Goal: Task Accomplishment & Management: Manage account settings

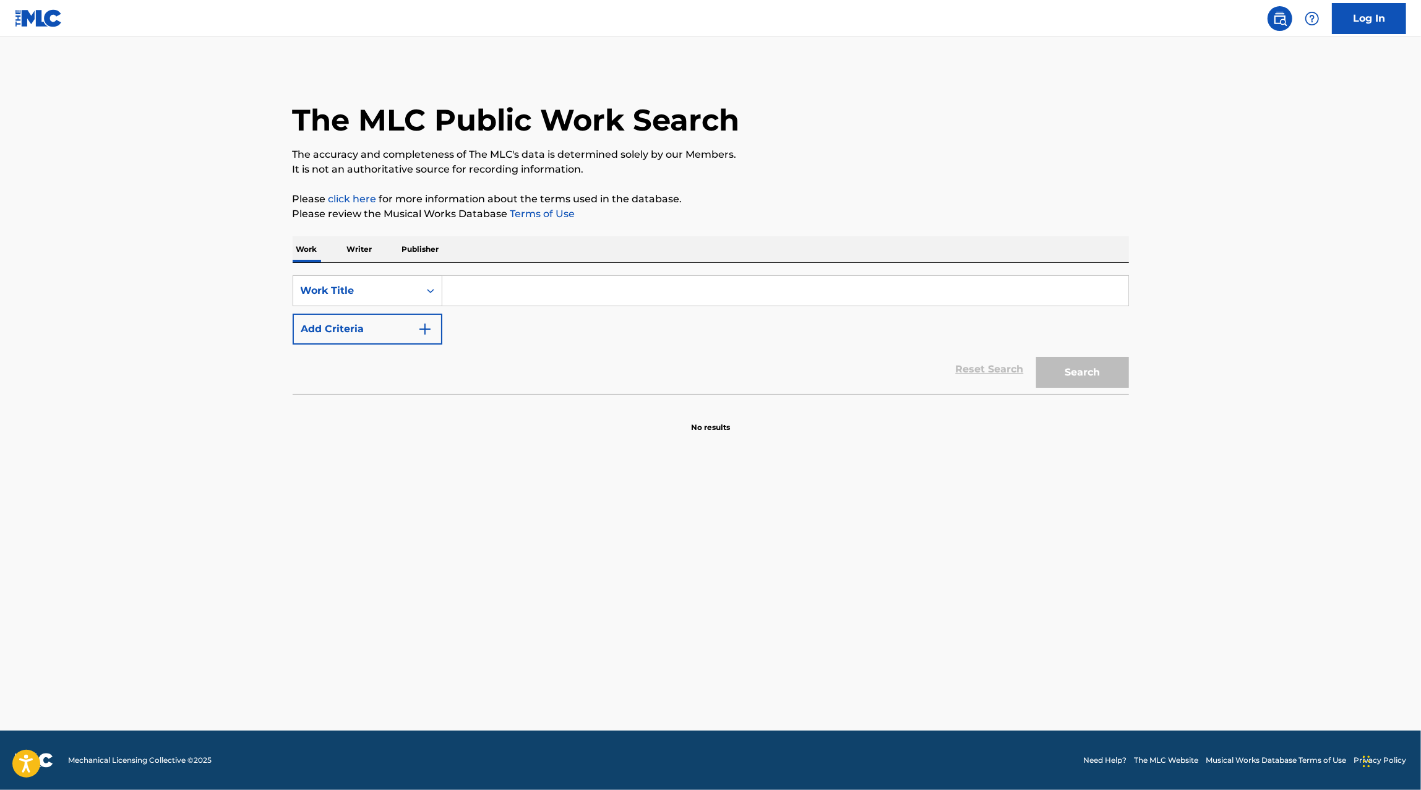
click at [1363, 20] on link "Log In" at bounding box center [1369, 18] width 74 height 31
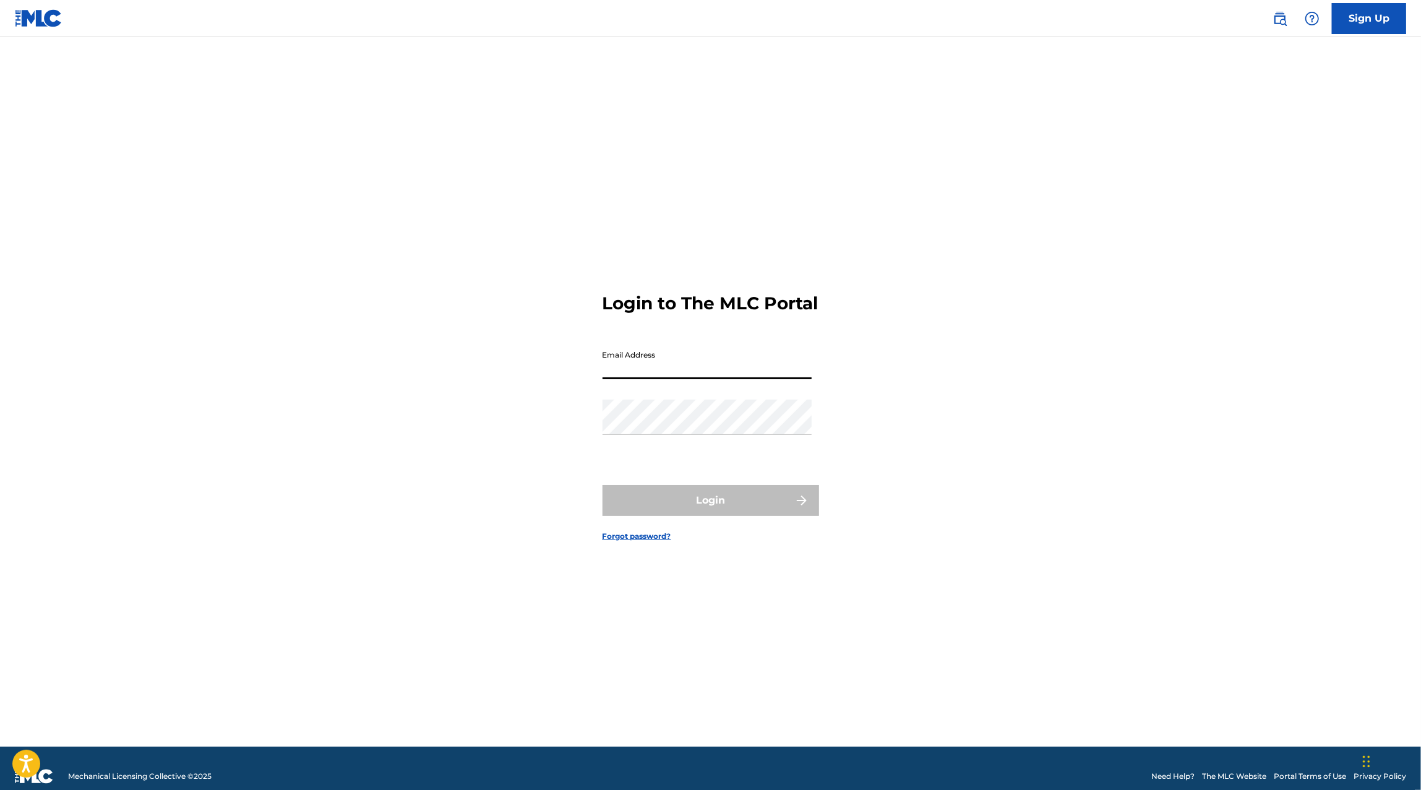
click at [740, 379] on input "Email Address" at bounding box center [706, 361] width 209 height 35
click at [676, 516] on button "Login" at bounding box center [710, 500] width 216 height 31
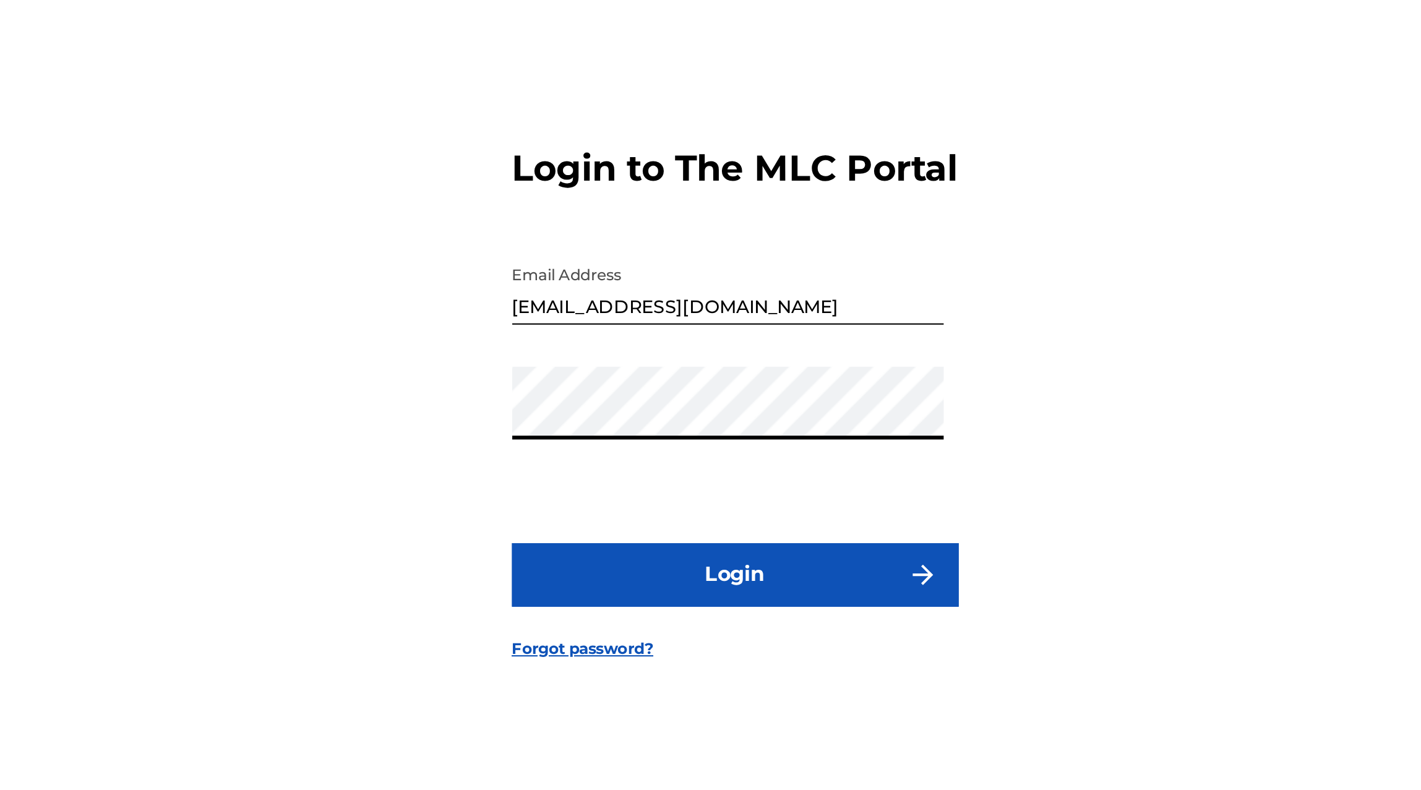
click at [634, 379] on input "alandviiso@gmail.com" at bounding box center [706, 361] width 209 height 35
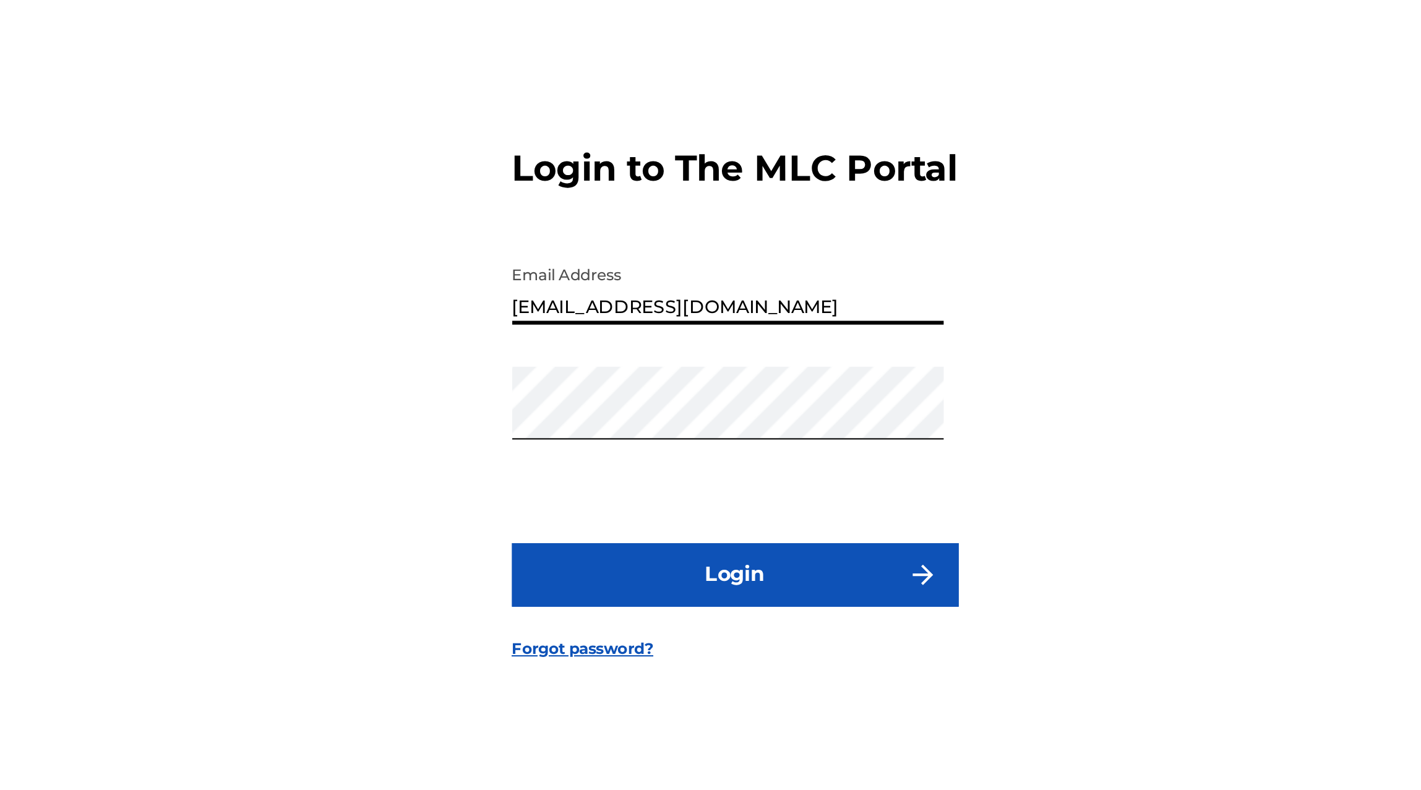
type input "[EMAIL_ADDRESS][DOMAIN_NAME]"
click at [709, 516] on button "Login" at bounding box center [710, 500] width 216 height 31
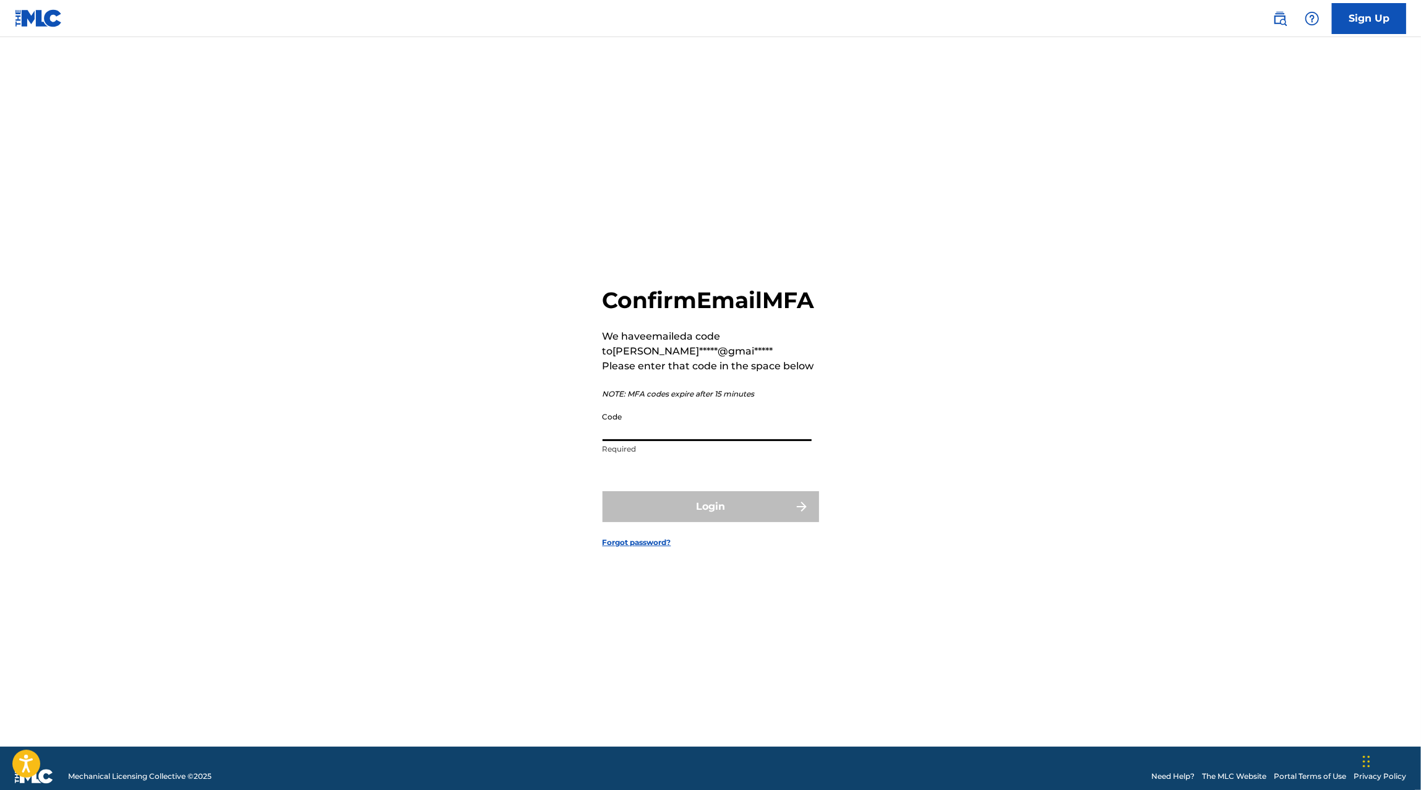
click at [670, 441] on input "Code" at bounding box center [706, 423] width 209 height 35
paste input "794243"
type input "794243"
click at [703, 540] on form "Confirm Email MFA We have emailed a code to alan*****@gmai***** Please enter th…" at bounding box center [710, 407] width 216 height 678
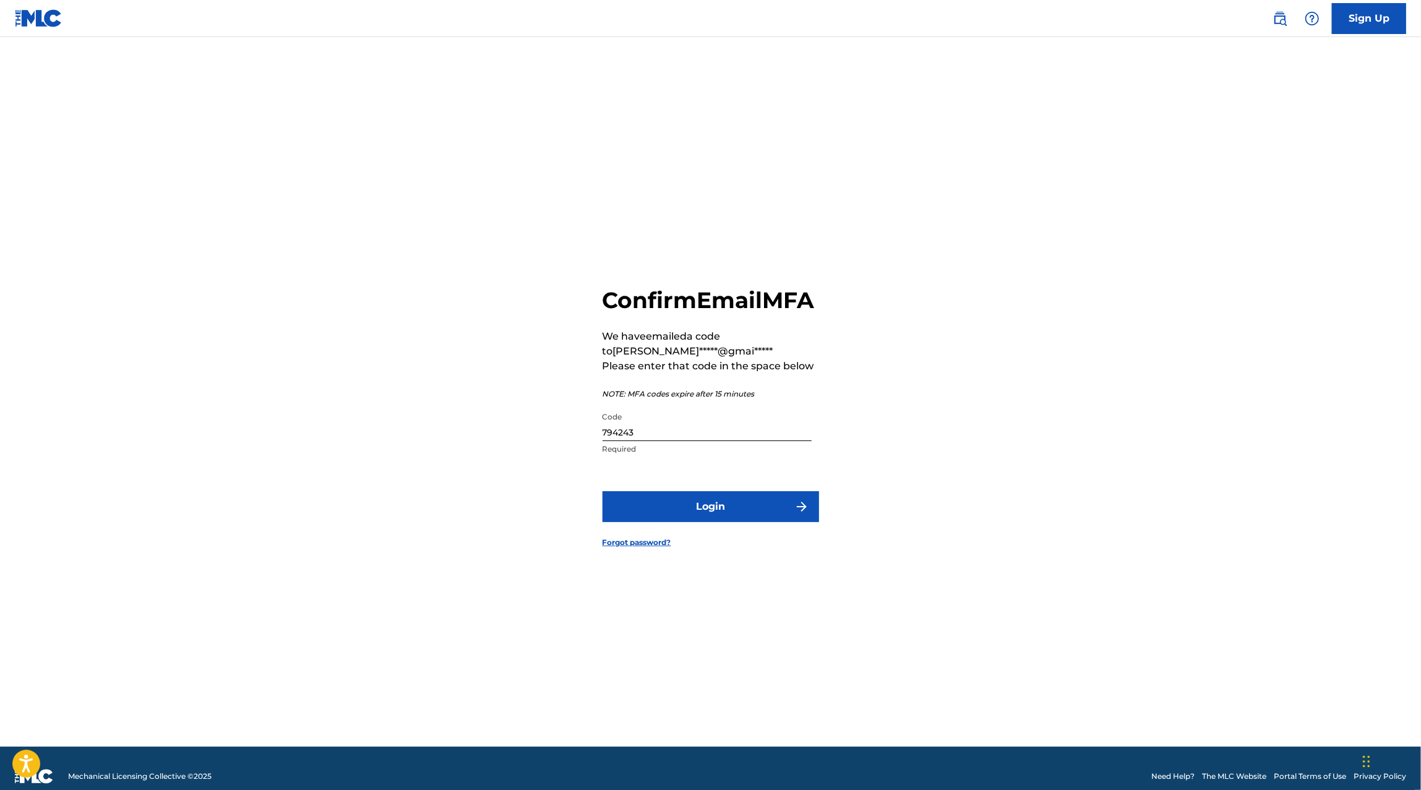
click at [703, 522] on button "Login" at bounding box center [710, 506] width 216 height 31
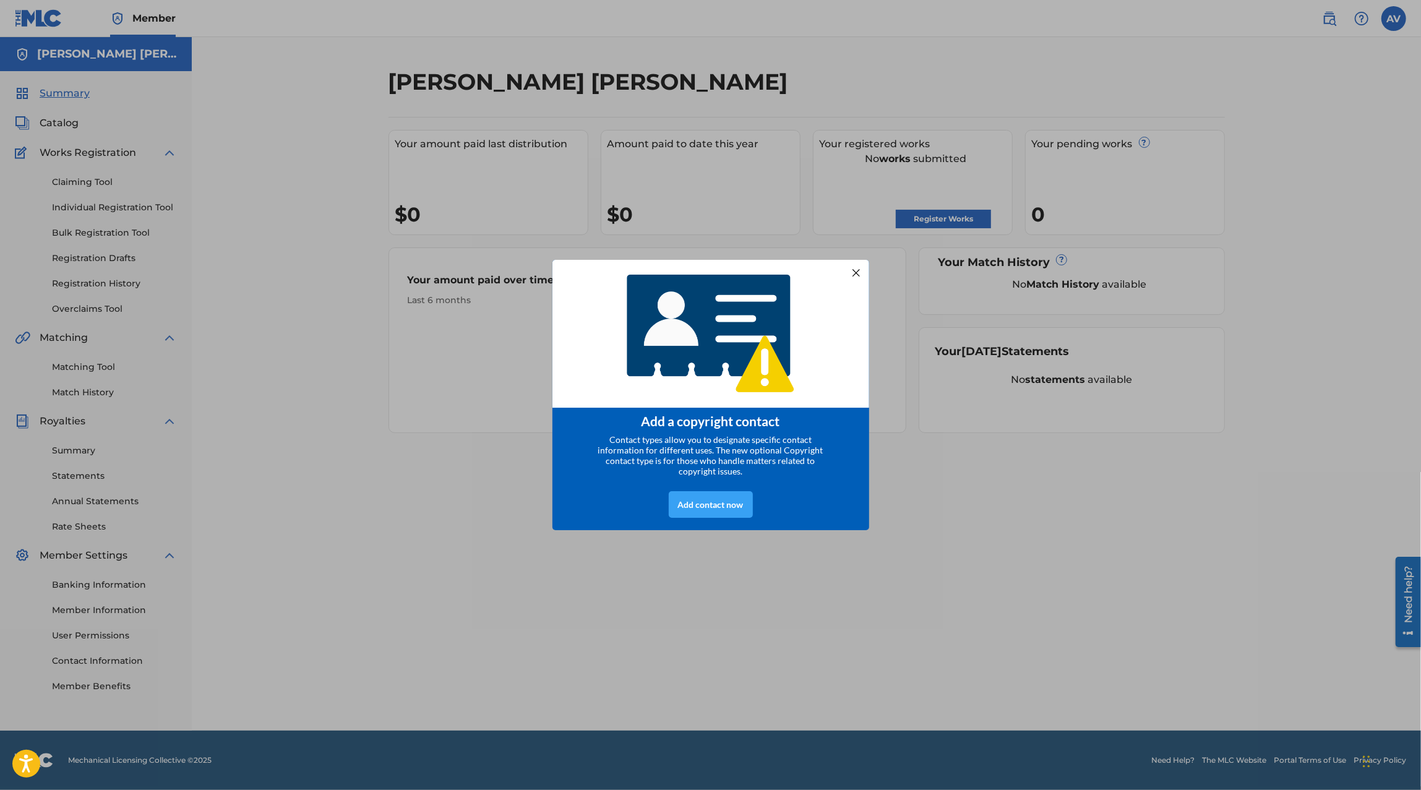
click at [711, 511] on div "Add contact now" at bounding box center [711, 504] width 84 height 27
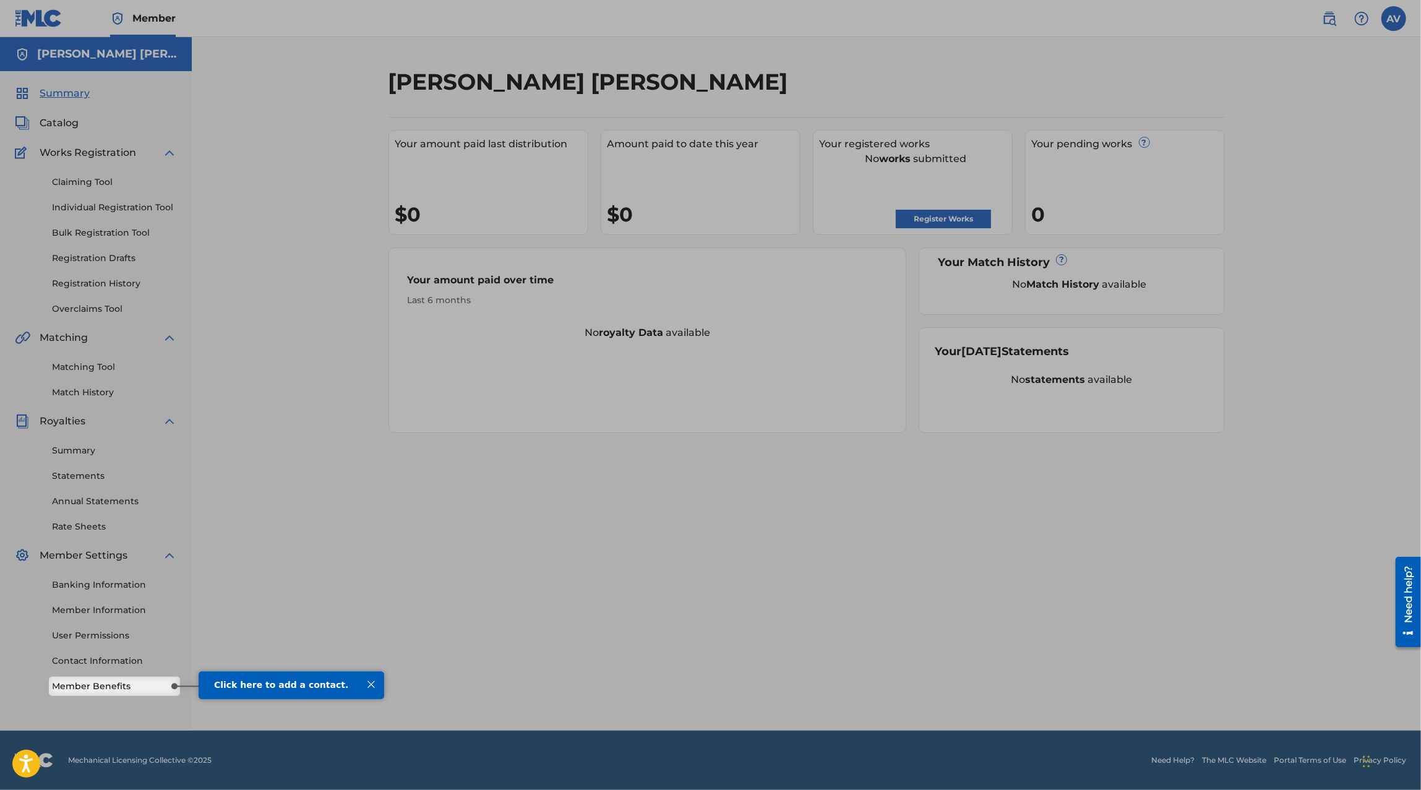
click at [147, 695] on div "Summary Catalog Works Registration Claiming Tool Individual Registration Tool B…" at bounding box center [96, 389] width 192 height 636
click at [366, 685] on div at bounding box center [370, 684] width 16 height 16
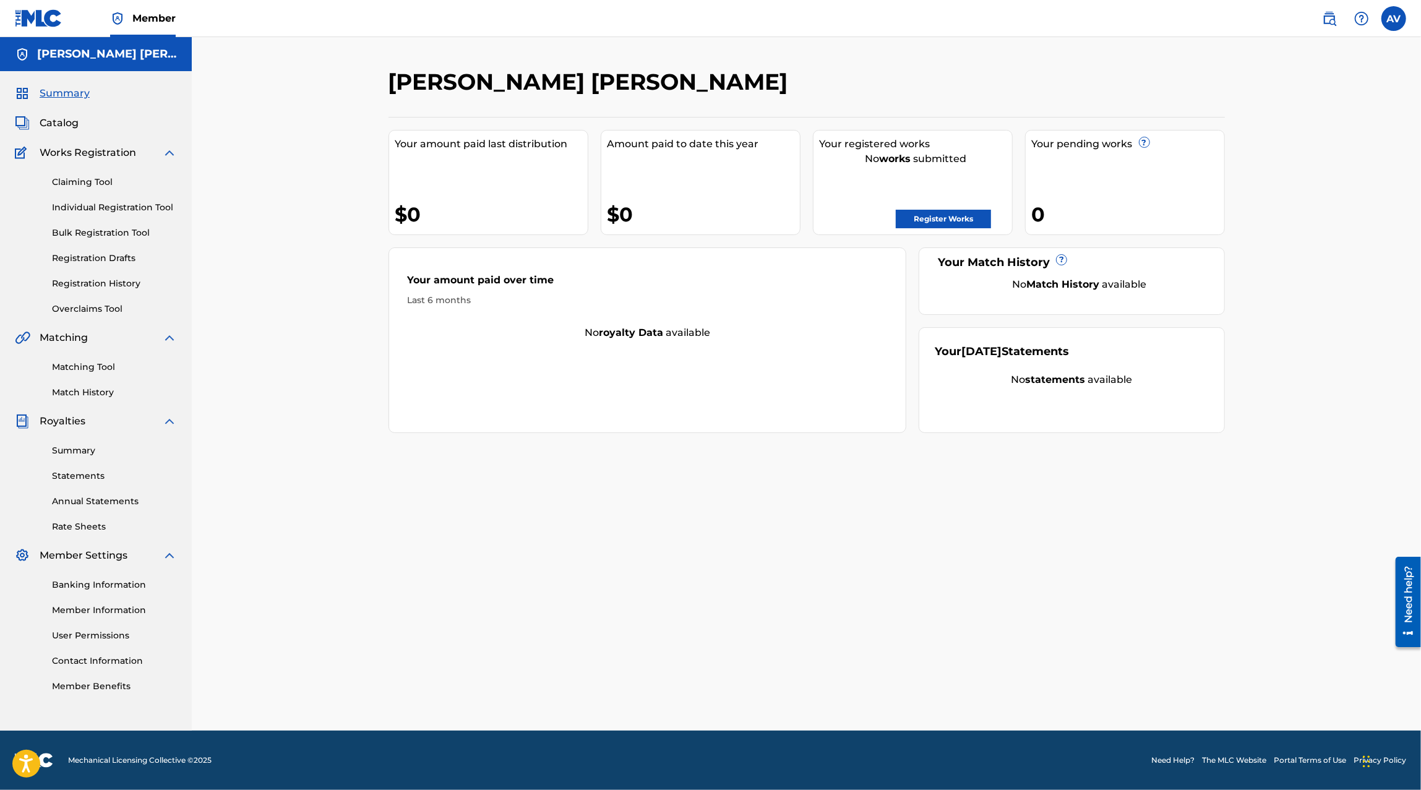
click at [143, 683] on link "Member Benefits" at bounding box center [114, 686] width 125 height 13
click at [96, 370] on link "Matching Tool" at bounding box center [114, 367] width 125 height 13
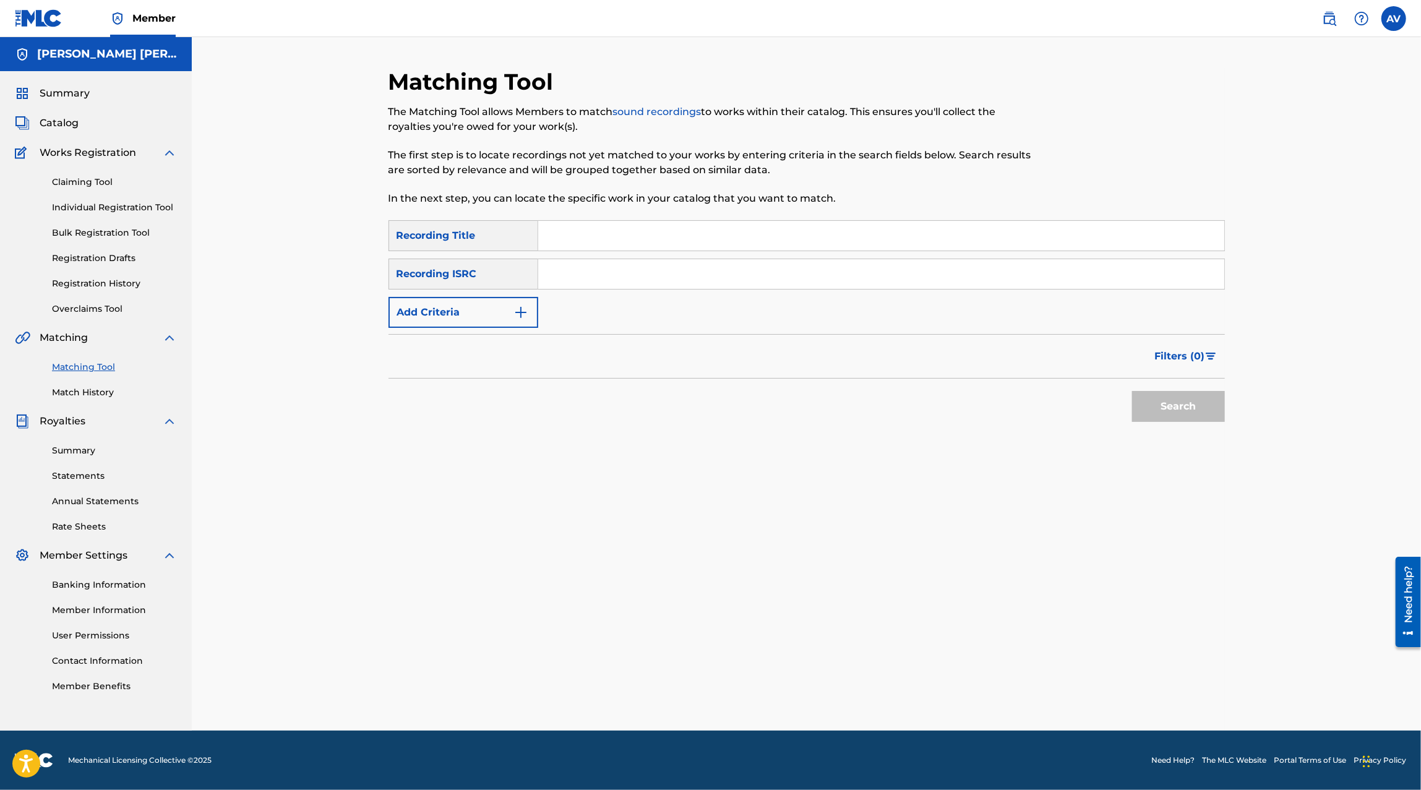
click at [588, 236] on input "Search Form" at bounding box center [881, 236] width 686 height 30
type input "el hombre del equipo"
click at [1221, 422] on div "Search" at bounding box center [1175, 402] width 99 height 49
click at [1206, 408] on button "Search" at bounding box center [1178, 406] width 93 height 31
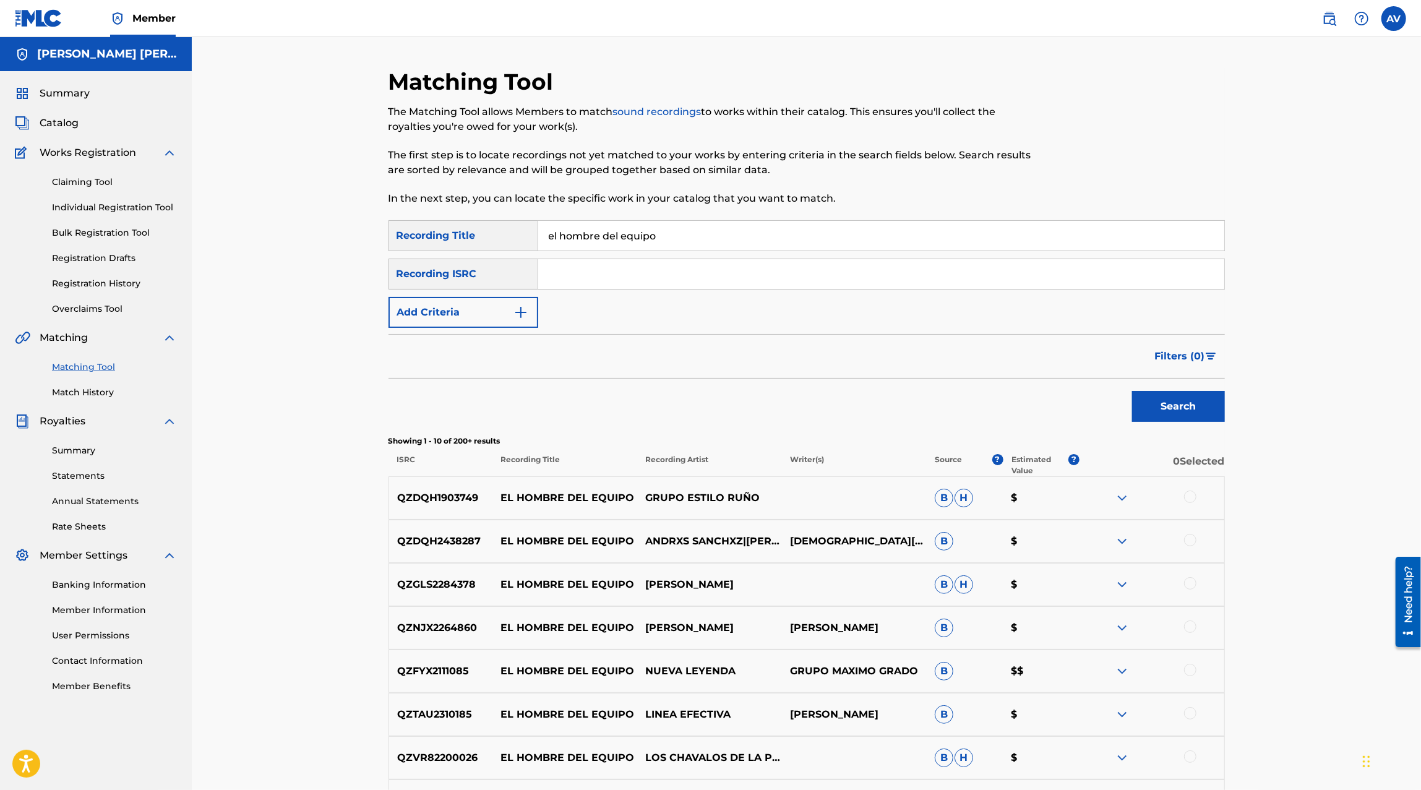
click at [575, 278] on input "Search Form" at bounding box center [881, 274] width 686 height 30
click at [456, 324] on button "Add Criteria" at bounding box center [463, 312] width 150 height 31
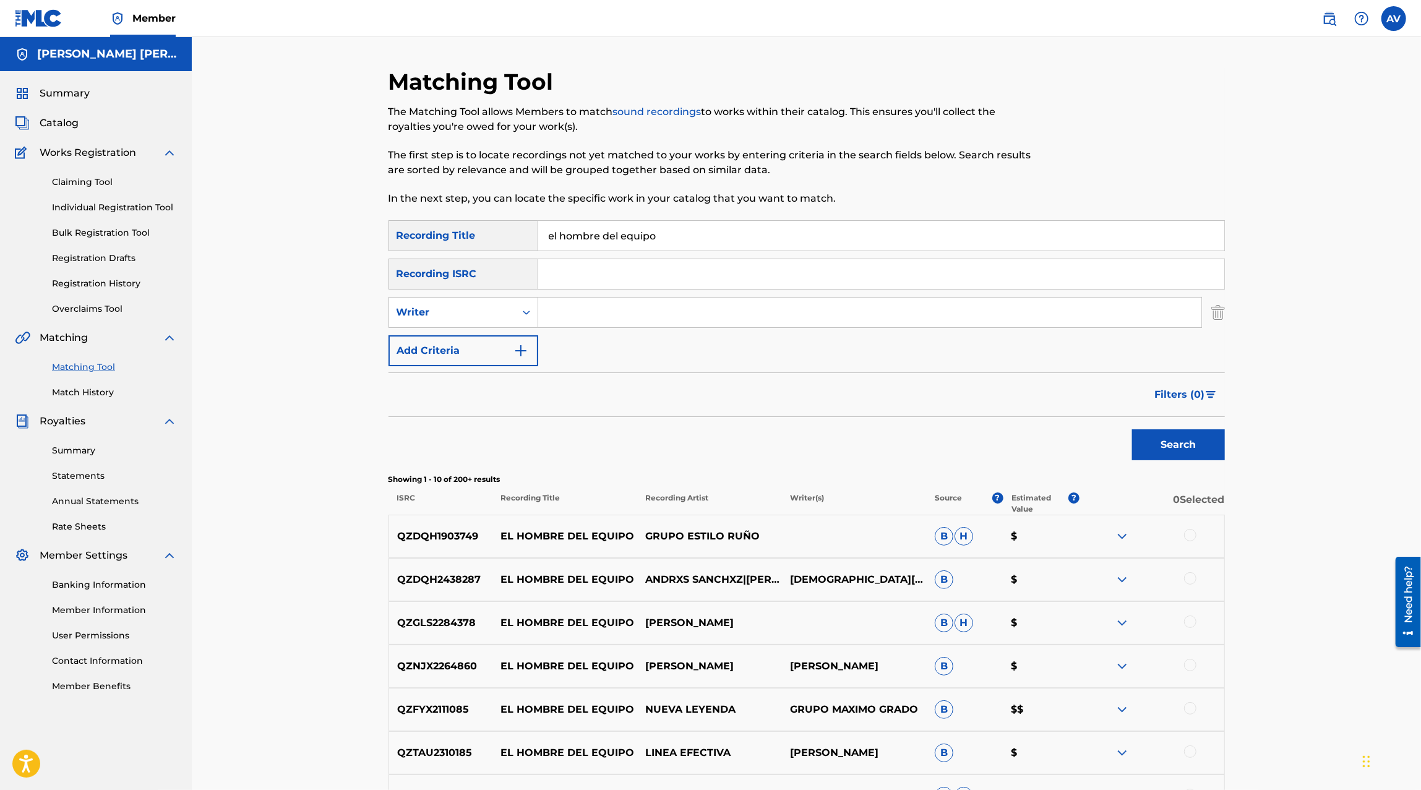
click at [578, 315] on input "Search Form" at bounding box center [869, 312] width 663 height 30
type input "Jesus Elizabeth"
click at [1193, 449] on button "Search" at bounding box center [1178, 444] width 93 height 31
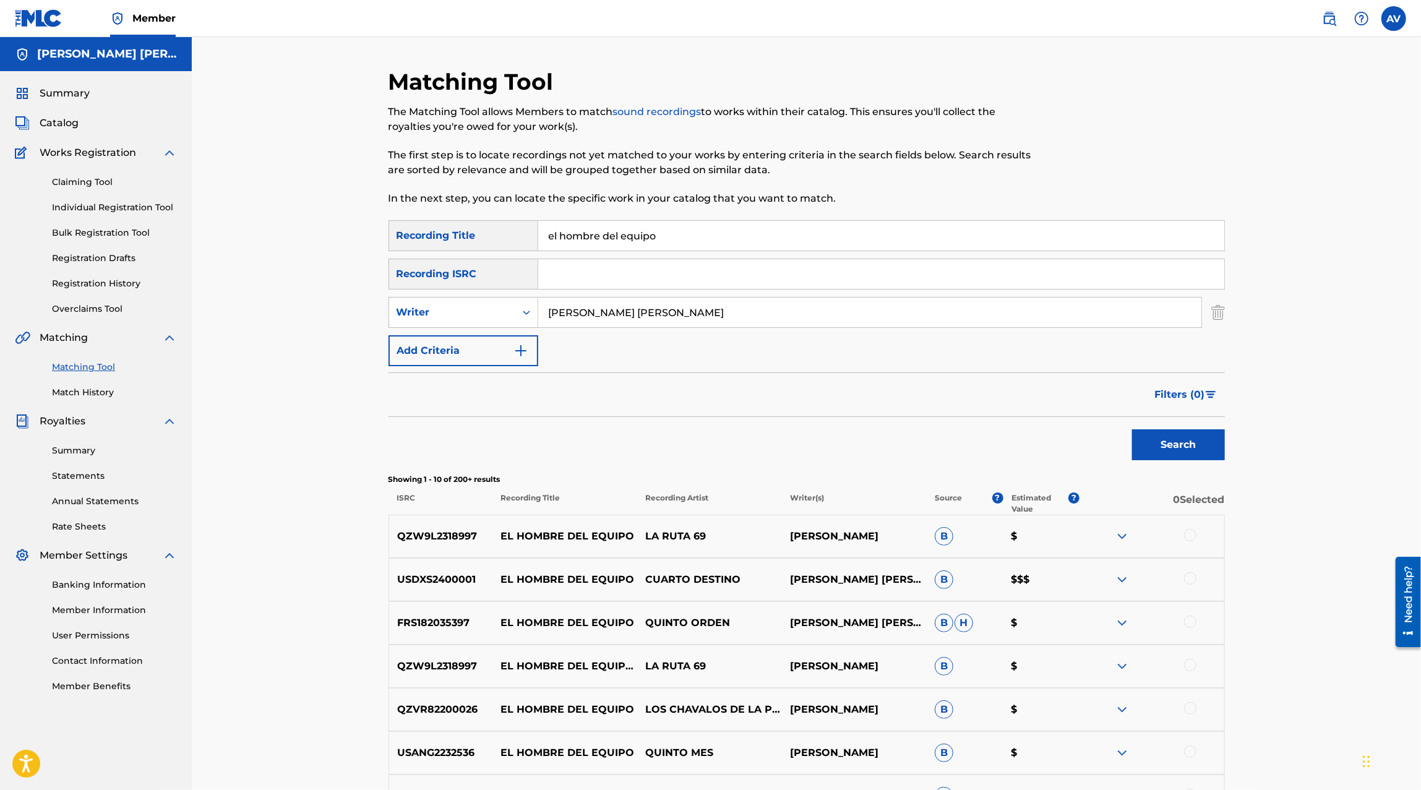
click at [455, 537] on p "QZW9L2318997" at bounding box center [441, 536] width 104 height 15
click at [84, 190] on div "Claiming Tool Individual Registration Tool Bulk Registration Tool Registration …" at bounding box center [96, 237] width 162 height 155
click at [82, 186] on link "Claiming Tool" at bounding box center [114, 182] width 125 height 13
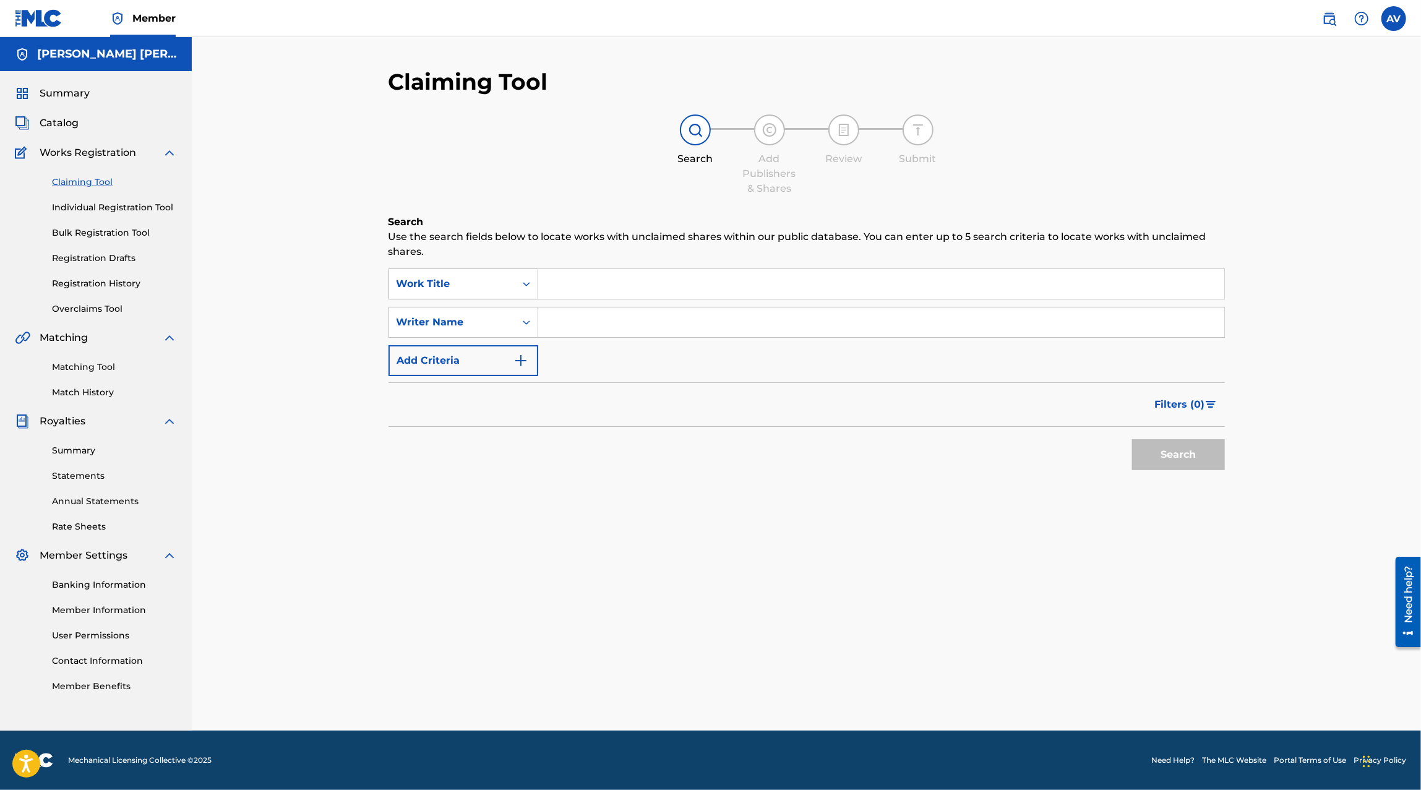
click at [484, 288] on div "Work Title" at bounding box center [451, 283] width 111 height 15
click at [729, 391] on div "Filters ( 0 )" at bounding box center [806, 404] width 836 height 45
click at [590, 333] on input "Search Form" at bounding box center [881, 322] width 686 height 30
type input "Jesus Elizabeth Muñoz Sanchez"
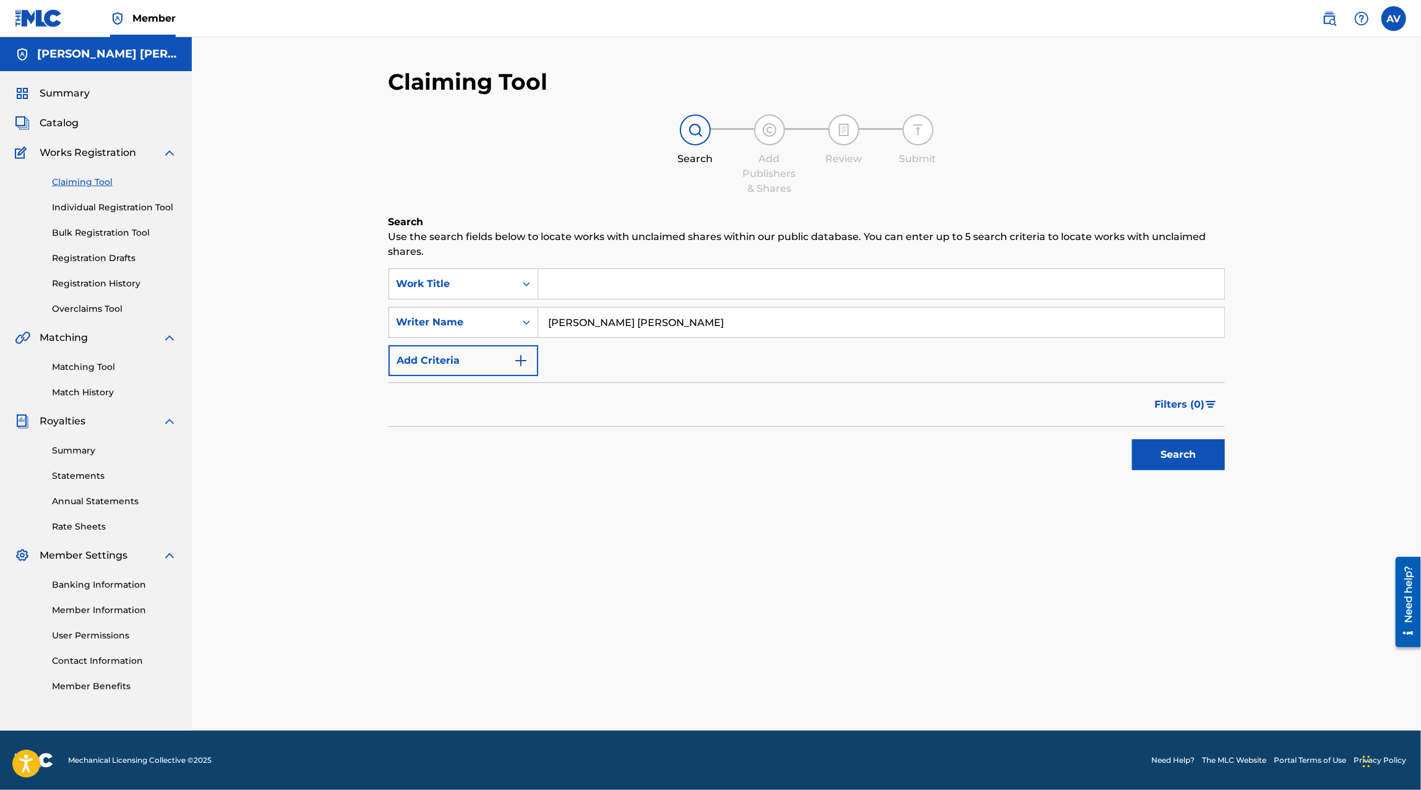
click at [1179, 455] on button "Search" at bounding box center [1178, 454] width 93 height 31
click at [490, 278] on div "Work Title" at bounding box center [451, 283] width 111 height 15
click at [650, 430] on div "Search" at bounding box center [806, 451] width 836 height 49
click at [102, 203] on link "Individual Registration Tool" at bounding box center [114, 207] width 125 height 13
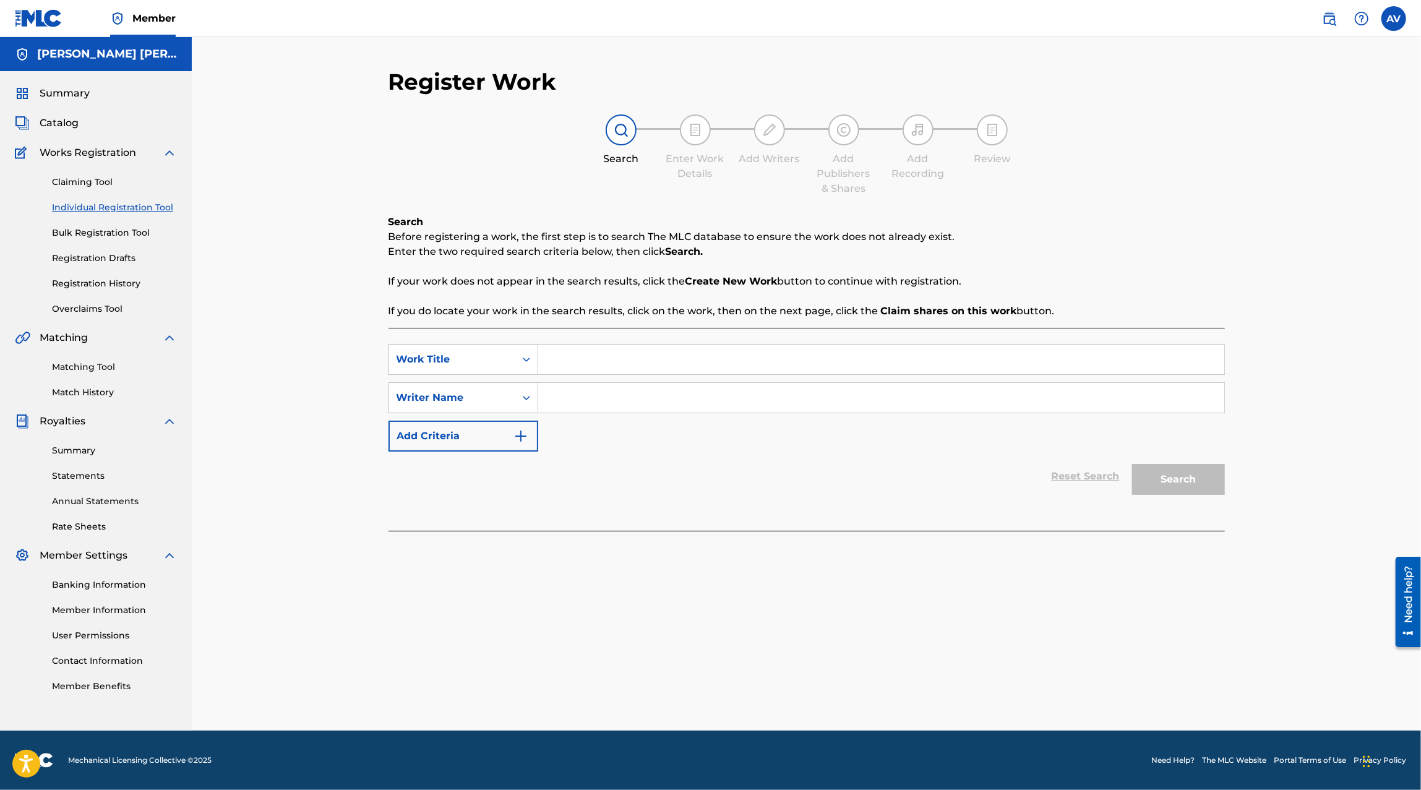
click at [83, 184] on link "Claiming Tool" at bounding box center [114, 182] width 125 height 13
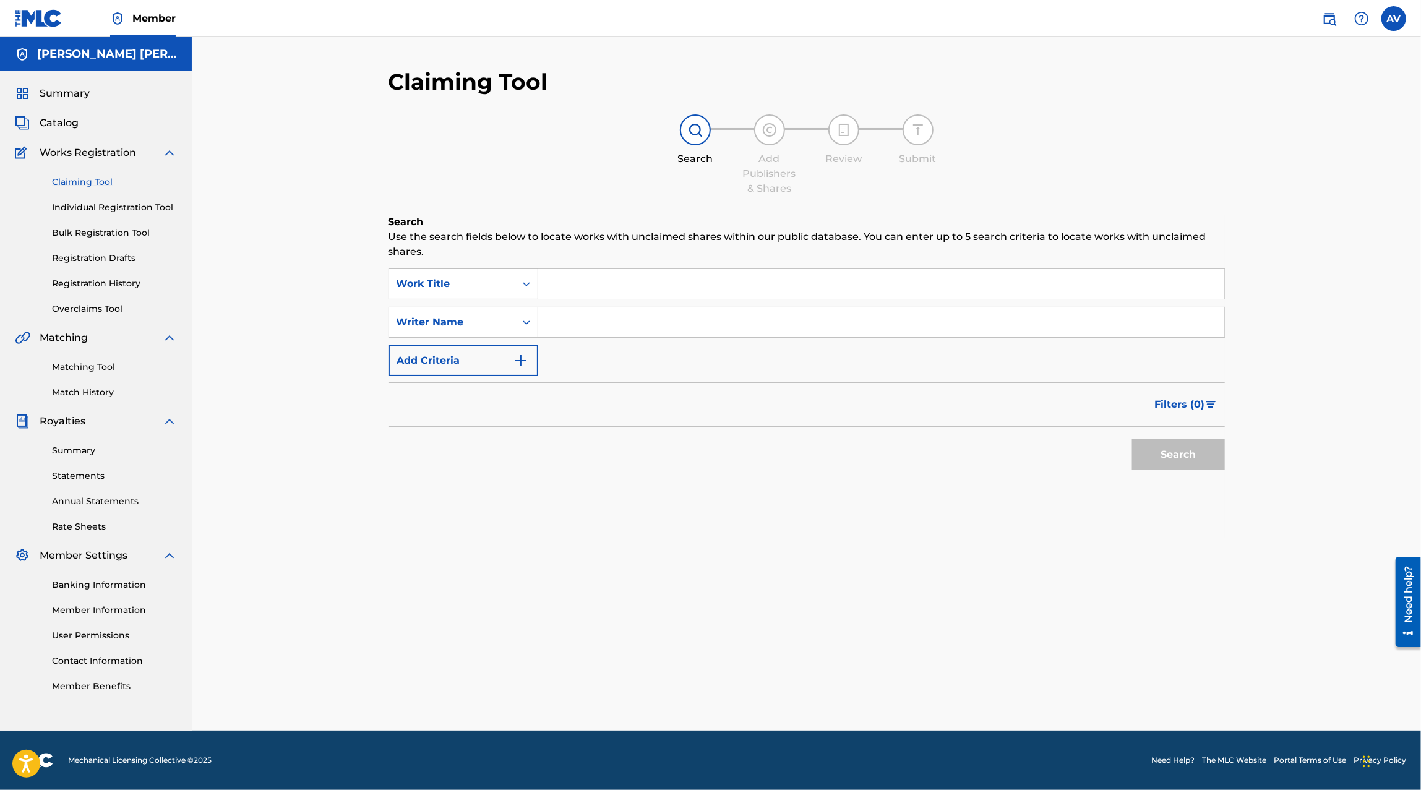
click at [98, 370] on link "Matching Tool" at bounding box center [114, 367] width 125 height 13
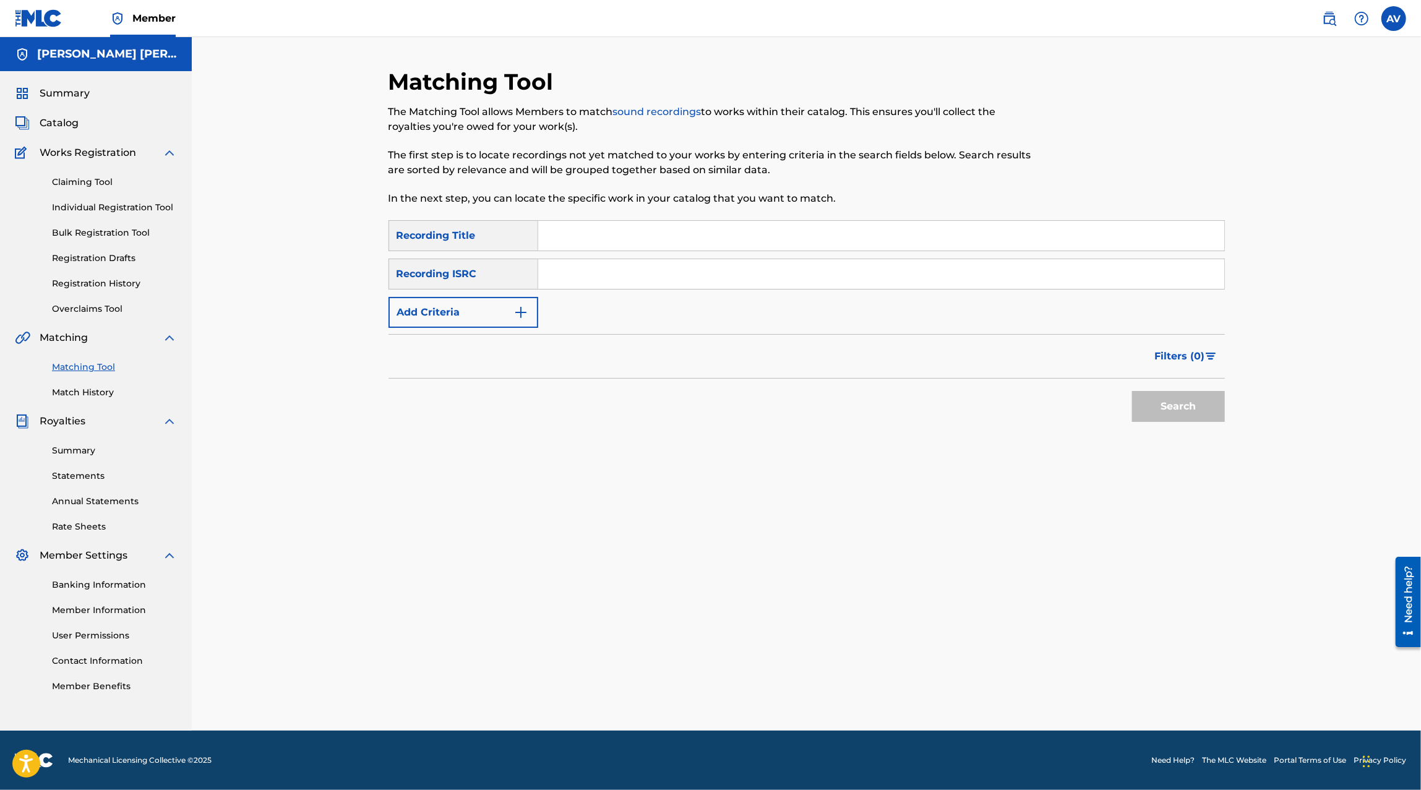
click at [652, 237] on input "Search Form" at bounding box center [881, 236] width 686 height 30
click at [461, 304] on button "Add Criteria" at bounding box center [463, 312] width 150 height 31
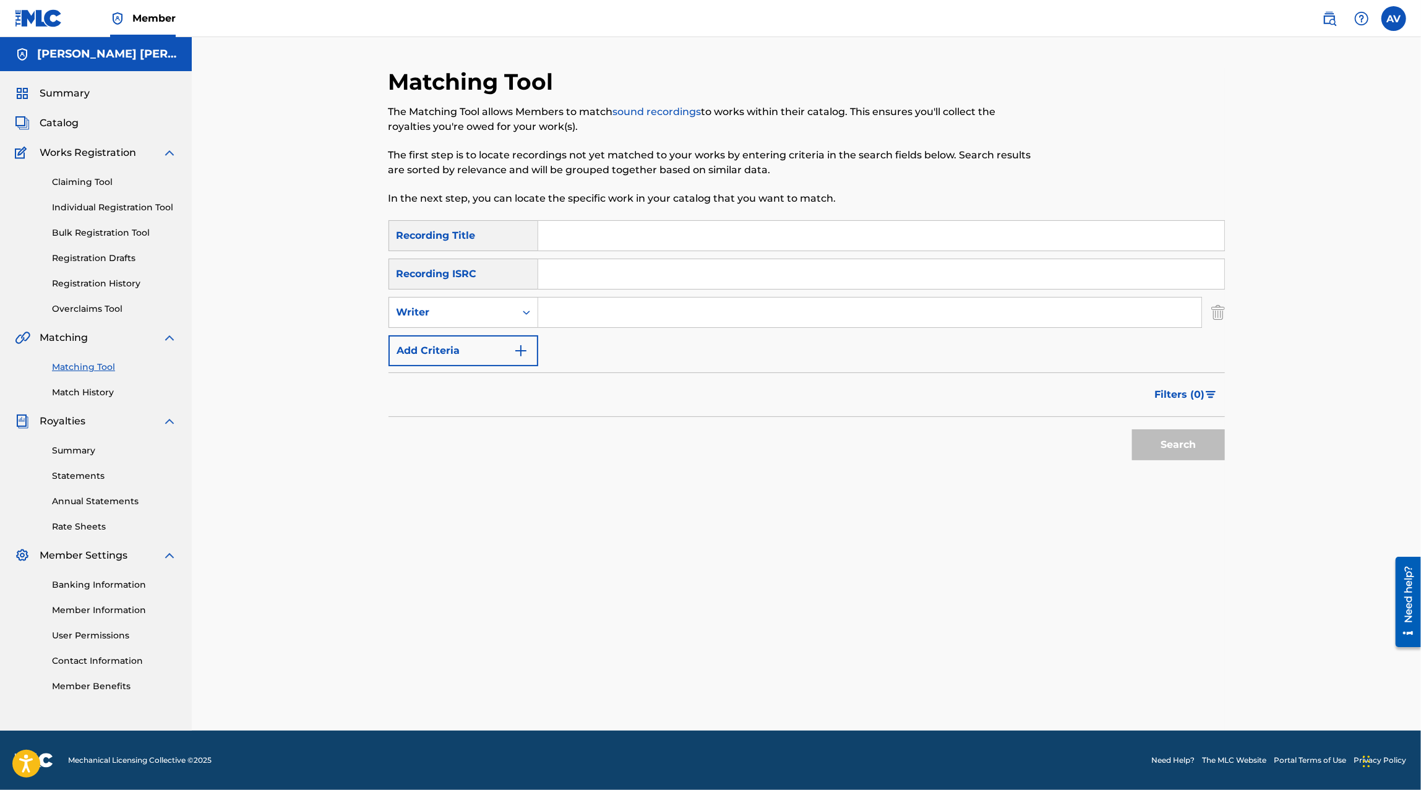
click at [588, 317] on input "Search Form" at bounding box center [869, 312] width 663 height 30
type input "Jesus Elizabeth Muñoz"
click at [1169, 419] on div "Search" at bounding box center [1175, 441] width 99 height 49
click at [1164, 424] on div "Search" at bounding box center [1175, 441] width 99 height 49
click at [1154, 434] on button "Search" at bounding box center [1178, 444] width 93 height 31
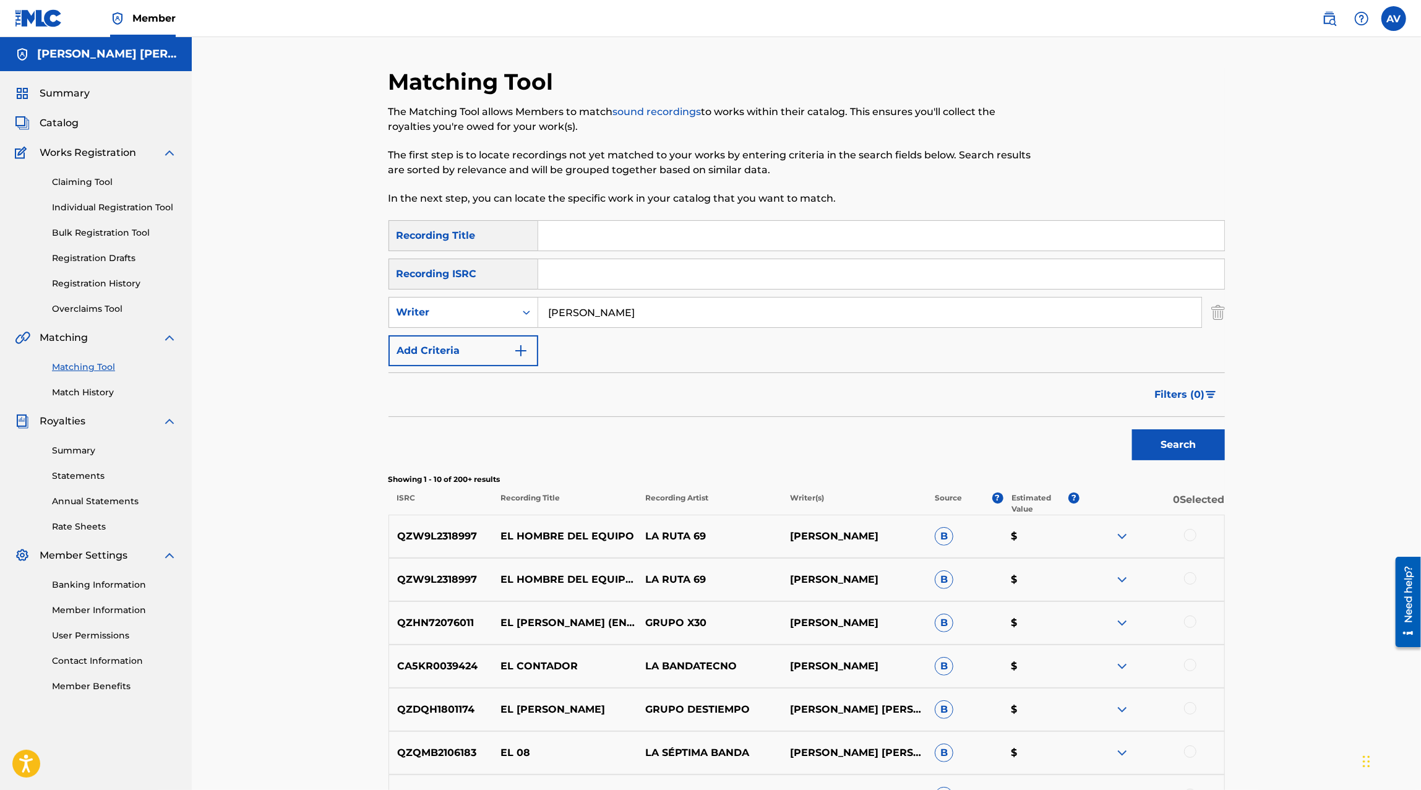
click at [936, 537] on span "B" at bounding box center [943, 536] width 19 height 19
click at [1121, 533] on img at bounding box center [1121, 536] width 15 height 15
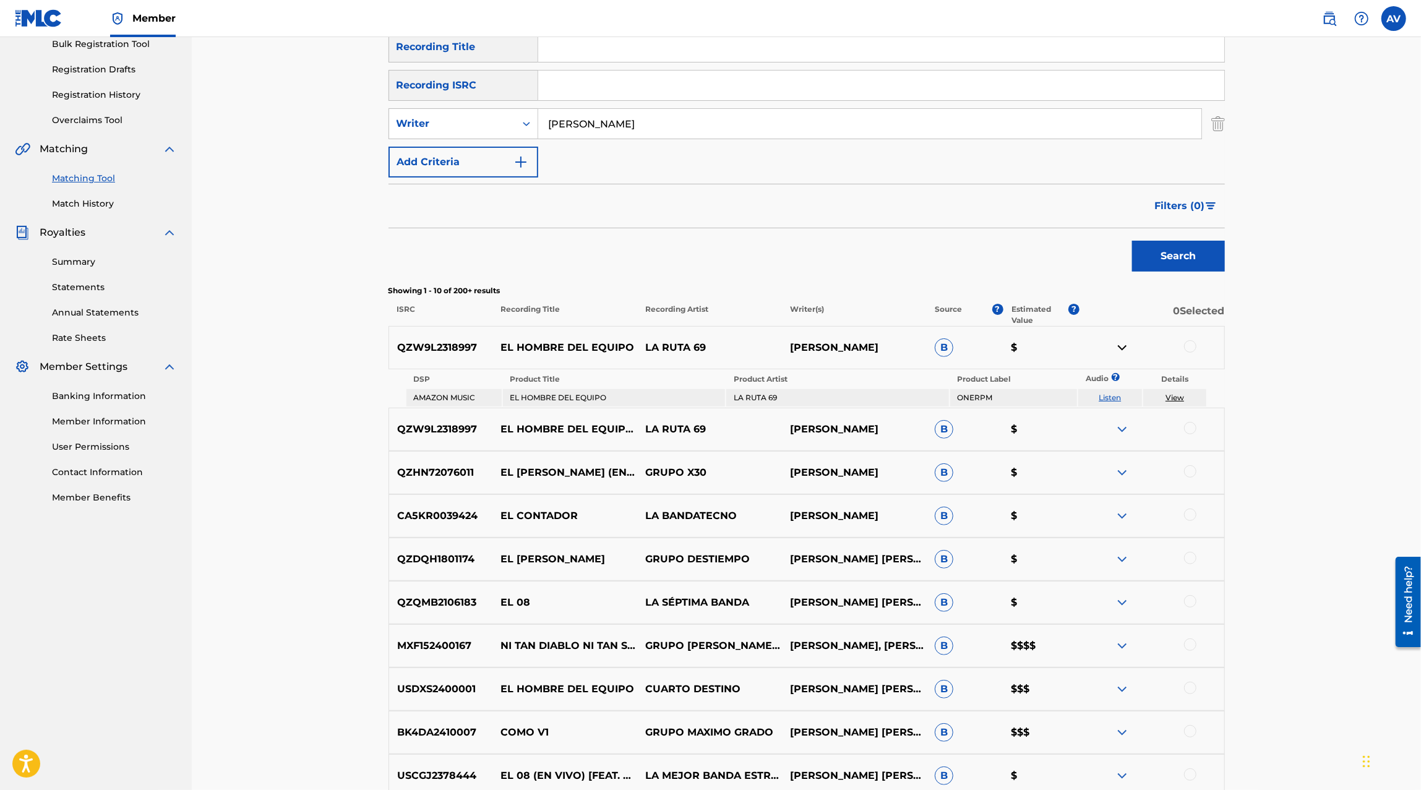
scroll to position [208, 0]
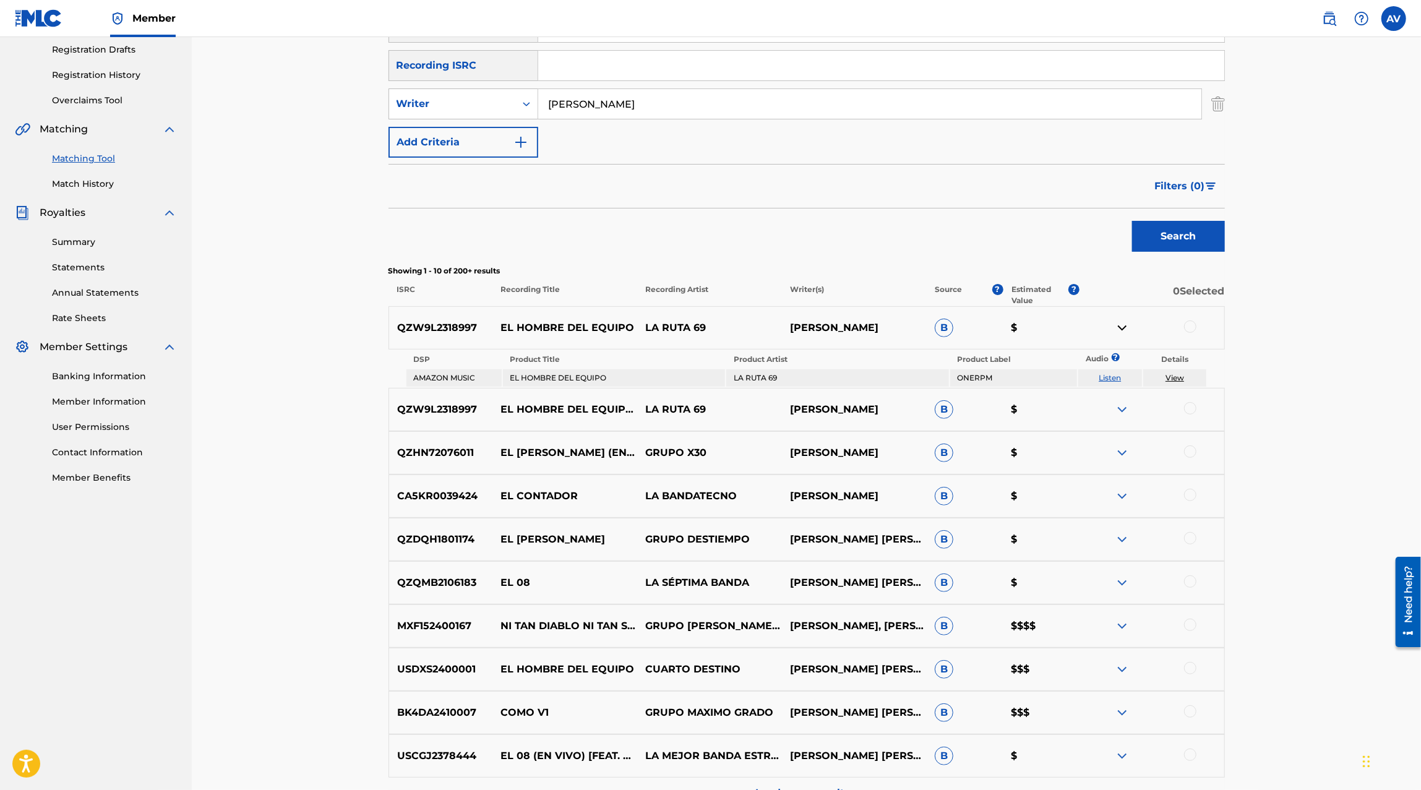
click at [1130, 534] on div at bounding box center [1151, 539] width 145 height 15
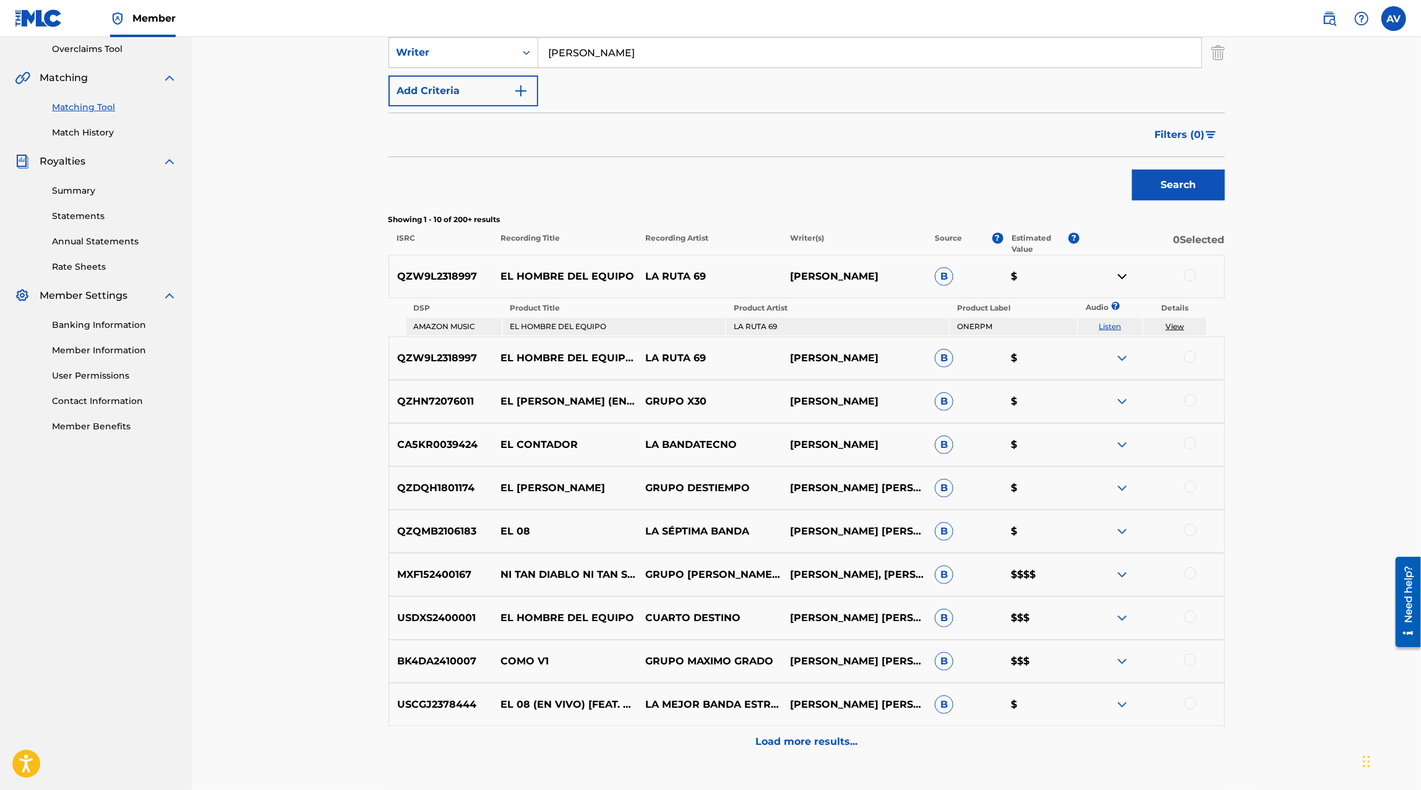
scroll to position [261, 0]
click at [827, 745] on p "Load more results..." at bounding box center [806, 740] width 102 height 15
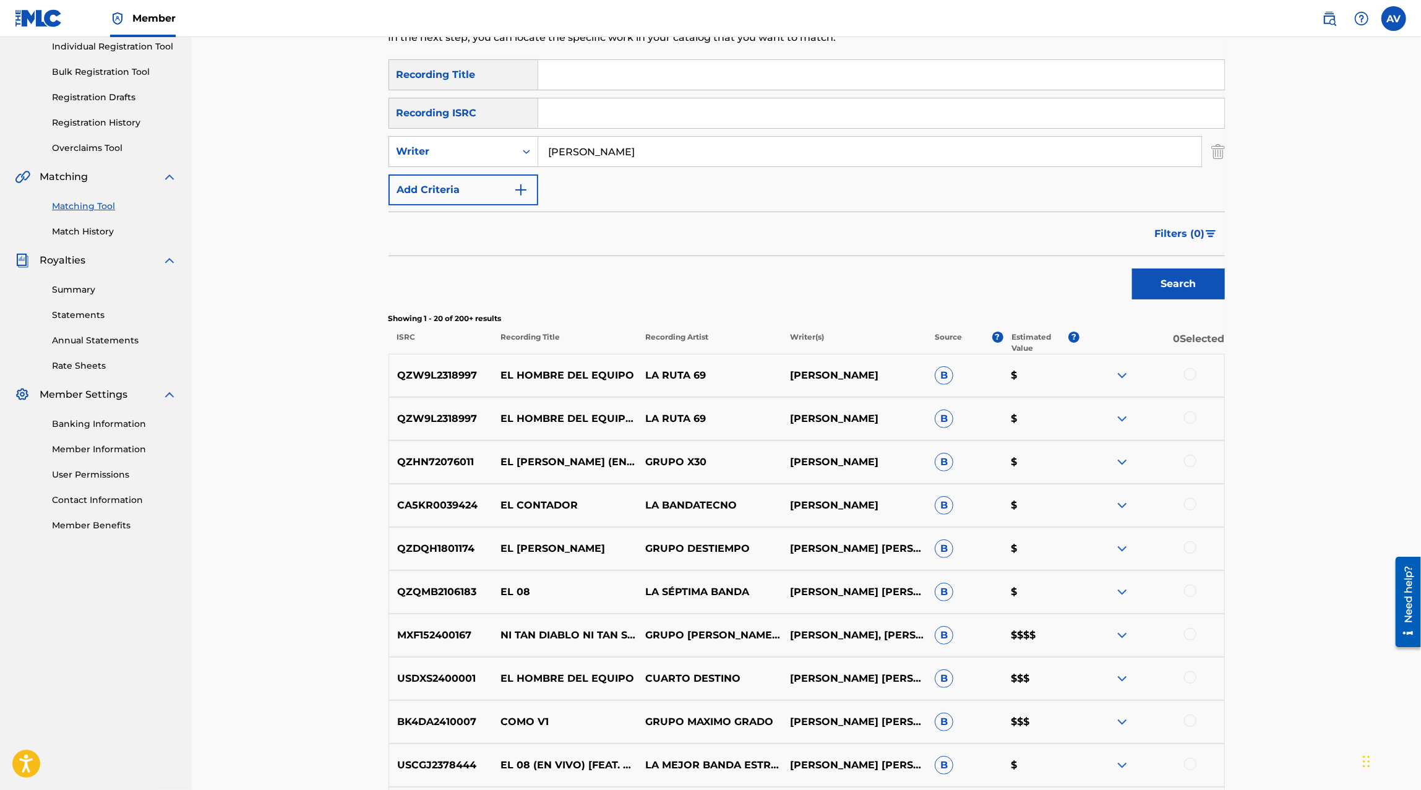
scroll to position [162, 0]
click at [1125, 635] on img at bounding box center [1121, 633] width 15 height 15
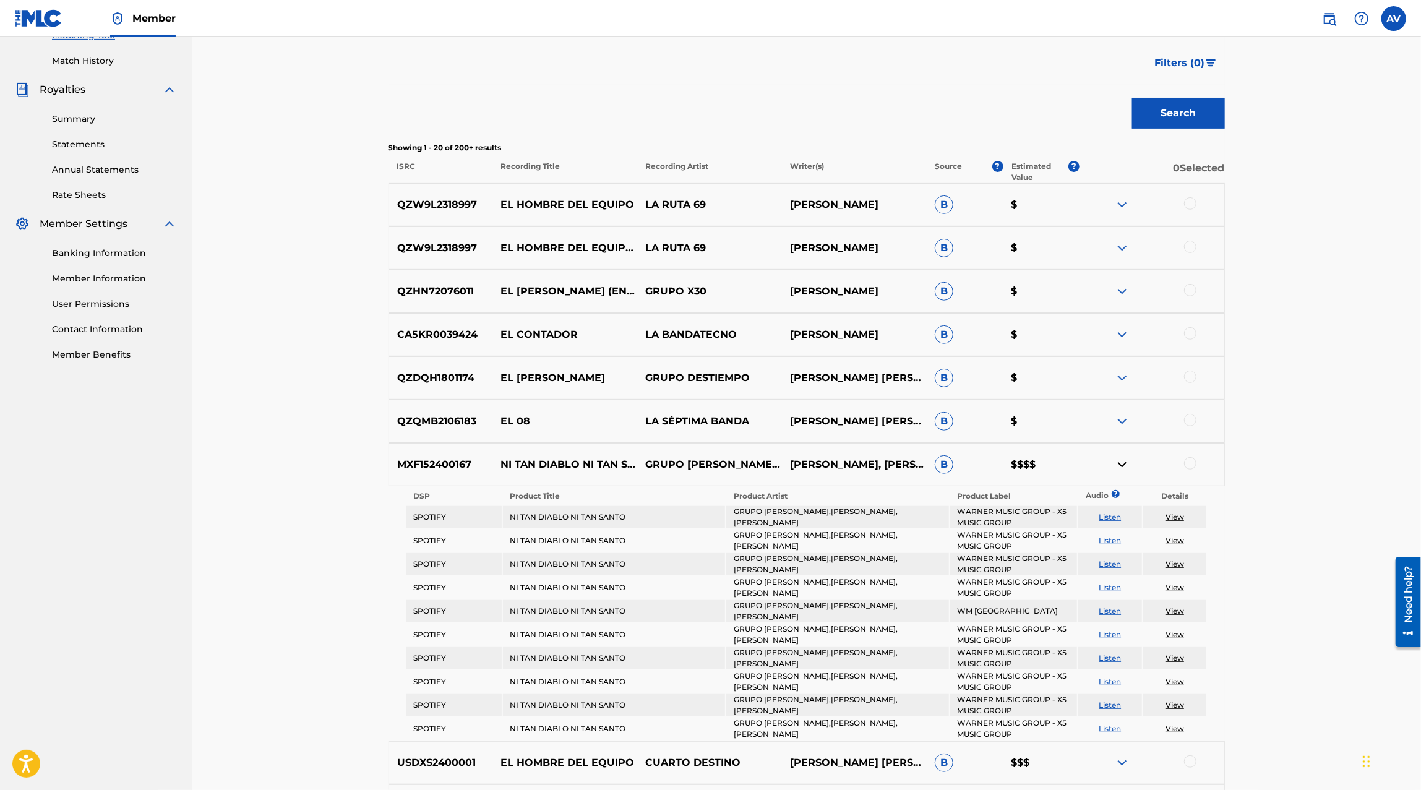
scroll to position [0, 0]
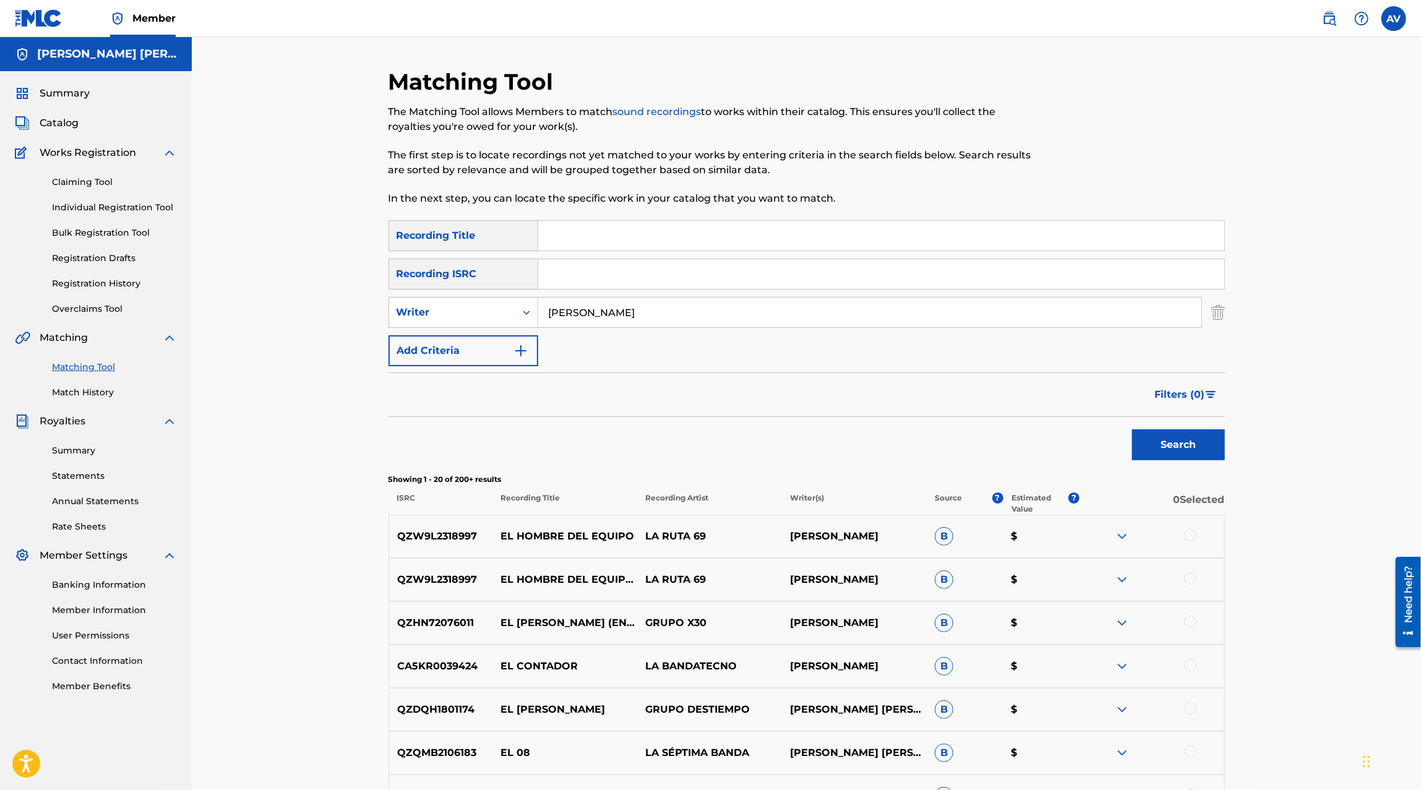
click at [617, 246] on input "Search Form" at bounding box center [881, 236] width 686 height 30
type input "el hombre del equipo"
click at [1132, 429] on button "Search" at bounding box center [1178, 444] width 93 height 31
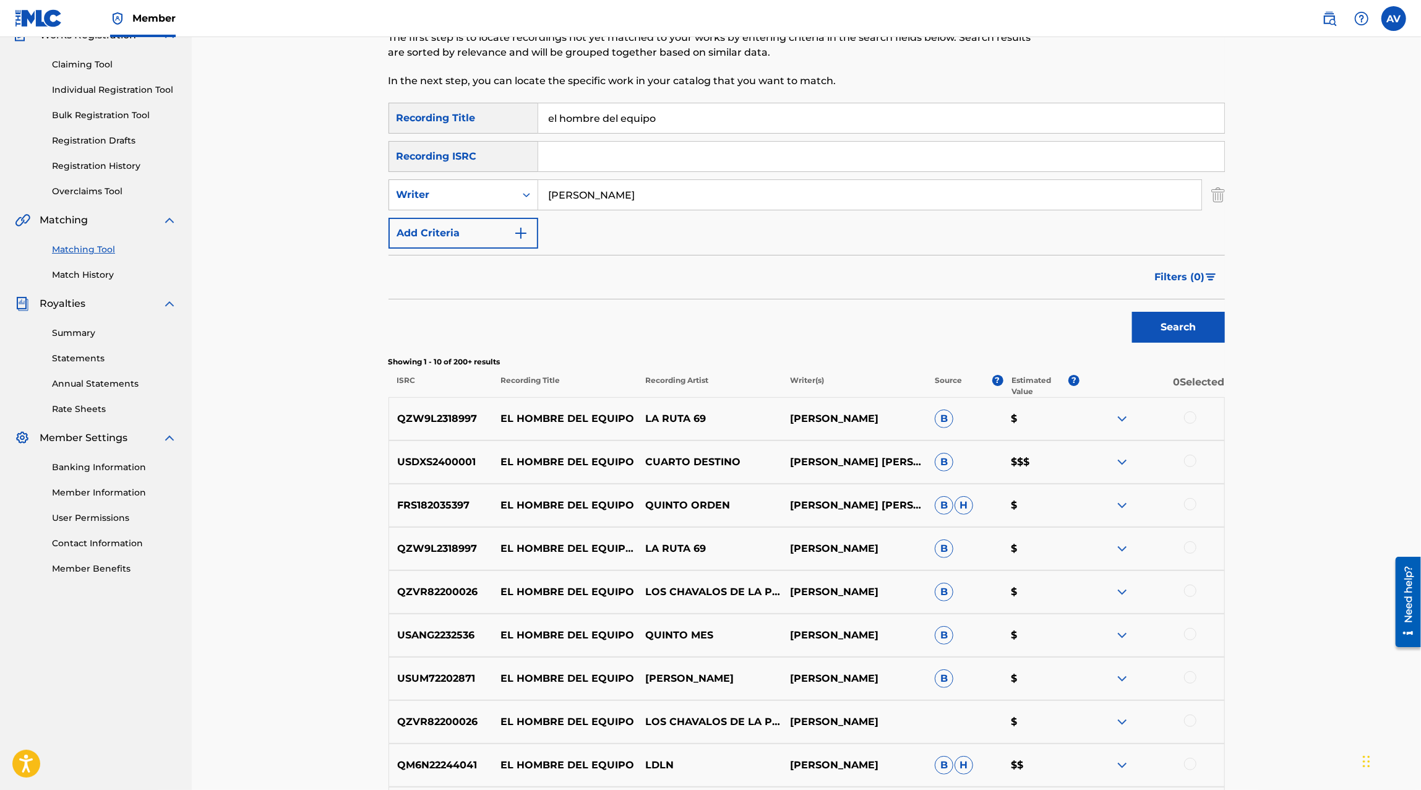
scroll to position [119, 0]
click at [1121, 421] on img at bounding box center [1121, 417] width 15 height 15
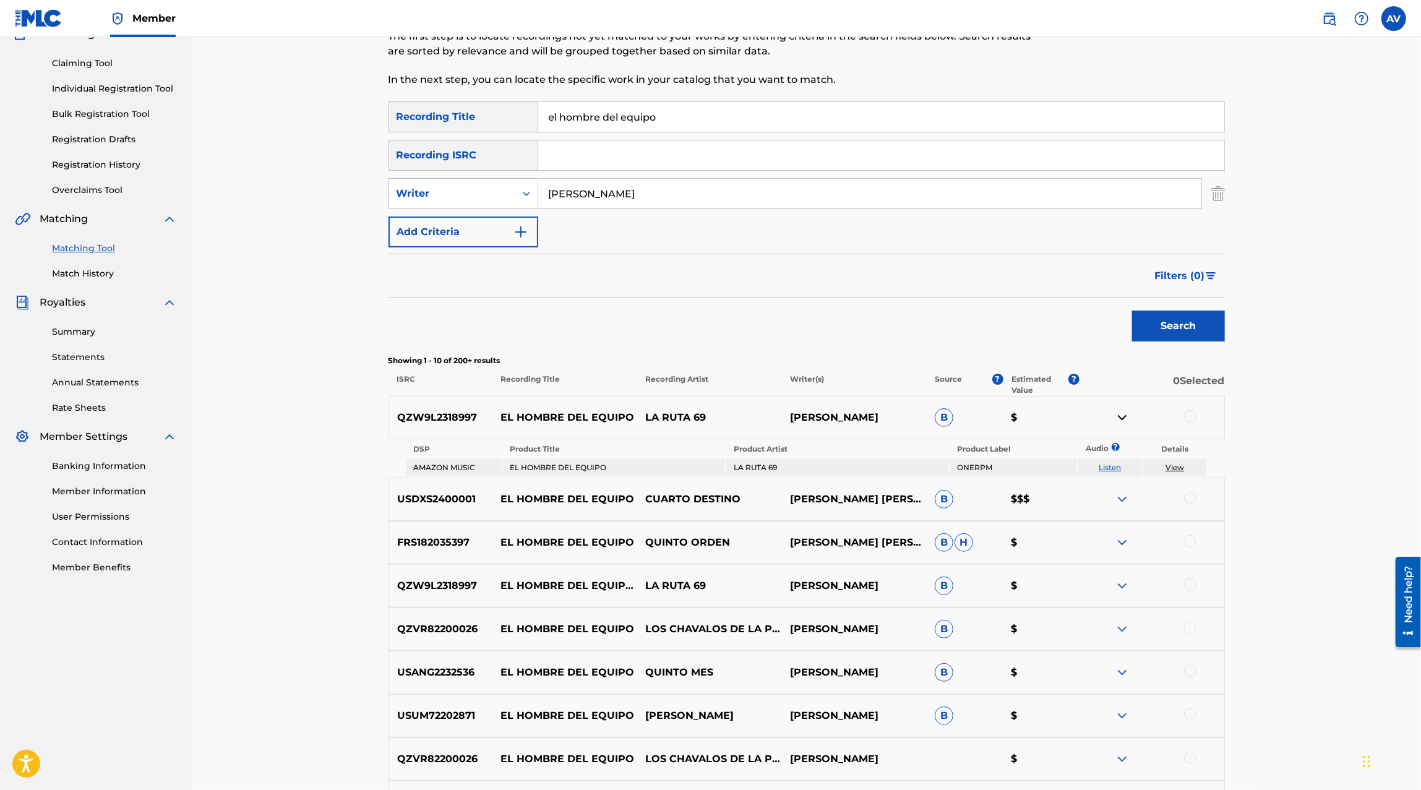
click at [1176, 468] on link "View" at bounding box center [1174, 467] width 19 height 9
click at [419, 417] on p "QZW9L2318997" at bounding box center [441, 417] width 104 height 15
copy p "QZW9L2318997"
click at [590, 148] on input "Search Form" at bounding box center [881, 155] width 686 height 30
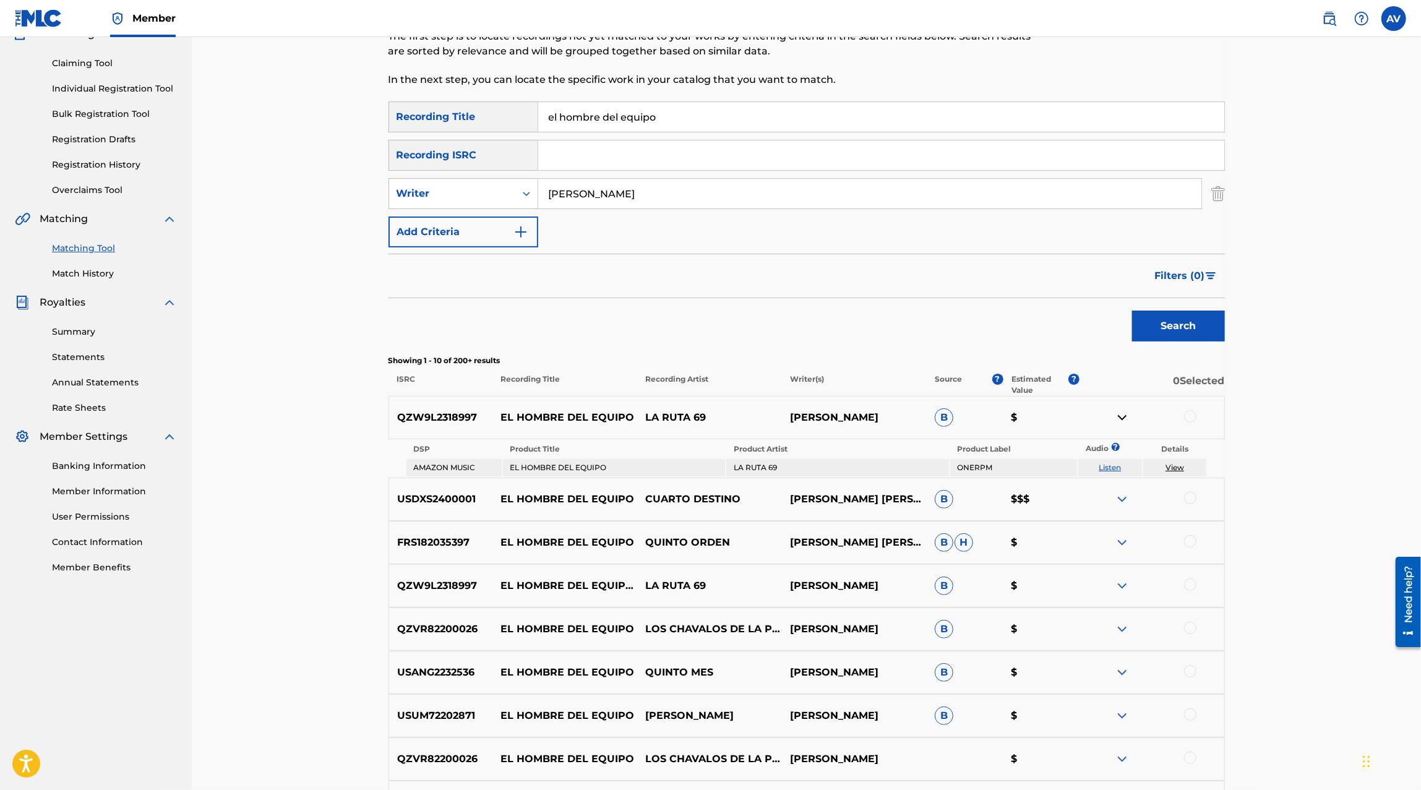
paste input "QZW9L2318997"
type input "QZW9L2318997"
click at [1215, 200] on img "Search Form" at bounding box center [1218, 193] width 14 height 31
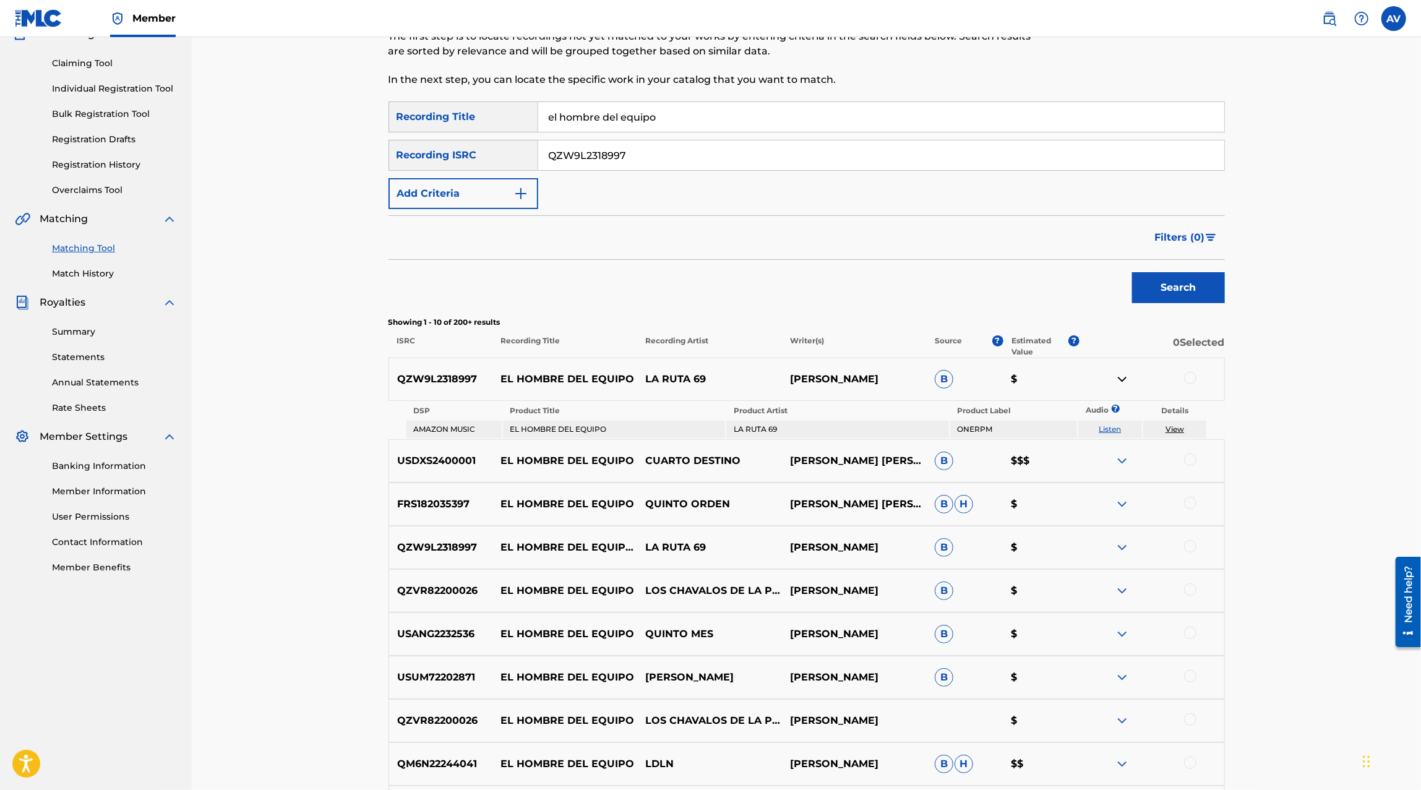
click at [1019, 119] on input "el hombre del equipo" at bounding box center [881, 117] width 686 height 30
click at [1217, 296] on button "Search" at bounding box center [1178, 287] width 93 height 31
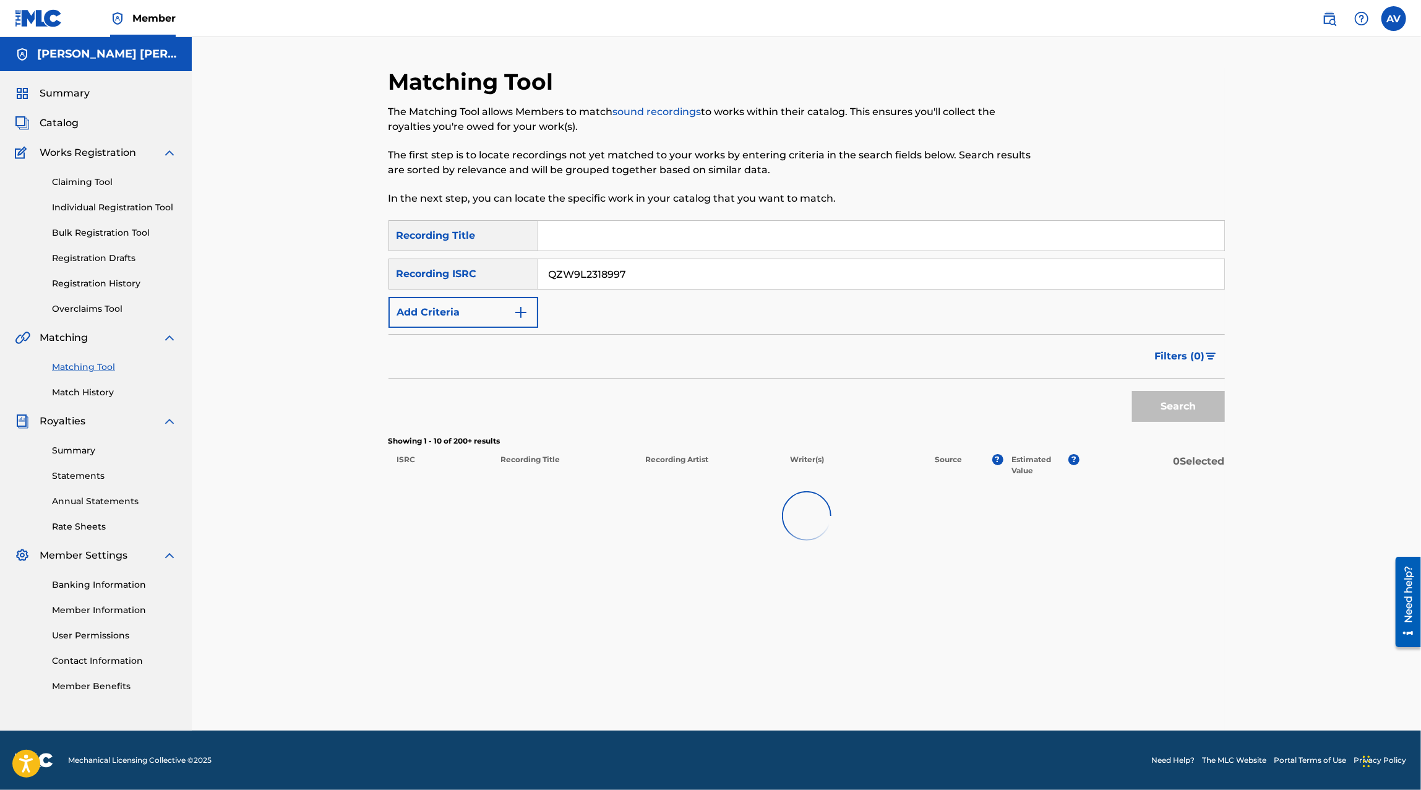
scroll to position [0, 0]
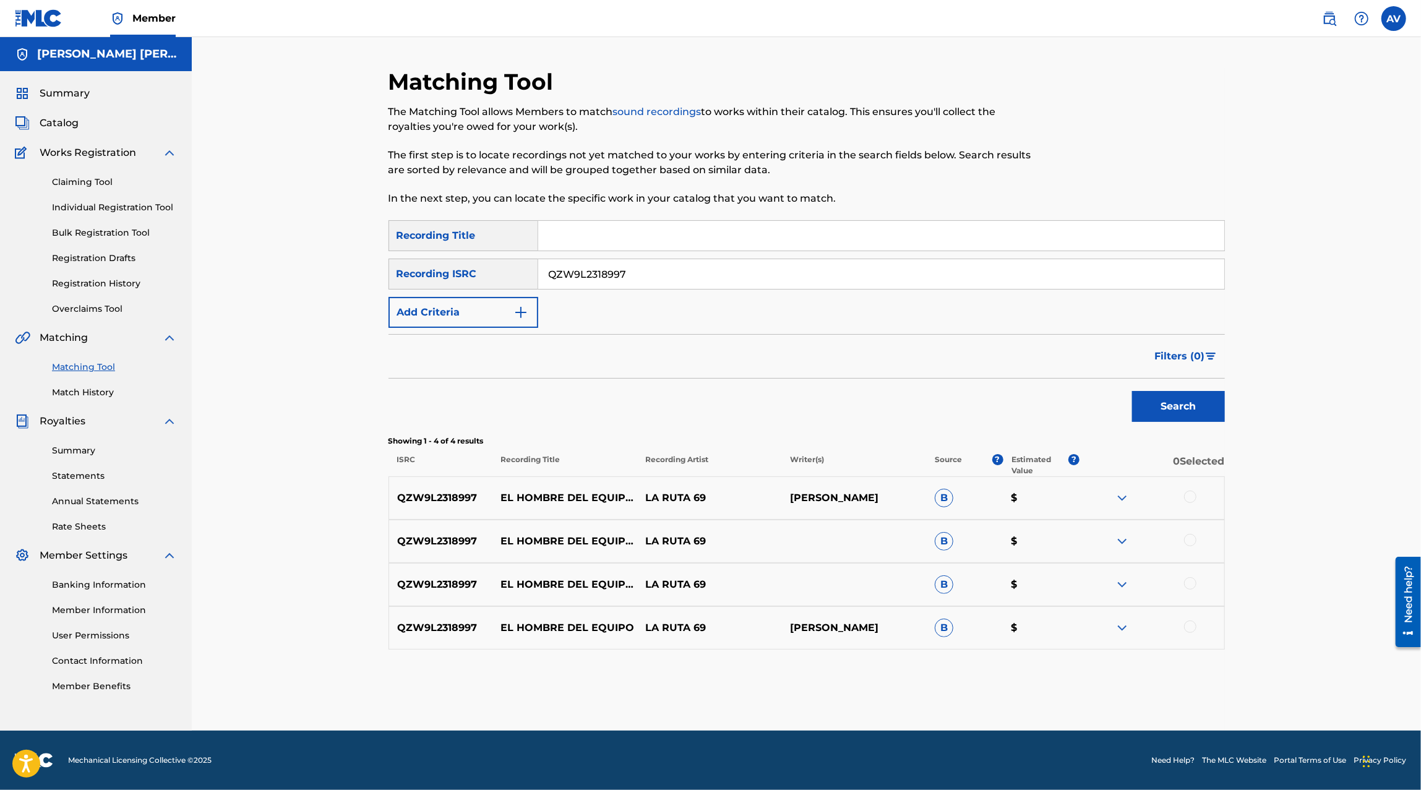
click at [1120, 504] on img at bounding box center [1121, 497] width 15 height 15
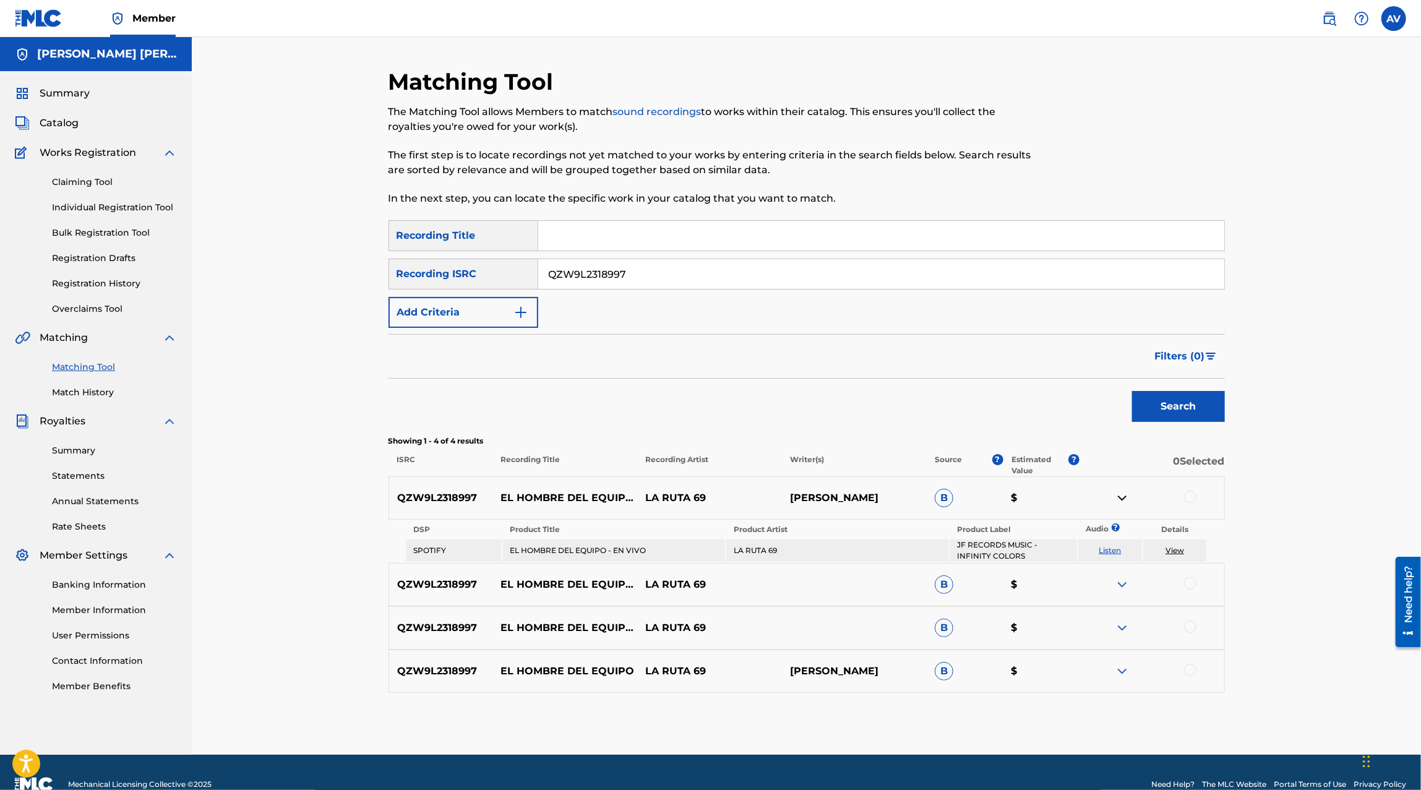
click at [1127, 500] on img at bounding box center [1121, 497] width 15 height 15
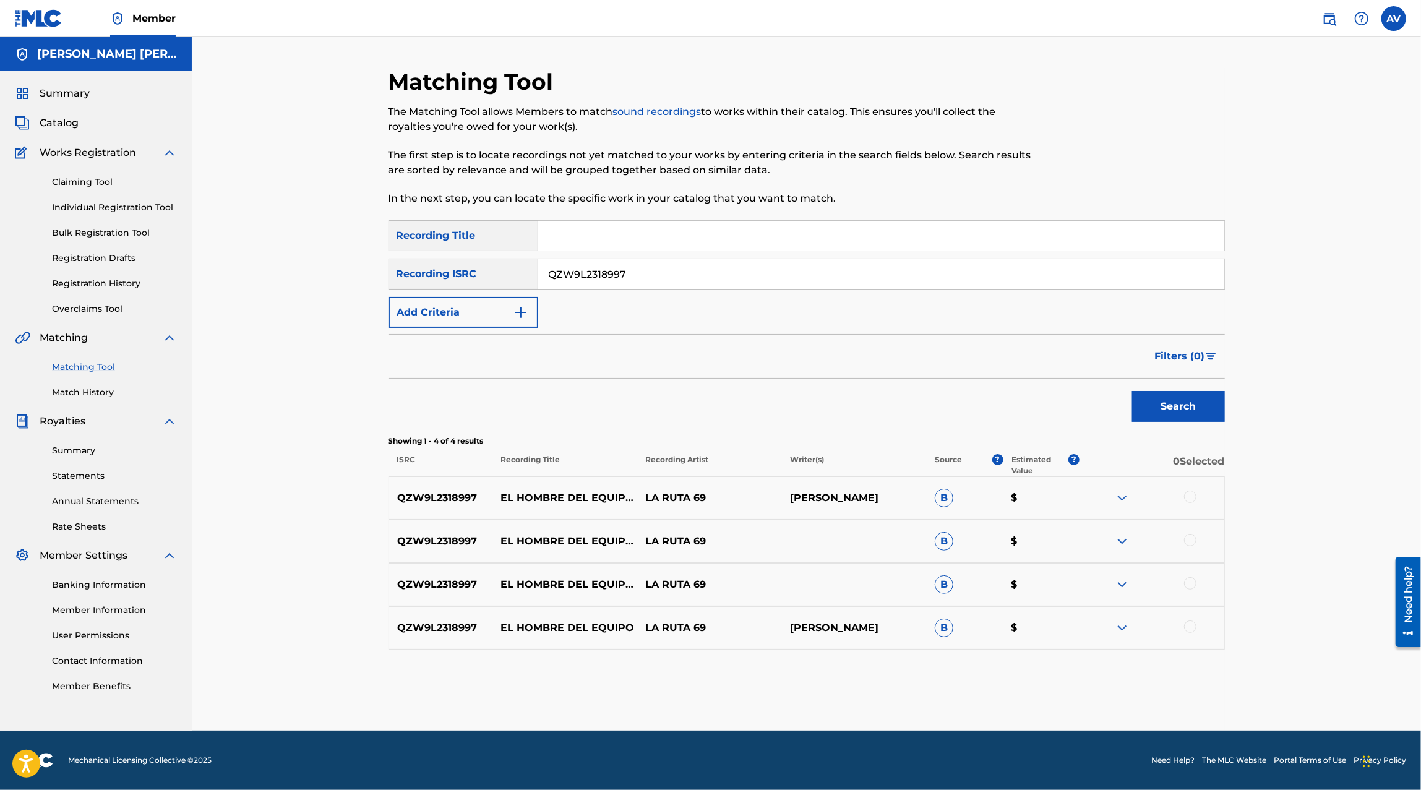
click at [1186, 500] on div at bounding box center [1190, 496] width 12 height 12
click at [1190, 530] on div "QZW9L2318997 EL HOMBRE DEL EQUIPO (EN VIVO) LA RUTA 69 B $" at bounding box center [806, 541] width 836 height 43
click at [1189, 546] on div at bounding box center [1151, 541] width 145 height 15
click at [1189, 542] on div at bounding box center [1190, 540] width 12 height 12
click at [1189, 570] on div "QZW9L2318997 EL HOMBRE DEL EQUIPO EN VIVO LA RUTA 69 B $" at bounding box center [806, 584] width 836 height 43
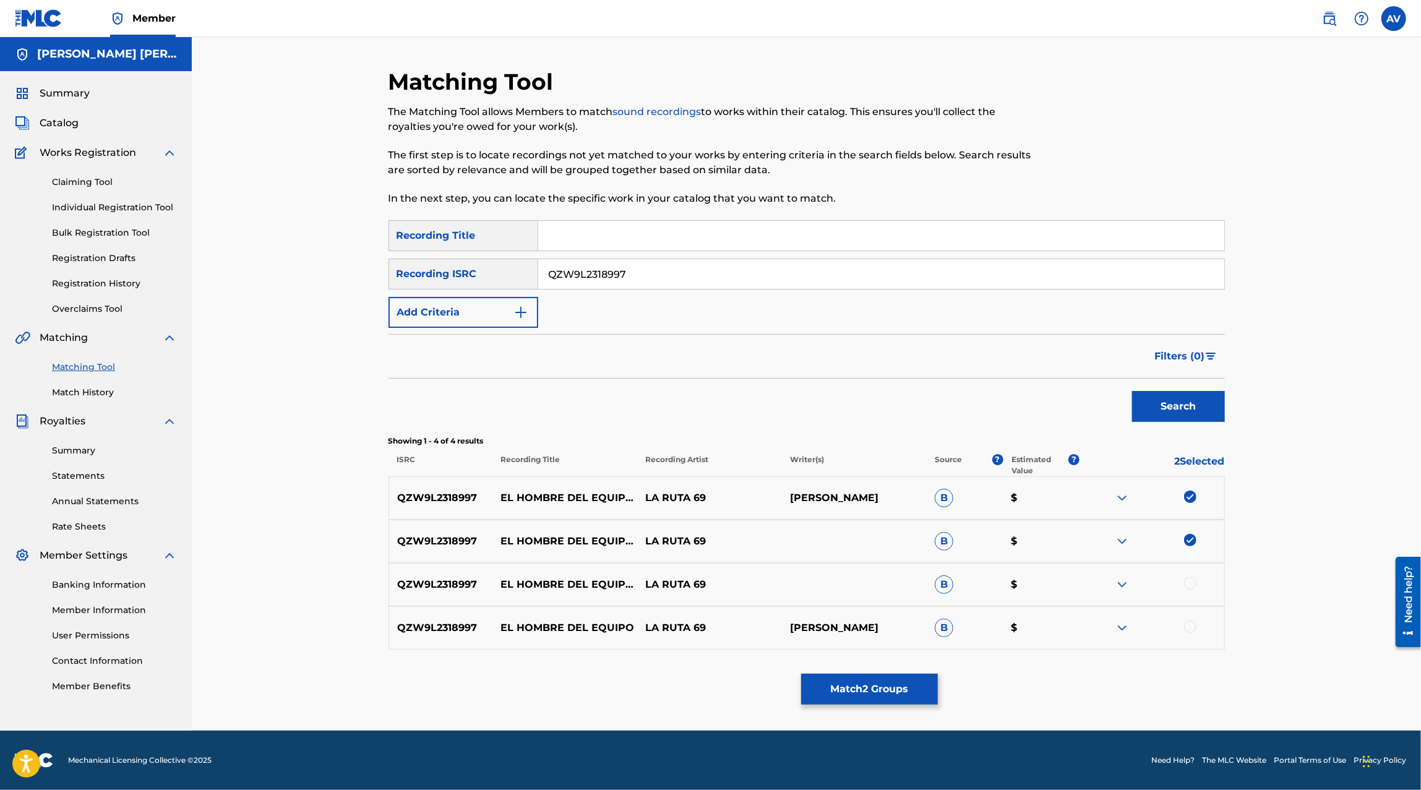
click at [1187, 494] on img at bounding box center [1190, 496] width 12 height 12
click at [1187, 539] on img at bounding box center [1190, 540] width 12 height 12
click at [651, 269] on input "QZW9L2318997" at bounding box center [881, 274] width 686 height 30
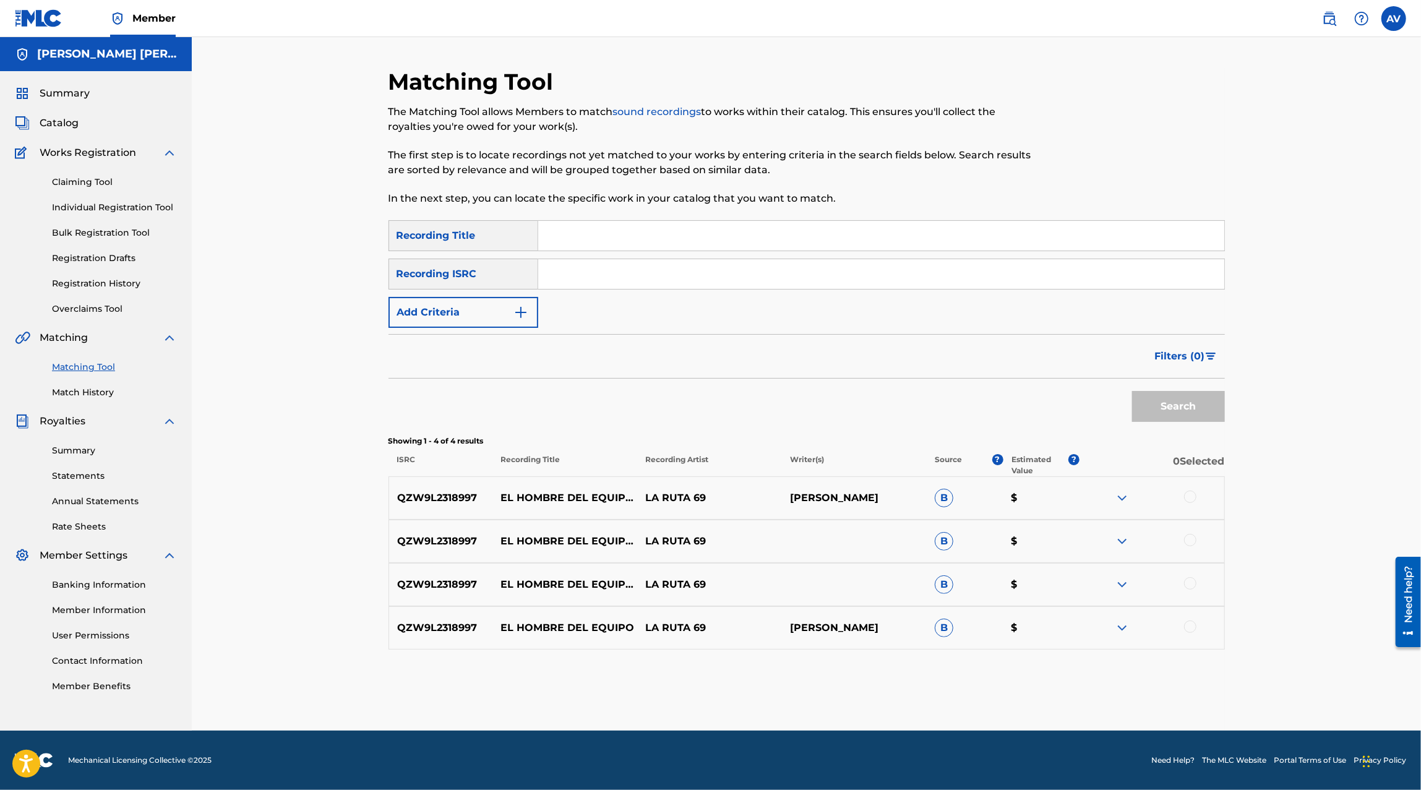
click at [463, 317] on button "Add Criteria" at bounding box center [463, 312] width 150 height 31
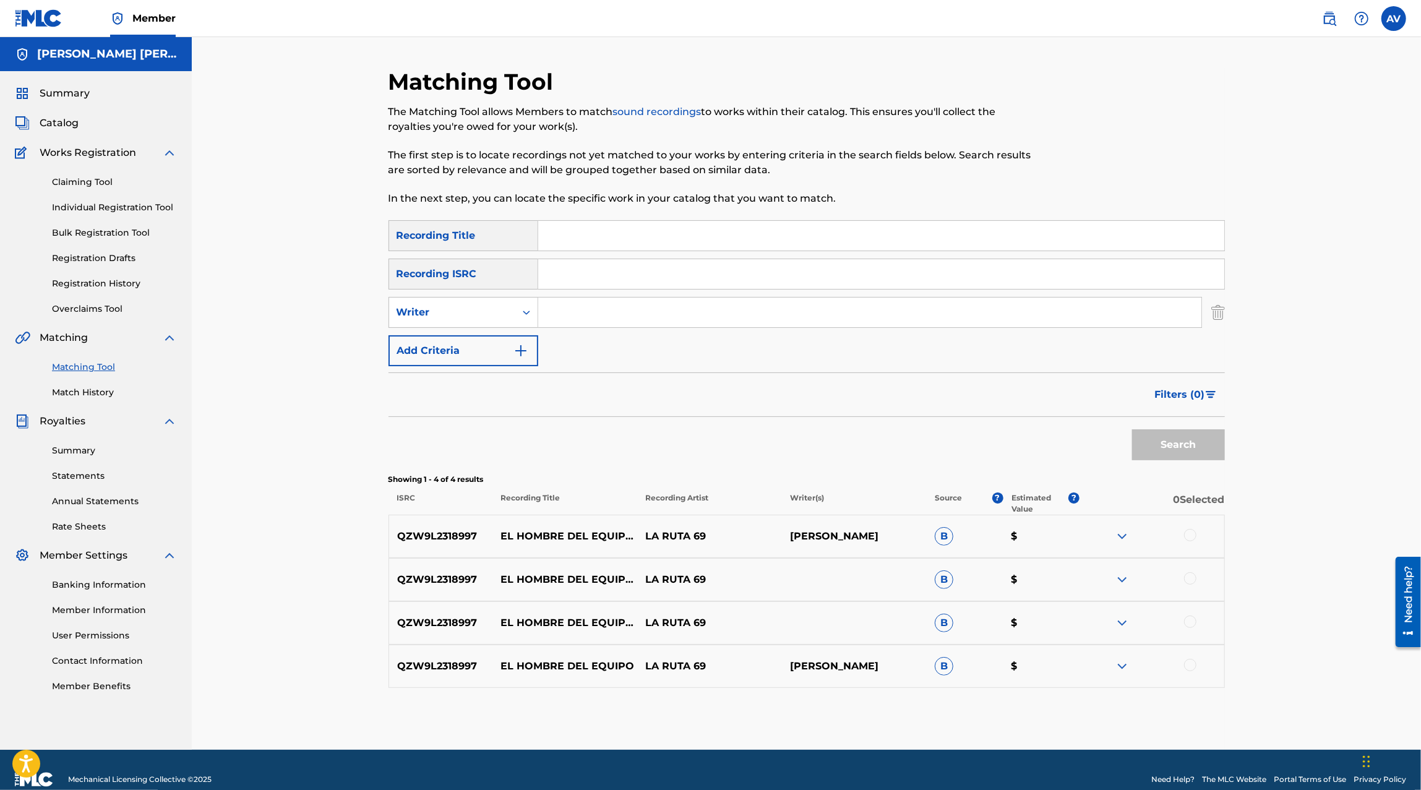
click at [572, 319] on input "Search Form" at bounding box center [869, 312] width 663 height 30
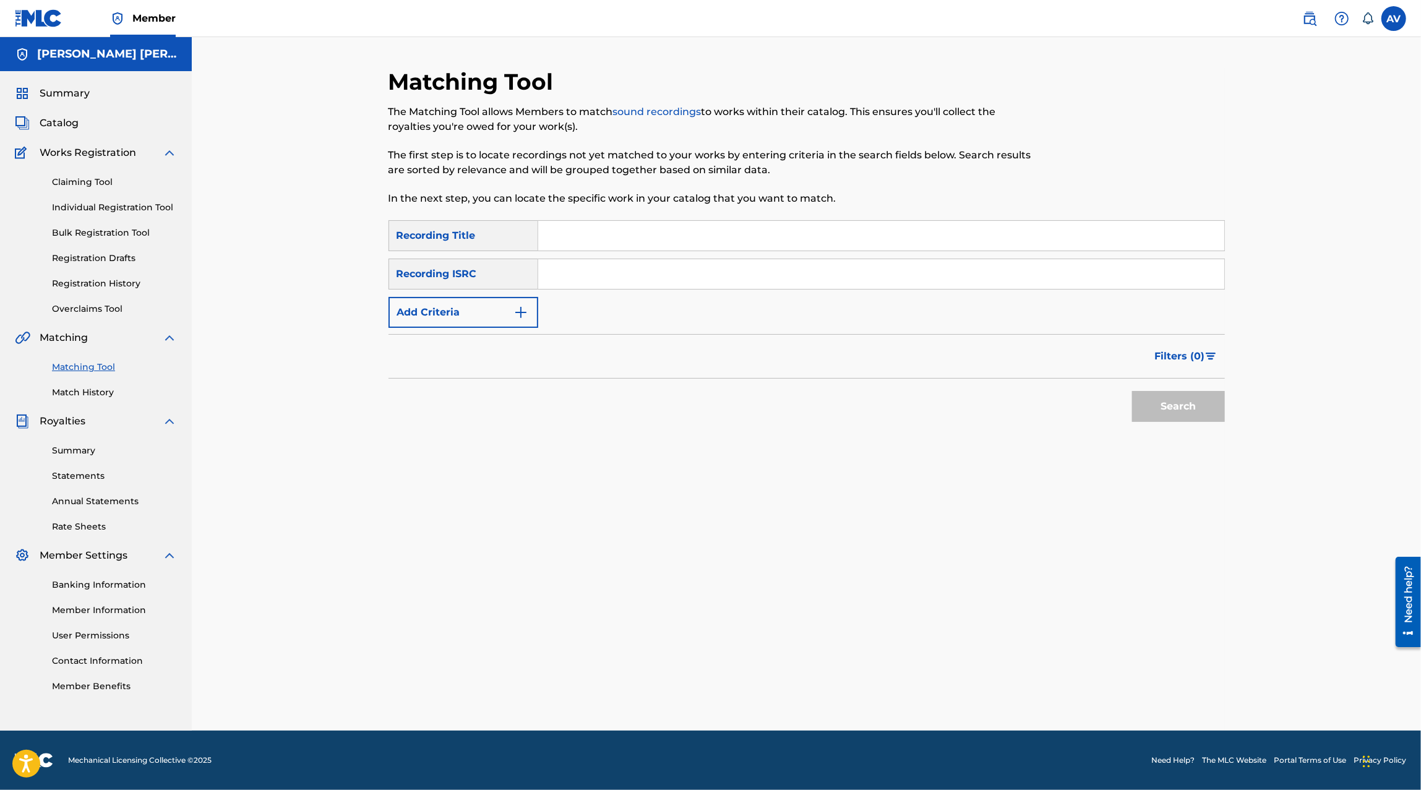
click at [90, 191] on div "Claiming Tool Individual Registration Tool Bulk Registration Tool Registration …" at bounding box center [96, 237] width 162 height 155
click at [85, 186] on link "Claiming Tool" at bounding box center [114, 182] width 125 height 13
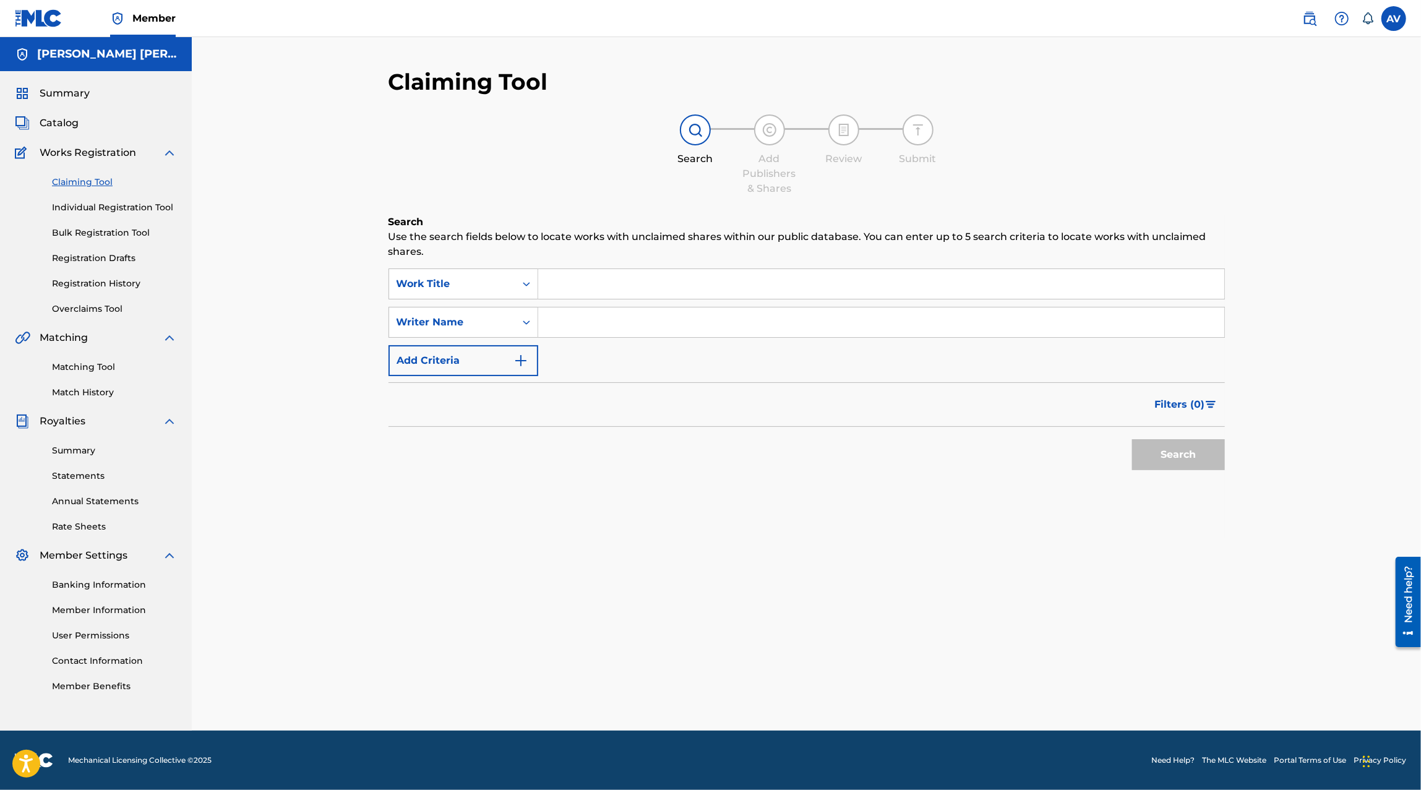
click at [578, 286] on input "Search Form" at bounding box center [881, 284] width 686 height 30
type input "el hombre del equipo"
click at [594, 313] on strong "hombre" at bounding box center [580, 312] width 41 height 12
click at [591, 319] on input "Search Form" at bounding box center [881, 322] width 686 height 30
type input "jesus elizabeth"
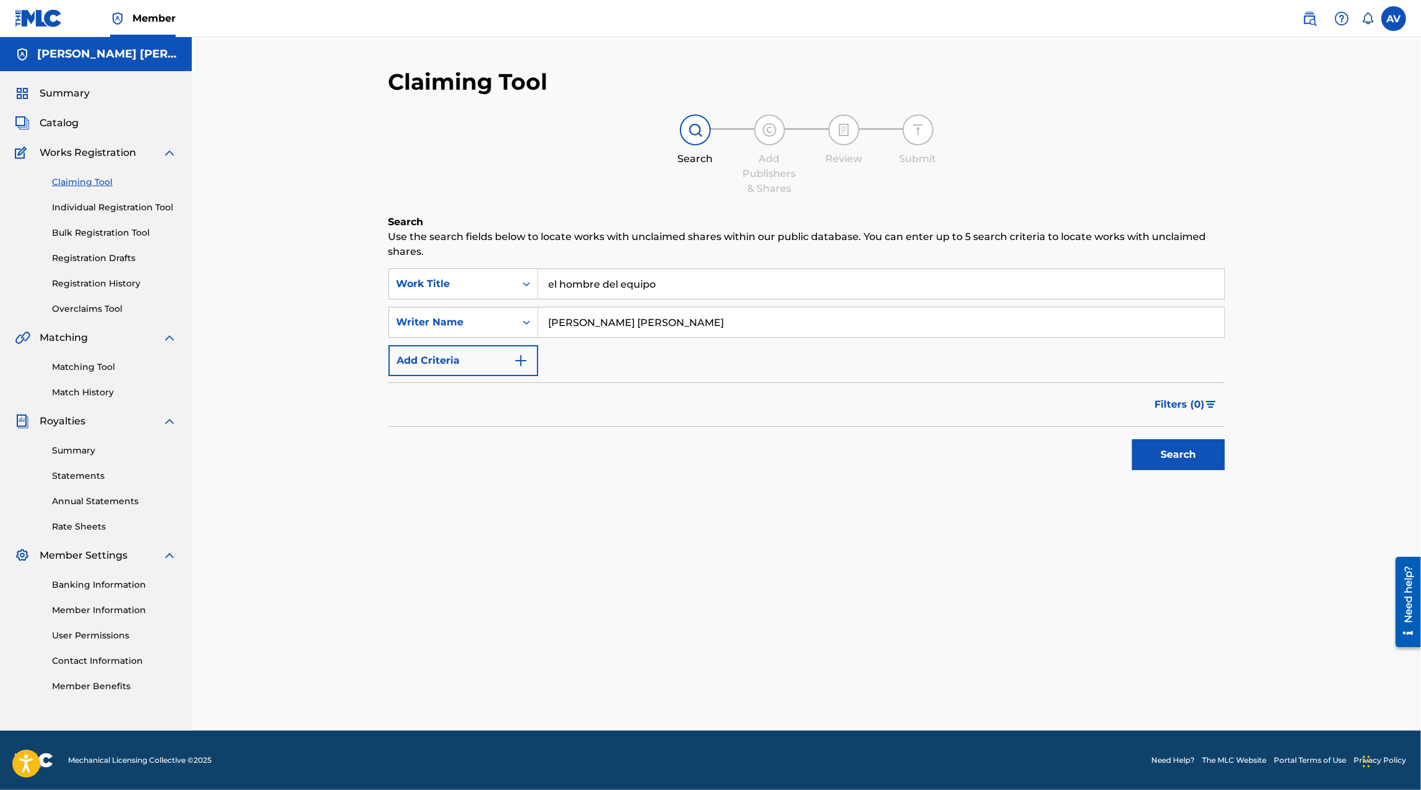
click at [1205, 444] on button "Search" at bounding box center [1178, 454] width 93 height 31
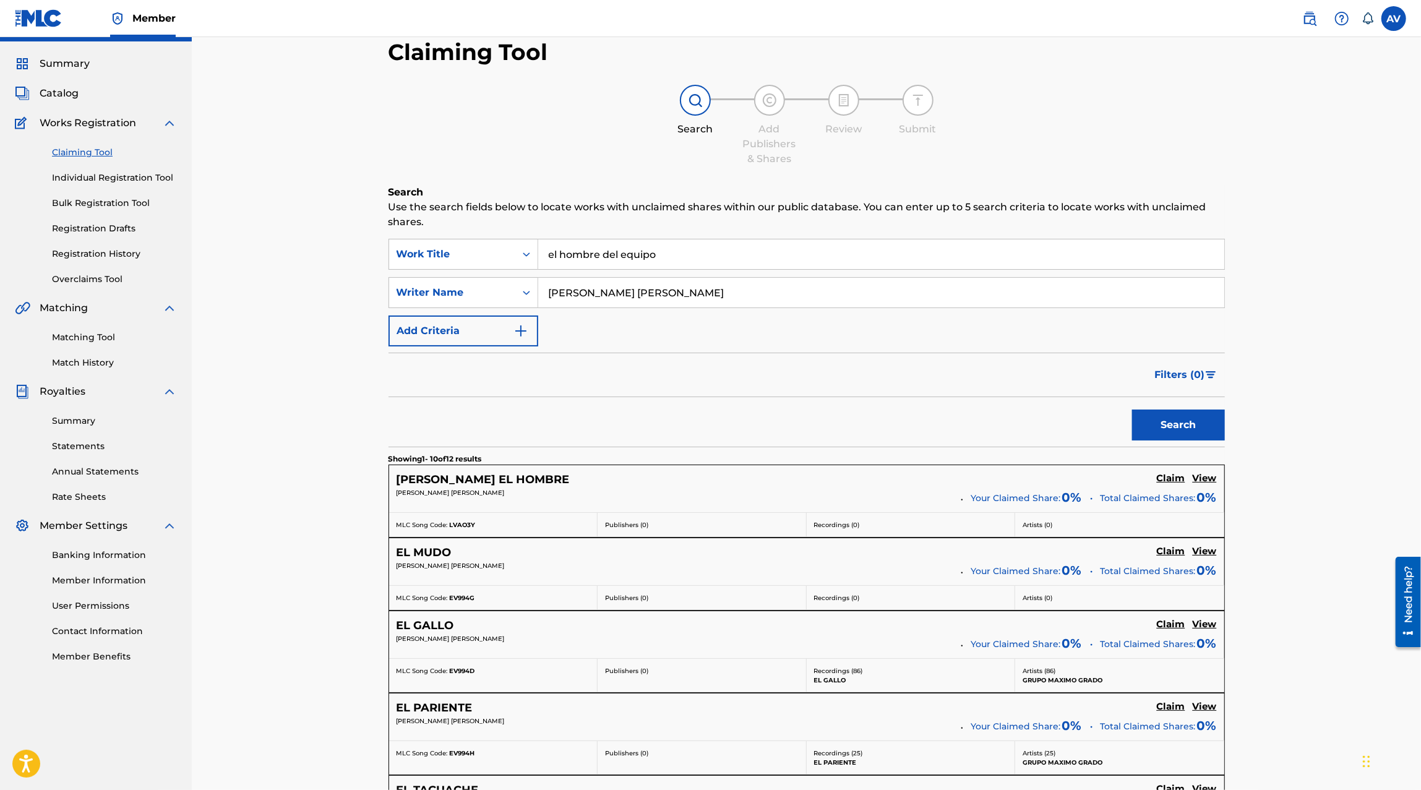
scroll to position [47, 0]
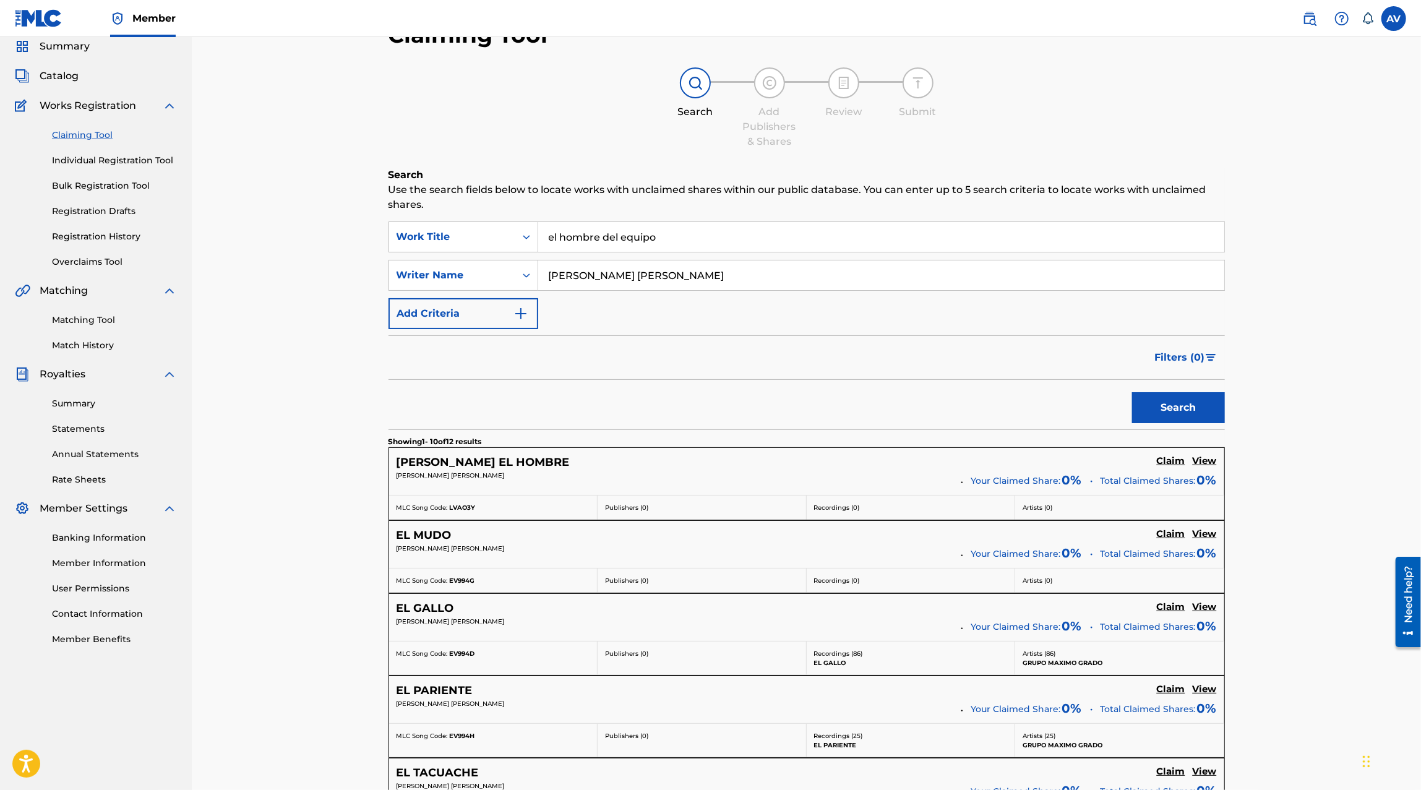
click at [1169, 462] on h5 "Claim" at bounding box center [1171, 461] width 28 height 12
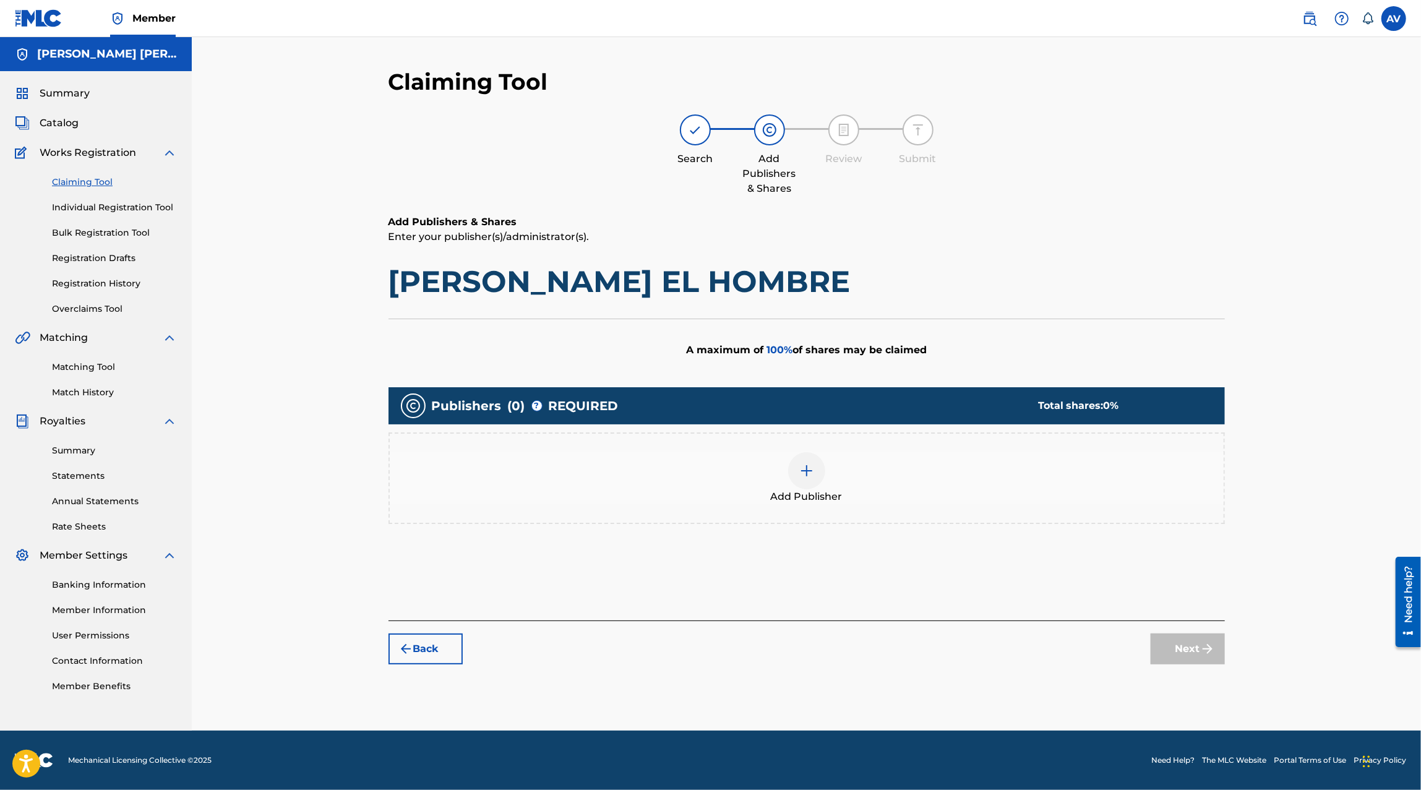
scroll to position [0, 0]
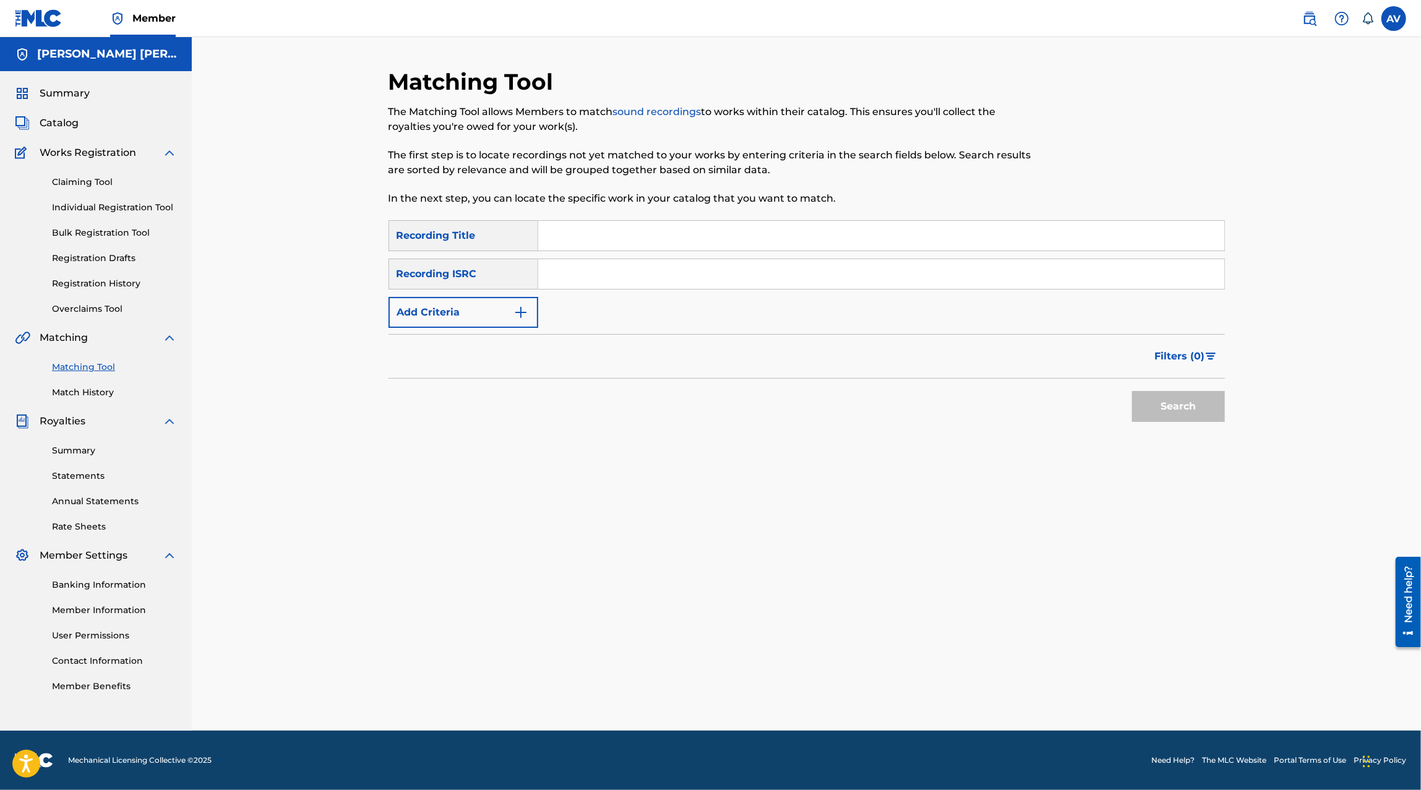
click at [575, 242] on input "Search Form" at bounding box center [881, 236] width 686 height 30
click at [461, 318] on button "Add Criteria" at bounding box center [463, 312] width 150 height 31
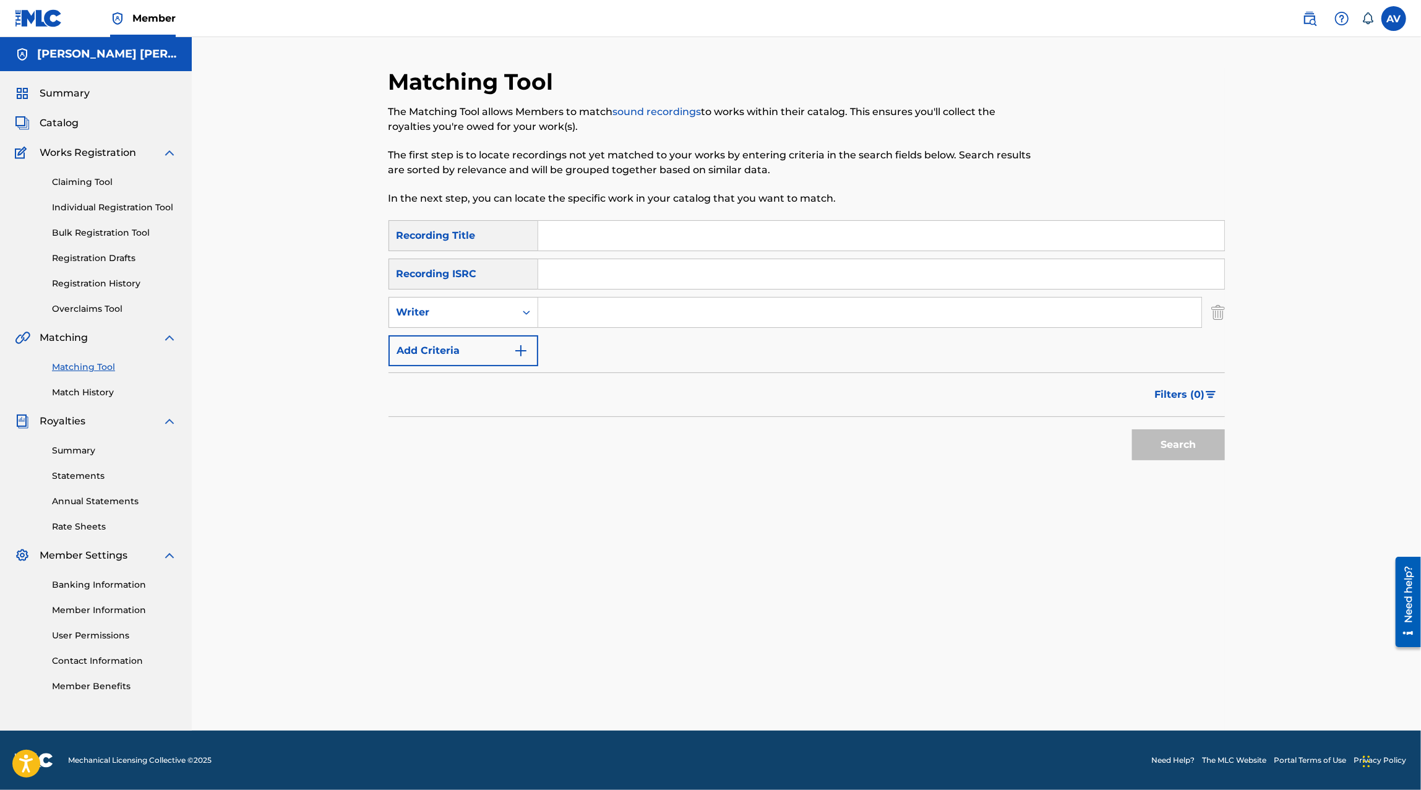
click at [562, 322] on input "Search Form" at bounding box center [869, 312] width 663 height 30
click at [1132, 436] on button "Search" at bounding box center [1178, 444] width 93 height 31
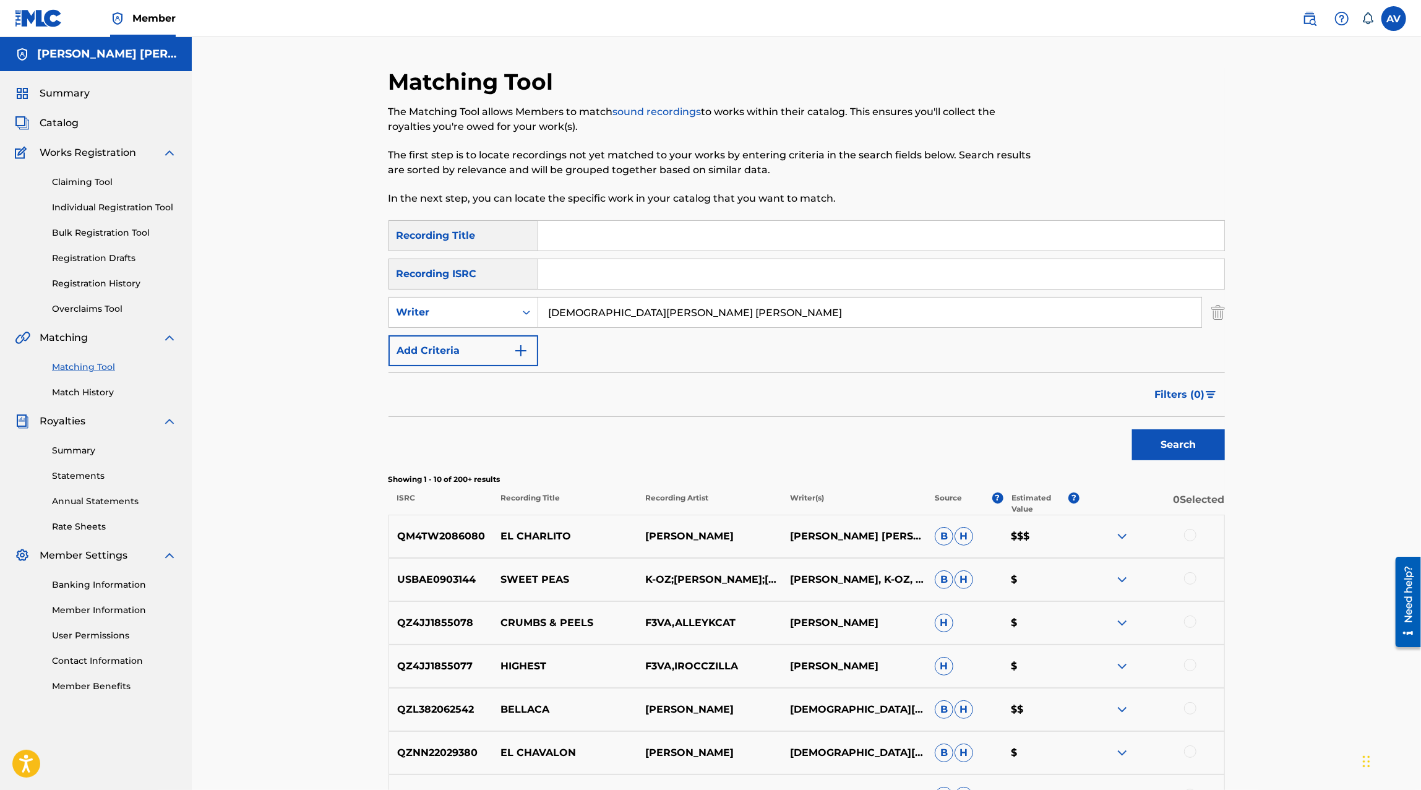
click at [430, 535] on p "QM4TW2086080" at bounding box center [441, 536] width 104 height 15
copy p "QM4TW2086080"
click at [646, 328] on div "SearchWithCriteria54a90912-f22f-4e01-966d-0fcc445e5389 Recording Title SearchWi…" at bounding box center [806, 293] width 836 height 146
click at [644, 320] on input "Christian Mitchell Felix Felix" at bounding box center [869, 312] width 663 height 30
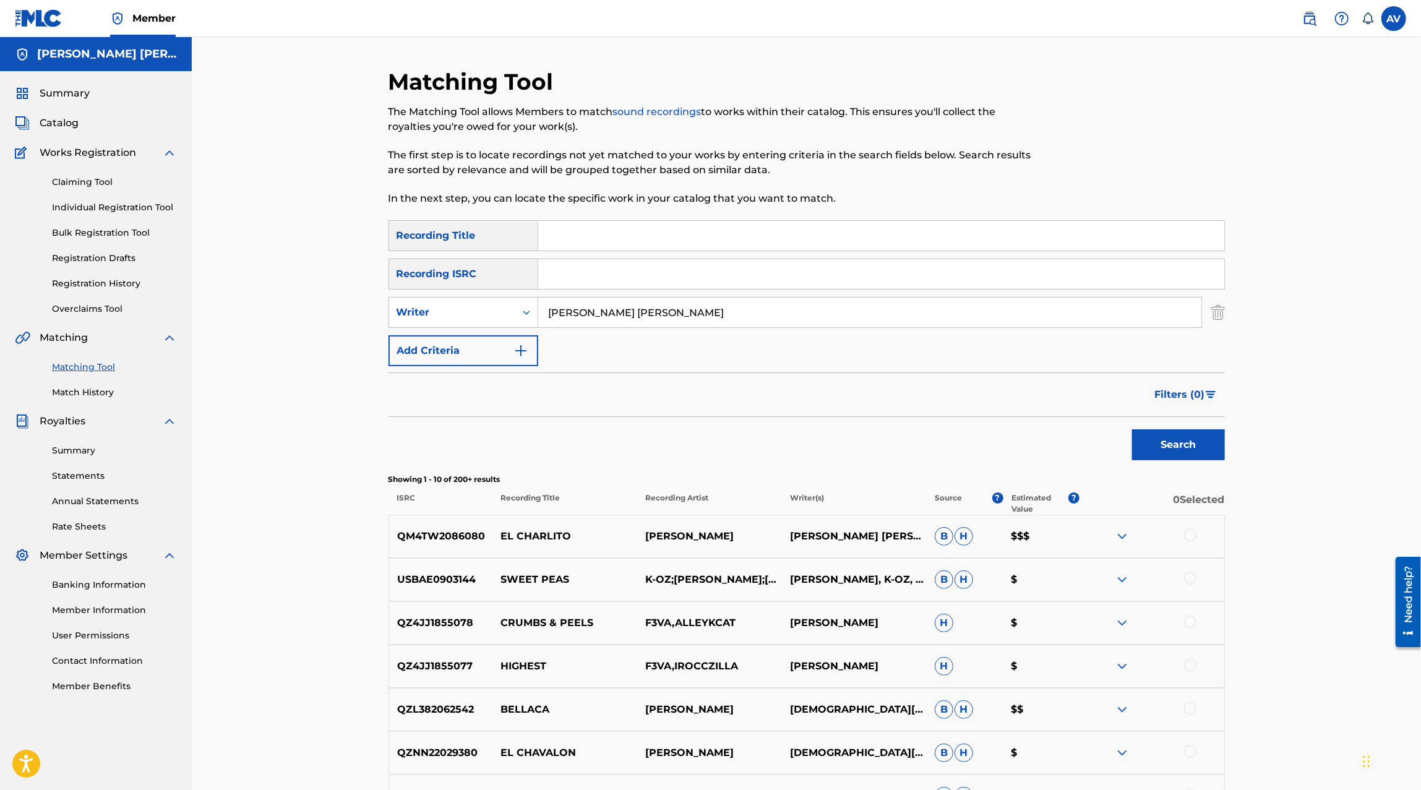
type input "Jesus Elizabeth Muñoz Sanchez"
click at [1175, 437] on button "Search" at bounding box center [1178, 444] width 93 height 31
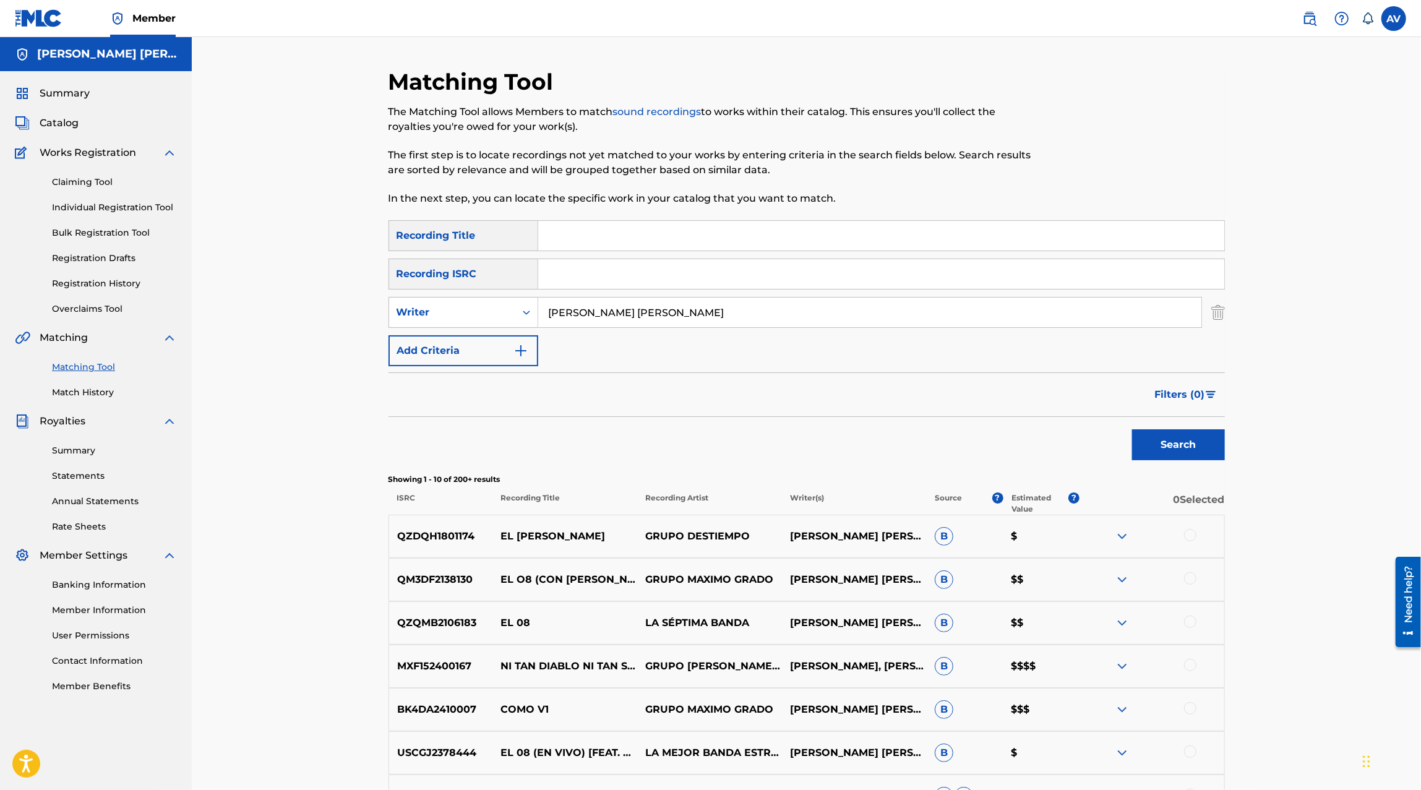
click at [497, 498] on p "Recording Title" at bounding box center [564, 503] width 145 height 22
click at [436, 531] on p "QZDQH1801174" at bounding box center [441, 536] width 104 height 15
click at [719, 540] on p "GRUPO DESTIEMPO" at bounding box center [709, 536] width 145 height 15
click at [502, 317] on div "Writer" at bounding box center [451, 312] width 111 height 15
click at [479, 280] on div "Recording ISRC" at bounding box center [463, 274] width 150 height 31
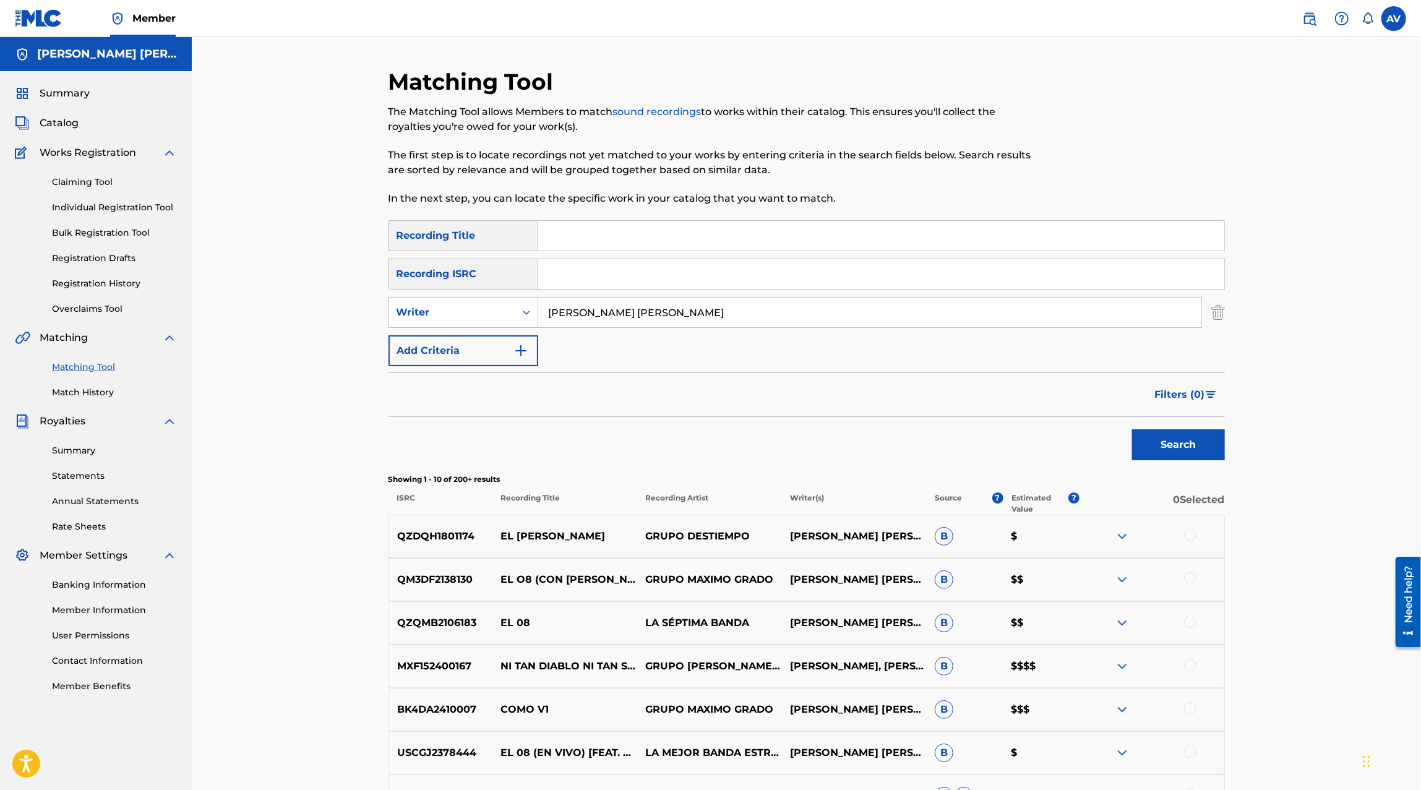
click at [427, 340] on button "Add Criteria" at bounding box center [463, 350] width 150 height 31
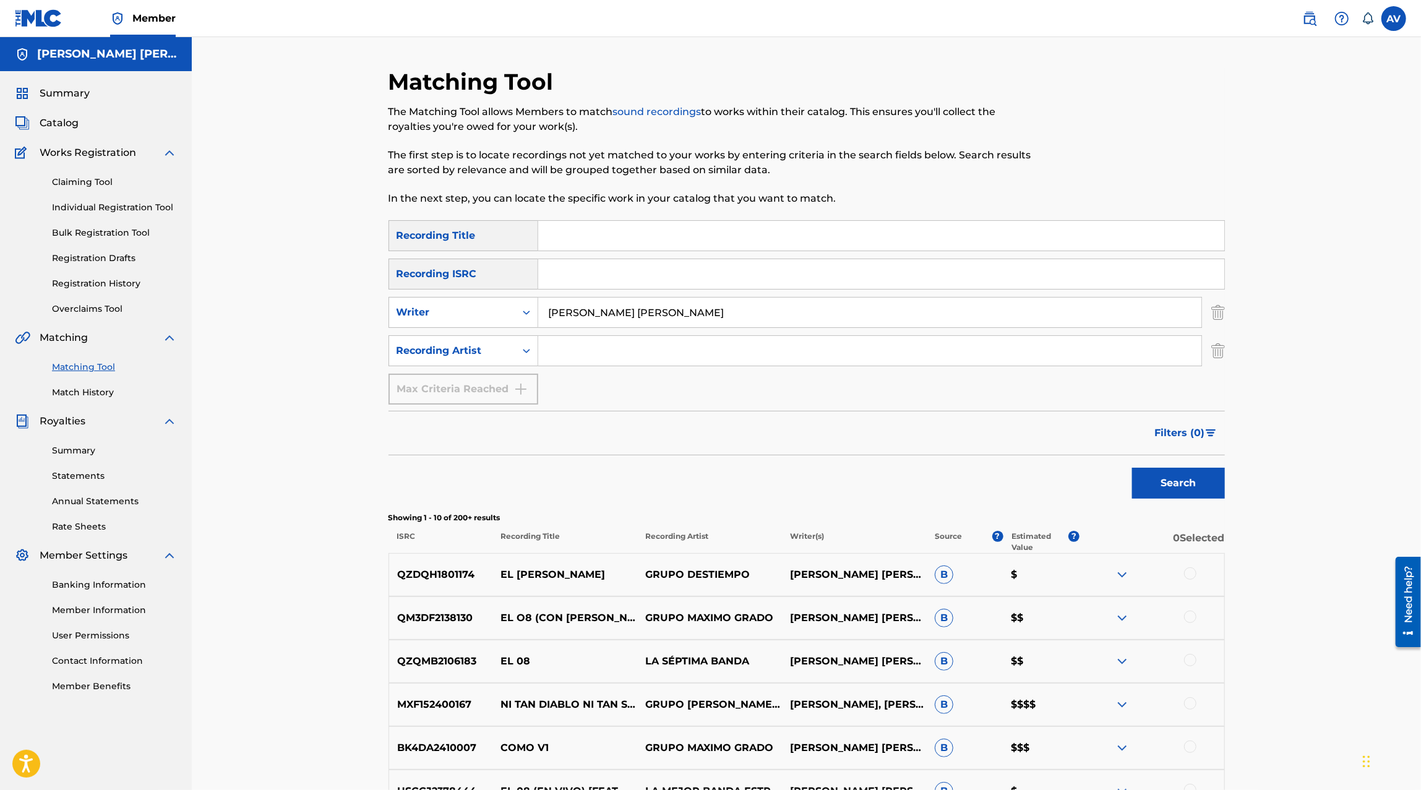
click at [470, 367] on div "SearchWithCriteria54a90912-f22f-4e01-966d-0fcc445e5389 Recording Title SearchWi…" at bounding box center [806, 312] width 836 height 184
click at [470, 358] on div "Recording Artist" at bounding box center [452, 351] width 126 height 24
click at [639, 312] on input "Jesus Elizabeth Muñoz Sanchez" at bounding box center [869, 312] width 663 height 30
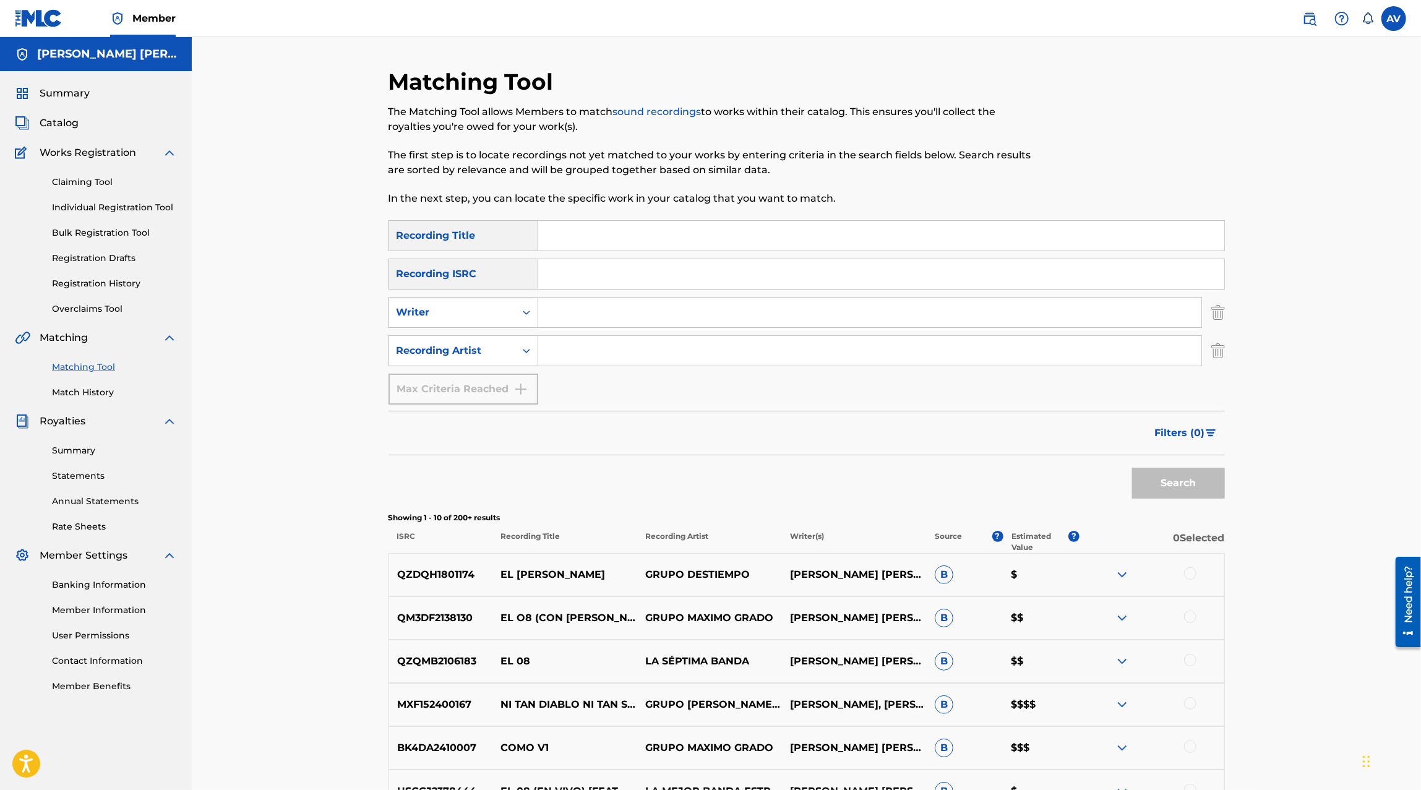
click at [620, 341] on input "Search Form" at bounding box center [869, 351] width 663 height 30
type input "Grupo Maximo Grado"
click at [1132, 468] on button "Search" at bounding box center [1178, 483] width 93 height 31
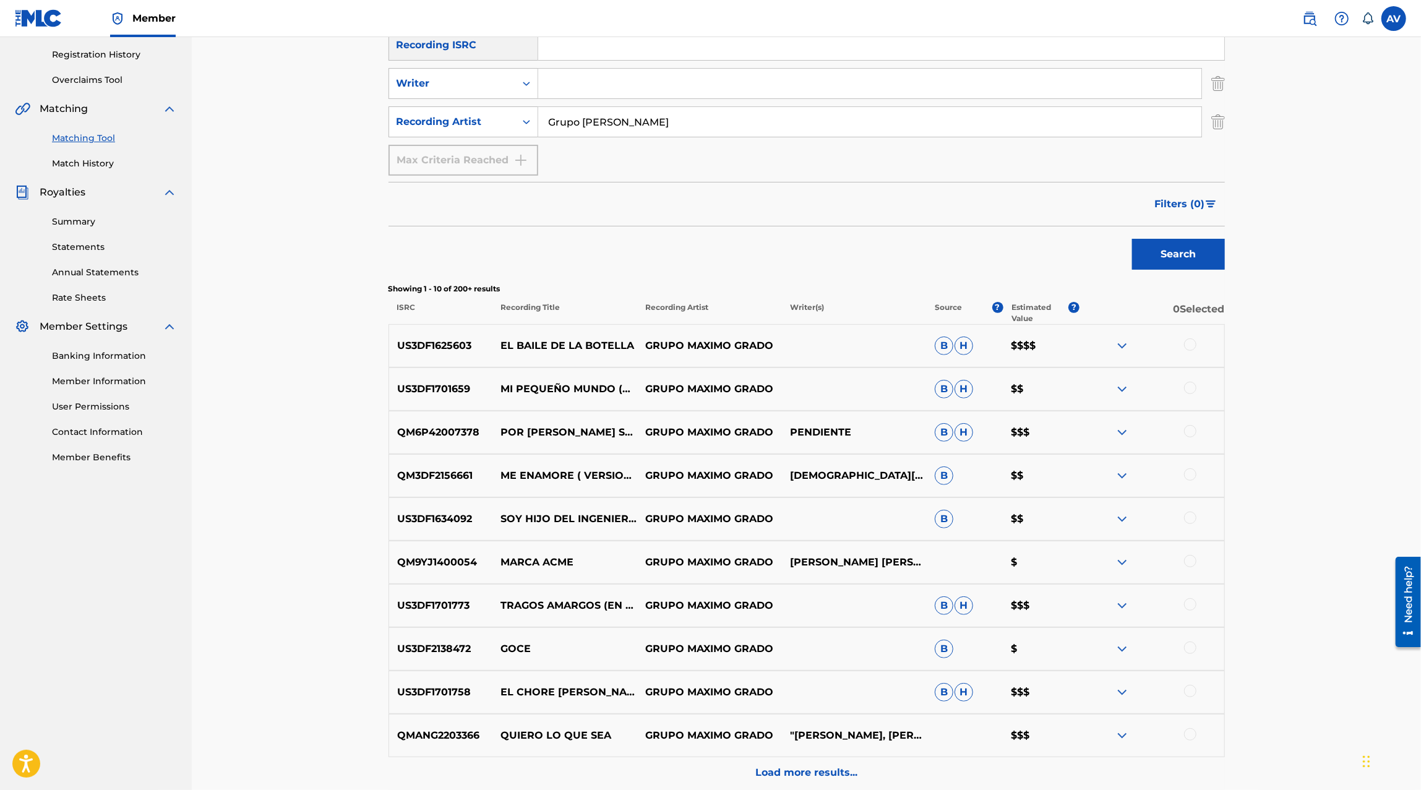
scroll to position [248, 0]
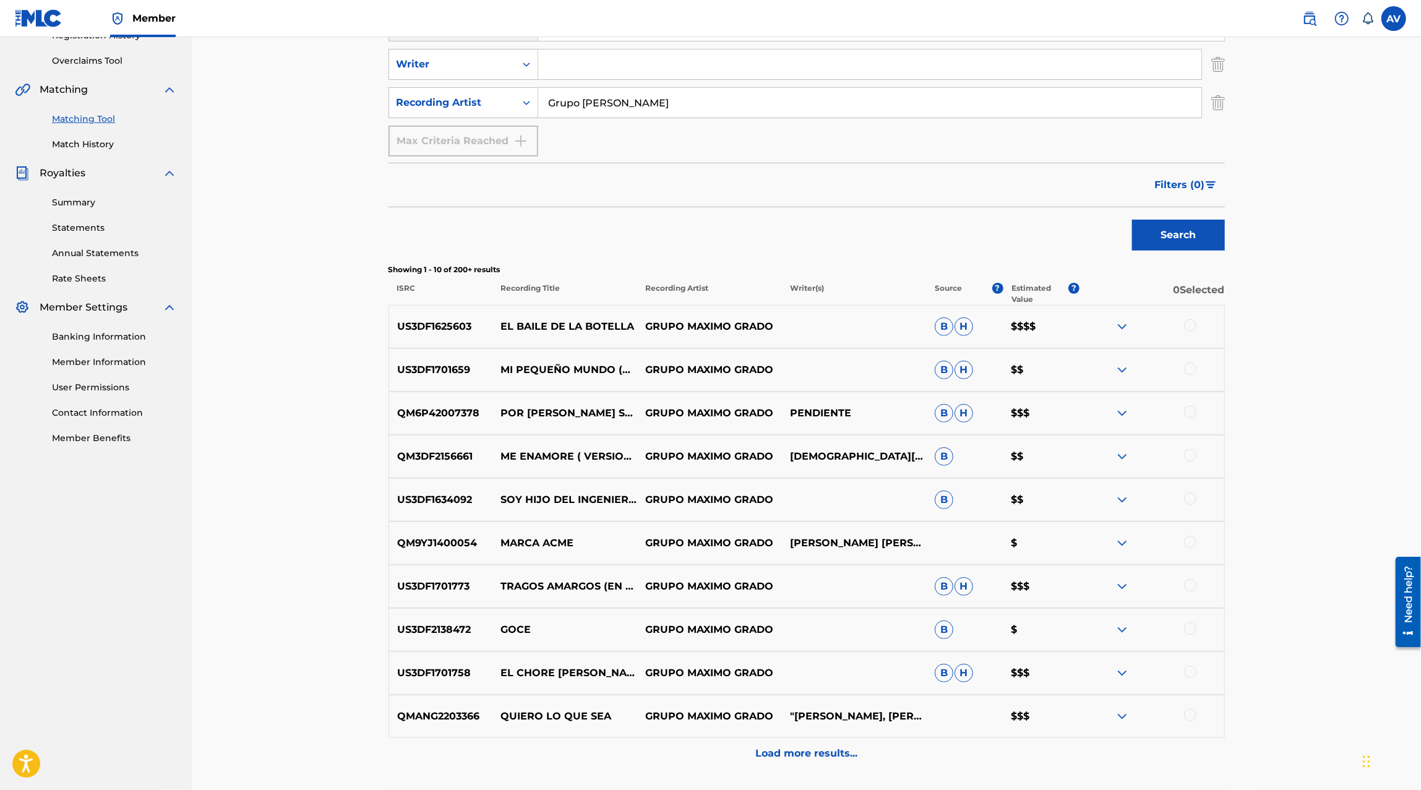
click at [1117, 541] on img at bounding box center [1121, 543] width 15 height 15
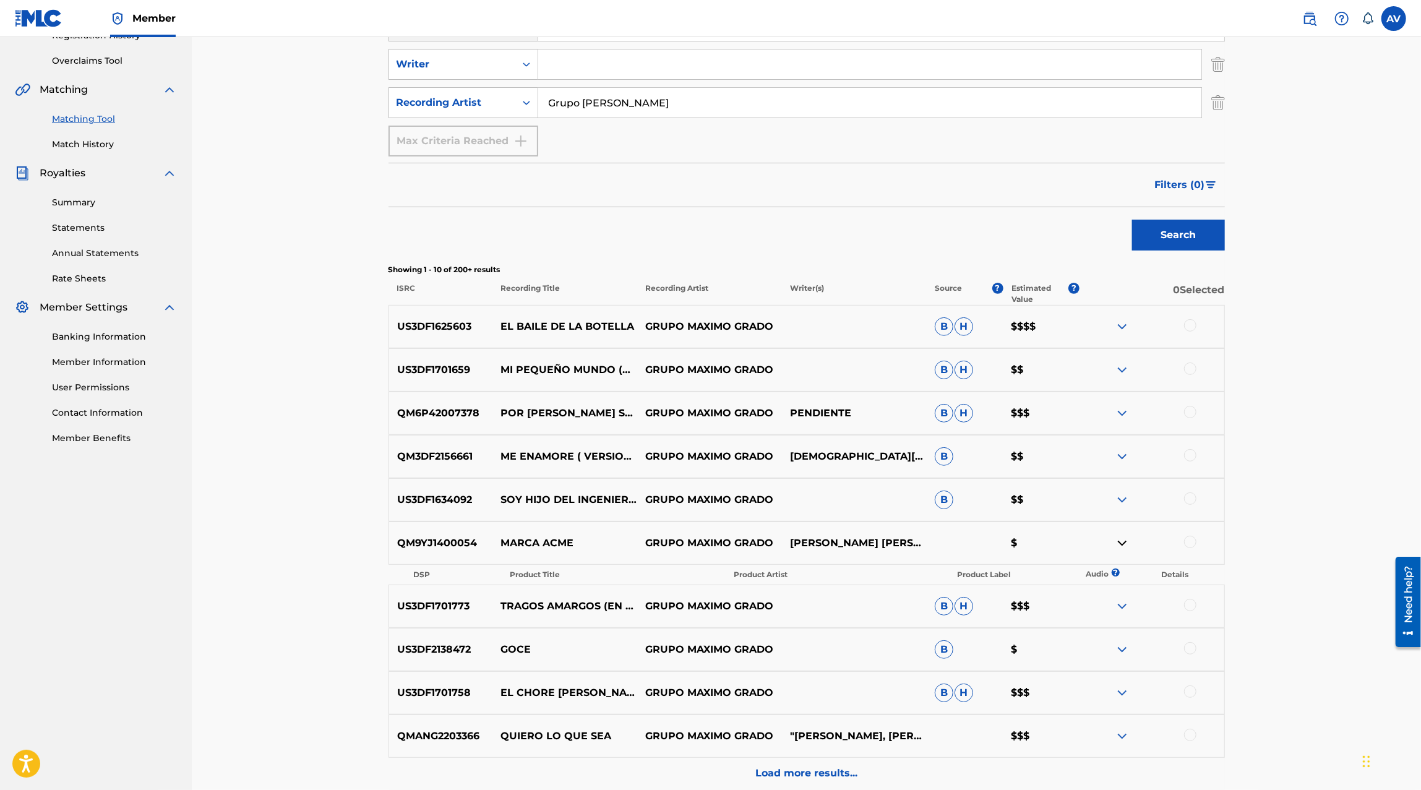
click at [1124, 541] on img at bounding box center [1121, 543] width 15 height 15
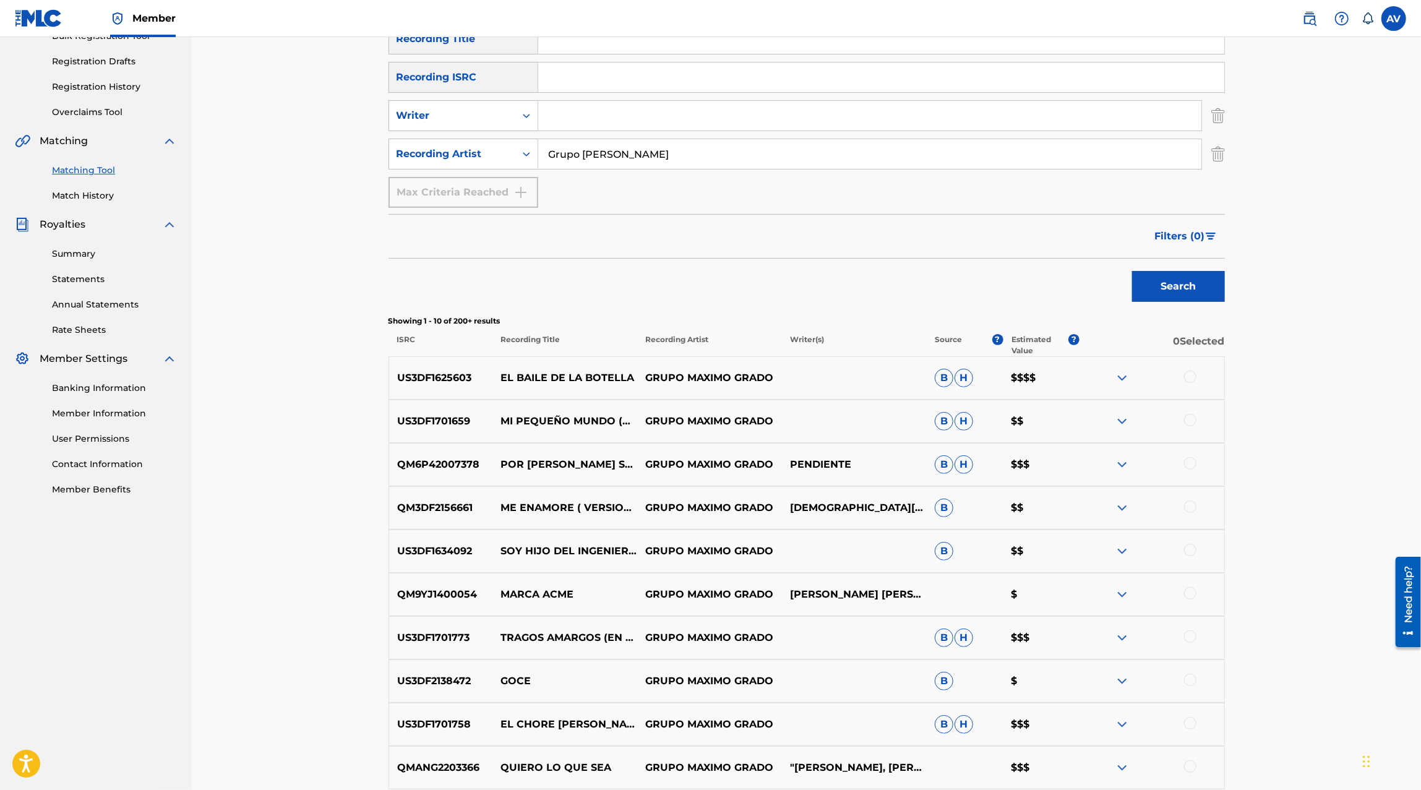
scroll to position [198, 0]
click at [602, 157] on input "Grupo Maximo Grado" at bounding box center [869, 153] width 663 height 30
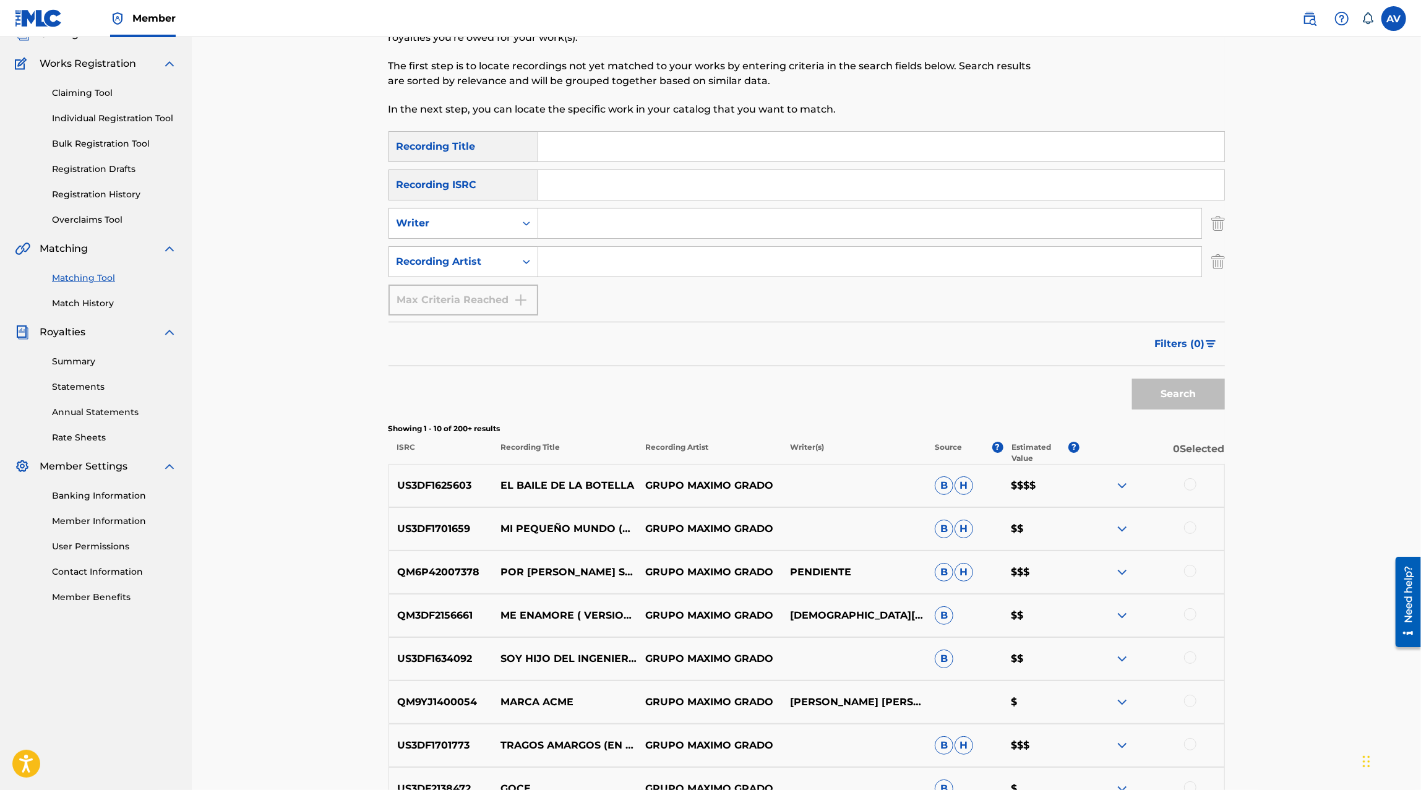
scroll to position [84, 0]
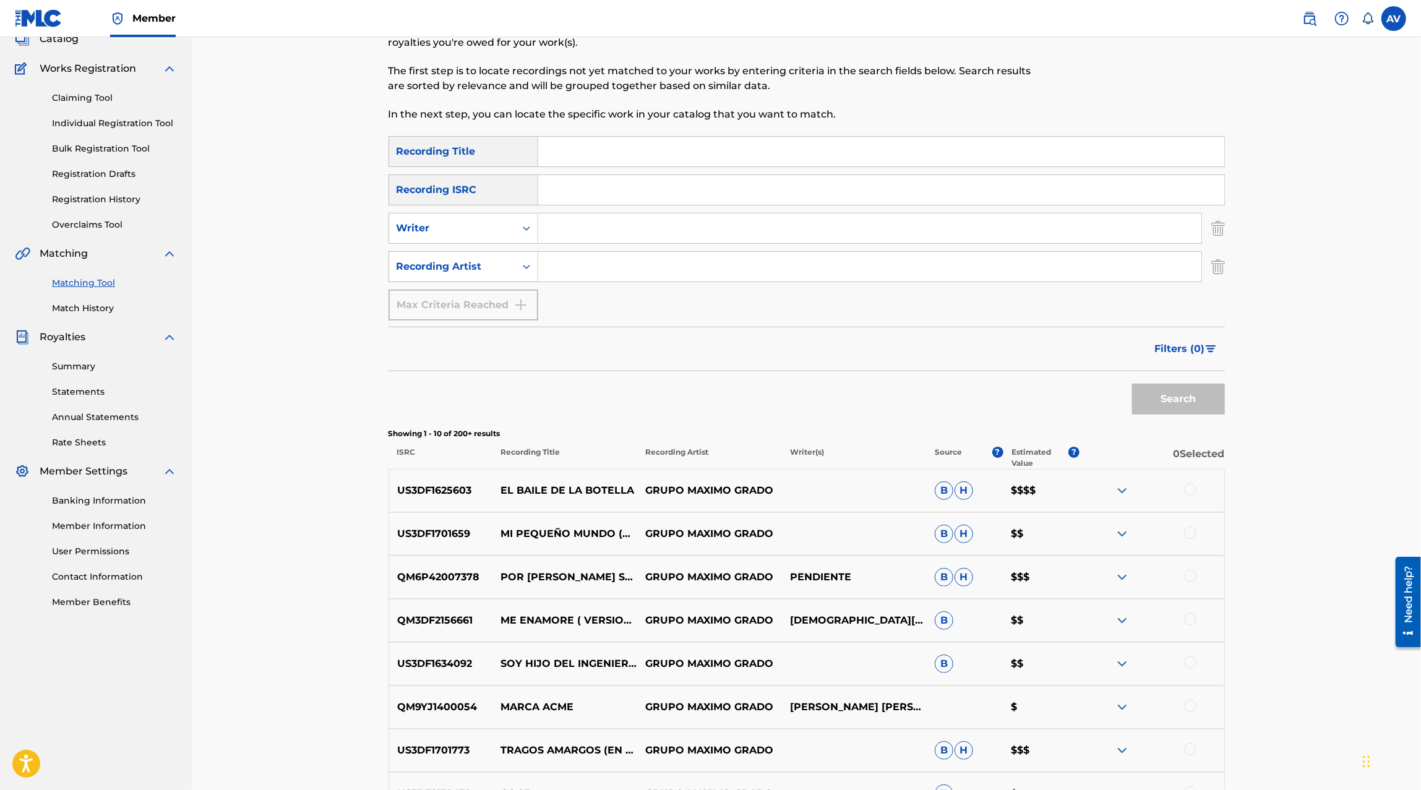
click at [592, 139] on input "Search Form" at bounding box center [881, 152] width 686 height 30
type input "e"
type input "El hombre del equipo"
click at [900, 216] on input "Search Form" at bounding box center [869, 228] width 663 height 30
type input "Jesus Elizabeth Muñoz"
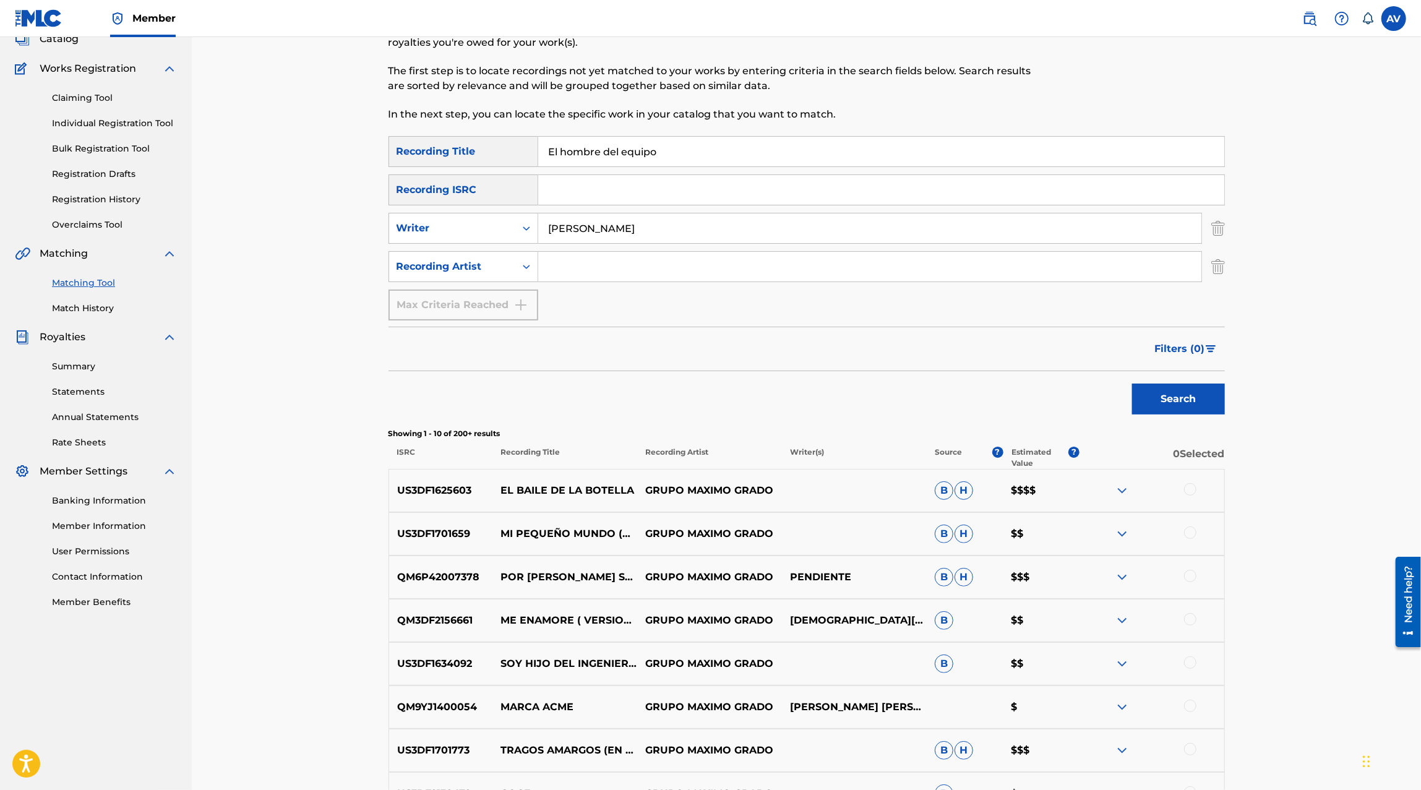
click at [1205, 396] on button "Search" at bounding box center [1178, 398] width 93 height 31
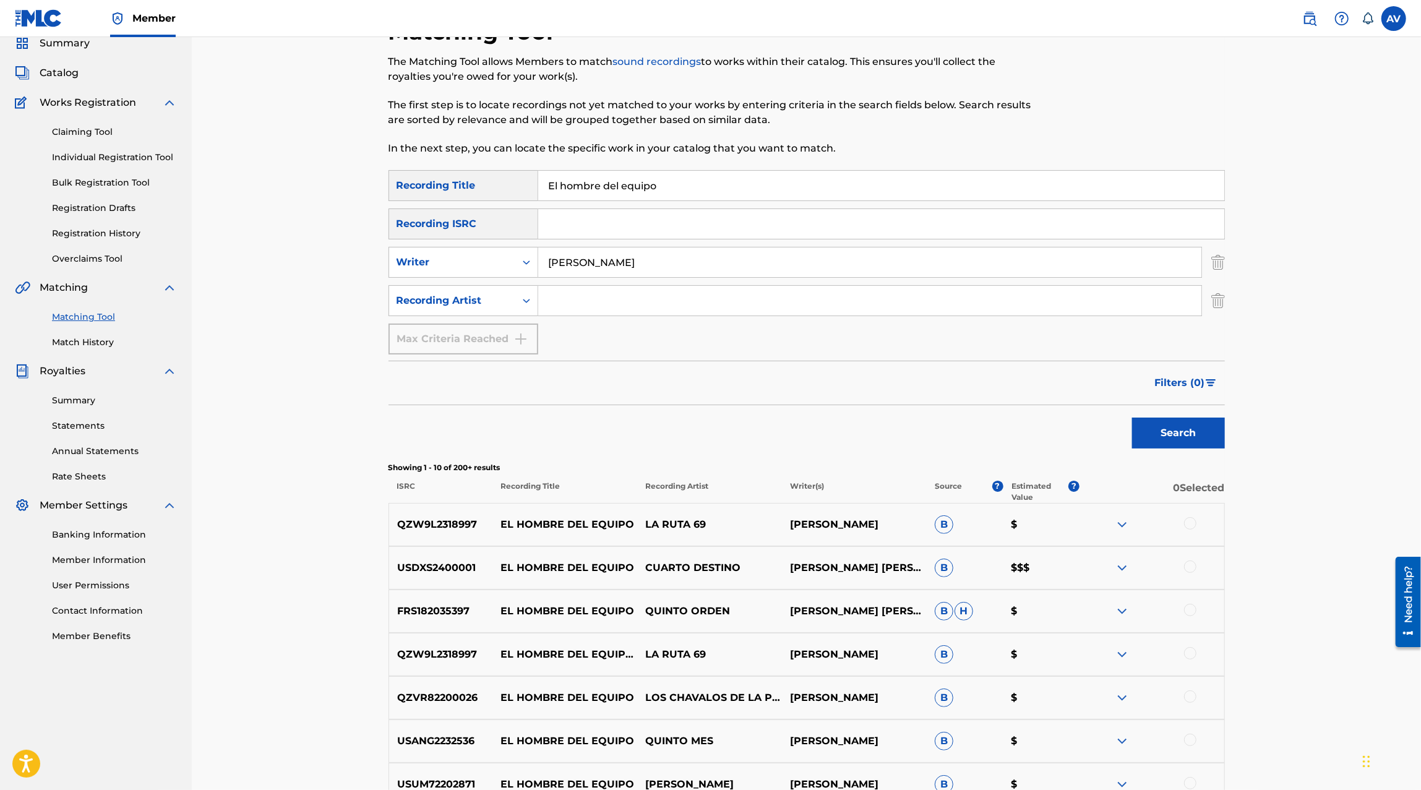
scroll to position [77, 0]
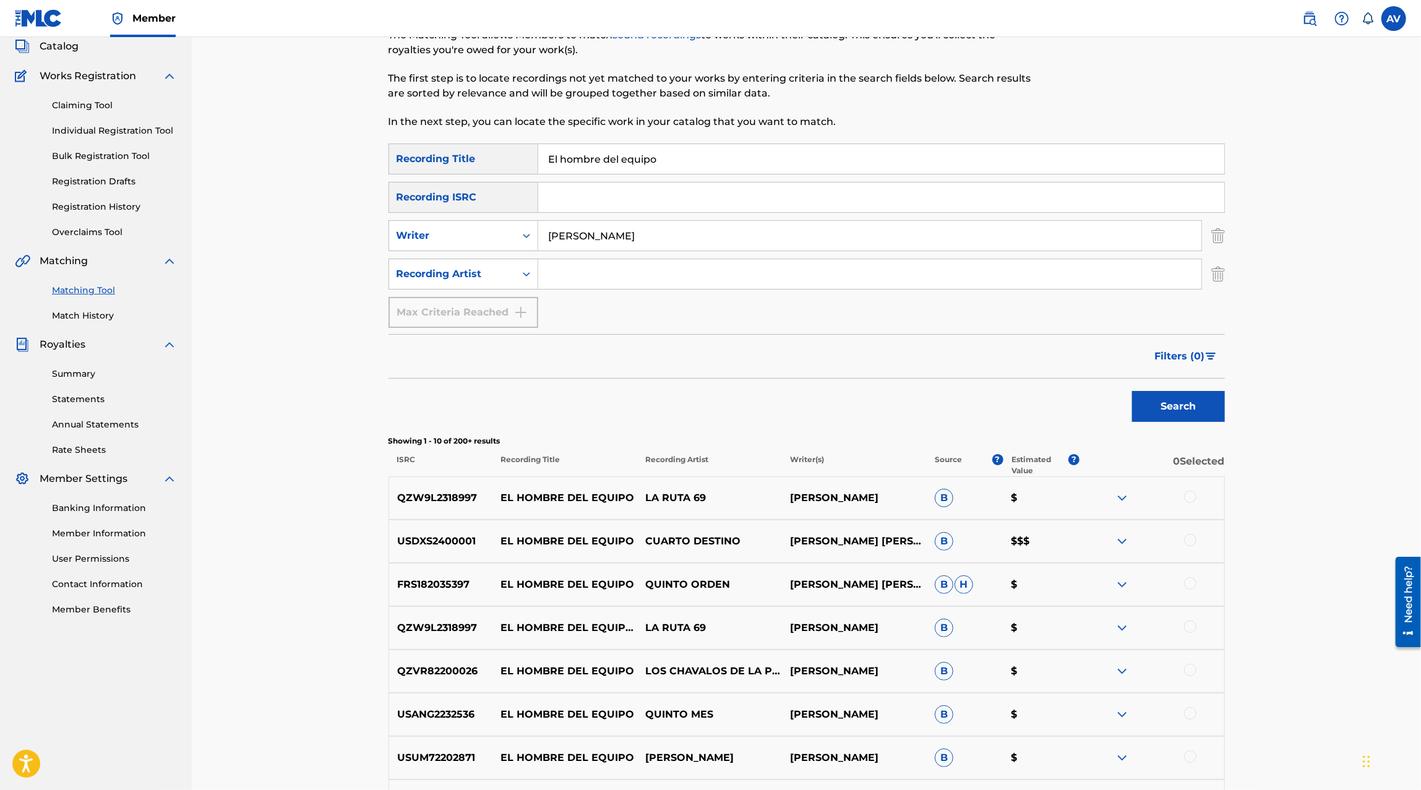
click at [1195, 494] on div at bounding box center [1190, 496] width 12 height 12
click at [1193, 538] on div at bounding box center [1190, 540] width 12 height 12
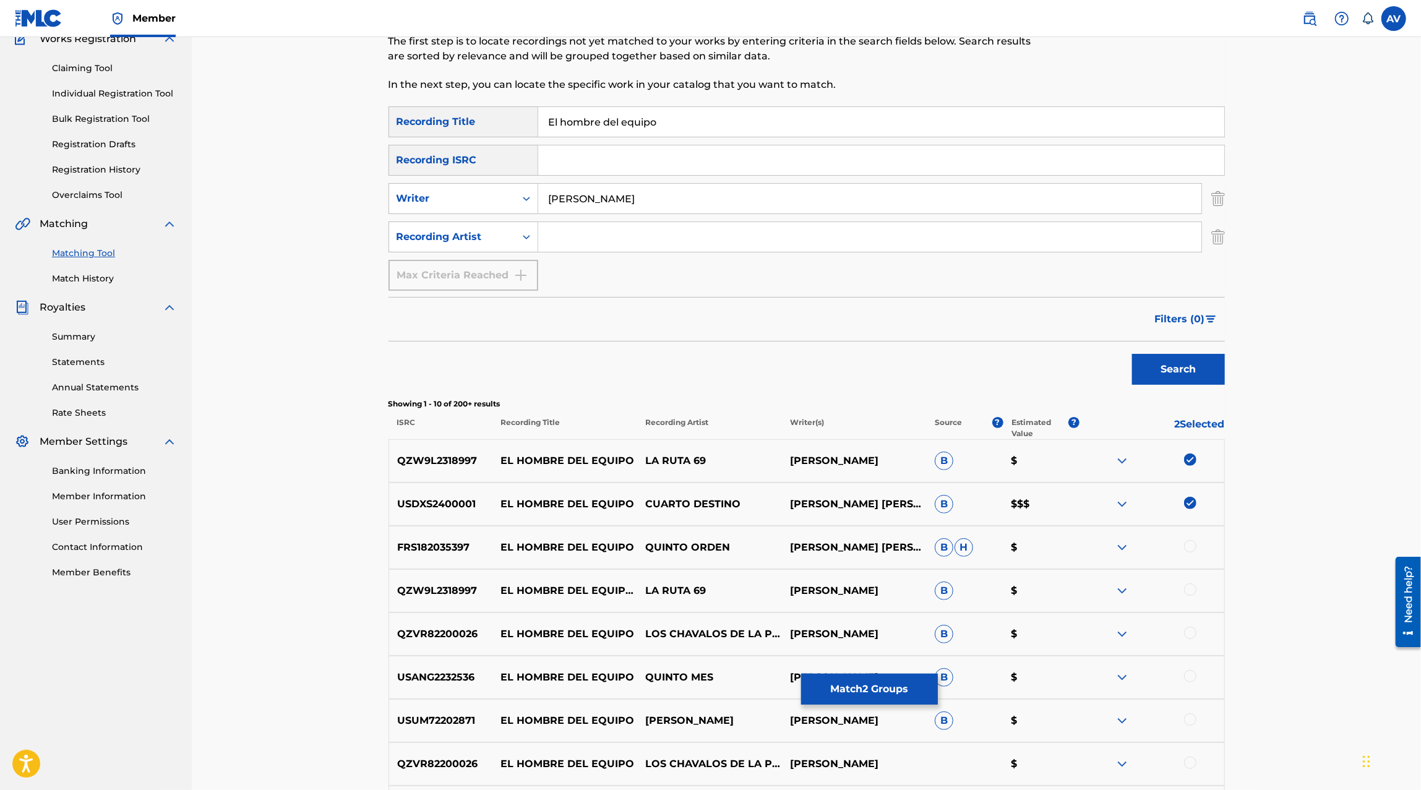
scroll to position [114, 0]
click at [1190, 545] on div at bounding box center [1190, 545] width 12 height 12
click at [1187, 586] on div at bounding box center [1190, 589] width 12 height 12
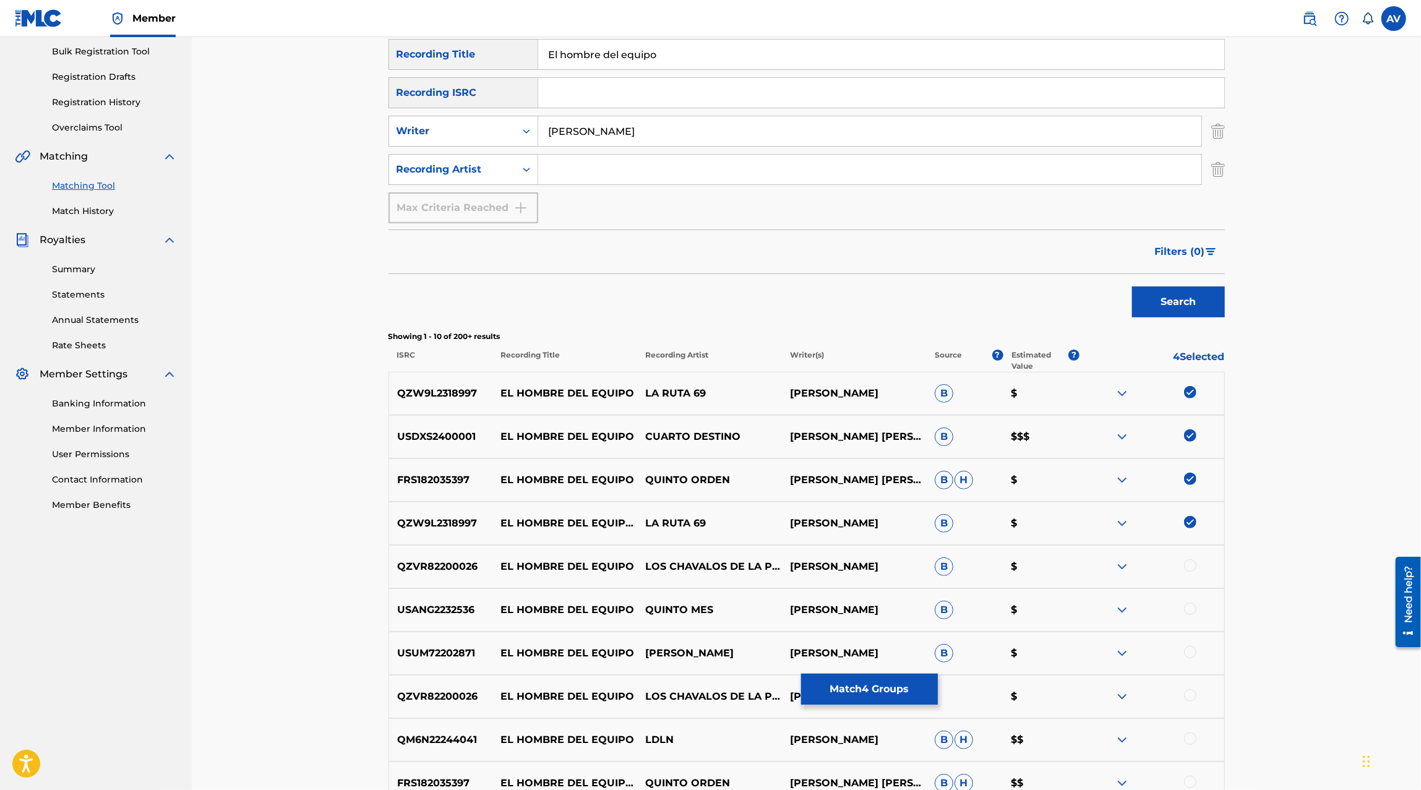
click at [1191, 560] on div at bounding box center [1190, 565] width 12 height 12
click at [1190, 592] on div "USANG2232536 EL HOMBRE DEL EQUIPO QUINTO MES JESÚS ELIZABETH MUÑOZ B $" at bounding box center [806, 609] width 836 height 43
click at [1190, 602] on div at bounding box center [1190, 608] width 12 height 12
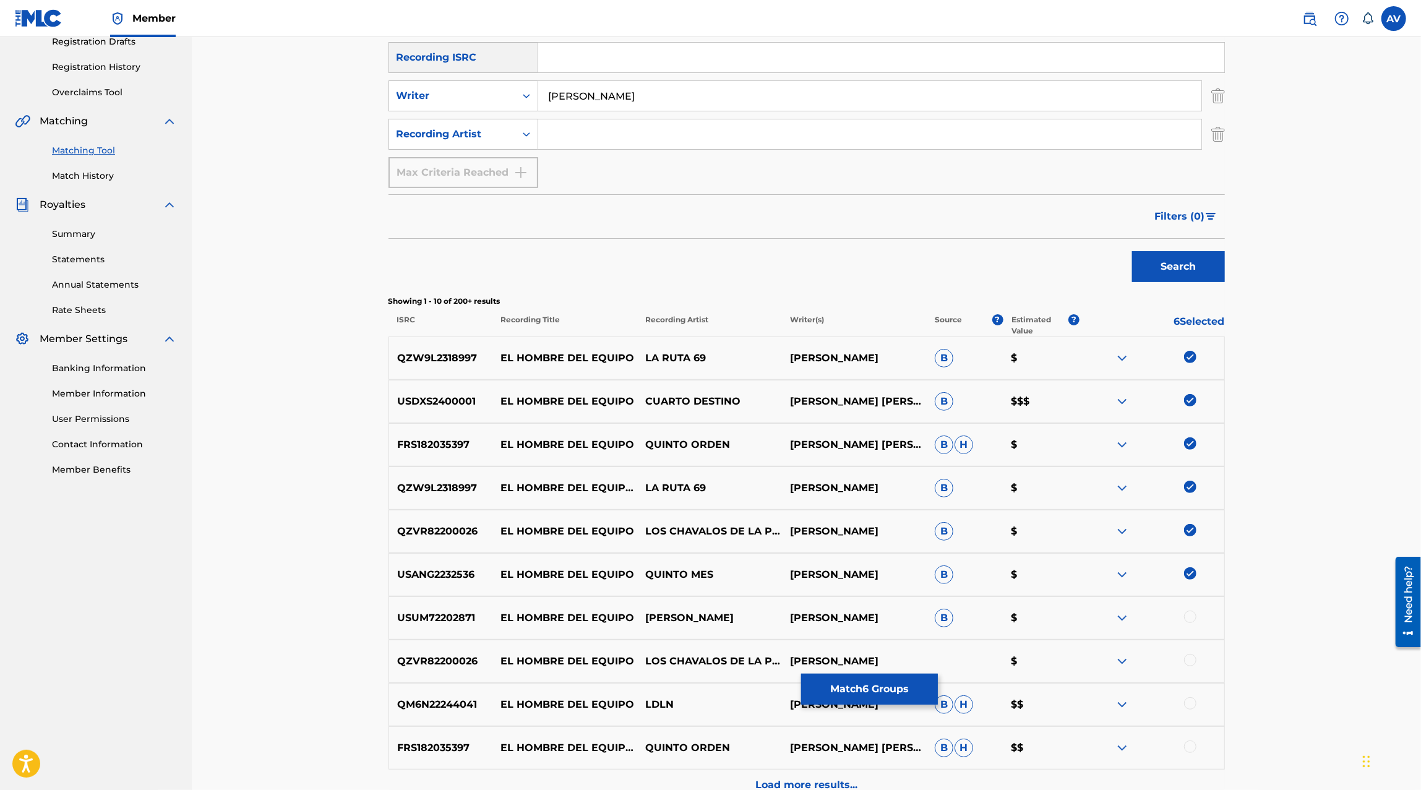
scroll to position [219, 0]
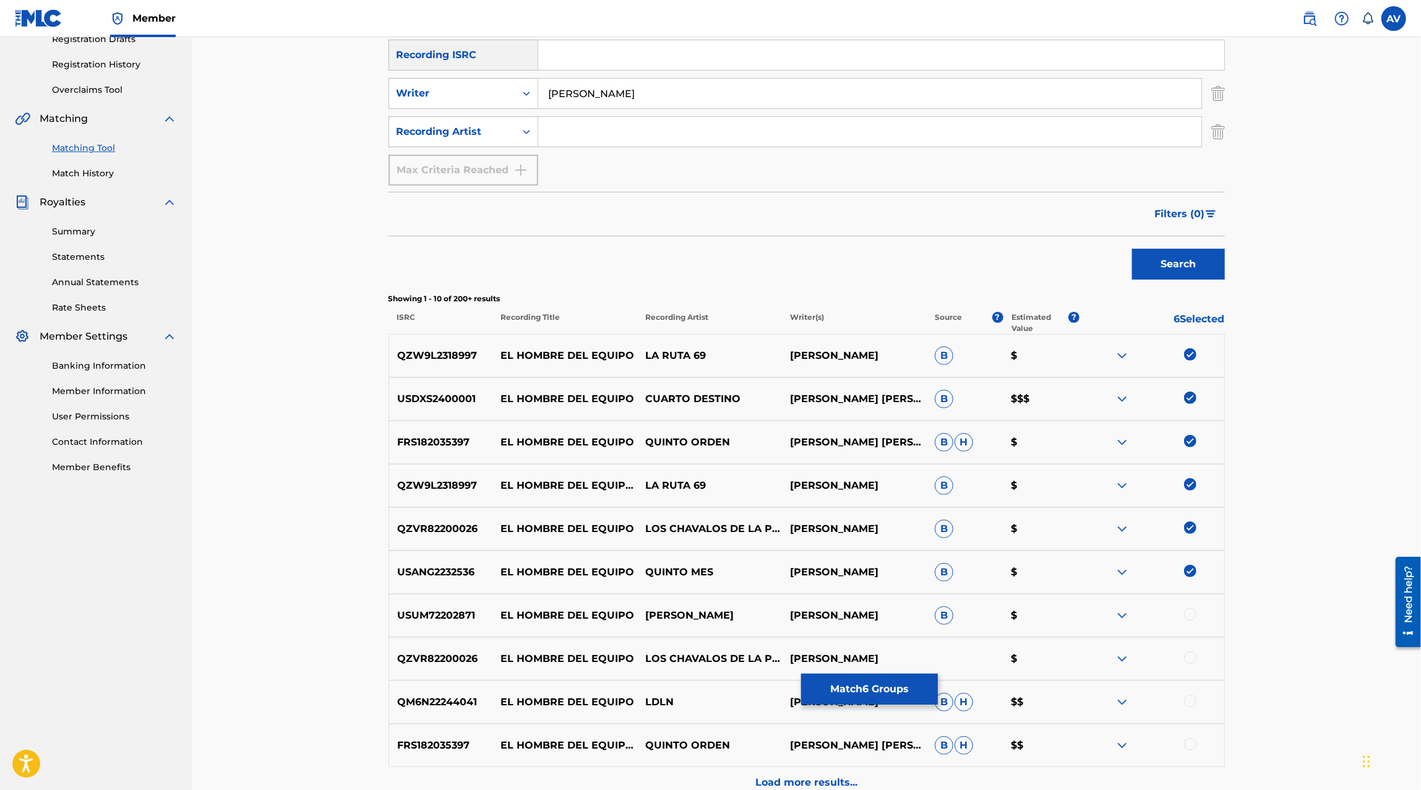
click at [1186, 615] on div at bounding box center [1190, 614] width 12 height 12
click at [1124, 403] on img at bounding box center [1121, 398] width 15 height 15
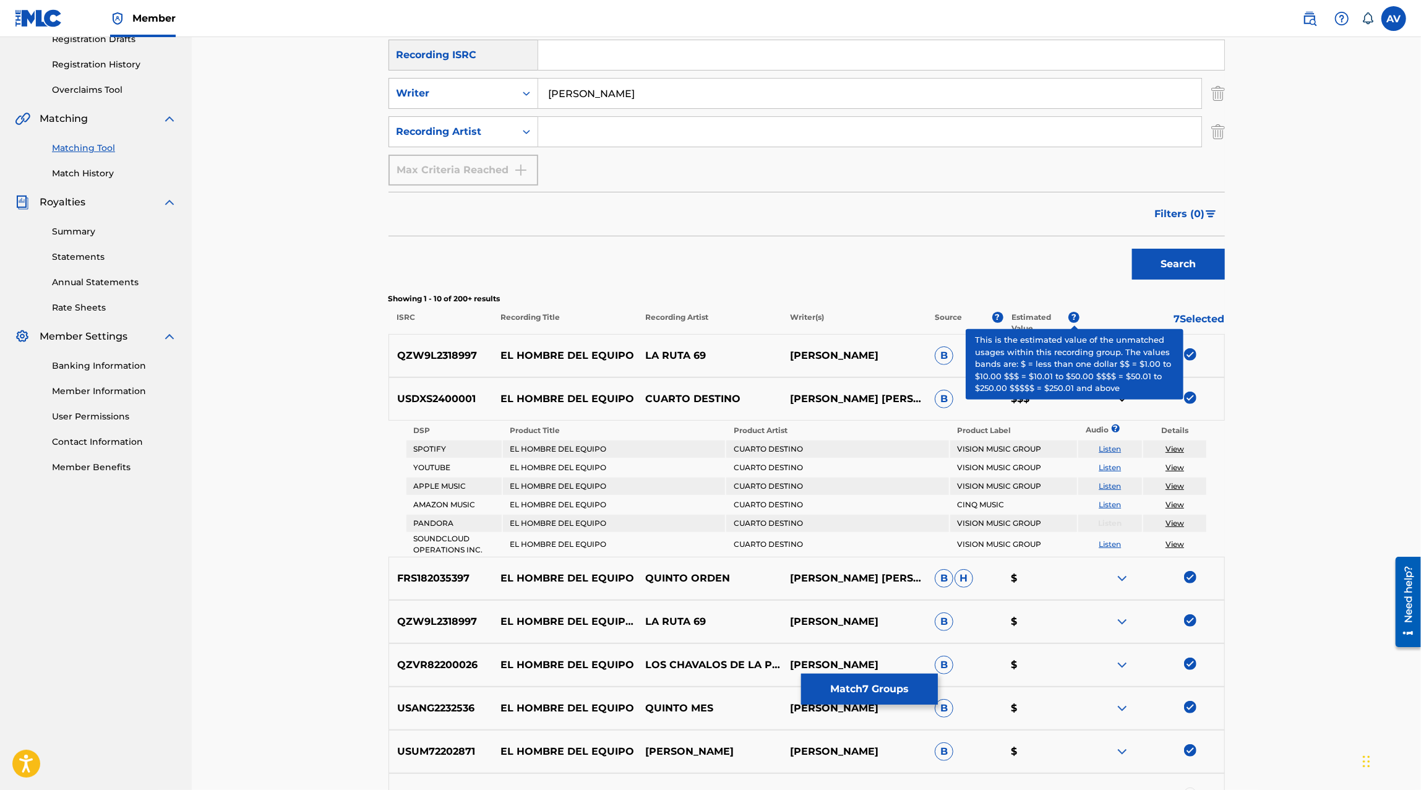
click at [1072, 313] on span "?" at bounding box center [1073, 317] width 11 height 11
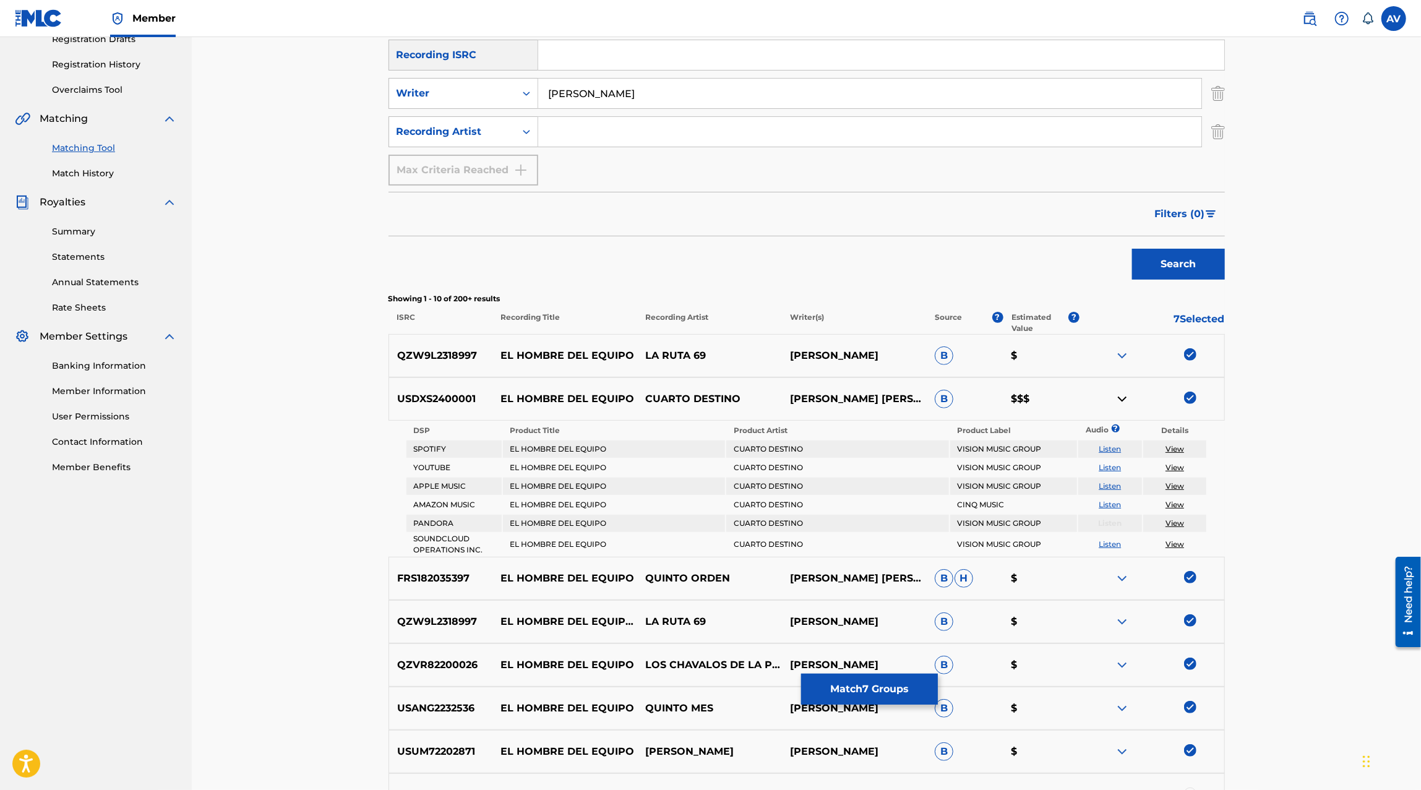
click at [1118, 398] on img at bounding box center [1121, 398] width 15 height 15
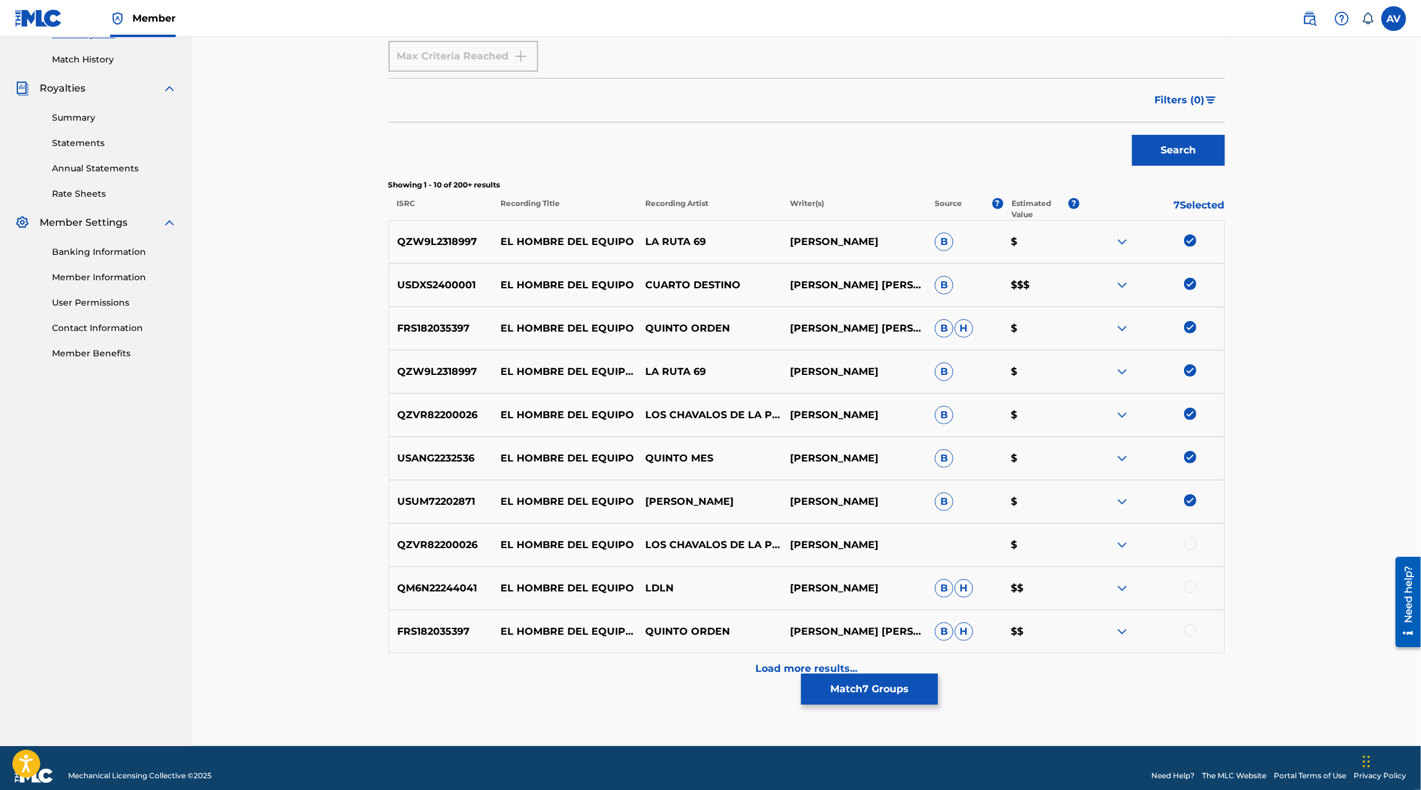
scroll to position [340, 0]
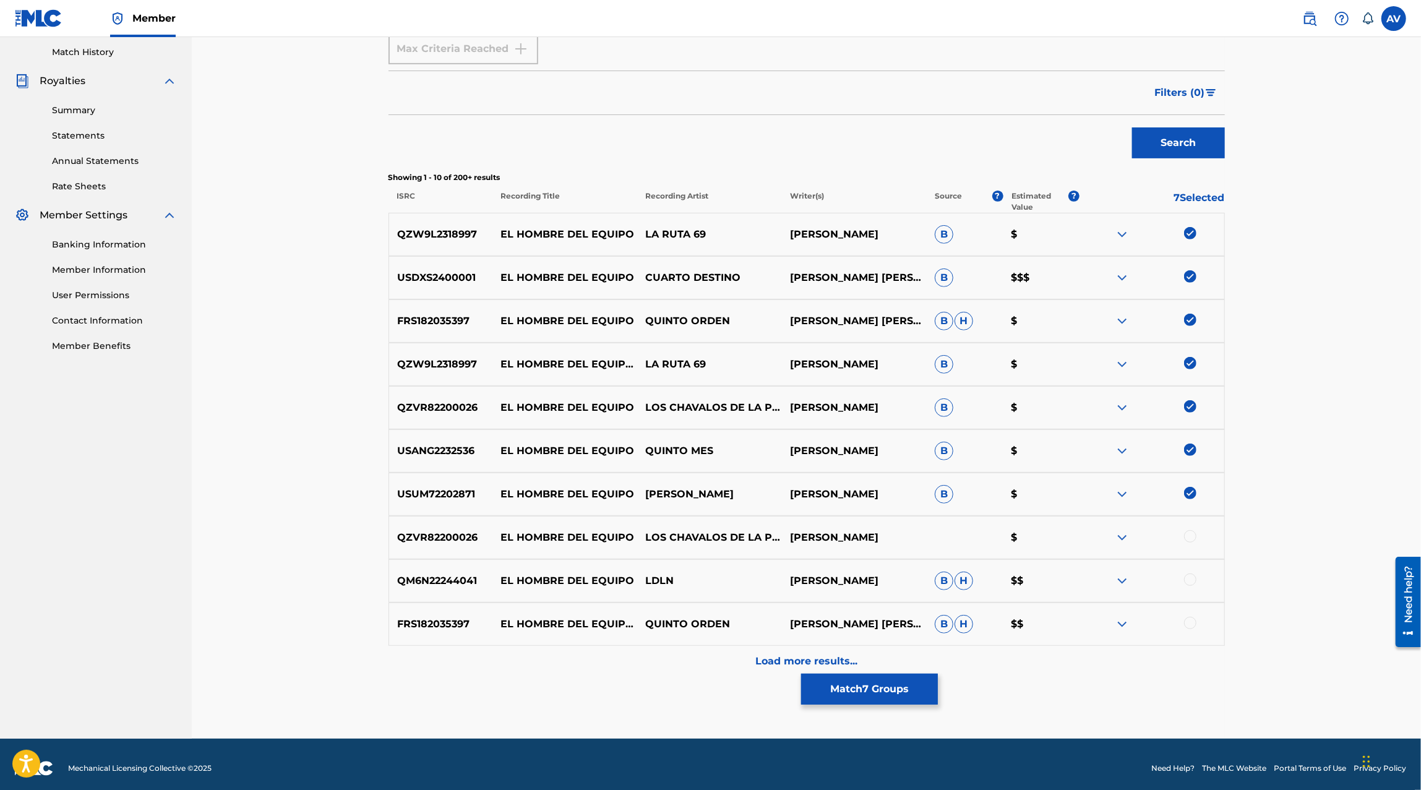
click at [1190, 531] on div at bounding box center [1190, 536] width 12 height 12
click at [1189, 586] on div at bounding box center [1151, 580] width 145 height 15
click at [1189, 578] on div at bounding box center [1190, 579] width 12 height 12
click at [1189, 626] on div at bounding box center [1190, 623] width 12 height 12
click at [813, 660] on p "Load more results..." at bounding box center [806, 661] width 102 height 15
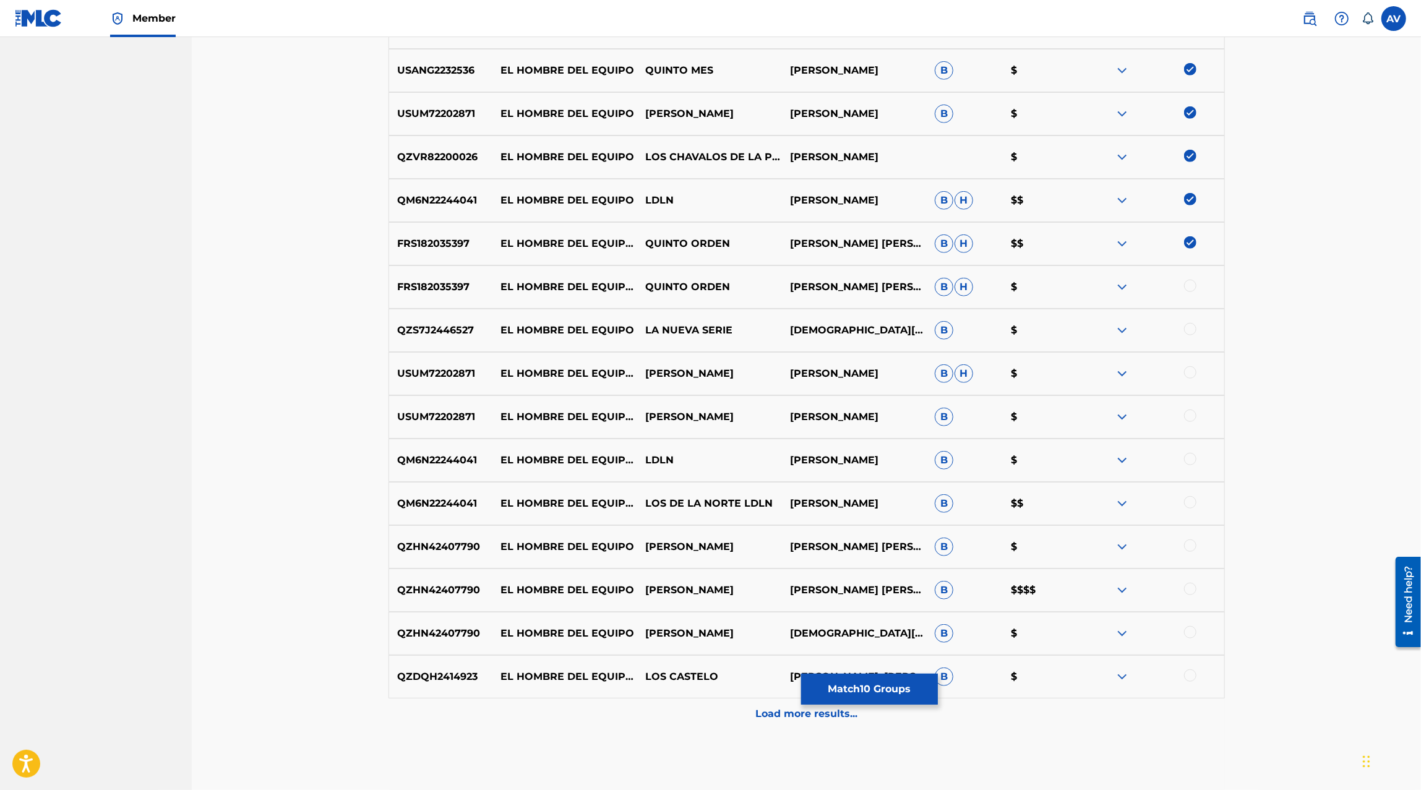
scroll to position [745, 0]
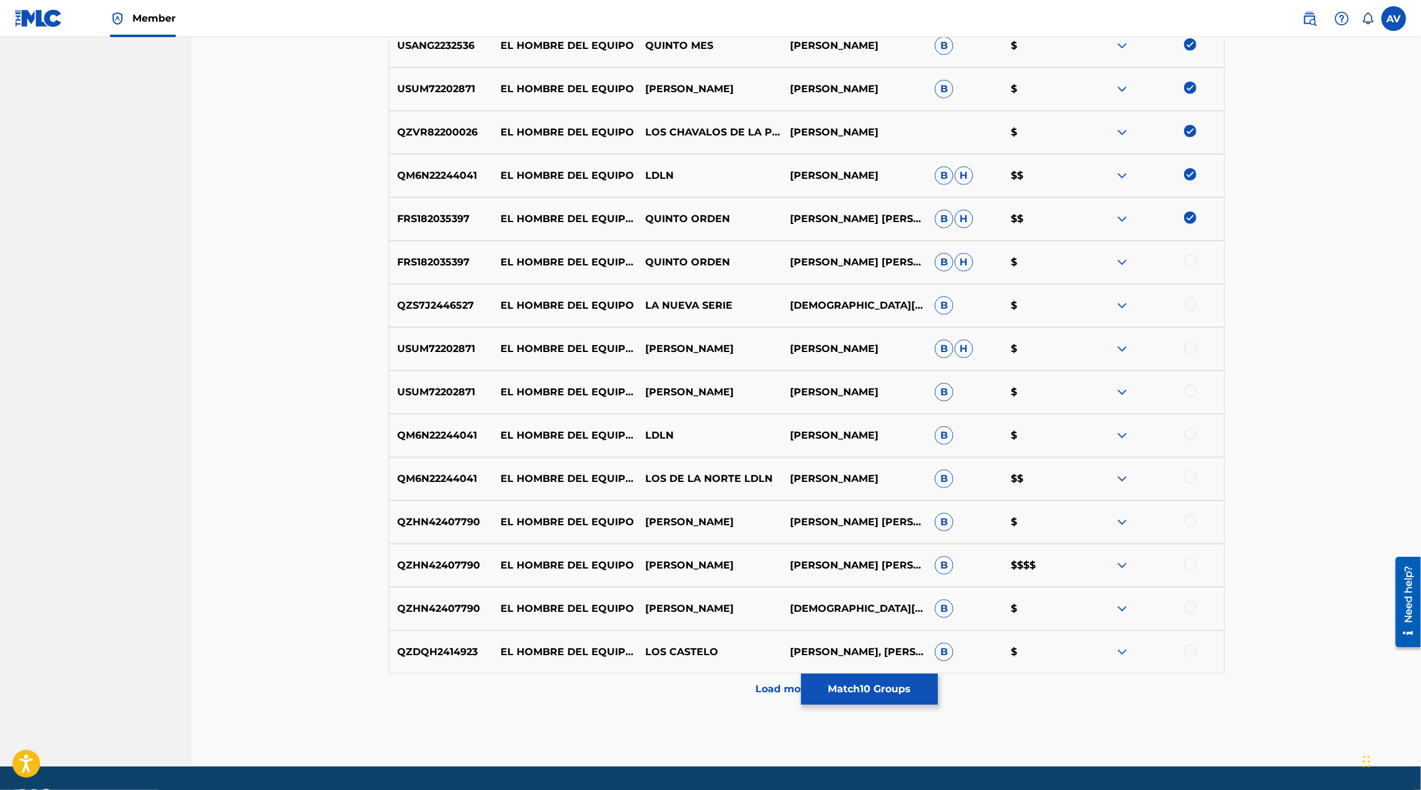
click at [1192, 260] on div at bounding box center [1190, 261] width 12 height 12
click at [1187, 307] on div at bounding box center [1190, 304] width 12 height 12
click at [1186, 353] on div at bounding box center [1151, 348] width 145 height 15
click at [1190, 354] on div at bounding box center [1151, 348] width 145 height 15
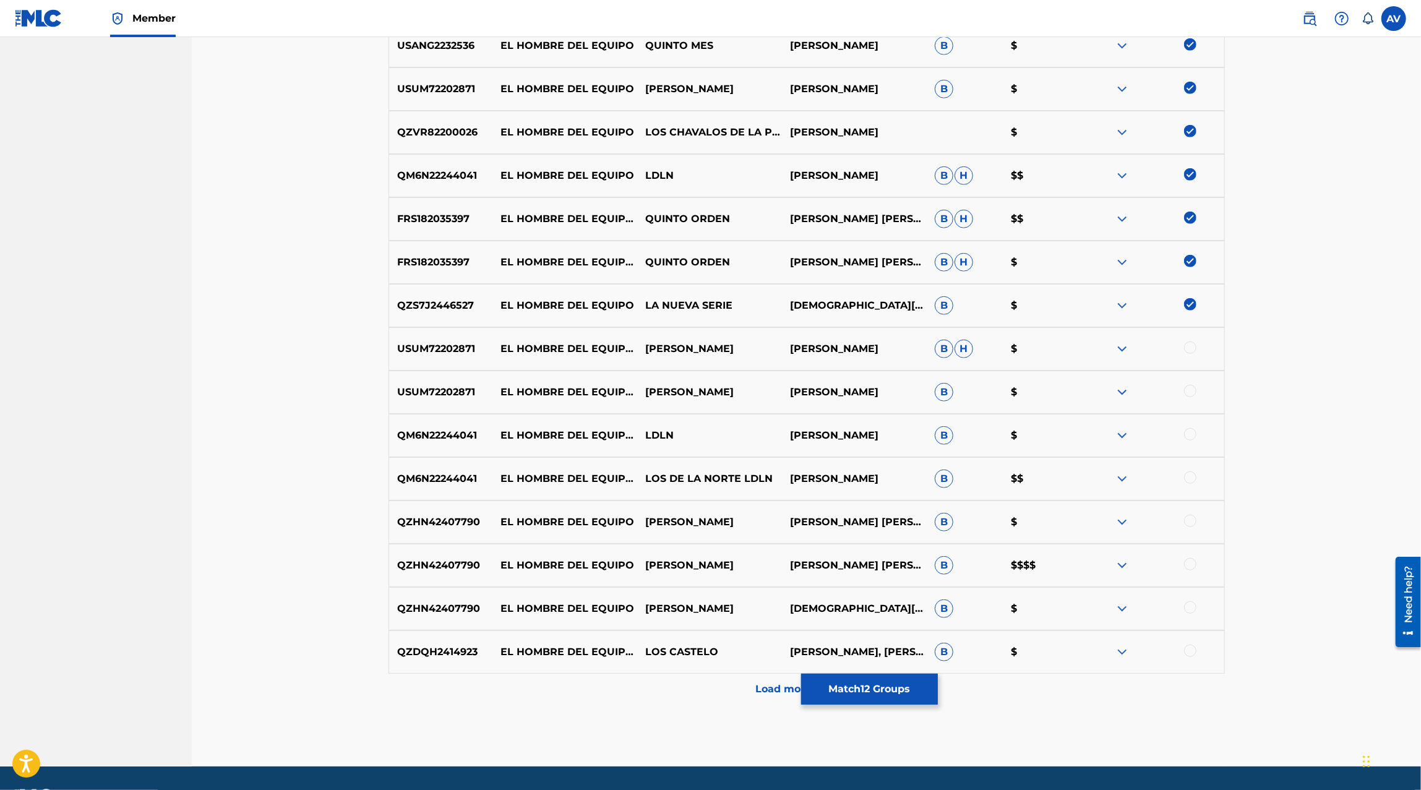
click at [1190, 348] on div at bounding box center [1190, 347] width 12 height 12
click at [1190, 385] on div at bounding box center [1190, 391] width 12 height 12
click at [1200, 436] on div at bounding box center [1151, 435] width 145 height 15
click at [1192, 443] on div "QM6N22244041 EL HOMBRE DEL EQUIPO (EN VIVO) LDLN JESUS MUÑOZ SANCHEZ B $" at bounding box center [806, 435] width 836 height 43
click at [1192, 442] on div "QM6N22244041 EL HOMBRE DEL EQUIPO (EN VIVO) LDLN JESUS MUÑOZ SANCHEZ B $" at bounding box center [806, 435] width 836 height 43
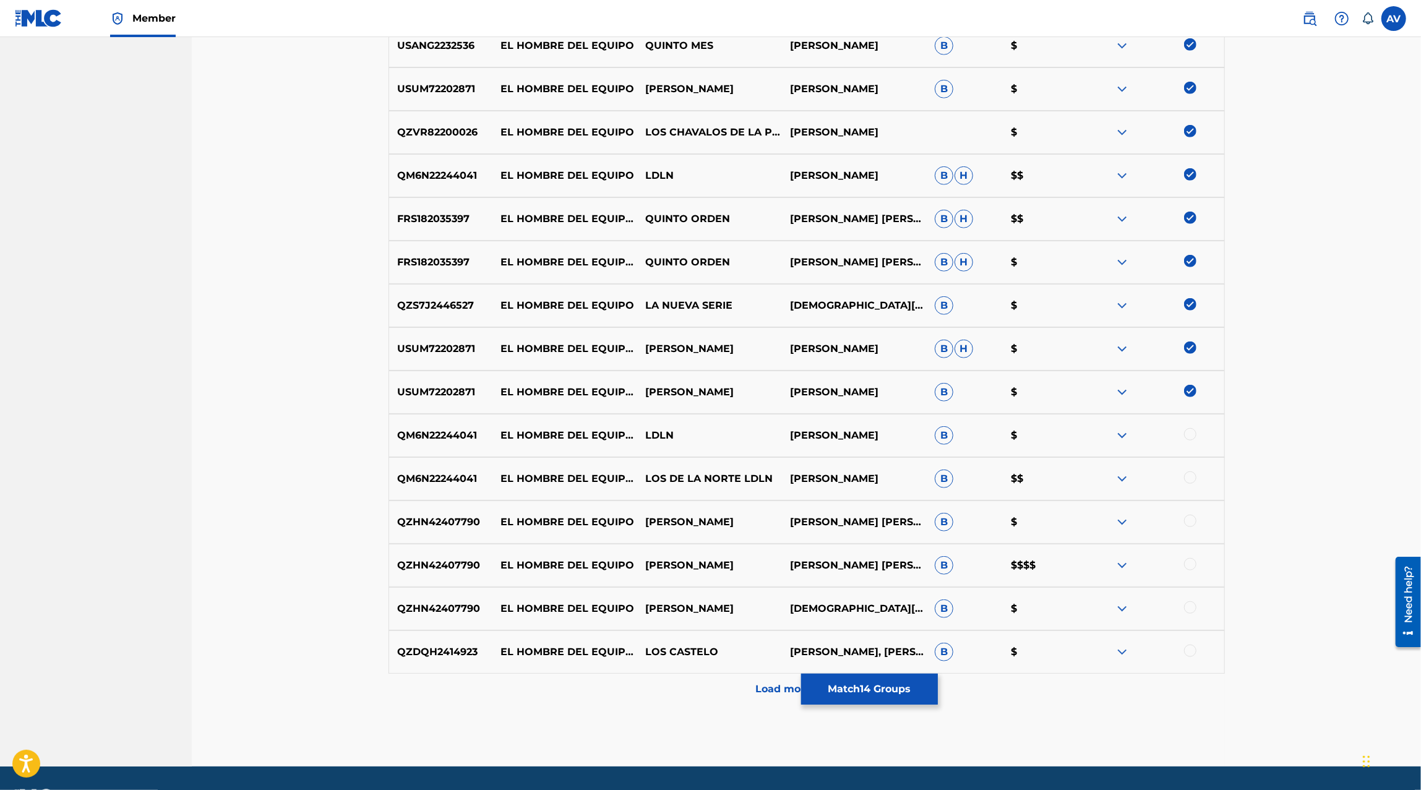
click at [1191, 436] on div at bounding box center [1190, 434] width 12 height 12
click at [1192, 476] on div at bounding box center [1190, 477] width 12 height 12
click at [1190, 518] on div at bounding box center [1190, 521] width 12 height 12
click at [1183, 560] on div at bounding box center [1151, 565] width 145 height 15
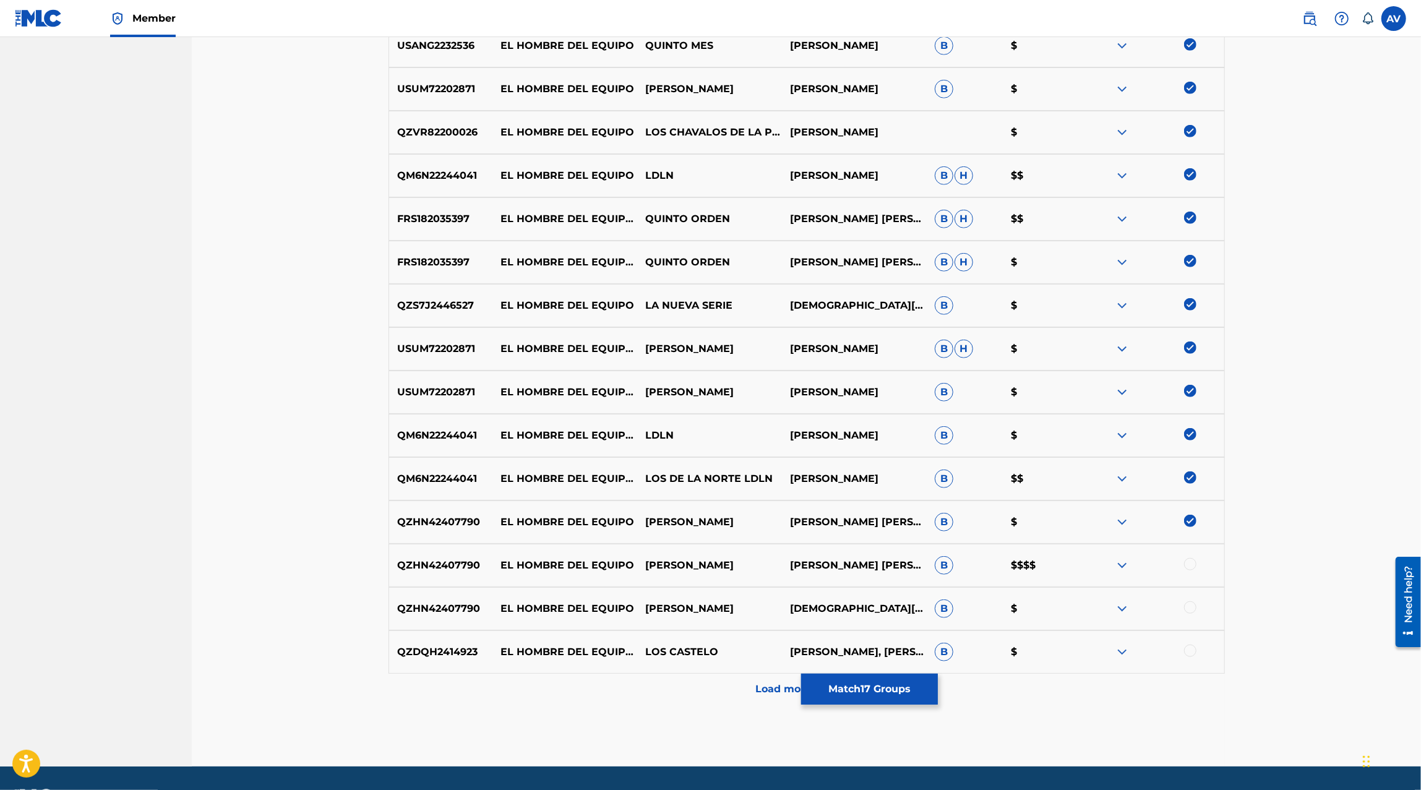
click at [1187, 566] on div at bounding box center [1190, 564] width 12 height 12
click at [1187, 613] on div at bounding box center [1151, 608] width 145 height 15
click at [1187, 612] on div at bounding box center [1190, 607] width 12 height 12
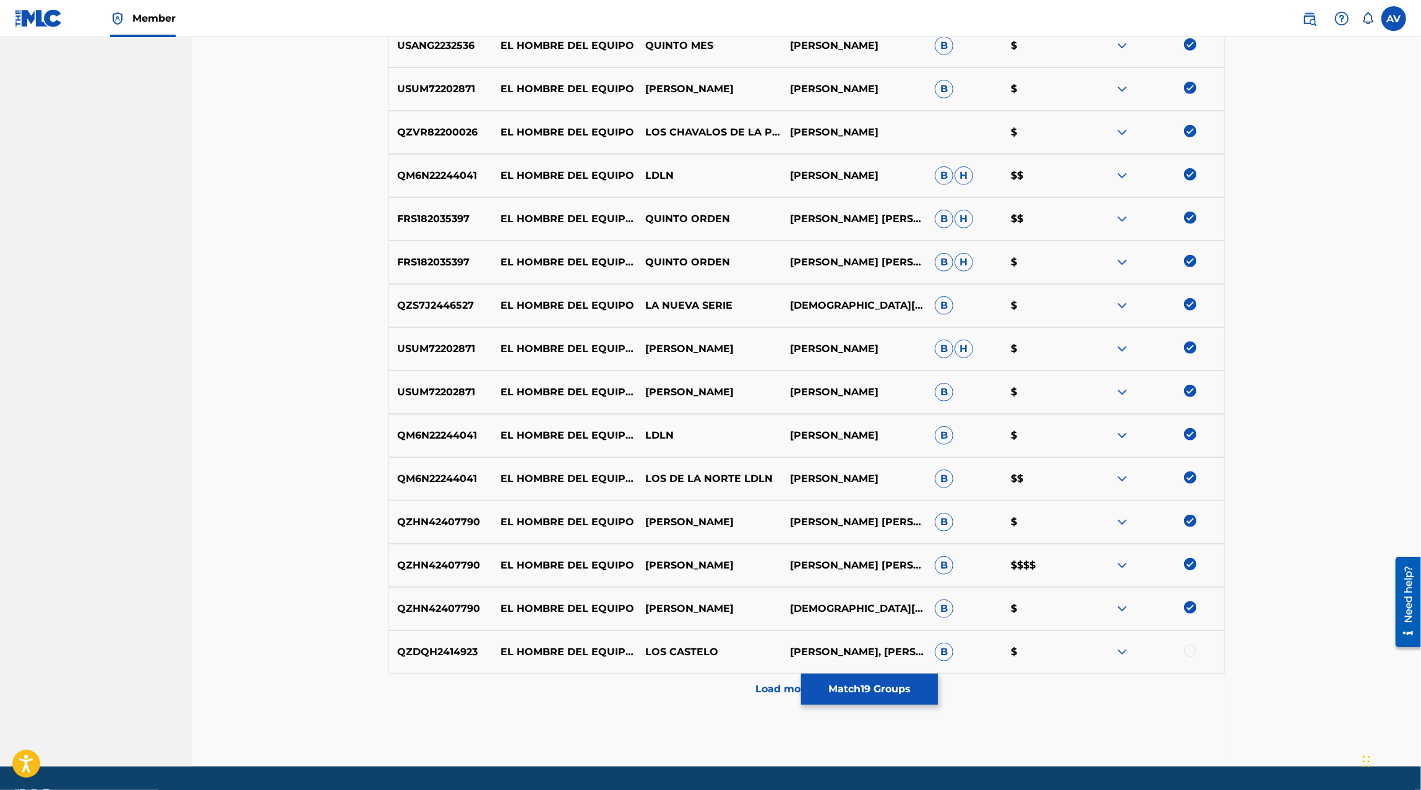
click at [1190, 651] on div at bounding box center [1190, 650] width 12 height 12
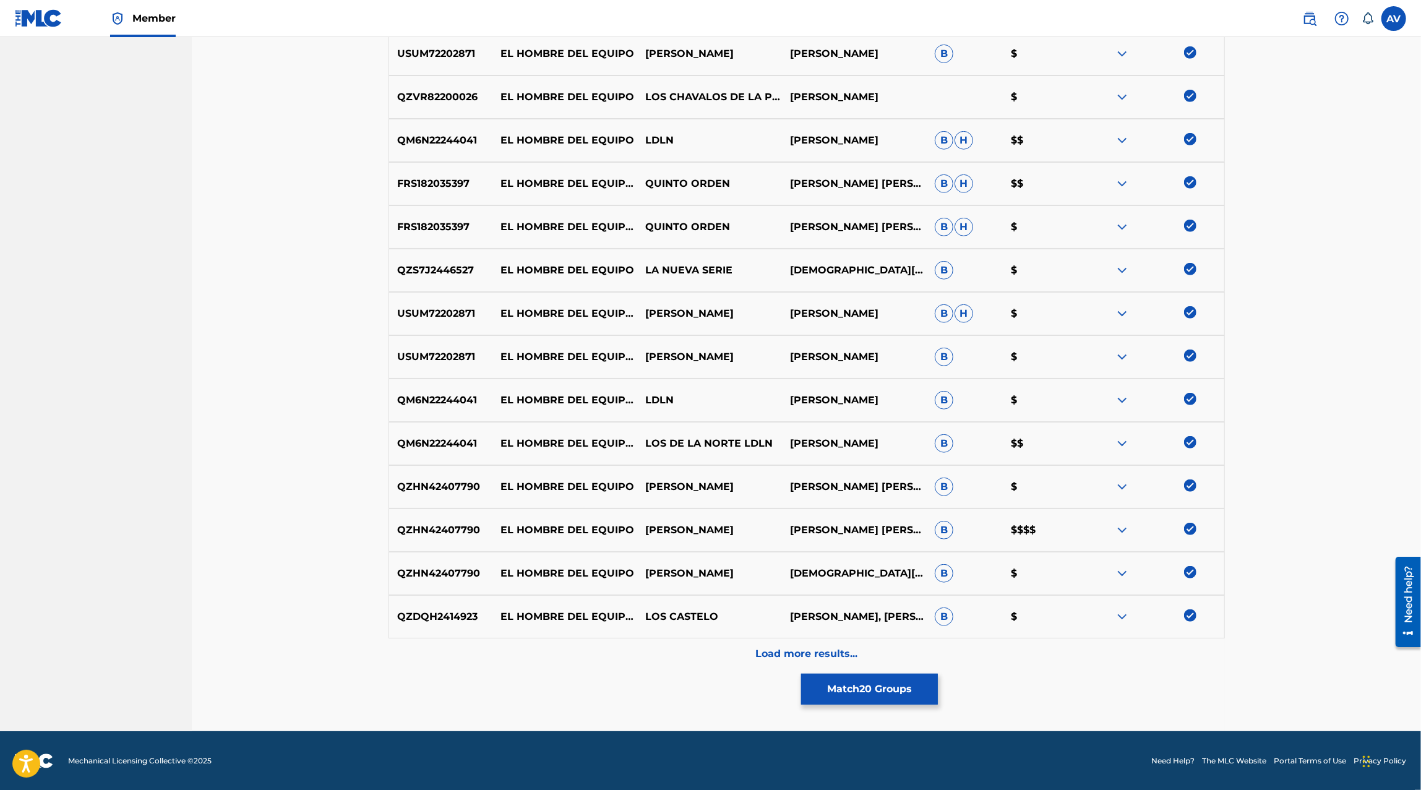
click at [878, 637] on div "QZW9L2318997 EL HOMBRE DEL EQUIPO LA RUTA 69 JESUS ELIZABETH MUÑOZ B $ USDXS240…" at bounding box center [806, 220] width 836 height 897
click at [842, 649] on p "Load more results..." at bounding box center [806, 653] width 102 height 15
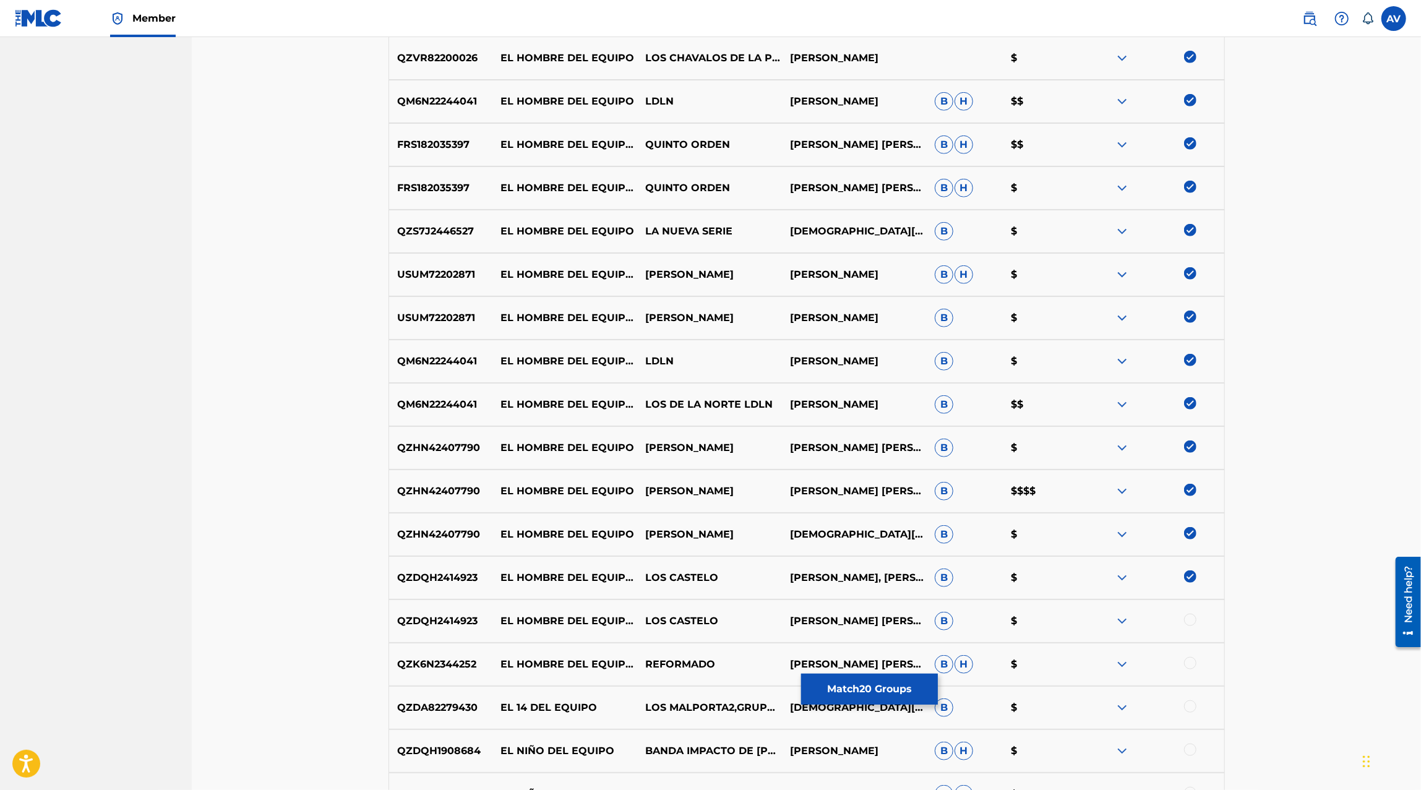
scroll to position [1213, 0]
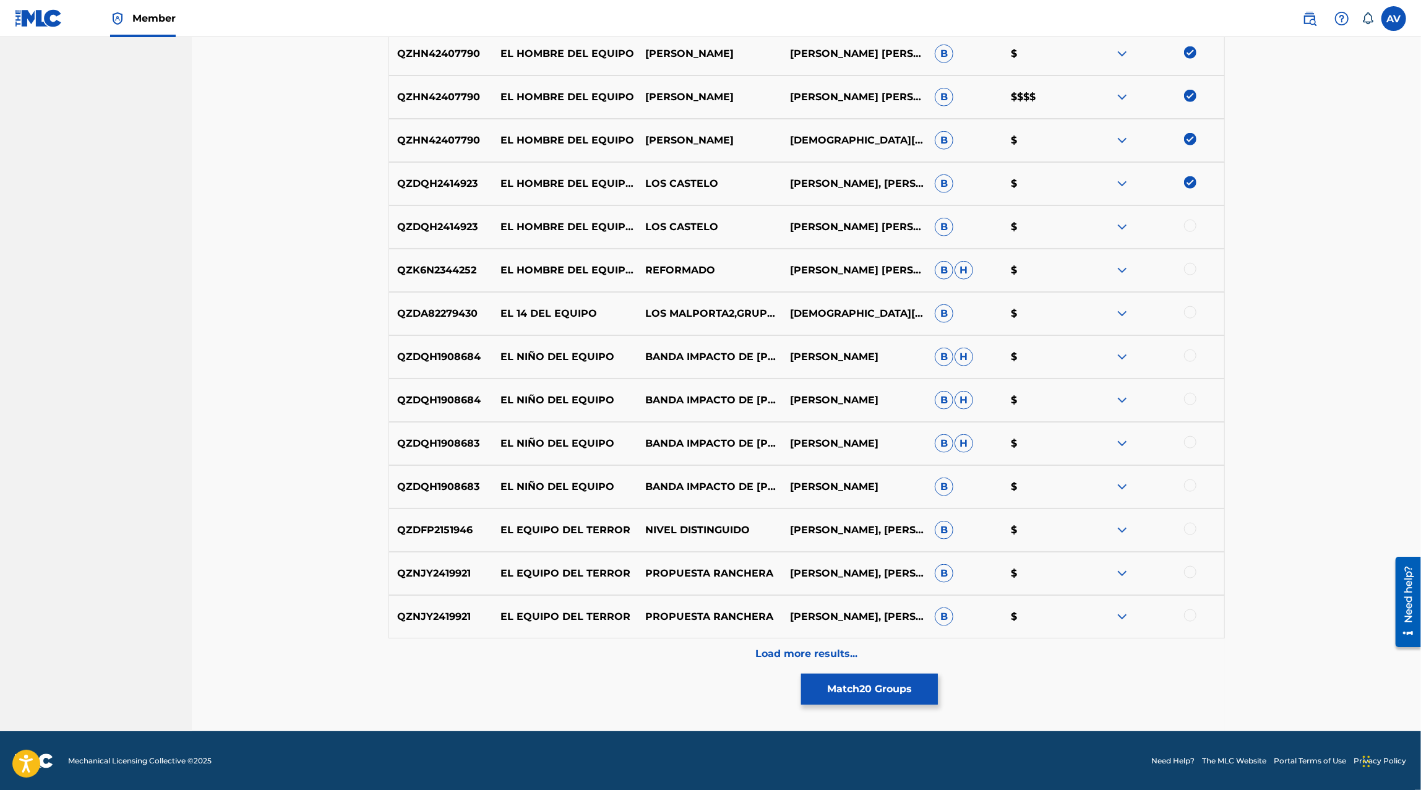
click at [1188, 224] on div at bounding box center [1190, 226] width 12 height 12
click at [1188, 266] on div at bounding box center [1190, 269] width 12 height 12
click at [861, 649] on div "Load more results..." at bounding box center [806, 653] width 836 height 31
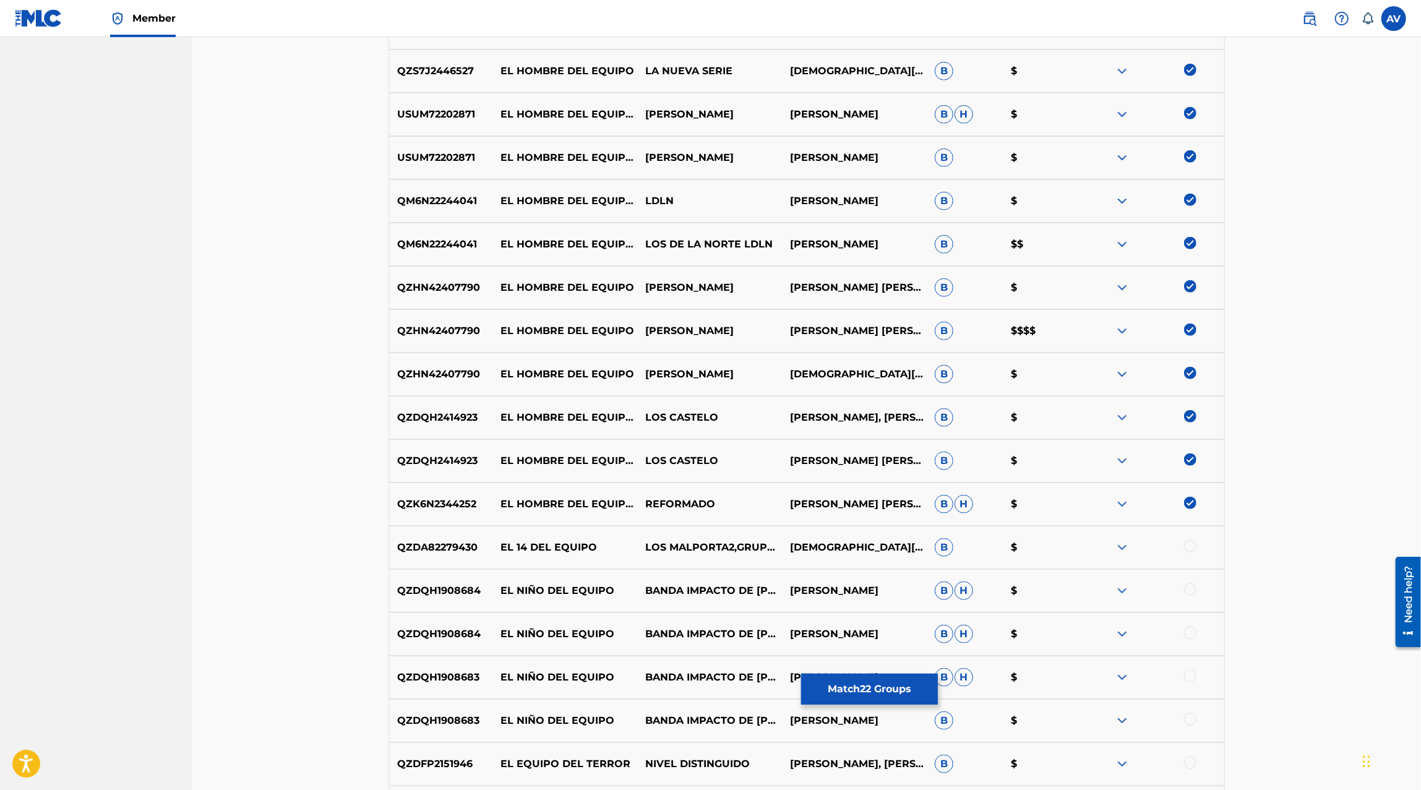
scroll to position [1646, 0]
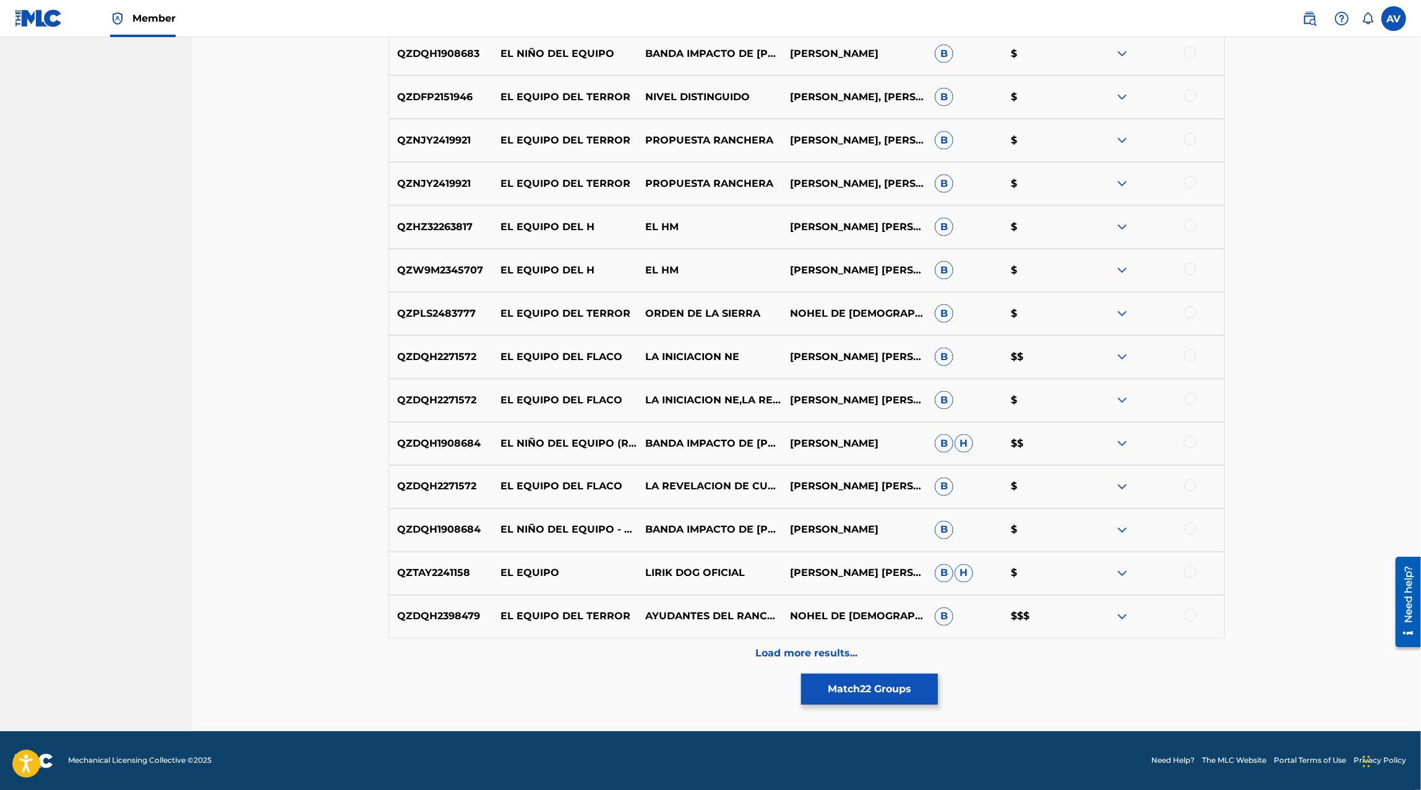
click at [784, 651] on p "Load more results..." at bounding box center [806, 653] width 102 height 15
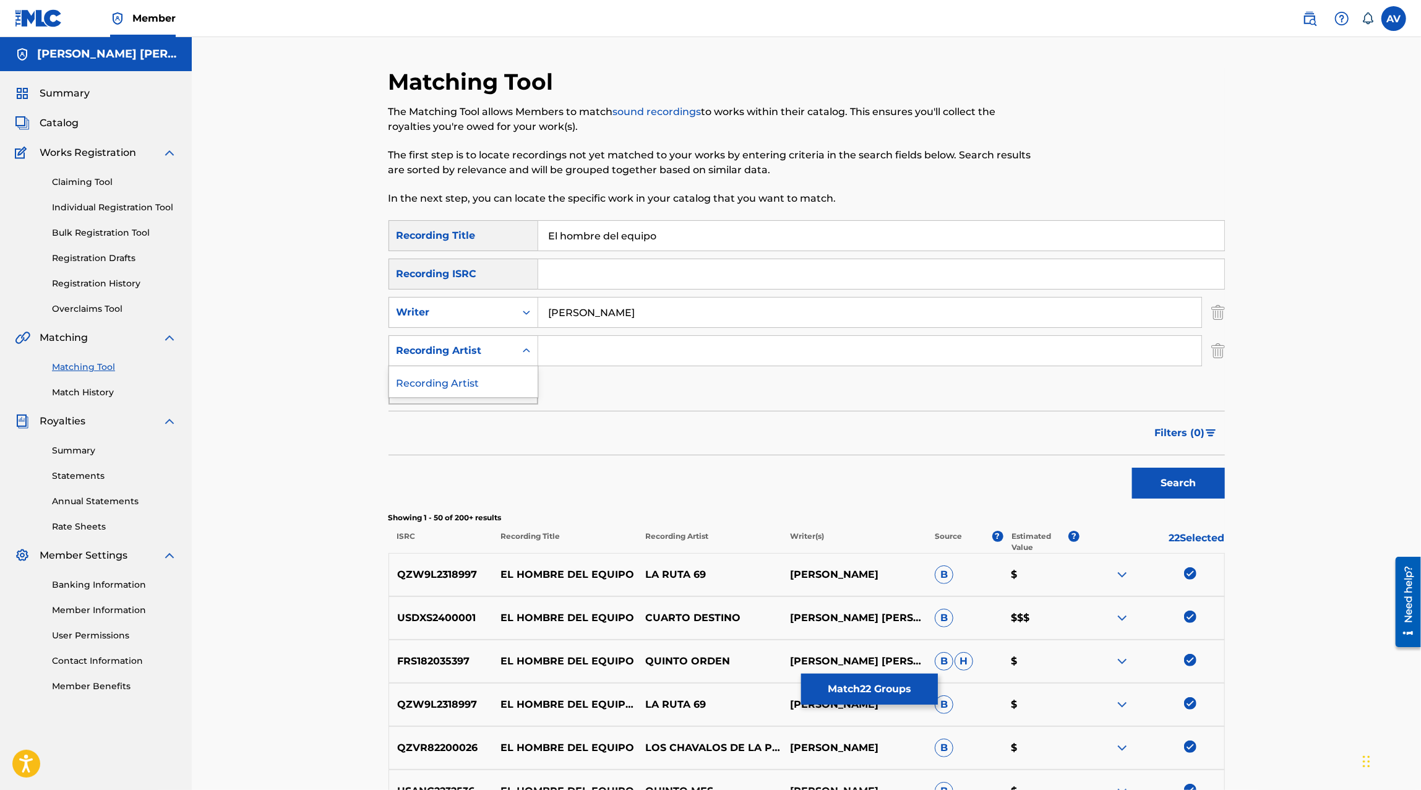
click at [500, 343] on div "Recording Artist" at bounding box center [451, 350] width 111 height 15
click at [552, 347] on input "Search Form" at bounding box center [869, 351] width 663 height 30
type input "Maximo Grado"
click at [1132, 468] on button "Search" at bounding box center [1178, 483] width 93 height 31
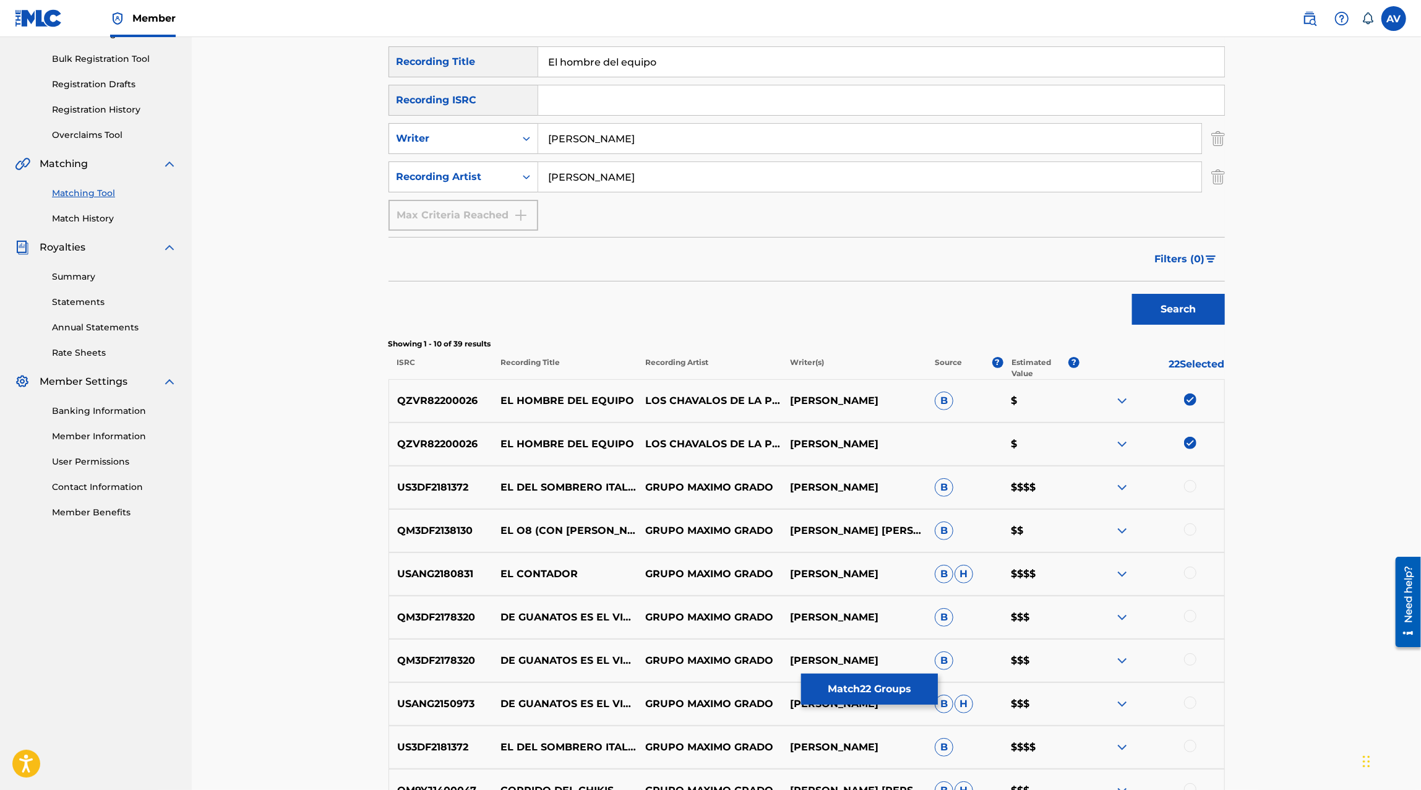
scroll to position [205, 0]
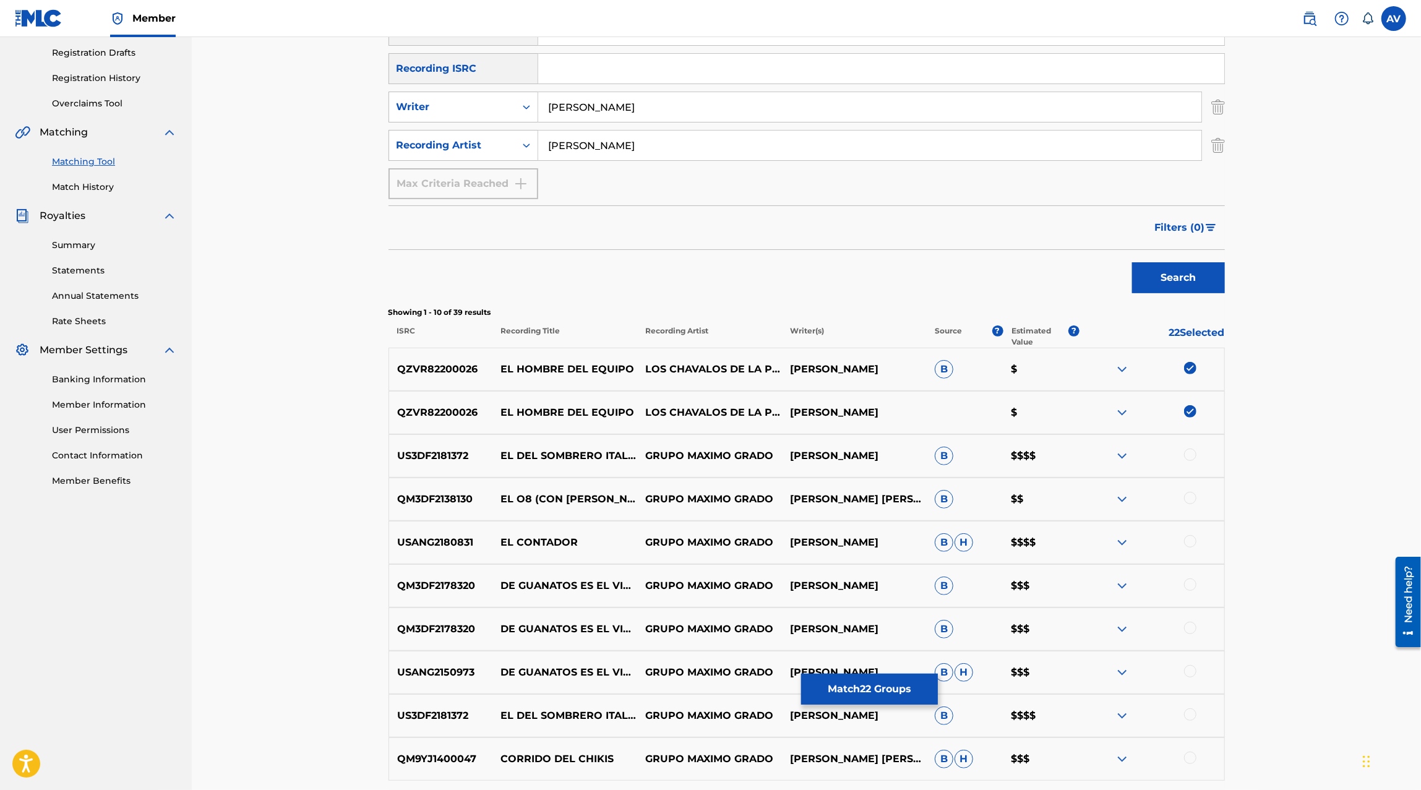
click at [1190, 451] on div at bounding box center [1190, 454] width 12 height 12
click at [1186, 499] on div at bounding box center [1190, 498] width 12 height 12
click at [1183, 544] on div at bounding box center [1151, 542] width 145 height 15
click at [1189, 545] on div at bounding box center [1190, 541] width 12 height 12
click at [1189, 591] on div at bounding box center [1151, 585] width 145 height 15
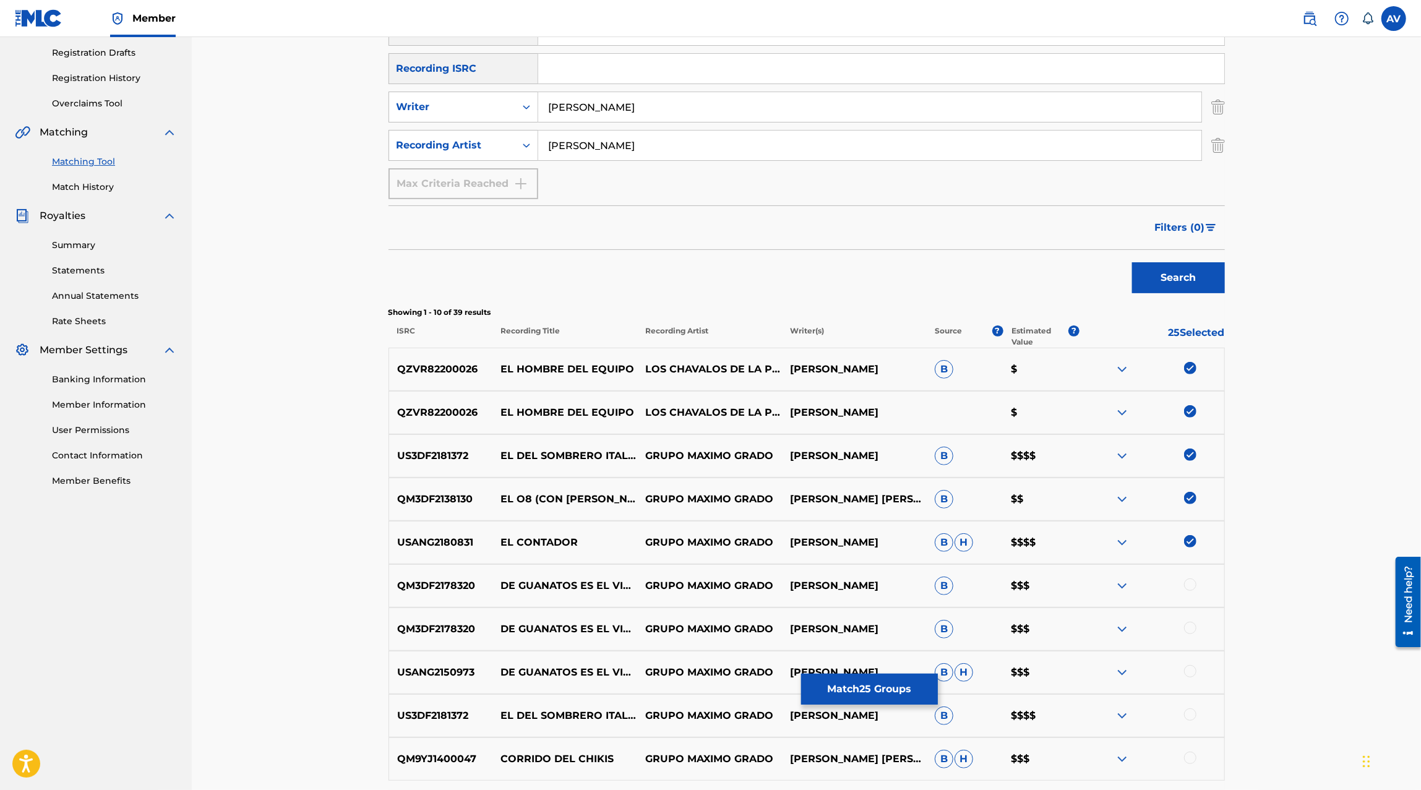
click at [1189, 591] on div at bounding box center [1151, 585] width 145 height 15
click at [1189, 589] on div at bounding box center [1190, 584] width 12 height 12
click at [1189, 630] on div at bounding box center [1190, 628] width 12 height 12
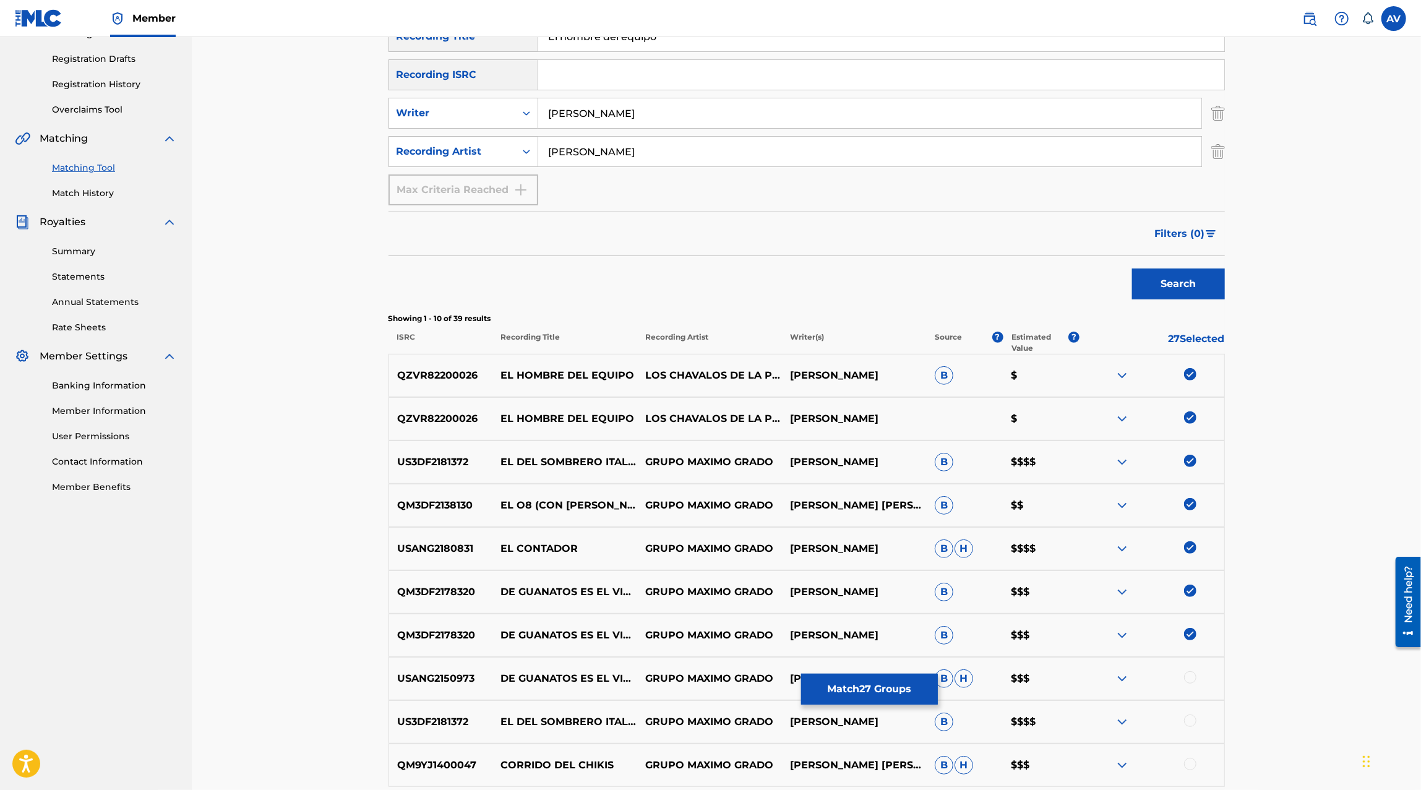
click at [1185, 667] on div "USANG2150973 DE GUANATOS ES EL VIEJON GRUPO MAXIMO GRADO JESÚS ELIZABETH MUÑOZ …" at bounding box center [806, 678] width 836 height 43
click at [1185, 671] on div at bounding box center [1151, 678] width 145 height 15
click at [1185, 679] on div at bounding box center [1190, 677] width 12 height 12
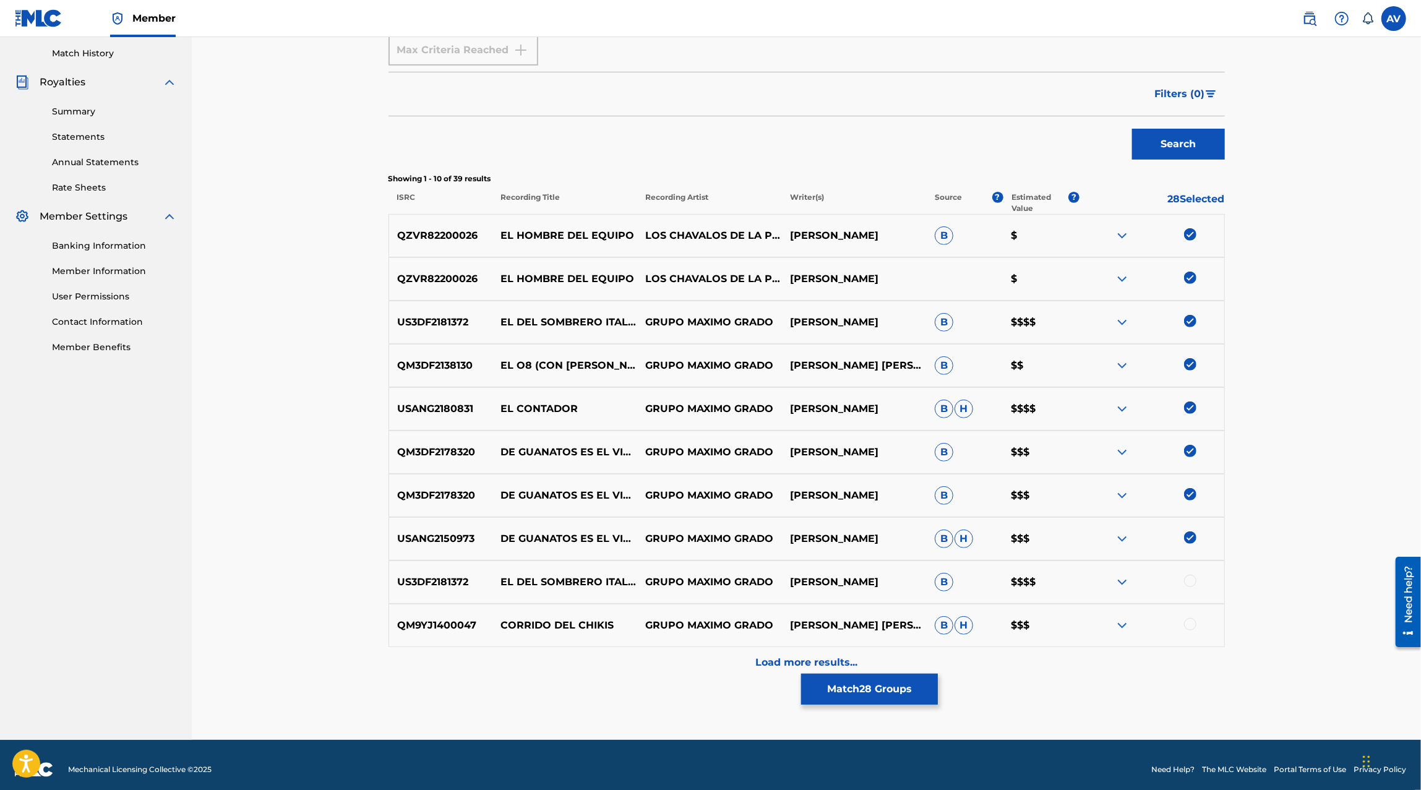
scroll to position [348, 0]
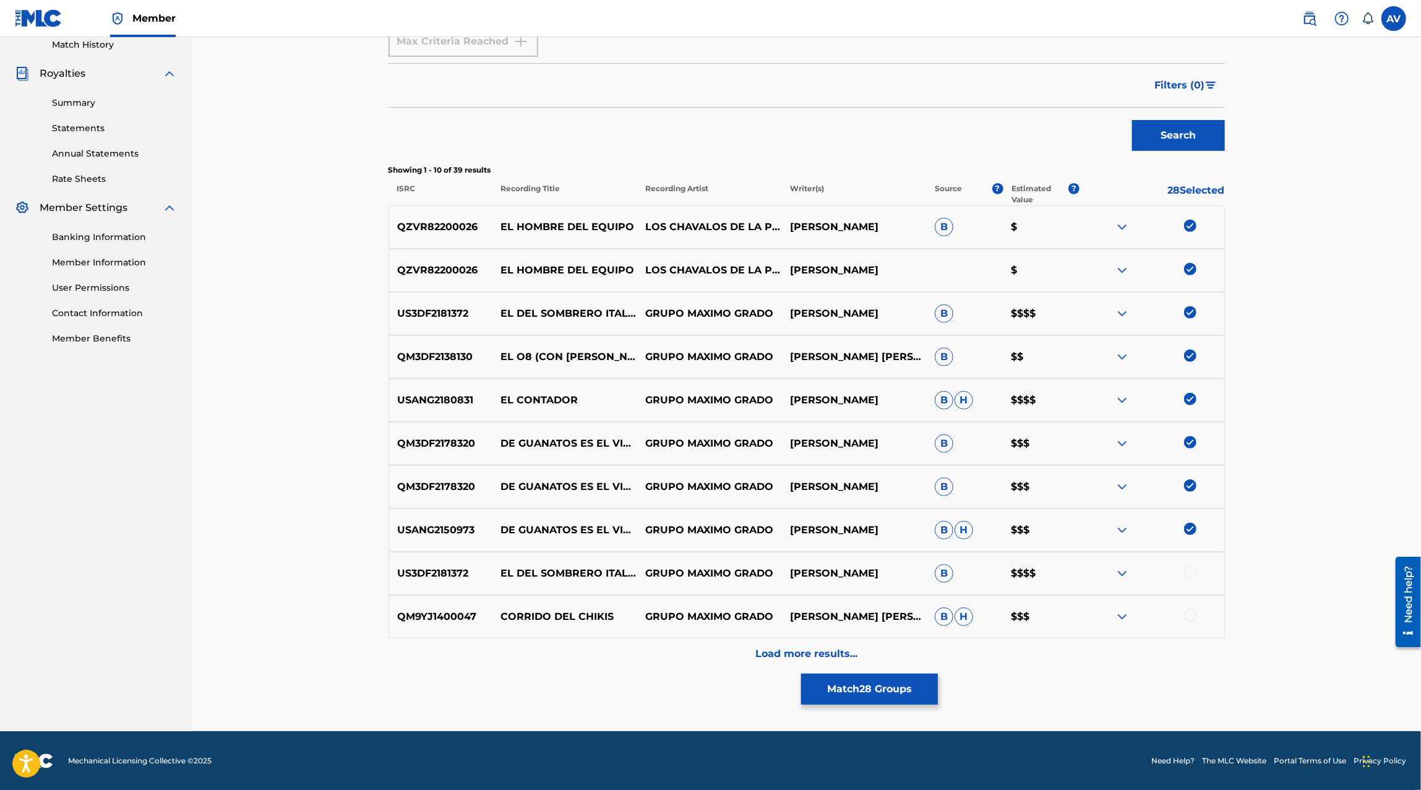
click at [1188, 573] on div at bounding box center [1190, 572] width 12 height 12
click at [1188, 615] on div at bounding box center [1190, 615] width 12 height 12
click at [918, 693] on button "Match 30 Groups" at bounding box center [869, 688] width 137 height 31
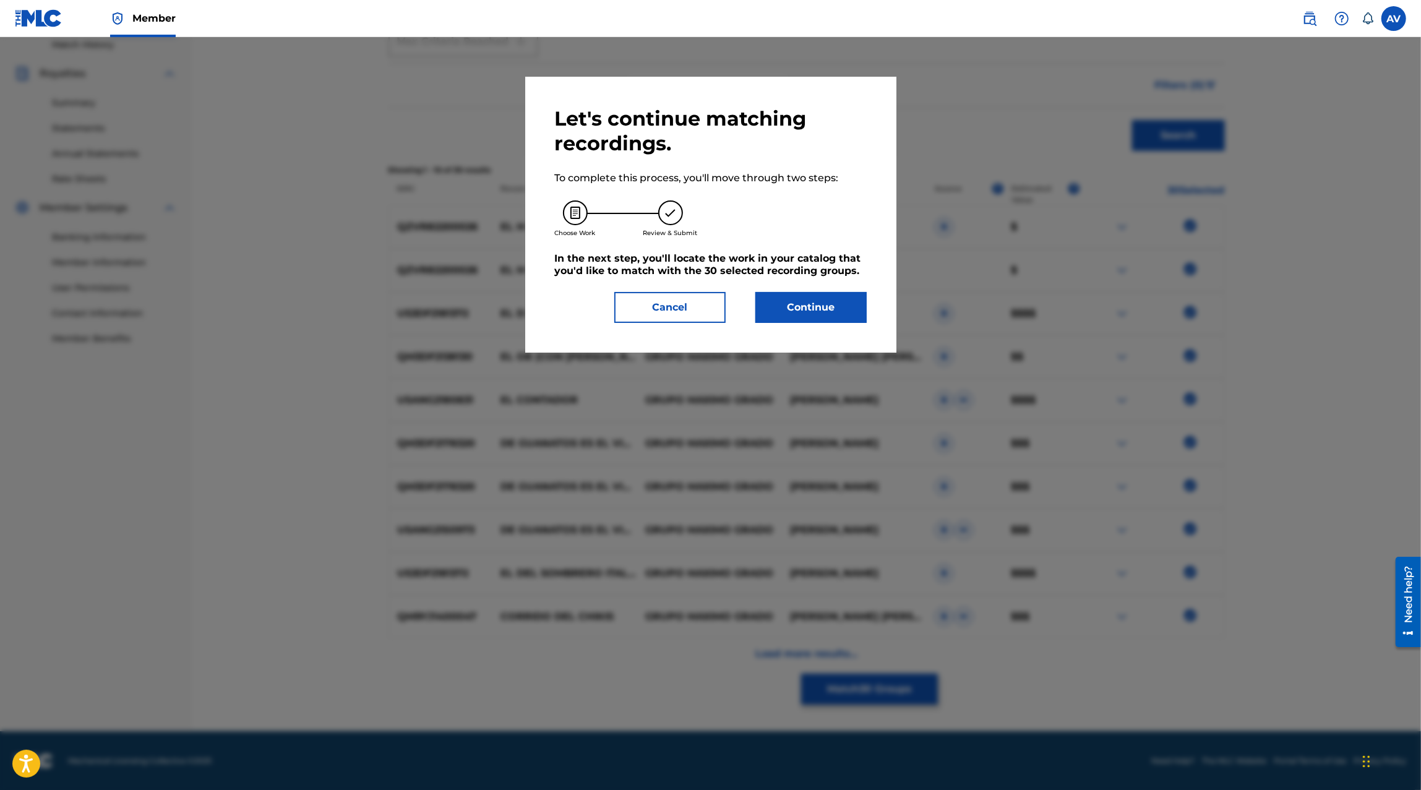
click at [691, 319] on button "Cancel" at bounding box center [669, 307] width 111 height 31
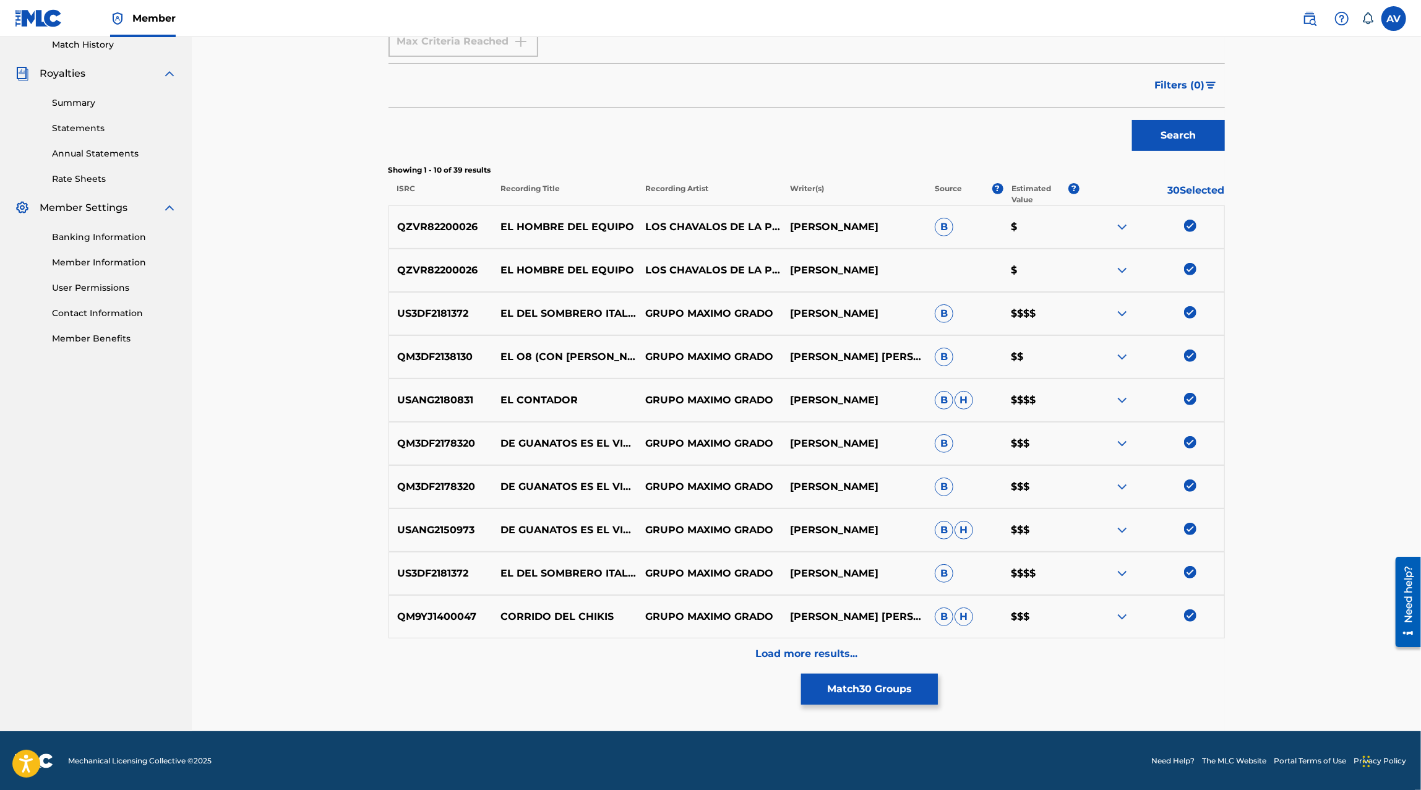
click at [808, 648] on p "Load more results..." at bounding box center [806, 653] width 102 height 15
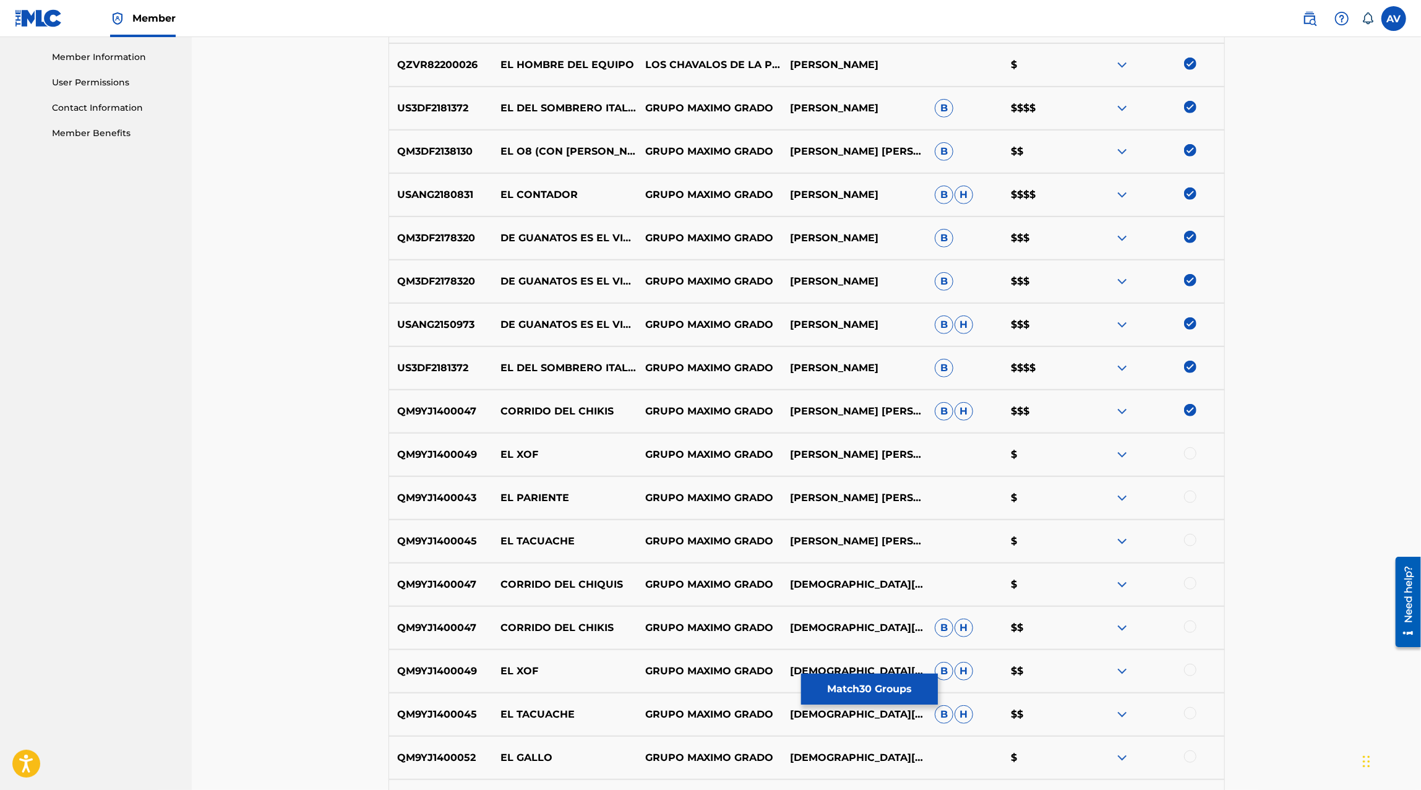
scroll to position [565, 0]
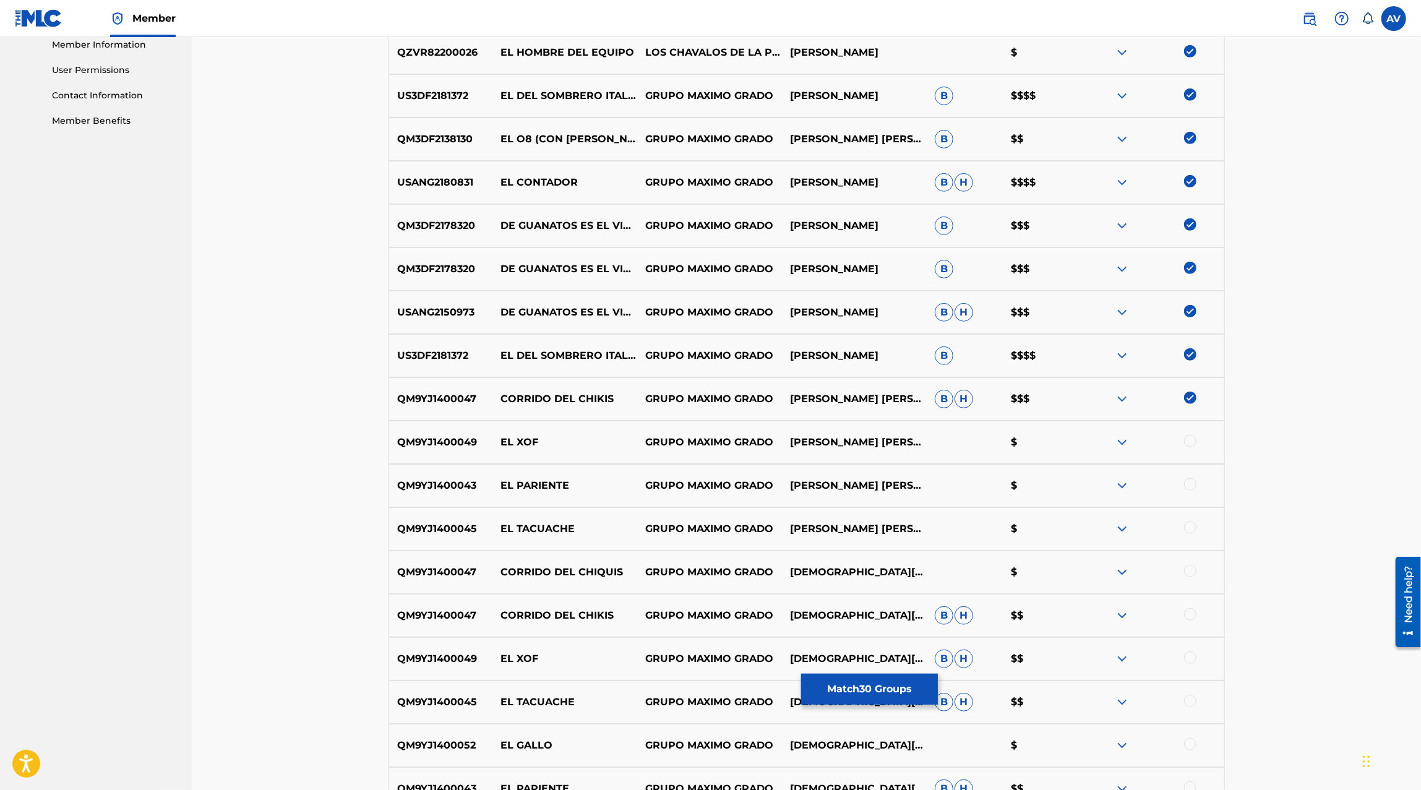
click at [1192, 439] on div at bounding box center [1190, 441] width 12 height 12
click at [1192, 479] on div at bounding box center [1190, 484] width 12 height 12
click at [1191, 487] on img at bounding box center [1190, 484] width 12 height 12
click at [1191, 447] on div at bounding box center [1151, 442] width 145 height 15
click at [1190, 487] on div at bounding box center [1190, 484] width 12 height 12
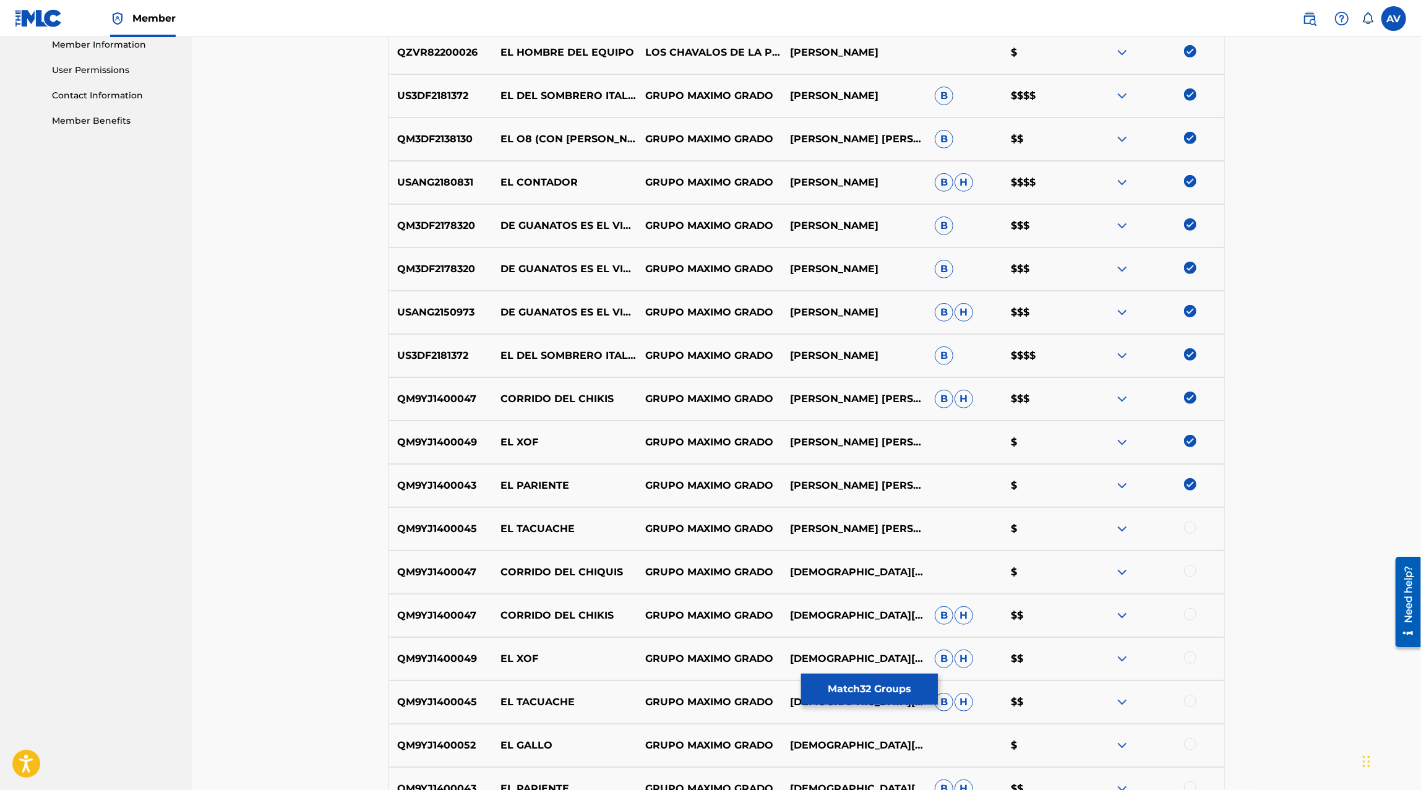
click at [1189, 530] on div at bounding box center [1190, 527] width 12 height 12
click at [1189, 565] on div at bounding box center [1190, 571] width 12 height 12
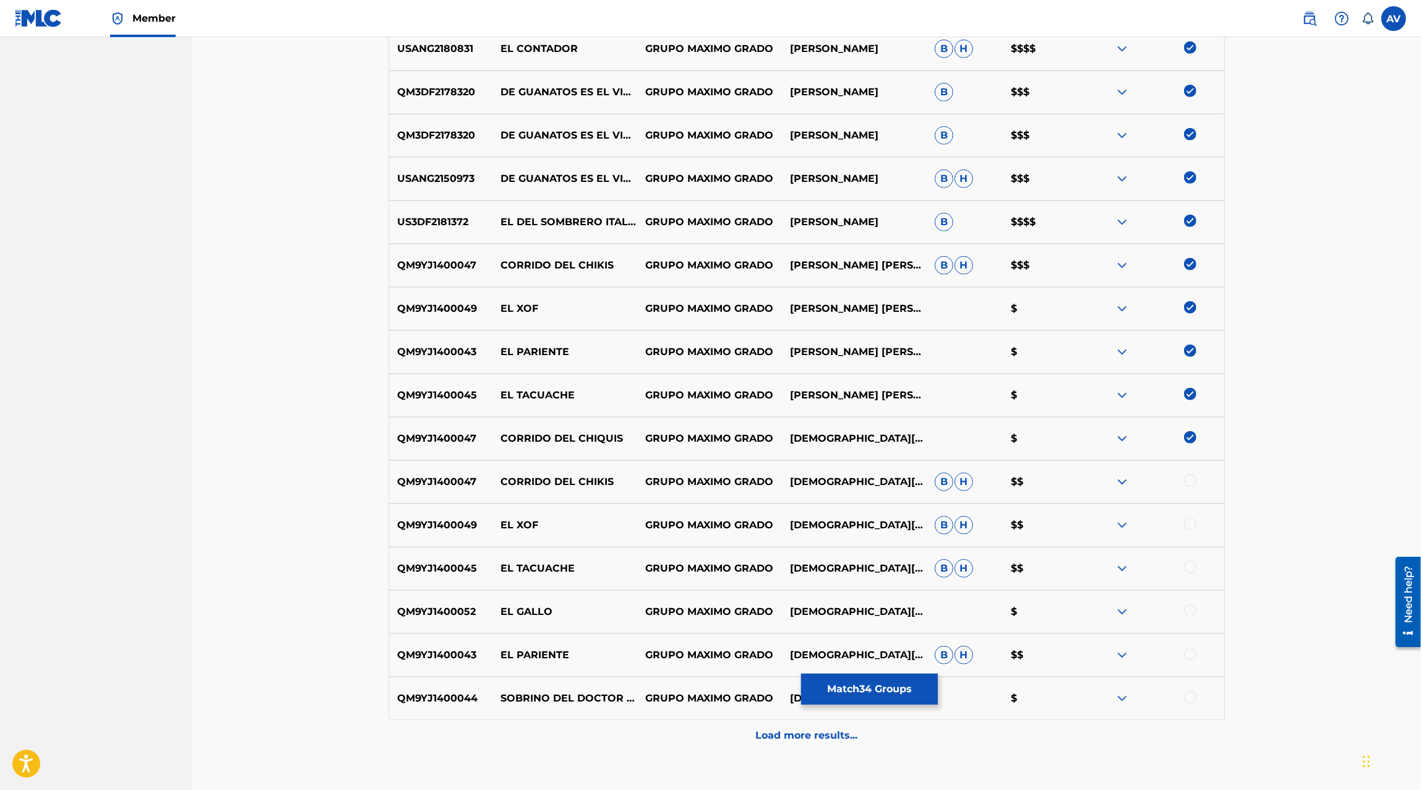
scroll to position [715, 0]
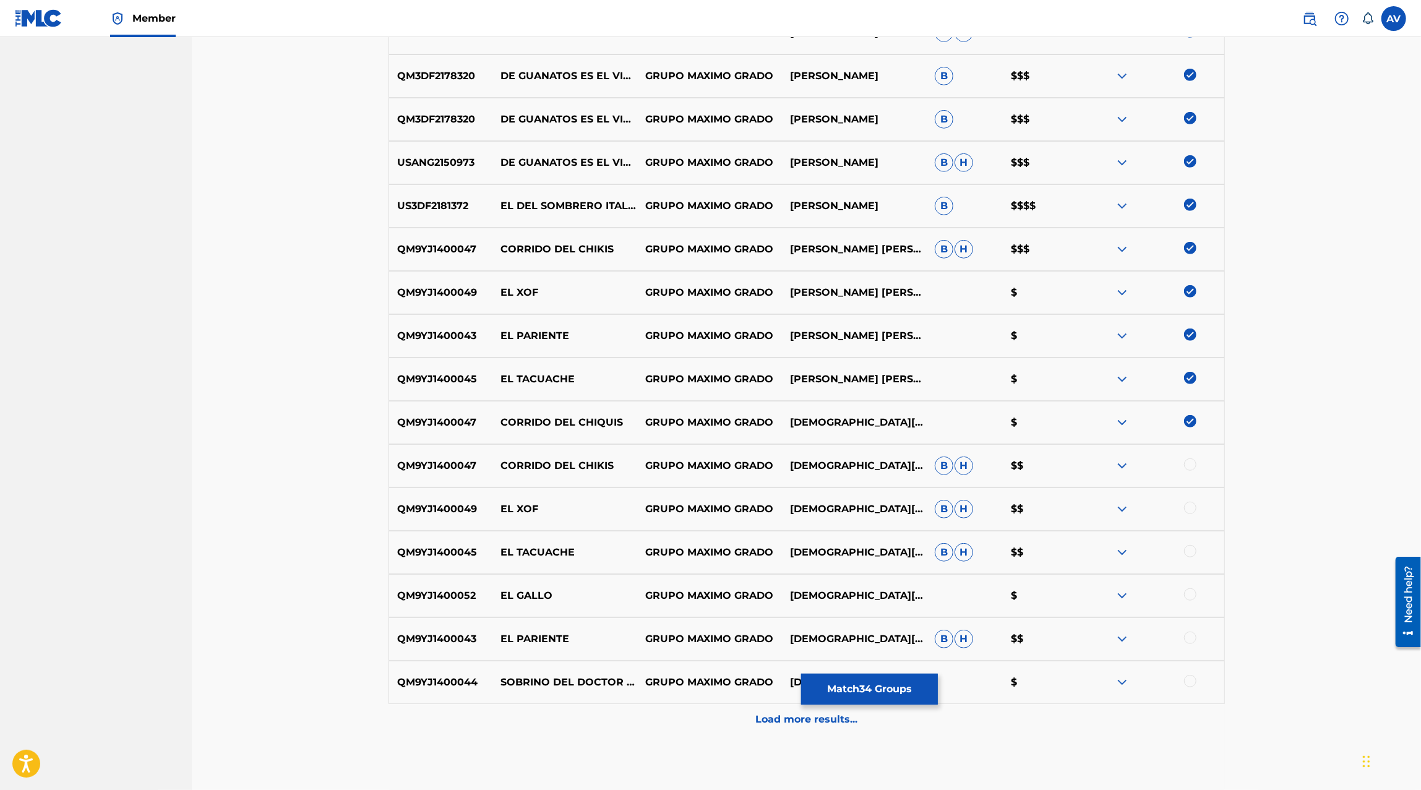
click at [1191, 463] on div at bounding box center [1190, 464] width 12 height 12
click at [1191, 503] on div at bounding box center [1190, 508] width 12 height 12
click at [1189, 555] on div at bounding box center [1190, 551] width 12 height 12
click at [1191, 603] on div "QM9YJ1400052 EL GALLO GRUPO MAXIMO GRADO JESUS E MUNOZ SANCHEZ $" at bounding box center [806, 595] width 836 height 43
click at [1191, 594] on div at bounding box center [1190, 594] width 12 height 12
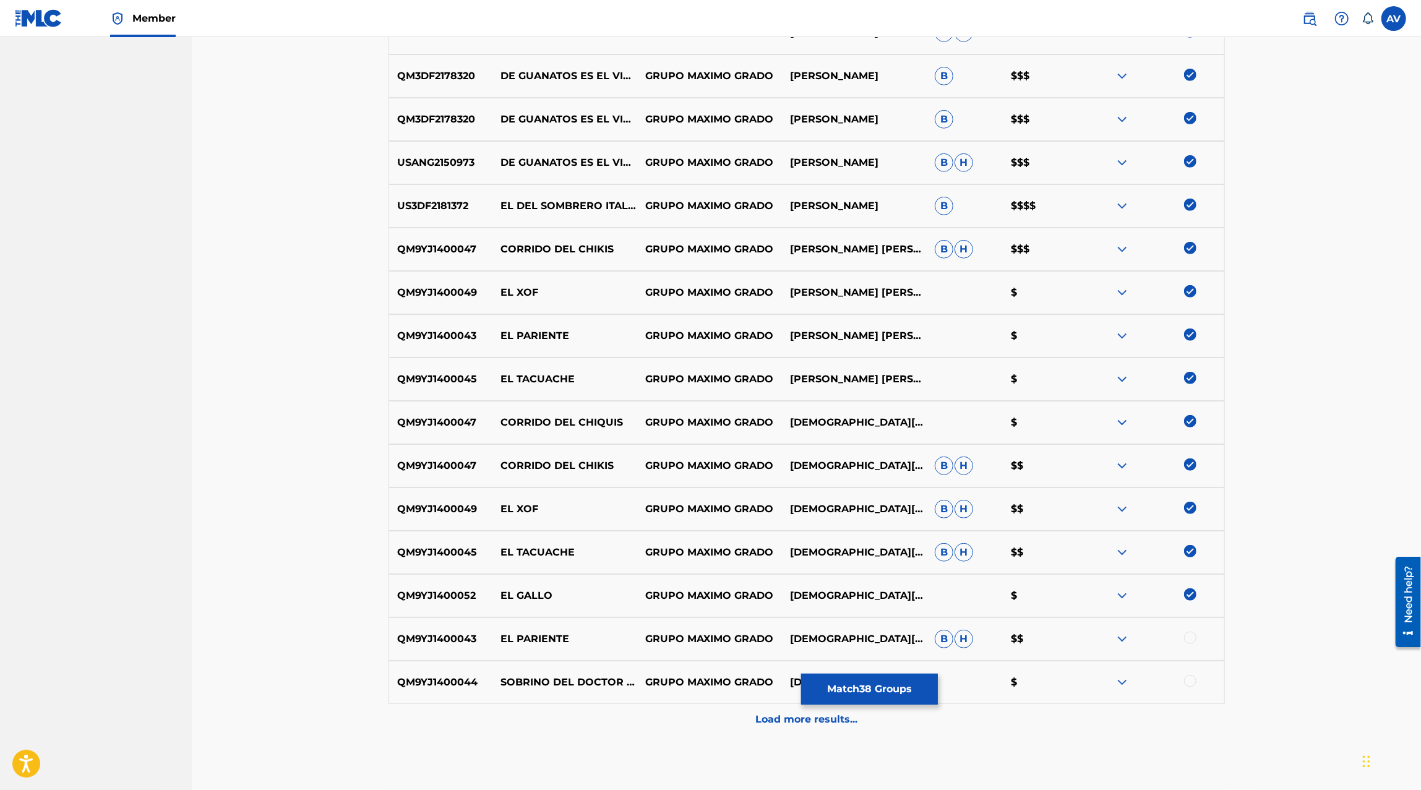
click at [1191, 633] on div at bounding box center [1190, 637] width 12 height 12
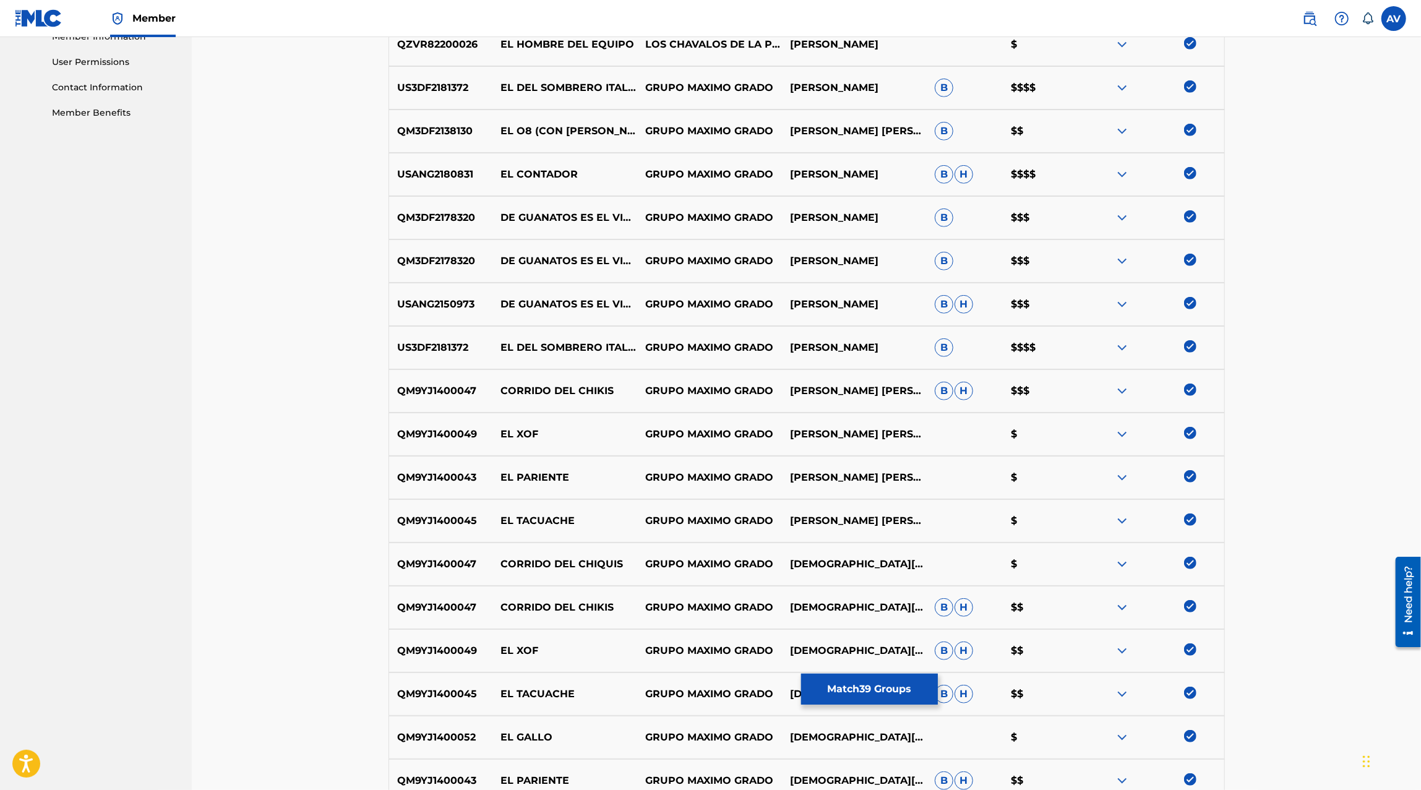
scroll to position [0, 0]
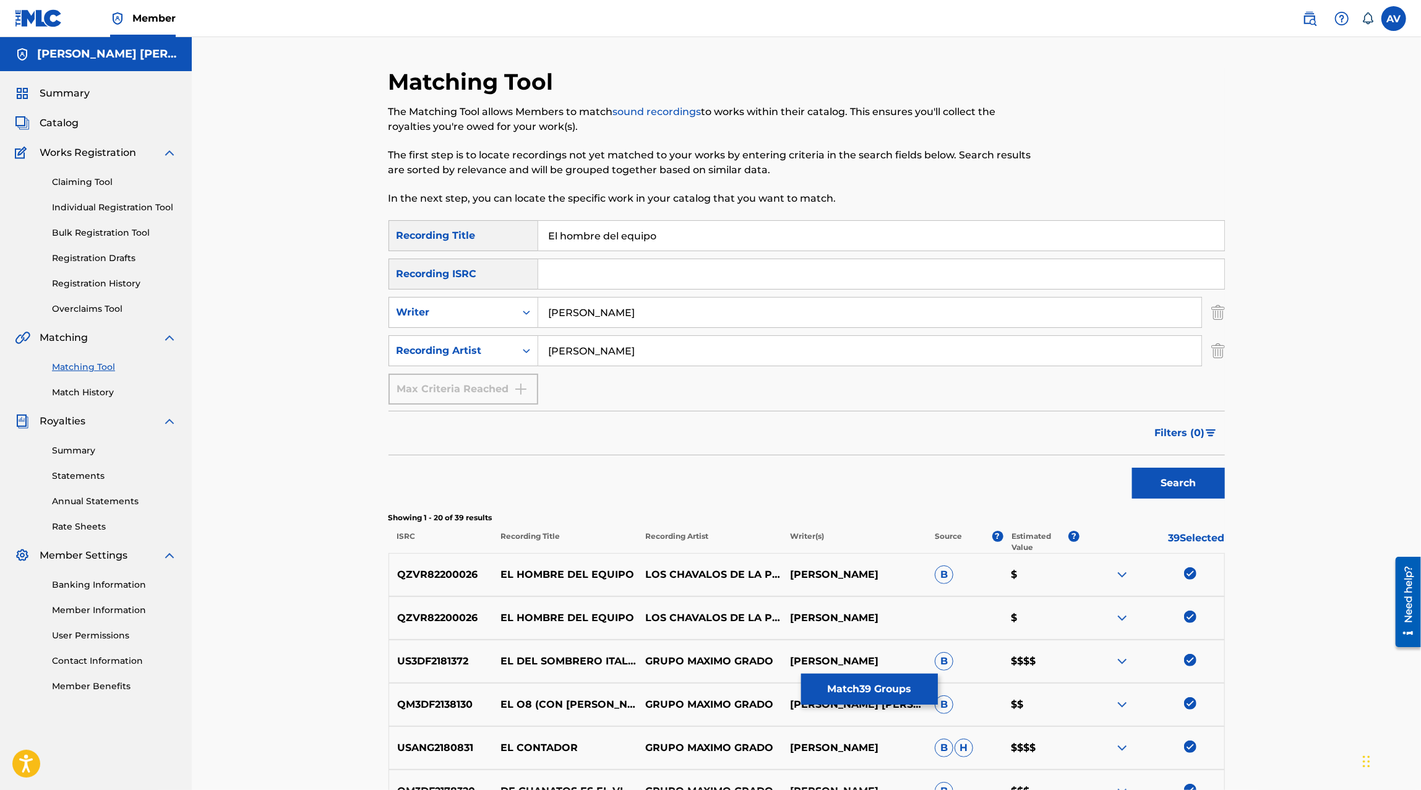
drag, startPoint x: 678, startPoint y: 244, endPoint x: 510, endPoint y: 241, distance: 168.2
click at [510, 241] on div "SearchWithCriteria54a90912-f22f-4e01-966d-0fcc445e5389 Recording Title El hombr…" at bounding box center [806, 235] width 836 height 31
click at [1132, 468] on button "Search" at bounding box center [1178, 483] width 93 height 31
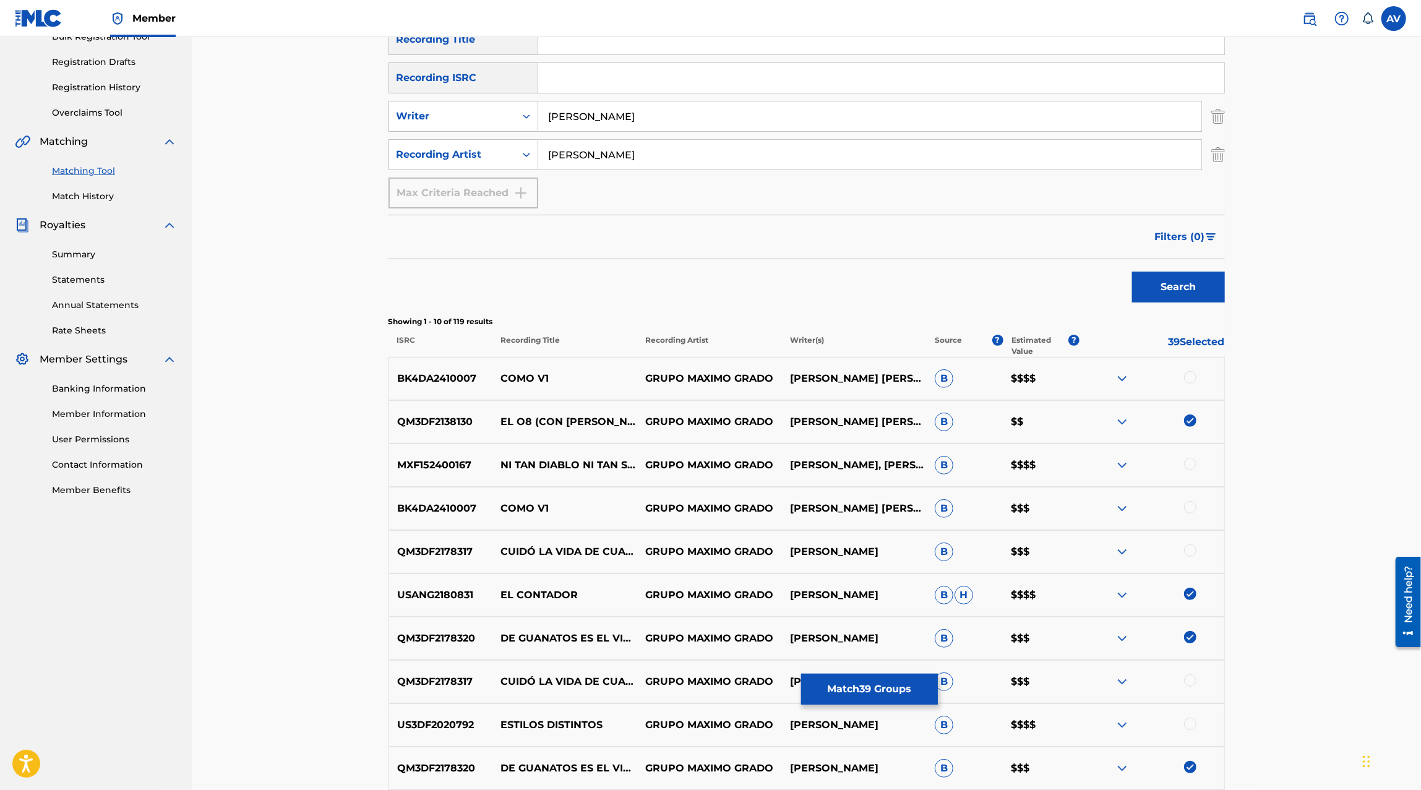
scroll to position [200, 0]
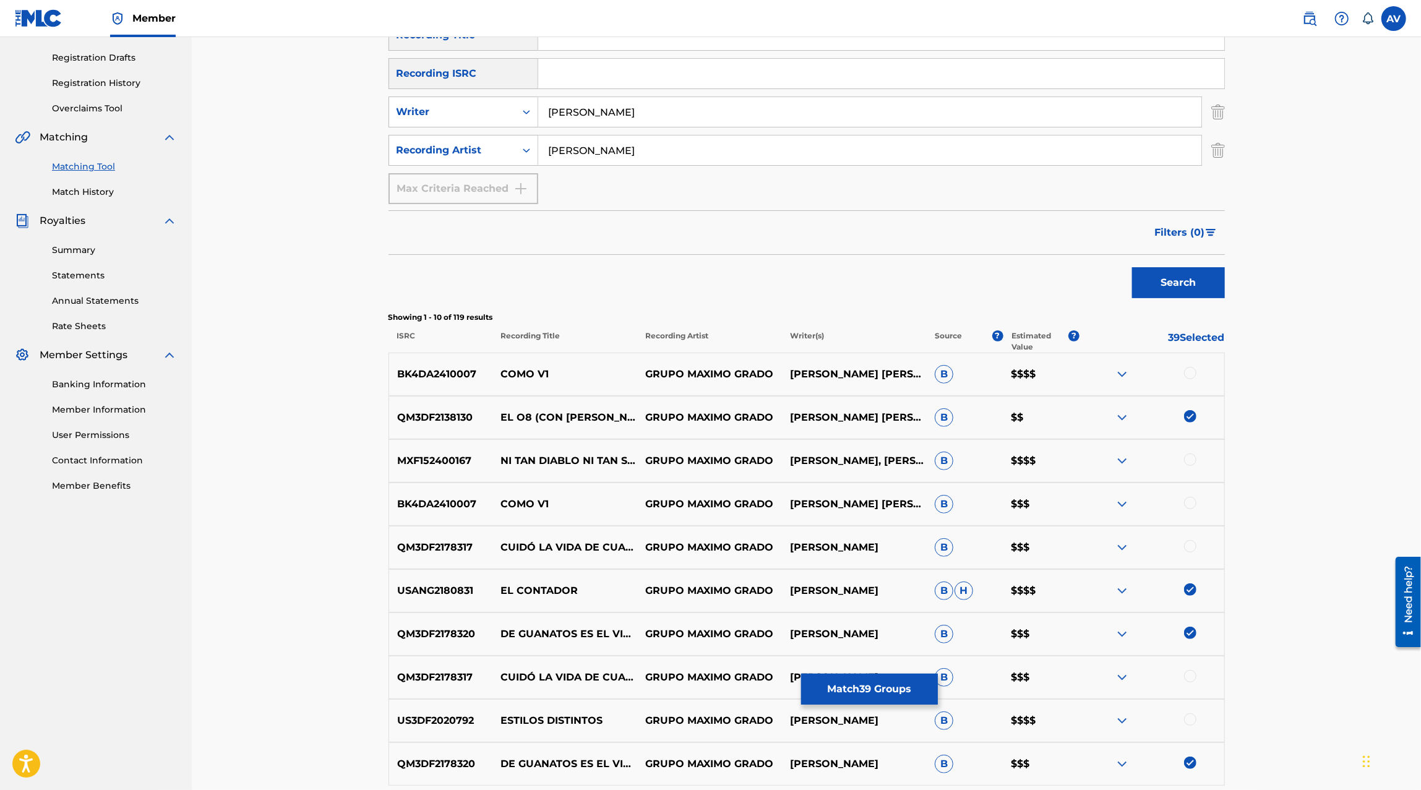
click at [1194, 373] on div at bounding box center [1190, 373] width 12 height 12
click at [1192, 461] on div at bounding box center [1190, 459] width 12 height 12
click at [1192, 508] on div at bounding box center [1151, 504] width 145 height 15
click at [1186, 506] on div at bounding box center [1190, 503] width 12 height 12
click at [1187, 541] on div at bounding box center [1190, 546] width 12 height 12
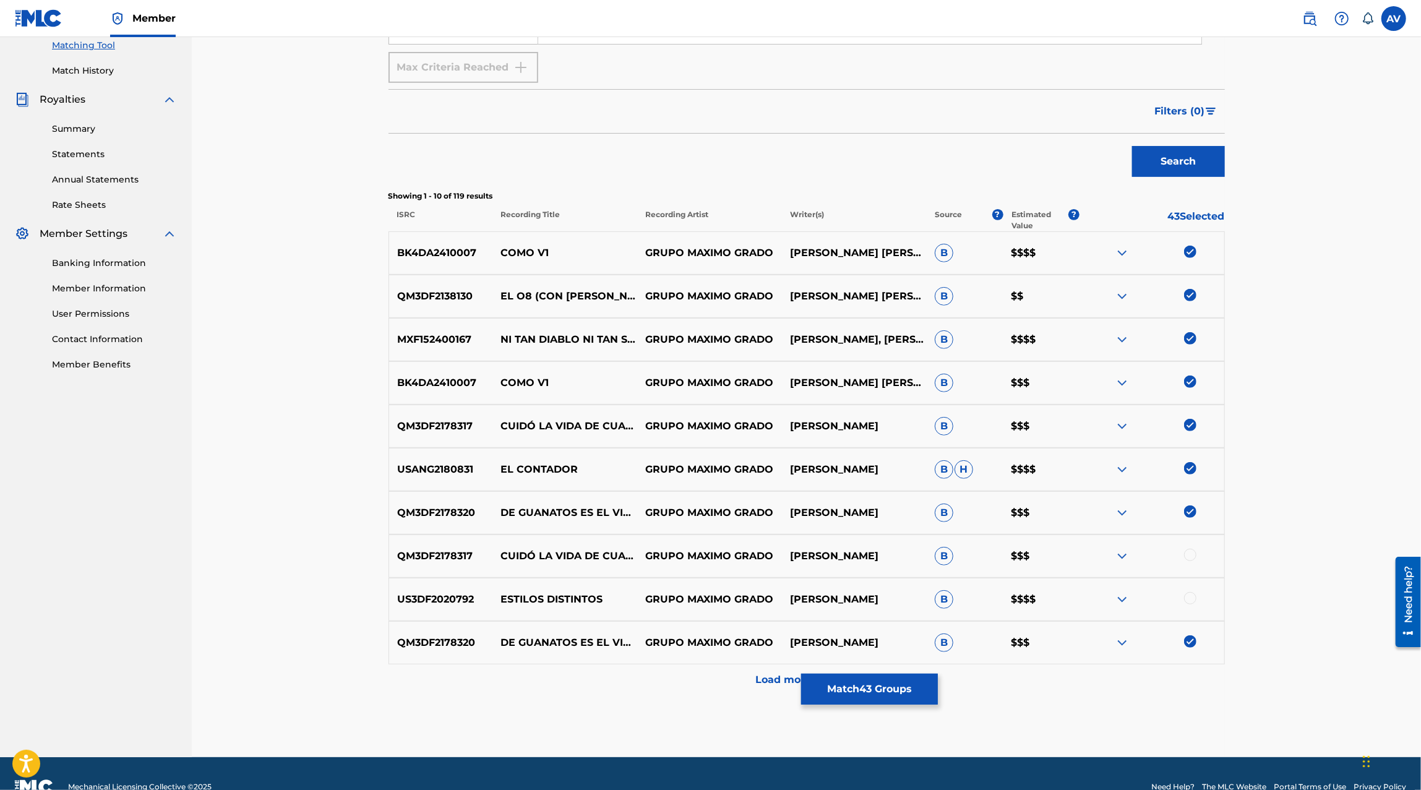
scroll to position [324, 0]
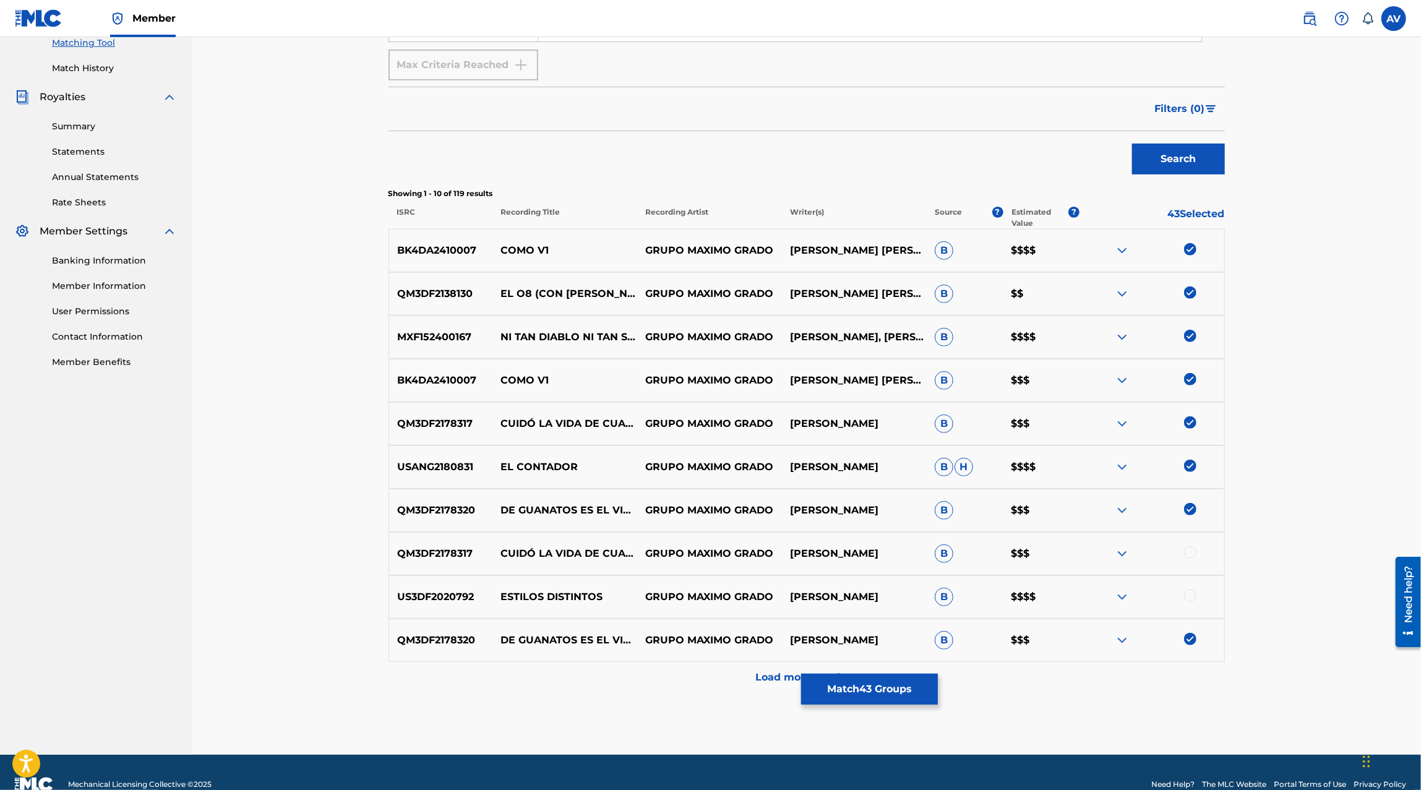
click at [1189, 553] on div at bounding box center [1190, 552] width 12 height 12
click at [1187, 596] on div at bounding box center [1190, 595] width 12 height 12
click at [913, 695] on button "Match 45 Groups" at bounding box center [869, 688] width 137 height 31
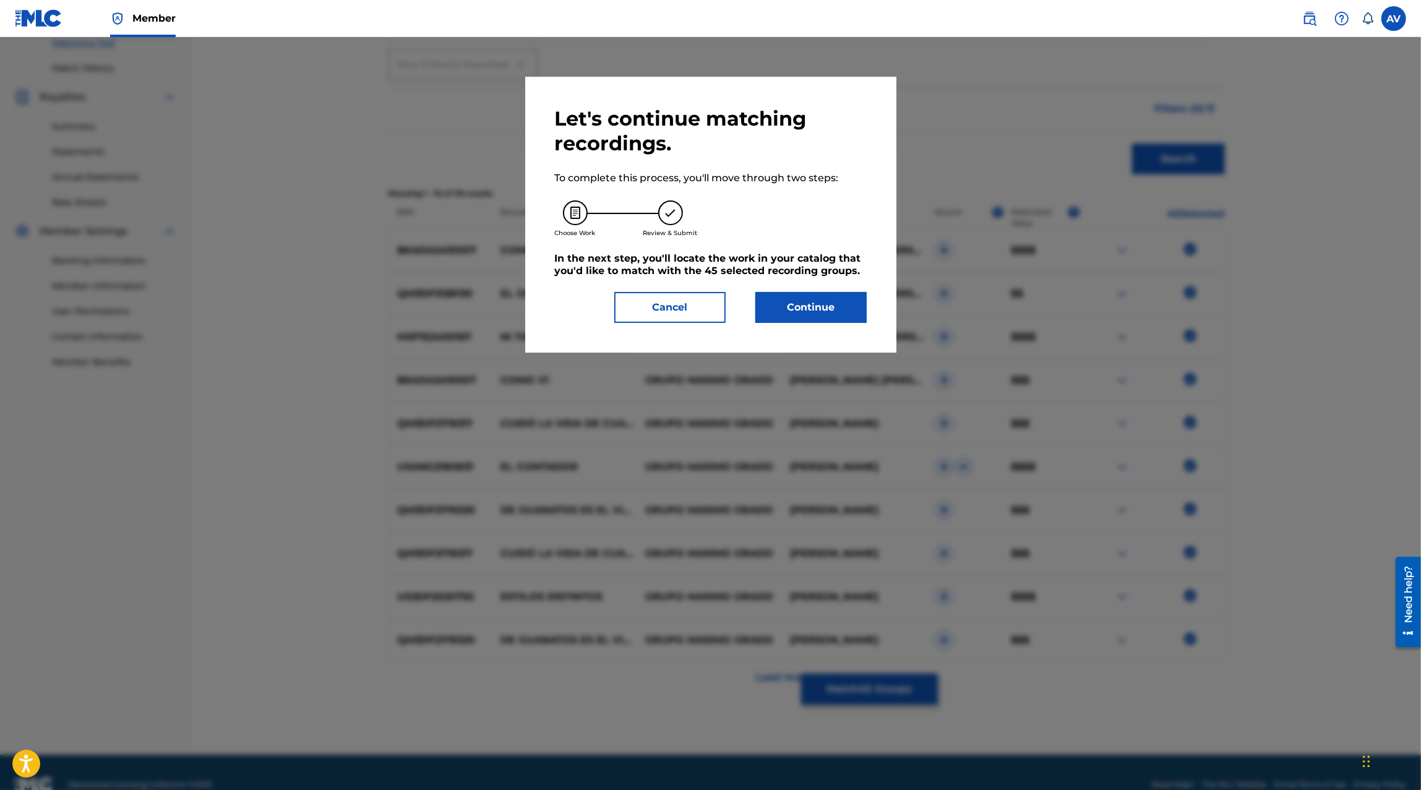
click at [669, 301] on button "Cancel" at bounding box center [669, 307] width 111 height 31
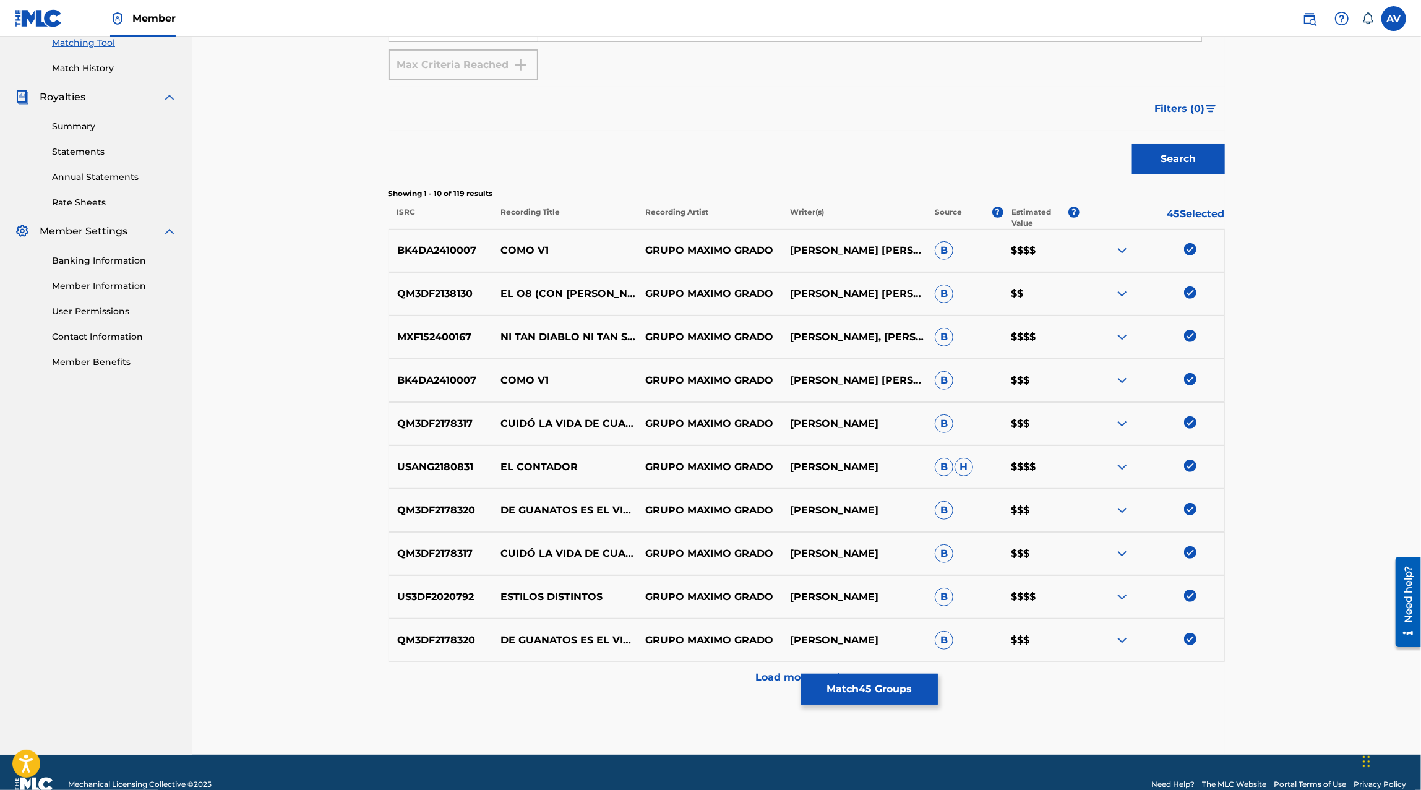
scroll to position [348, 0]
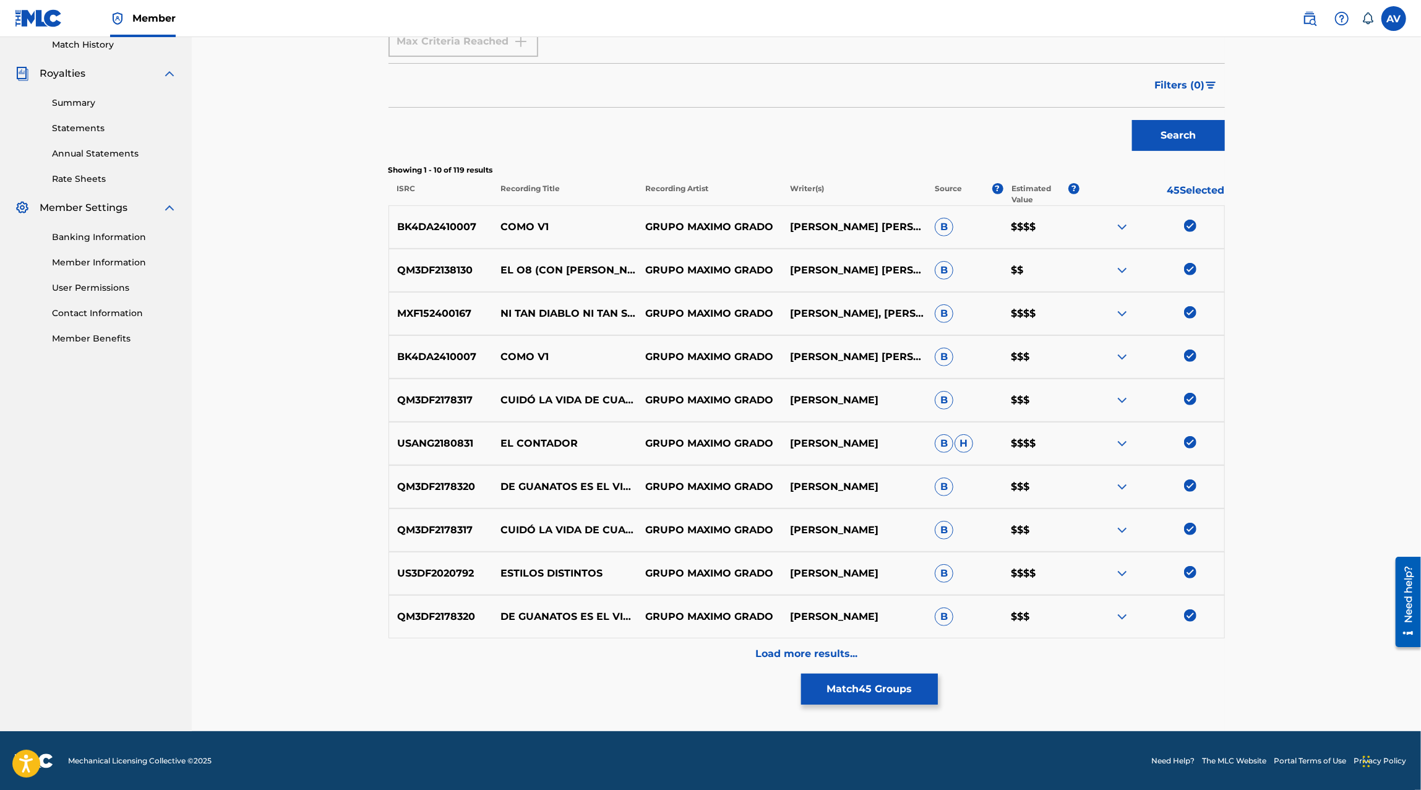
click at [789, 649] on p "Load more results..." at bounding box center [806, 653] width 102 height 15
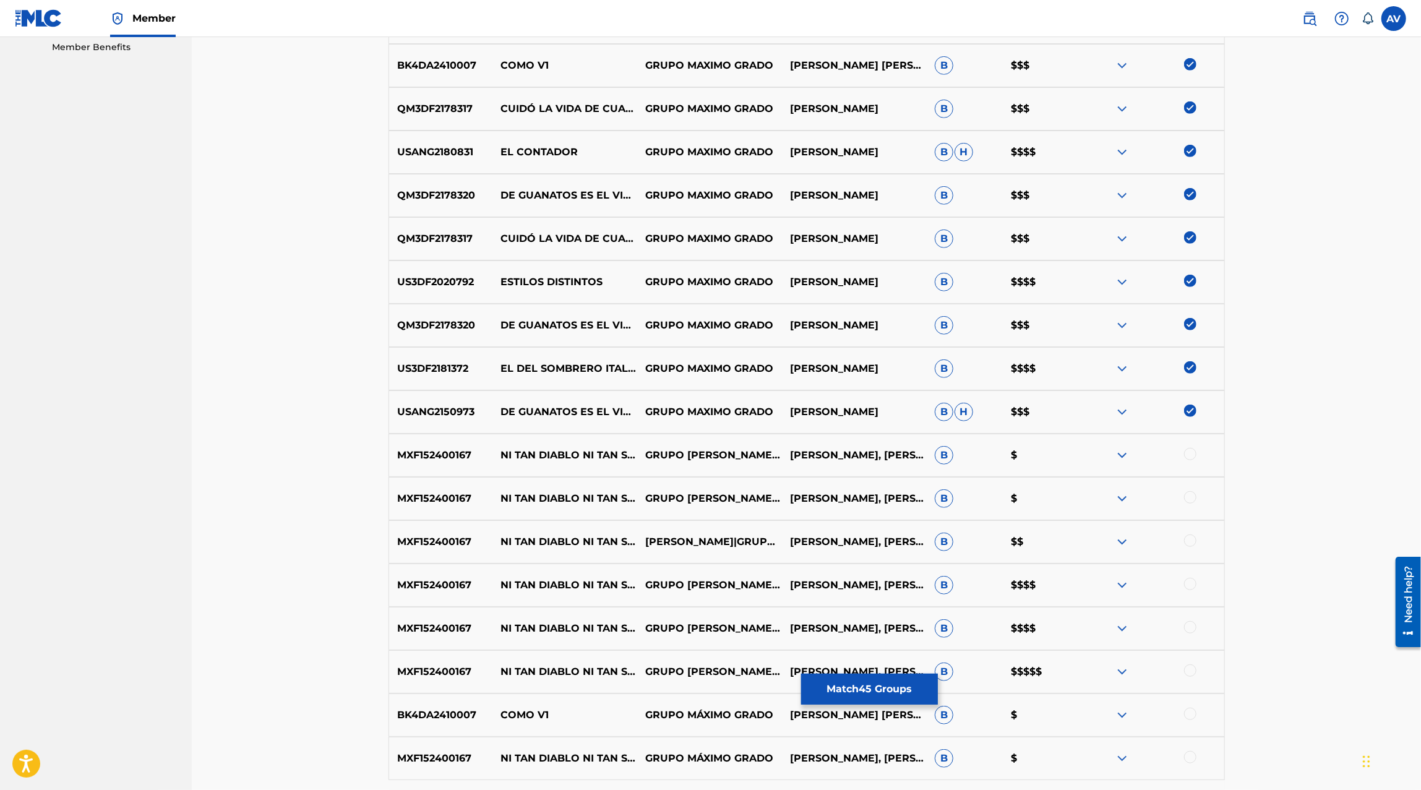
scroll to position [639, 0]
click at [1192, 453] on div at bounding box center [1190, 453] width 12 height 12
click at [1195, 499] on div at bounding box center [1190, 496] width 12 height 12
click at [1187, 538] on div at bounding box center [1190, 540] width 12 height 12
click at [1186, 583] on div at bounding box center [1190, 583] width 12 height 12
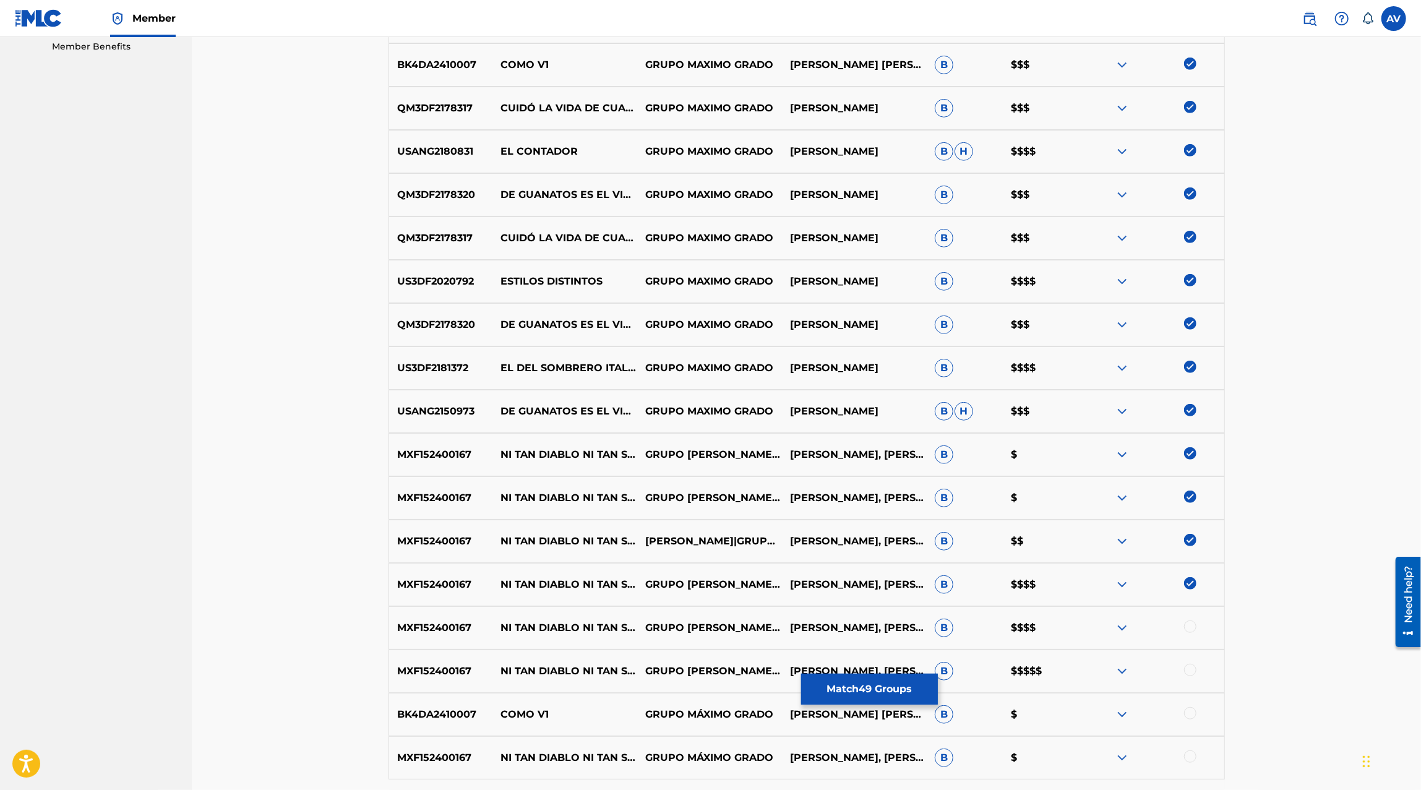
click at [1186, 622] on div at bounding box center [1190, 626] width 12 height 12
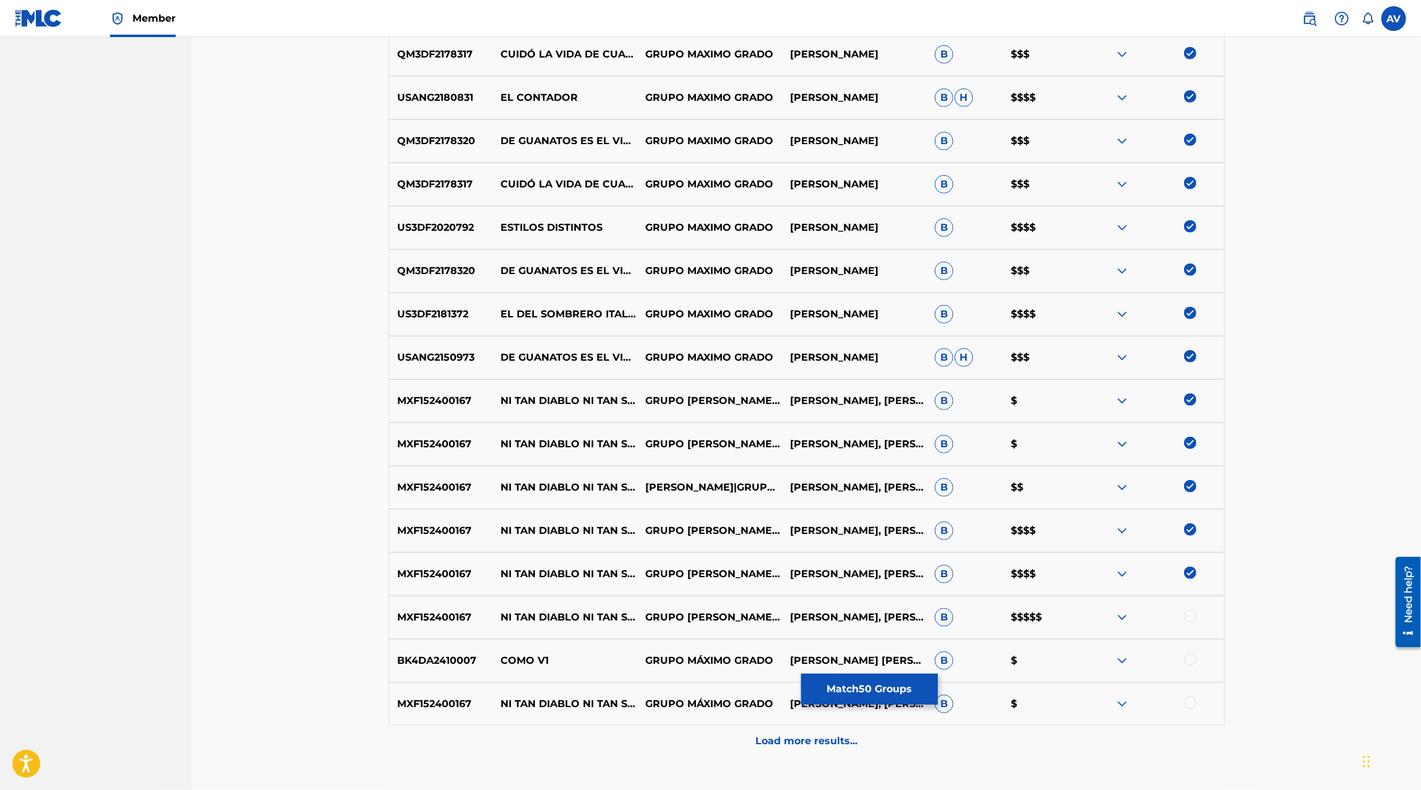
scroll to position [696, 0]
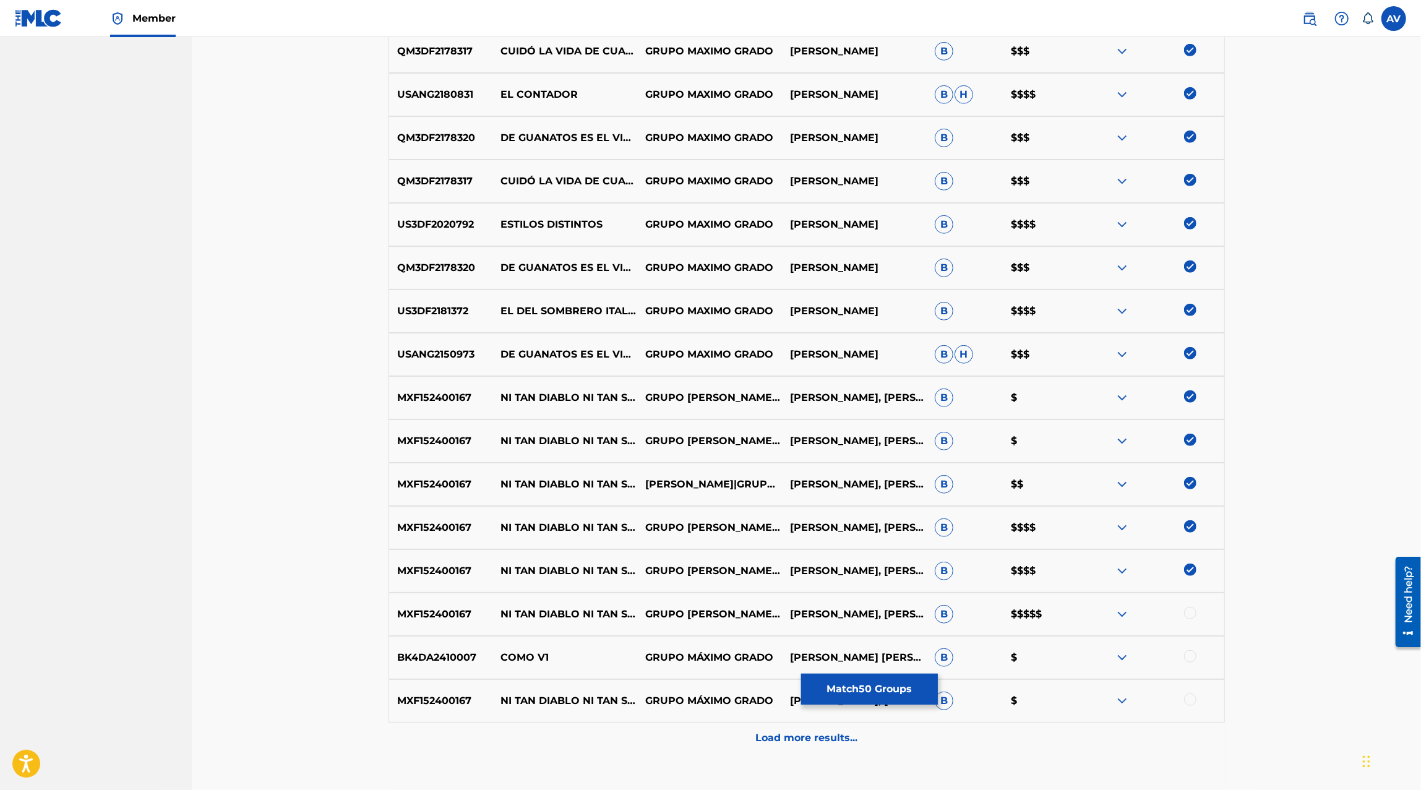
click at [1189, 612] on div at bounding box center [1190, 613] width 12 height 12
click at [1189, 652] on div at bounding box center [1190, 656] width 12 height 12
click at [1189, 696] on div at bounding box center [1190, 699] width 12 height 12
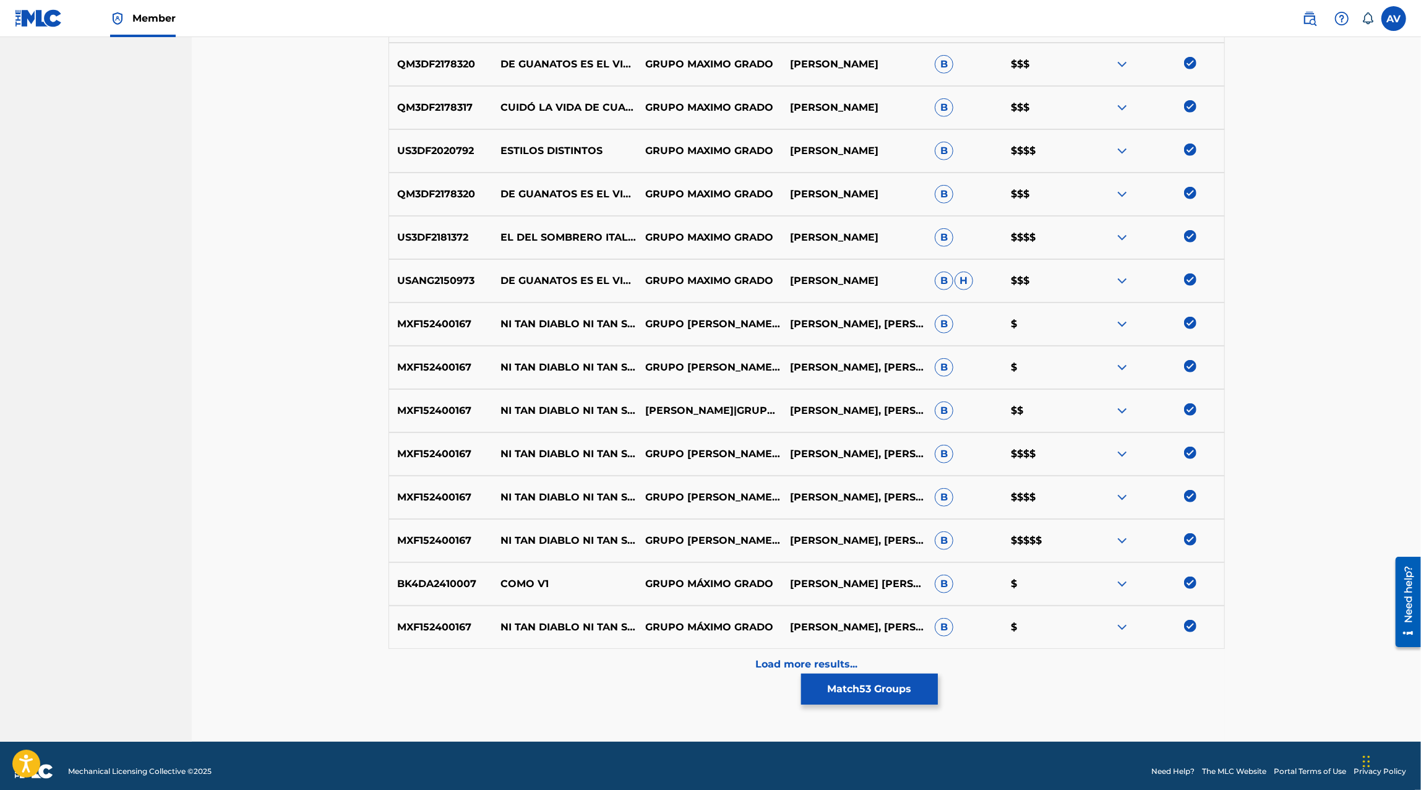
scroll to position [780, 0]
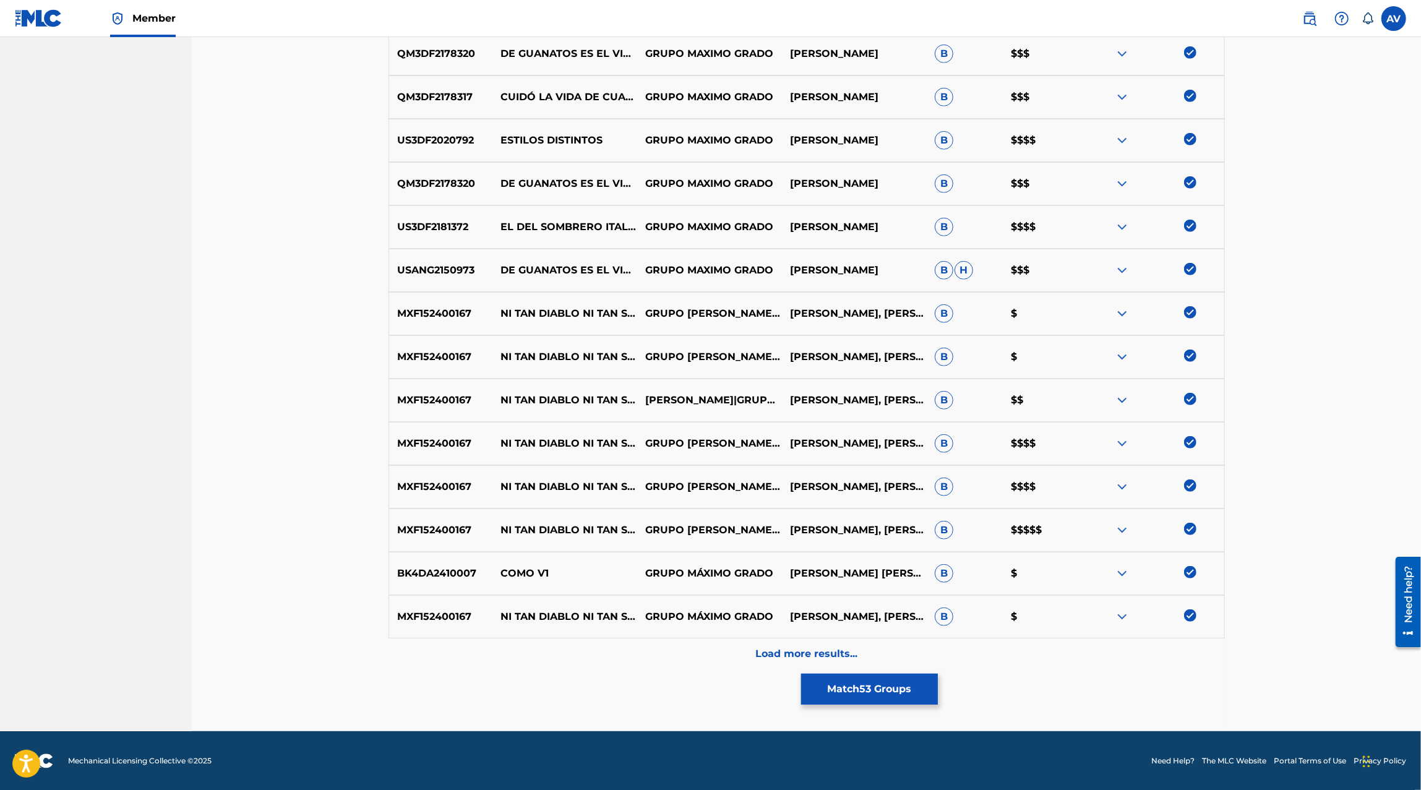
click at [827, 649] on p "Load more results..." at bounding box center [806, 653] width 102 height 15
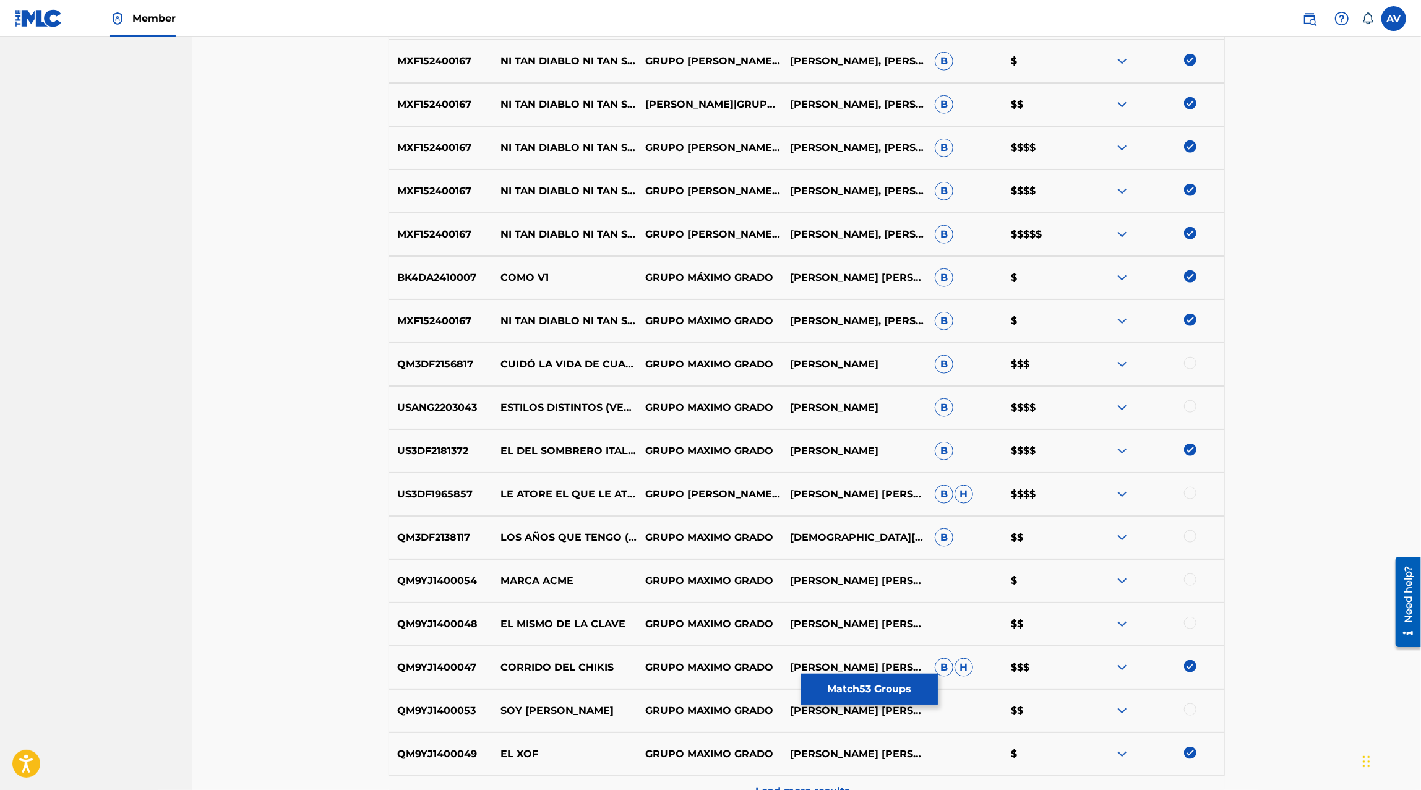
scroll to position [1082, 0]
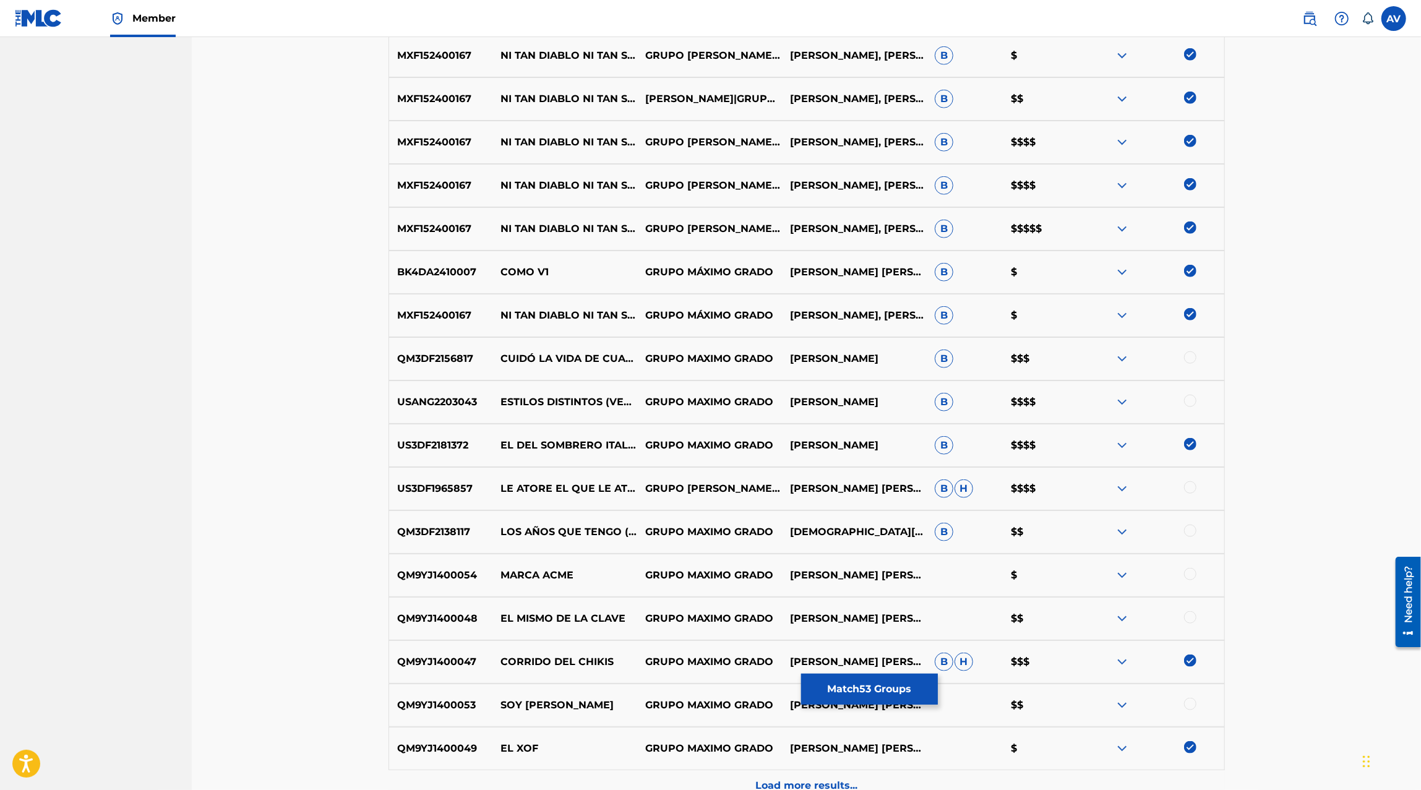
click at [1188, 357] on div at bounding box center [1190, 357] width 12 height 12
click at [1193, 409] on div "USANG2203043 ESTILOS DISTINTOS (VERSIÓN BANDA) GRUPO MAXIMO GRADO JESÚS ELIZABE…" at bounding box center [806, 401] width 836 height 43
click at [1193, 395] on div at bounding box center [1151, 402] width 145 height 15
click at [1191, 401] on div at bounding box center [1190, 401] width 12 height 12
click at [1190, 487] on div at bounding box center [1190, 487] width 12 height 12
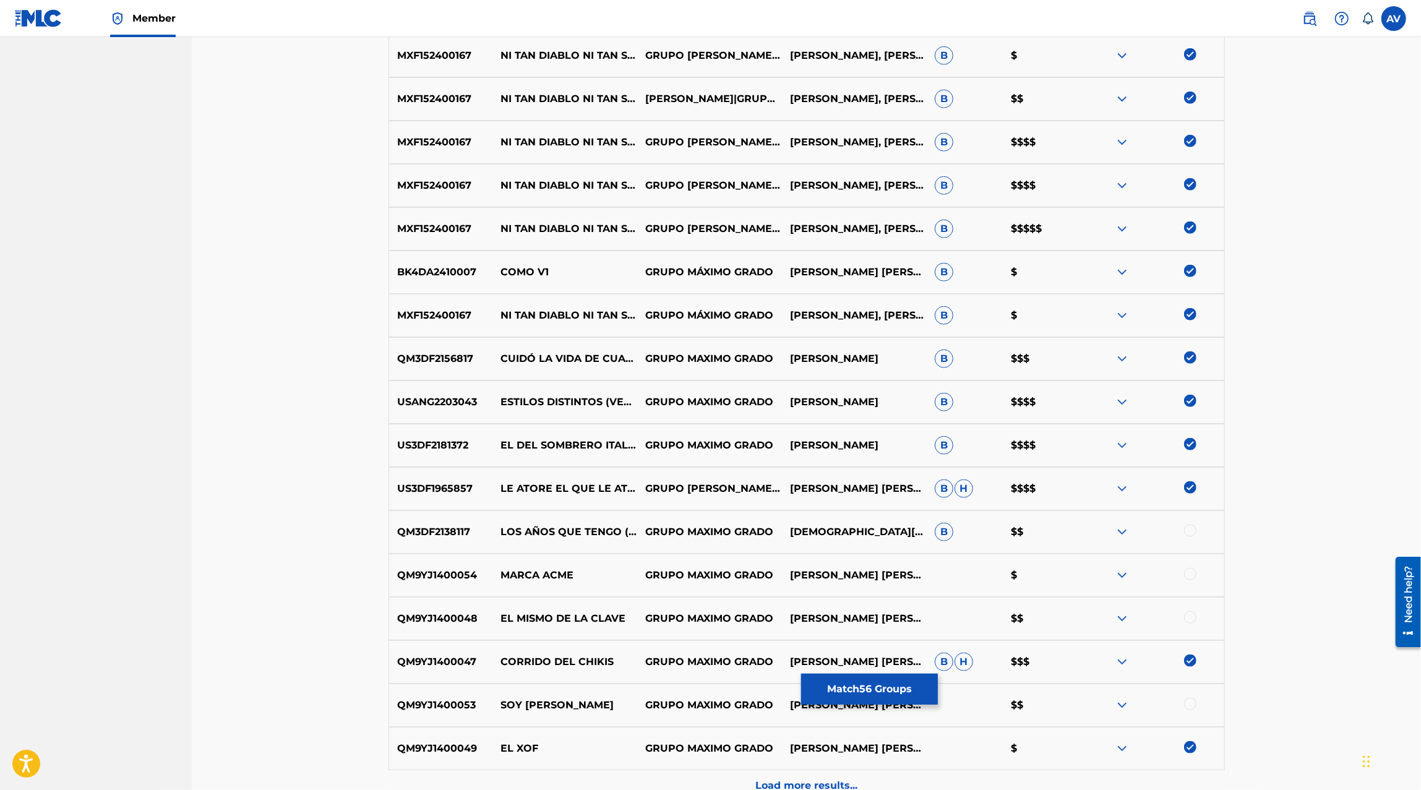
click at [1191, 542] on div "QM3DF2138117 LOS AÑOS QUE TENGO (CON TOLOLOCHE) GRUPO MAXIMO GRADO JESUS NAVARR…" at bounding box center [806, 531] width 836 height 43
click at [1191, 535] on div at bounding box center [1190, 530] width 12 height 12
click at [1191, 565] on div "QM9YJ1400054 MARCA ACME GRUPO MAXIMO GRADO JESÚS E. MUÑOZ SÁNCHEZ $" at bounding box center [806, 575] width 836 height 43
click at [1191, 572] on div at bounding box center [1190, 574] width 12 height 12
click at [1190, 619] on div at bounding box center [1190, 617] width 12 height 12
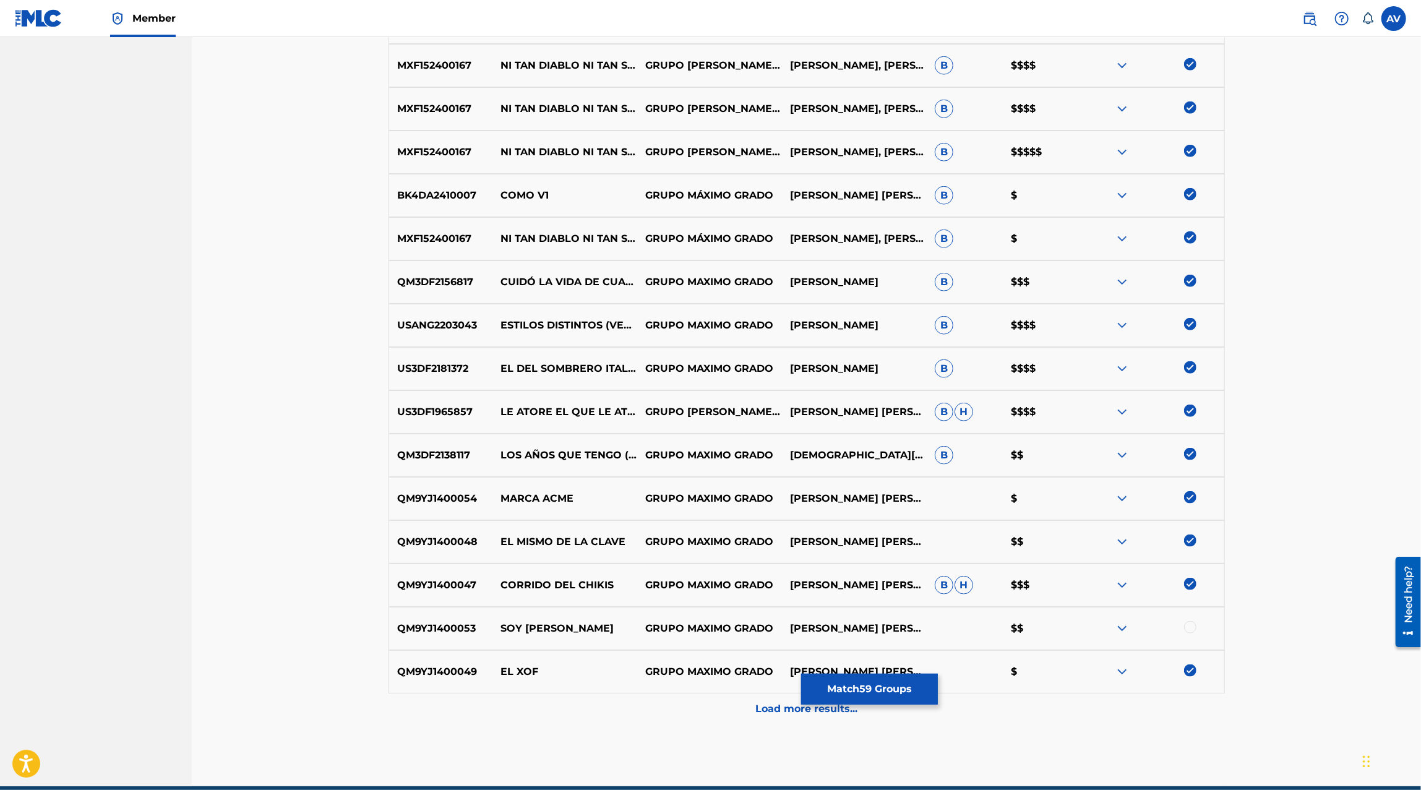
scroll to position [1213, 0]
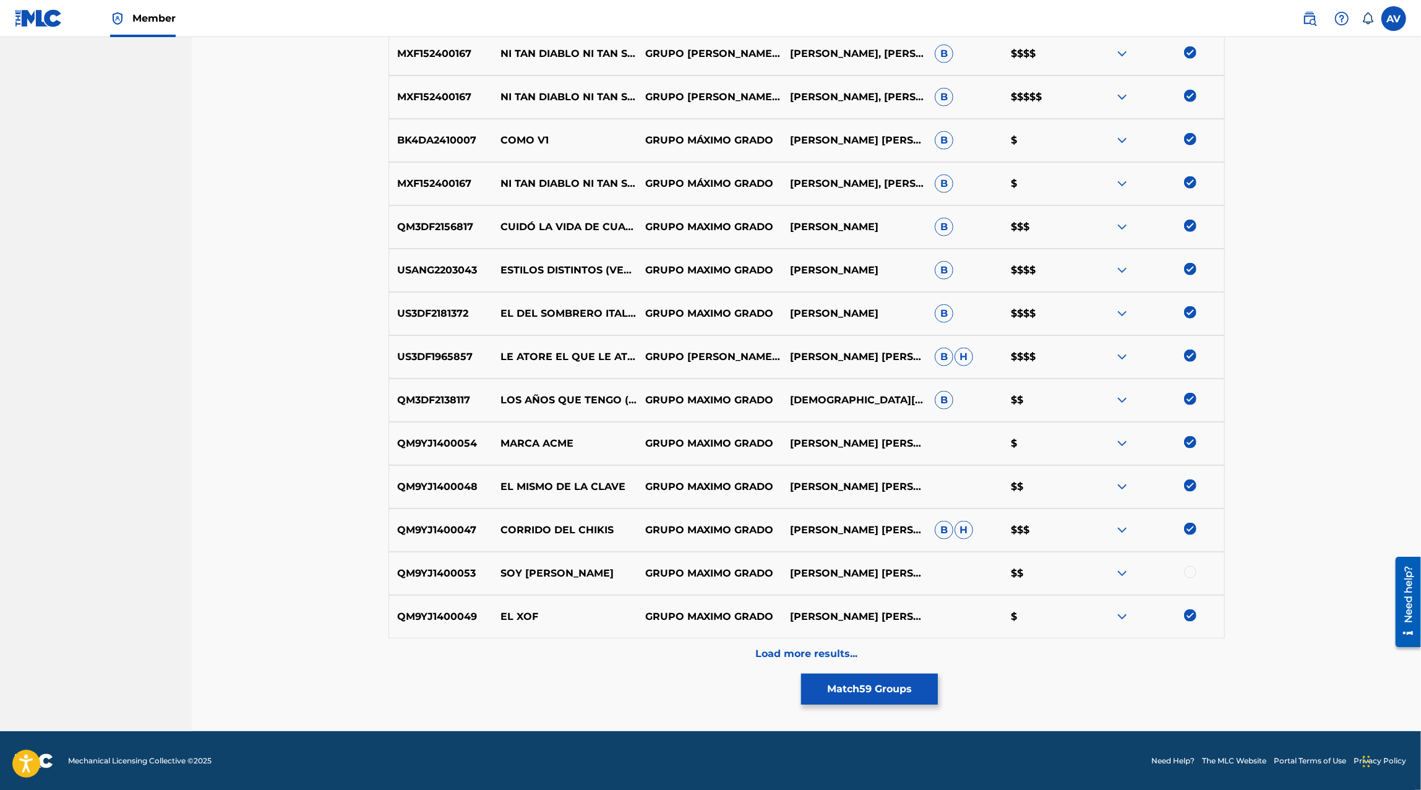
click at [1189, 574] on div at bounding box center [1190, 572] width 12 height 12
click at [879, 653] on div "Load more results..." at bounding box center [806, 653] width 836 height 31
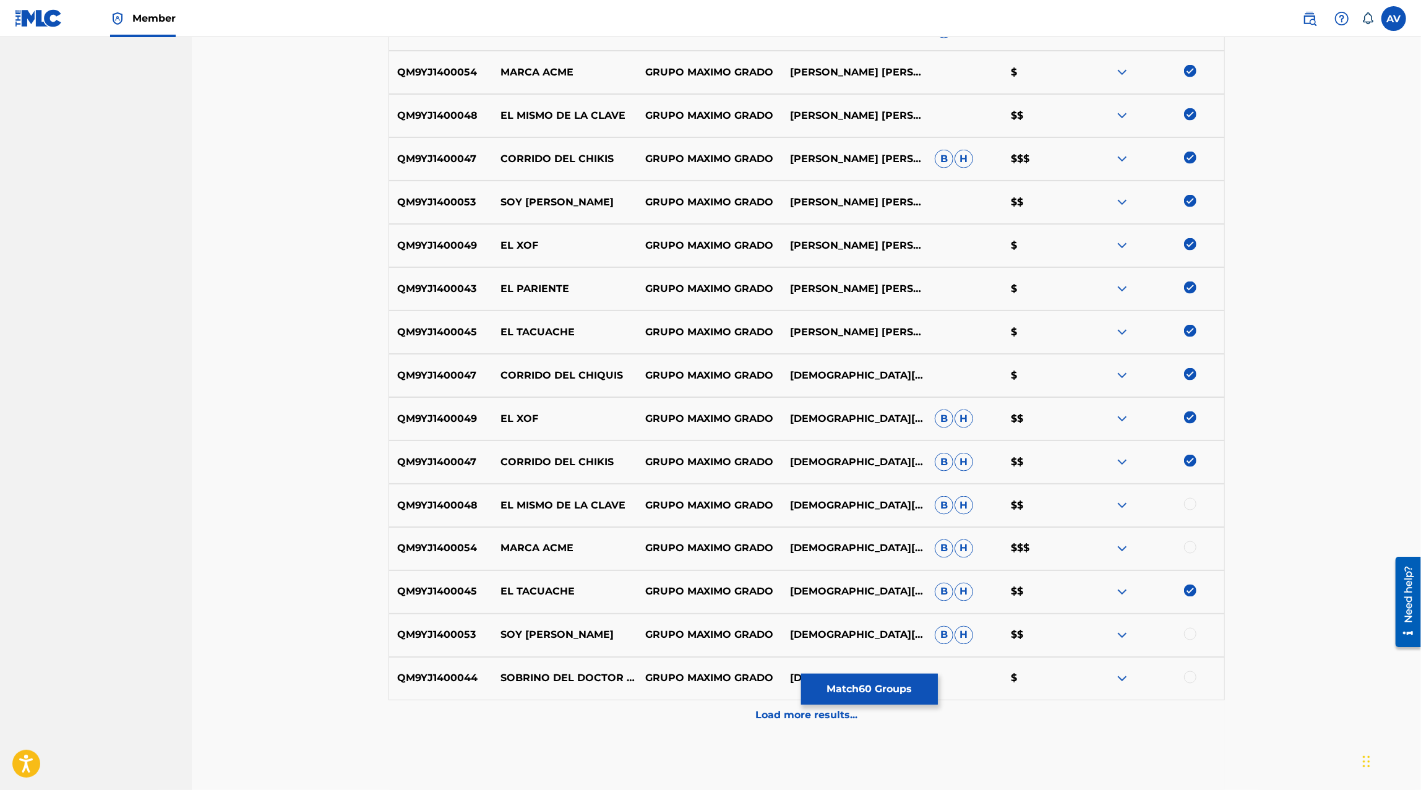
scroll to position [1646, 0]
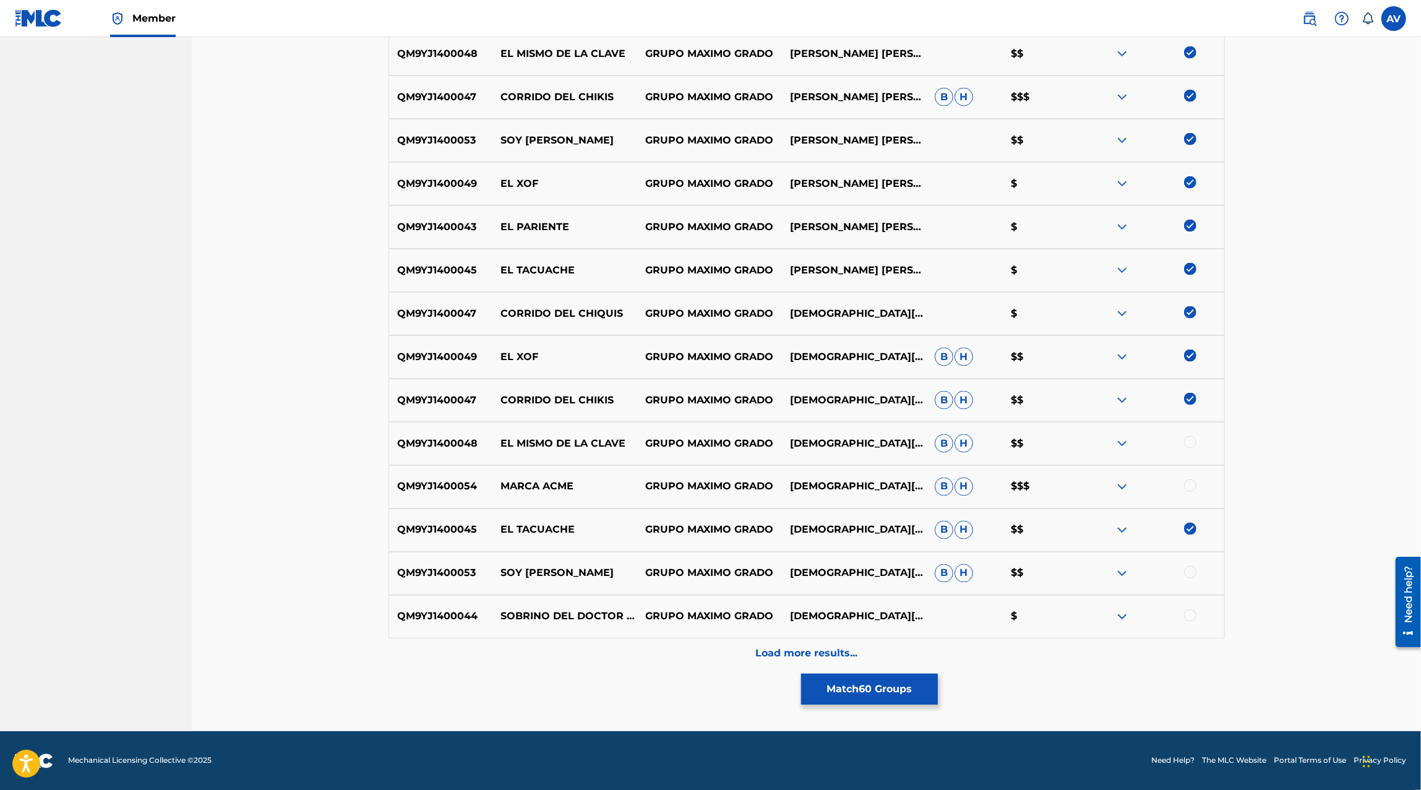
click at [1189, 440] on div at bounding box center [1190, 442] width 12 height 12
click at [1191, 489] on div at bounding box center [1190, 485] width 12 height 12
click at [1189, 572] on div at bounding box center [1190, 572] width 12 height 12
click at [1190, 617] on div at bounding box center [1190, 615] width 12 height 12
click at [869, 651] on div "Load more results..." at bounding box center [806, 653] width 836 height 31
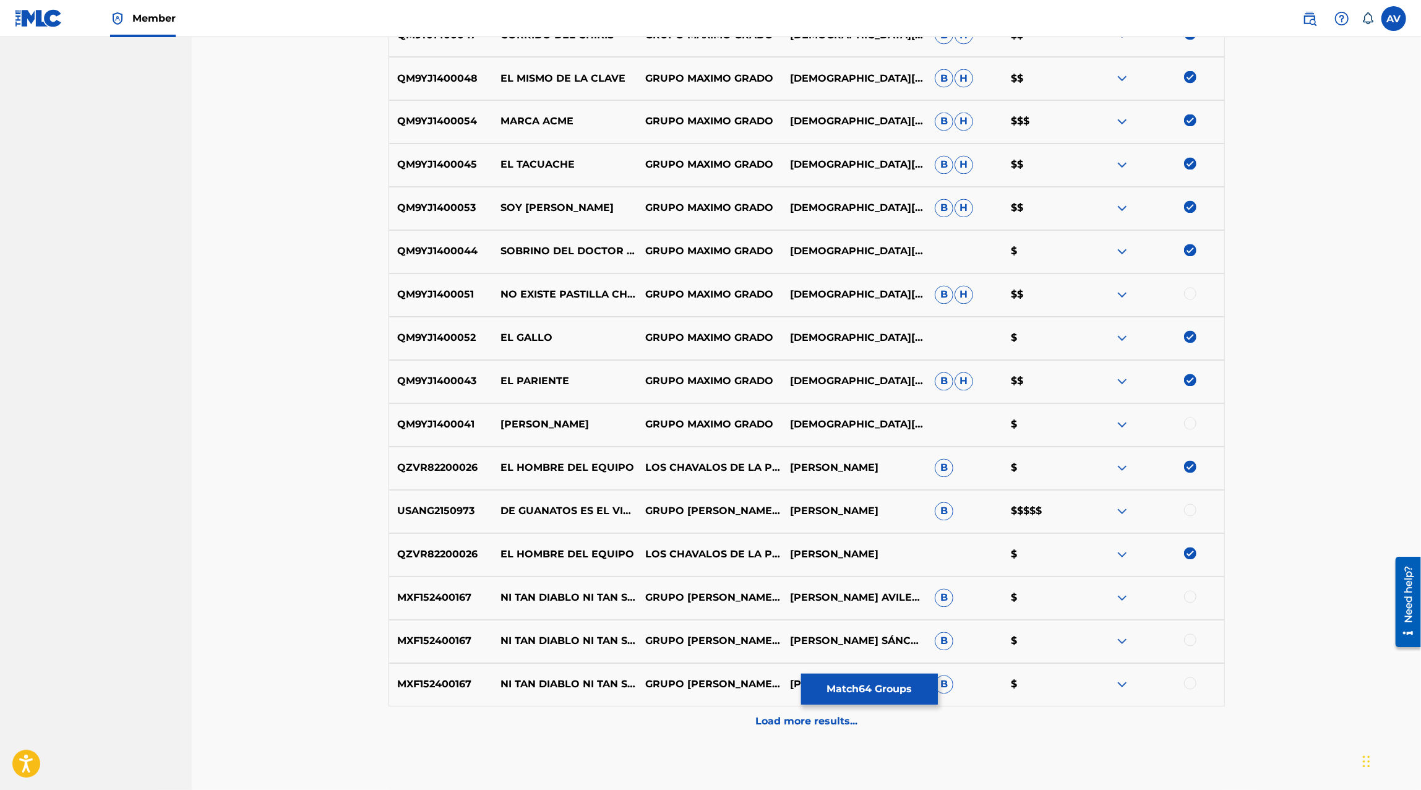
scroll to position [2079, 0]
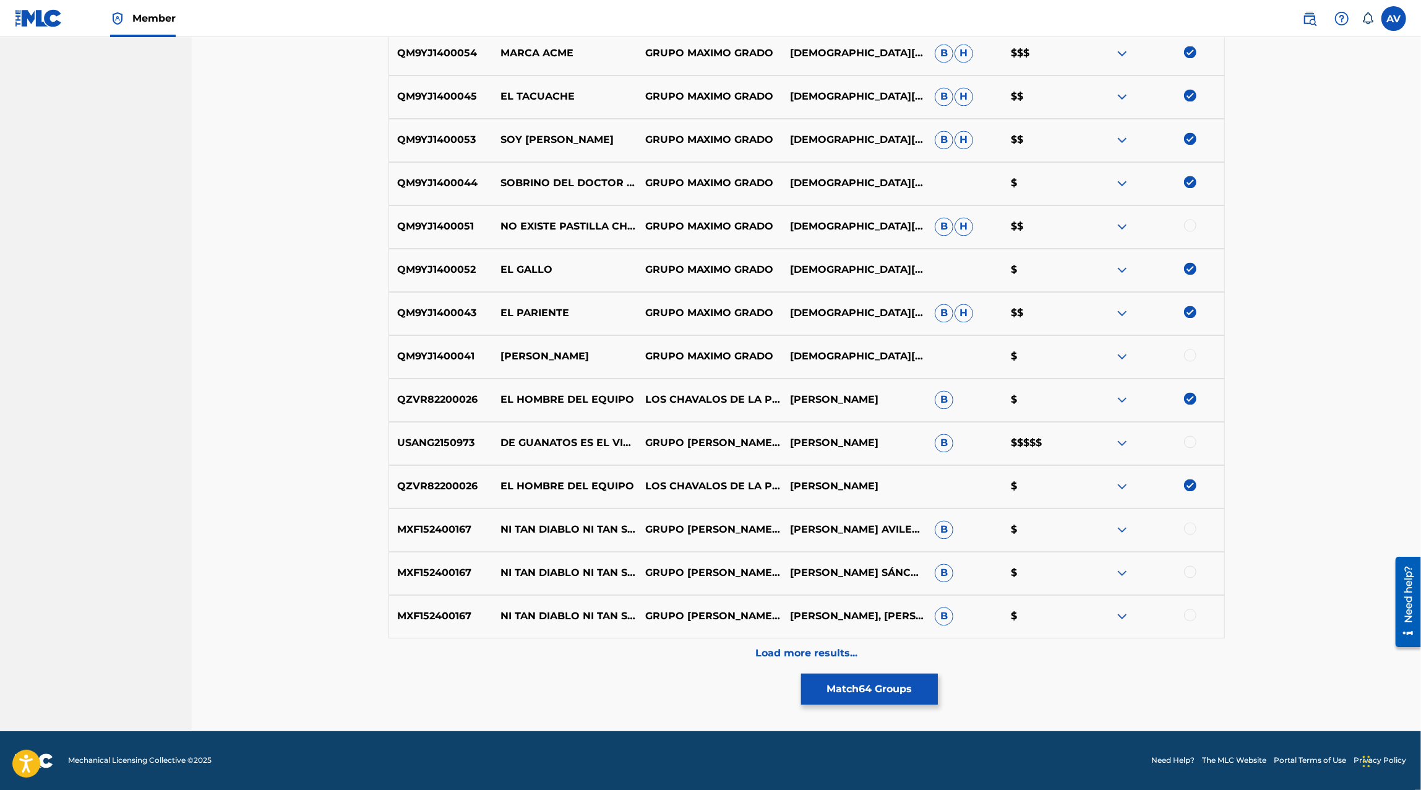
click at [1191, 228] on div at bounding box center [1190, 226] width 12 height 12
click at [1190, 345] on div "QM9YJ1400041 IVAN EL CHAPITO GRUPO MAXIMO GRADO JESUS E MUNOZ SANCHEZ $" at bounding box center [806, 356] width 836 height 43
click at [1190, 354] on div at bounding box center [1190, 355] width 12 height 12
click at [1192, 435] on div "USANG2150973 DE GUANATOS ES EL VIEJON GRUPO MAXIMO GRADO,MARCO FLORES Y LA JERE…" at bounding box center [806, 443] width 836 height 43
click at [1187, 450] on div "USANG2150973 DE GUANATOS ES EL VIEJON GRUPO MAXIMO GRADO,MARCO FLORES Y LA JERE…" at bounding box center [806, 443] width 836 height 43
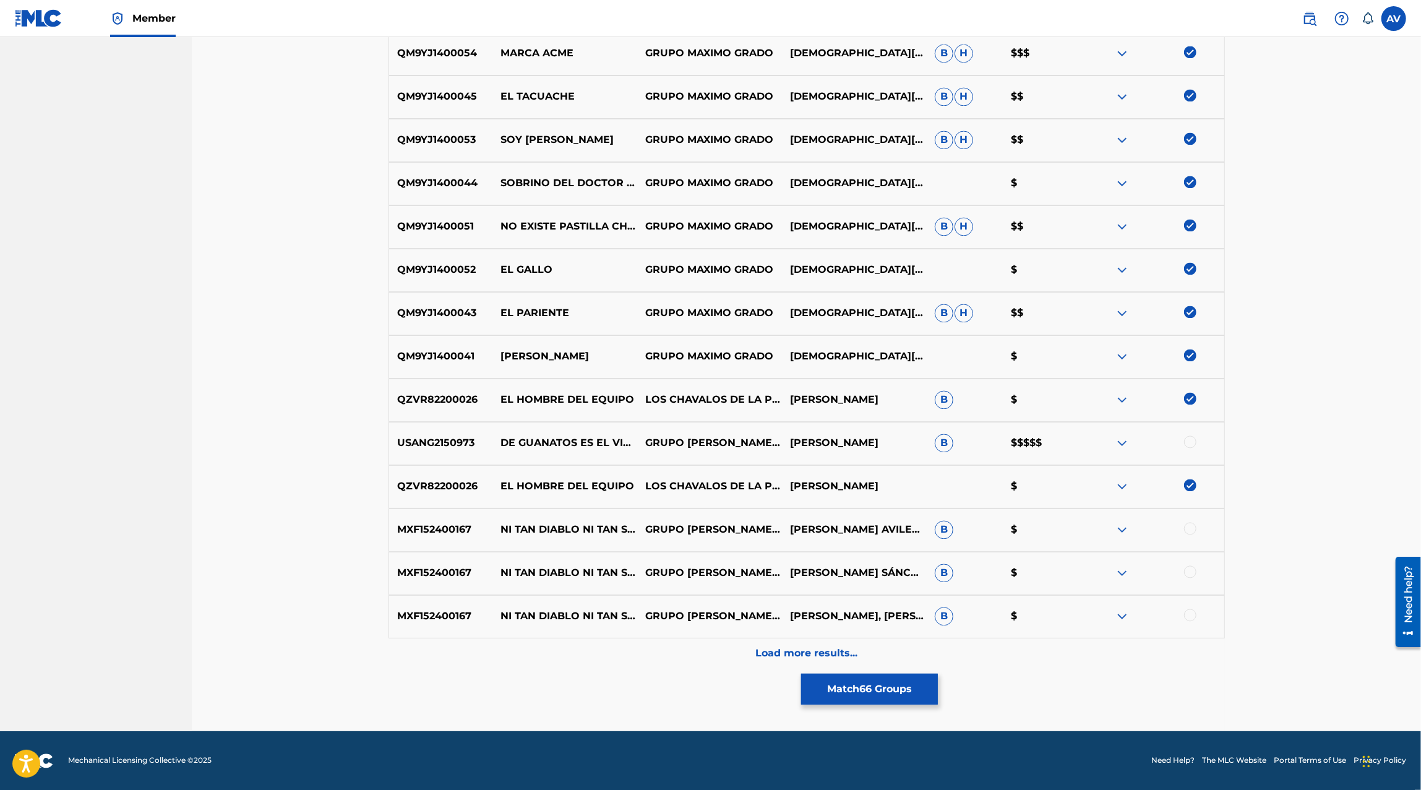
click at [1191, 442] on div at bounding box center [1190, 442] width 12 height 12
click at [1183, 526] on div at bounding box center [1151, 530] width 145 height 15
click at [1191, 531] on div at bounding box center [1190, 529] width 12 height 12
click at [1191, 566] on div at bounding box center [1190, 572] width 12 height 12
click at [1187, 609] on div at bounding box center [1190, 615] width 12 height 12
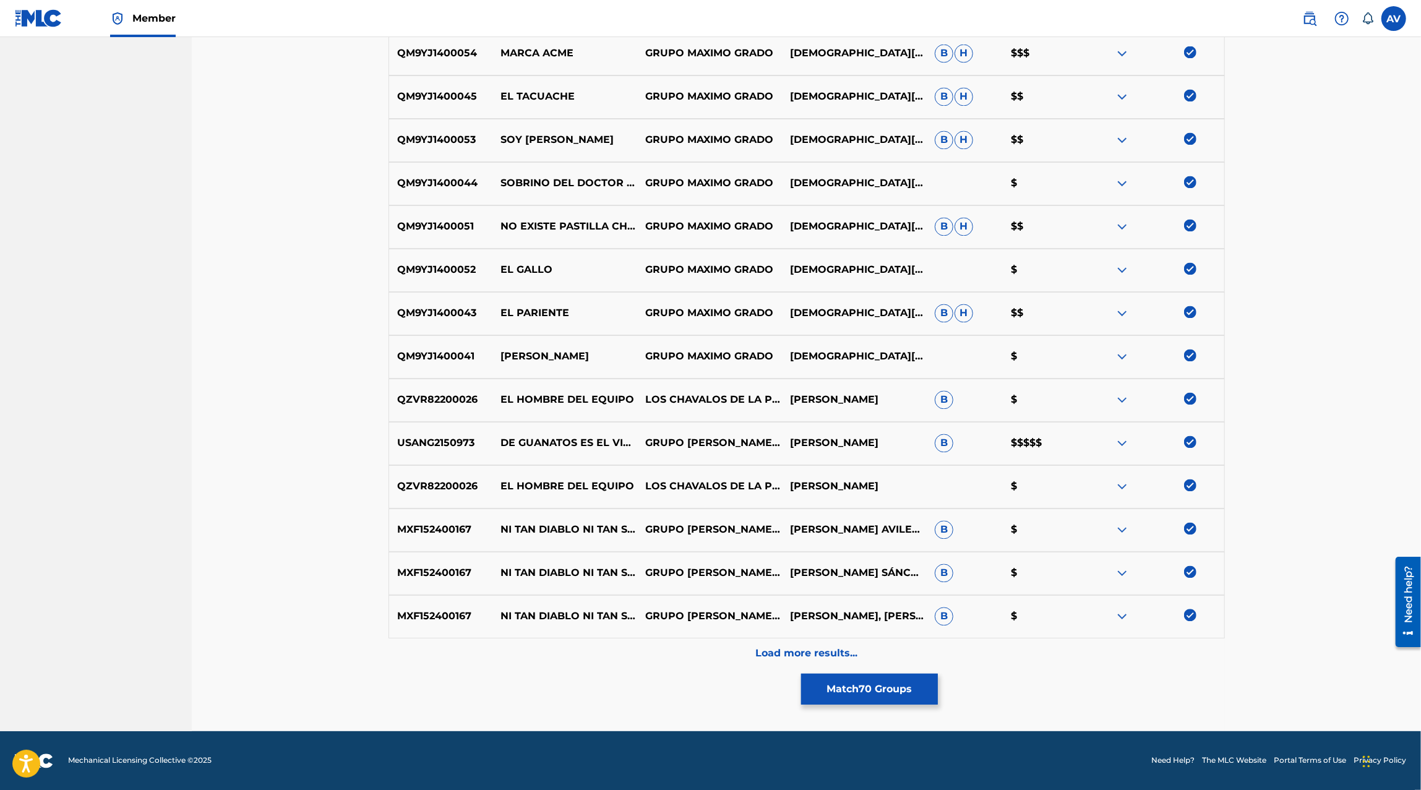
click at [804, 649] on p "Load more results..." at bounding box center [806, 653] width 102 height 15
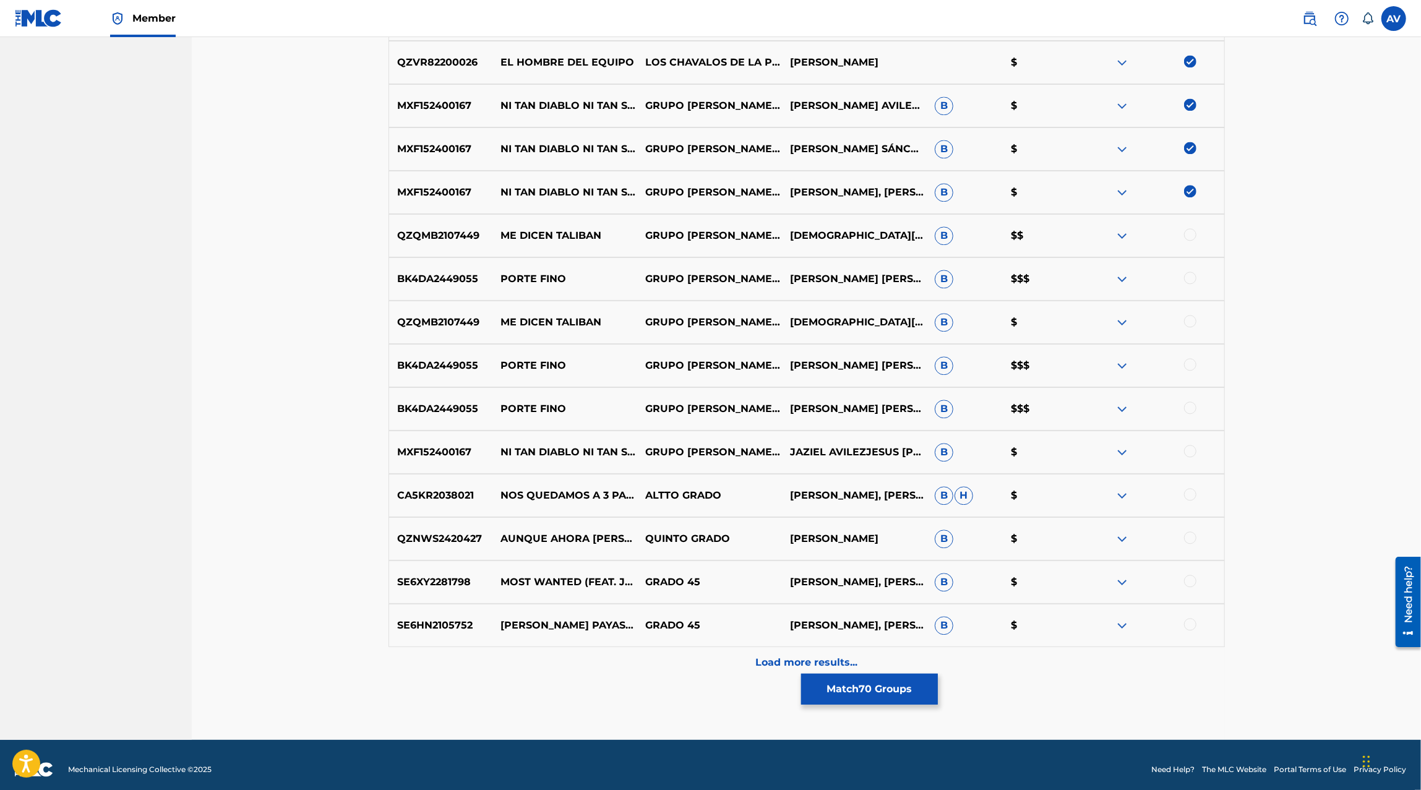
scroll to position [2505, 0]
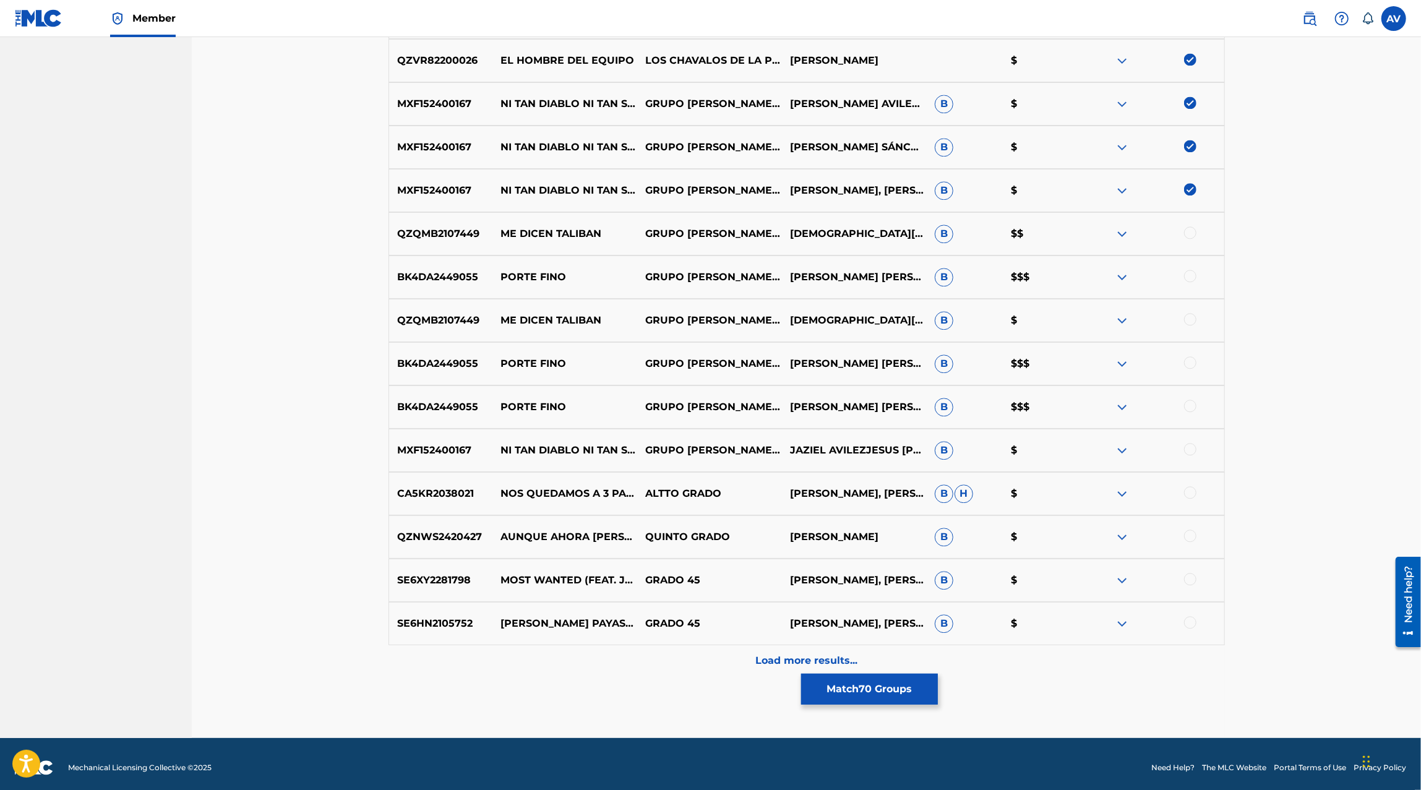
click at [876, 657] on div "Load more results..." at bounding box center [806, 660] width 836 height 31
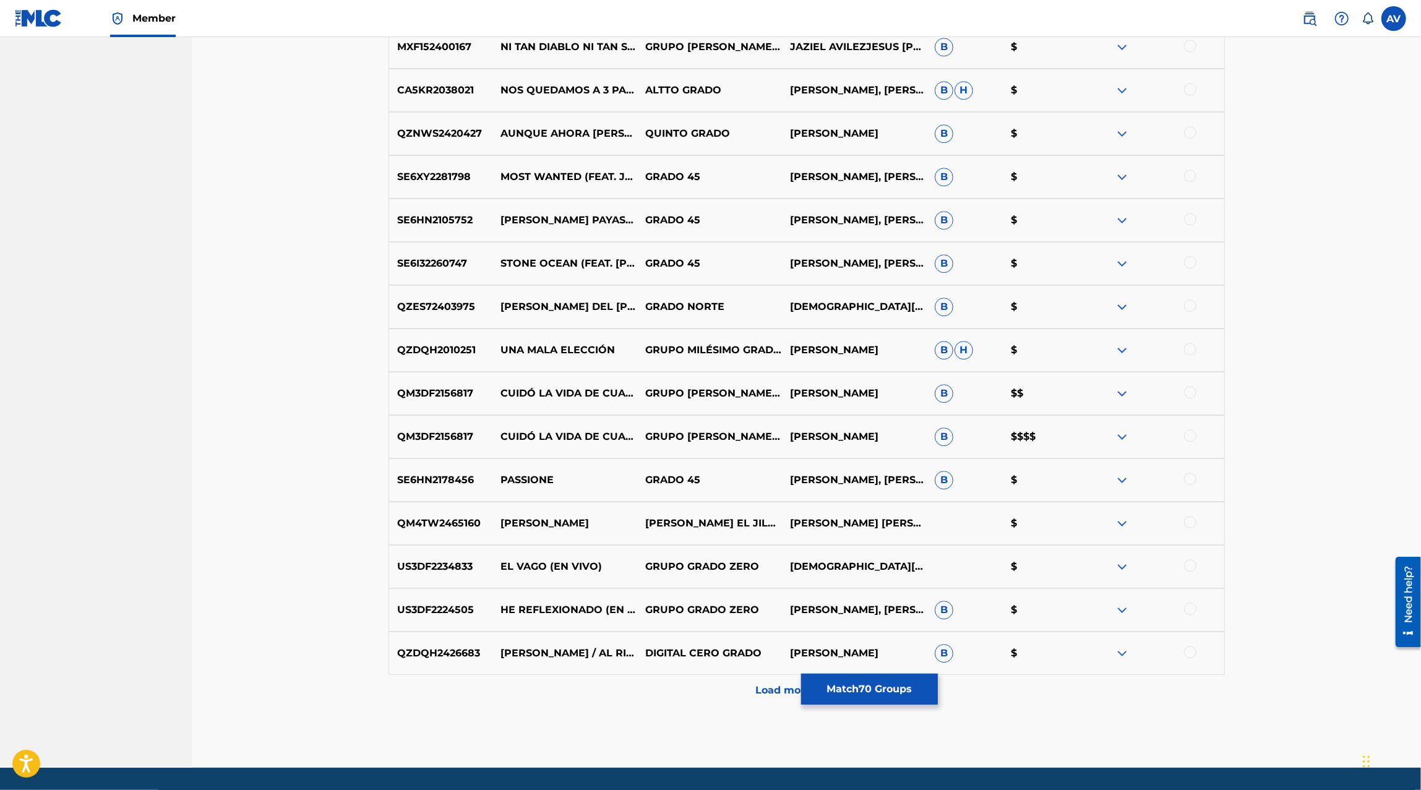
scroll to position [2904, 0]
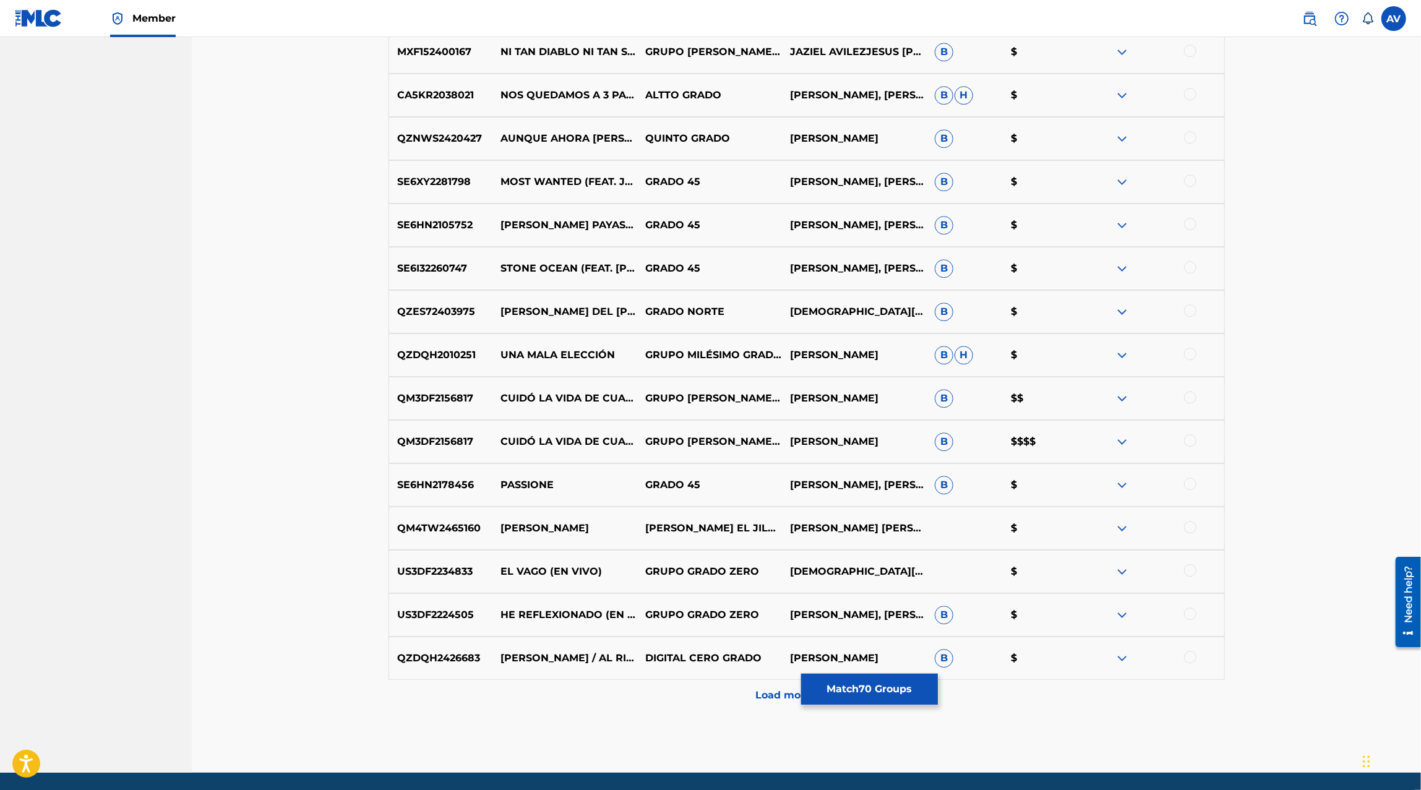
click at [1186, 439] on div at bounding box center [1190, 440] width 12 height 12
click at [1188, 400] on div at bounding box center [1190, 397] width 12 height 12
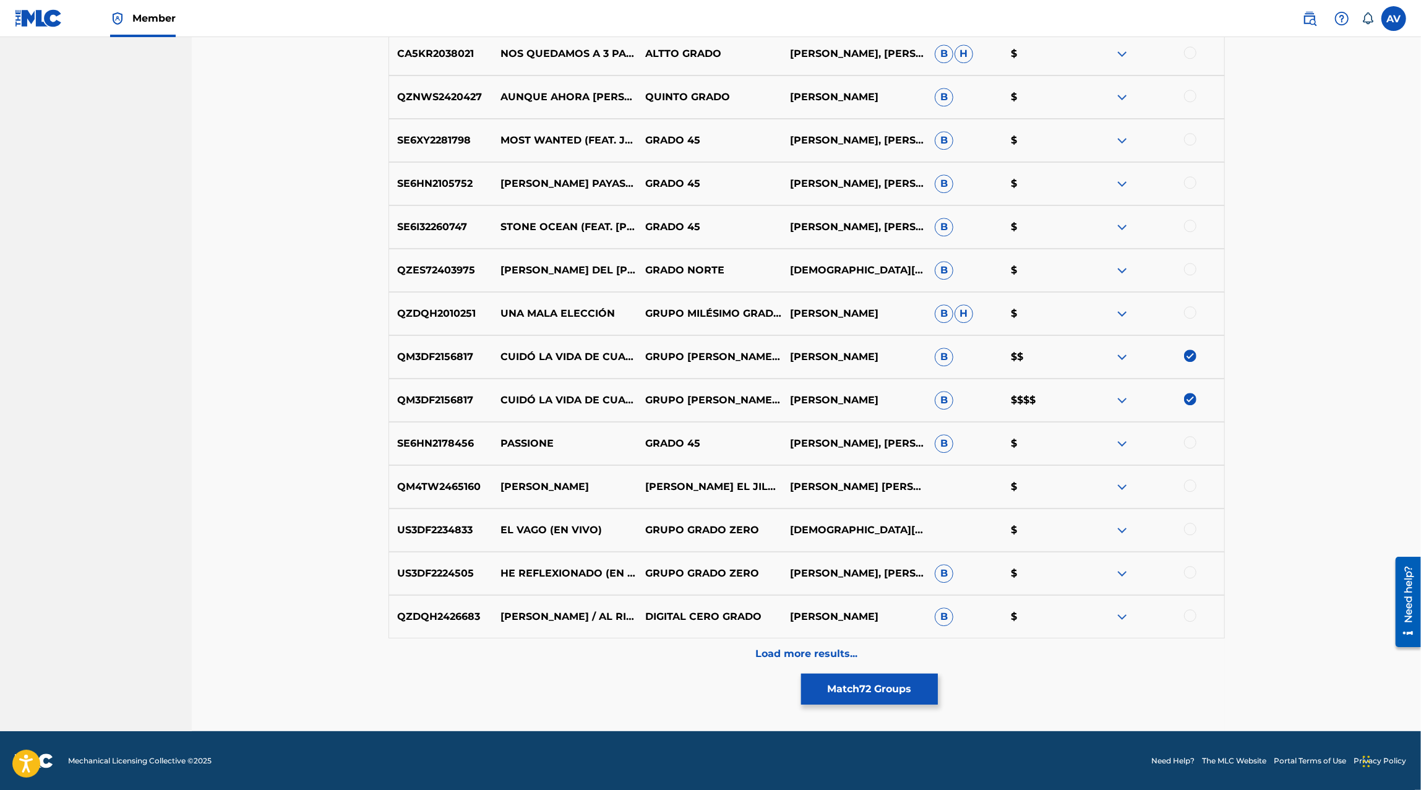
click at [838, 648] on p "Load more results..." at bounding box center [806, 653] width 102 height 15
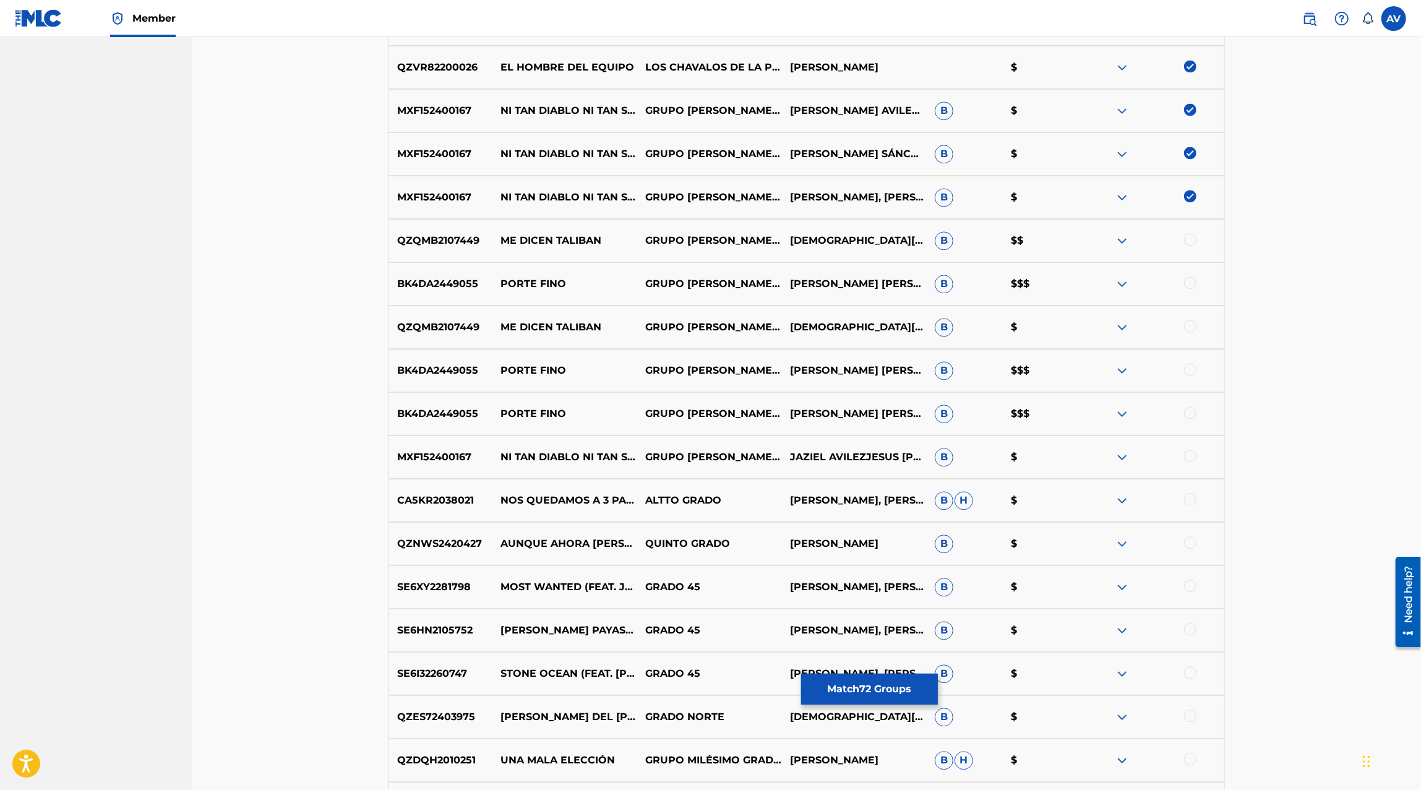
scroll to position [2497, 0]
click at [1190, 458] on div at bounding box center [1190, 457] width 12 height 12
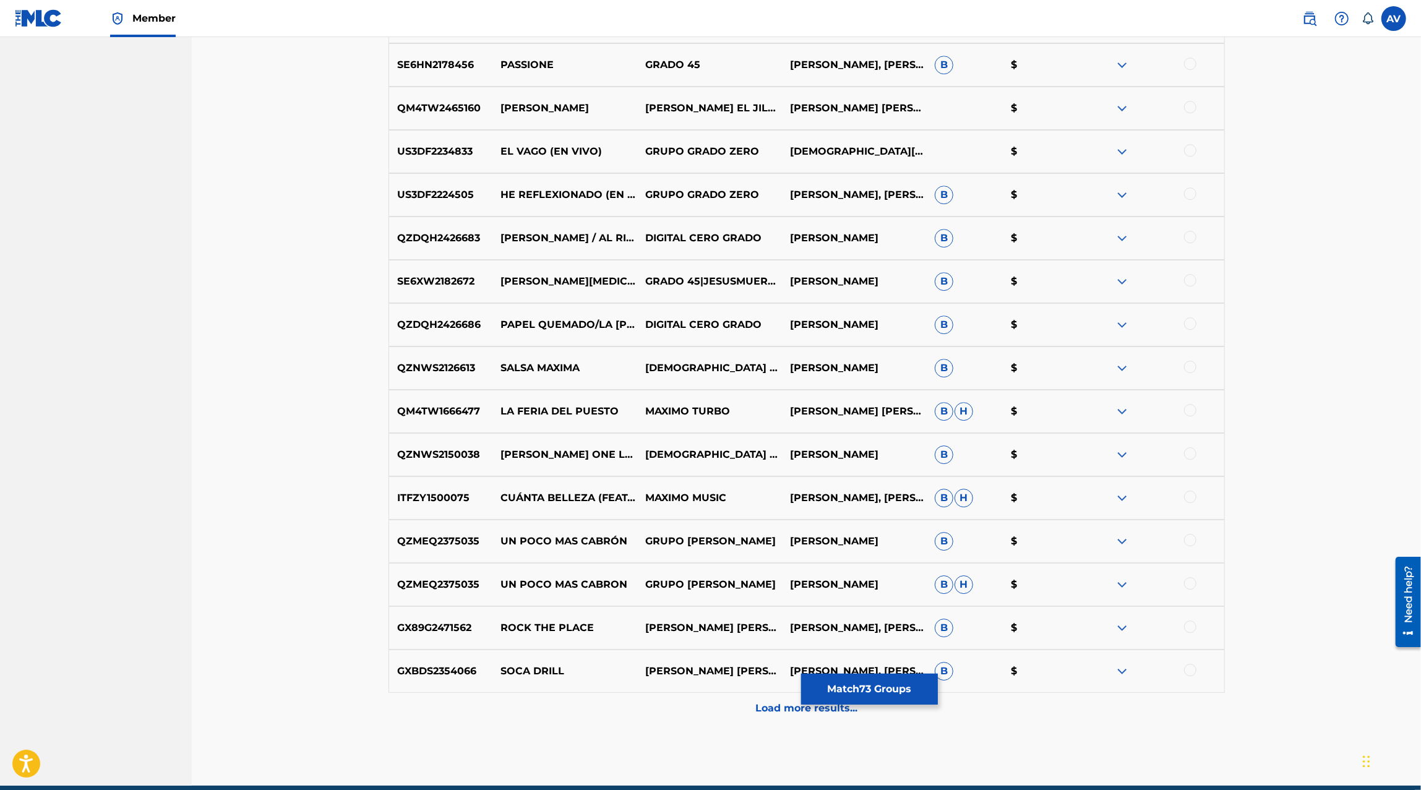
scroll to position [3378, 0]
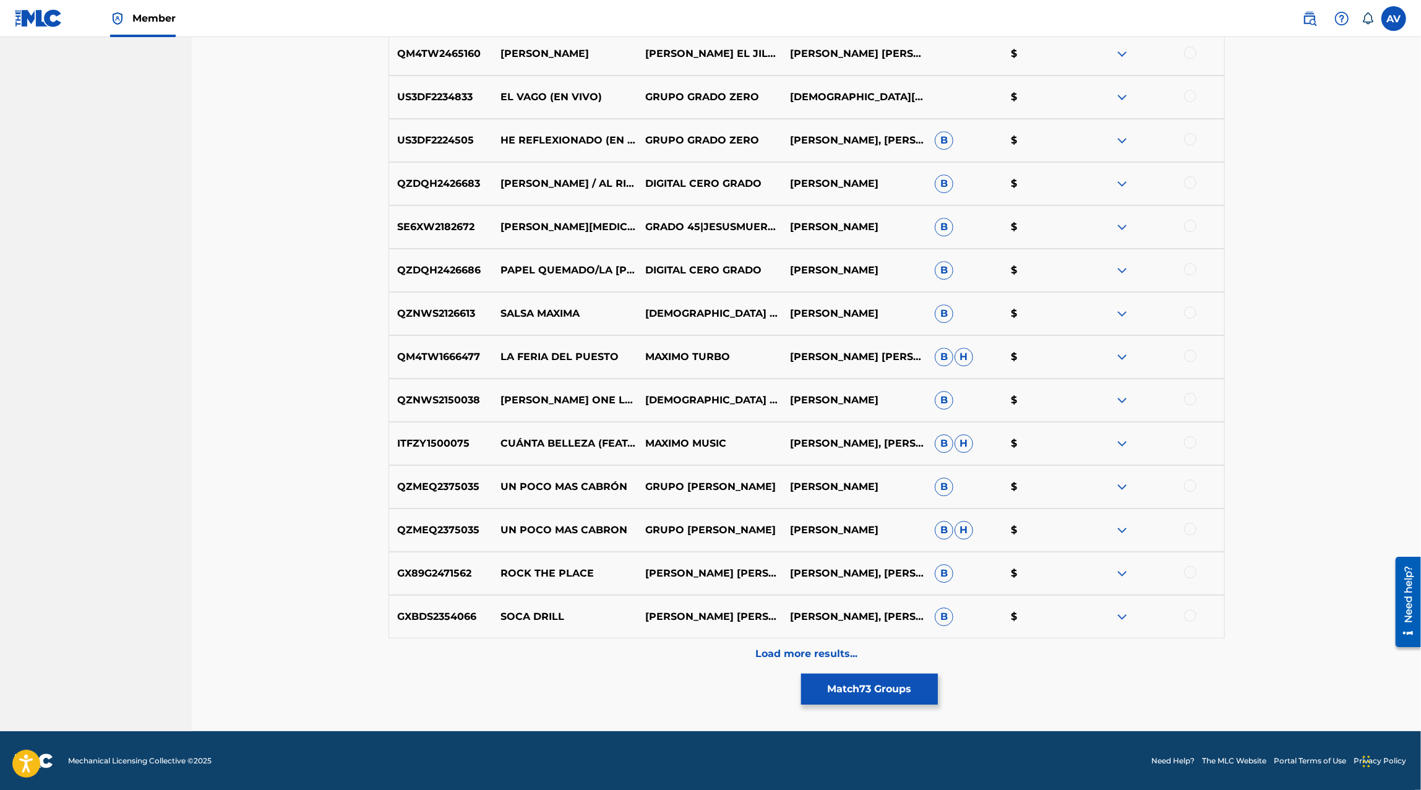
click at [842, 643] on div "Load more results..." at bounding box center [806, 653] width 836 height 31
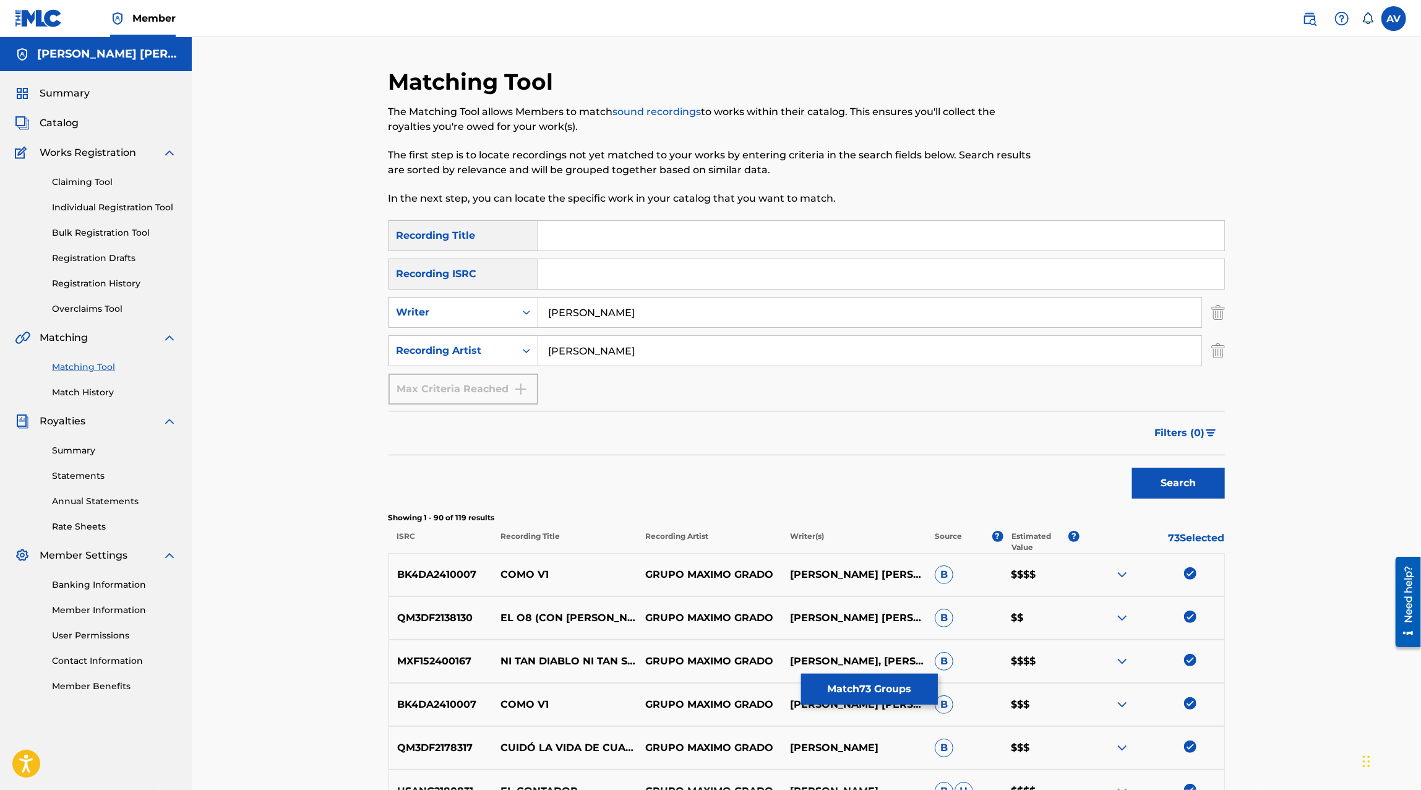
click at [850, 680] on button "Match 73 Groups" at bounding box center [869, 688] width 137 height 31
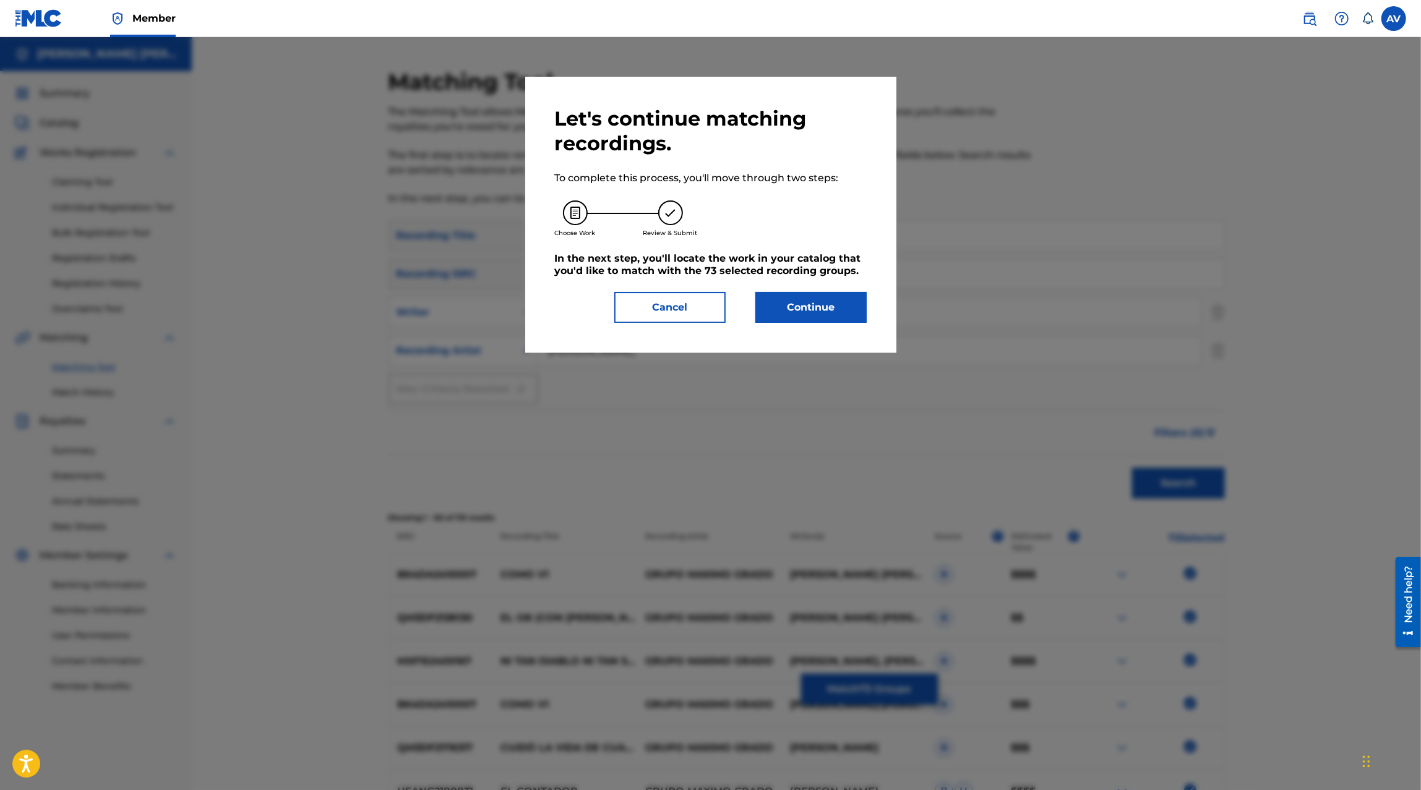
click at [813, 323] on div "Let's continue matching recordings. To complete this process, you'll move throu…" at bounding box center [710, 215] width 371 height 276
click at [805, 314] on button "Continue" at bounding box center [810, 307] width 111 height 31
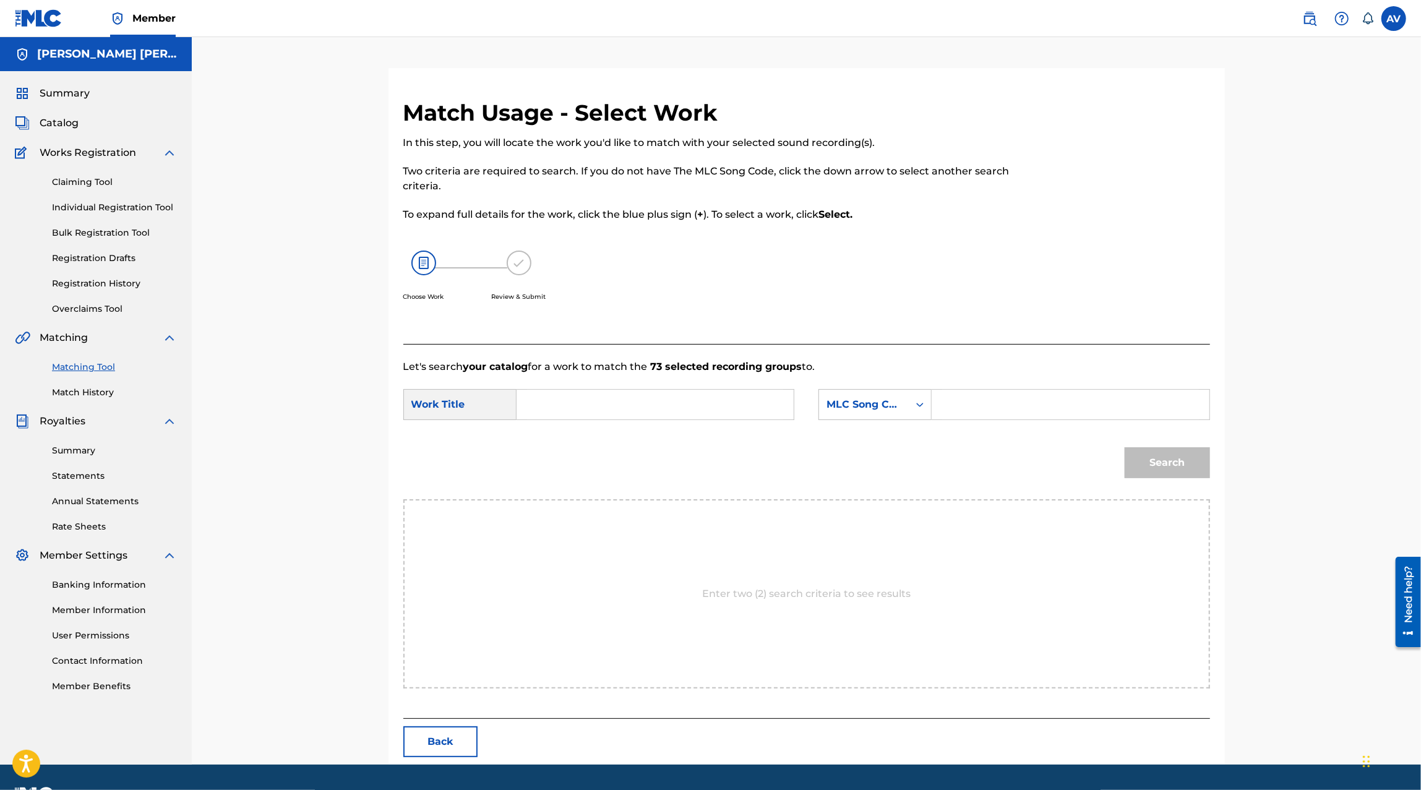
scroll to position [33, 0]
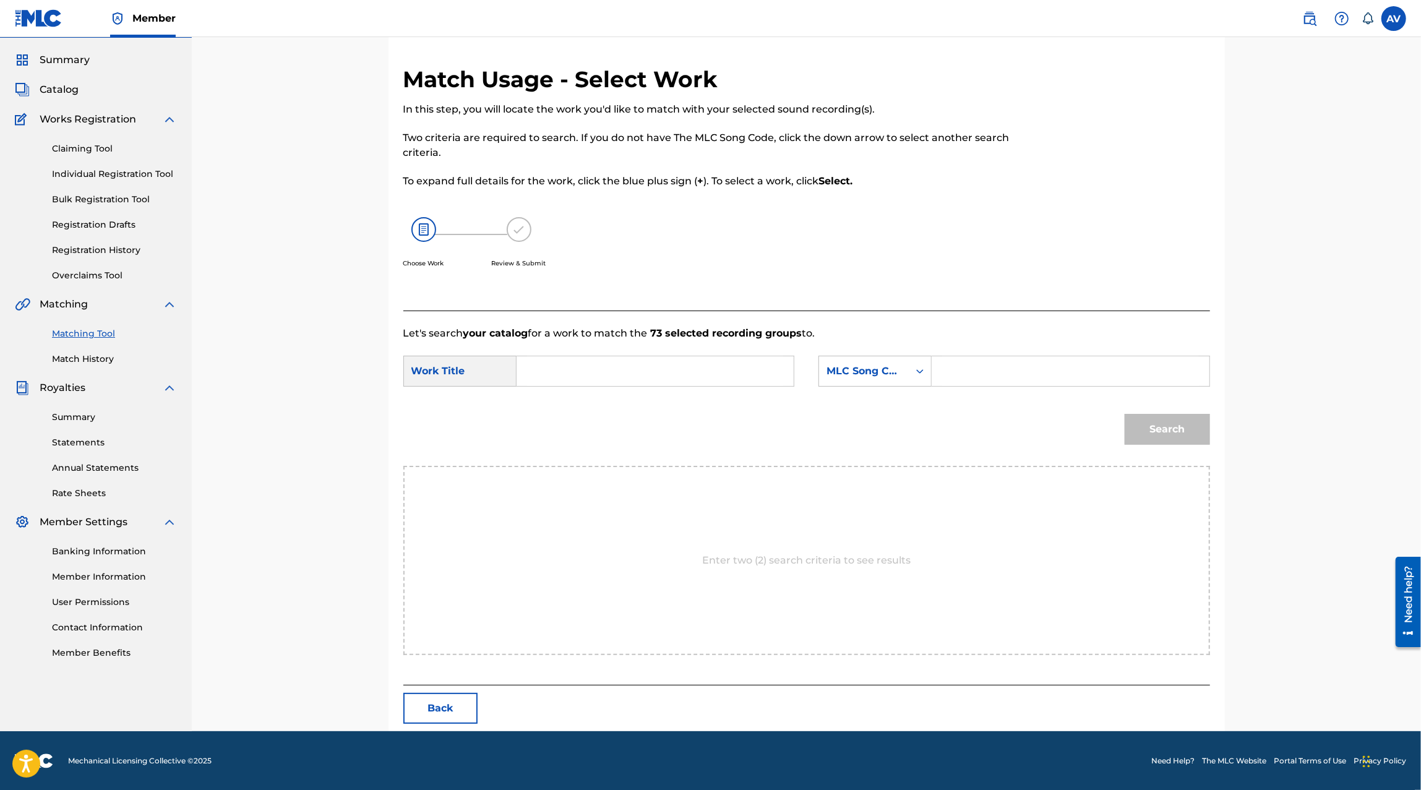
click at [664, 370] on input "Search Form" at bounding box center [655, 371] width 256 height 30
click at [870, 370] on div "MLC Song Code" at bounding box center [863, 371] width 75 height 15
click at [668, 419] on div "Search" at bounding box center [806, 433] width 806 height 64
click at [466, 696] on button "Back" at bounding box center [440, 708] width 74 height 31
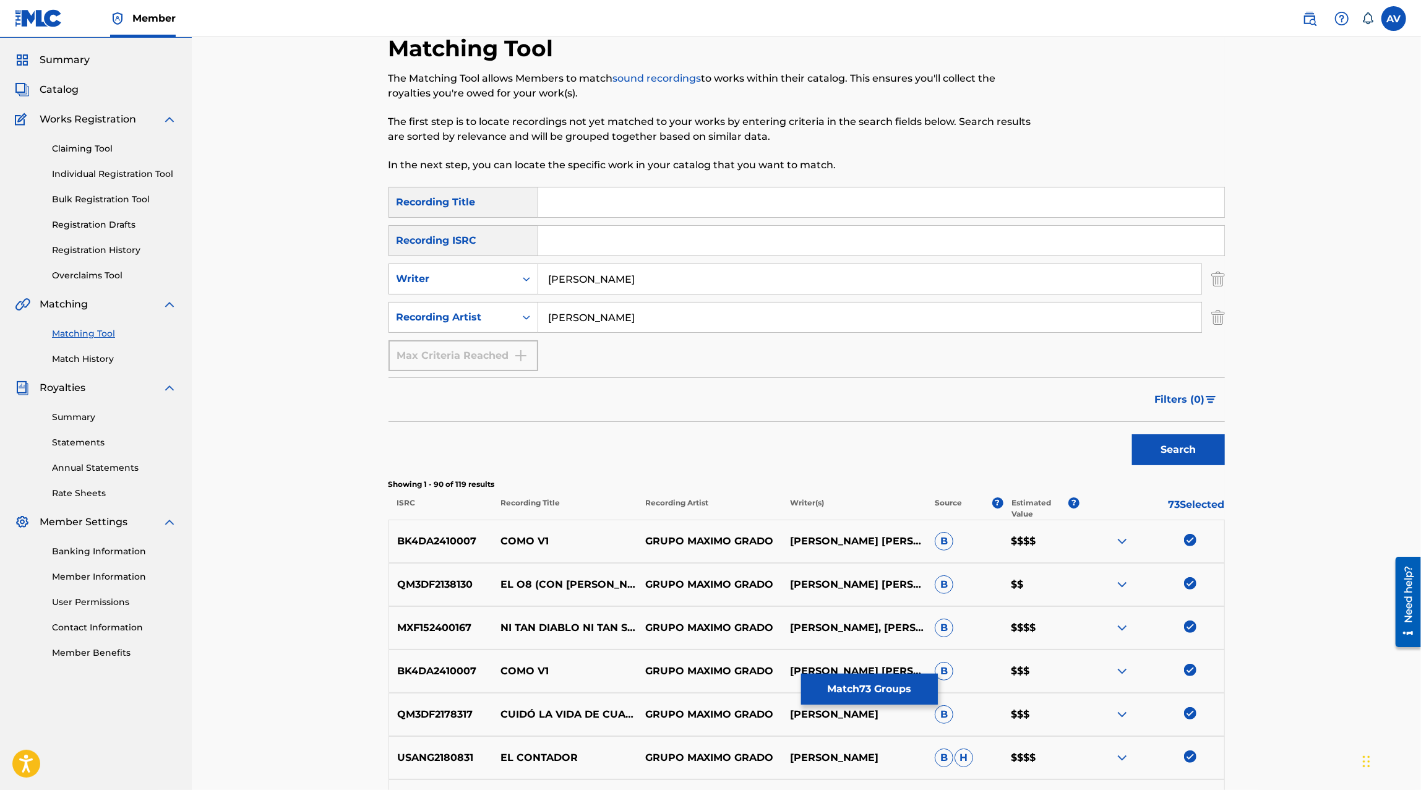
click at [888, 696] on button "Match 73 Groups" at bounding box center [869, 688] width 137 height 31
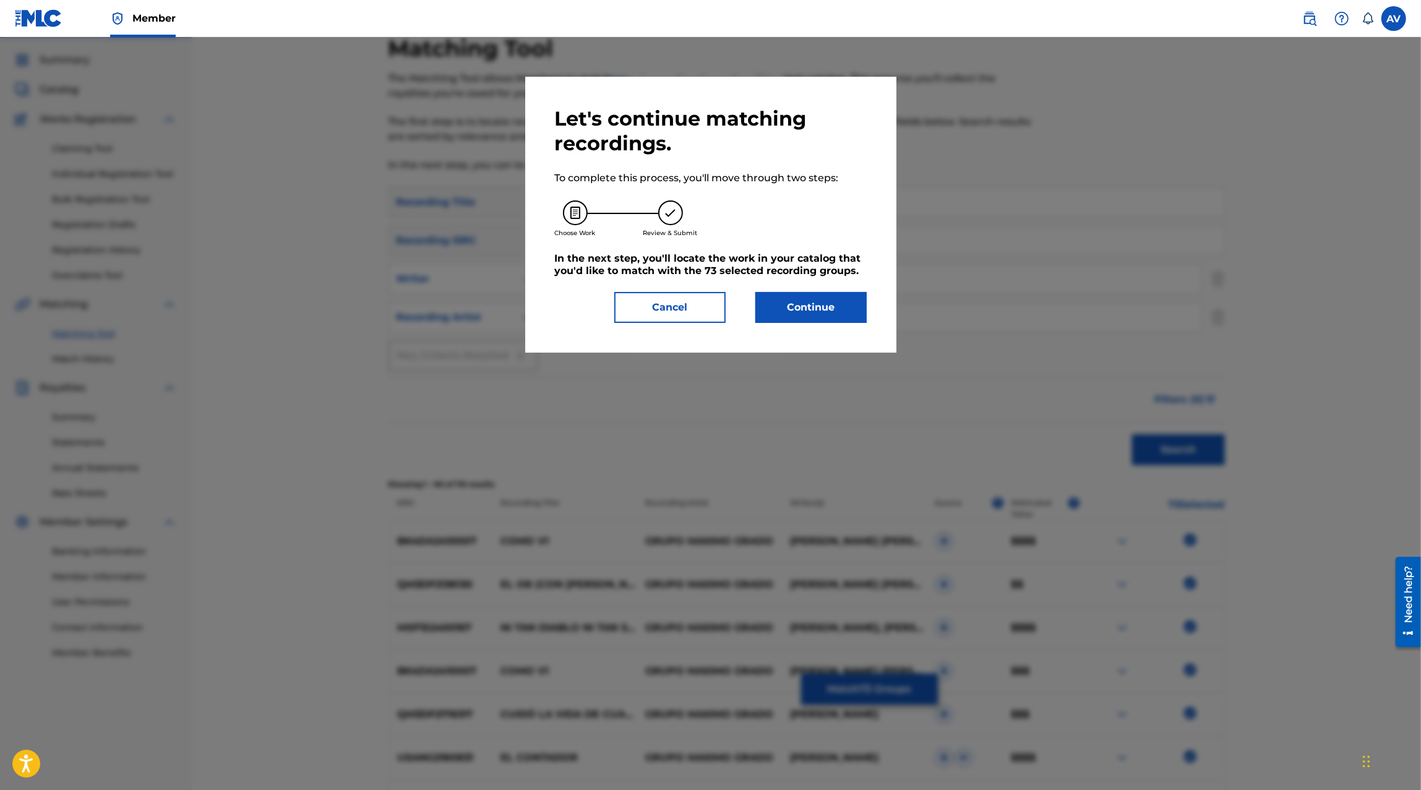
click at [673, 308] on button "Cancel" at bounding box center [669, 307] width 111 height 31
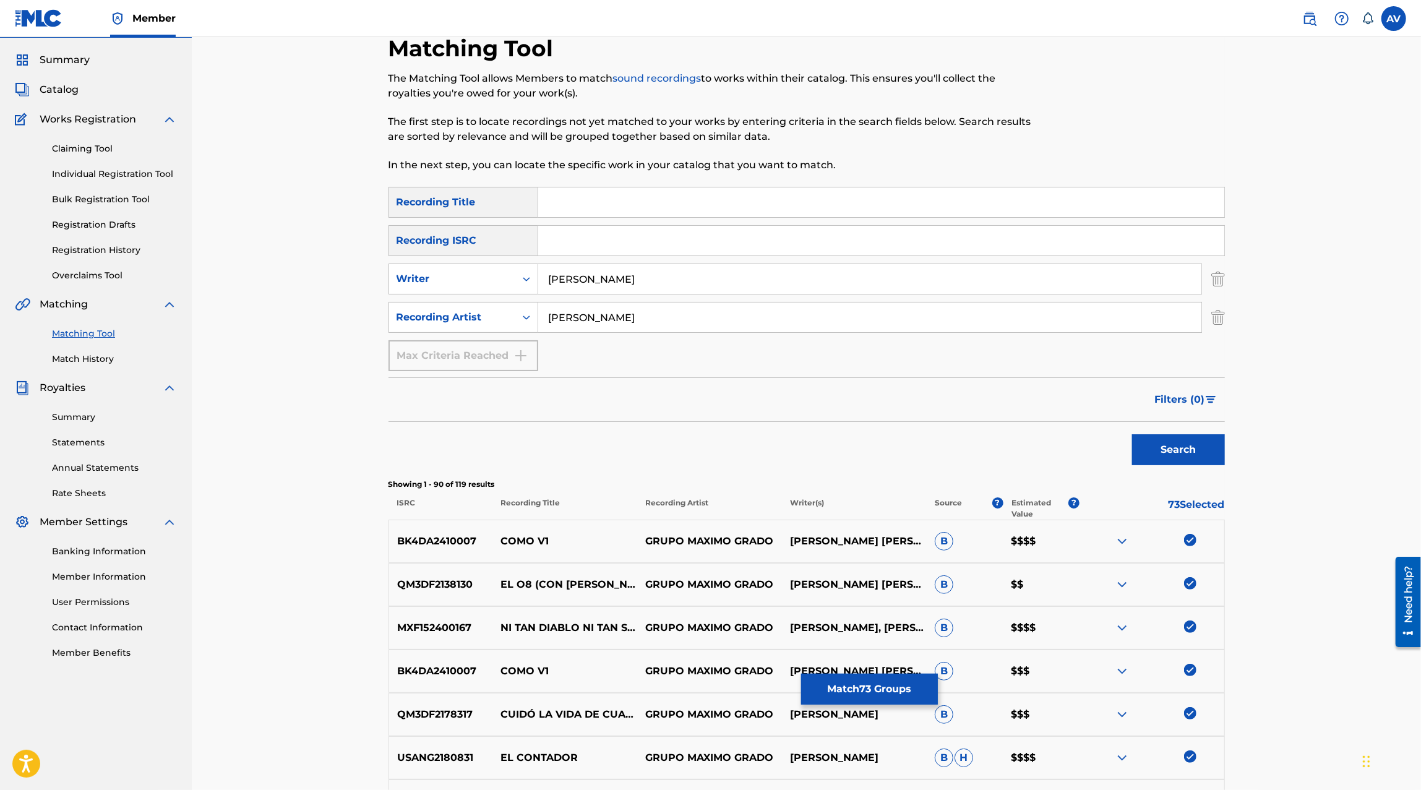
click at [852, 699] on button "Match 73 Groups" at bounding box center [869, 688] width 137 height 31
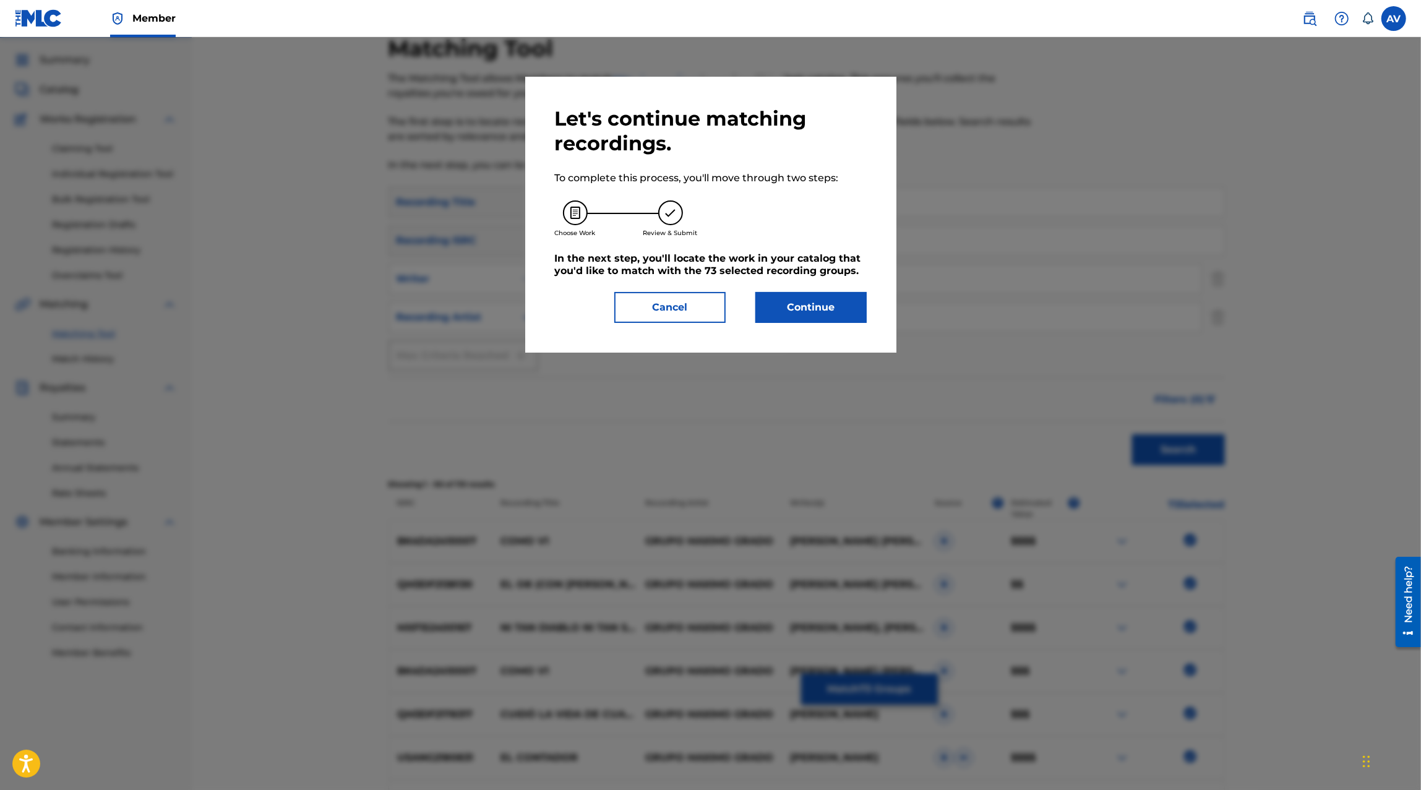
click at [837, 324] on div "Let's continue matching recordings. To complete this process, you'll move throu…" at bounding box center [710, 215] width 371 height 276
click at [834, 309] on button "Continue" at bounding box center [810, 307] width 111 height 31
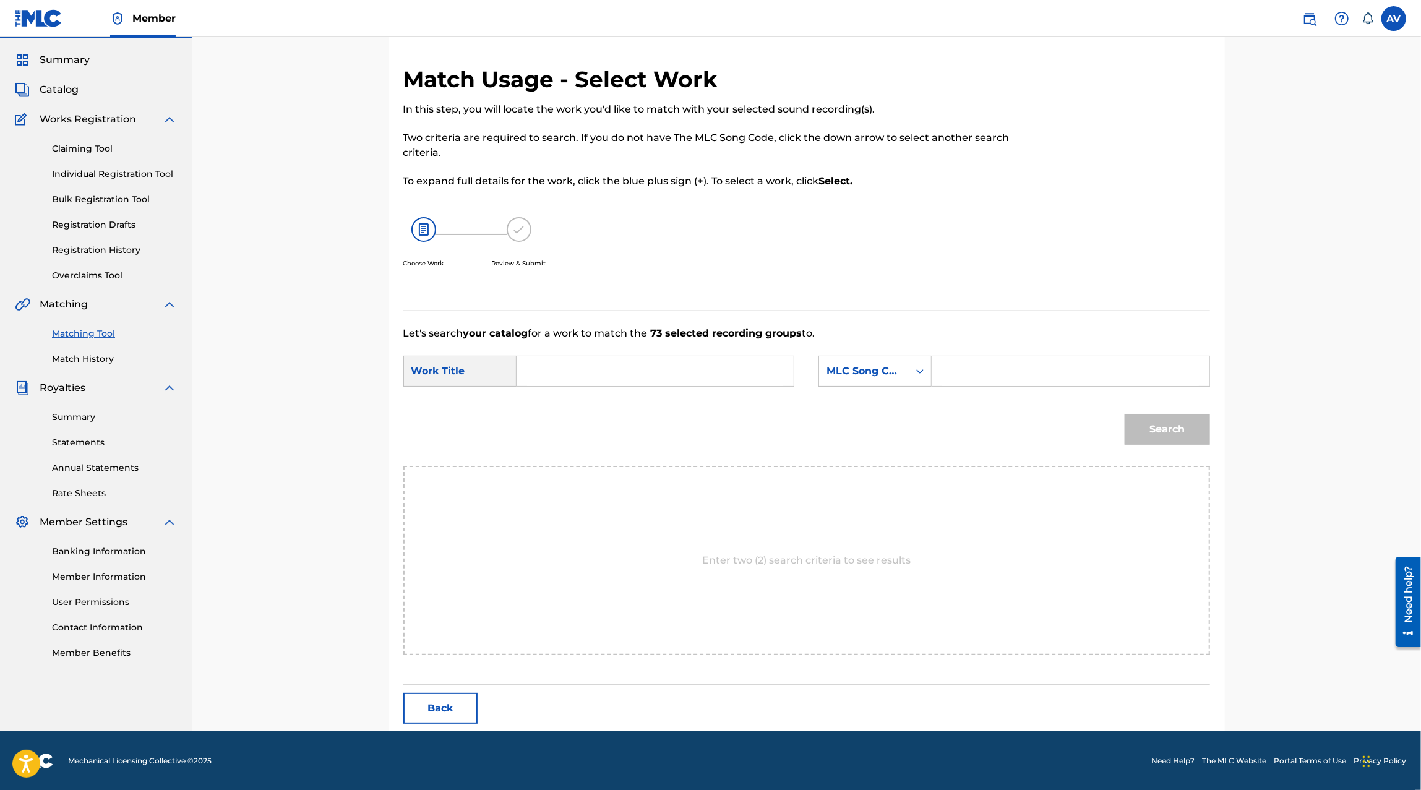
scroll to position [0, 0]
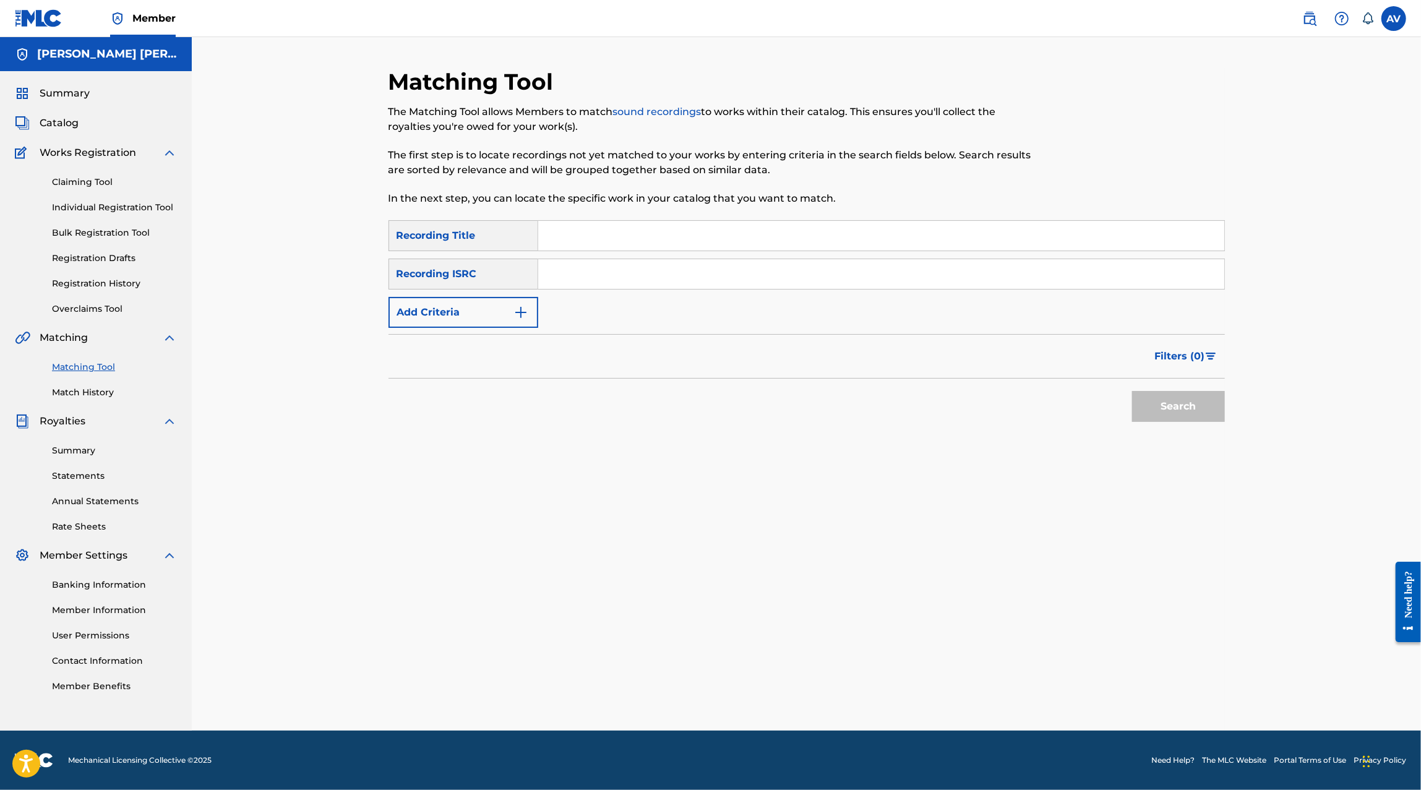
click at [480, 312] on button "Add Criteria" at bounding box center [463, 312] width 150 height 31
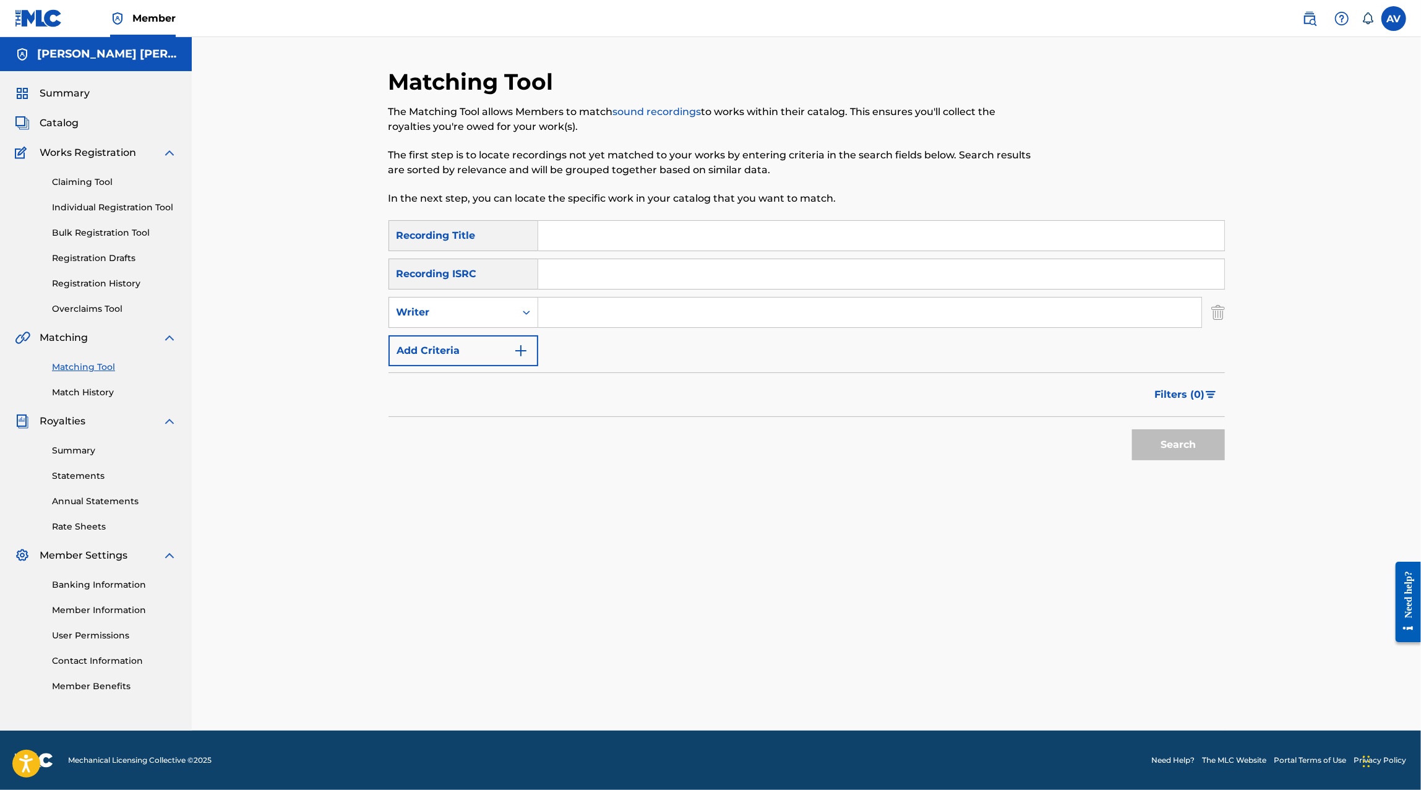
click at [592, 233] on input "Search Form" at bounding box center [881, 236] width 686 height 30
paste input "AQUI AGO VALER A LA CHAPIZA"
type input "AQUI AGO VALER A LA CHAPIZA"
click at [1132, 429] on button "Search" at bounding box center [1178, 444] width 93 height 31
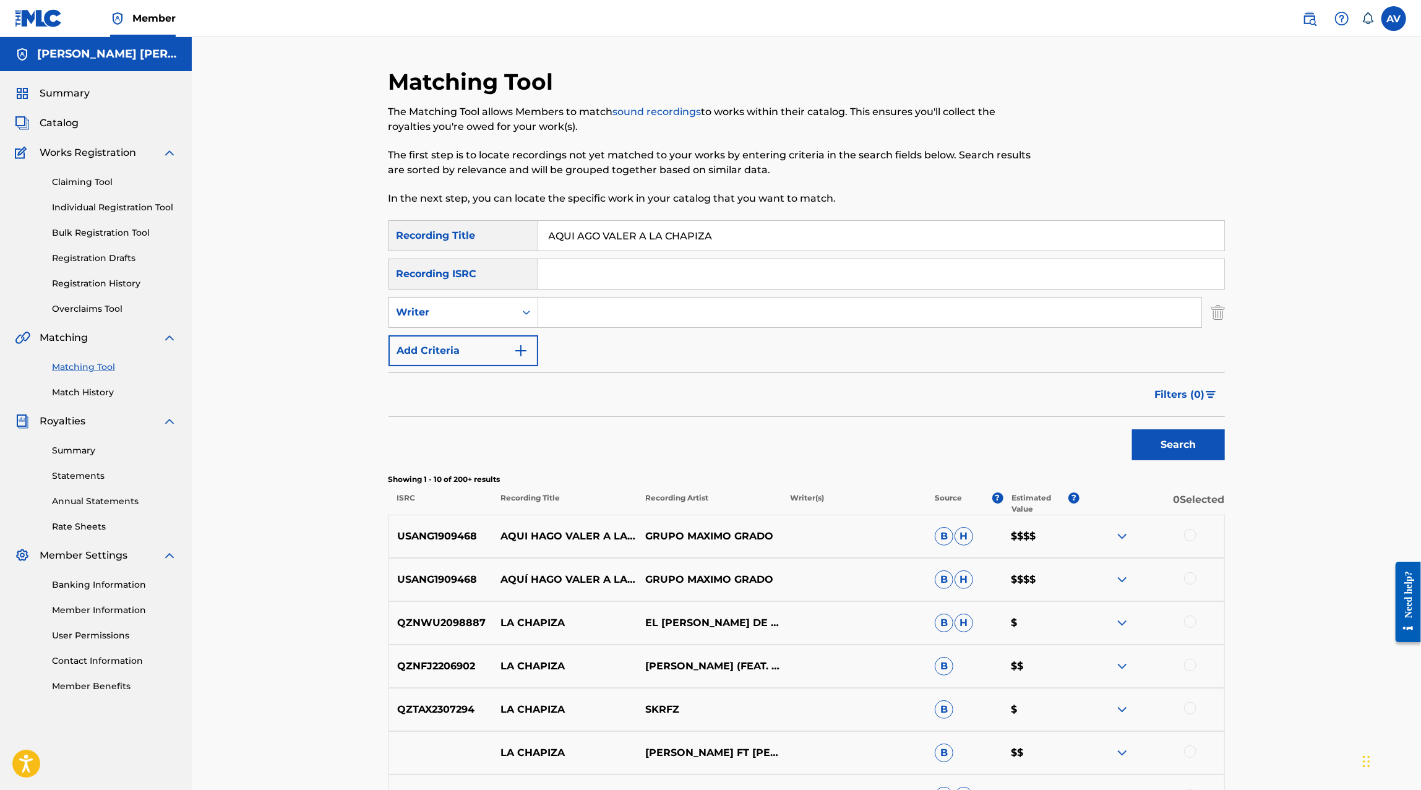
click at [1187, 535] on div at bounding box center [1190, 535] width 12 height 12
click at [1189, 576] on div at bounding box center [1190, 578] width 12 height 12
click at [557, 310] on input "Search Form" at bounding box center [869, 312] width 663 height 30
click at [484, 313] on div "Writer" at bounding box center [451, 312] width 111 height 15
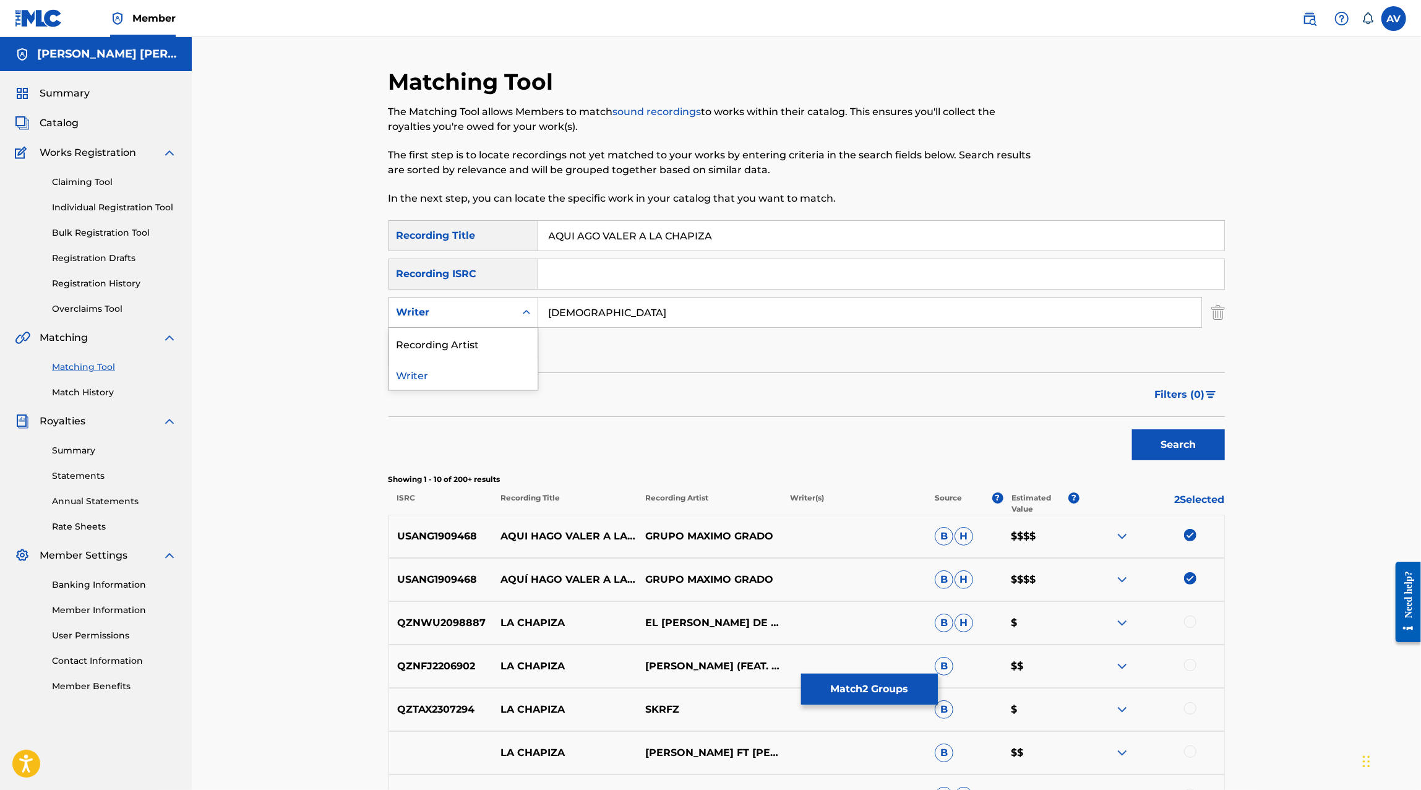
click at [617, 320] on input "Jesus" at bounding box center [869, 312] width 663 height 30
click at [1132, 429] on button "Search" at bounding box center [1178, 444] width 93 height 31
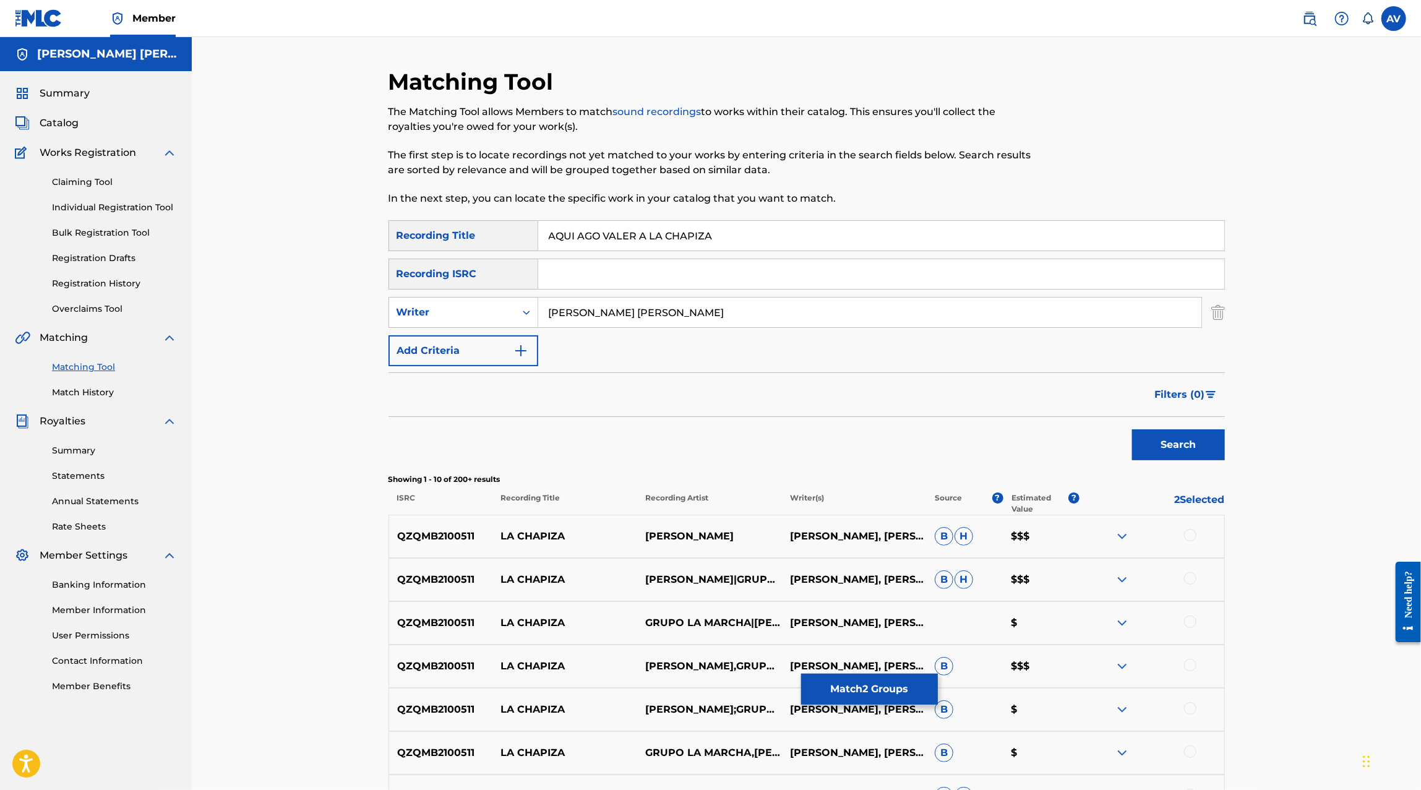
drag, startPoint x: 580, startPoint y: 314, endPoint x: 657, endPoint y: 314, distance: 76.7
click at [657, 314] on input "Jesus Elizabeth" at bounding box center [869, 312] width 663 height 30
click at [1132, 429] on button "Search" at bounding box center [1178, 444] width 93 height 31
click at [574, 318] on input "Jesus Muñoz" at bounding box center [869, 312] width 663 height 30
type input "Jesus Elizabeth Muñoz Sanchez"
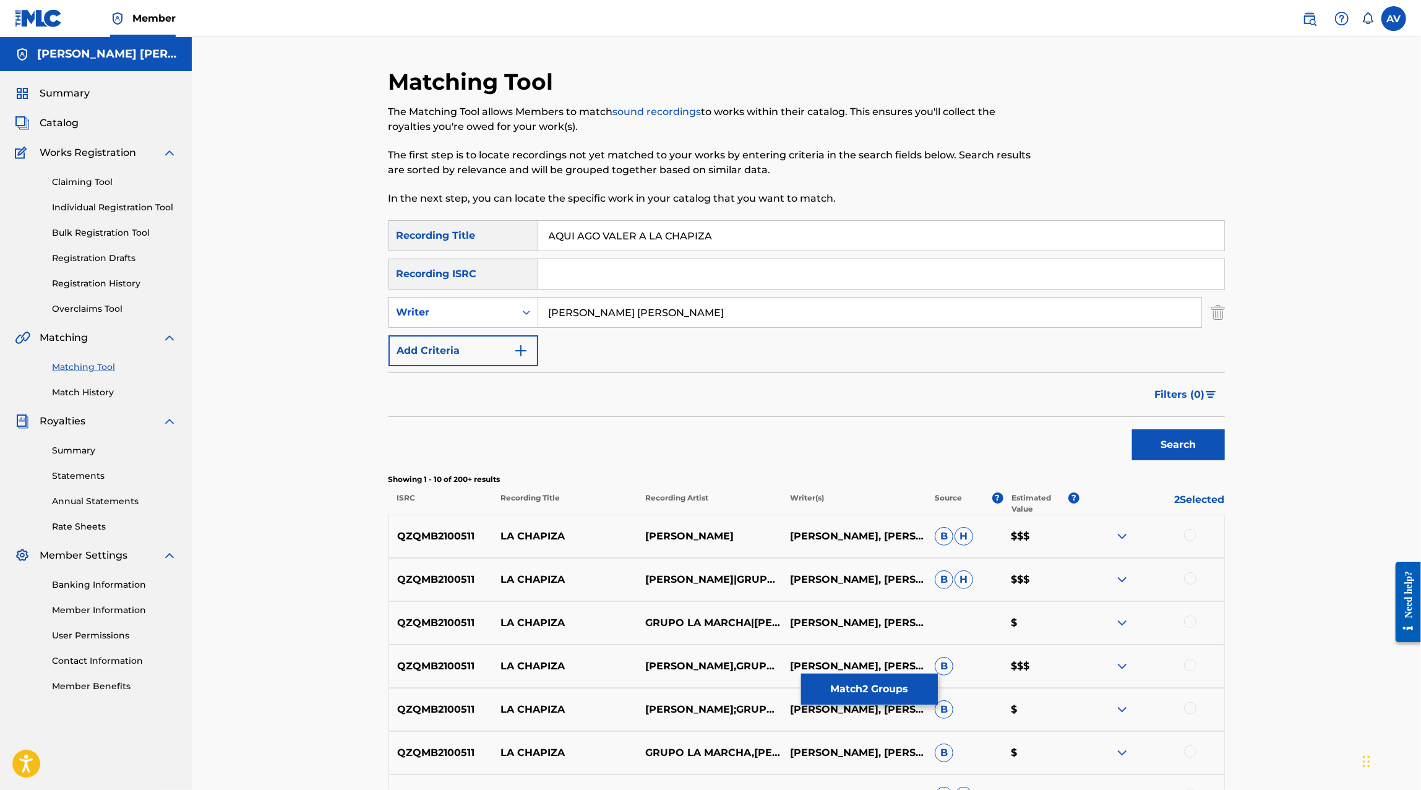
click at [1182, 434] on button "Search" at bounding box center [1178, 444] width 93 height 31
click at [580, 238] on input "AQUI AGO VALER A LA CHAPIZA" at bounding box center [881, 236] width 686 height 30
type input "AQUI HAGO VALER A LA CHAPIZA"
click at [1183, 454] on button "Search" at bounding box center [1178, 444] width 93 height 31
click at [526, 309] on icon "Search Form" at bounding box center [526, 312] width 12 height 12
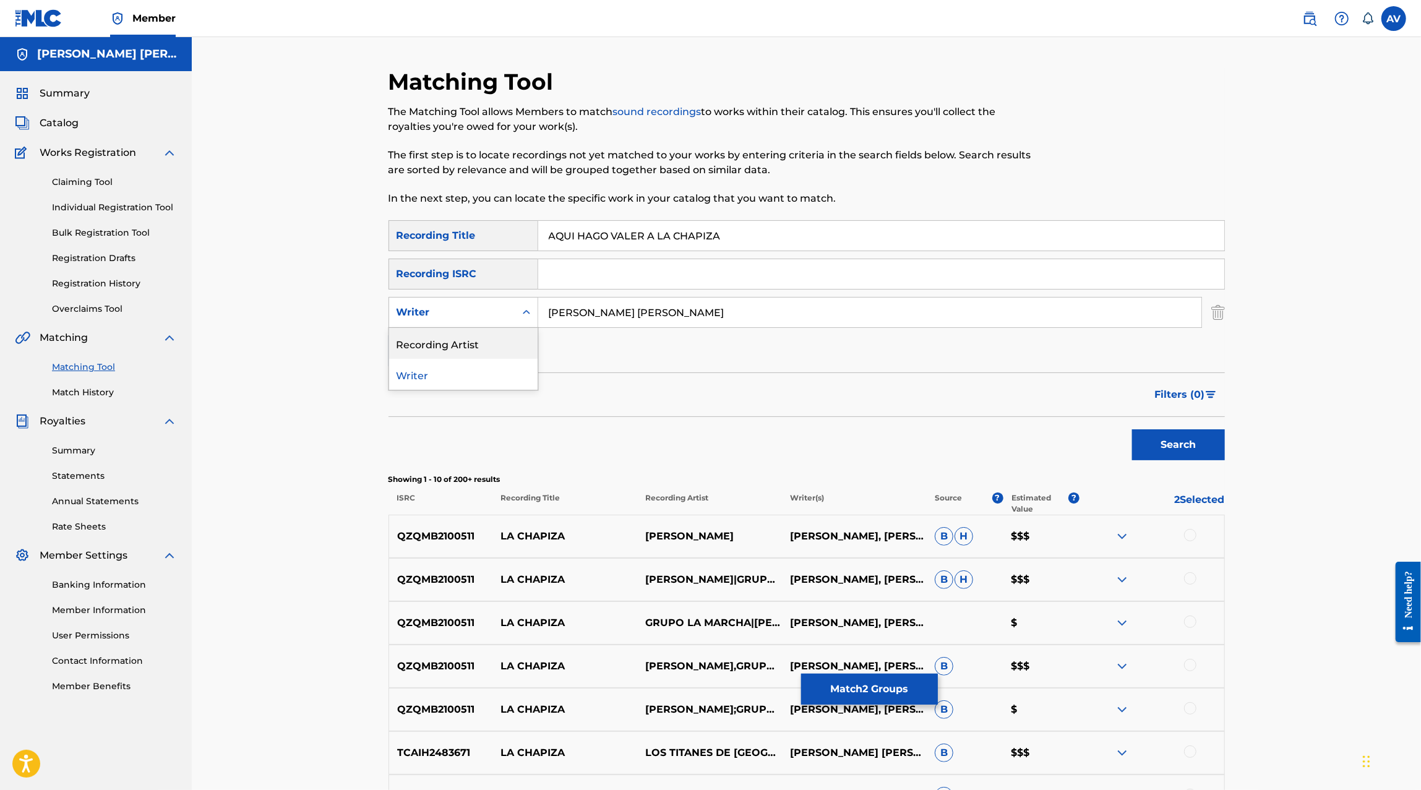
click at [506, 343] on div "Recording Artist" at bounding box center [463, 343] width 148 height 31
click at [597, 308] on input "Search Form" at bounding box center [869, 312] width 663 height 30
type input "Grupo Maximo Grado"
click at [1132, 429] on button "Search" at bounding box center [1178, 444] width 93 height 31
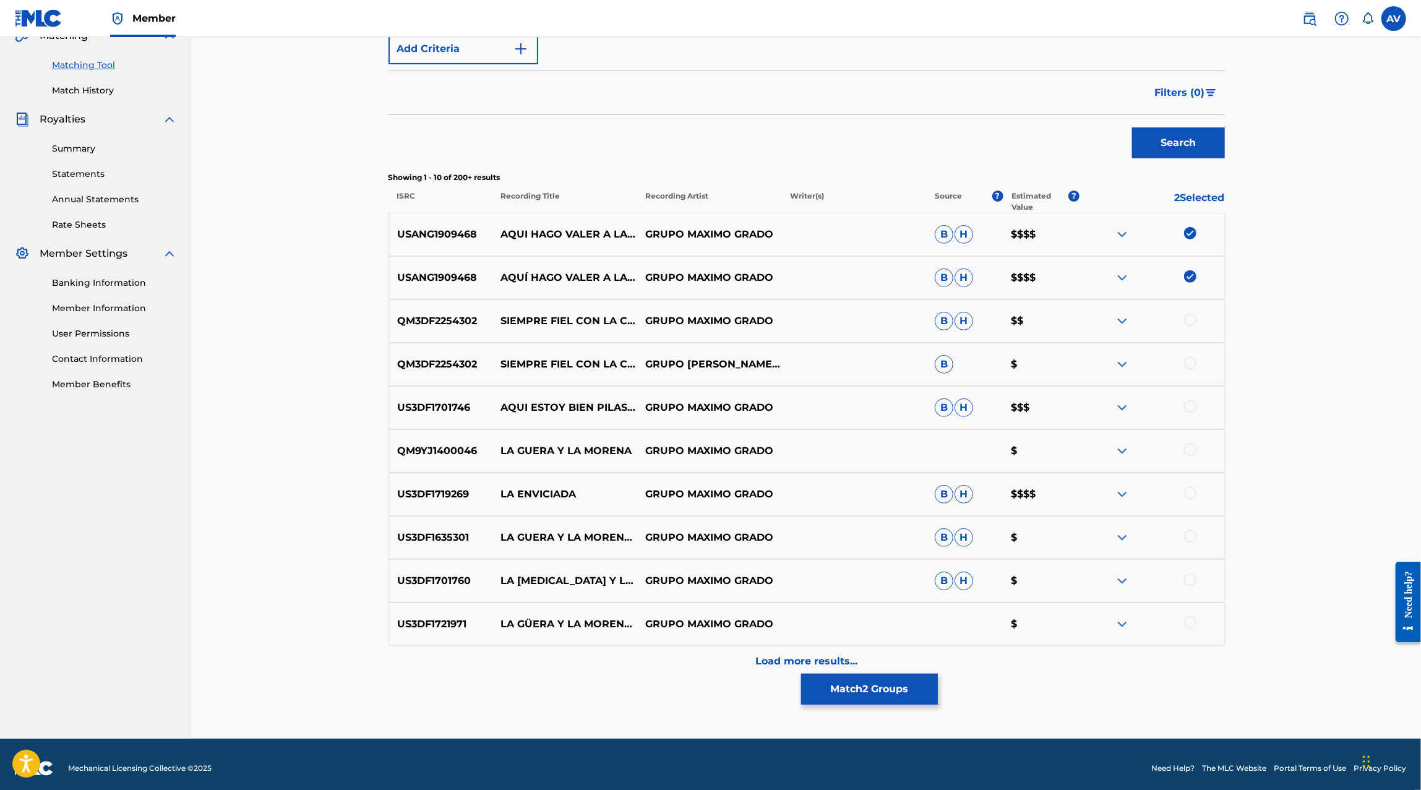
scroll to position [308, 0]
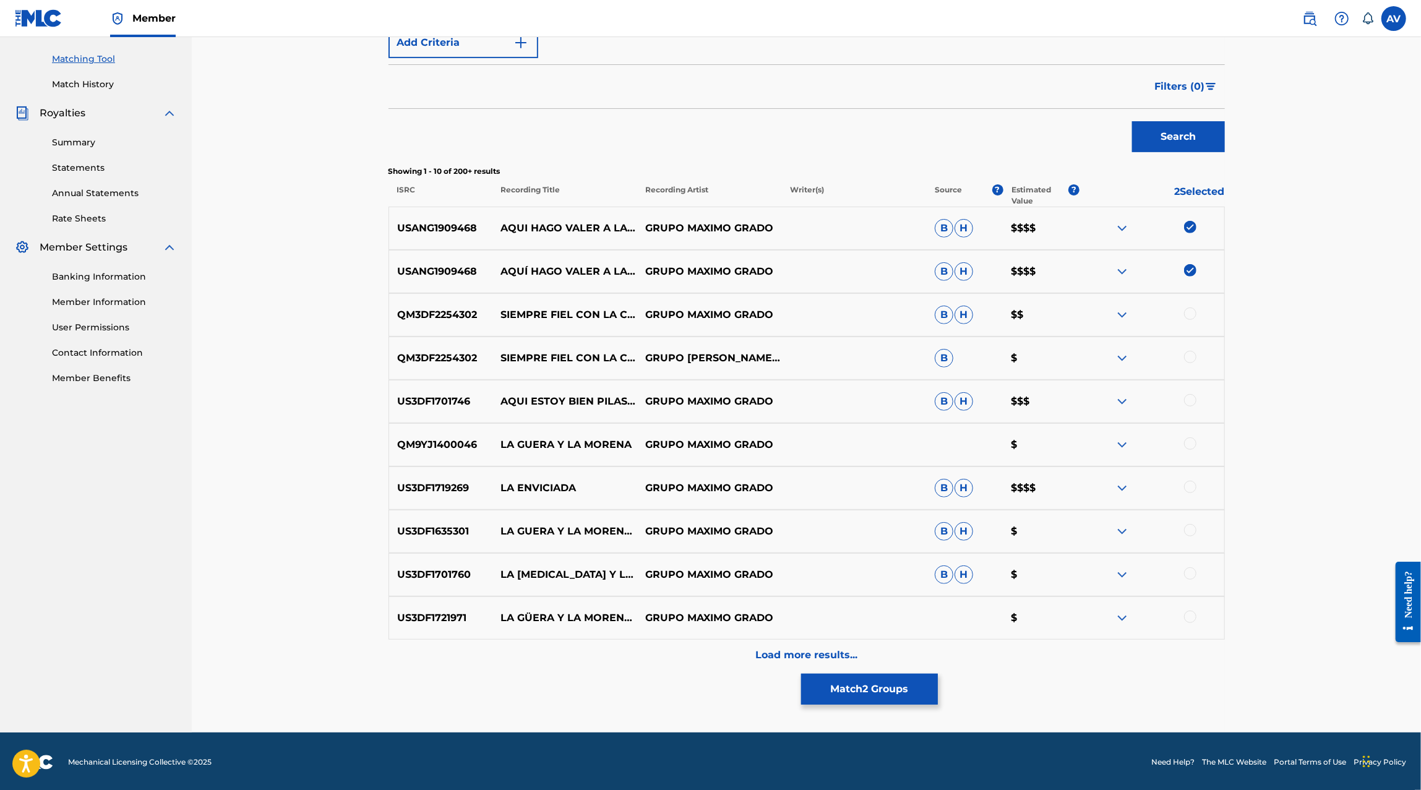
click at [810, 661] on p "Load more results..." at bounding box center [806, 655] width 102 height 15
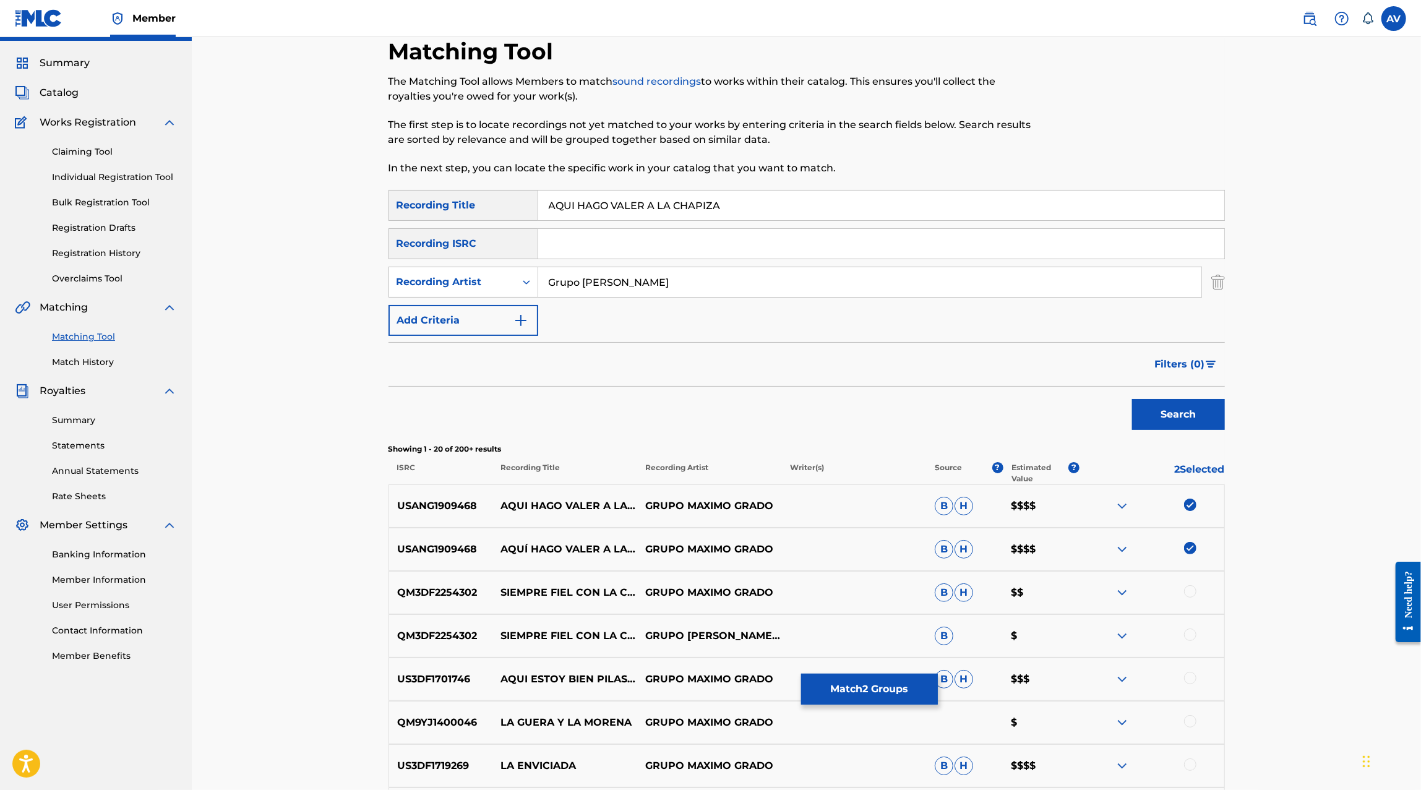
scroll to position [0, 0]
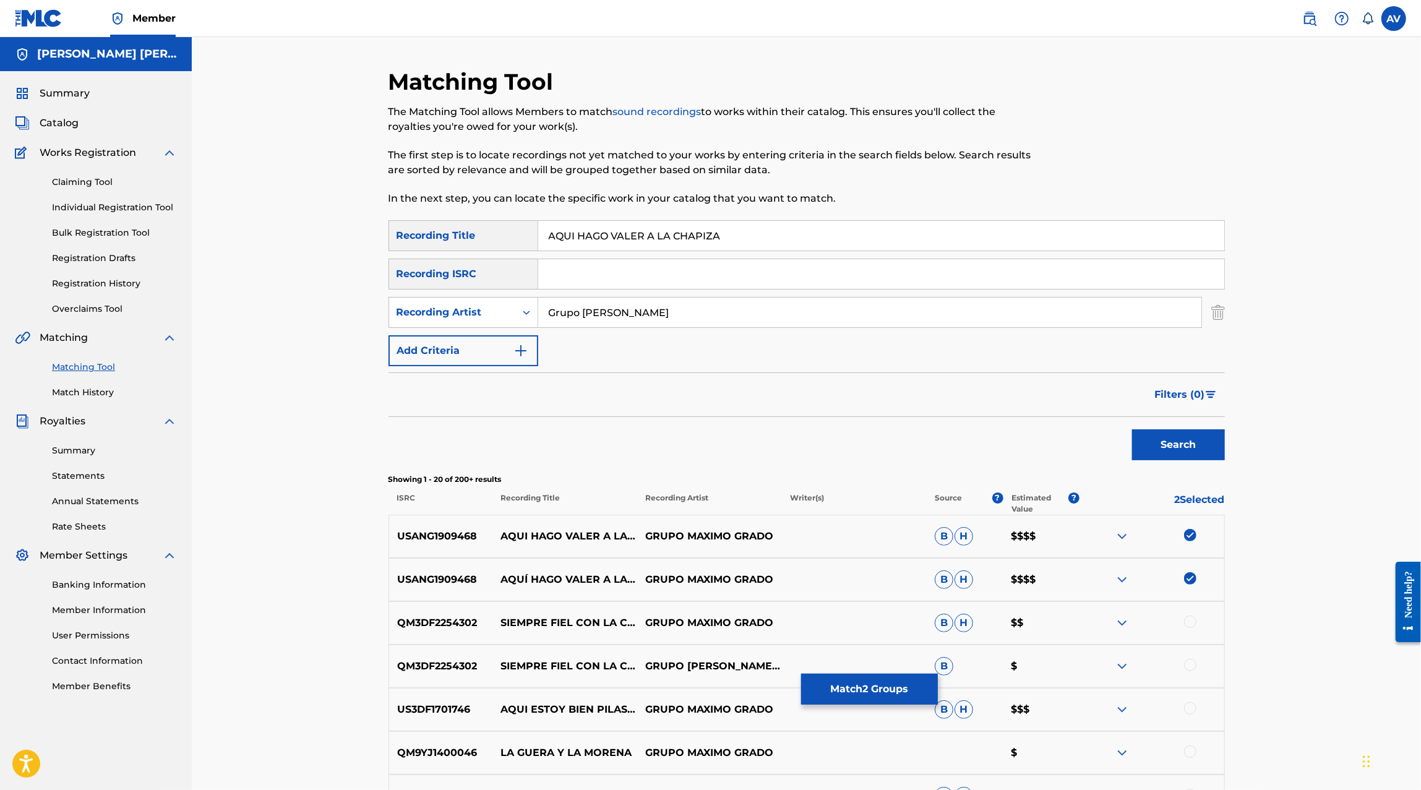
click at [639, 241] on input "AQUI HAGO VALER A LA CHAPIZA" at bounding box center [881, 236] width 686 height 30
click at [1207, 447] on button "Search" at bounding box center [1178, 444] width 93 height 31
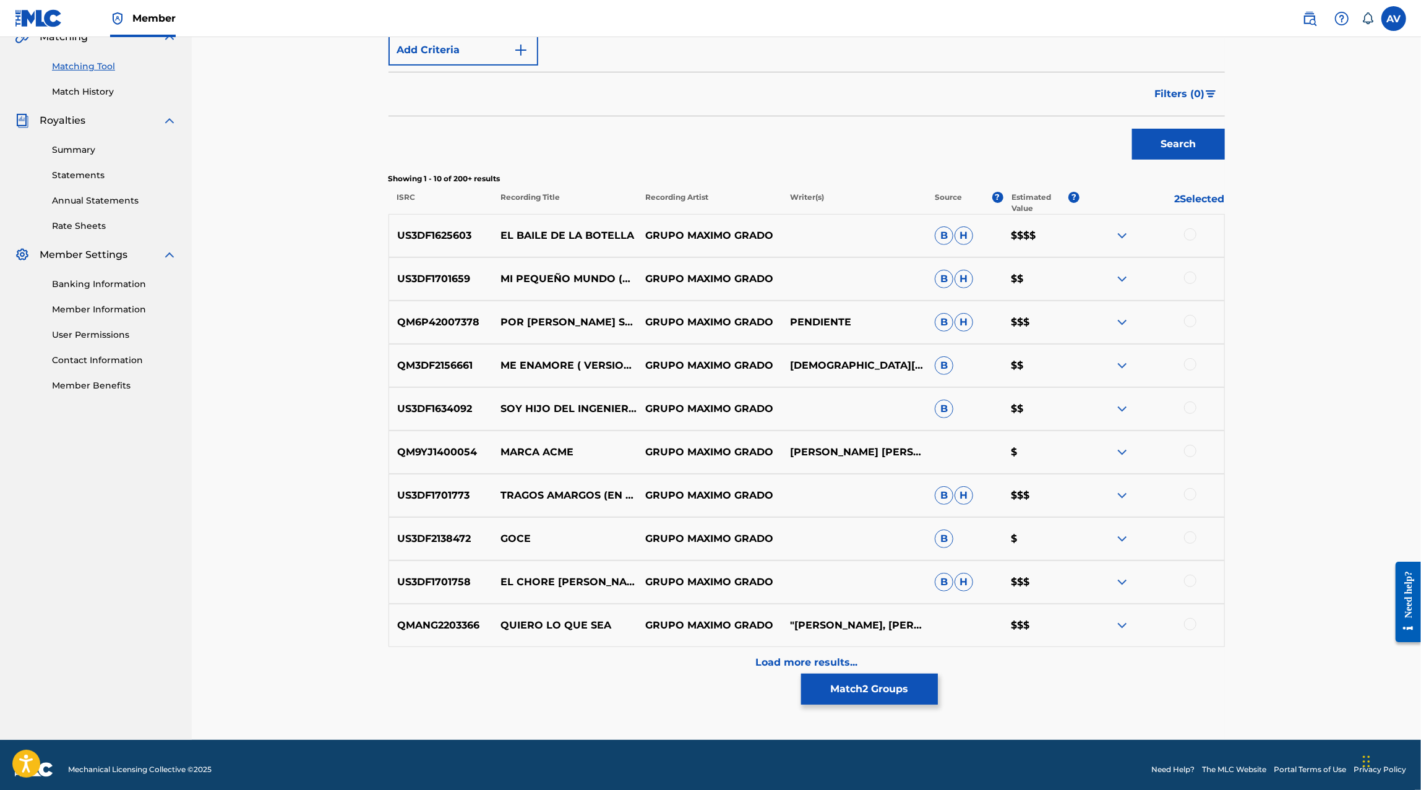
scroll to position [309, 0]
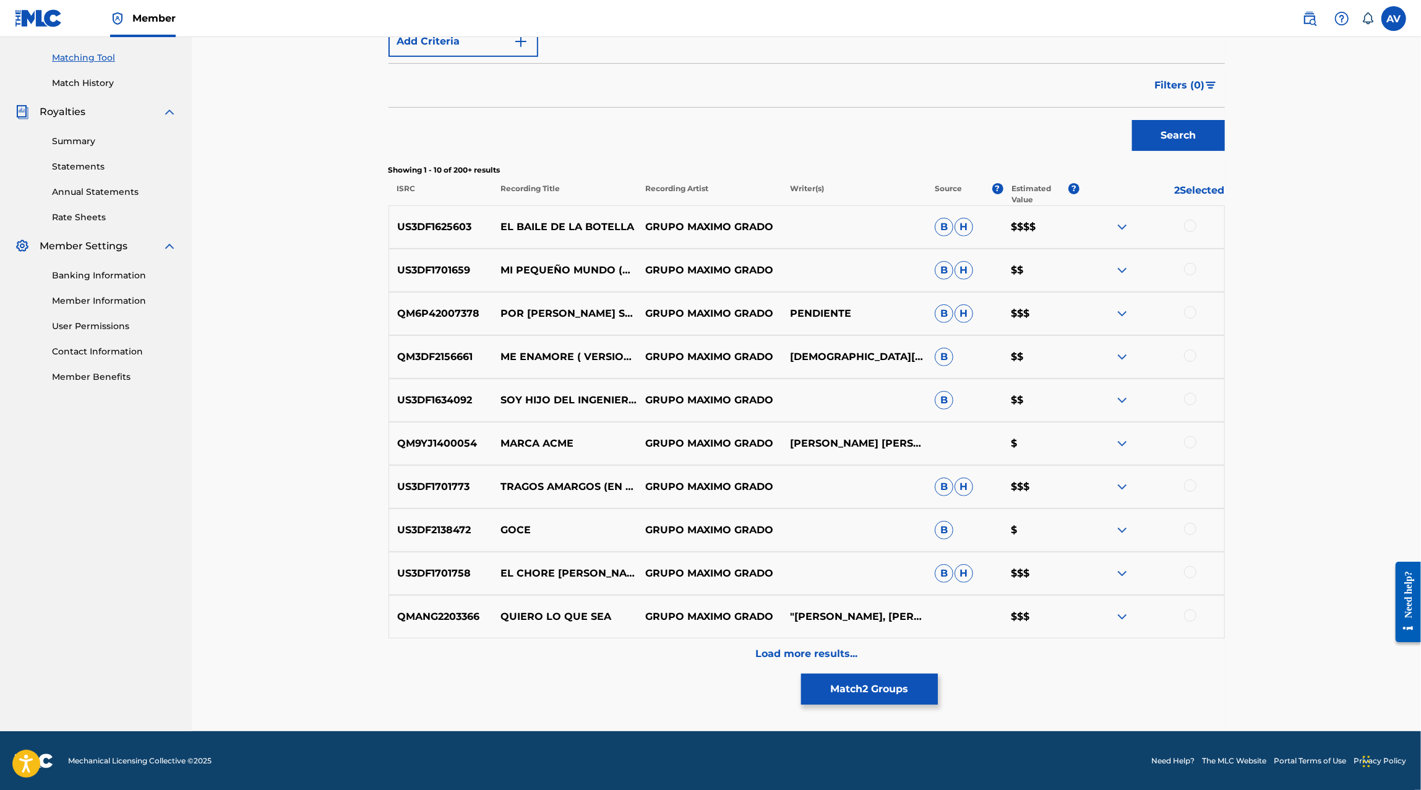
click at [784, 660] on p "Load more results..." at bounding box center [806, 653] width 102 height 15
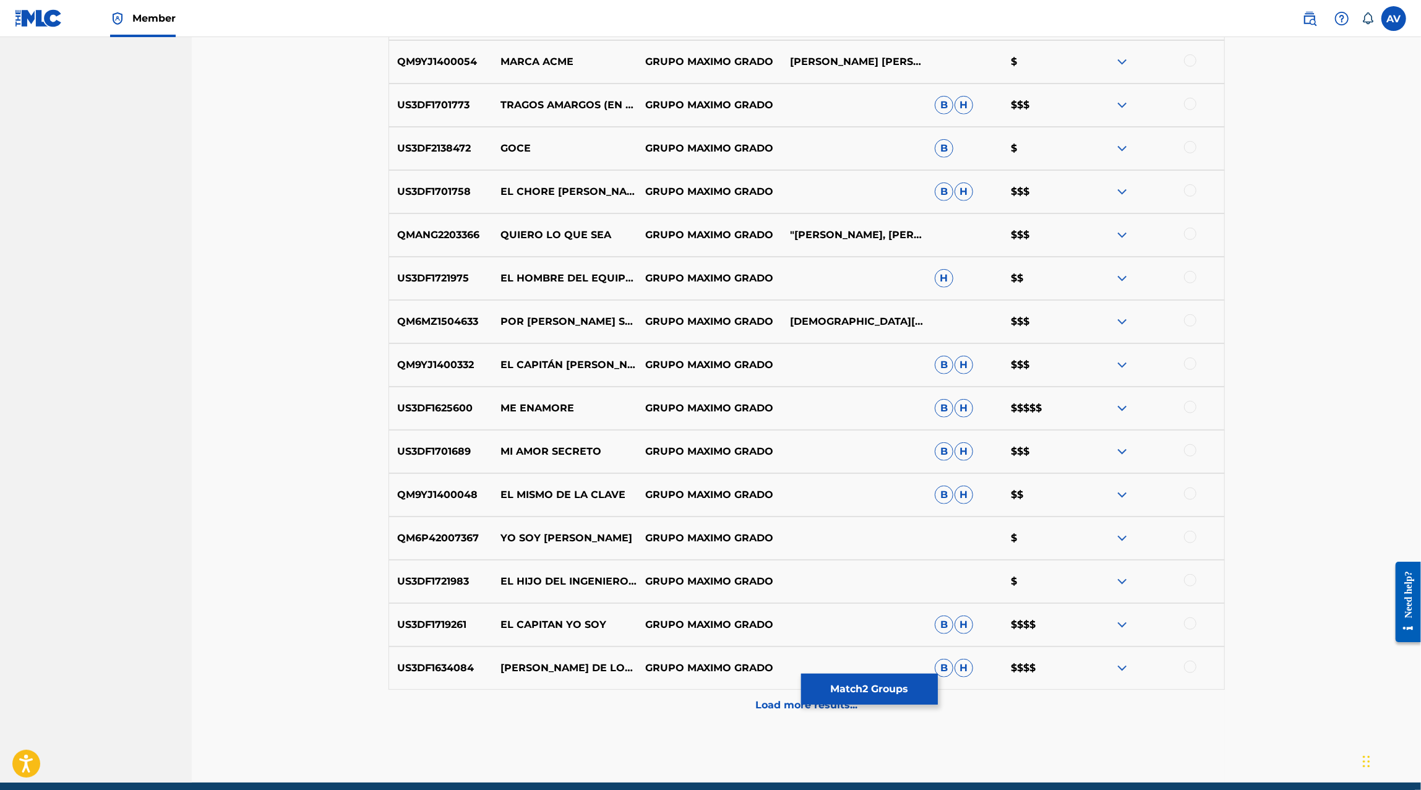
scroll to position [742, 0]
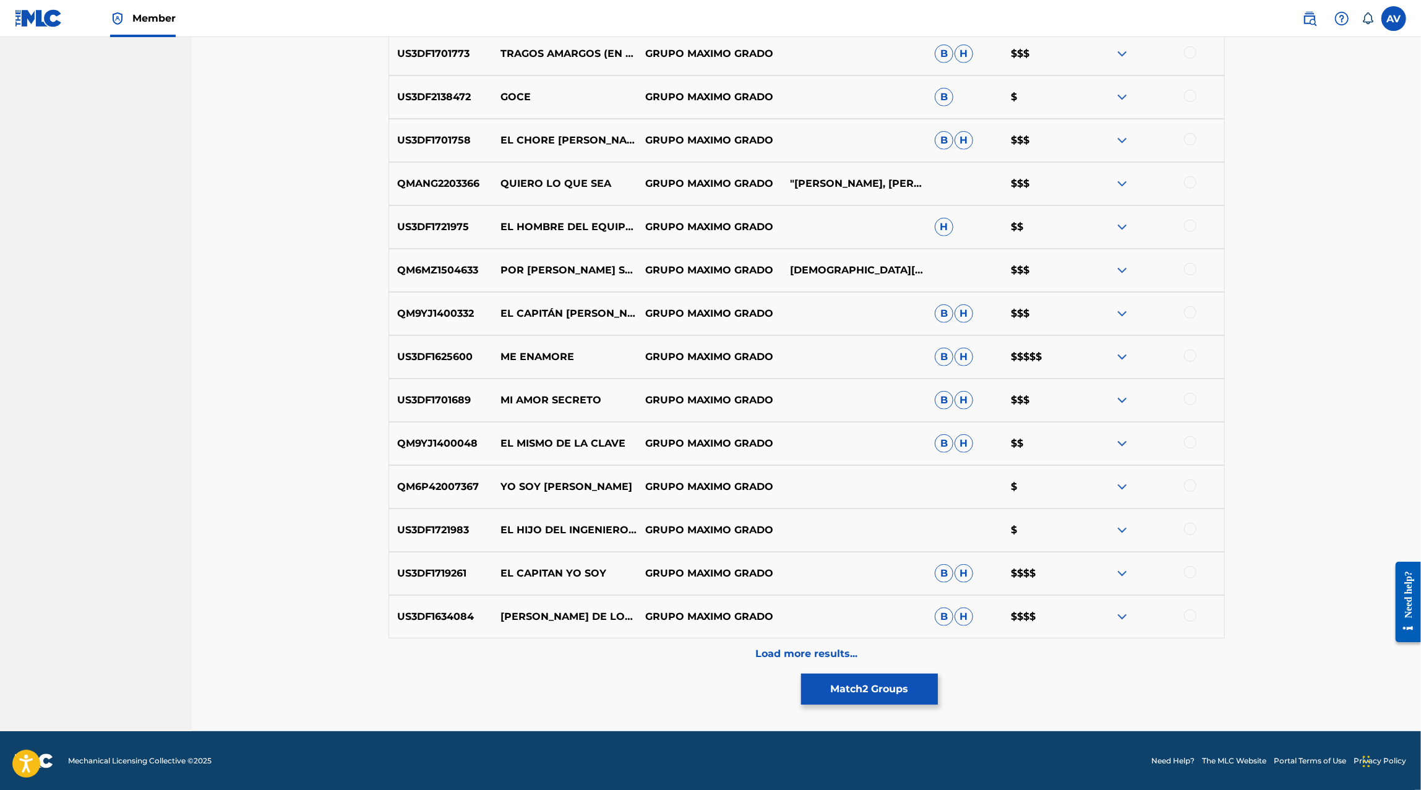
click at [792, 661] on div "Load more results..." at bounding box center [806, 653] width 836 height 31
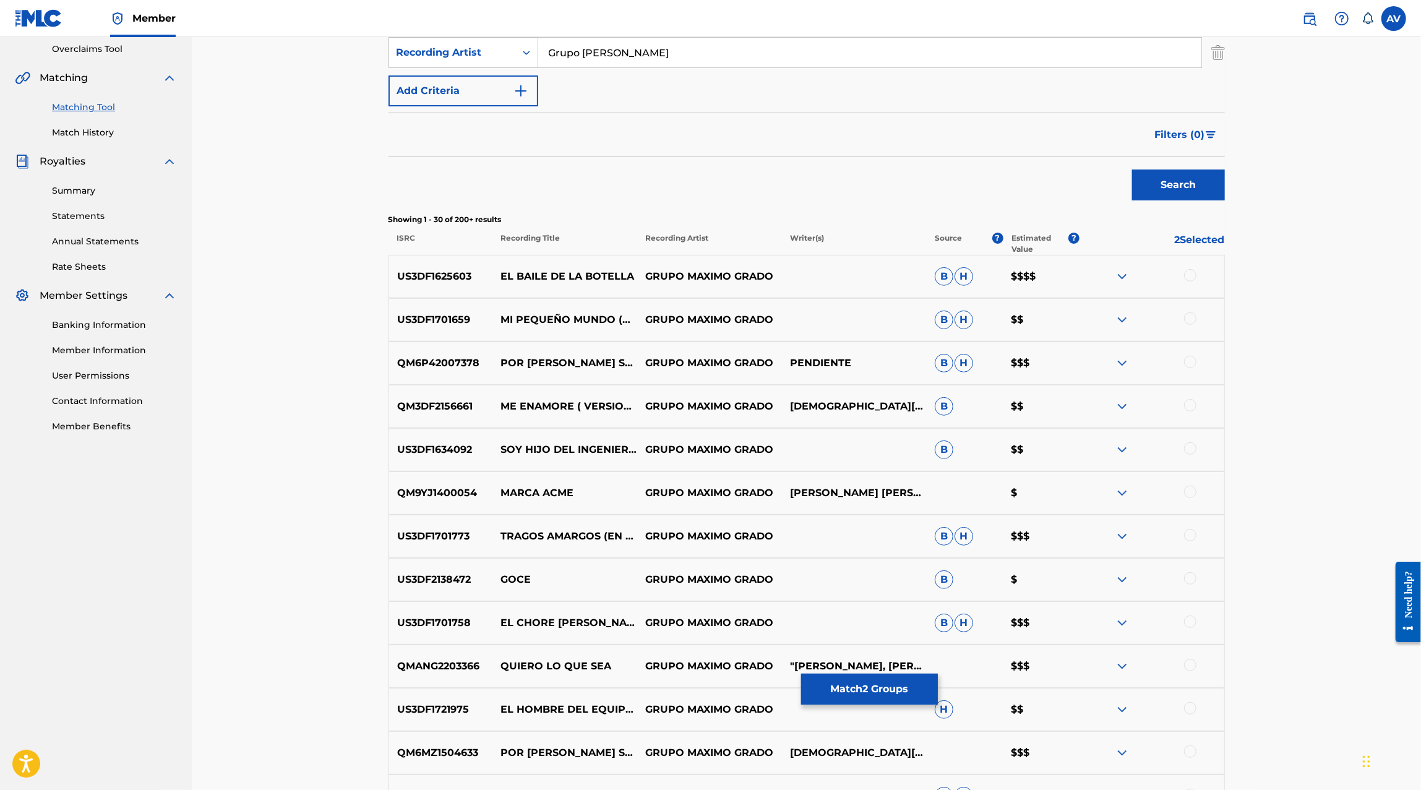
scroll to position [0, 0]
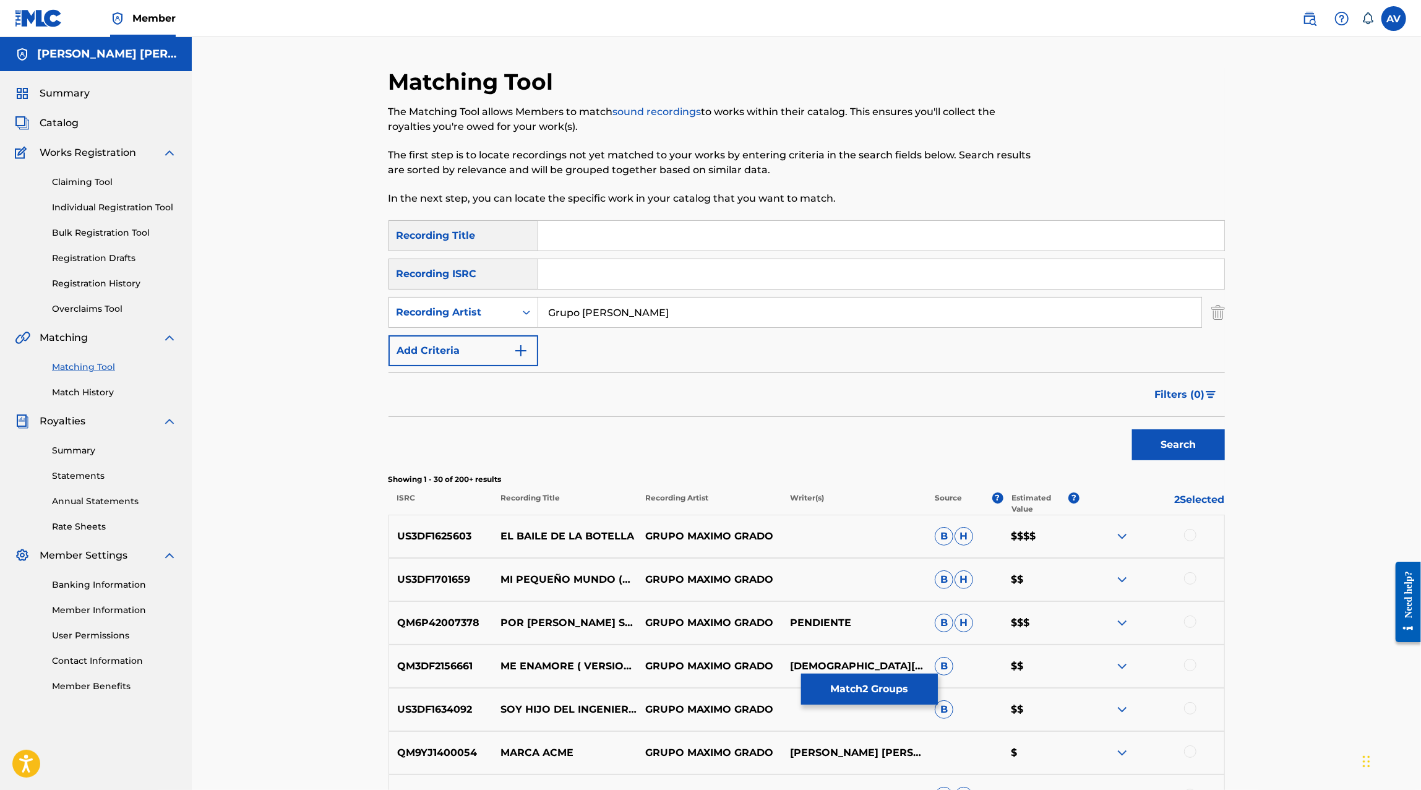
click at [578, 309] on input "Grupo Maximo Grado" at bounding box center [869, 312] width 663 height 30
click at [574, 242] on input "Search Form" at bounding box center [881, 236] width 686 height 30
type input "El Hombre del equipo"
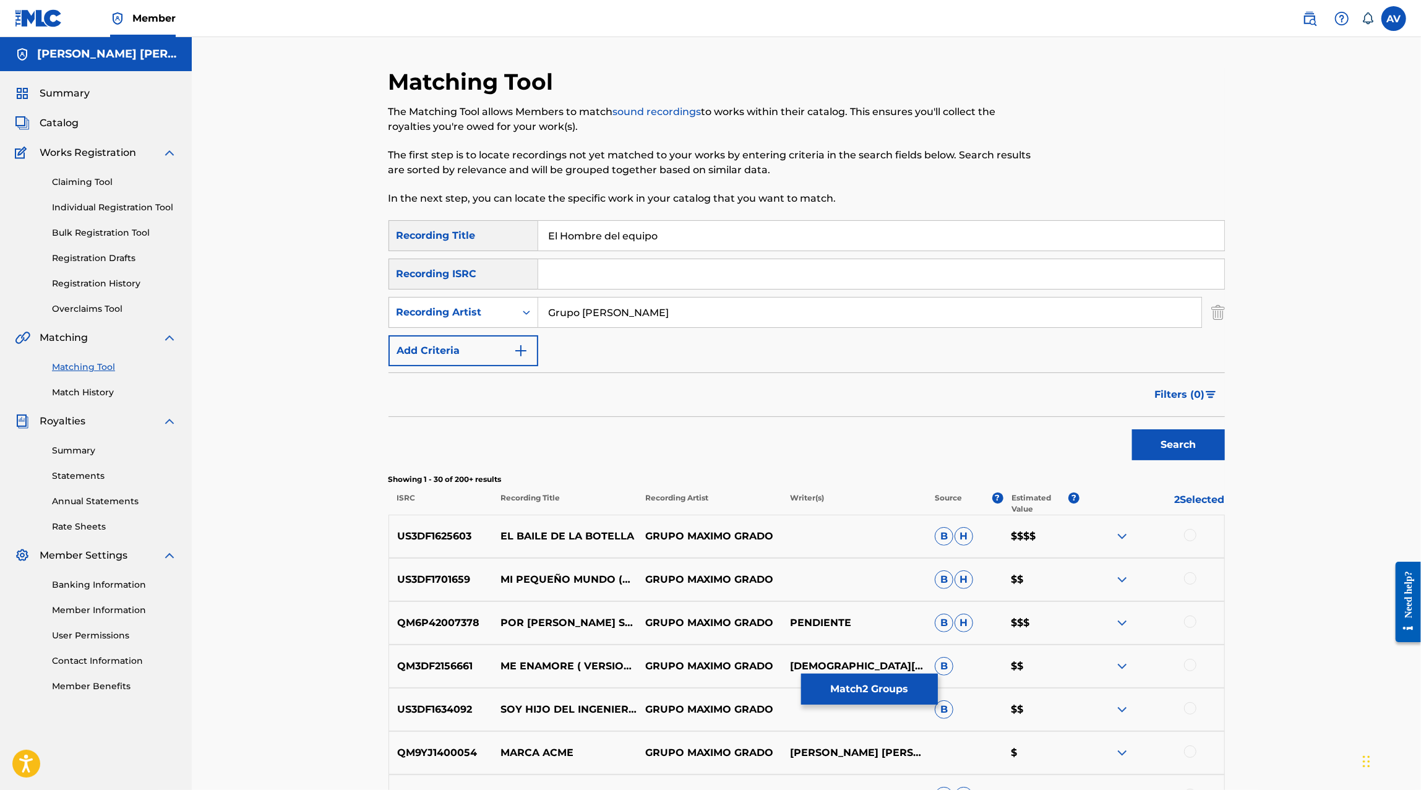
click at [1153, 460] on div "Search" at bounding box center [1175, 441] width 99 height 49
click at [1153, 451] on button "Search" at bounding box center [1178, 444] width 93 height 31
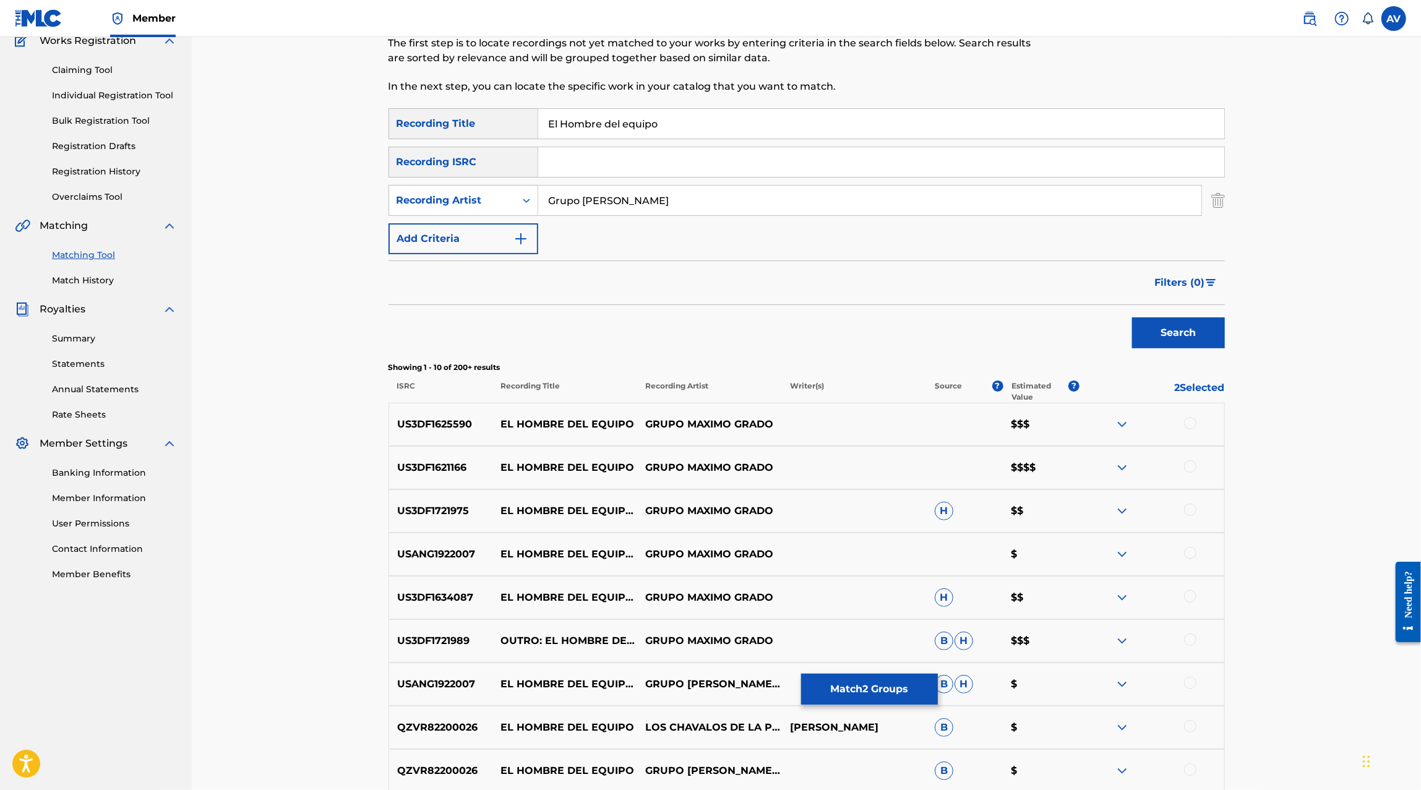
scroll to position [115, 0]
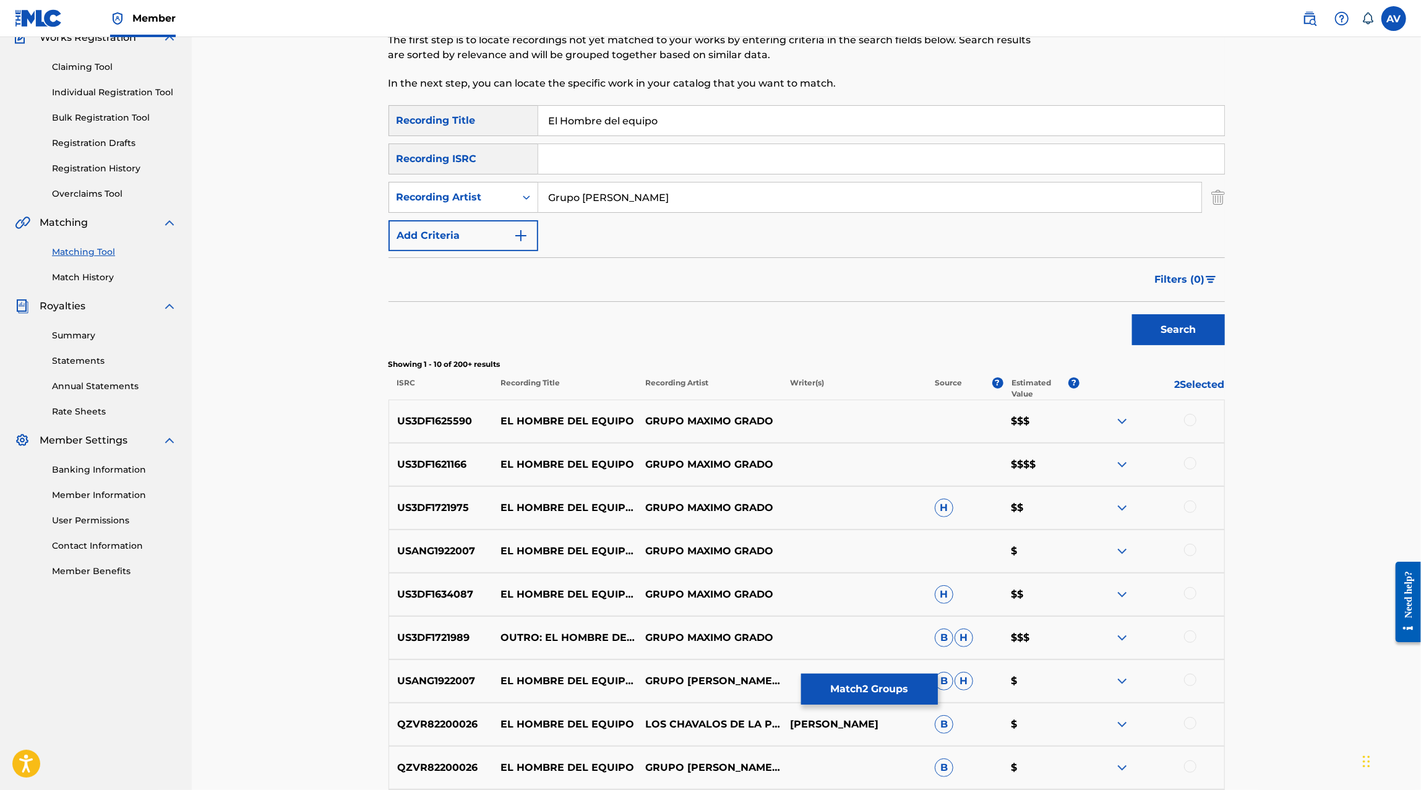
click at [1196, 420] on div at bounding box center [1151, 421] width 145 height 15
click at [1182, 377] on p "2 Selected" at bounding box center [1151, 388] width 145 height 22
click at [896, 691] on button "Match 2 Groups" at bounding box center [869, 688] width 137 height 31
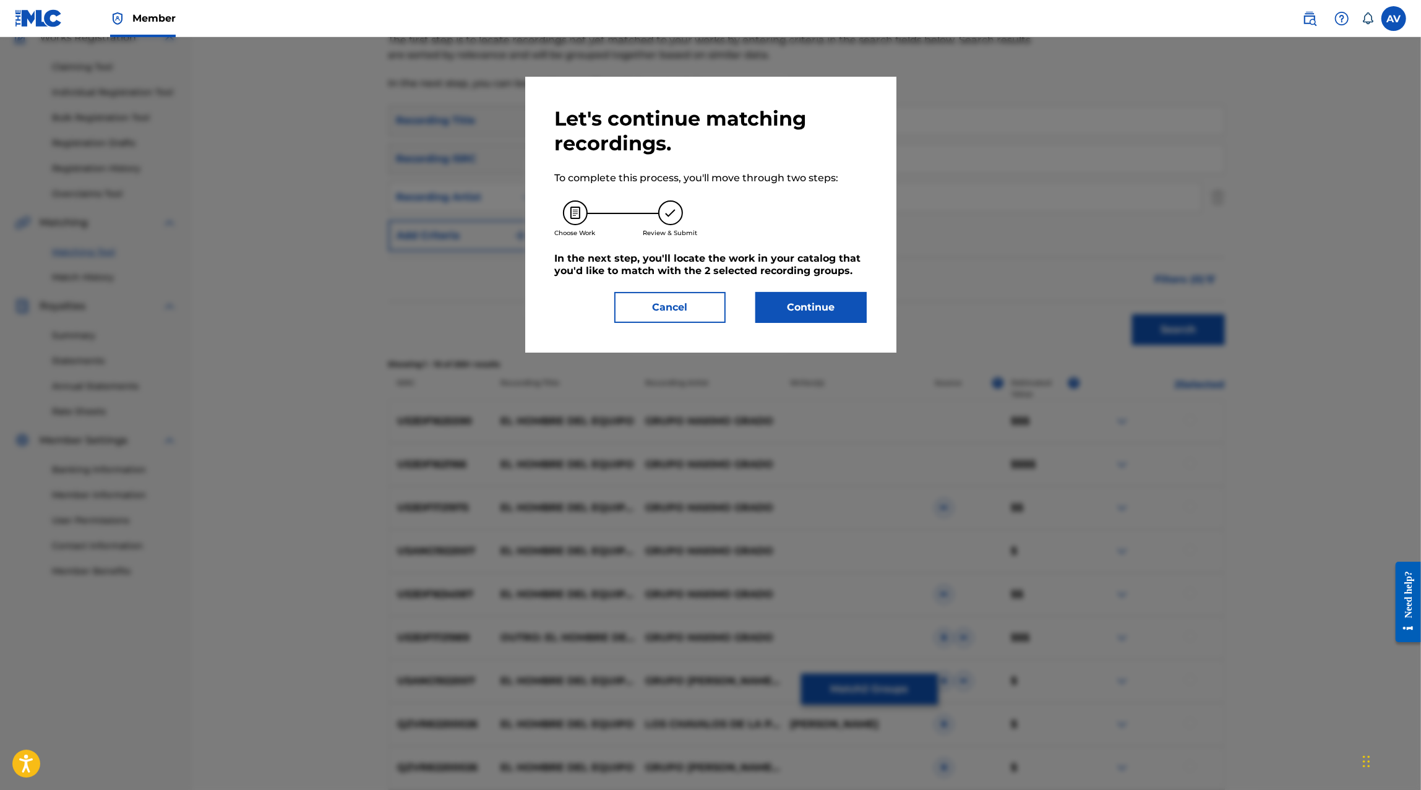
click at [711, 306] on button "Cancel" at bounding box center [669, 307] width 111 height 31
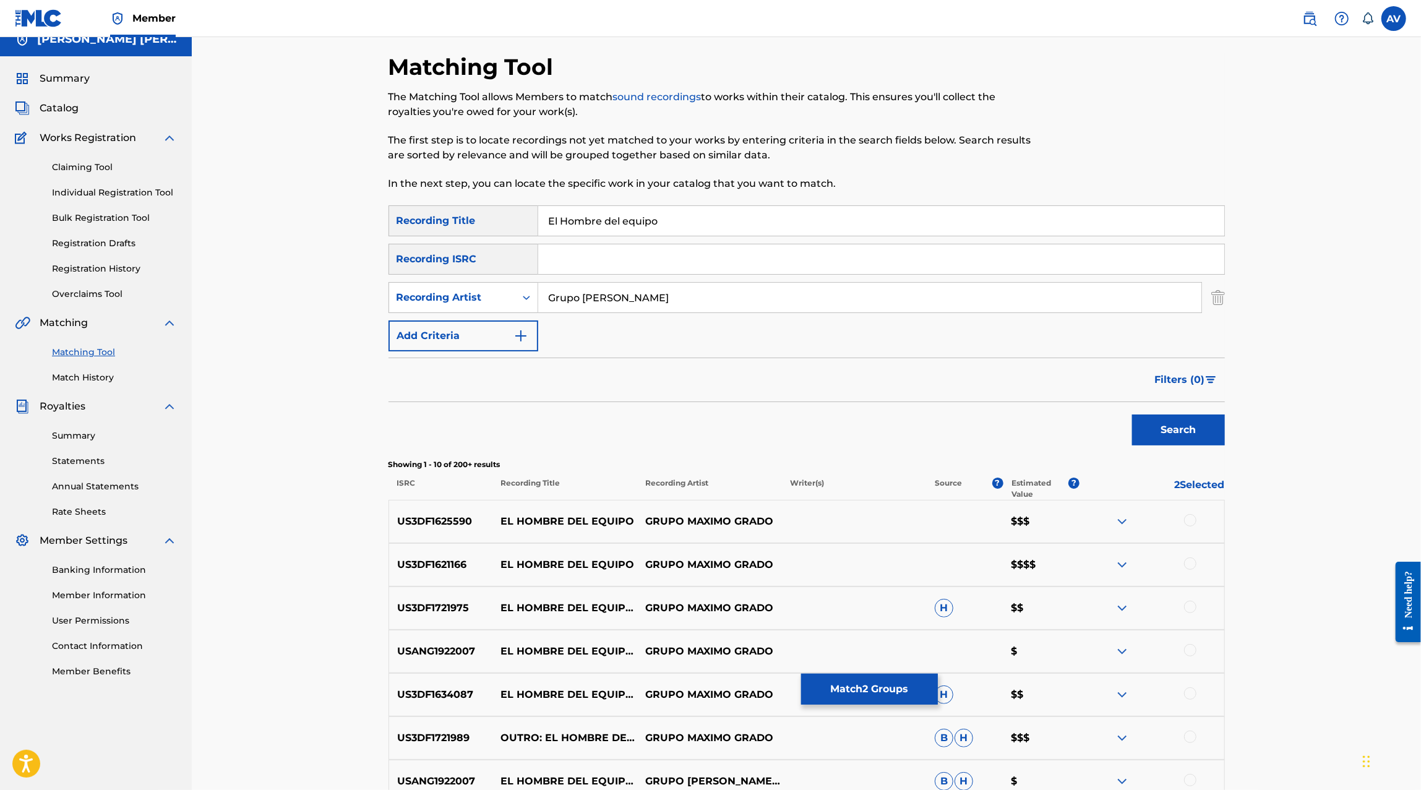
scroll to position [0, 0]
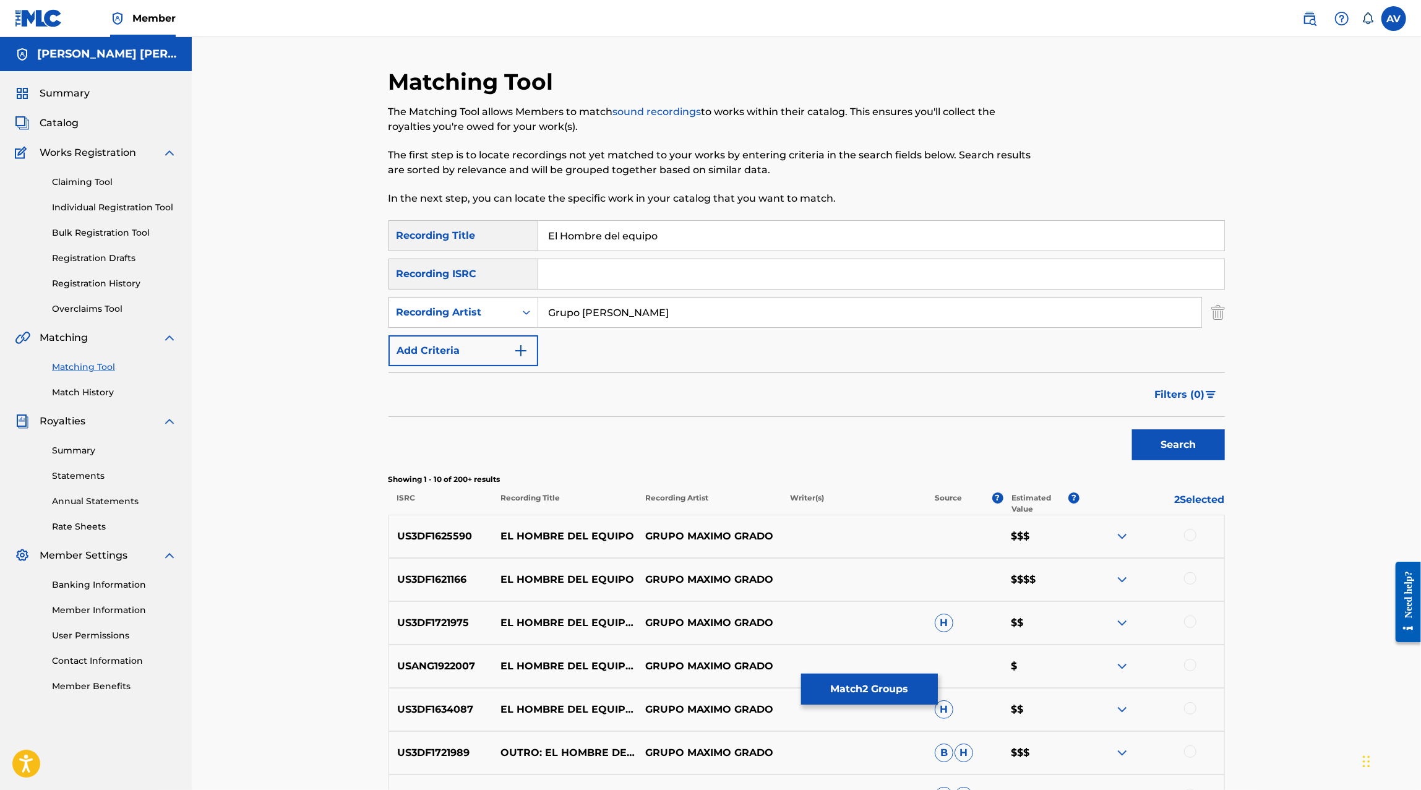
click at [85, 186] on link "Claiming Tool" at bounding box center [114, 182] width 125 height 13
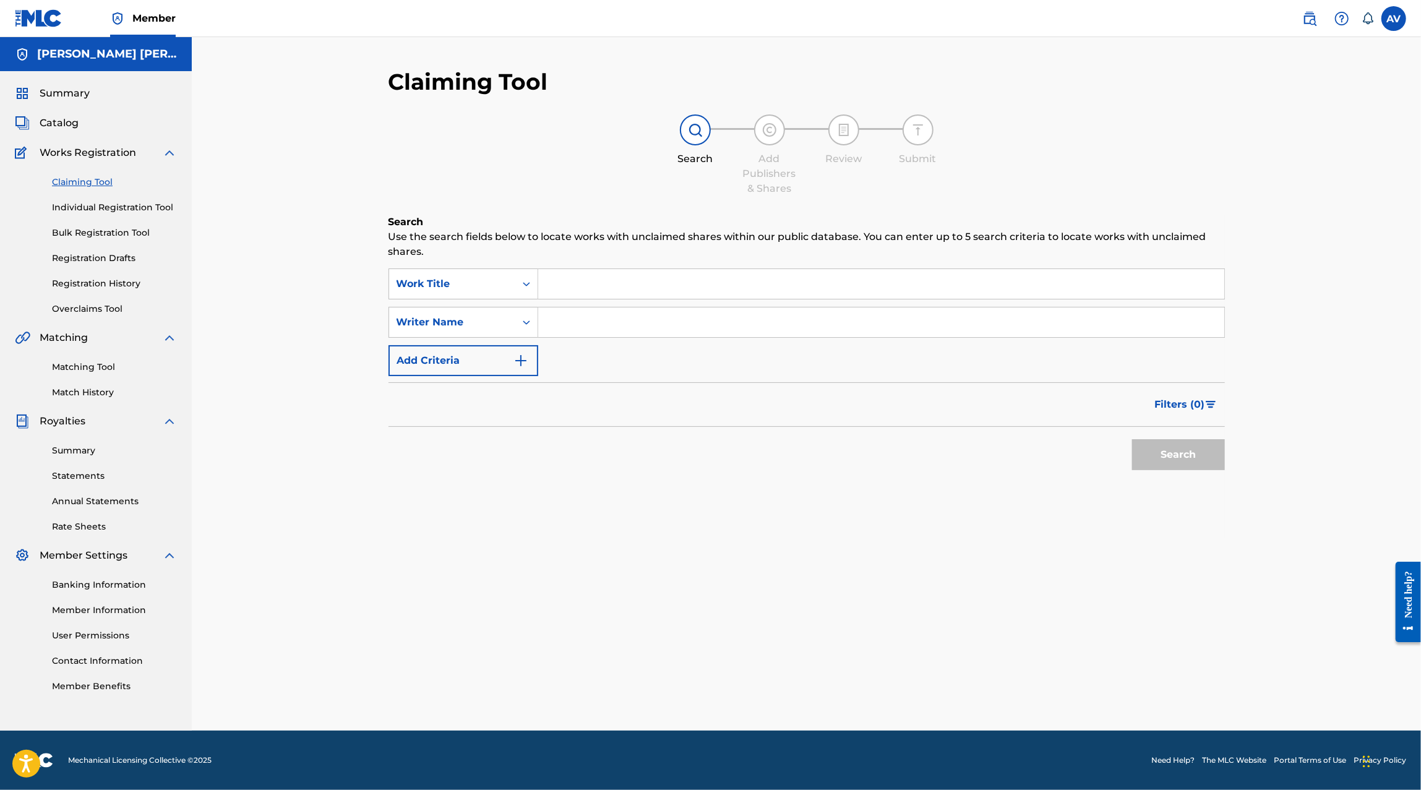
click at [567, 283] on input "Search Form" at bounding box center [881, 284] width 686 height 30
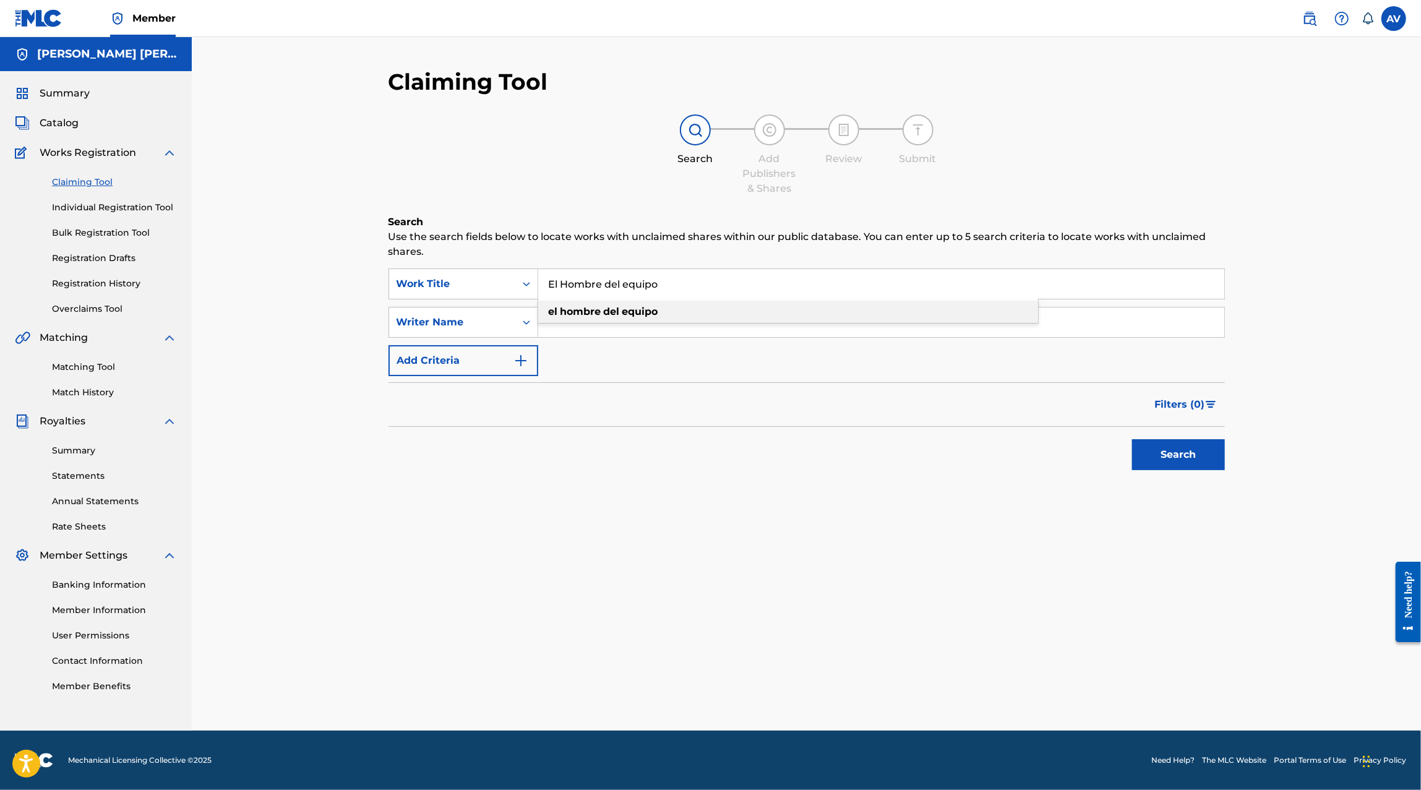
click at [567, 304] on div "el hombre del equipo" at bounding box center [788, 312] width 500 height 22
type input "el hombre del equipo"
click at [574, 318] on input "Search Form" at bounding box center [881, 322] width 686 height 30
type input "Christian"
click at [461, 370] on button "Add Criteria" at bounding box center [463, 360] width 150 height 31
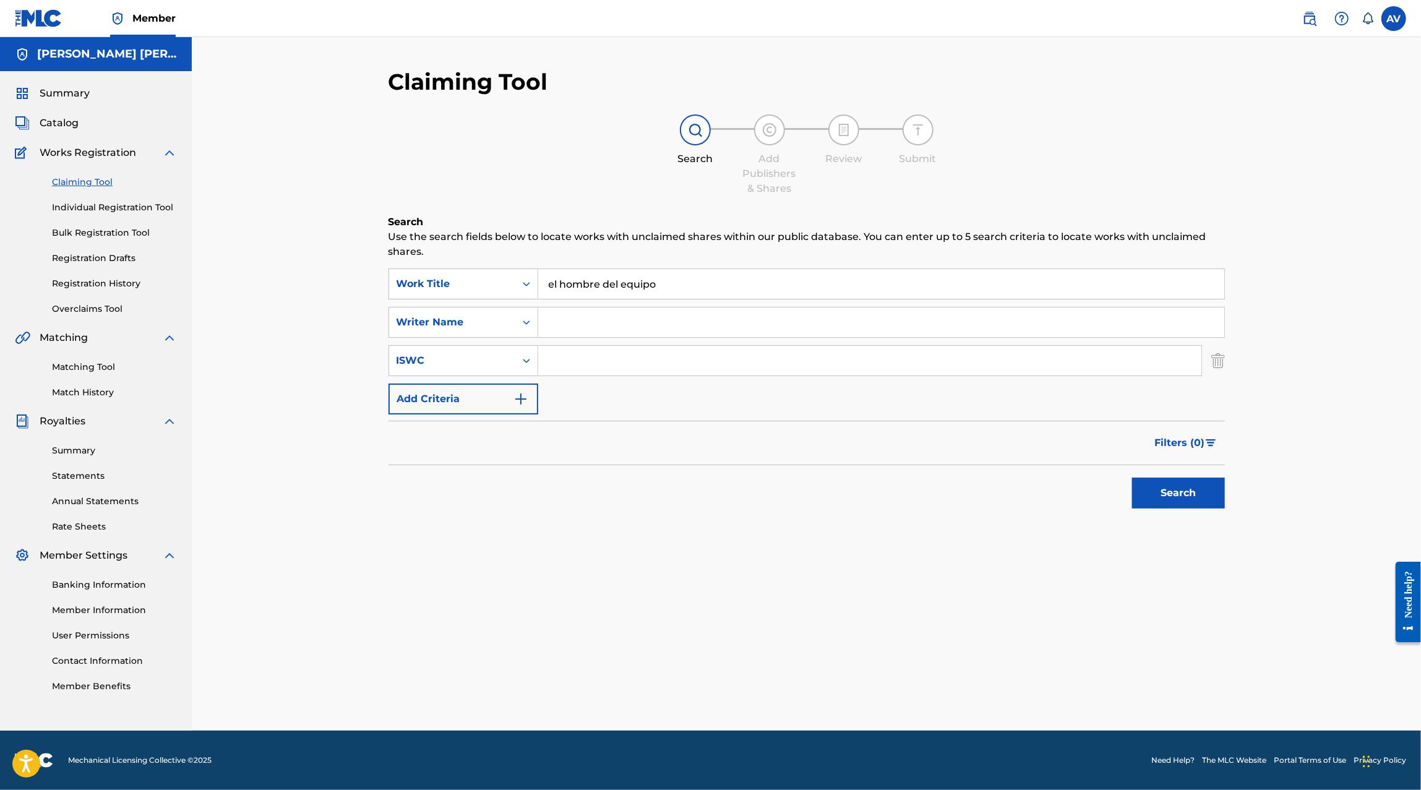
click at [542, 364] on input "Search Form" at bounding box center [869, 361] width 663 height 30
click at [494, 369] on div "ISWC" at bounding box center [452, 361] width 126 height 24
click at [607, 439] on div "Filters ( 0 )" at bounding box center [806, 443] width 836 height 45
click at [510, 409] on button "Add Criteria" at bounding box center [463, 398] width 150 height 31
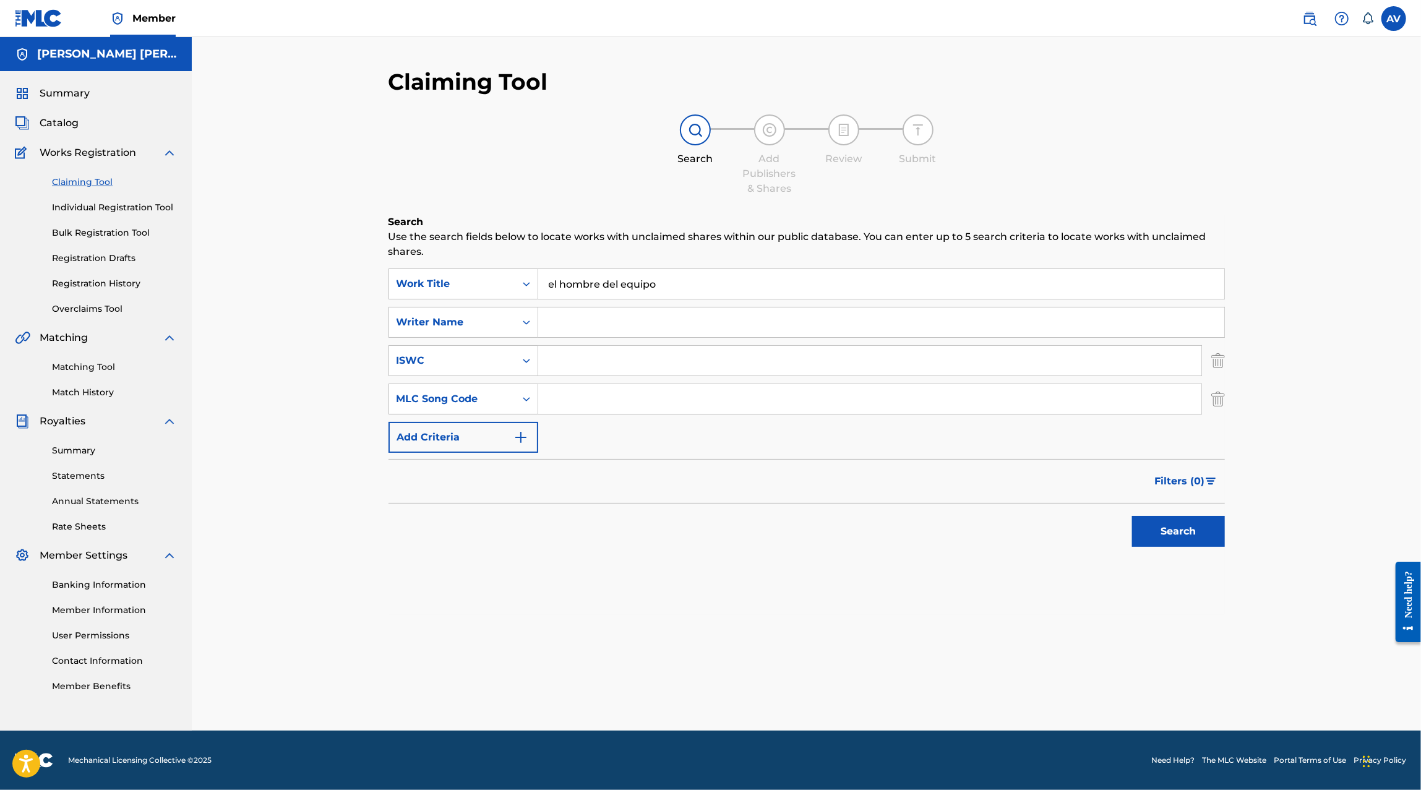
click at [575, 394] on input "Search Form" at bounding box center [869, 399] width 663 height 30
paste input "T9235973576"
type input "T9235973576"
click at [1208, 531] on button "Search" at bounding box center [1178, 531] width 93 height 31
click at [602, 398] on input "T9235973576" at bounding box center [869, 399] width 663 height 30
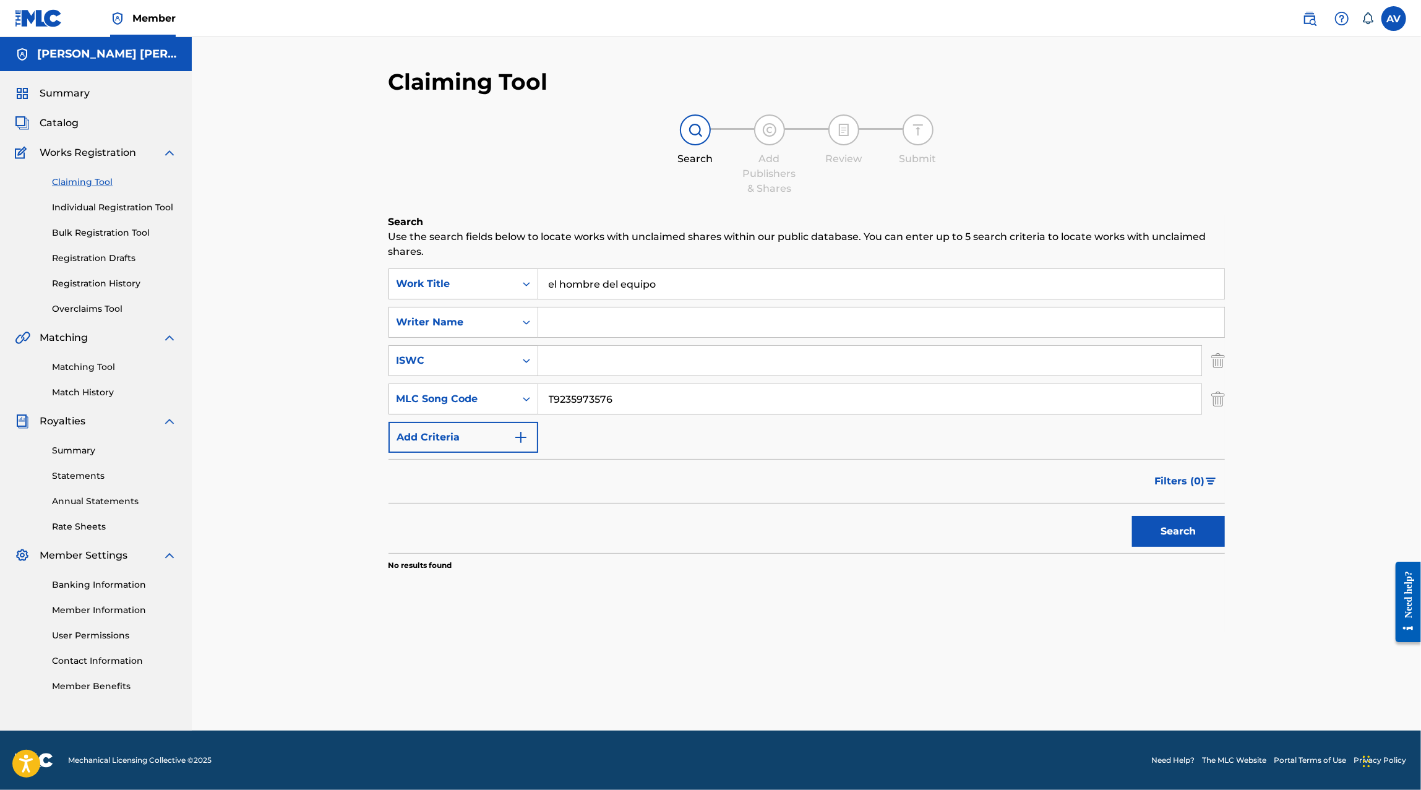
click at [602, 398] on input "T9235973576" at bounding box center [869, 399] width 663 height 30
click at [505, 328] on div "Writer Name" at bounding box center [451, 322] width 111 height 15
click at [572, 481] on div "Filters ( 0 )" at bounding box center [806, 481] width 836 height 45
click at [474, 393] on div "MLC Song Code" at bounding box center [451, 398] width 111 height 15
click at [558, 448] on div "SearchWithCriteria96bccdb3-1d3a-4305-be04-b9bbd1381f39 Work Title el hombre del…" at bounding box center [806, 360] width 836 height 184
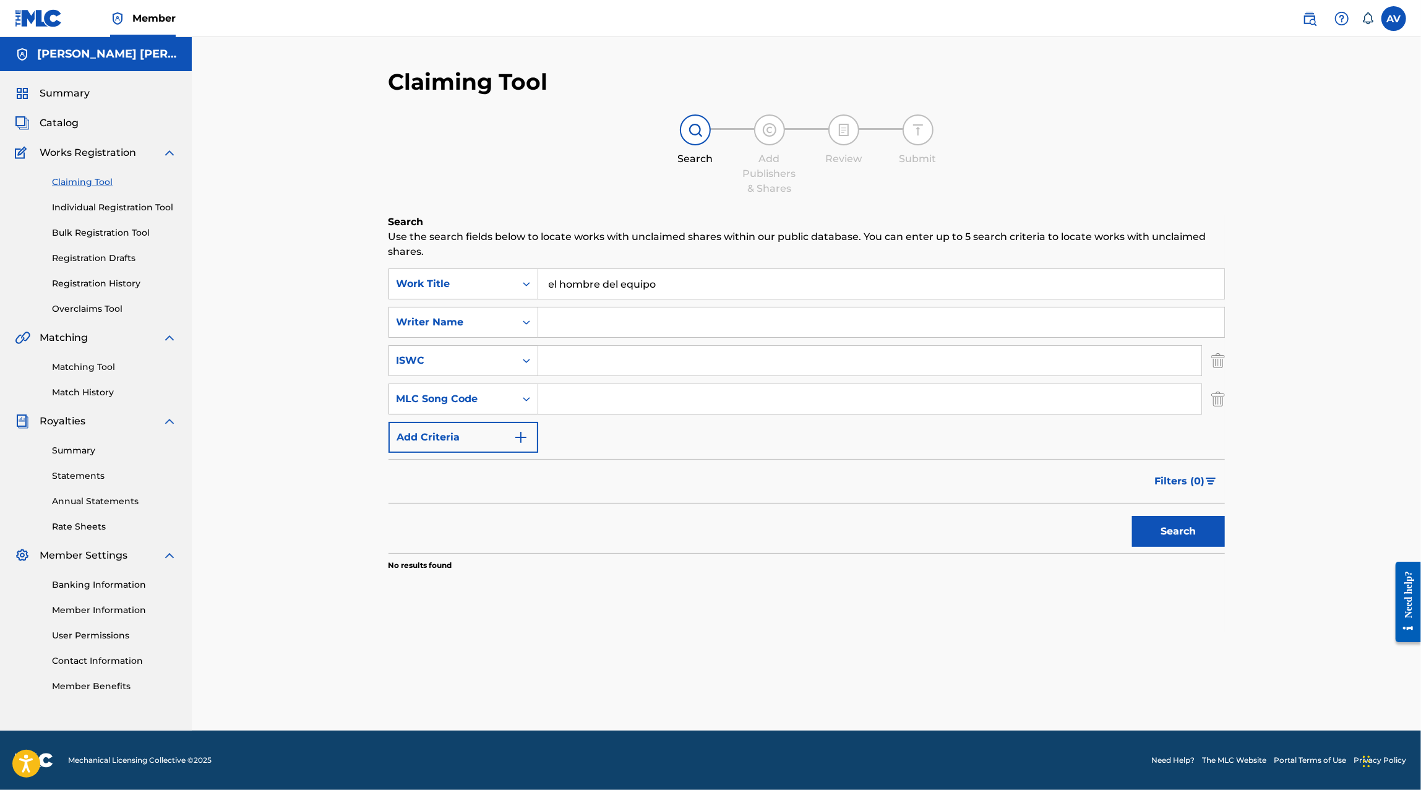
click at [479, 438] on button "Add Criteria" at bounding box center [463, 437] width 150 height 31
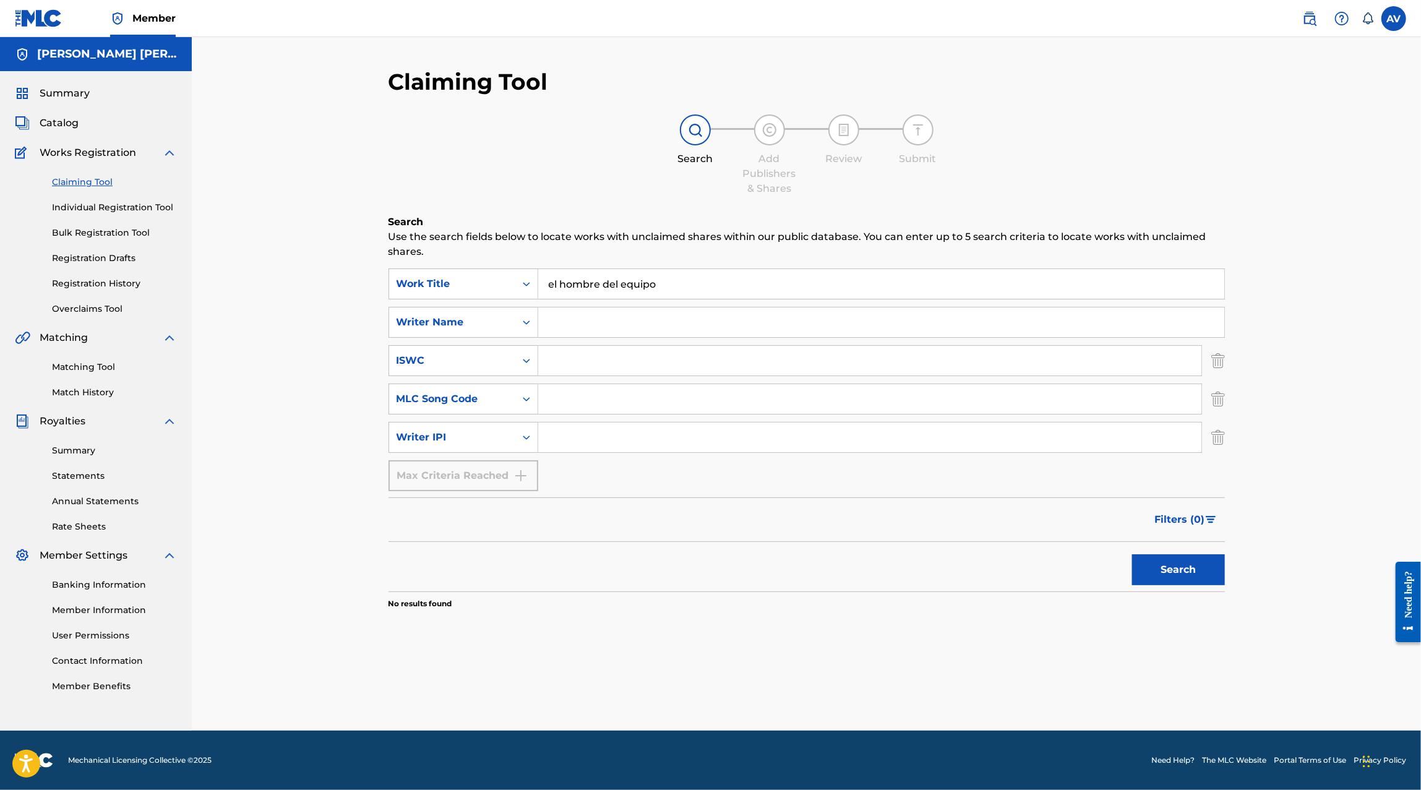
click at [603, 316] on input "Search Form" at bounding box center [881, 322] width 686 height 30
type input "Jesus Elizabeth"
click at [1132, 554] on button "Search" at bounding box center [1178, 569] width 93 height 31
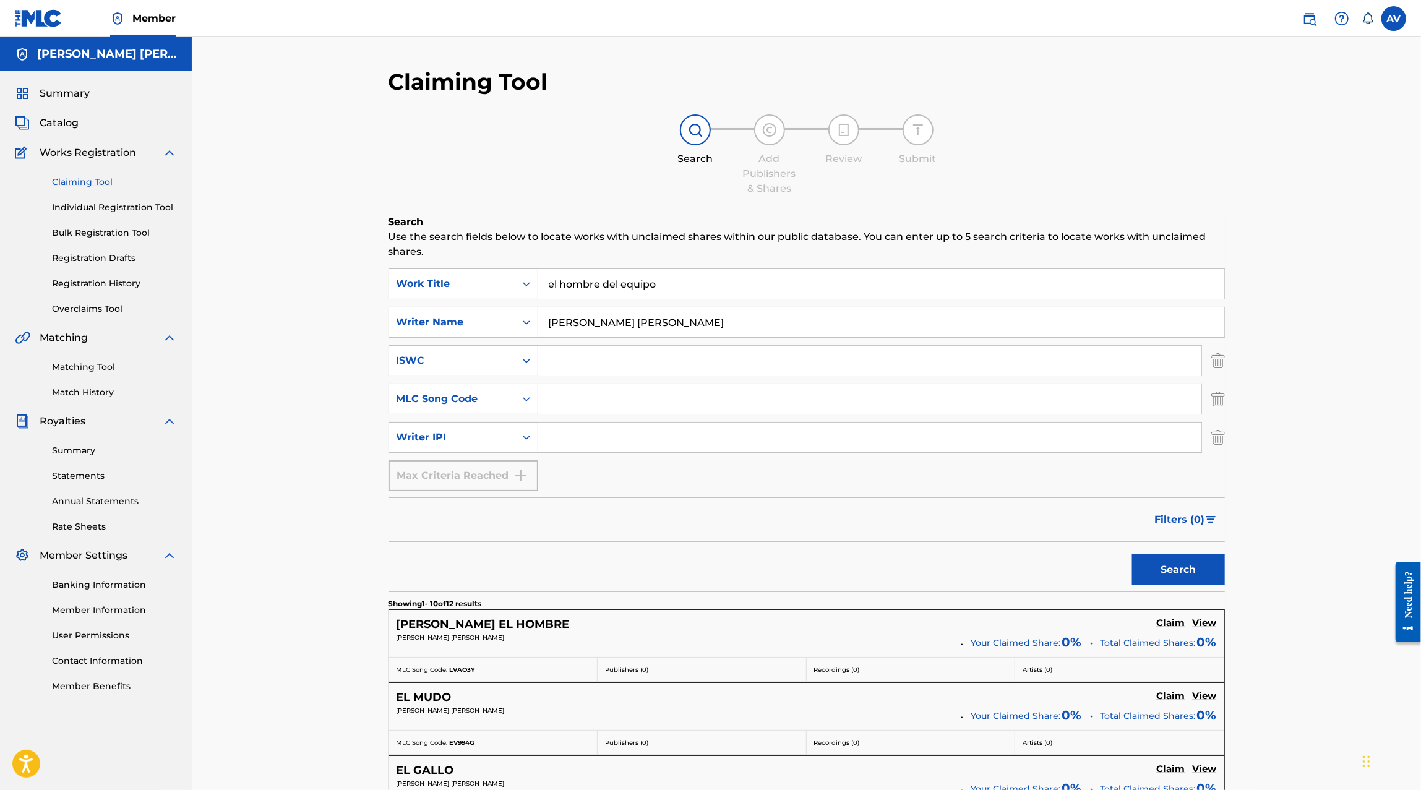
click at [91, 183] on link "Claiming Tool" at bounding box center [114, 182] width 125 height 13
click at [93, 203] on link "Individual Registration Tool" at bounding box center [114, 207] width 125 height 13
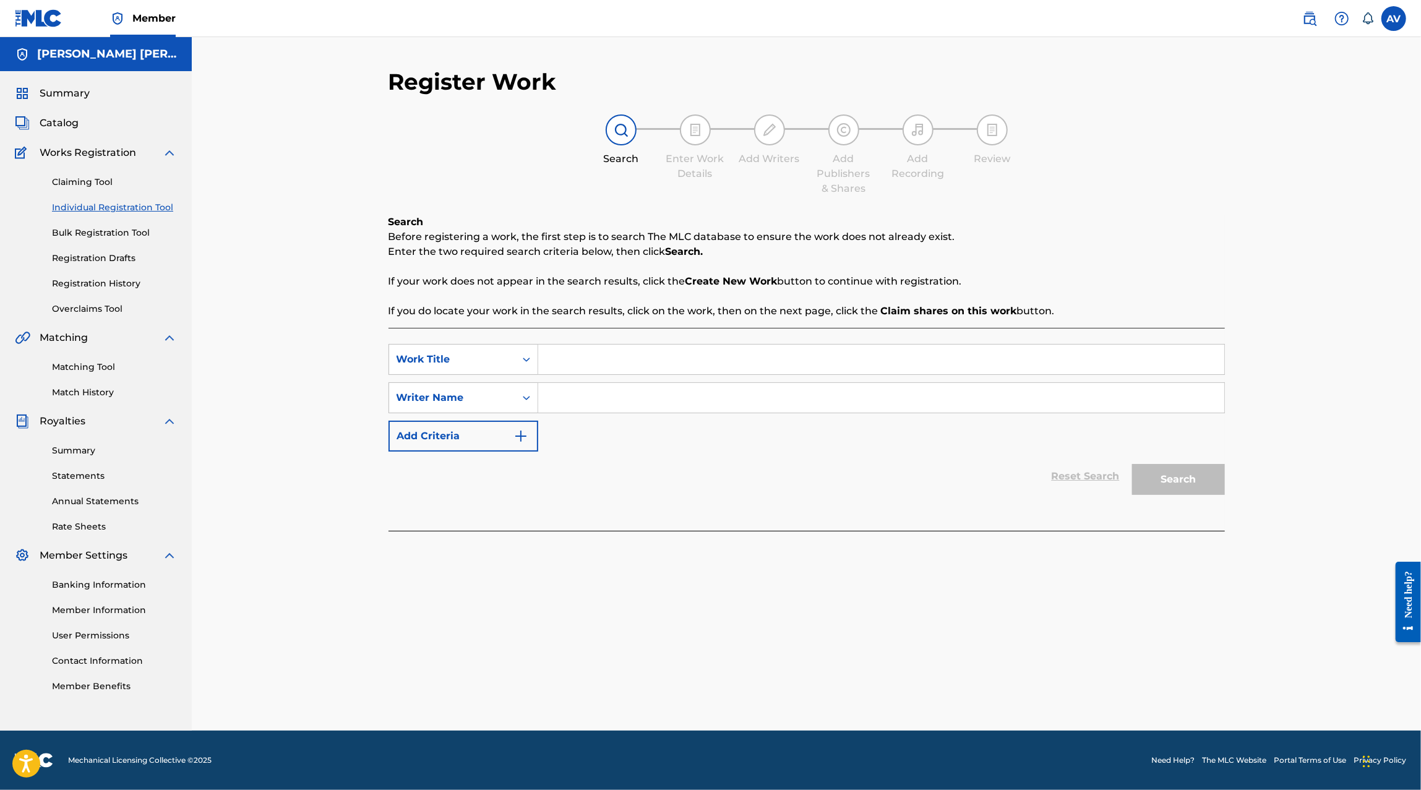
click at [100, 183] on link "Claiming Tool" at bounding box center [114, 182] width 125 height 13
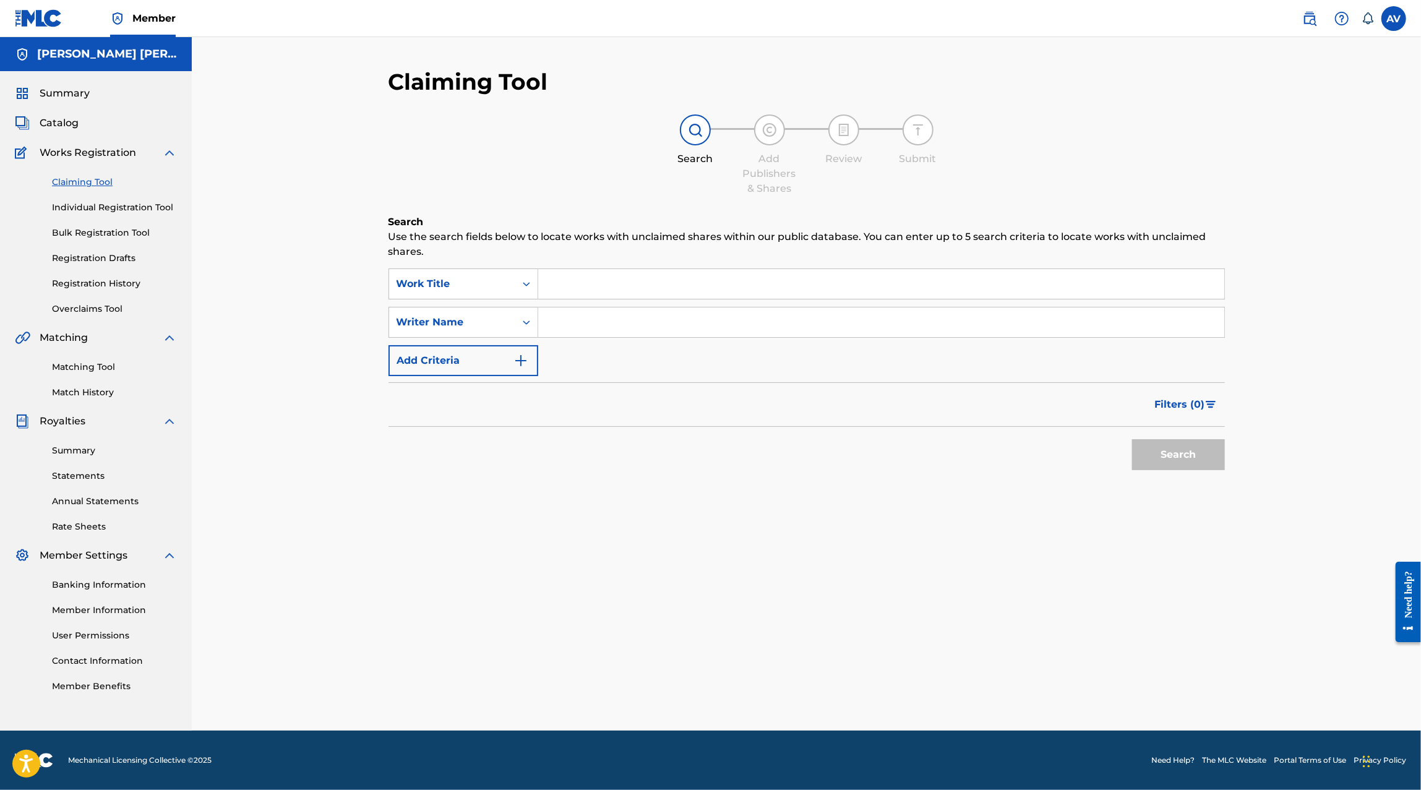
click at [100, 205] on link "Individual Registration Tool" at bounding box center [114, 207] width 125 height 13
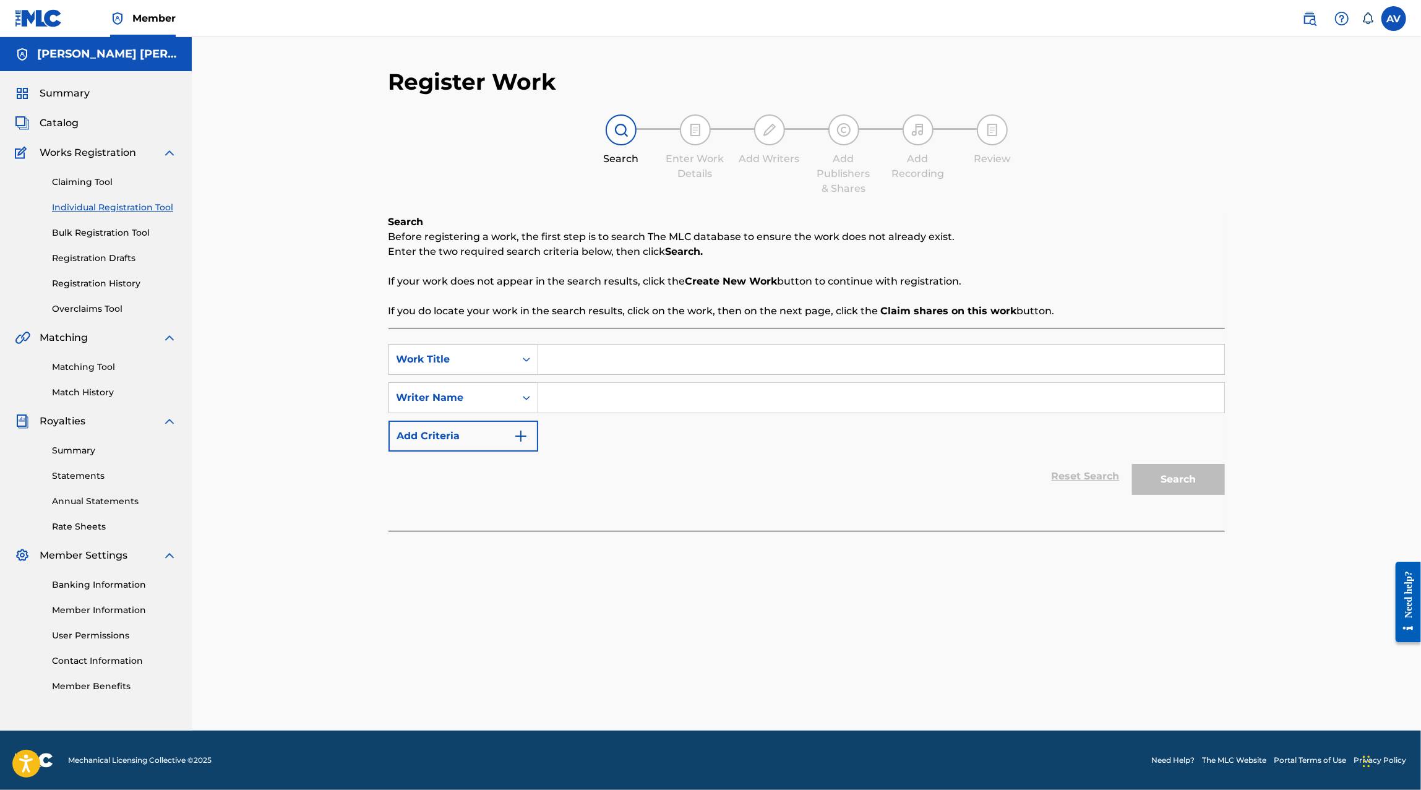
click at [100, 182] on link "Claiming Tool" at bounding box center [114, 182] width 125 height 13
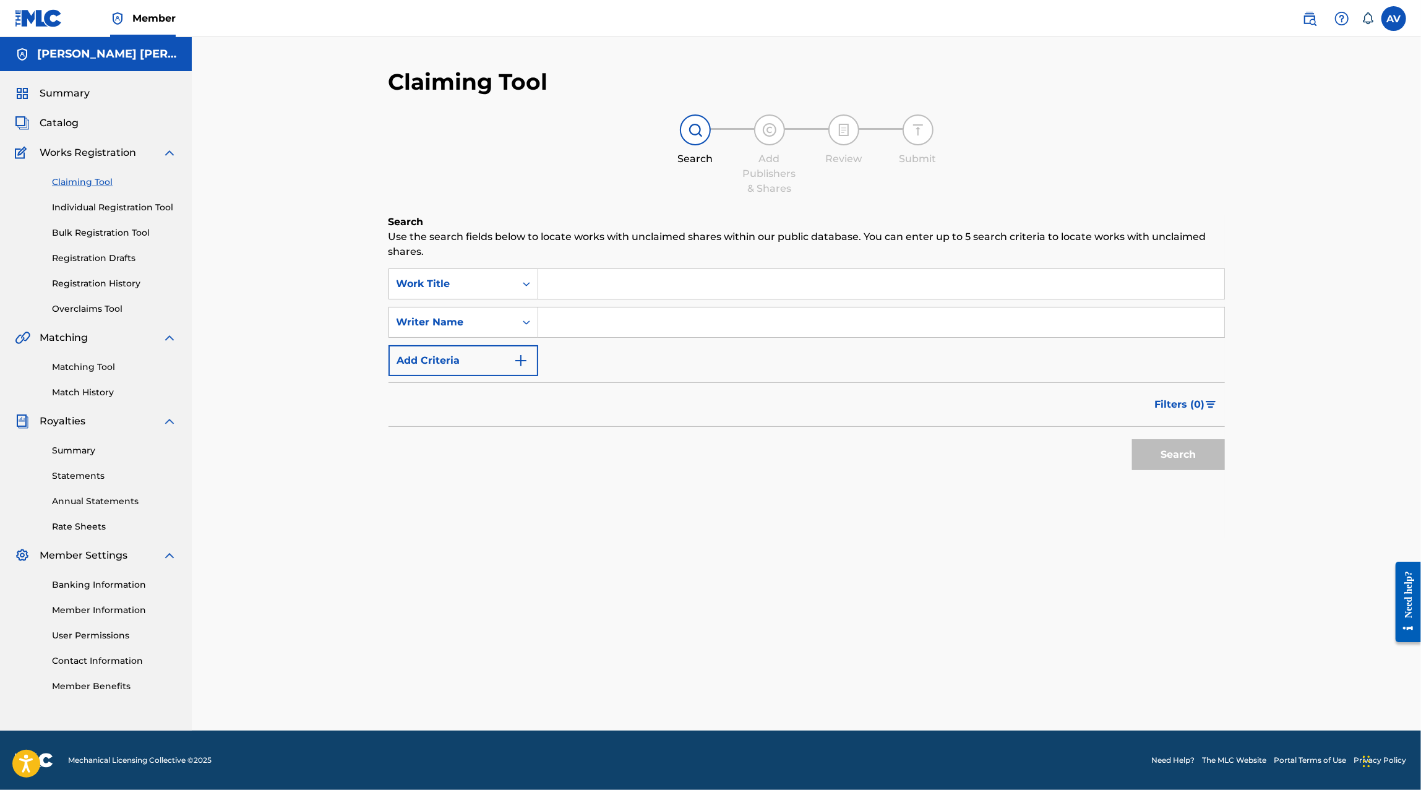
click at [581, 289] on input "Search Form" at bounding box center [881, 284] width 686 height 30
click at [584, 313] on strong "hombre" at bounding box center [580, 312] width 41 height 12
type input "el hombre del equipo"
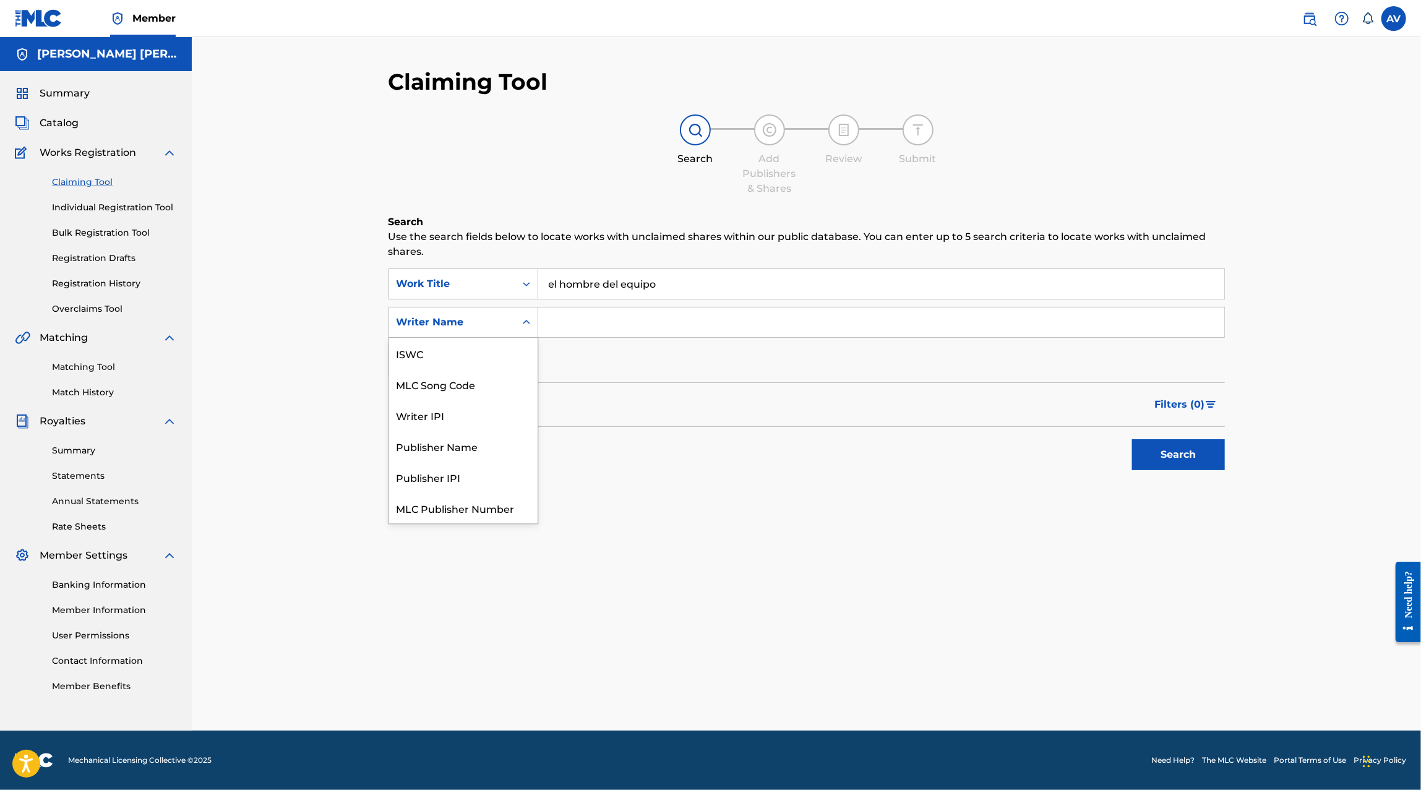
click at [508, 319] on div "Writer Name" at bounding box center [452, 322] width 126 height 24
click at [625, 349] on div "SearchWithCriteria96bccdb3-1d3a-4305-be04-b9bbd1381f39 Work Title el hombre del…" at bounding box center [806, 322] width 836 height 108
click at [517, 351] on button "Add Criteria" at bounding box center [463, 360] width 150 height 31
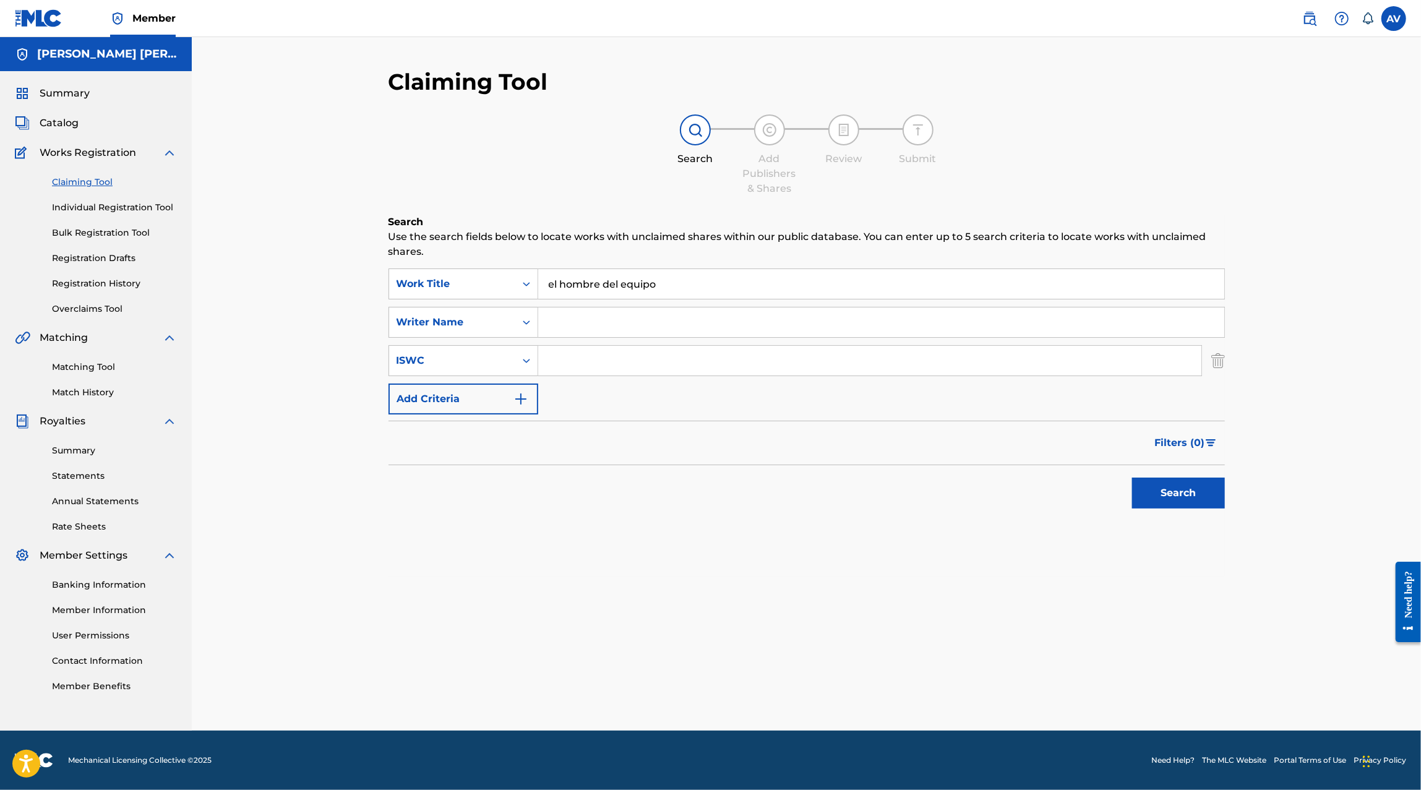
click at [506, 390] on button "Add Criteria" at bounding box center [463, 398] width 150 height 31
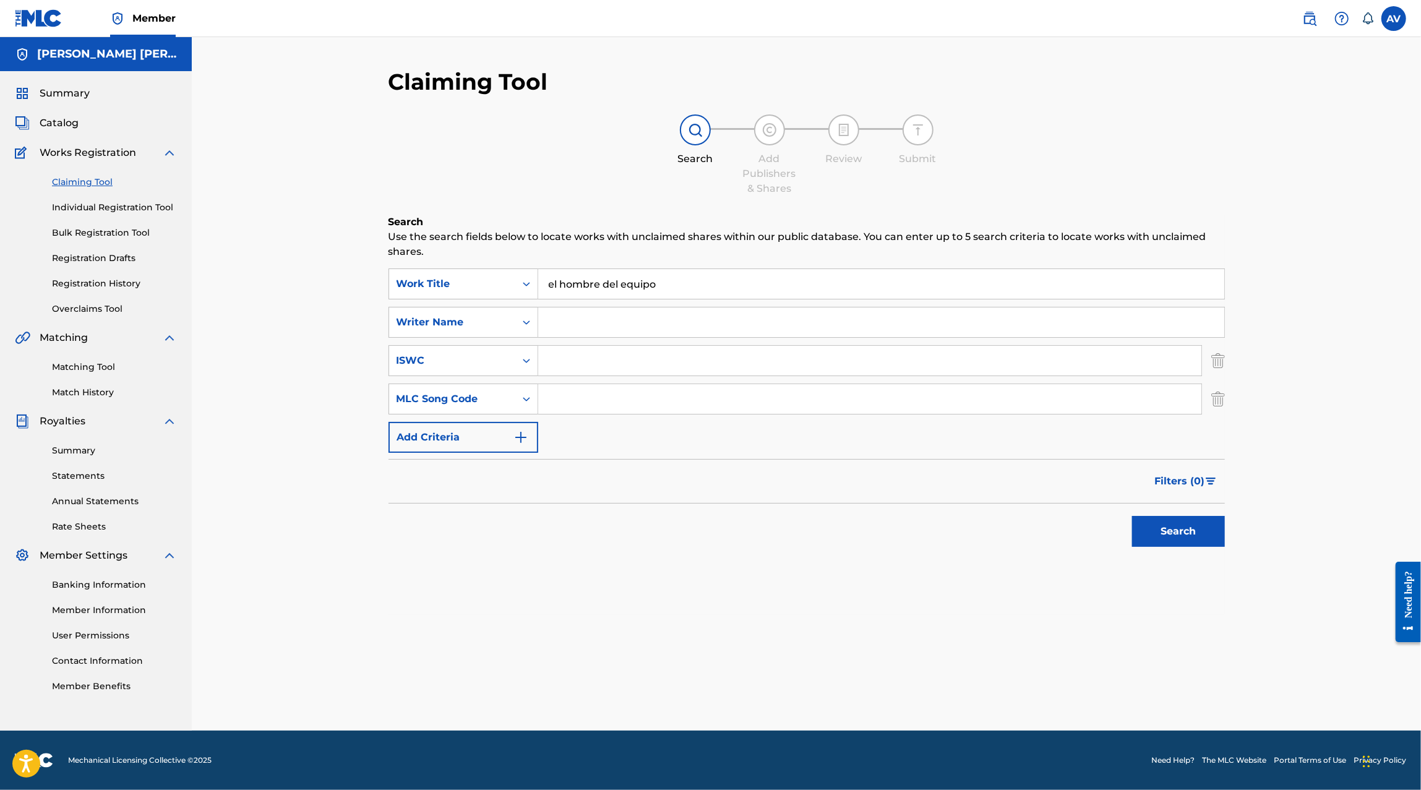
click at [500, 435] on button "Add Criteria" at bounding box center [463, 437] width 150 height 31
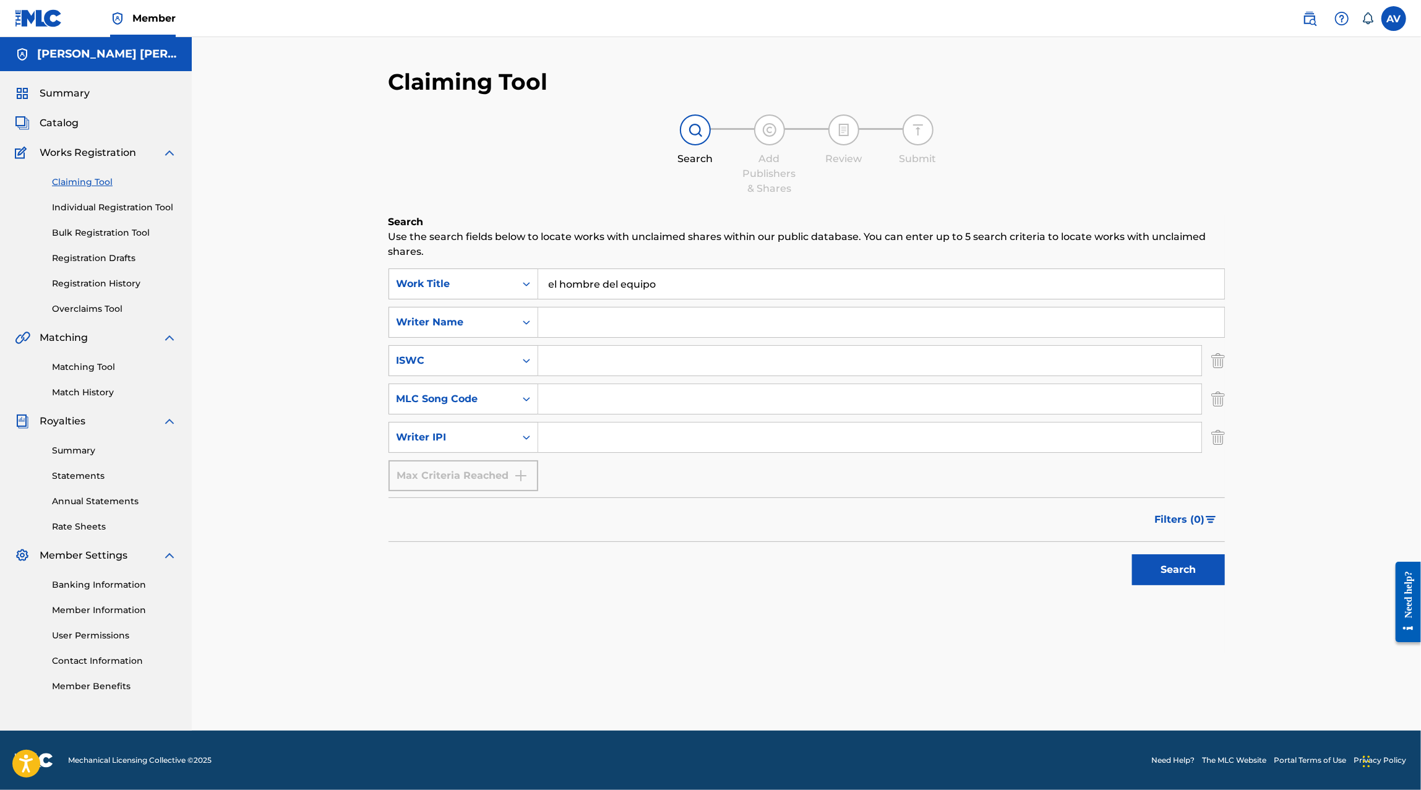
click at [105, 207] on link "Individual Registration Tool" at bounding box center [114, 207] width 125 height 13
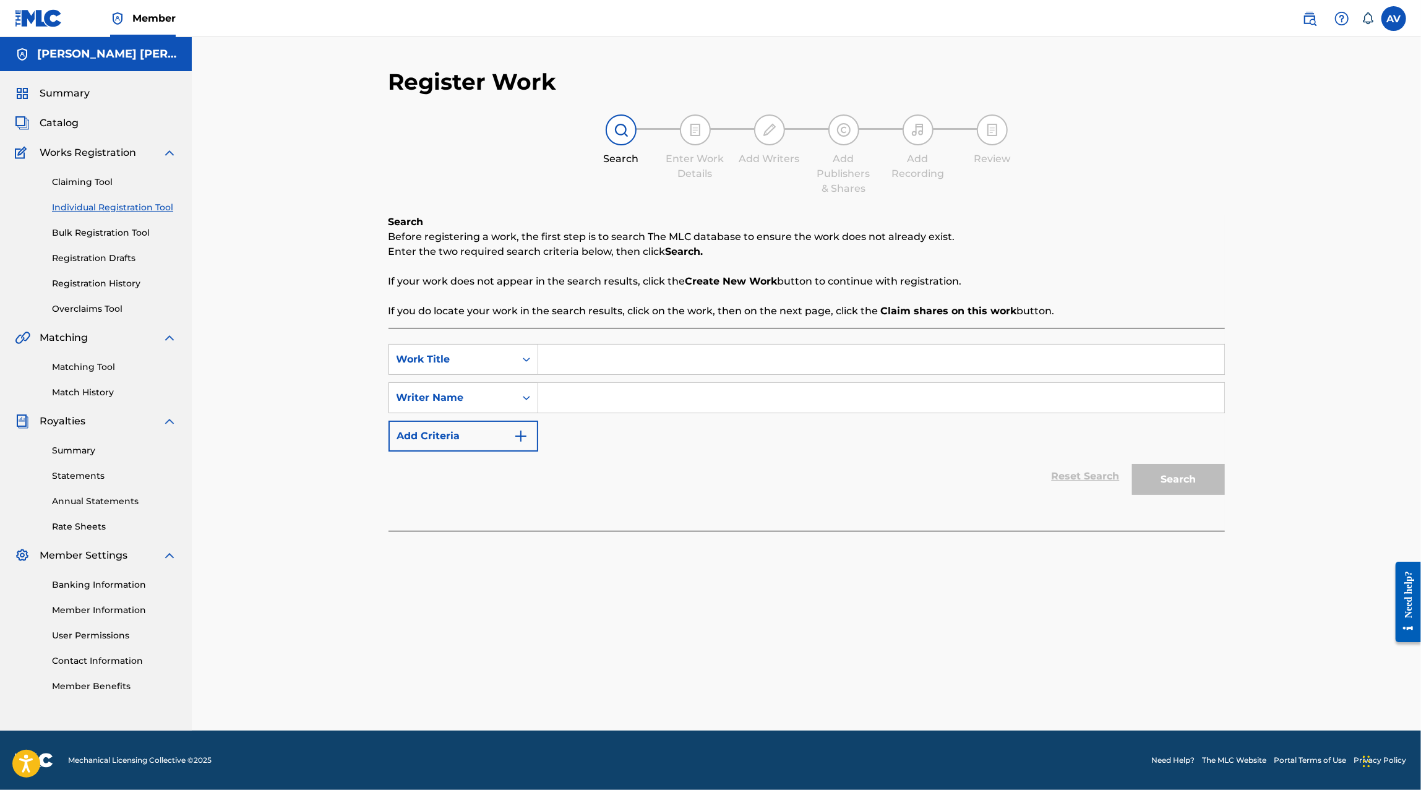
click at [92, 363] on link "Matching Tool" at bounding box center [114, 367] width 125 height 13
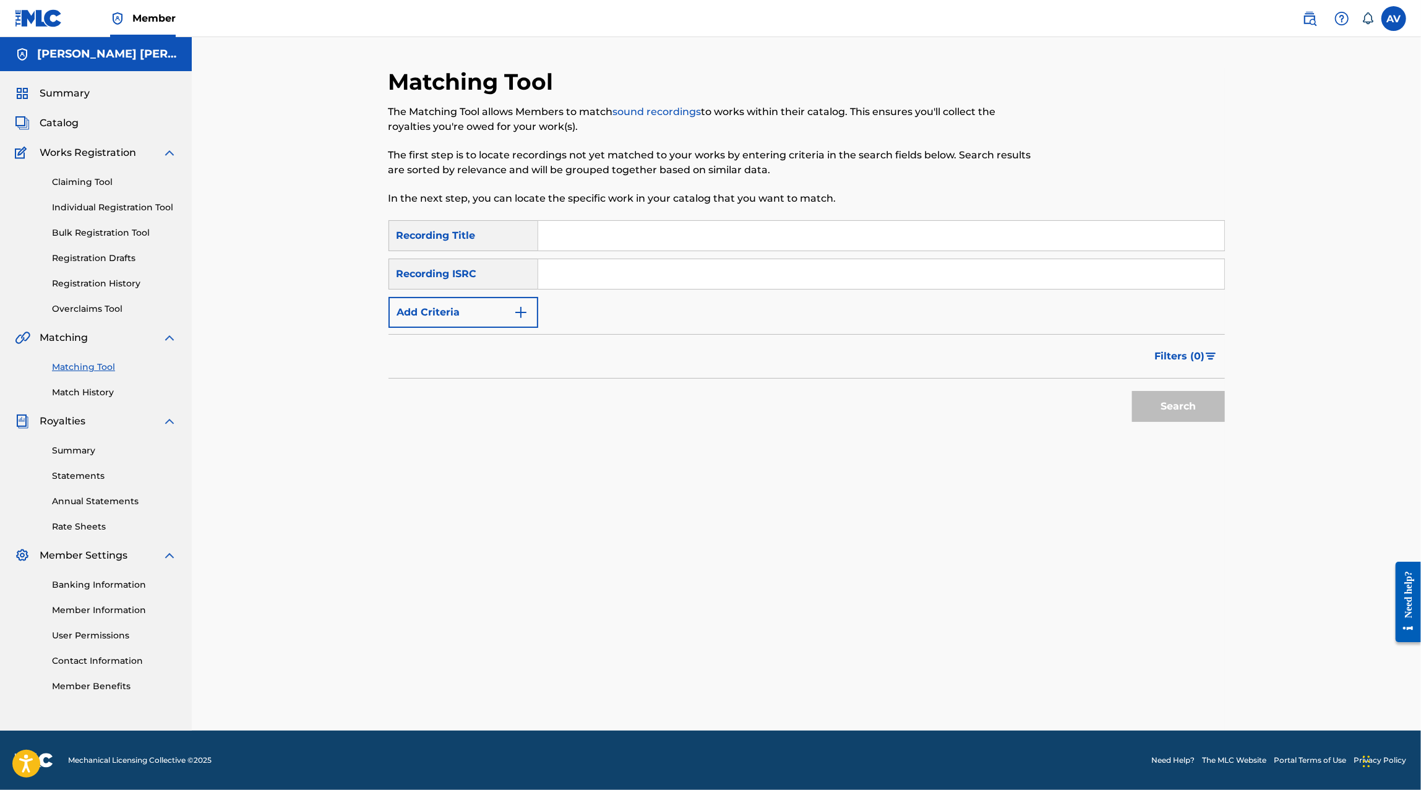
click at [661, 227] on input "Search Form" at bounding box center [881, 236] width 686 height 30
click at [75, 176] on link "Claiming Tool" at bounding box center [114, 182] width 125 height 13
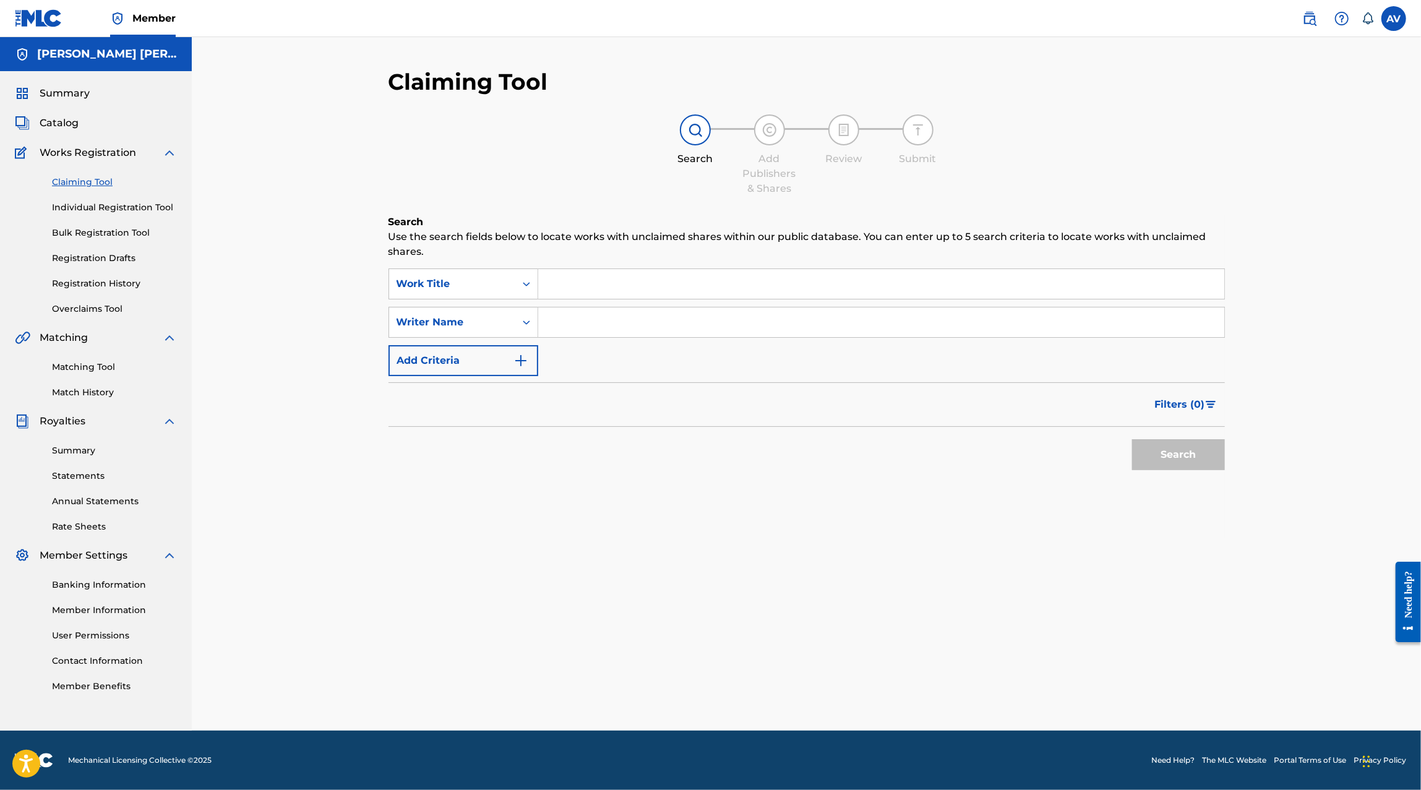
click at [609, 280] on input "Search Form" at bounding box center [881, 284] width 686 height 30
type input "El hombre del equipo"
click at [586, 327] on input "Search Form" at bounding box center [881, 322] width 686 height 30
type input "Jesus Elizabeth"
click at [1184, 461] on button "Search" at bounding box center [1178, 454] width 93 height 31
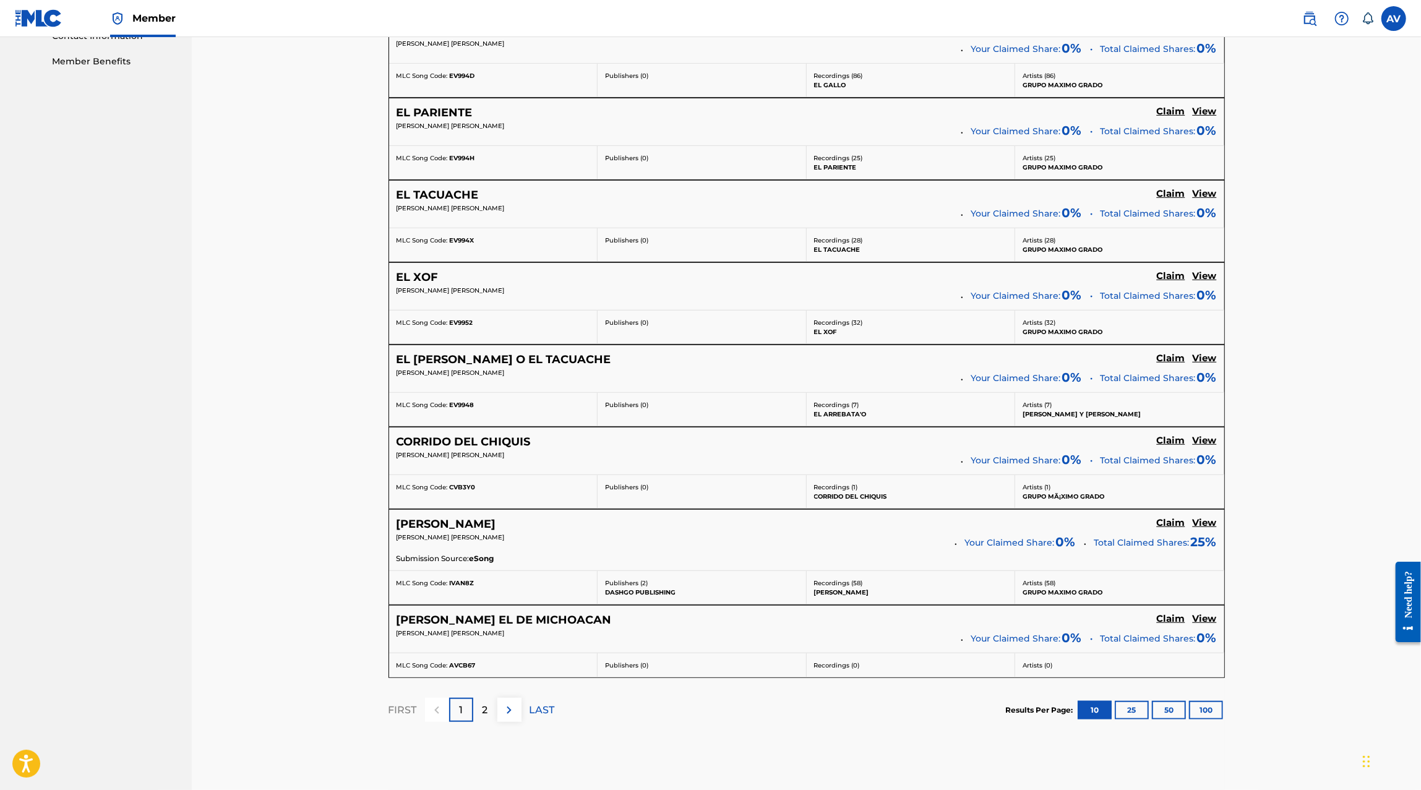
scroll to position [638, 0]
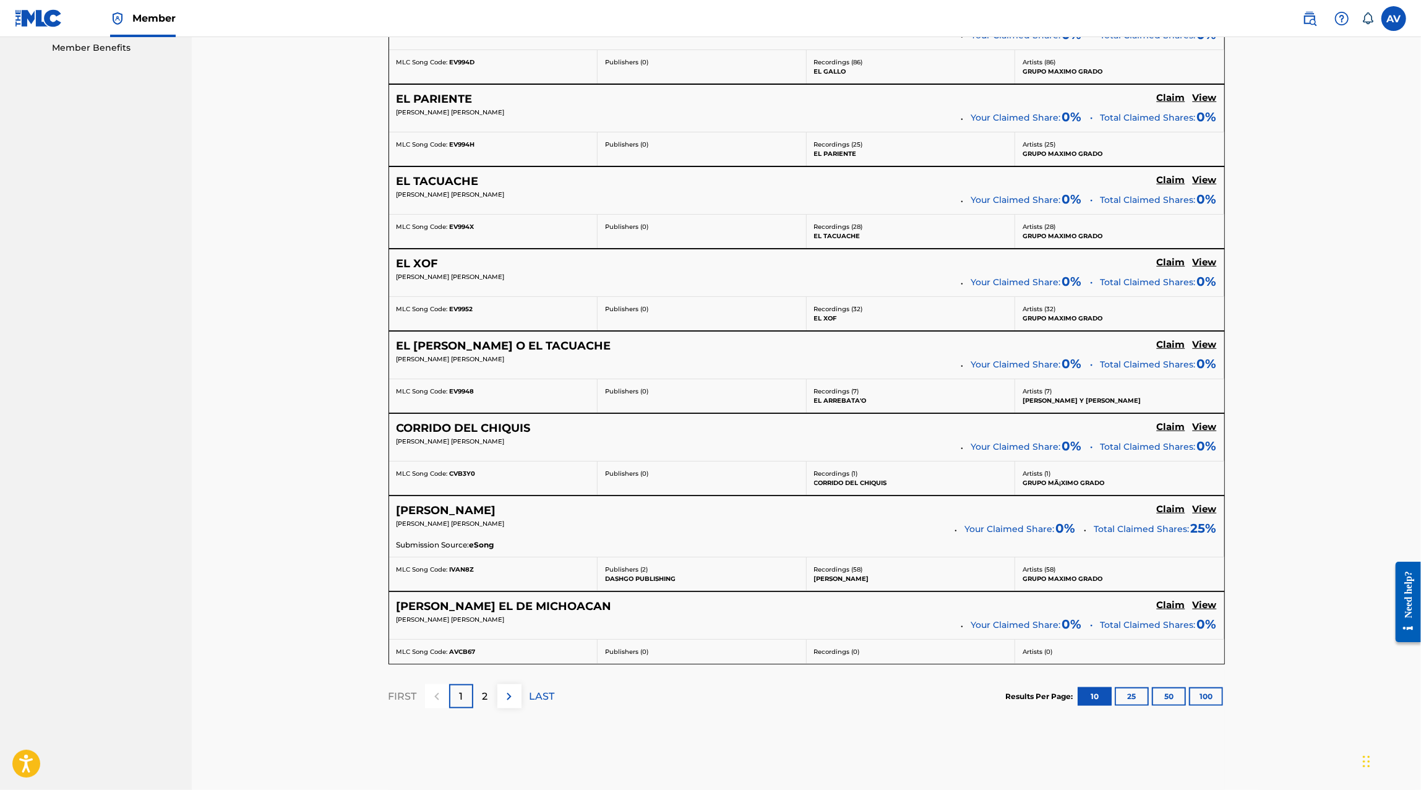
click at [479, 689] on div "2" at bounding box center [485, 696] width 24 height 24
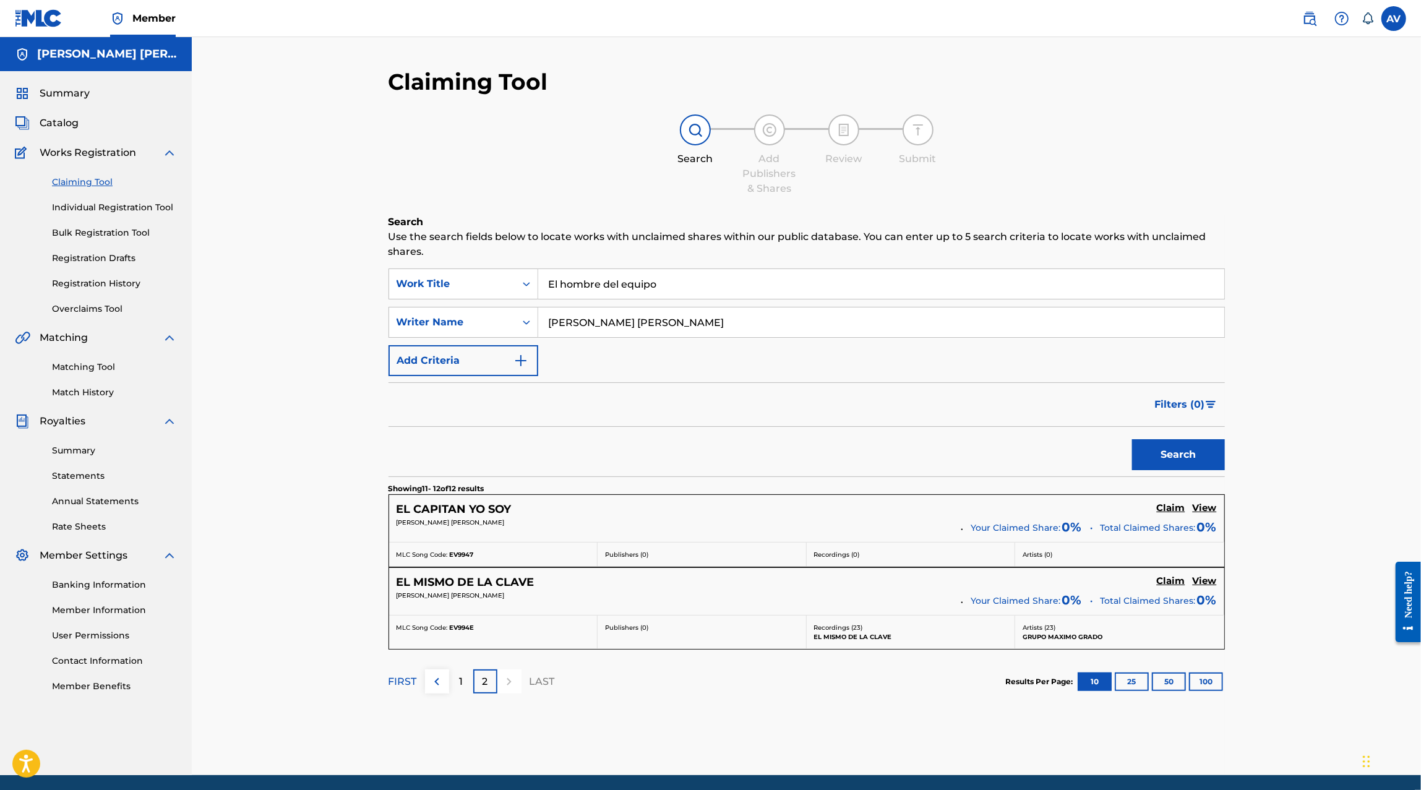
click at [460, 685] on p "1" at bounding box center [461, 681] width 4 height 15
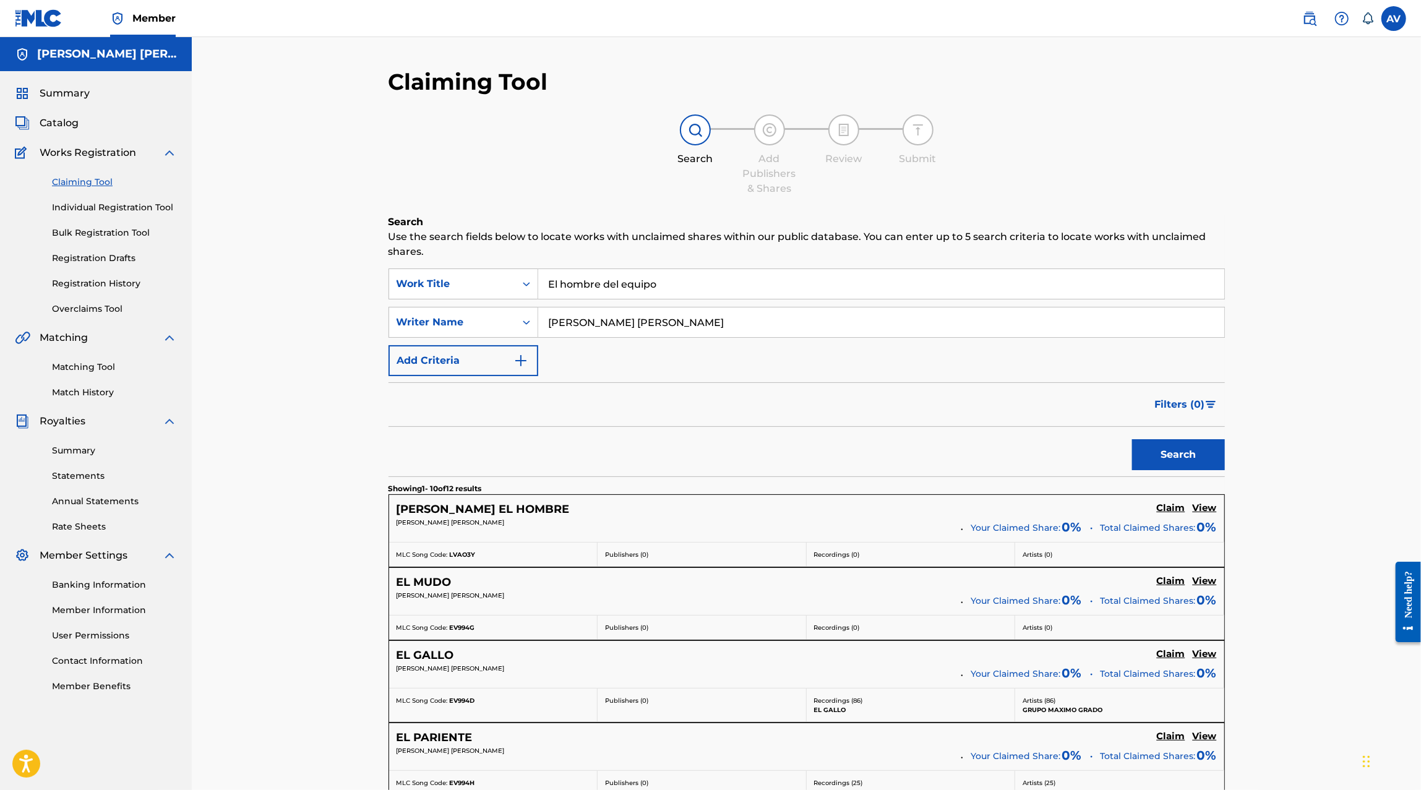
click at [90, 365] on link "Matching Tool" at bounding box center [114, 367] width 125 height 13
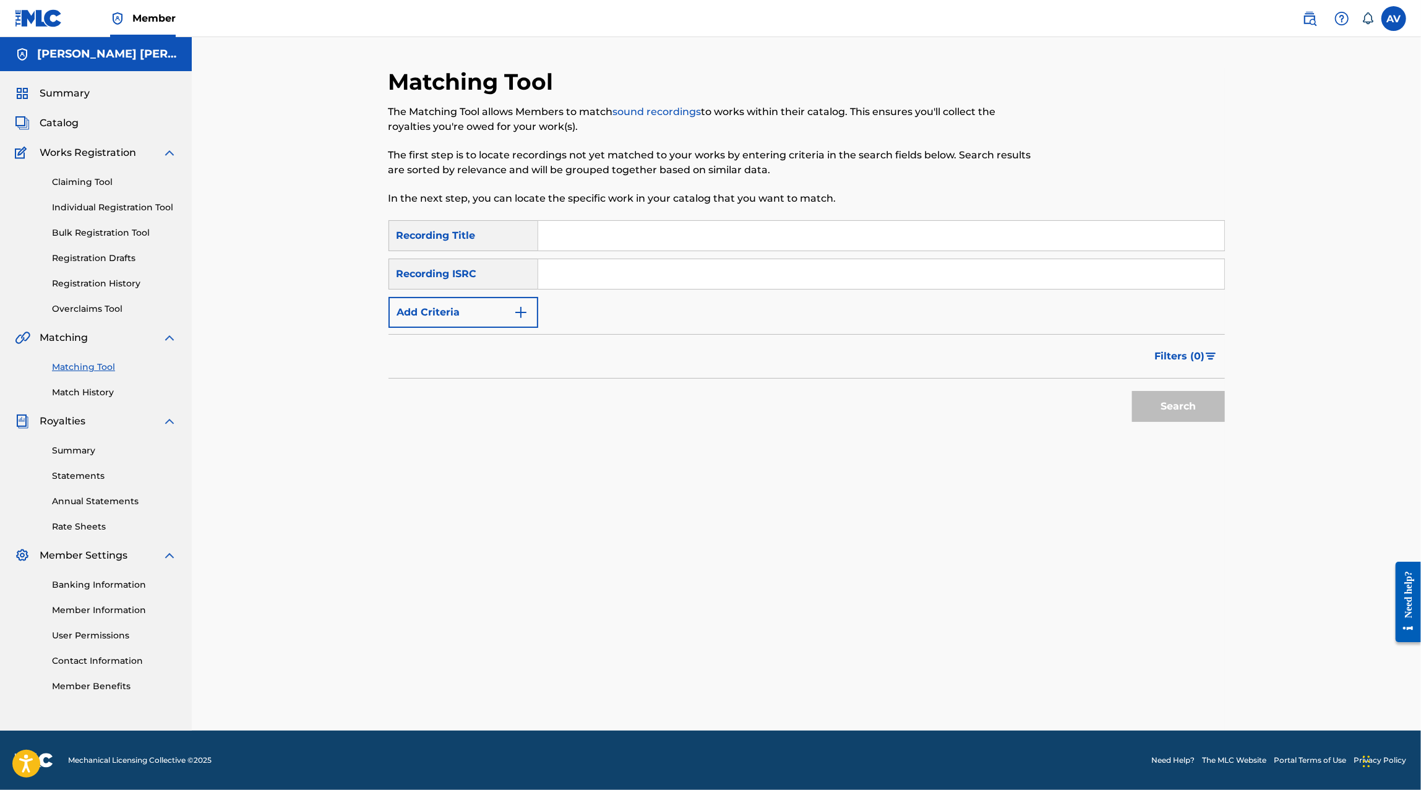
click at [610, 242] on input "Search Form" at bounding box center [881, 236] width 686 height 30
type input "El hombre del equipo"
click at [498, 329] on form "SearchWithCriteria64ebc4be-b3ea-4108-8d44-c136936faafe Recording Title El hombr…" at bounding box center [806, 324] width 836 height 208
click at [1172, 404] on button "Search" at bounding box center [1178, 406] width 93 height 31
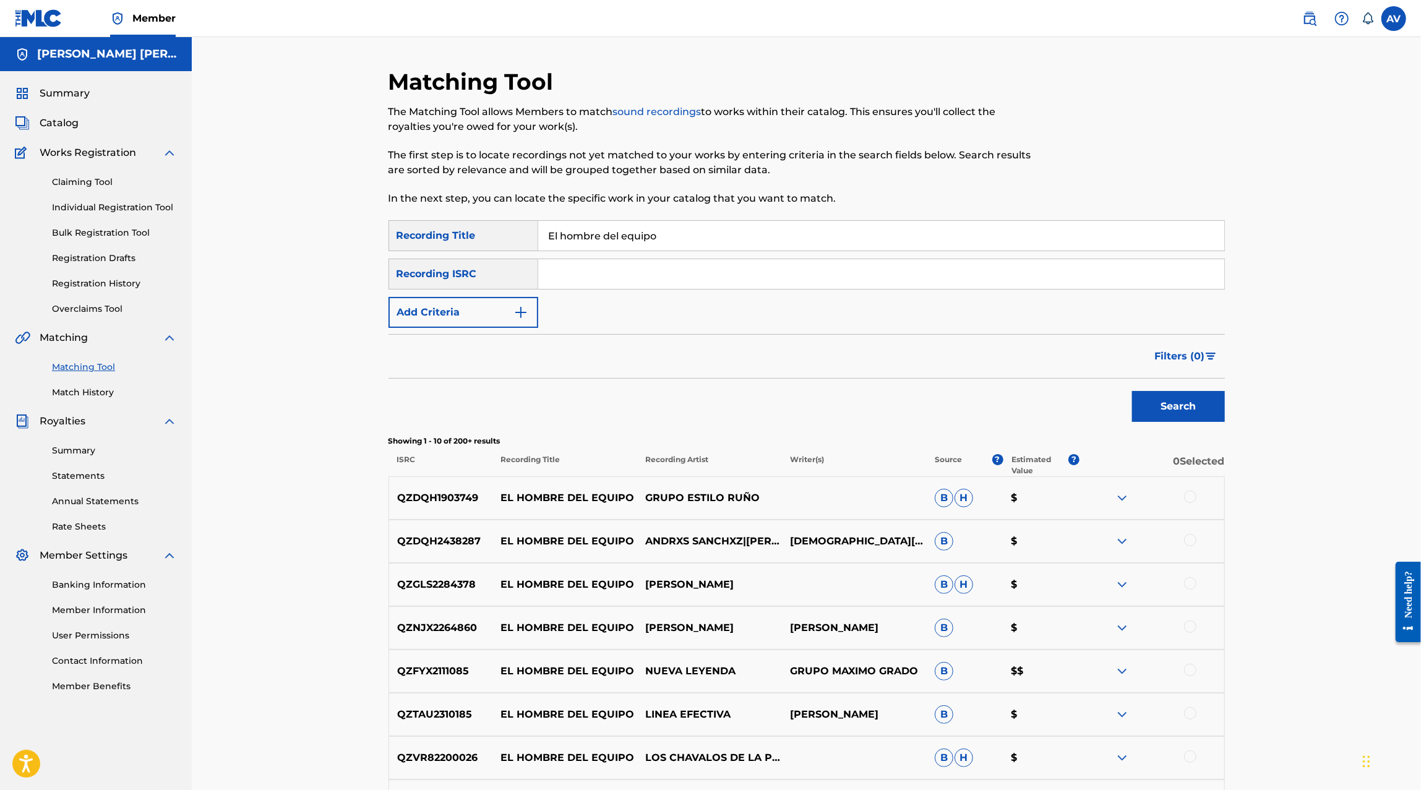
click at [502, 312] on button "Add Criteria" at bounding box center [463, 312] width 150 height 31
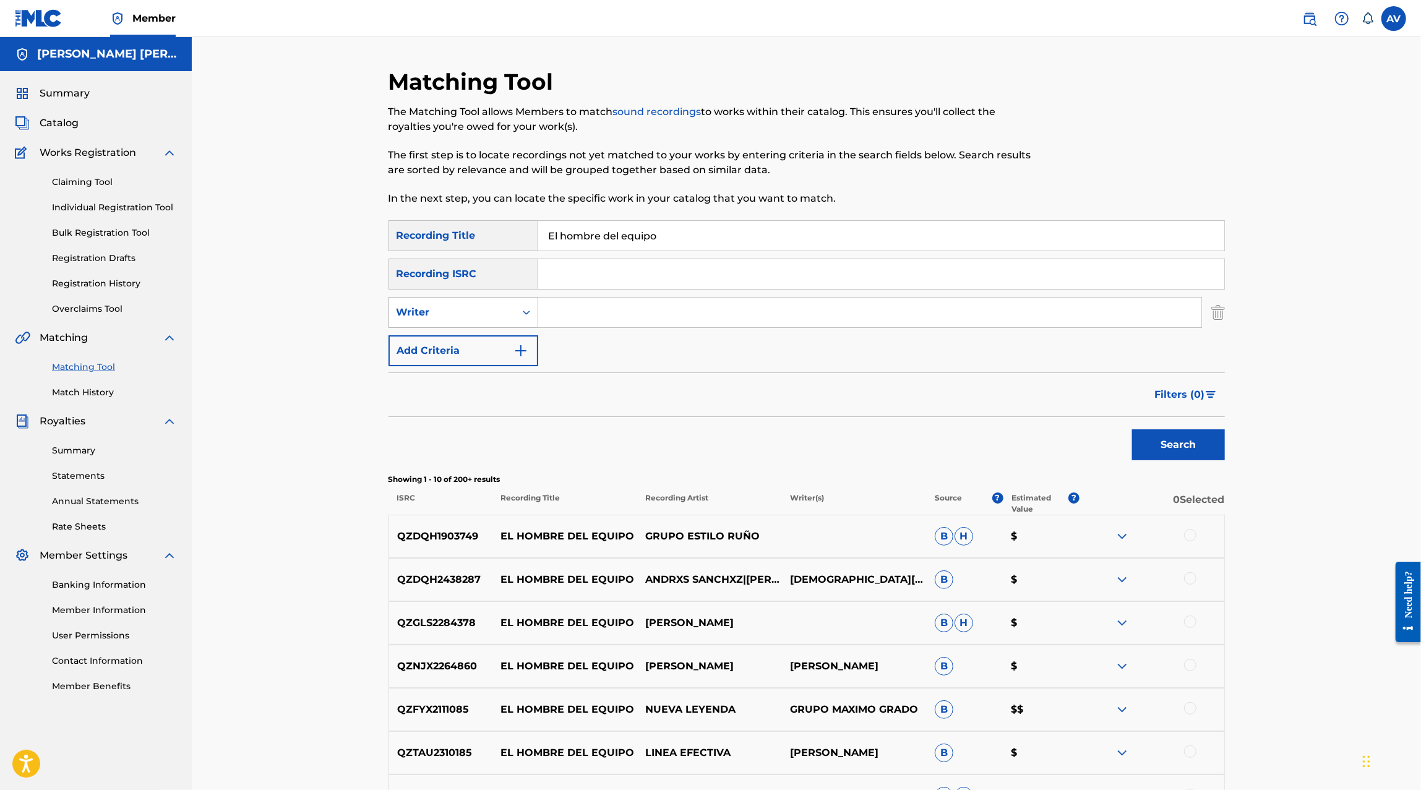
click at [508, 312] on div "Writer" at bounding box center [452, 313] width 126 height 24
click at [588, 312] on input "Search Form" at bounding box center [869, 312] width 663 height 30
type input "Jesus Elizabeth"
click at [1132, 429] on button "Search" at bounding box center [1178, 444] width 93 height 31
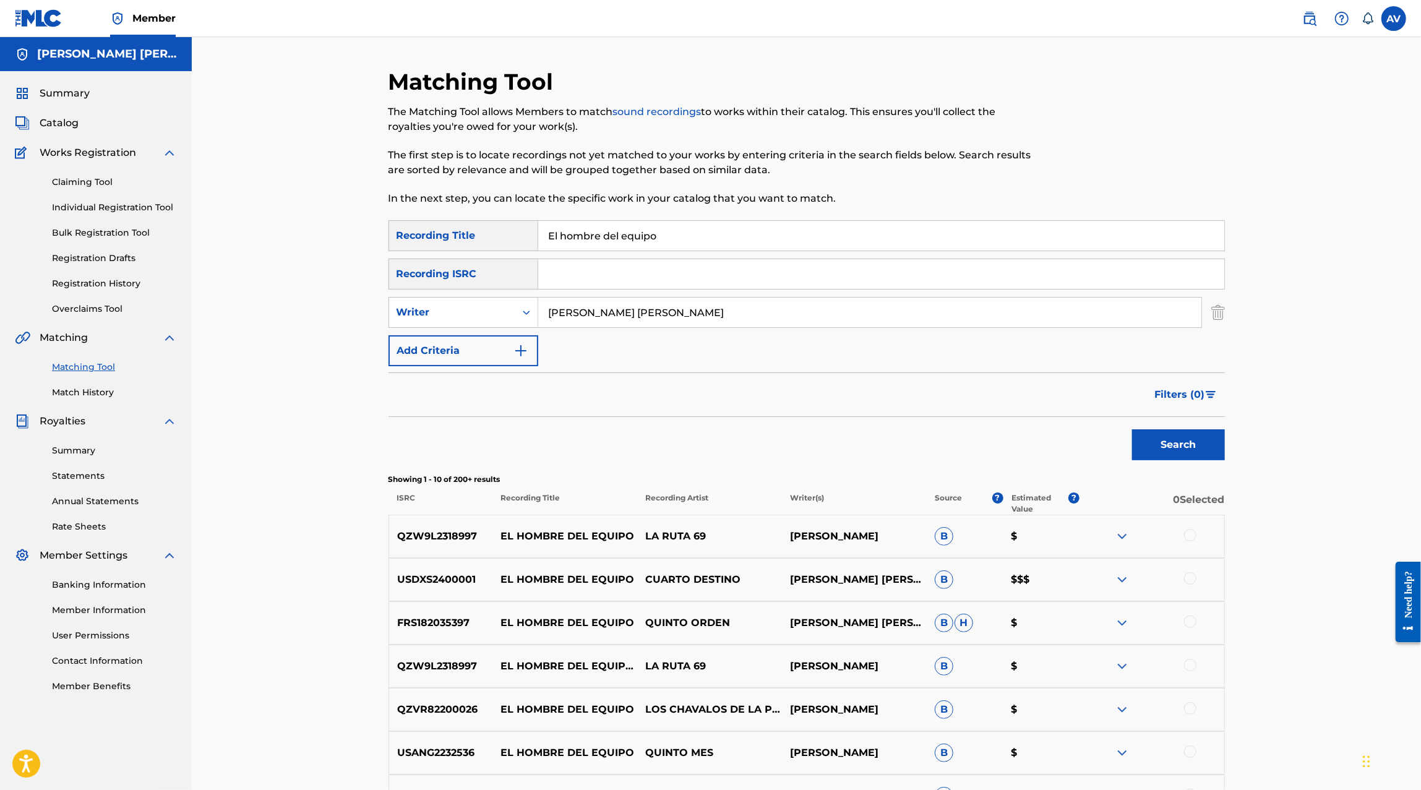
click at [1187, 529] on div at bounding box center [1190, 535] width 12 height 12
click at [1197, 570] on div "USDXS2400001 EL HOMBRE DEL EQUIPO CUARTO DESTINO JESUS ELIZABETH MUÑOZ SANCHEZ …" at bounding box center [806, 579] width 836 height 43
click at [1191, 581] on div at bounding box center [1190, 578] width 12 height 12
click at [1189, 633] on div "FRS182035397 EL HOMBRE DEL EQUIPO QUINTO ORDEN JESUS ELIZABETH MUÑOZ SANCHEZ, J…" at bounding box center [806, 622] width 836 height 43
click at [1189, 625] on div at bounding box center [1190, 621] width 12 height 12
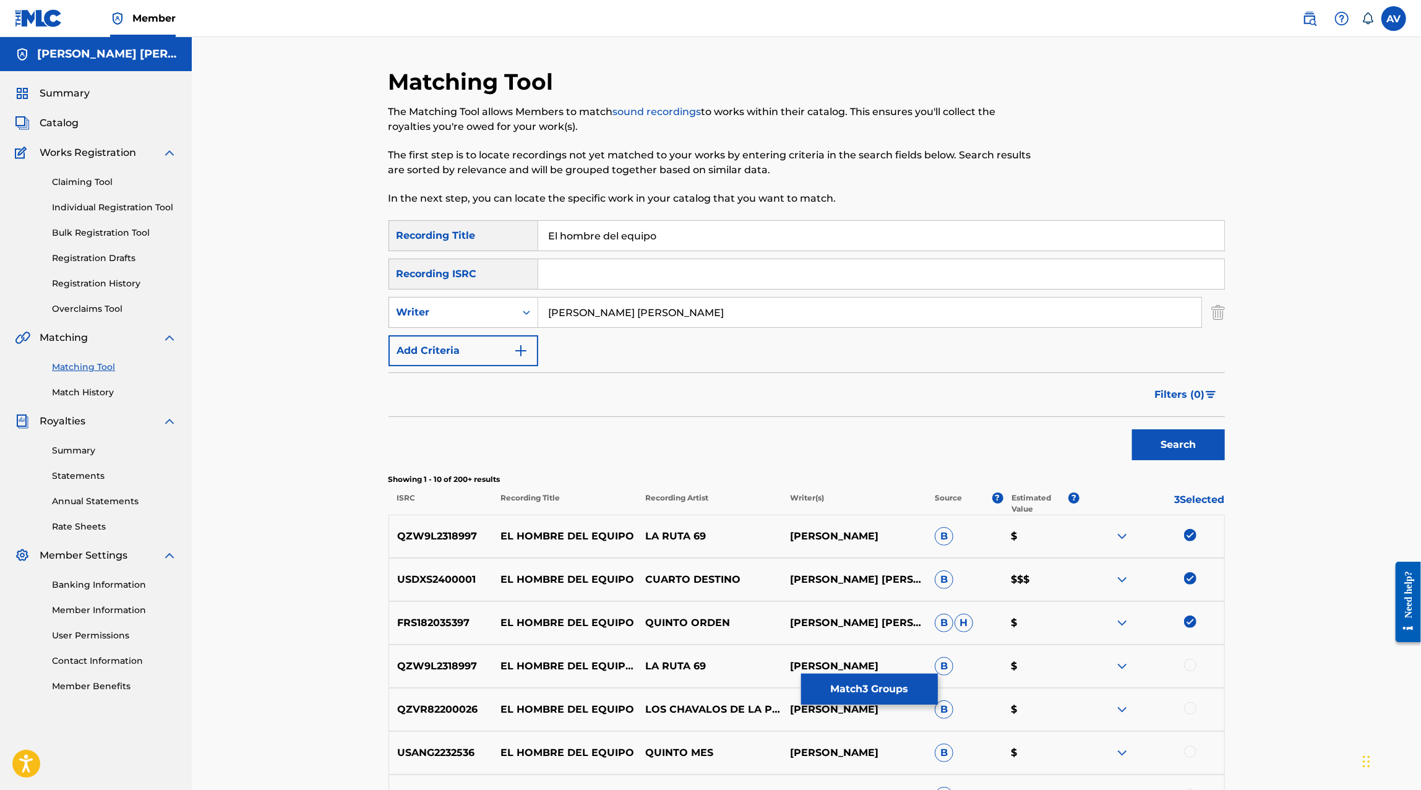
click at [1189, 649] on div "QZW9L2318997 EL HOMBRE DEL EQUIPO - EN VIVO LA RUTA 69 JESUS ELIZABETH MUÑOZ B $" at bounding box center [806, 665] width 836 height 43
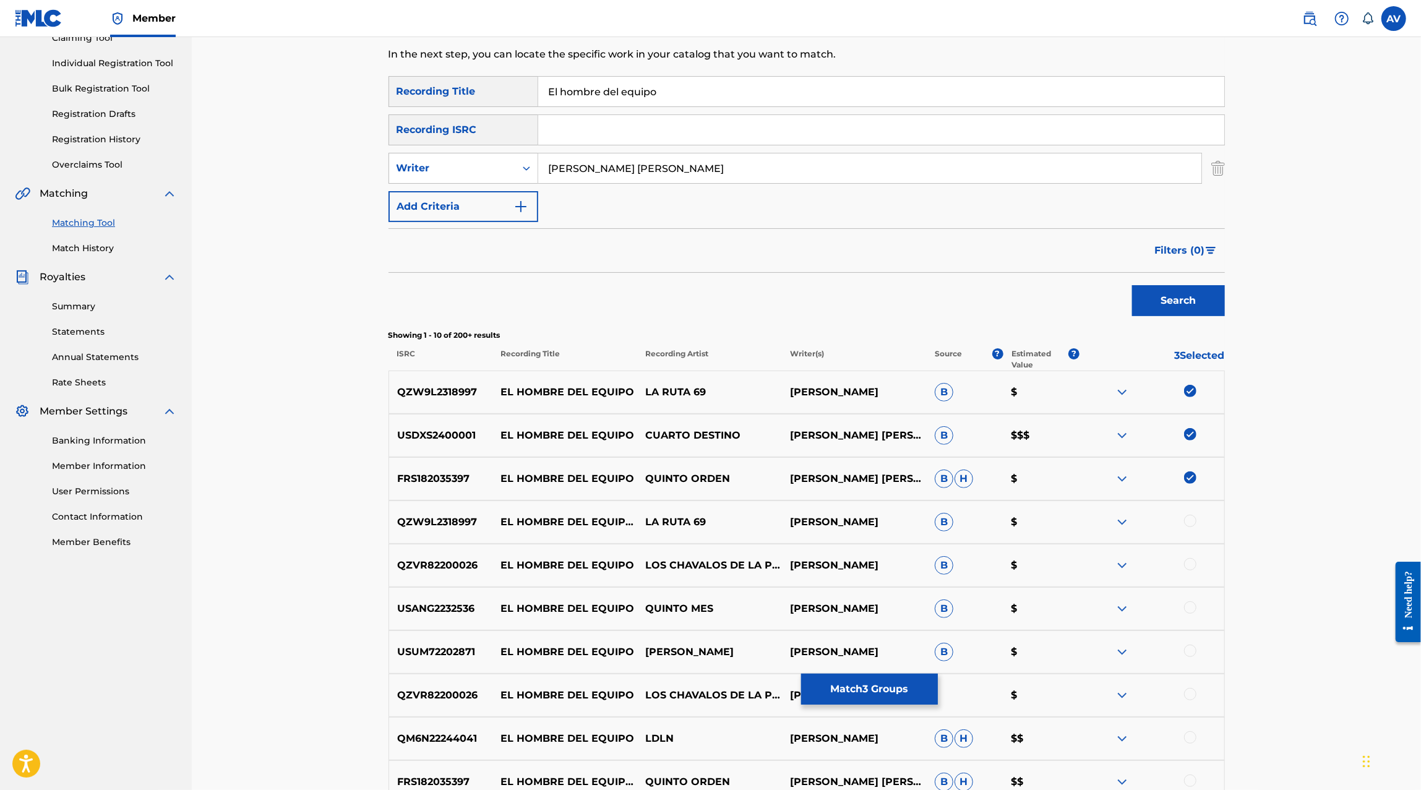
scroll to position [151, 0]
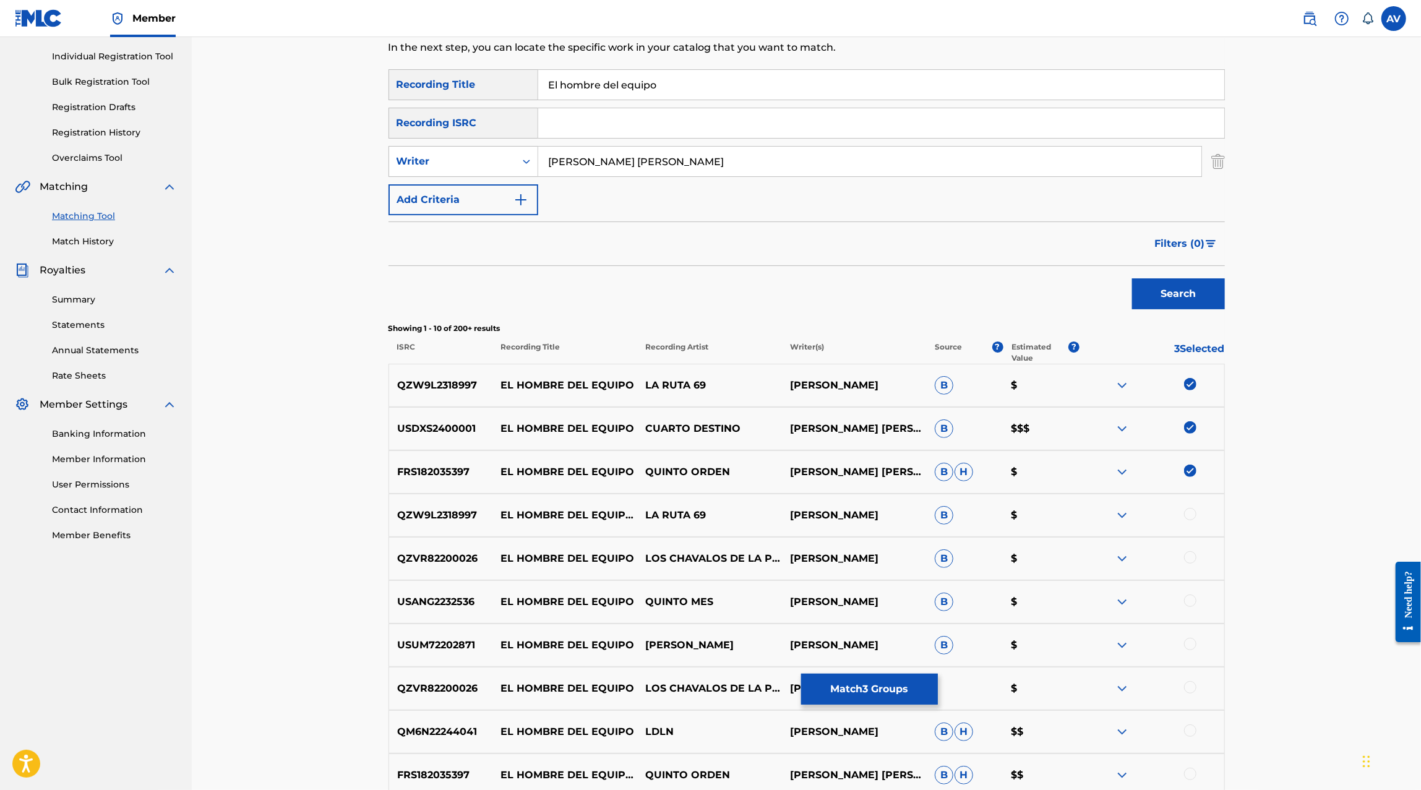
click at [1186, 510] on div at bounding box center [1190, 514] width 12 height 12
click at [1191, 551] on div at bounding box center [1151, 558] width 145 height 15
click at [1189, 558] on div at bounding box center [1190, 557] width 12 height 12
click at [1185, 599] on div at bounding box center [1190, 600] width 12 height 12
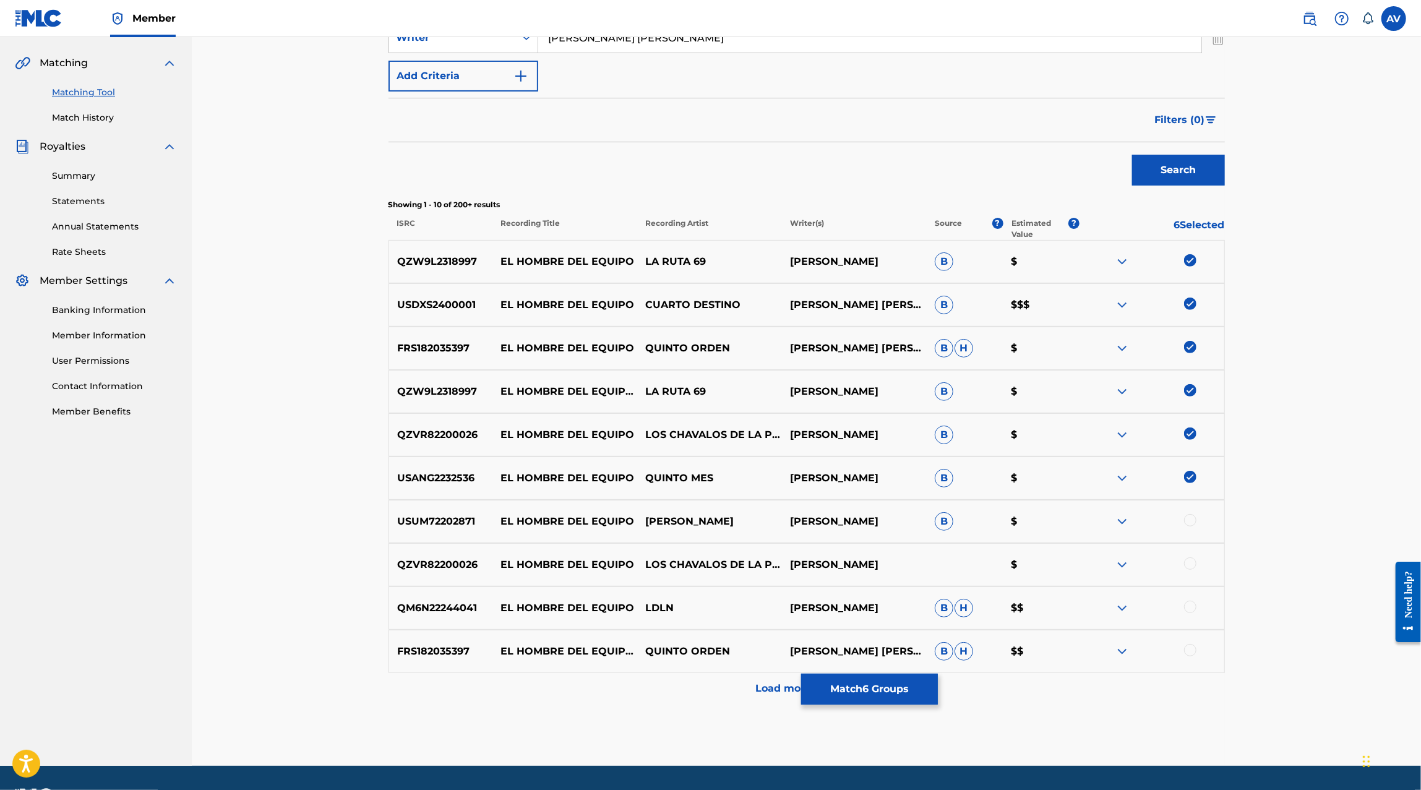
scroll to position [309, 0]
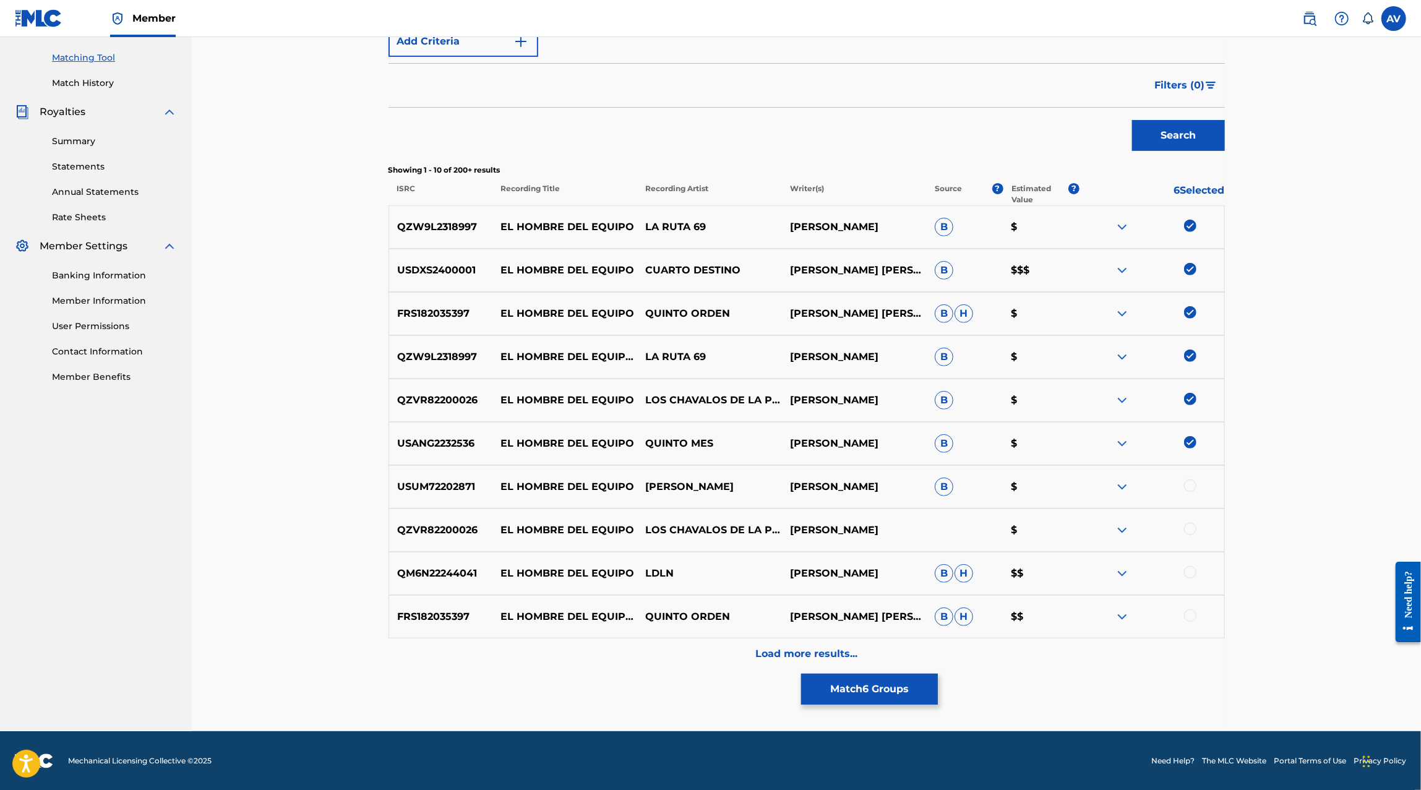
click at [1186, 481] on div at bounding box center [1190, 485] width 12 height 12
click at [1186, 518] on div "QZVR82200026 EL HOMBRE DEL EQUIPO LOS CHAVALOS DE LA PERLA,GRUPO MAXIMO GRADO J…" at bounding box center [806, 529] width 836 height 43
click at [1186, 528] on div at bounding box center [1190, 529] width 12 height 12
click at [1186, 565] on div "QM6N22244041 EL HOMBRE DEL EQUIPO LDLN JESUS MUÑOZ SANCHEZ B H $$" at bounding box center [806, 573] width 836 height 43
click at [1188, 581] on div "QM6N22244041 EL HOMBRE DEL EQUIPO LDLN JESUS MUÑOZ SANCHEZ B H $$" at bounding box center [806, 573] width 836 height 43
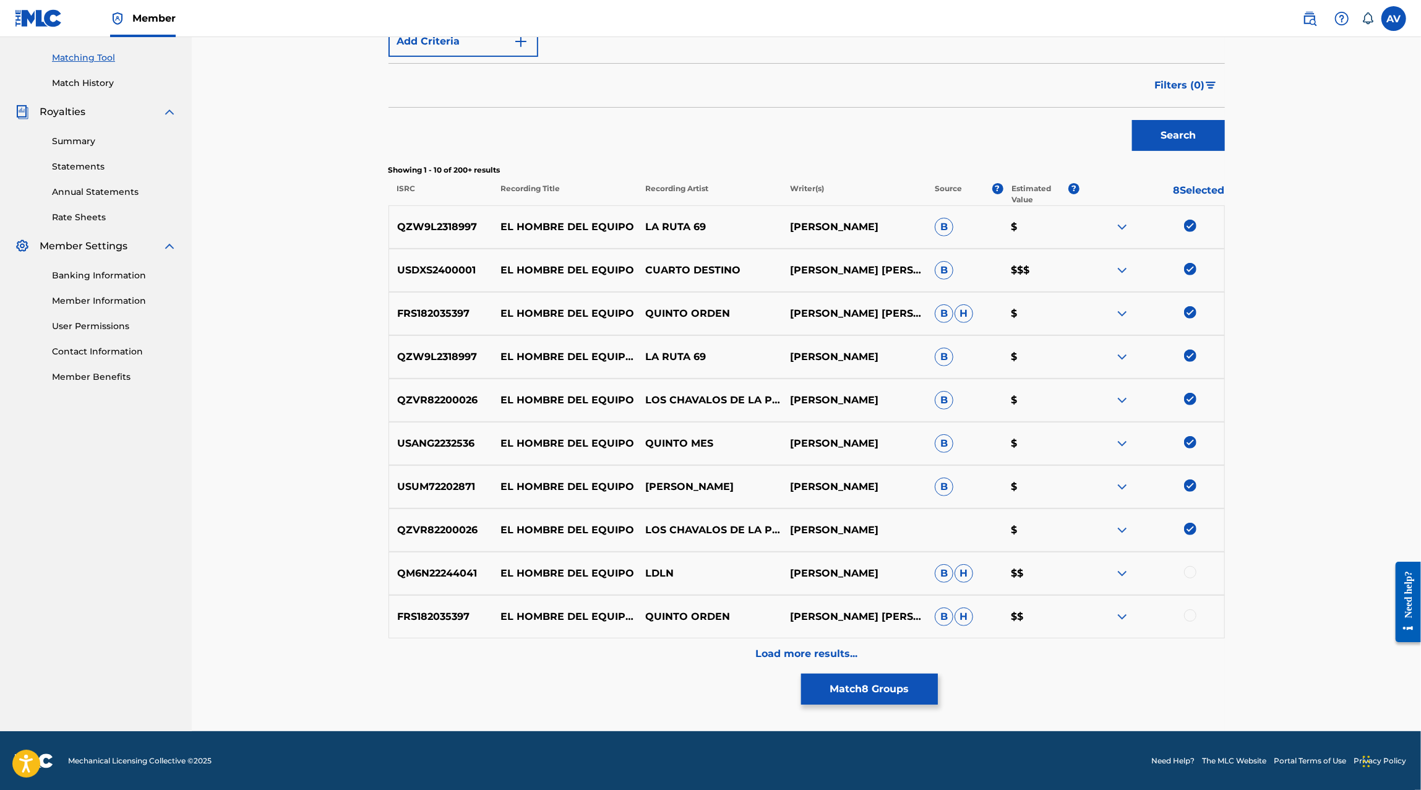
click at [1188, 573] on div at bounding box center [1190, 572] width 12 height 12
click at [1188, 613] on div at bounding box center [1190, 615] width 12 height 12
click at [841, 648] on p "Load more results..." at bounding box center [806, 653] width 102 height 15
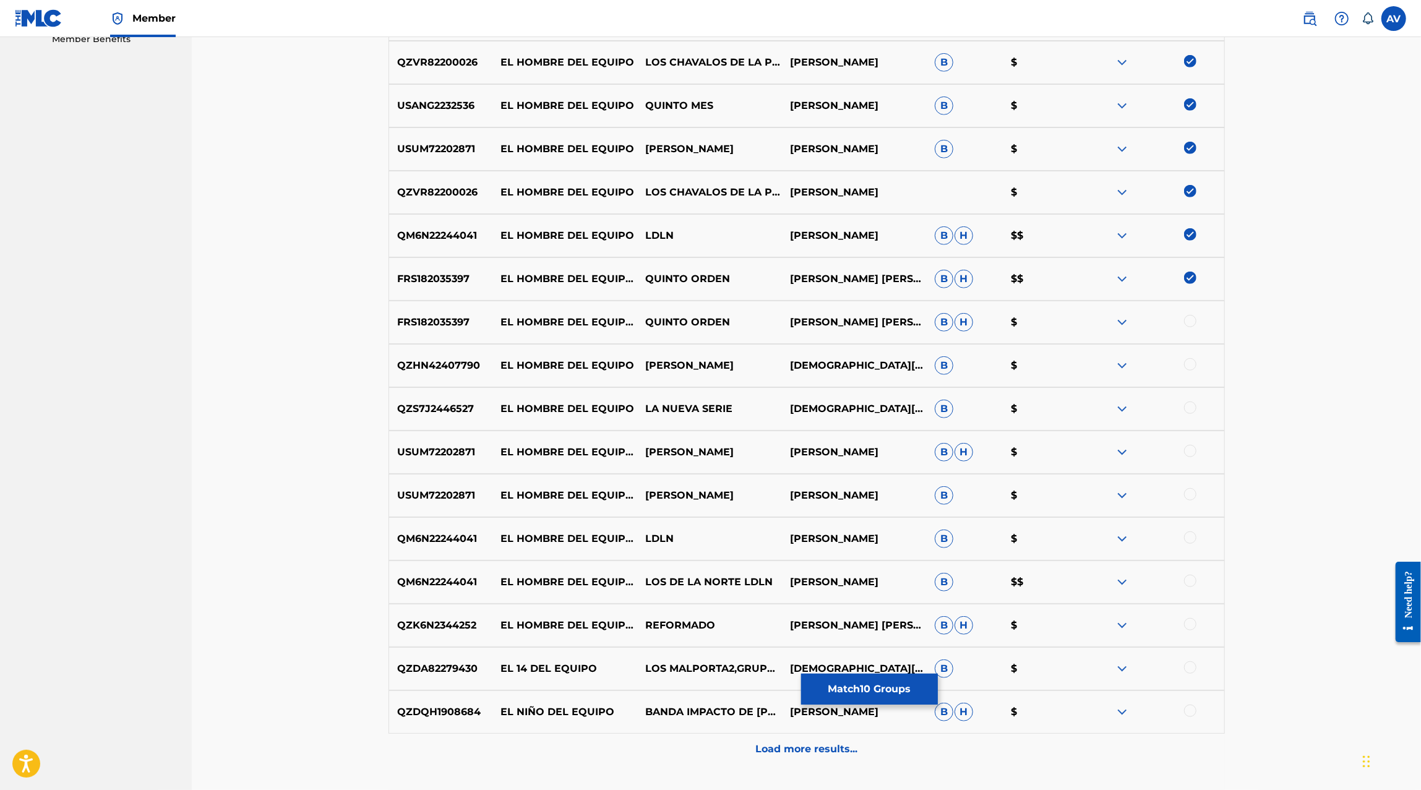
scroll to position [646, 0]
click at [1192, 319] on div at bounding box center [1190, 321] width 12 height 12
click at [1189, 372] on div at bounding box center [1151, 366] width 145 height 15
click at [1190, 364] on div at bounding box center [1190, 365] width 12 height 12
click at [1190, 400] on div "QZS7J2446527 EL HOMBRE DEL EQUIPO LA NUEVA SERIE JESUS E MUÑOZ SANCHEZ B $" at bounding box center [806, 409] width 836 height 43
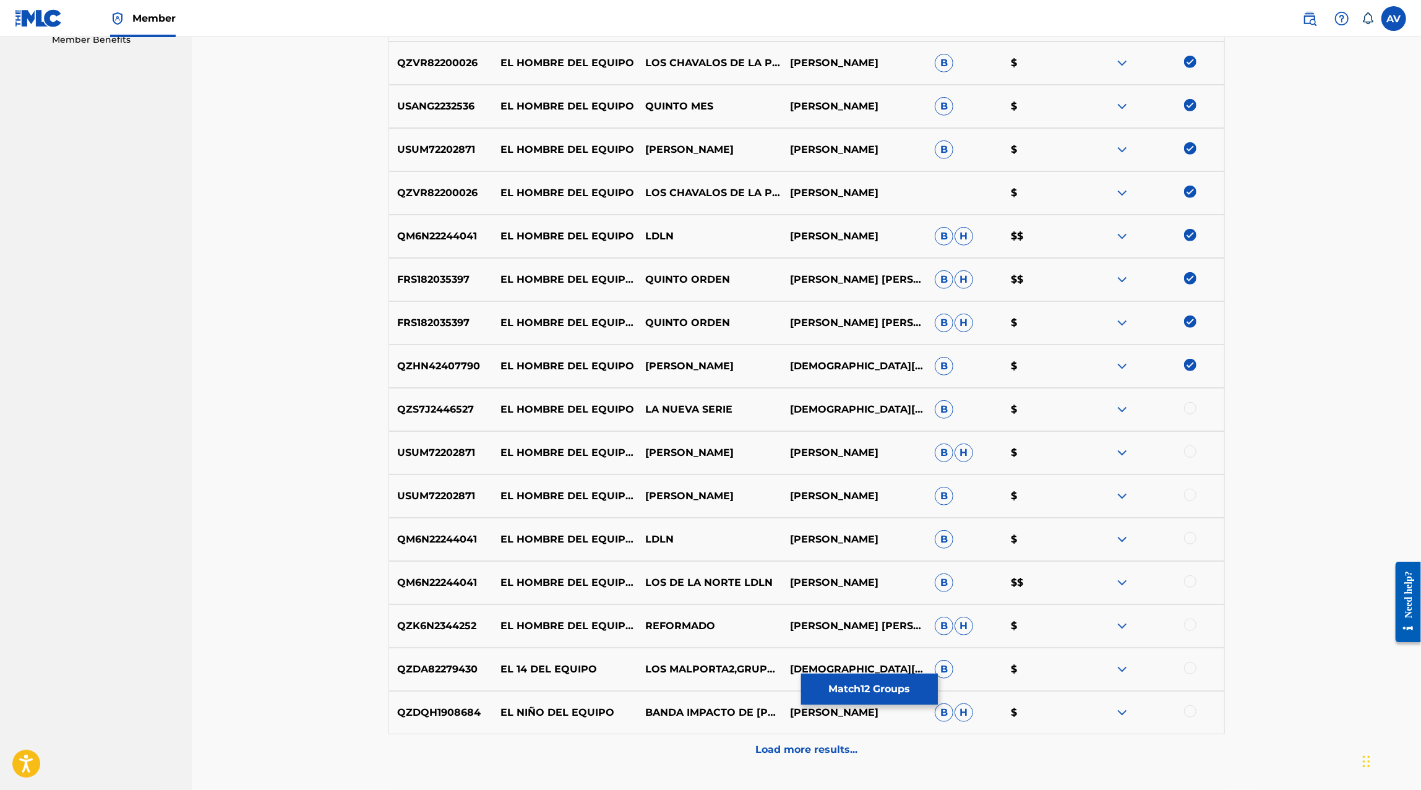
click at [1189, 414] on div at bounding box center [1151, 409] width 145 height 15
click at [1190, 410] on div at bounding box center [1190, 408] width 12 height 12
click at [1190, 450] on div at bounding box center [1190, 451] width 12 height 12
click at [1191, 497] on div at bounding box center [1190, 495] width 12 height 12
click at [1195, 537] on div at bounding box center [1190, 538] width 12 height 12
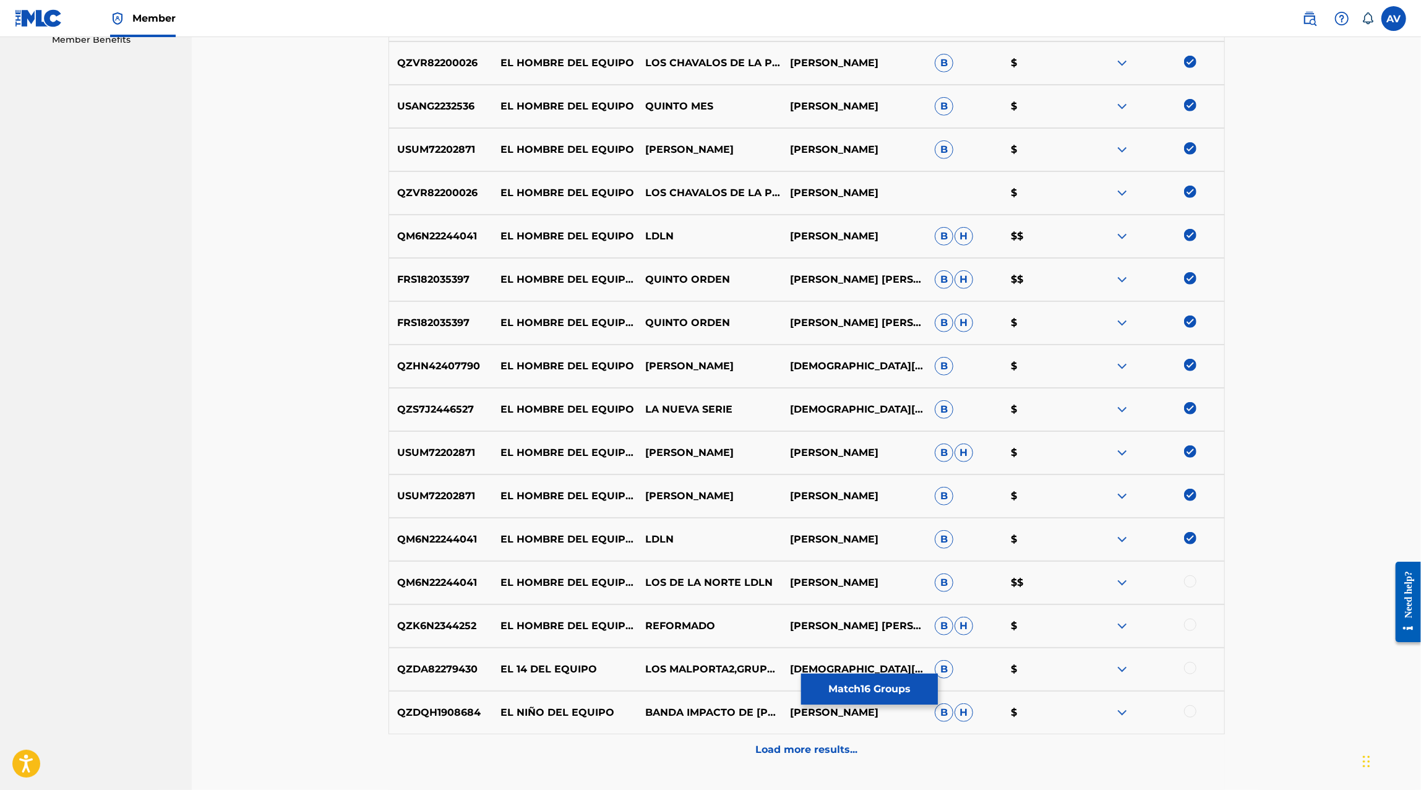
click at [1193, 581] on div at bounding box center [1190, 581] width 12 height 12
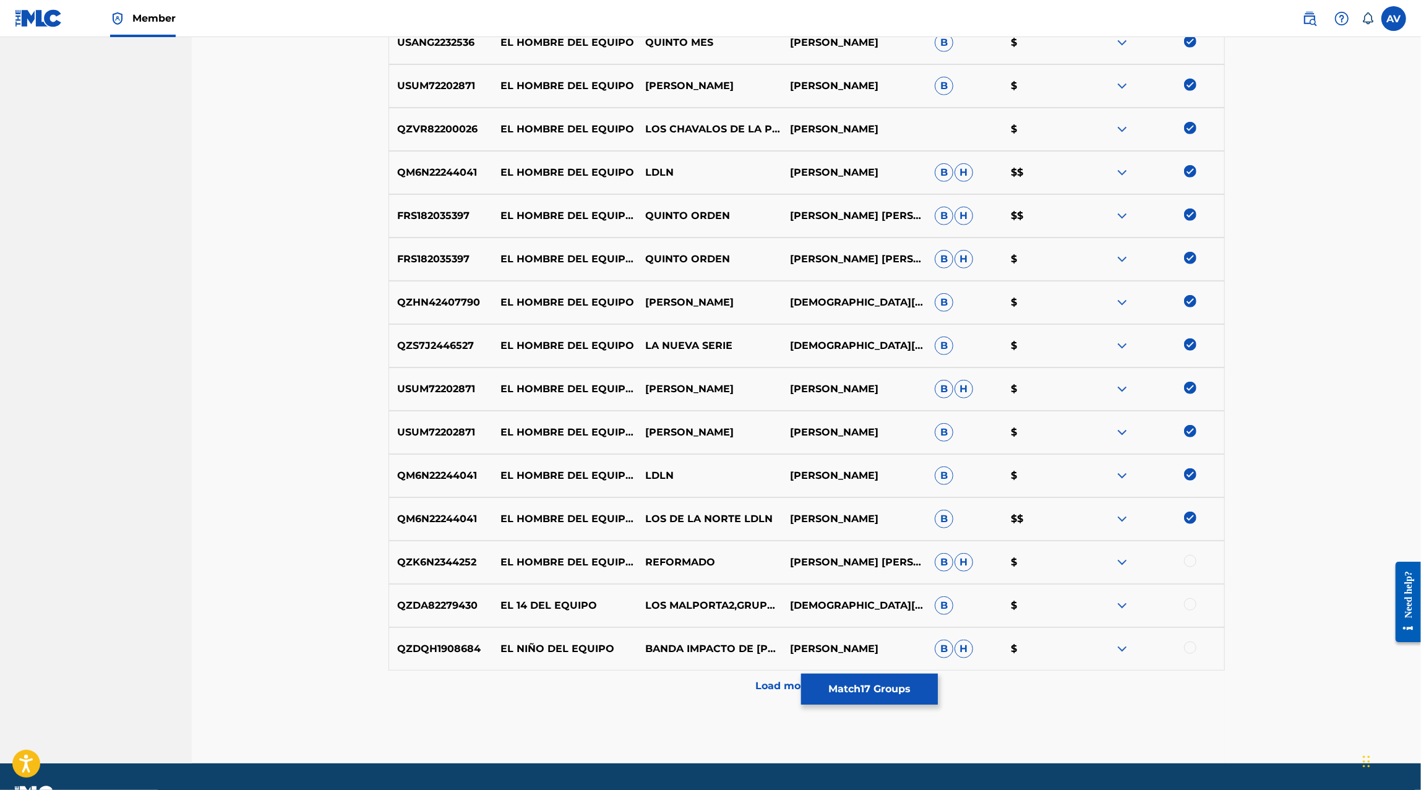
scroll to position [742, 0]
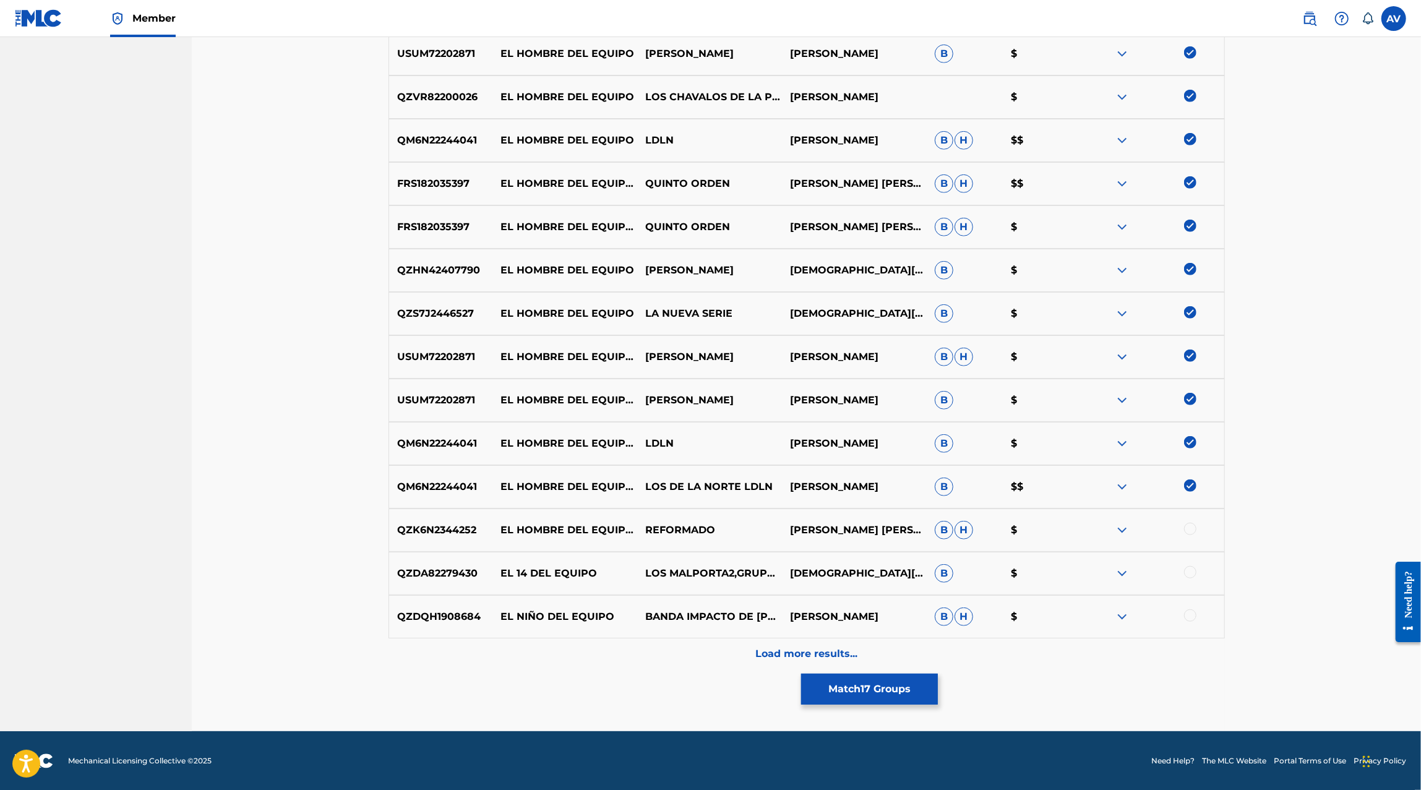
click at [826, 640] on div "Load more results..." at bounding box center [806, 653] width 836 height 31
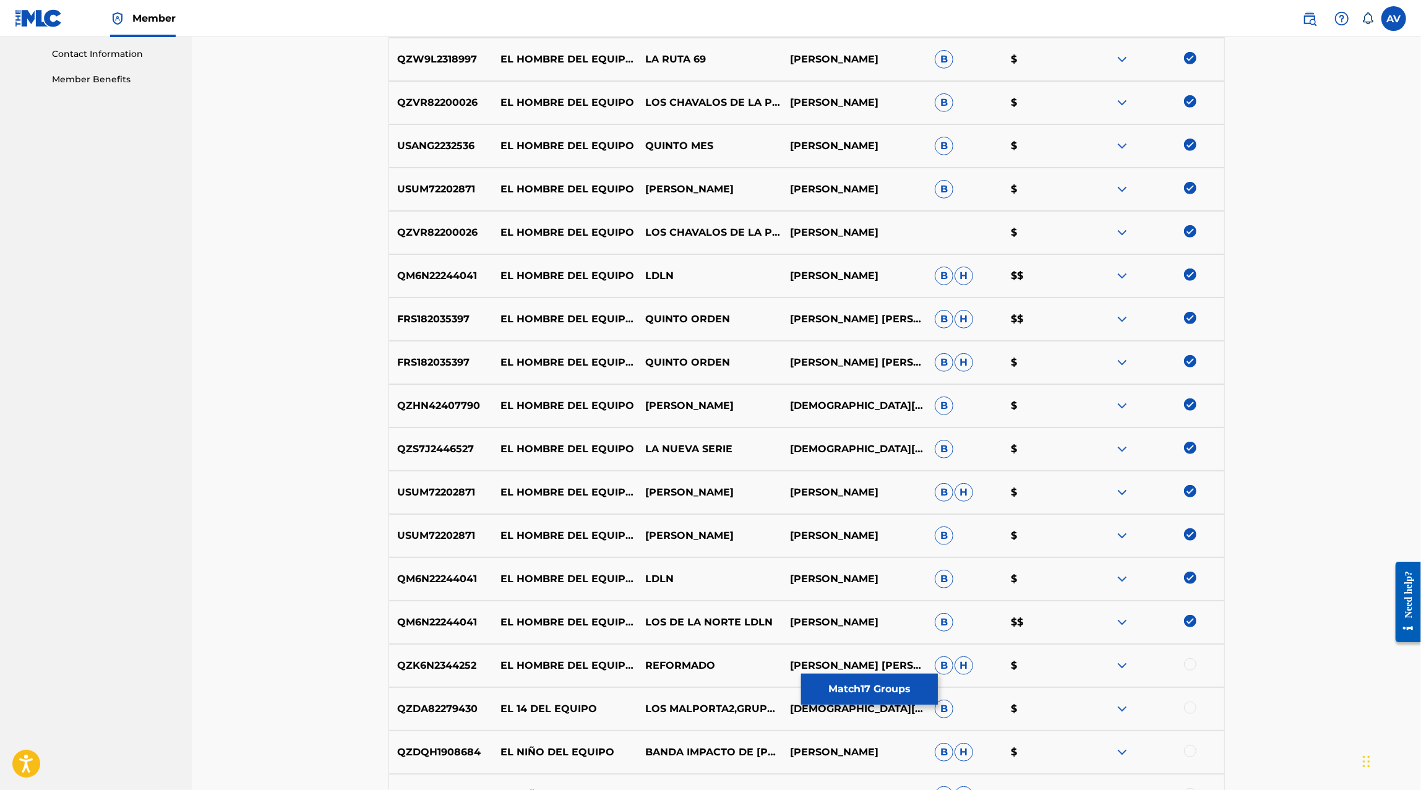
scroll to position [0, 0]
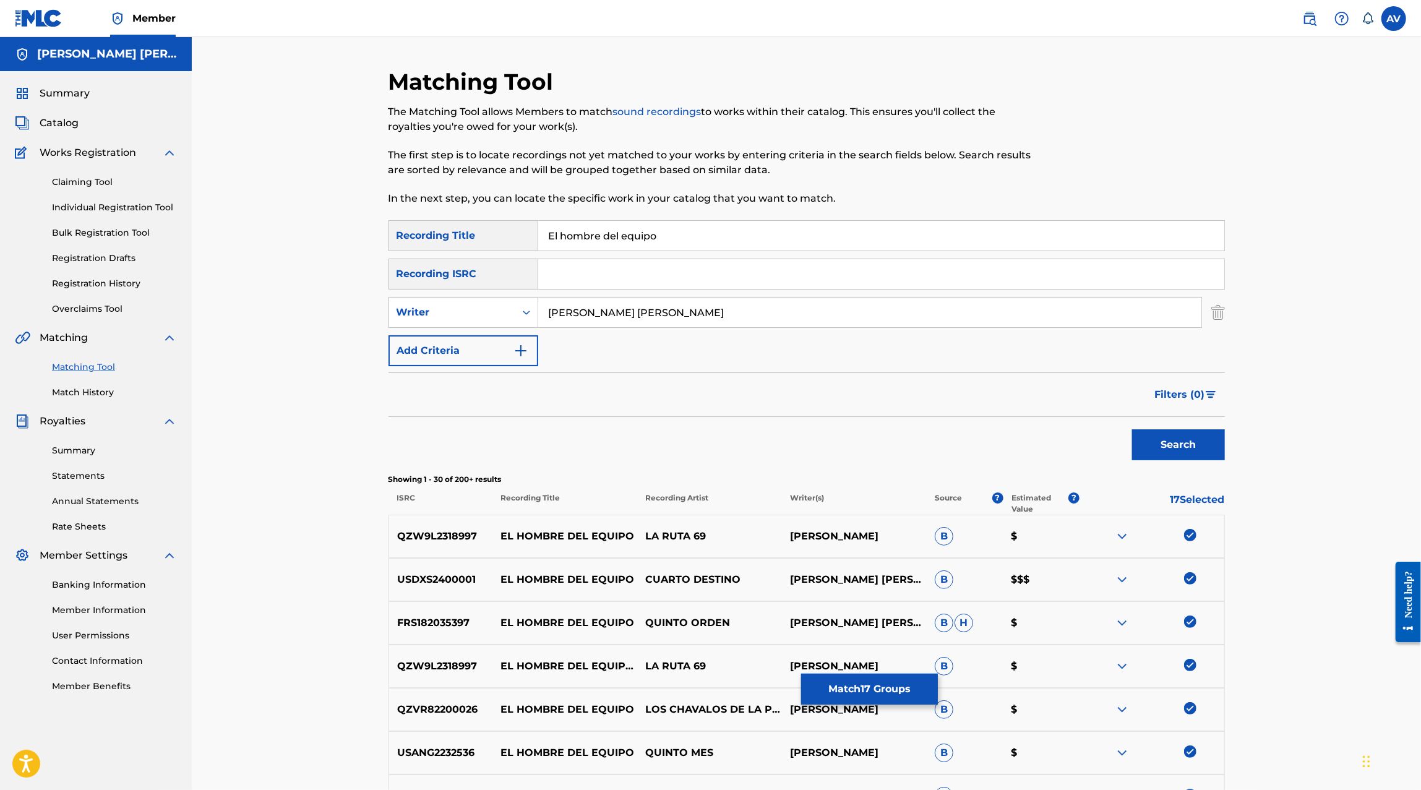
click at [463, 347] on button "Add Criteria" at bounding box center [463, 350] width 150 height 31
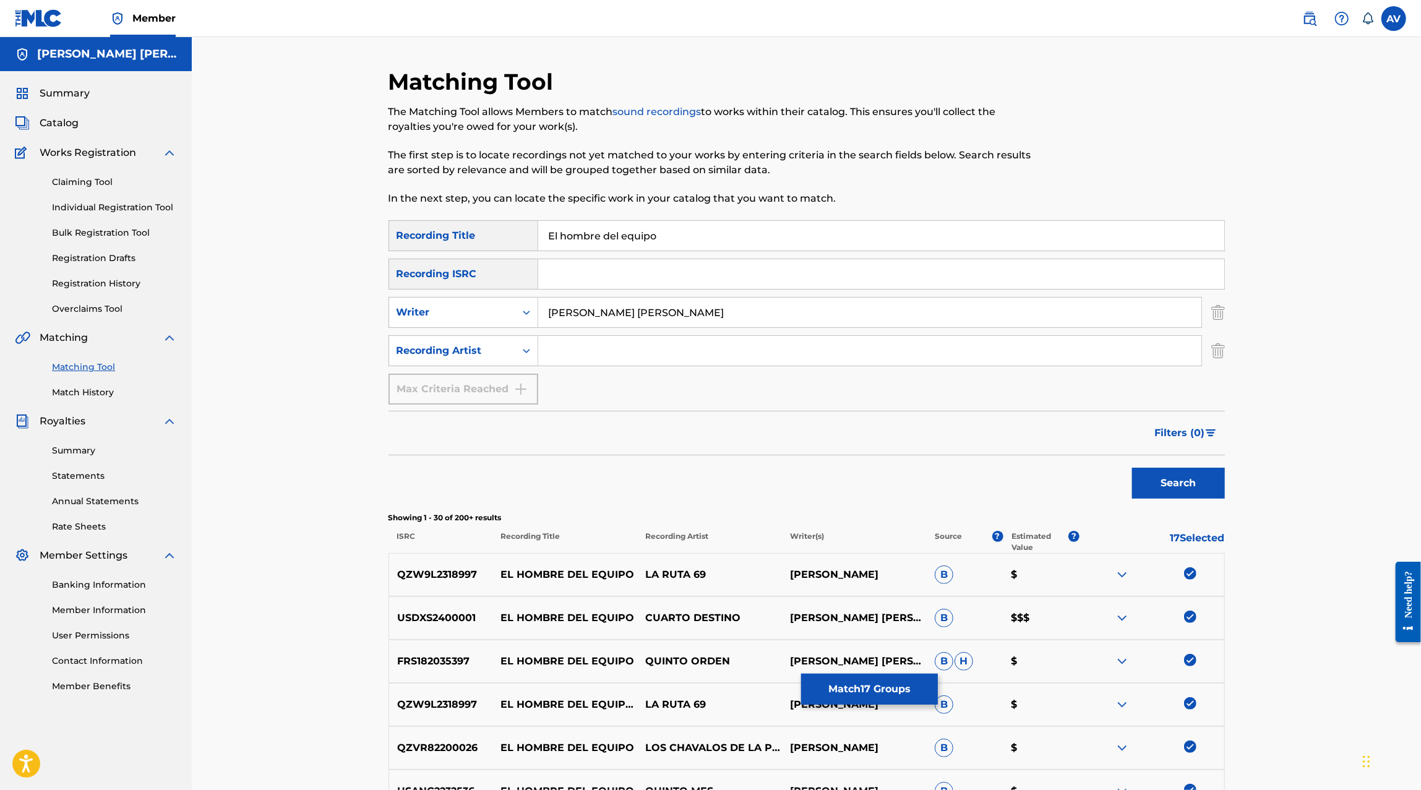
click at [563, 344] on input "Search Form" at bounding box center [869, 351] width 663 height 30
type input "M"
type input "Grupo Maximo Grado"
click at [1132, 468] on button "Search" at bounding box center [1178, 483] width 93 height 31
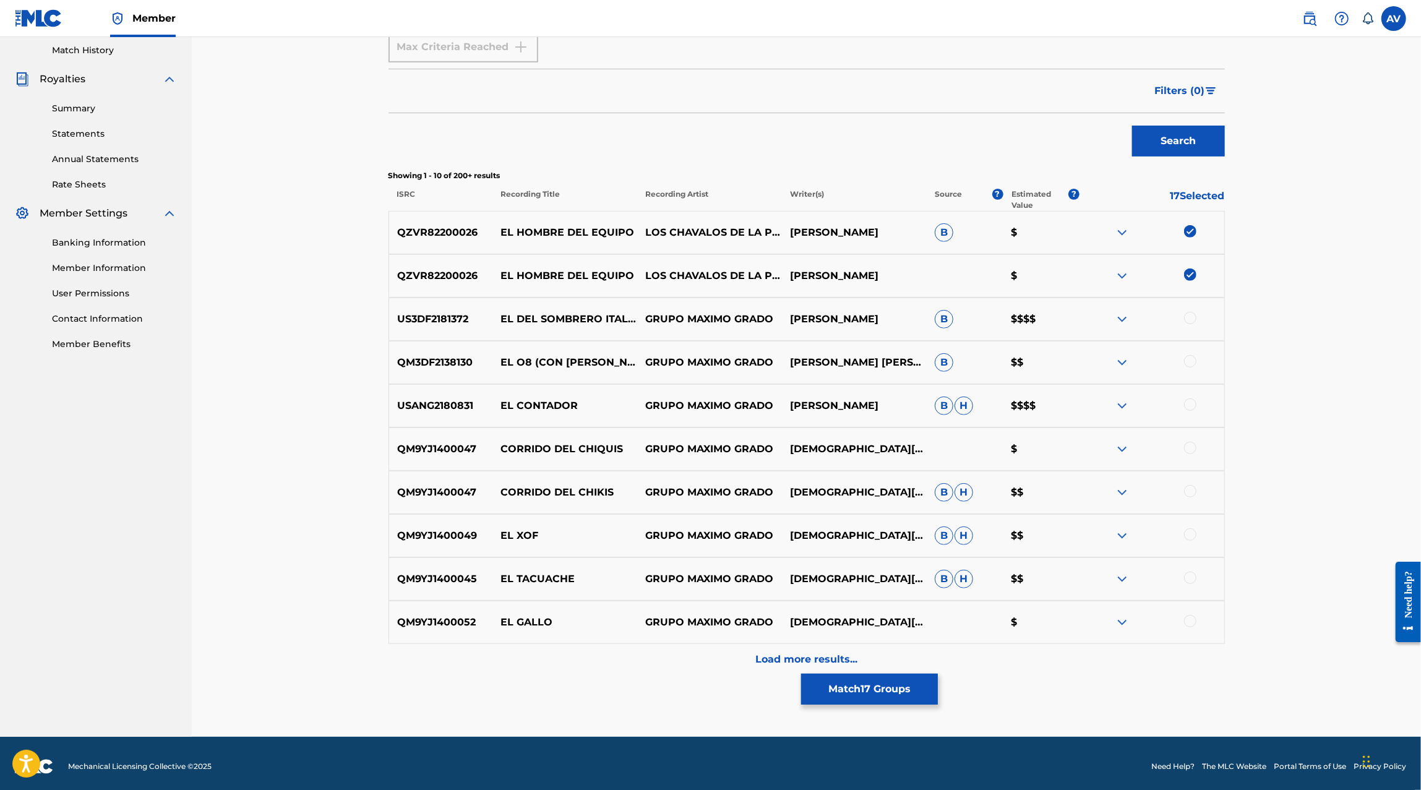
scroll to position [348, 0]
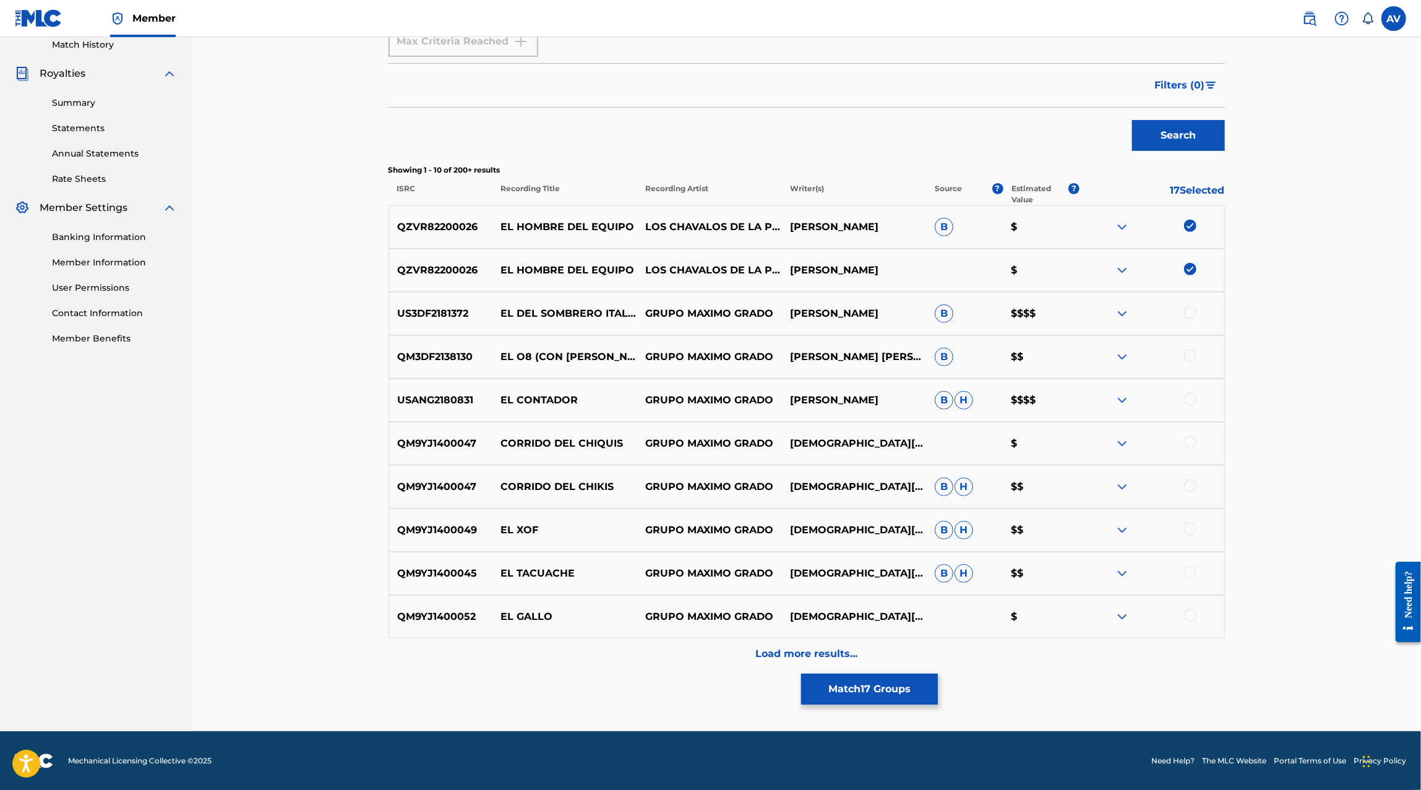
click at [846, 691] on button "Match 17 Groups" at bounding box center [869, 688] width 137 height 31
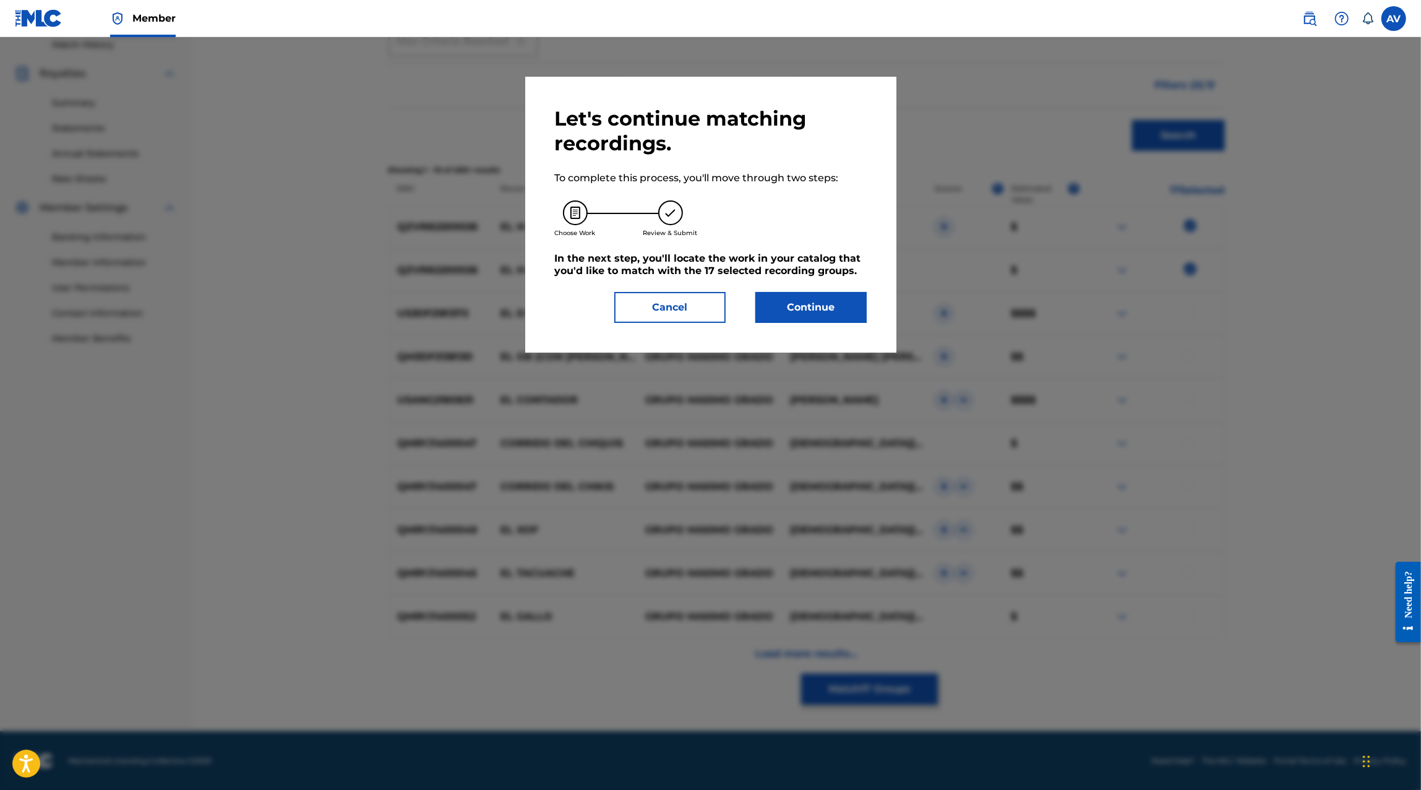
click at [790, 314] on button "Continue" at bounding box center [810, 307] width 111 height 31
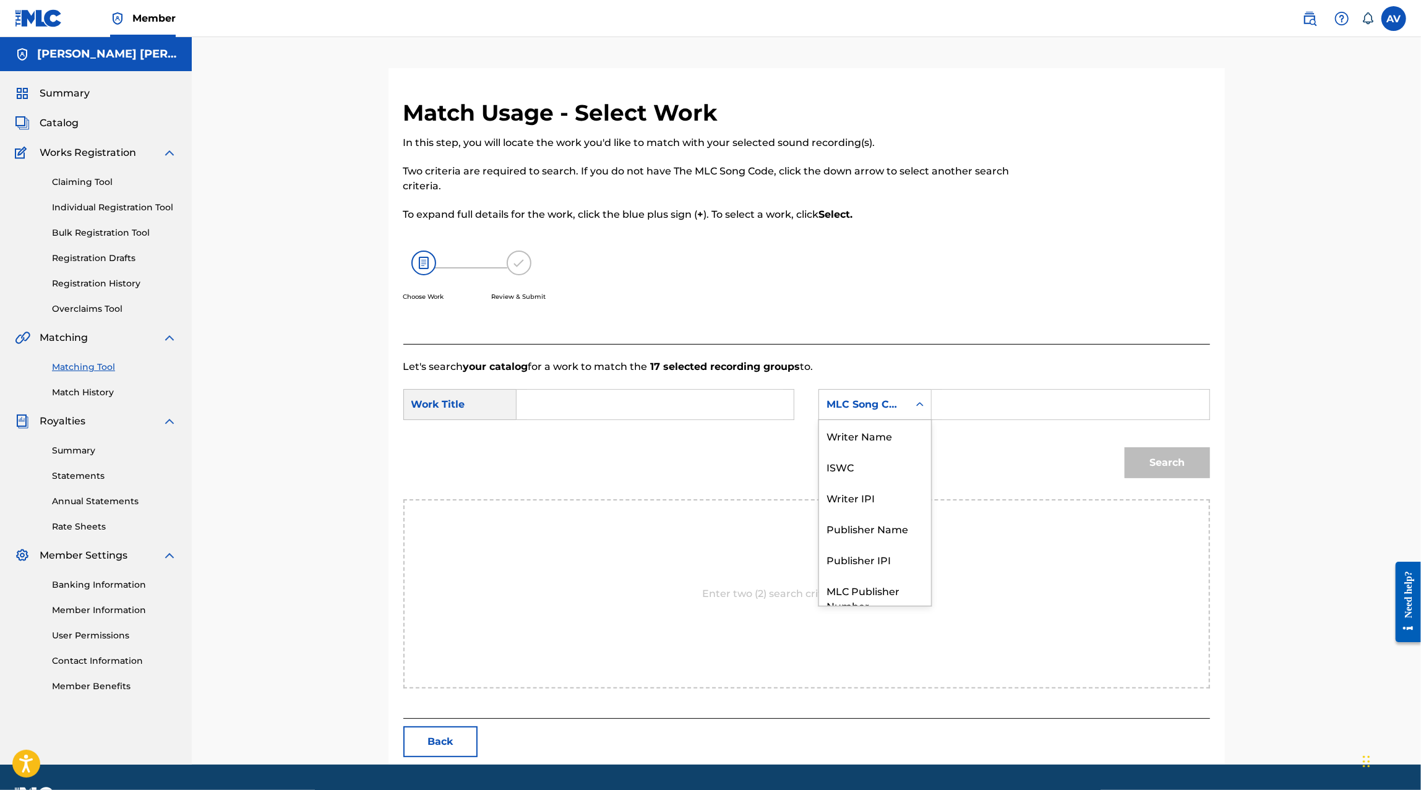
click at [903, 403] on div "MLC Song Code" at bounding box center [864, 405] width 90 height 24
click at [894, 429] on div "ISWC" at bounding box center [875, 420] width 112 height 31
click at [975, 403] on input "Search Form" at bounding box center [1070, 405] width 256 height 30
paste input "T9235973576"
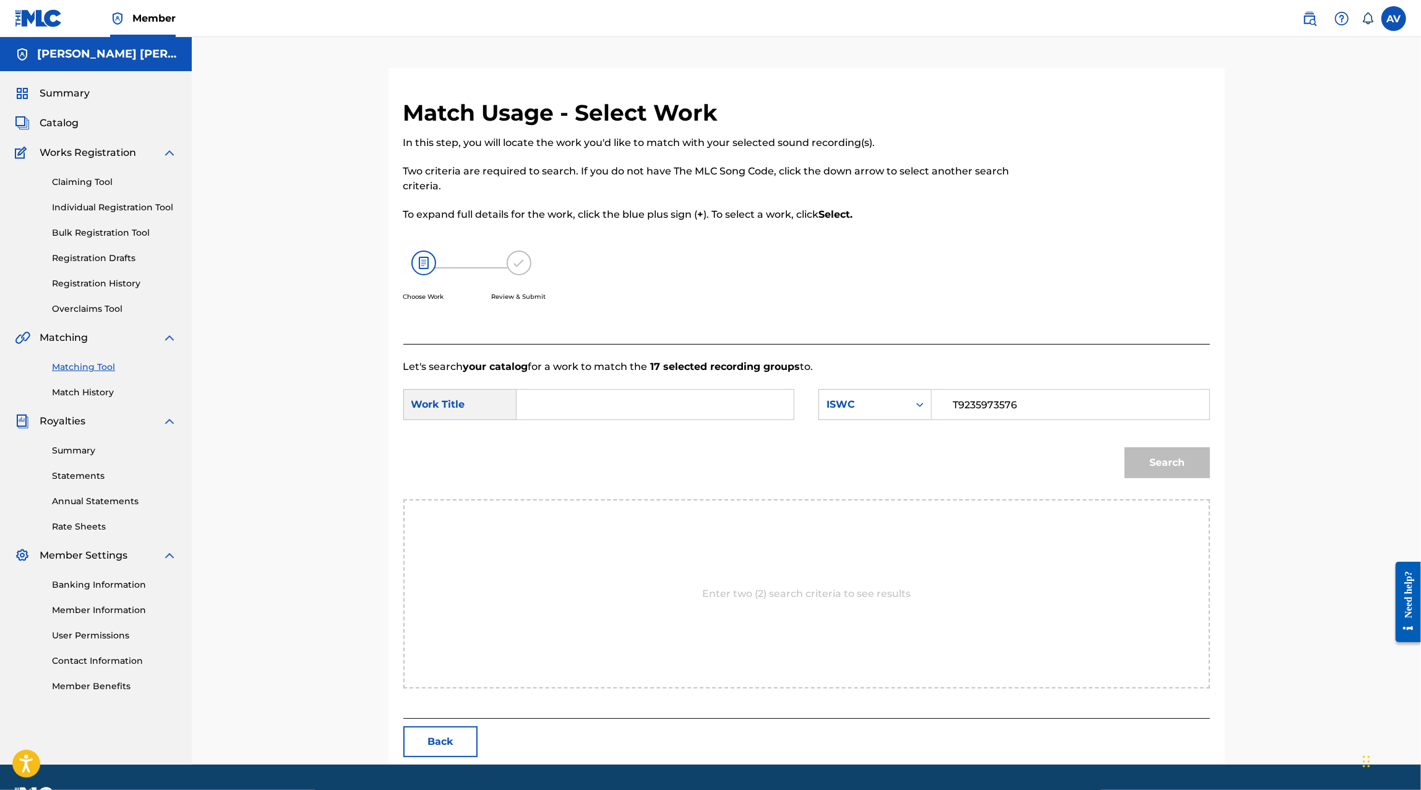
type input "T9235973576"
click at [1088, 448] on div "Search" at bounding box center [806, 467] width 806 height 64
click at [1180, 450] on div "Search" at bounding box center [1164, 459] width 92 height 49
click at [698, 410] on input "Search Form" at bounding box center [655, 405] width 256 height 30
type input "El Hombre del equipo"
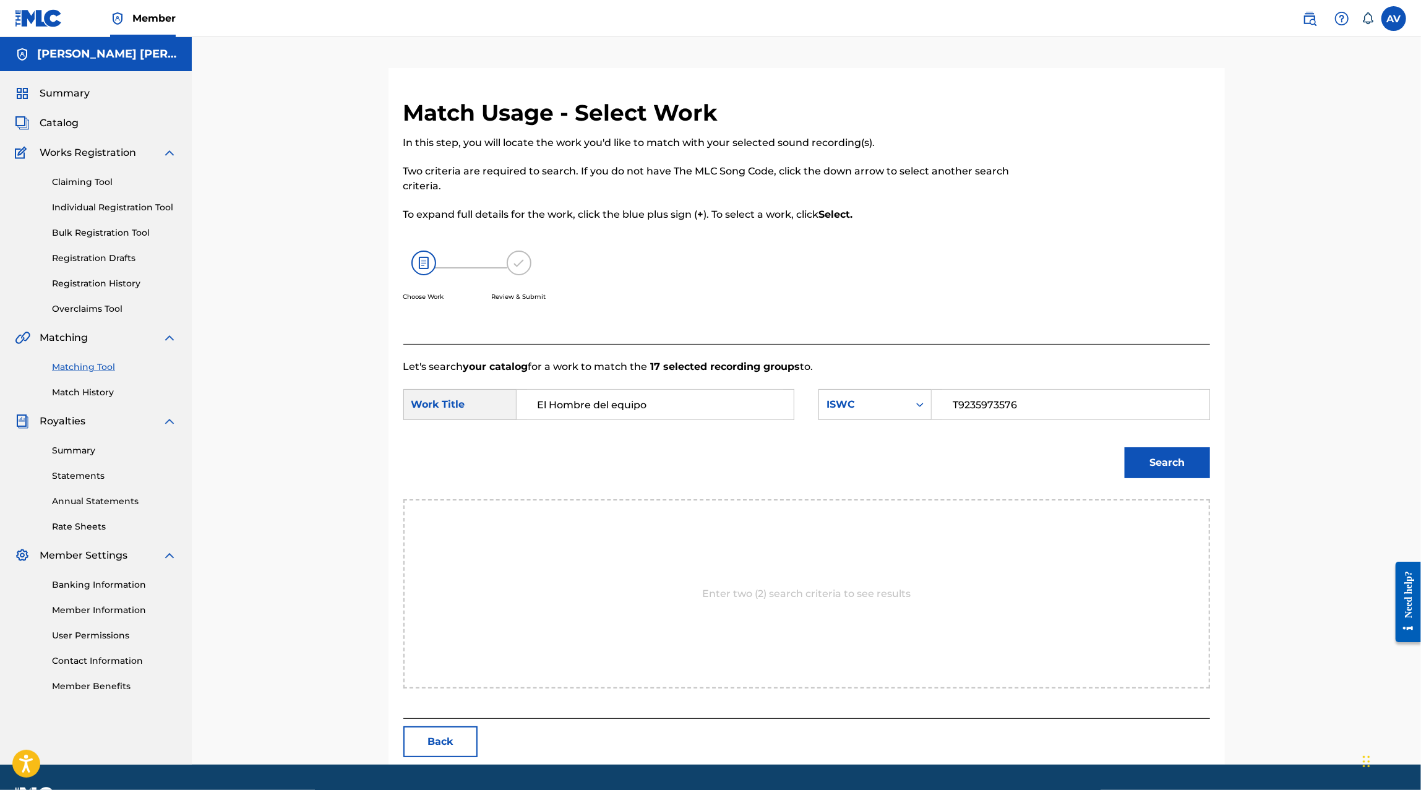
click at [1134, 463] on button "Search" at bounding box center [1166, 462] width 85 height 31
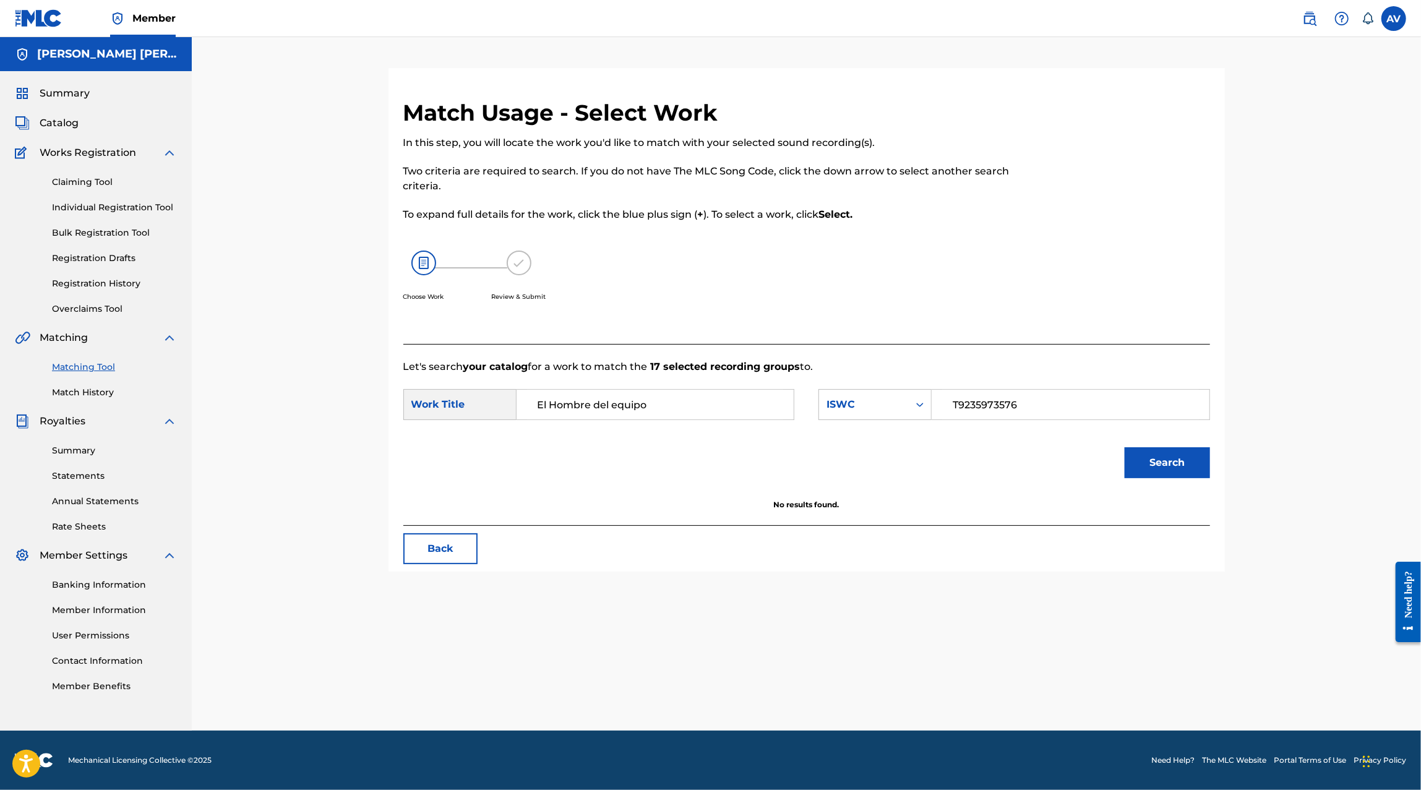
click at [691, 397] on input "El Hombre del equipo" at bounding box center [655, 405] width 256 height 30
click at [964, 409] on input "T9235973576" at bounding box center [1070, 405] width 256 height 30
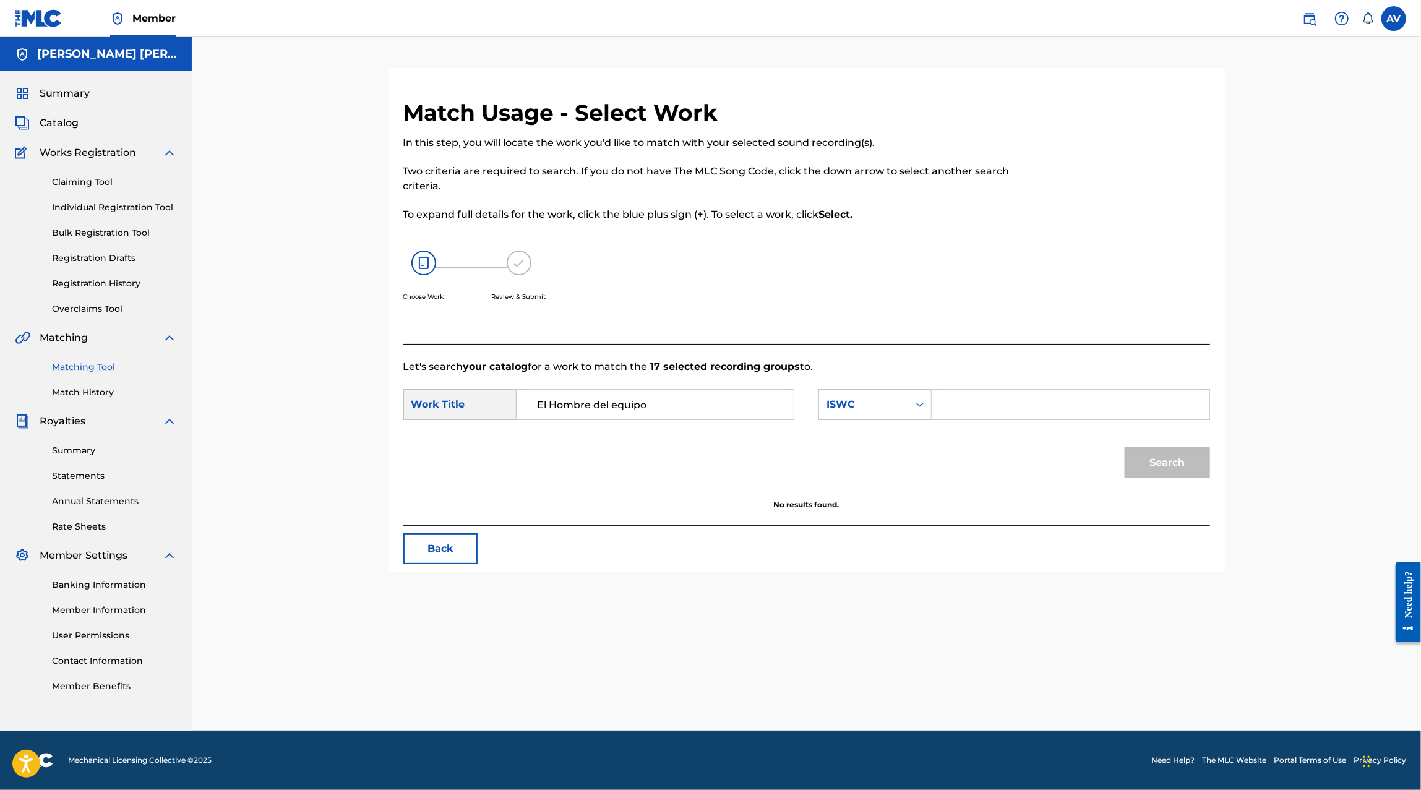
click at [1016, 447] on div "Search" at bounding box center [806, 467] width 806 height 64
click at [845, 398] on div "ISWC" at bounding box center [863, 404] width 75 height 15
click at [879, 447] on div "Writer Name" at bounding box center [875, 435] width 112 height 31
click at [987, 403] on input "Search Form" at bounding box center [1070, 405] width 256 height 30
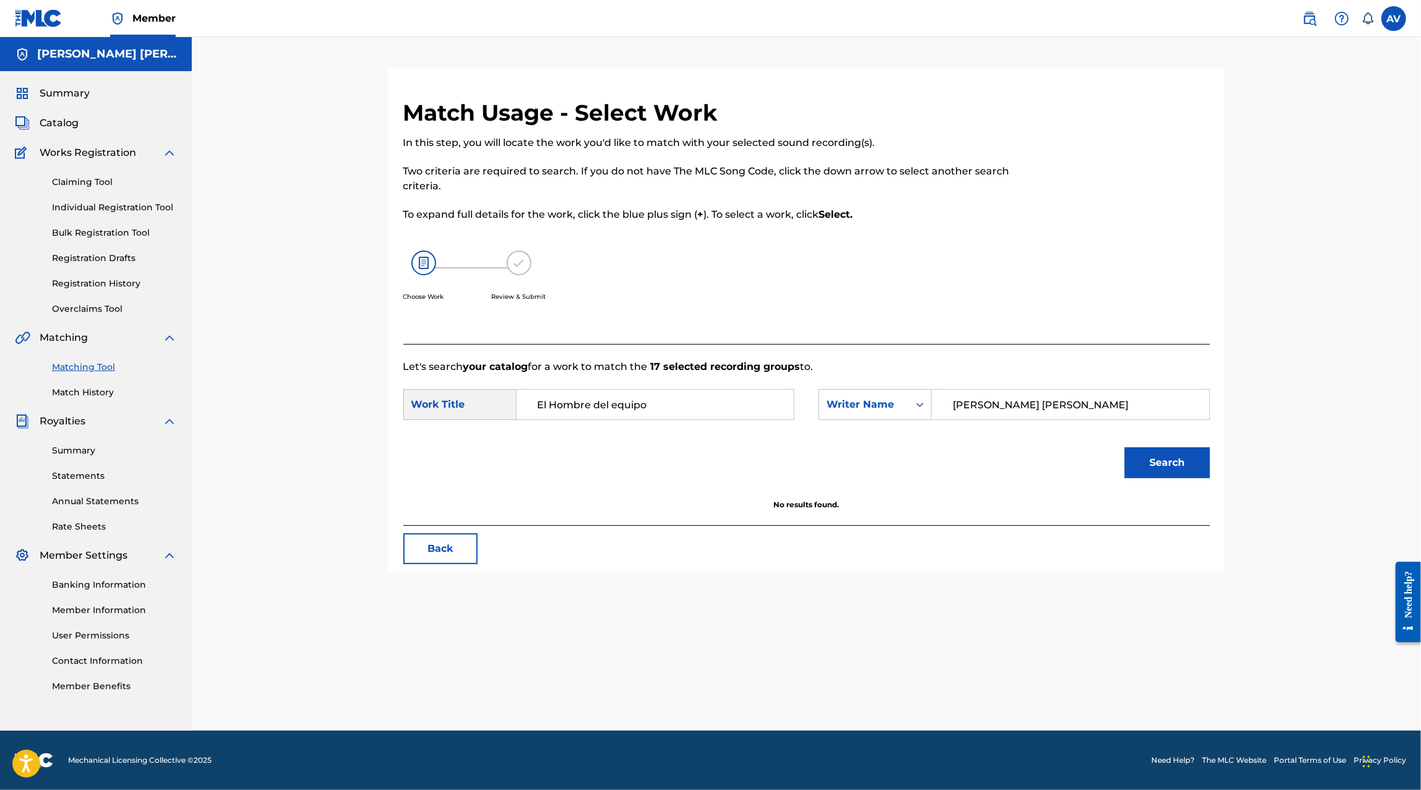
type input "Jesus Elizabeth"
click at [1173, 464] on button "Search" at bounding box center [1166, 462] width 85 height 31
click at [659, 404] on input "El Hombre del equipo" at bounding box center [655, 405] width 256 height 30
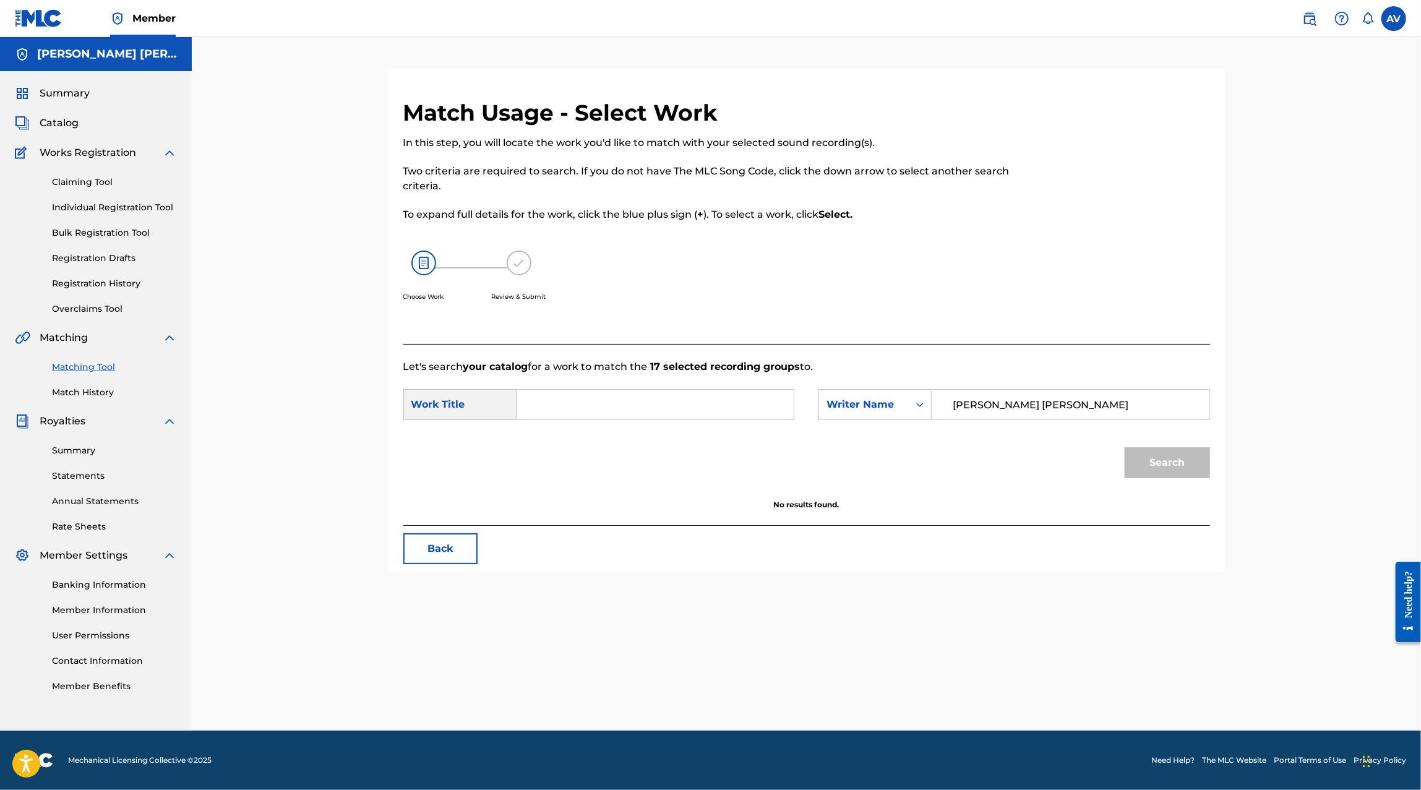
click at [654, 477] on div "Search" at bounding box center [806, 467] width 806 height 64
click at [652, 411] on input "Search Form" at bounding box center [655, 405] width 256 height 30
click at [95, 176] on link "Claiming Tool" at bounding box center [114, 182] width 125 height 13
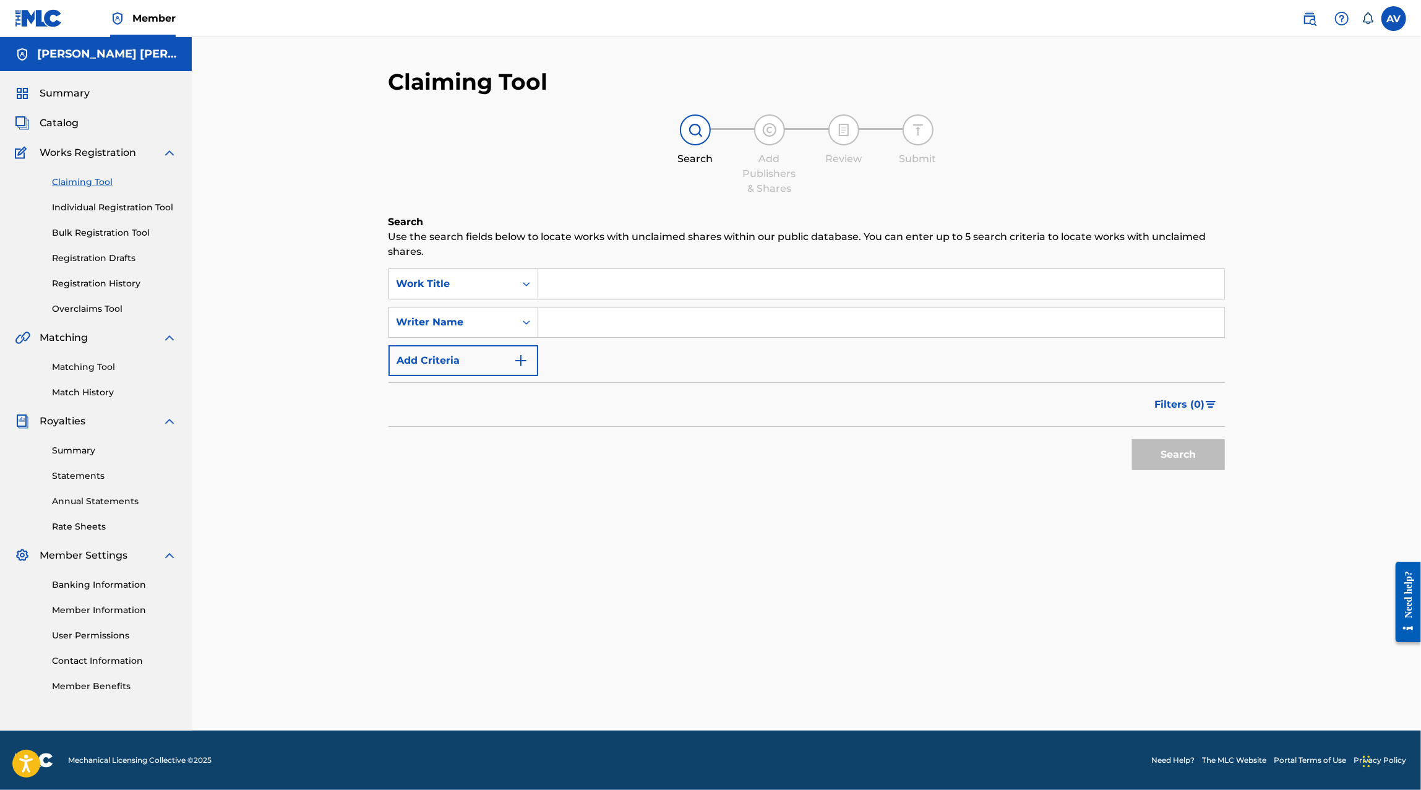
click at [565, 280] on input "Search Form" at bounding box center [881, 284] width 686 height 30
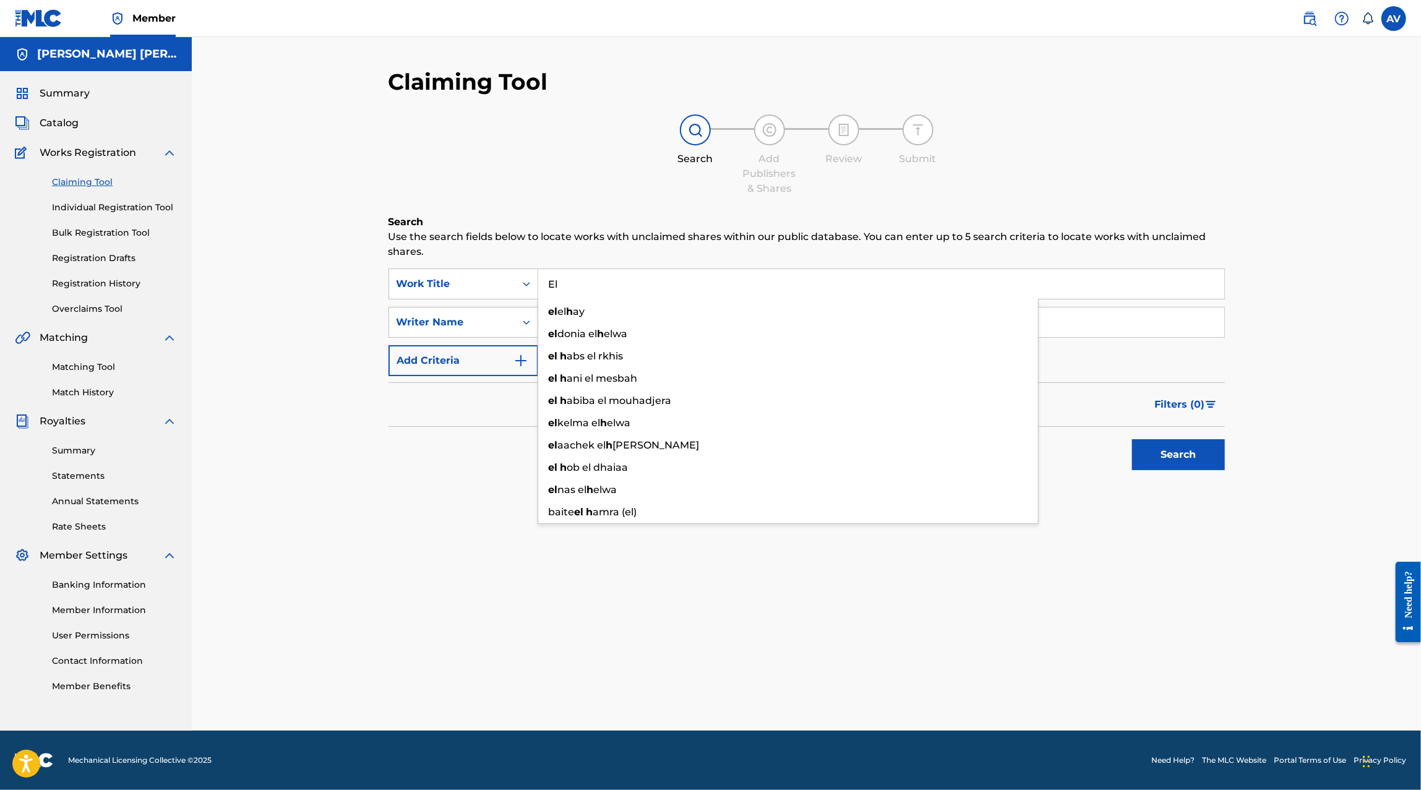
type input "El"
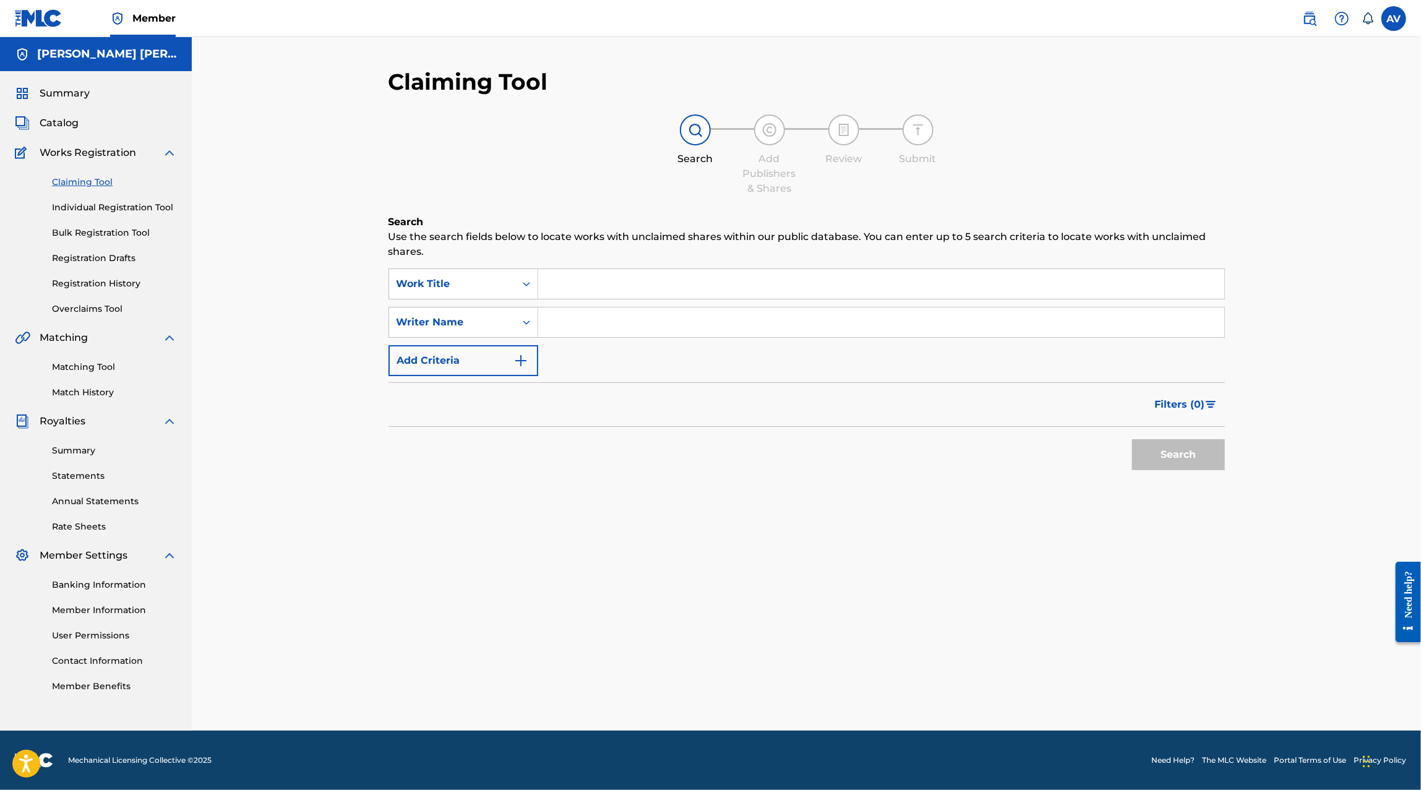
click at [567, 328] on input "Search Form" at bounding box center [881, 322] width 686 height 30
type input "Jesus Elizabeth Muñoz Sanchez"
click at [1126, 447] on div "Search" at bounding box center [1175, 451] width 99 height 49
click at [1153, 455] on button "Search" at bounding box center [1178, 454] width 93 height 31
click at [570, 282] on input "Search Form" at bounding box center [881, 284] width 686 height 30
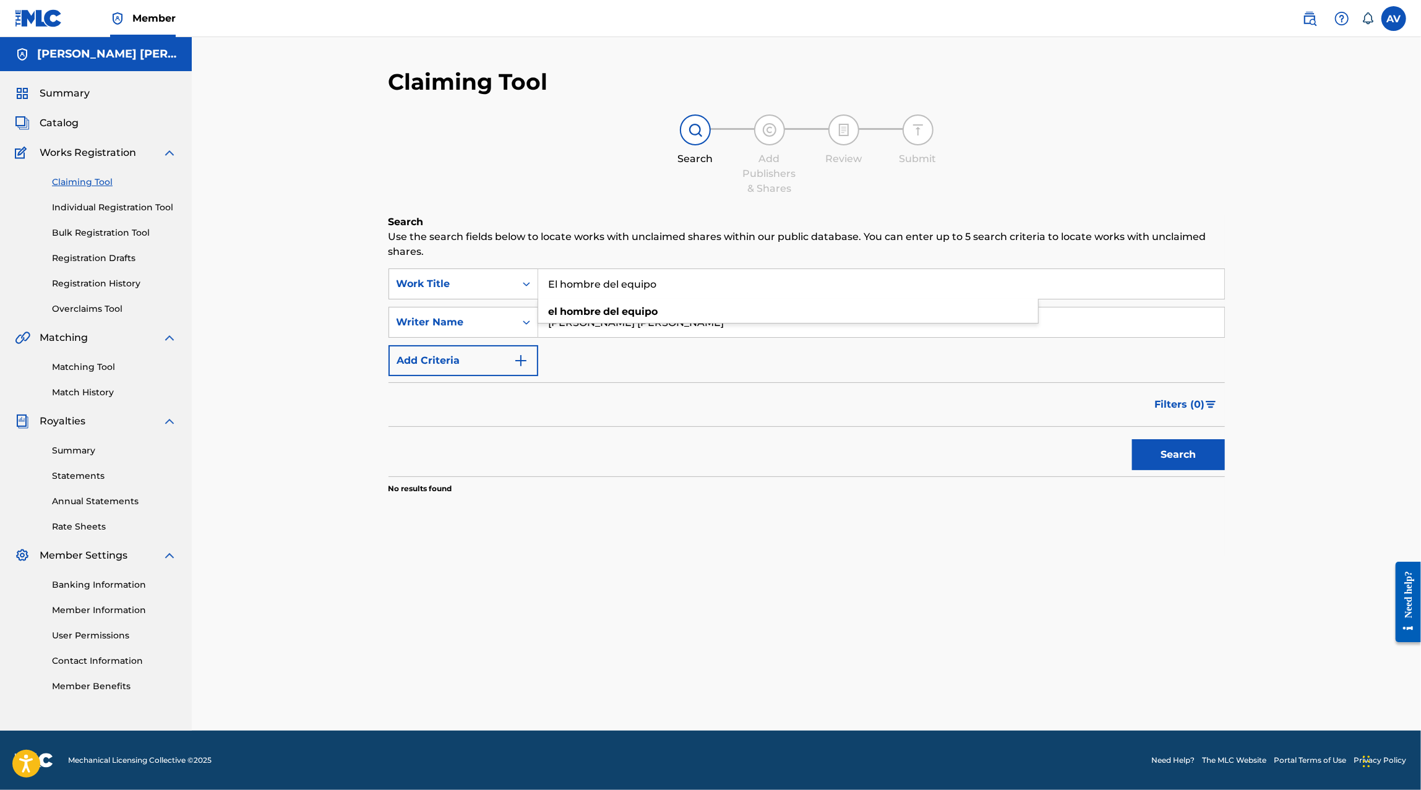
type input "El hombre del equipo"
click at [1132, 439] on button "Search" at bounding box center [1178, 454] width 93 height 31
click at [617, 320] on input "Jesus Elizabeth Muñoz Sanchez" at bounding box center [881, 322] width 686 height 30
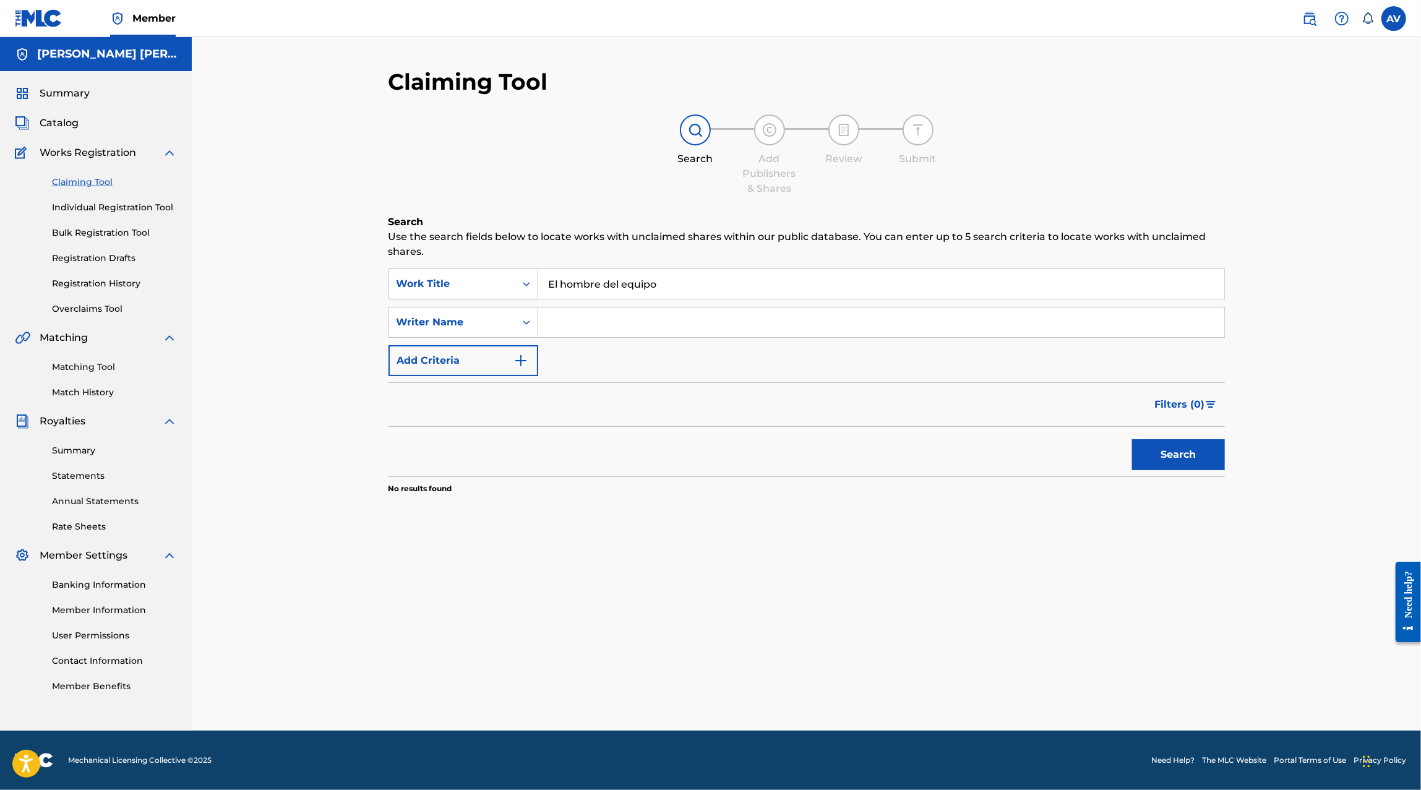
click at [1132, 439] on button "Search" at bounding box center [1178, 454] width 93 height 31
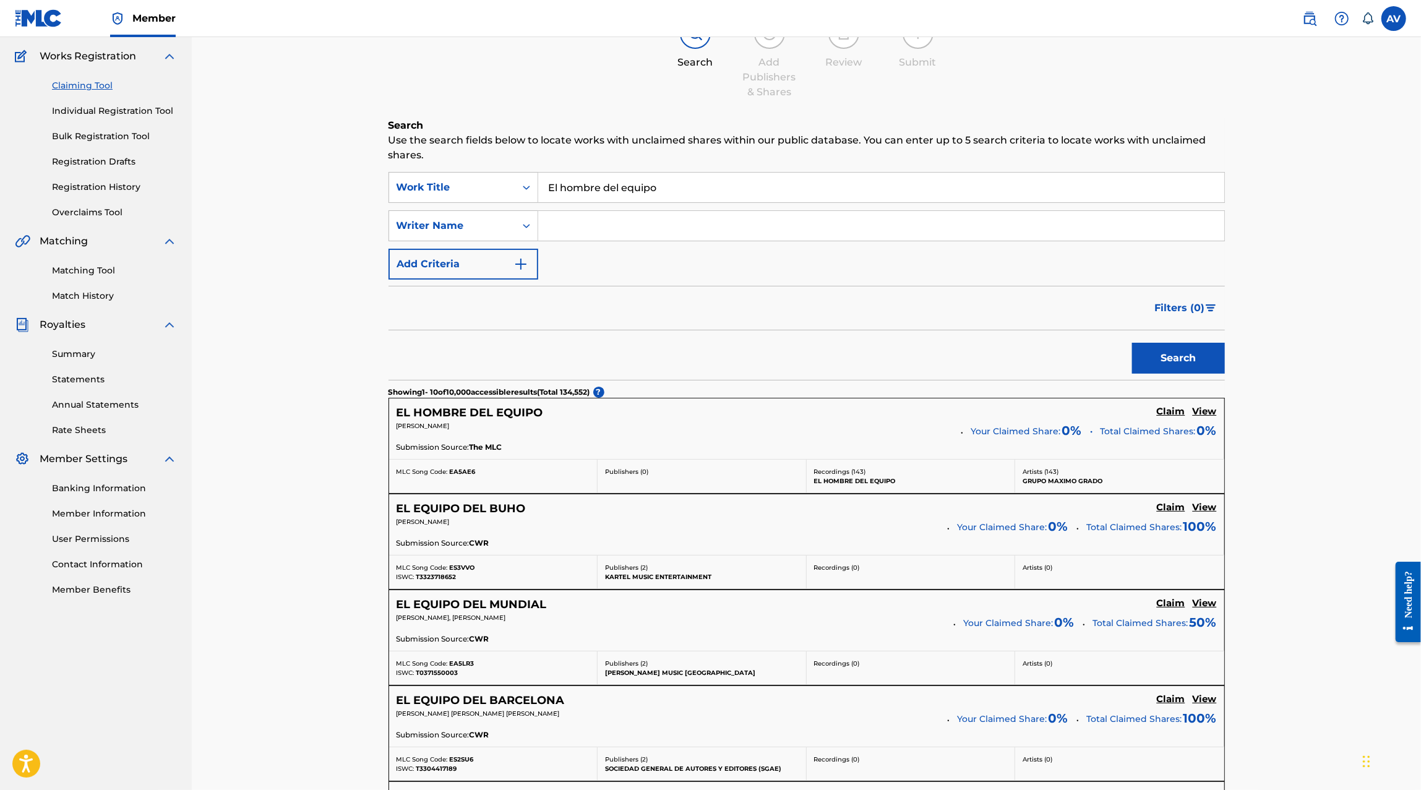
scroll to position [98, 0]
click at [1168, 410] on h5 "Claim" at bounding box center [1171, 410] width 28 height 12
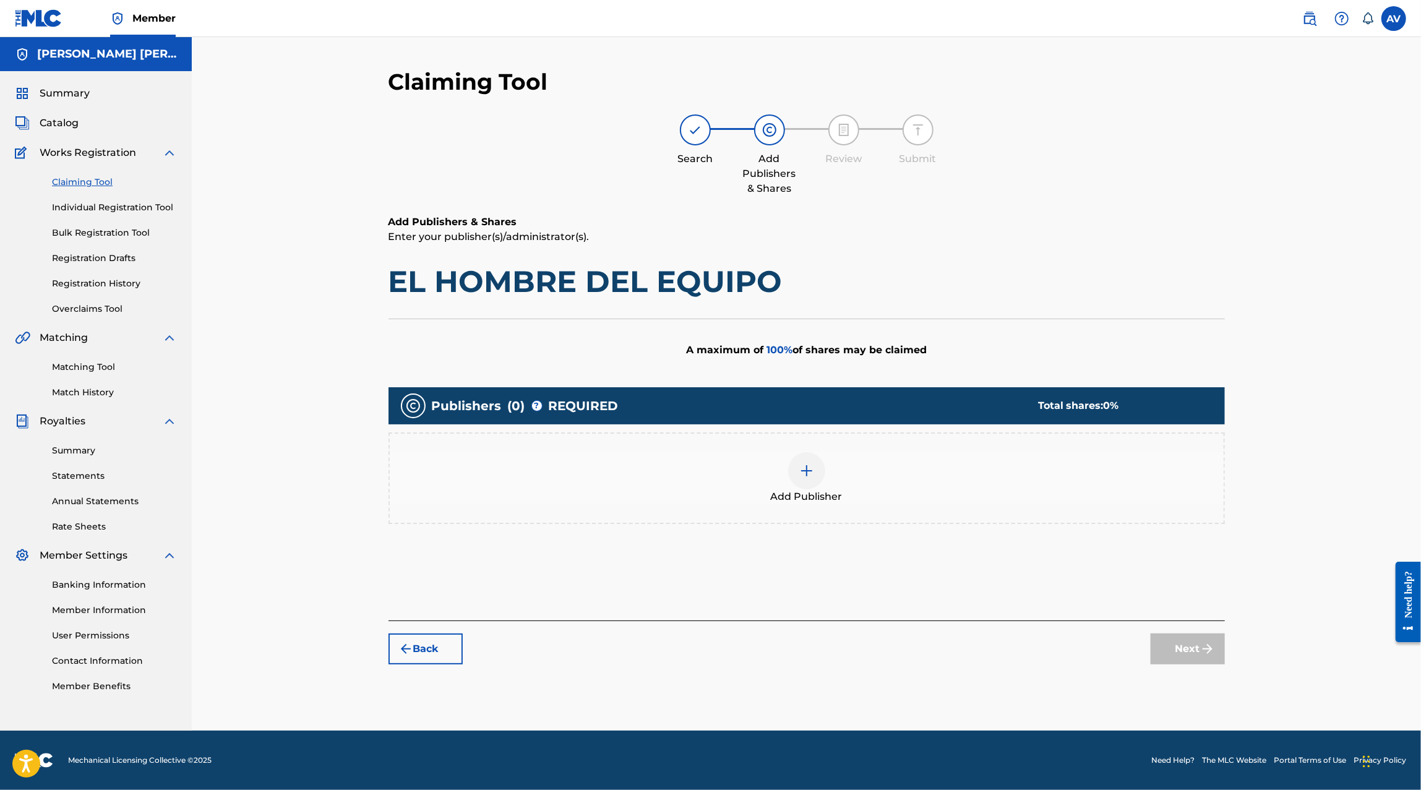
click at [819, 465] on div at bounding box center [806, 470] width 37 height 37
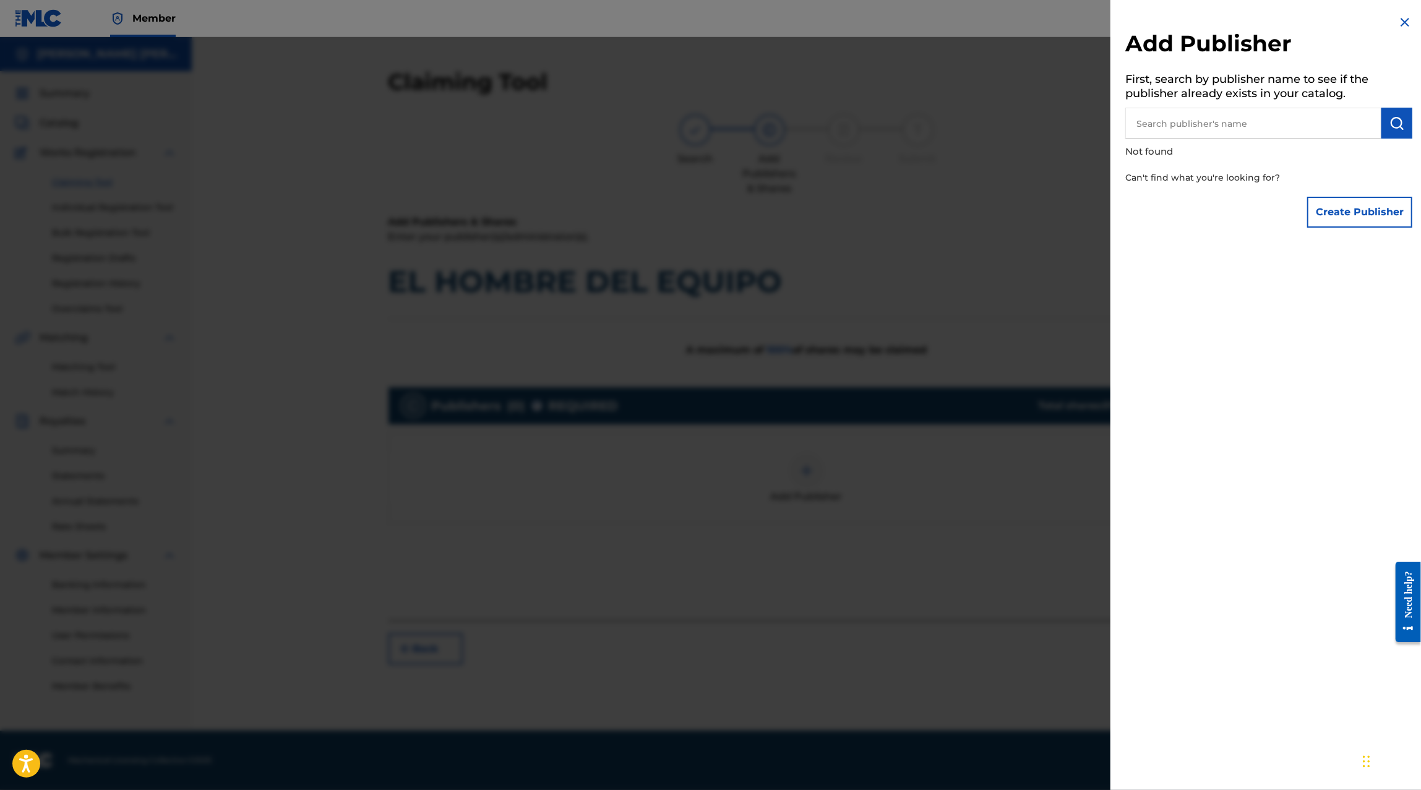
click at [1228, 128] on input "text" at bounding box center [1253, 123] width 256 height 31
paste input "00854104454"
click at [1404, 118] on button "submit" at bounding box center [1396, 123] width 31 height 31
click at [1302, 126] on input "00854104454" at bounding box center [1253, 123] width 256 height 31
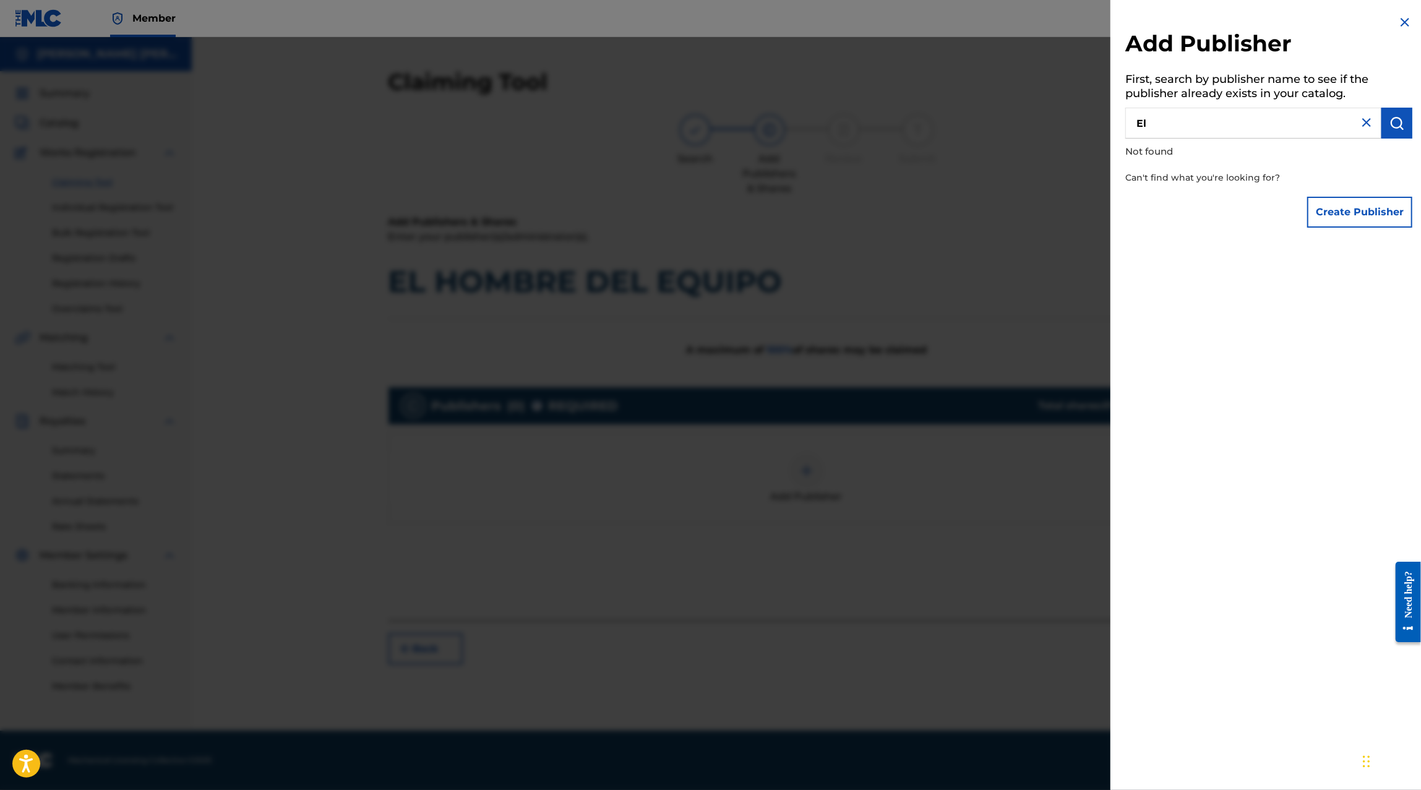
type input "El"
click at [1327, 206] on button "Create Publisher" at bounding box center [1359, 212] width 105 height 31
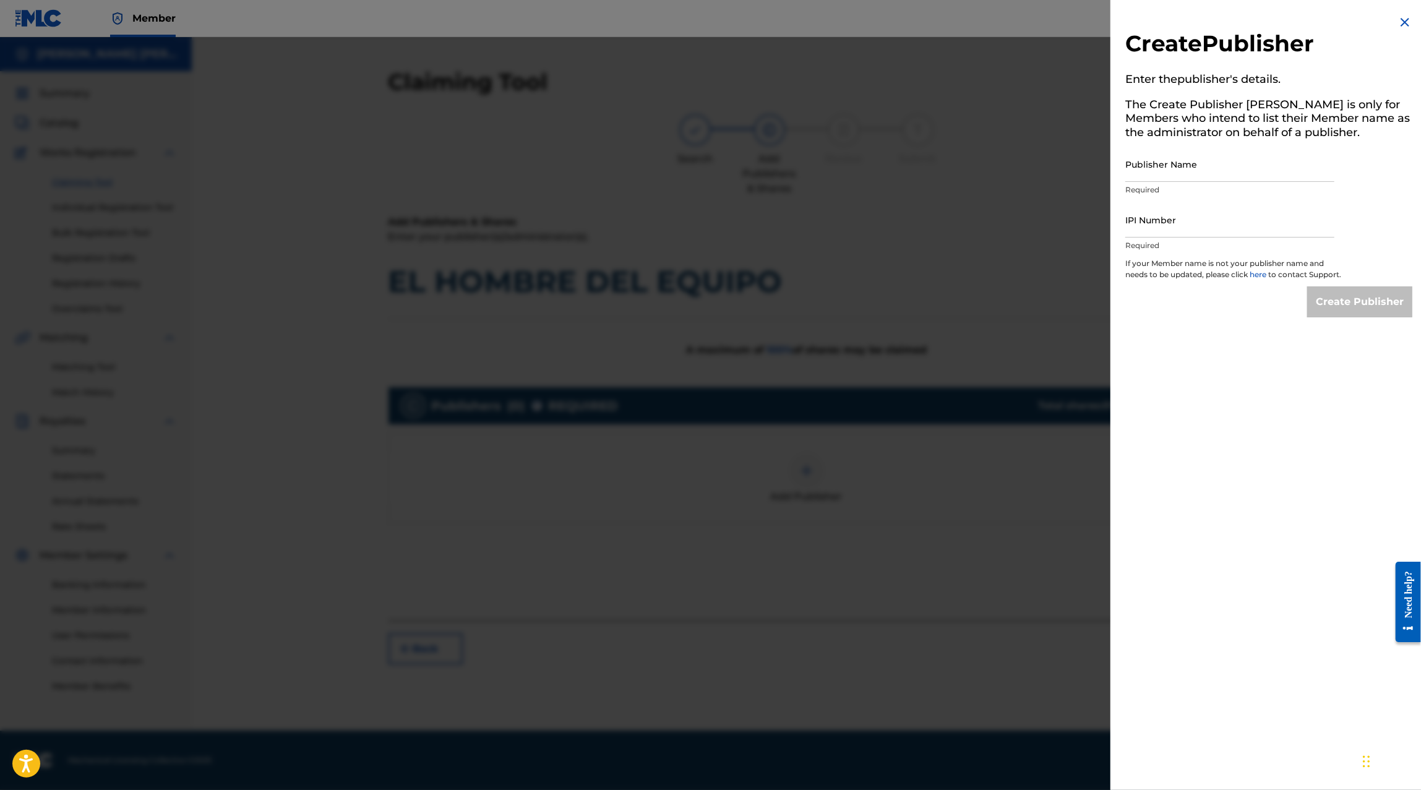
click at [1191, 168] on input "Publisher Name" at bounding box center [1229, 164] width 209 height 35
click at [1173, 241] on p "Required" at bounding box center [1229, 245] width 209 height 11
click at [1171, 235] on input "IPI Number" at bounding box center [1229, 219] width 209 height 35
paste input "00854104454"
type input "00854104454"
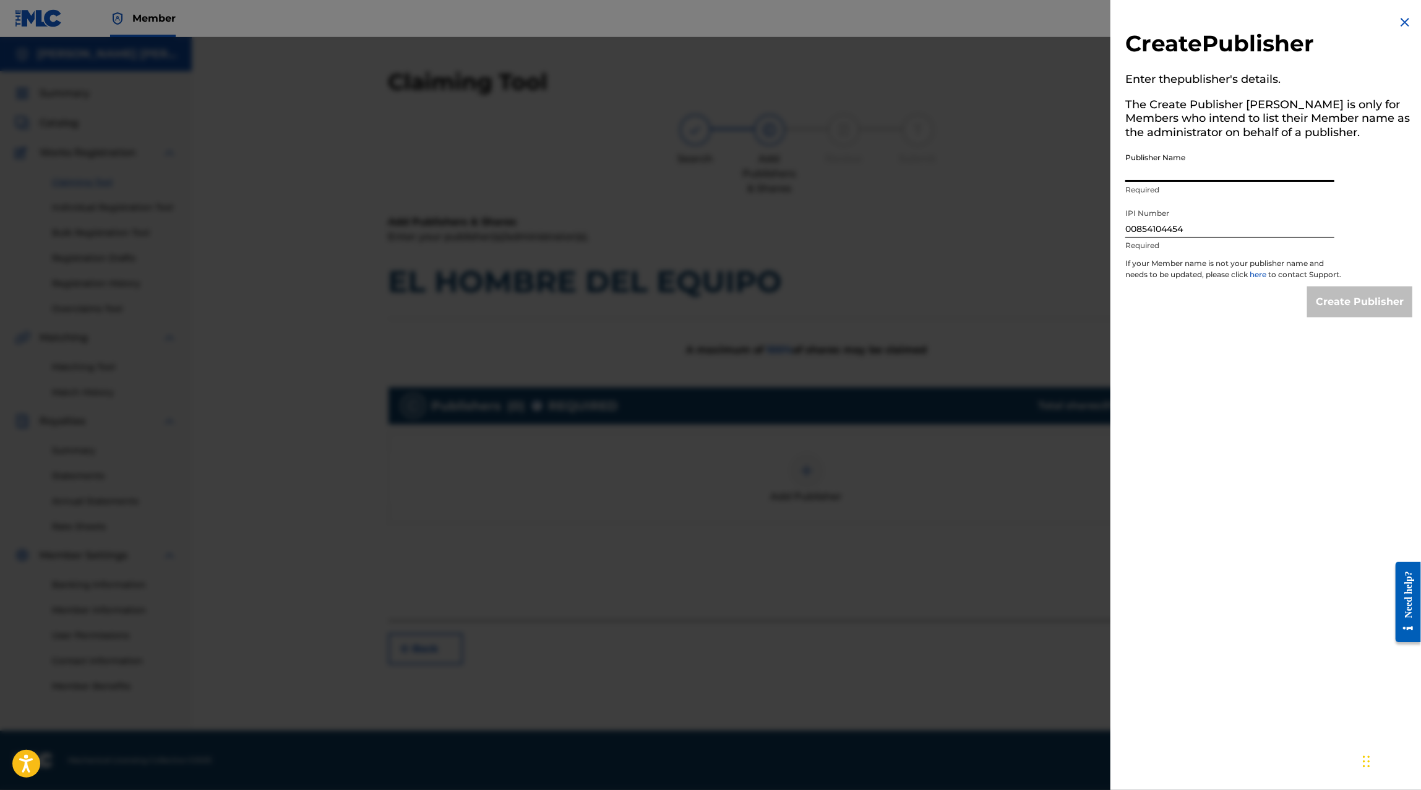
click at [1187, 158] on input "Publisher Name" at bounding box center [1229, 164] width 209 height 35
paste input "MAXIMO GRADO CORP PUBLISHING"
type input "MAXIMO GRADO CORP PUBLISHING"
click at [1362, 313] on input "Create Publisher" at bounding box center [1359, 301] width 105 height 31
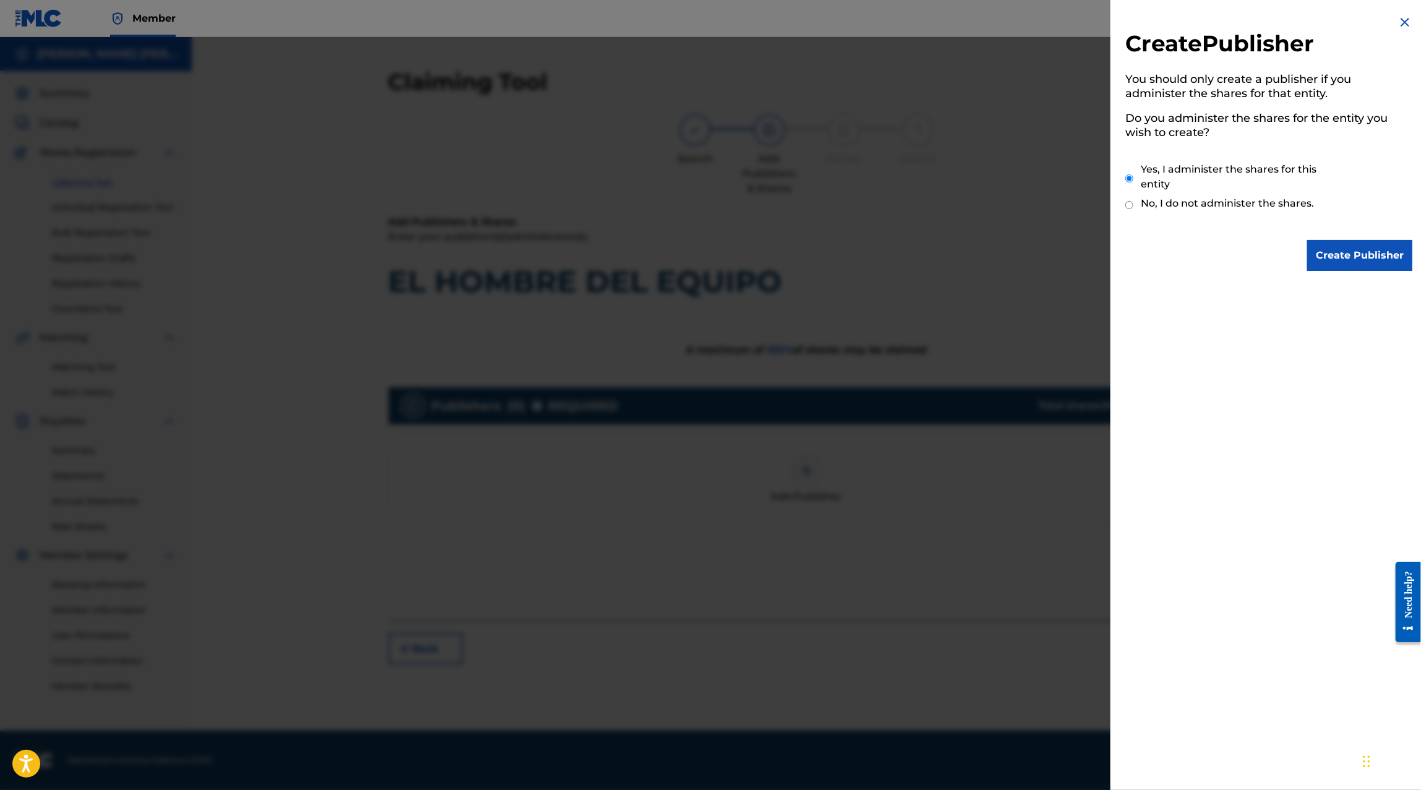
click at [1341, 258] on input "Create Publisher" at bounding box center [1359, 255] width 105 height 31
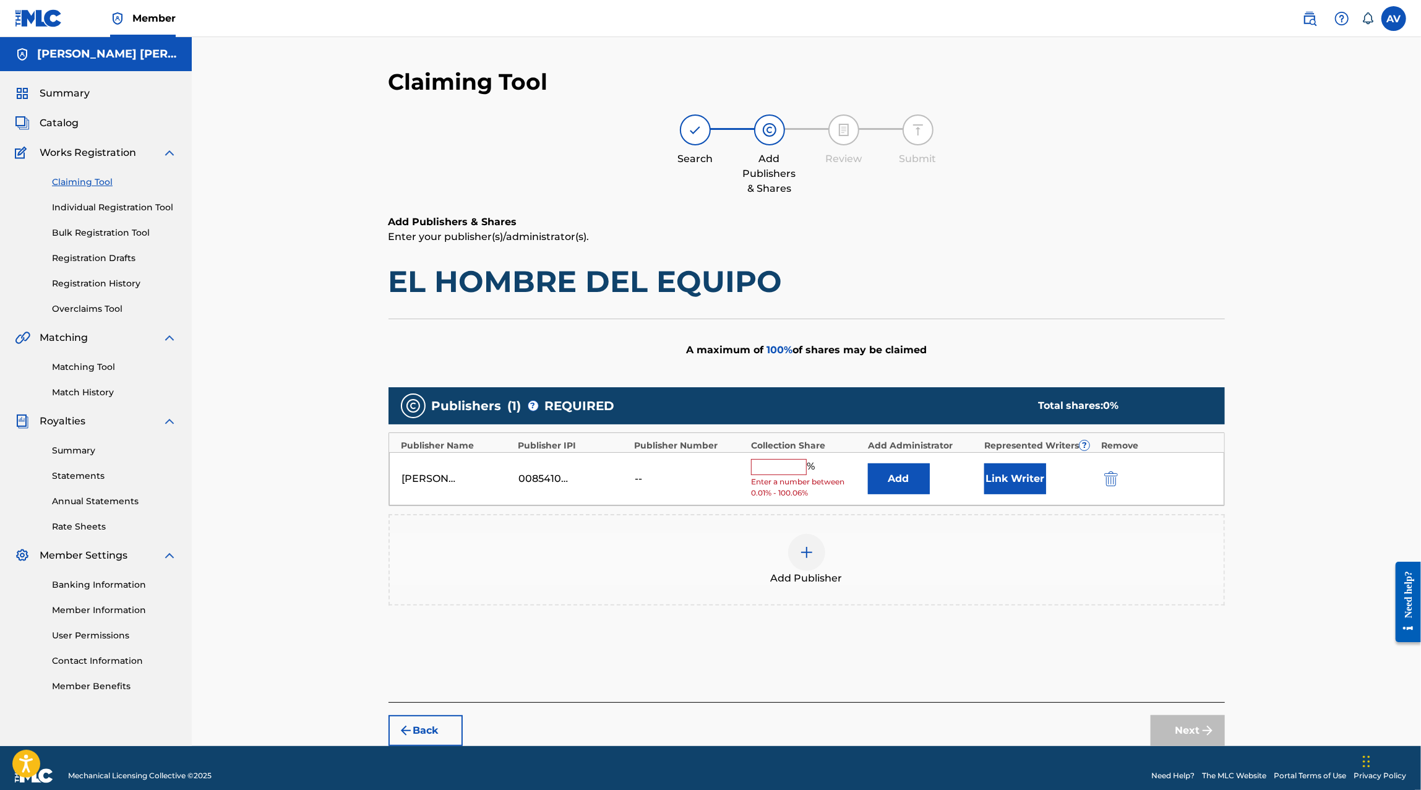
click at [776, 465] on input "text" at bounding box center [779, 467] width 56 height 16
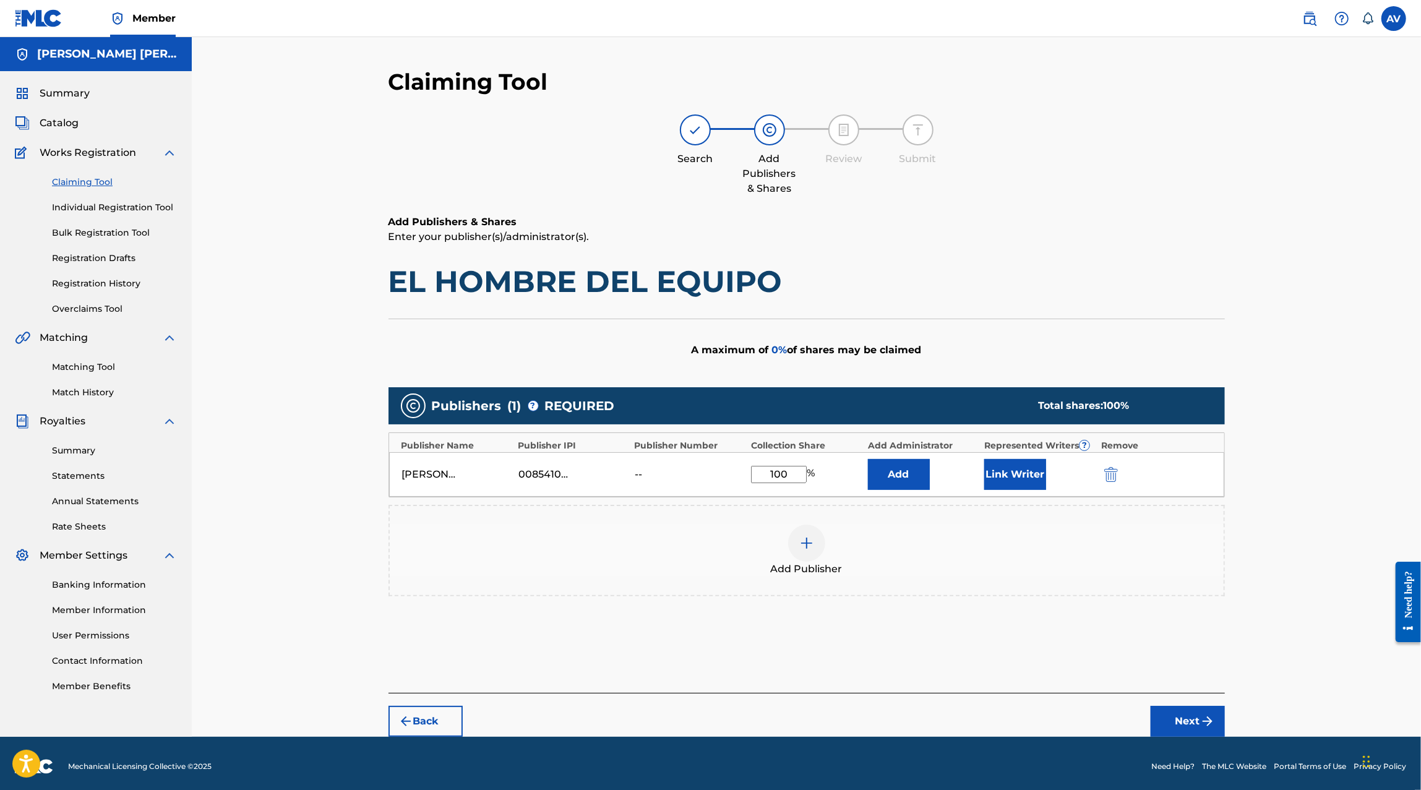
type input "100"
click at [901, 481] on button "Add" at bounding box center [899, 474] width 62 height 31
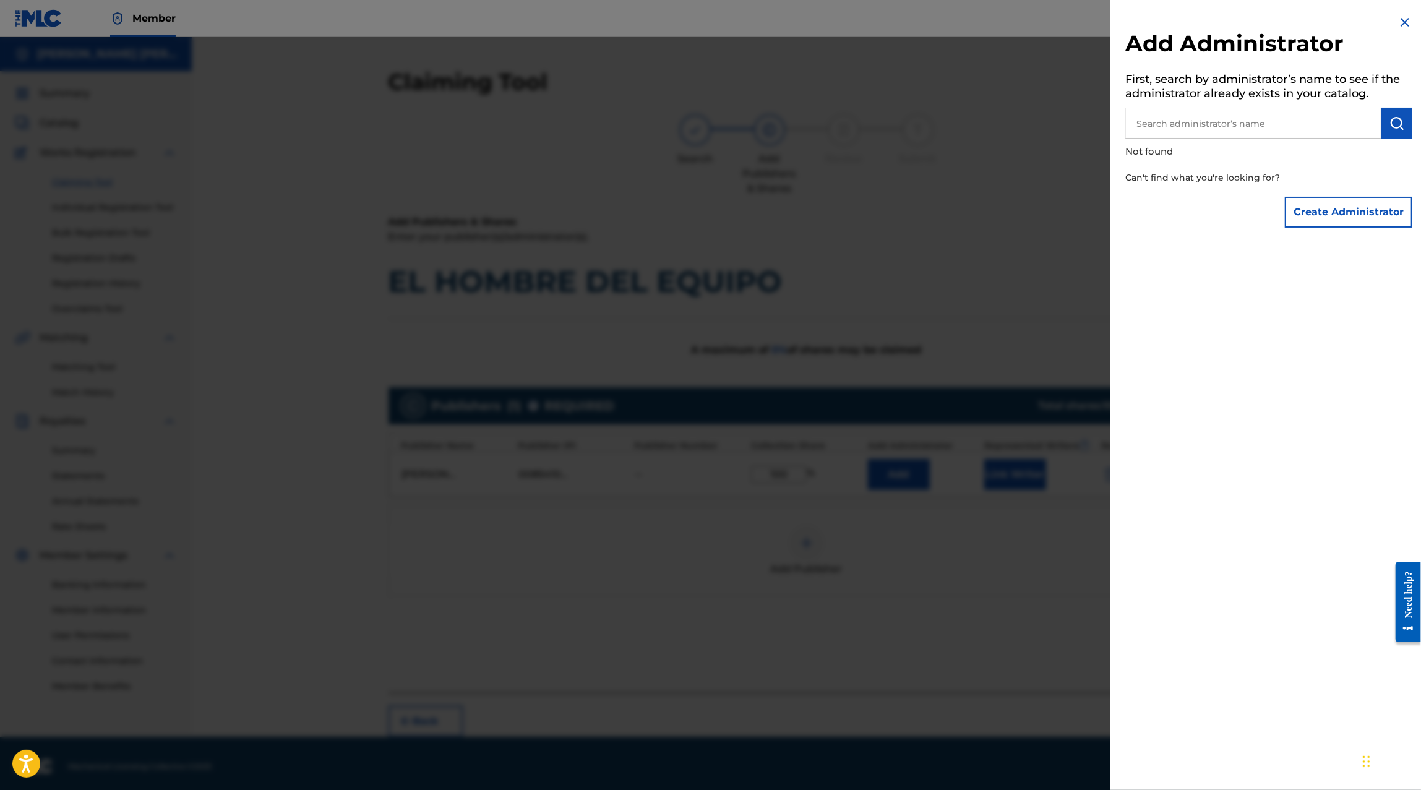
click at [1212, 113] on input "text" at bounding box center [1253, 123] width 256 height 31
click at [1392, 17] on div "Add Administrator First, search by administrator’s name to see if the administr…" at bounding box center [1268, 124] width 317 height 249
click at [1397, 19] on img at bounding box center [1404, 22] width 15 height 15
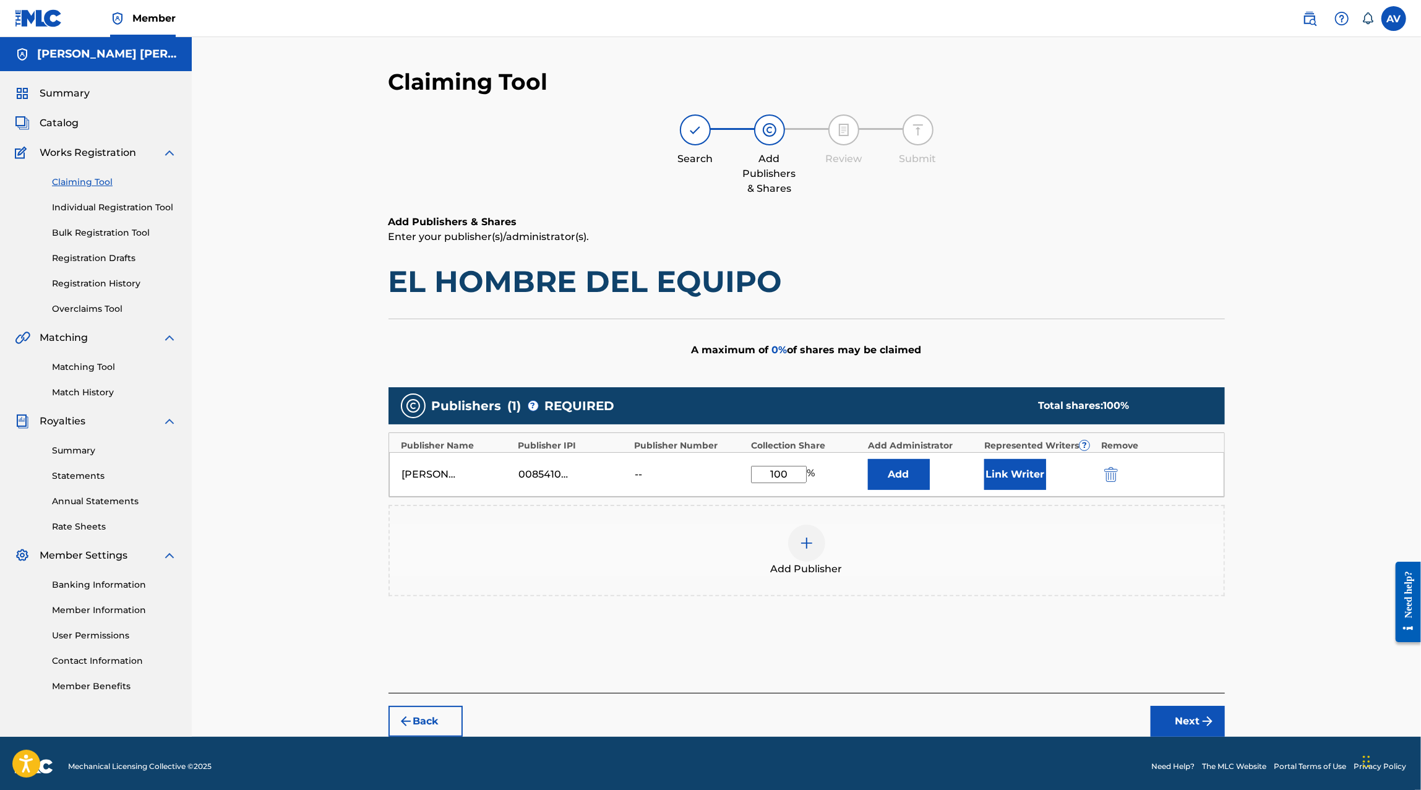
click at [1028, 479] on button "Link Writer" at bounding box center [1015, 474] width 62 height 31
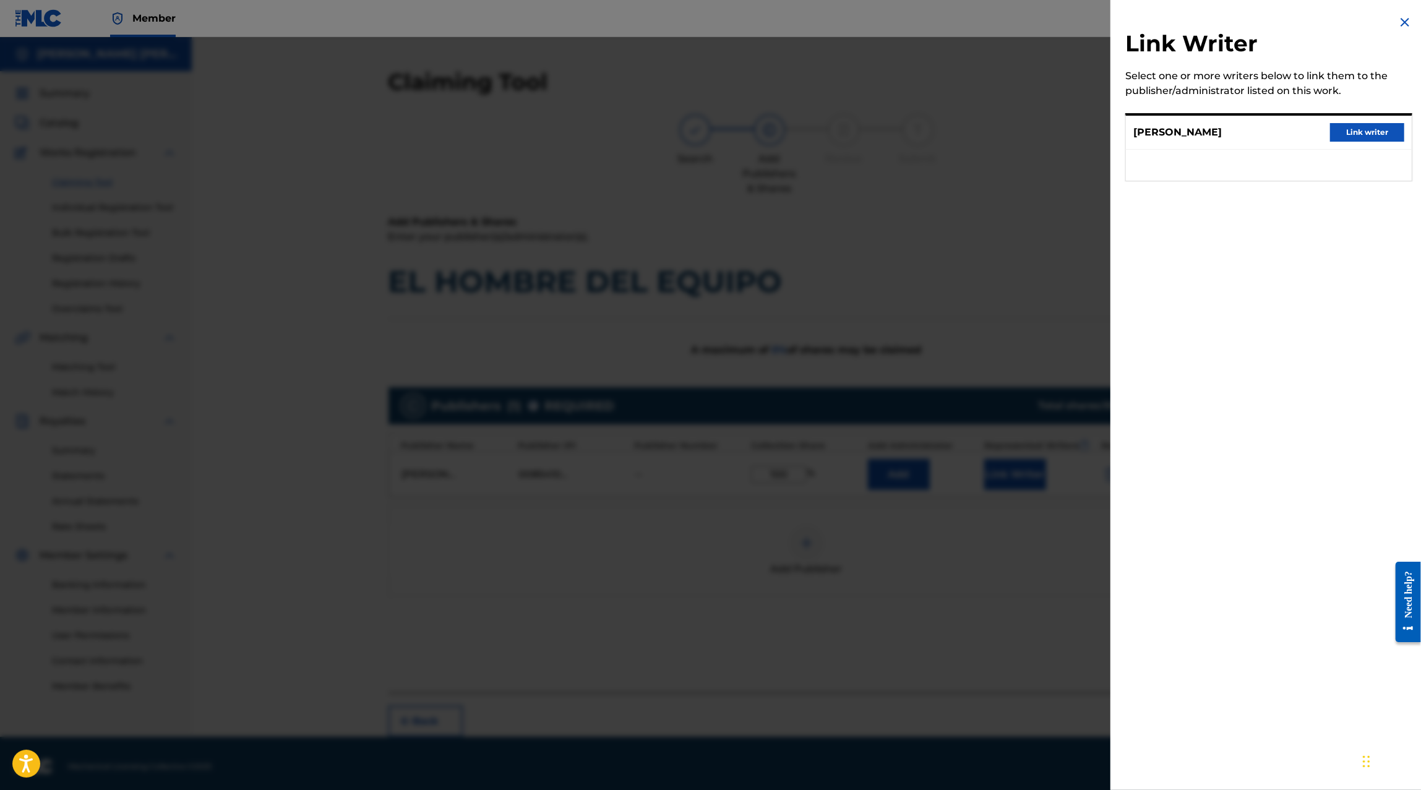
click at [1349, 126] on button "Link writer" at bounding box center [1367, 132] width 74 height 19
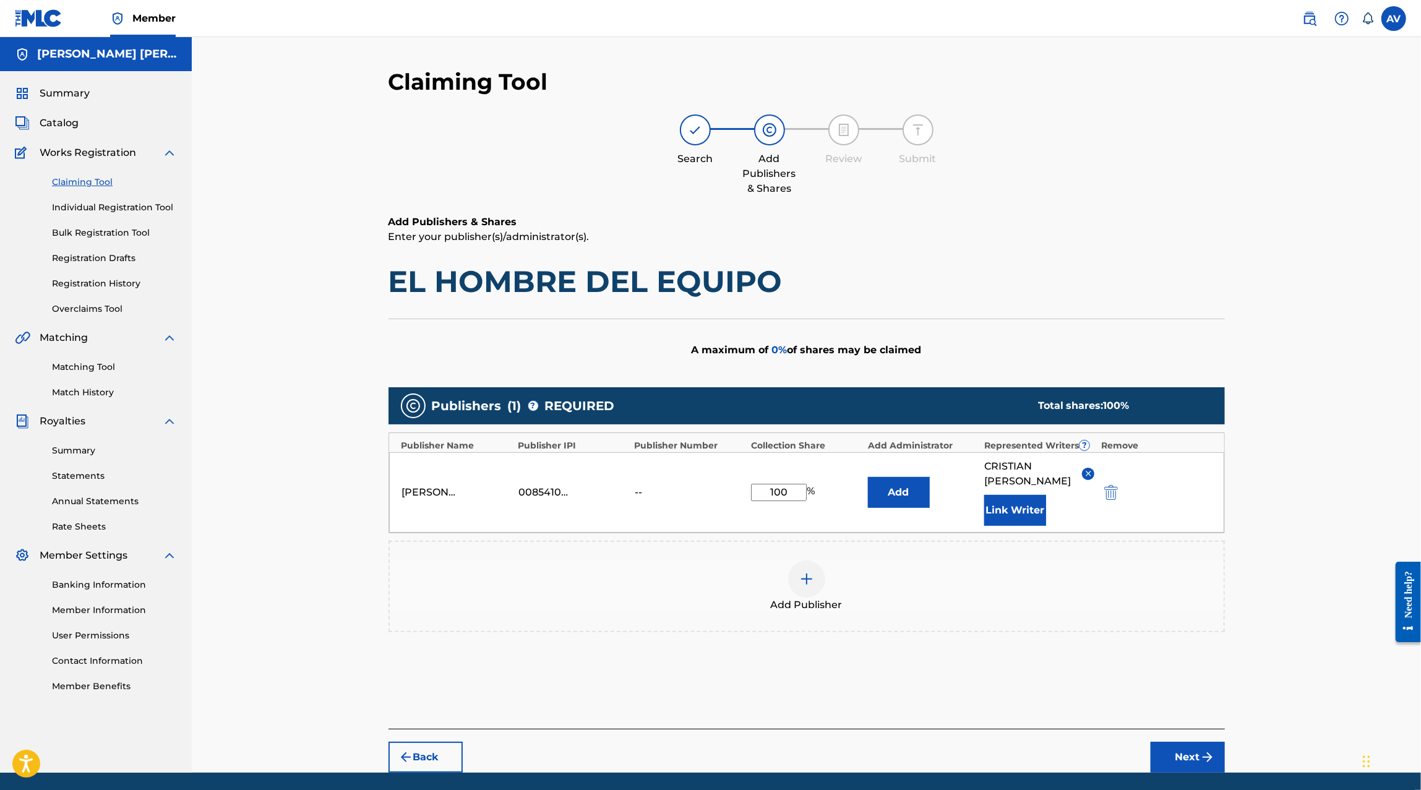
scroll to position [26, 0]
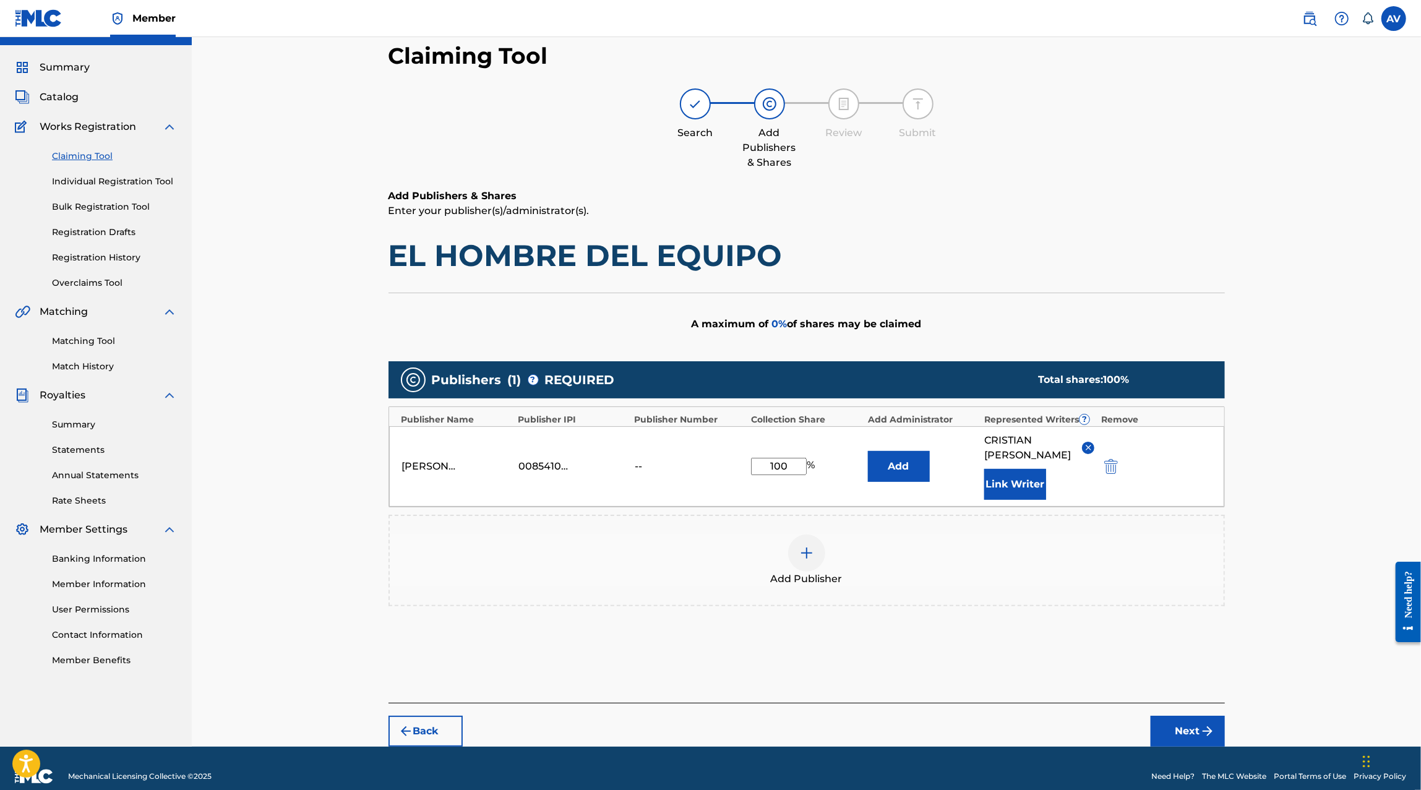
click at [1177, 716] on button "Next" at bounding box center [1187, 731] width 74 height 31
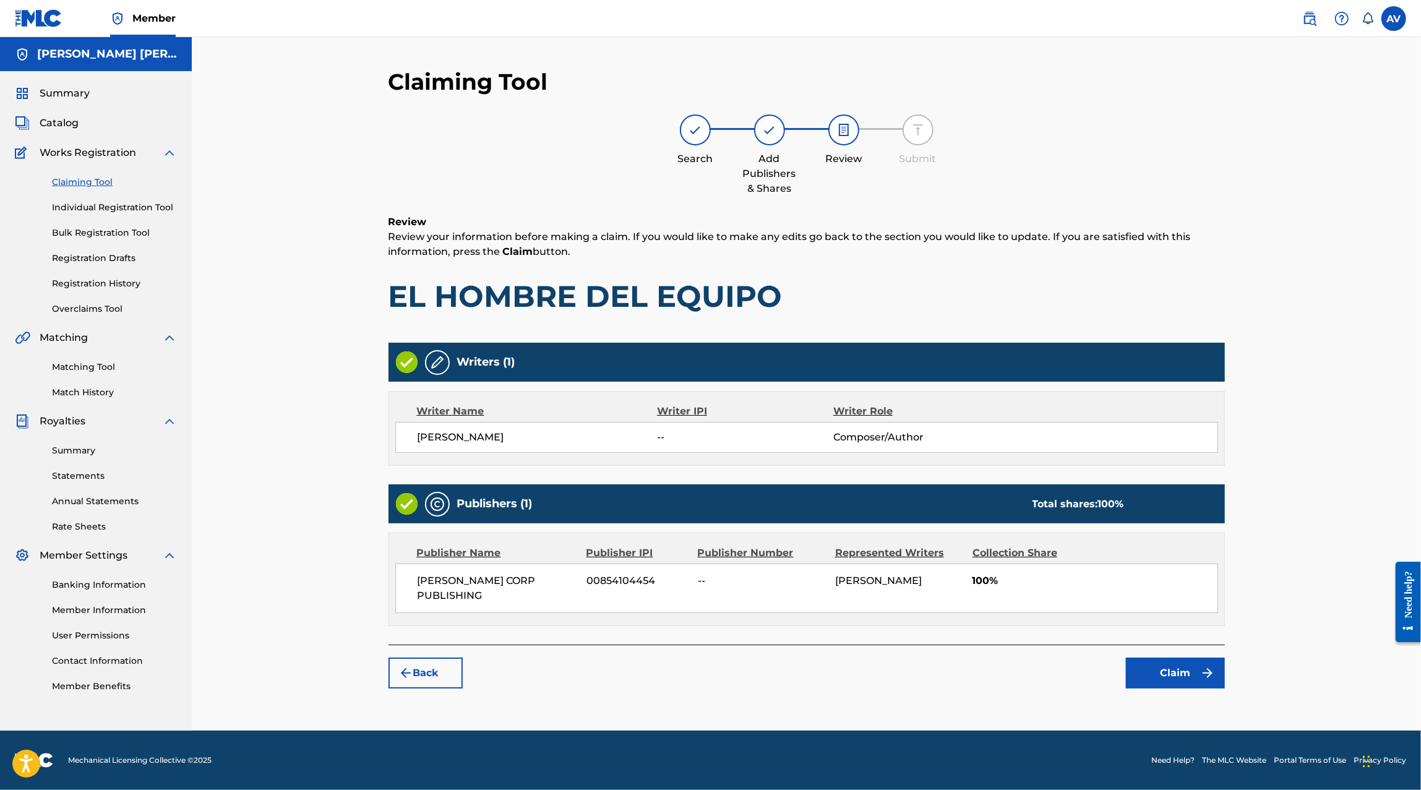
click at [1158, 669] on button "Claim" at bounding box center [1175, 672] width 99 height 31
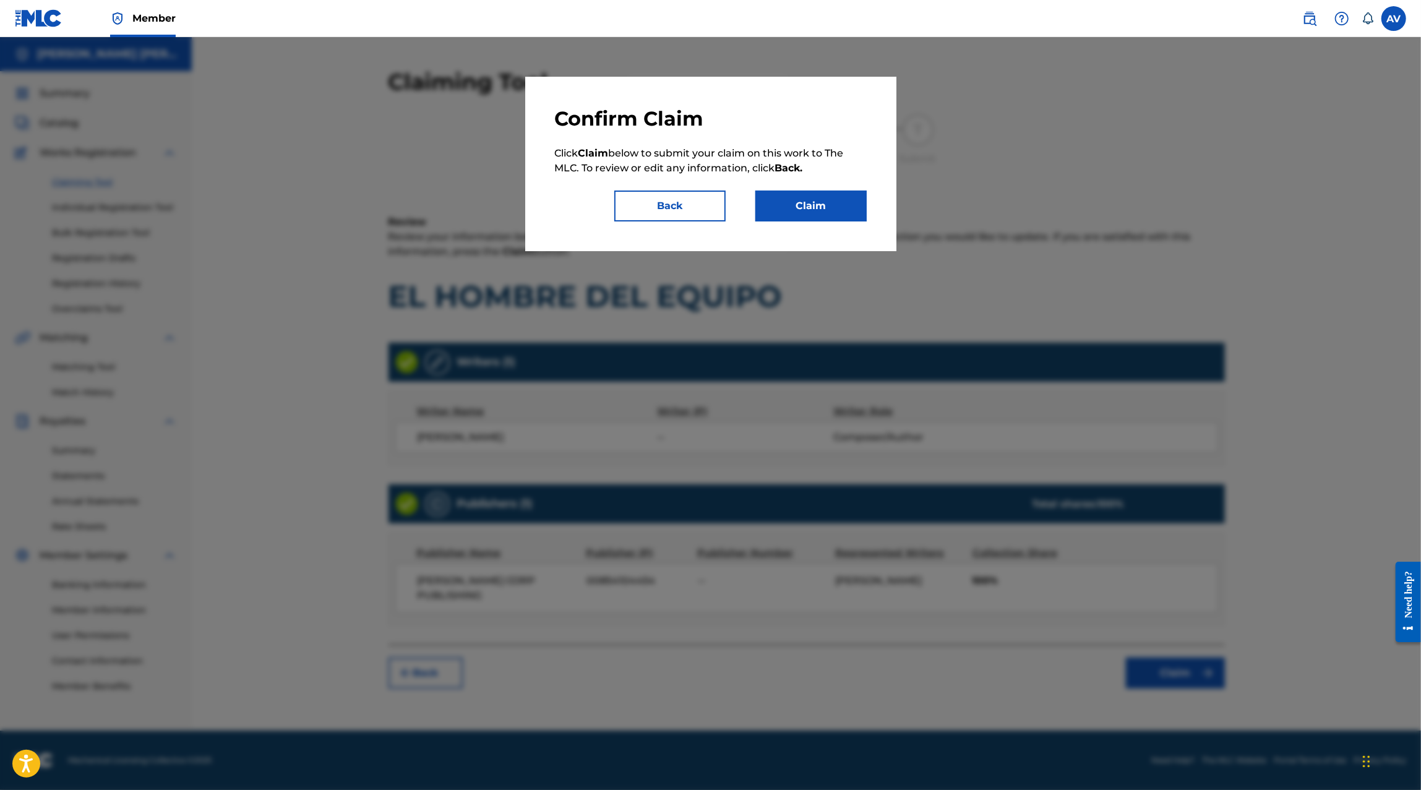
click at [804, 212] on button "Claim" at bounding box center [810, 205] width 111 height 31
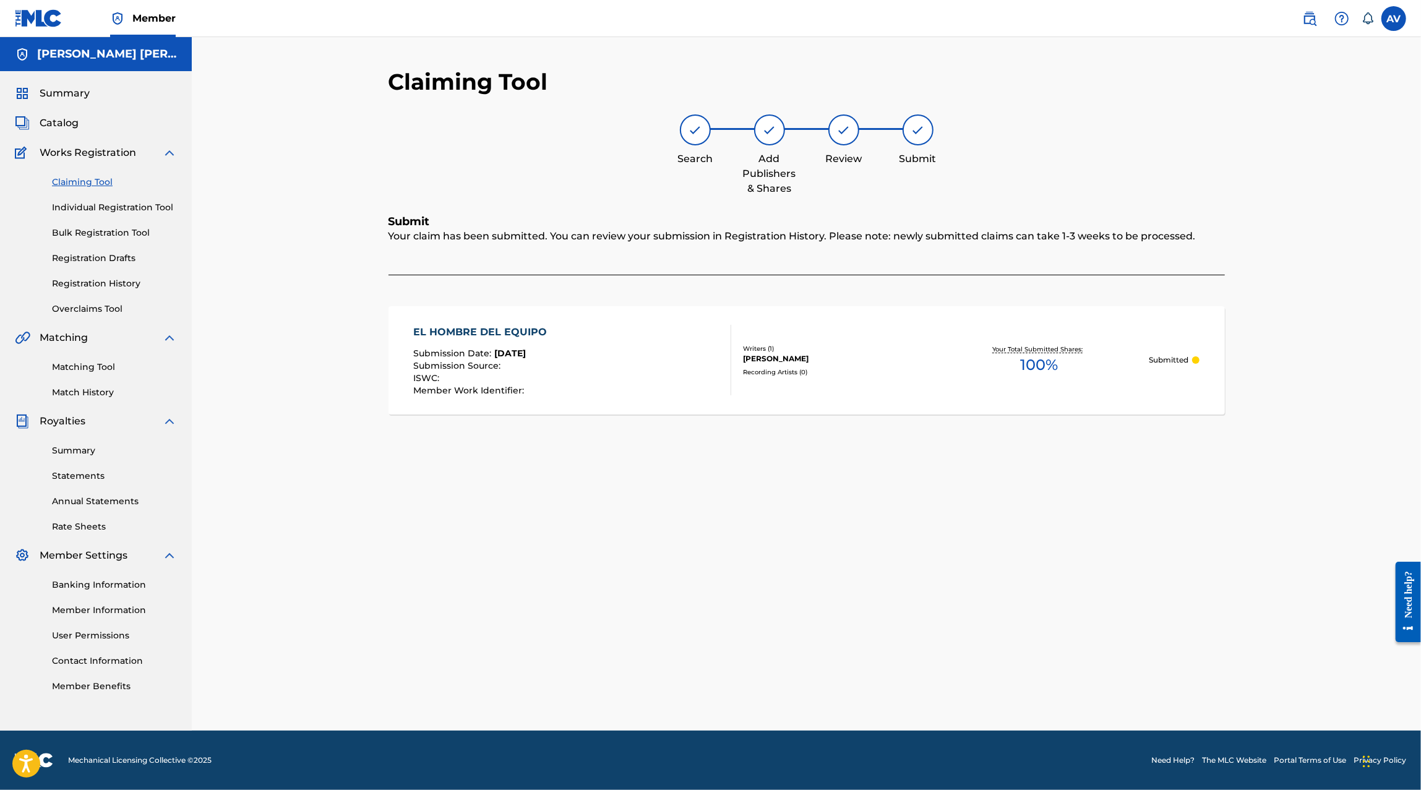
click at [103, 189] on div "Claiming Tool Individual Registration Tool Bulk Registration Tool Registration …" at bounding box center [96, 237] width 162 height 155
click at [98, 184] on link "Claiming Tool" at bounding box center [114, 182] width 125 height 13
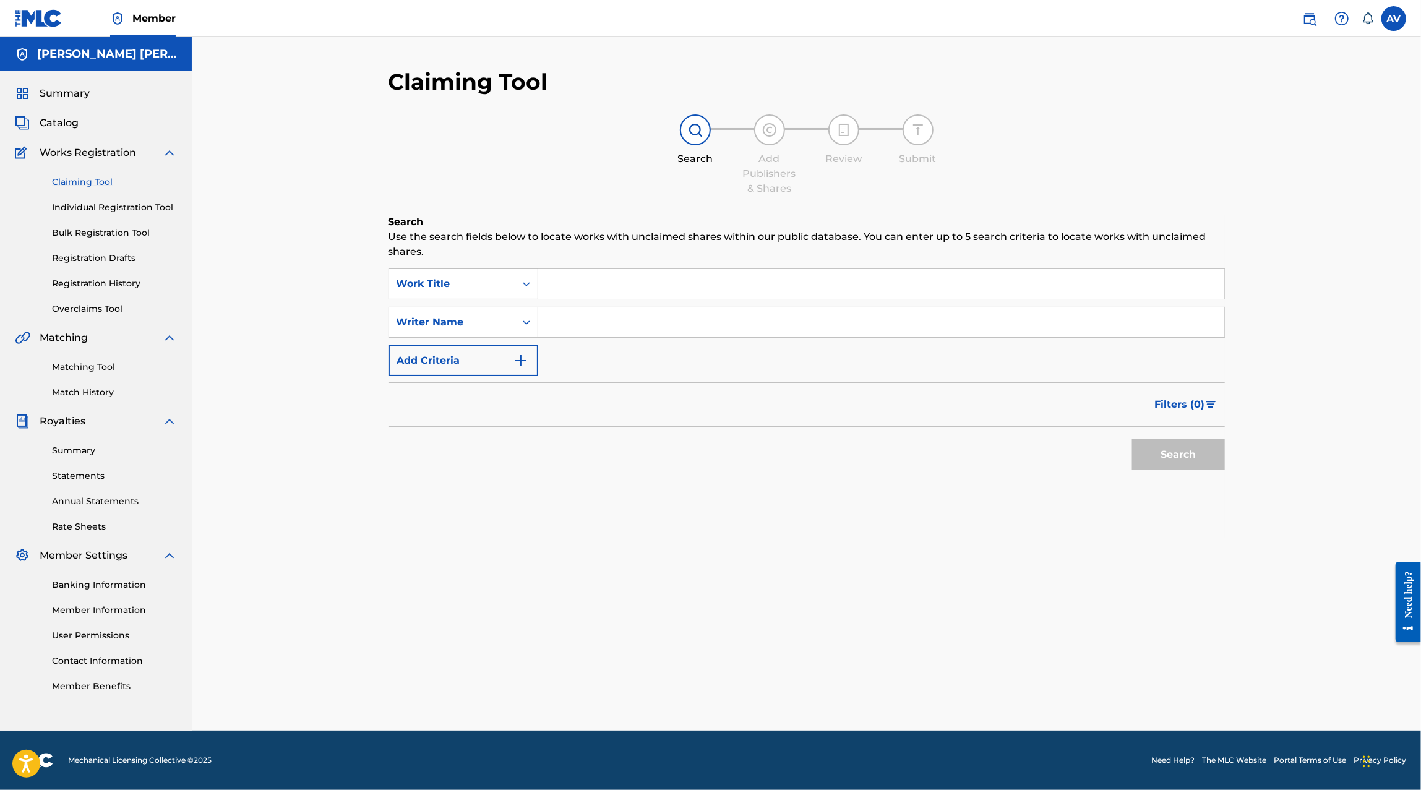
click at [589, 280] on input "Search Form" at bounding box center [881, 284] width 686 height 30
type input "el hombre del equipo"
click at [1132, 439] on button "Search" at bounding box center [1178, 454] width 93 height 31
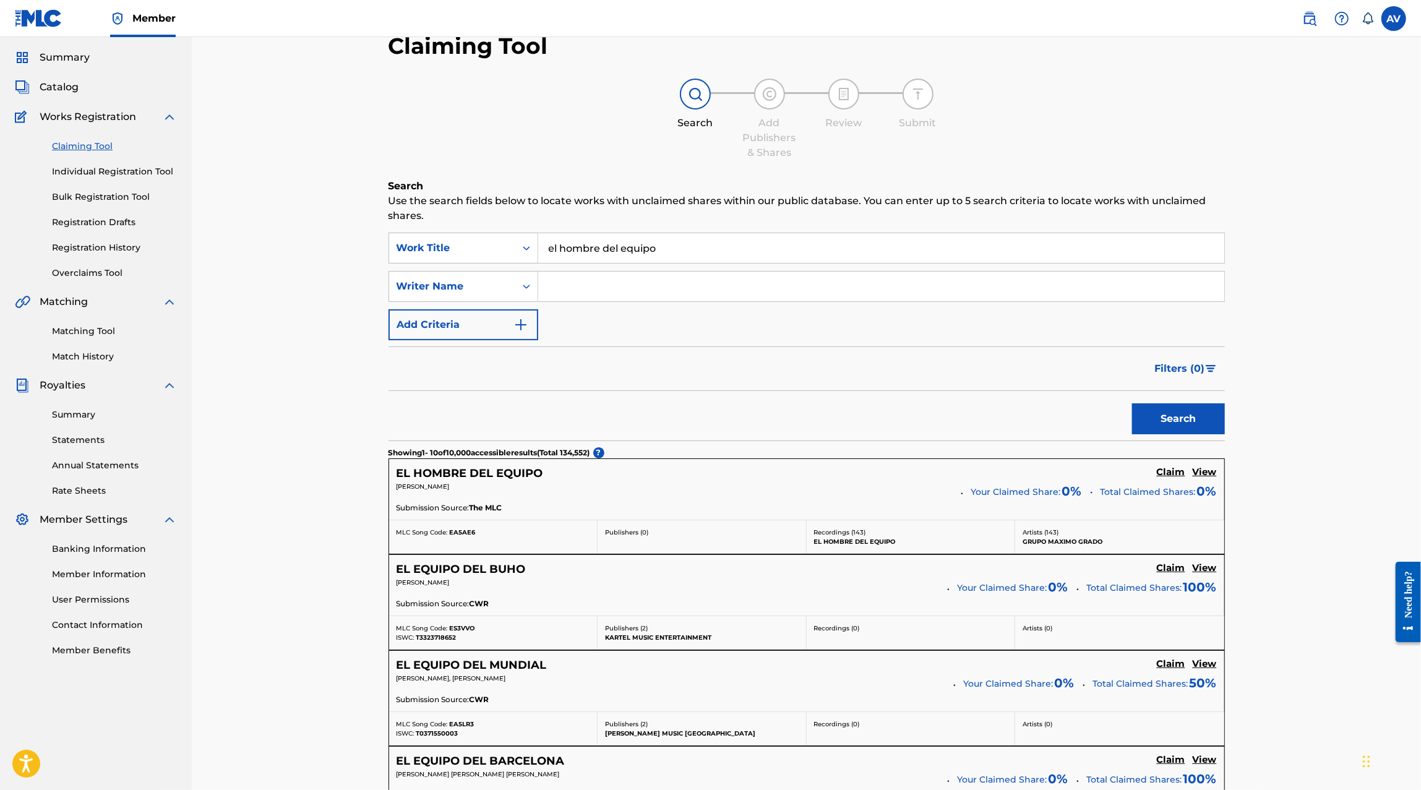
scroll to position [38, 0]
click at [617, 250] on input "el hombre del equipo" at bounding box center [881, 246] width 686 height 30
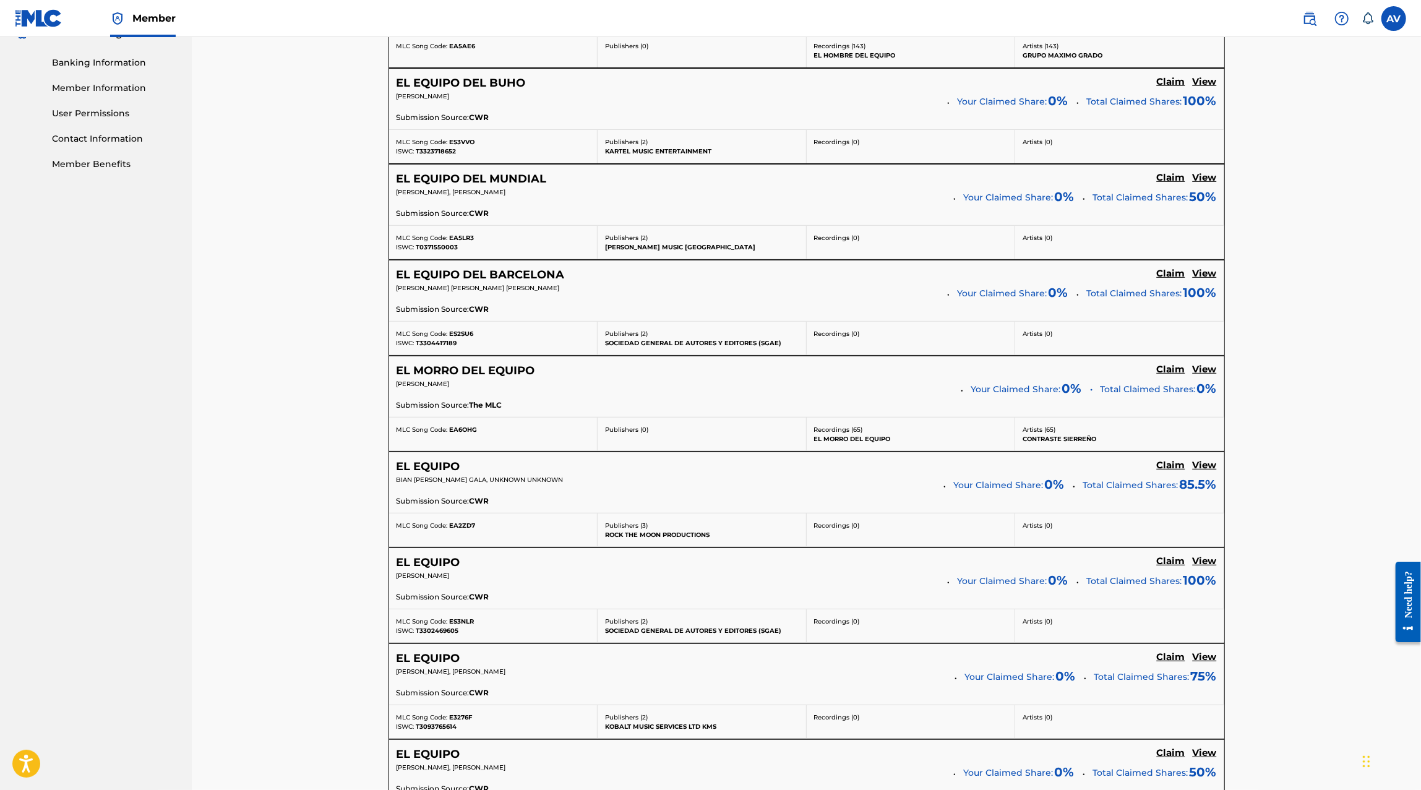
scroll to position [0, 0]
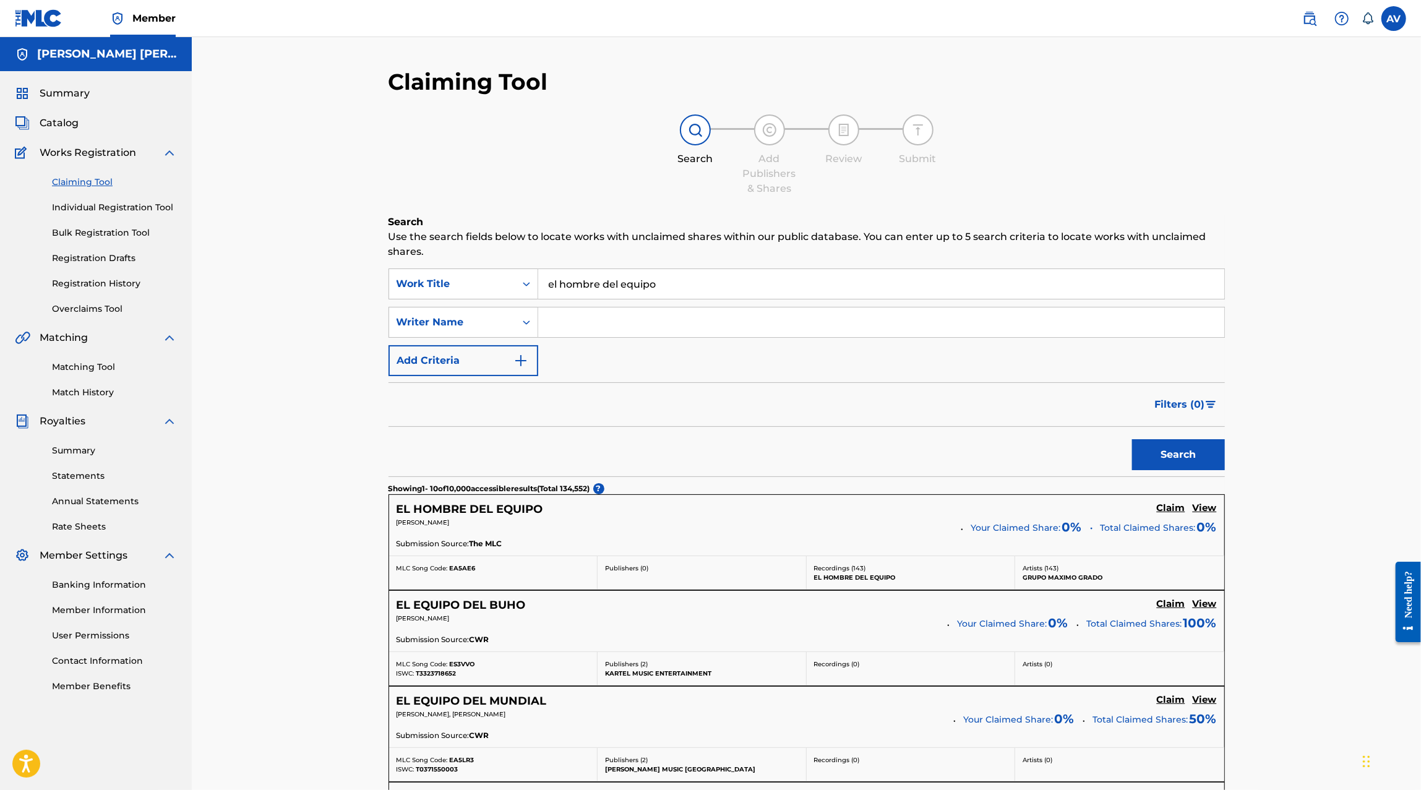
click at [1208, 510] on h5 "View" at bounding box center [1204, 508] width 24 height 12
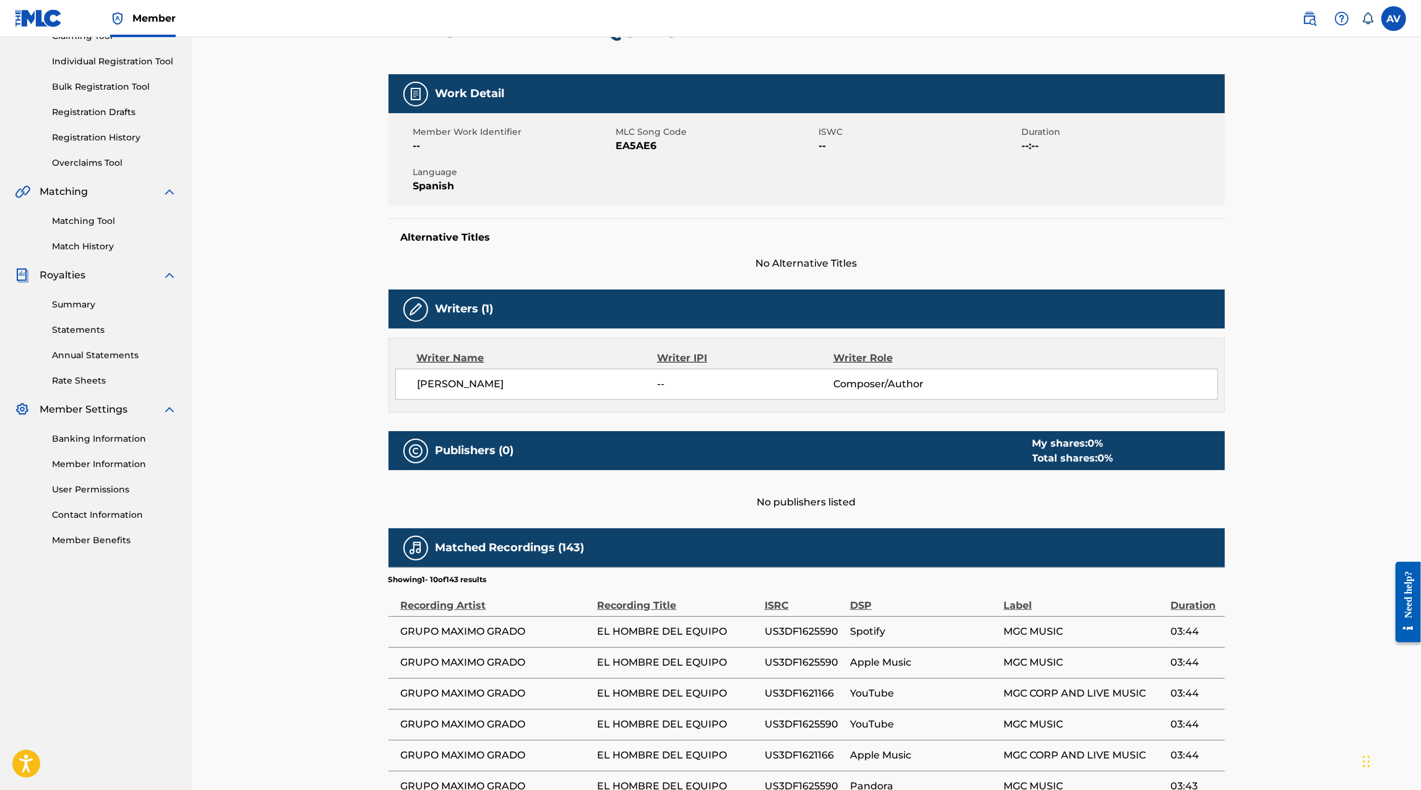
scroll to position [176, 0]
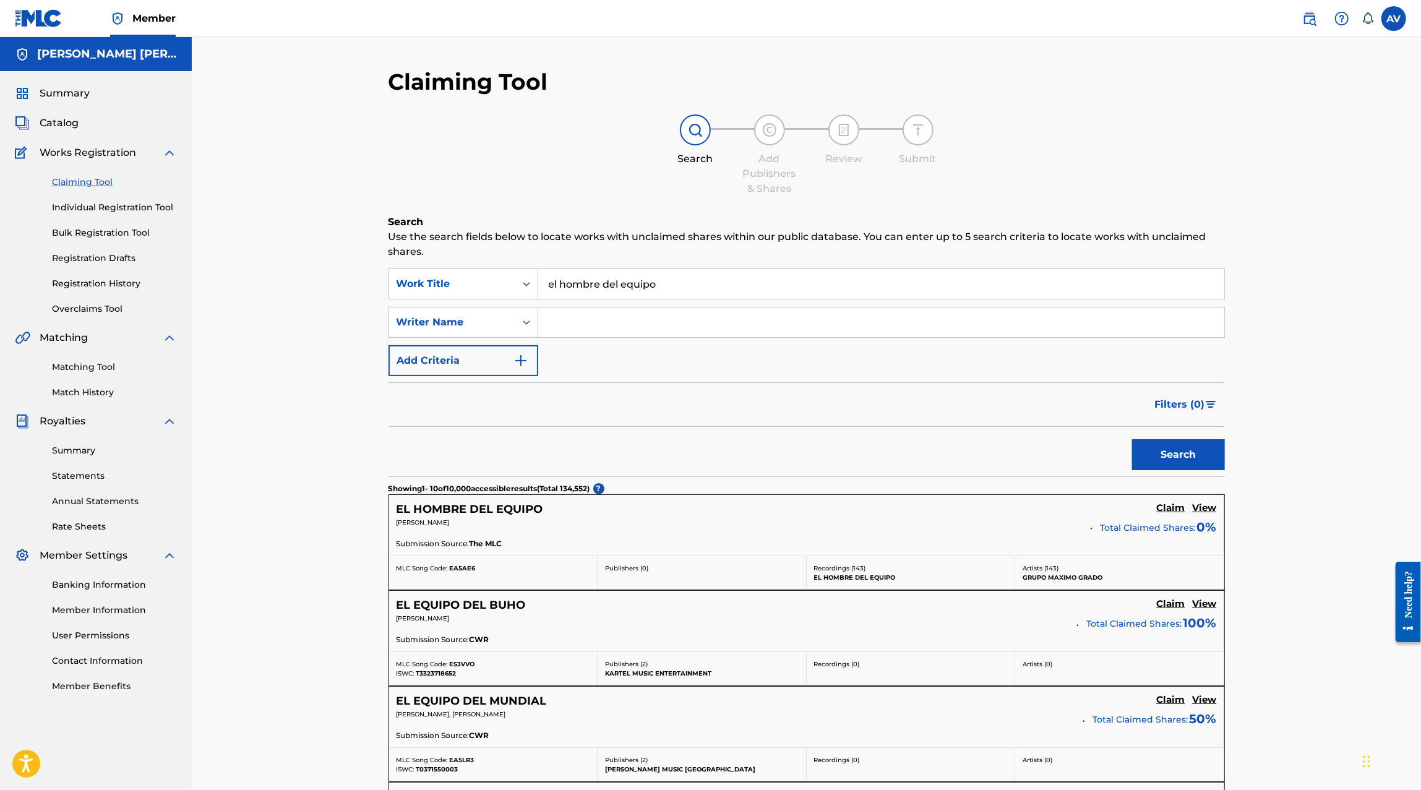
click at [603, 294] on input "el hombre del equipo" at bounding box center [881, 284] width 686 height 30
type input "el"
click at [576, 307] on input "Search Form" at bounding box center [881, 322] width 686 height 30
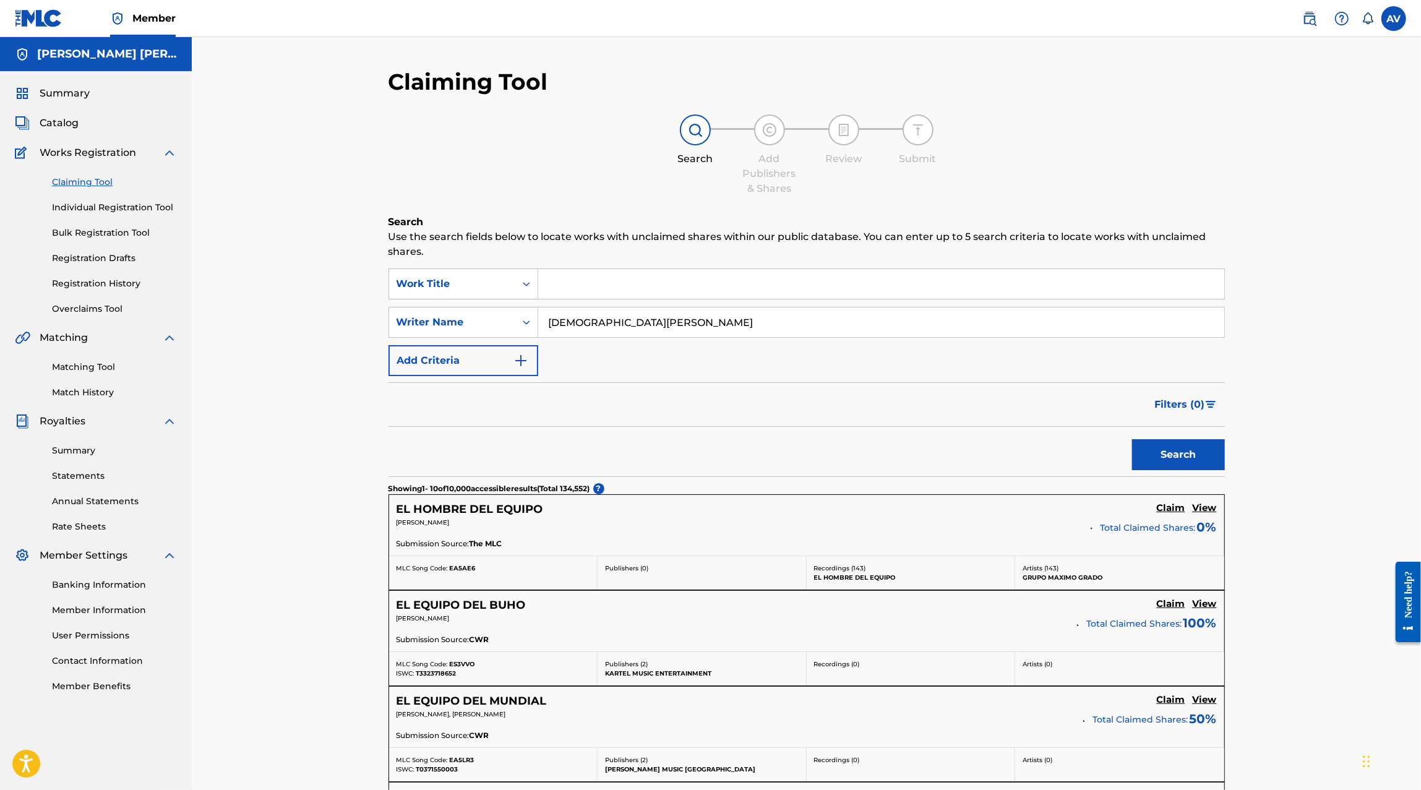
type input "Christian Felix"
click at [1132, 439] on button "Search" at bounding box center [1178, 454] width 93 height 31
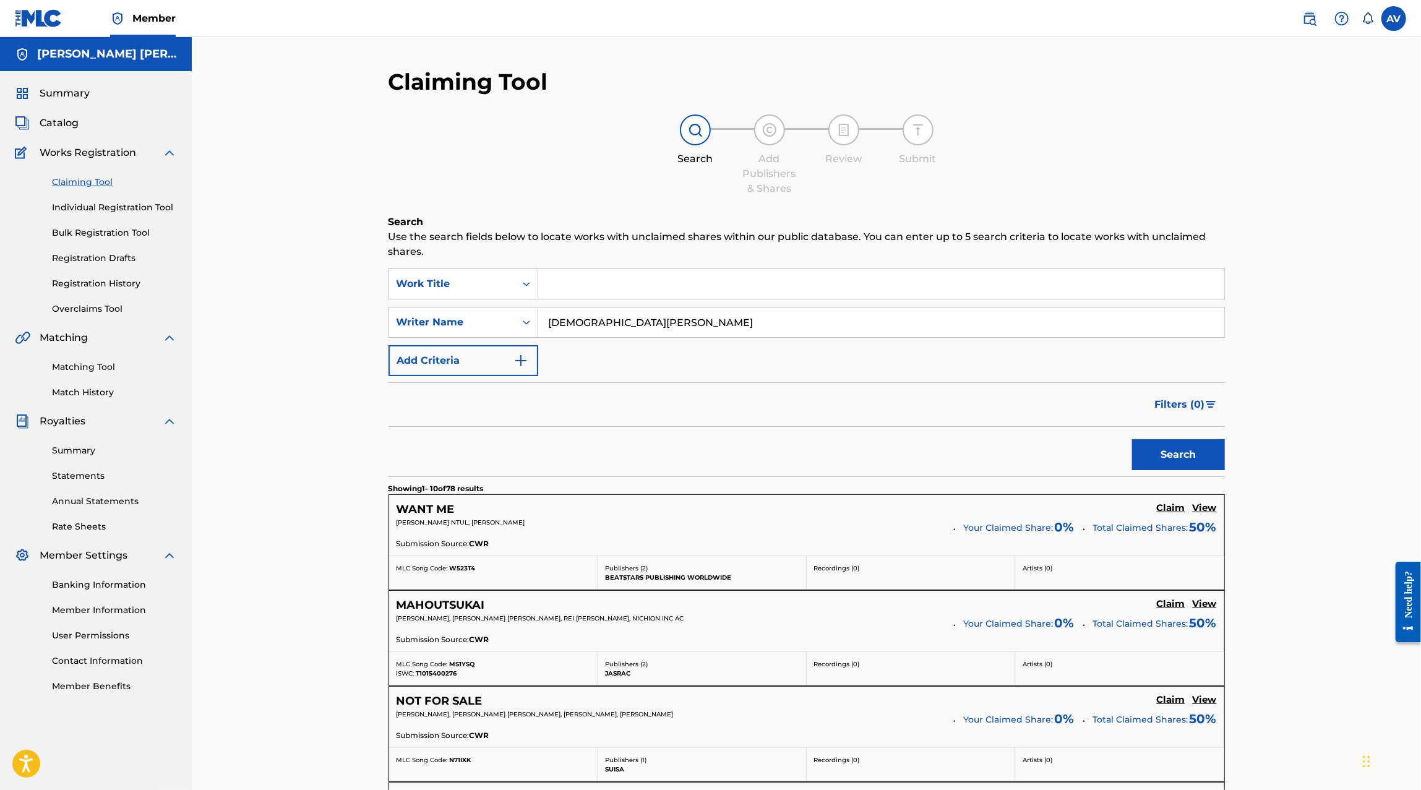
click at [460, 374] on button "Add Criteria" at bounding box center [463, 360] width 150 height 31
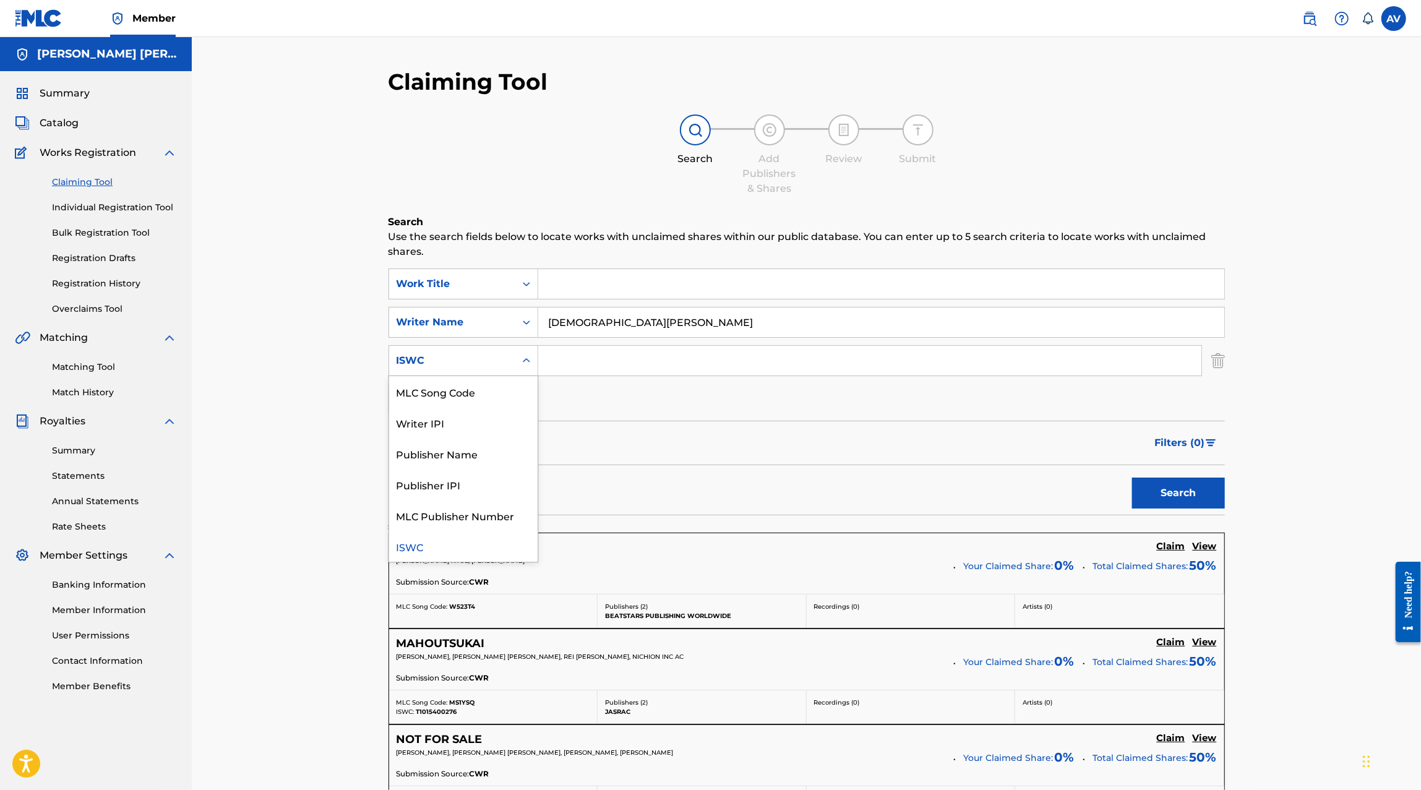
click at [476, 367] on div "ISWC" at bounding box center [451, 360] width 111 height 15
click at [615, 436] on div "Filters ( 0 )" at bounding box center [806, 443] width 836 height 45
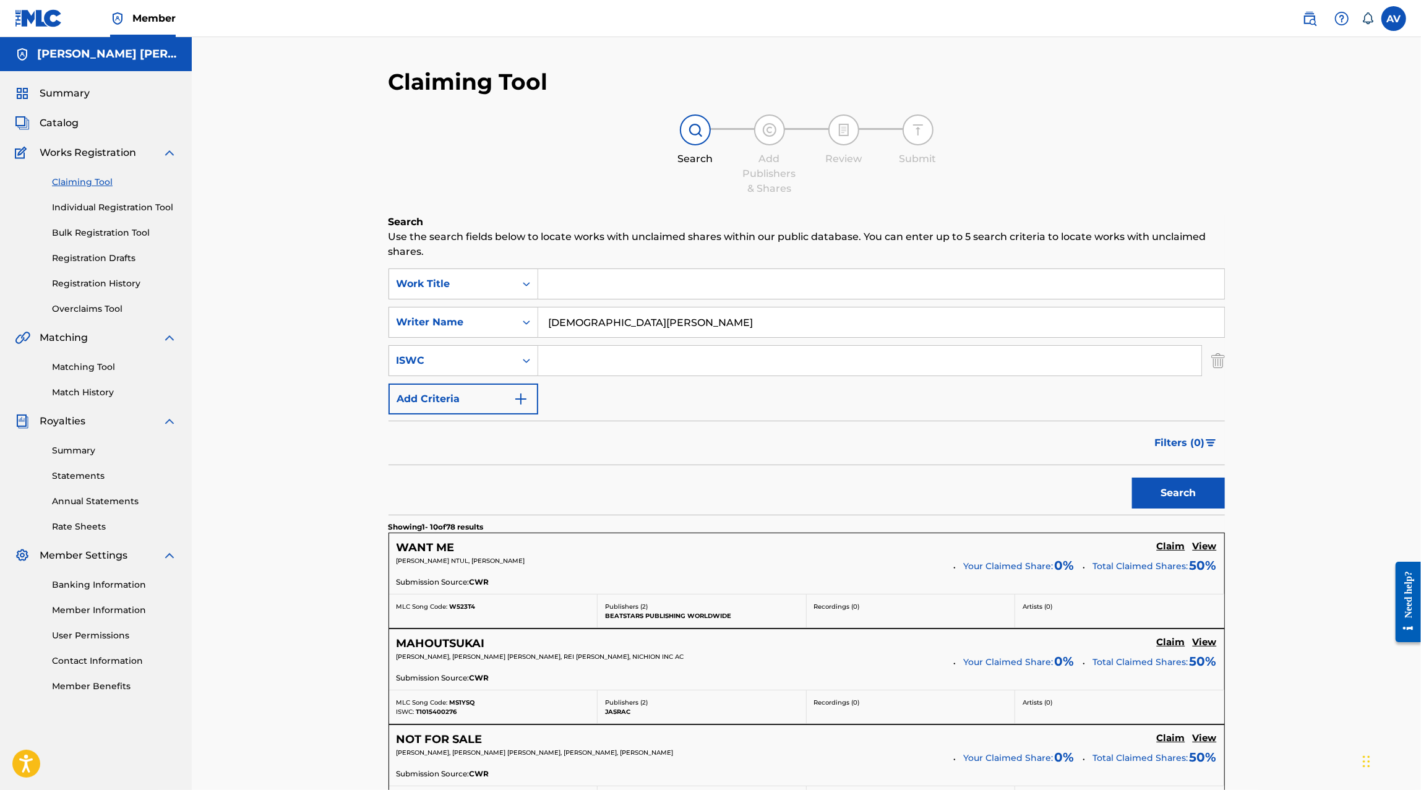
click at [471, 384] on button "Add Criteria" at bounding box center [463, 398] width 150 height 31
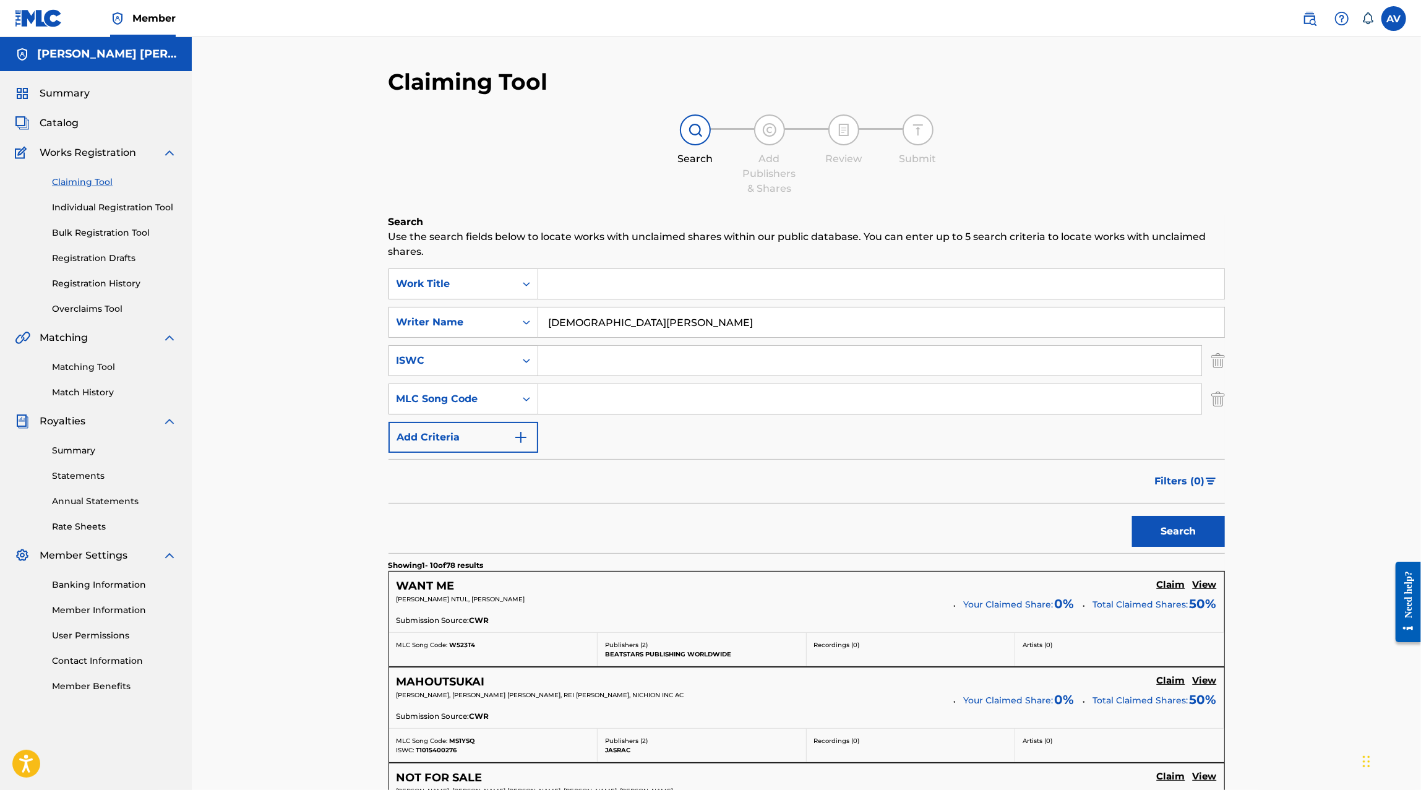
click at [1221, 414] on img "Search Form" at bounding box center [1218, 398] width 14 height 31
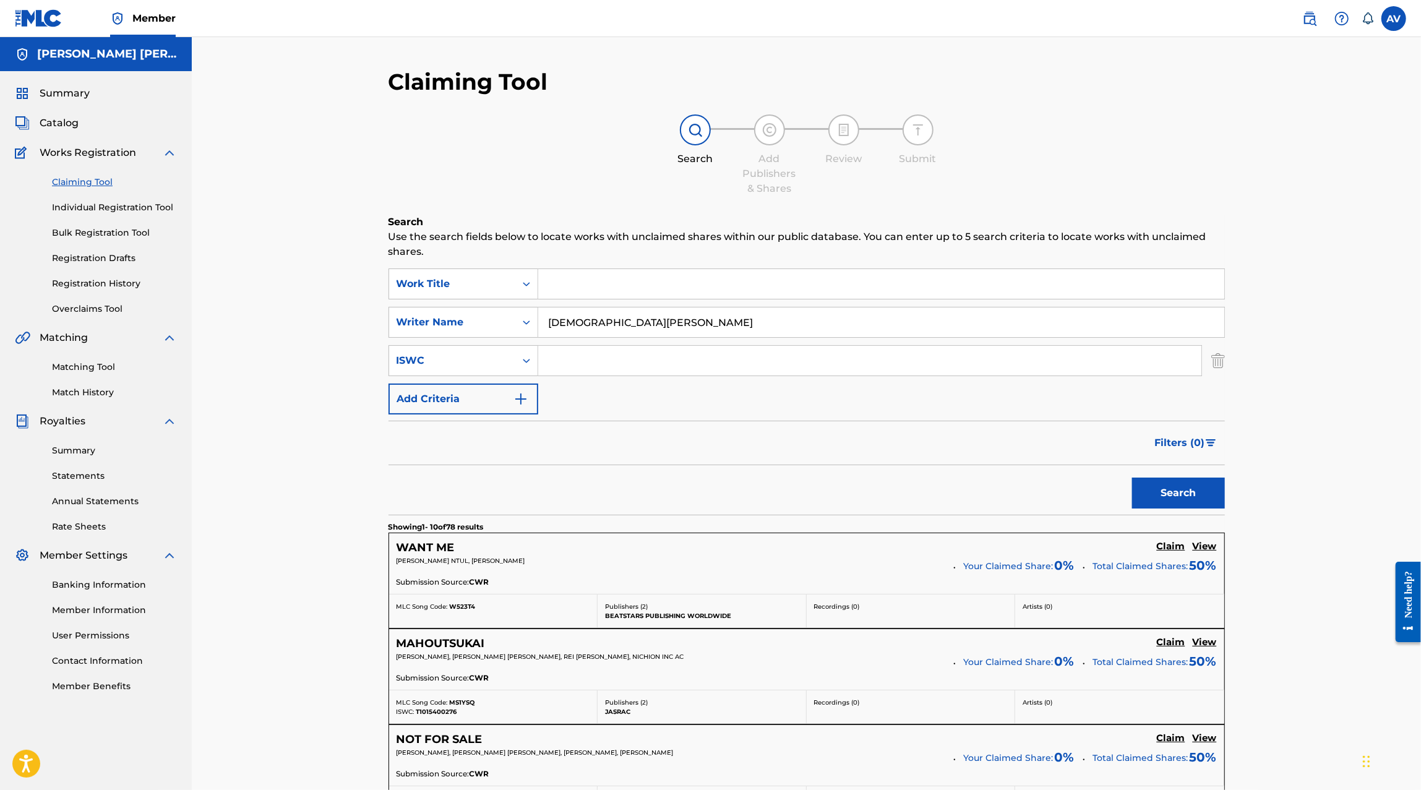
click at [1224, 363] on img "Search Form" at bounding box center [1218, 360] width 14 height 31
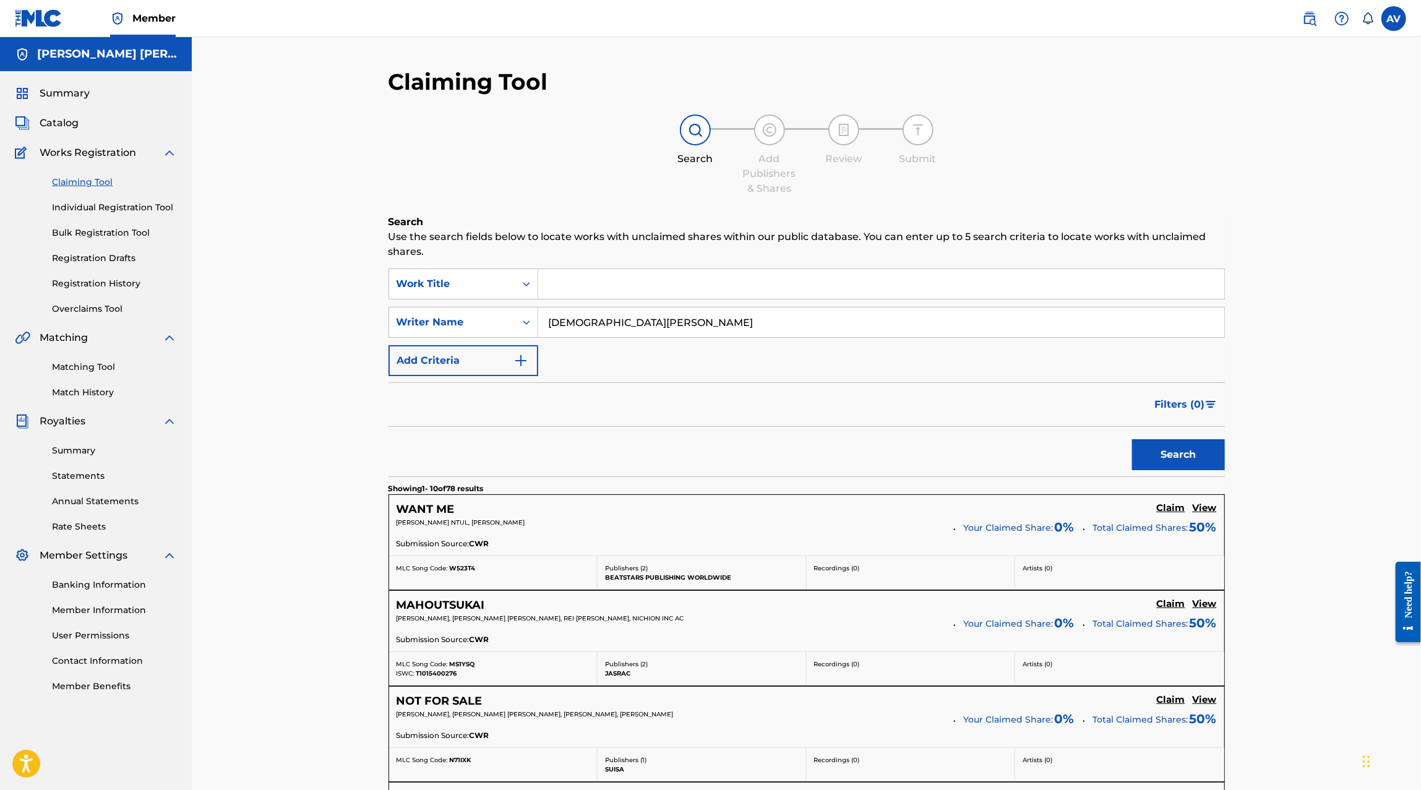
click at [596, 284] on input "Search Form" at bounding box center [881, 284] width 686 height 30
click at [1132, 439] on button "Search" at bounding box center [1178, 454] width 93 height 31
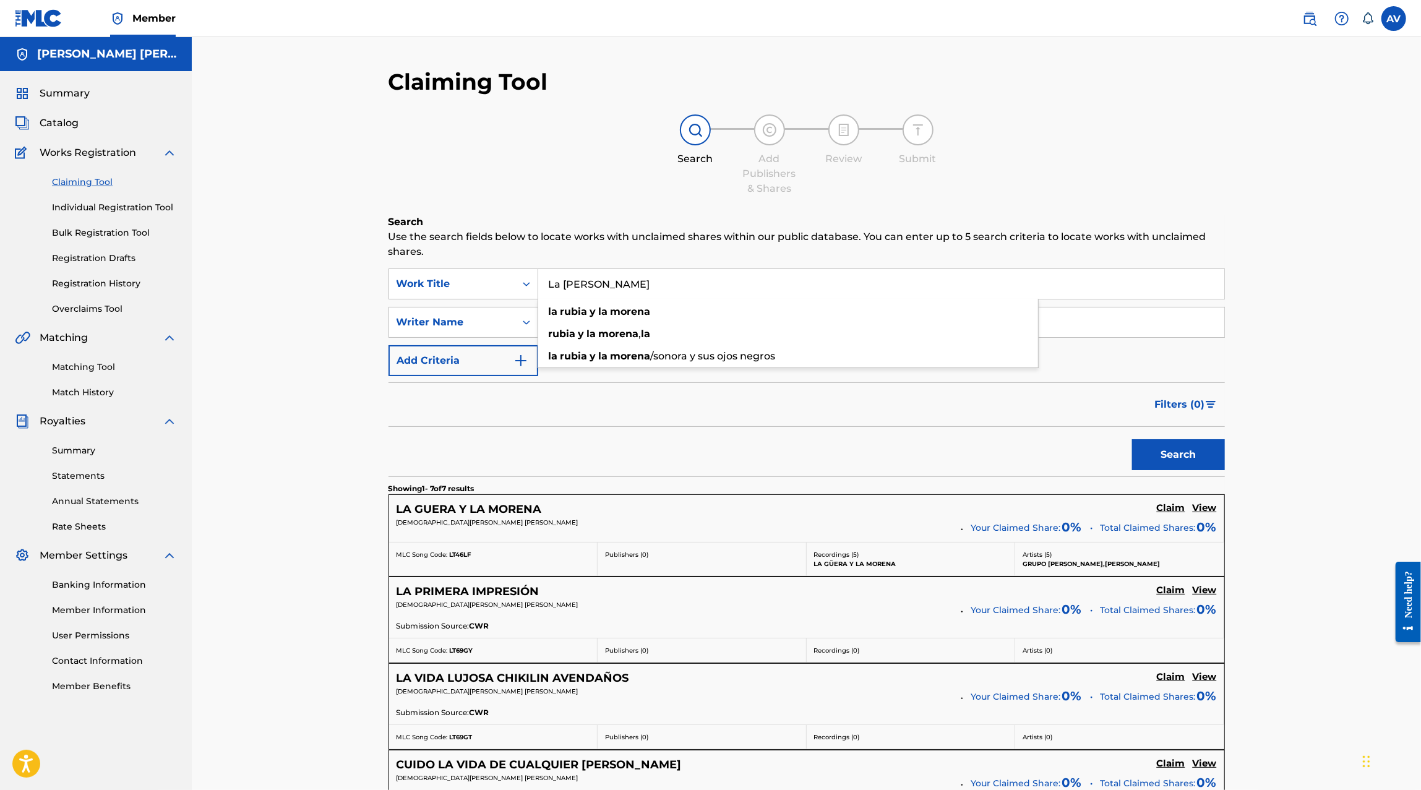
click at [623, 287] on input "La Rubia y la morena" at bounding box center [881, 284] width 686 height 30
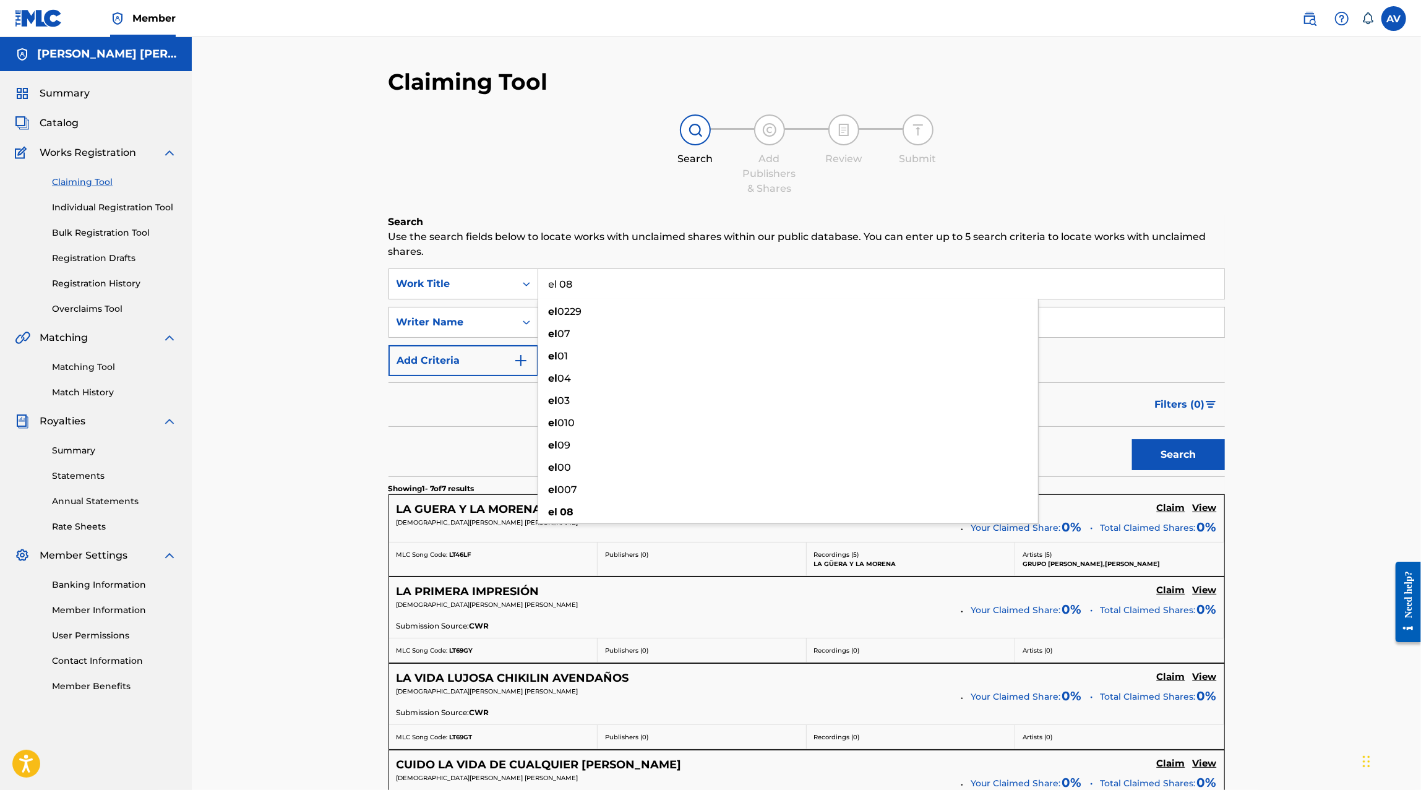
type input "el 08"
click at [1132, 439] on button "Search" at bounding box center [1178, 454] width 93 height 31
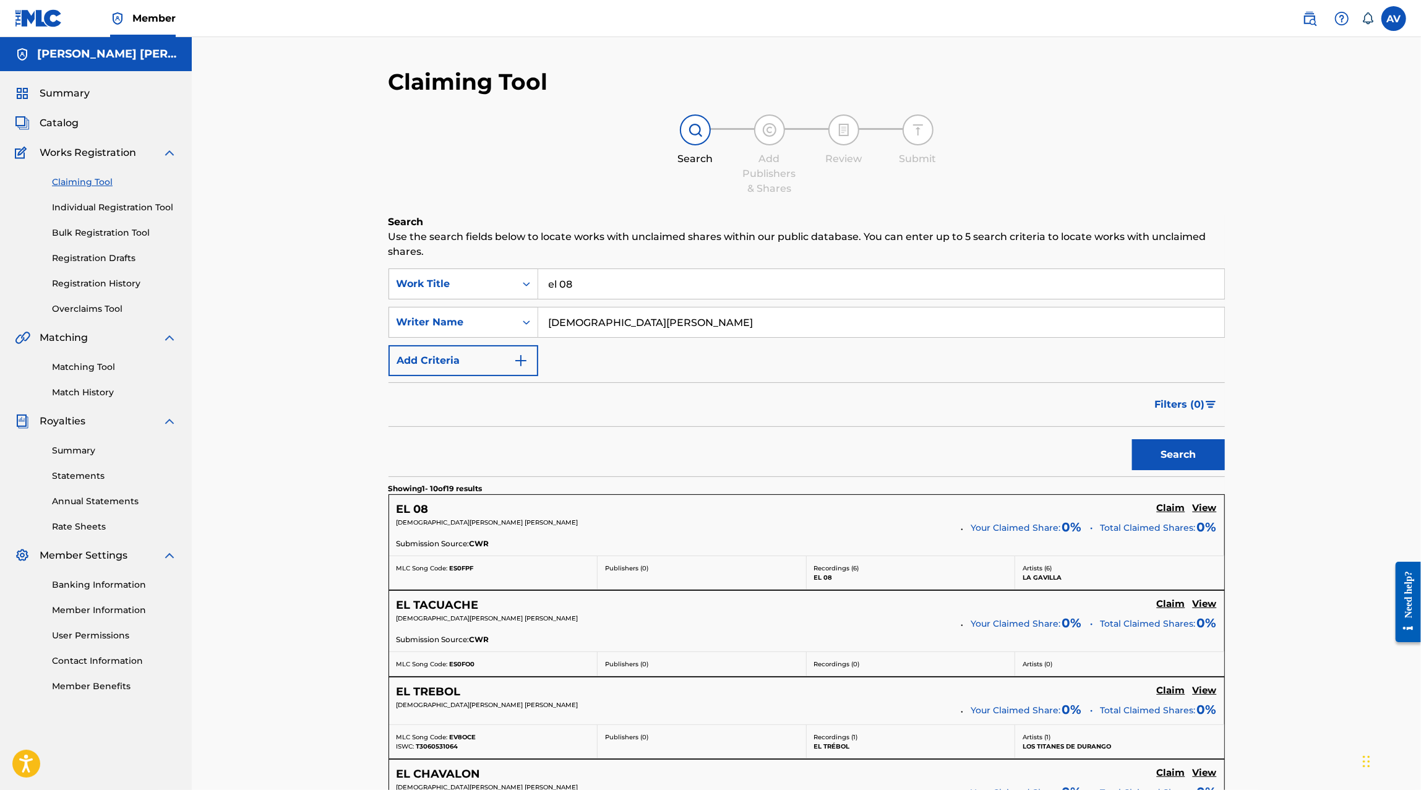
click at [1181, 505] on h5 "Claim" at bounding box center [1171, 508] width 28 height 12
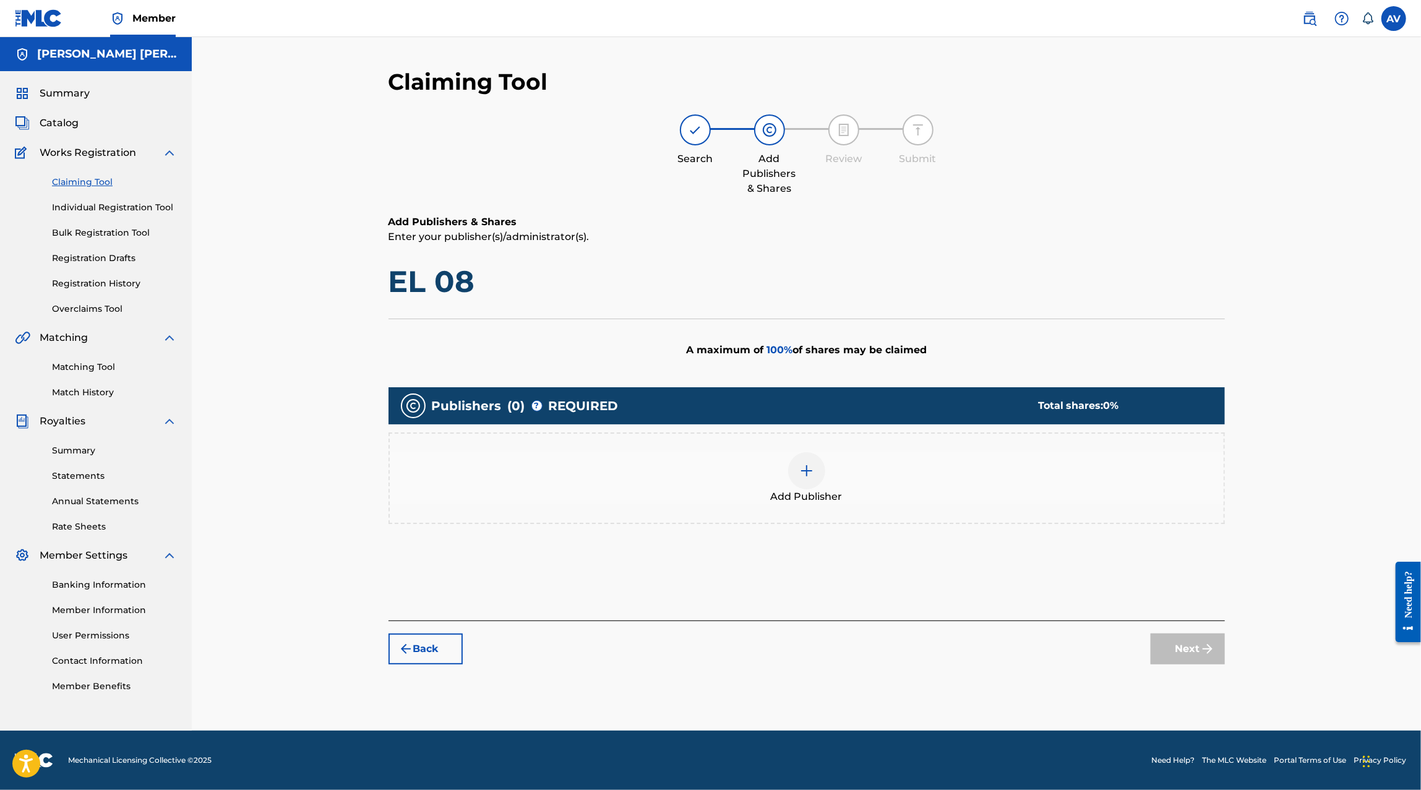
click at [914, 464] on div "Add Publisher" at bounding box center [807, 478] width 834 height 52
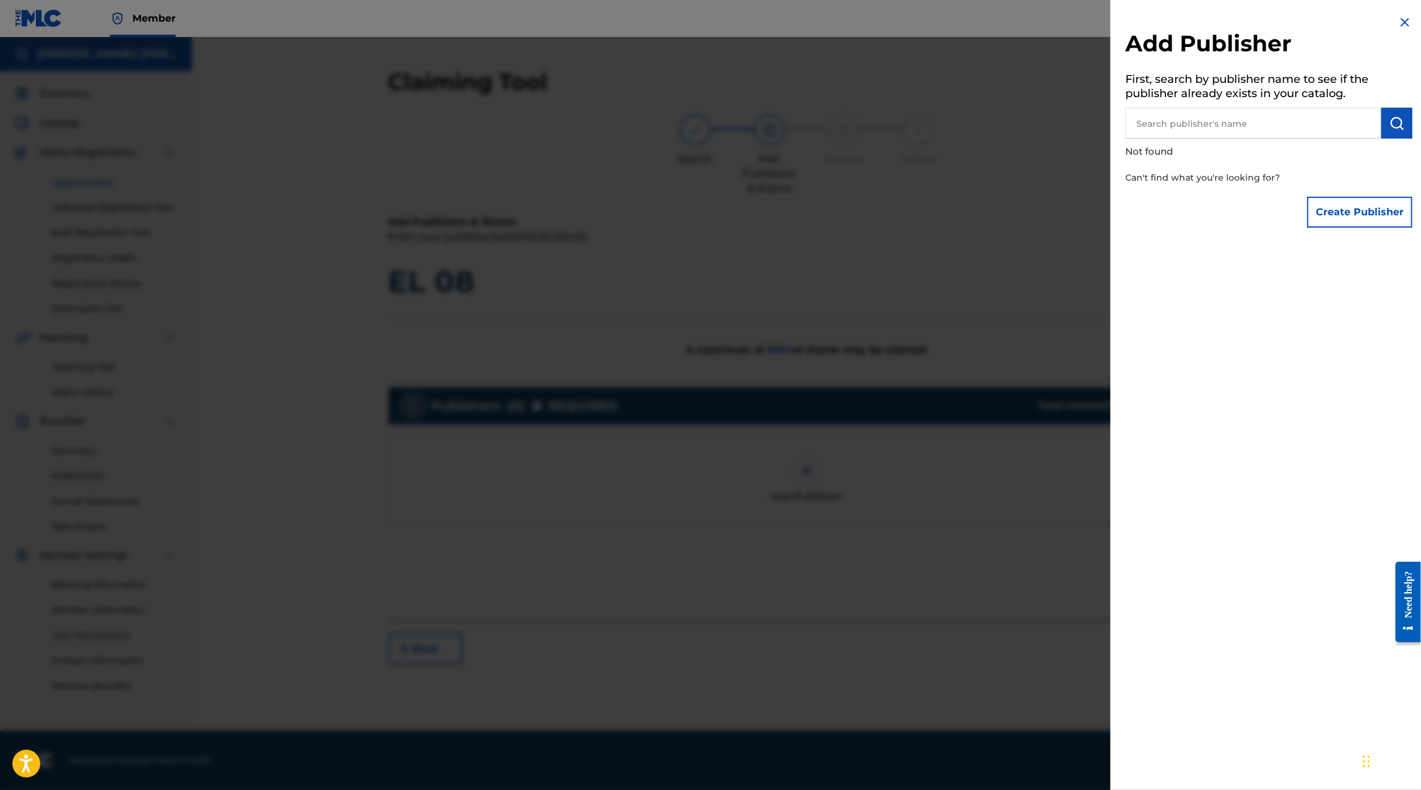
click at [1338, 129] on input "text" at bounding box center [1253, 123] width 256 height 31
paste input "AXIMO GRADO CORP PUBLISHING"
type input "MAXIMO GRADO CORP PUBLISHING"
click at [1390, 123] on img "submit" at bounding box center [1396, 123] width 15 height 15
click at [1345, 118] on input "MAXIMO GRADO CORP PUBLISHING" at bounding box center [1253, 123] width 256 height 31
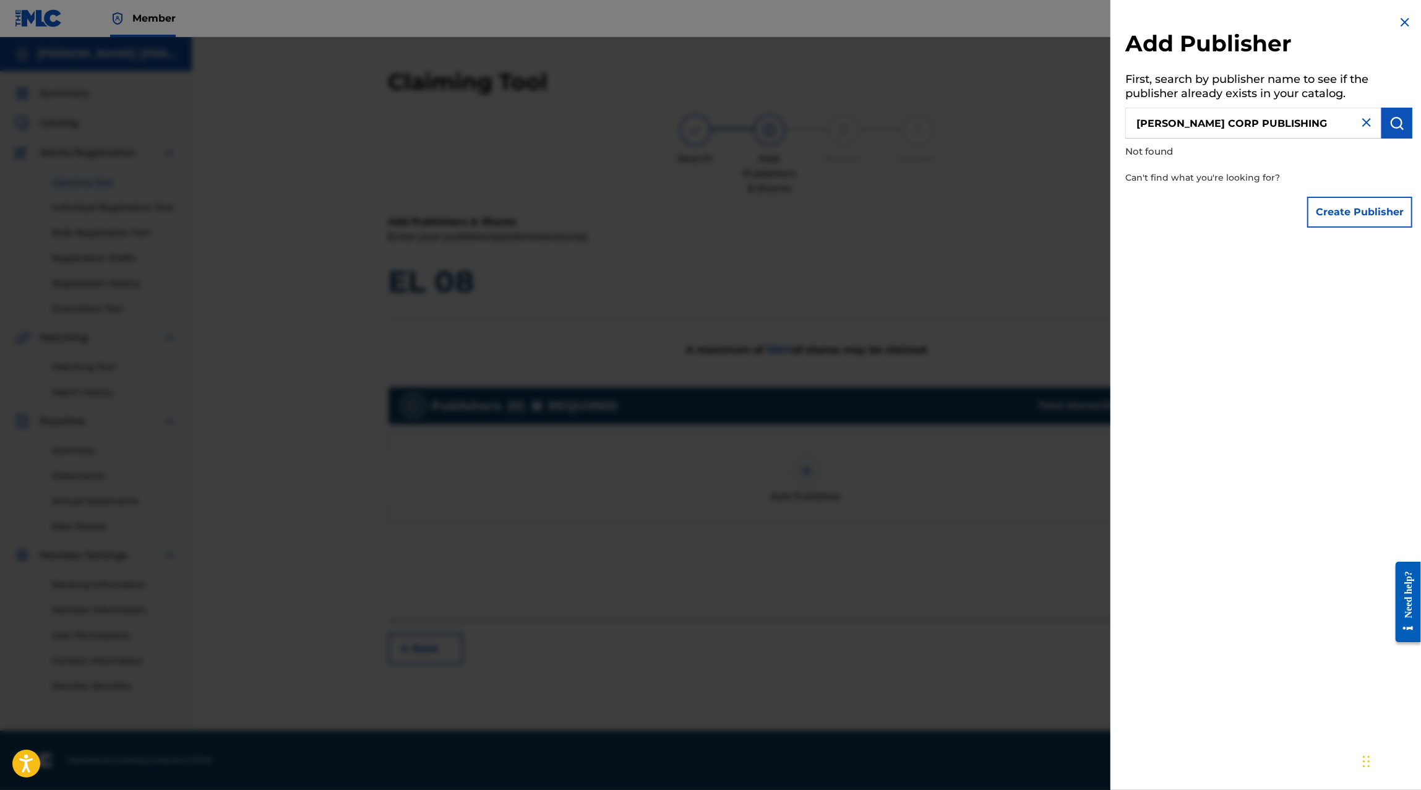
click at [1347, 200] on button "Create Publisher" at bounding box center [1359, 212] width 105 height 31
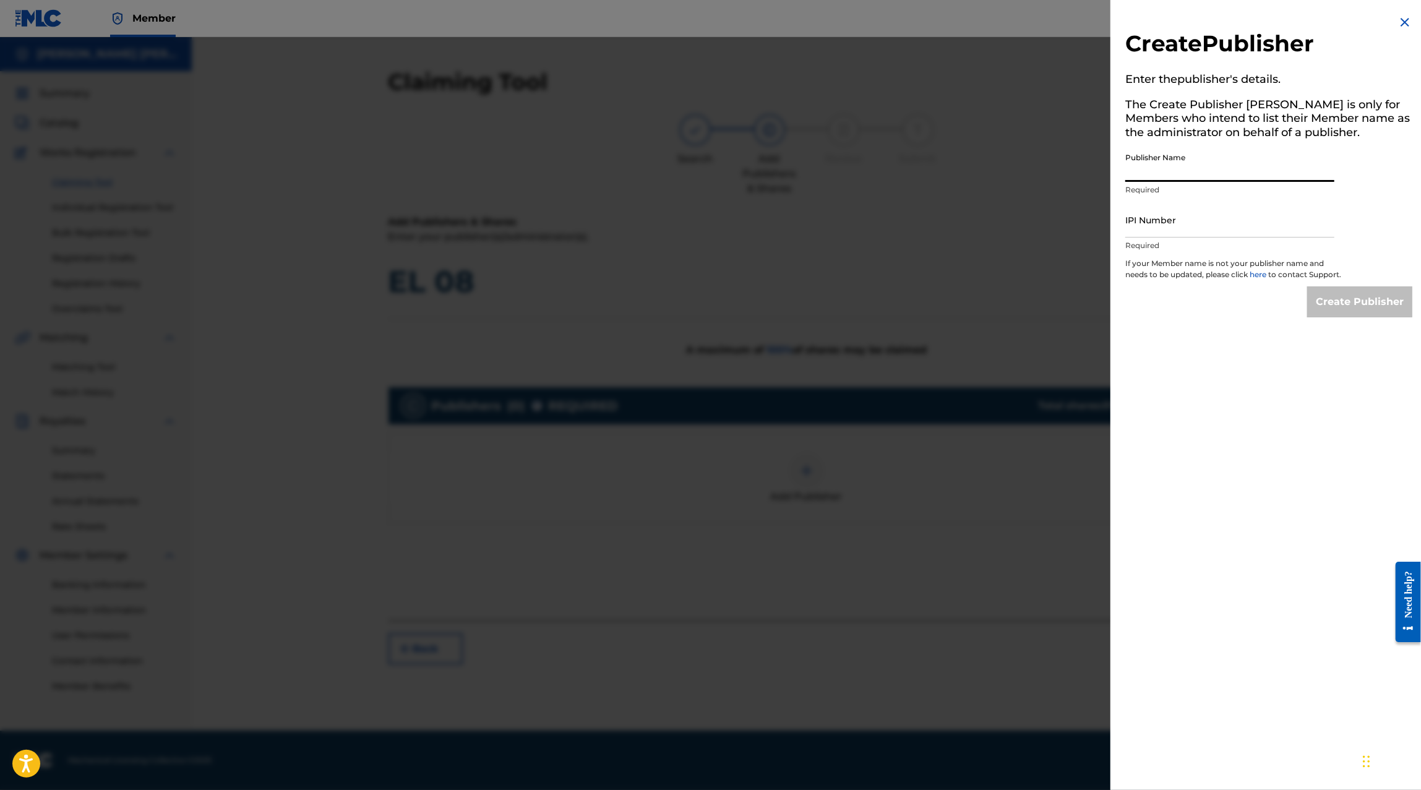
click at [1188, 174] on input "Publisher Name" at bounding box center [1229, 164] width 209 height 35
paste input "MAXIMO GRADO CORP PUBLISHING"
type input "MAXIMO GRADO CORP PUBLISHING"
click at [1134, 224] on input "IPI Number" at bounding box center [1229, 219] width 209 height 35
paste input "00854104454"
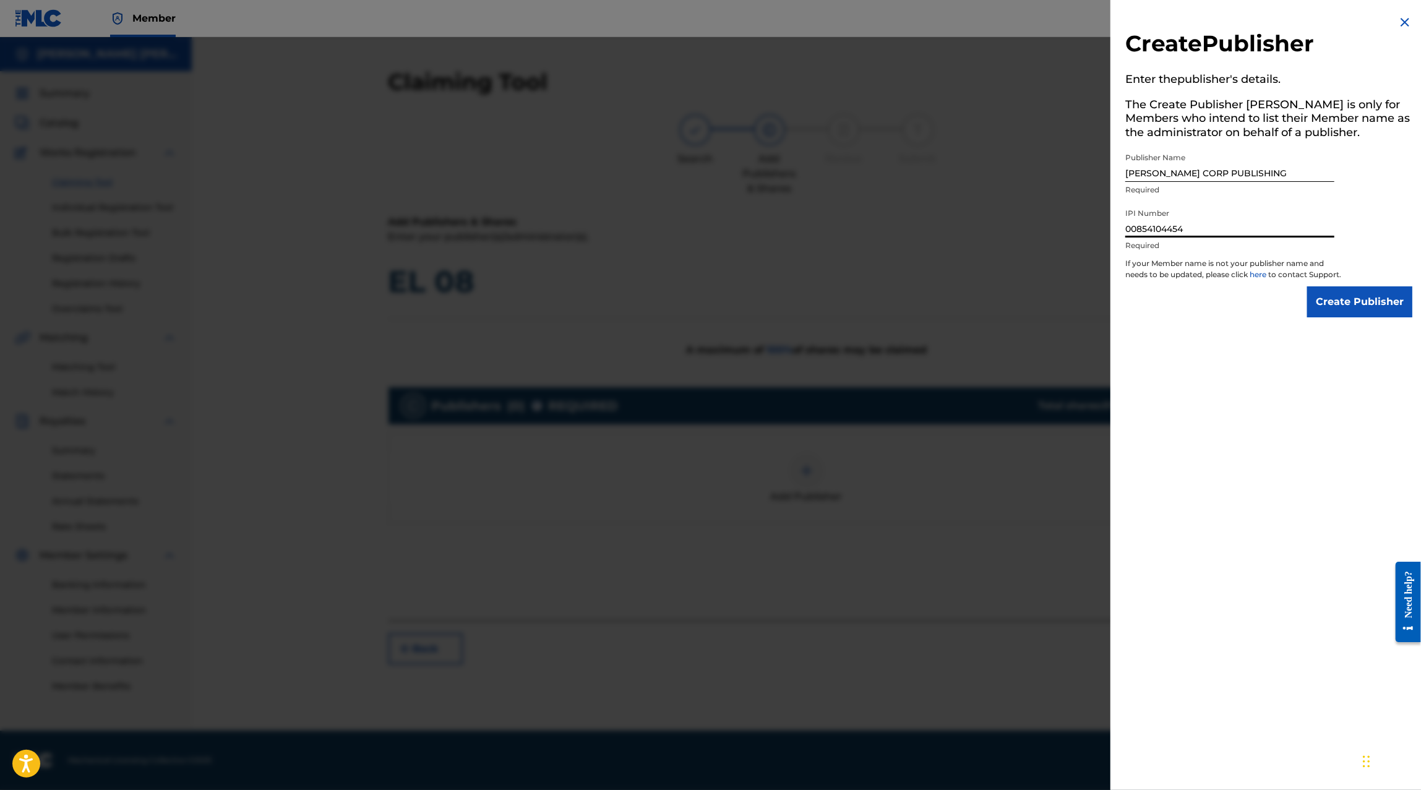
type input "00854104454"
click at [1371, 317] on input "Create Publisher" at bounding box center [1359, 301] width 105 height 31
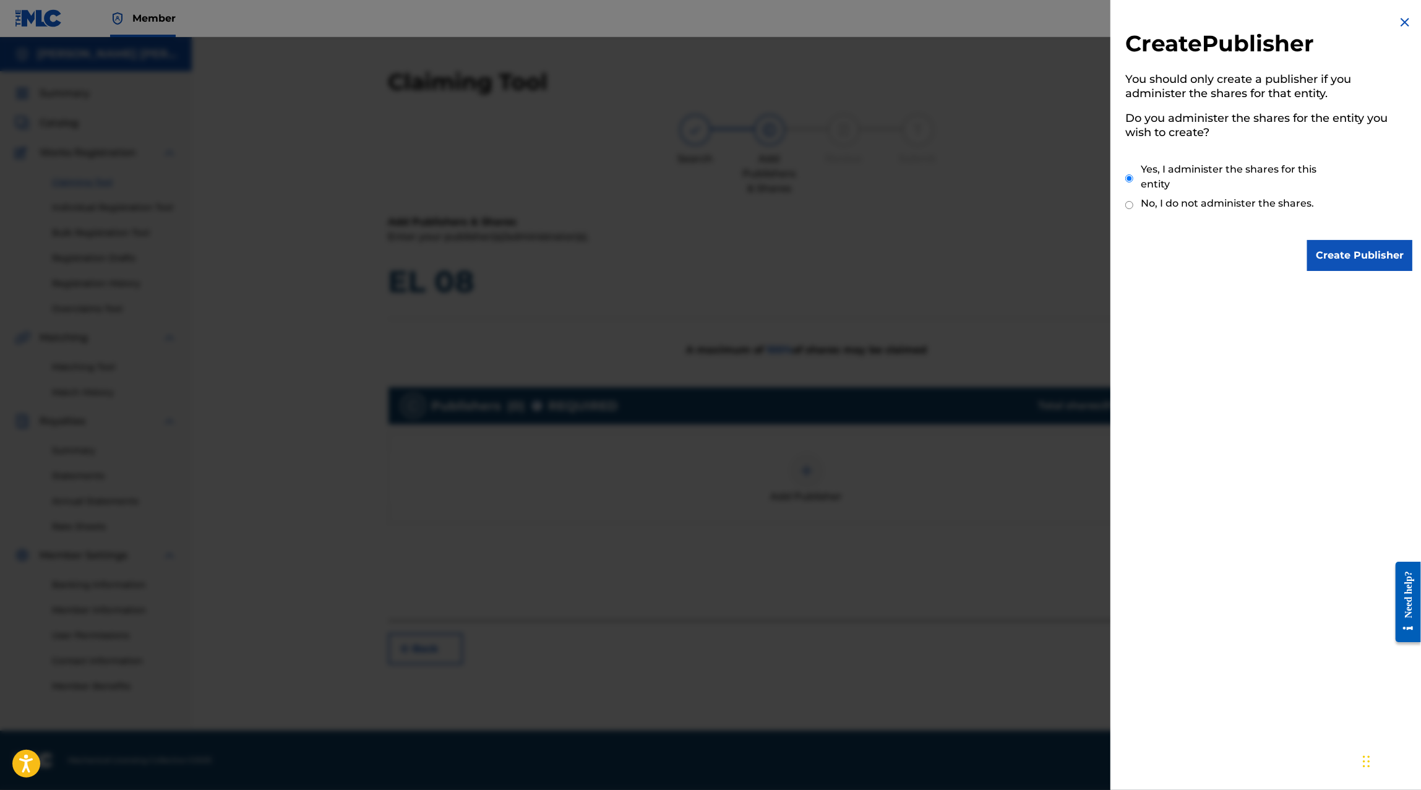
click at [1370, 259] on input "Create Publisher" at bounding box center [1359, 255] width 105 height 31
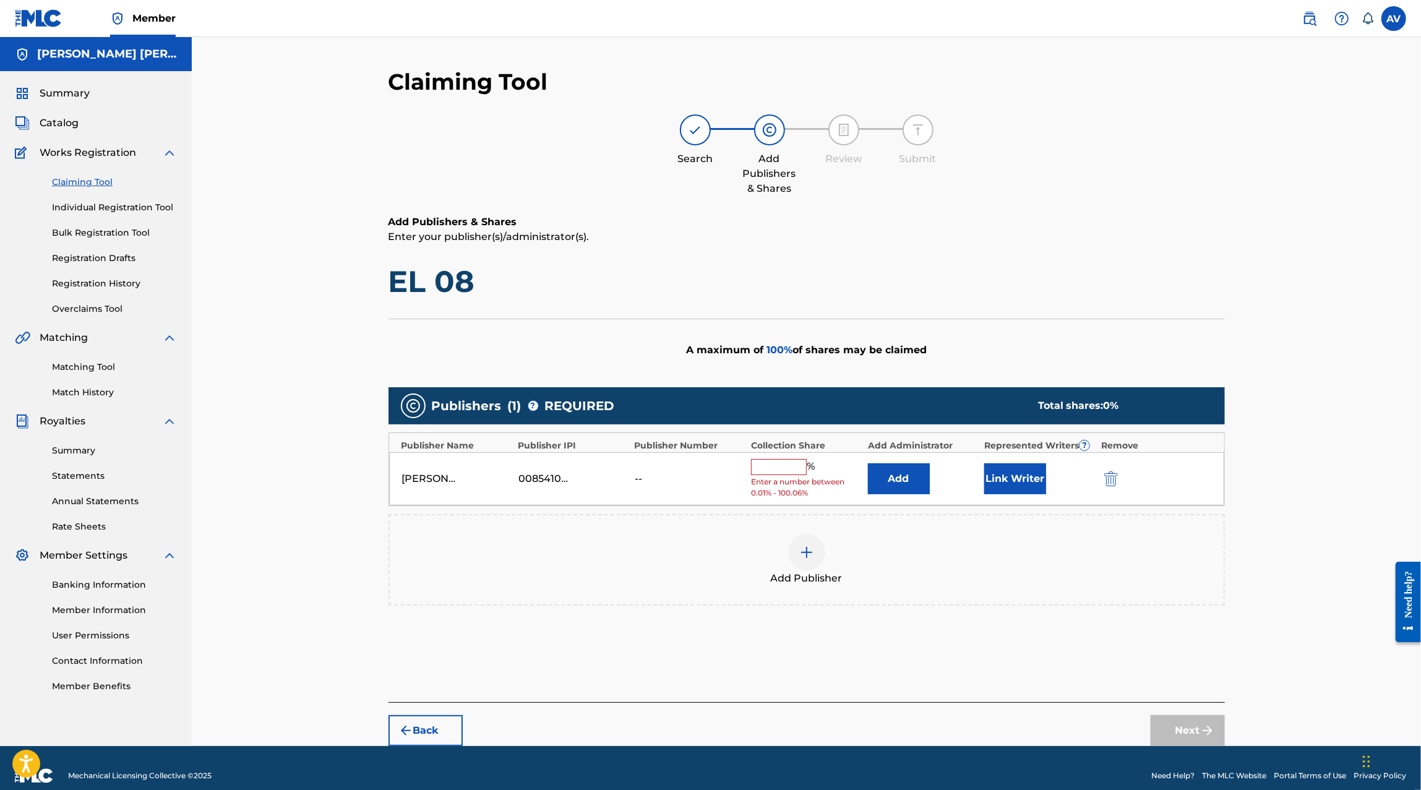
click at [772, 471] on input "text" at bounding box center [779, 467] width 56 height 16
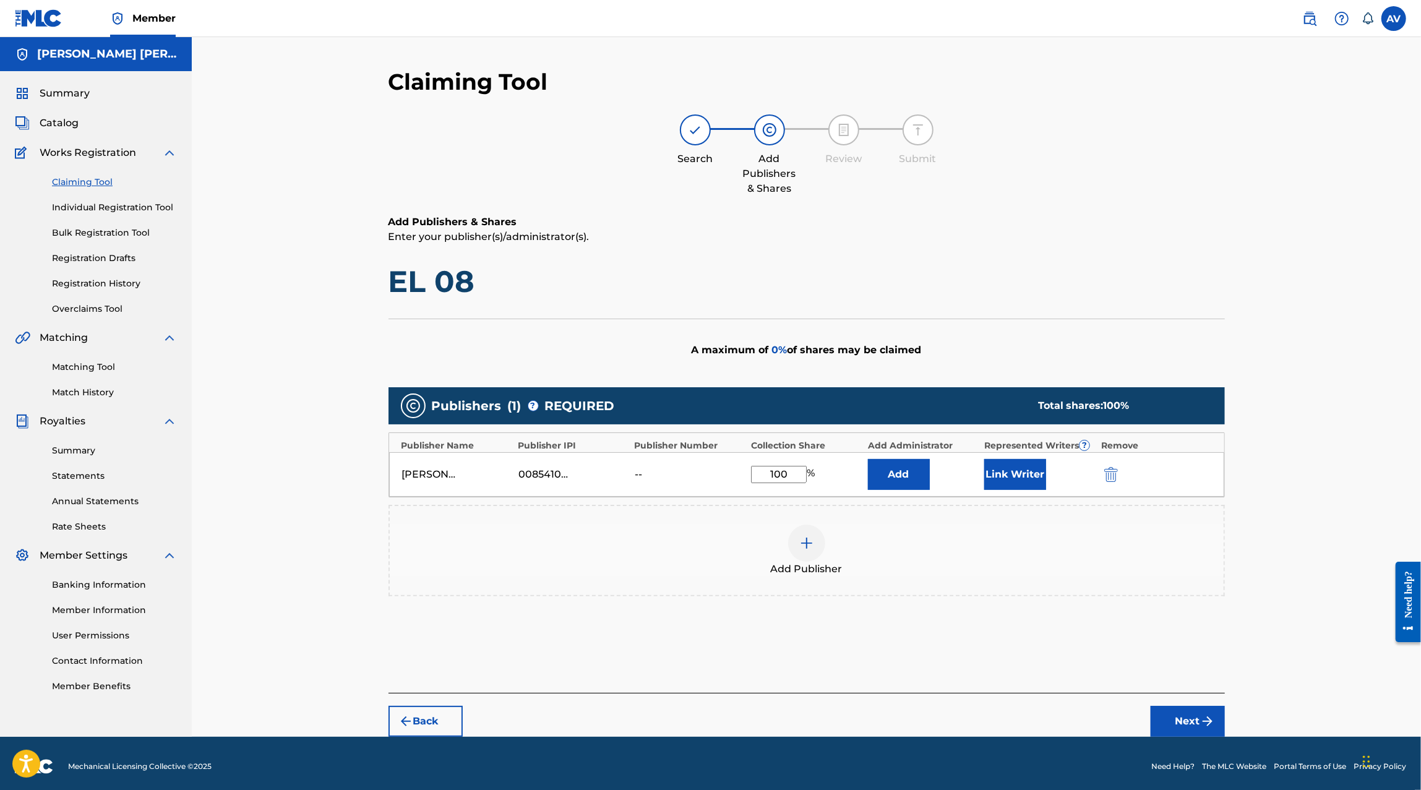
type input "100"
click at [1041, 479] on button "Link Writer" at bounding box center [1015, 474] width 62 height 31
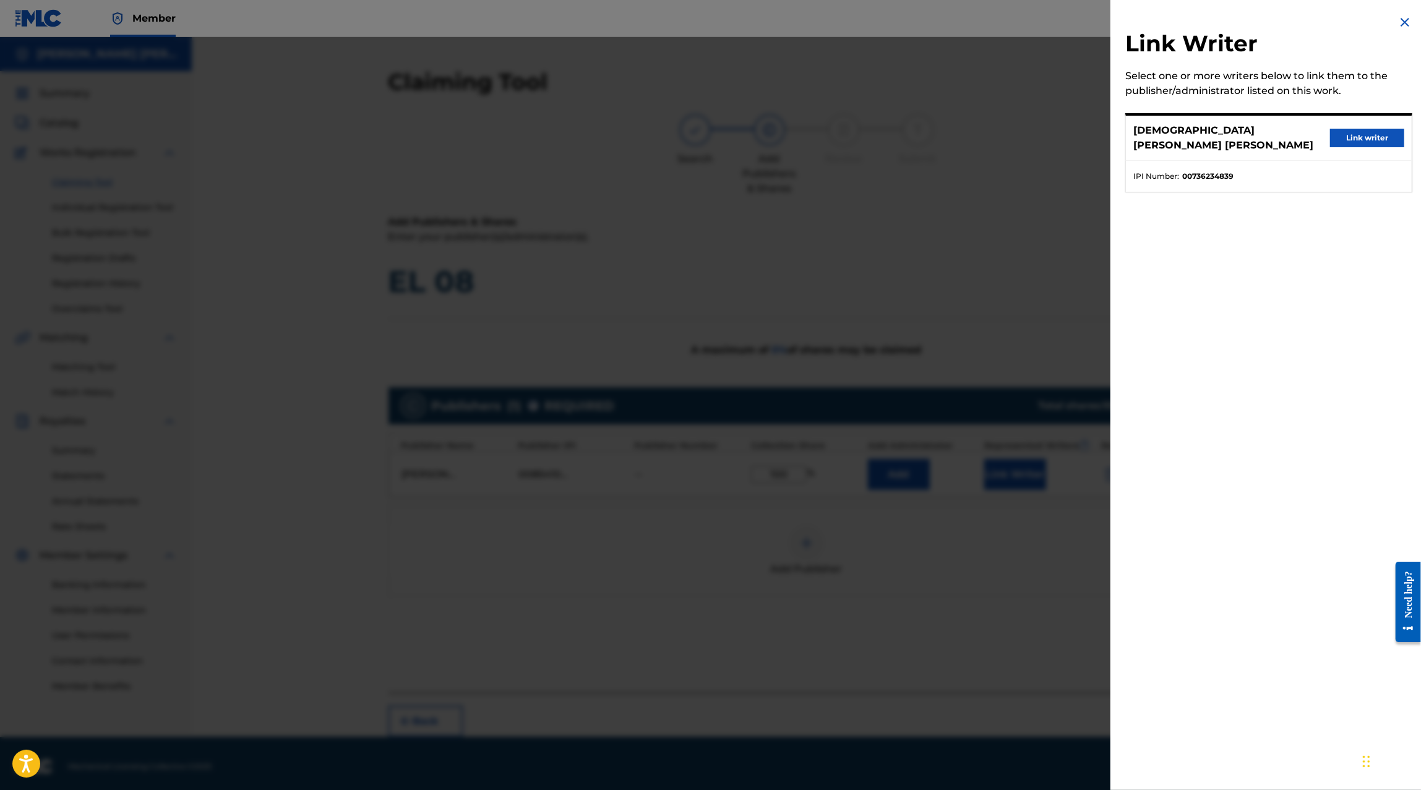
click at [1344, 132] on button "Link writer" at bounding box center [1367, 138] width 74 height 19
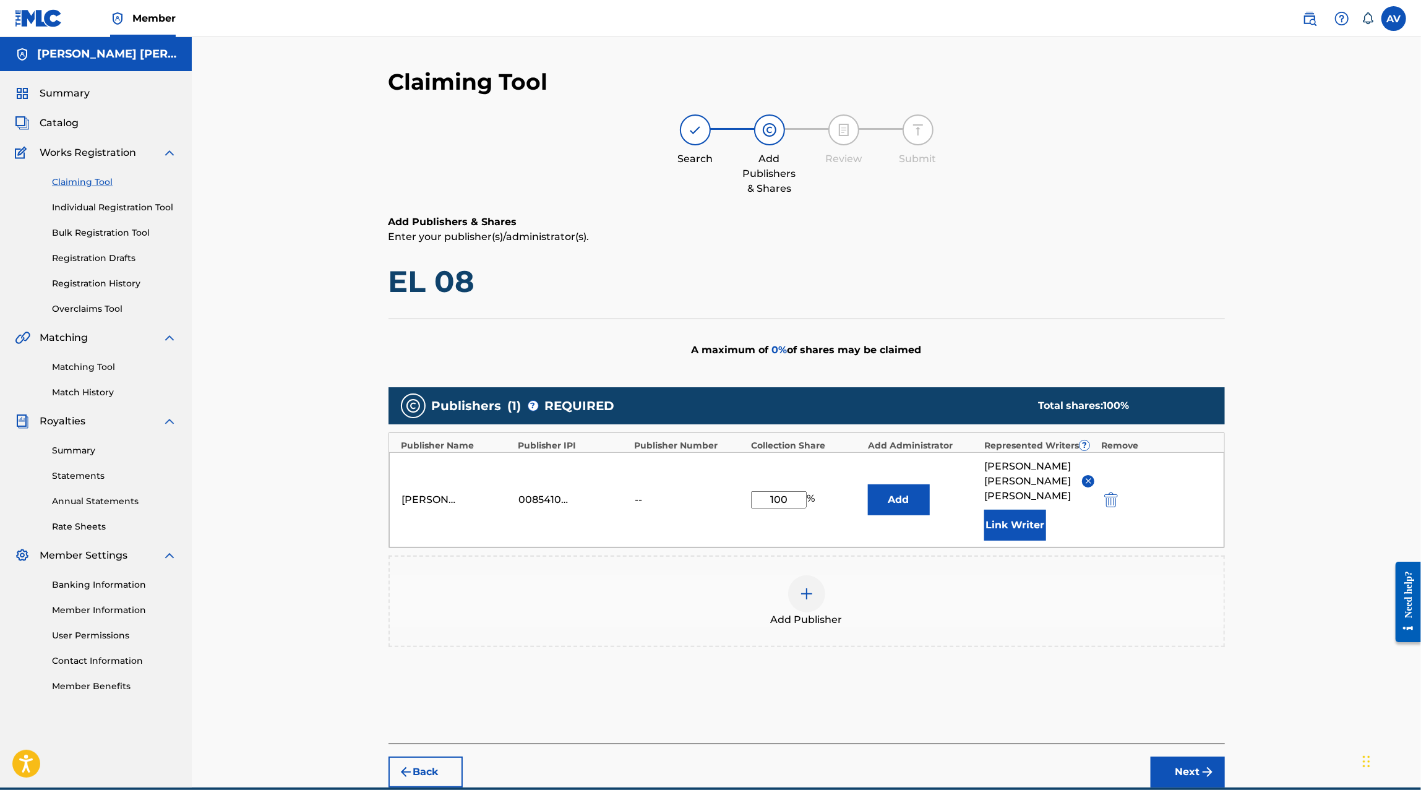
click at [1201, 766] on img "submit" at bounding box center [1207, 771] width 15 height 15
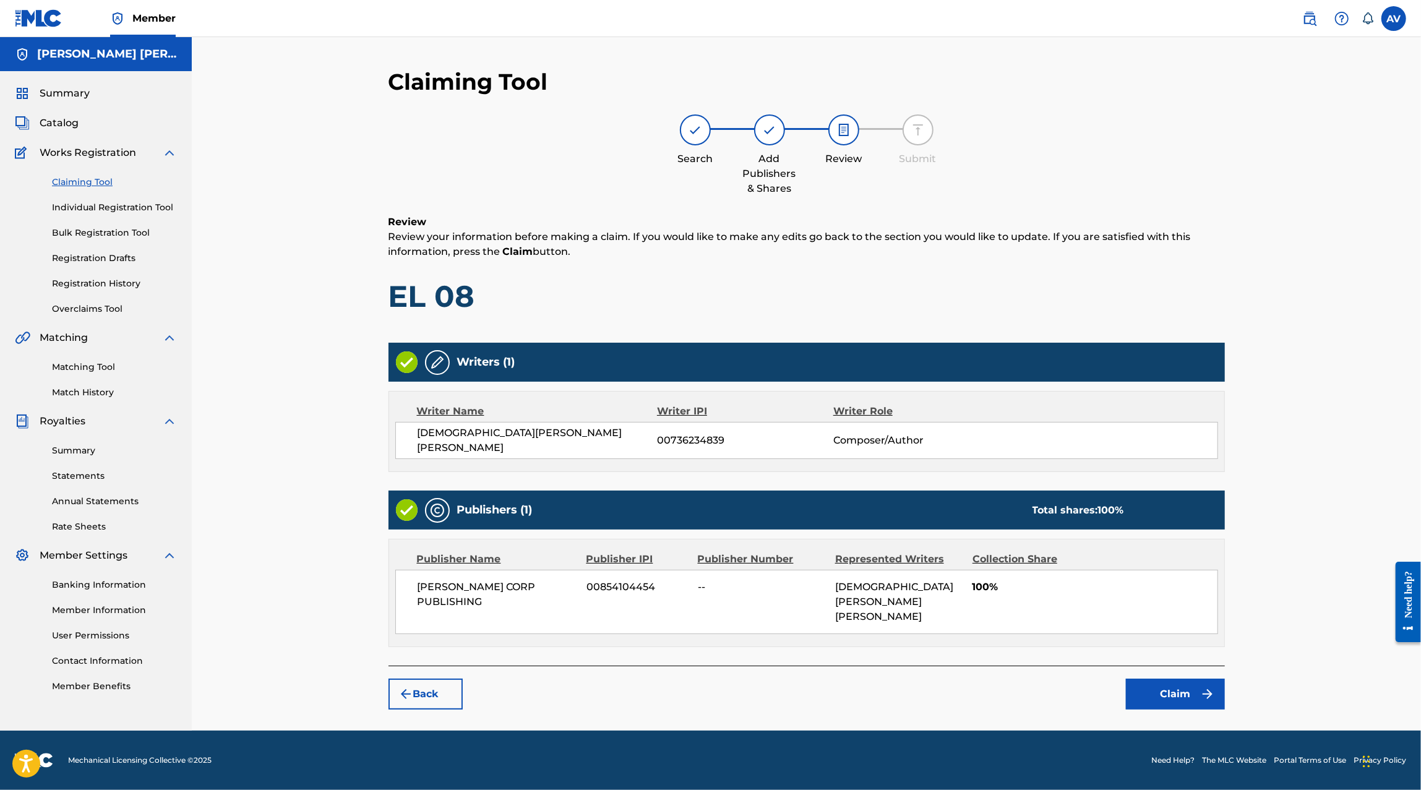
click at [1197, 678] on button "Claim" at bounding box center [1175, 693] width 99 height 31
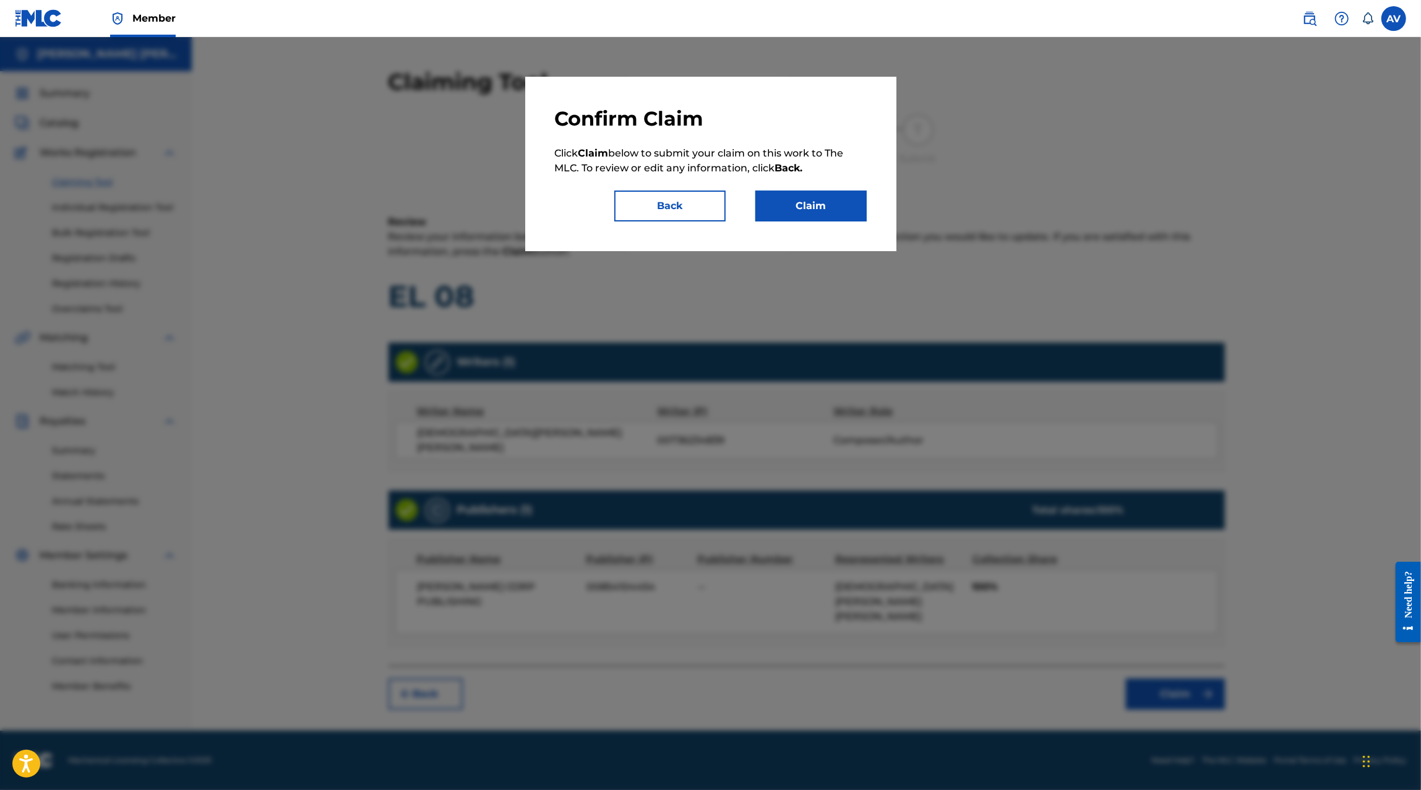
click at [840, 209] on button "Claim" at bounding box center [810, 205] width 111 height 31
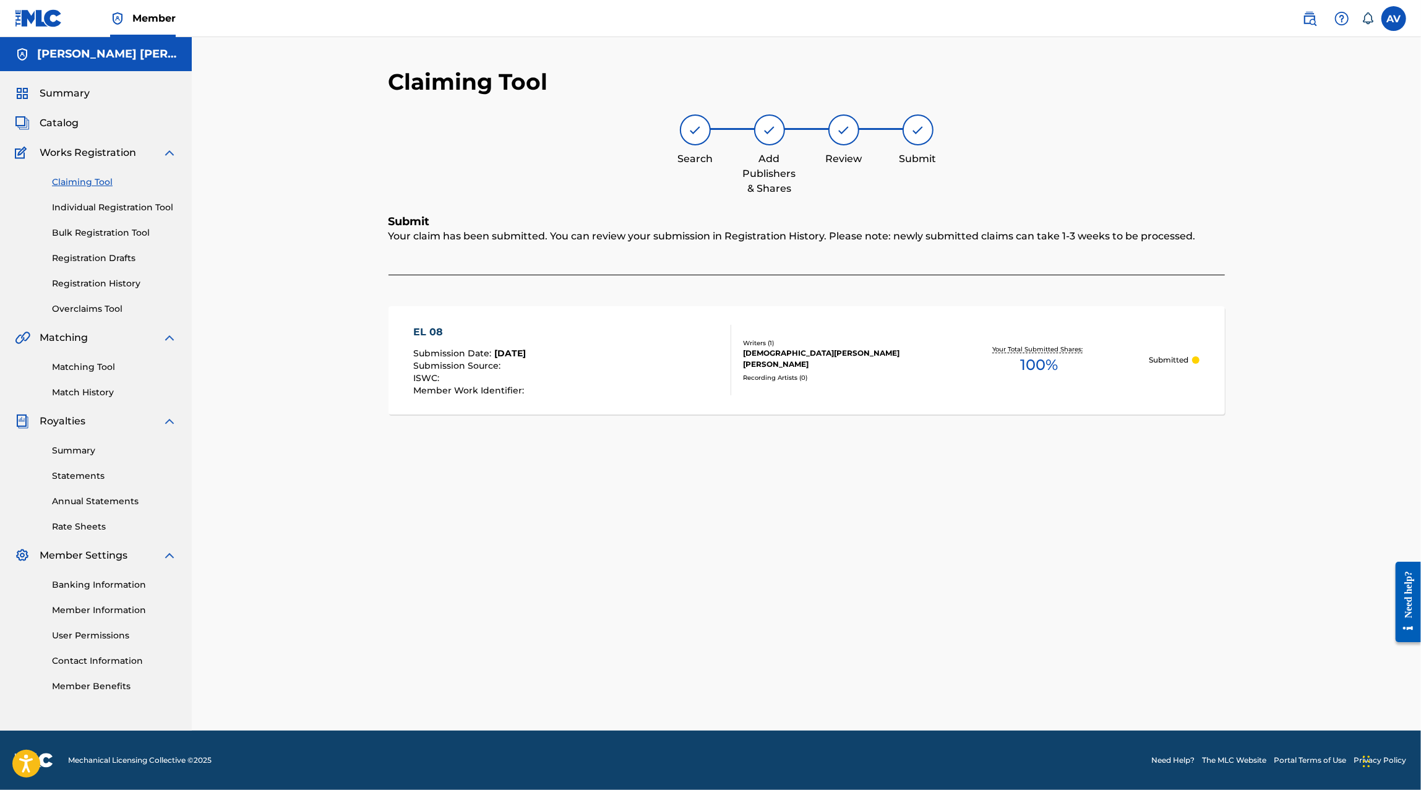
click at [104, 259] on link "Registration Drafts" at bounding box center [114, 258] width 125 height 13
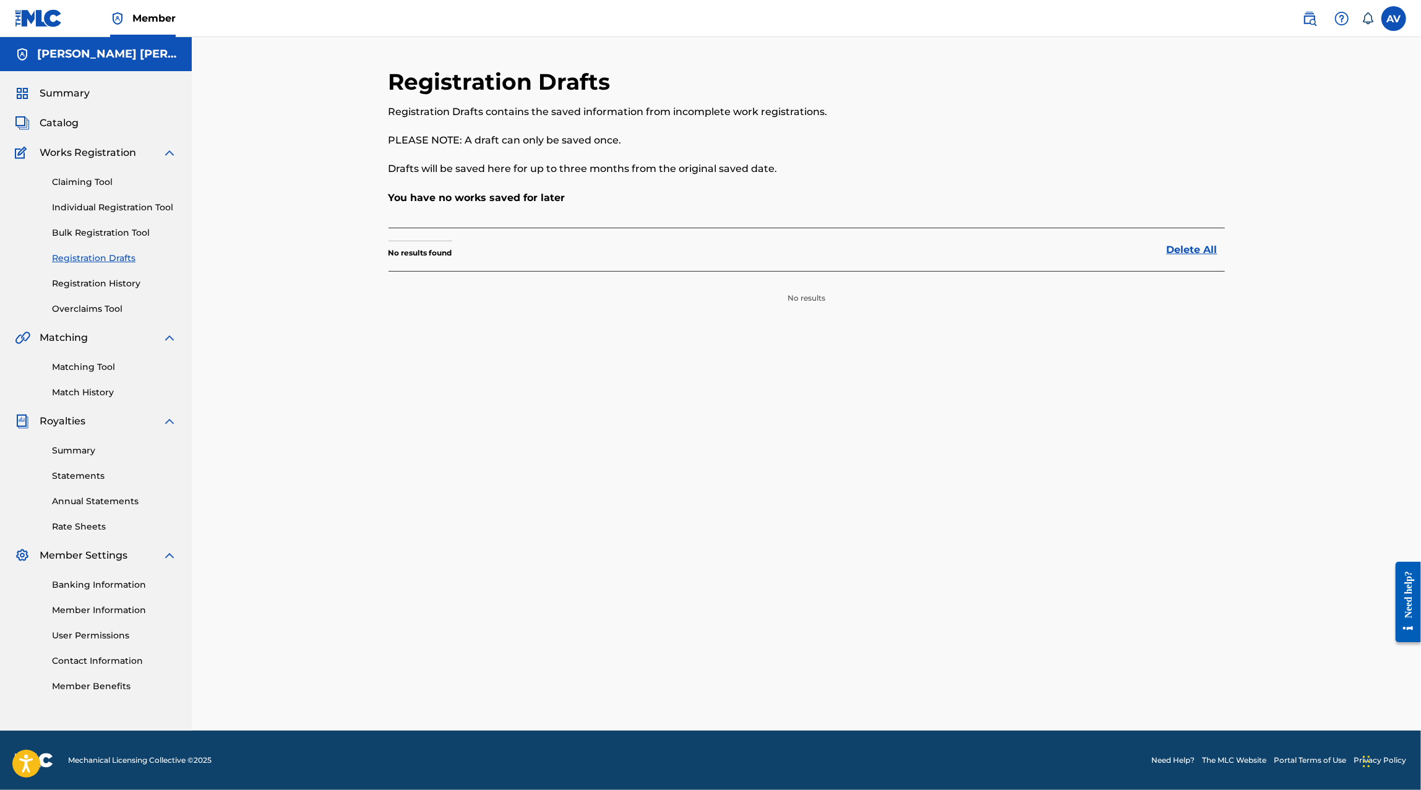
click at [108, 280] on link "Registration History" at bounding box center [114, 283] width 125 height 13
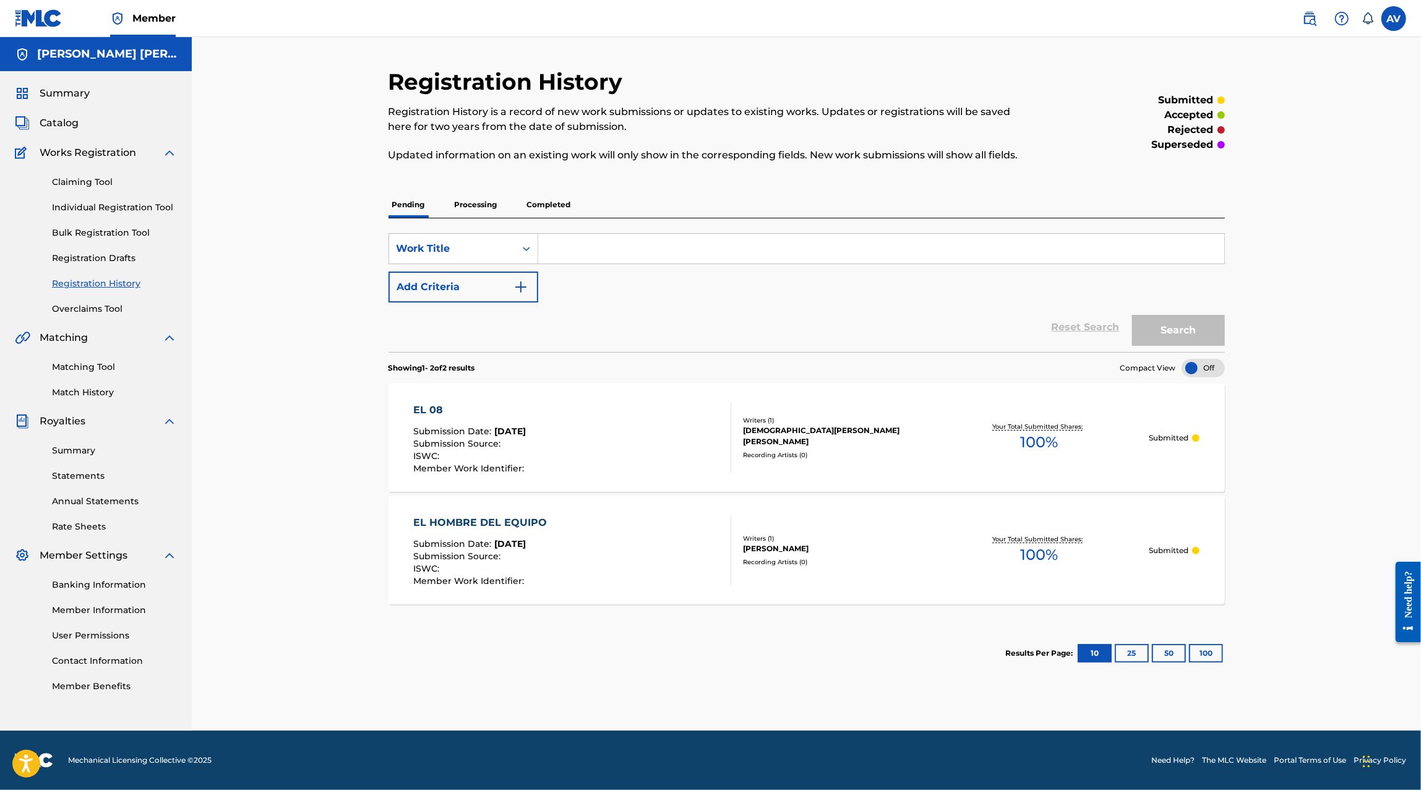
click at [587, 515] on div "EL HOMBRE DEL EQUIPO Submission Date : Aug 27, 2025 Submission Source : ISWC : …" at bounding box center [572, 550] width 318 height 71
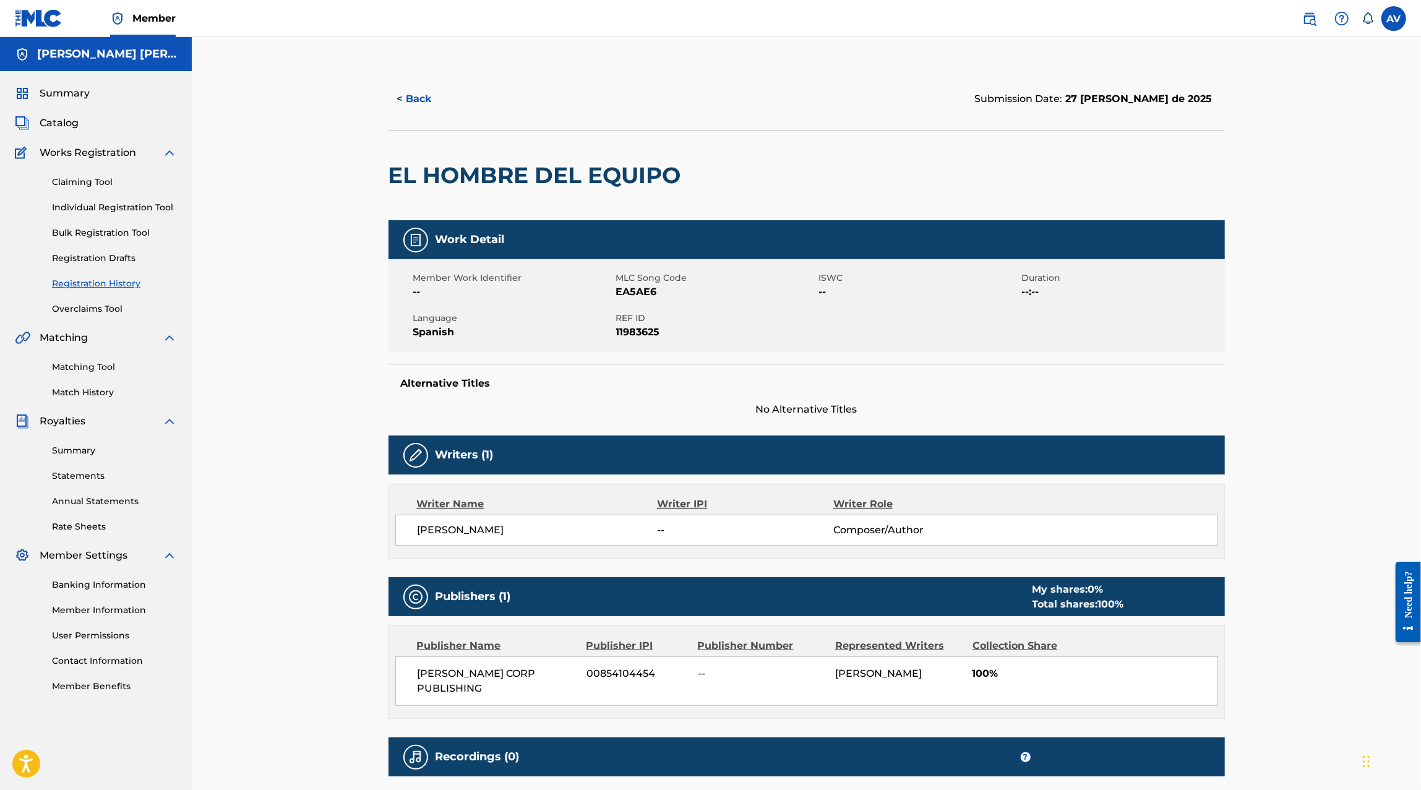
click at [80, 184] on link "Claiming Tool" at bounding box center [114, 182] width 125 height 13
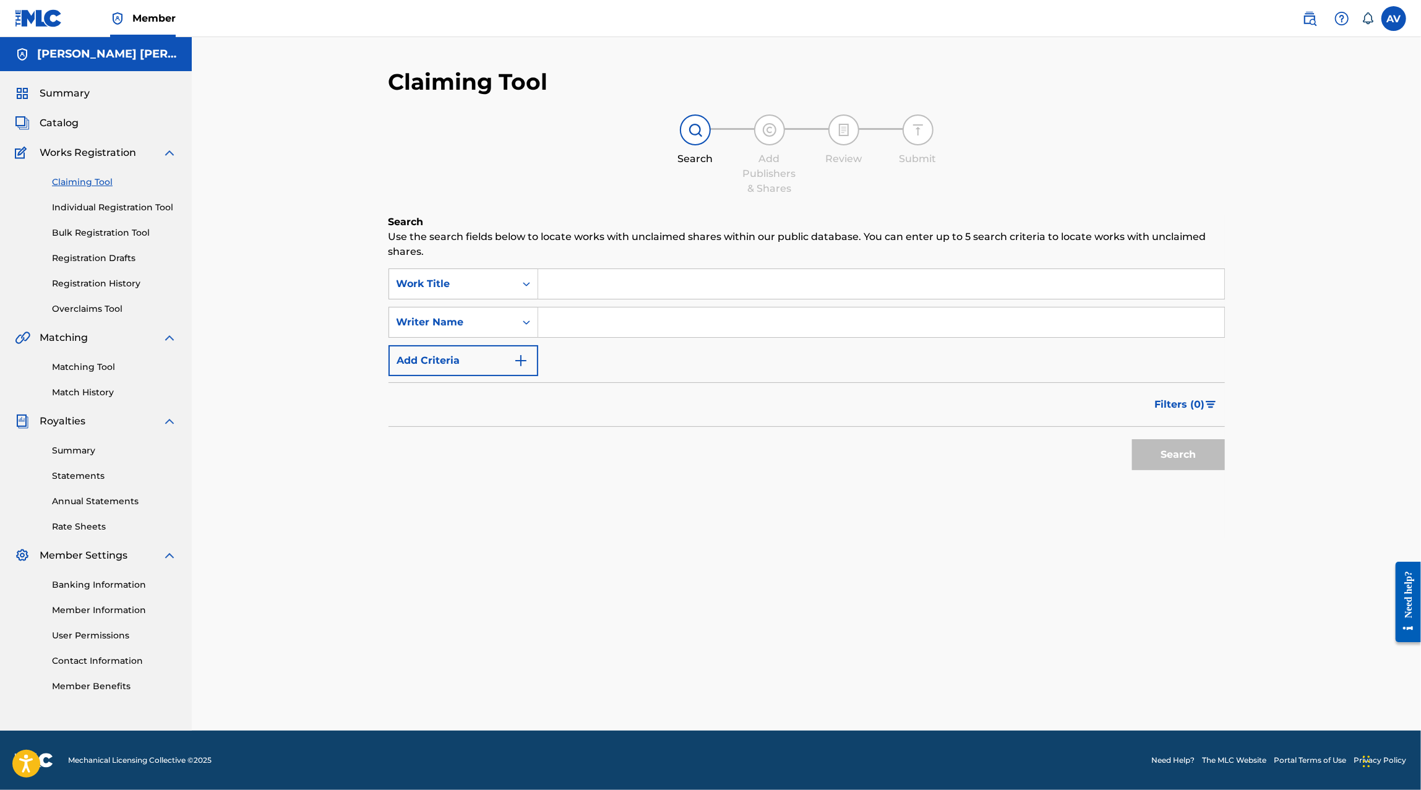
click at [581, 287] on input "Search Form" at bounding box center [881, 284] width 686 height 30
click at [74, 366] on link "Matching Tool" at bounding box center [114, 367] width 125 height 13
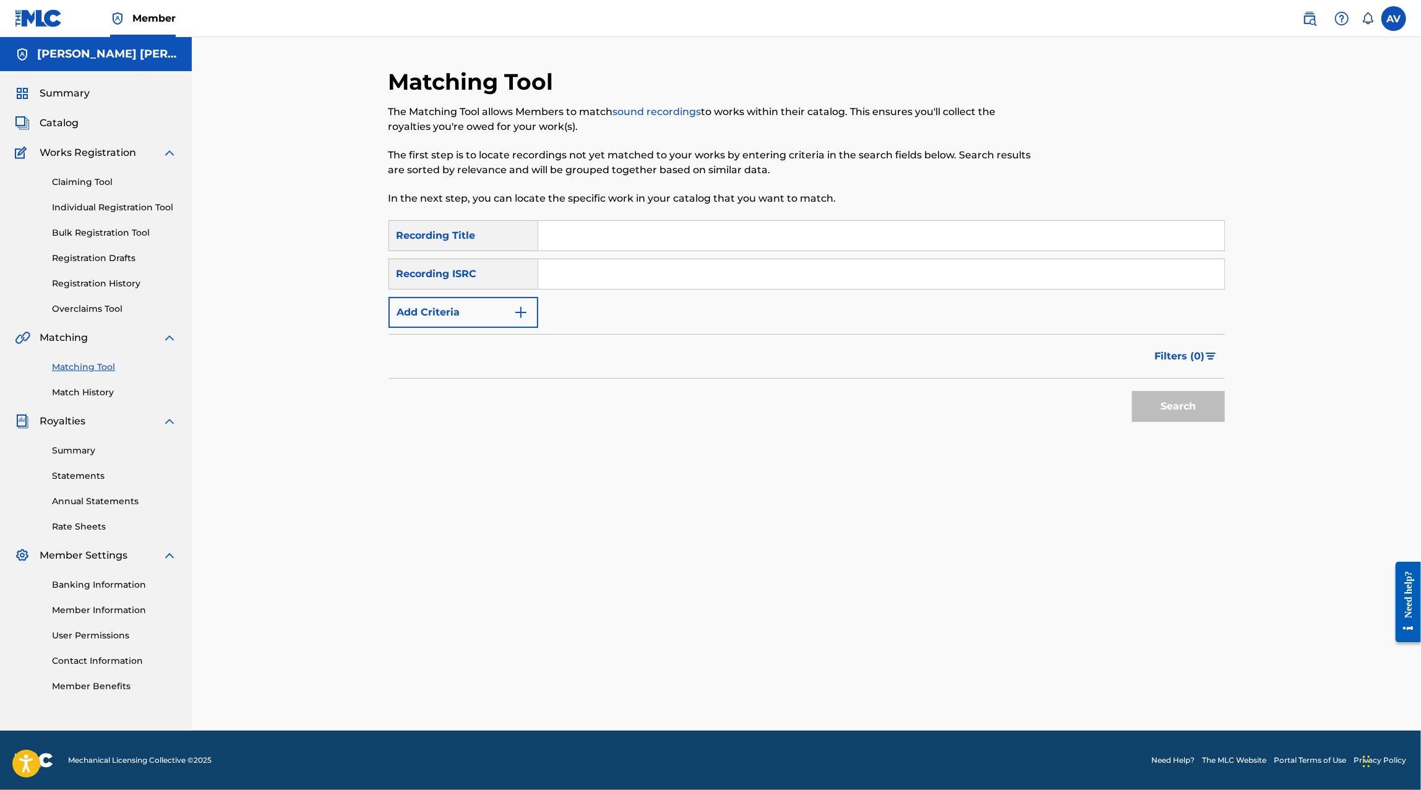
click at [583, 245] on input "Search Form" at bounding box center [881, 236] width 686 height 30
type input "el"
click at [87, 184] on link "Claiming Tool" at bounding box center [114, 182] width 125 height 13
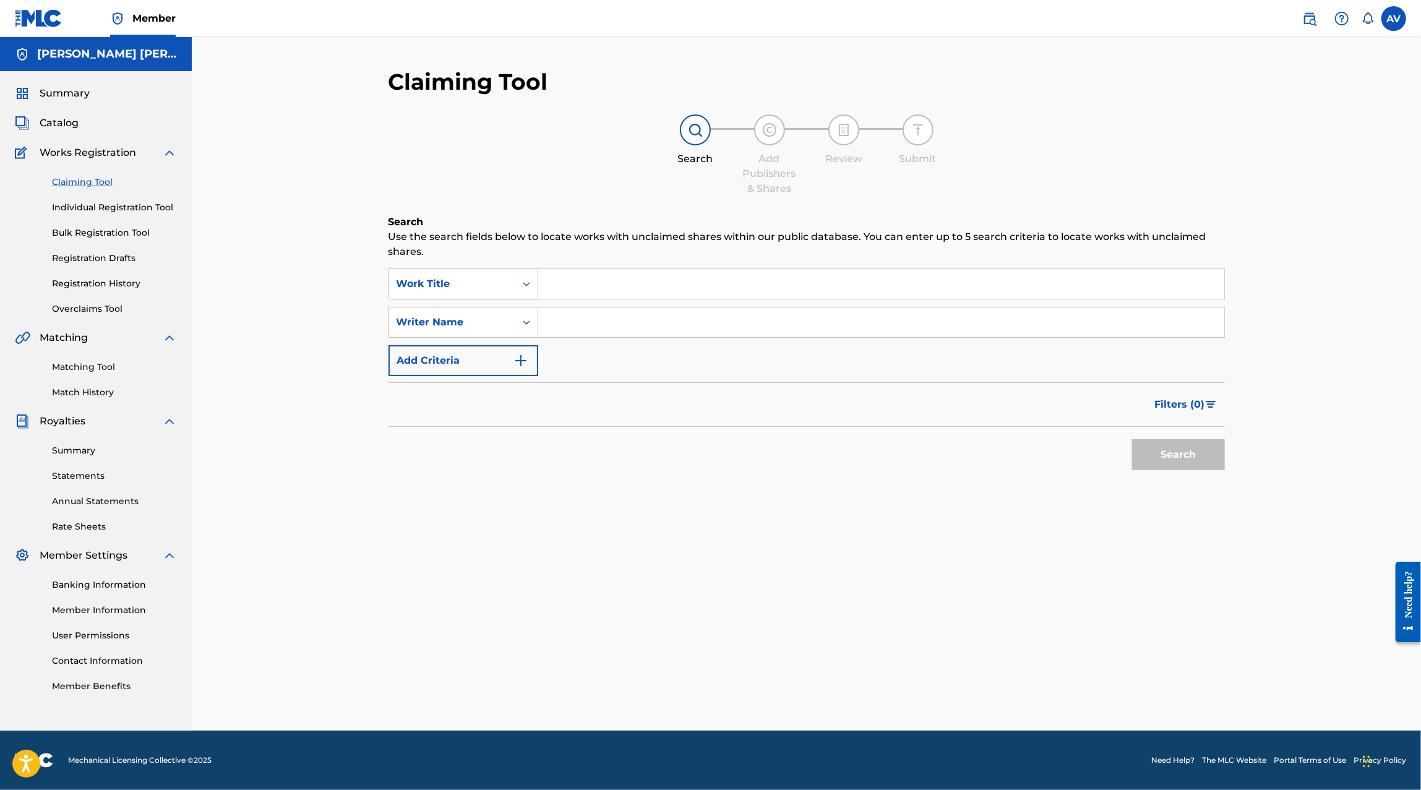
click at [597, 298] on input "Search Form" at bounding box center [881, 284] width 686 height 30
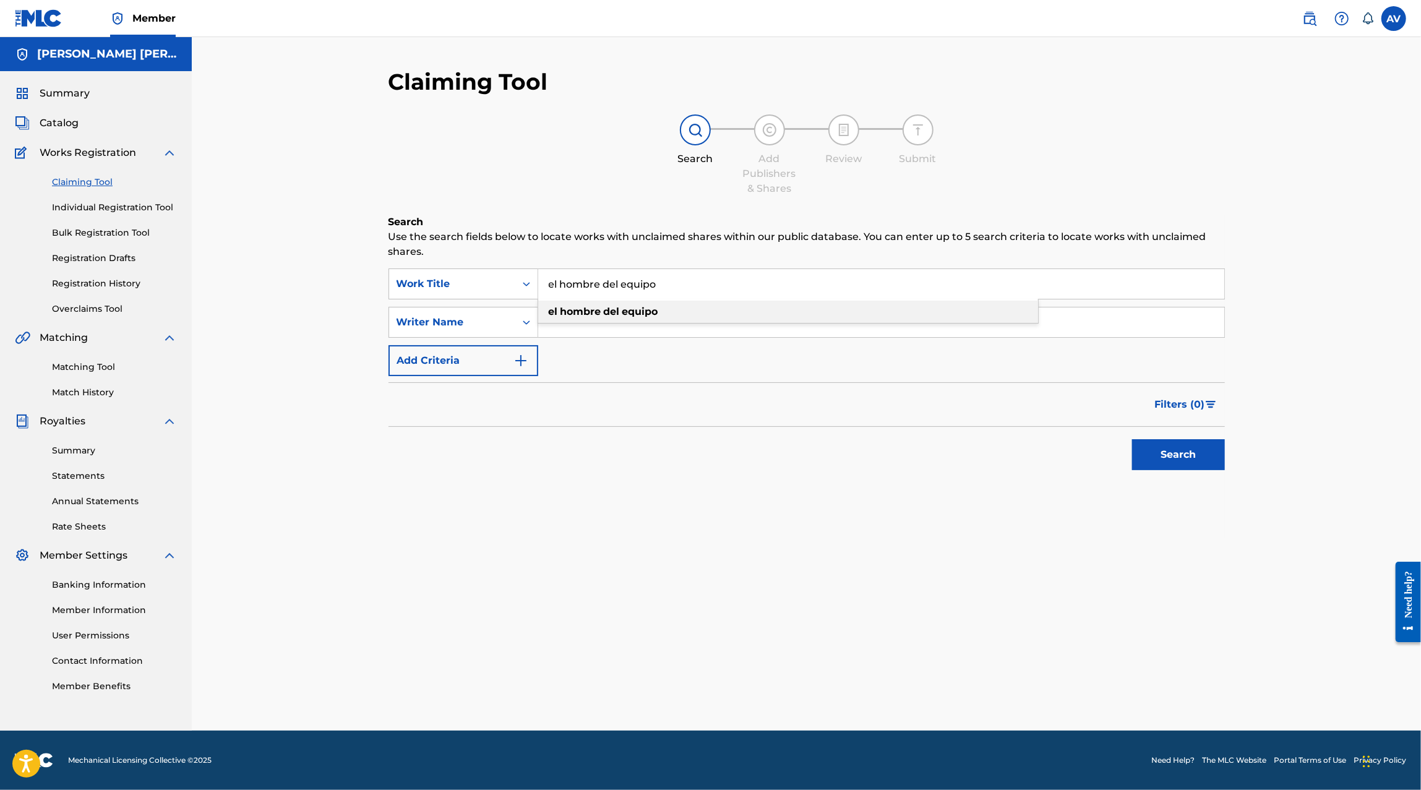
type input "el hombre del equipo"
click at [587, 312] on strong "hombre" at bounding box center [580, 312] width 41 height 12
click at [586, 320] on input "Search Form" at bounding box center [881, 322] width 686 height 30
type input "christian felix"
click at [1188, 450] on button "Search" at bounding box center [1178, 454] width 93 height 31
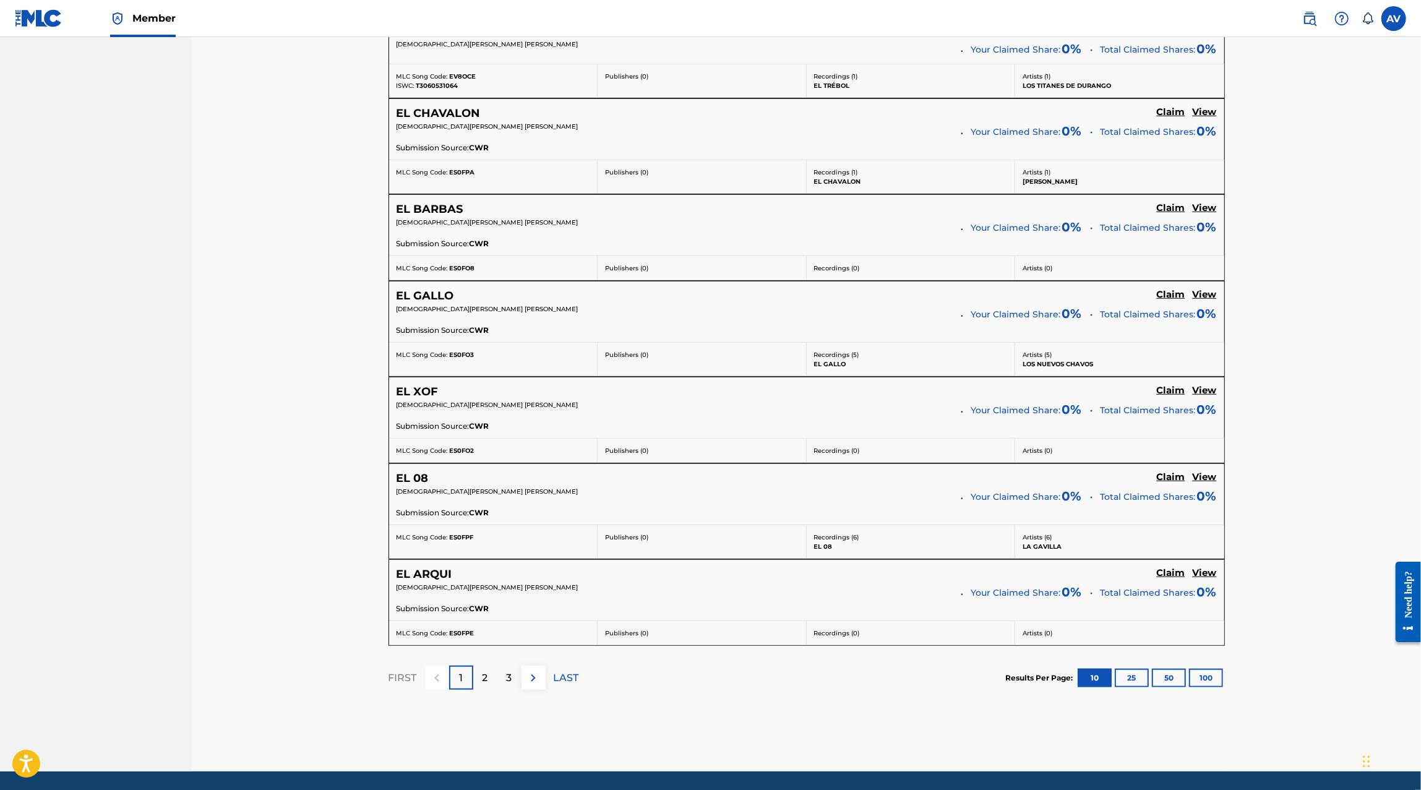
scroll to position [772, 0]
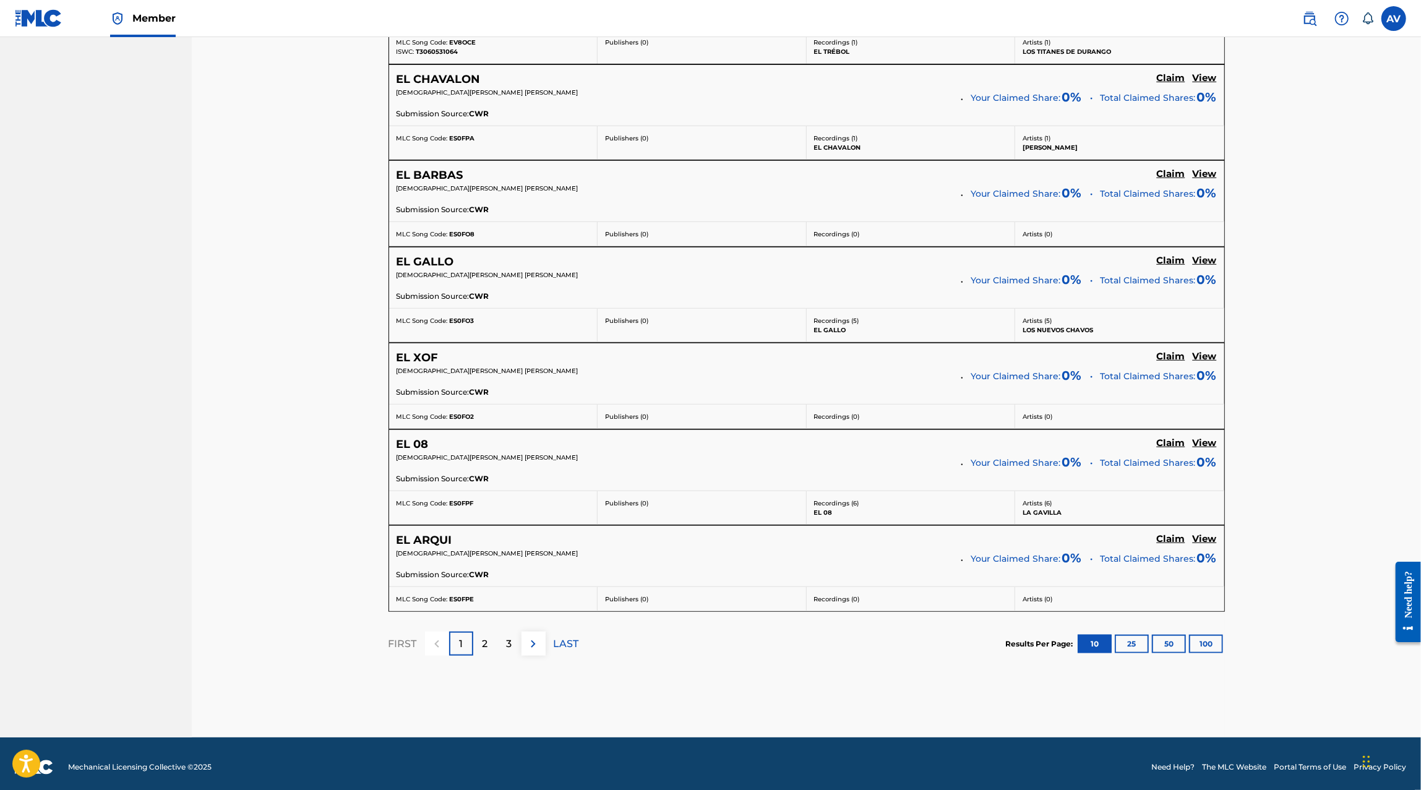
click at [1199, 438] on h5 "View" at bounding box center [1204, 443] width 24 height 12
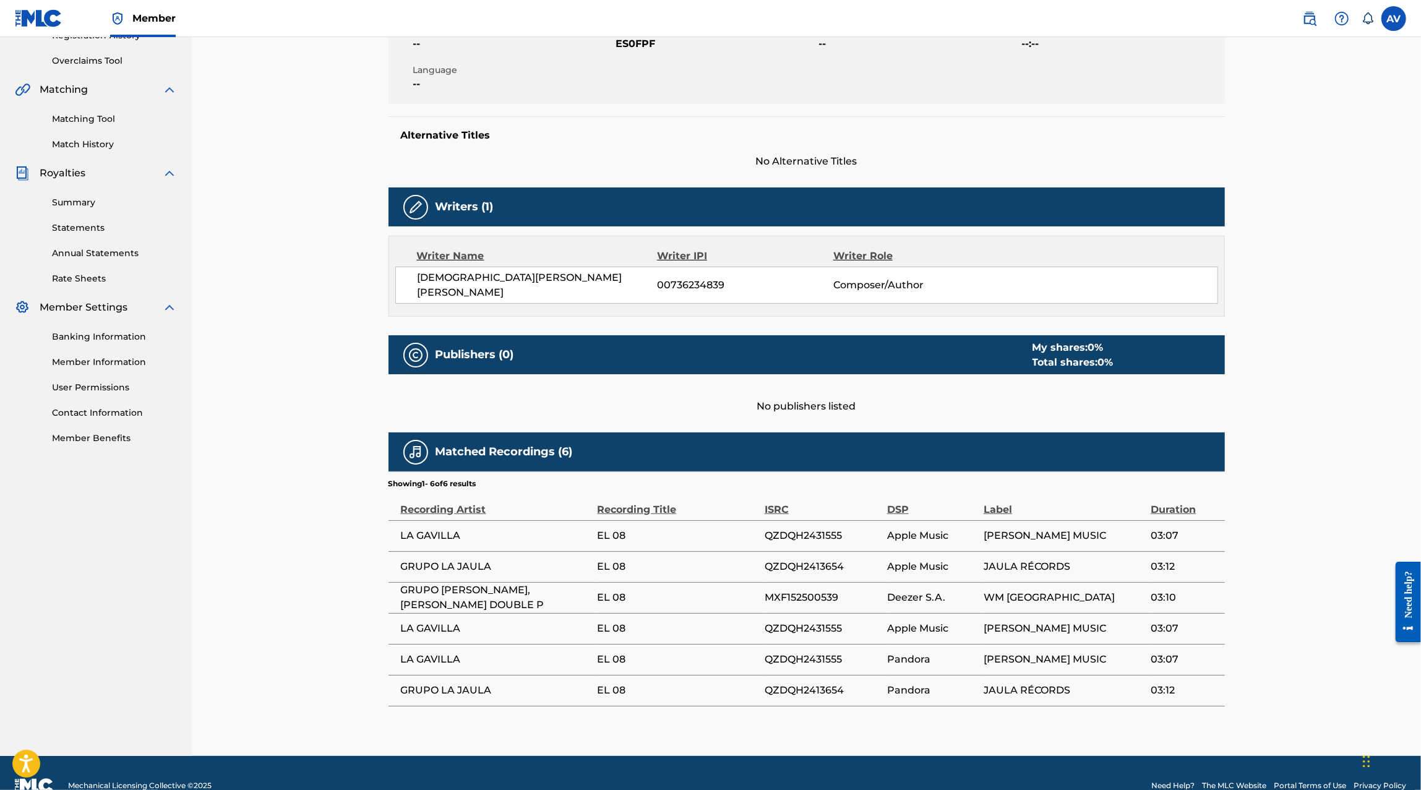
scroll to position [251, 0]
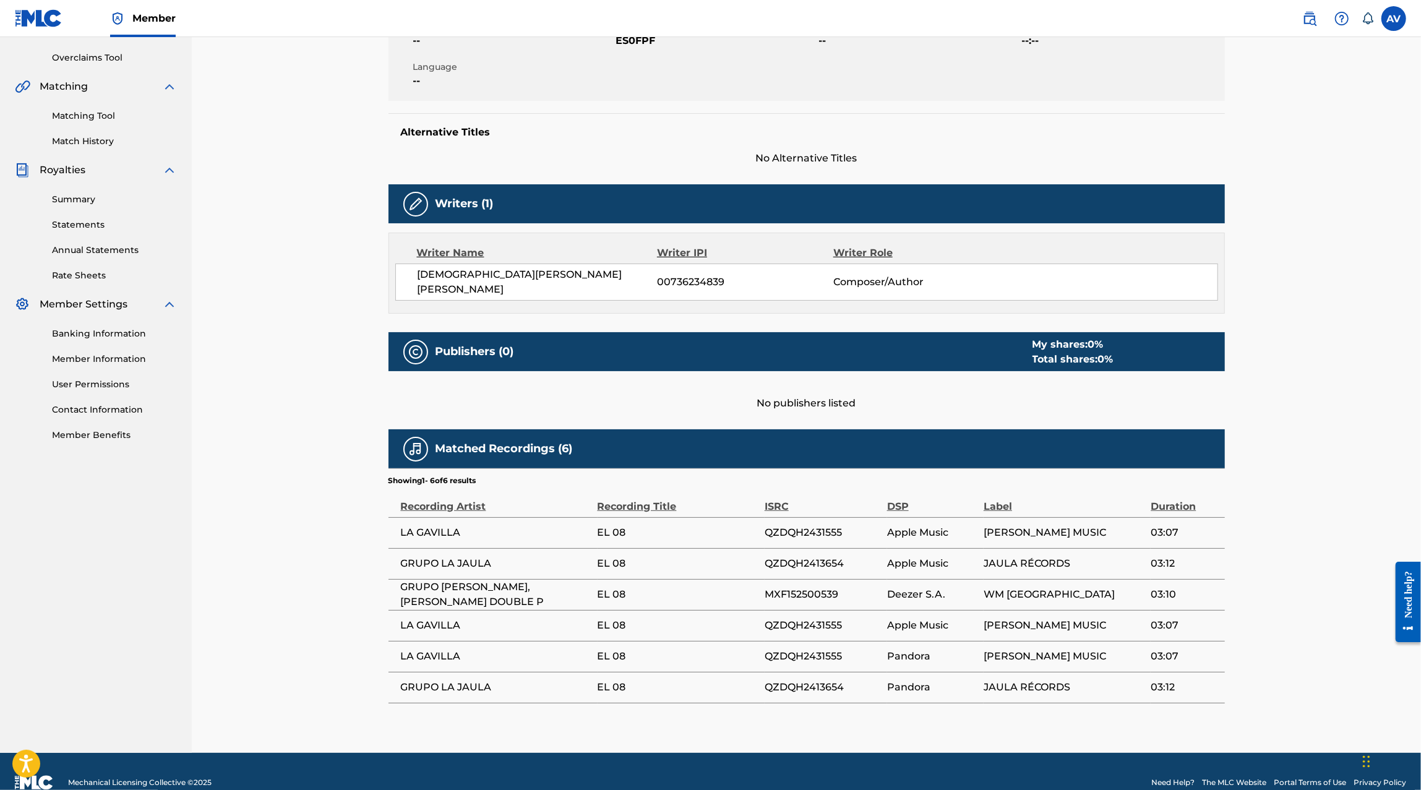
click at [808, 587] on span "MXF152500539" at bounding box center [822, 594] width 116 height 15
copy span "MXF152500539"
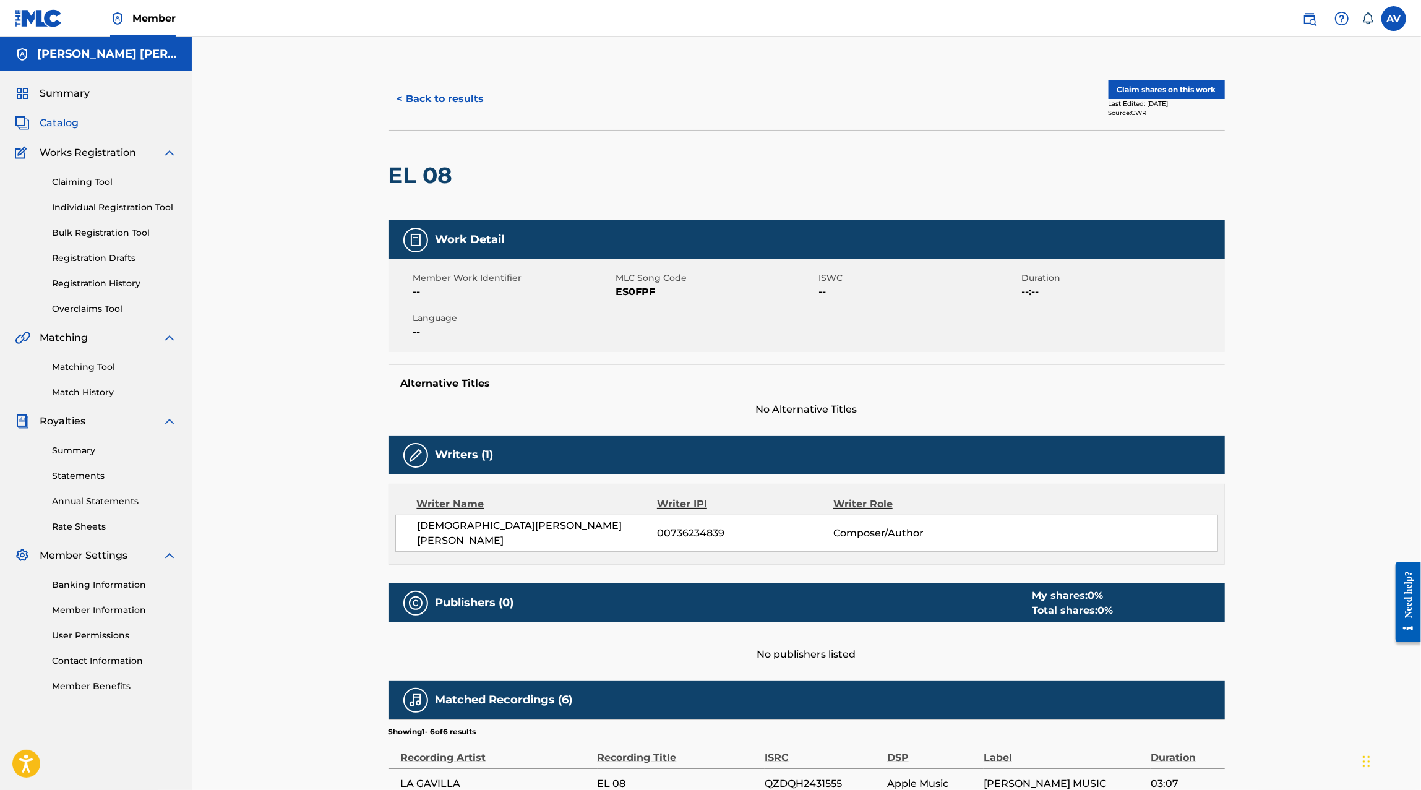
click at [1132, 88] on button "Claim shares on this work" at bounding box center [1166, 89] width 116 height 19
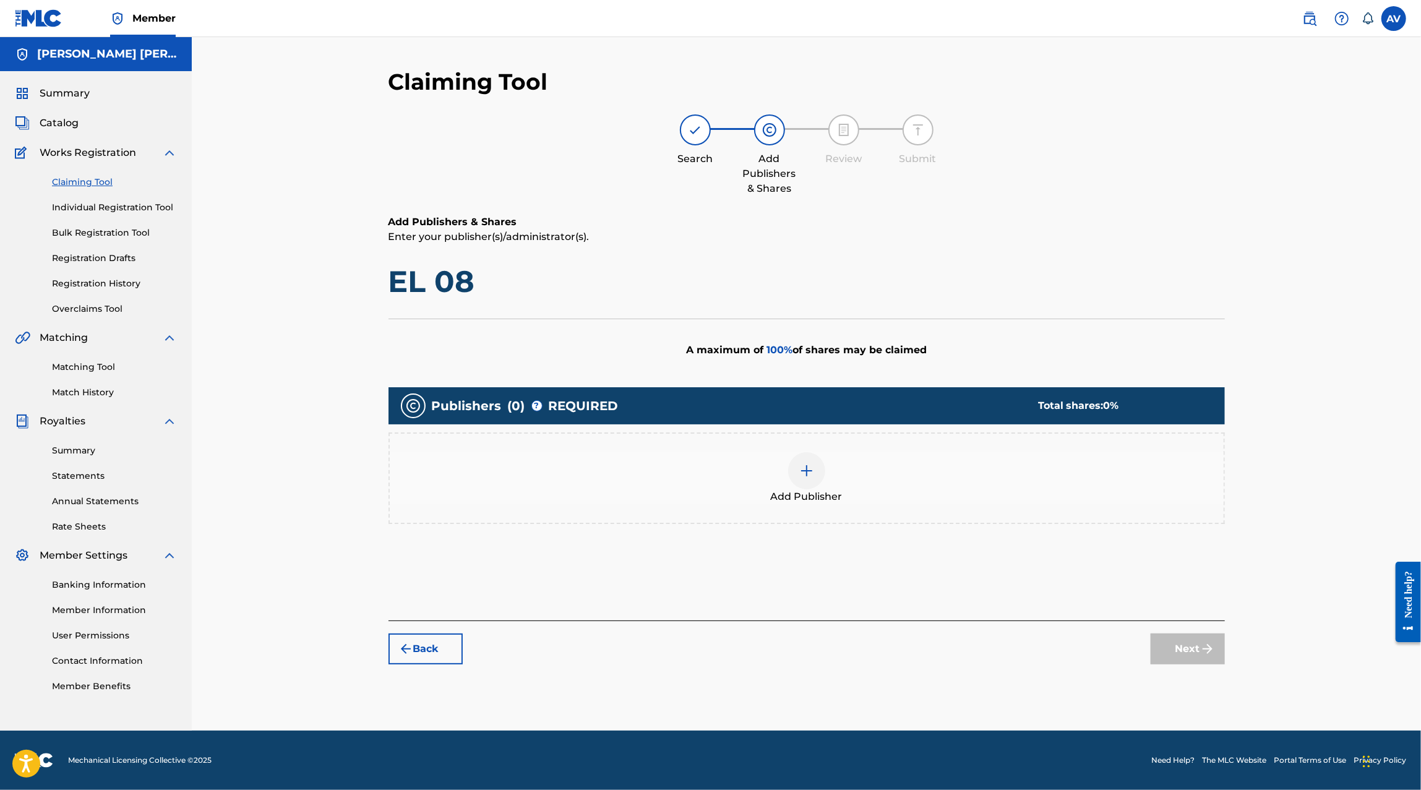
click at [804, 463] on img at bounding box center [806, 470] width 15 height 15
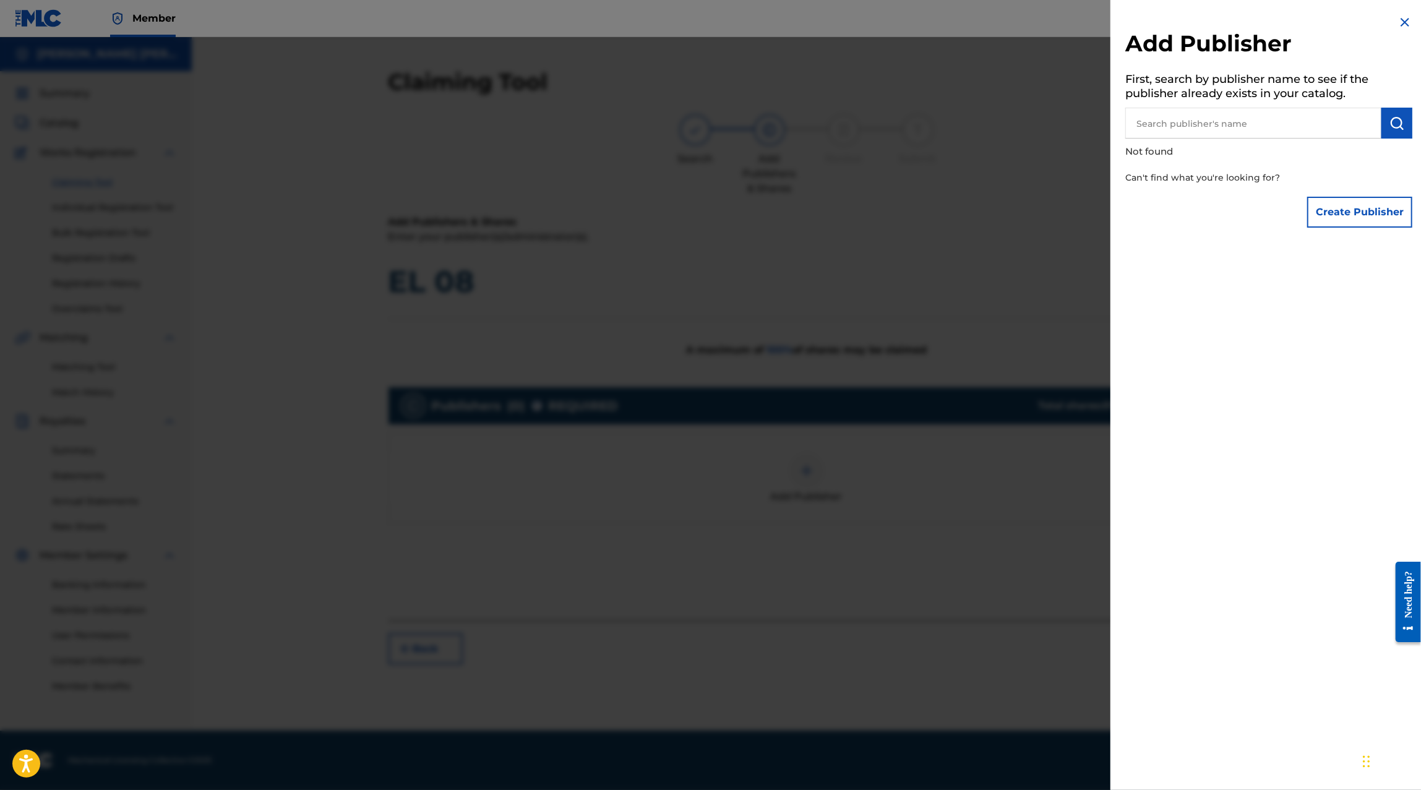
click at [1251, 111] on input "text" at bounding box center [1253, 123] width 256 height 31
type input "Maximo"
click at [1389, 126] on img "submit" at bounding box center [1396, 123] width 15 height 15
click at [1272, 126] on input "Maximo" at bounding box center [1253, 123] width 256 height 31
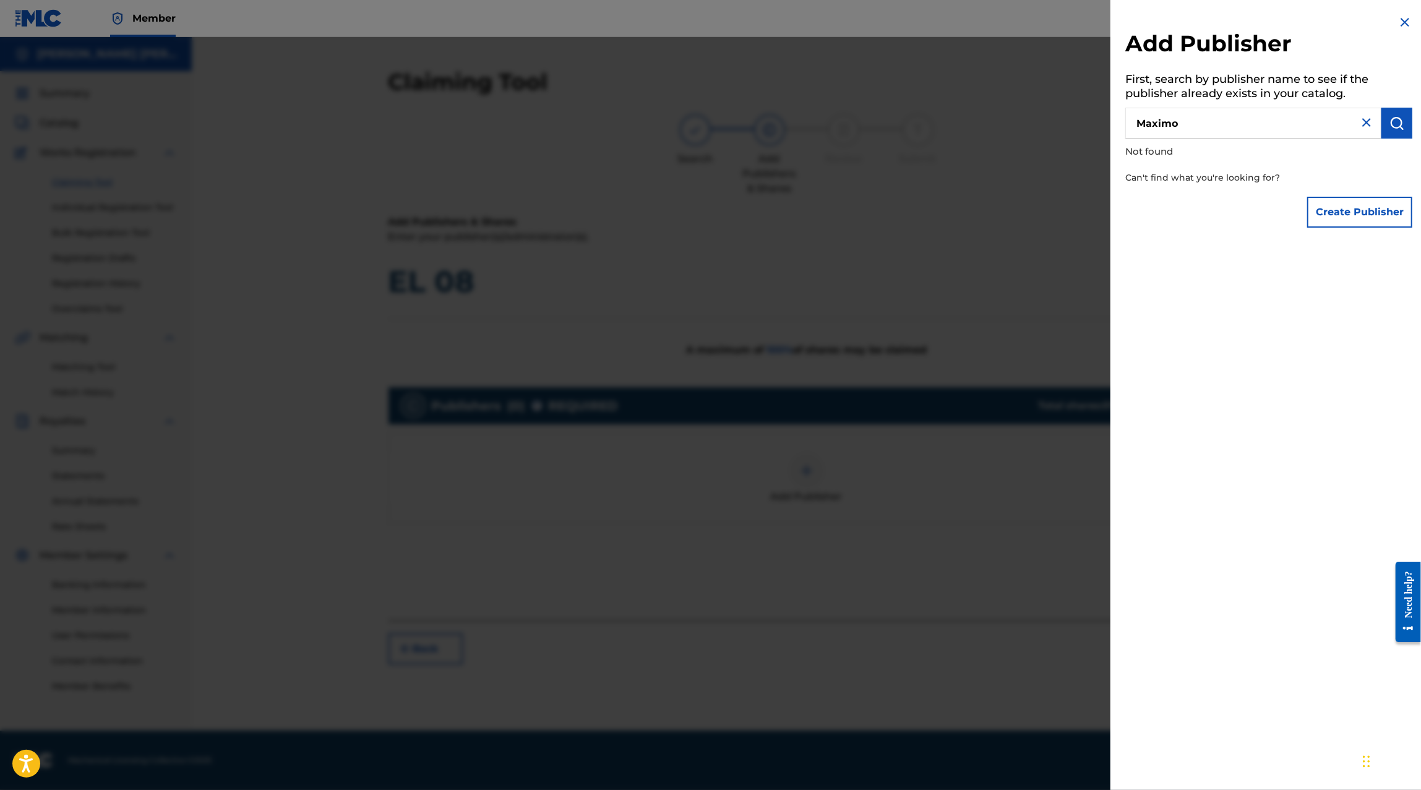
click at [1272, 126] on input "Maximo" at bounding box center [1253, 123] width 256 height 31
click at [1315, 217] on button "Create Publisher" at bounding box center [1359, 212] width 105 height 31
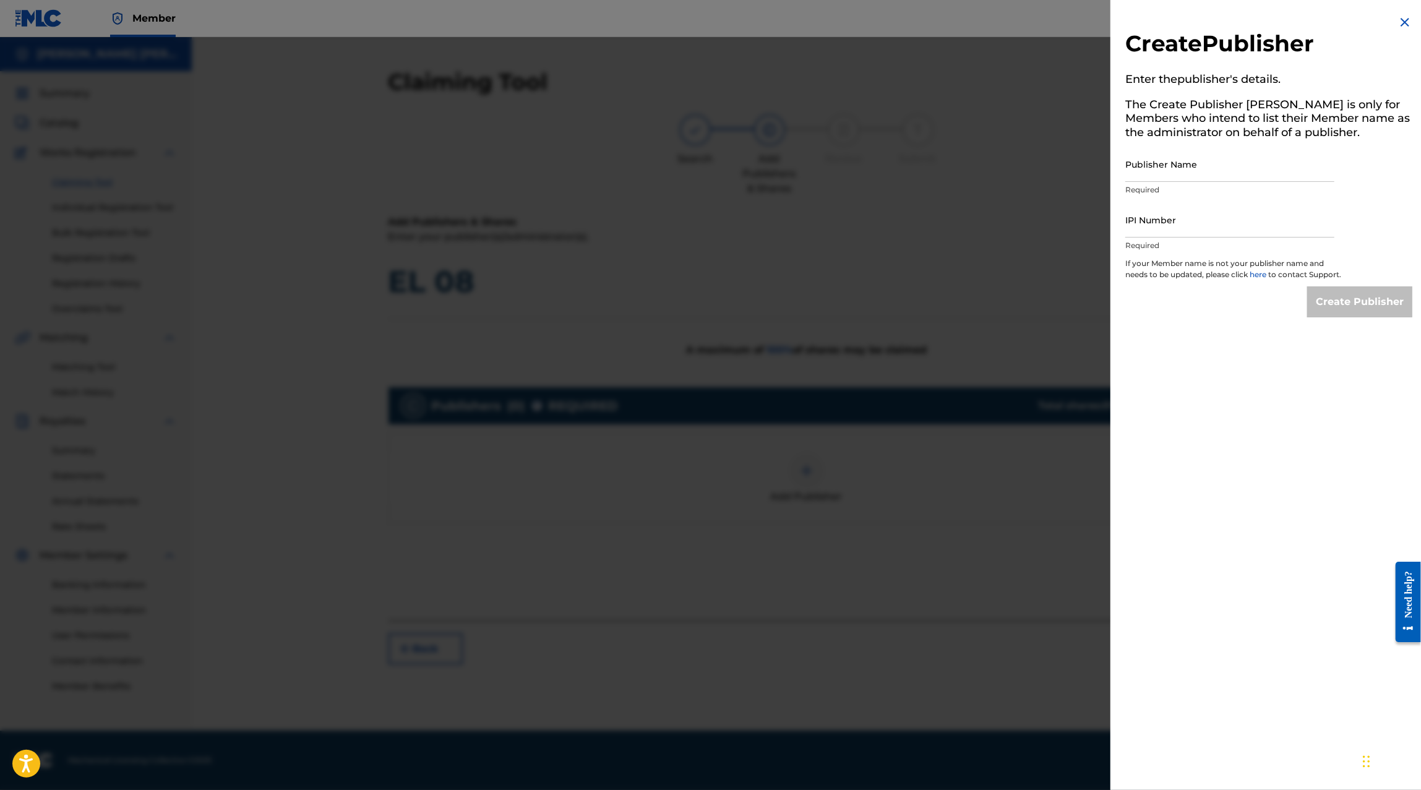
click at [1140, 168] on input "Publisher Name" at bounding box center [1229, 164] width 209 height 35
paste input "MAXIMO GRADO CORP PUBLISHING"
type input "MAXIMO GRADO CORP PUBLISHING"
click at [1136, 224] on input "IPI Number" at bounding box center [1229, 219] width 209 height 35
paste input "00854104454"
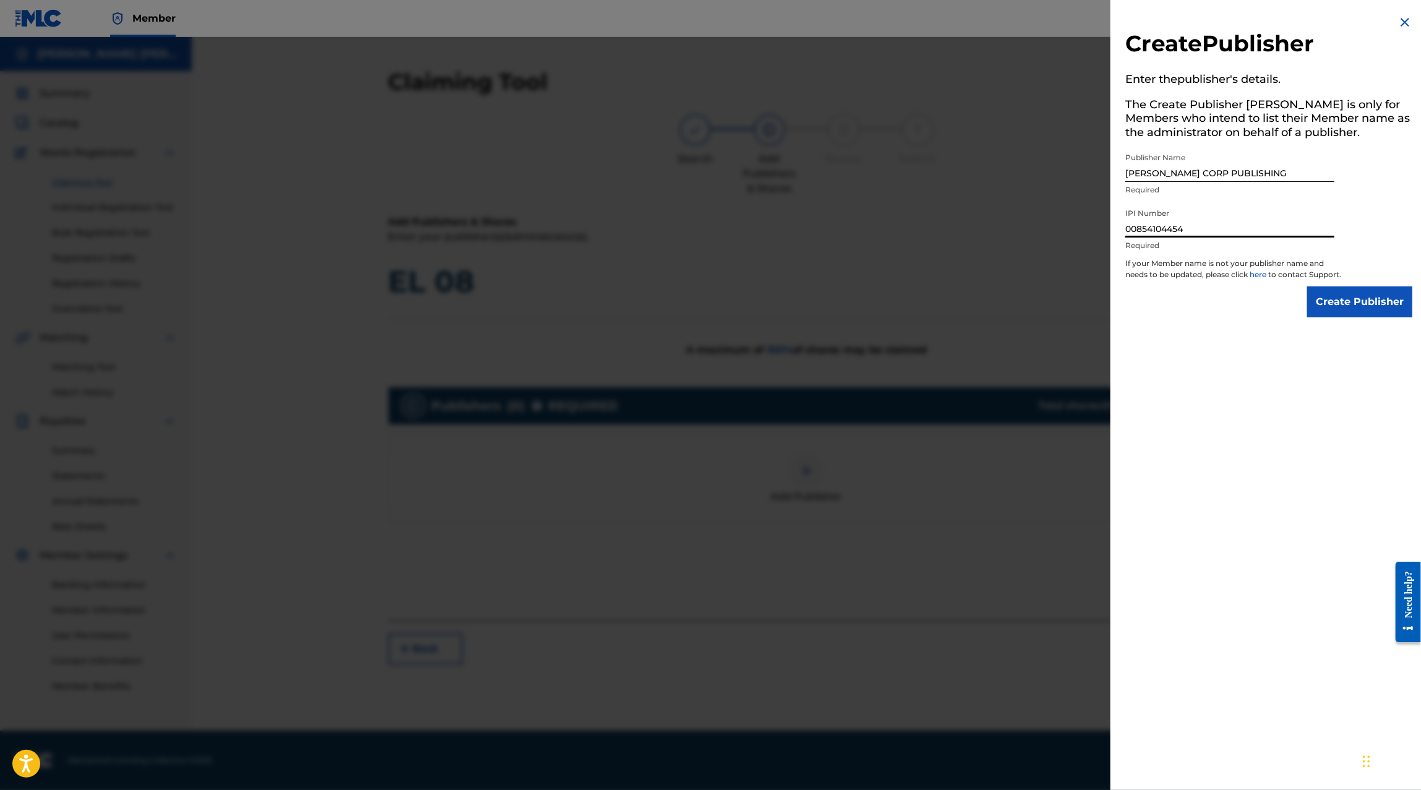
type input "00854104454"
click at [1367, 317] on input "Create Publisher" at bounding box center [1359, 301] width 105 height 31
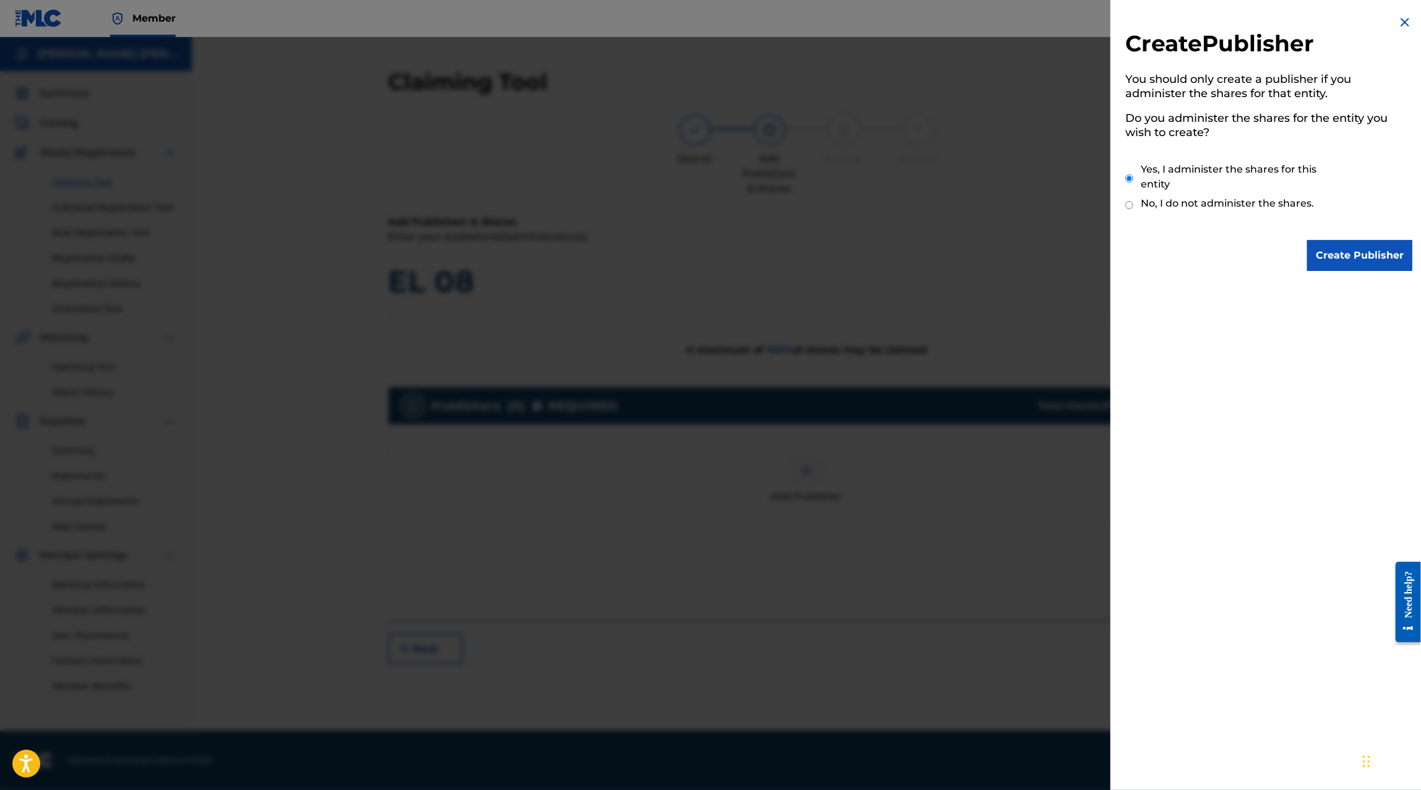
click at [1343, 260] on input "Create Publisher" at bounding box center [1359, 255] width 105 height 31
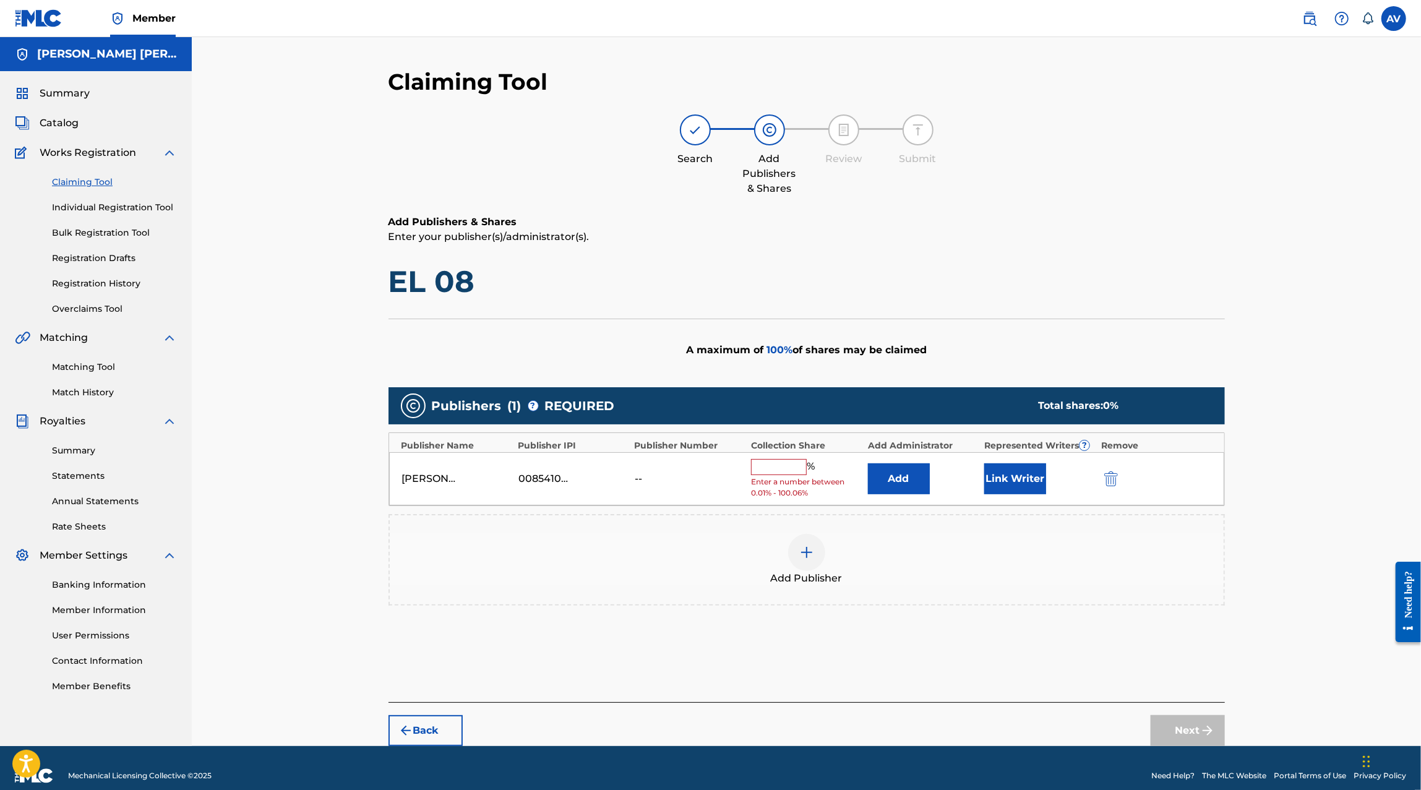
click at [781, 467] on input "text" at bounding box center [779, 467] width 56 height 16
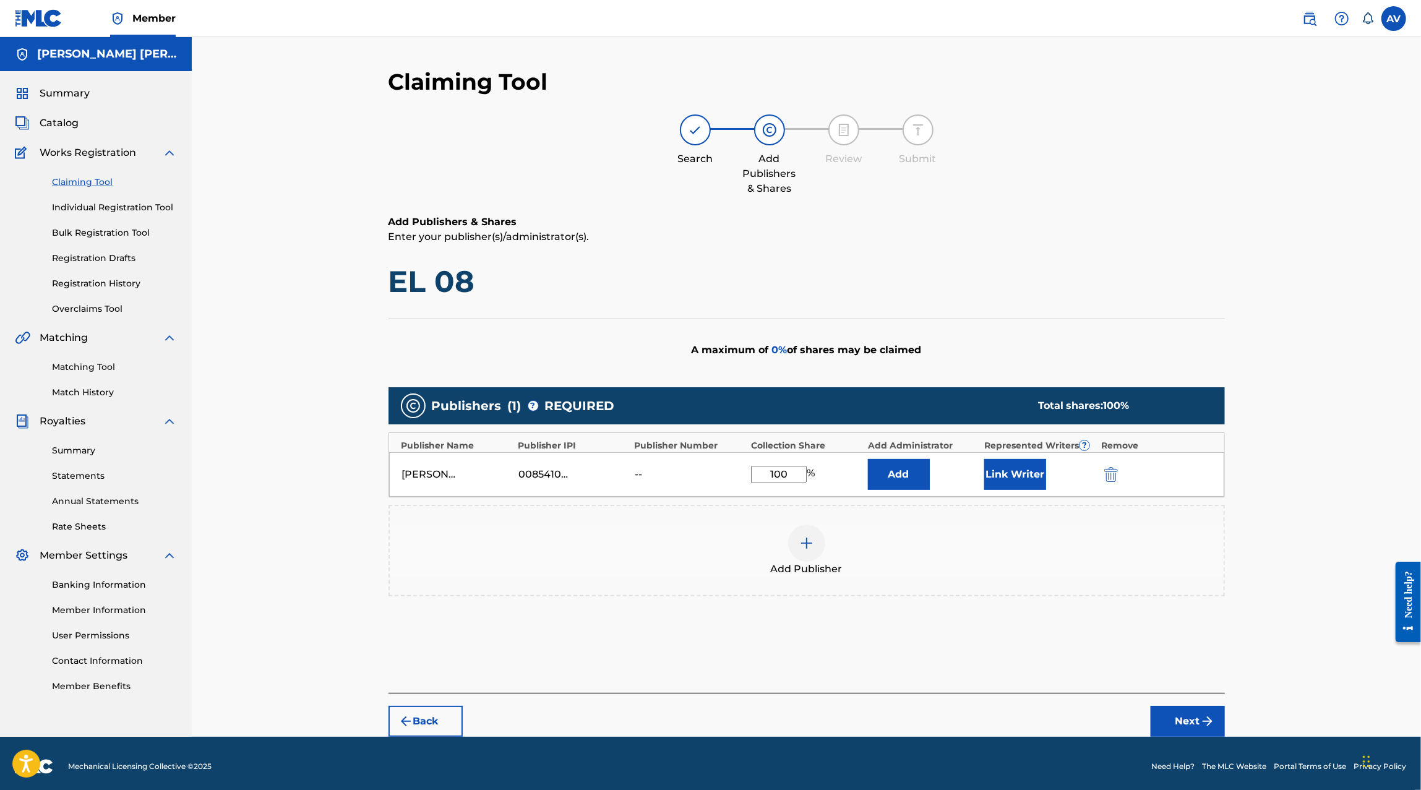
scroll to position [5, 0]
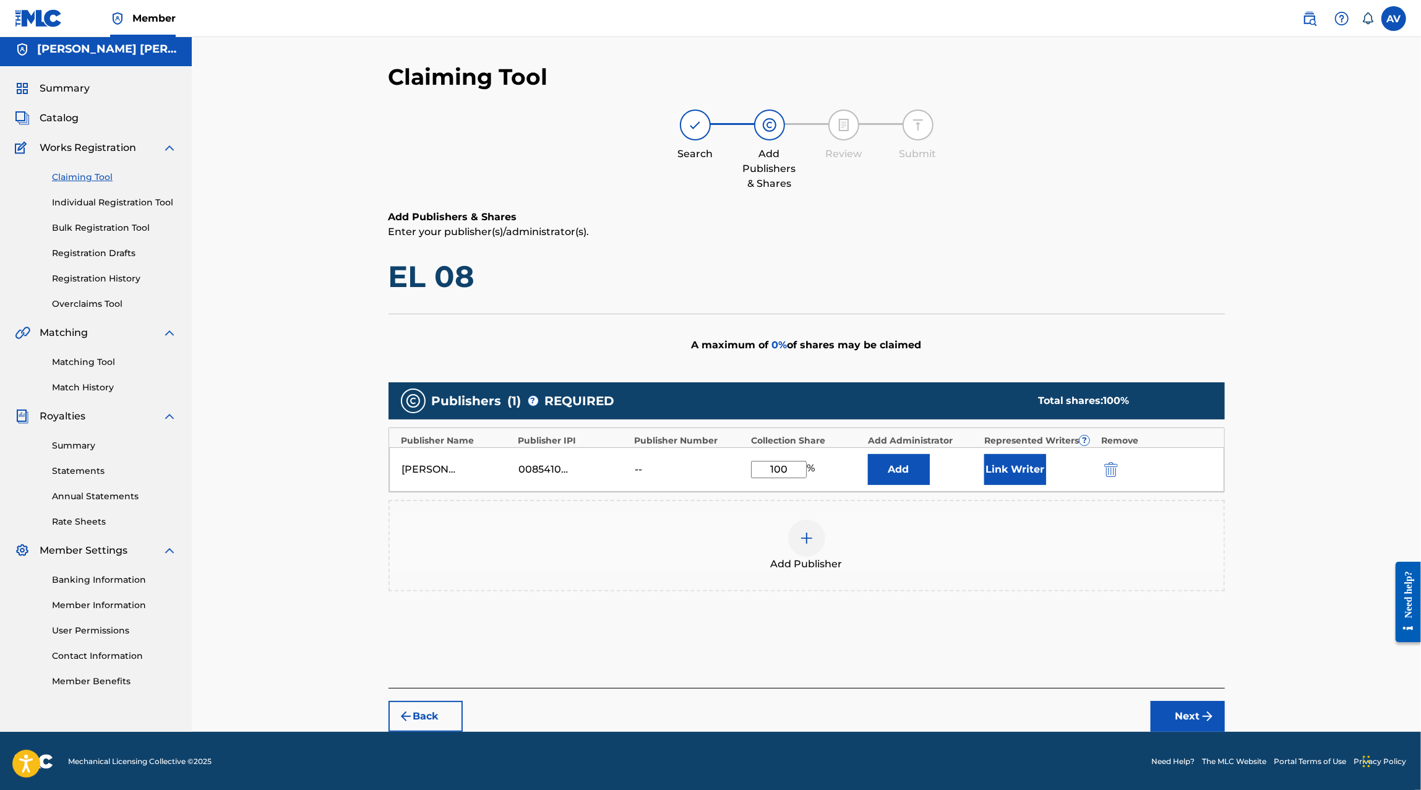
type input "100"
click at [1031, 458] on button "Link Writer" at bounding box center [1015, 469] width 62 height 31
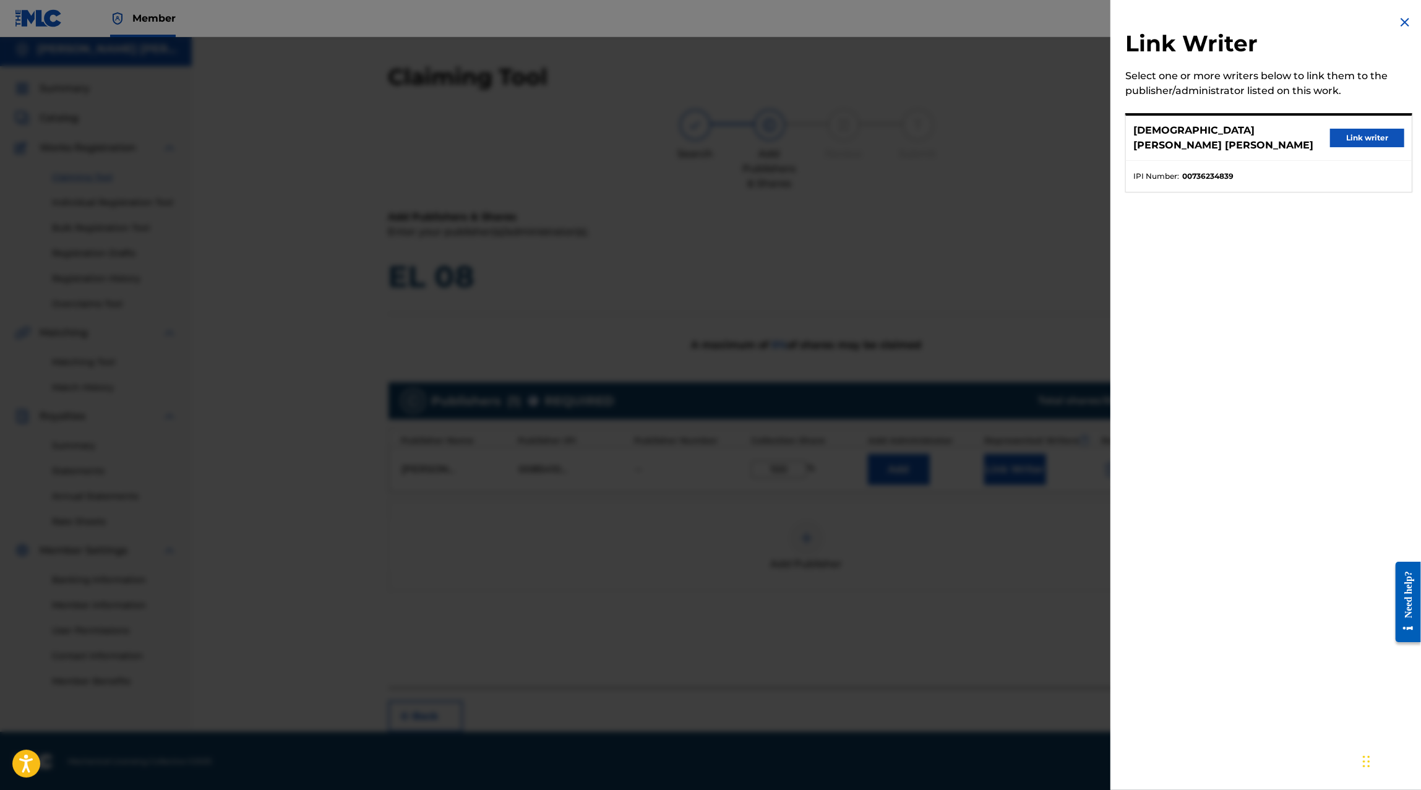
click at [1371, 129] on button "Link writer" at bounding box center [1367, 138] width 74 height 19
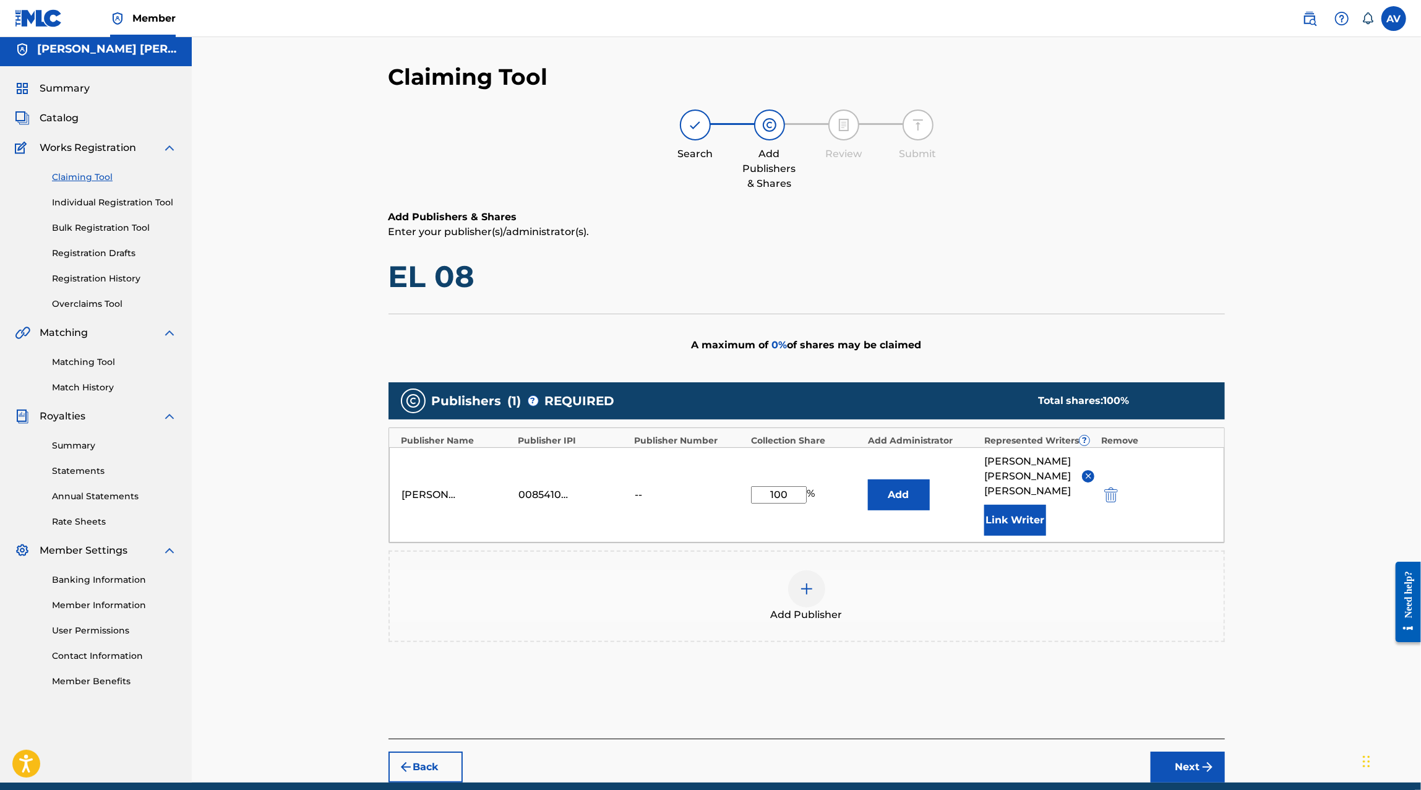
click at [1185, 767] on button "Next" at bounding box center [1187, 766] width 74 height 31
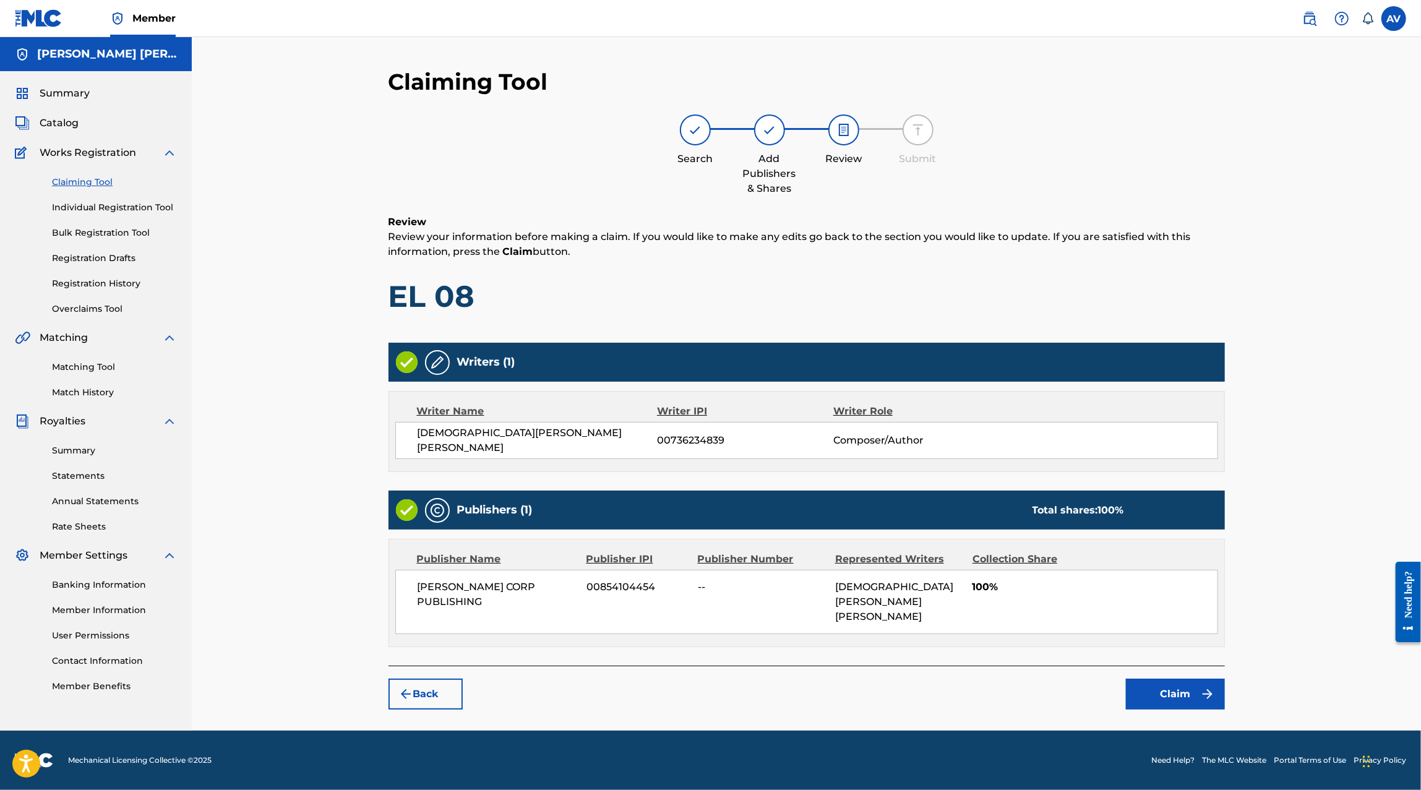
scroll to position [0, 0]
click at [1163, 678] on button "Claim" at bounding box center [1175, 693] width 99 height 31
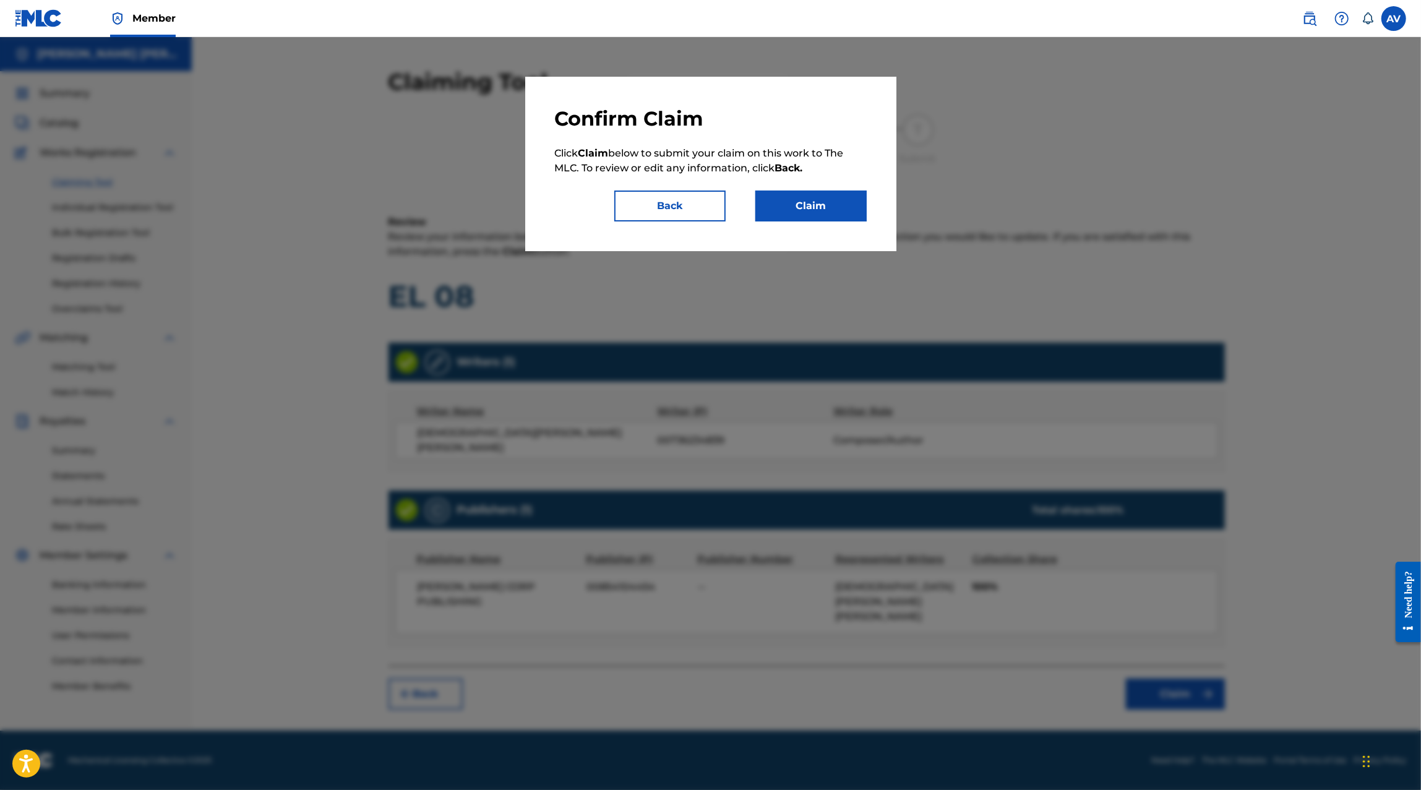
click at [836, 220] on button "Claim" at bounding box center [810, 205] width 111 height 31
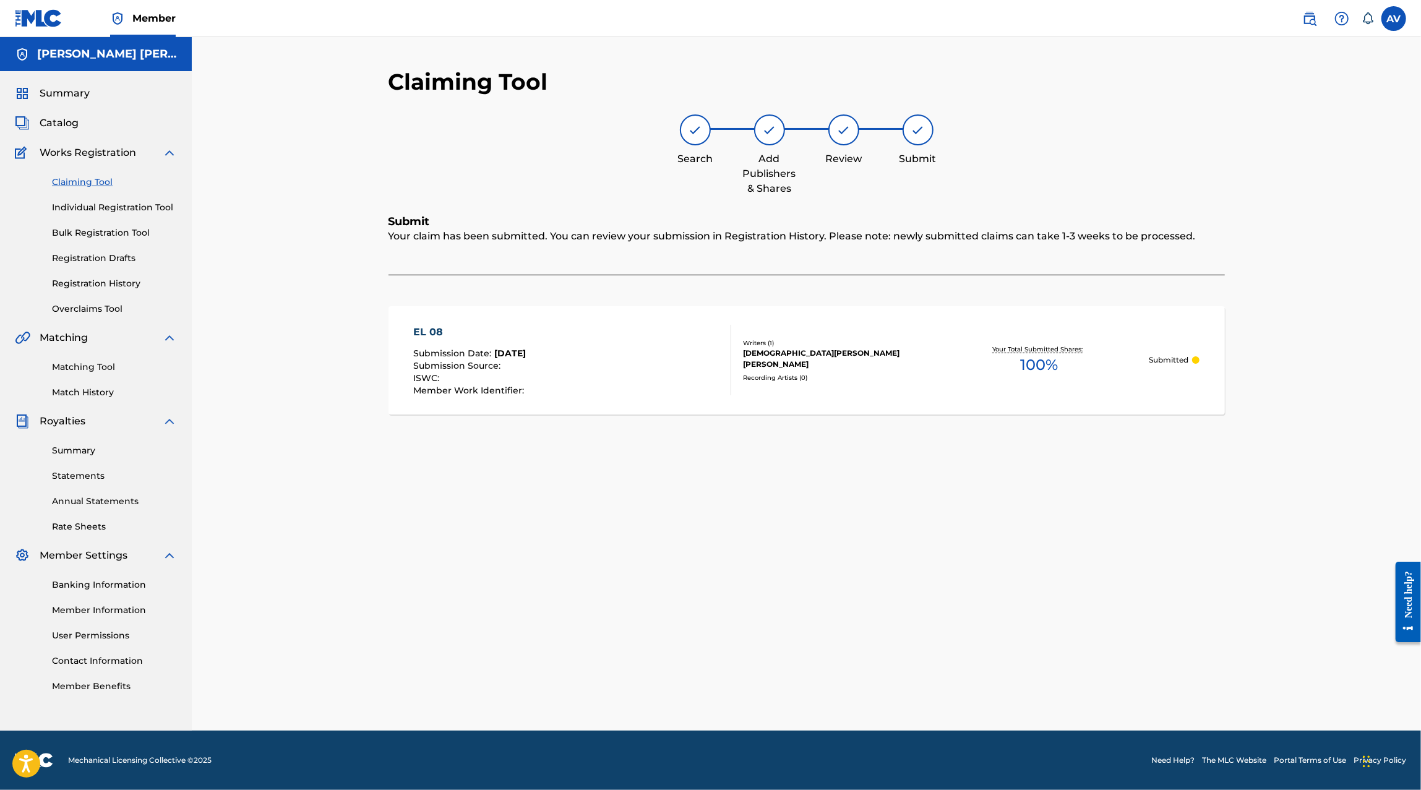
click at [90, 183] on link "Claiming Tool" at bounding box center [114, 182] width 125 height 13
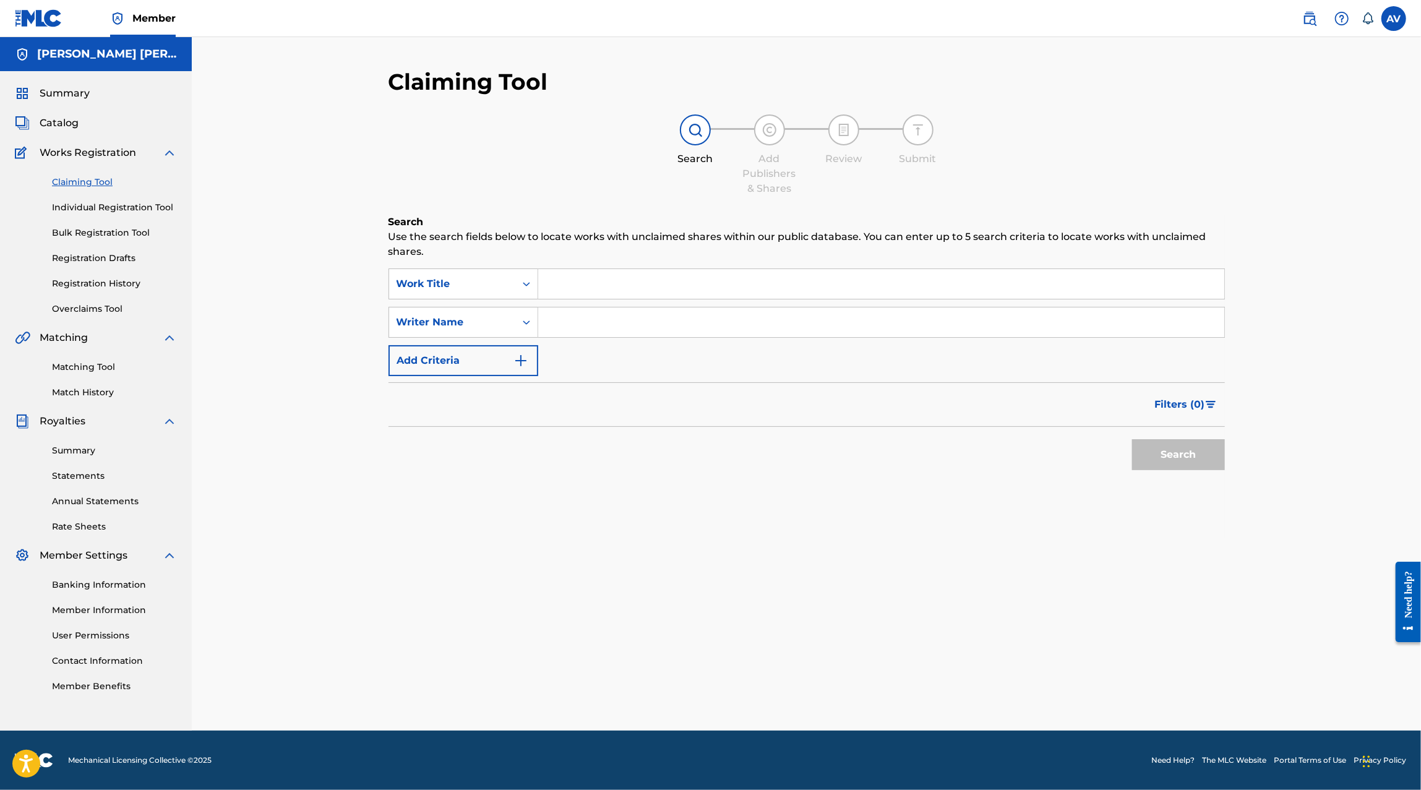
click at [85, 385] on div "Matching Tool Match History" at bounding box center [96, 372] width 162 height 54
click at [80, 388] on link "Match History" at bounding box center [114, 392] width 125 height 13
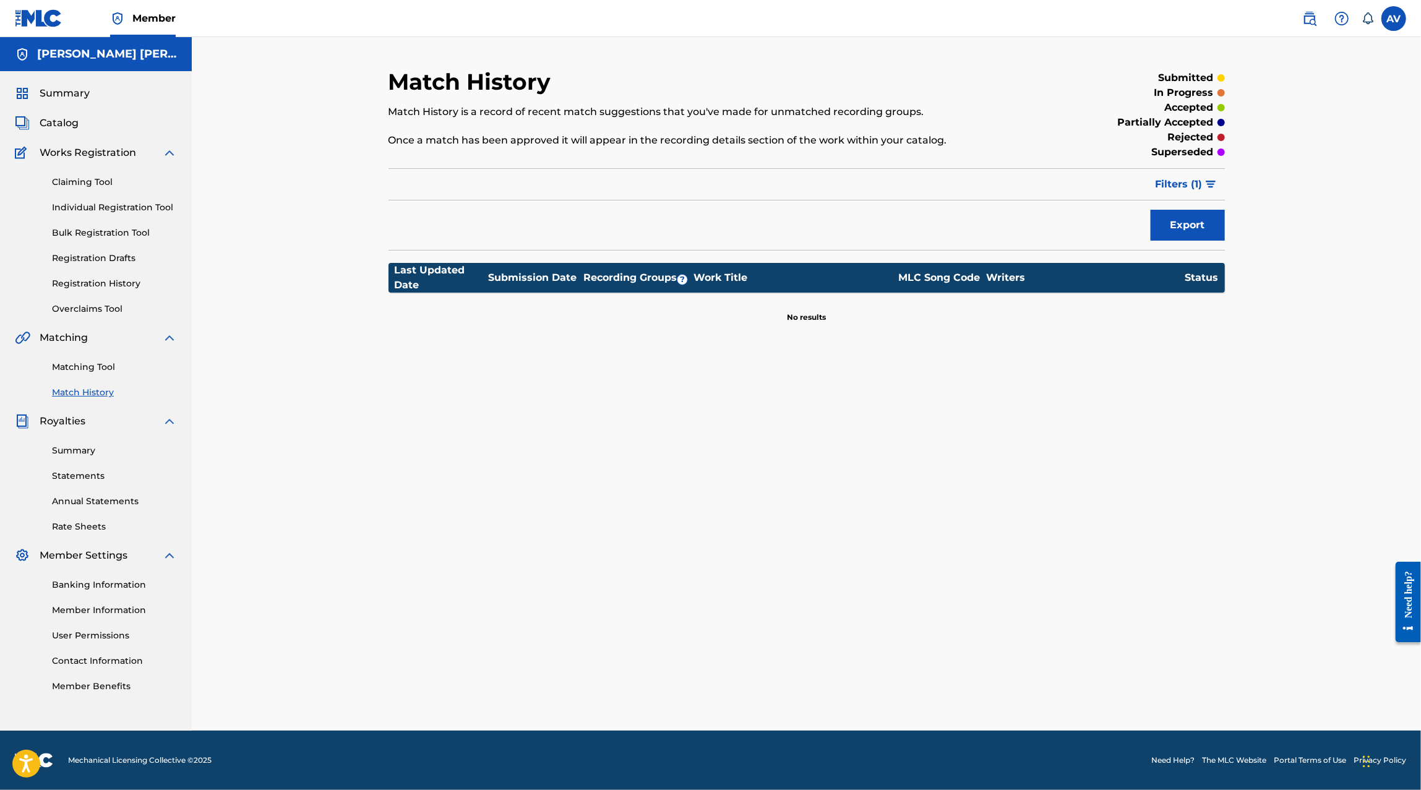
click at [88, 370] on link "Matching Tool" at bounding box center [114, 367] width 125 height 13
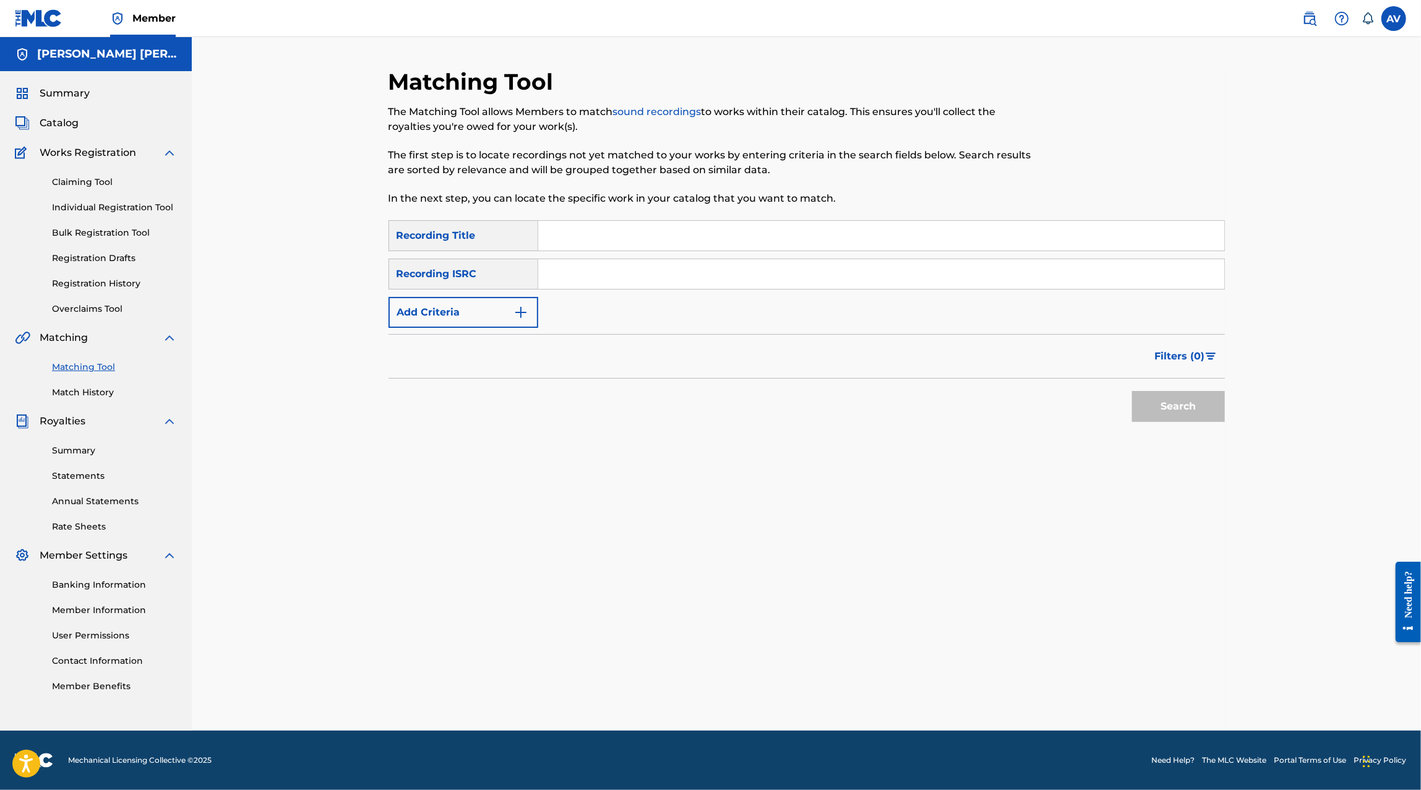
click at [95, 454] on link "Summary" at bounding box center [114, 450] width 125 height 13
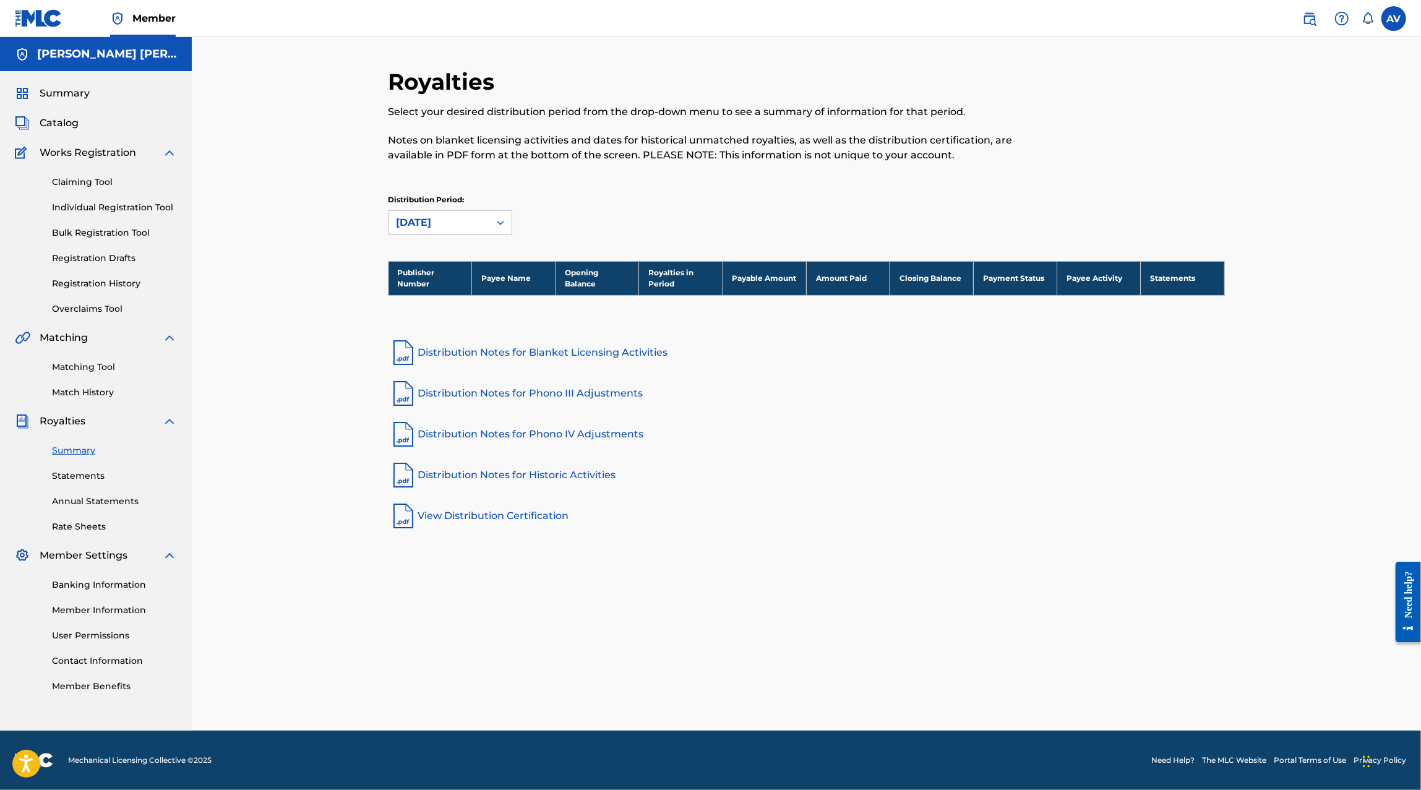
click at [114, 584] on link "Banking Information" at bounding box center [114, 584] width 125 height 13
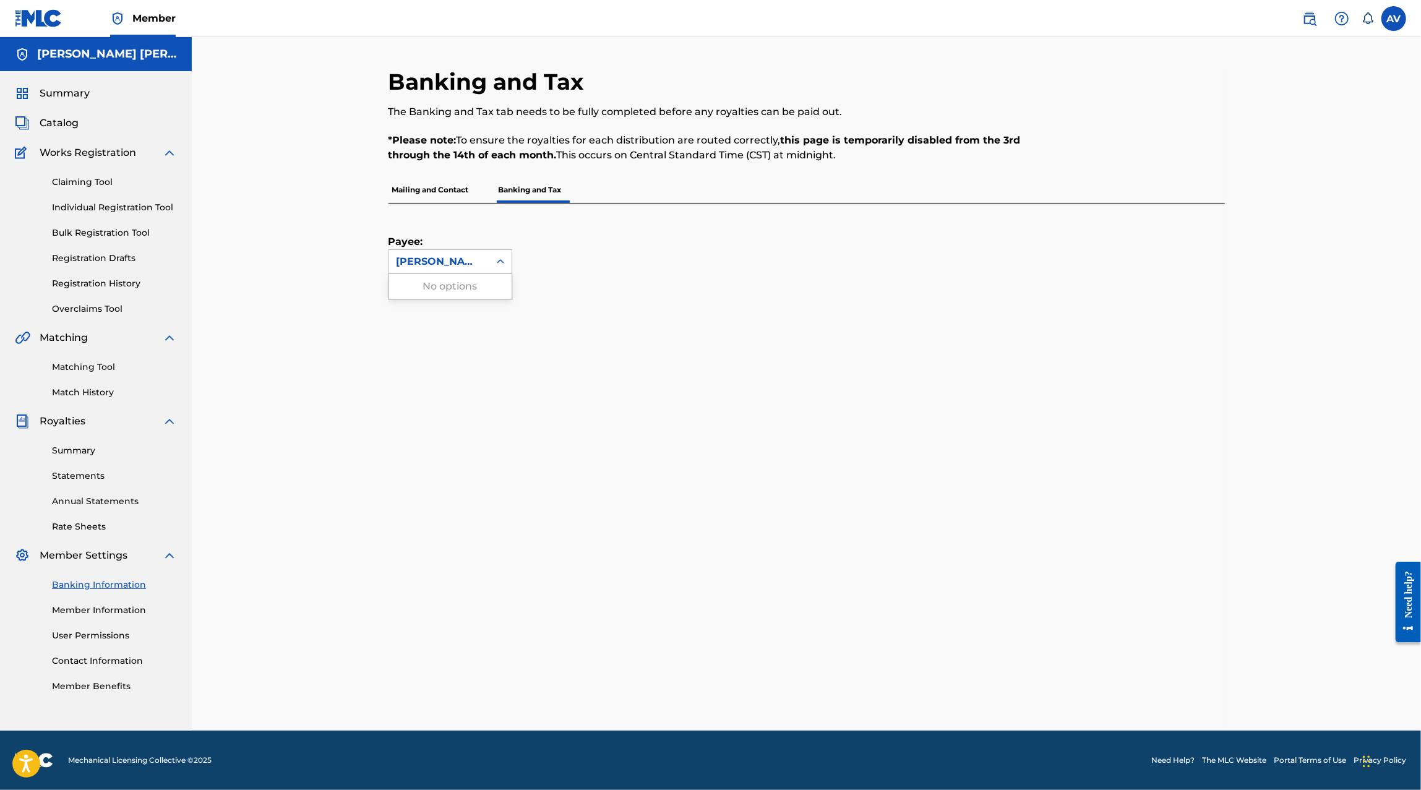
click at [419, 272] on div "[PERSON_NAME] [PERSON_NAME]" at bounding box center [439, 262] width 100 height 24
click at [568, 215] on div "Payee: Use Up and Down to choose options, press Enter to select the currently f…" at bounding box center [791, 238] width 806 height 71
click at [451, 199] on p "Mailing and Contact" at bounding box center [430, 190] width 84 height 26
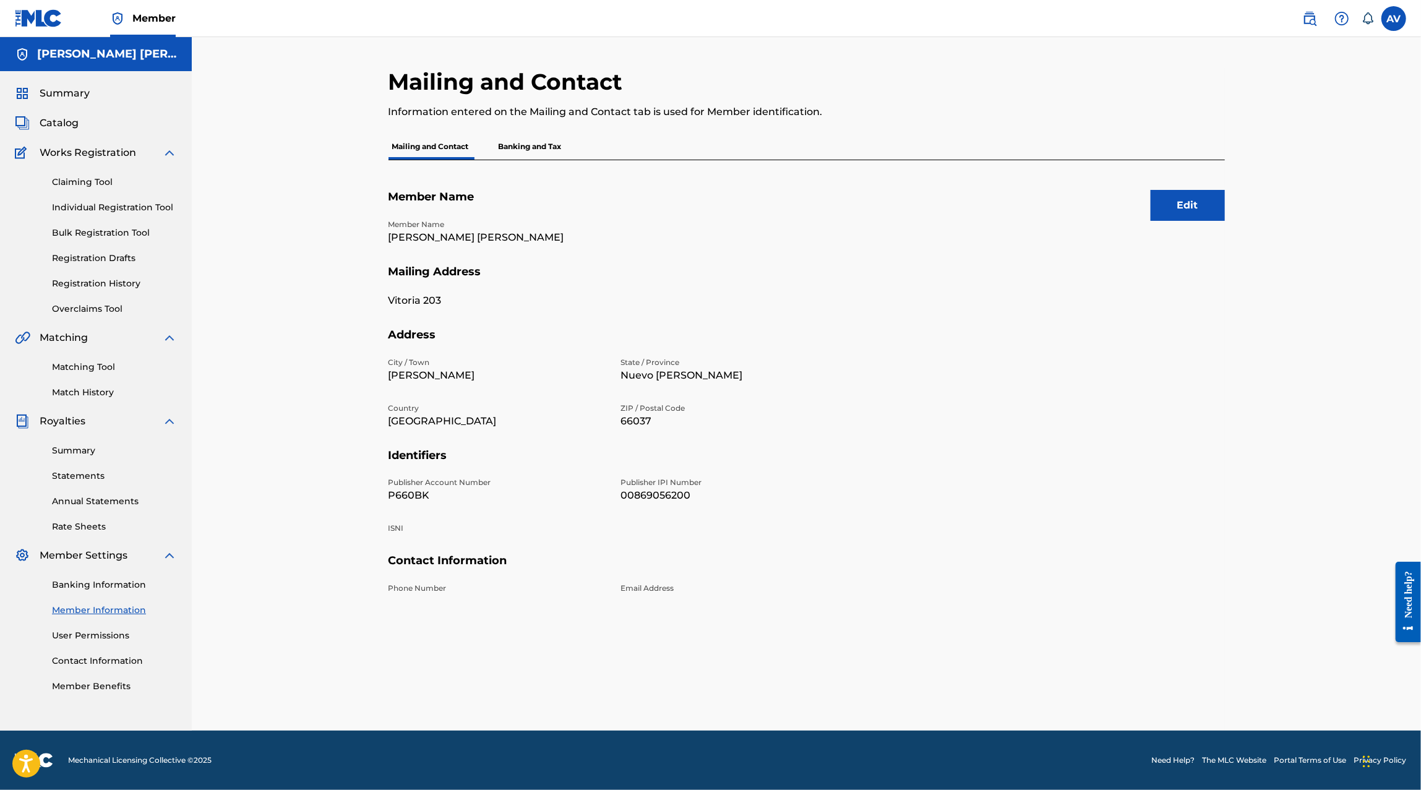
click at [107, 634] on link "User Permissions" at bounding box center [114, 635] width 125 height 13
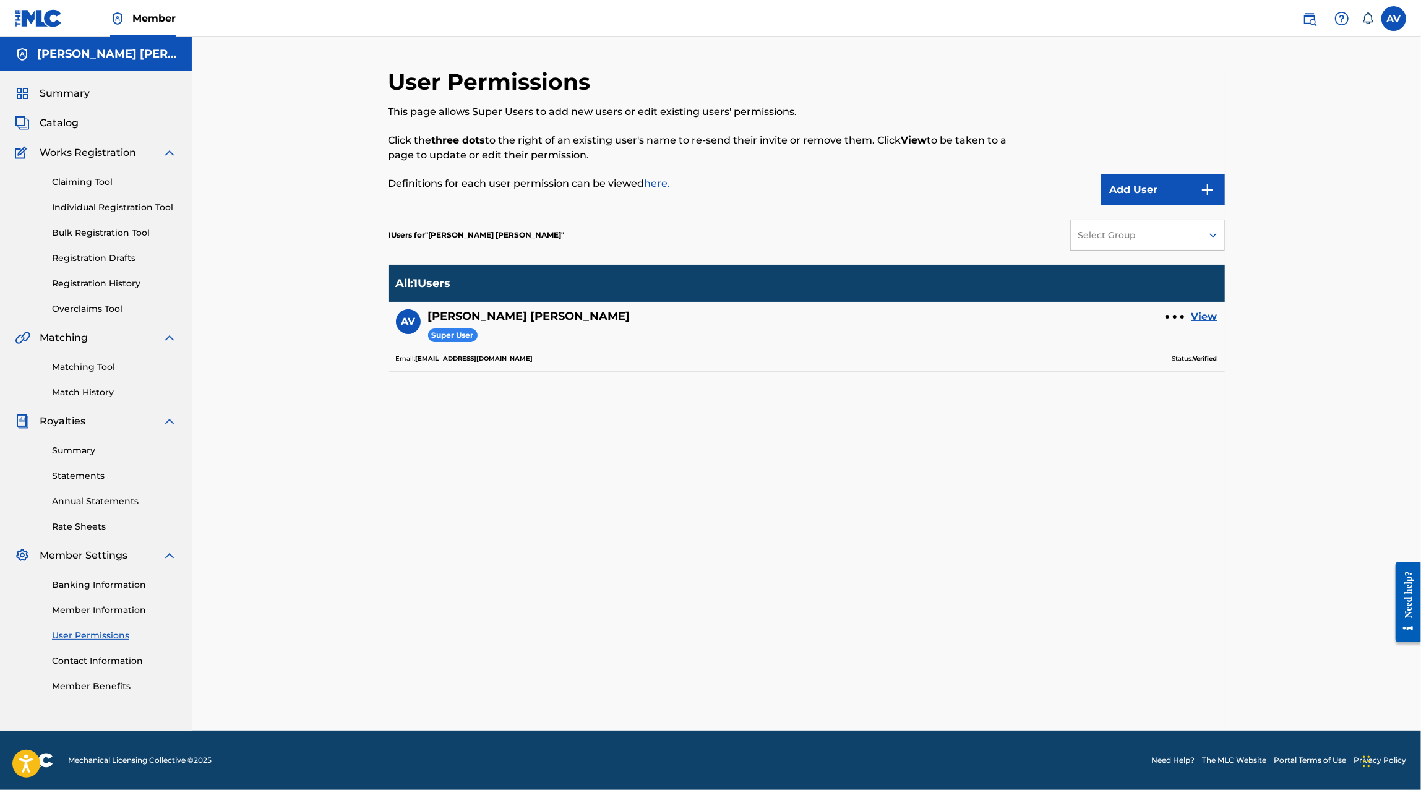
click at [76, 653] on div "Banking Information Member Information User Permissions Contact Information Mem…" at bounding box center [96, 628] width 162 height 130
click at [74, 665] on link "Contact Information" at bounding box center [114, 660] width 125 height 13
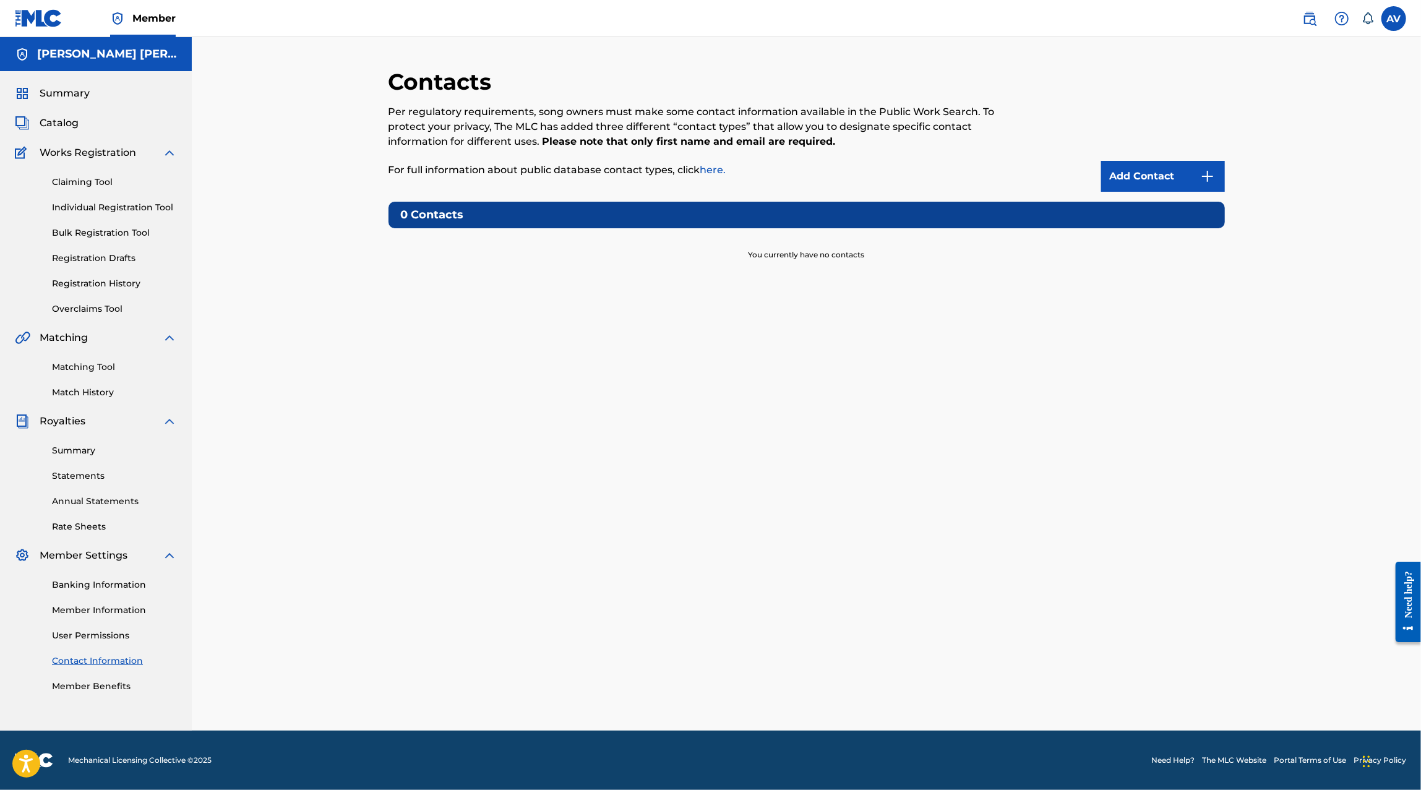
click at [72, 686] on link "Member Benefits" at bounding box center [114, 686] width 125 height 13
click at [94, 681] on link "Member Benefits" at bounding box center [114, 686] width 125 height 13
click at [96, 182] on link "Claiming Tool" at bounding box center [114, 182] width 125 height 13
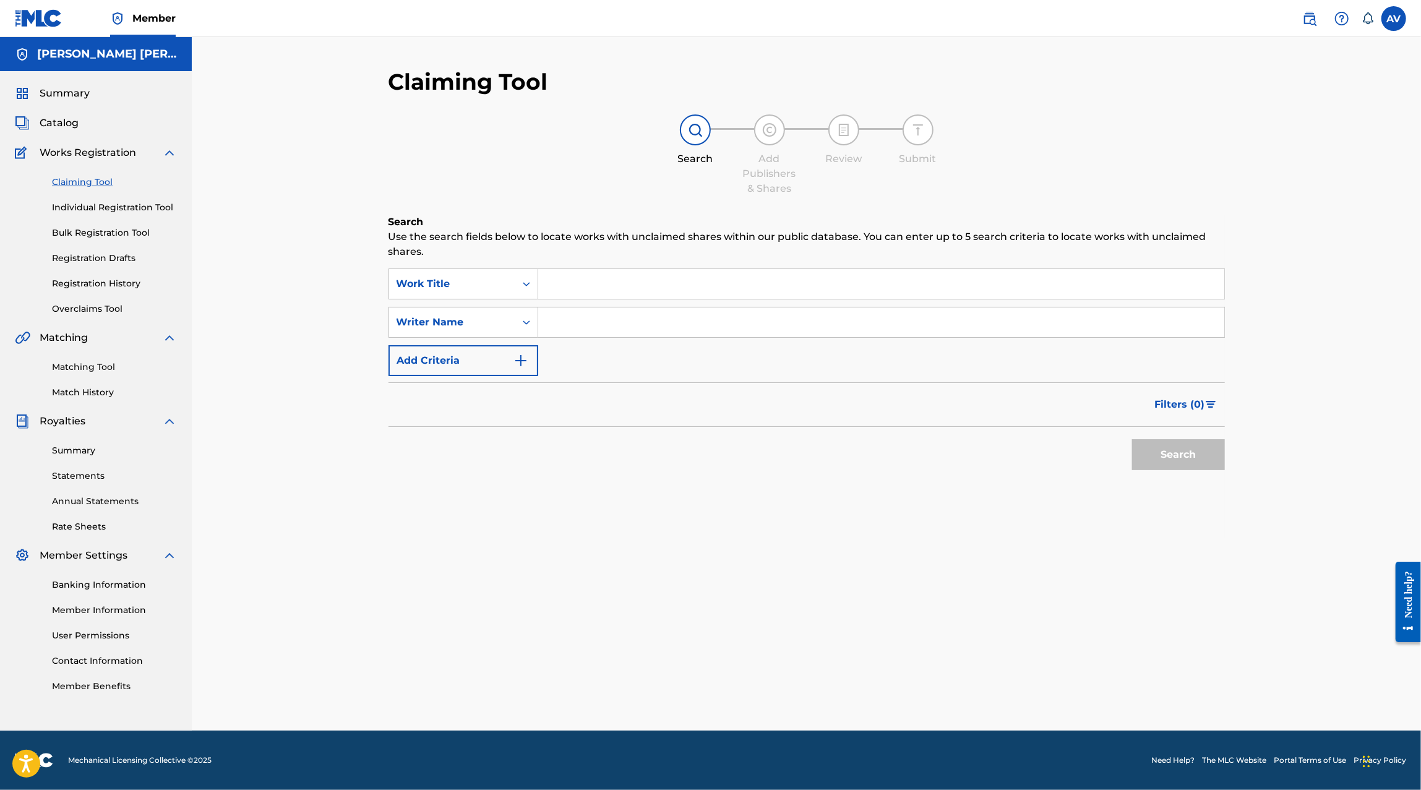
click at [625, 292] on input "Search Form" at bounding box center [881, 284] width 686 height 30
click at [631, 314] on strong "eq" at bounding box center [628, 312] width 13 height 12
type input "el hombre del equipo"
click at [1171, 463] on button "Search" at bounding box center [1178, 454] width 93 height 31
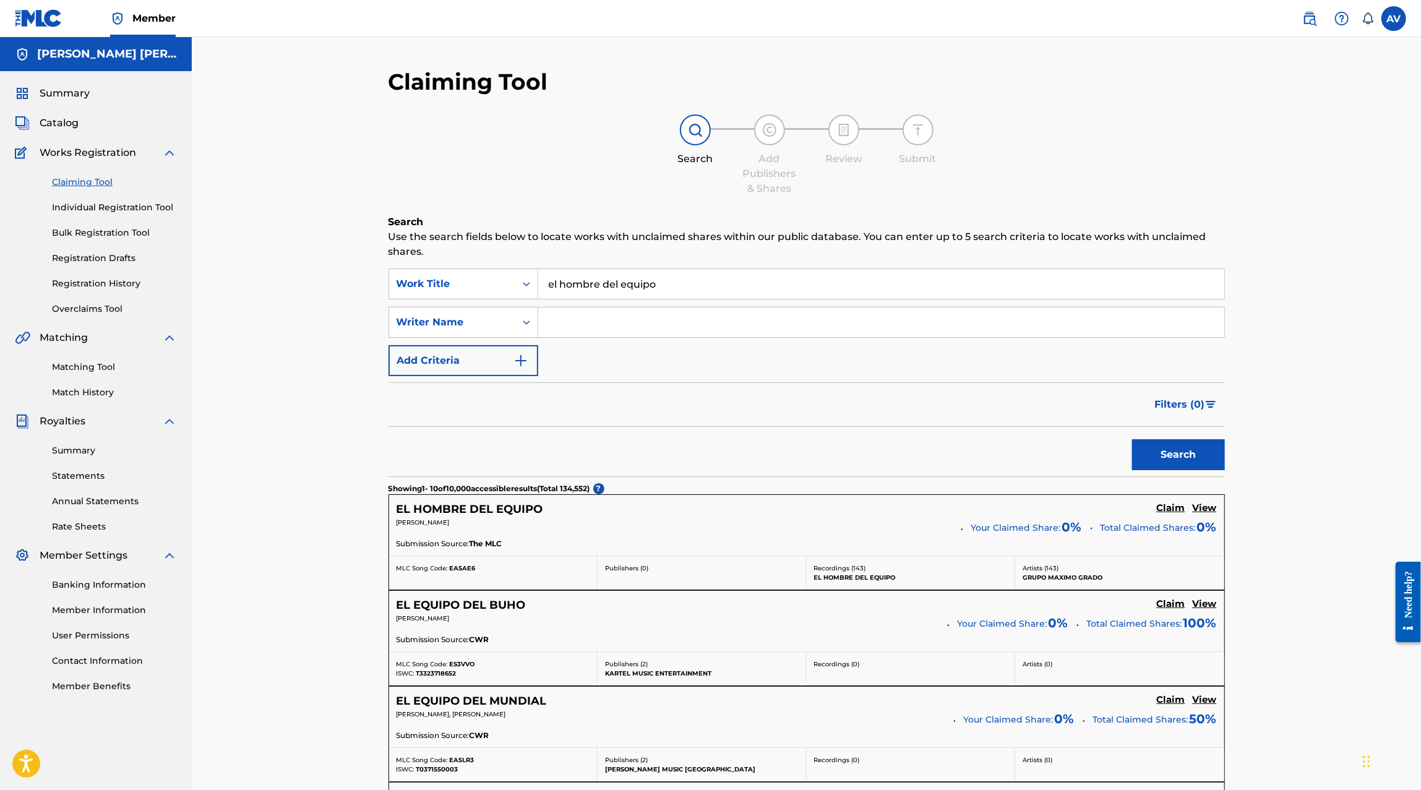
click at [1176, 507] on h5 "Claim" at bounding box center [1171, 508] width 28 height 12
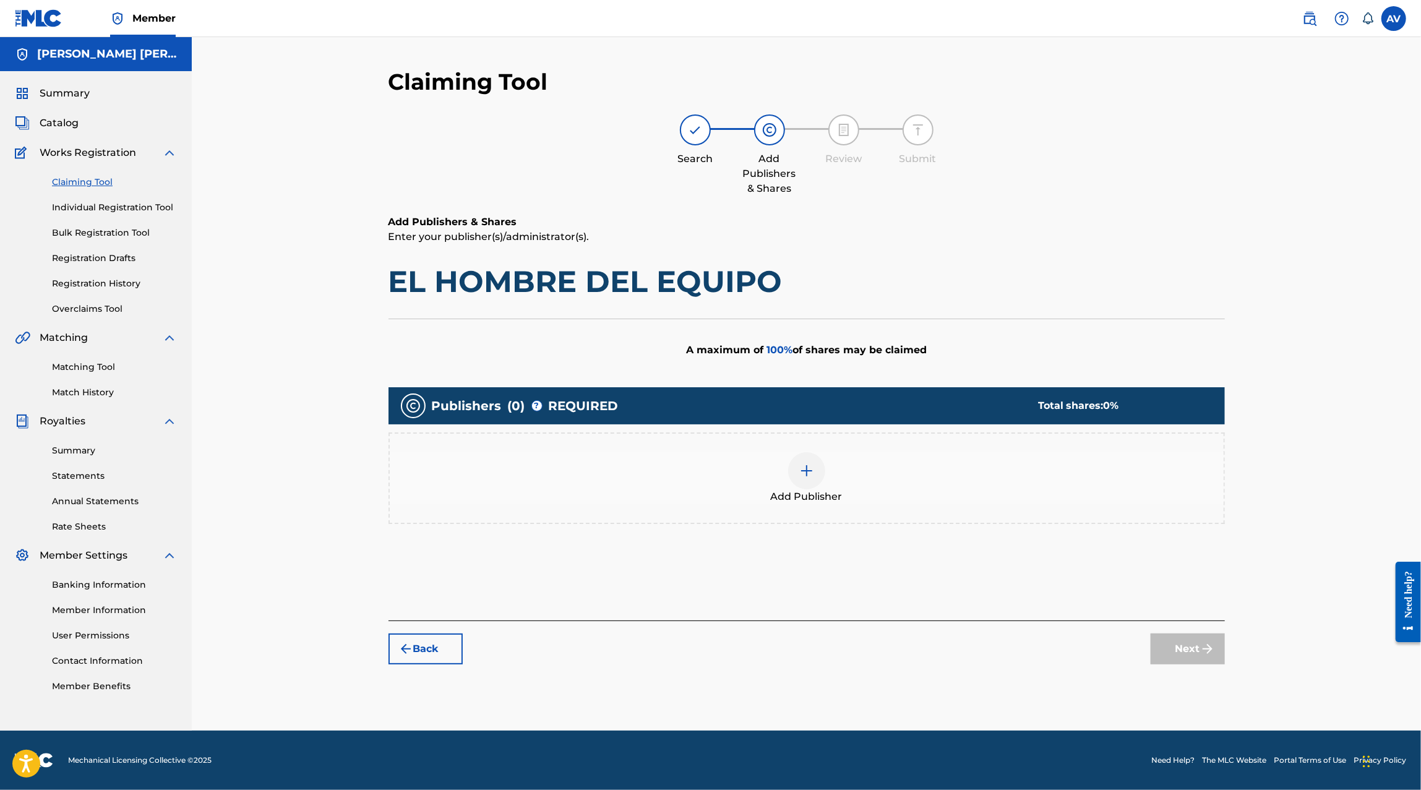
click at [805, 461] on div at bounding box center [806, 470] width 37 height 37
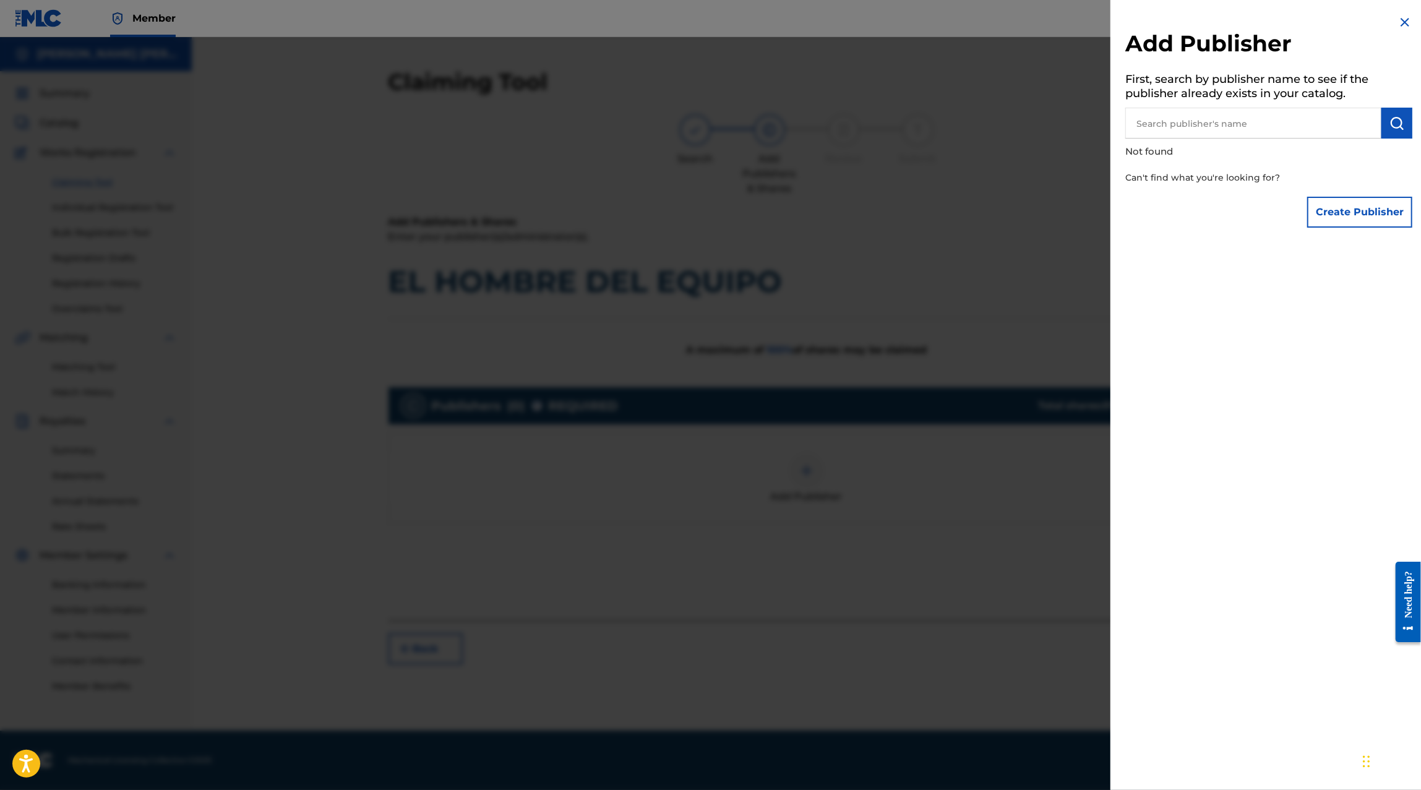
click at [1204, 123] on input "text" at bounding box center [1253, 123] width 256 height 31
paste input "00854104454"
type input "00854104454"
paste input "00854104454"
type input "00854104454"
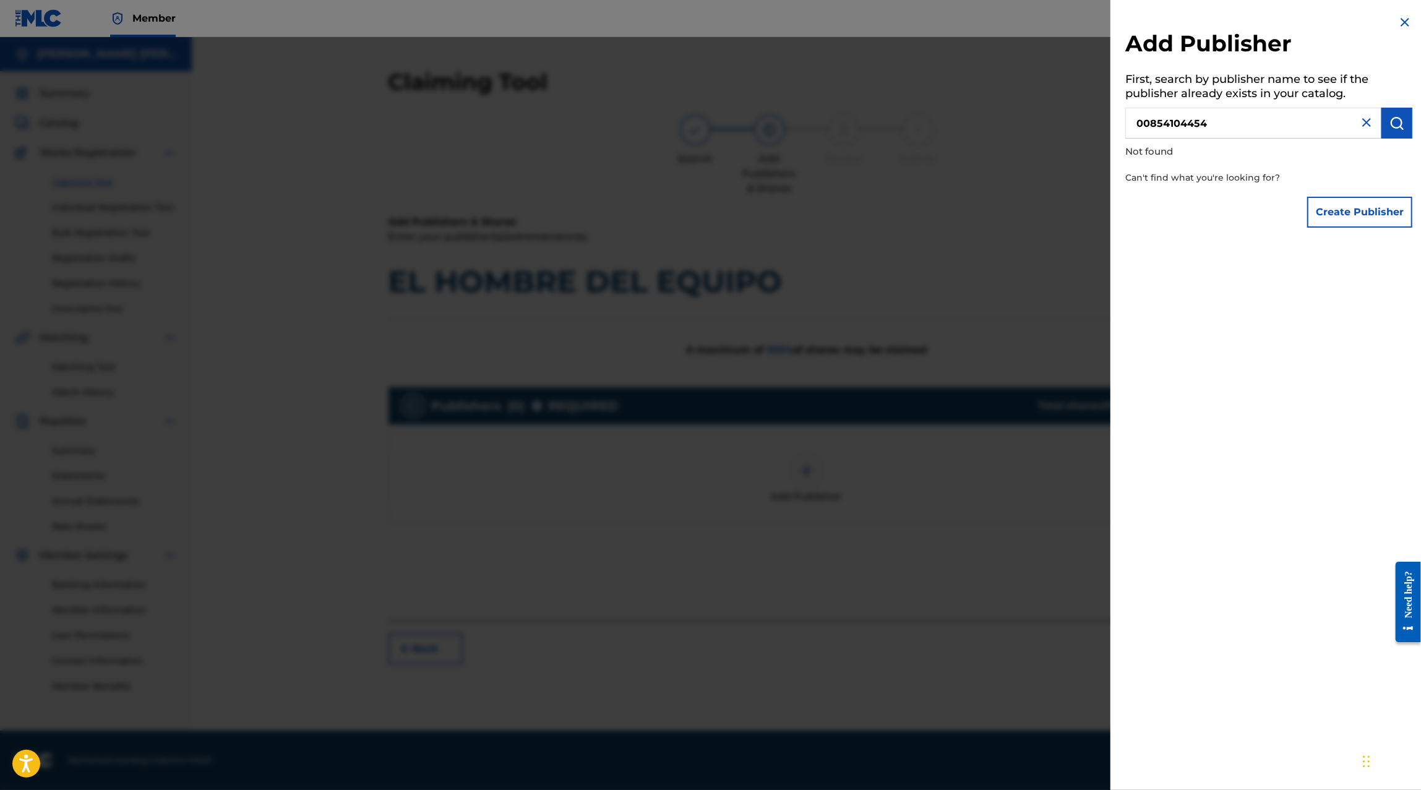
click at [1390, 121] on img "submit" at bounding box center [1396, 123] width 15 height 15
click at [1291, 118] on input "00854104454" at bounding box center [1253, 123] width 256 height 31
click at [1328, 198] on button "Create Publisher" at bounding box center [1359, 212] width 105 height 31
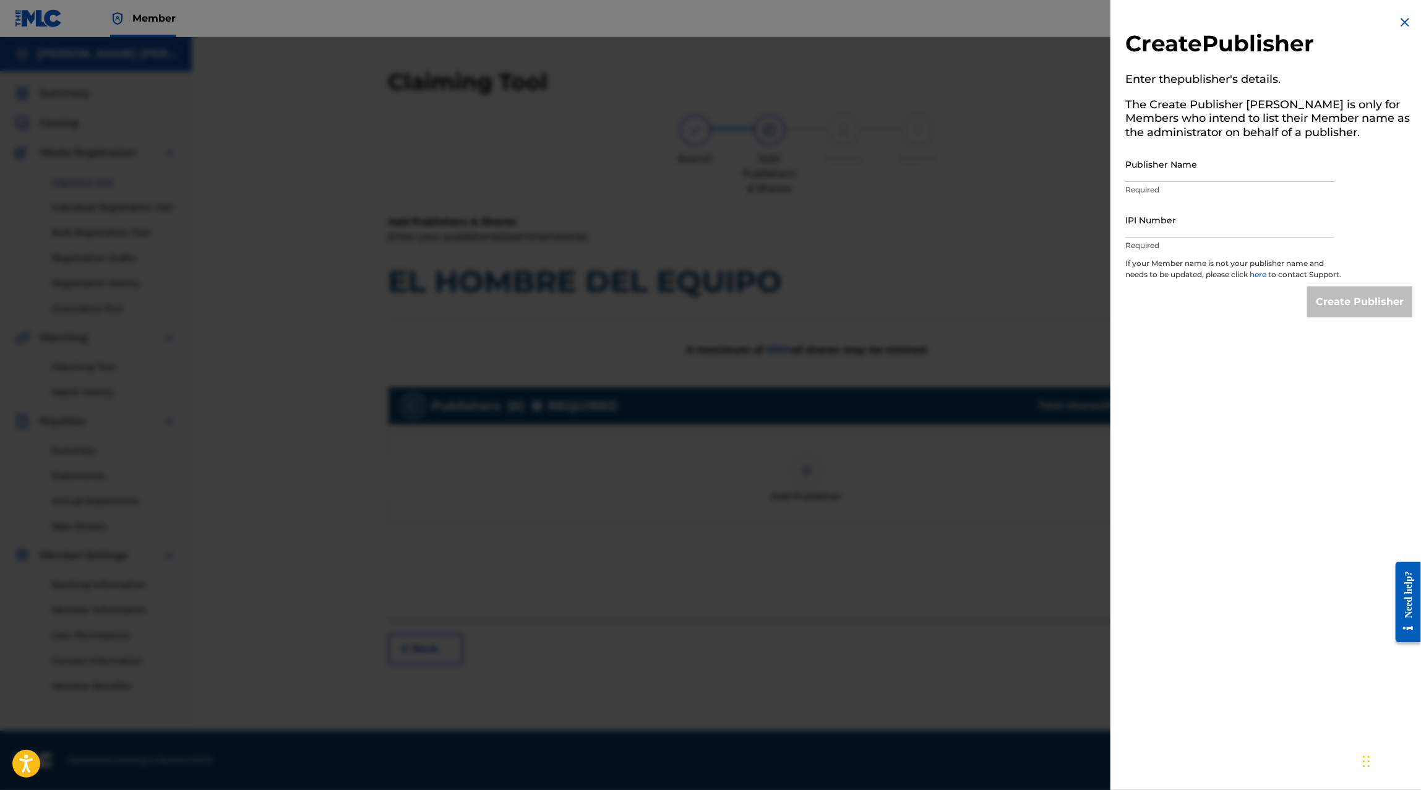
click at [1238, 205] on input "IPI Number" at bounding box center [1229, 219] width 209 height 35
paste input "00854104454"
type input "00854104454"
click at [1192, 174] on input "Publisher Name" at bounding box center [1229, 164] width 209 height 35
paste input "MAXIMO GRADO CORP PUBLISHING"
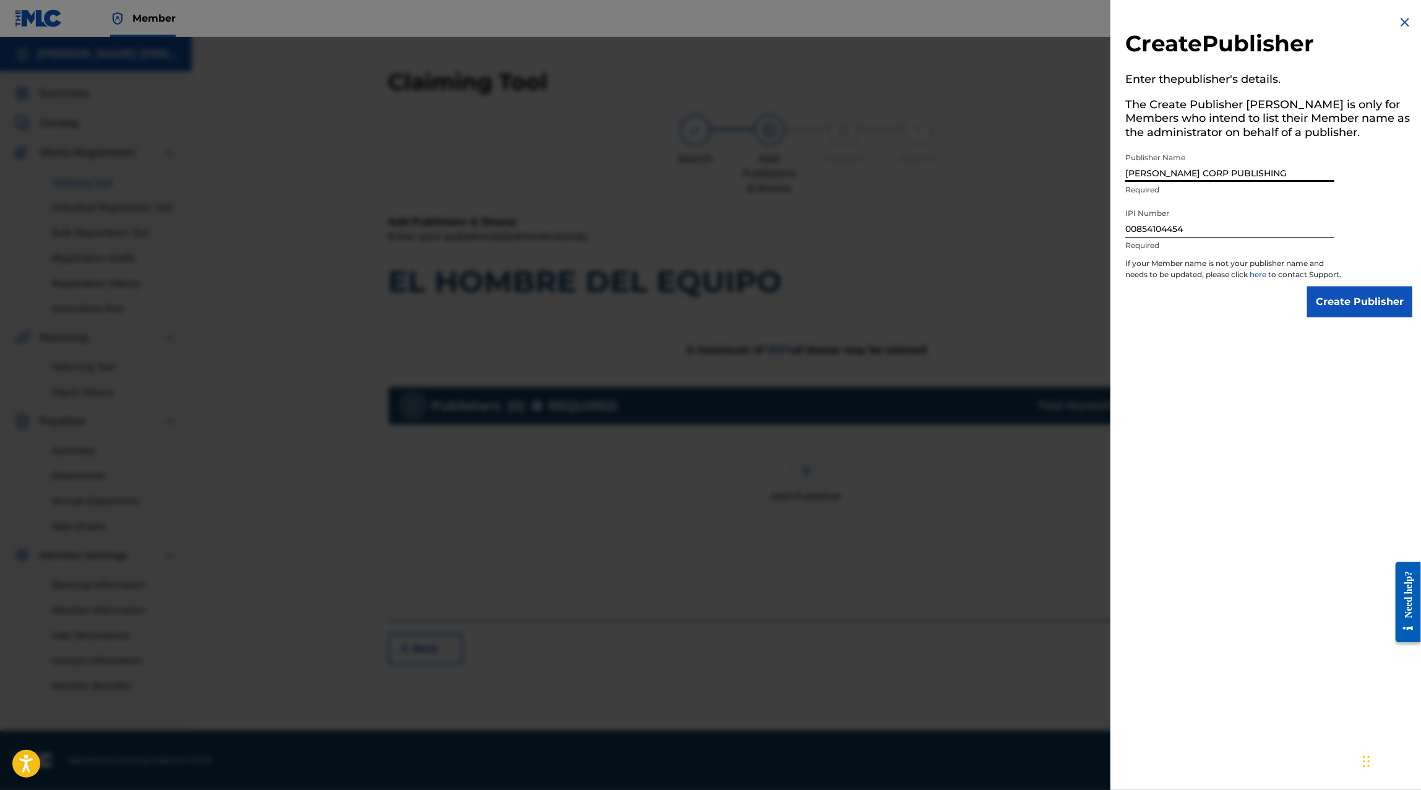
type input "MAXIMO GRADO CORP PUBLISHING"
click at [1364, 304] on input "Create Publisher" at bounding box center [1359, 301] width 105 height 31
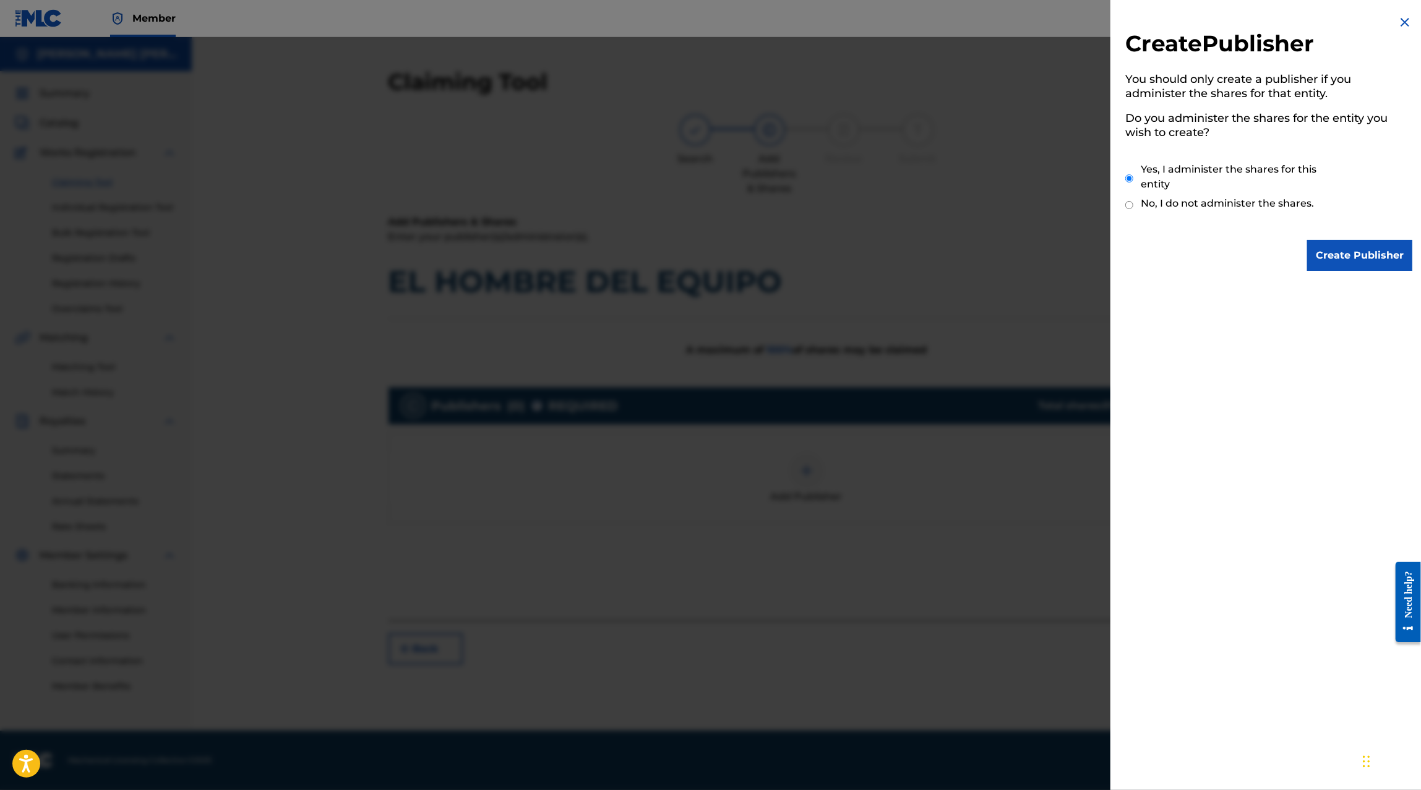
click at [1348, 242] on input "Create Publisher" at bounding box center [1359, 255] width 105 height 31
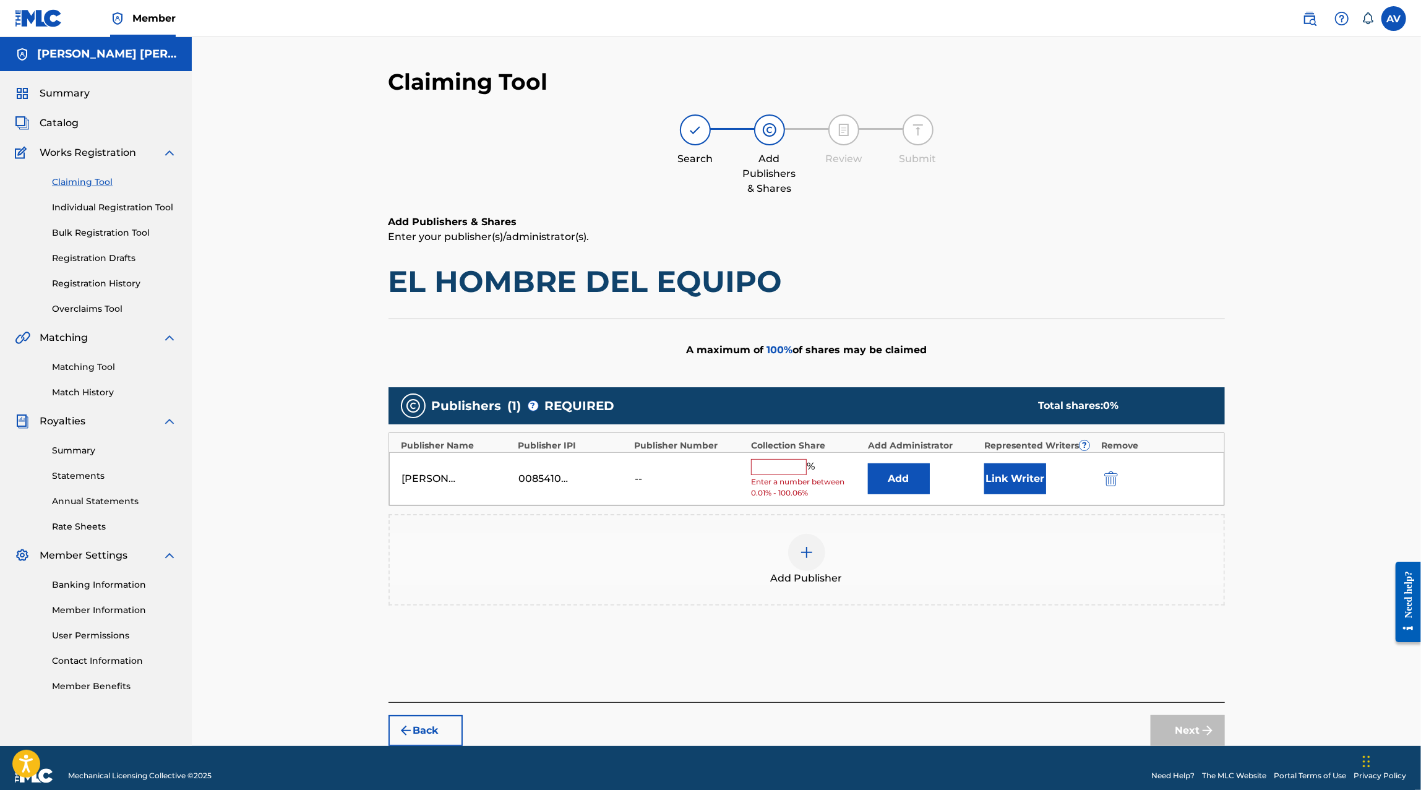
click at [757, 470] on input "text" at bounding box center [779, 467] width 56 height 16
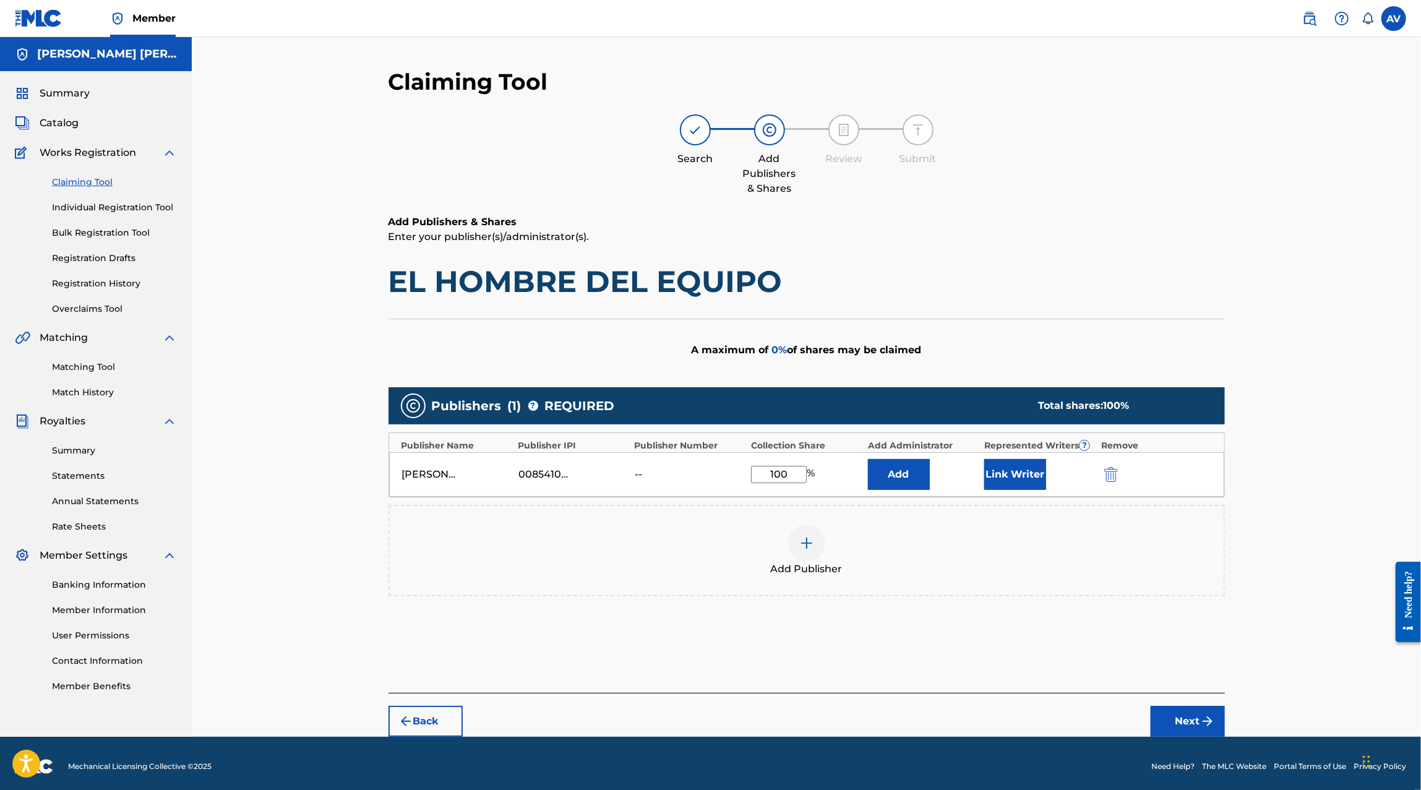
type input "100"
click at [1202, 728] on button "Next" at bounding box center [1187, 721] width 74 height 31
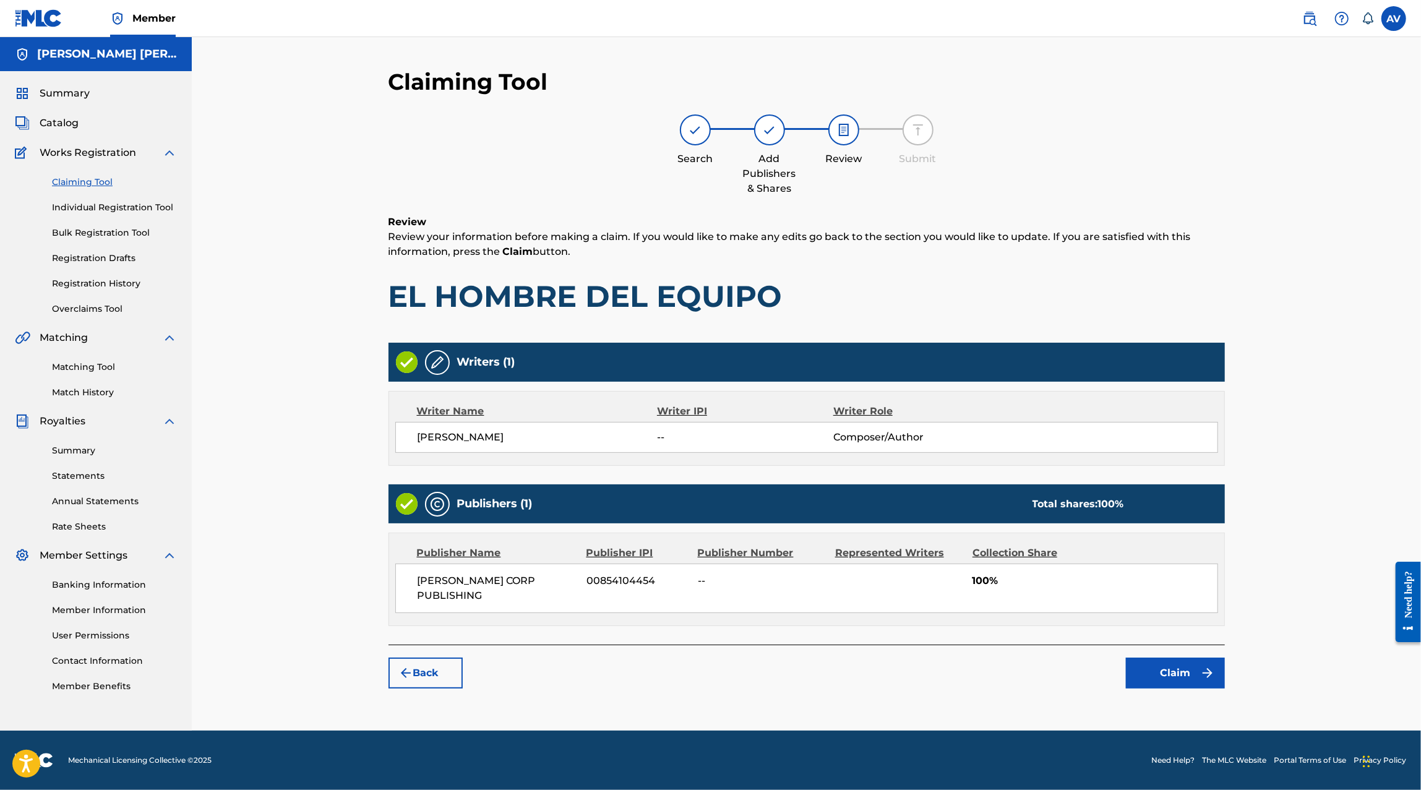
click at [1192, 668] on button "Claim" at bounding box center [1175, 672] width 99 height 31
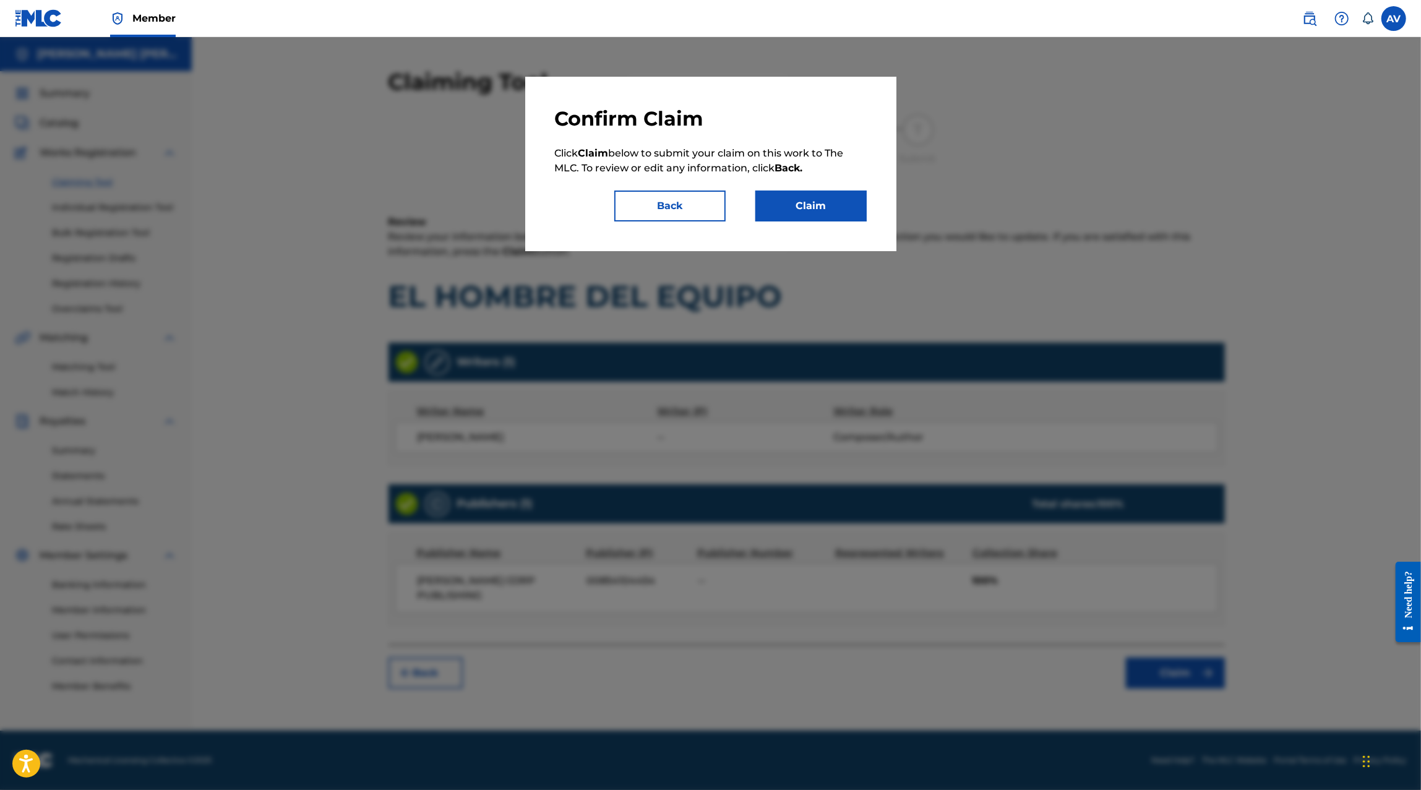
click at [834, 214] on button "Claim" at bounding box center [810, 205] width 111 height 31
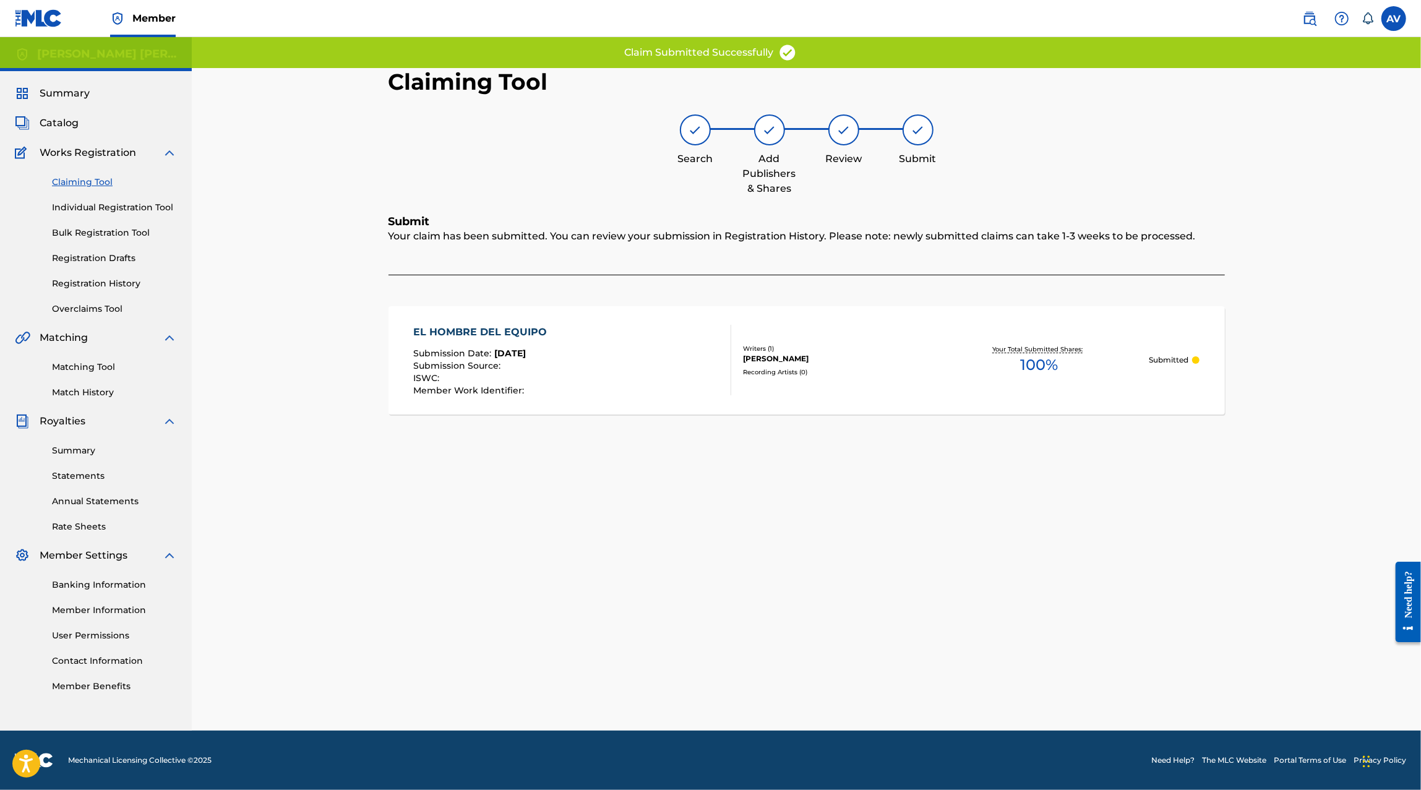
click at [554, 377] on div "EL HOMBRE DEL EQUIPO Submission Date : Aug 27, 2025 Submission Source : ISWC : …" at bounding box center [572, 360] width 318 height 71
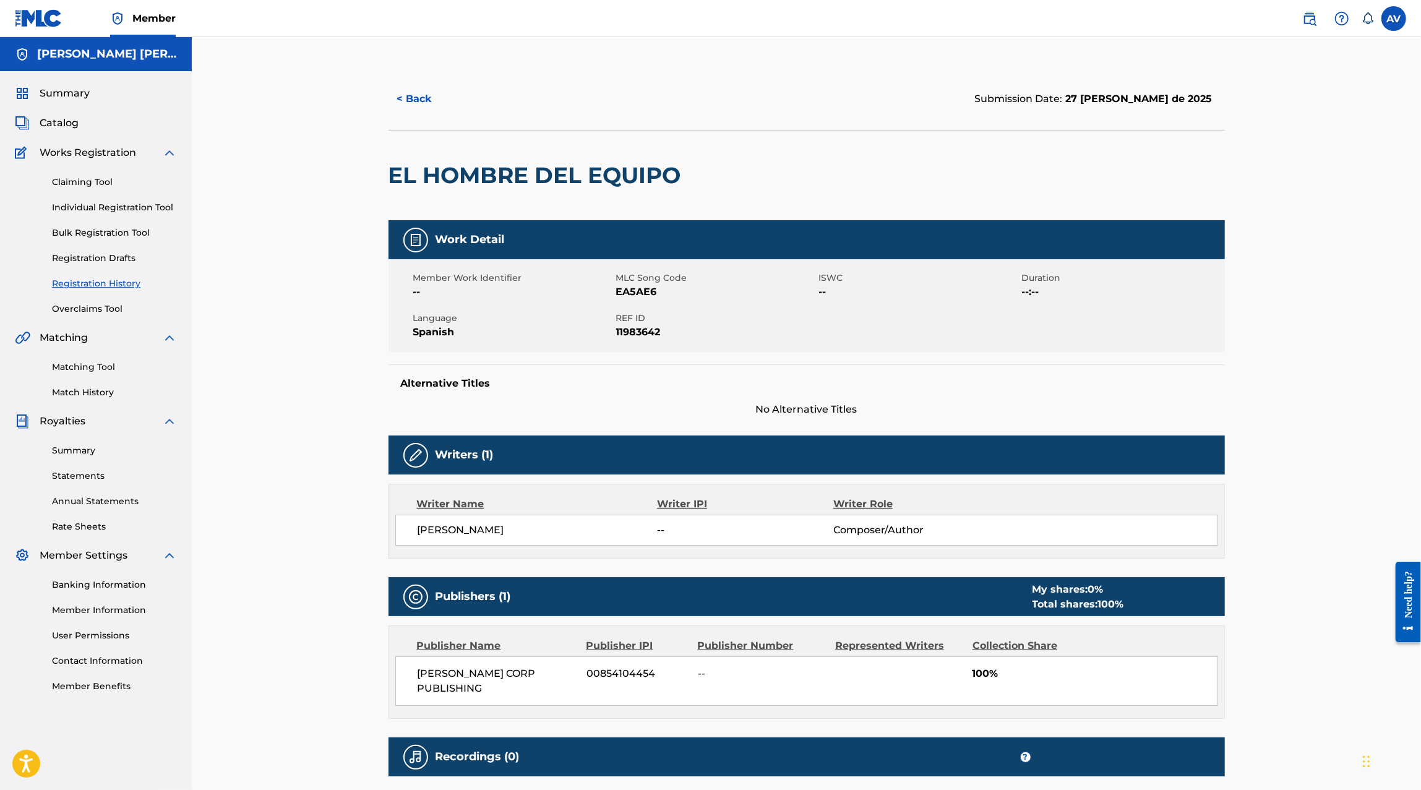
click at [90, 186] on link "Claiming Tool" at bounding box center [114, 182] width 125 height 13
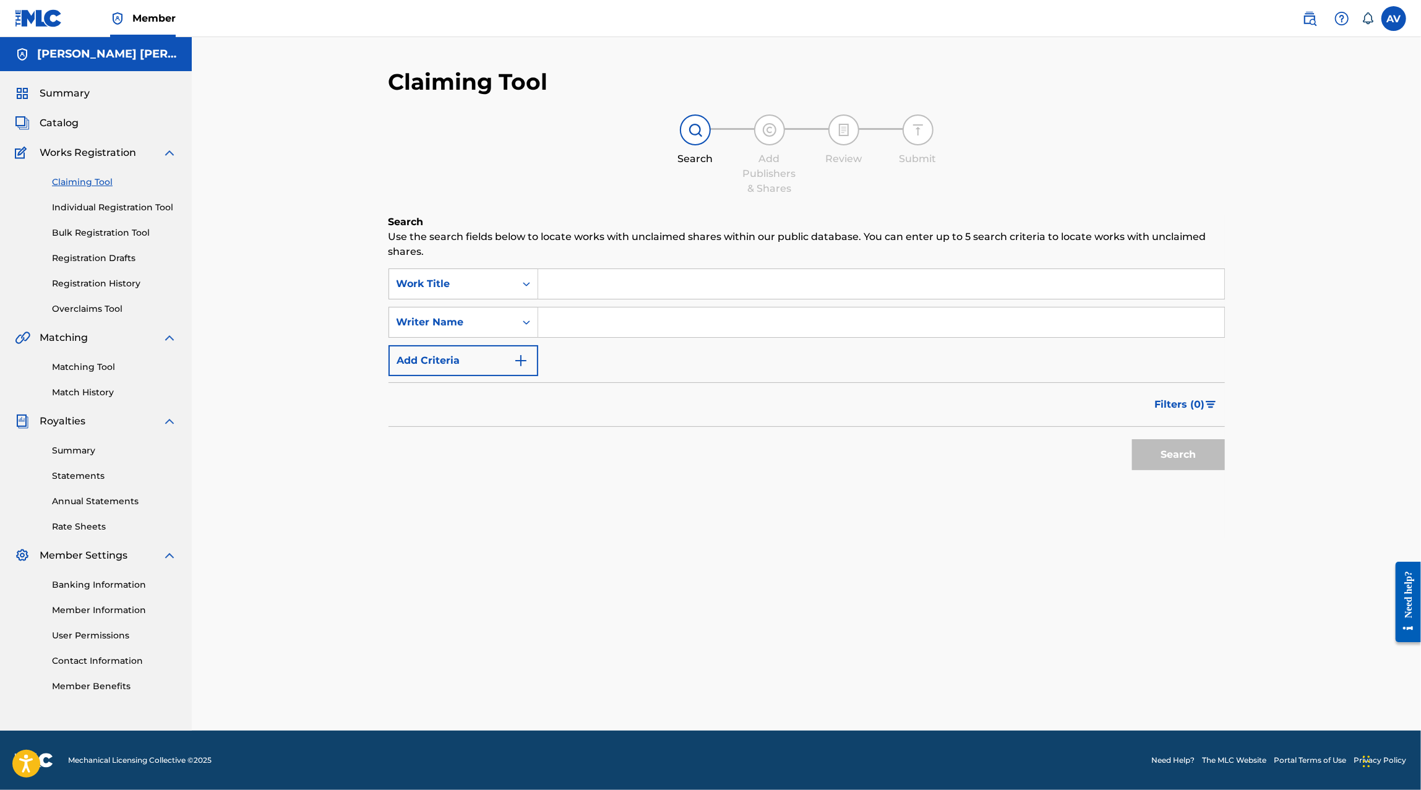
click at [92, 365] on link "Matching Tool" at bounding box center [114, 367] width 125 height 13
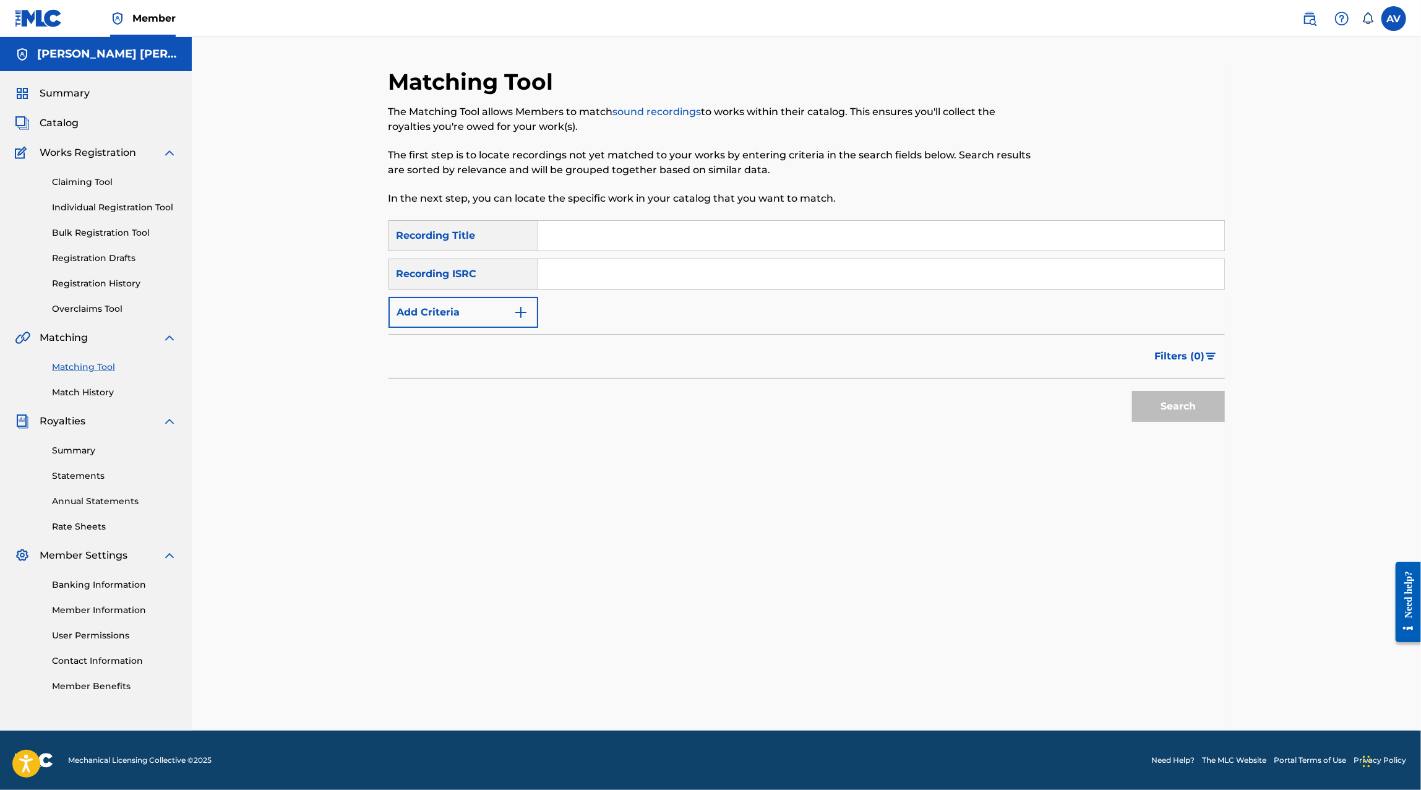
click at [573, 241] on input "Search Form" at bounding box center [881, 236] width 686 height 30
type input "el hombre del equipo"
click at [1132, 391] on button "Search" at bounding box center [1178, 406] width 93 height 31
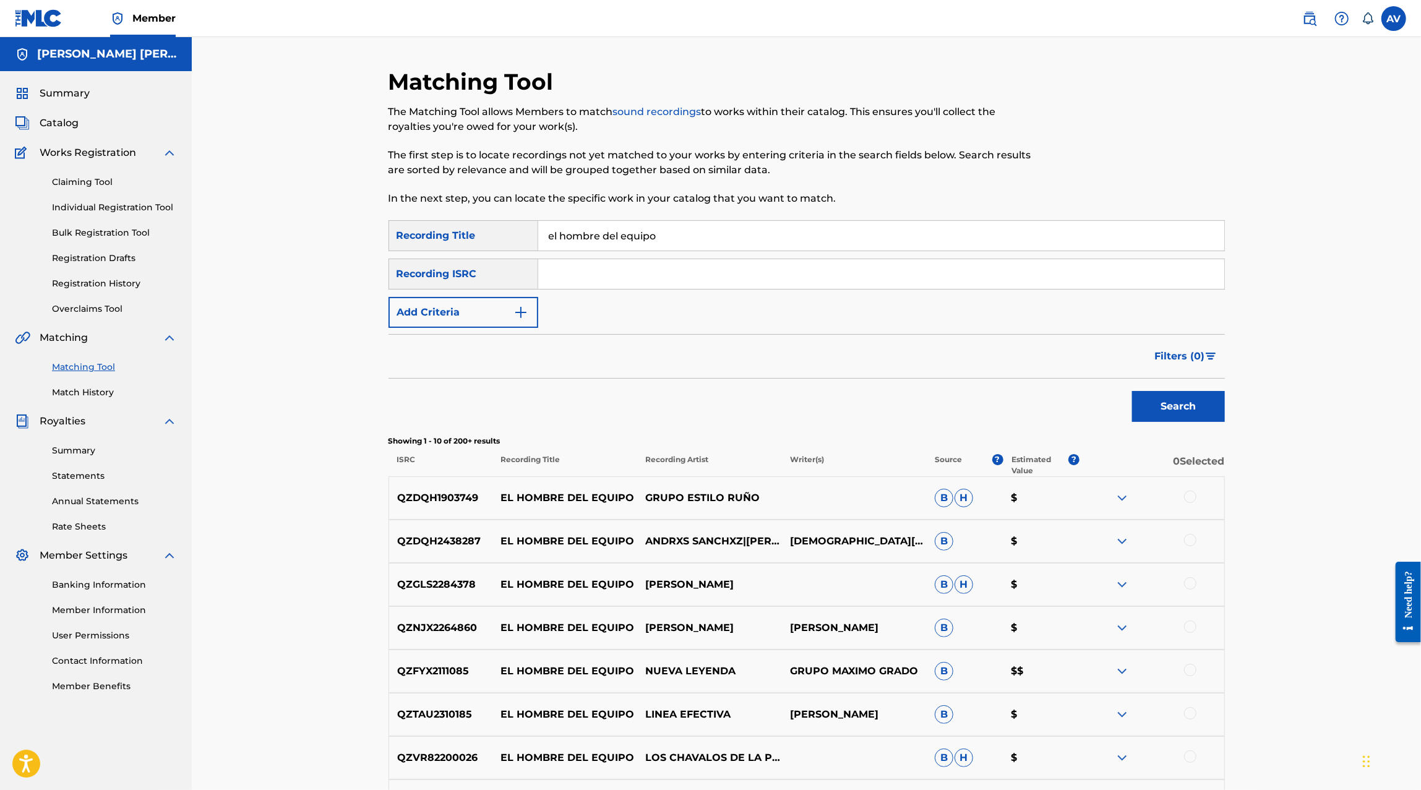
click at [669, 278] on input "Search Form" at bounding box center [881, 274] width 686 height 30
type input "maximo grado"
click at [471, 309] on button "Add Criteria" at bounding box center [463, 312] width 150 height 31
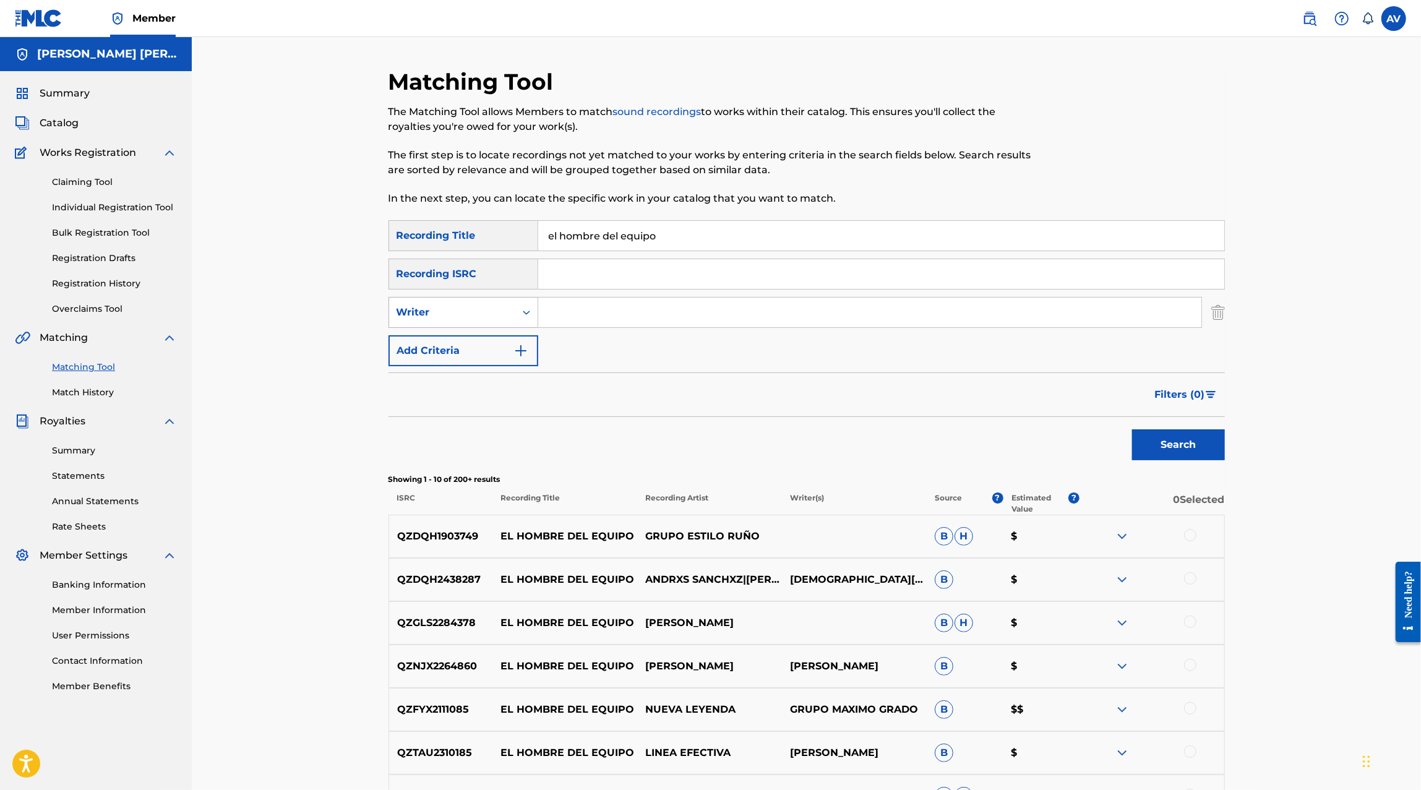
click at [487, 309] on div "Writer" at bounding box center [451, 312] width 111 height 15
click at [488, 341] on div "Recording Artist" at bounding box center [463, 343] width 148 height 31
click at [558, 323] on input "Search Form" at bounding box center [869, 312] width 663 height 30
type input "maximo grado"
click at [1132, 429] on button "Search" at bounding box center [1178, 444] width 93 height 31
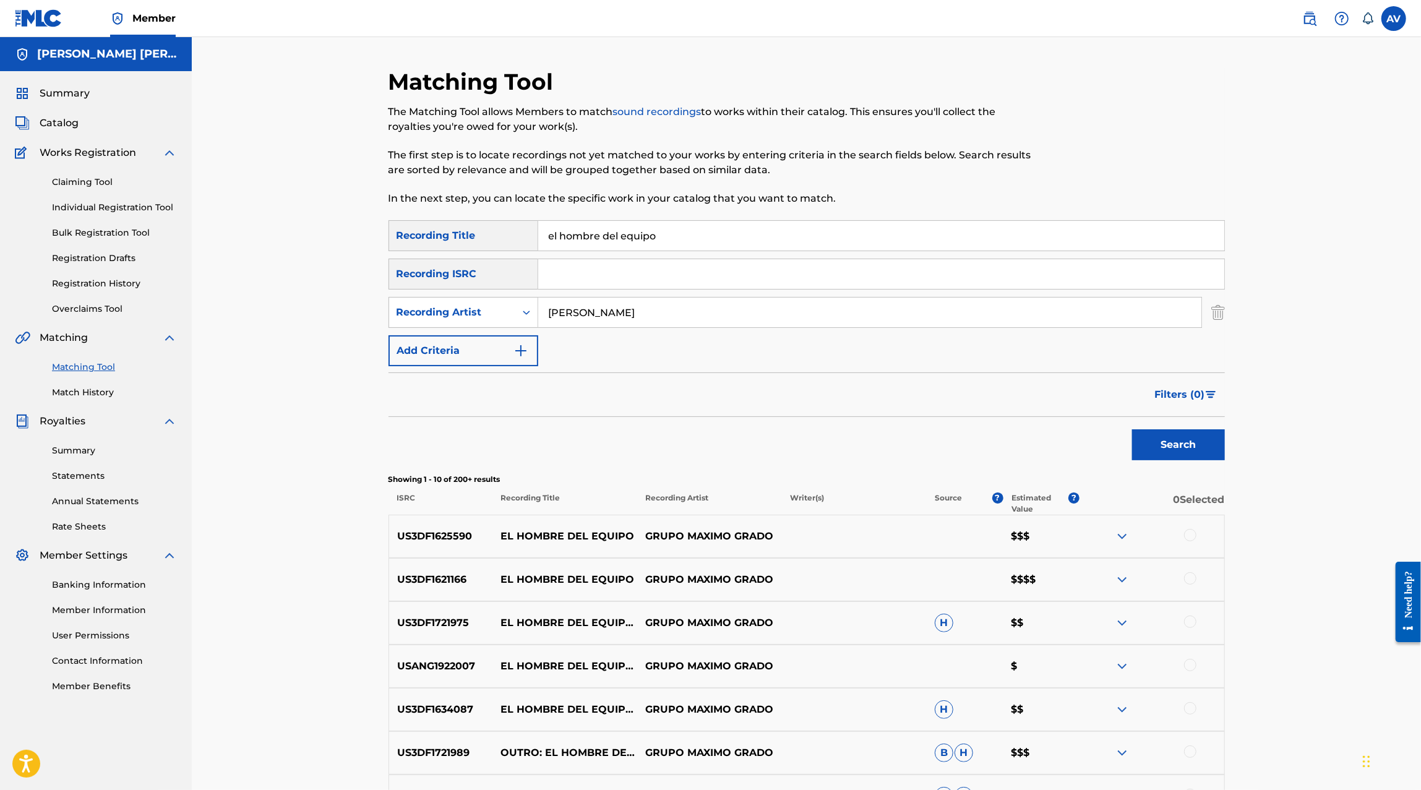
click at [1181, 537] on div at bounding box center [1151, 536] width 145 height 15
click at [1182, 537] on div at bounding box center [1151, 536] width 145 height 15
click at [1186, 537] on div at bounding box center [1190, 535] width 12 height 12
click at [1188, 573] on div at bounding box center [1190, 578] width 12 height 12
click at [1192, 624] on div at bounding box center [1190, 621] width 12 height 12
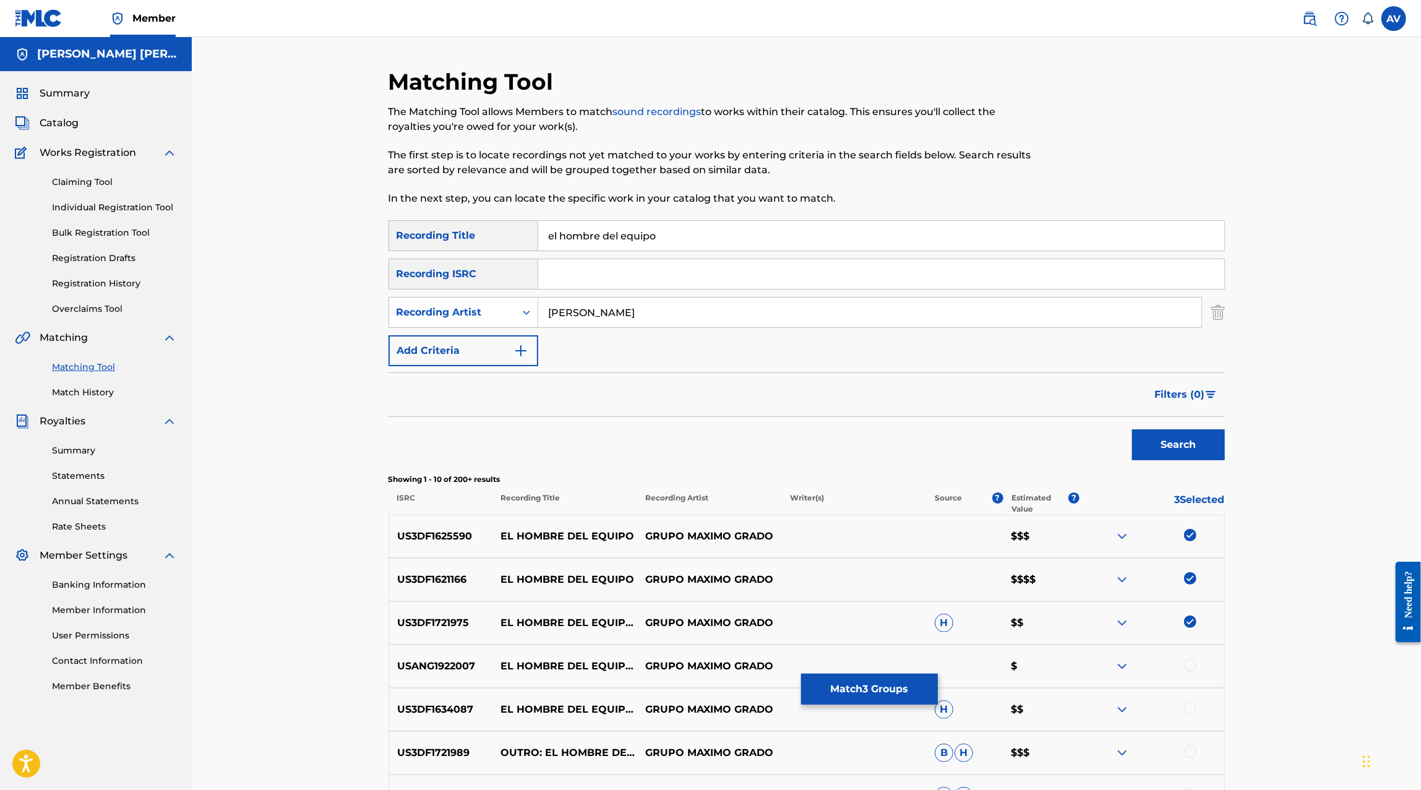
click at [1190, 648] on div "USANG1922007 EL HOMBRE DEL EQUIPO (EN VIVO) GRUPO MAXIMO GRADO $" at bounding box center [806, 665] width 836 height 43
click at [1187, 659] on div at bounding box center [1151, 666] width 145 height 15
click at [1187, 661] on div at bounding box center [1190, 665] width 12 height 12
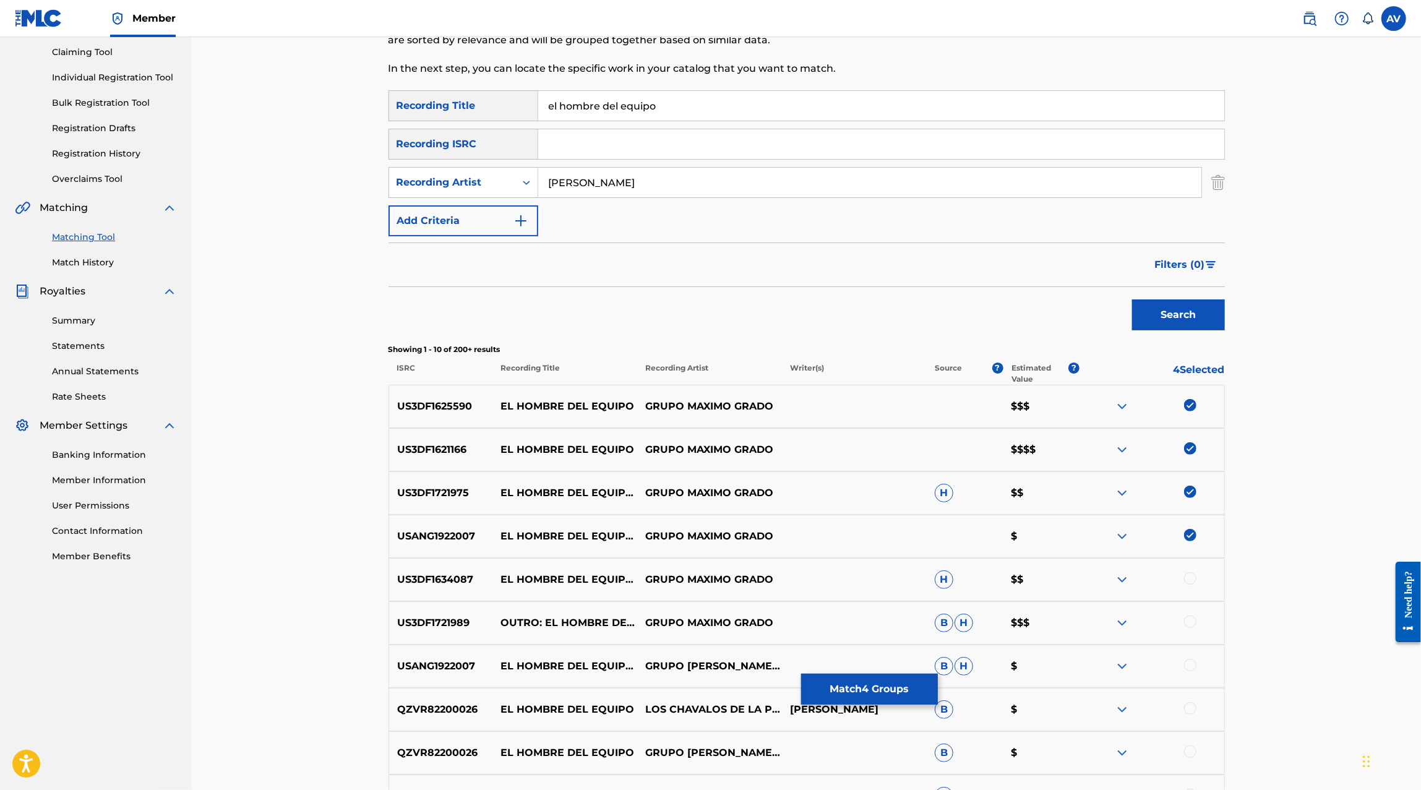
scroll to position [137, 0]
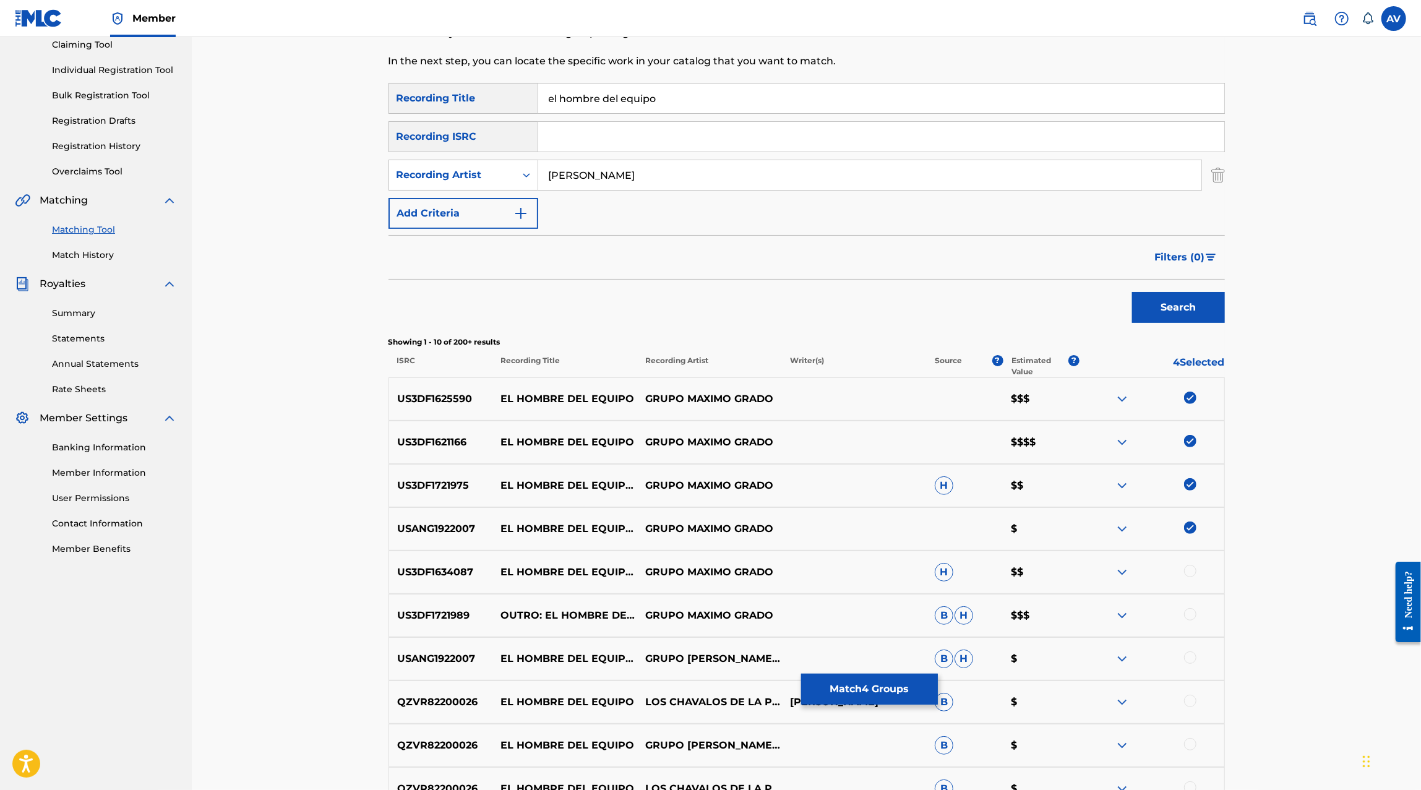
click at [1192, 565] on div at bounding box center [1151, 572] width 145 height 15
click at [1192, 565] on div at bounding box center [1190, 571] width 12 height 12
click at [1189, 608] on div at bounding box center [1190, 614] width 12 height 12
click at [1188, 617] on img at bounding box center [1190, 614] width 12 height 12
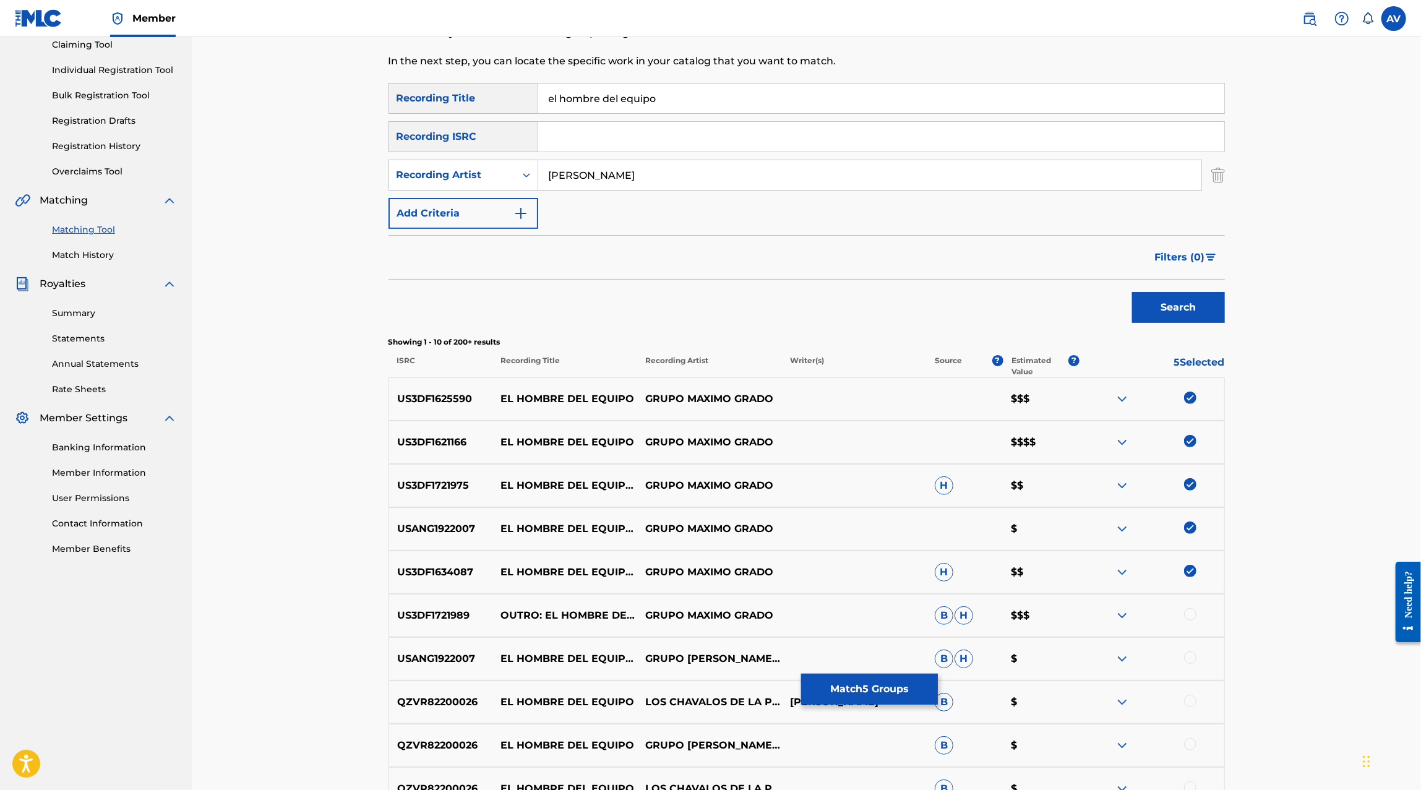
click at [1188, 620] on div at bounding box center [1151, 615] width 145 height 15
click at [1188, 609] on div at bounding box center [1190, 614] width 12 height 12
click at [1187, 649] on div "USANG1922007 EL HOMBRE DEL EQUIPO (EN VIVO) GRUPO MAXIMO GRADO,LA OTRA VANDA|GR…" at bounding box center [806, 658] width 836 height 43
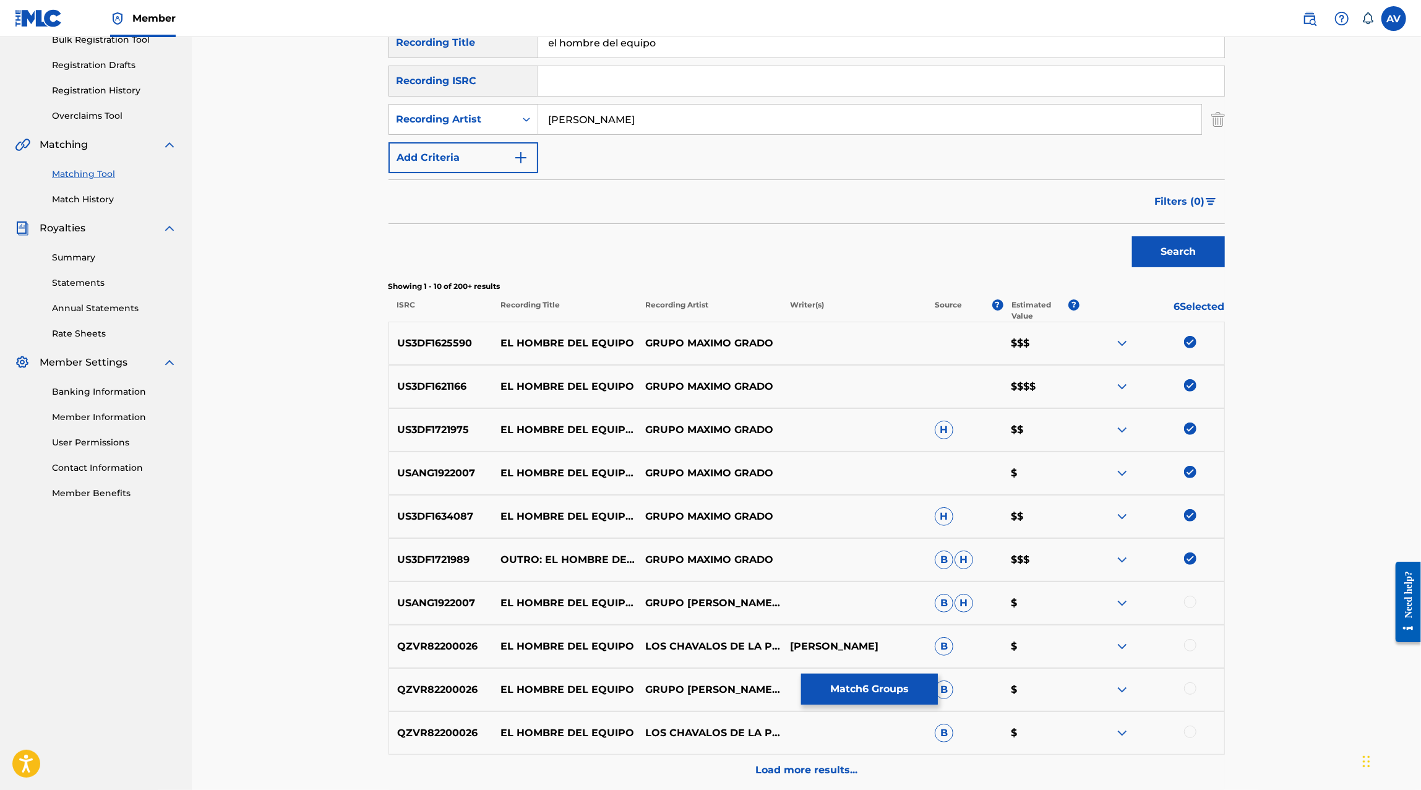
click at [1187, 600] on div at bounding box center [1190, 602] width 12 height 12
click at [1187, 643] on div at bounding box center [1190, 645] width 12 height 12
click at [1187, 697] on div "QZVR82200026 EL HOMBRE DEL EQUIPO GRUPO MAXIMO GRADO,LOS CHAVALOS DE LA PERLA B…" at bounding box center [806, 689] width 836 height 43
click at [1189, 683] on div at bounding box center [1190, 688] width 12 height 12
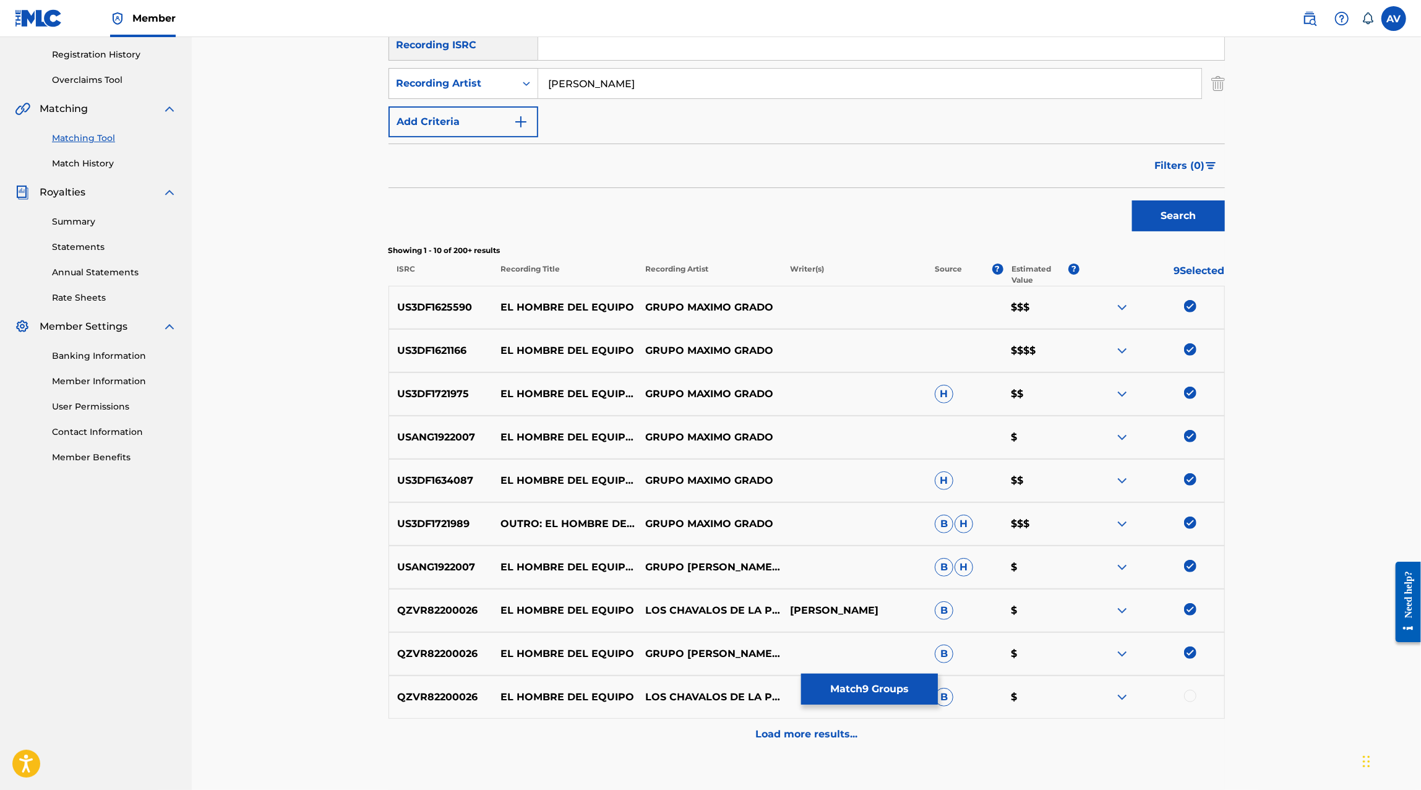
scroll to position [250, 0]
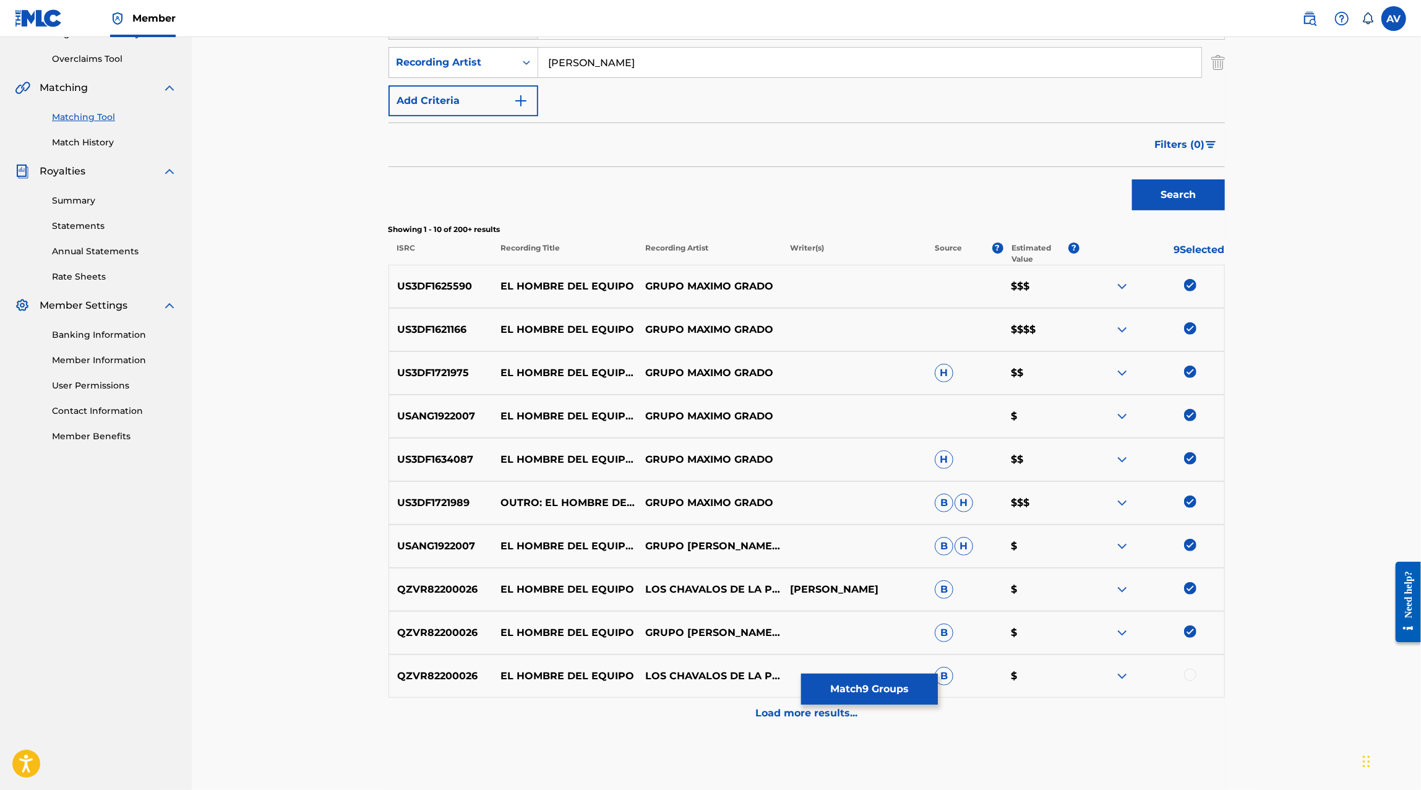
click at [1183, 670] on div at bounding box center [1151, 676] width 145 height 15
click at [1190, 672] on div at bounding box center [1190, 675] width 12 height 12
click at [807, 724] on div "Load more results..." at bounding box center [806, 713] width 836 height 31
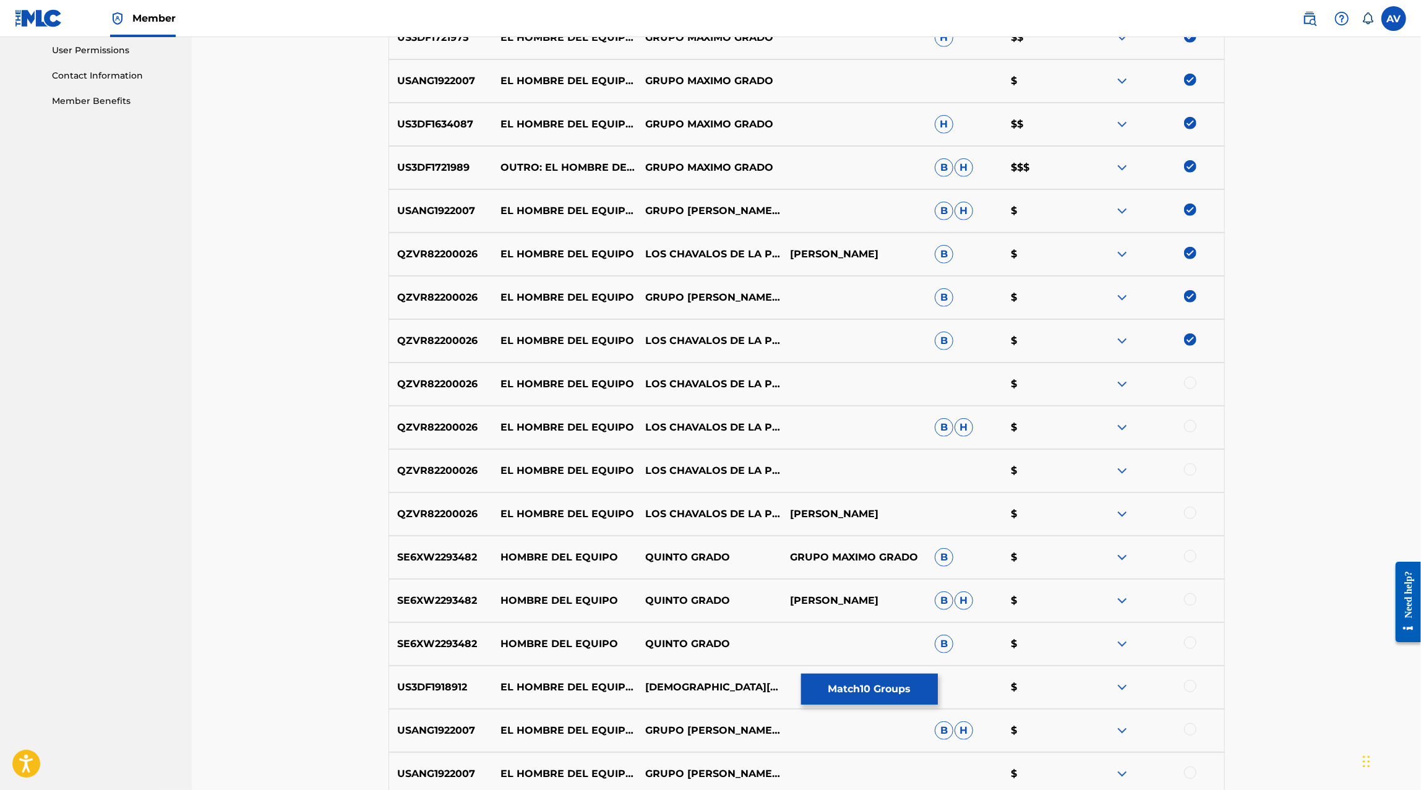
scroll to position [654, 0]
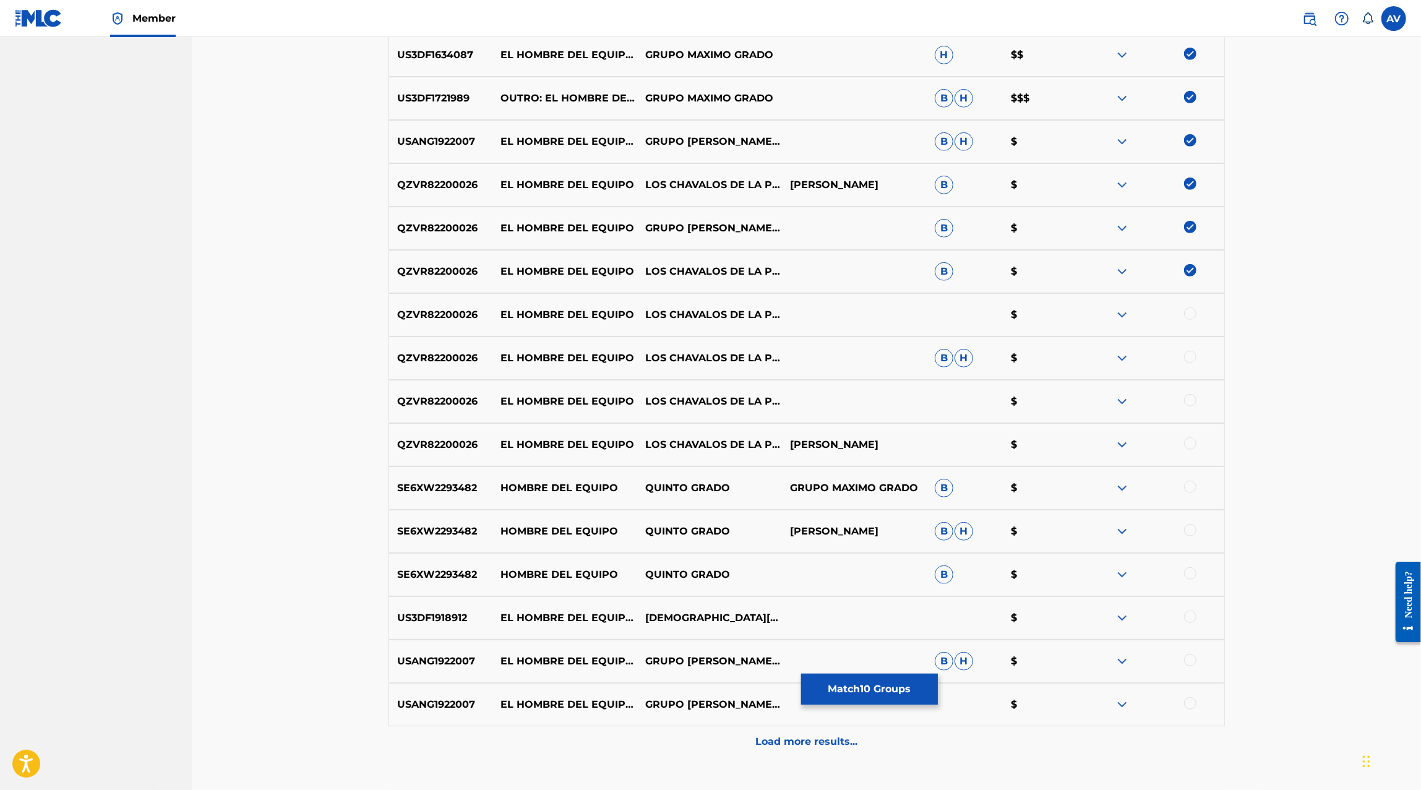
click at [1190, 315] on div at bounding box center [1190, 313] width 12 height 12
click at [1190, 361] on div at bounding box center [1190, 357] width 12 height 12
click at [1190, 387] on div "QZVR82200026 EL HOMBRE DEL EQUIPO LOS CHAVALOS DE LA PERLA,GRUPO MAXIMO GRADO $" at bounding box center [806, 401] width 836 height 43
click at [1190, 394] on div at bounding box center [1190, 400] width 12 height 12
click at [1192, 450] on div at bounding box center [1151, 444] width 145 height 15
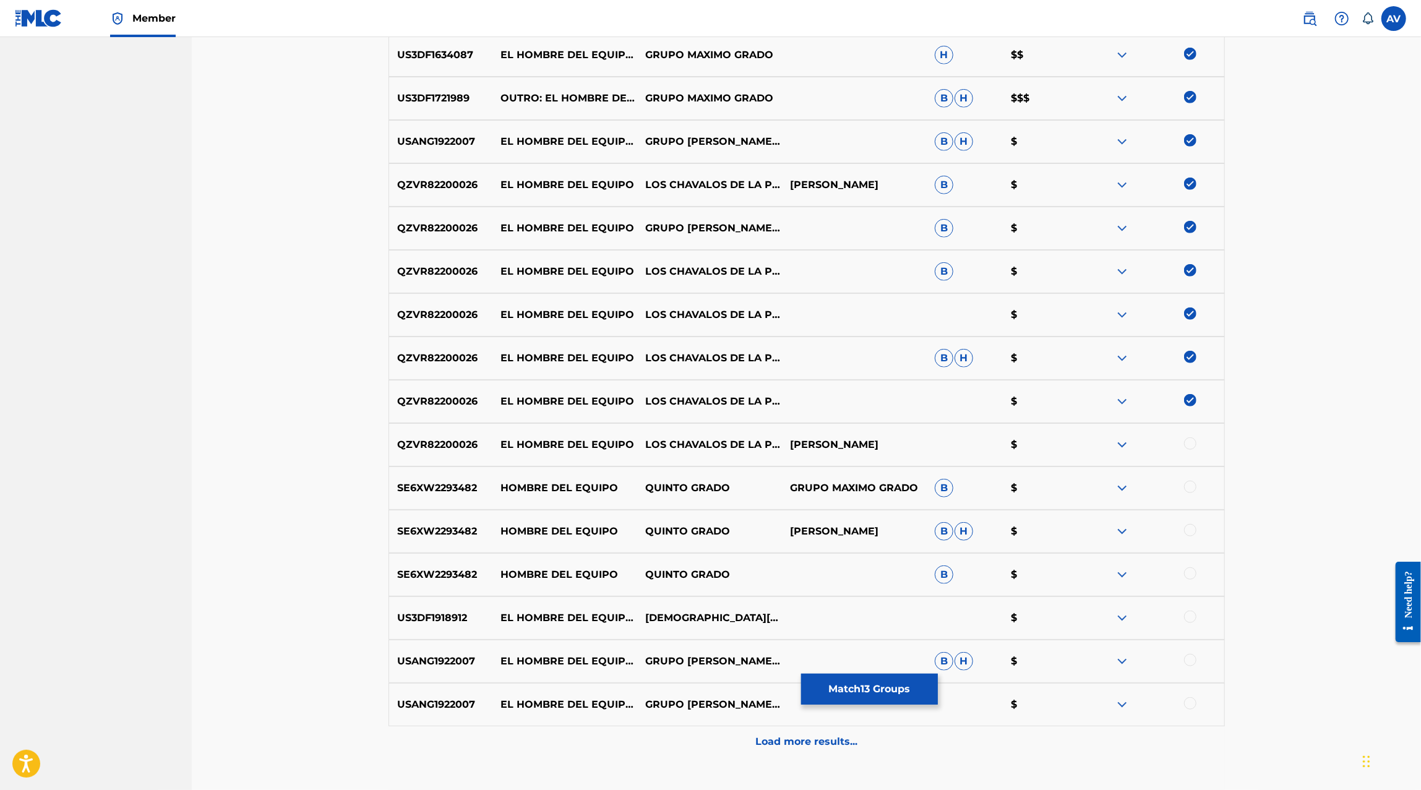
click at [1192, 444] on div at bounding box center [1190, 443] width 12 height 12
click at [1197, 500] on div "SE6XW2293482 HOMBRE DEL EQUIPO QUINTO GRADO GRUPO MAXIMO GRADO B $" at bounding box center [806, 487] width 836 height 43
click at [1197, 492] on div at bounding box center [1151, 488] width 145 height 15
click at [1197, 490] on div at bounding box center [1151, 488] width 145 height 15
click at [1195, 489] on div at bounding box center [1190, 487] width 12 height 12
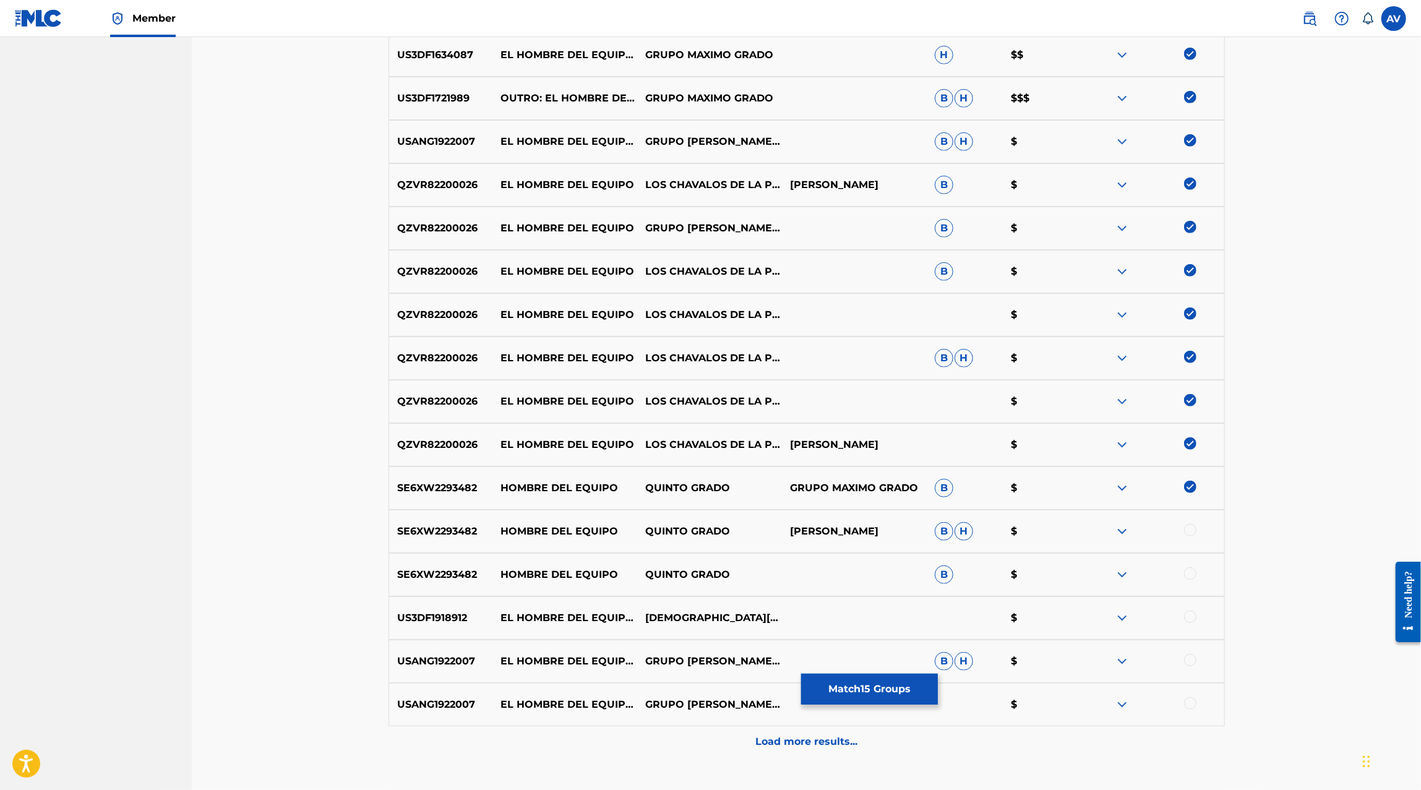
click at [1193, 536] on div at bounding box center [1151, 531] width 145 height 15
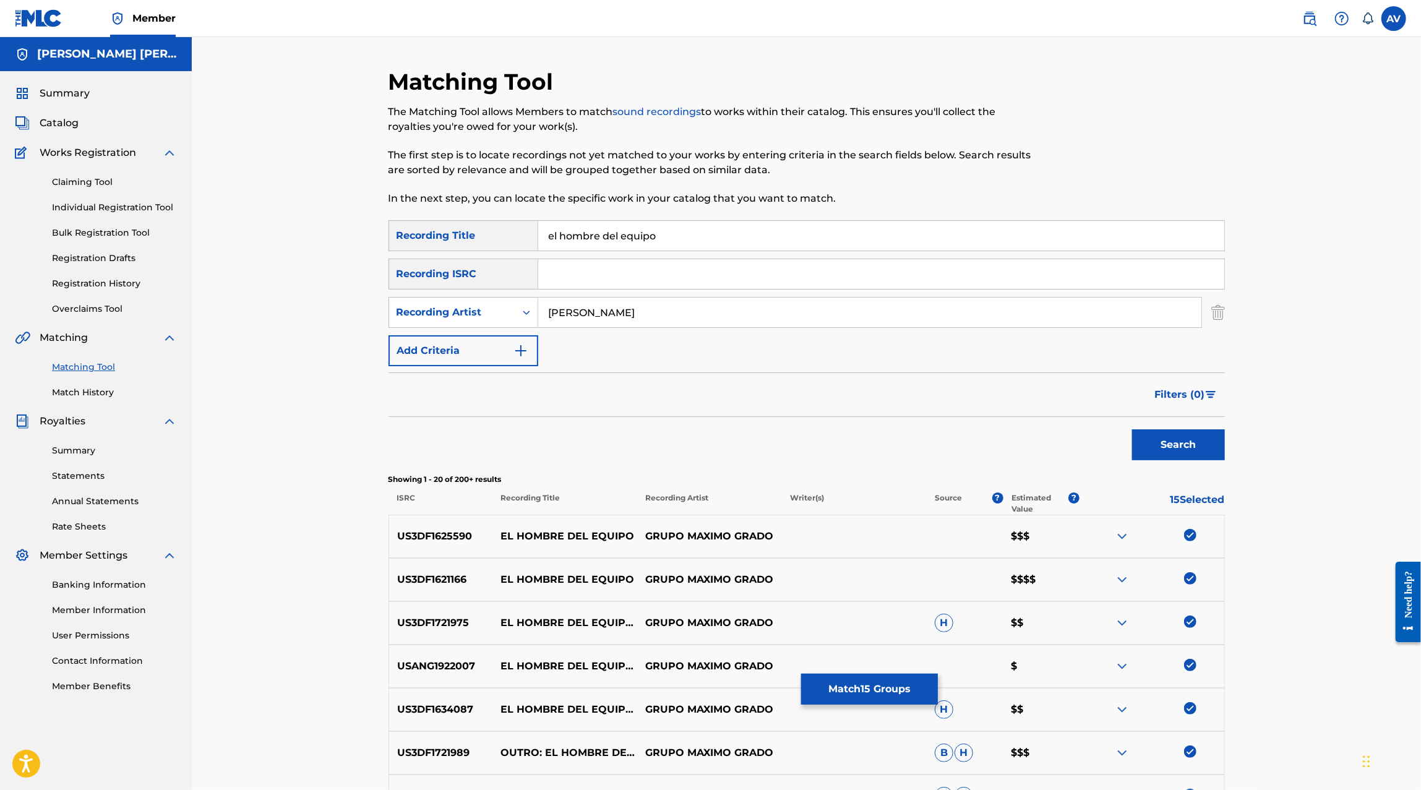
click at [437, 575] on p "US3DF1621166" at bounding box center [441, 579] width 104 height 15
copy p "US3DF1621166"
click at [553, 283] on input "Search Form" at bounding box center [881, 274] width 686 height 30
paste input "US3DF1621166"
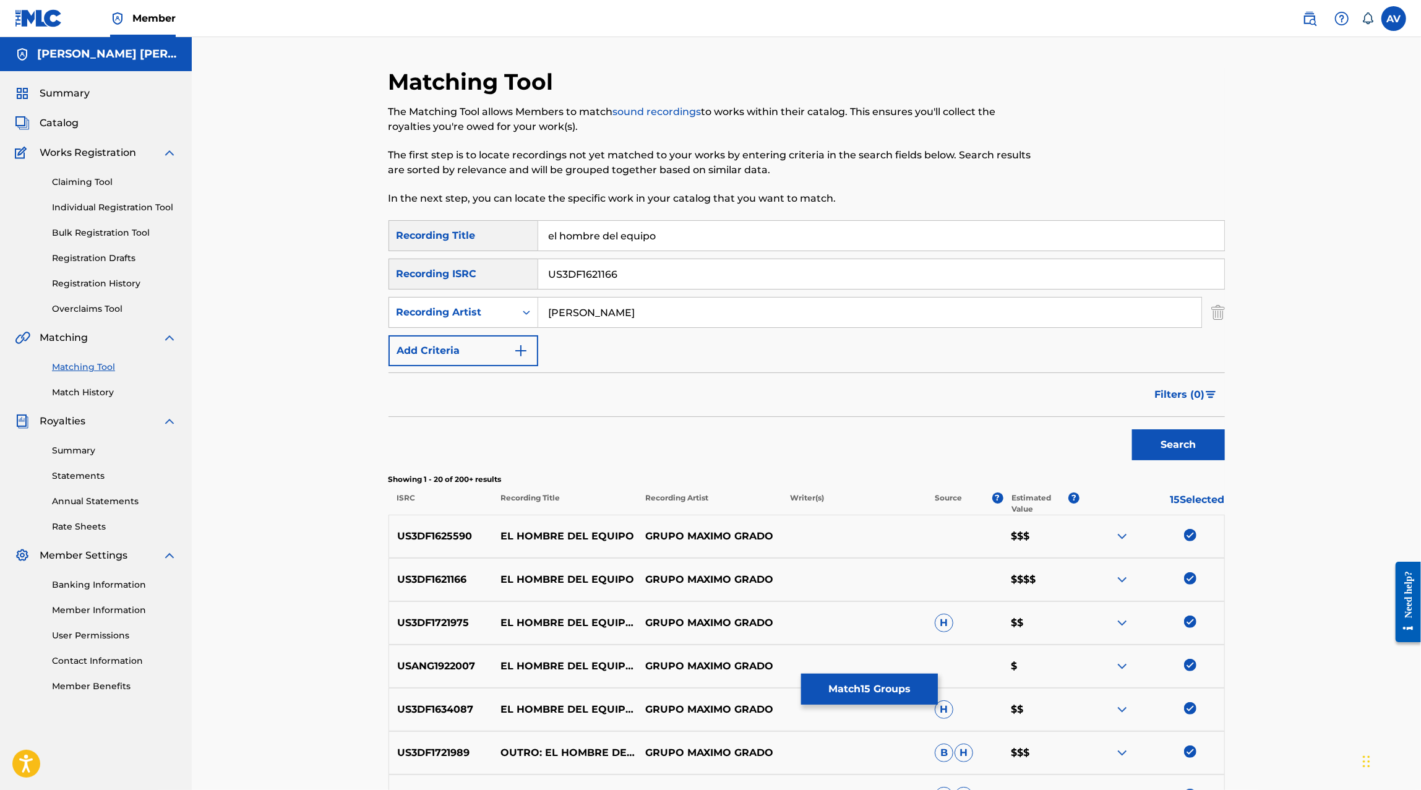
type input "US3DF1621166"
click at [569, 317] on input "maximo grado" at bounding box center [869, 312] width 663 height 30
click at [1132, 429] on button "Search" at bounding box center [1178, 444] width 93 height 31
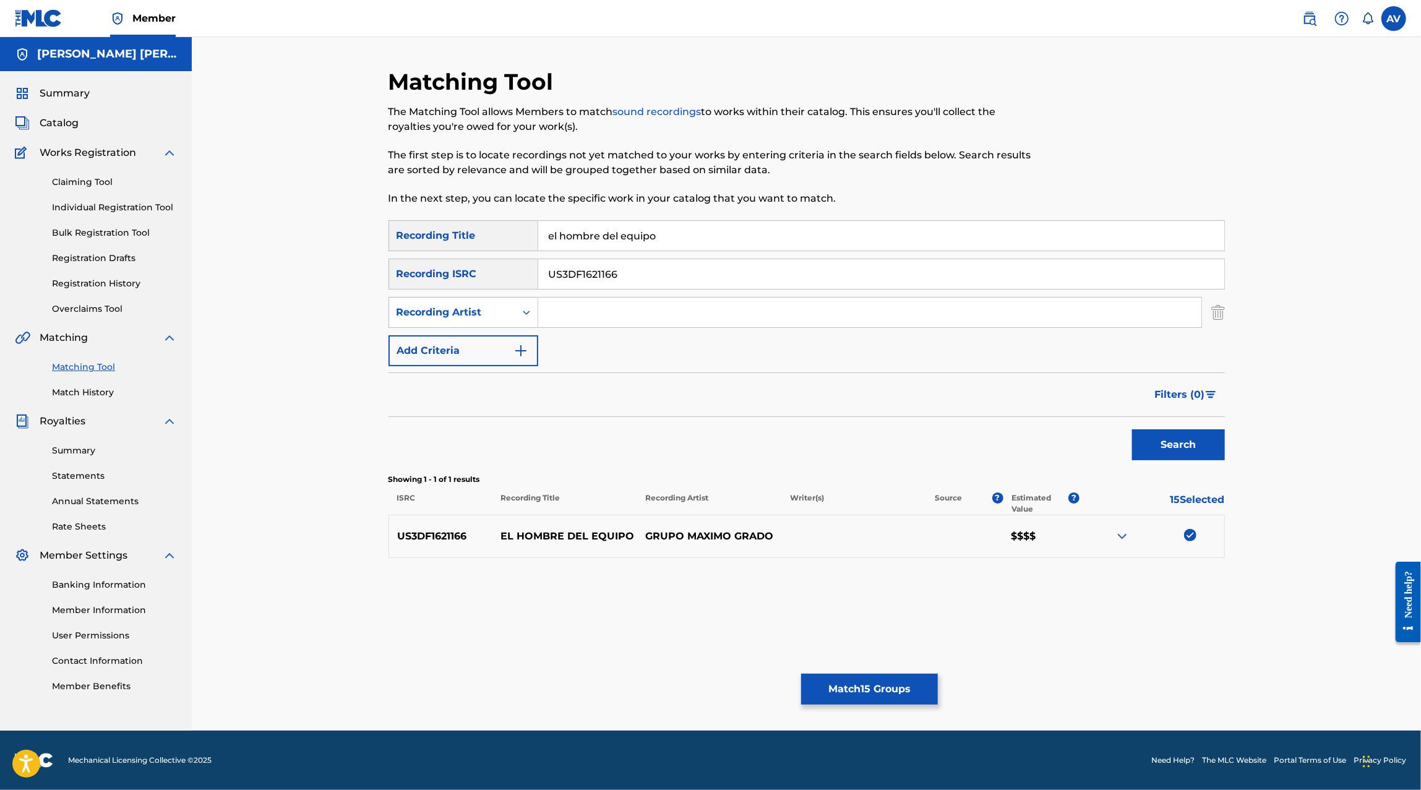
click at [578, 278] on input "US3DF1621166" at bounding box center [881, 274] width 686 height 30
click at [495, 321] on div "Recording Artist" at bounding box center [452, 313] width 126 height 24
click at [484, 344] on div "Writer" at bounding box center [463, 343] width 148 height 31
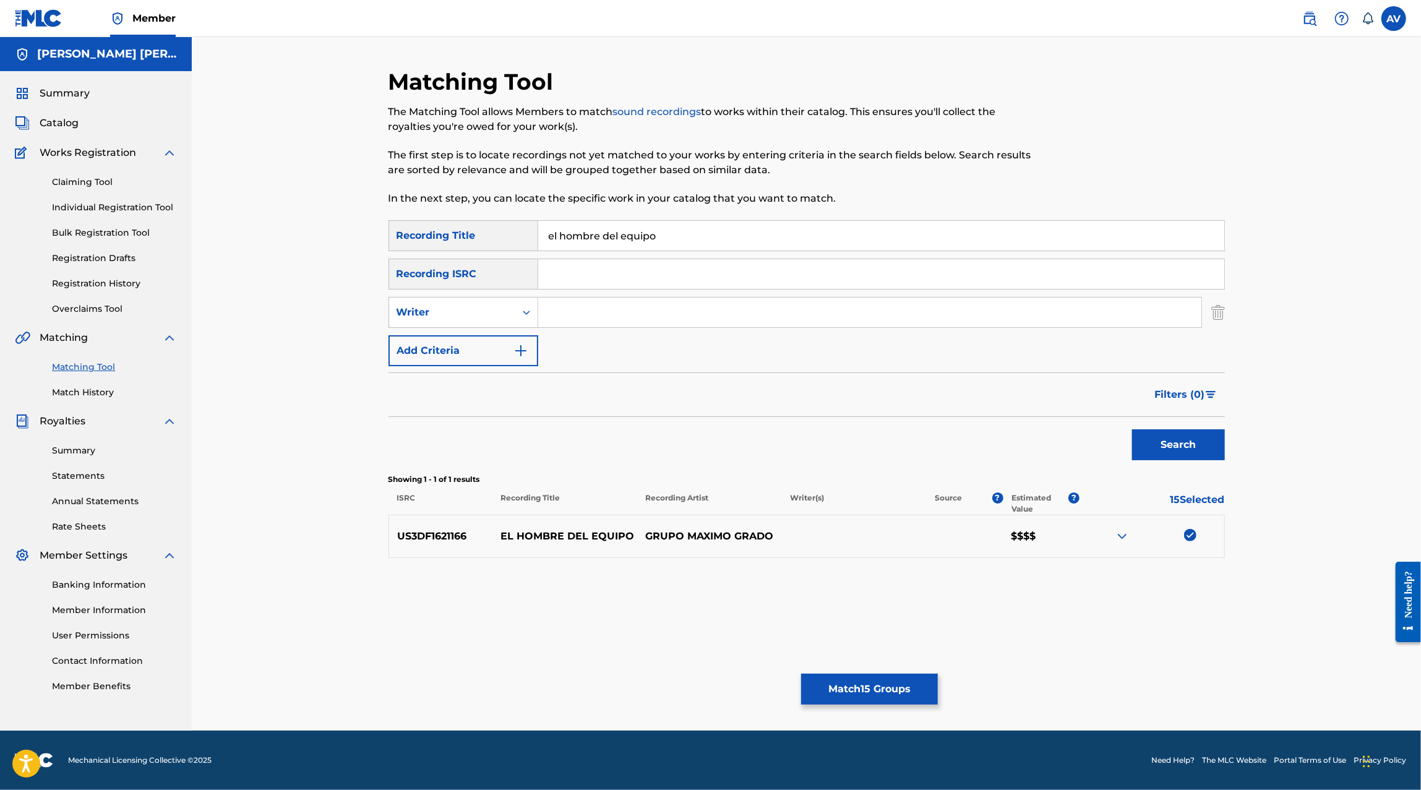
click at [586, 313] on input "Search Form" at bounding box center [869, 312] width 663 height 30
type input "felix felix"
click at [1132, 429] on button "Search" at bounding box center [1178, 444] width 93 height 31
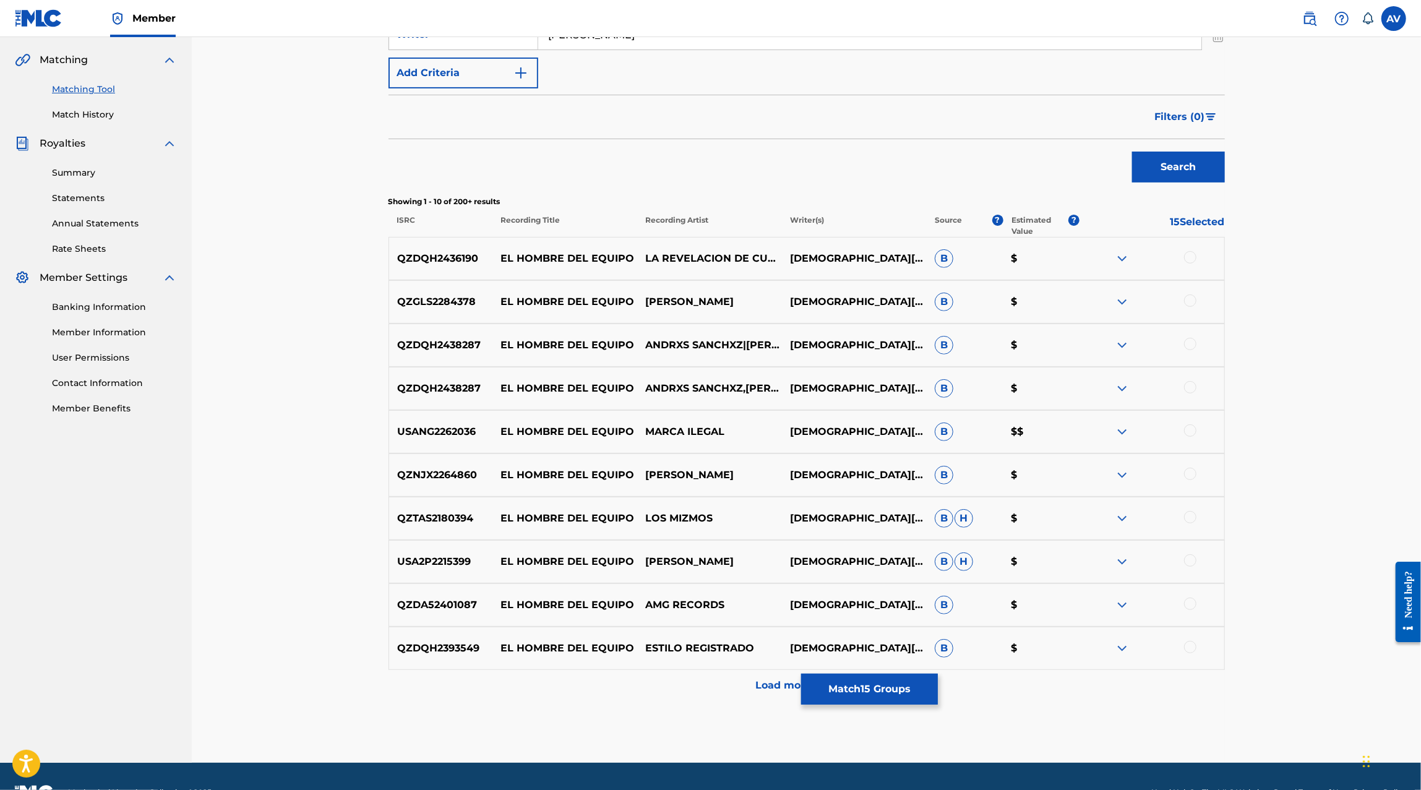
scroll to position [296, 0]
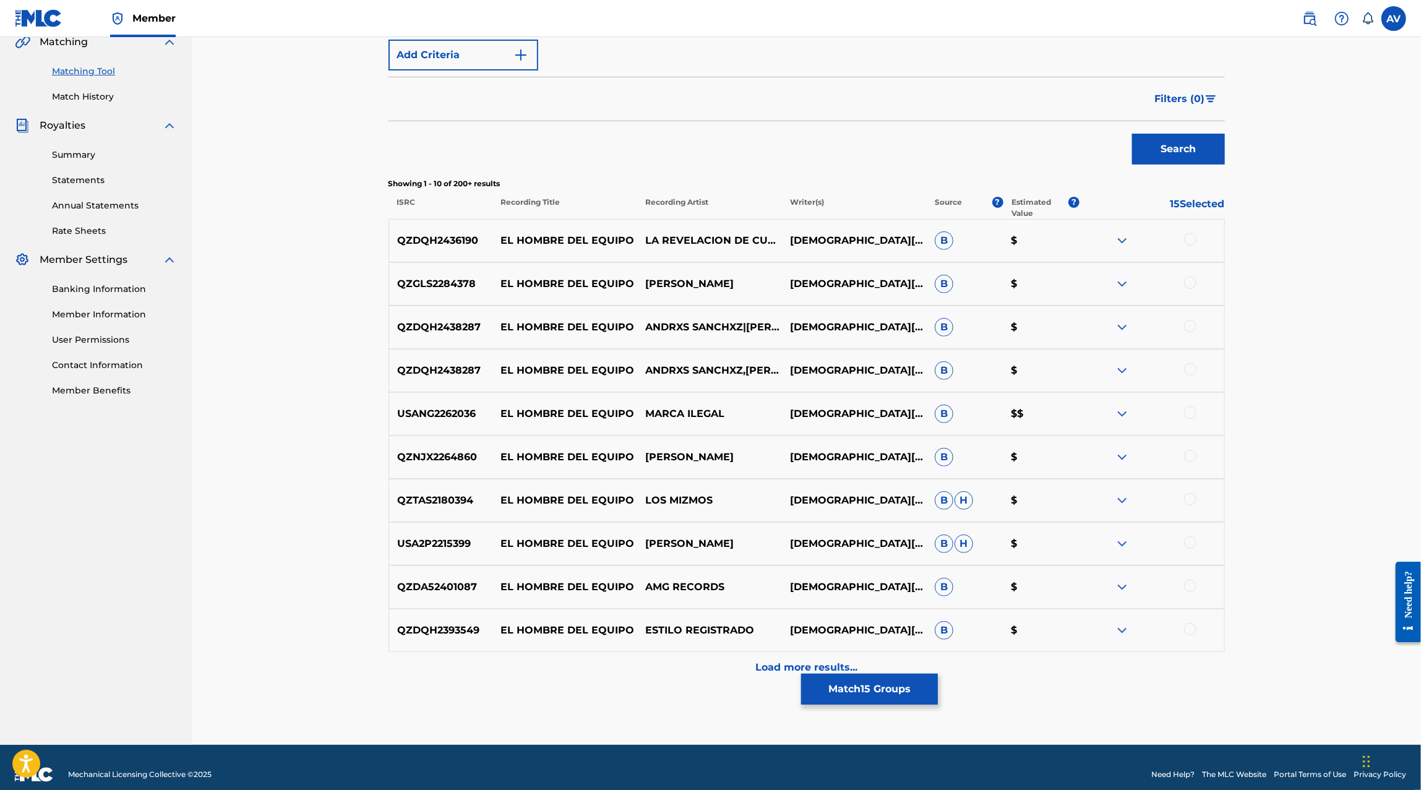
click at [1186, 242] on div at bounding box center [1190, 239] width 12 height 12
click at [1187, 275] on div "QZGLS2284378 EL HOMBRE DEL EQUIPO ADRIAN GONZALEZ CHRISTIAN MICHELLE FELIX FELI…" at bounding box center [806, 283] width 836 height 43
click at [1187, 281] on div at bounding box center [1190, 282] width 12 height 12
click at [1187, 314] on div "QZDQH2438287 EL HOMBRE DEL EQUIPO ANDRXS SANCHXZ|CARLON V CHRISTIAN FELIX B $" at bounding box center [806, 327] width 836 height 43
click at [1187, 317] on div "QZDQH2438287 EL HOMBRE DEL EQUIPO ANDRXS SANCHXZ|CARLON V CHRISTIAN FELIX B $" at bounding box center [806, 327] width 836 height 43
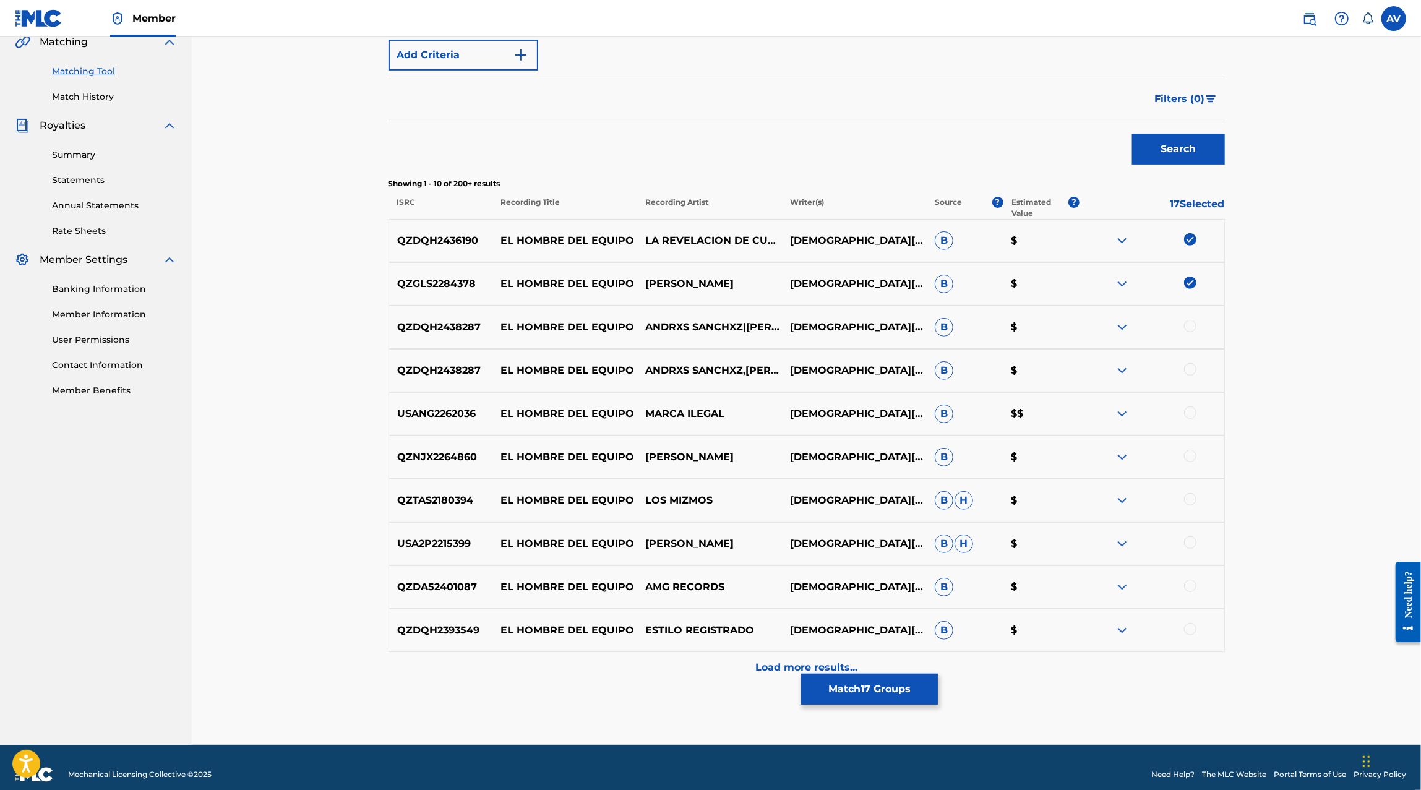
click at [1189, 327] on div at bounding box center [1190, 326] width 12 height 12
click at [1191, 367] on div at bounding box center [1190, 369] width 12 height 12
click at [1191, 417] on div at bounding box center [1190, 412] width 12 height 12
click at [1191, 460] on div at bounding box center [1190, 456] width 12 height 12
click at [1191, 502] on div at bounding box center [1190, 499] width 12 height 12
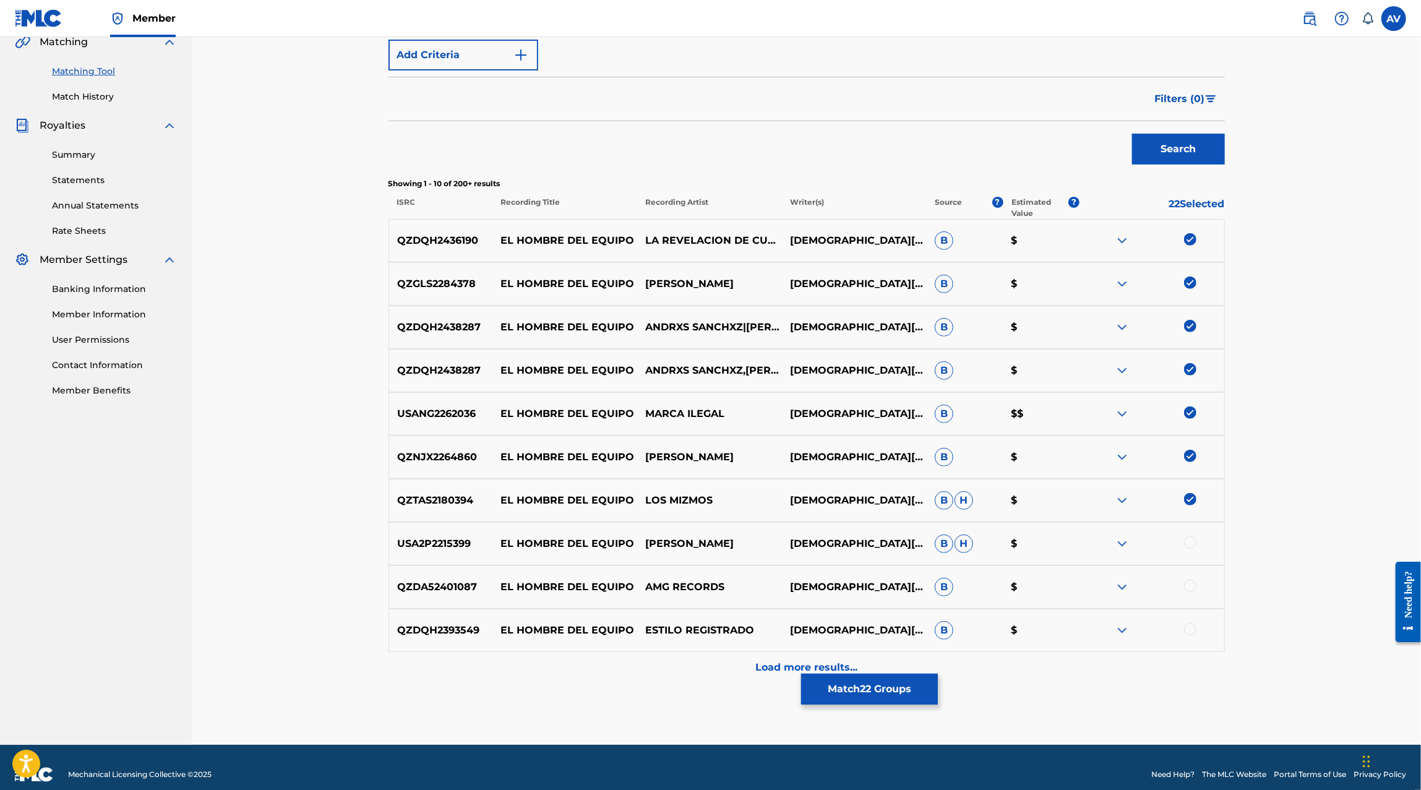
click at [1191, 529] on div "USA2P2215399 EL HOMBRE DEL EQUIPO KEVIN VILLANUEVA CHRISTIAN FELIX B H $" at bounding box center [806, 543] width 836 height 43
click at [1191, 545] on div at bounding box center [1190, 542] width 12 height 12
click at [1192, 588] on div at bounding box center [1190, 585] width 12 height 12
click at [1192, 624] on div at bounding box center [1190, 629] width 12 height 12
click at [863, 686] on button "Match 25 Groups" at bounding box center [869, 688] width 137 height 31
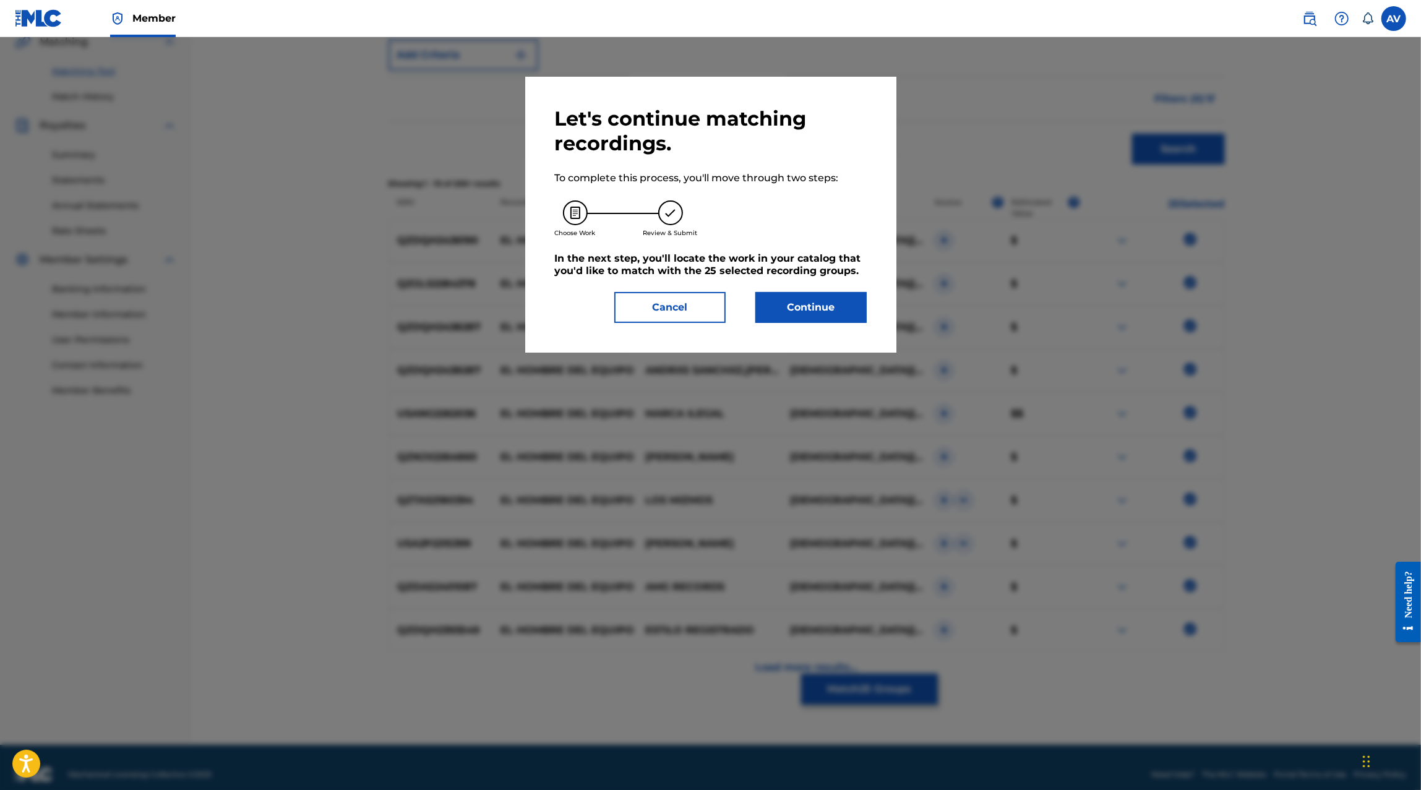
click at [691, 302] on button "Cancel" at bounding box center [669, 307] width 111 height 31
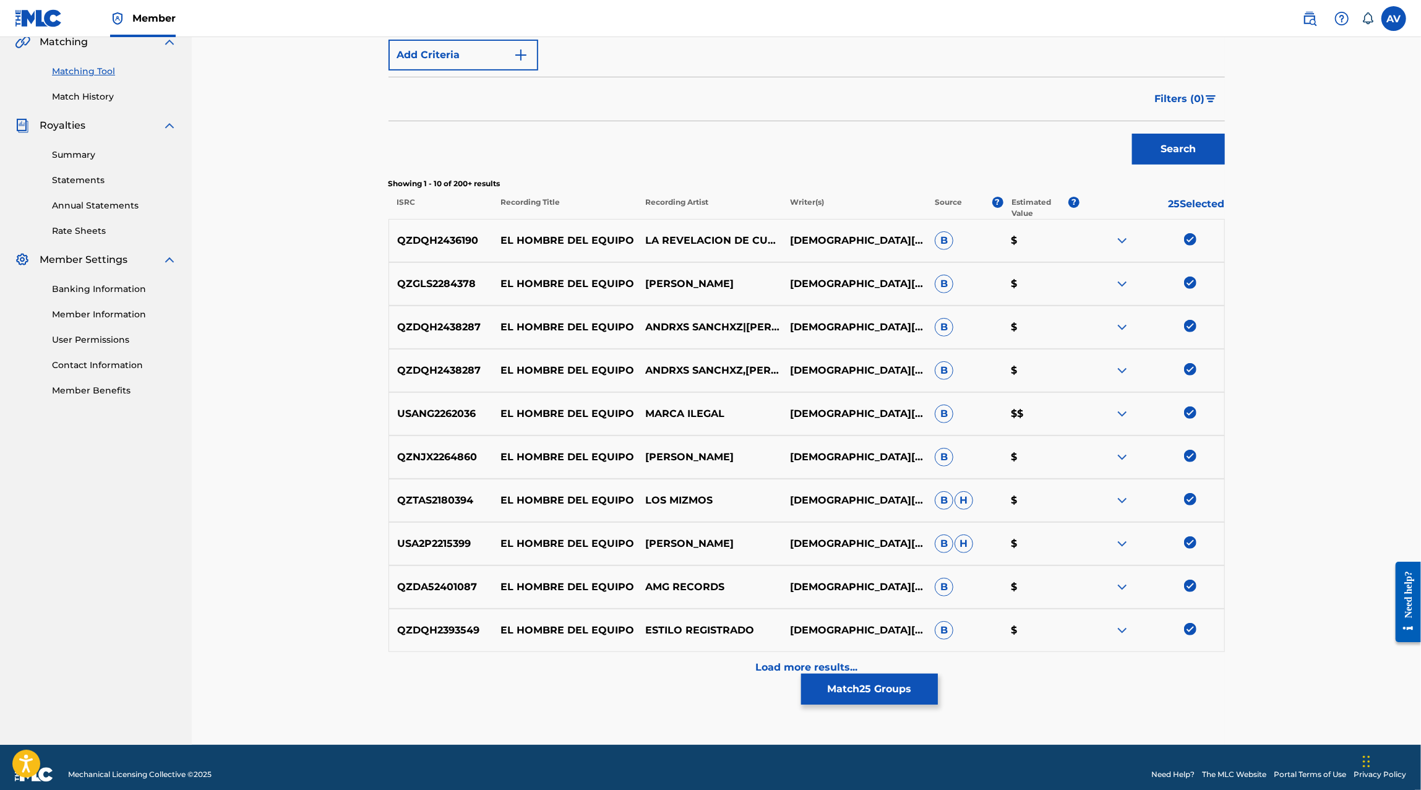
click at [803, 666] on p "Load more results..." at bounding box center [806, 667] width 102 height 15
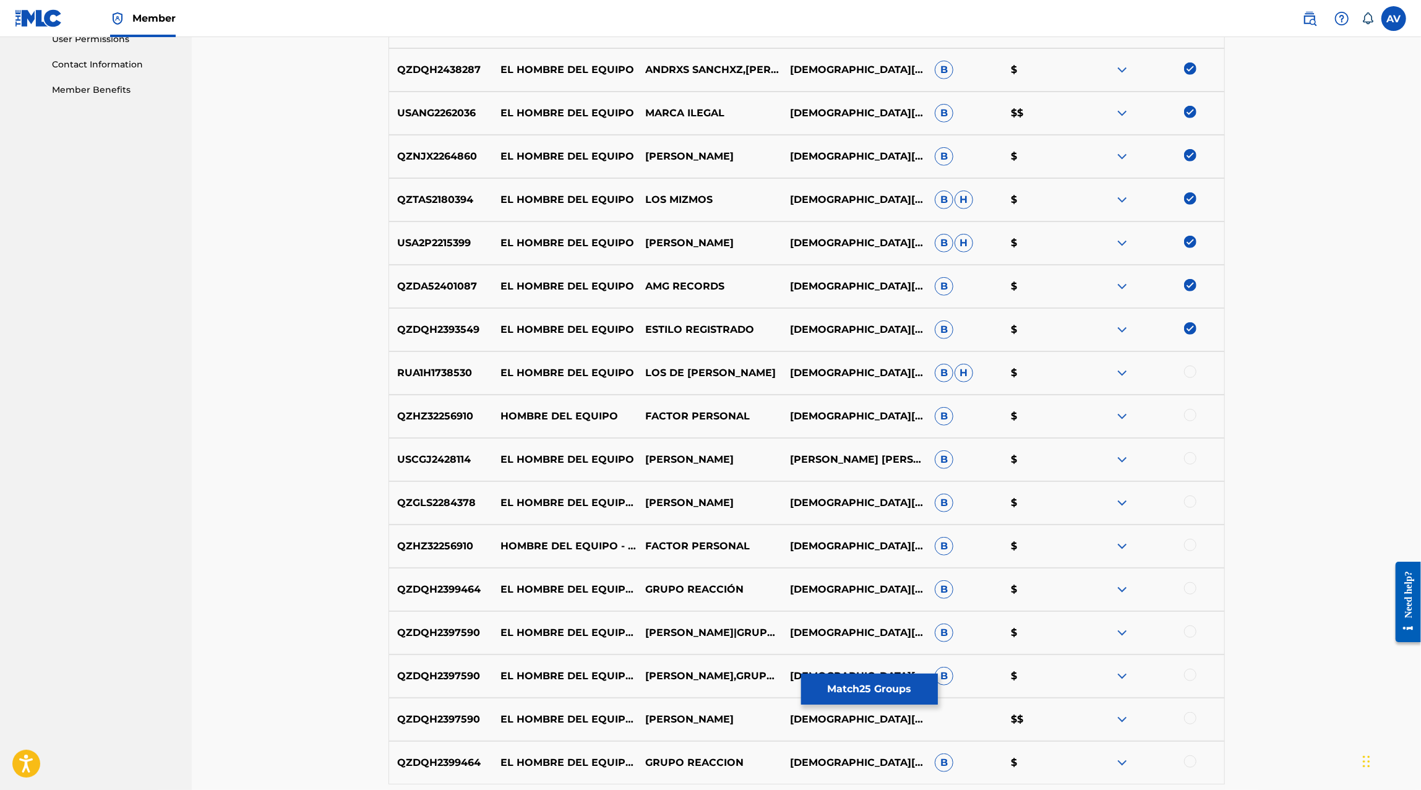
scroll to position [606, 0]
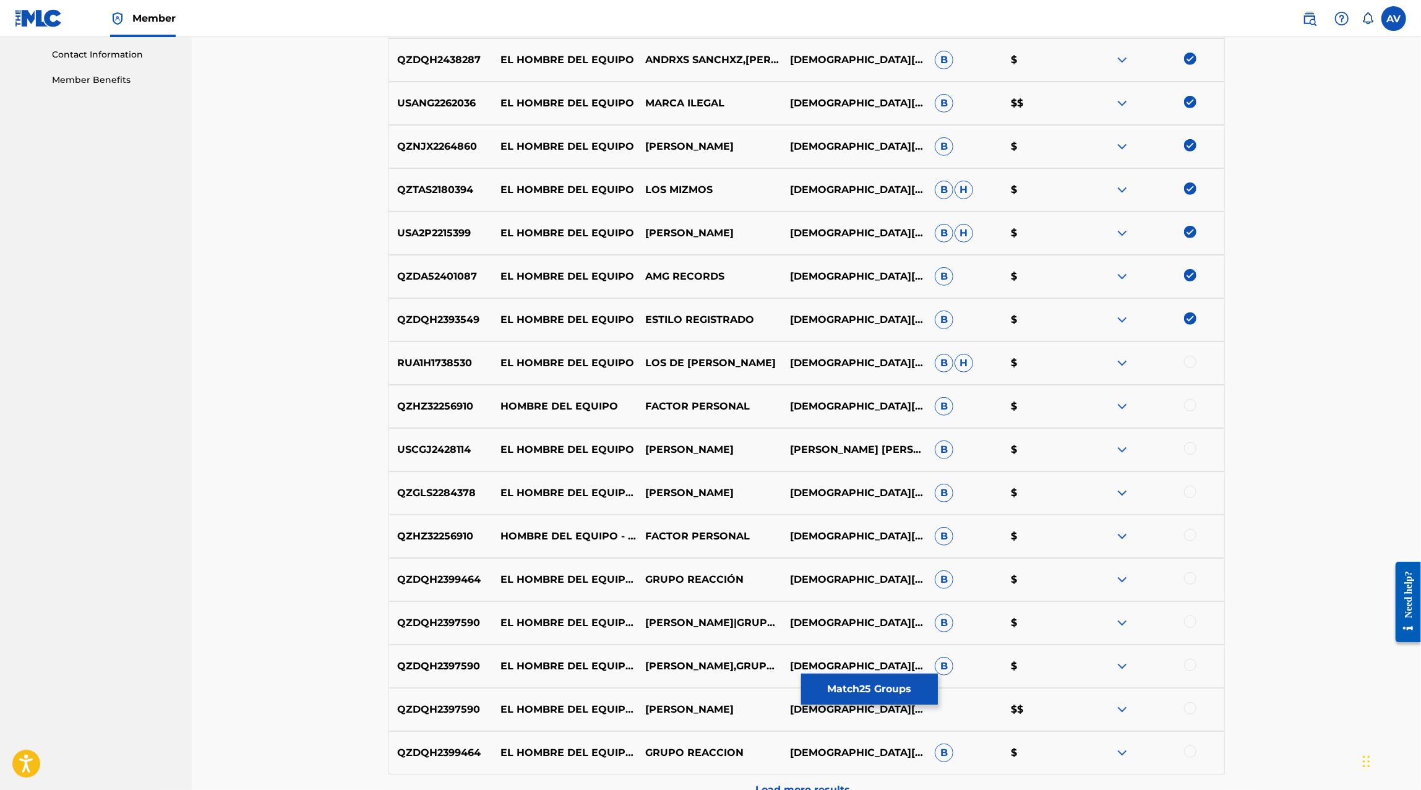
click at [1194, 364] on div at bounding box center [1190, 362] width 12 height 12
click at [1187, 424] on div "QZHZ32256910 HOMBRE DEL EQUIPO FACTOR PERSONAL CHRISTIAN FELIX B $" at bounding box center [806, 406] width 836 height 43
click at [1192, 404] on div at bounding box center [1190, 405] width 12 height 12
click at [1192, 455] on div at bounding box center [1151, 449] width 145 height 15
click at [1192, 447] on div at bounding box center [1190, 448] width 12 height 12
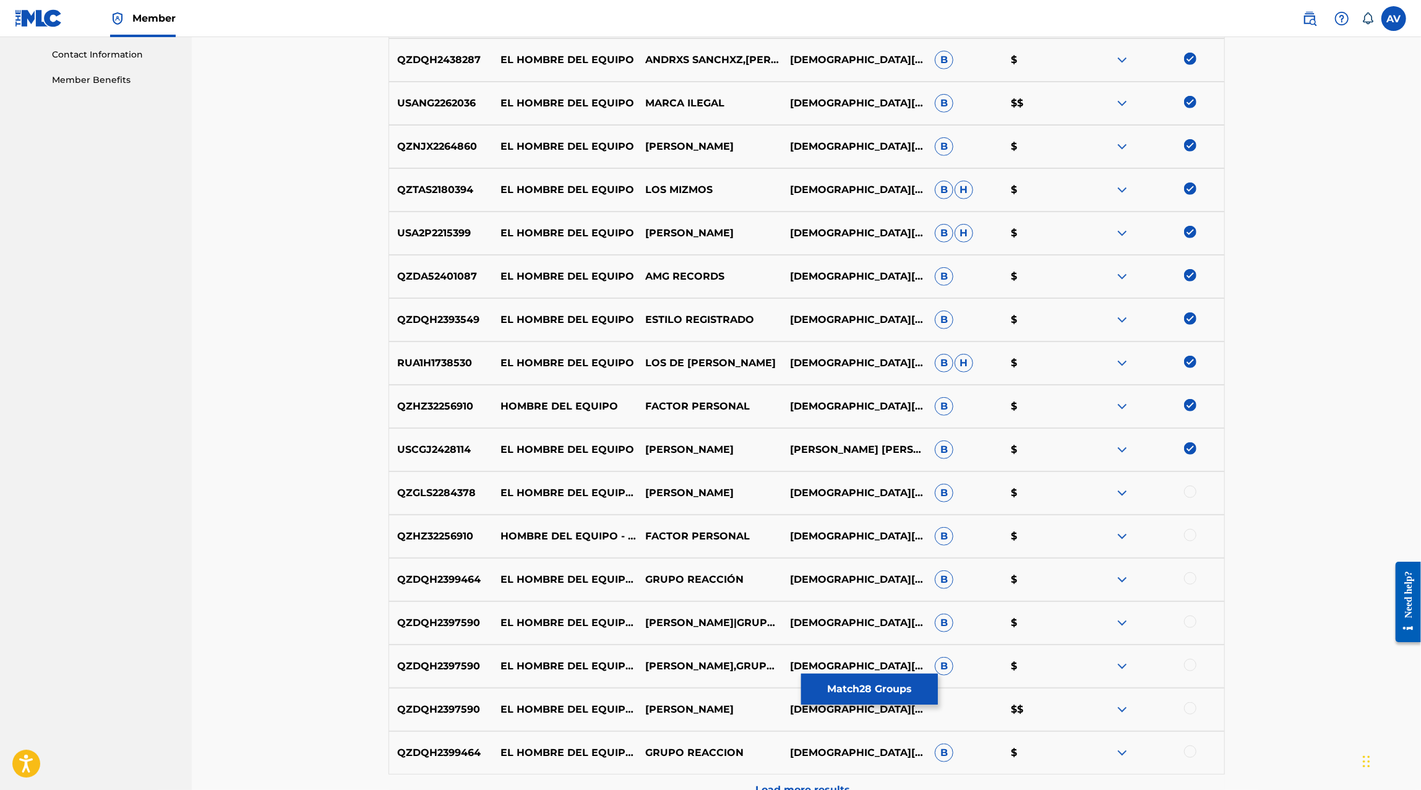
click at [1192, 497] on div at bounding box center [1190, 491] width 12 height 12
click at [1192, 545] on div "QZHZ32256910 HOMBRE DEL EQUIPO - LIVE FACTOR PERSONAL CHRISTIAN FELIX B $" at bounding box center [806, 536] width 836 height 43
click at [1192, 539] on div at bounding box center [1190, 535] width 12 height 12
click at [1192, 586] on div at bounding box center [1151, 579] width 145 height 15
click at [1192, 581] on div at bounding box center [1190, 578] width 12 height 12
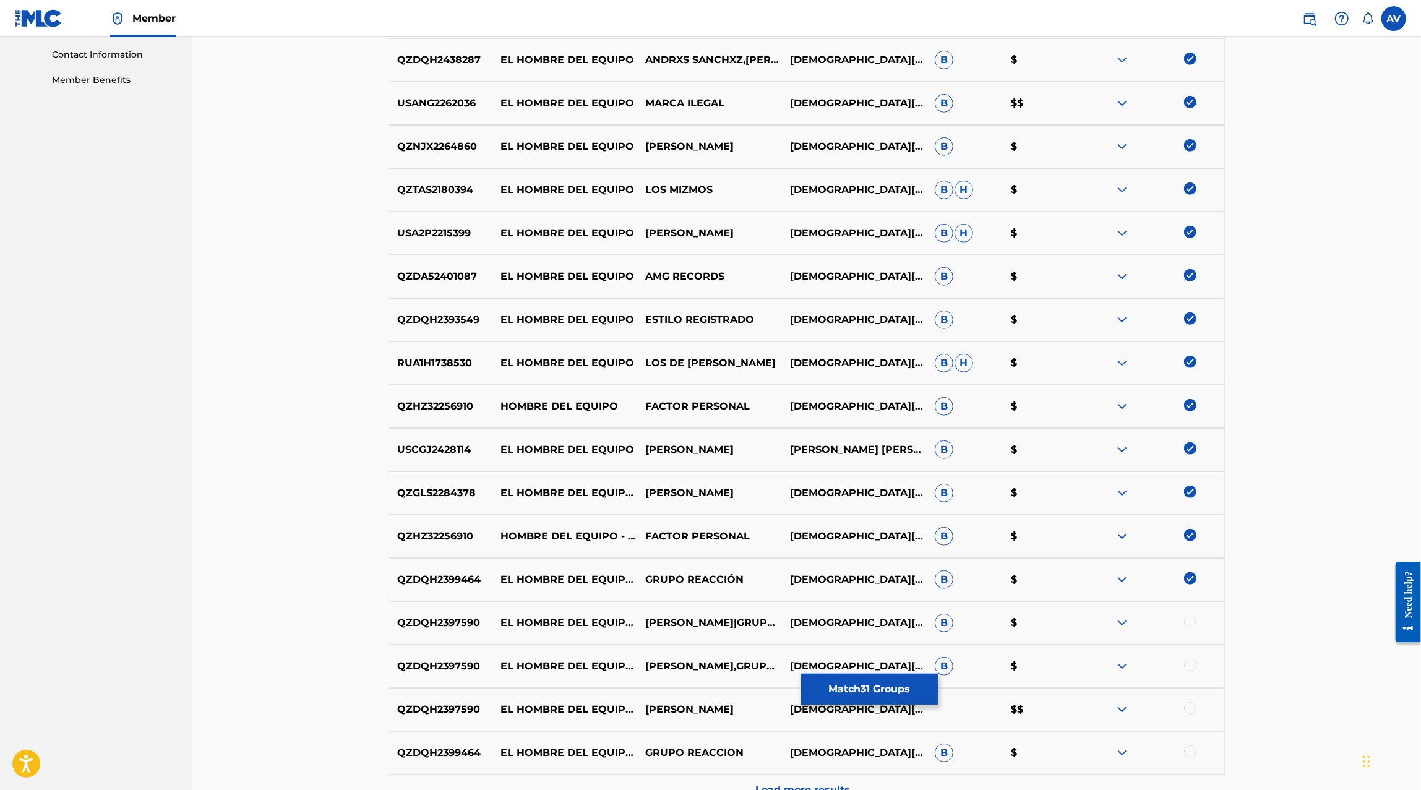
click at [1192, 632] on div "QZDQH2397590 EL HOMBRE DEL EQUIPO (EN VIVO) BENJAMIN COTA|GRUPO AS CHRISTIAN FE…" at bounding box center [806, 622] width 836 height 43
click at [1192, 619] on div at bounding box center [1190, 621] width 12 height 12
click at [1192, 665] on div at bounding box center [1190, 665] width 12 height 12
click at [1193, 704] on div at bounding box center [1190, 708] width 12 height 12
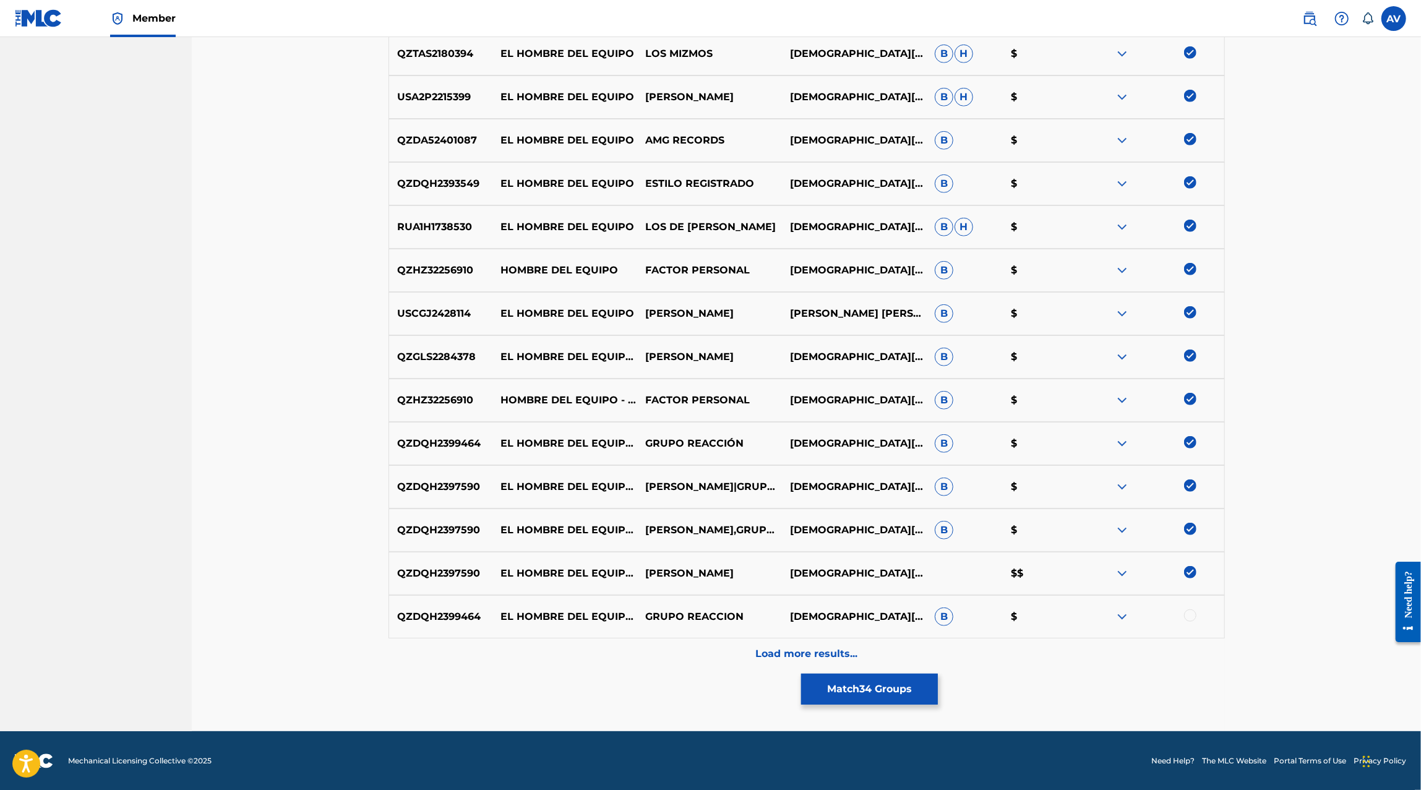
click at [1191, 607] on div "QZDQH2399464 EL HOMBRE DEL EQUIPO (EN VIVO) GRUPO REACCION CHRISTIAN FELIX B $" at bounding box center [806, 616] width 836 height 43
click at [1194, 614] on div at bounding box center [1190, 615] width 12 height 12
click at [920, 689] on button "Match 35 Groups" at bounding box center [869, 688] width 137 height 31
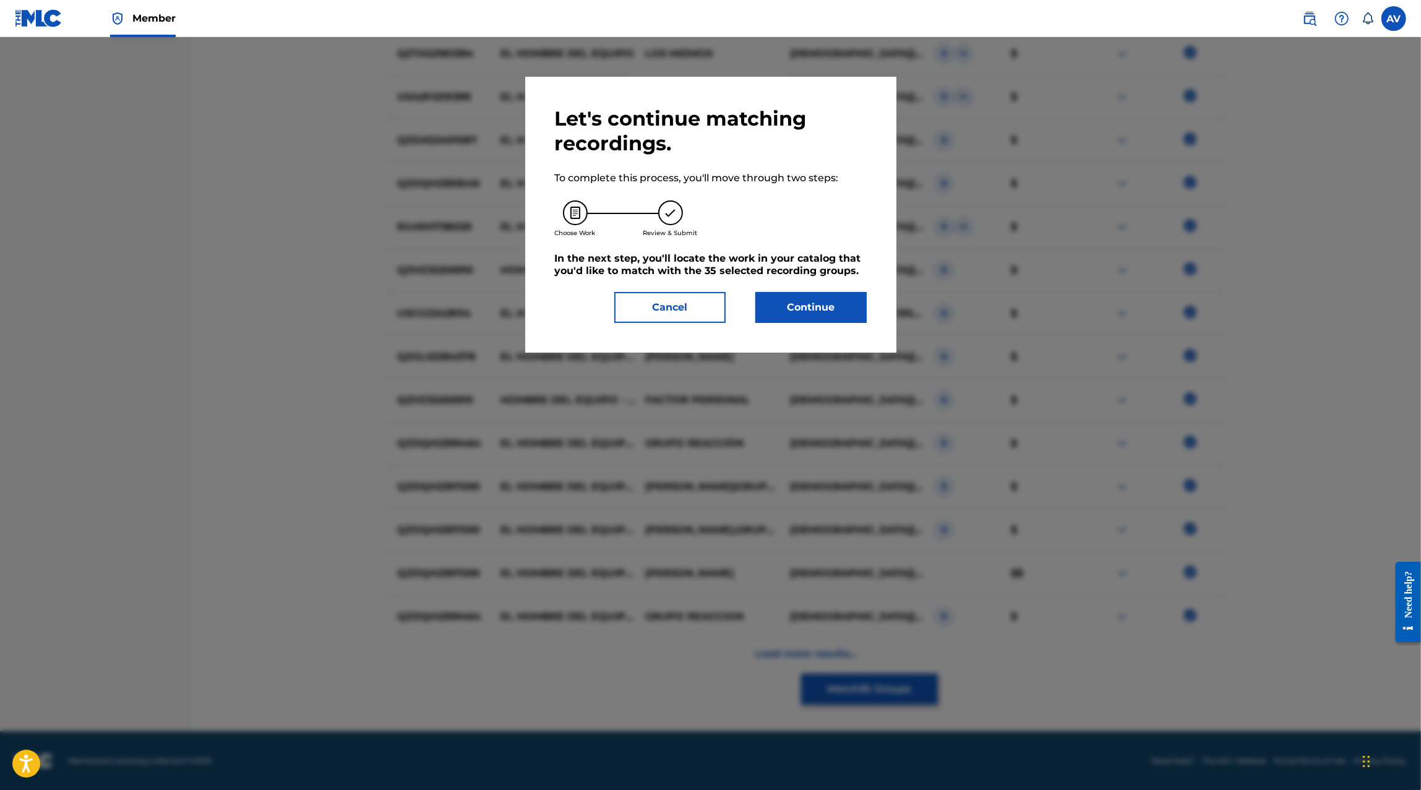
click at [806, 281] on div "Let's continue matching recordings. To complete this process, you'll move throu…" at bounding box center [711, 214] width 312 height 216
click at [799, 293] on button "Continue" at bounding box center [810, 307] width 111 height 31
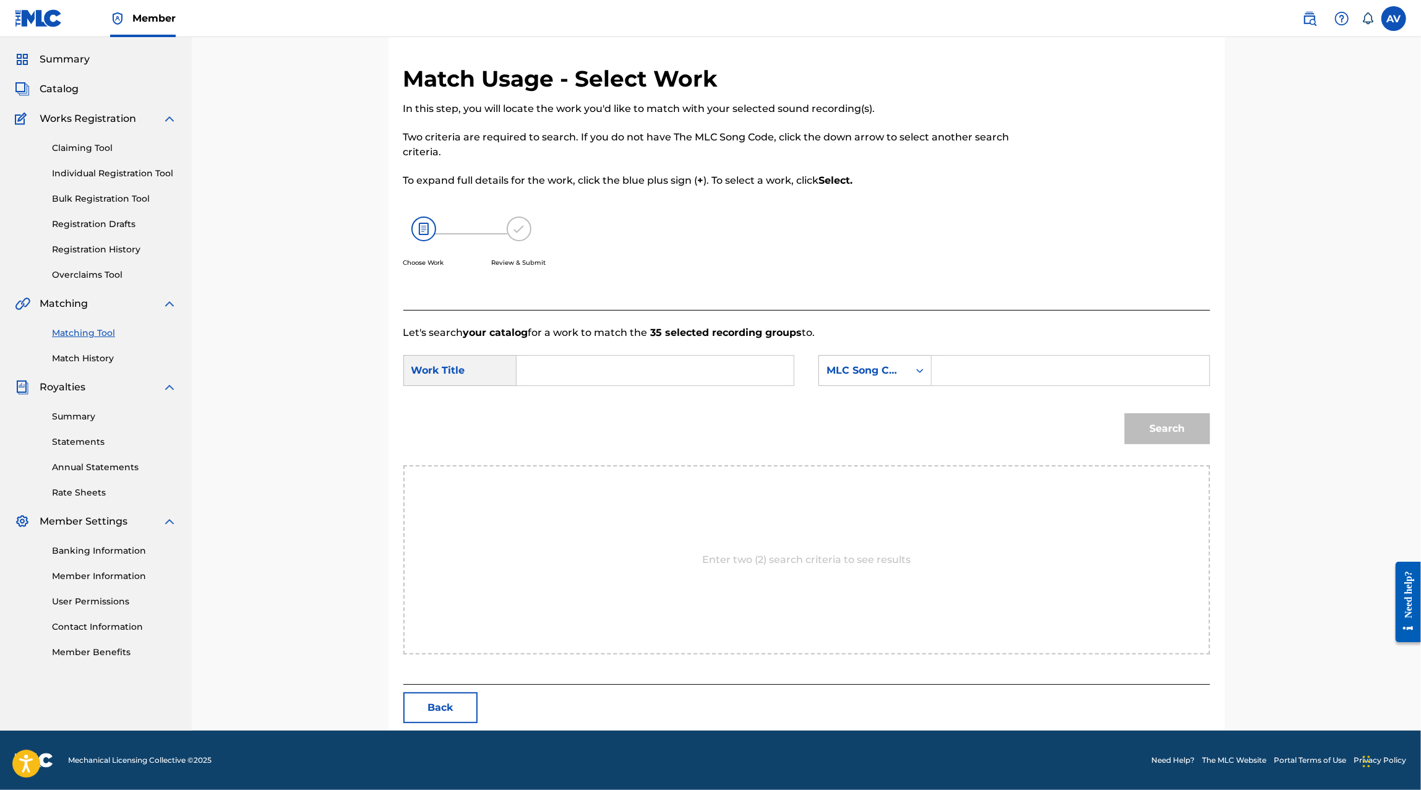
scroll to position [0, 0]
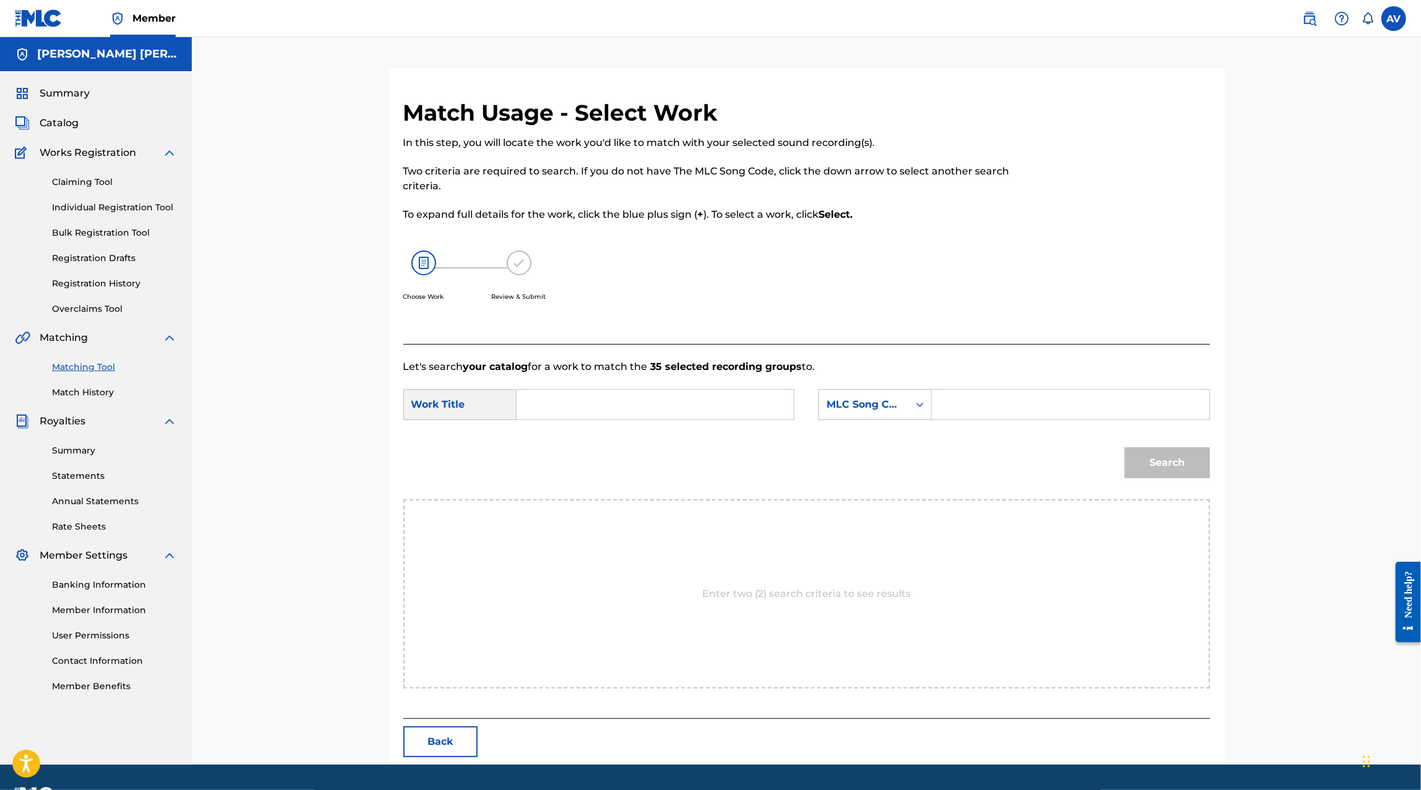
click at [705, 372] on p "Let's search your catalog for a work to match the 35 selected recording groups …" at bounding box center [806, 366] width 806 height 15
click at [695, 387] on form "SearchWithCriteriaa177ea8d-b49d-42df-939c-e79f6d7f3851 Work Title SearchWithCri…" at bounding box center [806, 436] width 806 height 125
click at [675, 408] on input "Search Form" at bounding box center [655, 405] width 256 height 30
type input "el hombre"
click at [949, 405] on input "Search Form" at bounding box center [1070, 405] width 256 height 30
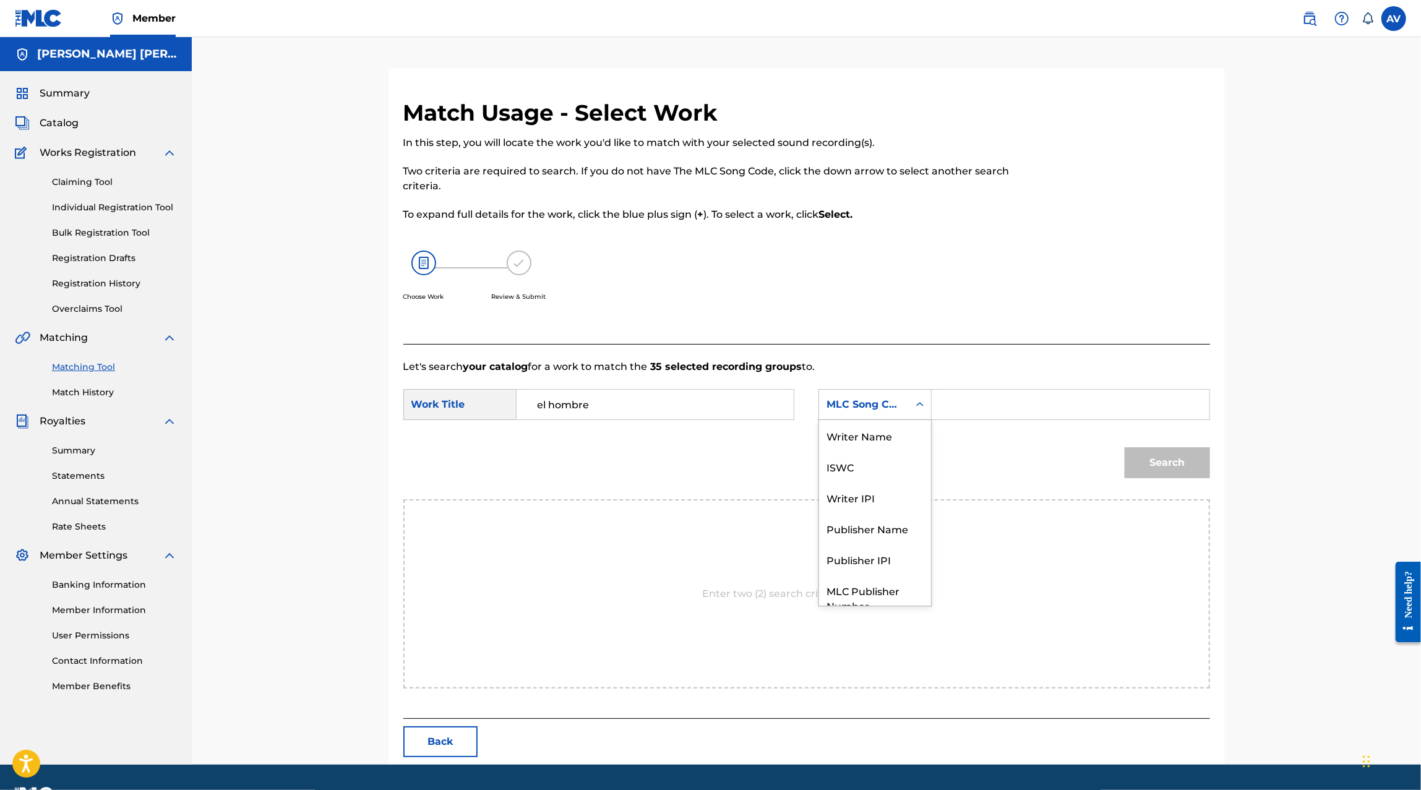
click at [905, 407] on div "MLC Song Code" at bounding box center [864, 405] width 90 height 24
click at [883, 438] on div "Writer Name" at bounding box center [875, 435] width 112 height 31
click at [965, 405] on input "Search Form" at bounding box center [1070, 405] width 256 height 30
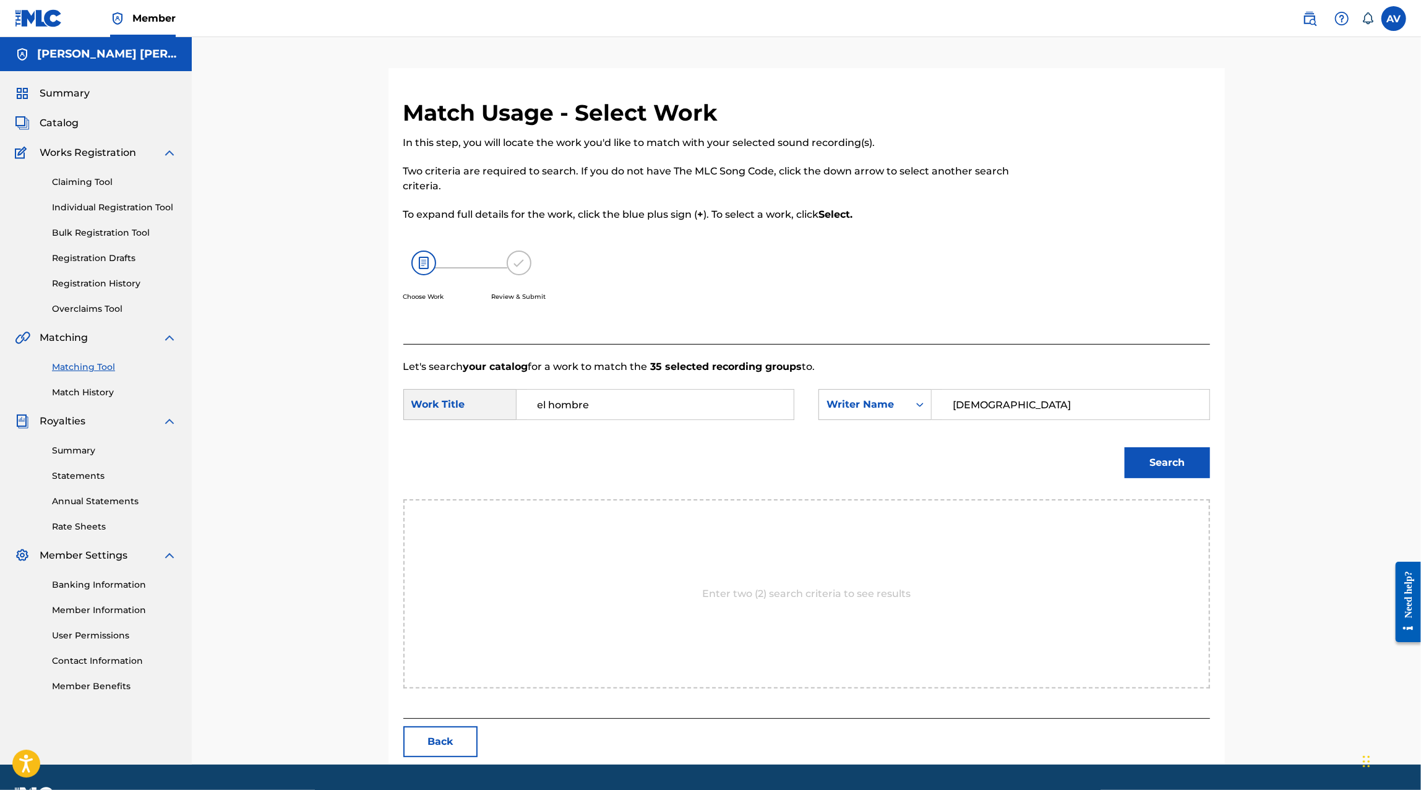
type input "christian"
click at [1124, 447] on button "Search" at bounding box center [1166, 462] width 85 height 31
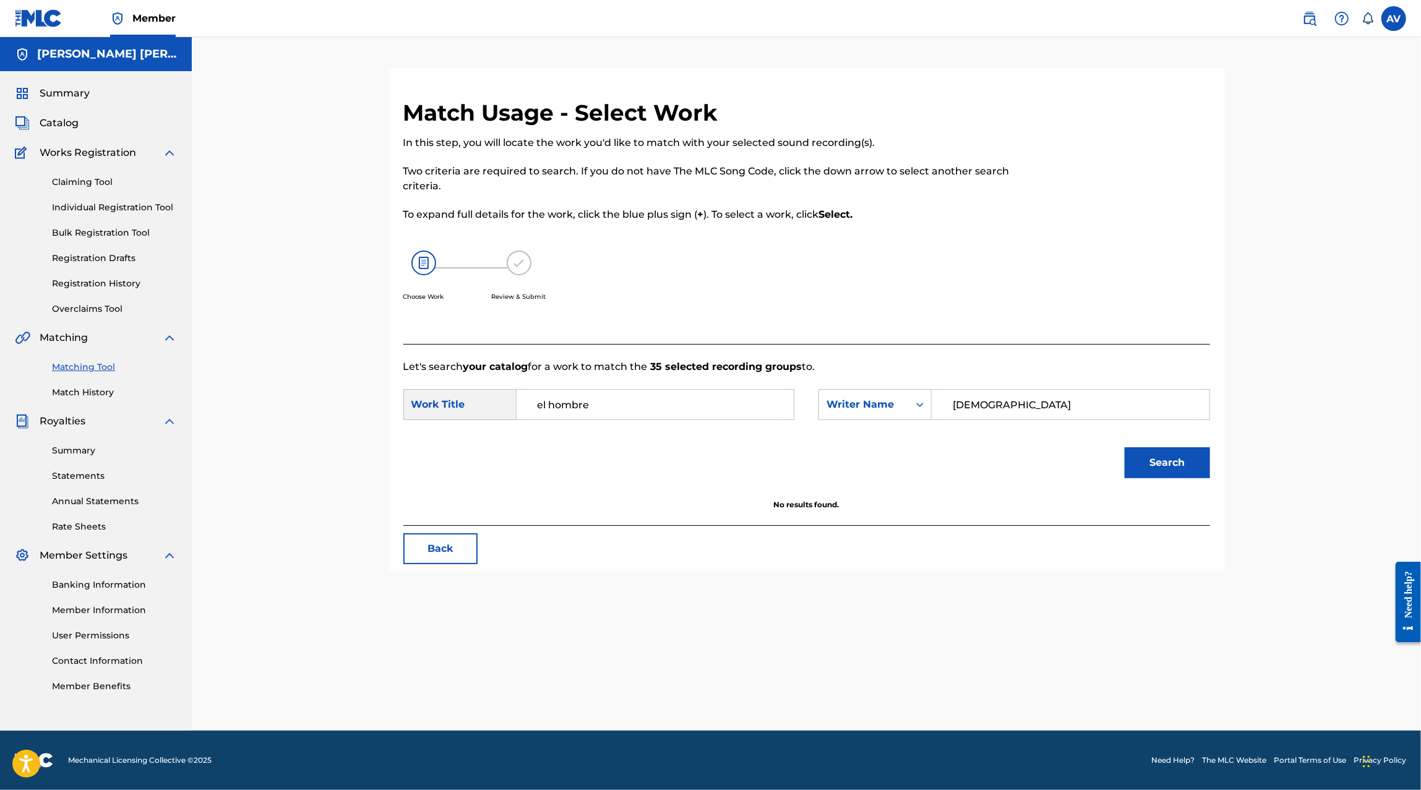
click at [113, 176] on link "Claiming Tool" at bounding box center [114, 182] width 125 height 13
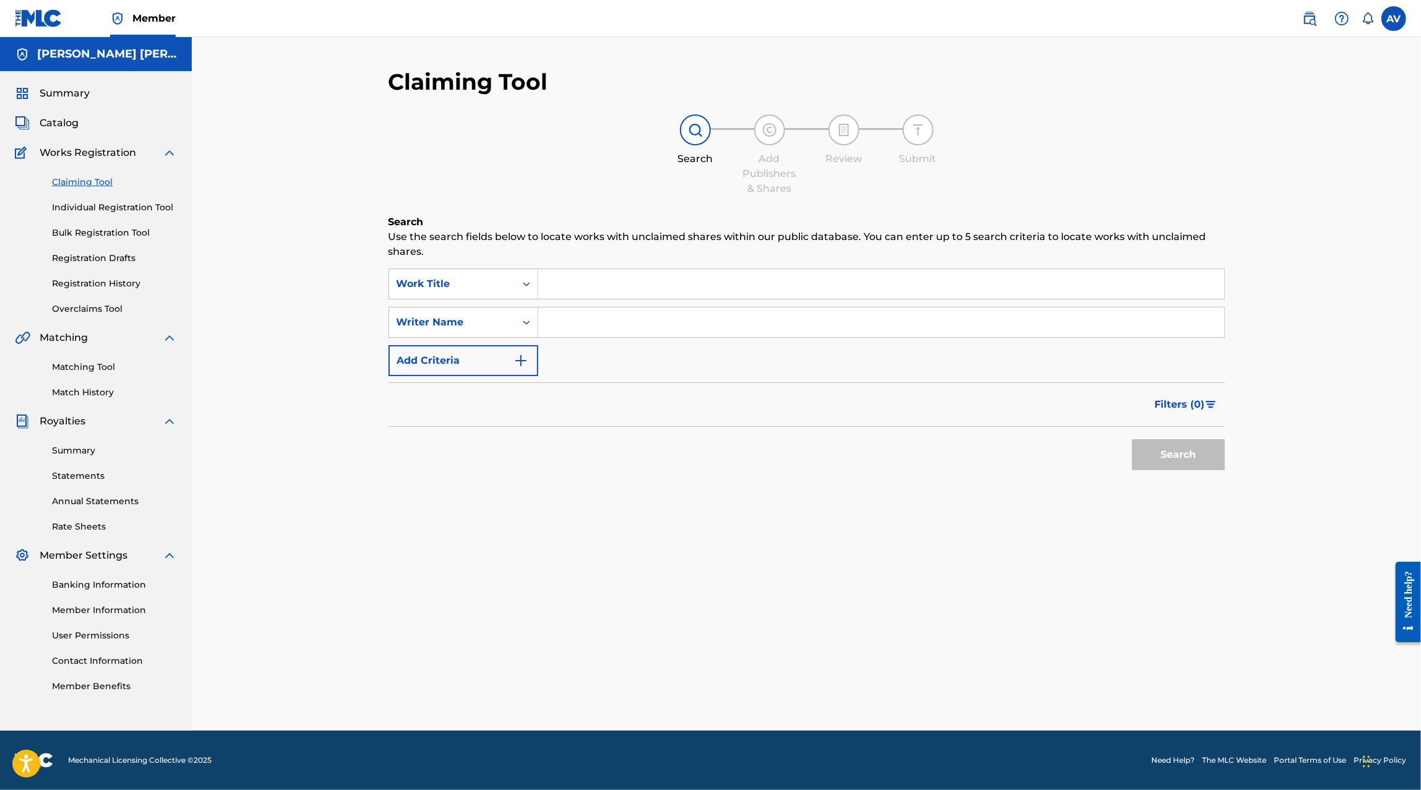
click at [577, 283] on input "Search Form" at bounding box center [881, 284] width 686 height 30
type input "hasta enamorarte"
click at [1132, 439] on button "Search" at bounding box center [1178, 454] width 93 height 31
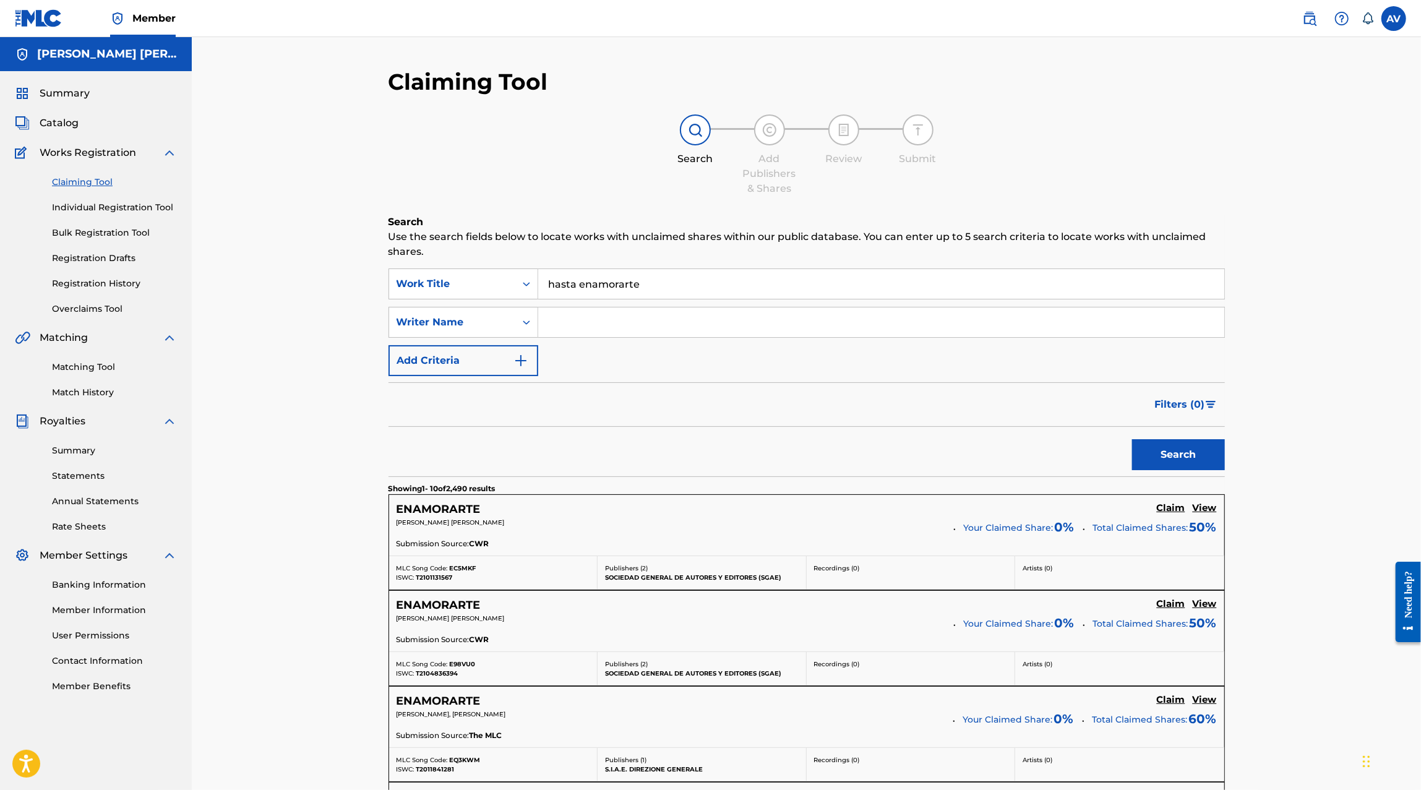
click at [679, 312] on input "Search Form" at bounding box center [881, 322] width 686 height 30
type input "andy aranda"
click at [1132, 439] on button "Search" at bounding box center [1178, 454] width 93 height 31
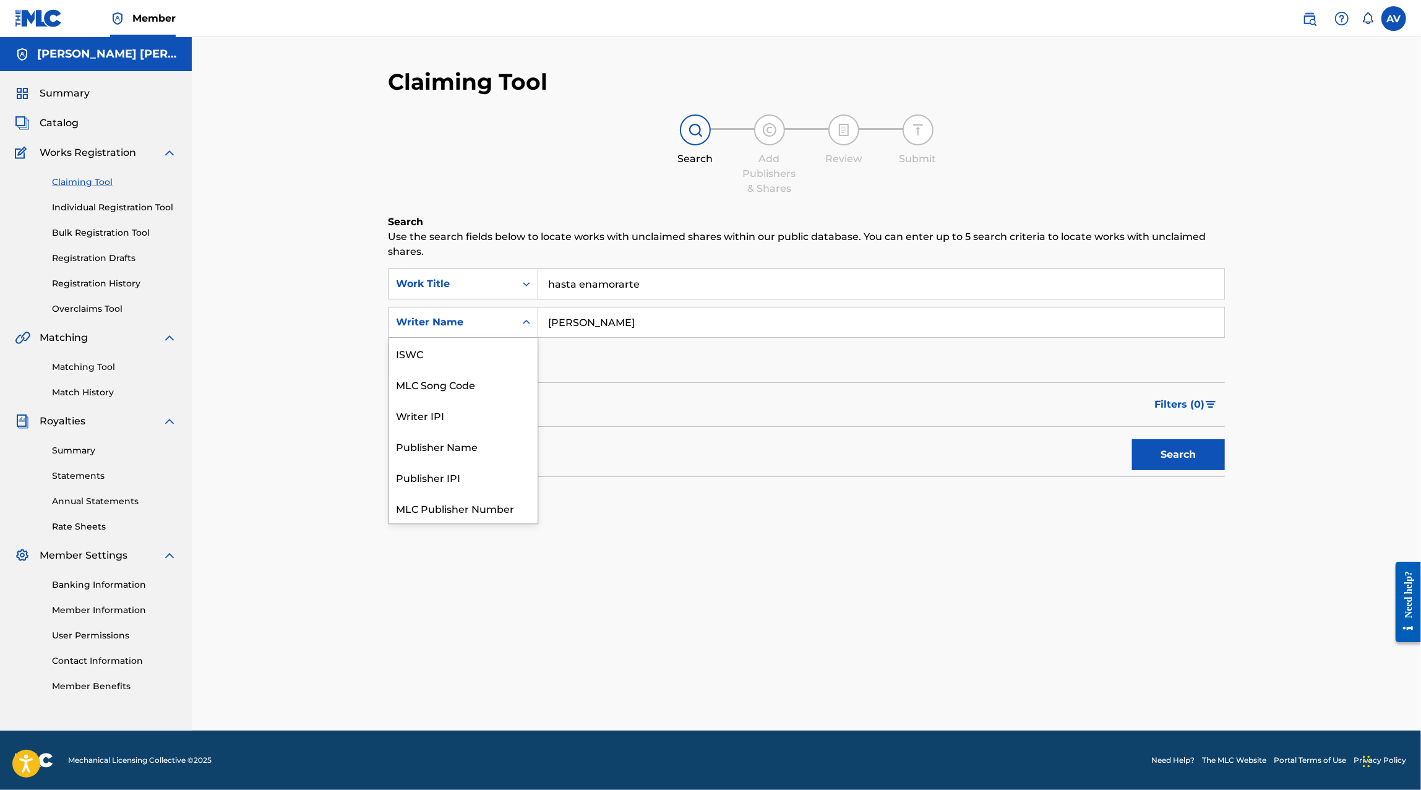
click at [503, 326] on div "Writer Name" at bounding box center [451, 322] width 111 height 15
click at [639, 367] on div "SearchWithCriteria96bccdb3-1d3a-4305-be04-b9bbd1381f39 Work Title hasta enamora…" at bounding box center [806, 322] width 836 height 108
click at [62, 368] on link "Matching Tool" at bounding box center [114, 367] width 125 height 13
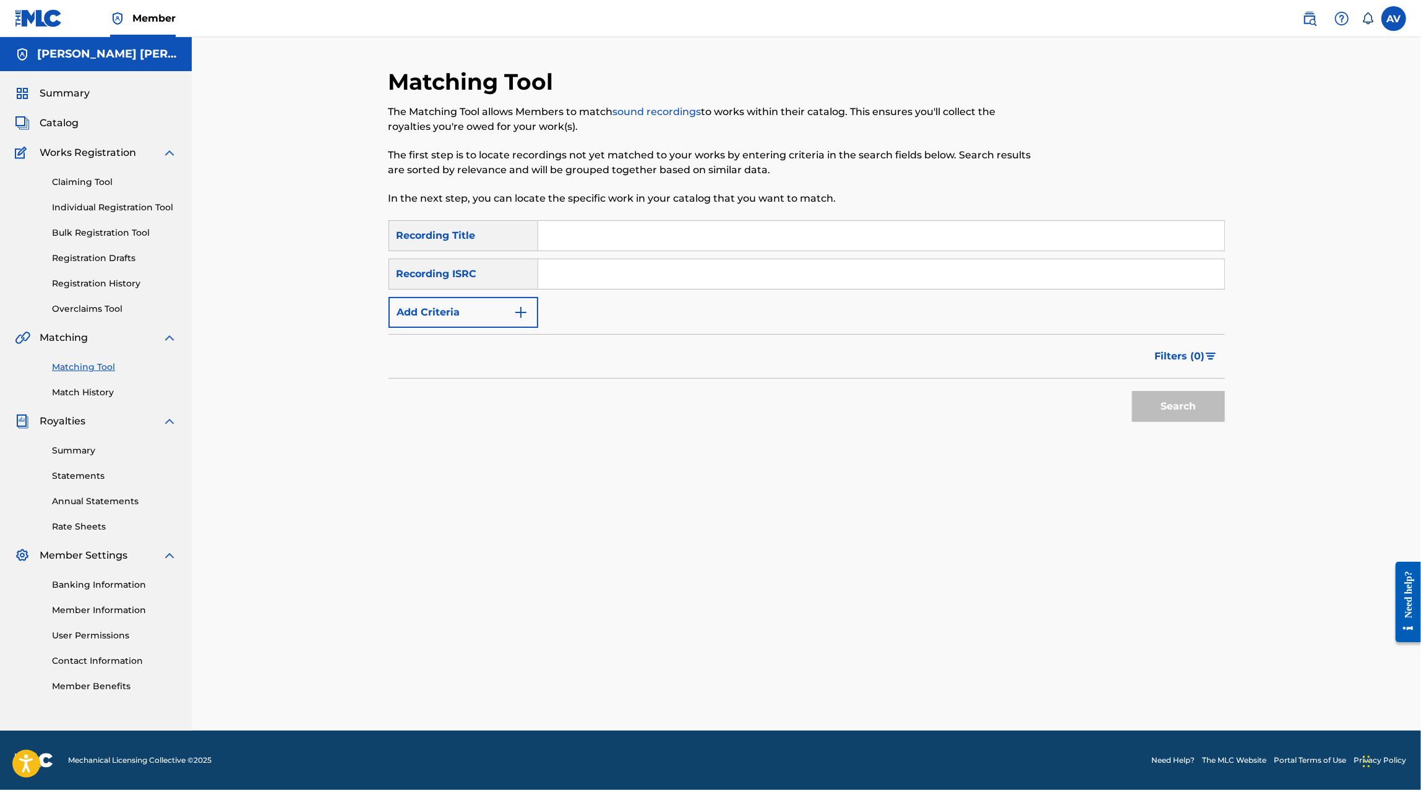
click at [614, 223] on input "Search Form" at bounding box center [881, 236] width 686 height 30
type input "hasta enamorarte"
click at [1132, 391] on button "Search" at bounding box center [1178, 406] width 93 height 31
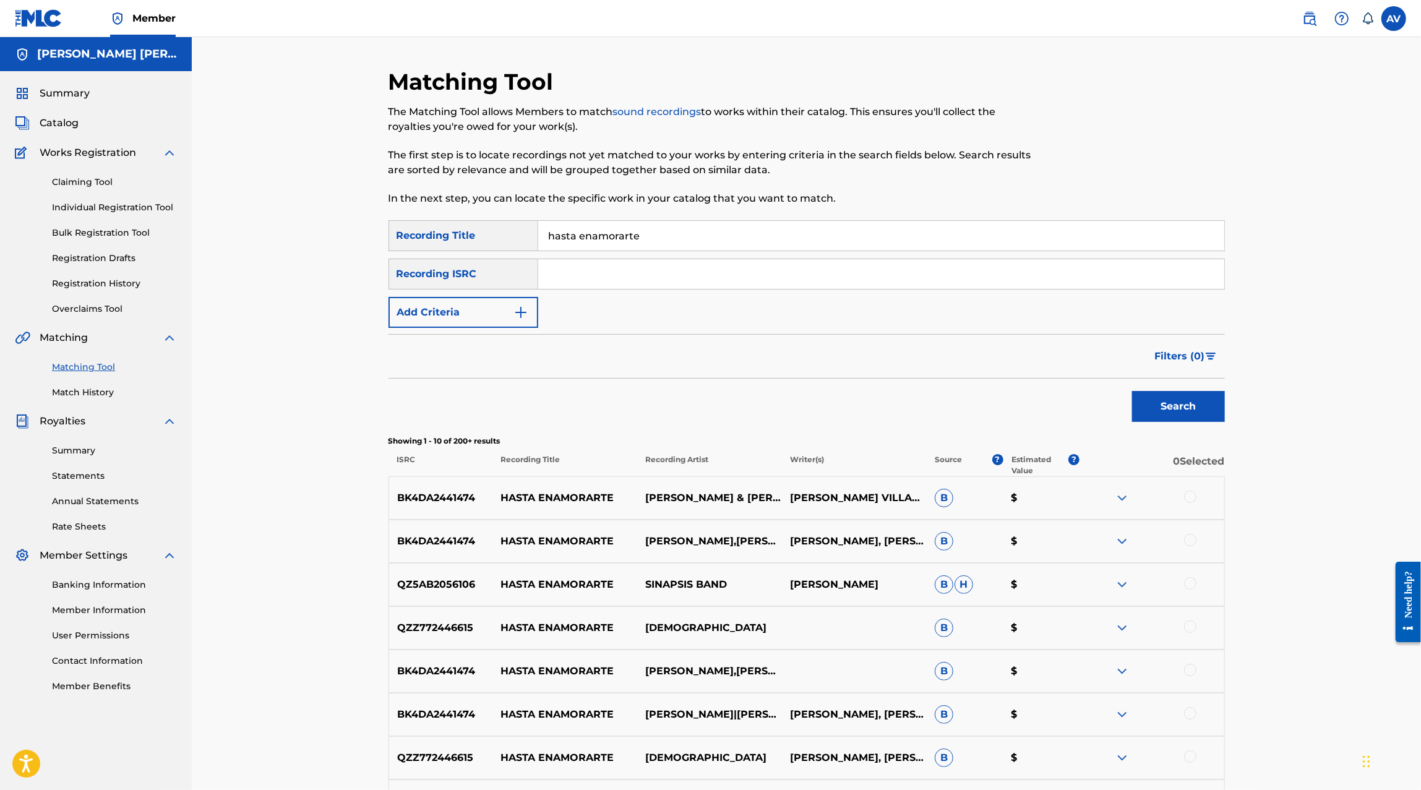
click at [411, 495] on p "BK4DA2441474" at bounding box center [441, 497] width 104 height 15
copy p "BK4DA2441474"
click at [576, 278] on input "Search Form" at bounding box center [881, 274] width 686 height 30
paste input "BK4DA2441474"
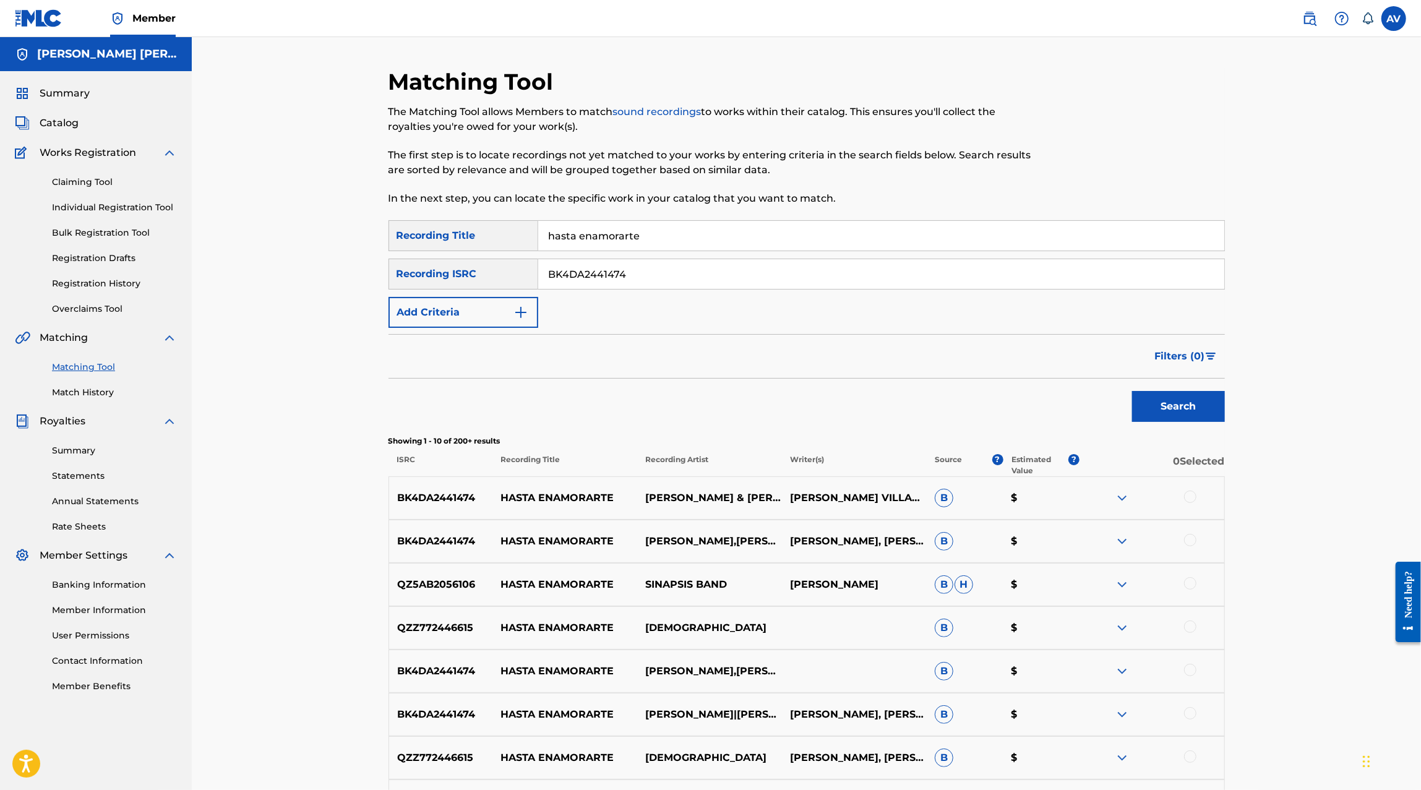
type input "BK4DA2441474"
click at [1132, 391] on button "Search" at bounding box center [1178, 406] width 93 height 31
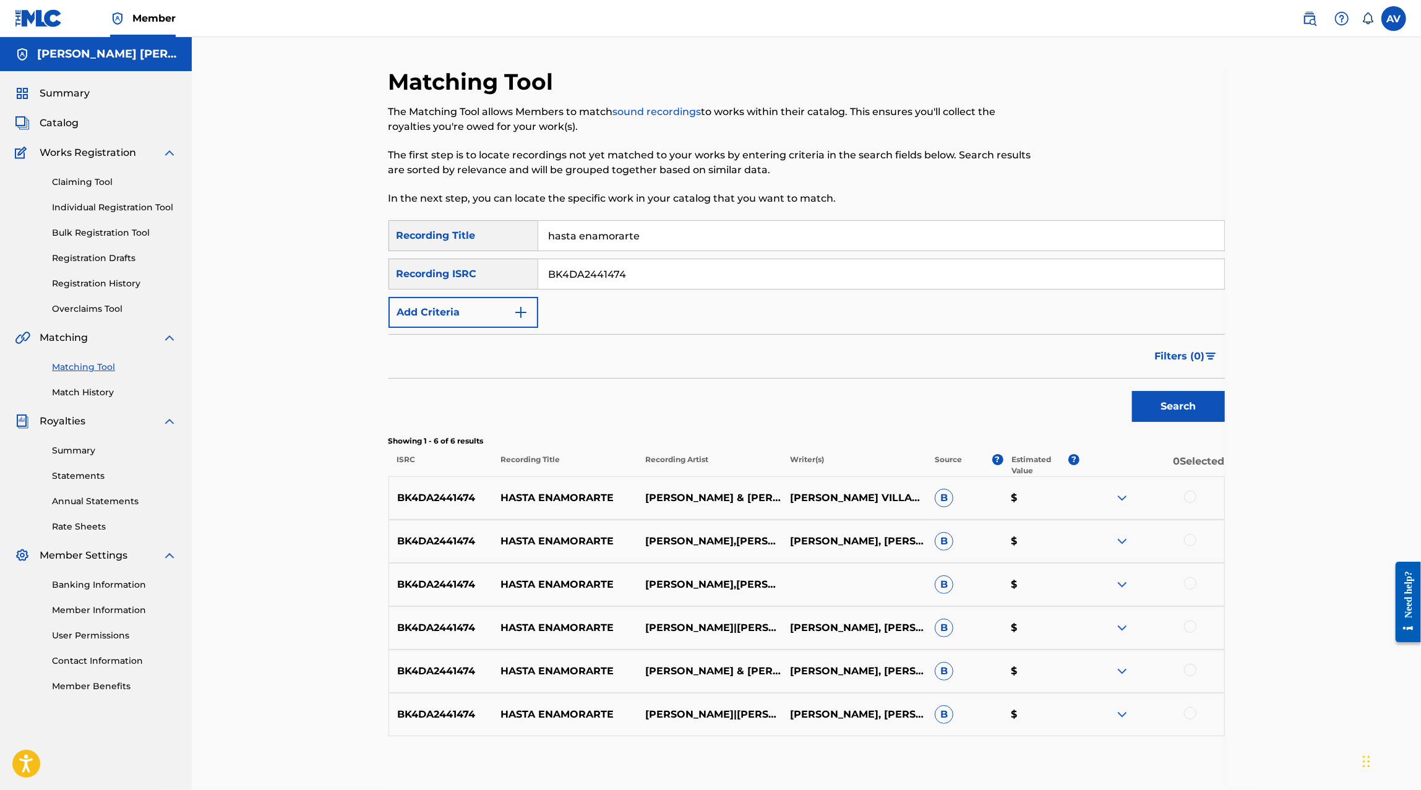
click at [1125, 499] on img at bounding box center [1121, 497] width 15 height 15
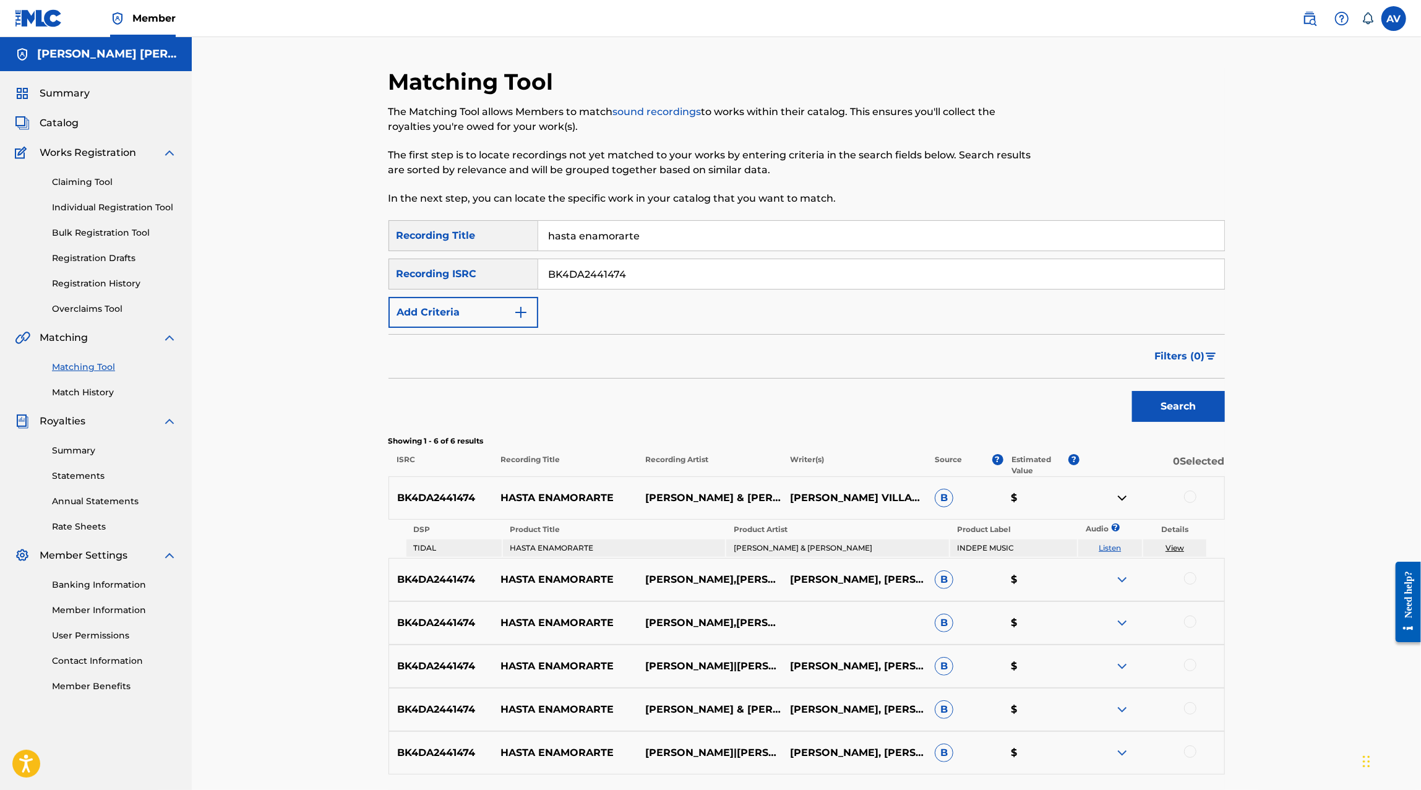
click at [1117, 576] on img at bounding box center [1121, 579] width 15 height 15
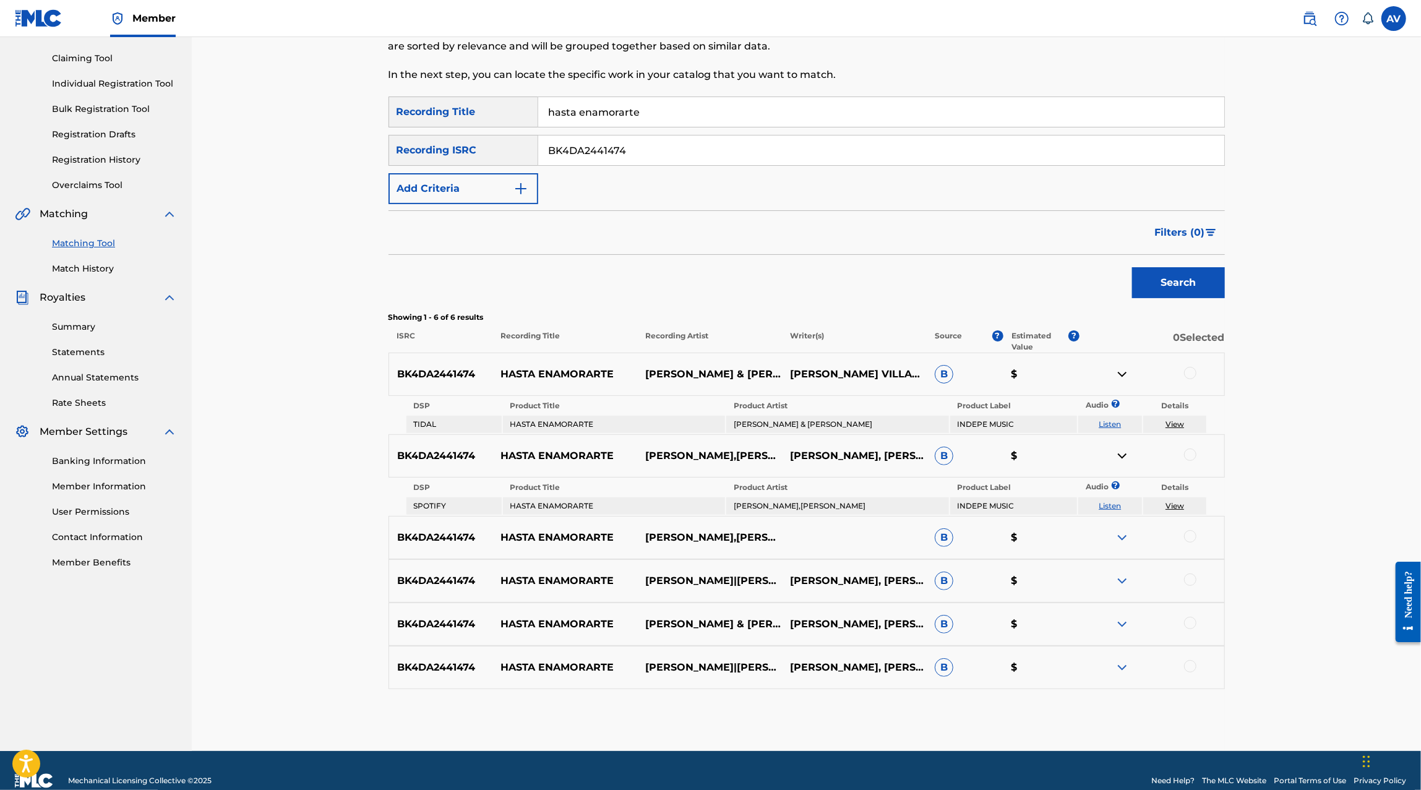
scroll to position [143, 0]
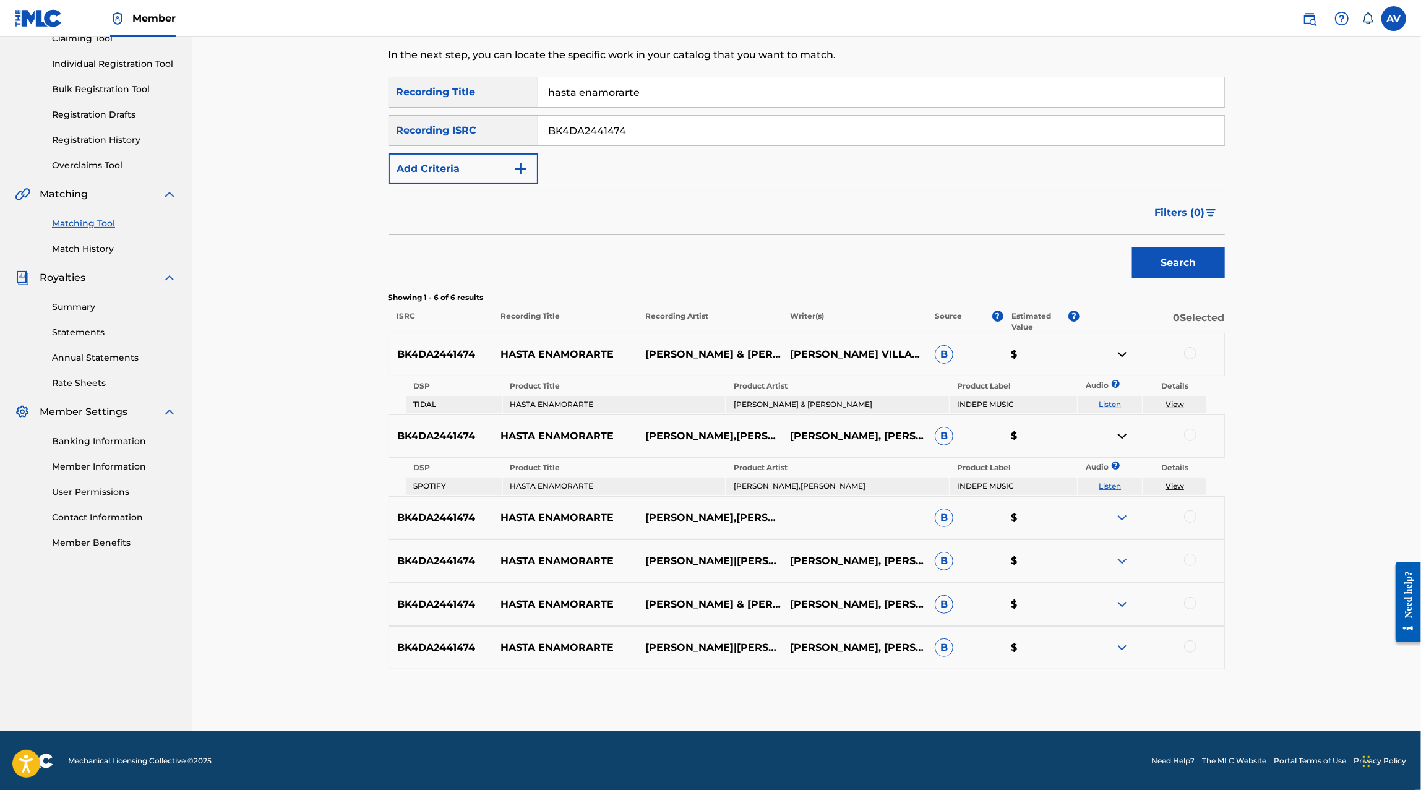
click at [1120, 514] on img at bounding box center [1121, 517] width 15 height 15
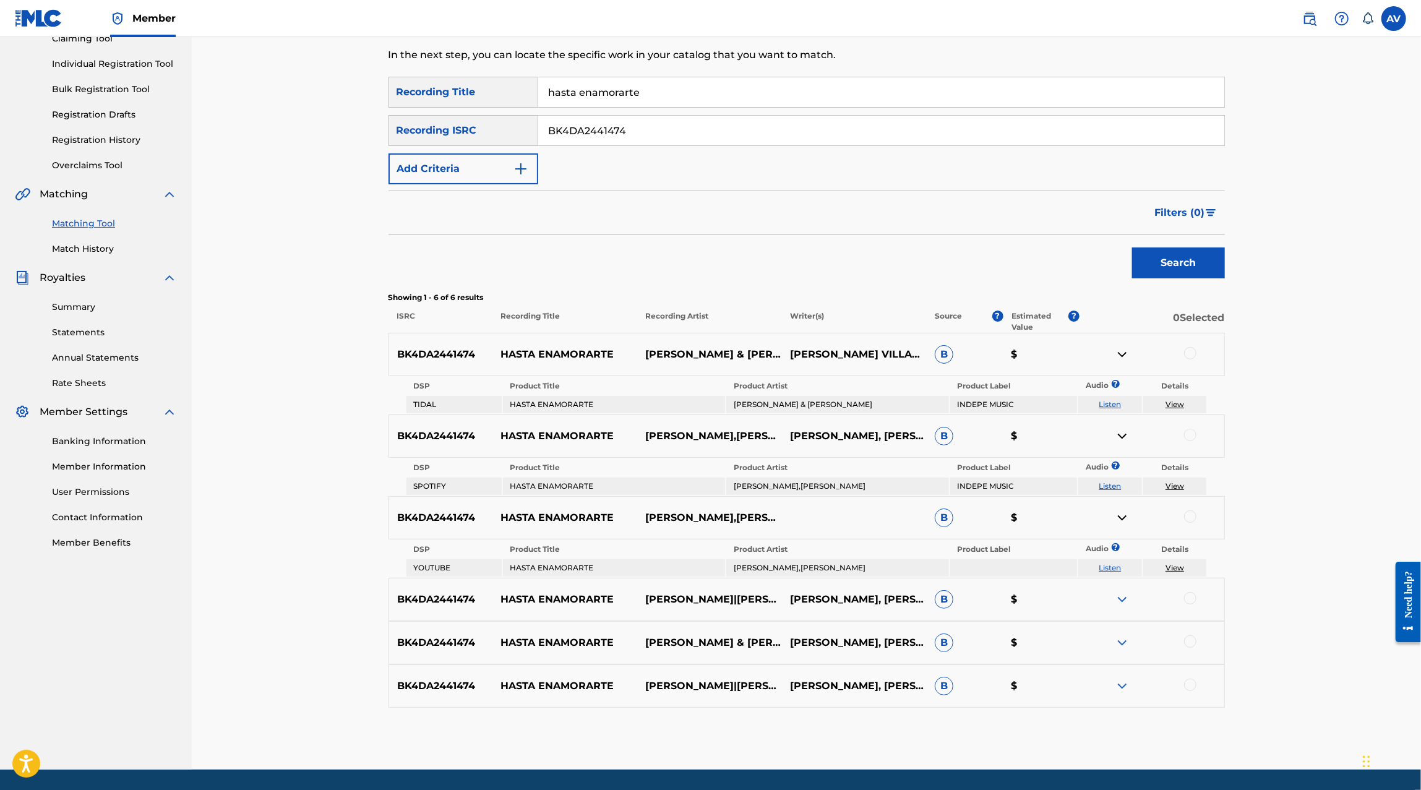
click at [1121, 600] on img at bounding box center [1121, 599] width 15 height 15
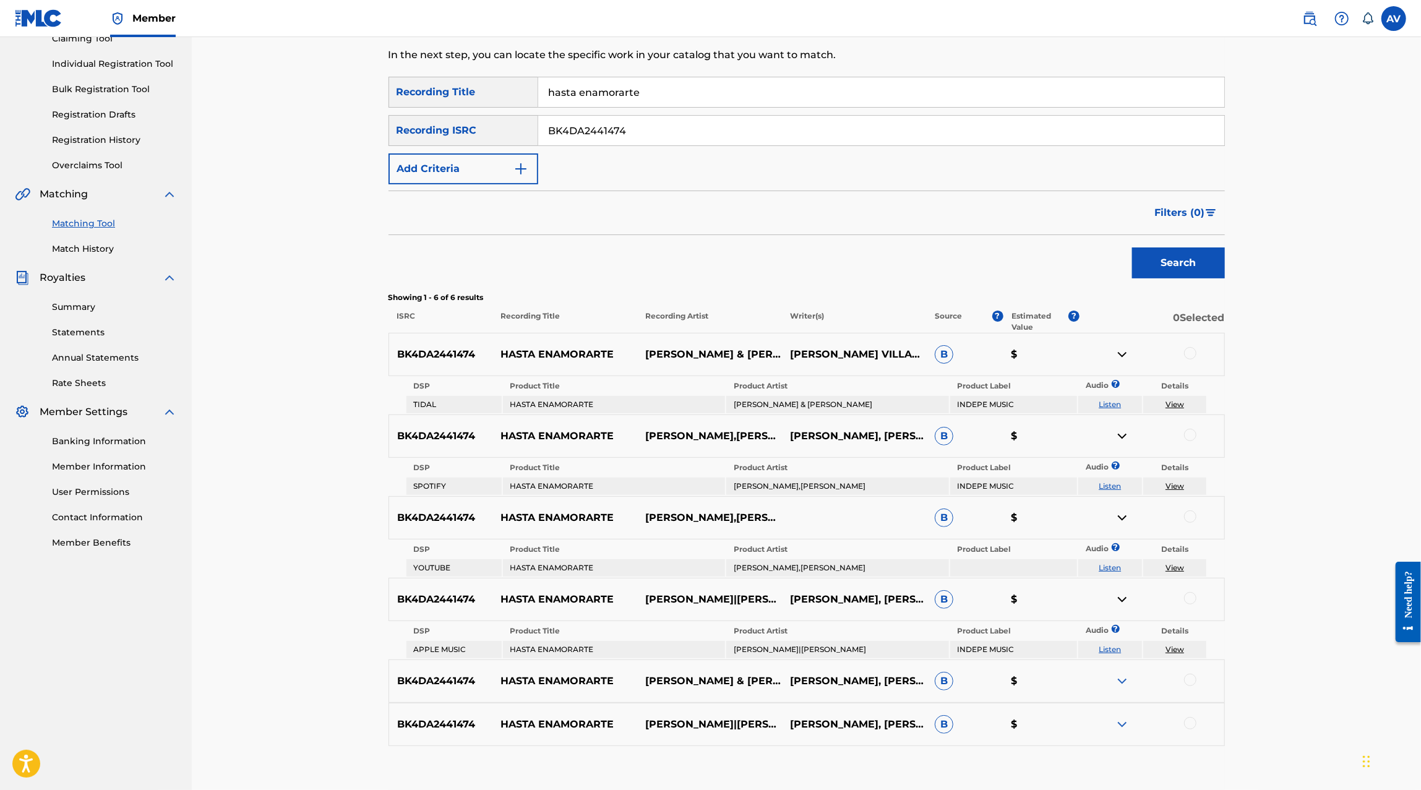
scroll to position [220, 0]
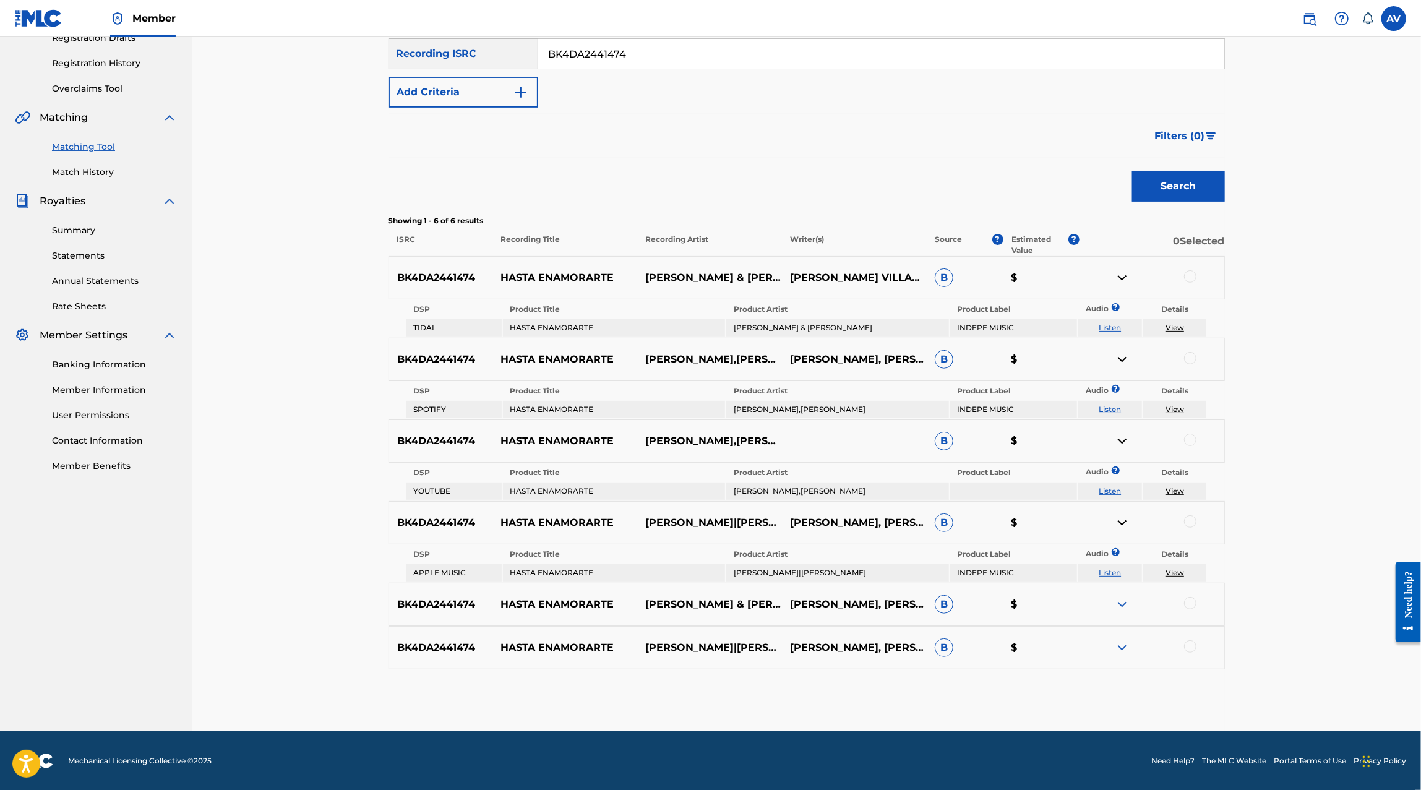
click at [1120, 594] on div "BK4DA2441474 HASTA ENAMORARTE ANDY ARANDA & ALEXIS SÁNCHEZ ALAN VILLARREAL, ALE…" at bounding box center [806, 604] width 836 height 43
click at [1120, 601] on img at bounding box center [1121, 604] width 15 height 15
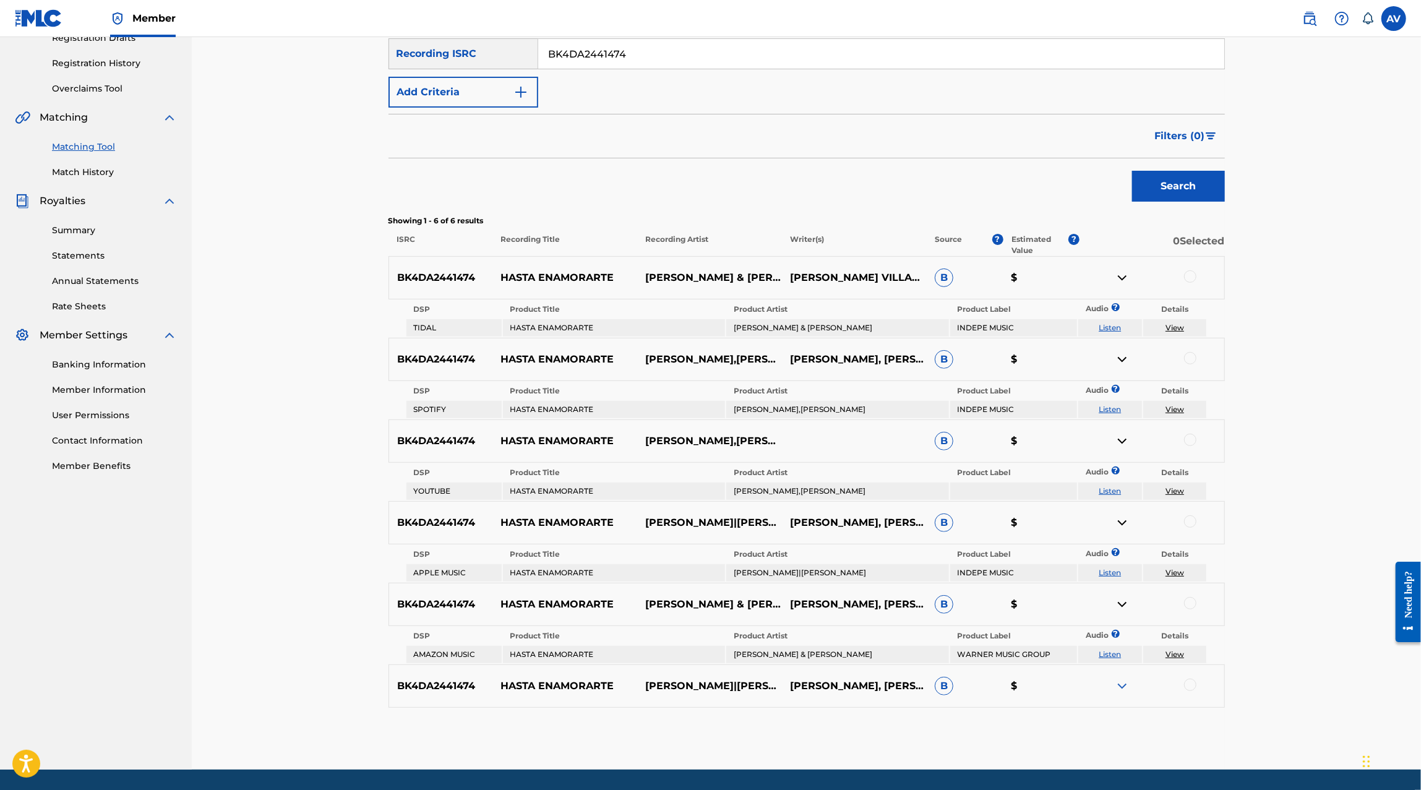
click at [1121, 693] on div "BK4DA2441474 HASTA ENAMORARTE ALEXIS SÁNCHEZ|ANDY ARANDA ALAN VILLARREAL, ALEXI…" at bounding box center [806, 685] width 836 height 43
click at [1118, 690] on img at bounding box center [1121, 685] width 15 height 15
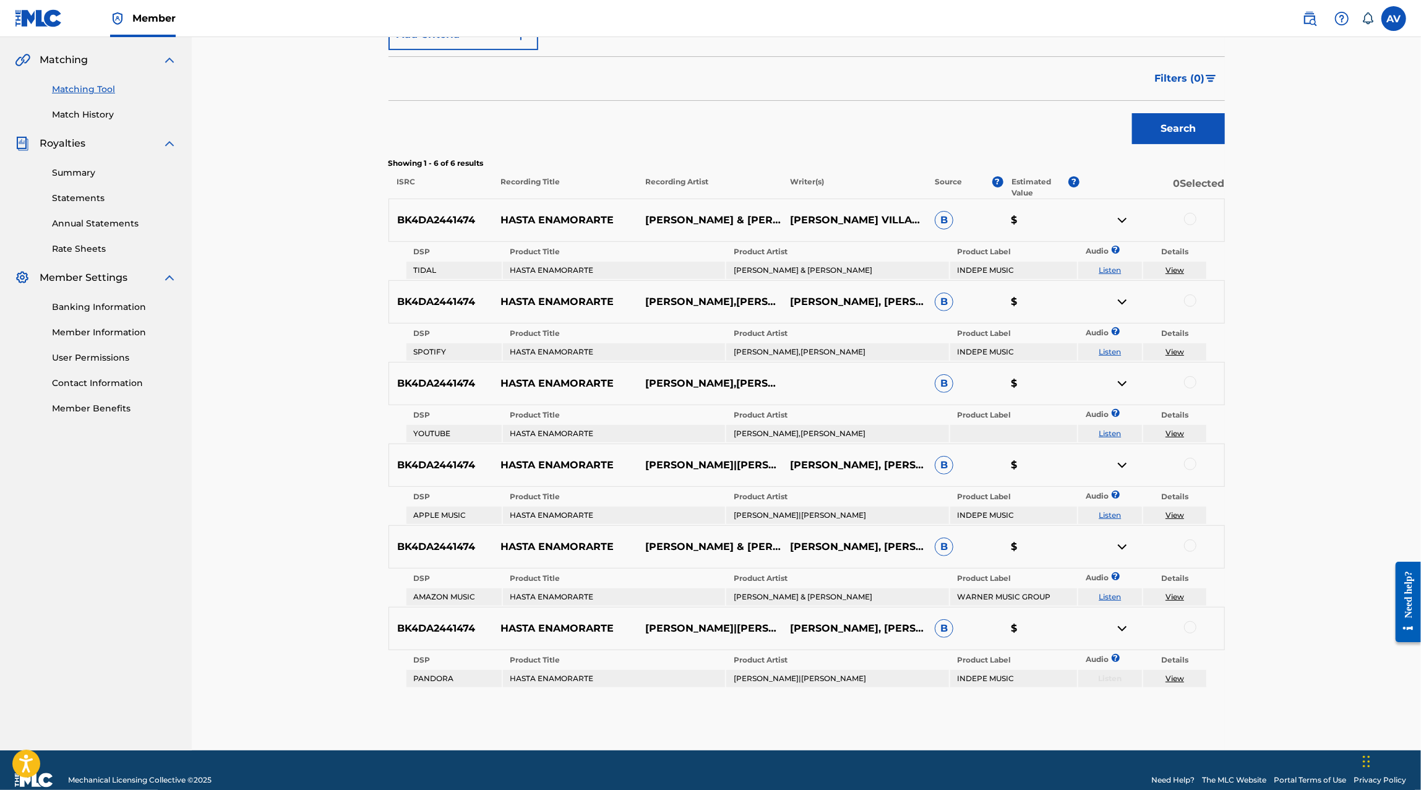
scroll to position [297, 0]
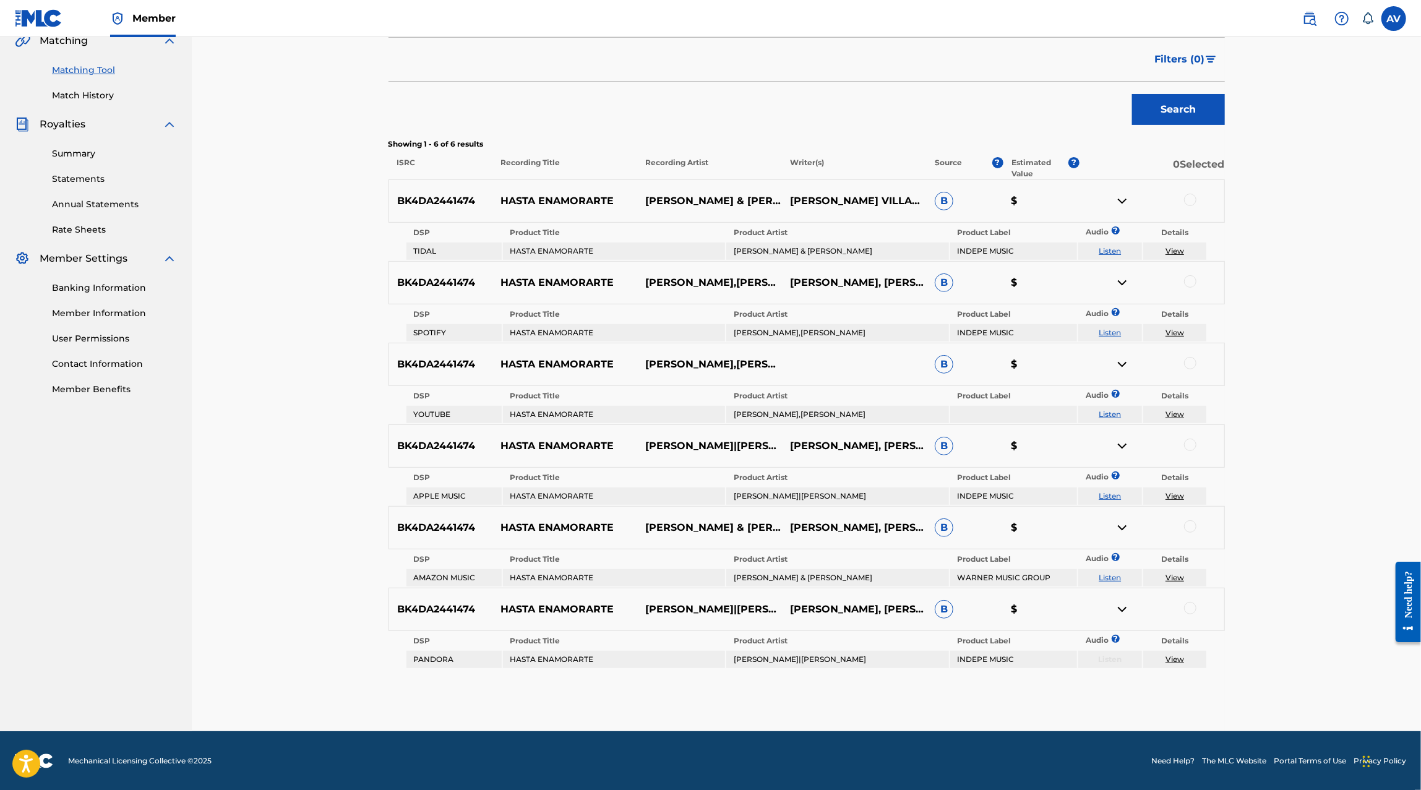
click at [1168, 659] on link "View" at bounding box center [1174, 658] width 19 height 9
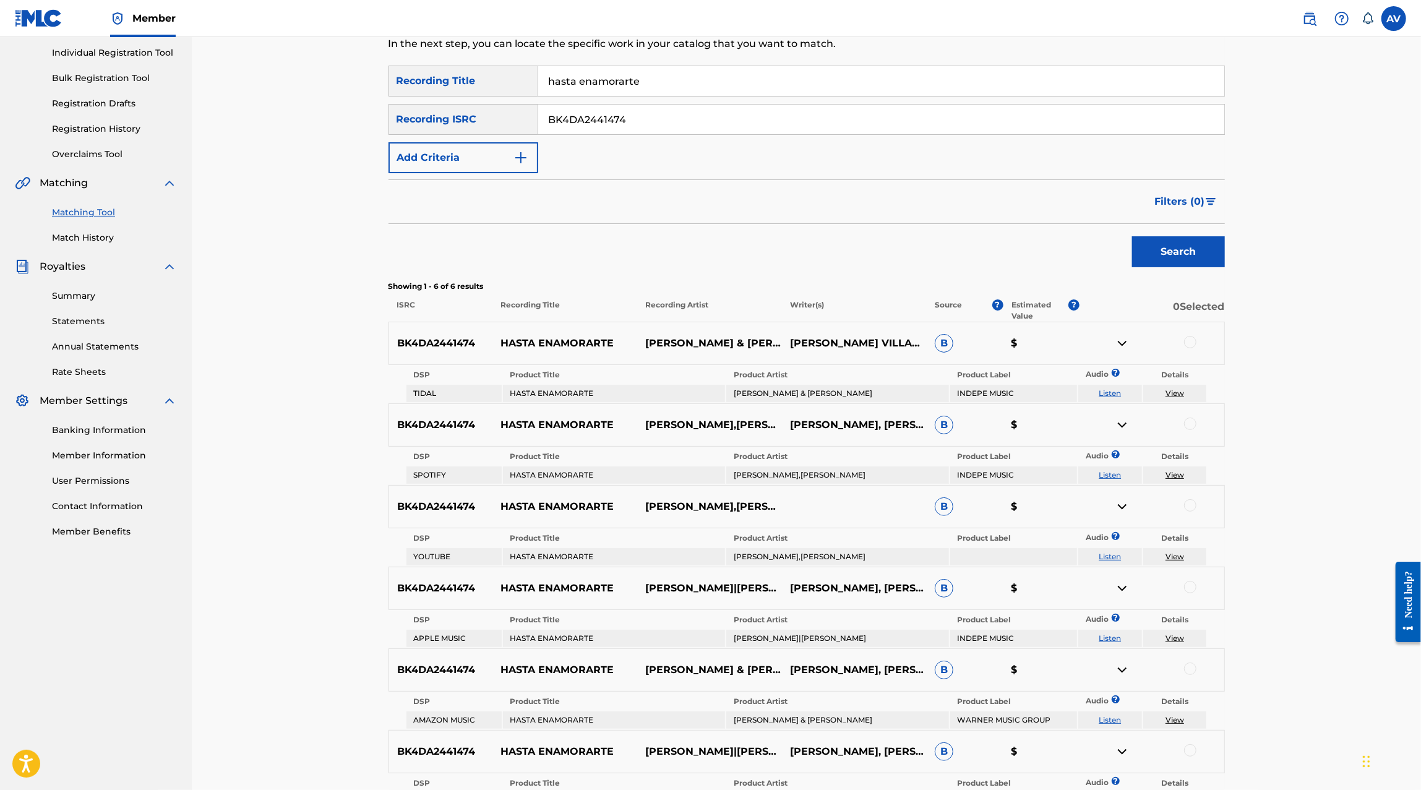
scroll to position [0, 0]
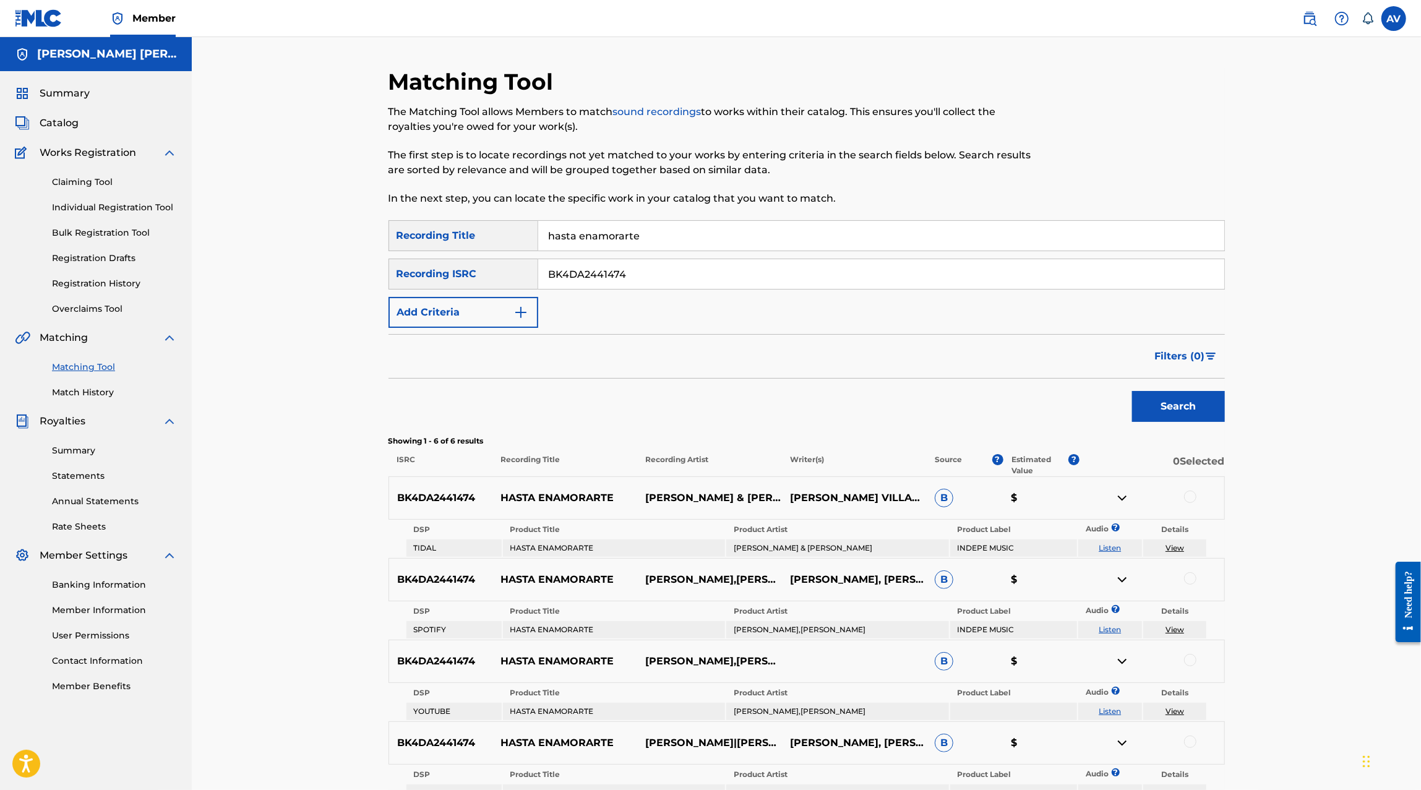
click at [118, 314] on link "Overclaims Tool" at bounding box center [114, 308] width 125 height 13
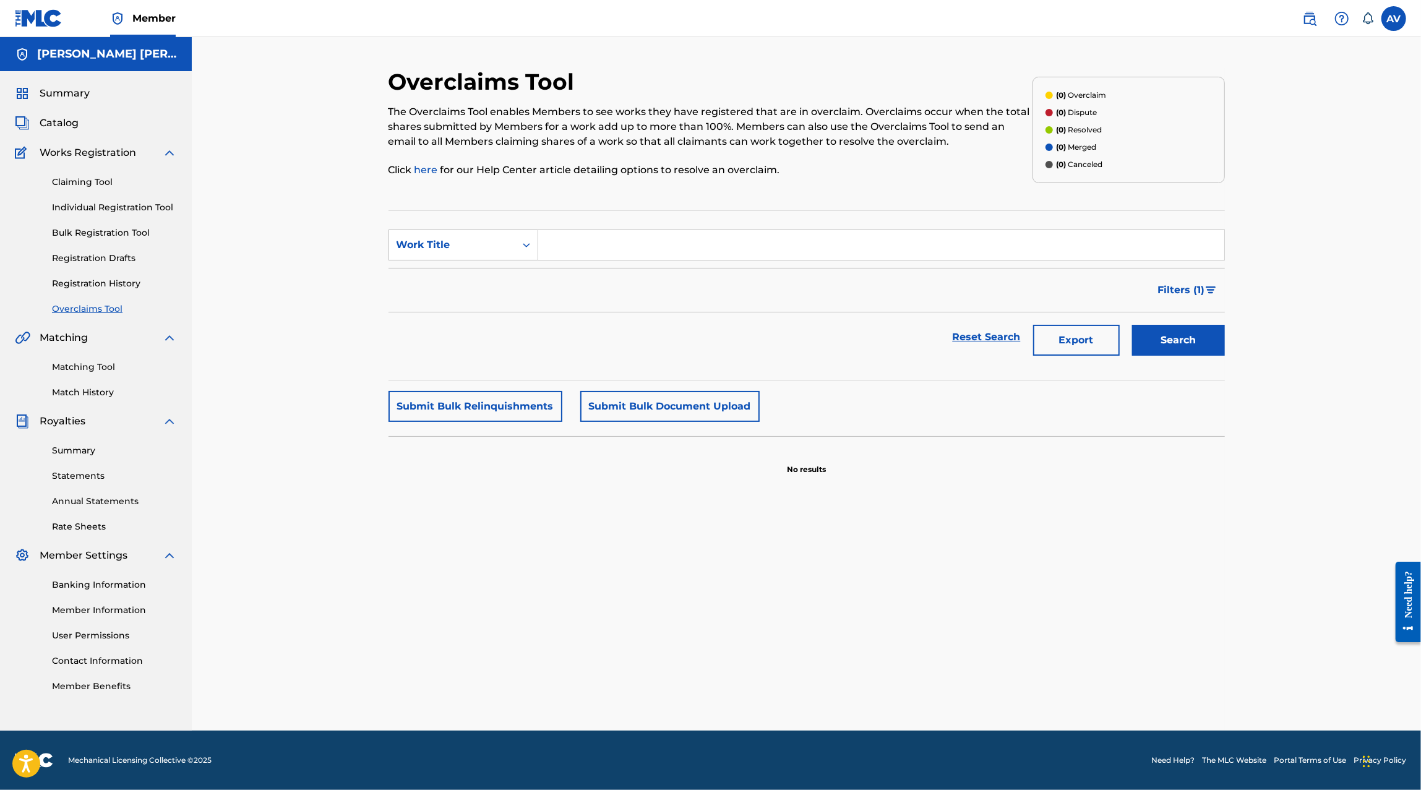
click at [133, 288] on link "Registration History" at bounding box center [114, 283] width 125 height 13
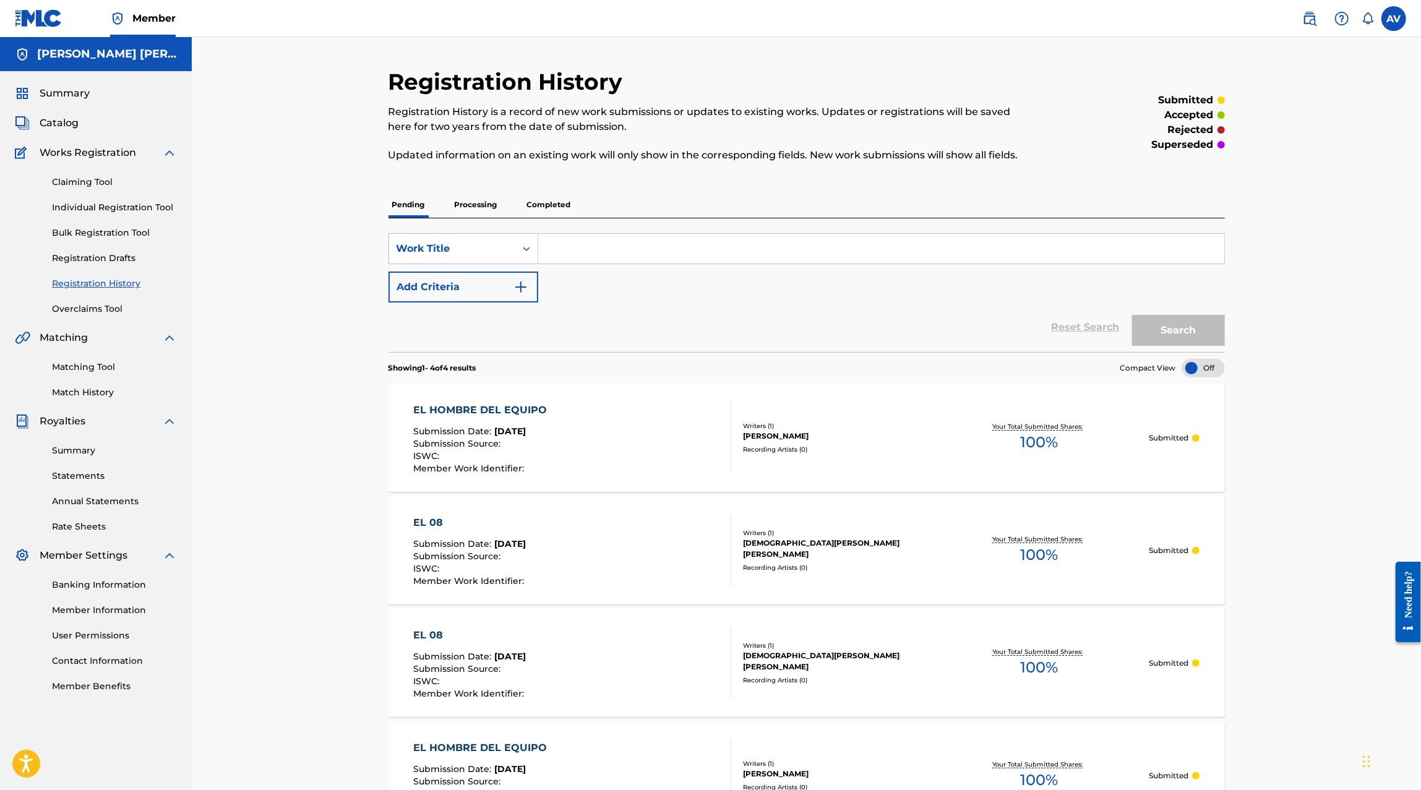
click at [88, 393] on link "Match History" at bounding box center [114, 392] width 125 height 13
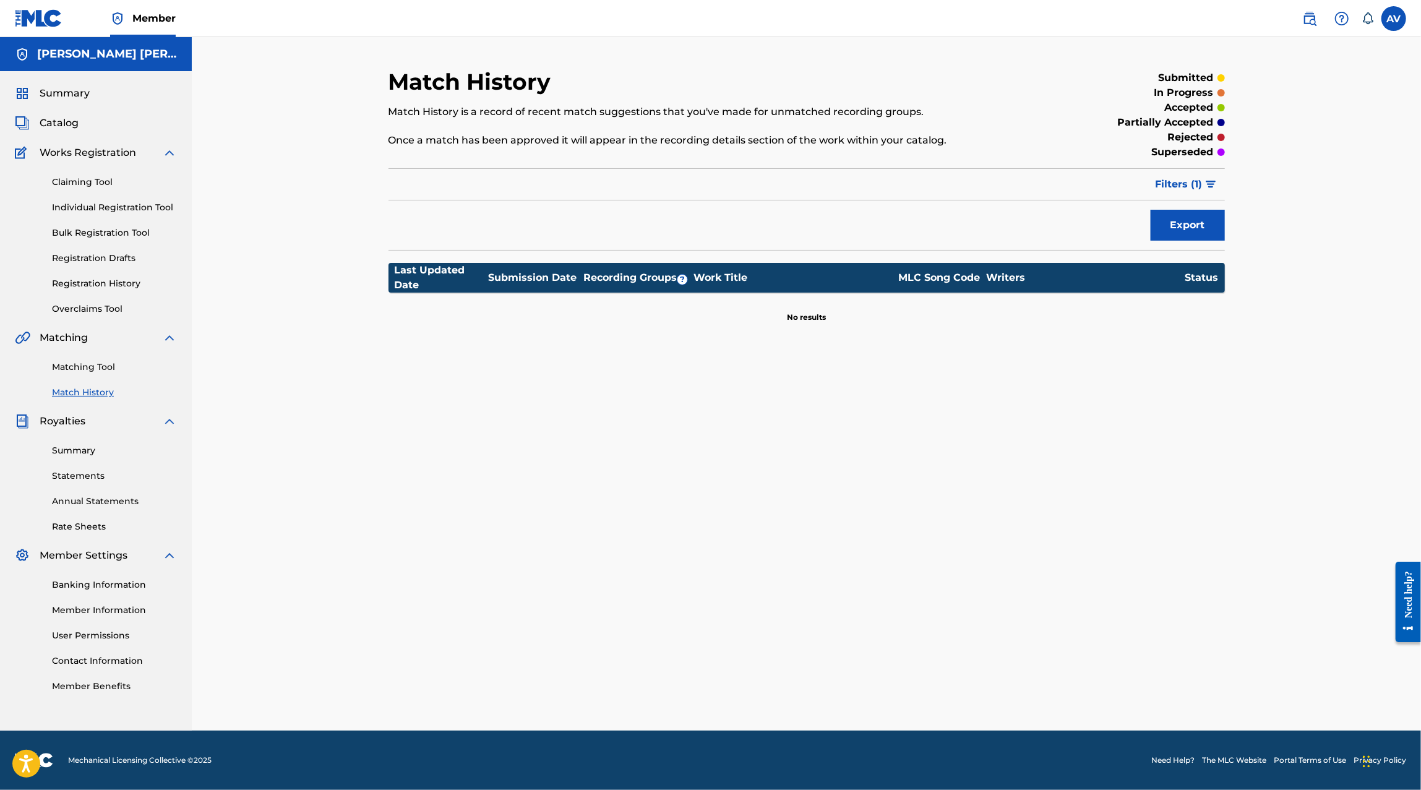
click at [95, 373] on link "Matching Tool" at bounding box center [114, 367] width 125 height 13
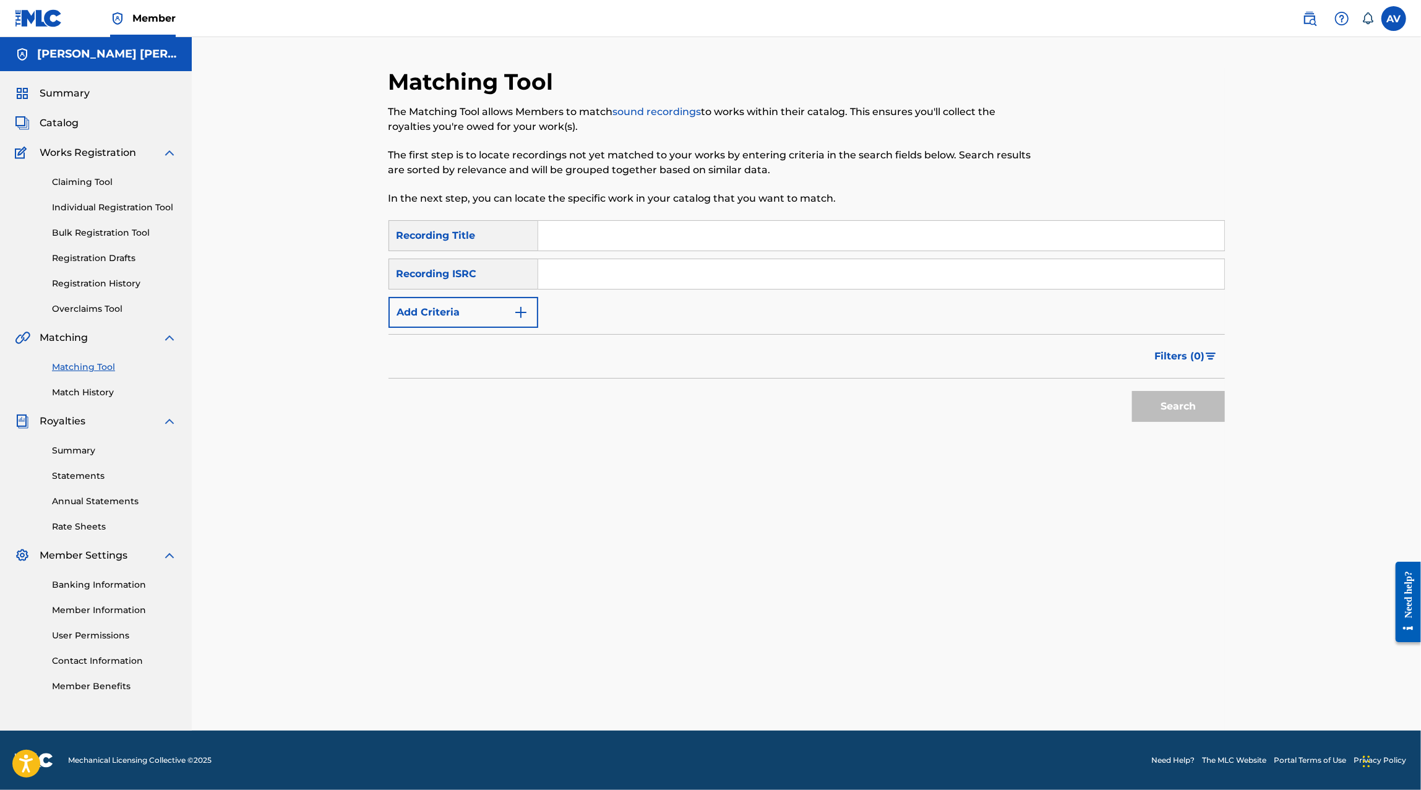
click at [62, 123] on span "Catalog" at bounding box center [59, 123] width 39 height 15
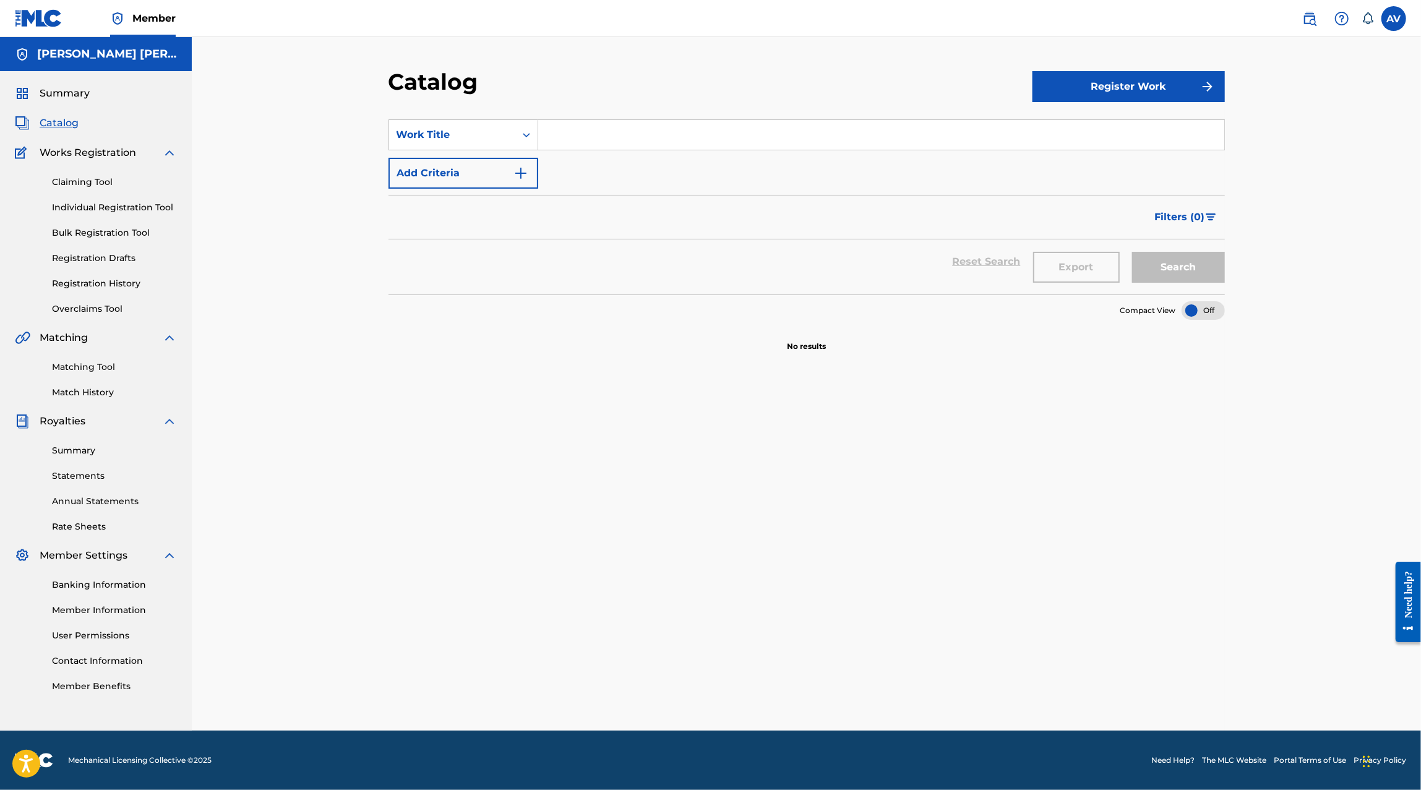
click at [150, 96] on div "Summary" at bounding box center [96, 93] width 162 height 15
click at [887, 140] on input "Search Form" at bounding box center [881, 135] width 686 height 30
click at [1231, 264] on div "Catalog Register Work SearchWithCriteria9d852330-c7e3-4339-853a-81debafb03f5 Wo…" at bounding box center [807, 399] width 866 height 662
click at [1203, 264] on button "Search" at bounding box center [1178, 267] width 93 height 31
click at [691, 142] on input "el" at bounding box center [881, 135] width 686 height 30
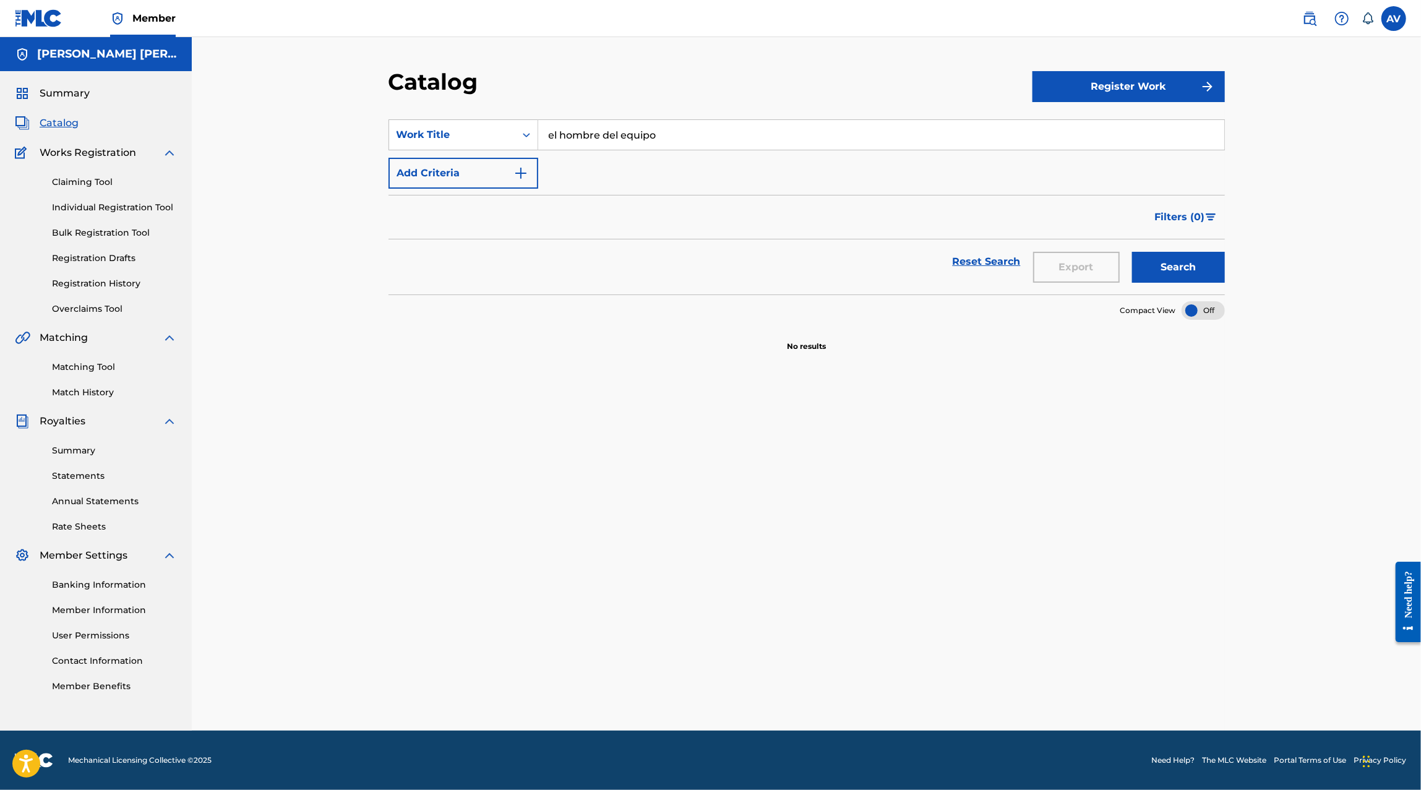
type input "el hombre del equipo"
click at [1132, 252] on button "Search" at bounding box center [1178, 267] width 93 height 31
click at [69, 366] on link "Matching Tool" at bounding box center [114, 367] width 125 height 13
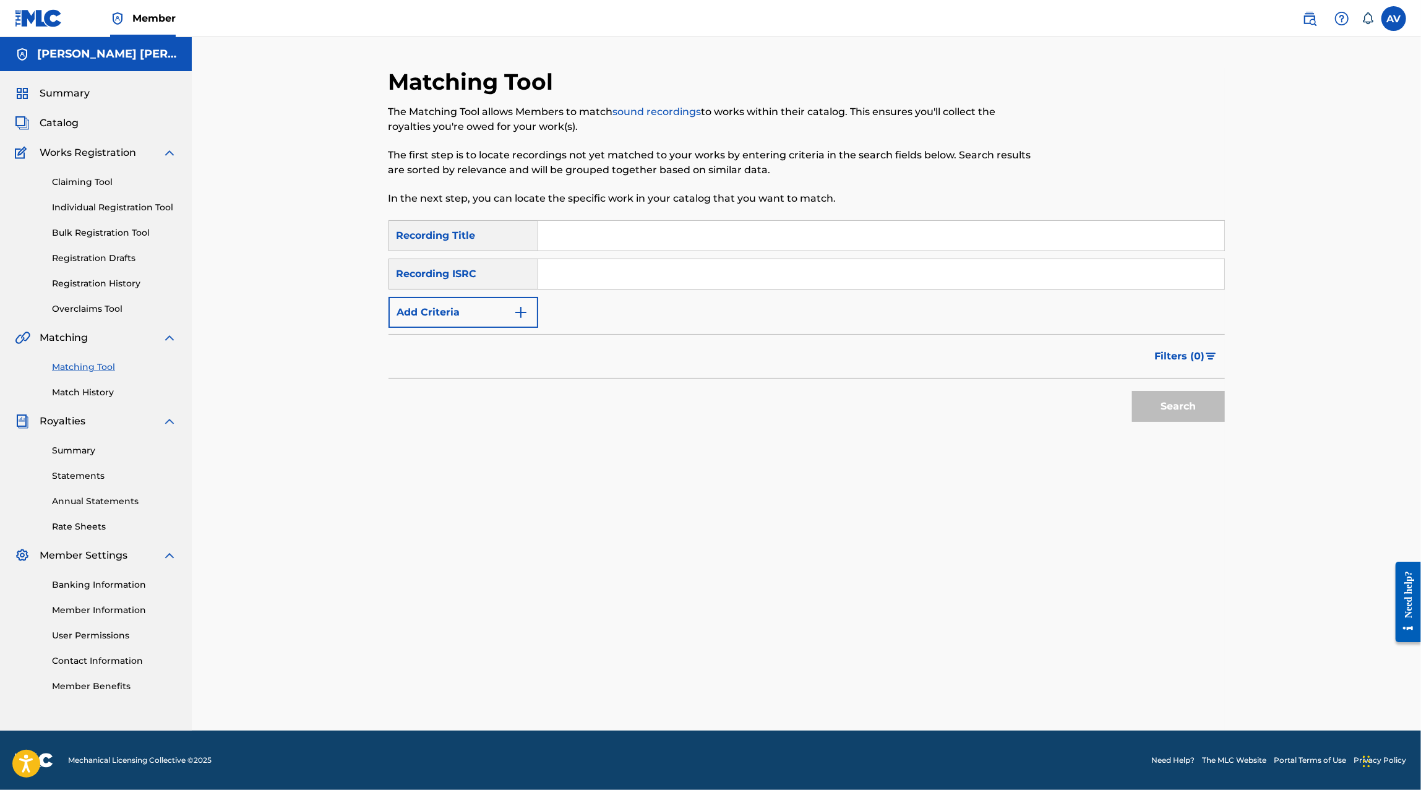
click at [582, 230] on input "Search Form" at bounding box center [881, 236] width 686 height 30
type input "l"
type input "con talento pa mentir"
click at [1183, 414] on button "Search" at bounding box center [1178, 406] width 93 height 31
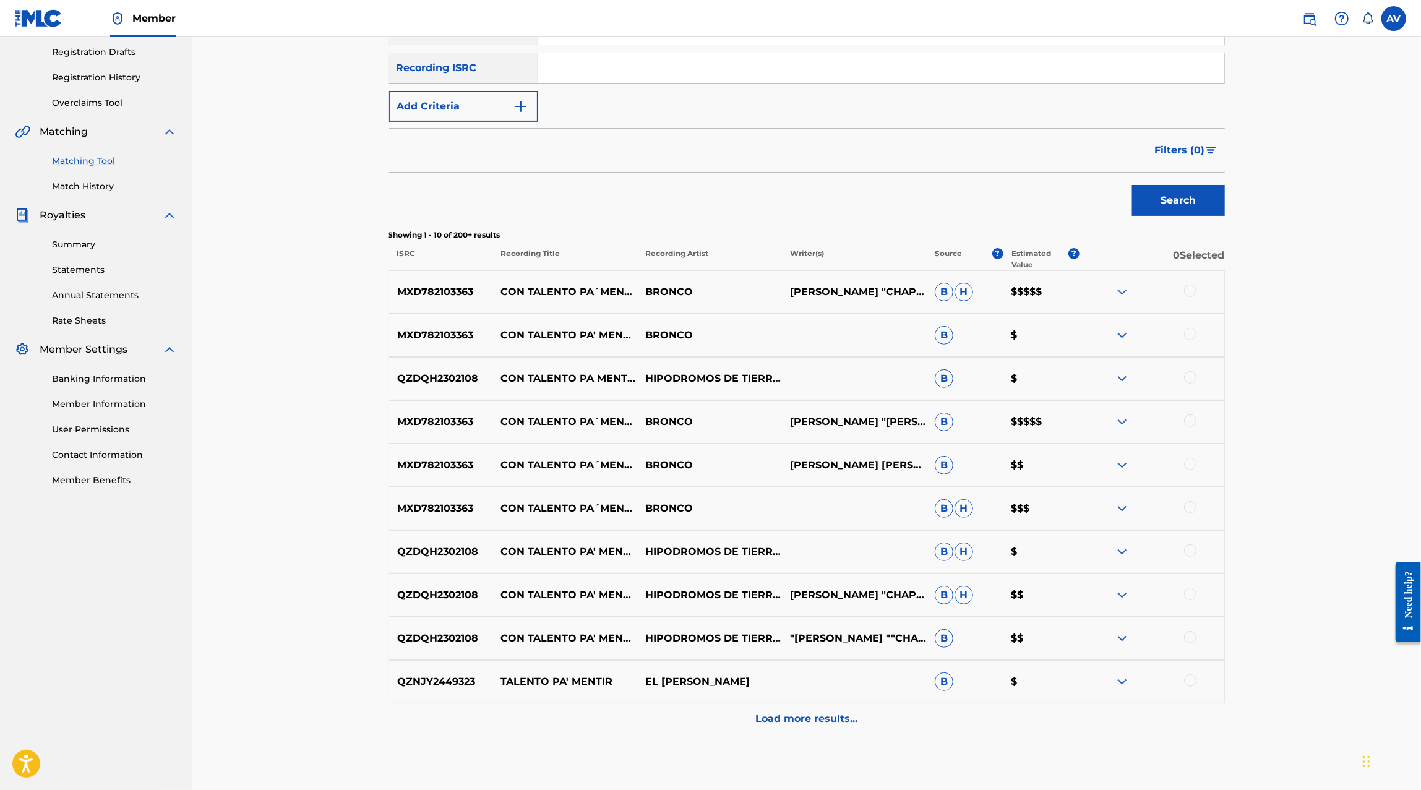
scroll to position [219, 0]
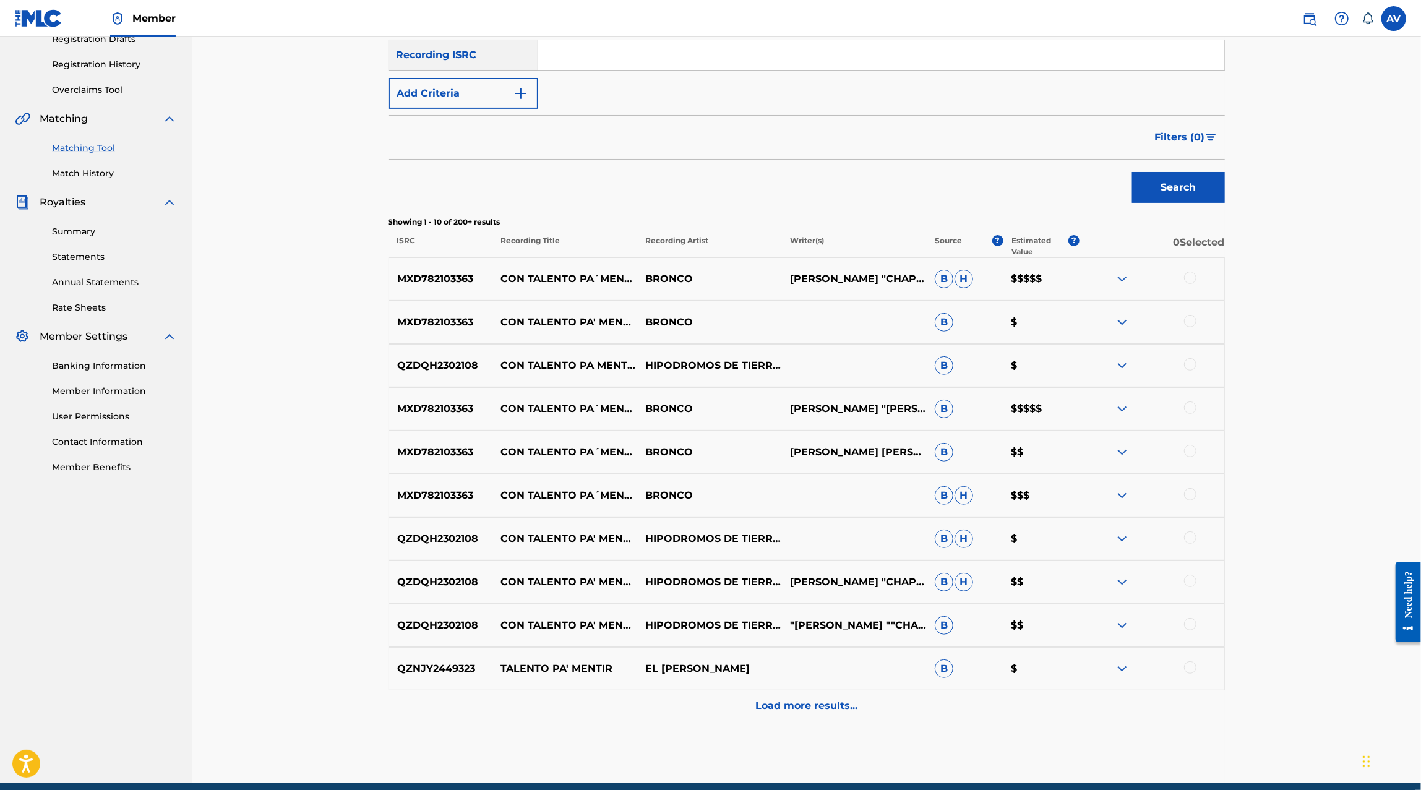
click at [434, 277] on p "MXD782103363" at bounding box center [441, 279] width 104 height 15
copy p "MXD782103363"
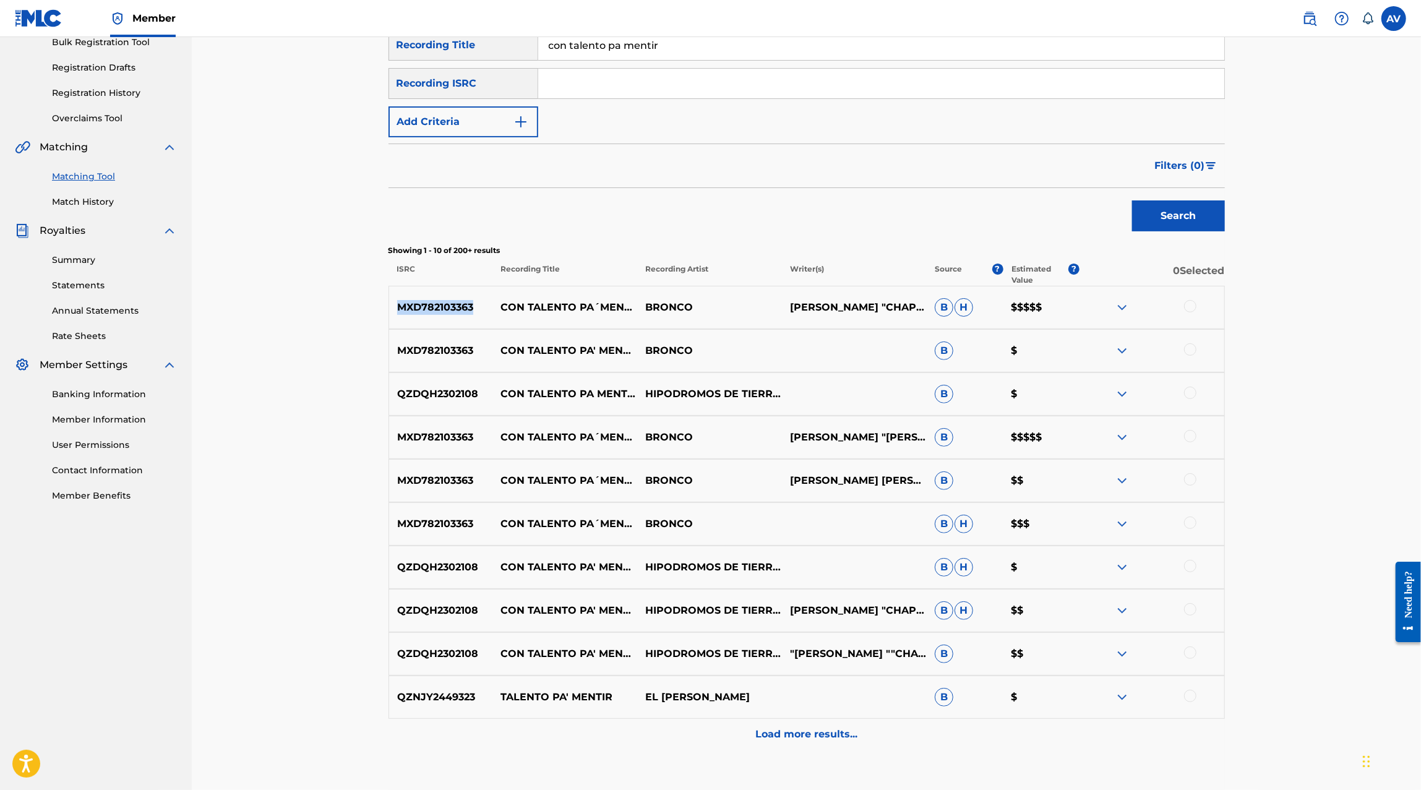
click at [1122, 309] on img at bounding box center [1121, 307] width 15 height 15
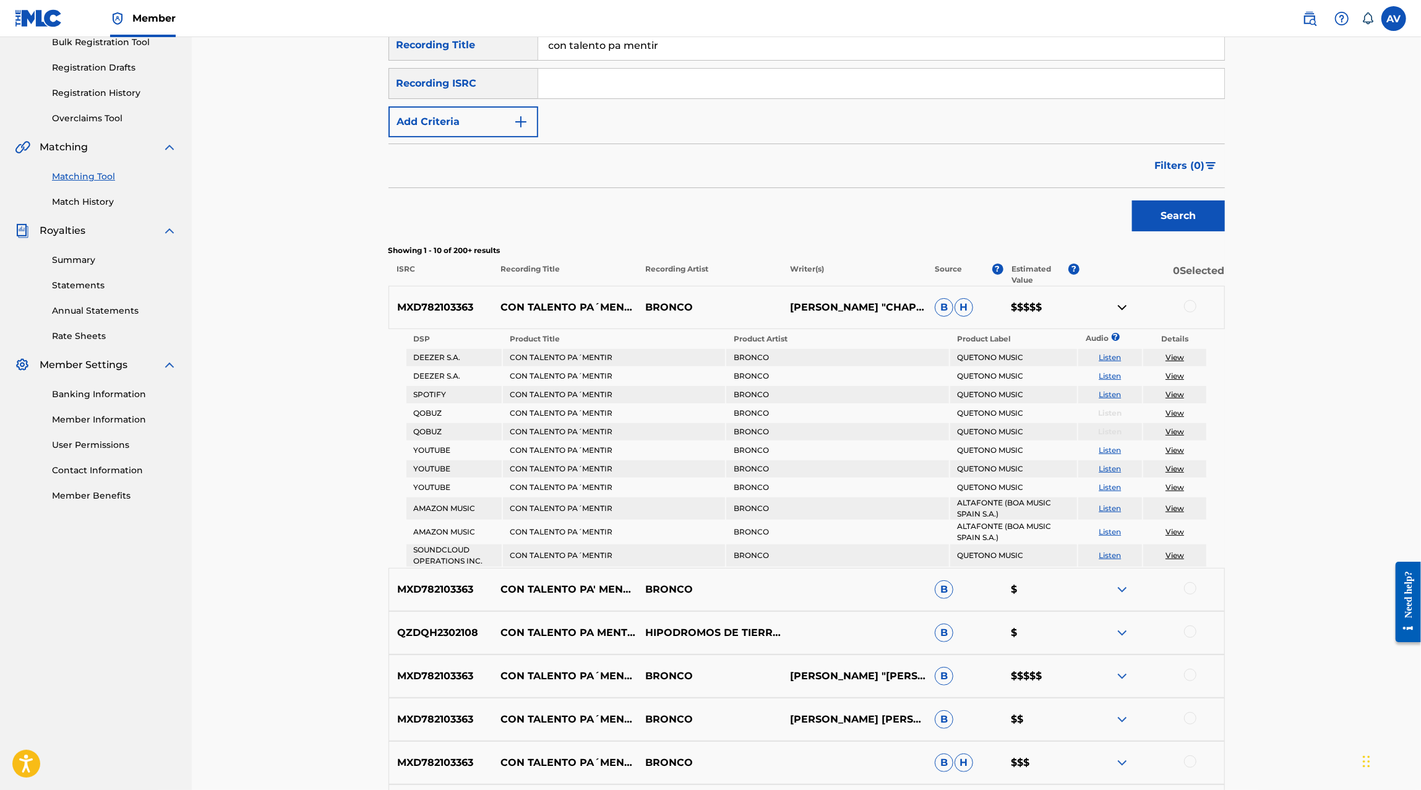
click at [983, 209] on div "Search" at bounding box center [806, 212] width 836 height 49
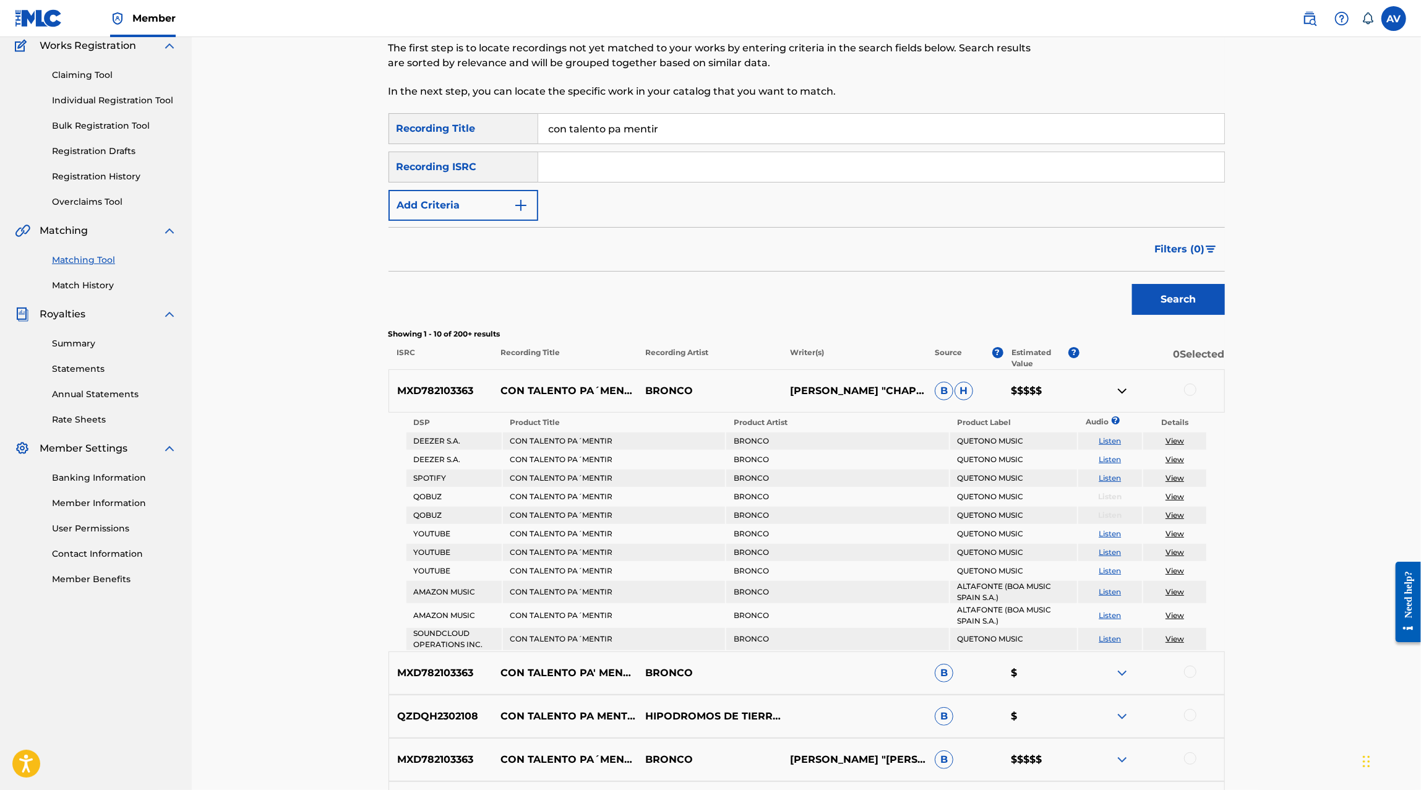
scroll to position [61, 0]
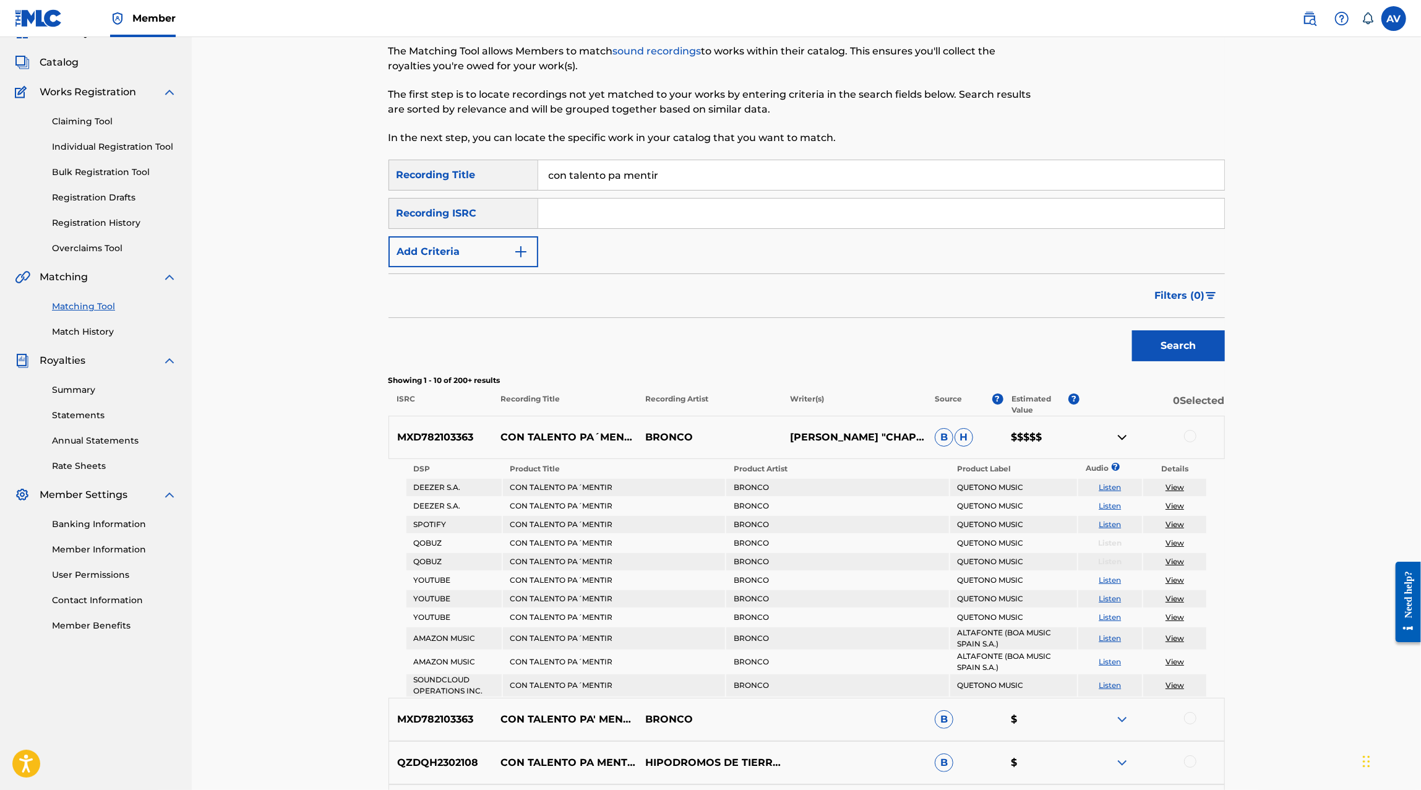
click at [659, 219] on input "Search Form" at bounding box center [881, 214] width 686 height 30
paste input "MXD782103363"
type input "MXD782103363"
click at [1132, 330] on button "Search" at bounding box center [1178, 345] width 93 height 31
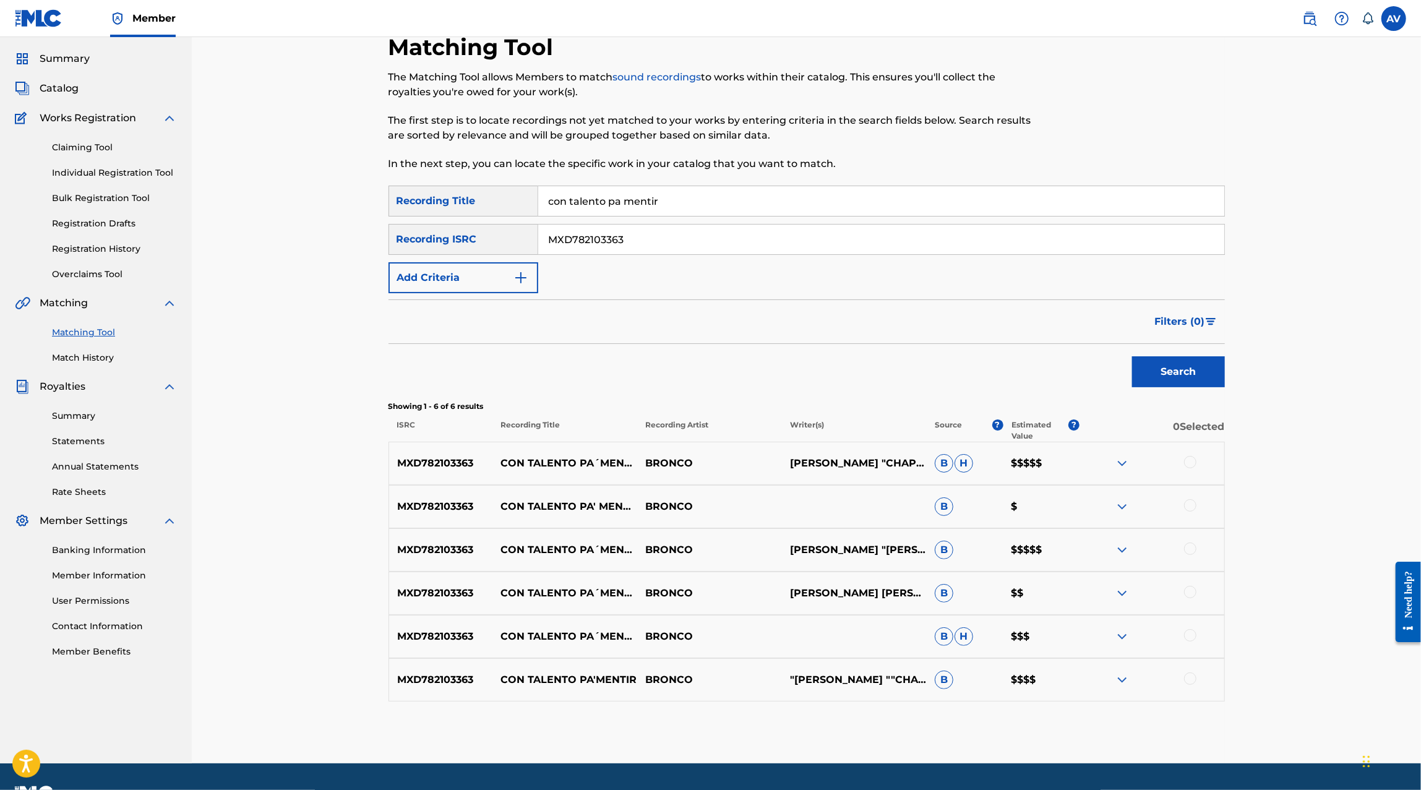
scroll to position [55, 0]
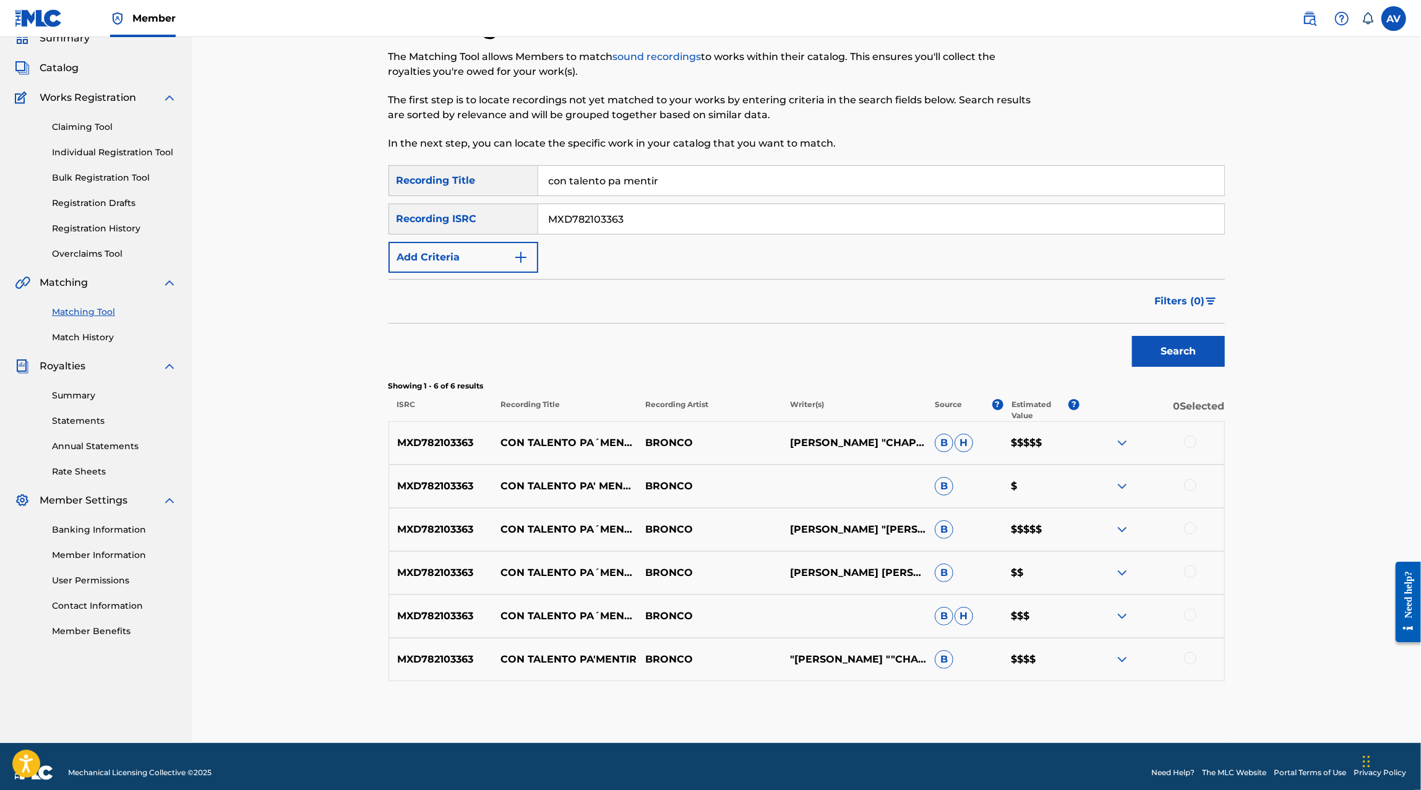
click at [1122, 527] on img at bounding box center [1121, 529] width 15 height 15
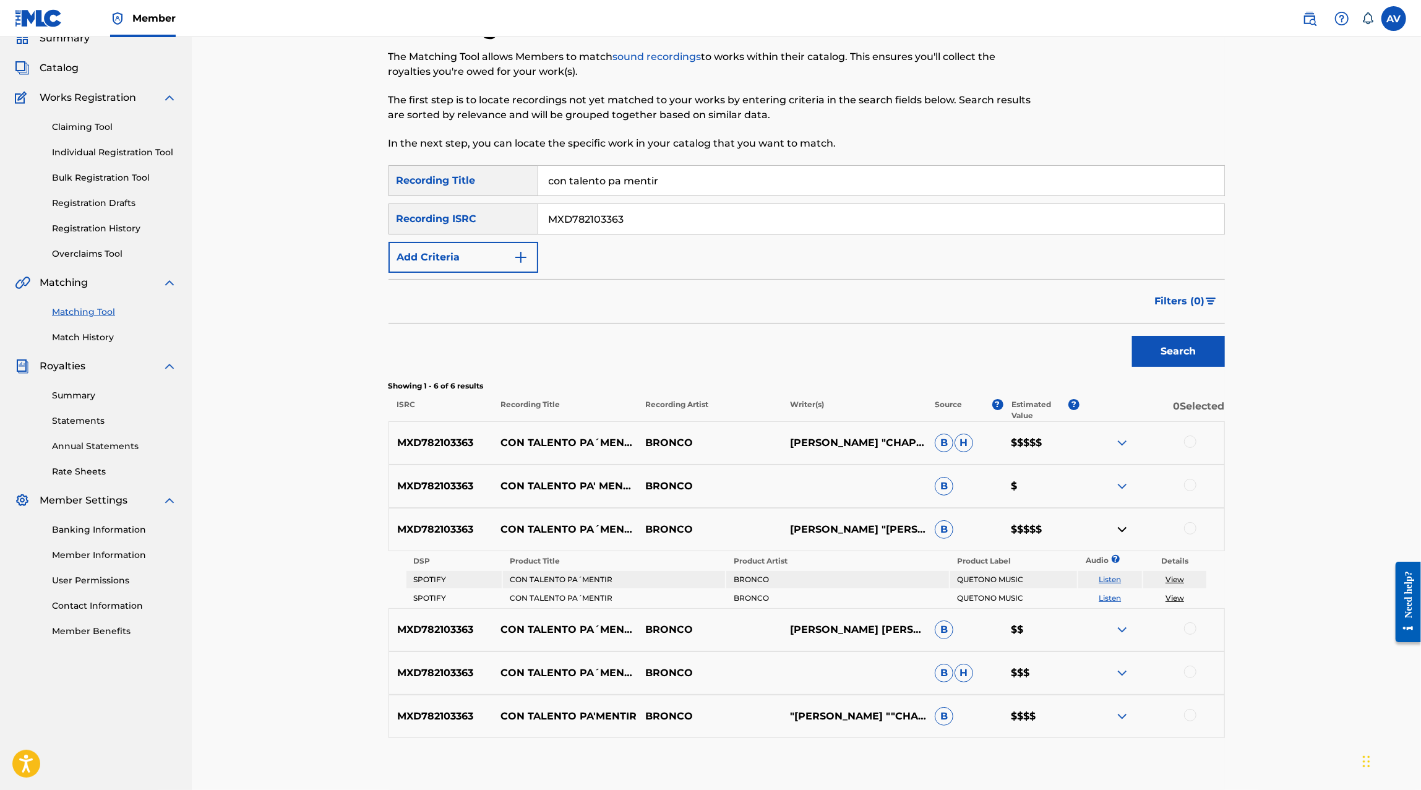
click at [1122, 446] on img at bounding box center [1121, 442] width 15 height 15
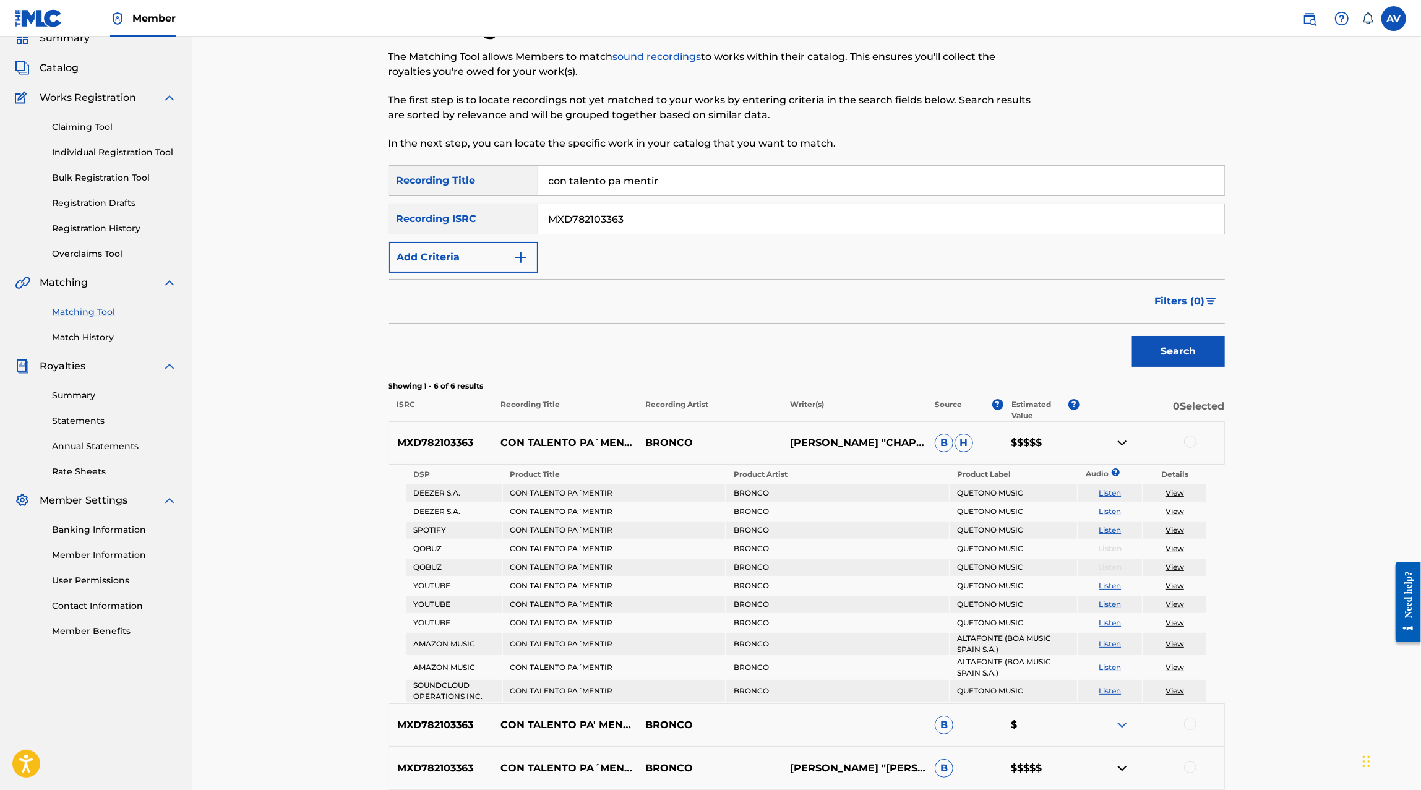
scroll to position [0, 0]
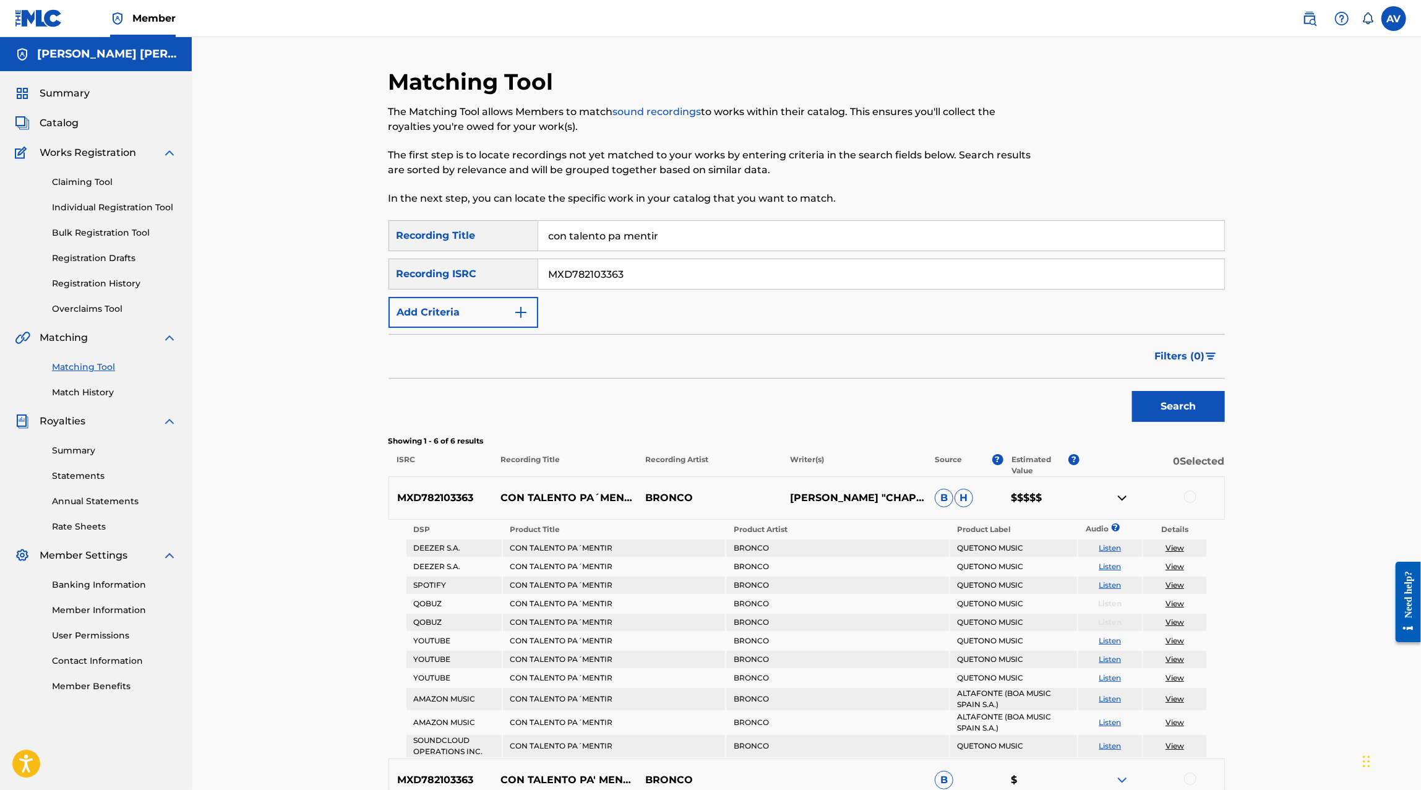
click at [626, 232] on input "con talento pa mentir" at bounding box center [881, 236] width 686 height 30
type input "dale tigres"
click at [1132, 391] on button "Search" at bounding box center [1178, 406] width 93 height 31
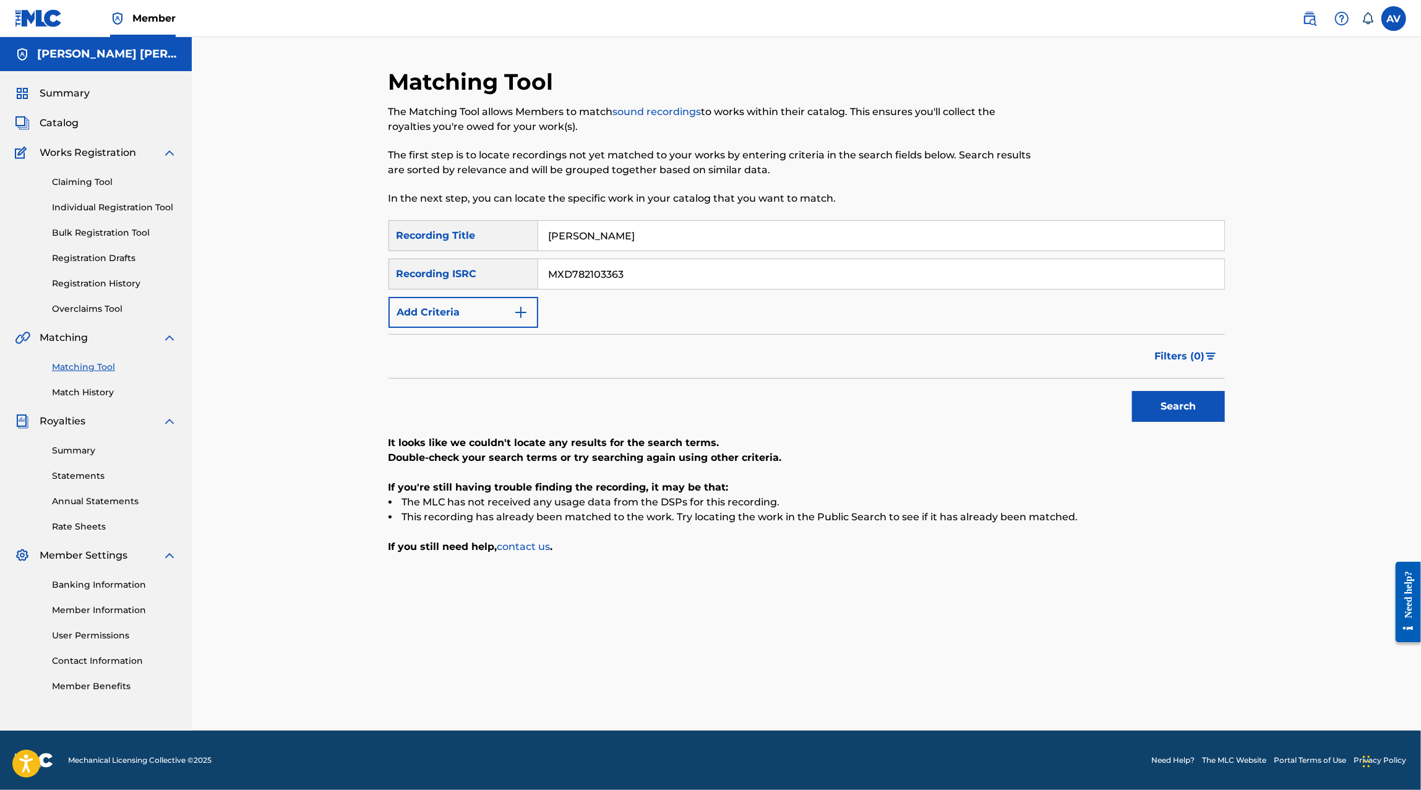
click at [584, 281] on input "MXD782103363" at bounding box center [881, 274] width 686 height 30
click at [1132, 391] on button "Search" at bounding box center [1178, 406] width 93 height 31
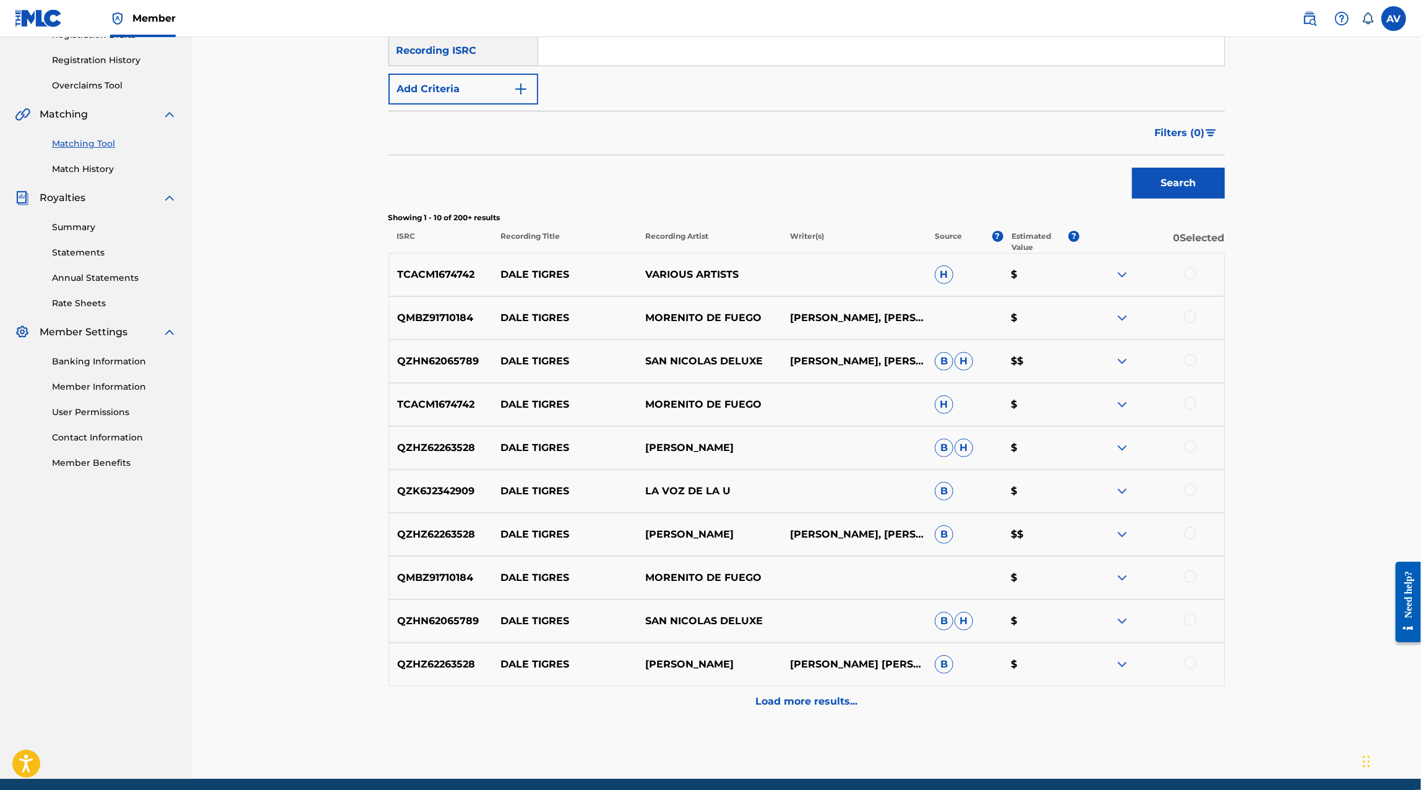
scroll to position [226, 0]
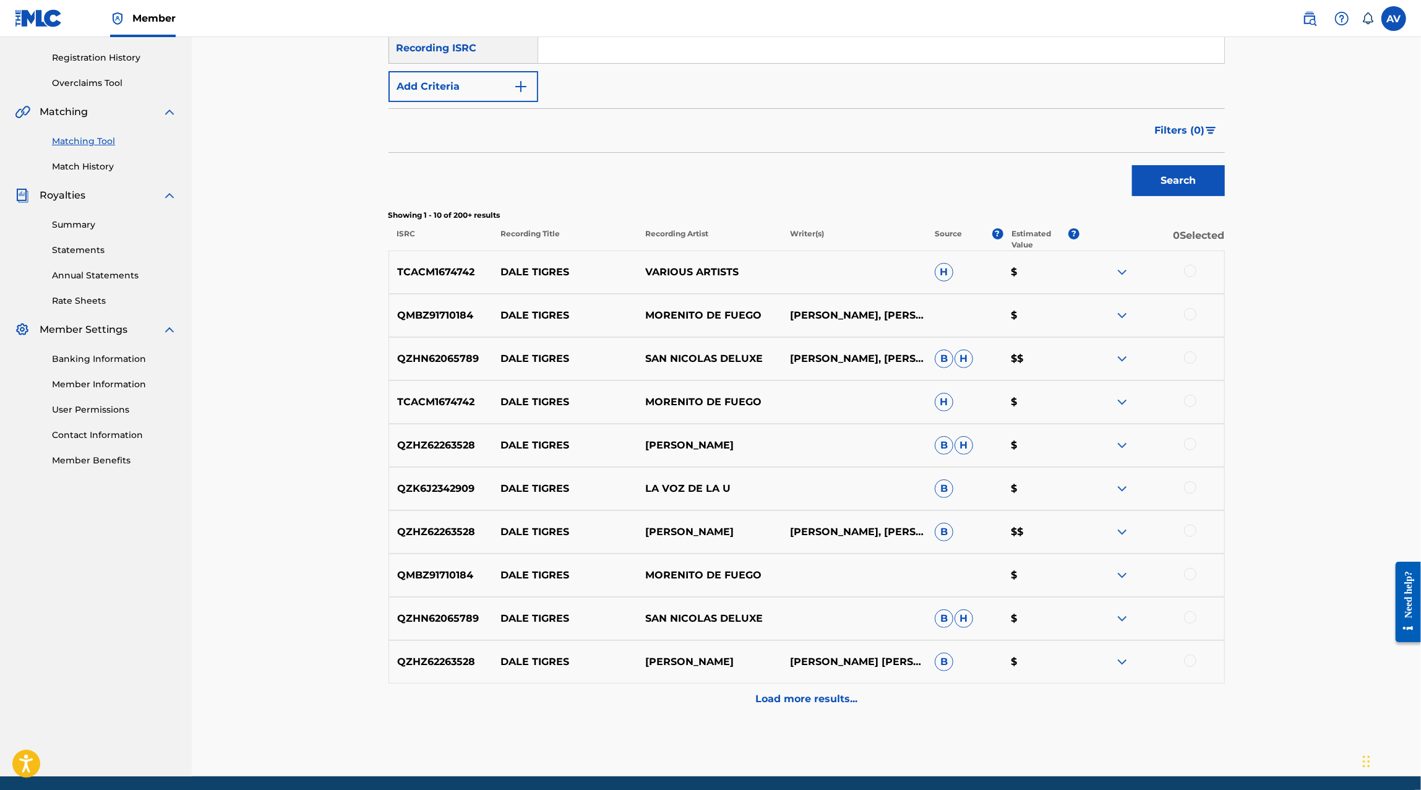
click at [1122, 323] on div "QMBZ91710184 DALE TIGRES MORENITO DE FUEGO ALAN TOVAR, JAIR ALCALÁ, PABLO LESCA…" at bounding box center [806, 315] width 836 height 43
click at [1121, 320] on img at bounding box center [1121, 315] width 15 height 15
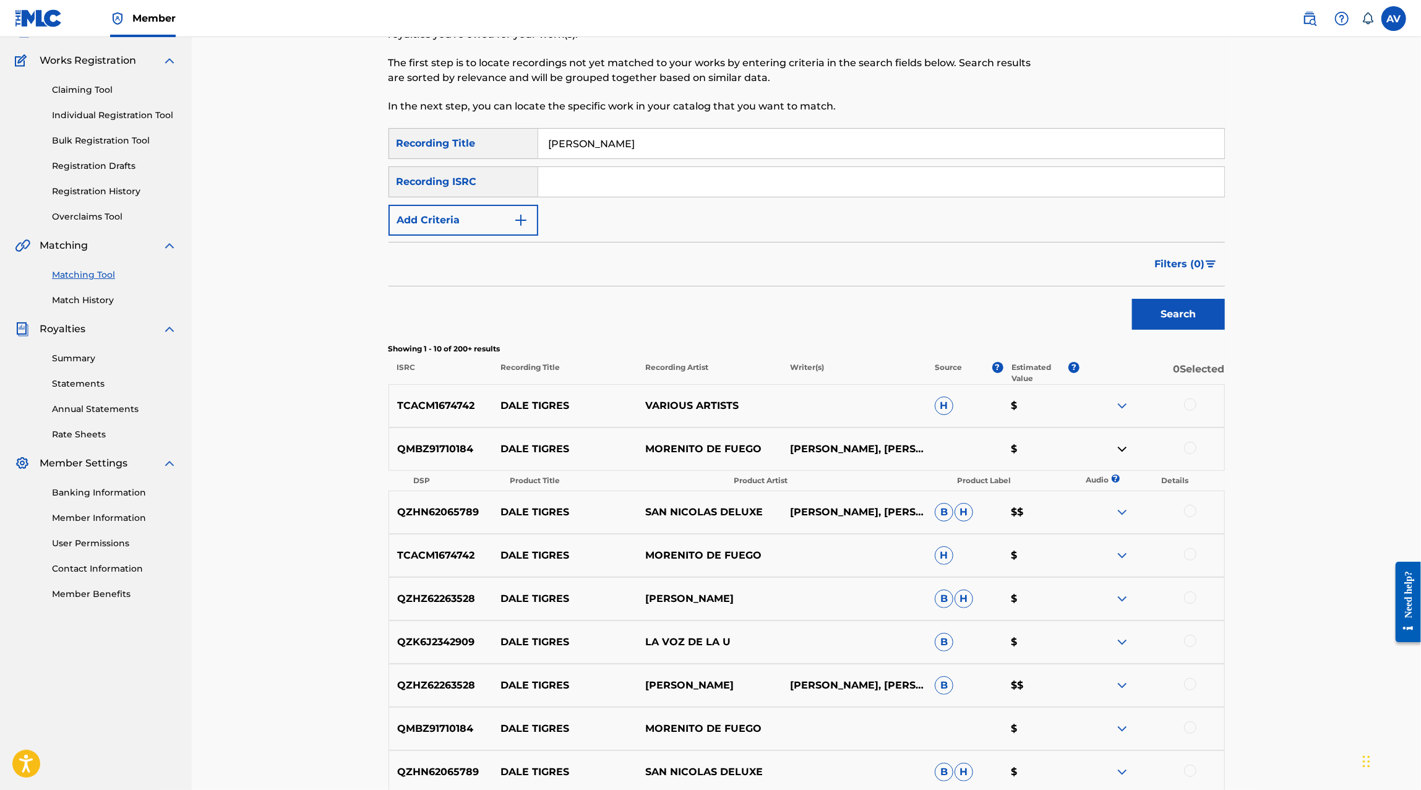
scroll to position [72, 0]
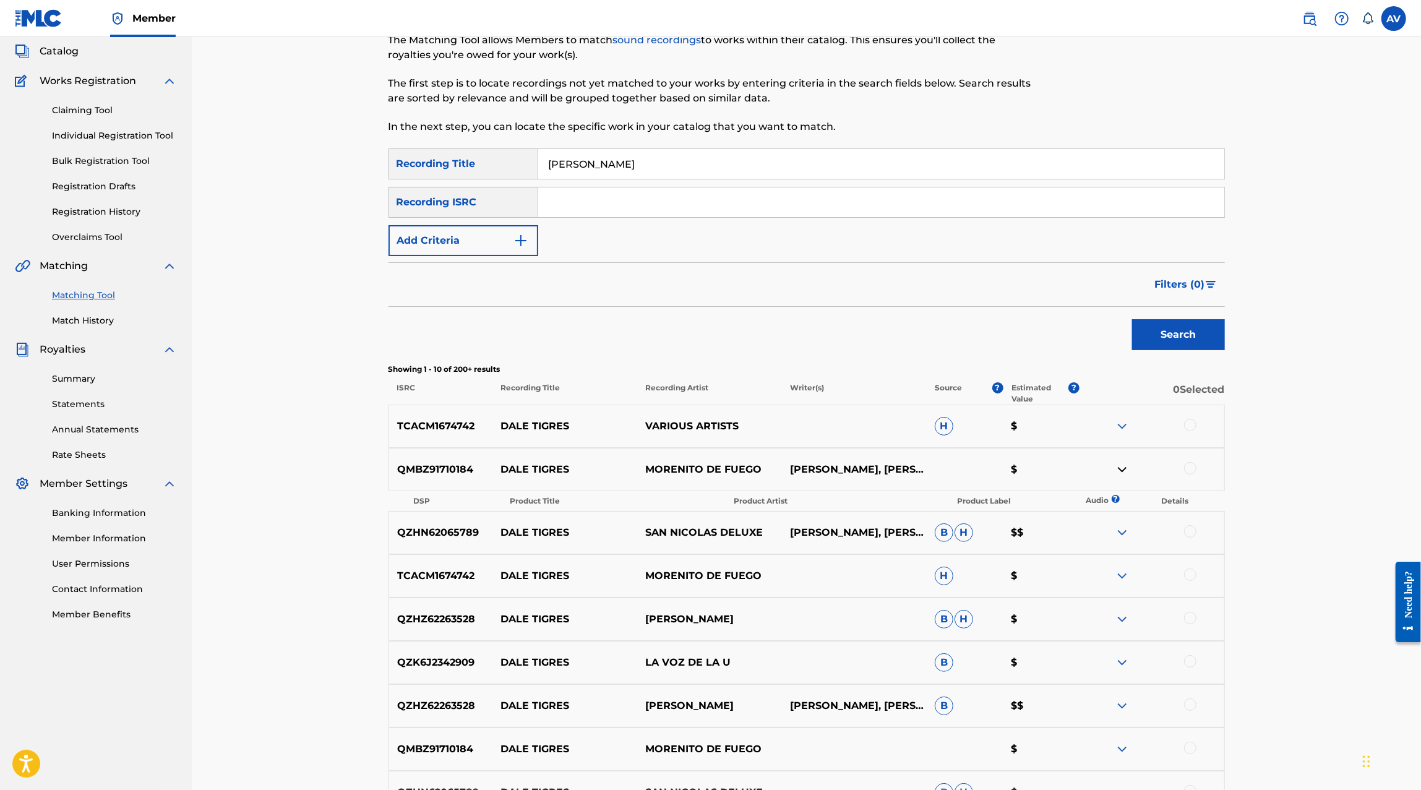
click at [600, 169] on input "dale tigres" at bounding box center [881, 164] width 686 height 30
type input "elias me"
click at [495, 229] on button "Add Criteria" at bounding box center [463, 240] width 150 height 31
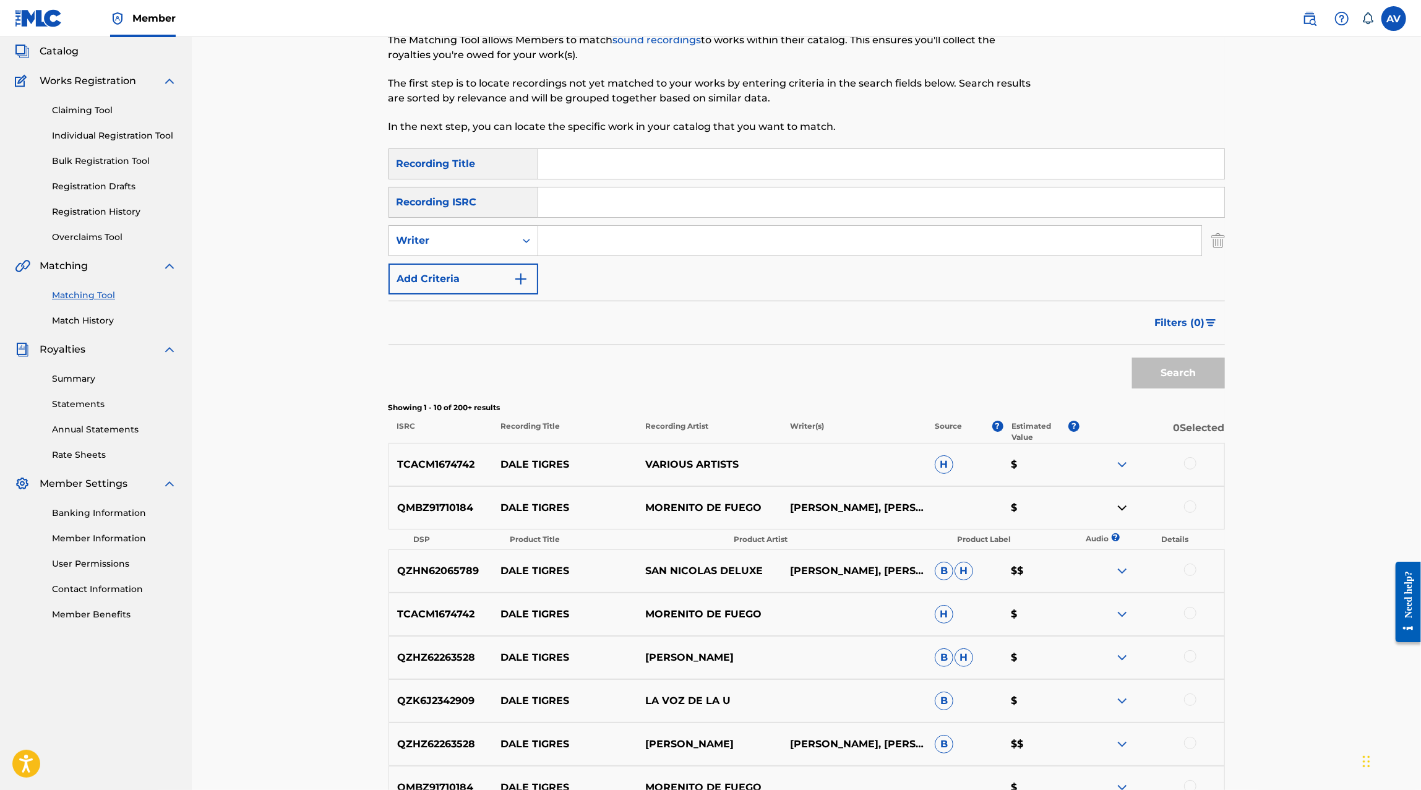
click at [576, 239] on input "Search Form" at bounding box center [869, 241] width 663 height 30
type input "Elias Gerardo Gonzalez Medina"
click at [1132, 357] on button "Search" at bounding box center [1178, 372] width 93 height 31
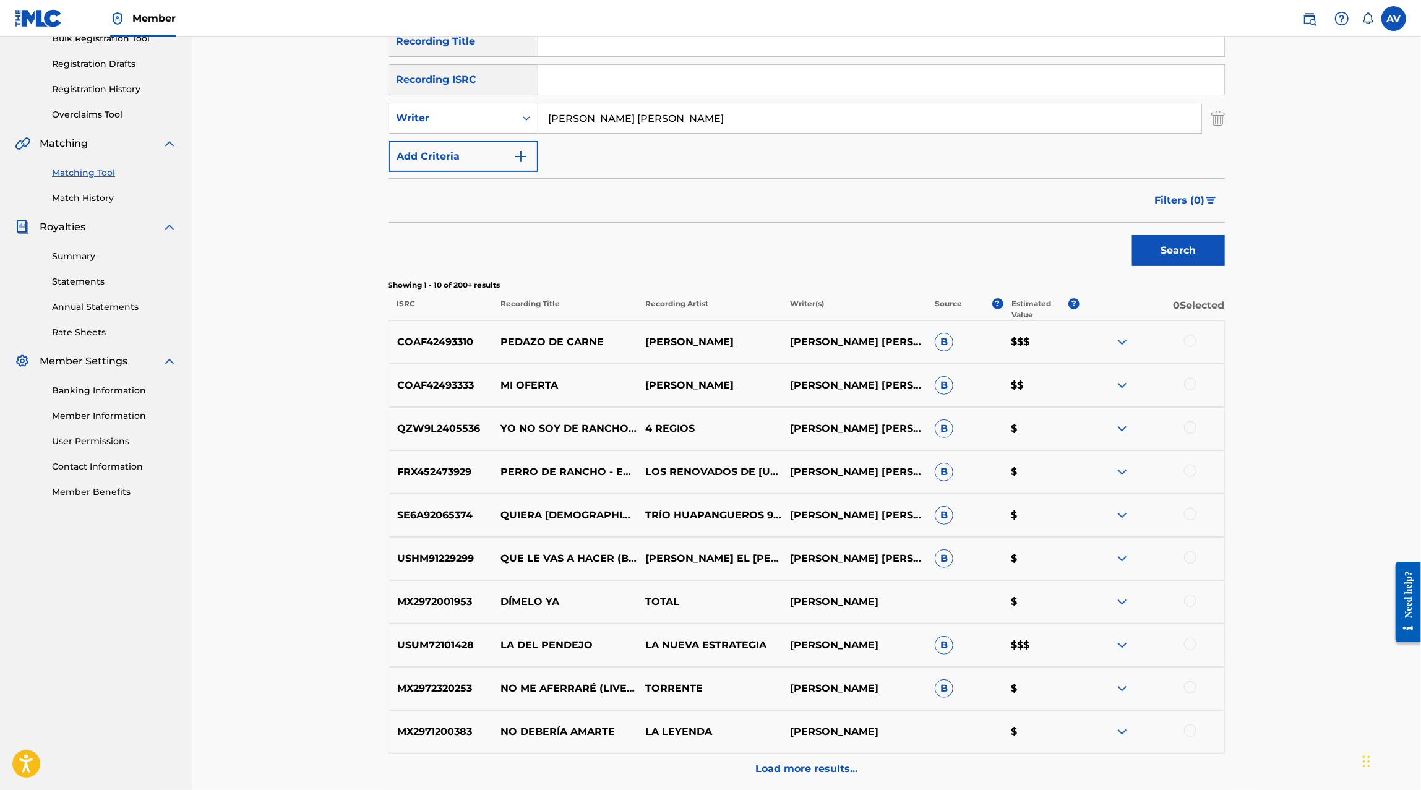
scroll to position [195, 0]
click at [1122, 343] on img at bounding box center [1121, 340] width 15 height 15
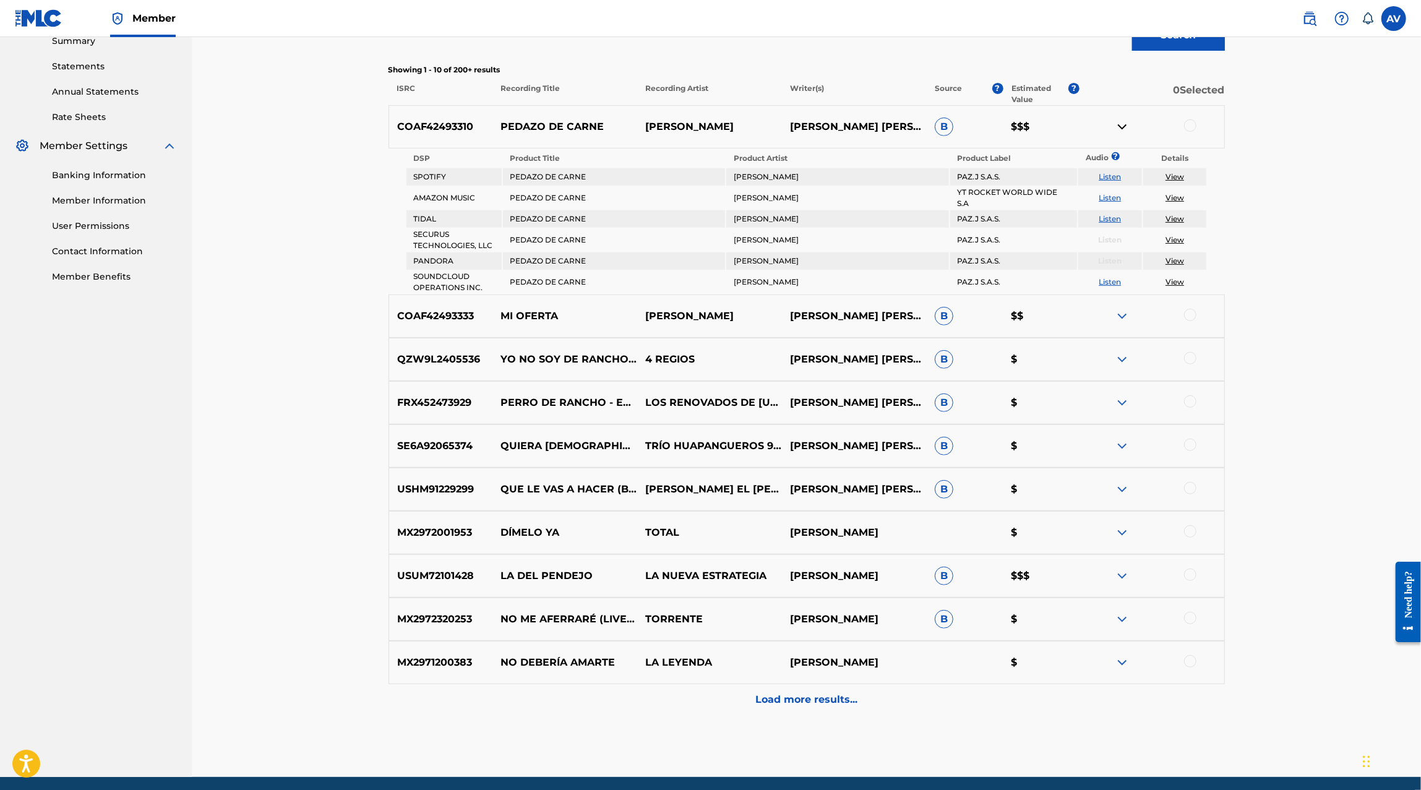
scroll to position [412, 0]
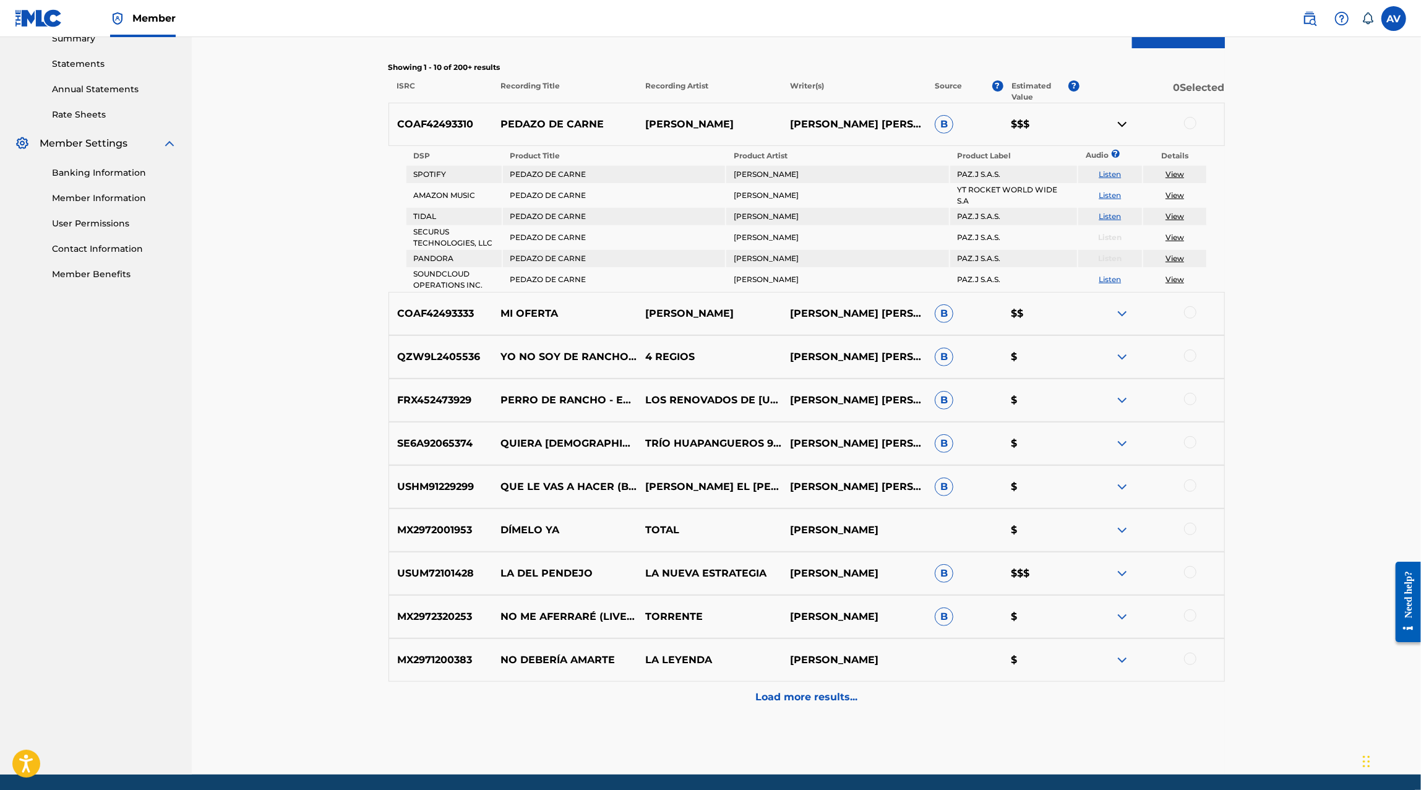
click at [799, 694] on p "Load more results..." at bounding box center [806, 697] width 102 height 15
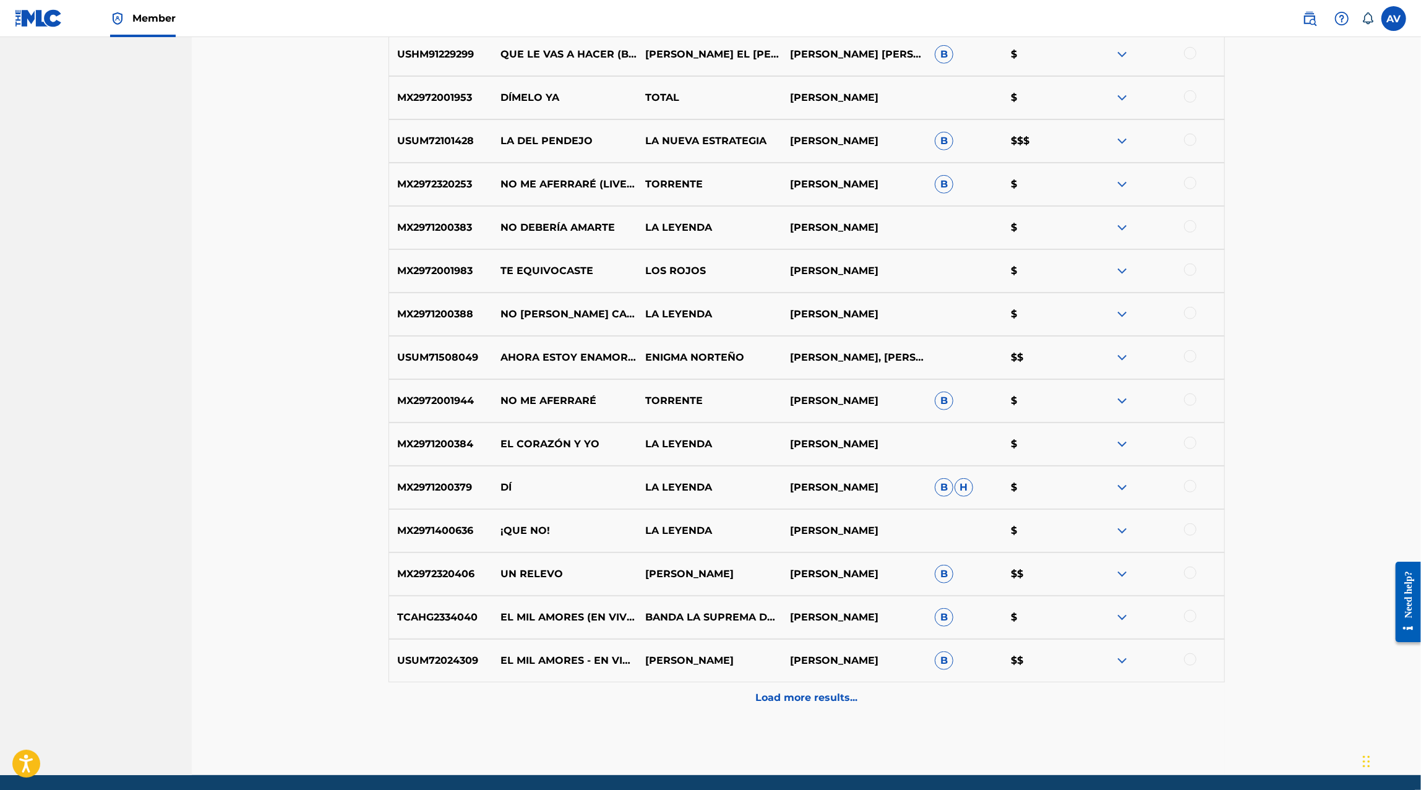
scroll to position [711, 0]
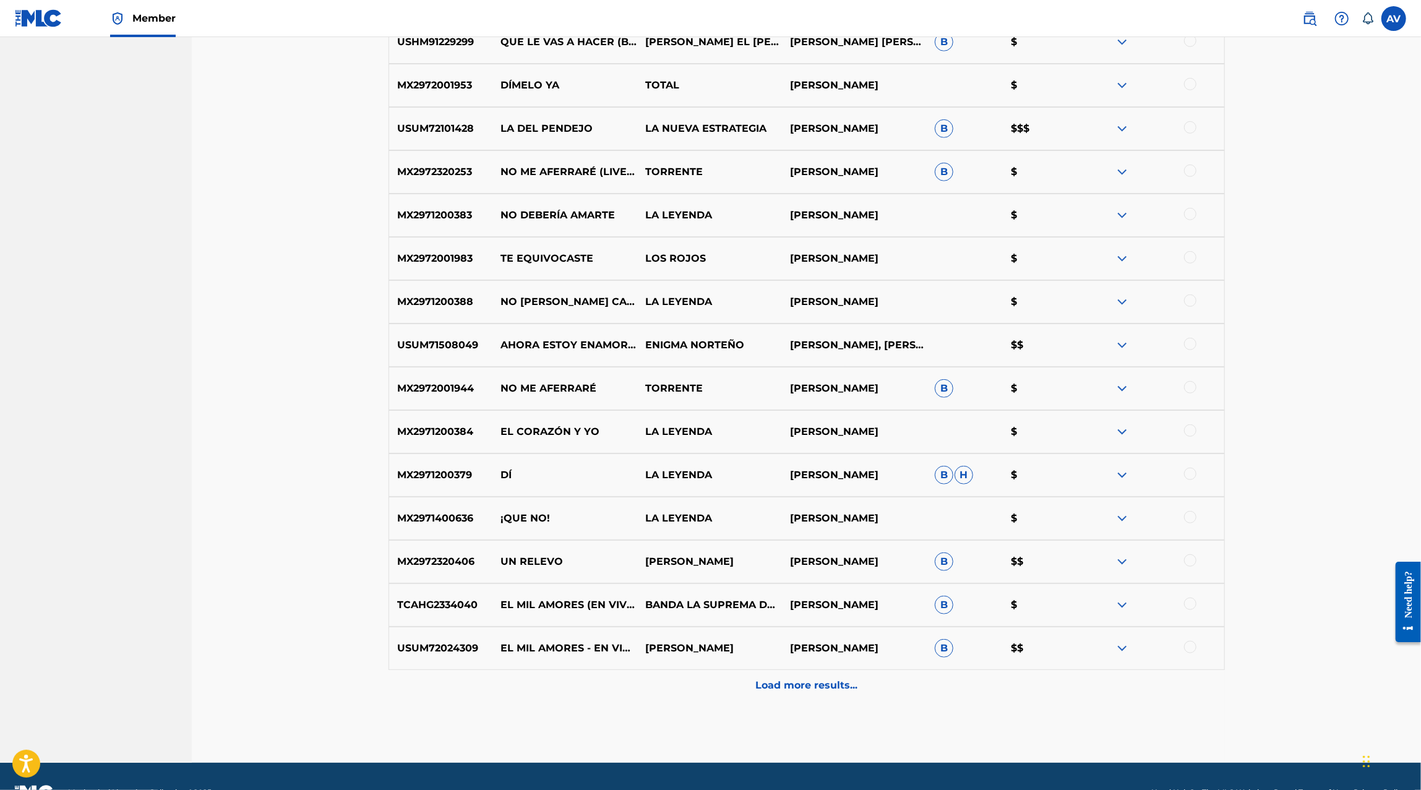
click at [821, 683] on p "Load more results..." at bounding box center [806, 685] width 102 height 15
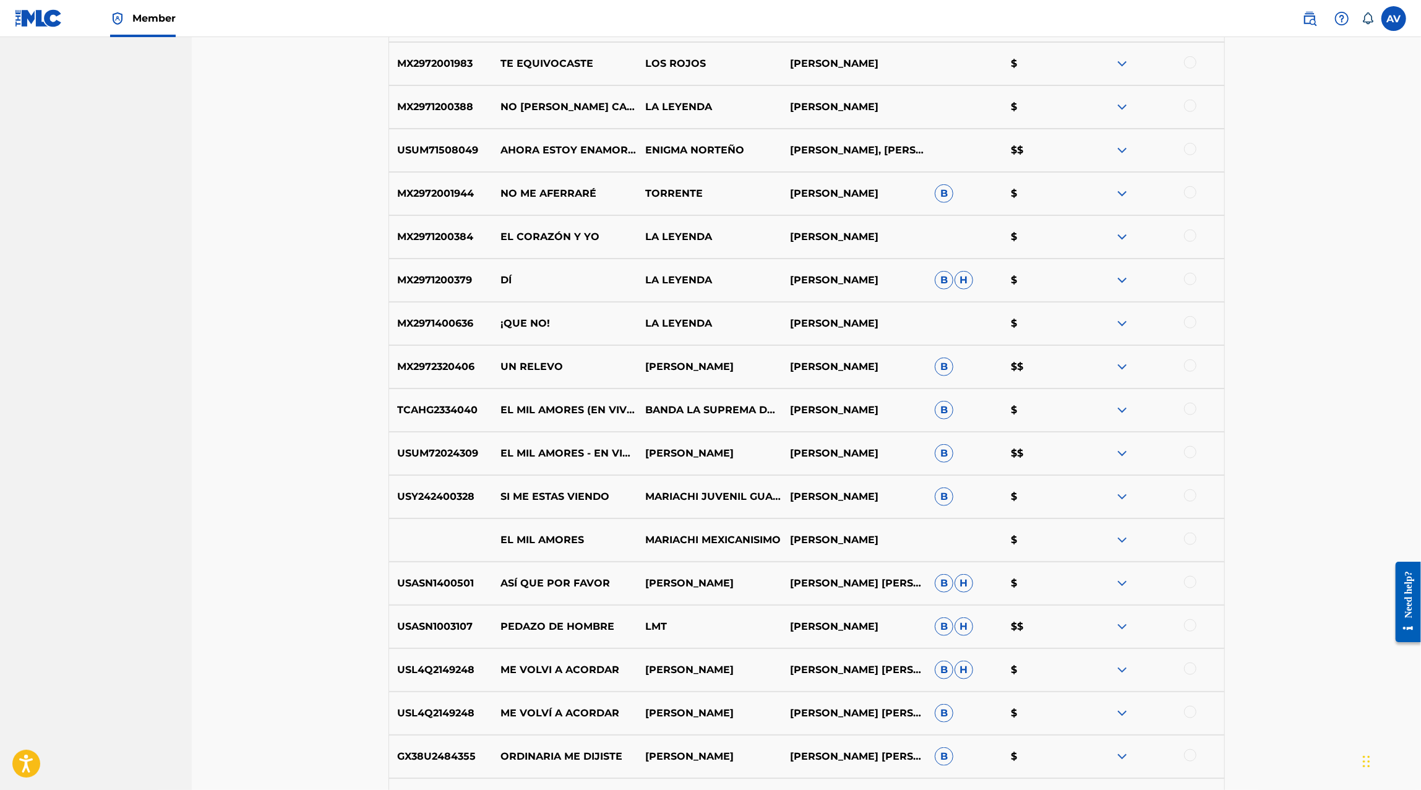
scroll to position [1175, 0]
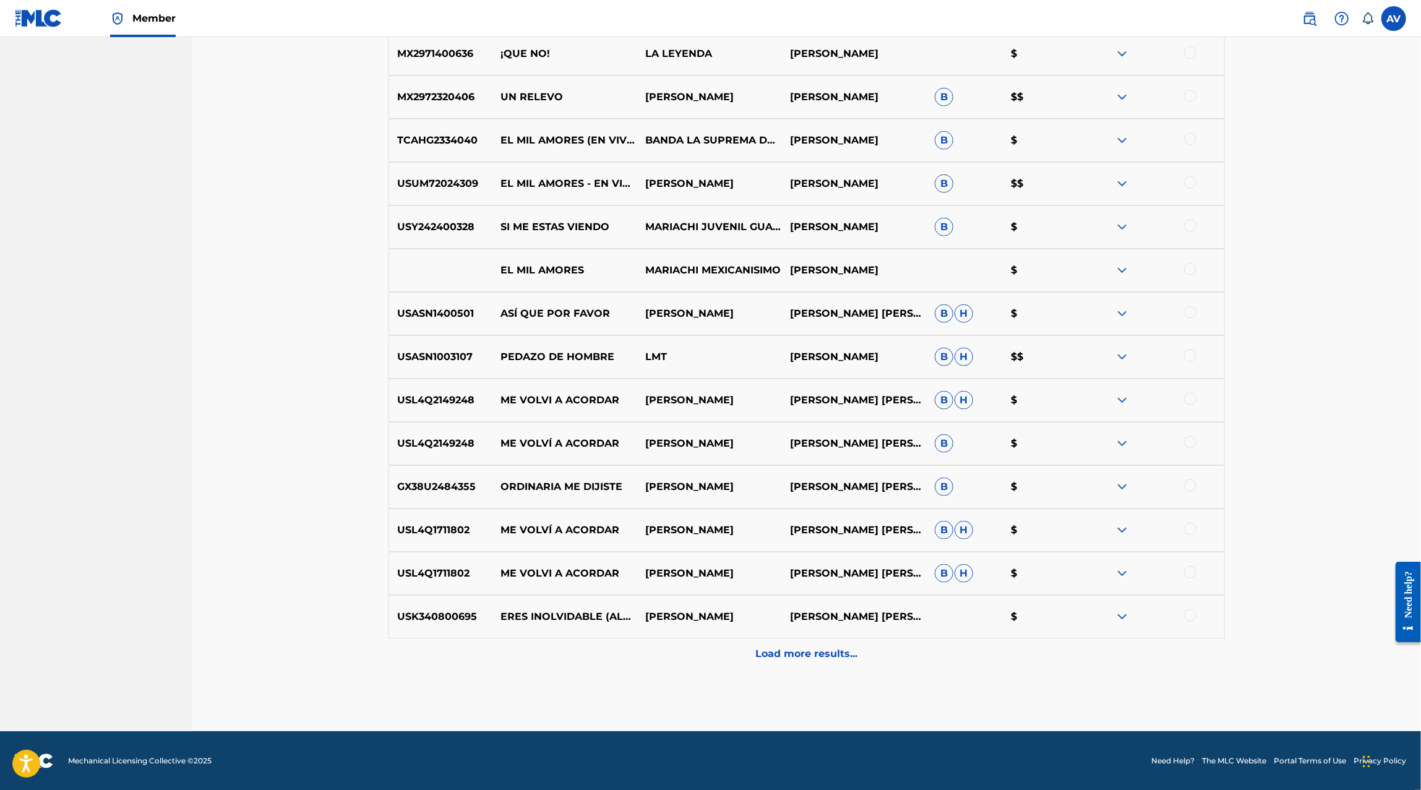
click at [836, 656] on p "Load more results..." at bounding box center [806, 653] width 102 height 15
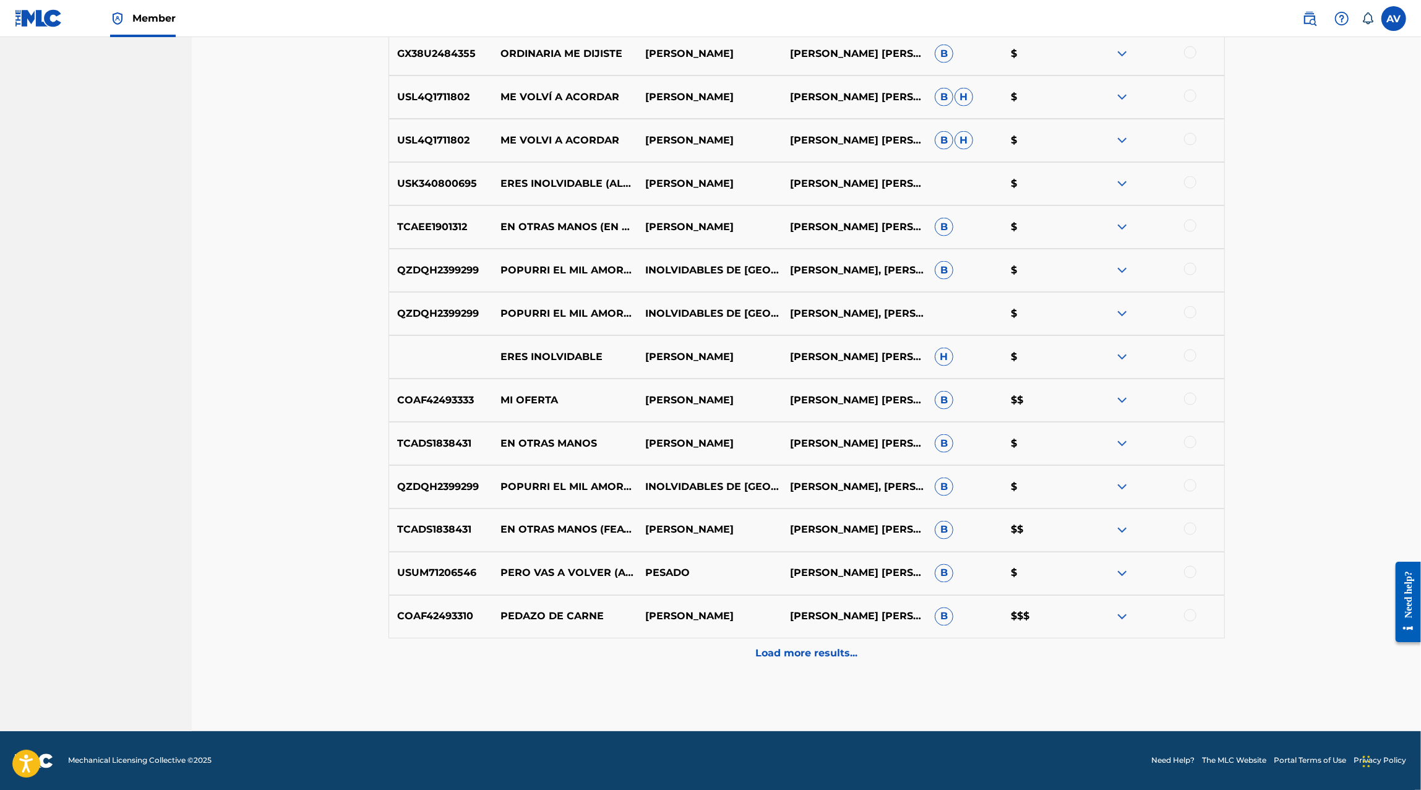
scroll to position [1602, 0]
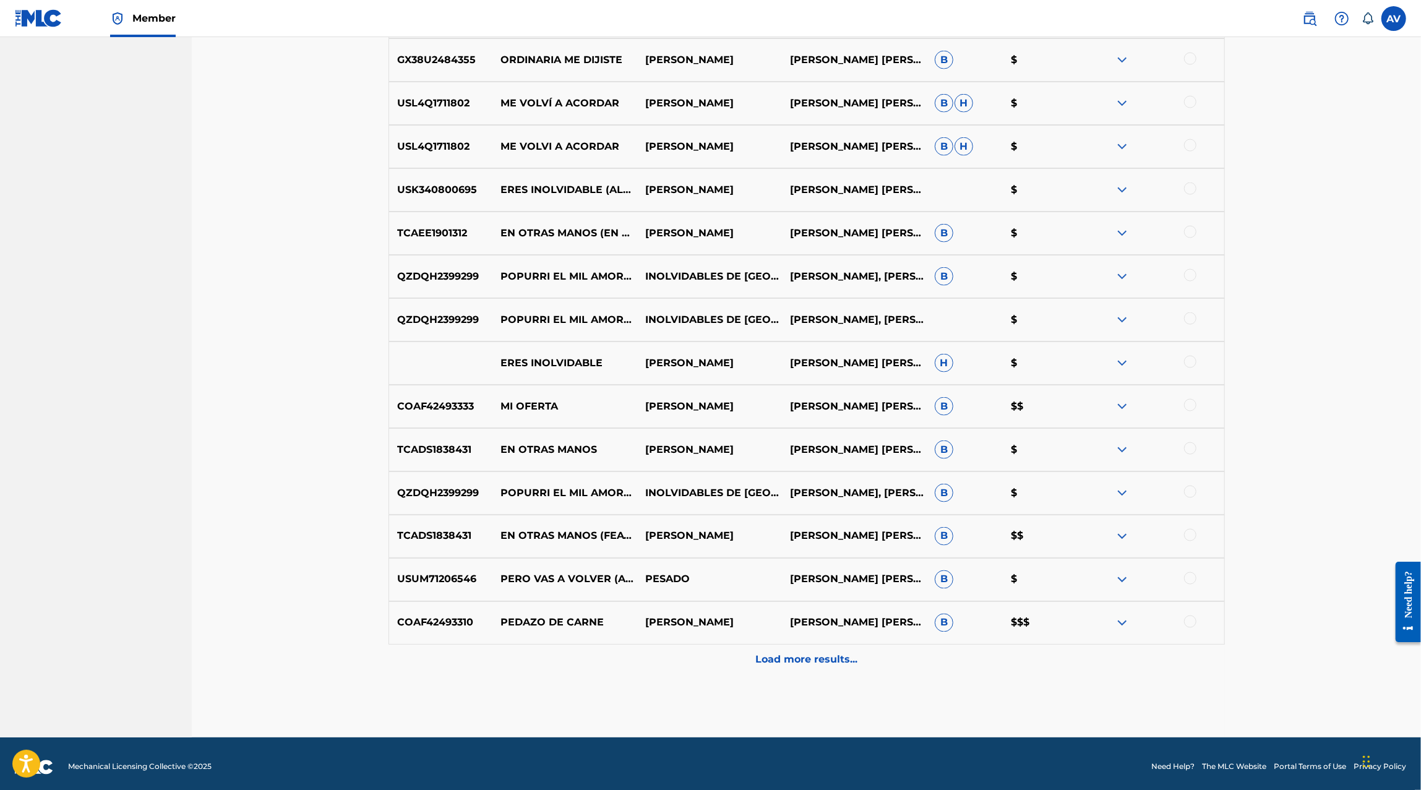
click at [816, 652] on p "Load more results..." at bounding box center [806, 659] width 102 height 15
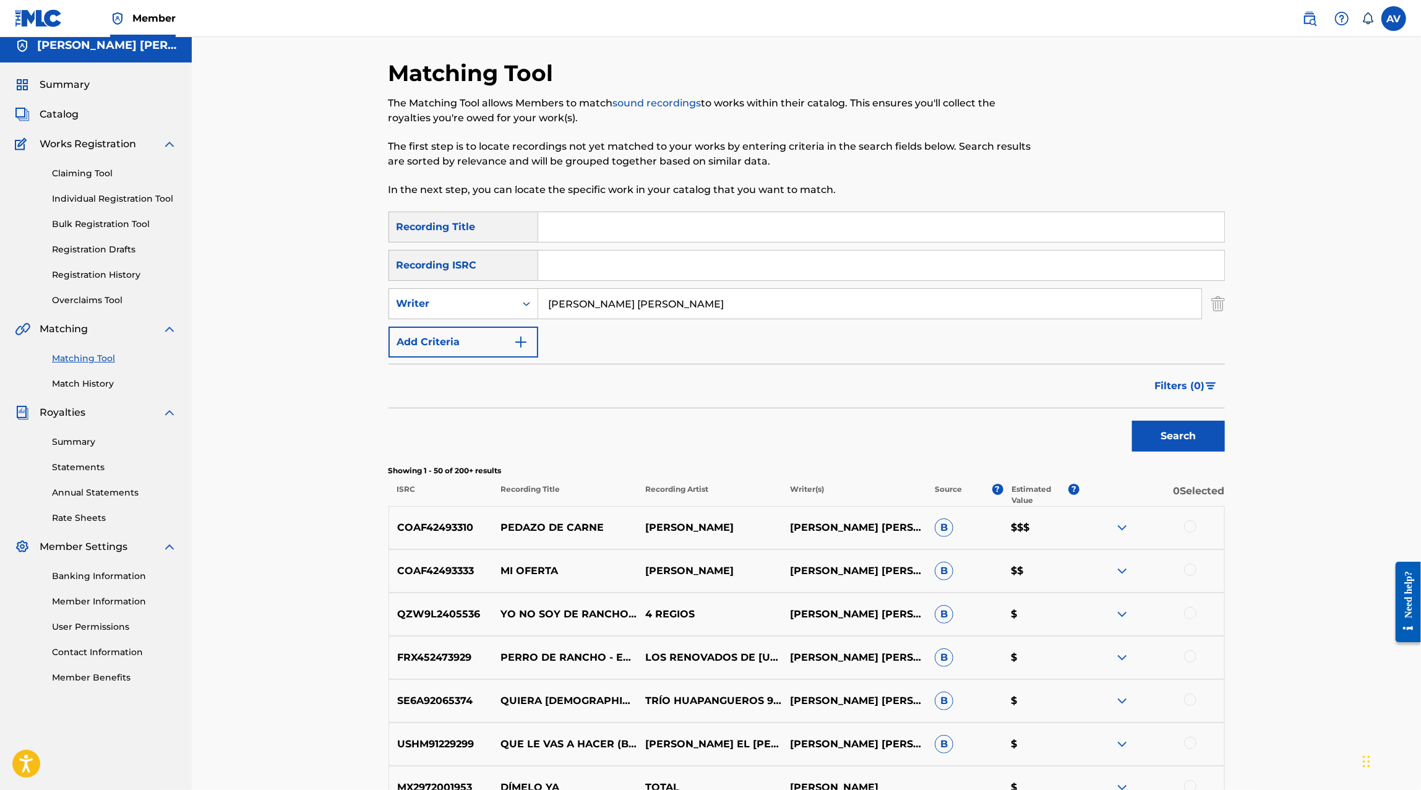
scroll to position [0, 0]
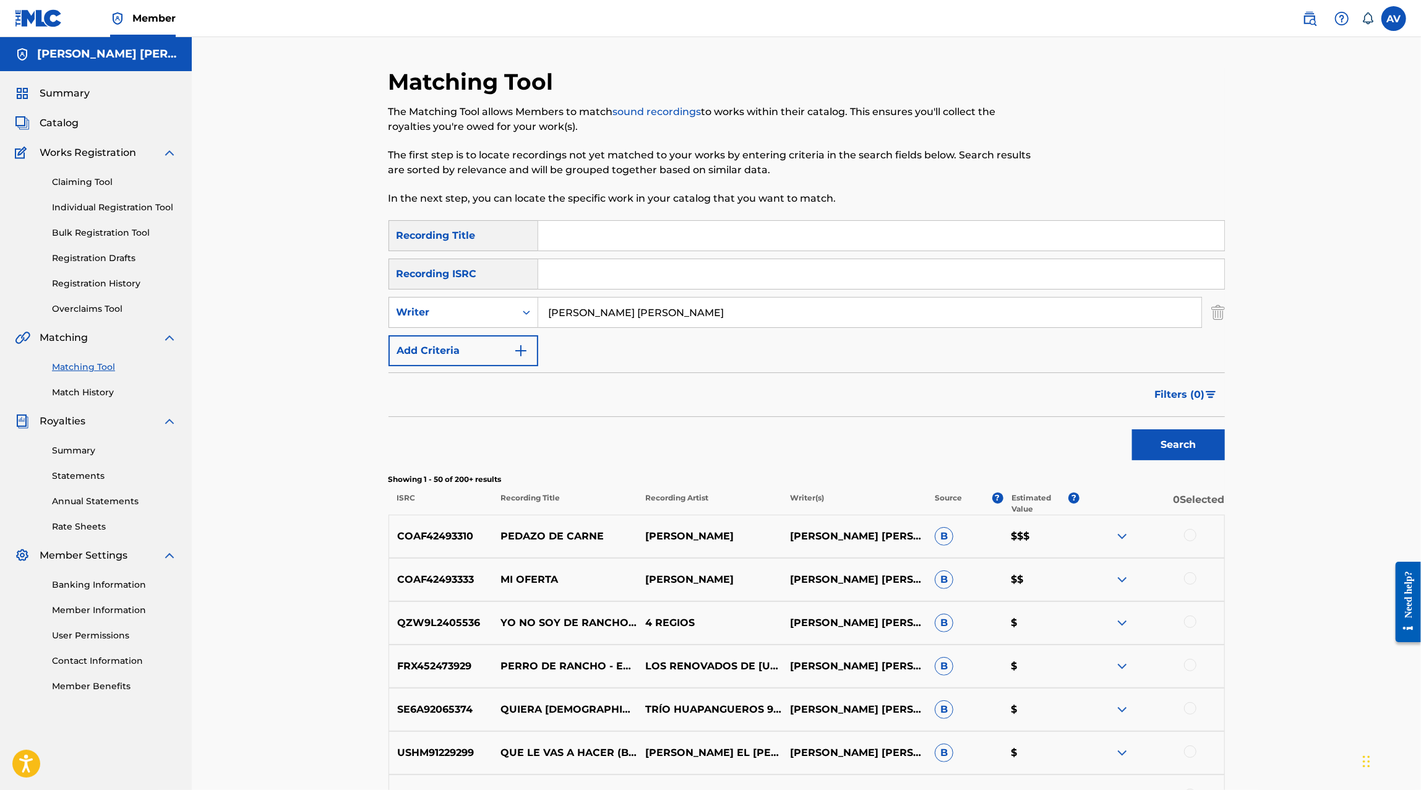
click at [605, 314] on input "Elias Gerardo Gonzalez Medina" at bounding box center [869, 312] width 663 height 30
click at [593, 243] on input "Search Form" at bounding box center [881, 236] width 686 height 30
type input "barquito de"
click at [110, 182] on link "Claiming Tool" at bounding box center [114, 182] width 125 height 13
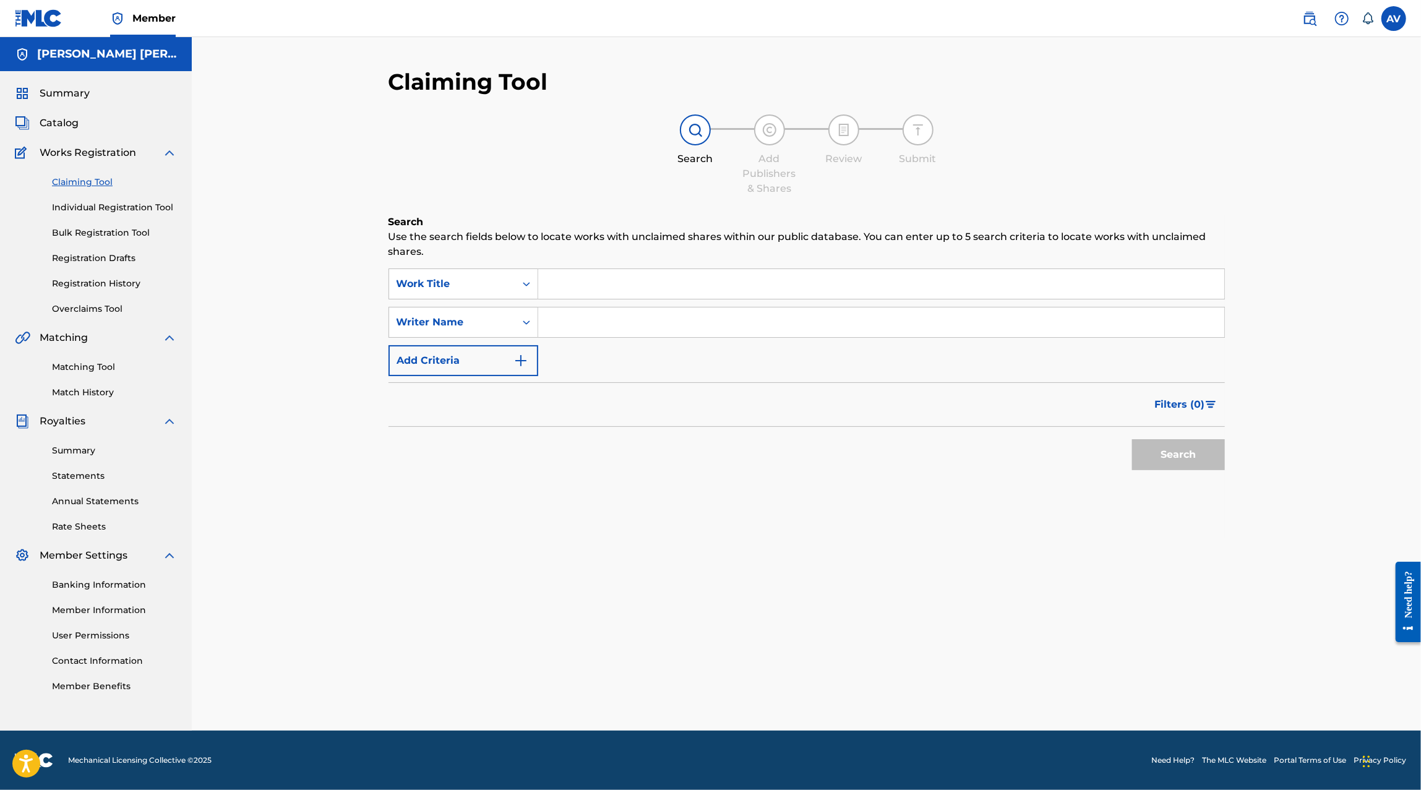
click at [110, 372] on link "Matching Tool" at bounding box center [114, 367] width 125 height 13
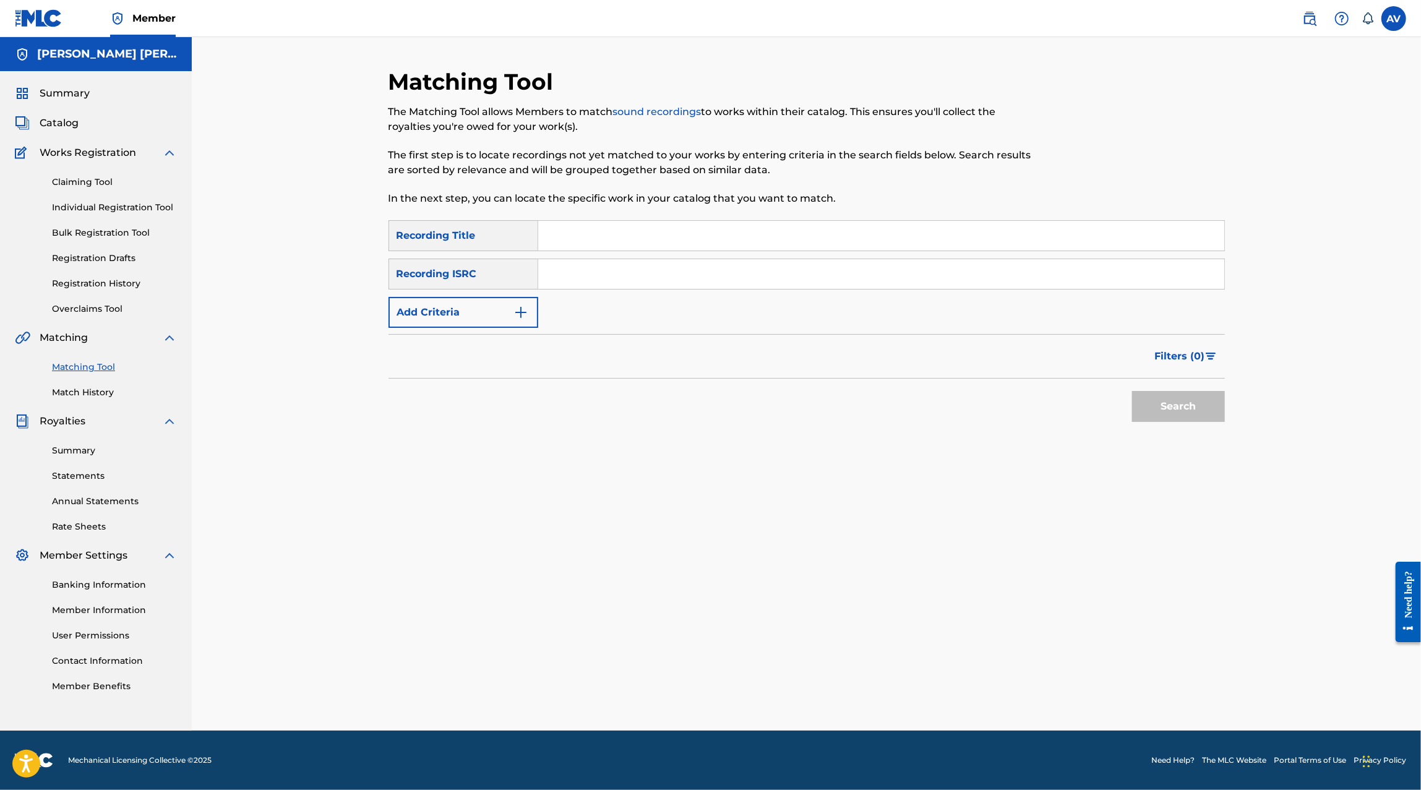
click at [614, 235] on input "Search Form" at bounding box center [881, 236] width 686 height 30
type input "Barquito de Vela"
click at [1132, 391] on button "Search" at bounding box center [1178, 406] width 93 height 31
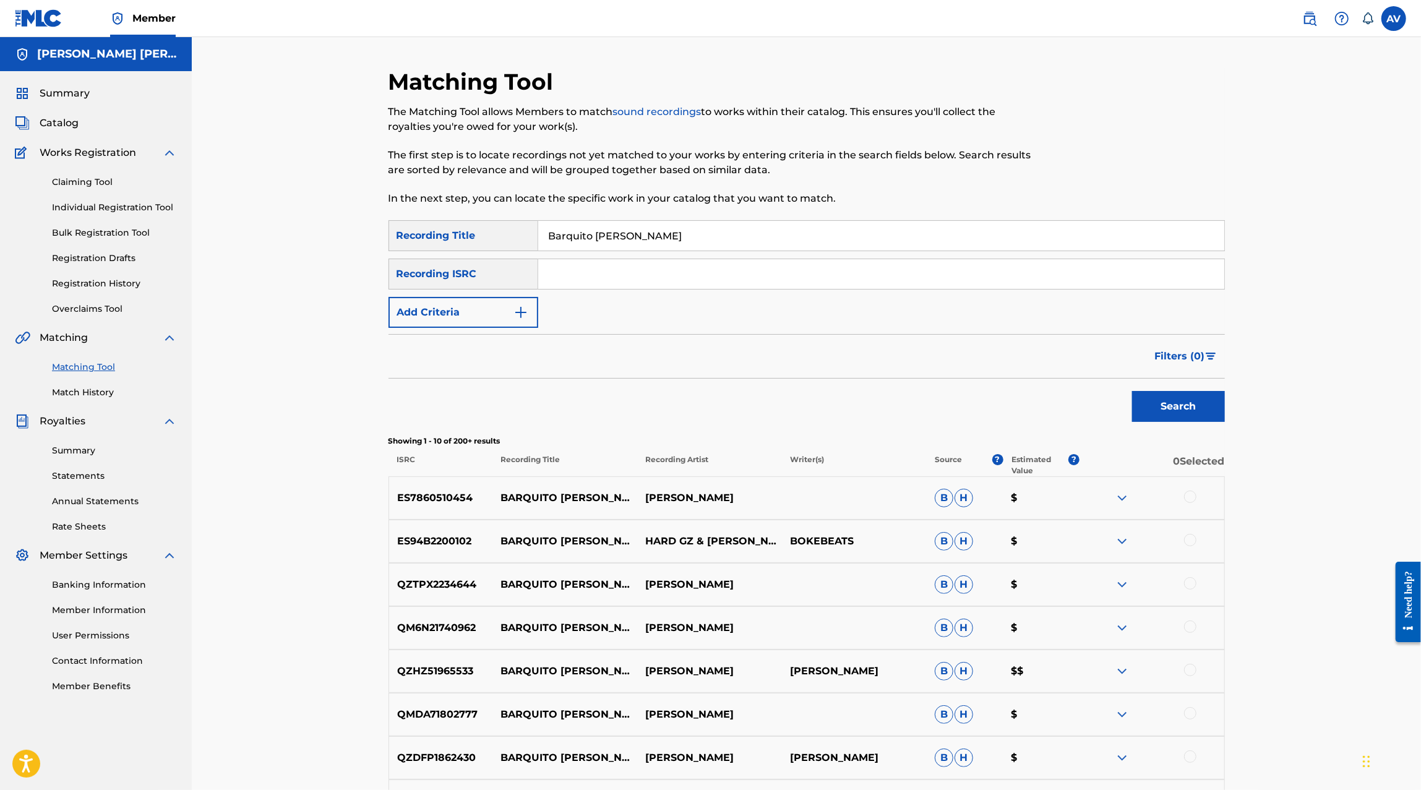
click at [1131, 498] on div at bounding box center [1151, 497] width 145 height 15
click at [1124, 498] on img at bounding box center [1121, 497] width 15 height 15
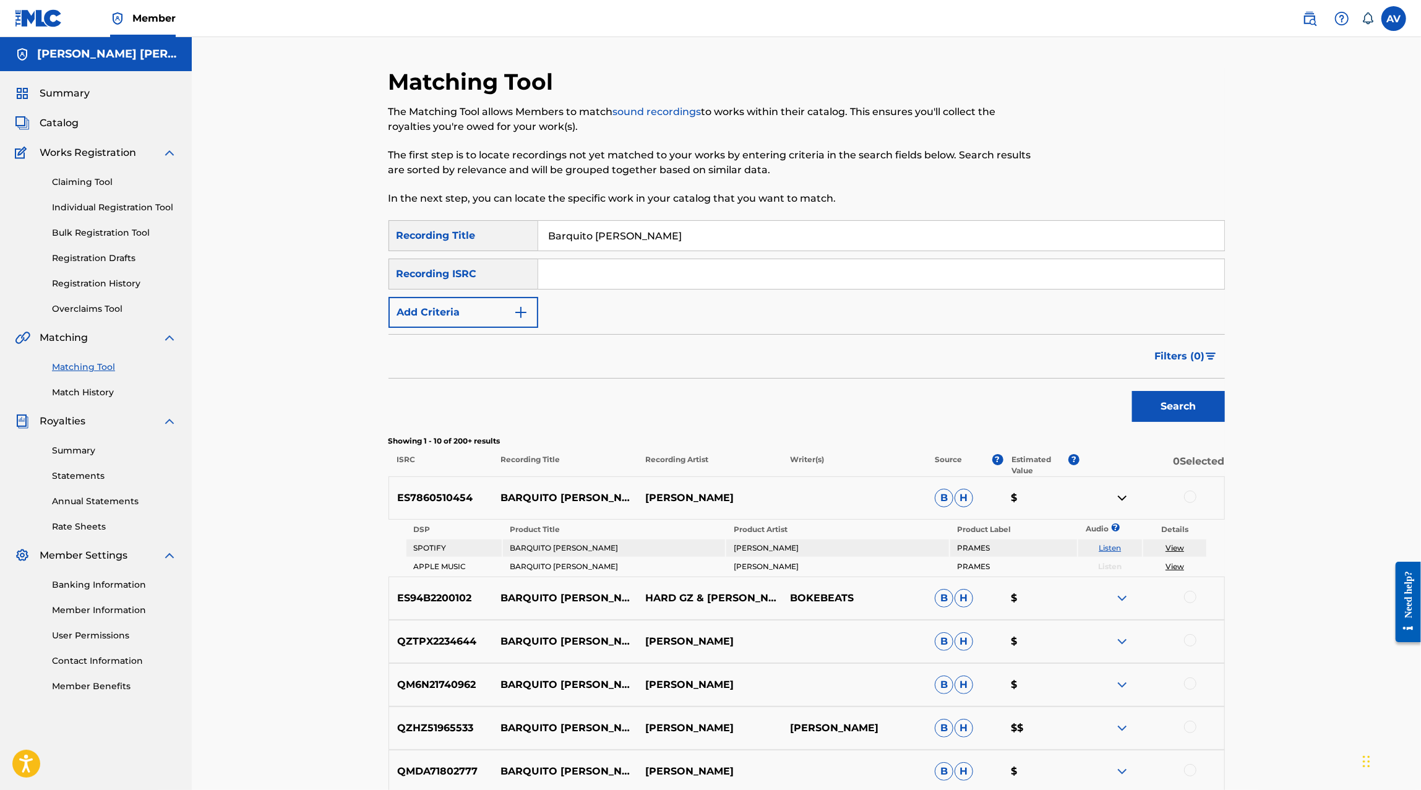
click at [92, 186] on link "Claiming Tool" at bounding box center [114, 182] width 125 height 13
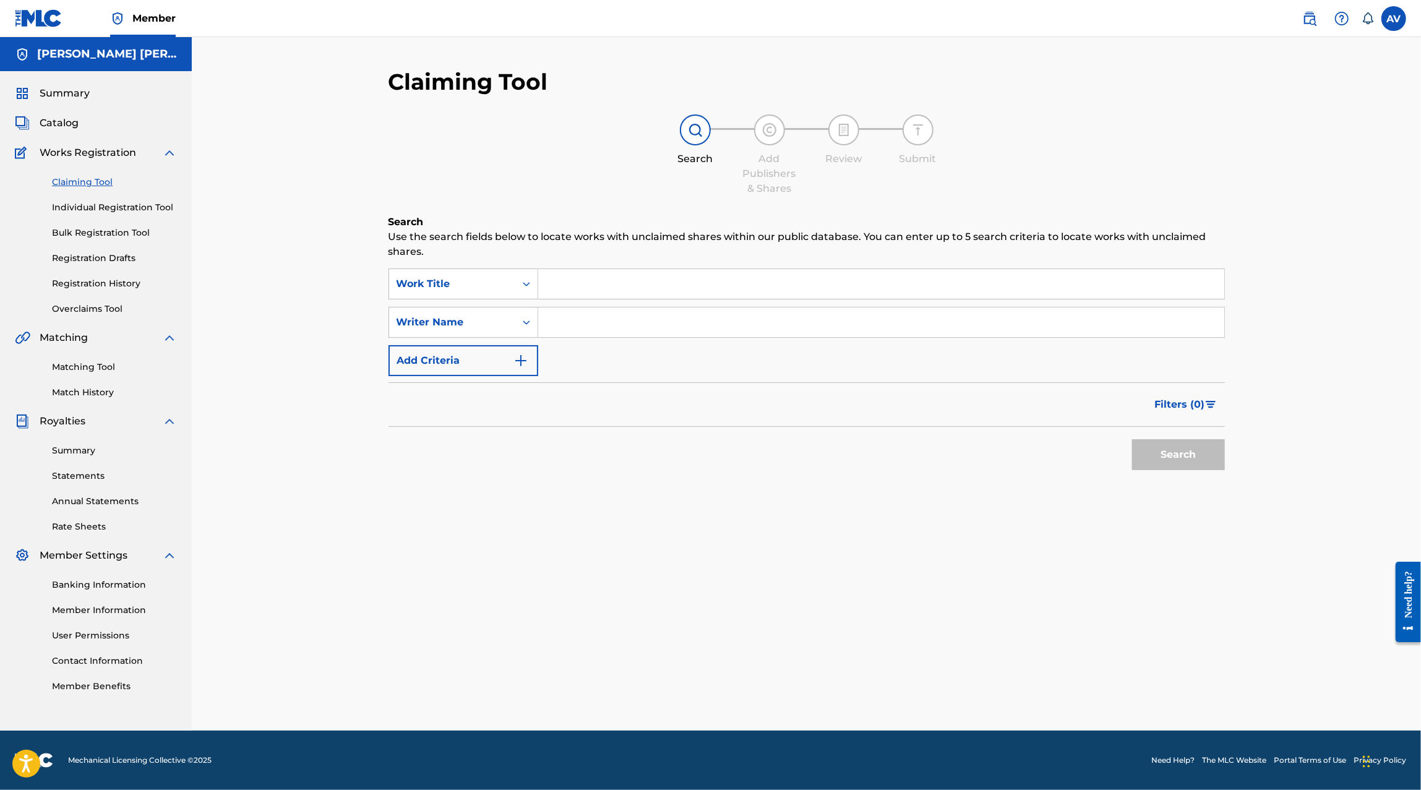
click at [571, 270] on input "Search Form" at bounding box center [881, 284] width 686 height 30
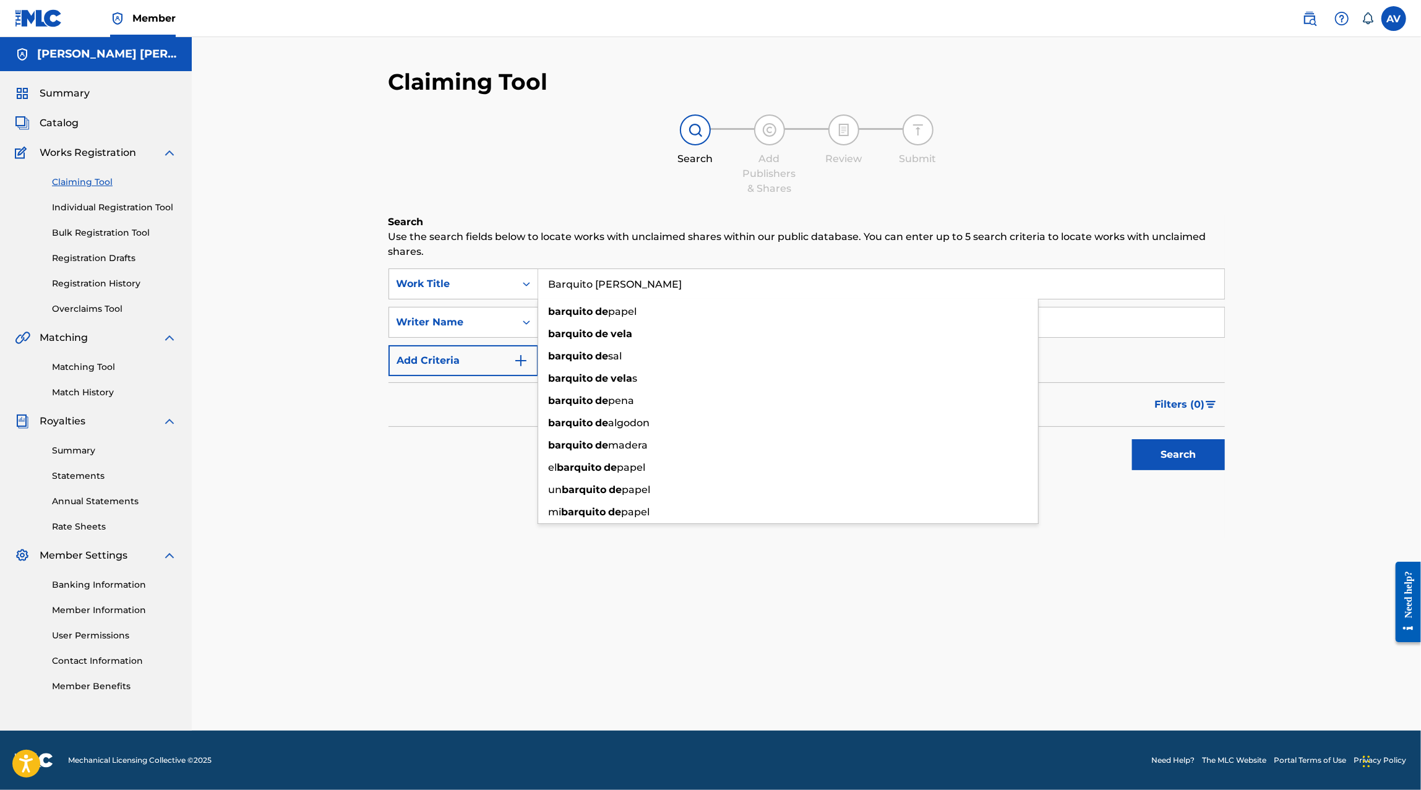
type input "Barquito de vela"
click at [1132, 439] on button "Search" at bounding box center [1178, 454] width 93 height 31
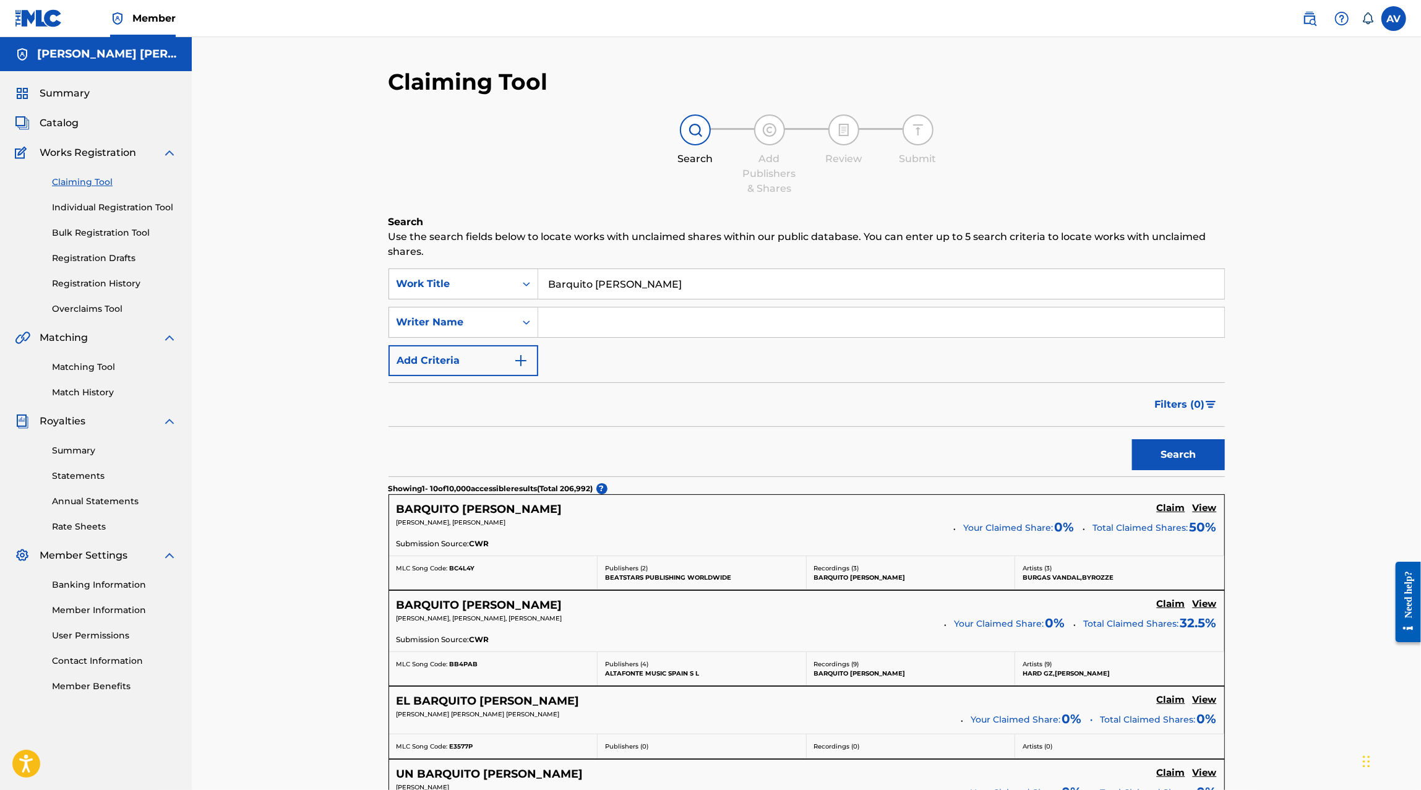
click at [668, 313] on input "Search Form" at bounding box center [881, 322] width 686 height 30
click at [1132, 439] on button "Search" at bounding box center [1178, 454] width 93 height 31
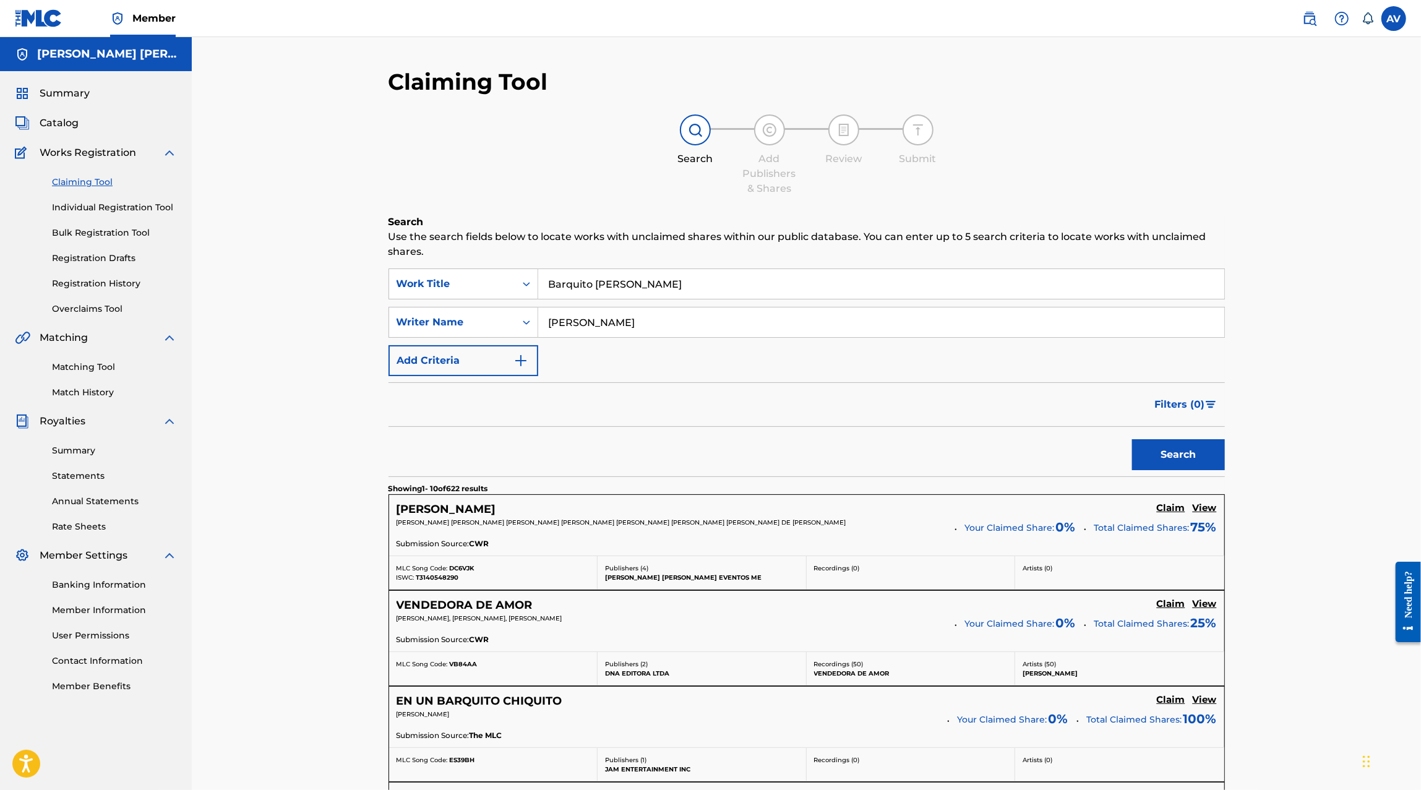
type input "Elias Medina"
click at [1132, 439] on button "Search" at bounding box center [1178, 454] width 93 height 31
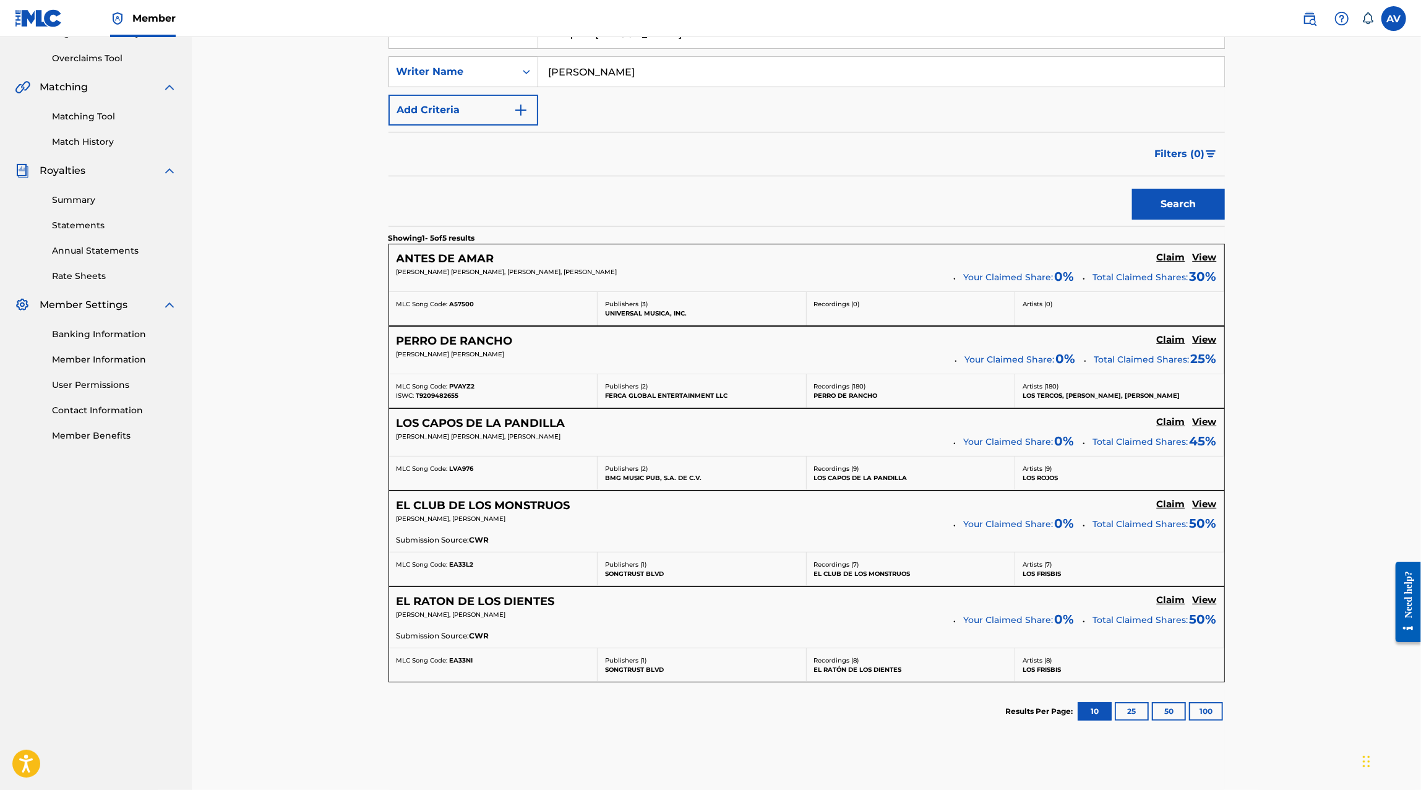
scroll to position [284, 0]
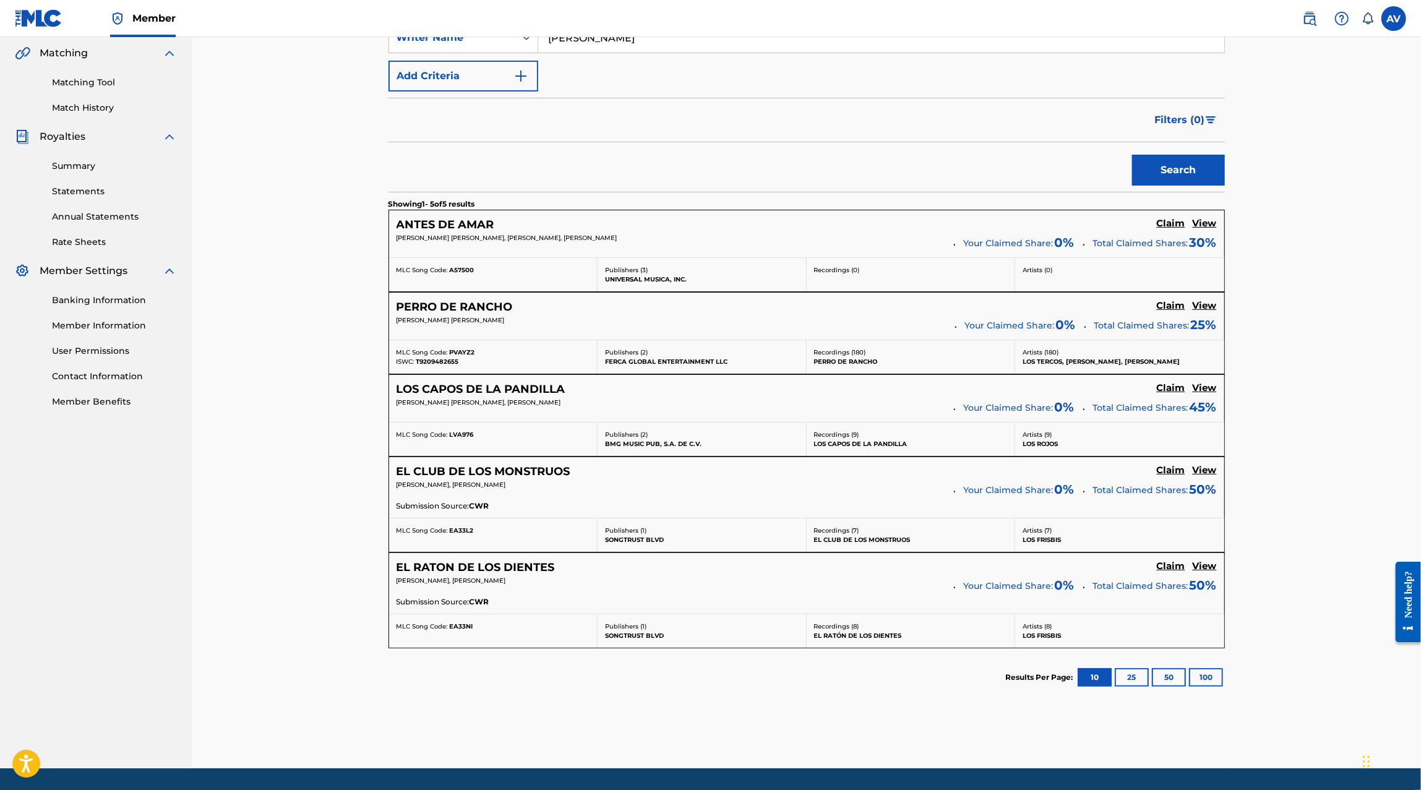
click at [1203, 308] on h5 "View" at bounding box center [1204, 306] width 24 height 12
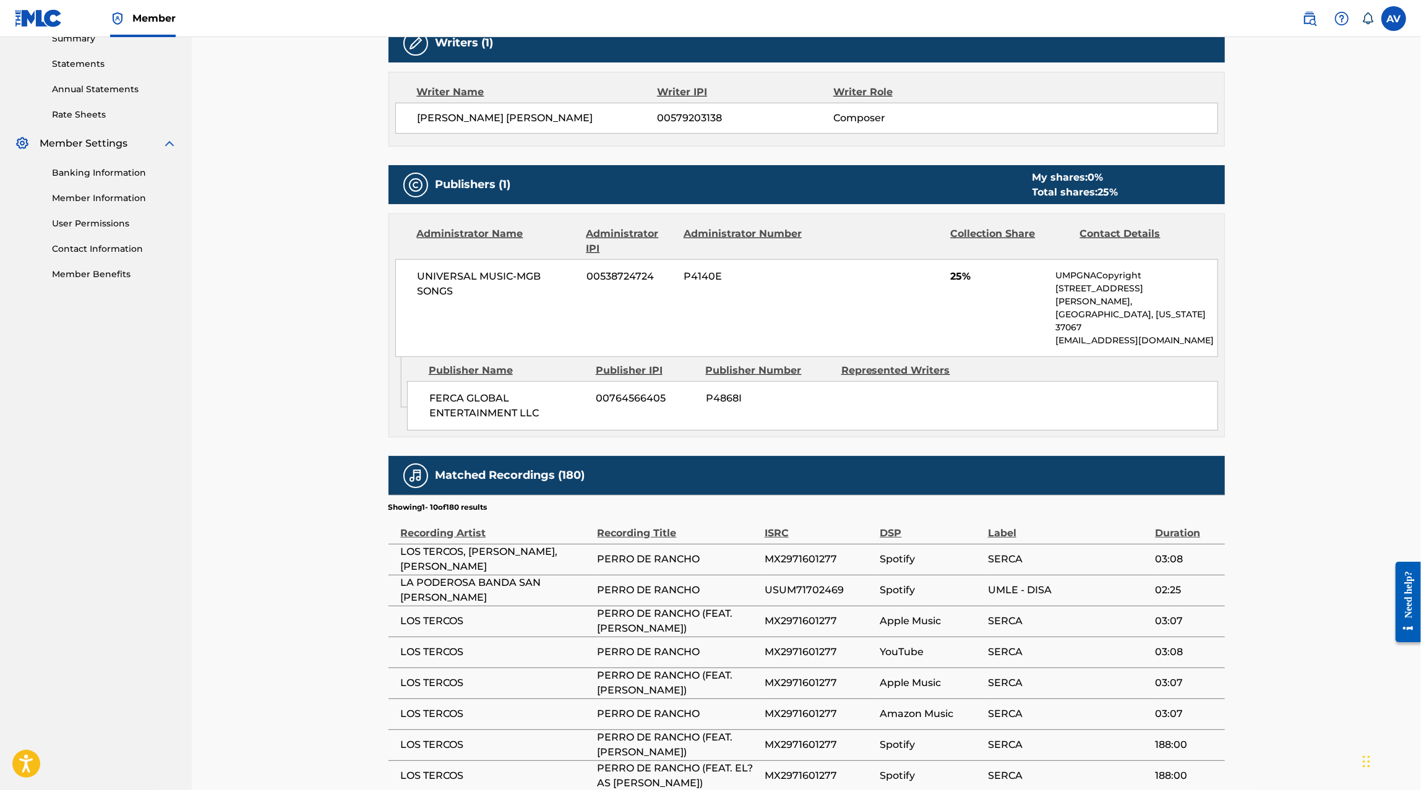
scroll to position [416, 0]
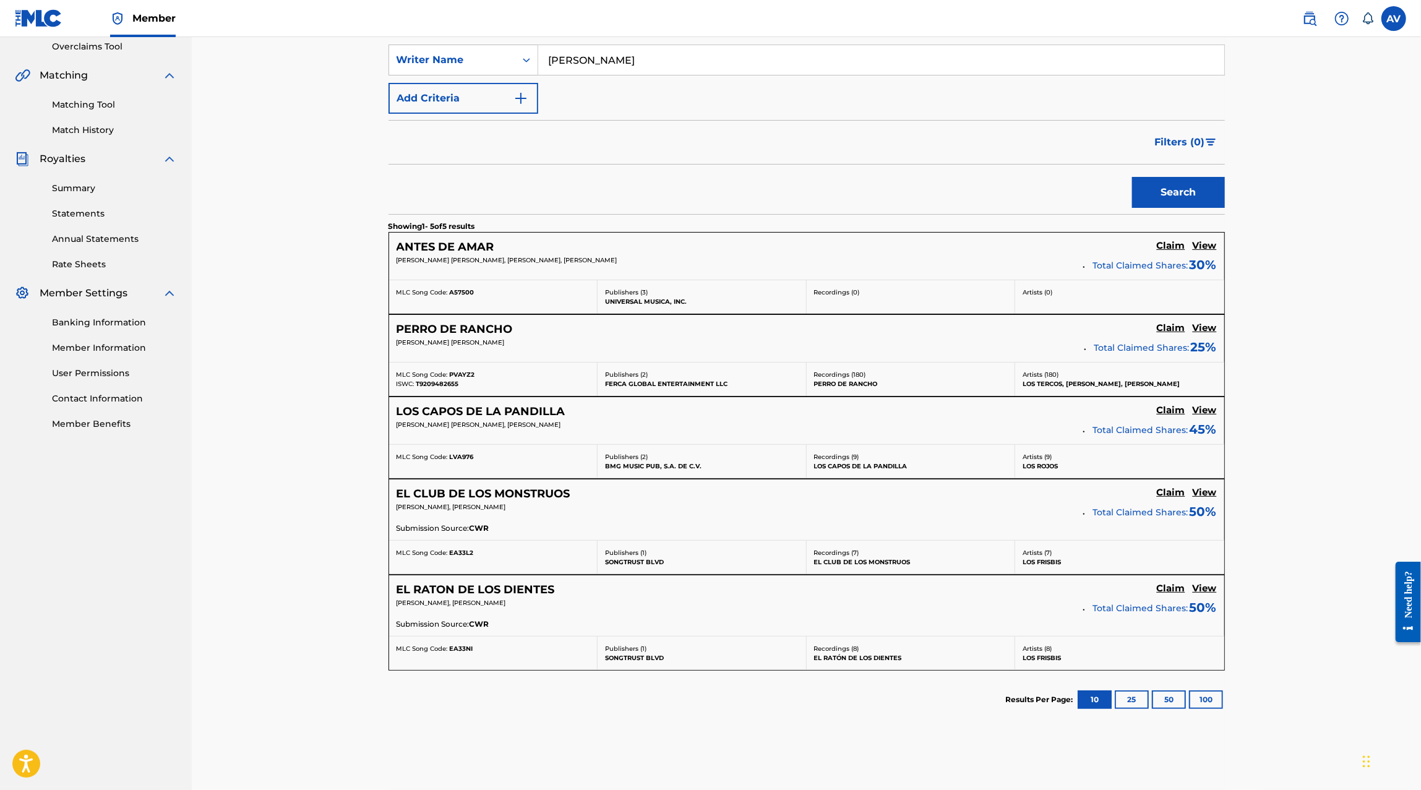
scroll to position [259, 0]
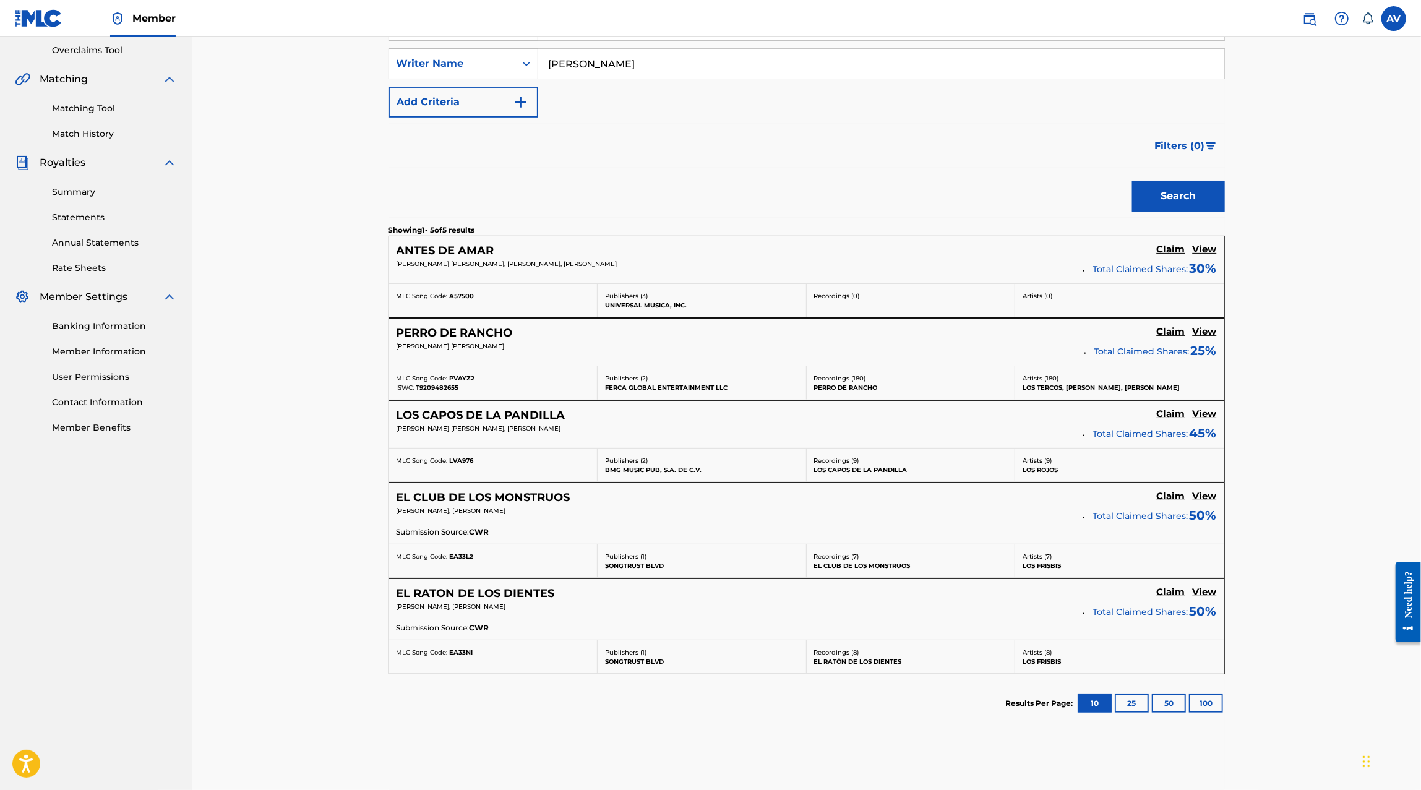
click at [1124, 701] on button "25" at bounding box center [1131, 703] width 34 height 19
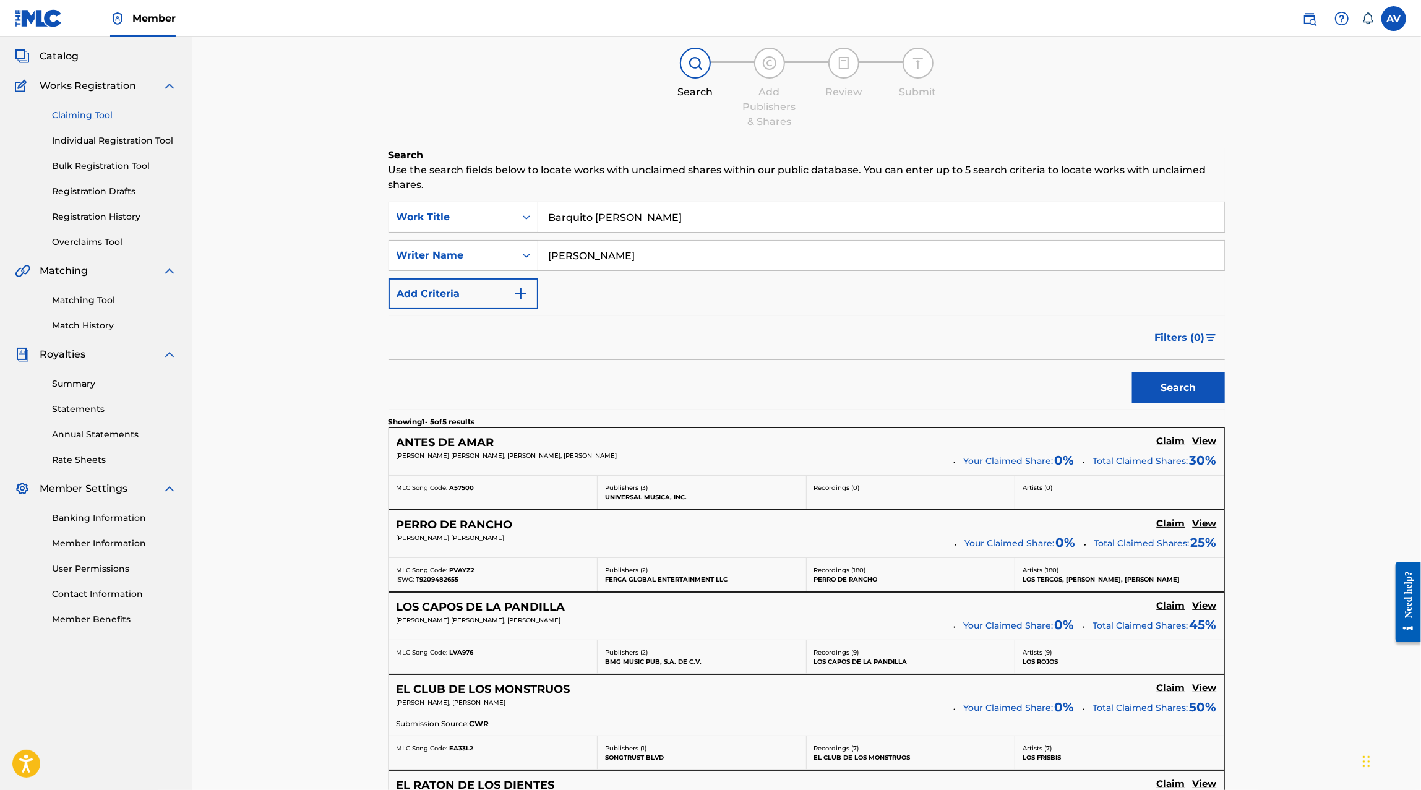
scroll to position [0, 0]
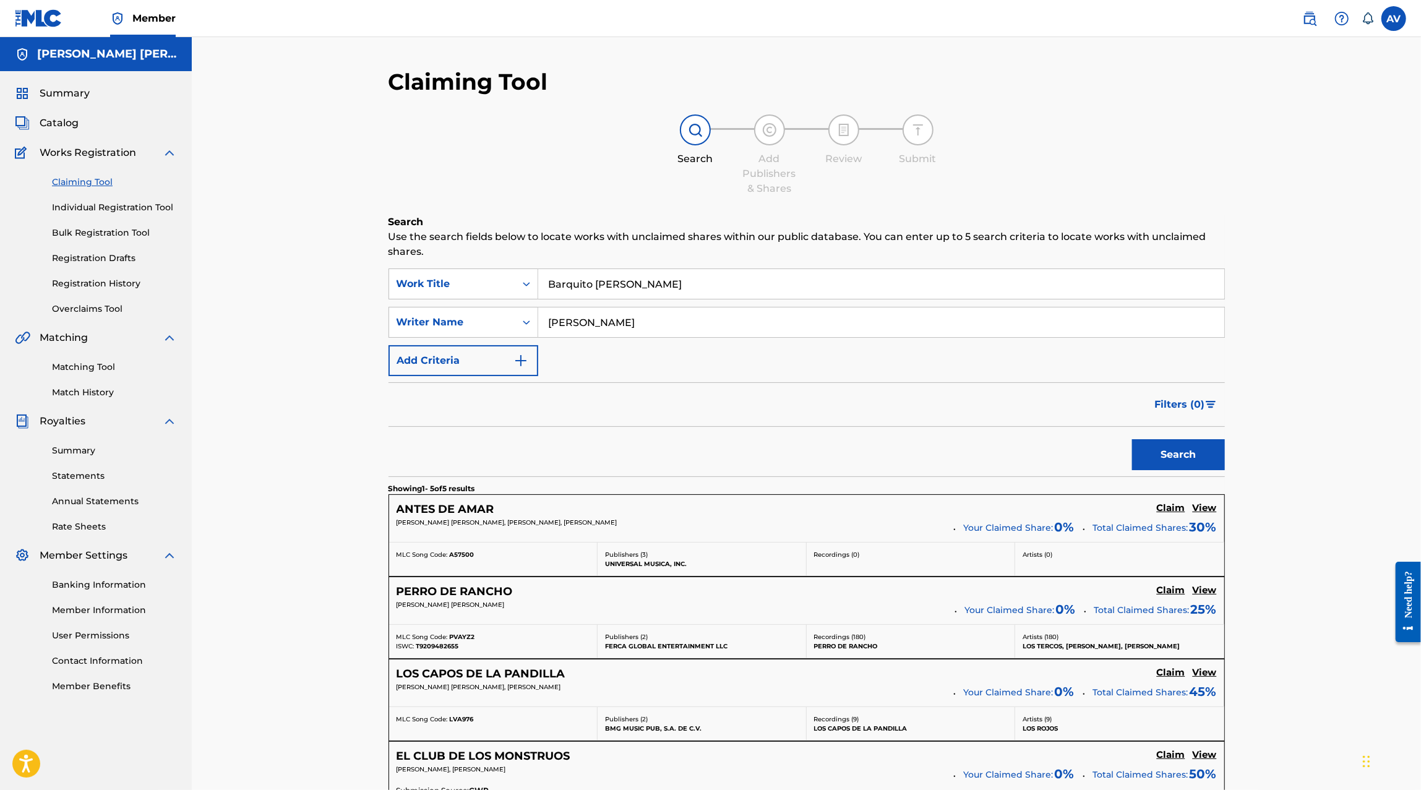
click at [600, 294] on input "Barquito de vela" at bounding box center [881, 284] width 686 height 30
click at [1132, 439] on button "Search" at bounding box center [1178, 454] width 93 height 31
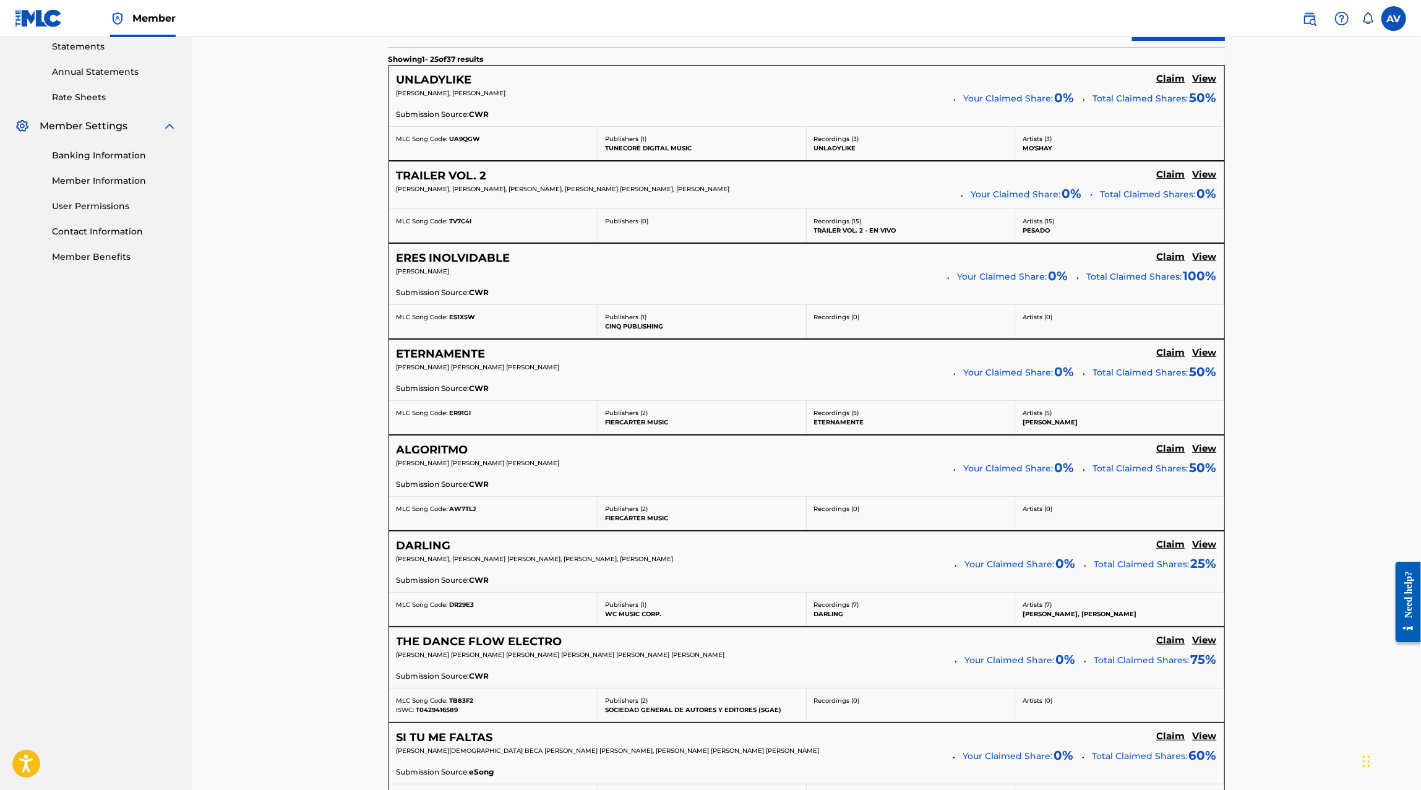
scroll to position [422, 0]
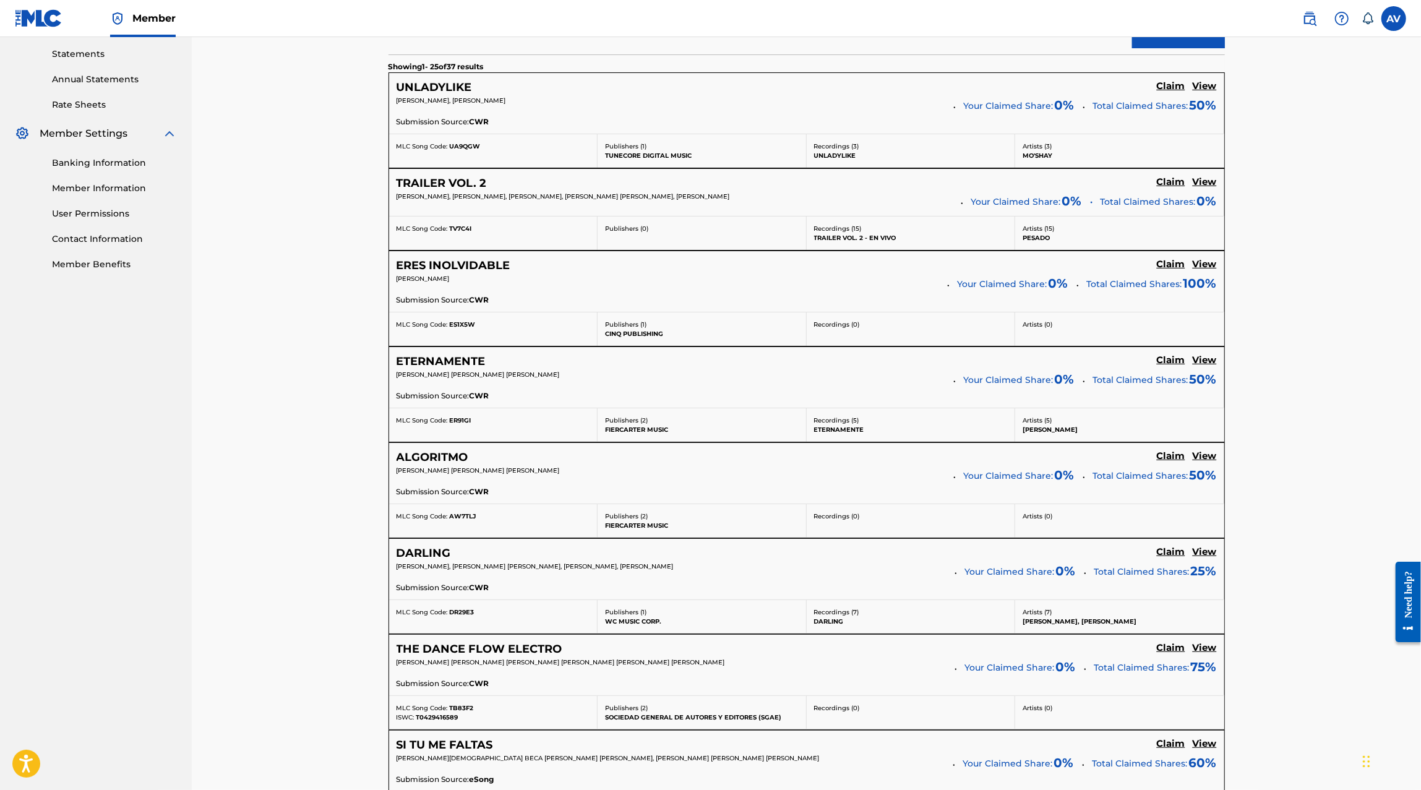
click at [1198, 354] on h5 "View" at bounding box center [1204, 360] width 24 height 12
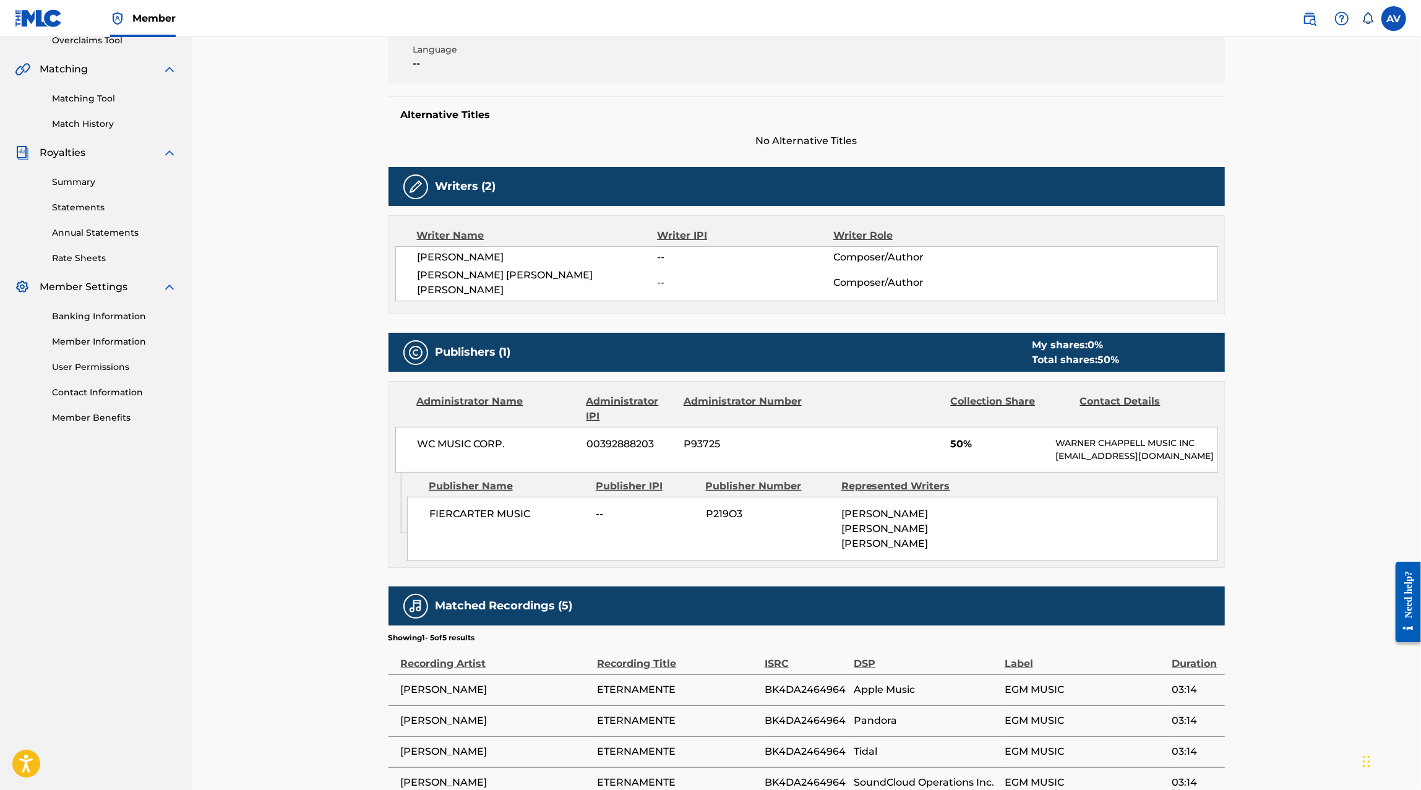
scroll to position [245, 0]
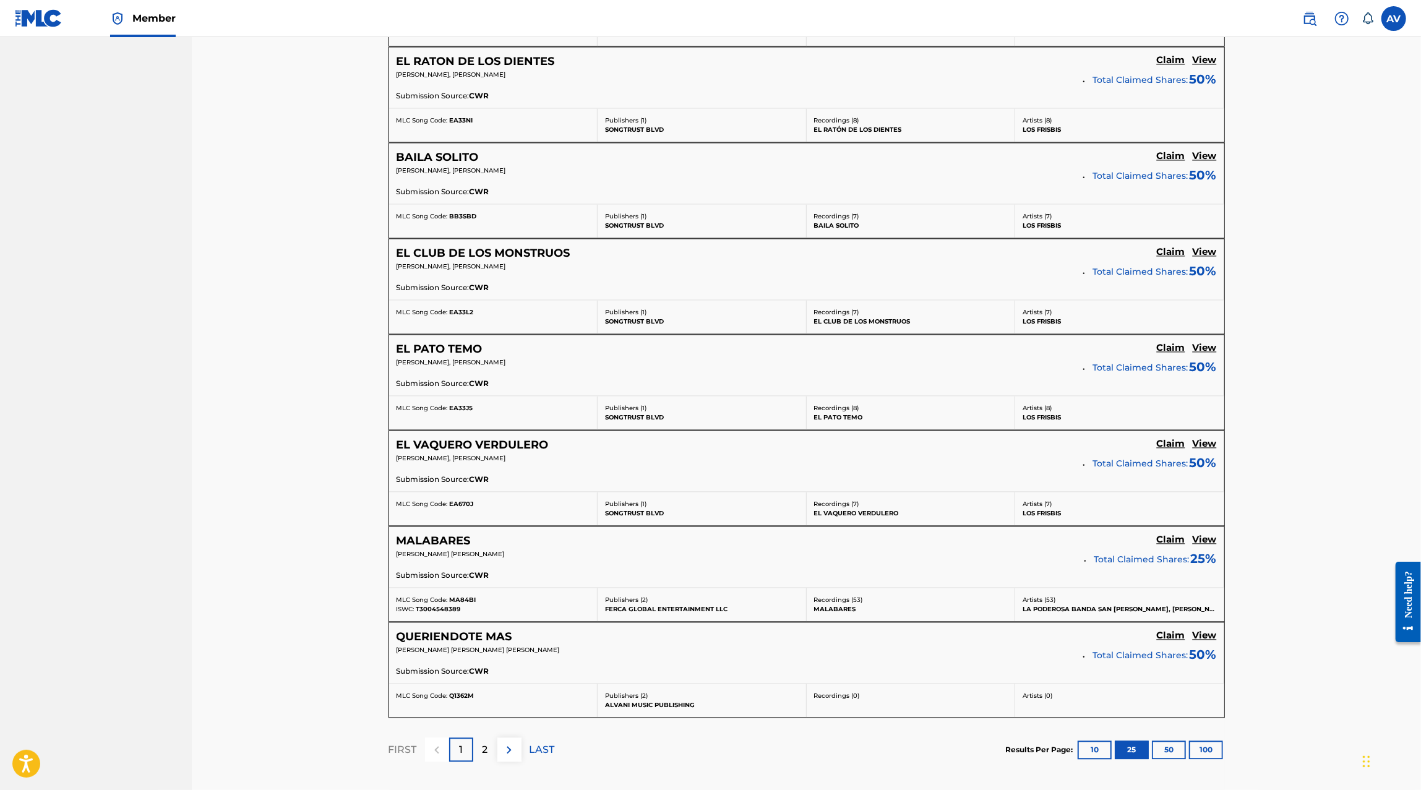
scroll to position [2162, 0]
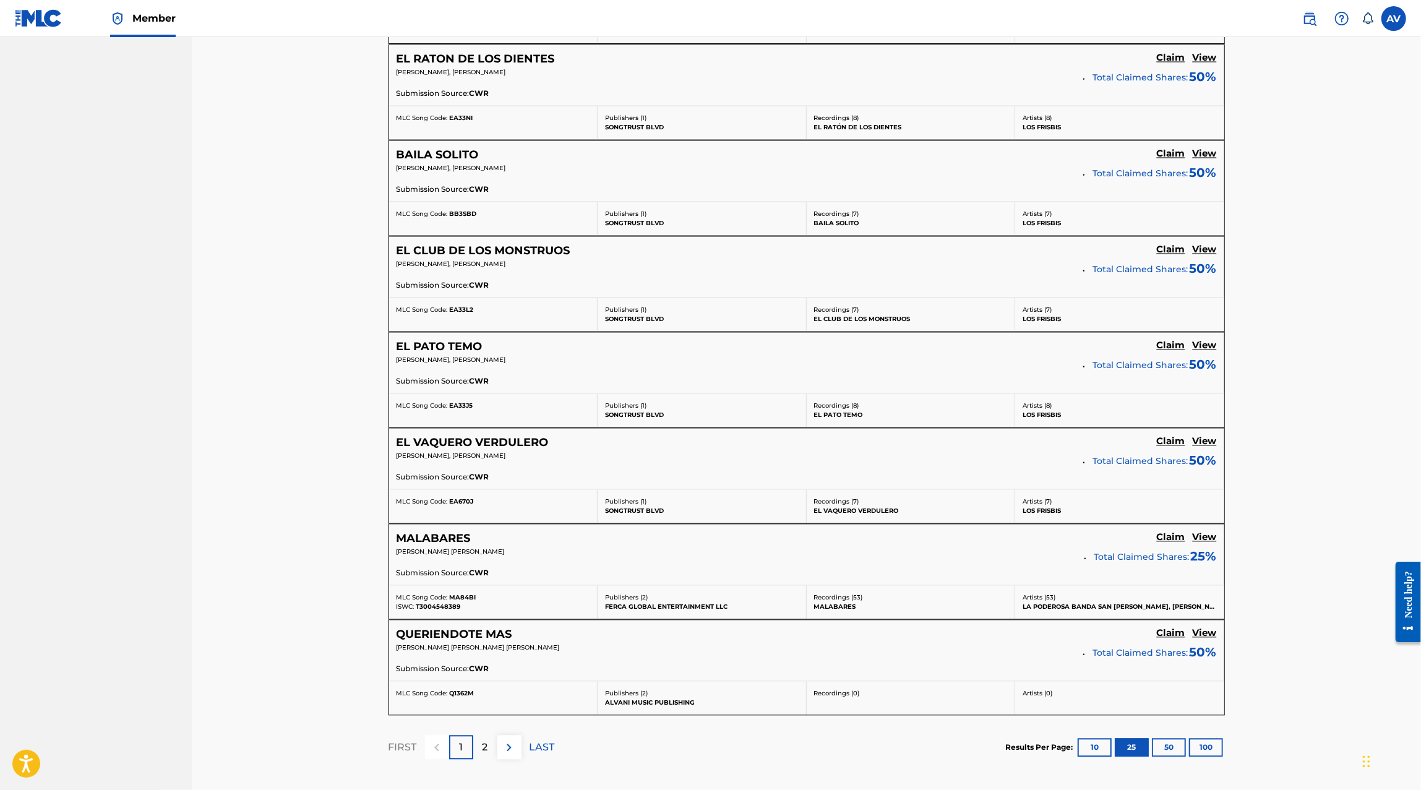
click at [487, 740] on p "2" at bounding box center [485, 747] width 6 height 15
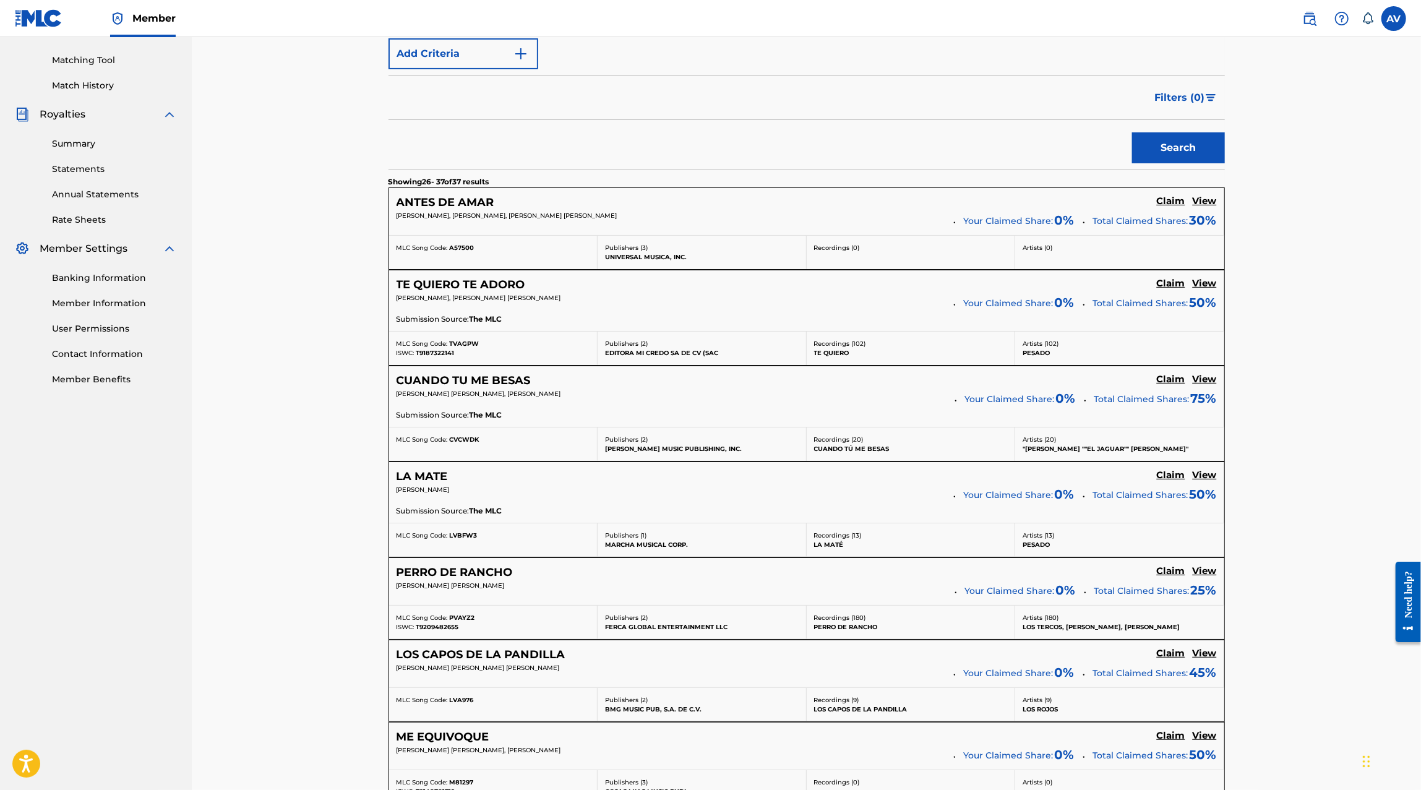
scroll to position [310, 0]
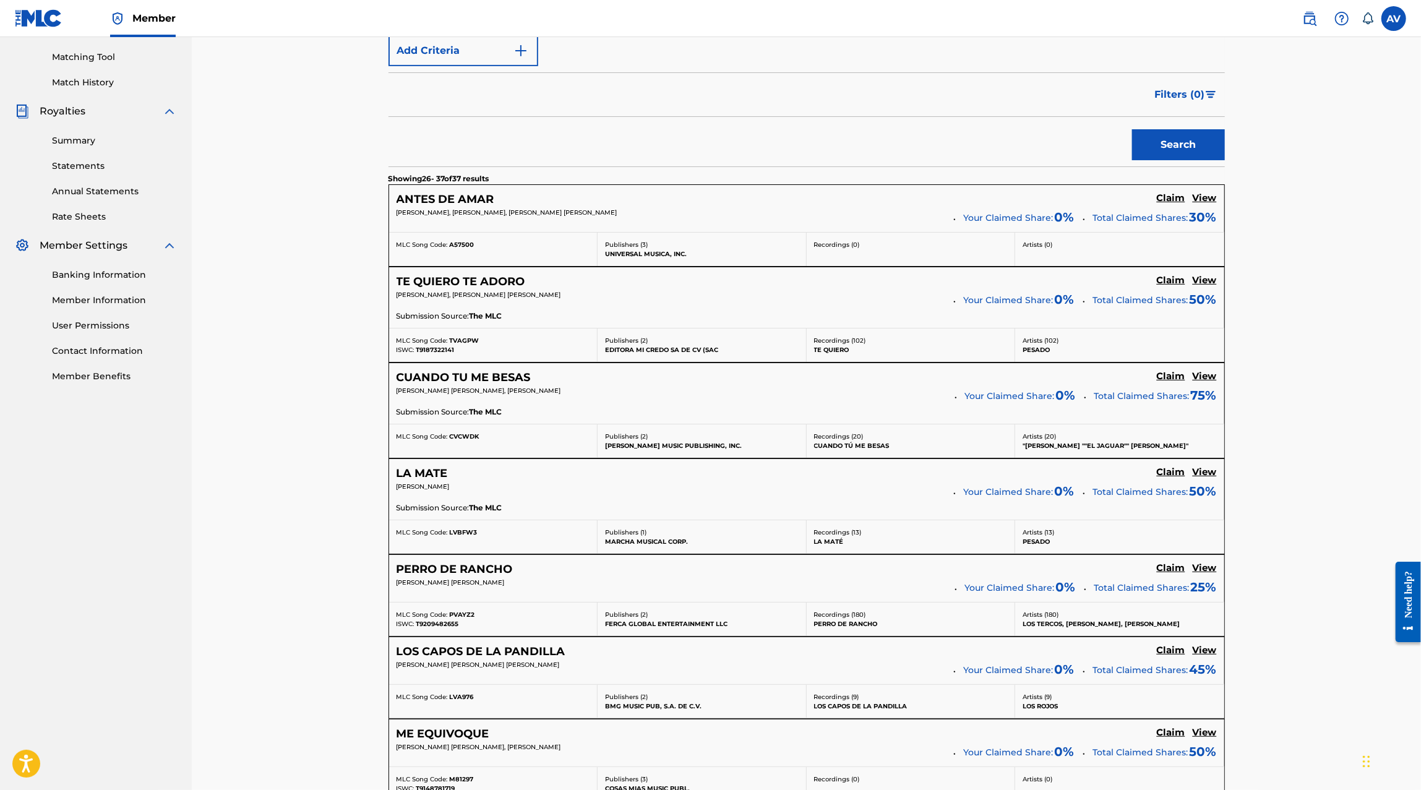
click at [1200, 275] on h5 "View" at bounding box center [1204, 281] width 24 height 12
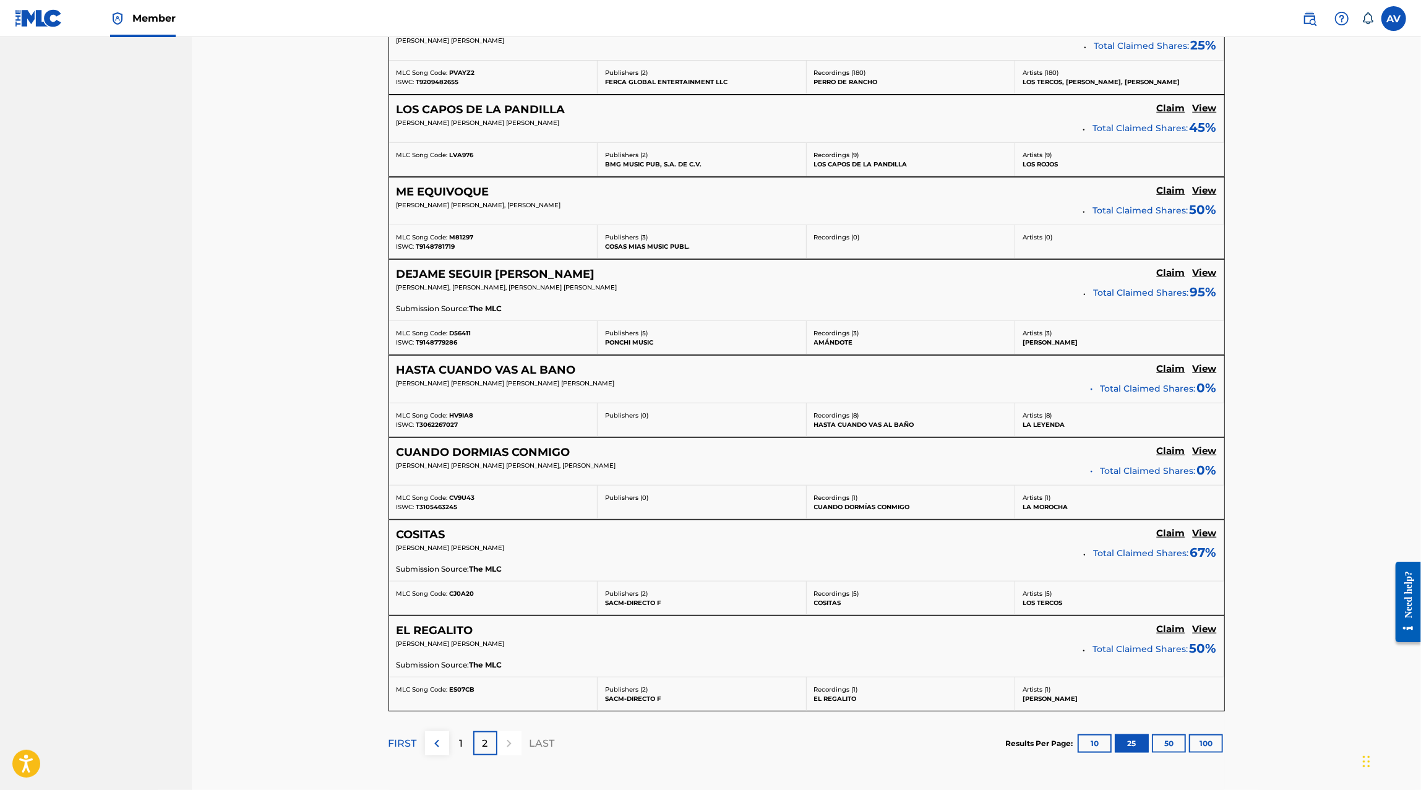
scroll to position [888, 0]
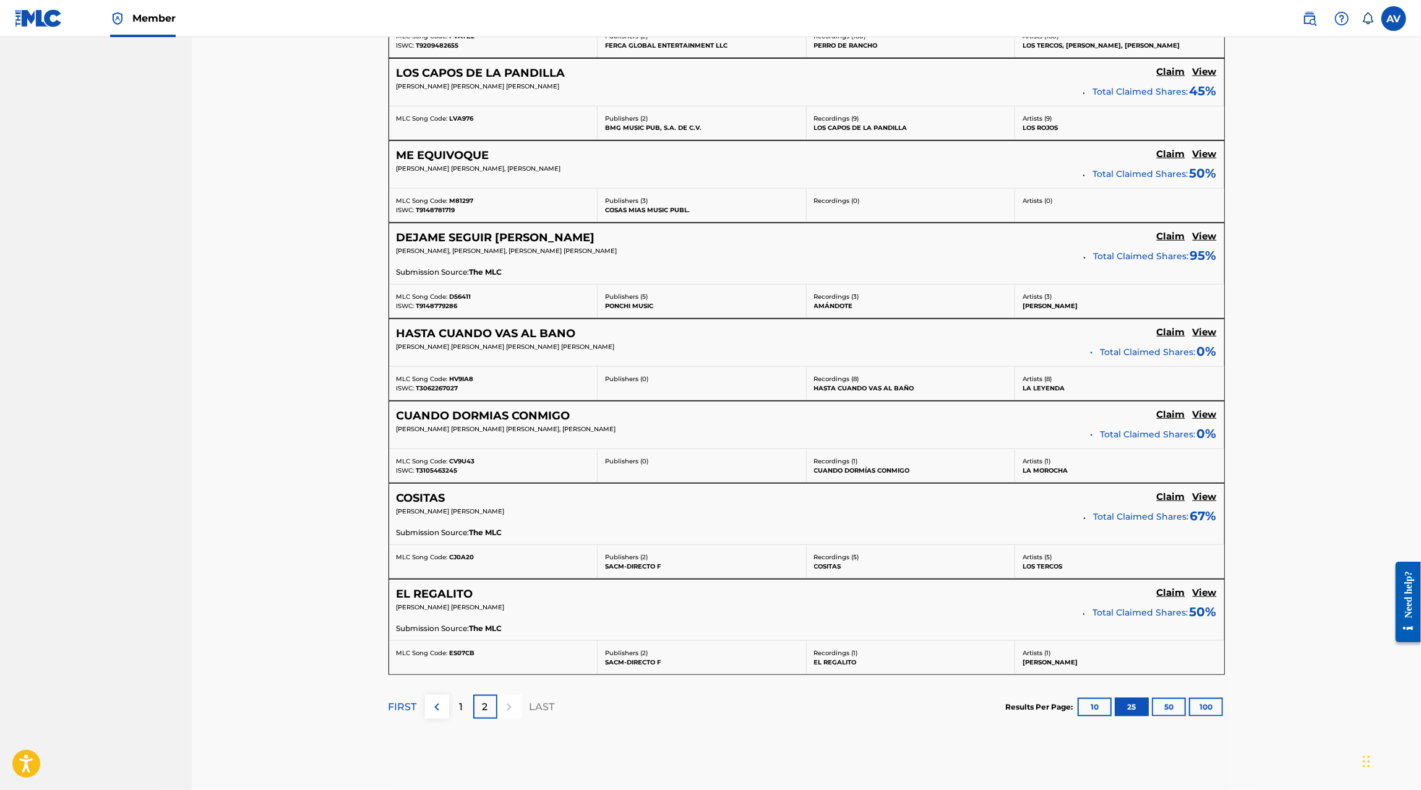
click at [1207, 587] on h5 "View" at bounding box center [1204, 593] width 24 height 12
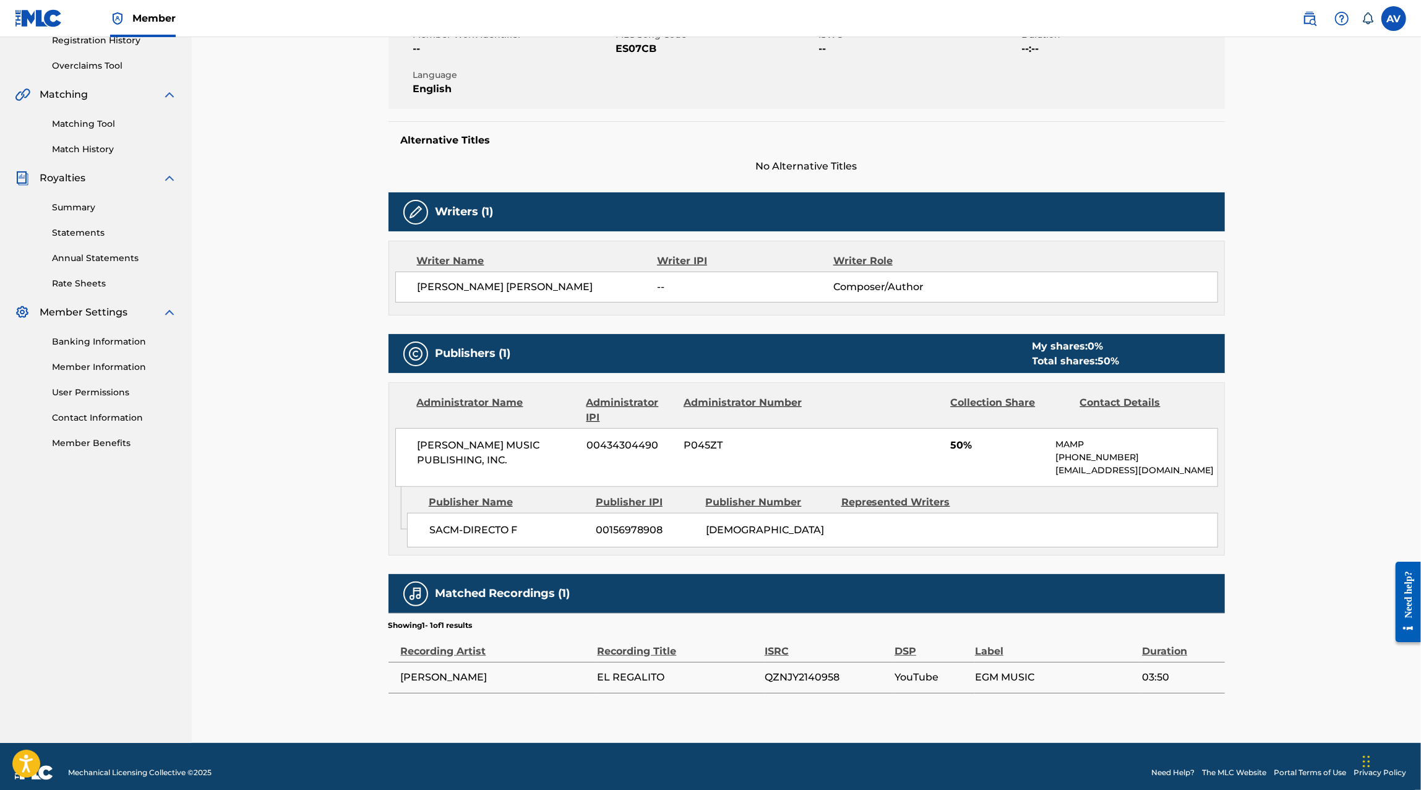
scroll to position [253, 0]
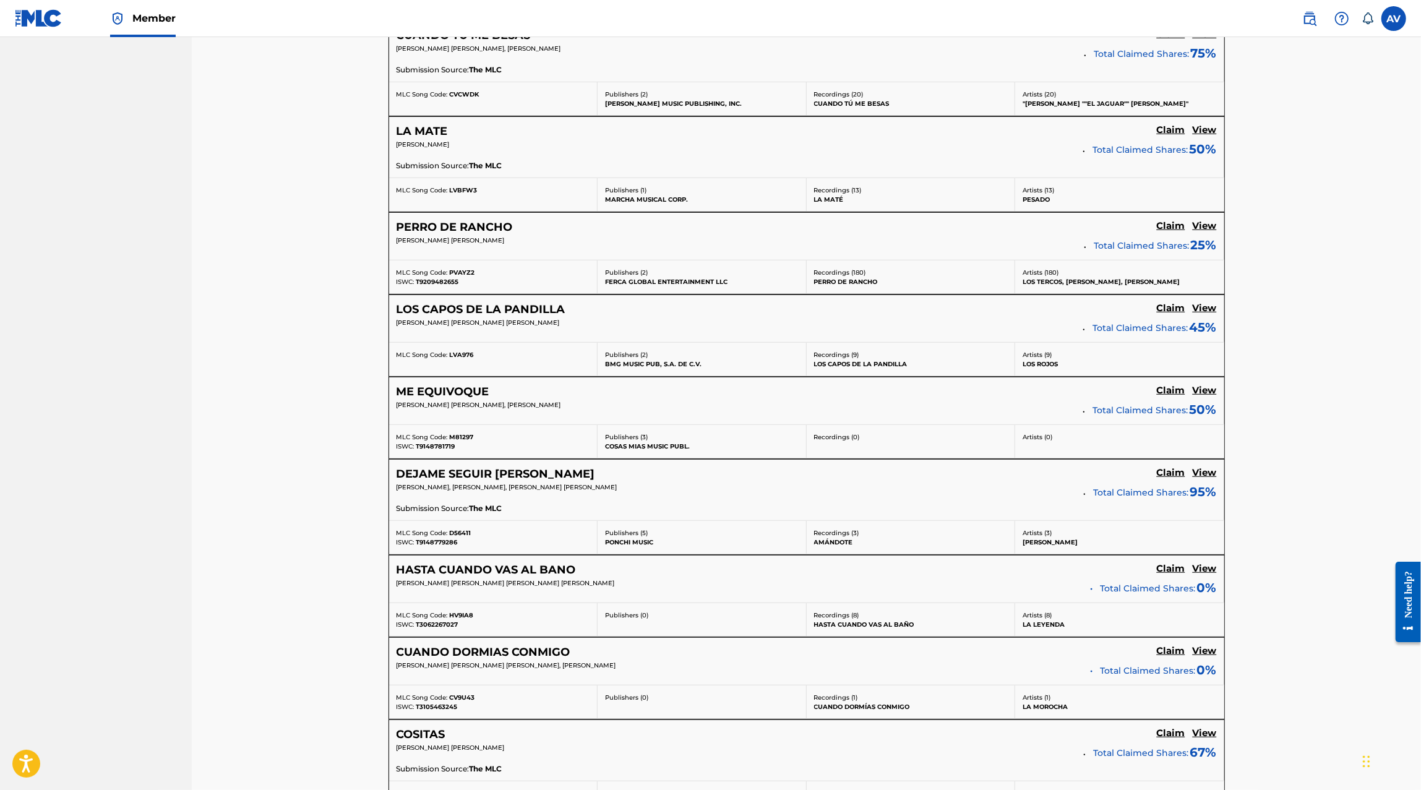
scroll to position [650, 0]
click at [1206, 647] on h5 "View" at bounding box center [1204, 653] width 24 height 12
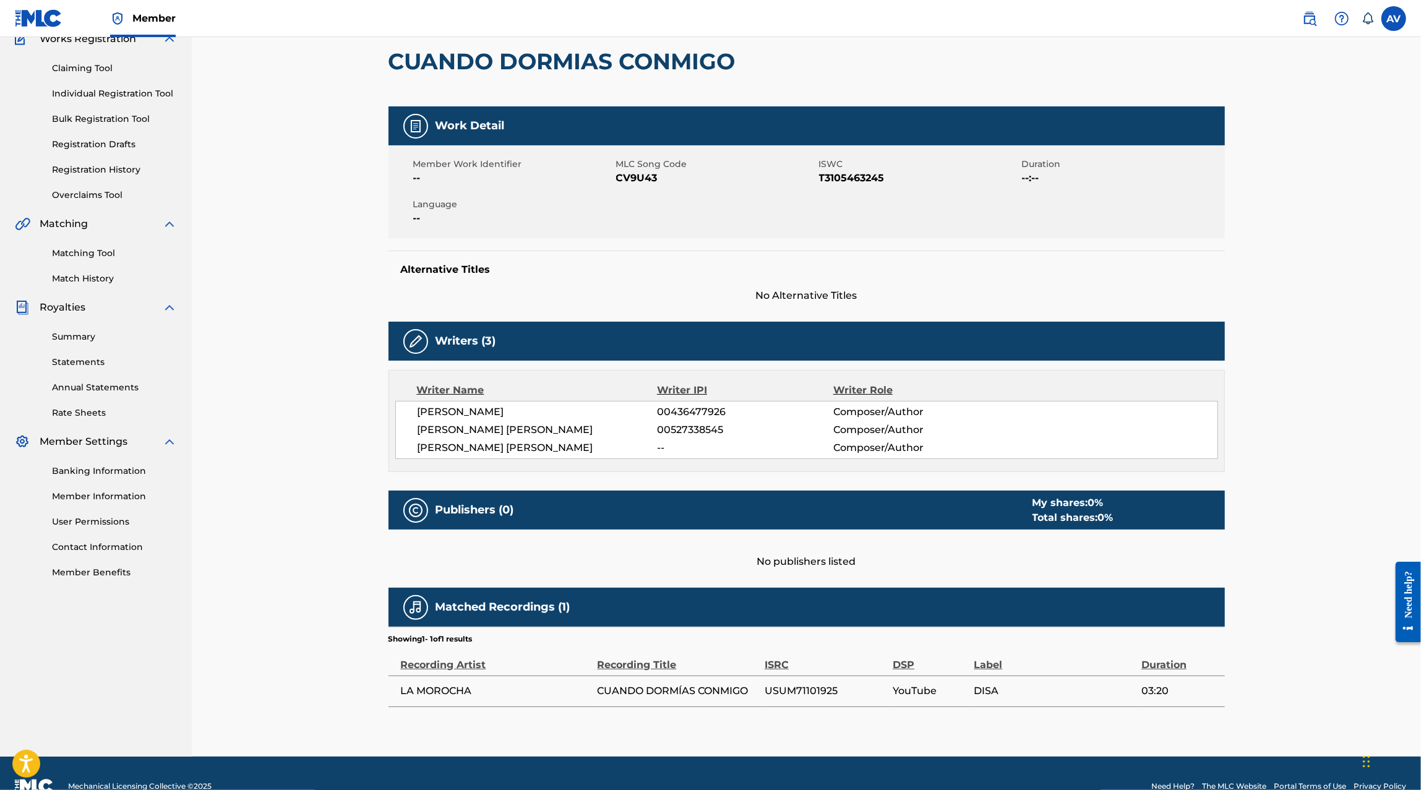
scroll to position [122, 0]
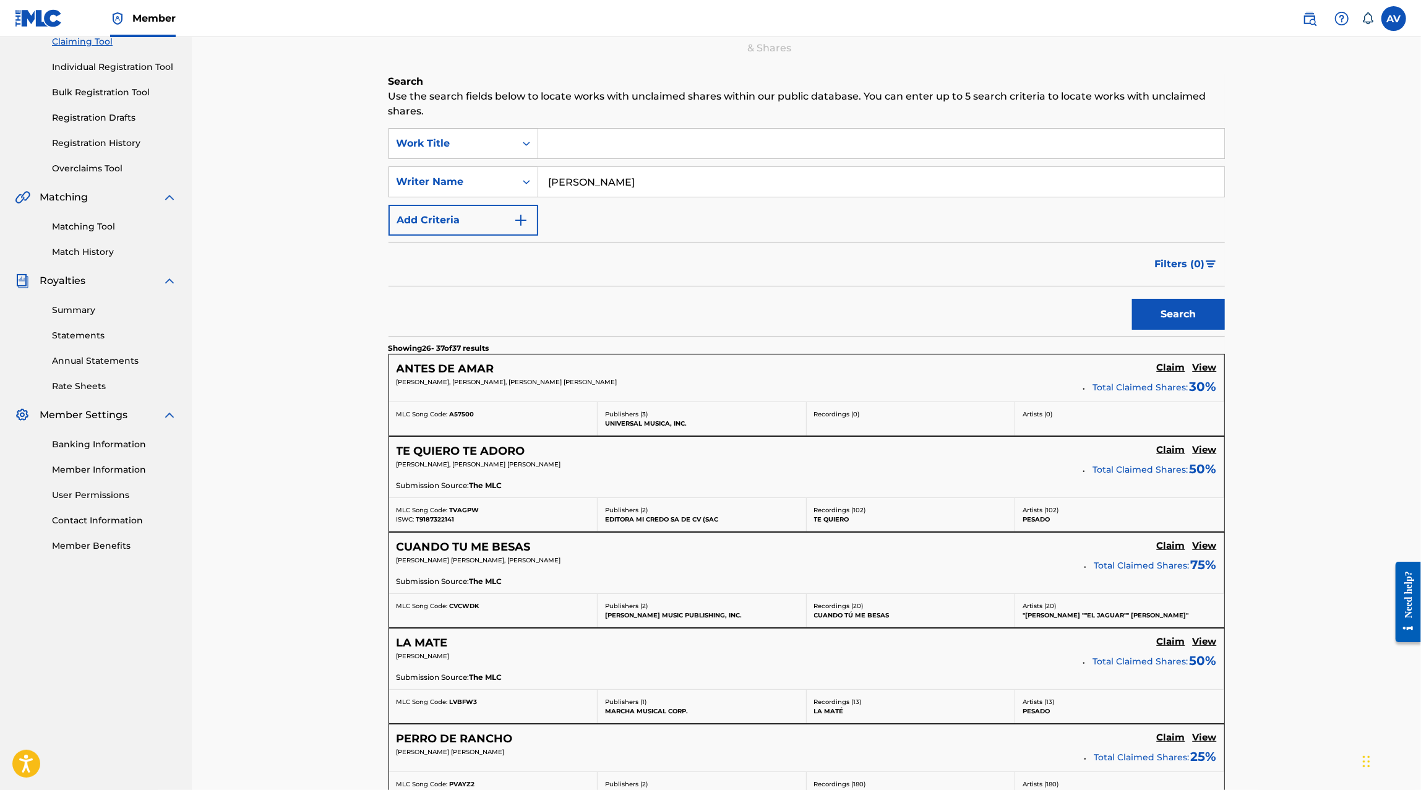
scroll to position [131, 0]
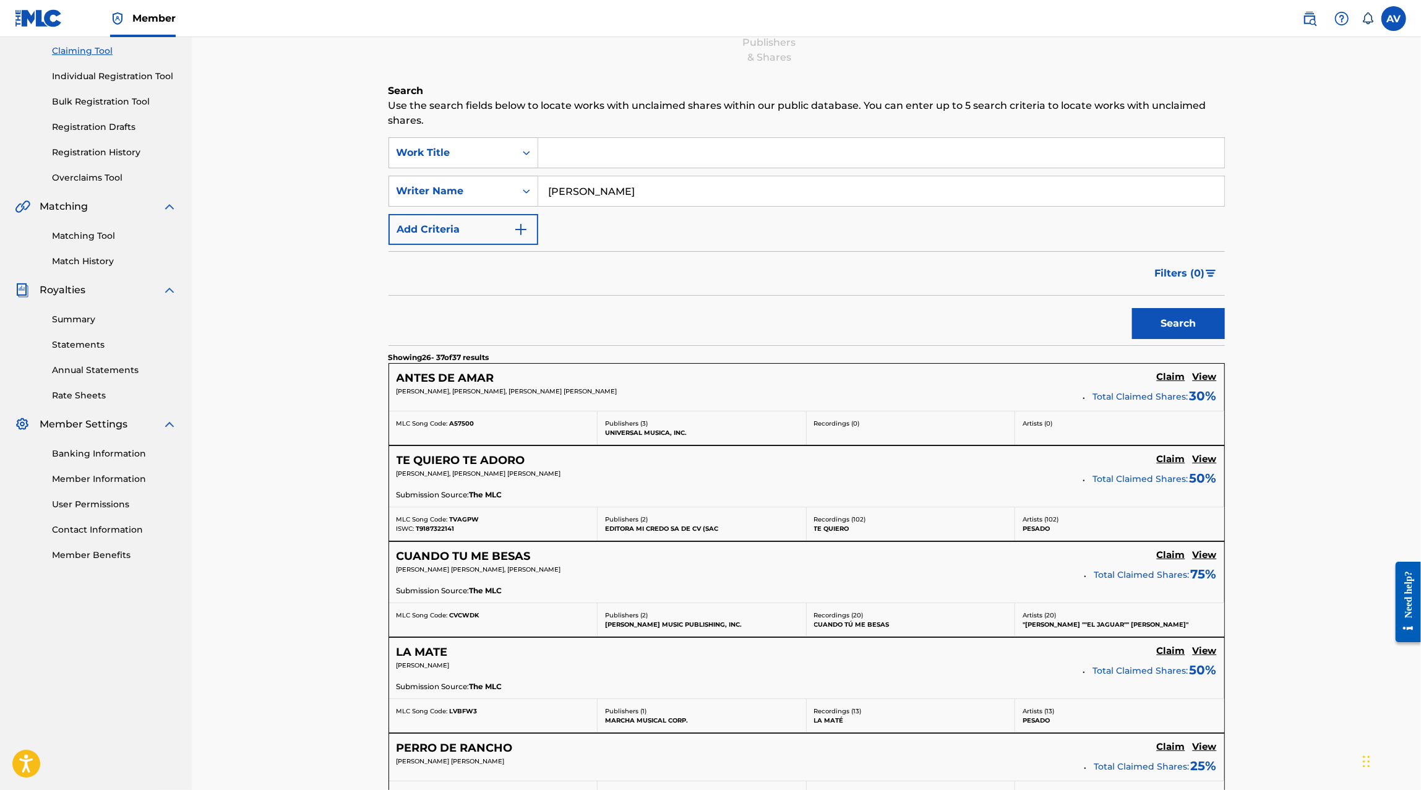
click at [1201, 545] on div "CUANDO TU ME BESAS Claim View ELIAS GERARDO GONZALEZ MEDINA, GABRIEL RAMIREZ FL…" at bounding box center [806, 572] width 835 height 61
click at [1200, 549] on h5 "View" at bounding box center [1204, 555] width 24 height 12
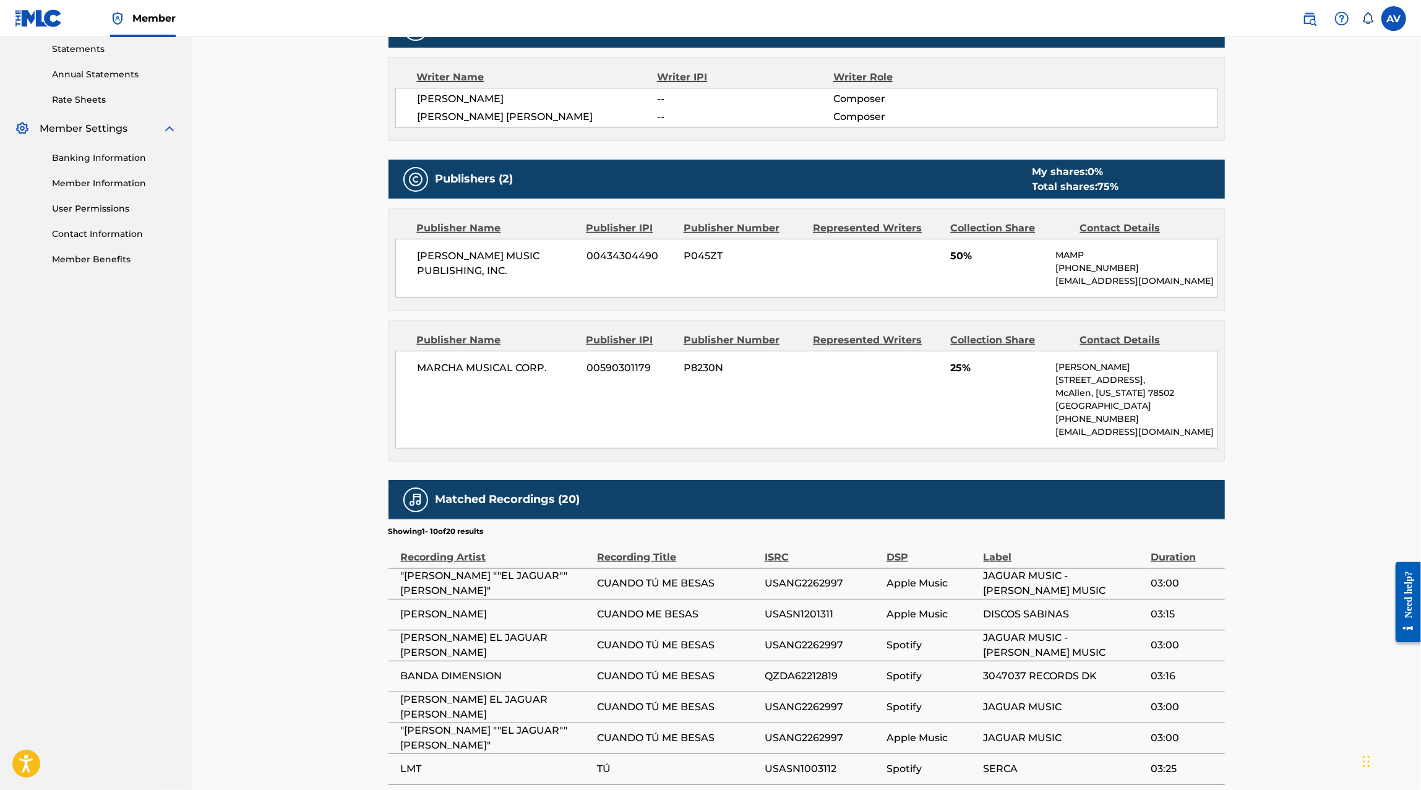
scroll to position [434, 0]
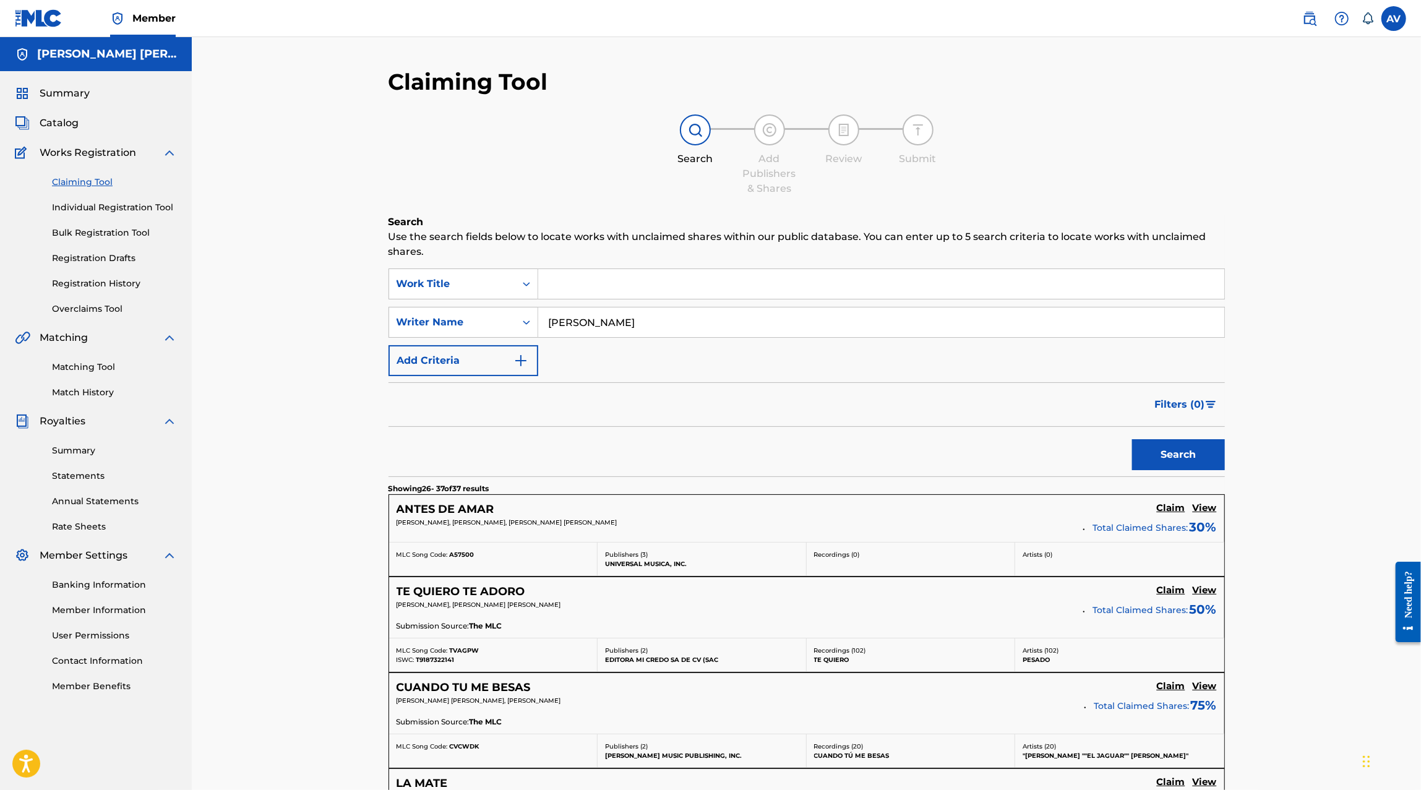
click at [603, 331] on input "Elias Medina" at bounding box center [881, 322] width 686 height 30
click at [1132, 439] on button "Search" at bounding box center [1178, 454] width 93 height 31
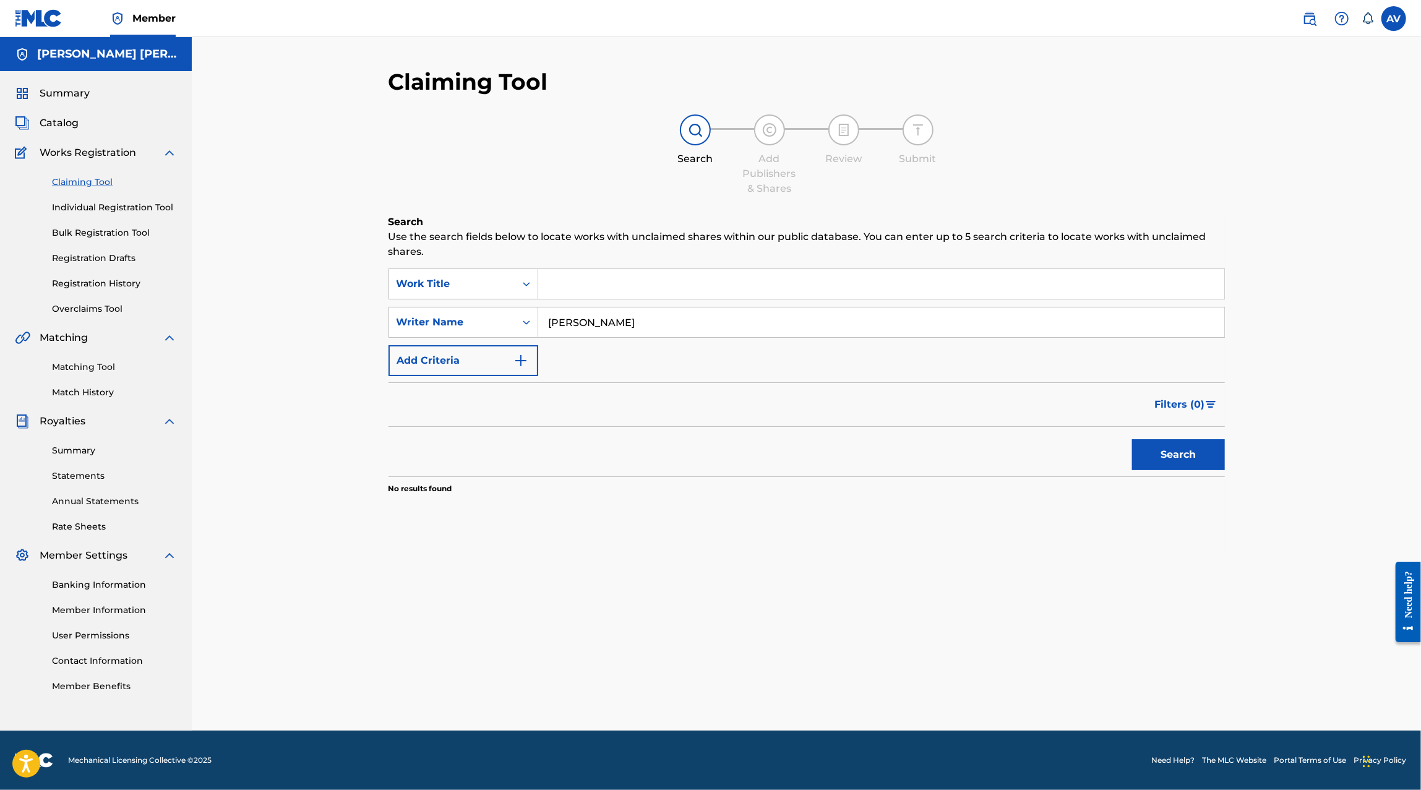
click at [633, 323] on input "Jair Alcalá Medrano" at bounding box center [881, 322] width 686 height 30
type input "Jair Alcalá"
click at [1132, 439] on button "Search" at bounding box center [1178, 454] width 93 height 31
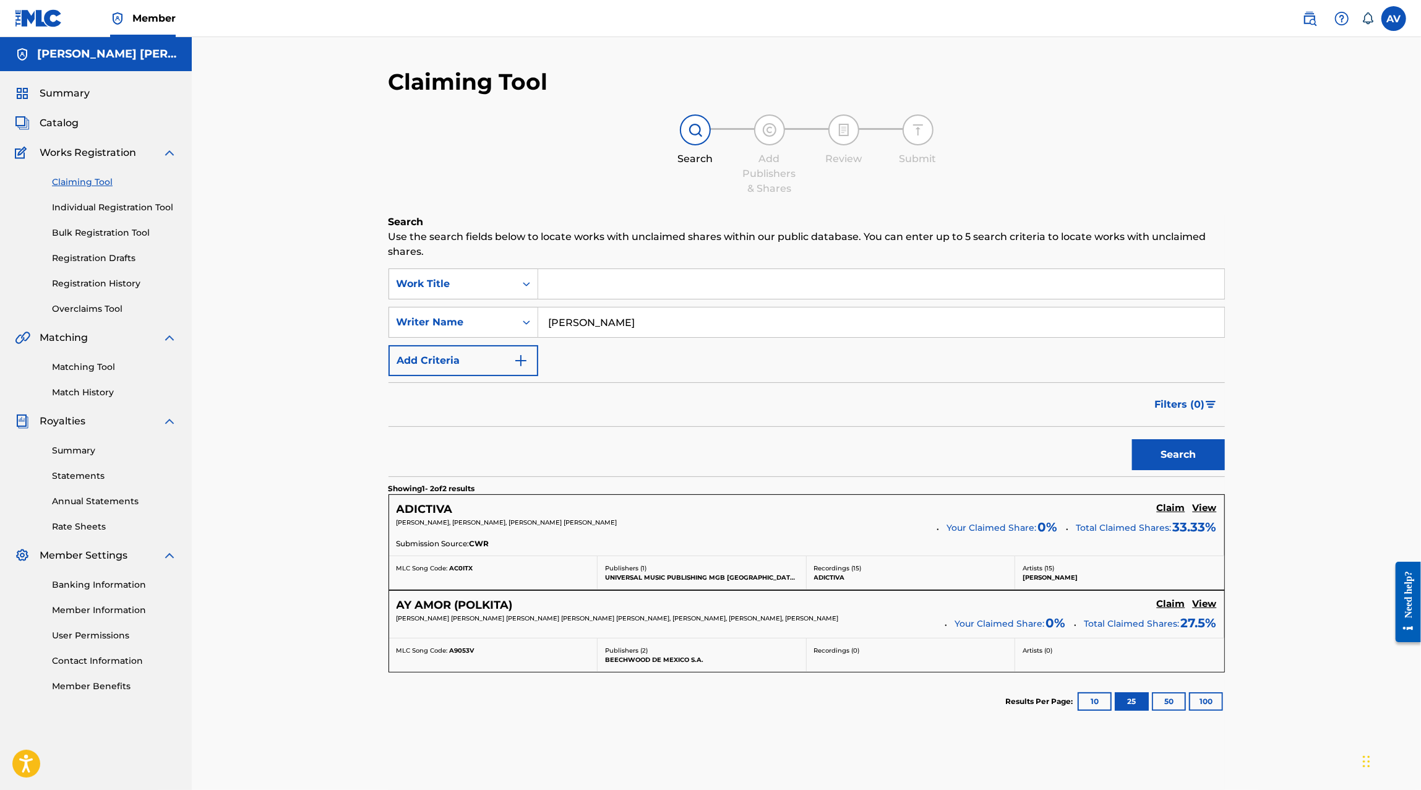
click at [556, 320] on input "Jair Alcalá" at bounding box center [881, 322] width 686 height 30
type input "AnaRosa Rodriguez"
click at [1132, 439] on button "Search" at bounding box center [1178, 454] width 93 height 31
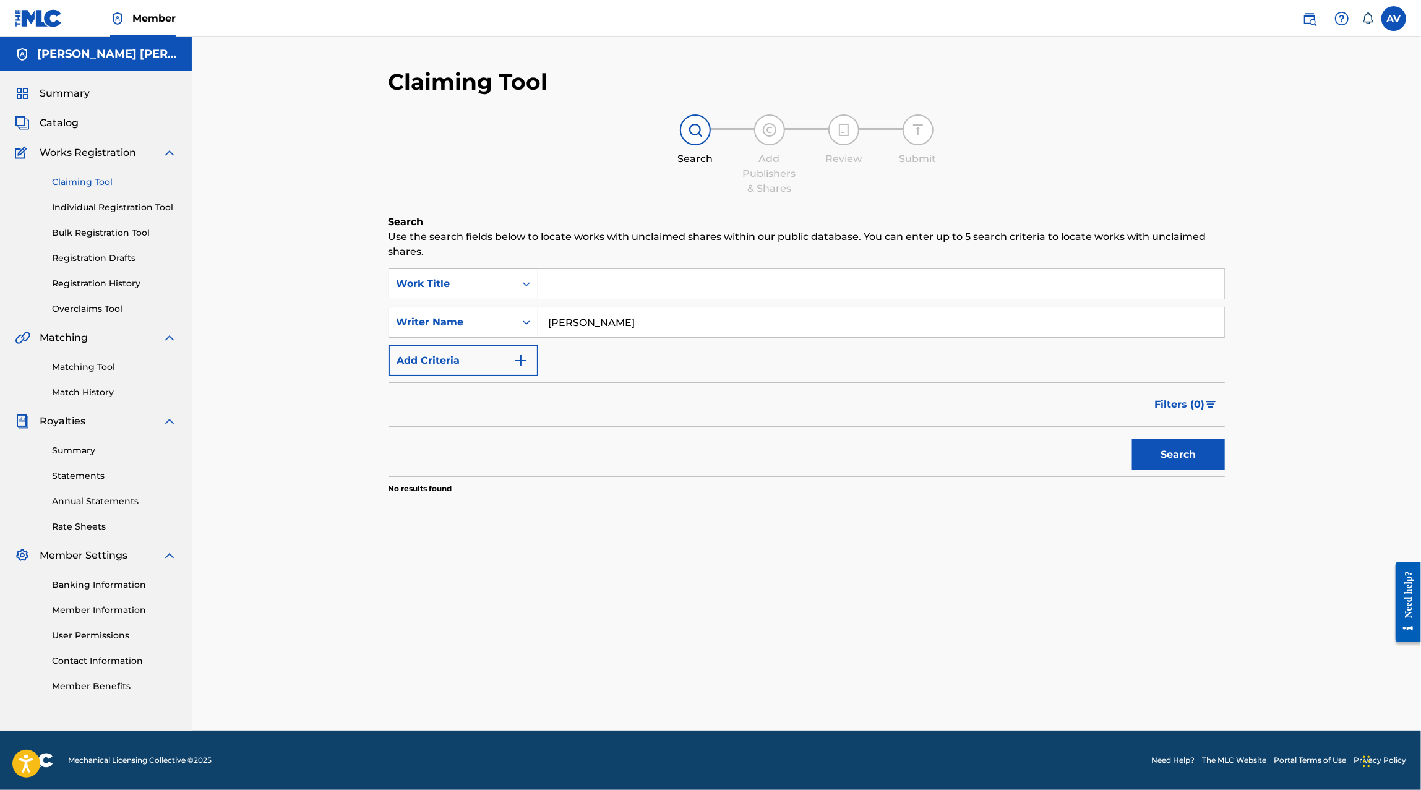
click at [591, 327] on input "AnaRosa Rodriguez" at bounding box center [881, 322] width 686 height 30
type input "anarosa rodriguez"
click at [1132, 439] on button "Search" at bounding box center [1178, 454] width 93 height 31
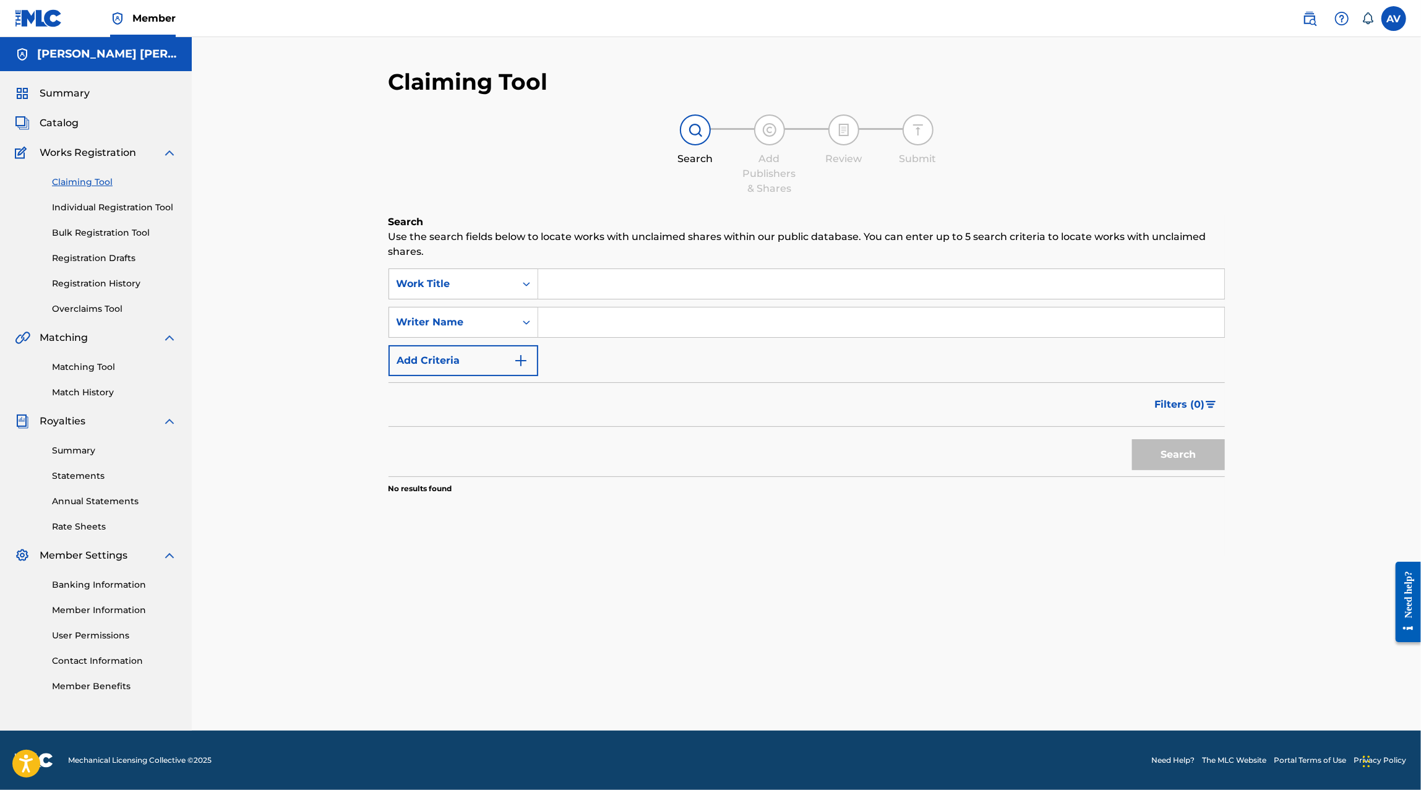
click at [608, 291] on input "Search Form" at bounding box center [881, 284] width 686 height 30
type input "M"
click at [483, 355] on button "Add Criteria" at bounding box center [463, 360] width 150 height 31
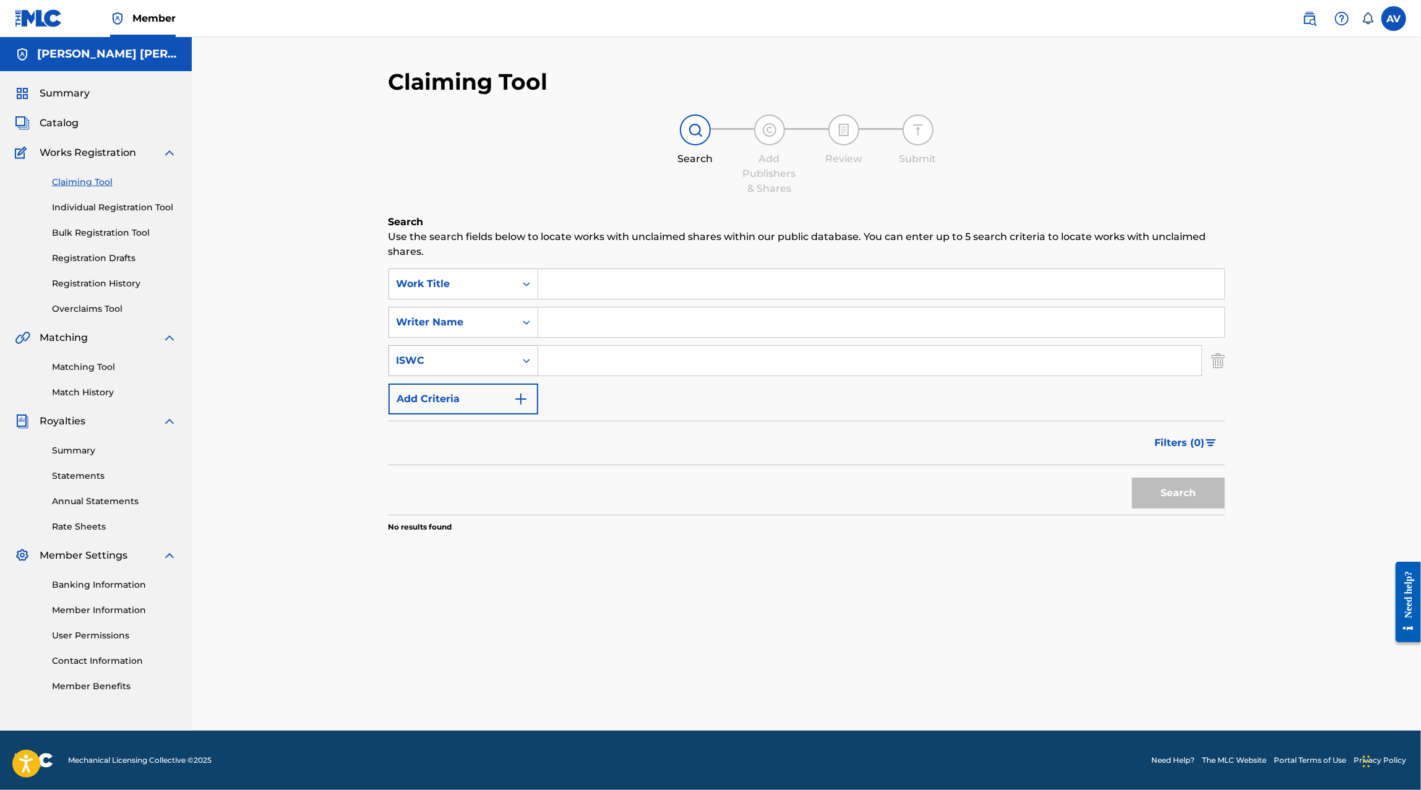
click at [478, 369] on div "ISWC" at bounding box center [452, 361] width 126 height 24
click at [484, 464] on div "Publisher Name" at bounding box center [463, 453] width 148 height 31
click at [562, 368] on input "Search Form" at bounding box center [869, 361] width 663 height 30
type input "Colectivo Indepe"
click at [1132, 477] on button "Search" at bounding box center [1178, 492] width 93 height 31
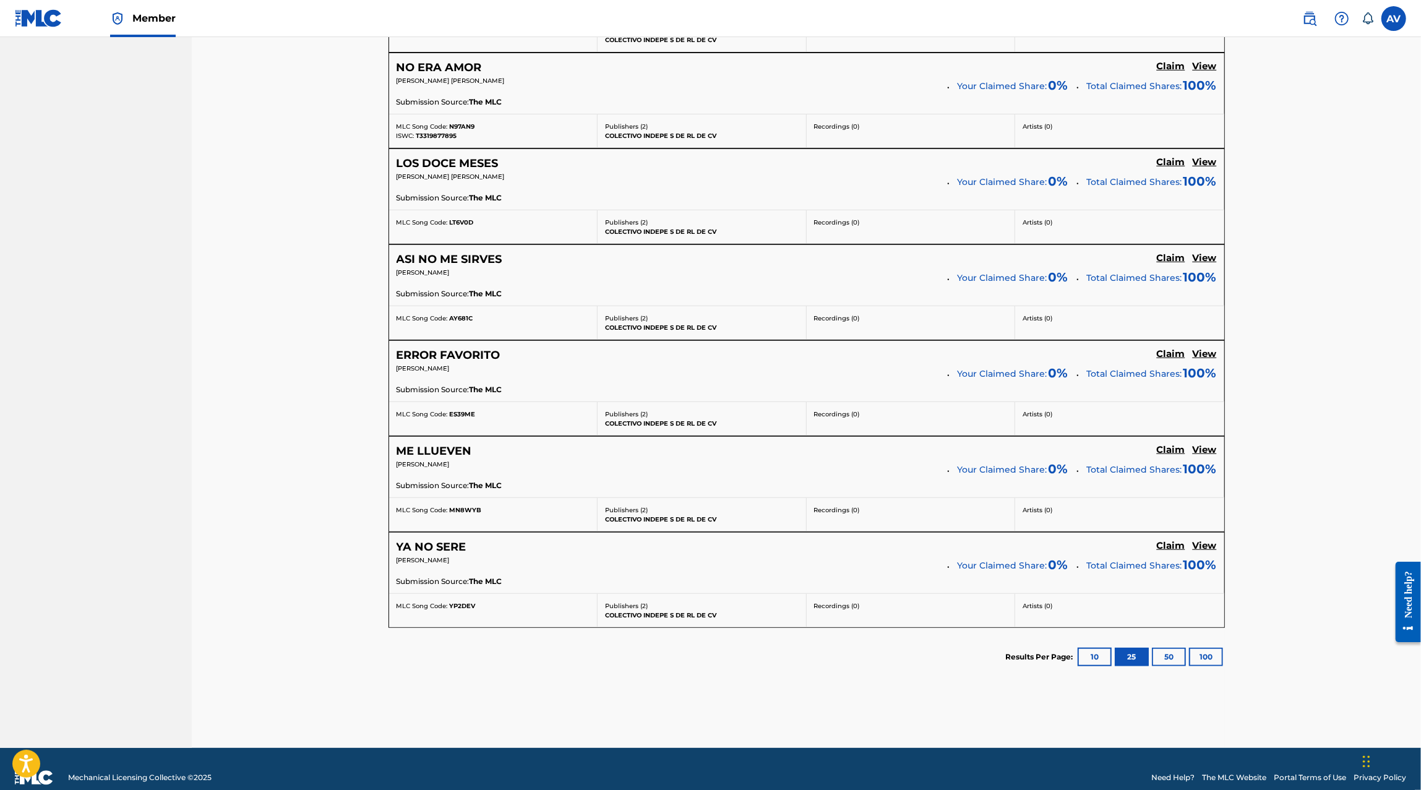
scroll to position [683, 0]
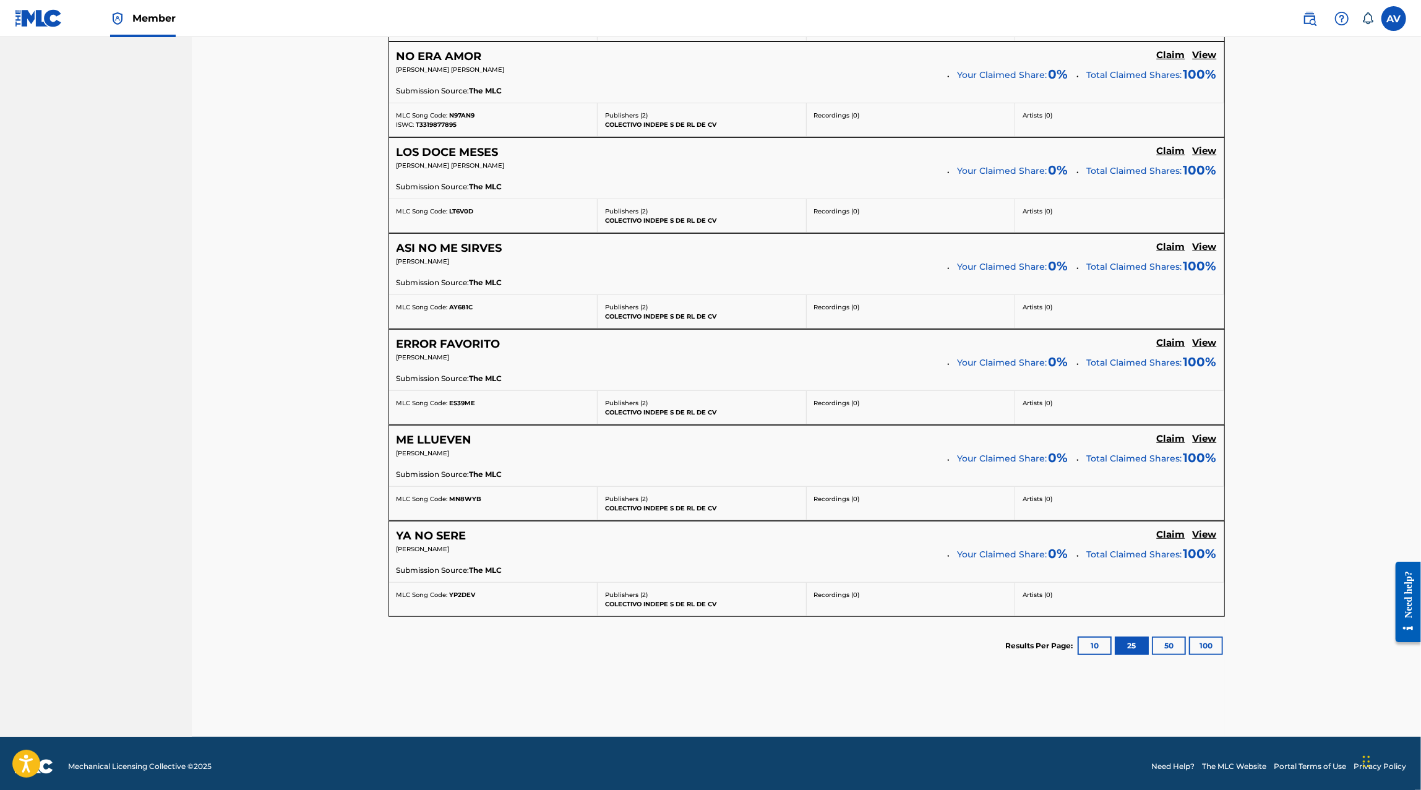
click at [1223, 640] on section "Results Per Page: 10 25 50 100" at bounding box center [1115, 645] width 219 height 19
click at [1210, 640] on button "100" at bounding box center [1206, 645] width 34 height 19
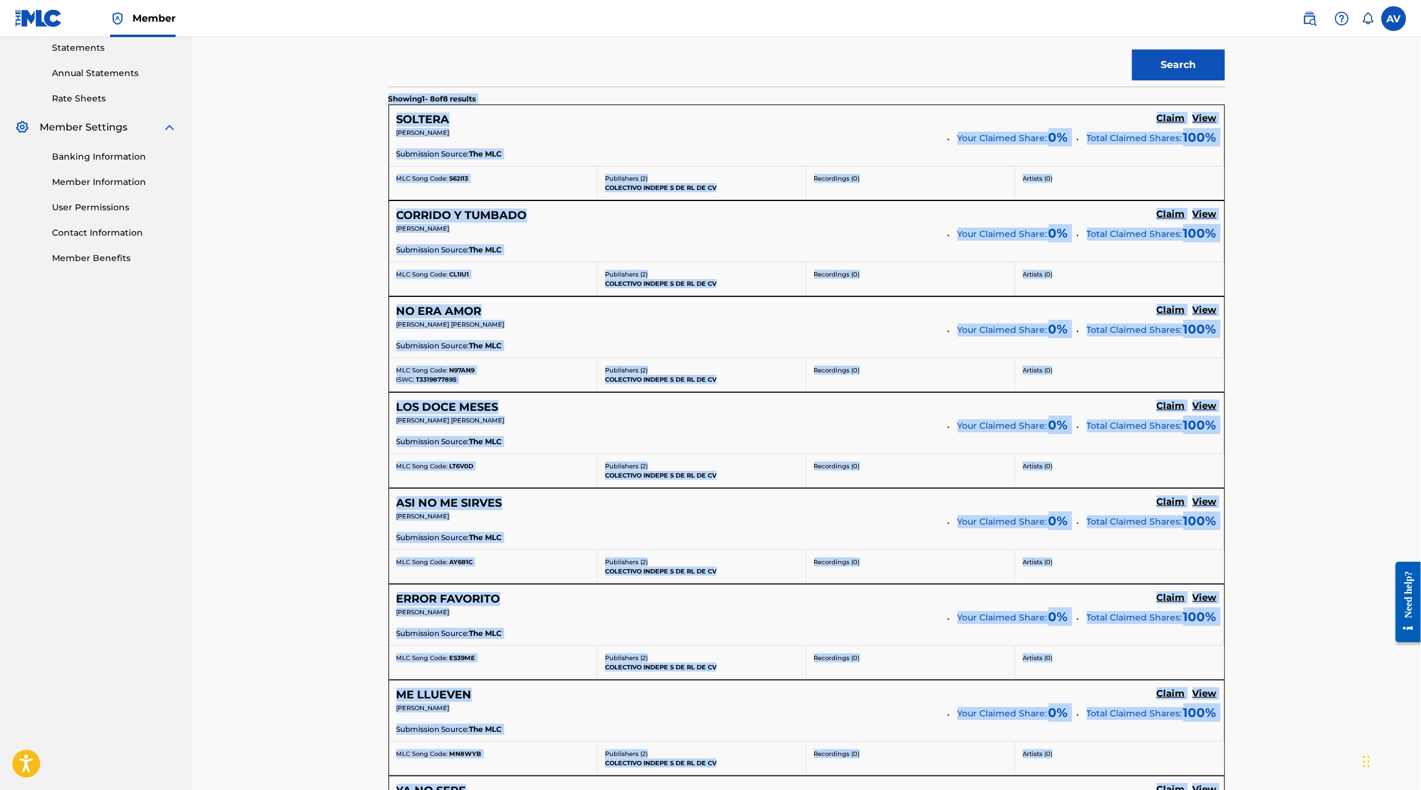
click at [1301, 530] on div "Claiming Tool Search Add Publishers & Shares Review Submit Search Use the searc…" at bounding box center [806, 300] width 1229 height 1382
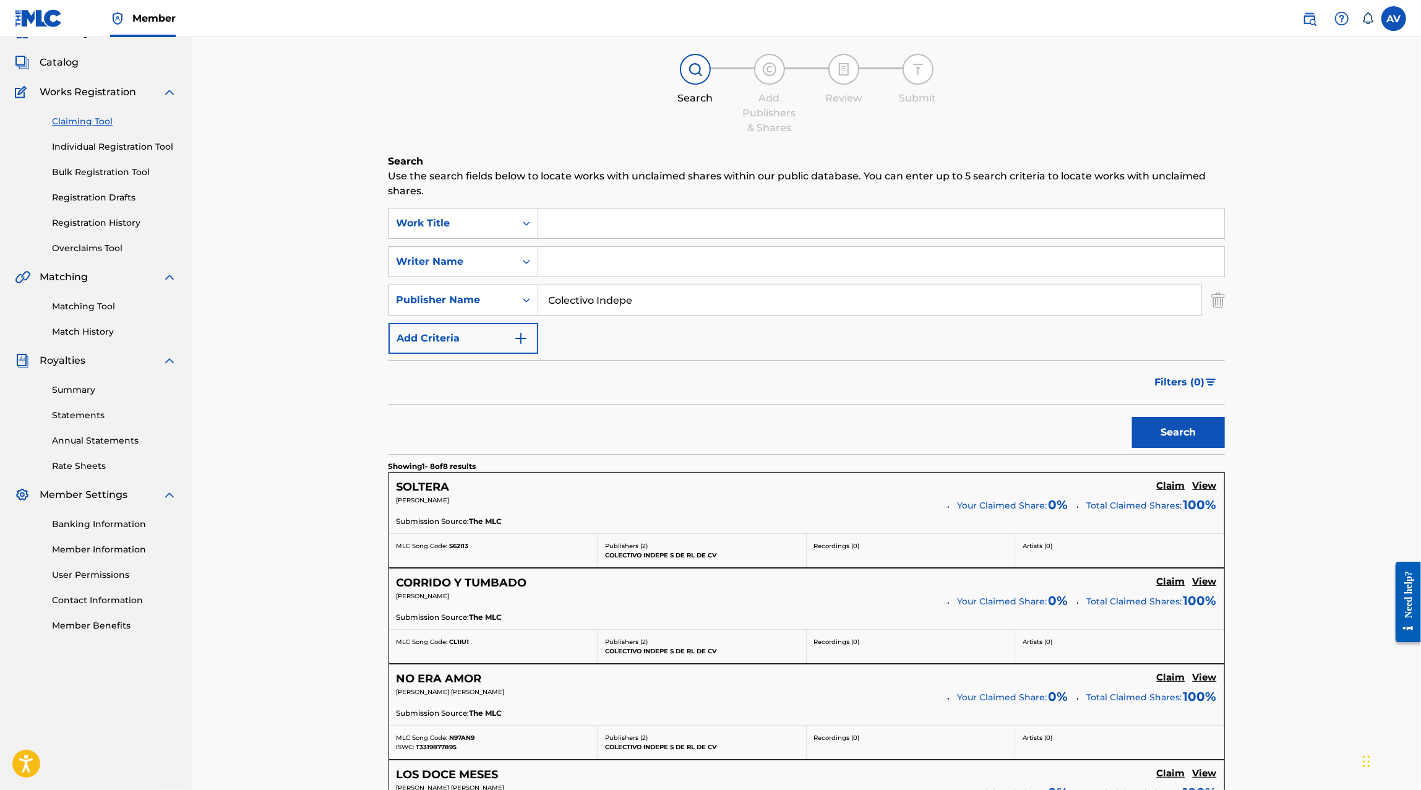
scroll to position [51, 0]
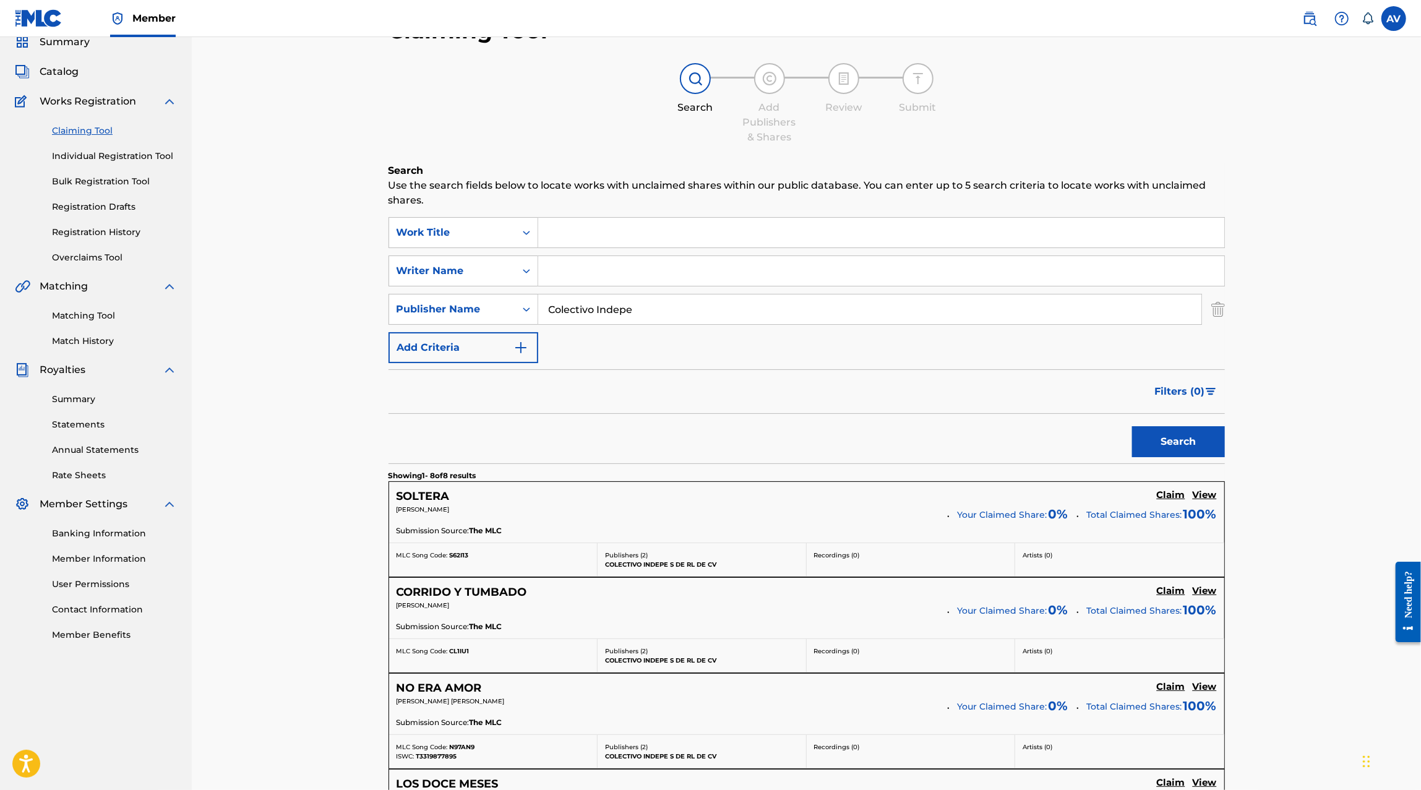
click at [648, 320] on input "Colectivo Indepe" at bounding box center [869, 309] width 663 height 30
type input "E"
click at [602, 263] on input "Search Form" at bounding box center [881, 271] width 686 height 30
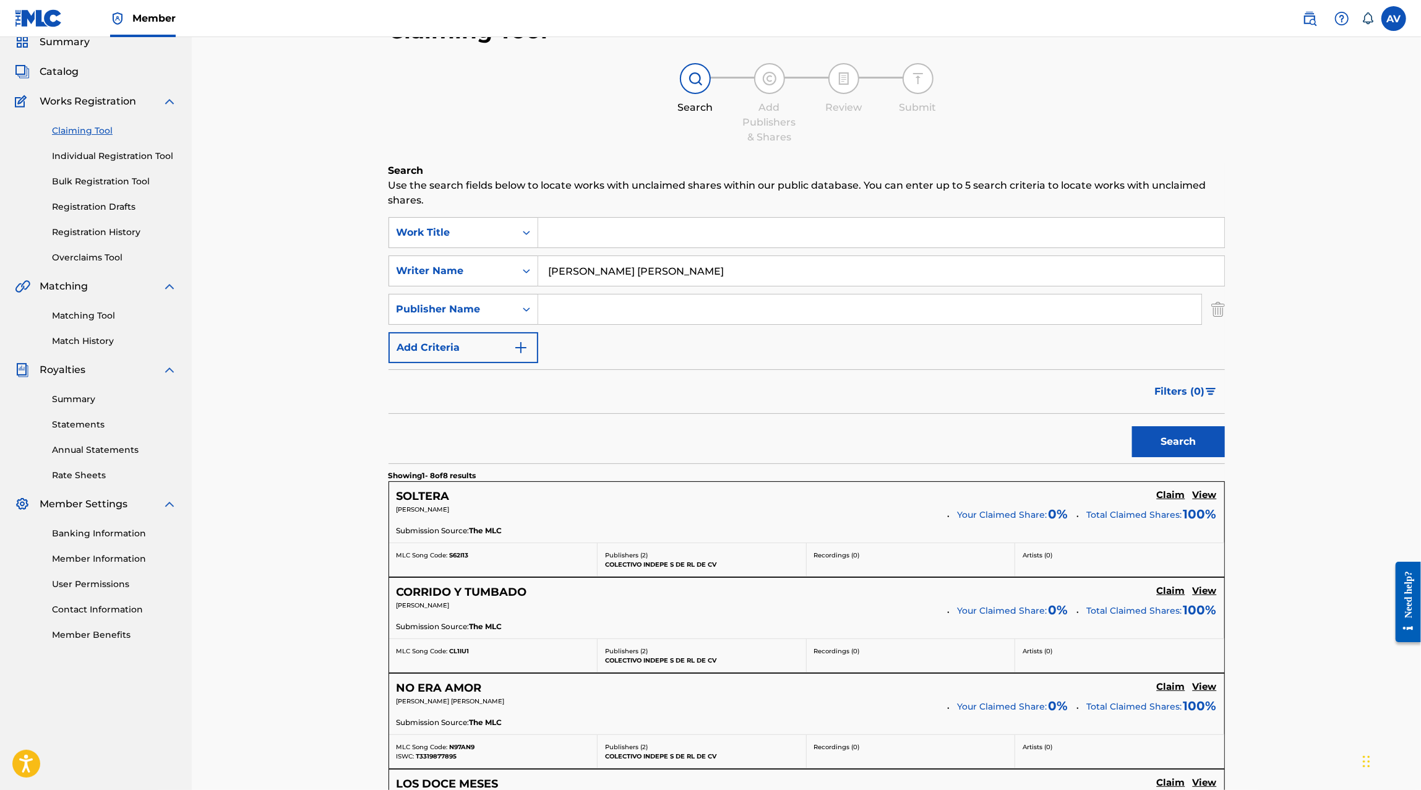
type input "Andy Jair Aranda Moreno"
click at [1132, 426] on button "Search" at bounding box center [1178, 441] width 93 height 31
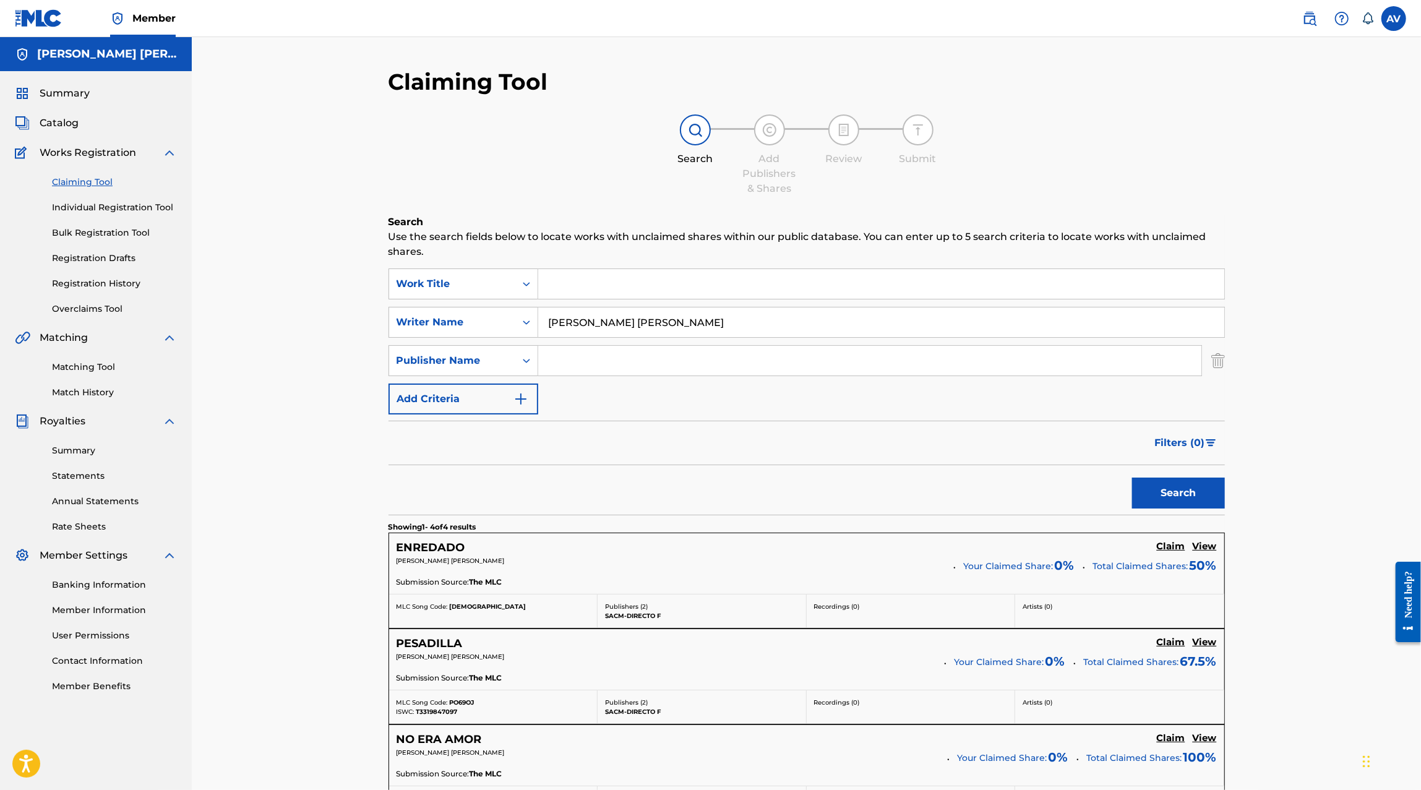
click at [1190, 541] on div "Claim View" at bounding box center [1187, 548] width 60 height 14
click at [1199, 543] on h5 "View" at bounding box center [1204, 547] width 24 height 12
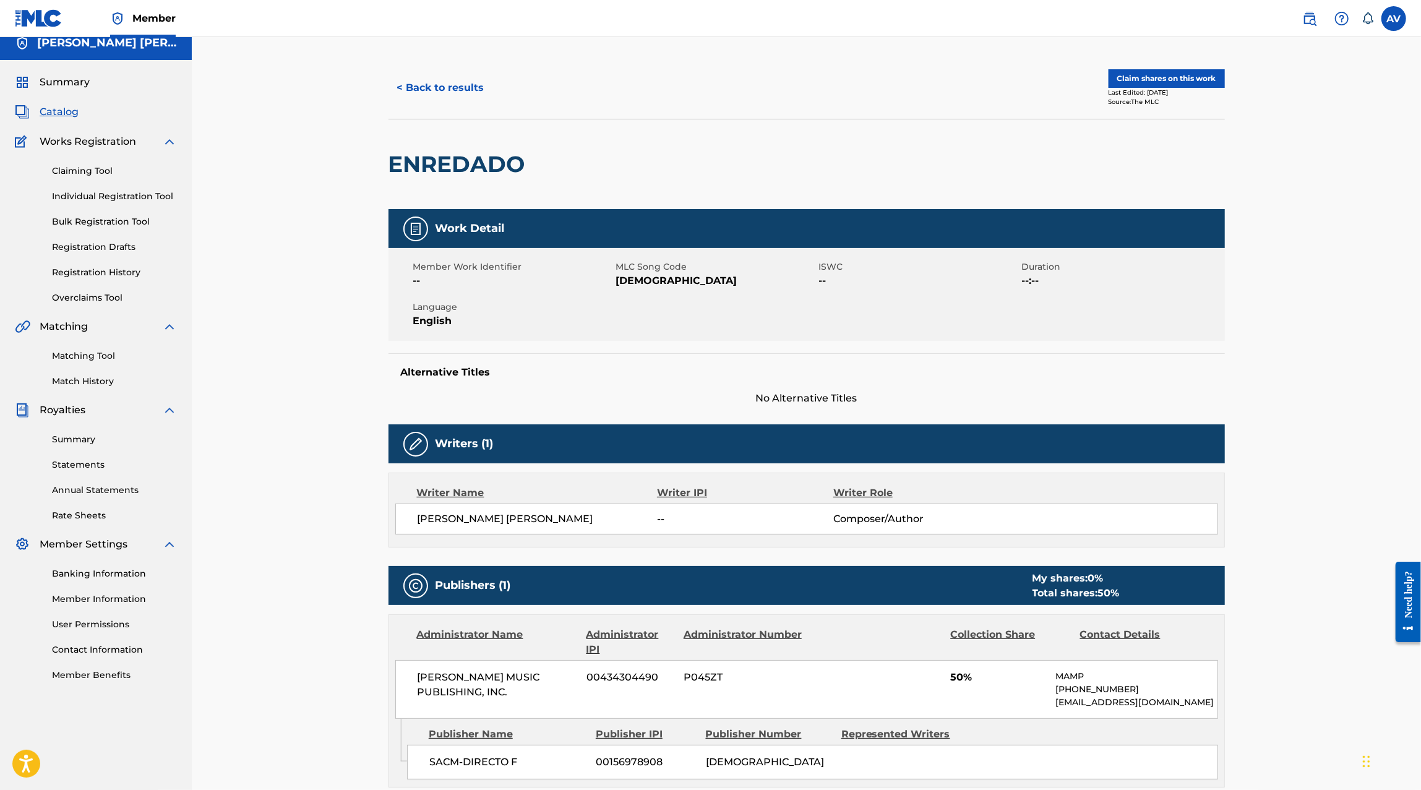
scroll to position [7, 0]
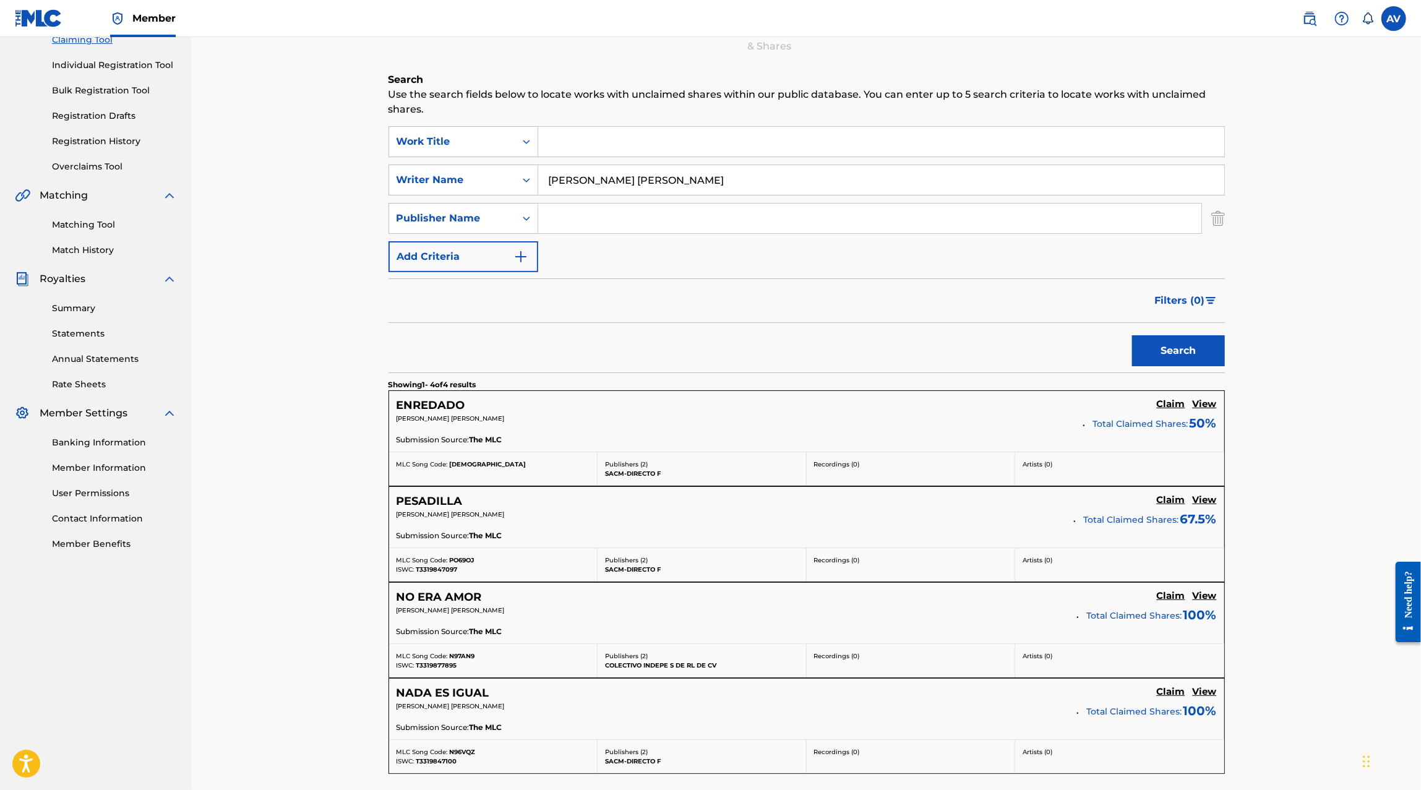
scroll to position [147, 0]
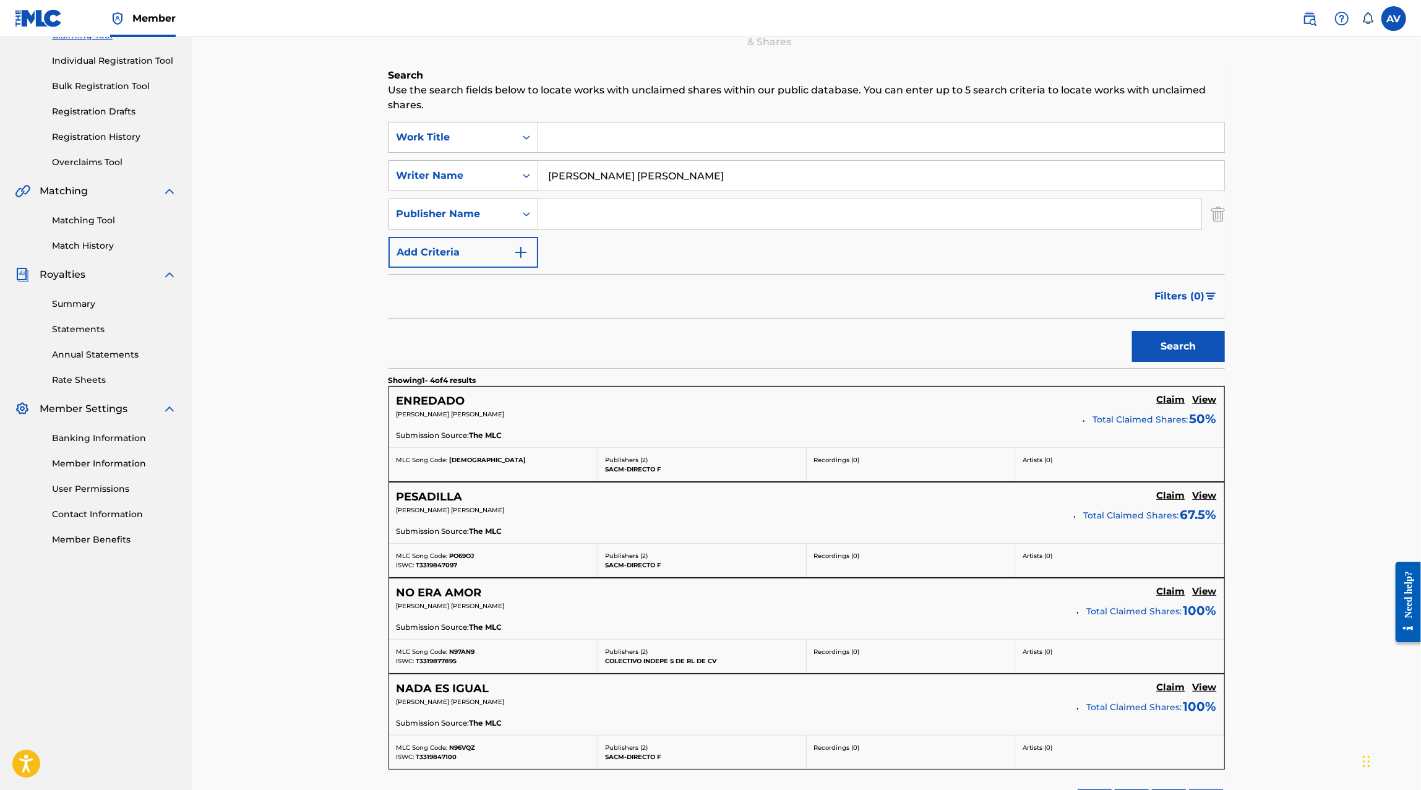
click at [1213, 495] on h5 "View" at bounding box center [1204, 496] width 24 height 12
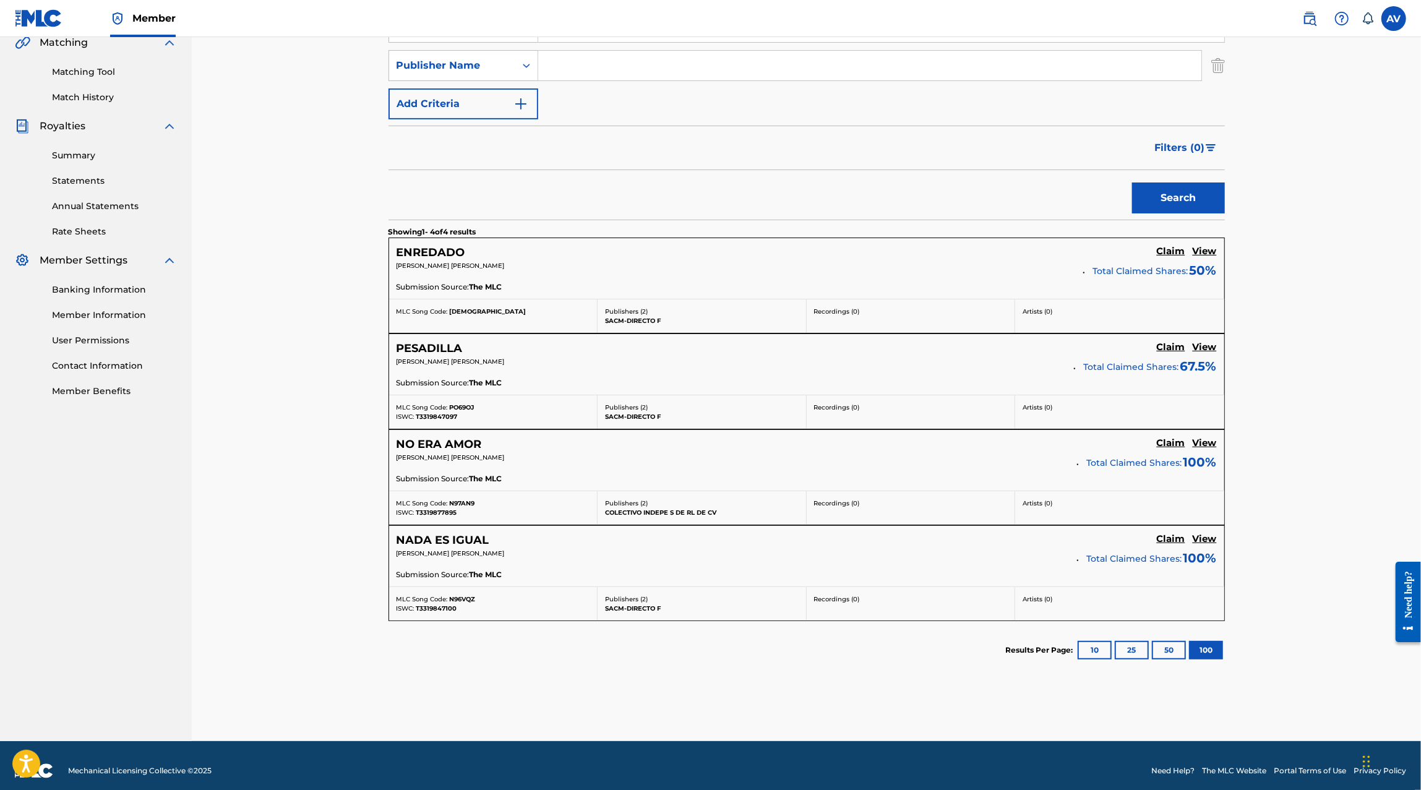
scroll to position [302, 0]
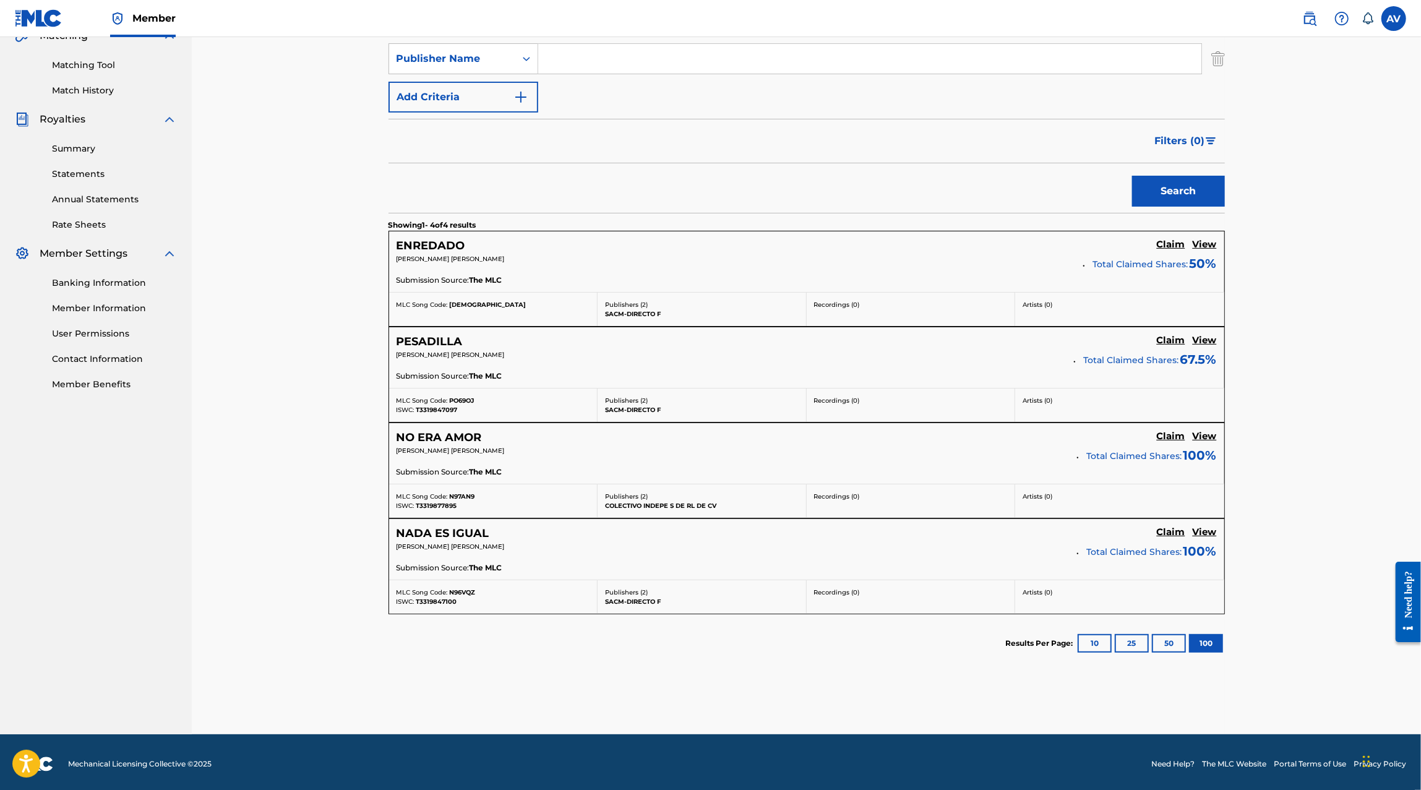
click at [1208, 436] on h5 "View" at bounding box center [1204, 436] width 24 height 12
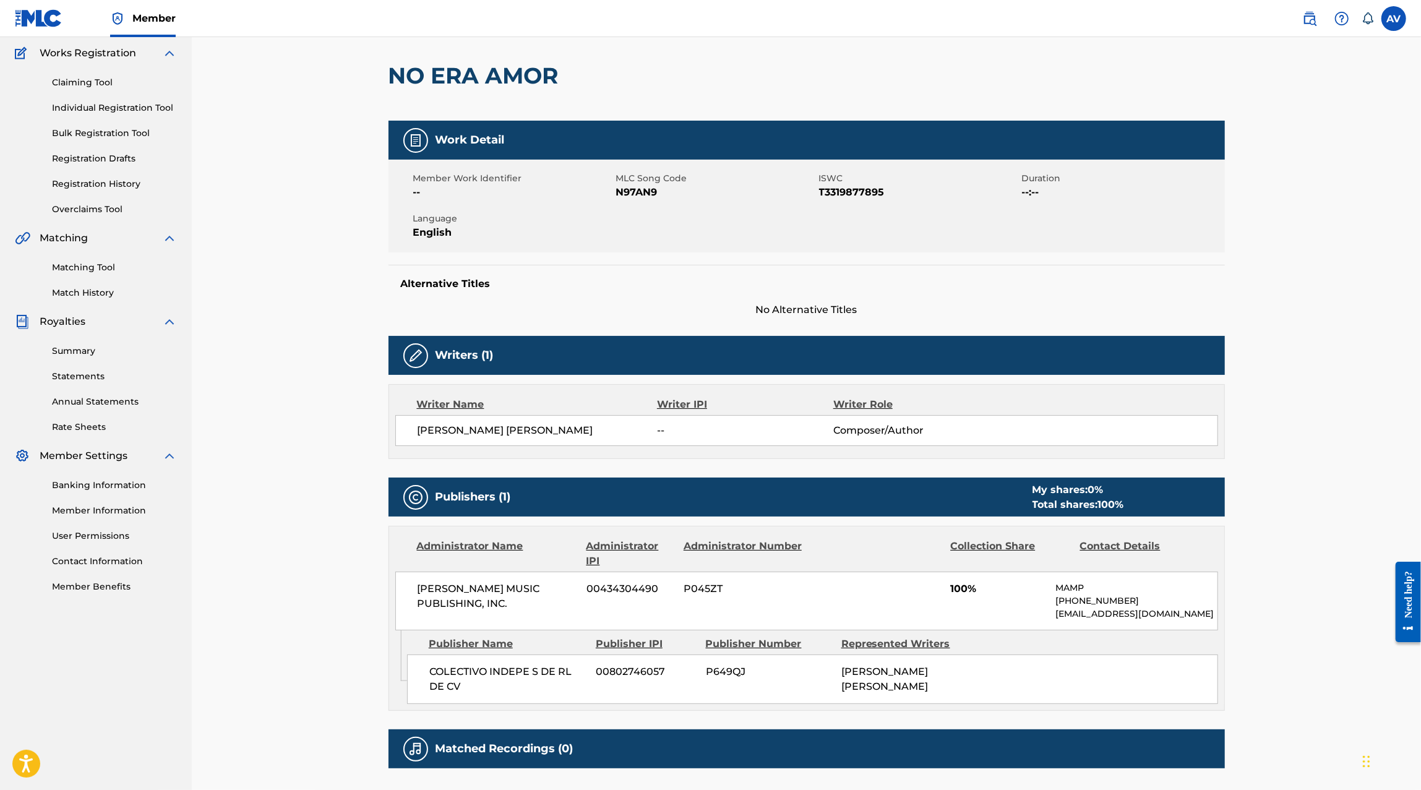
scroll to position [224, 0]
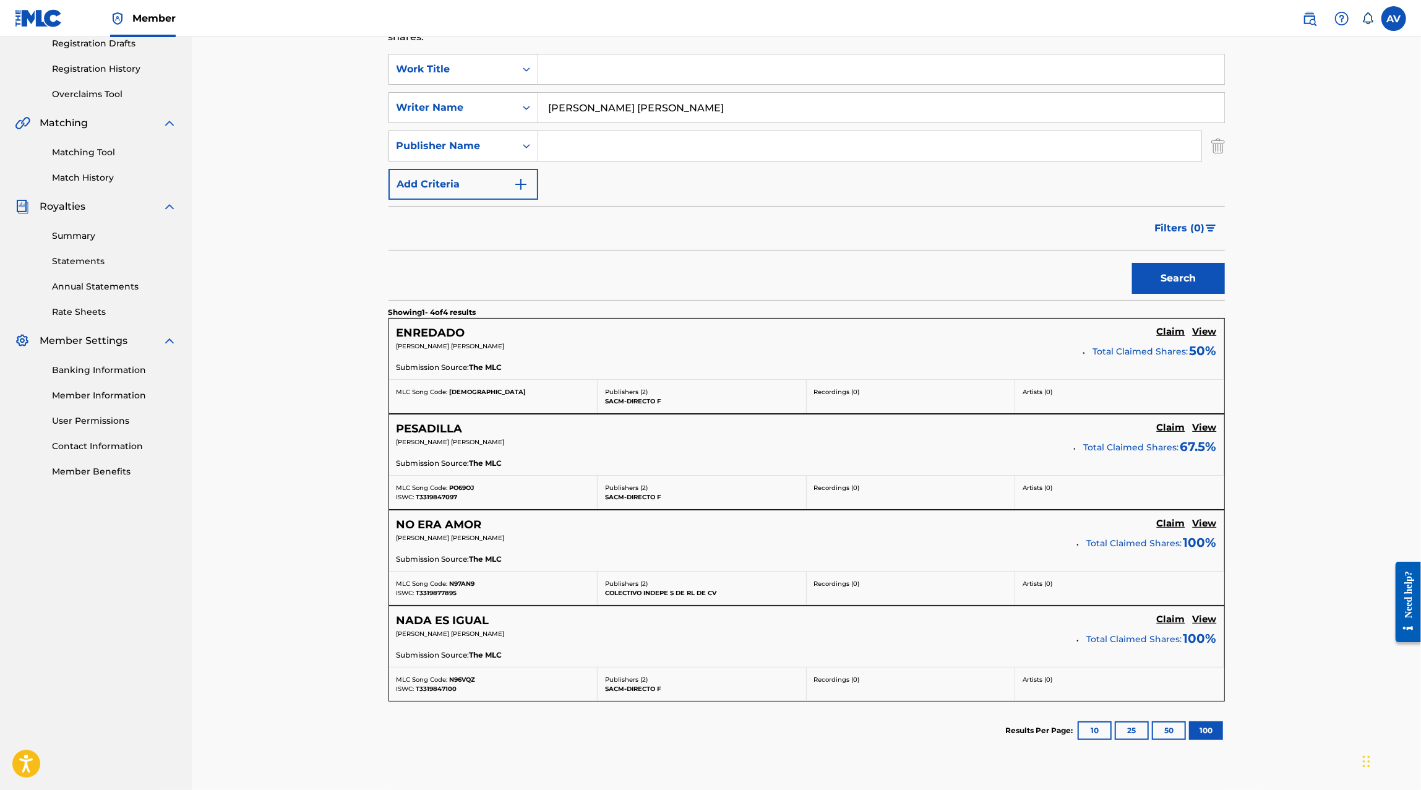
scroll to position [212, 0]
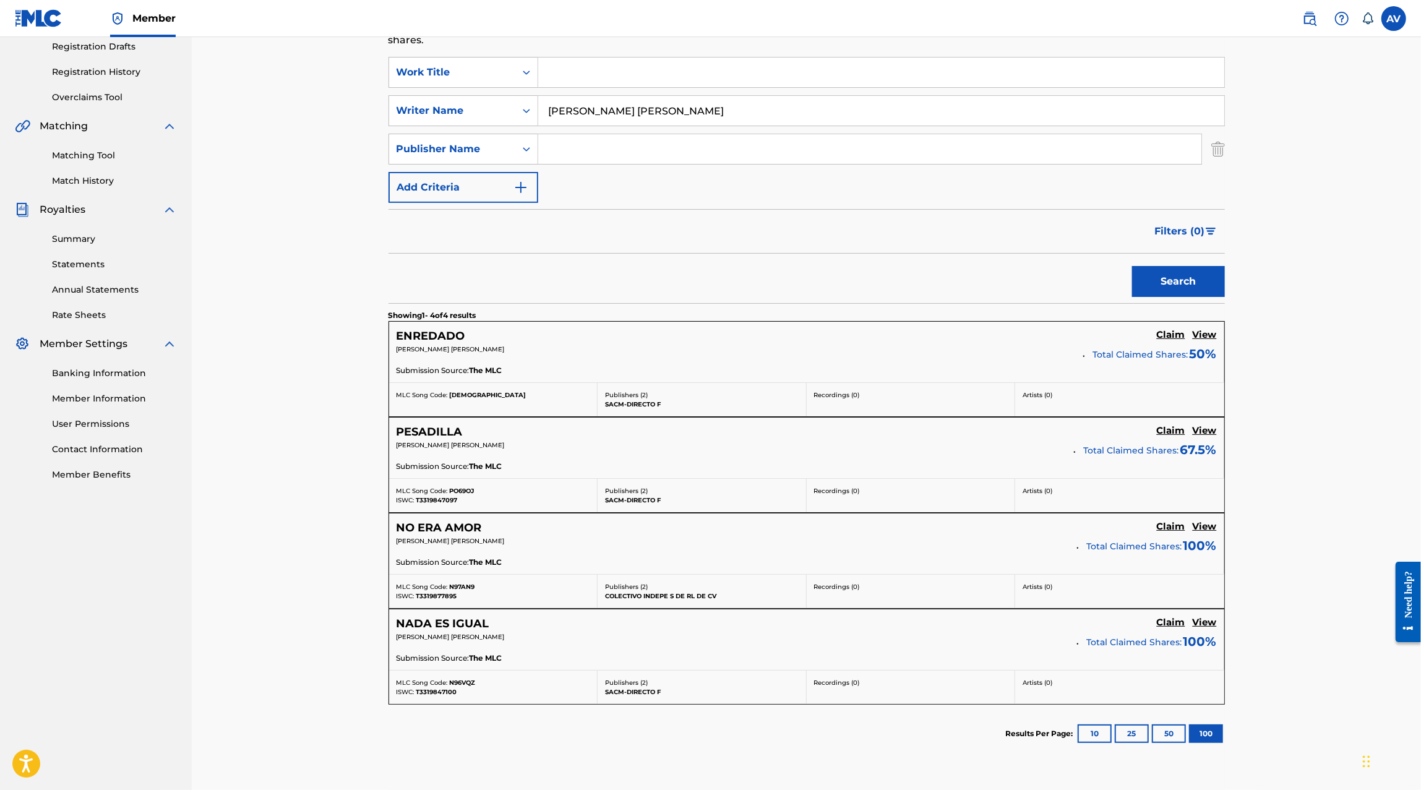
click at [1208, 335] on h5 "View" at bounding box center [1204, 335] width 24 height 12
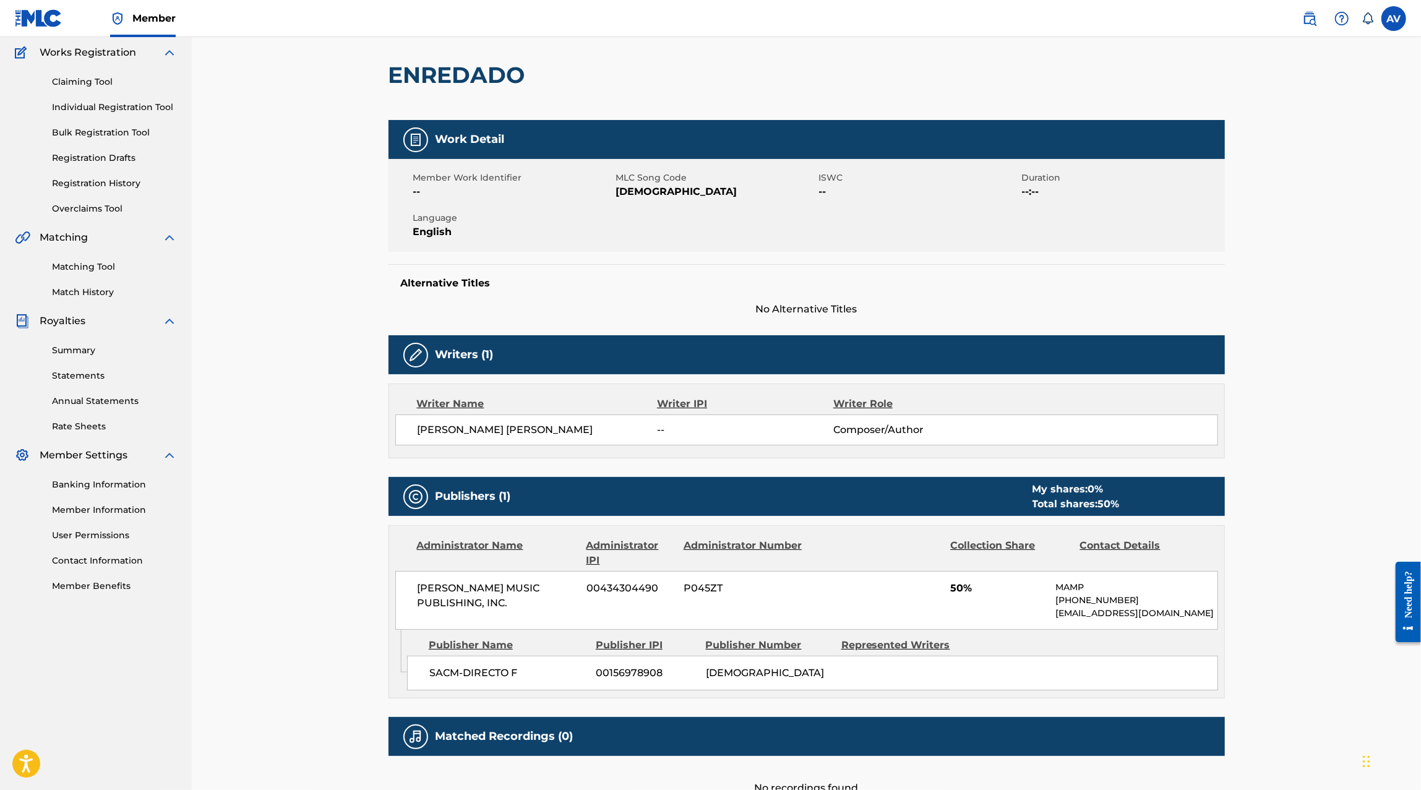
scroll to position [121, 0]
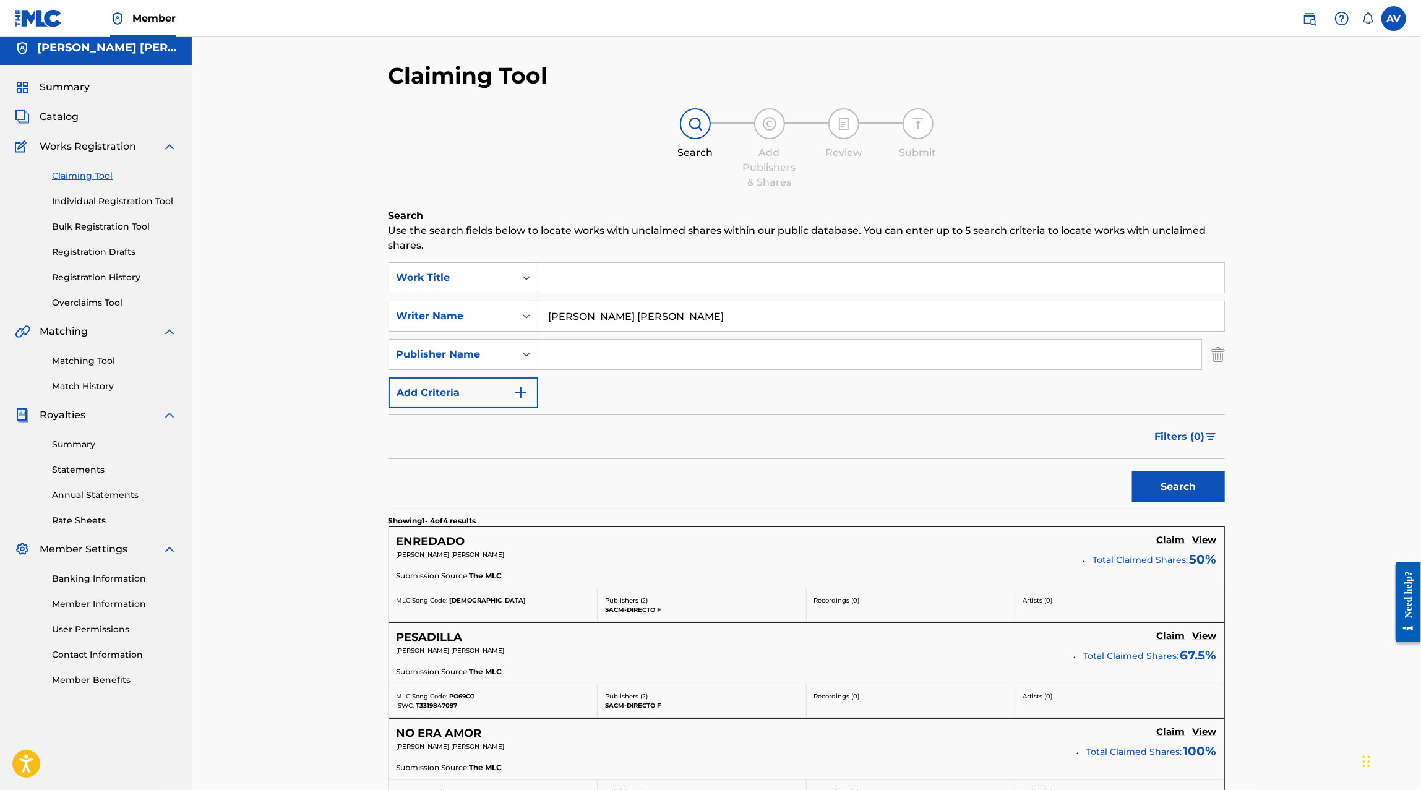
scroll to position [5, 0]
click at [645, 320] on input "Andy Jair Aranda Moreno" at bounding box center [881, 317] width 686 height 30
type input "Marco Antonio Solis Chavarria"
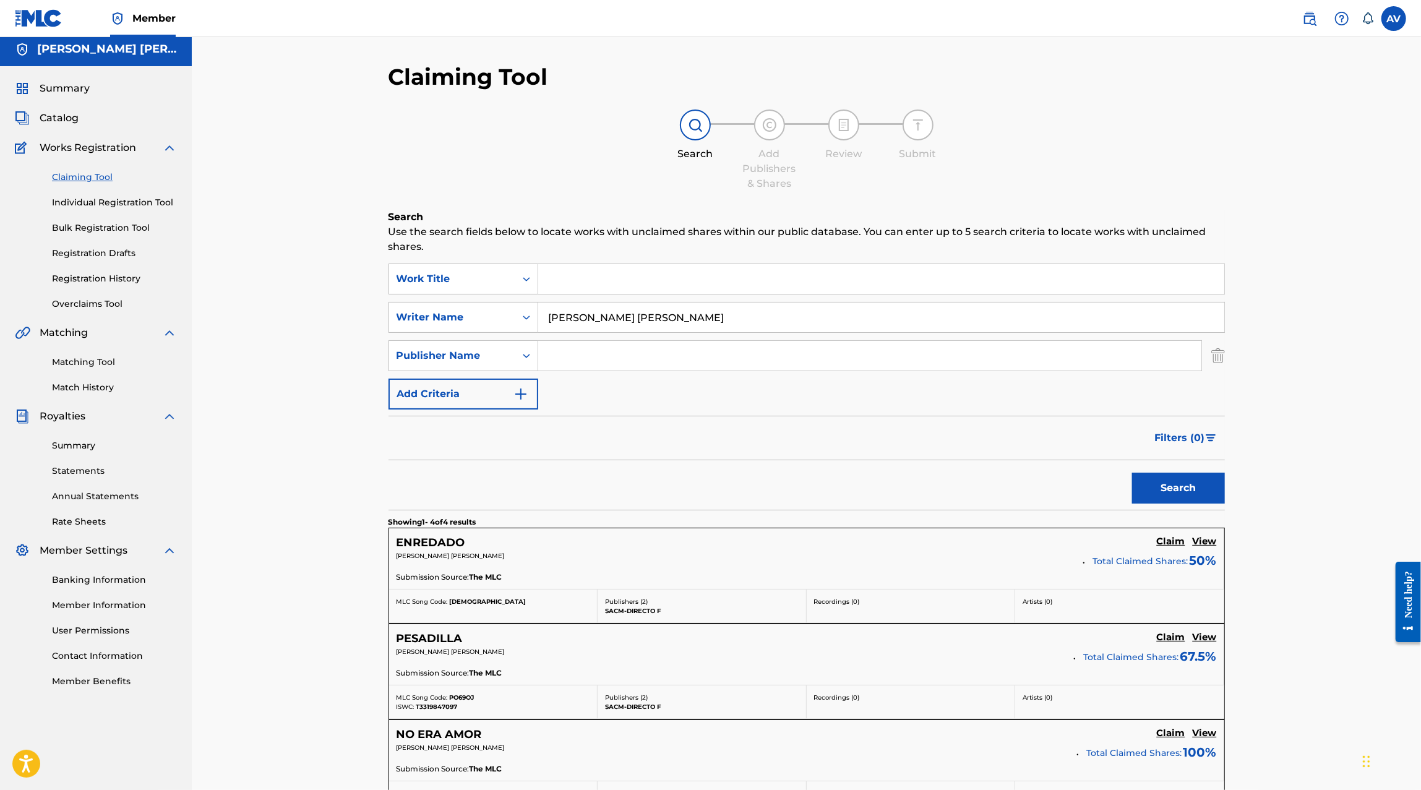
click at [1132, 472] on button "Search" at bounding box center [1178, 487] width 93 height 31
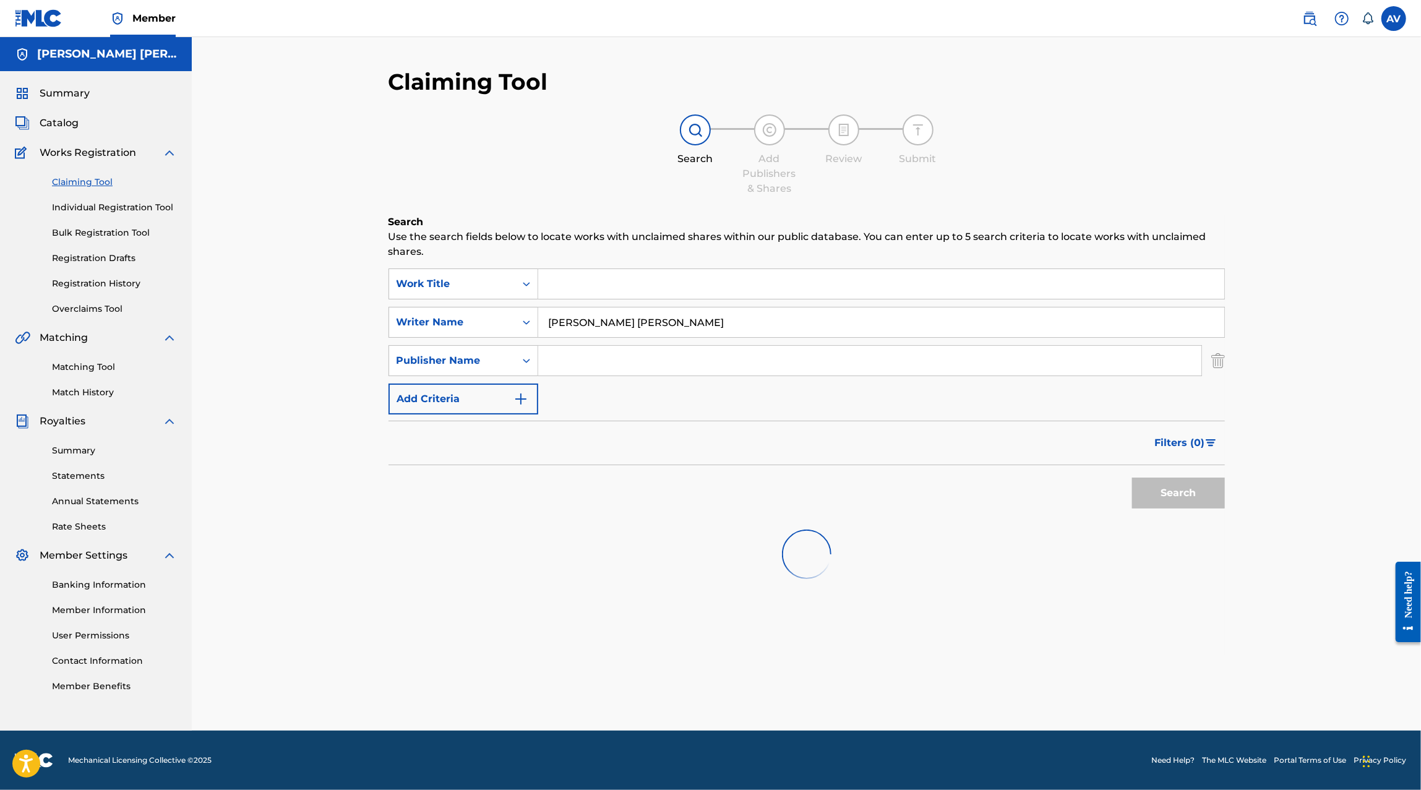
scroll to position [0, 0]
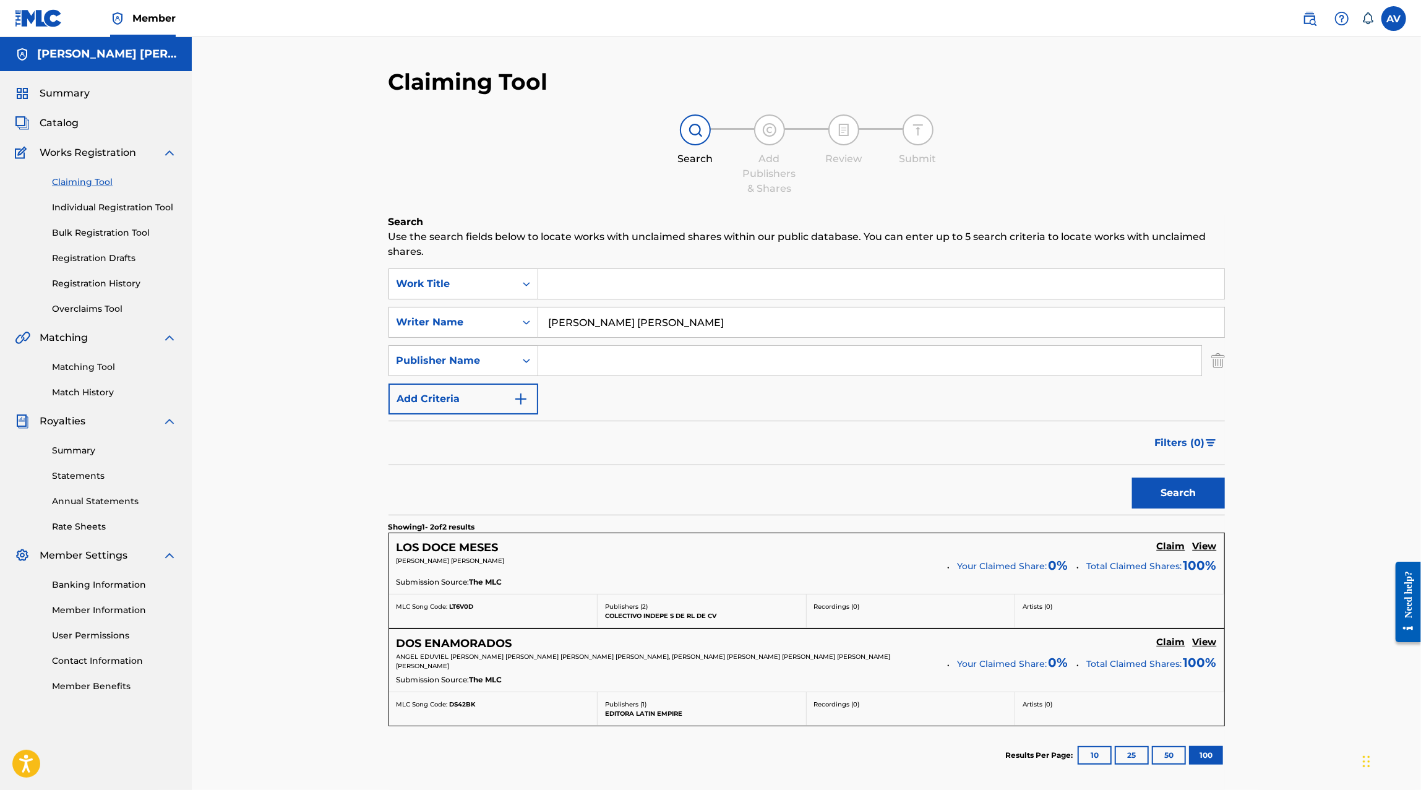
click at [1200, 639] on h5 "View" at bounding box center [1204, 642] width 24 height 12
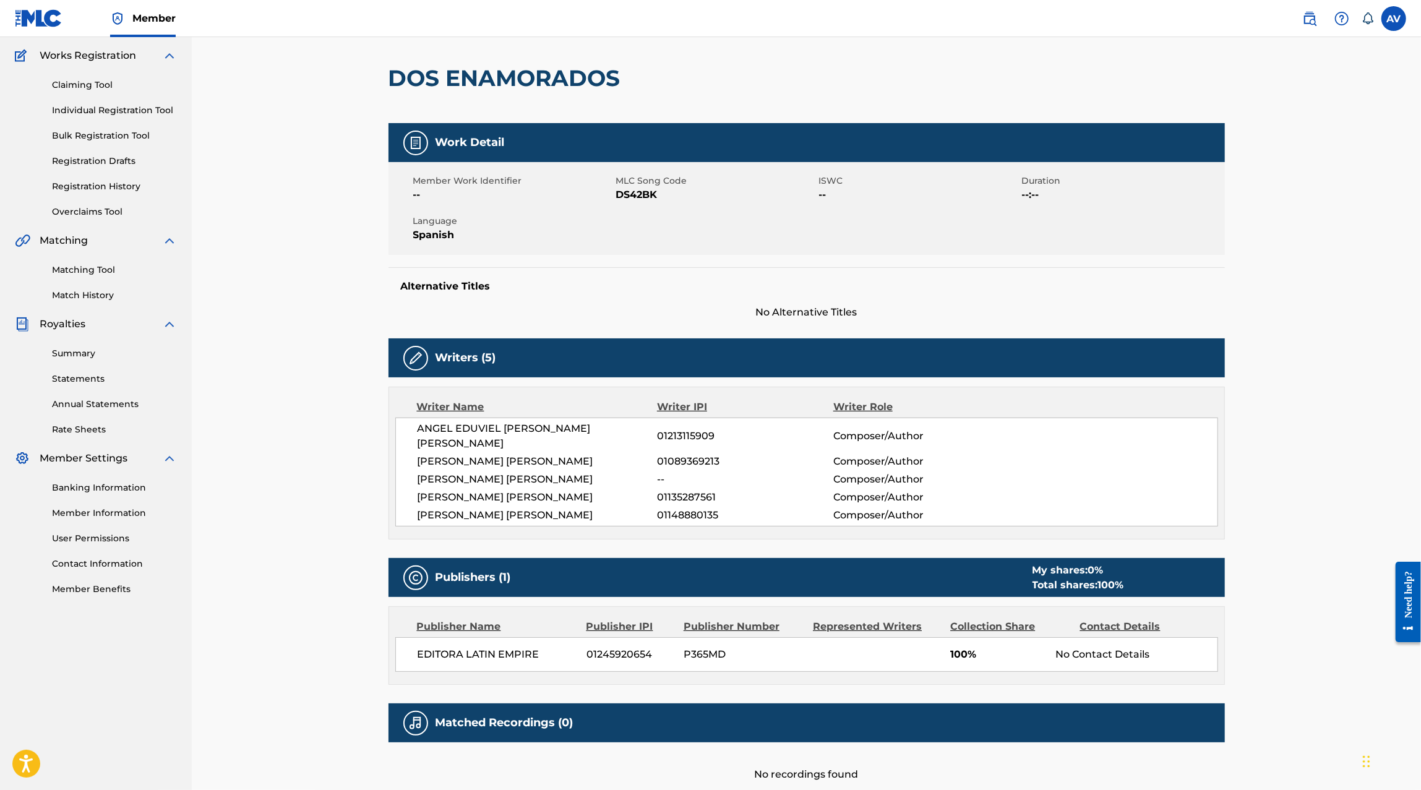
scroll to position [94, 0]
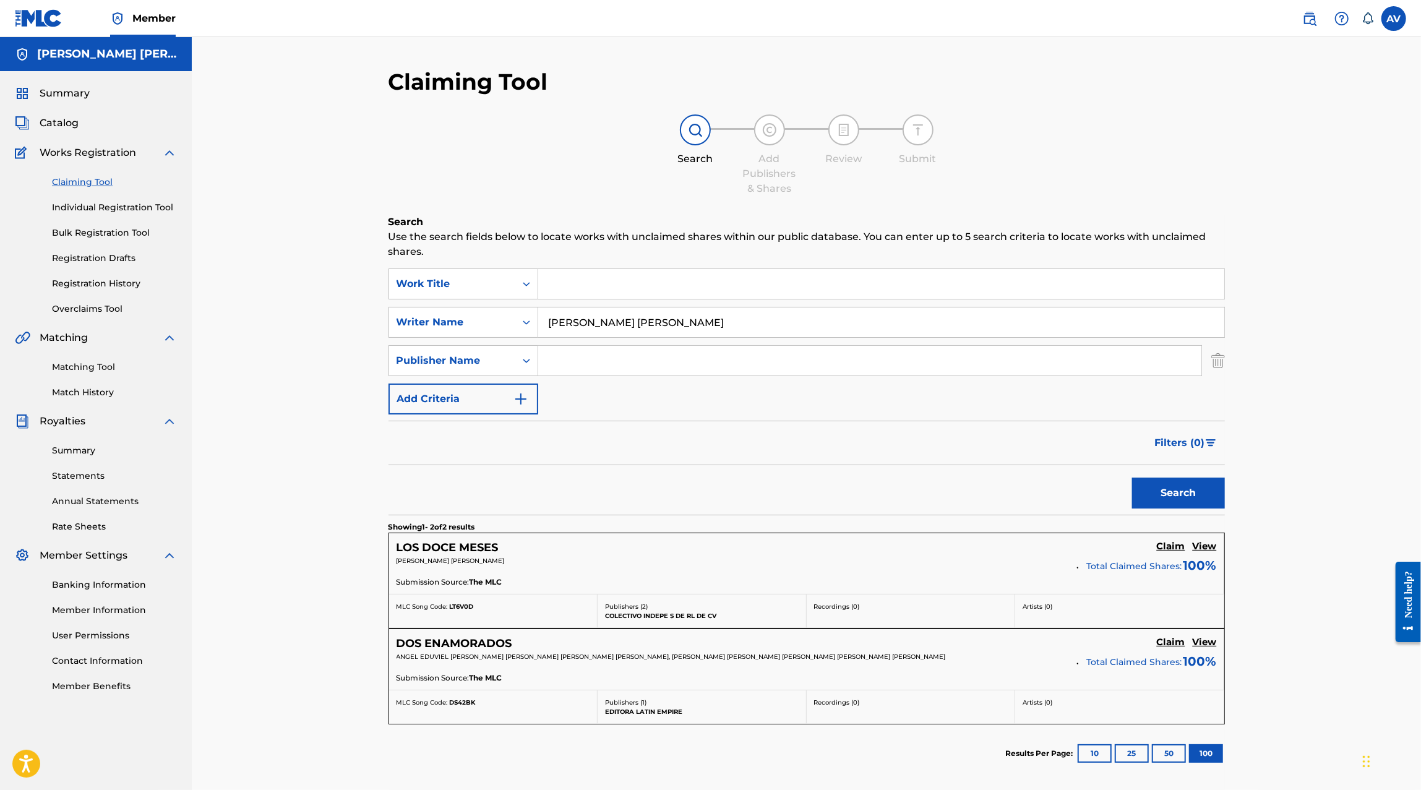
click at [1205, 549] on h5 "View" at bounding box center [1204, 547] width 24 height 12
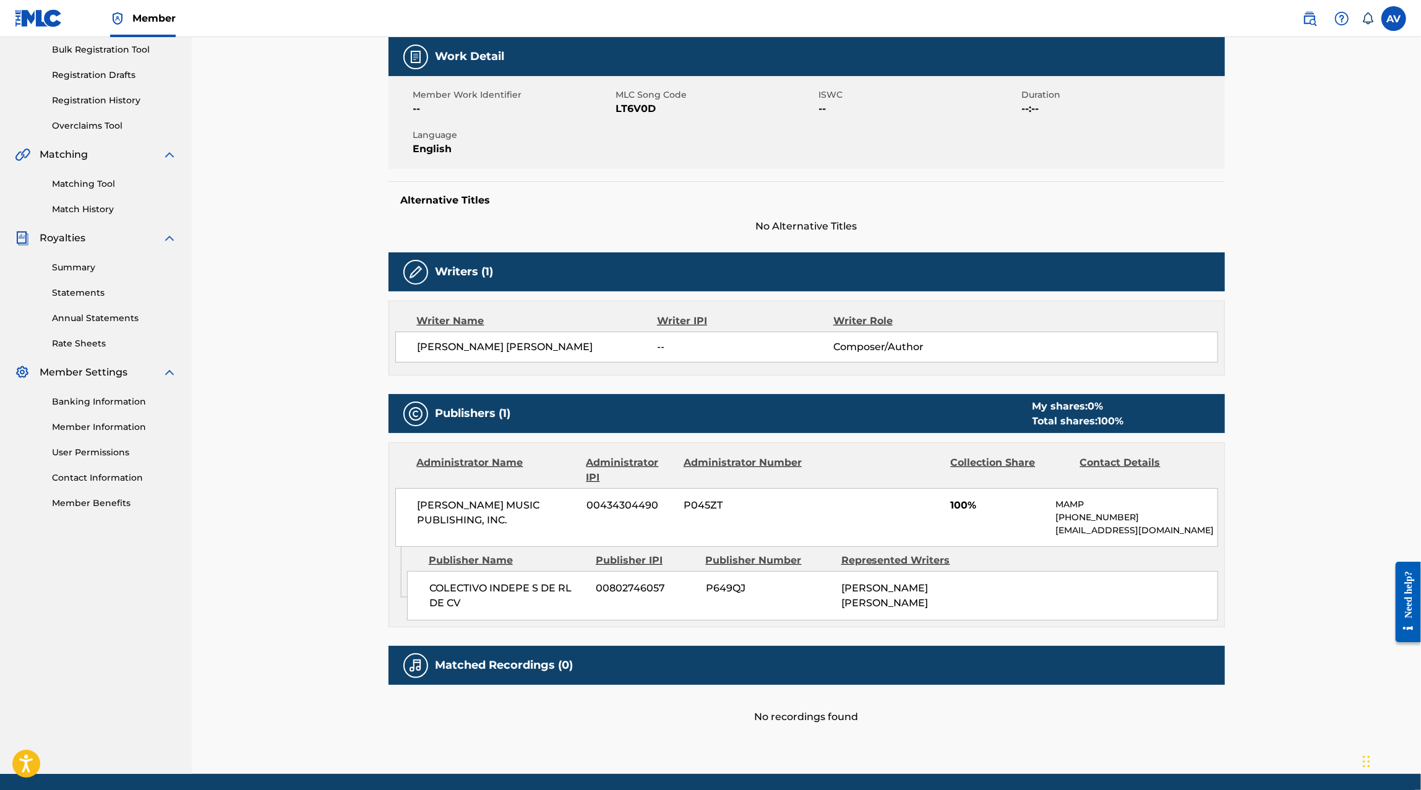
scroll to position [224, 0]
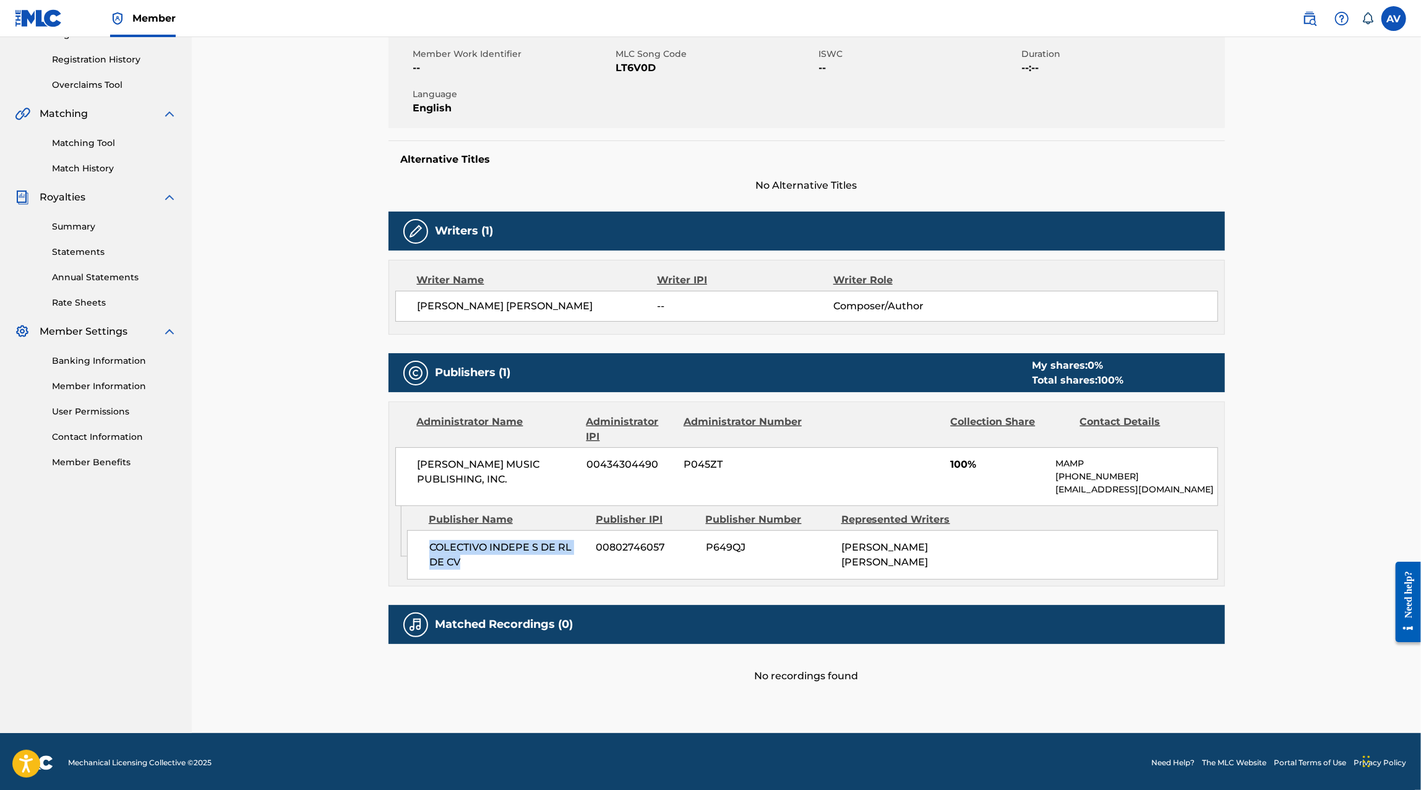
drag, startPoint x: 494, startPoint y: 560, endPoint x: 431, endPoint y: 545, distance: 64.8
click at [431, 545] on span "COLECTIVO INDEPE S DE RL DE CV" at bounding box center [508, 555] width 158 height 30
copy span "COLECTIVO INDEPE S DE RL DE CV"
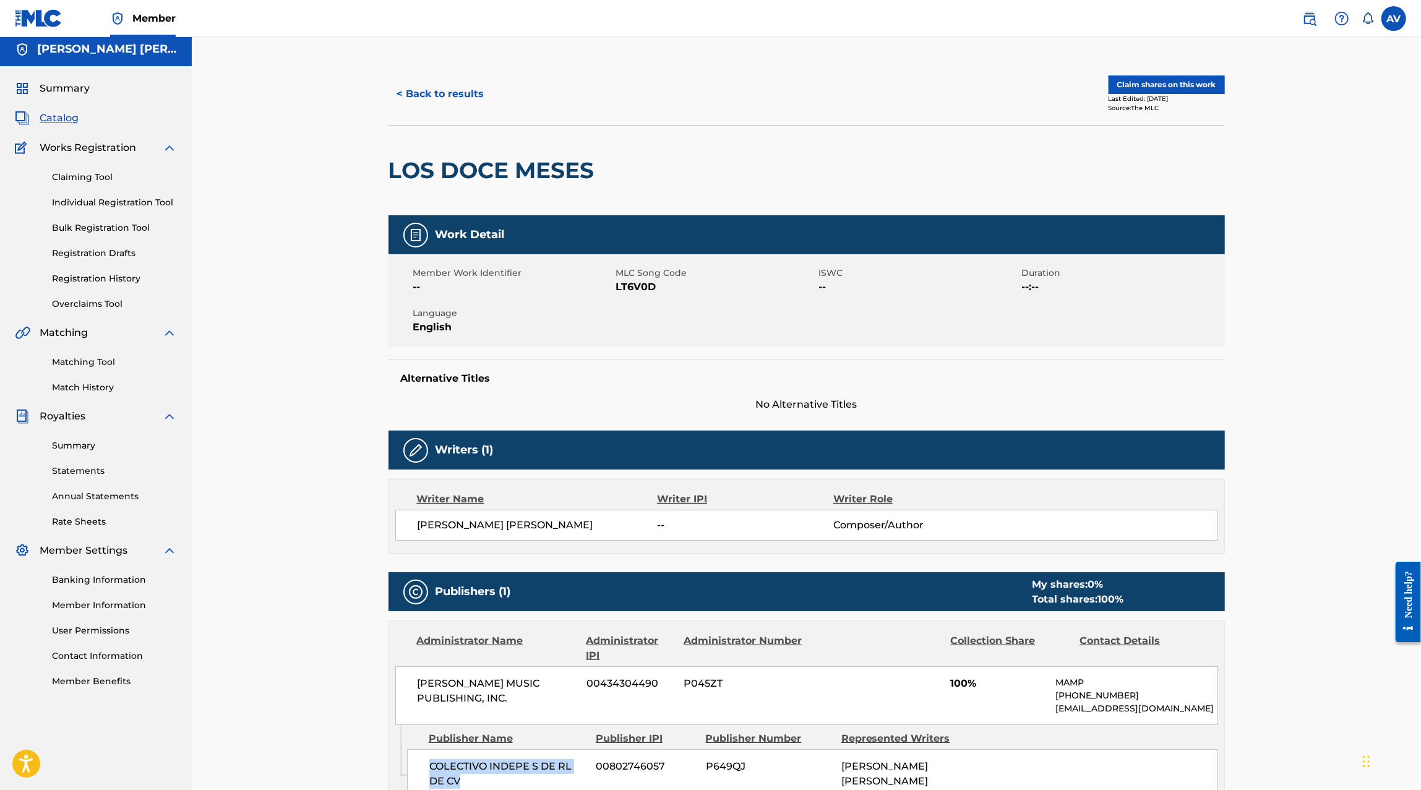
scroll to position [0, 0]
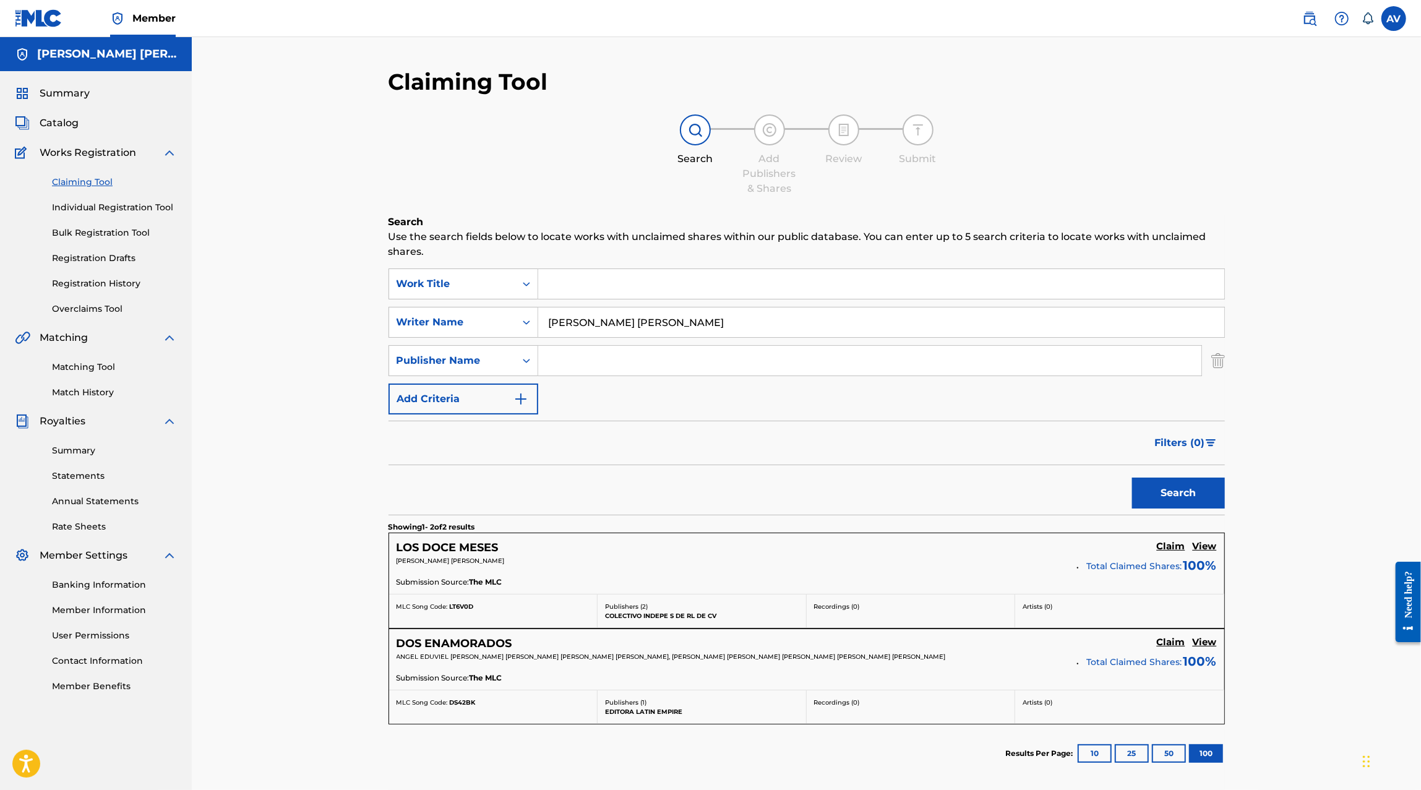
click at [572, 356] on input "Search Form" at bounding box center [869, 361] width 663 height 30
paste input "COLECTIVO INDEPE S DE RL DE CV"
type input "COLECTIVO INDEPE S DE RL DE CV"
click at [574, 330] on input "Marco Antonio Solis Chavarria" at bounding box center [881, 322] width 686 height 30
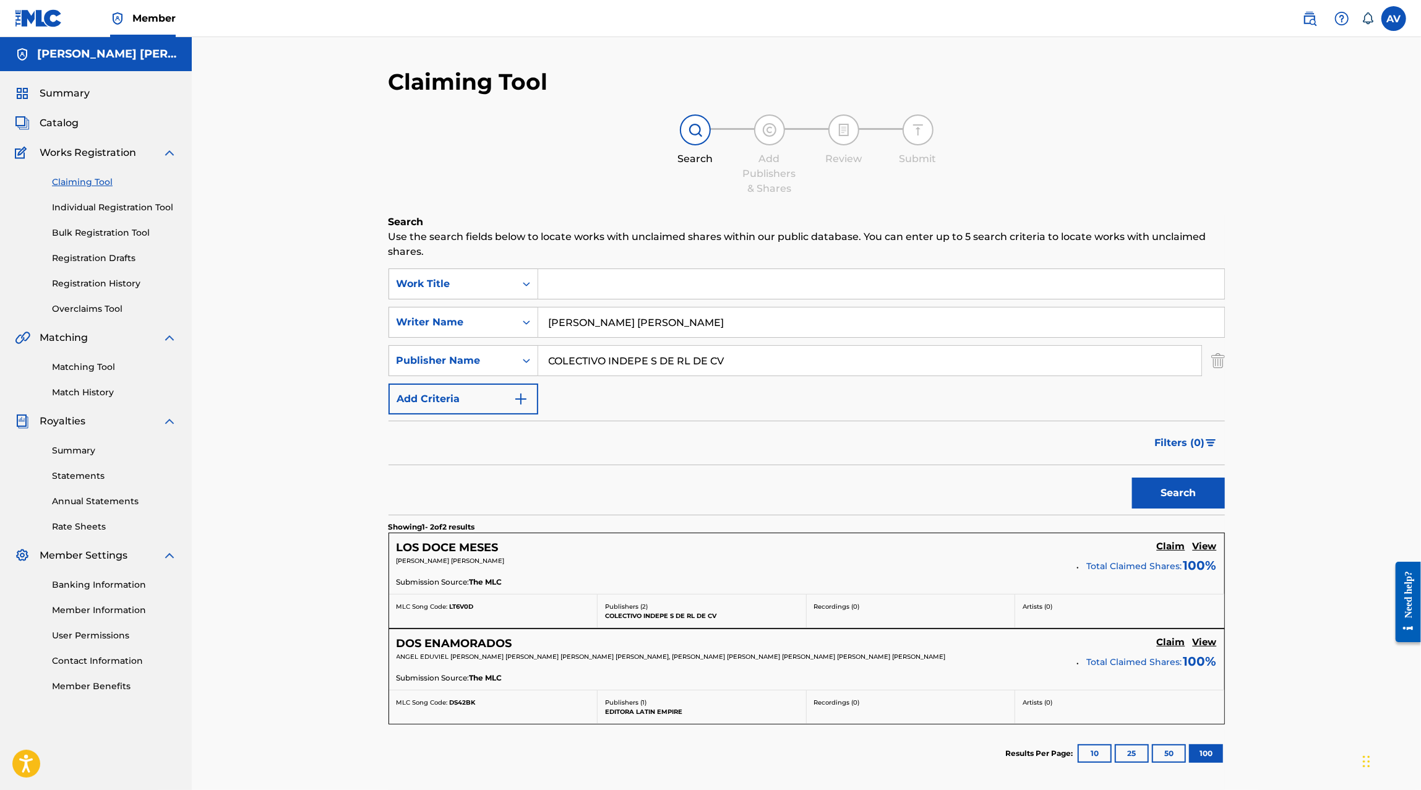
click at [574, 330] on input "Marco Antonio Solis Chavarria" at bounding box center [881, 322] width 686 height 30
click at [1132, 477] on button "Search" at bounding box center [1178, 492] width 93 height 31
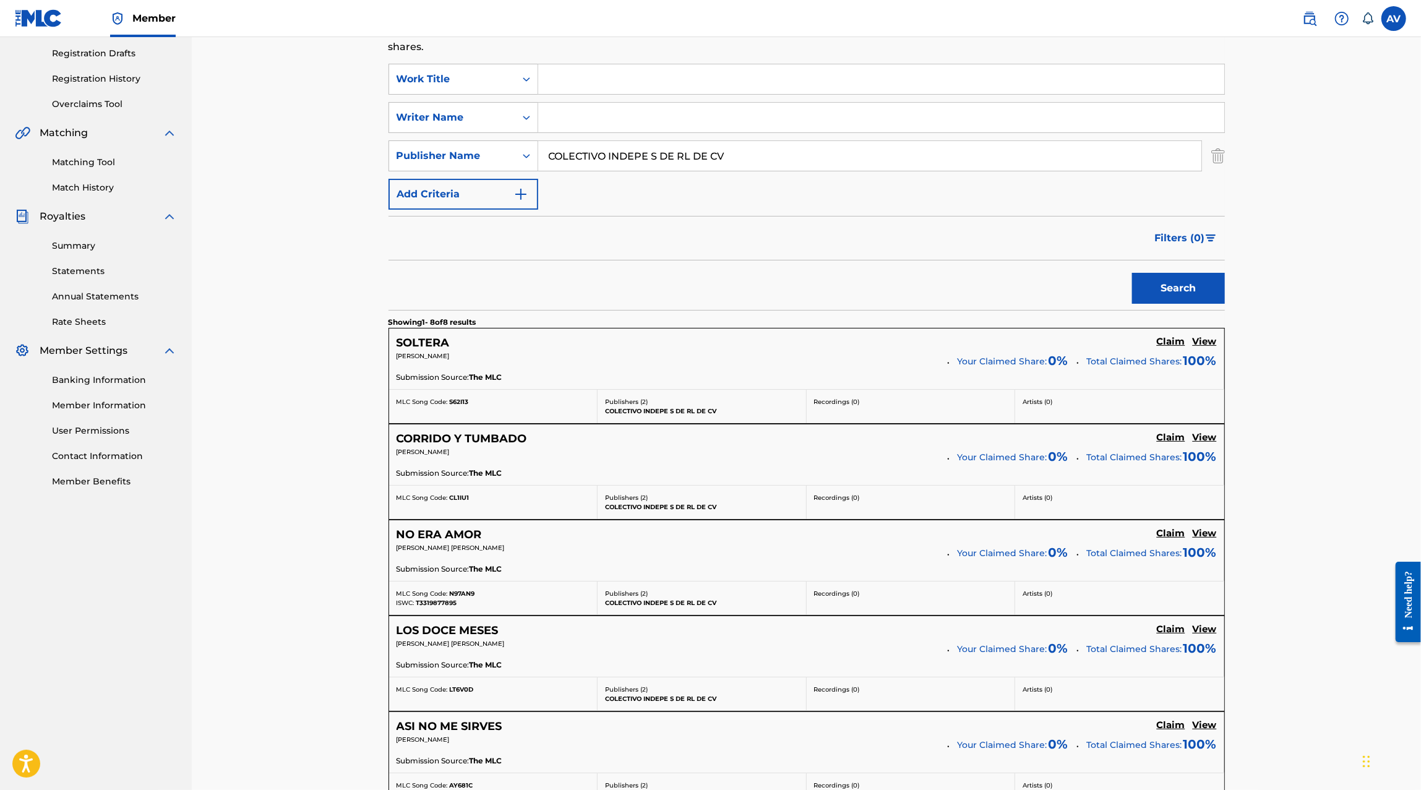
scroll to position [158, 0]
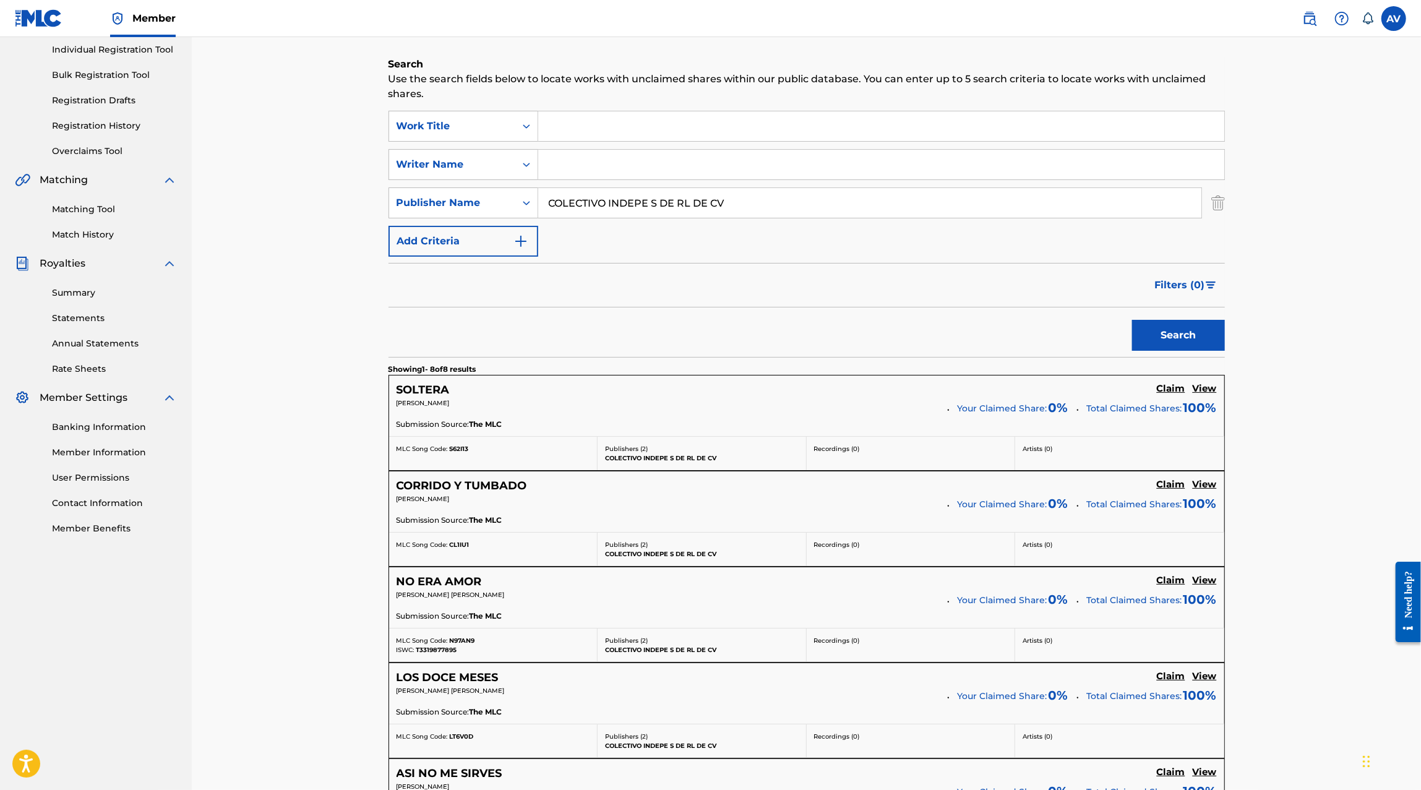
click at [607, 205] on input "COLECTIVO INDEPE S DE RL DE CV" at bounding box center [869, 203] width 663 height 30
click at [588, 176] on input "Search Form" at bounding box center [881, 165] width 686 height 30
type input "b"
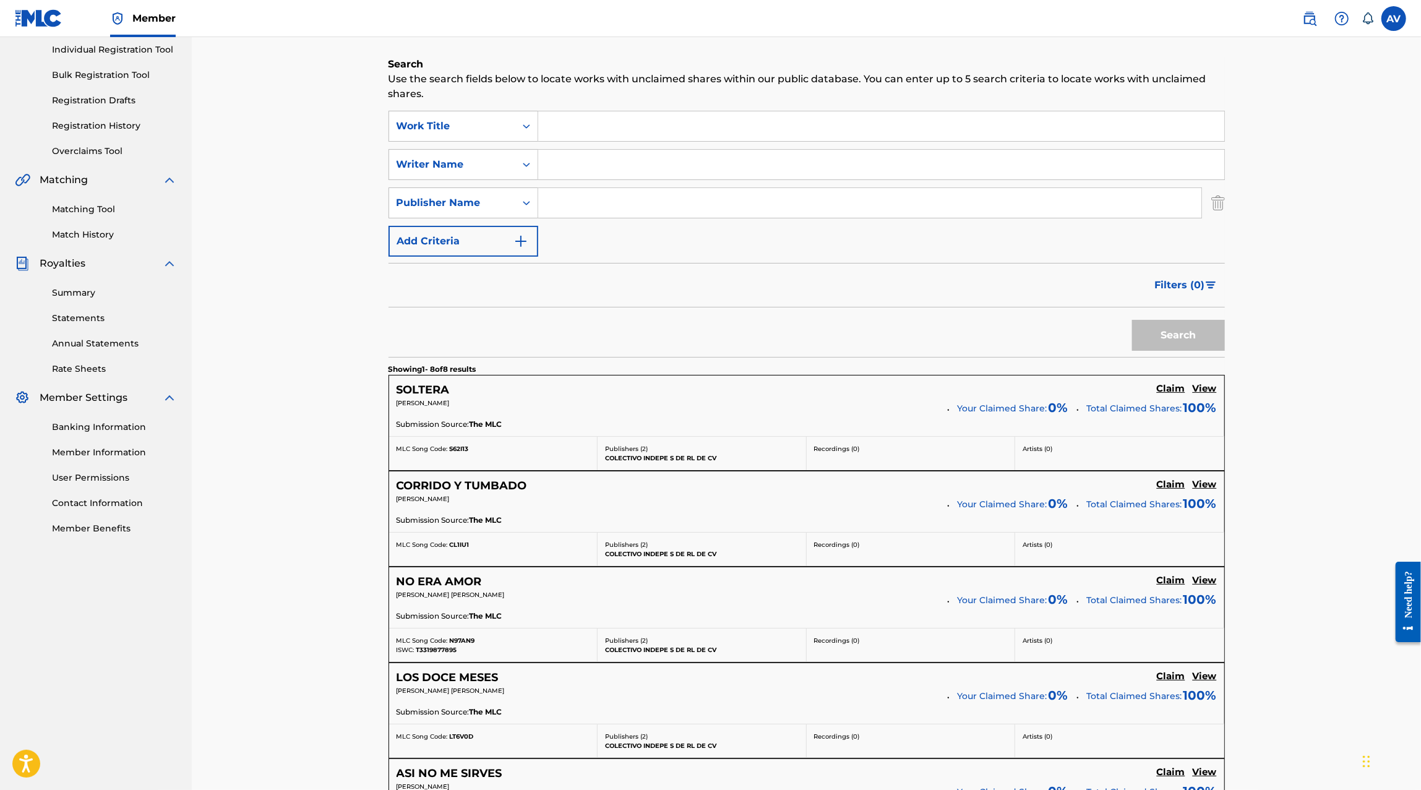
click at [589, 142] on div "SearchWithCriteria96bccdb3-1d3a-4305-be04-b9bbd1381f39 Work Title SearchWithCri…" at bounding box center [806, 184] width 836 height 146
click at [589, 132] on input "Search Form" at bounding box center [881, 126] width 686 height 30
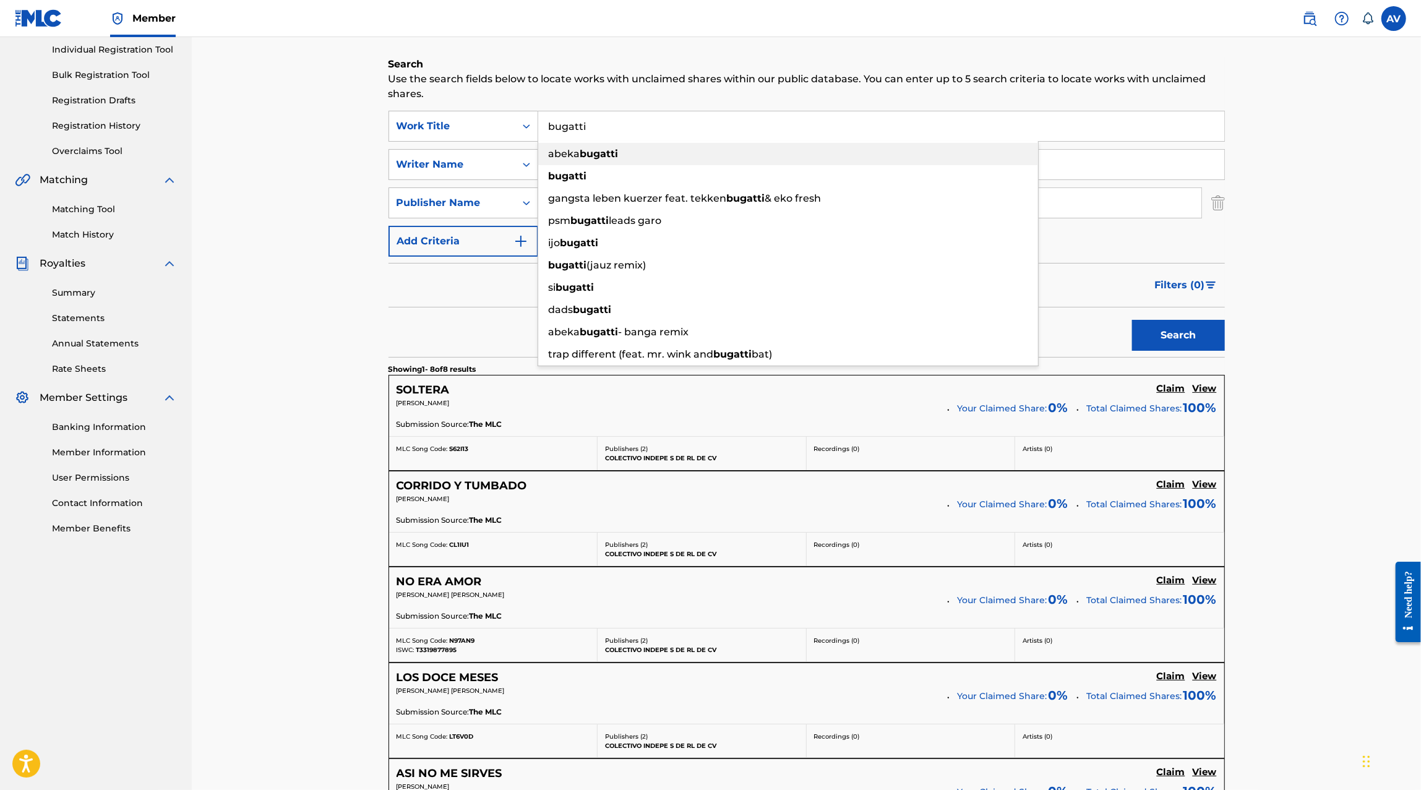
type input "bugatti"
click at [590, 175] on div "bugatti" at bounding box center [788, 176] width 500 height 22
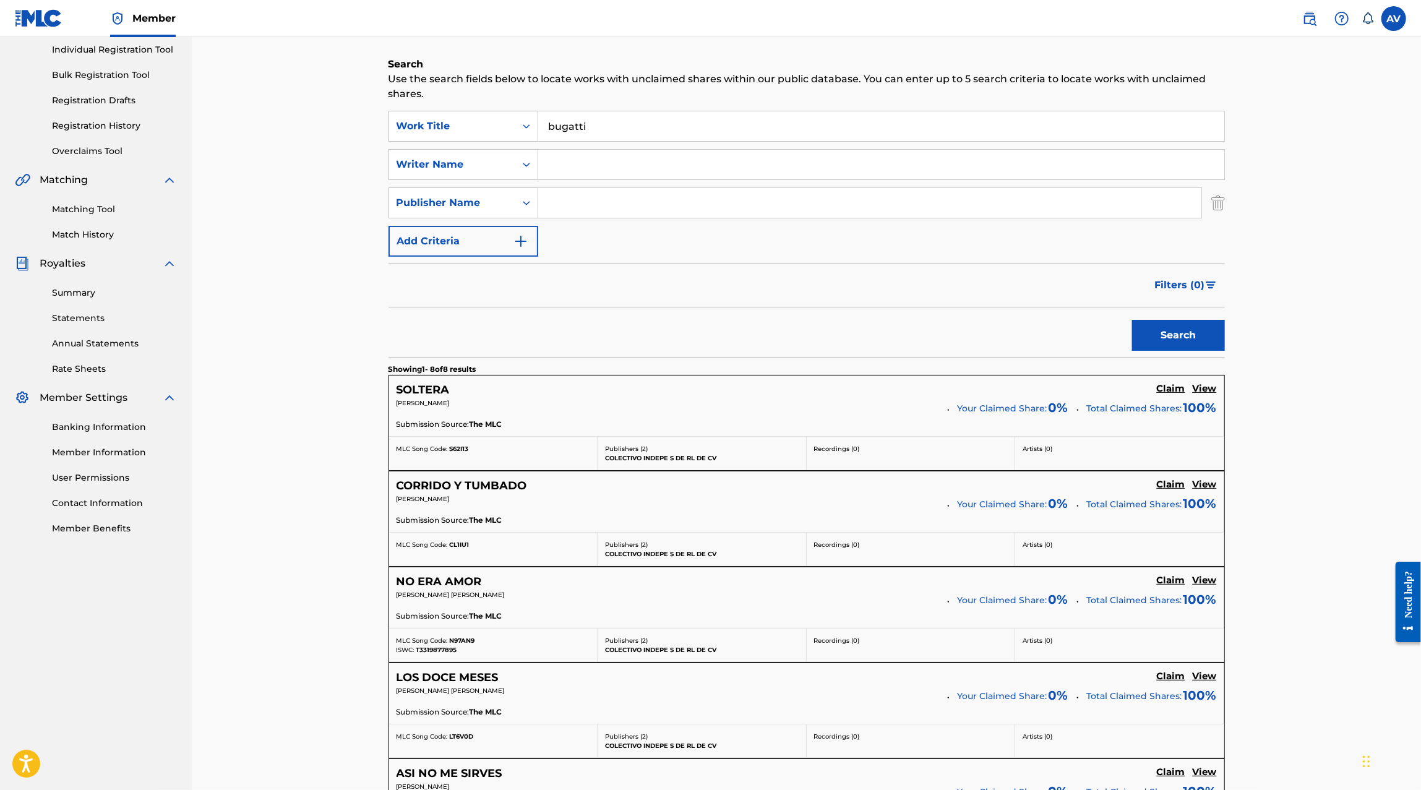
click at [588, 174] on input "Search Form" at bounding box center [881, 165] width 686 height 30
type input "Belinda"
click at [1132, 320] on button "Search" at bounding box center [1178, 335] width 93 height 31
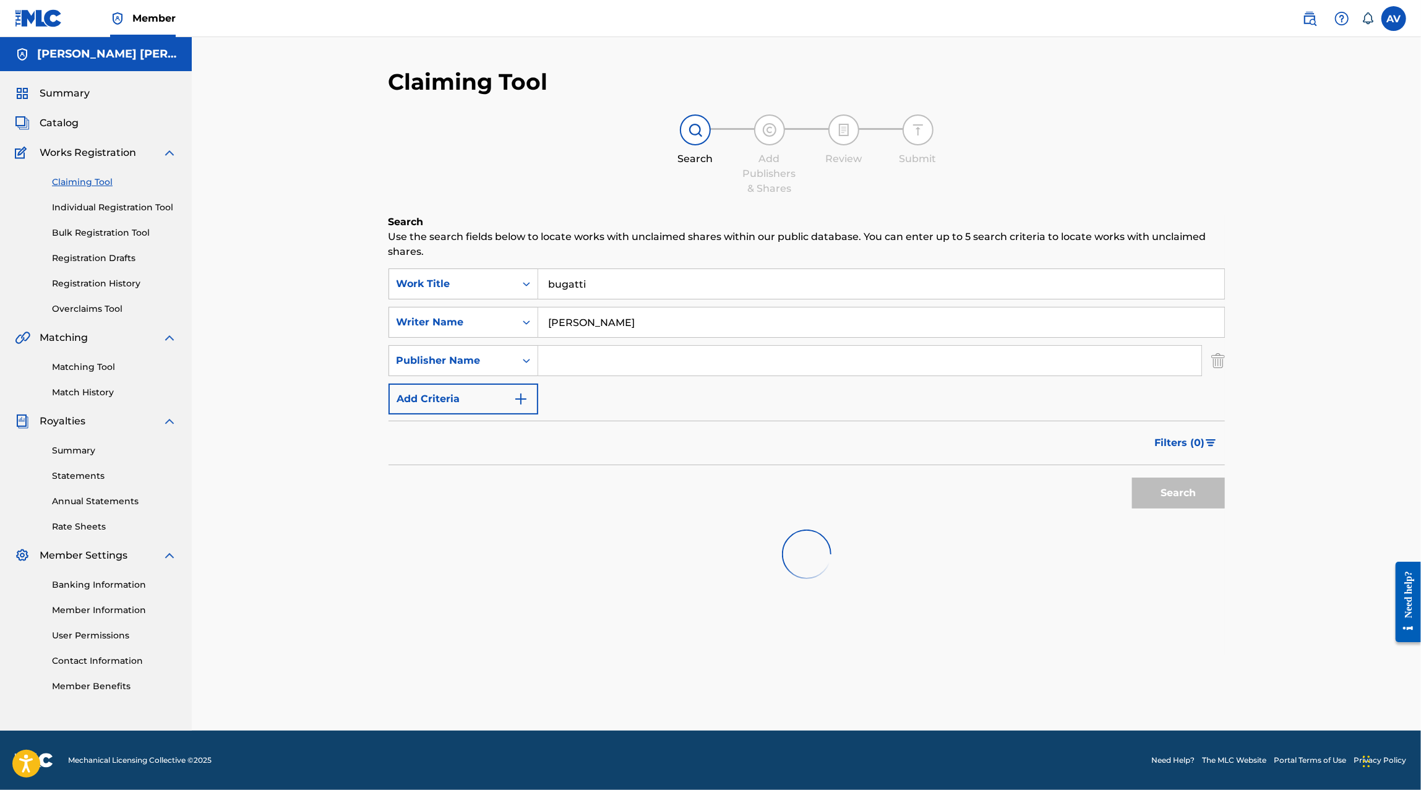
scroll to position [0, 0]
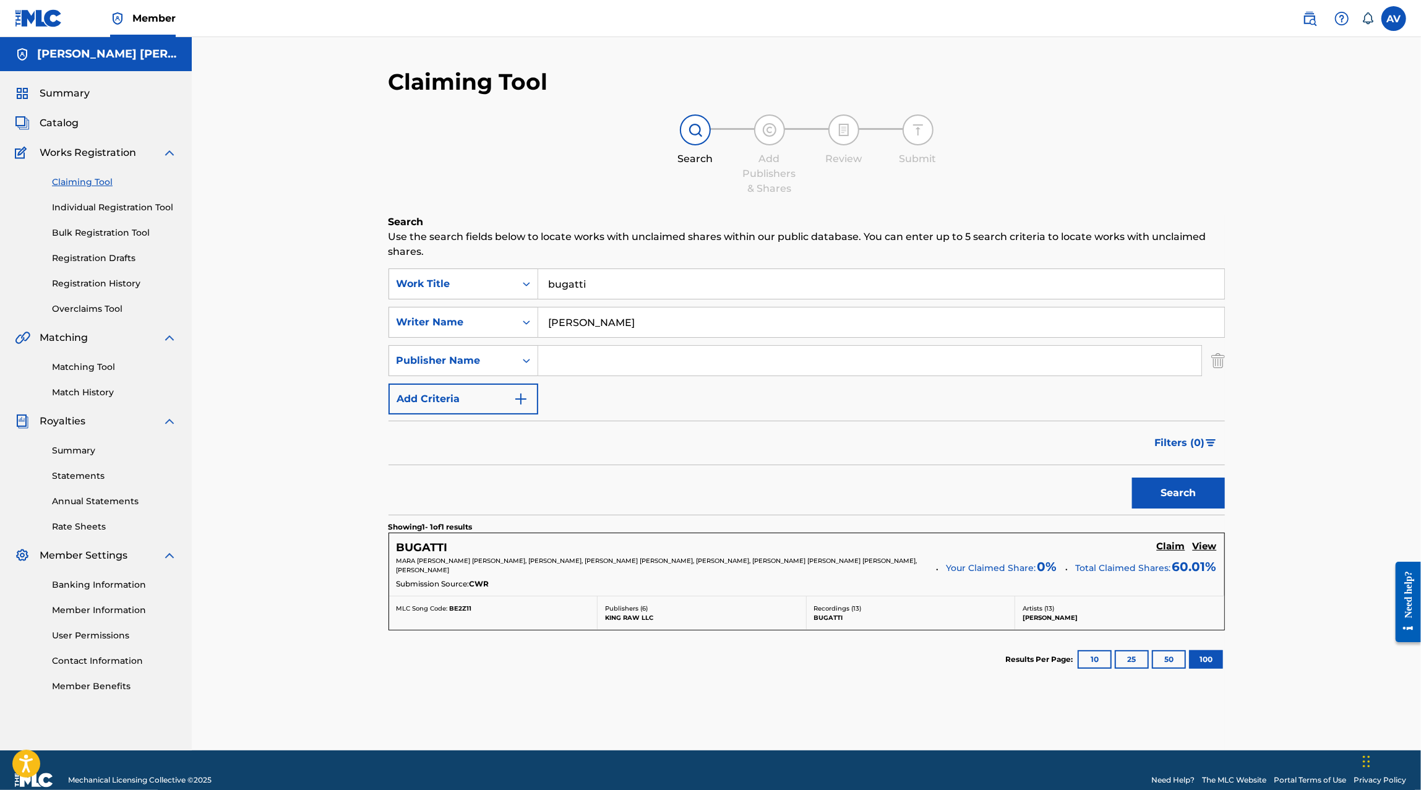
click at [1206, 547] on h5 "View" at bounding box center [1204, 547] width 24 height 12
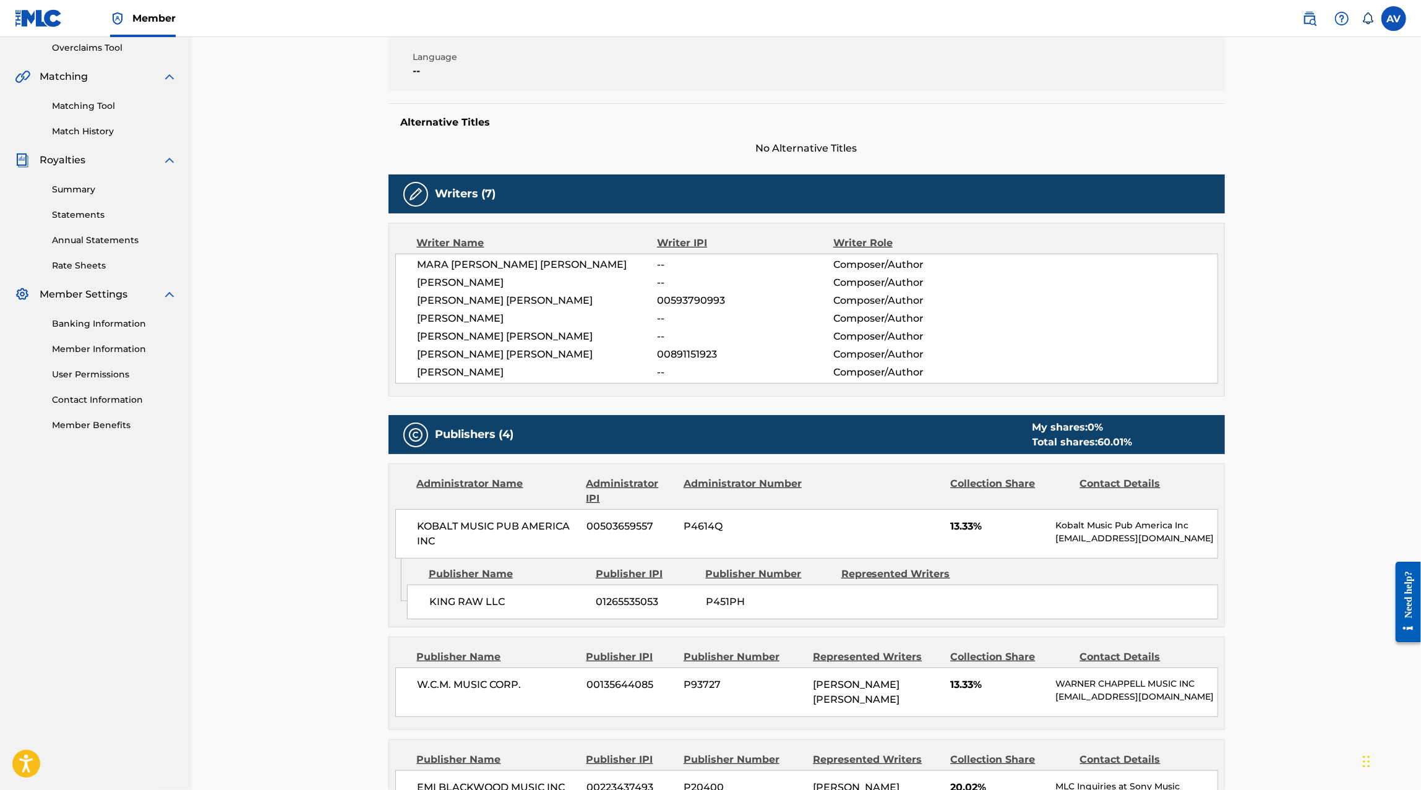
scroll to position [260, 0]
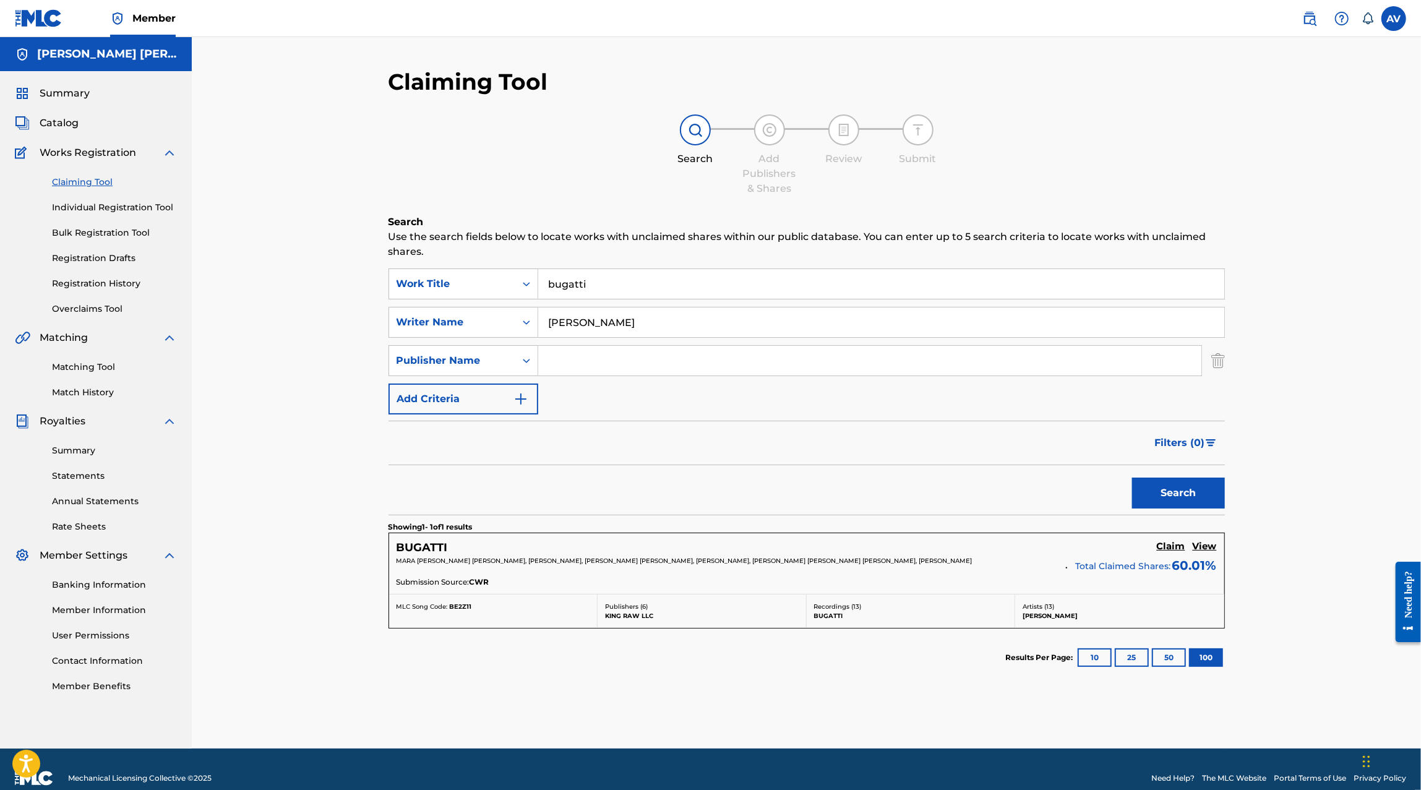
click at [579, 291] on input "bugatti" at bounding box center [881, 284] width 686 height 30
click at [567, 318] on input "Belinda" at bounding box center [881, 322] width 686 height 30
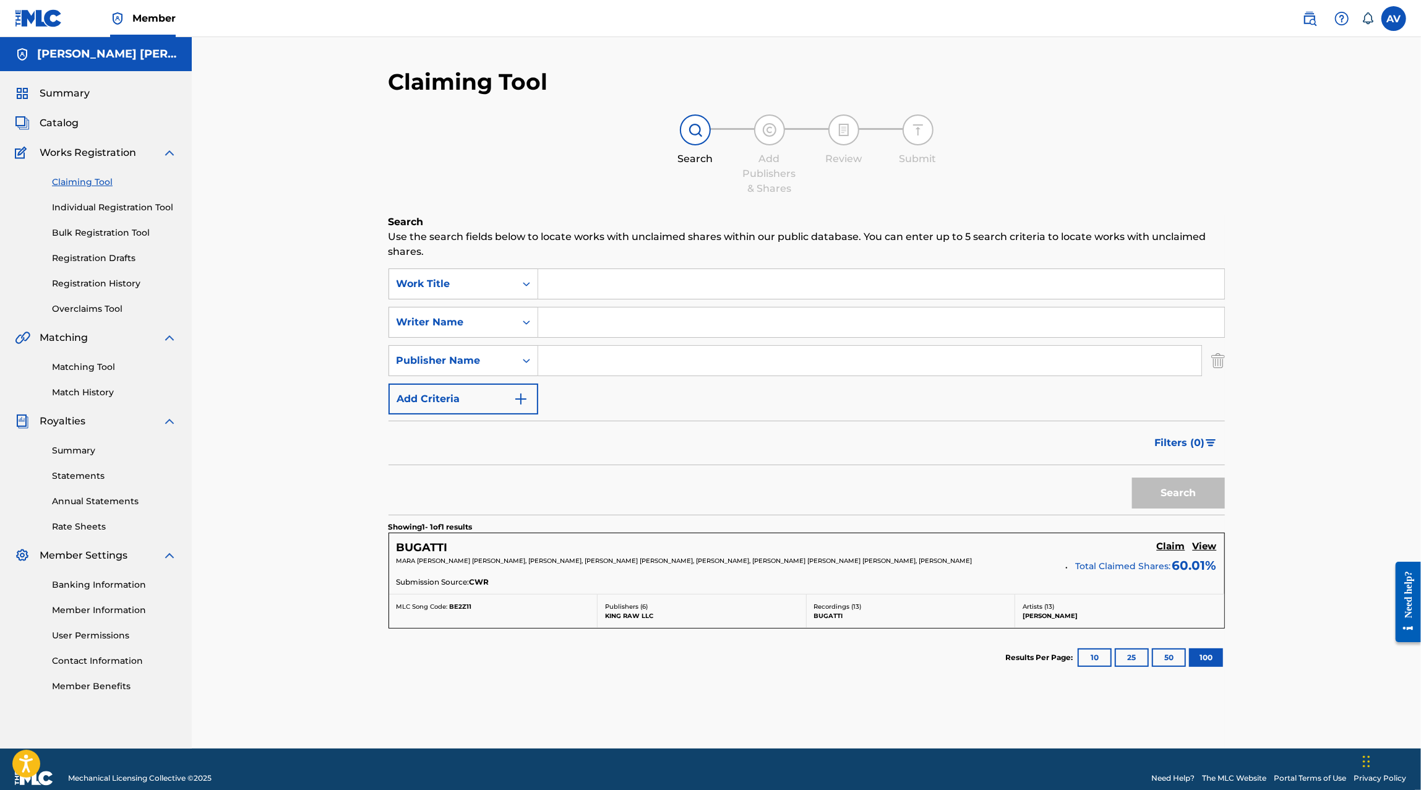
click at [569, 302] on div "SearchWithCriteria96bccdb3-1d3a-4305-be04-b9bbd1381f39 Work Title SearchWithCri…" at bounding box center [806, 341] width 836 height 146
click at [569, 292] on input "Search Form" at bounding box center [881, 284] width 686 height 30
paste input "EL CORRIDO DEL RUBIO"
type input "EL CORRIDO DEL RUBIO"
click at [1202, 484] on button "Search" at bounding box center [1178, 492] width 93 height 31
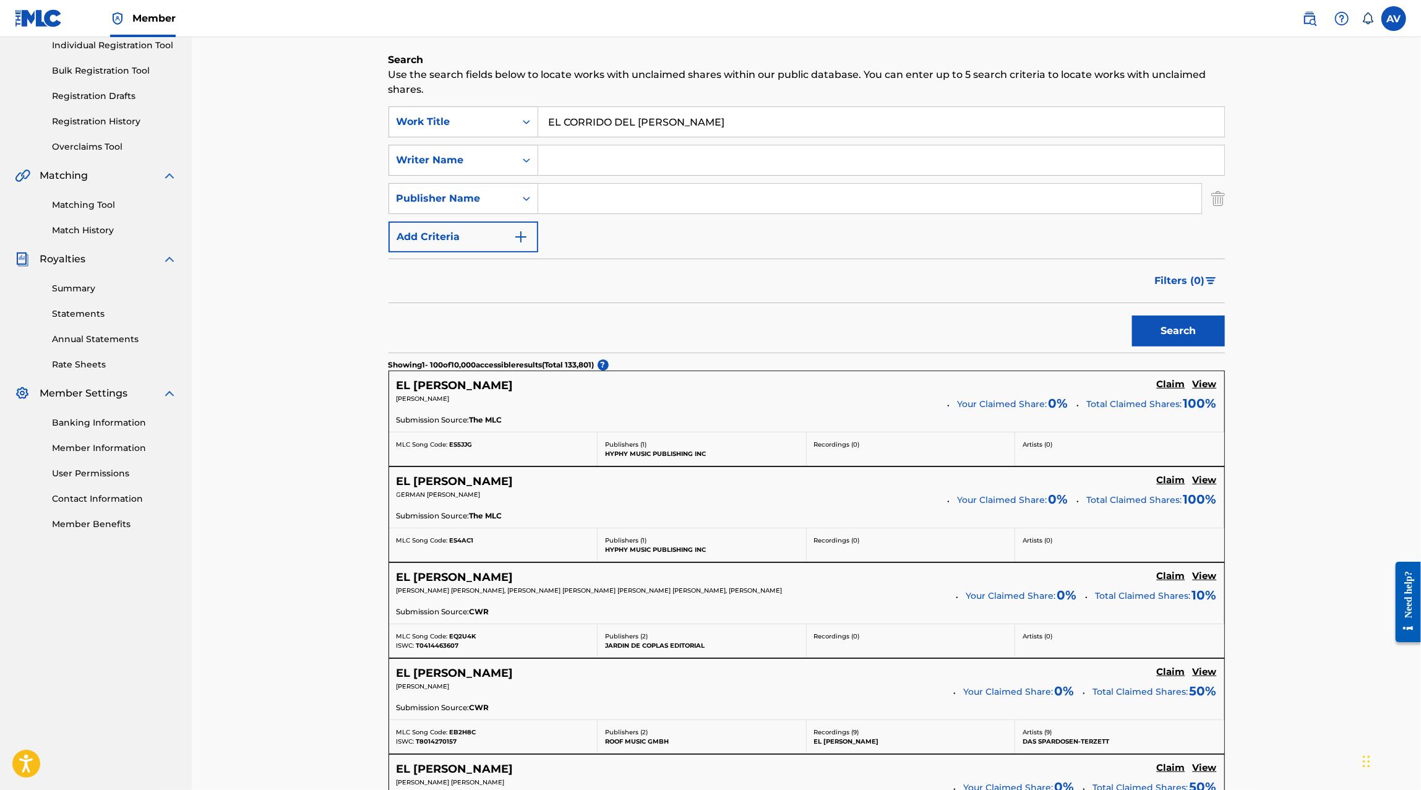
scroll to position [75, 0]
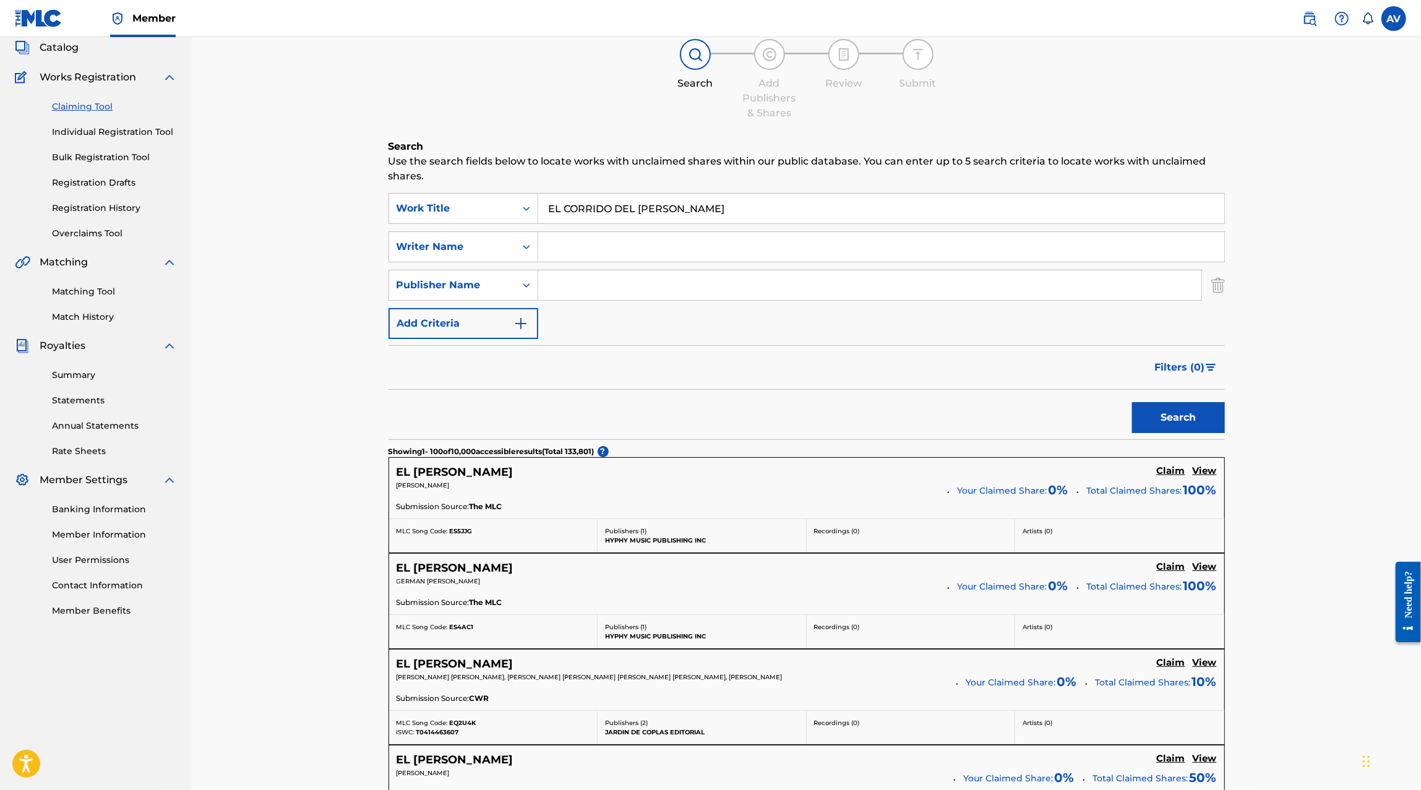
click at [625, 243] on input "Search Form" at bounding box center [881, 247] width 686 height 30
type input "Christian Felix"
click at [1132, 402] on button "Search" at bounding box center [1178, 417] width 93 height 31
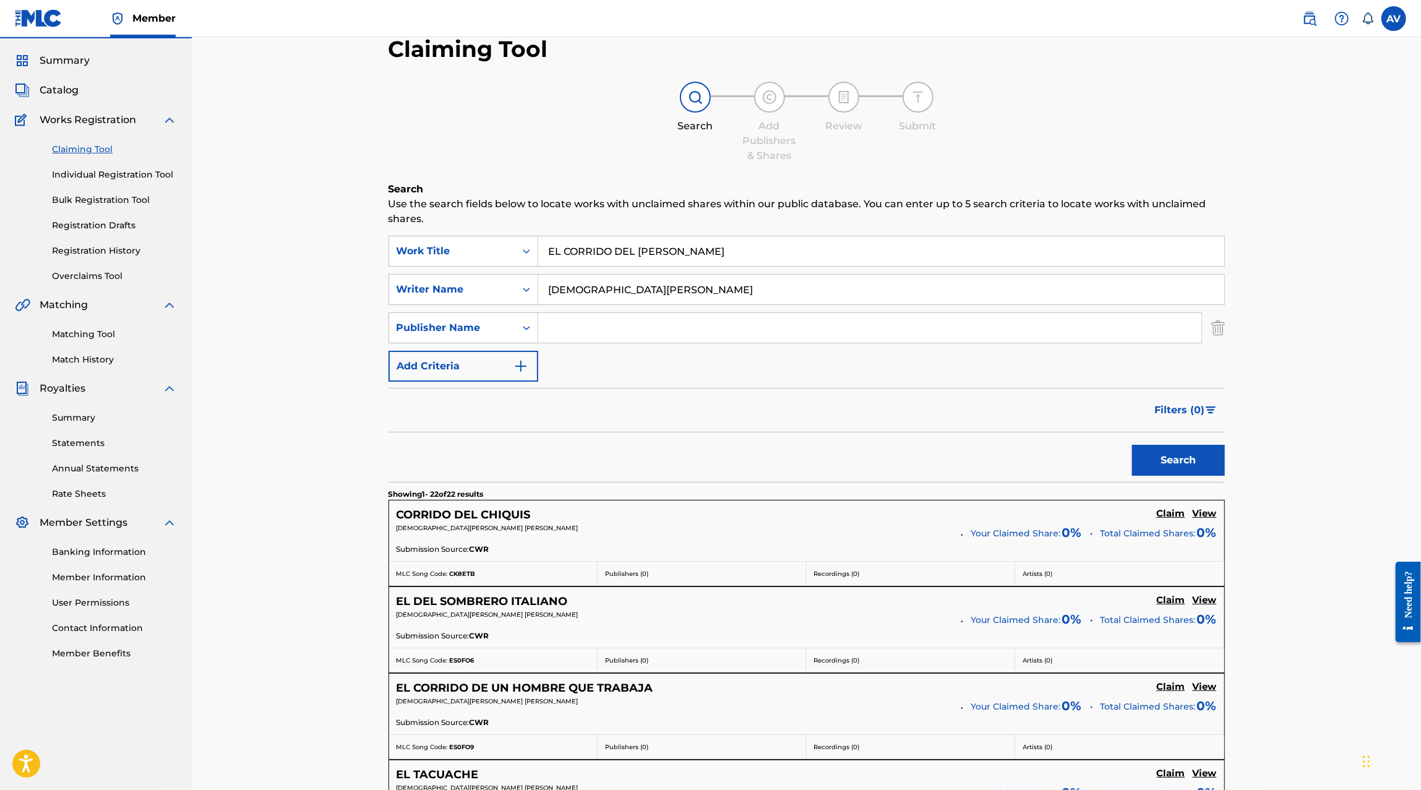
scroll to position [0, 0]
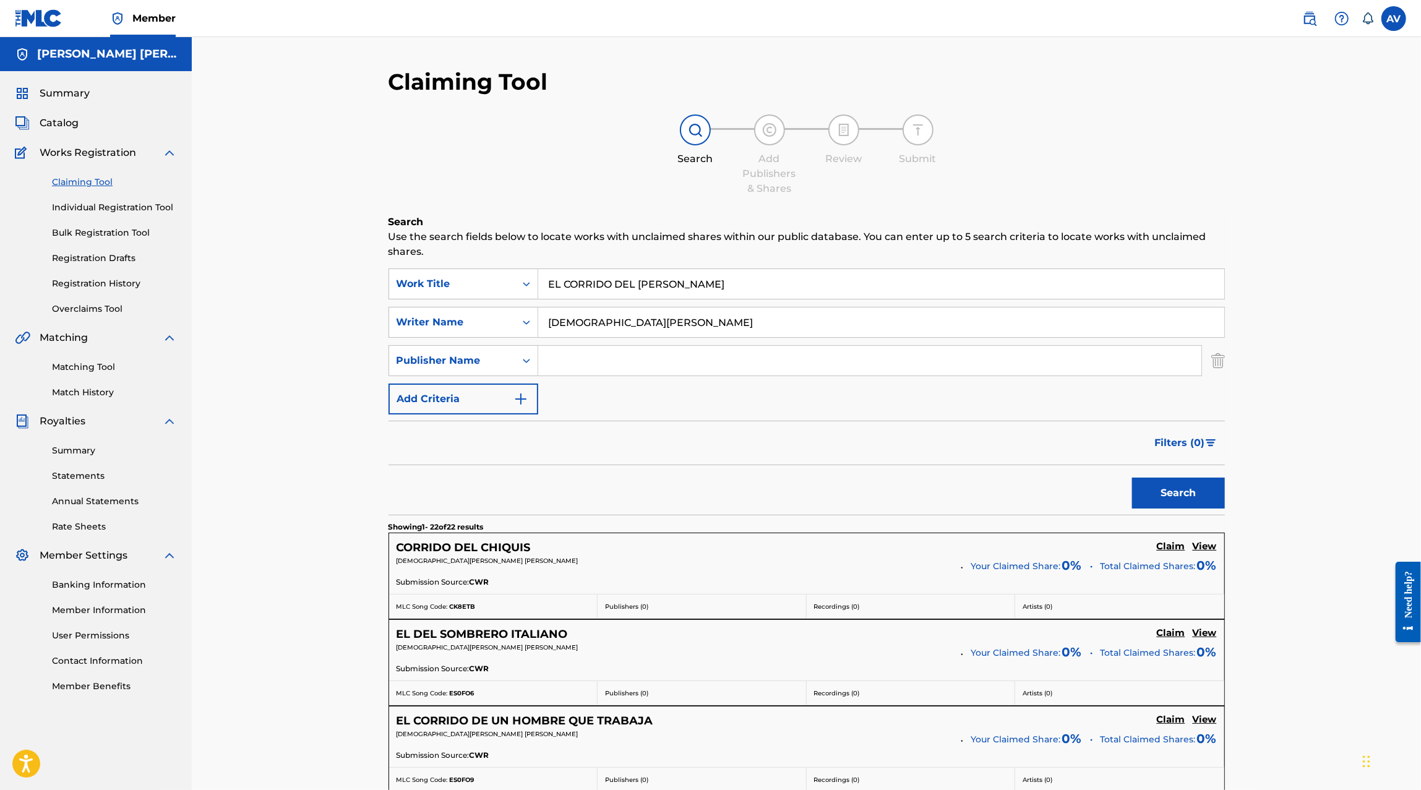
drag, startPoint x: 638, startPoint y: 280, endPoint x: 566, endPoint y: 284, distance: 72.5
click at [566, 284] on input "EL CORRIDO DEL RUBIO" at bounding box center [881, 284] width 686 height 30
type input "EL RUBIO"
click at [1132, 477] on button "Search" at bounding box center [1178, 492] width 93 height 31
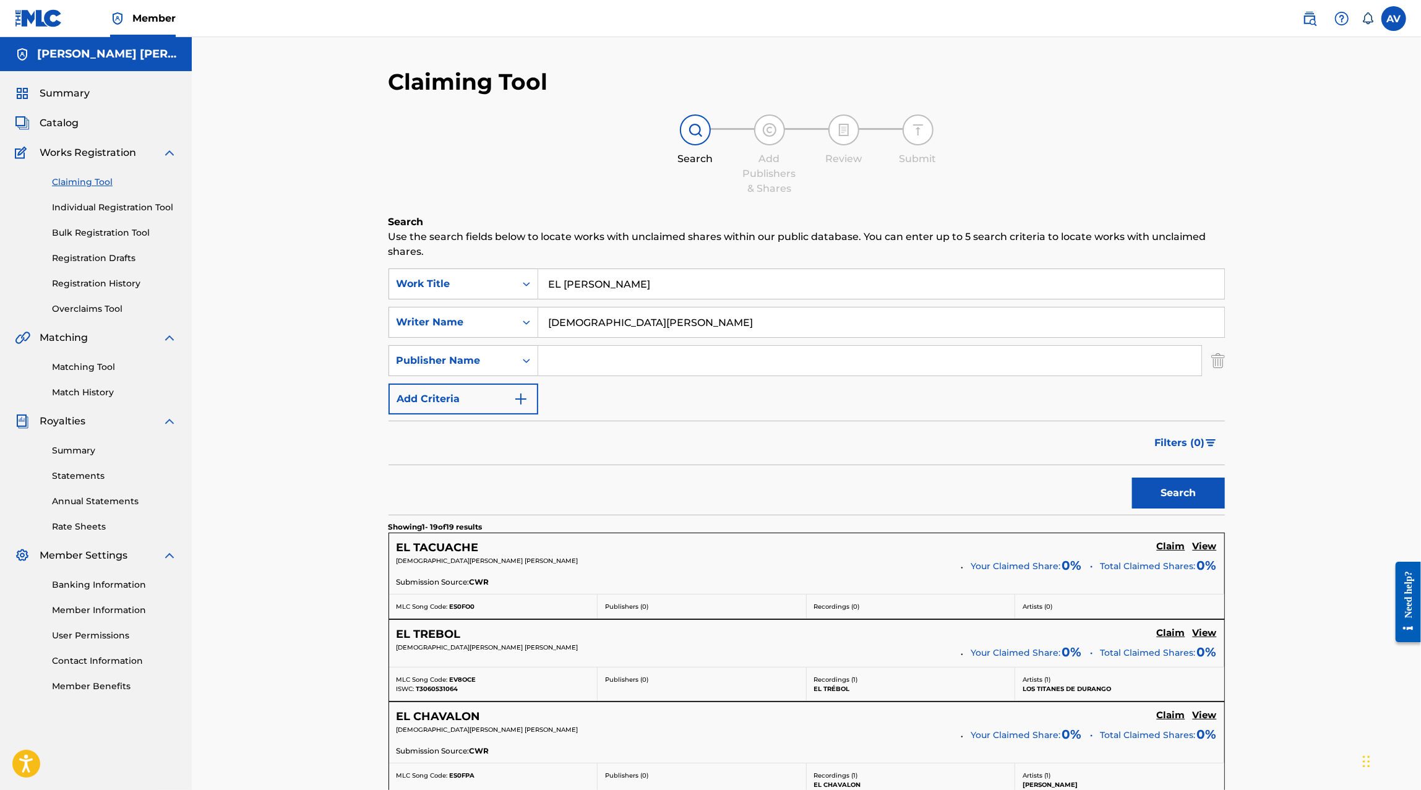
click at [96, 308] on link "Overclaims Tool" at bounding box center [114, 308] width 125 height 13
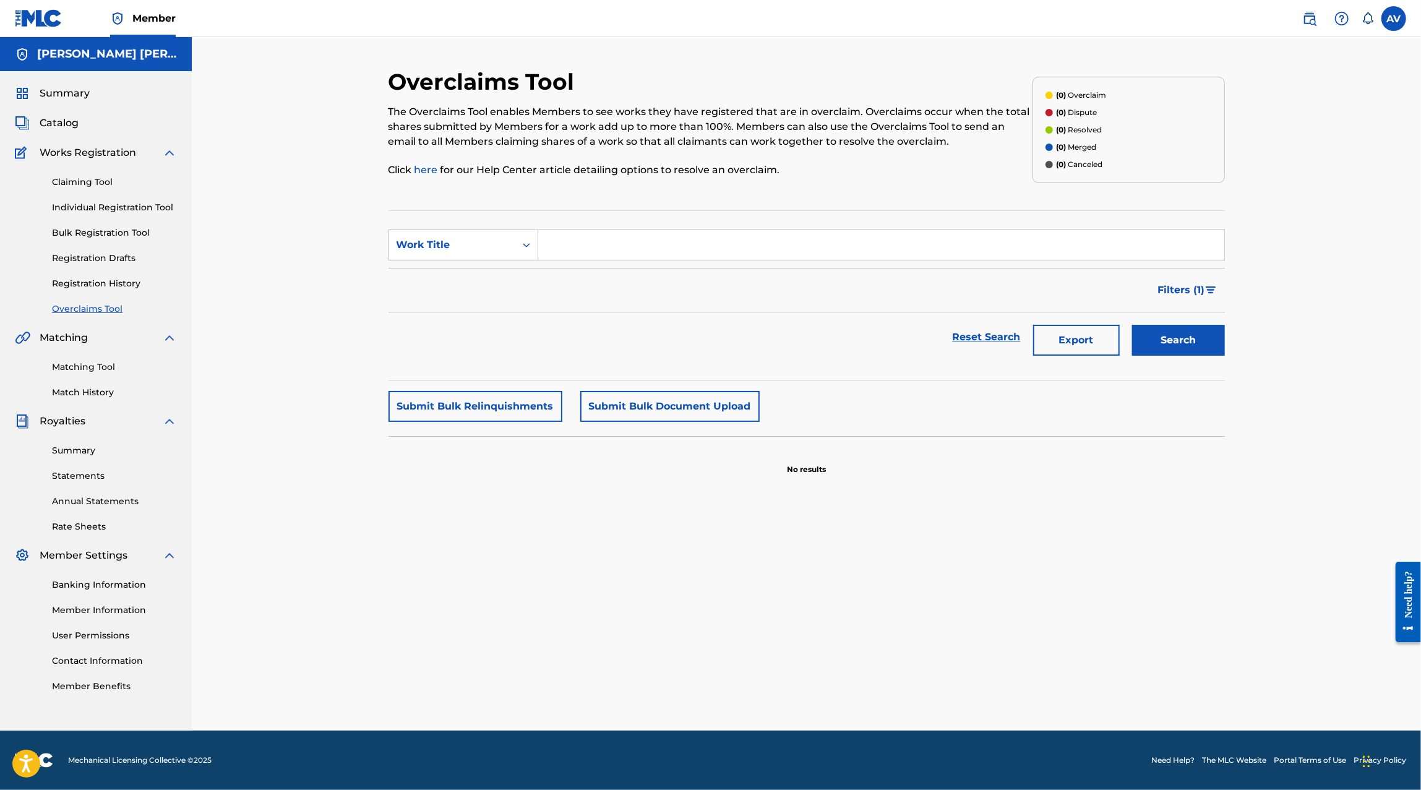
click at [94, 370] on link "Matching Tool" at bounding box center [114, 367] width 125 height 13
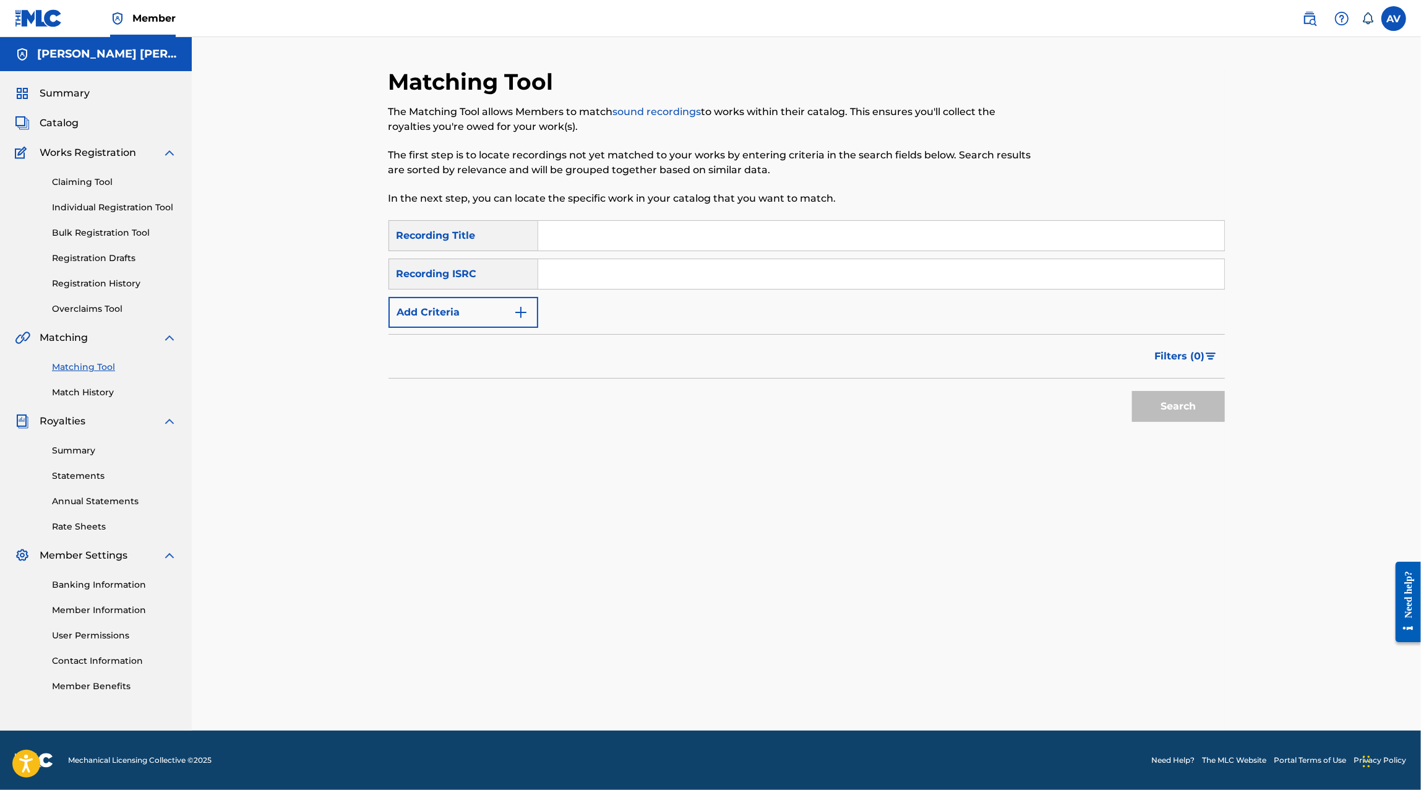
click at [96, 387] on link "Match History" at bounding box center [114, 392] width 125 height 13
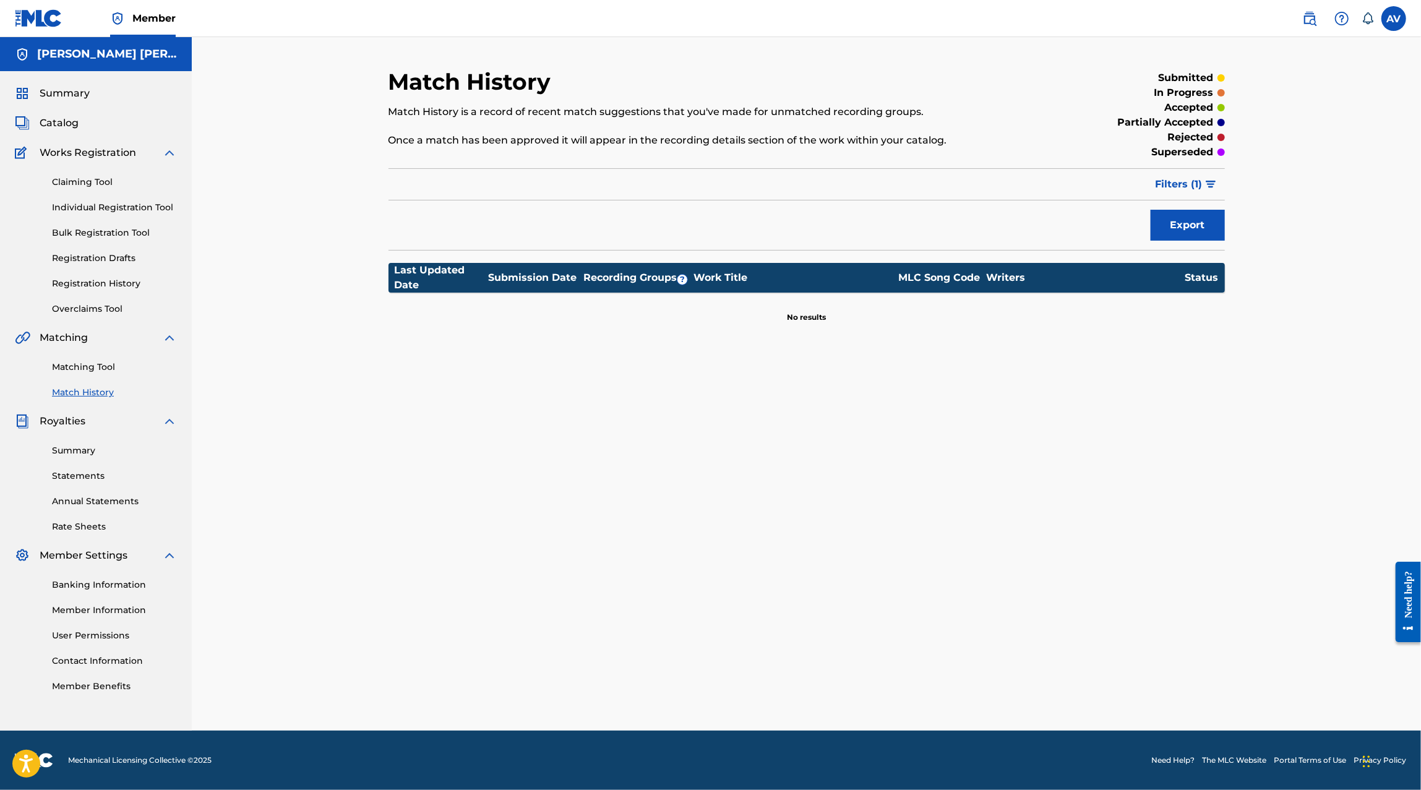
click at [95, 182] on link "Claiming Tool" at bounding box center [114, 182] width 125 height 13
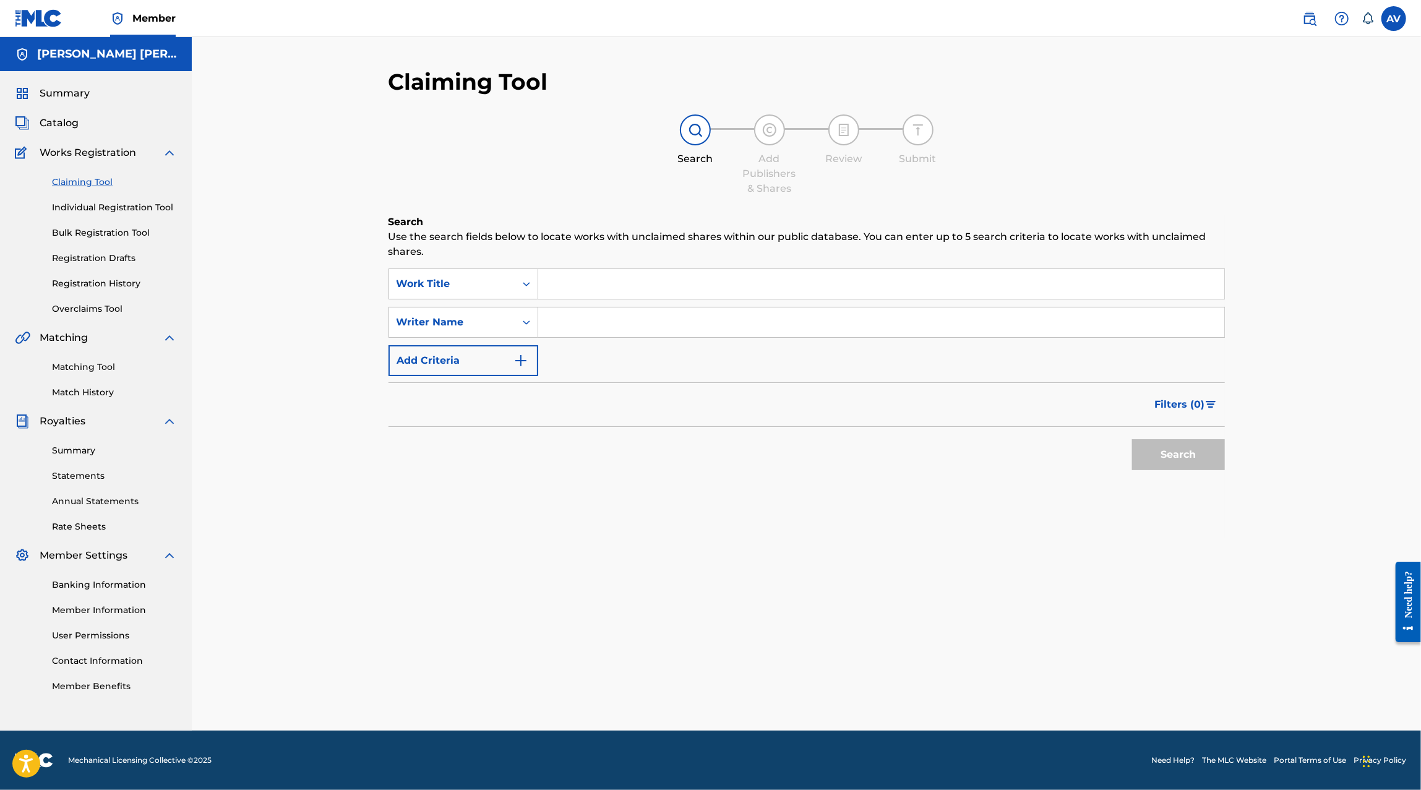
click at [80, 97] on span "Summary" at bounding box center [65, 93] width 50 height 15
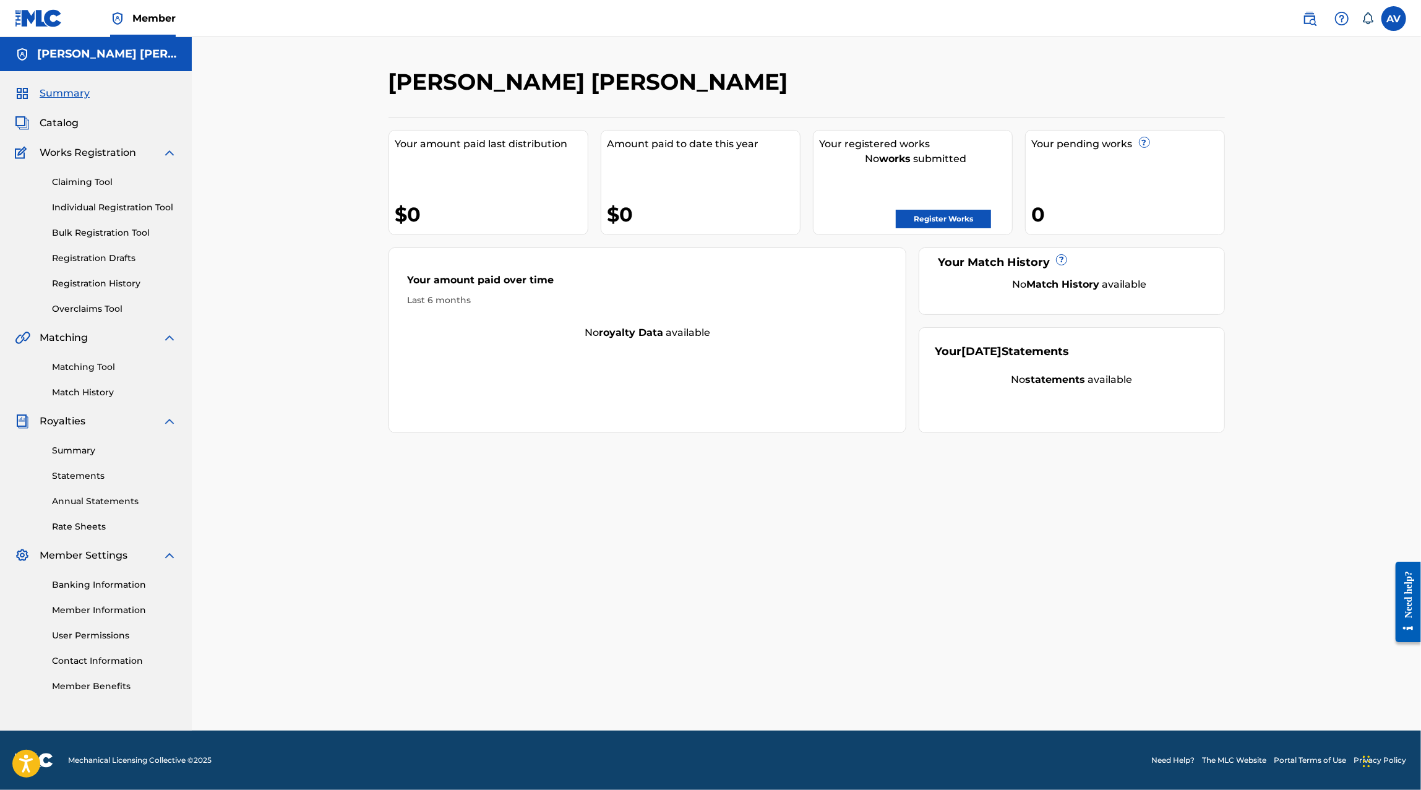
click at [956, 220] on link "Register Works" at bounding box center [943, 219] width 95 height 19
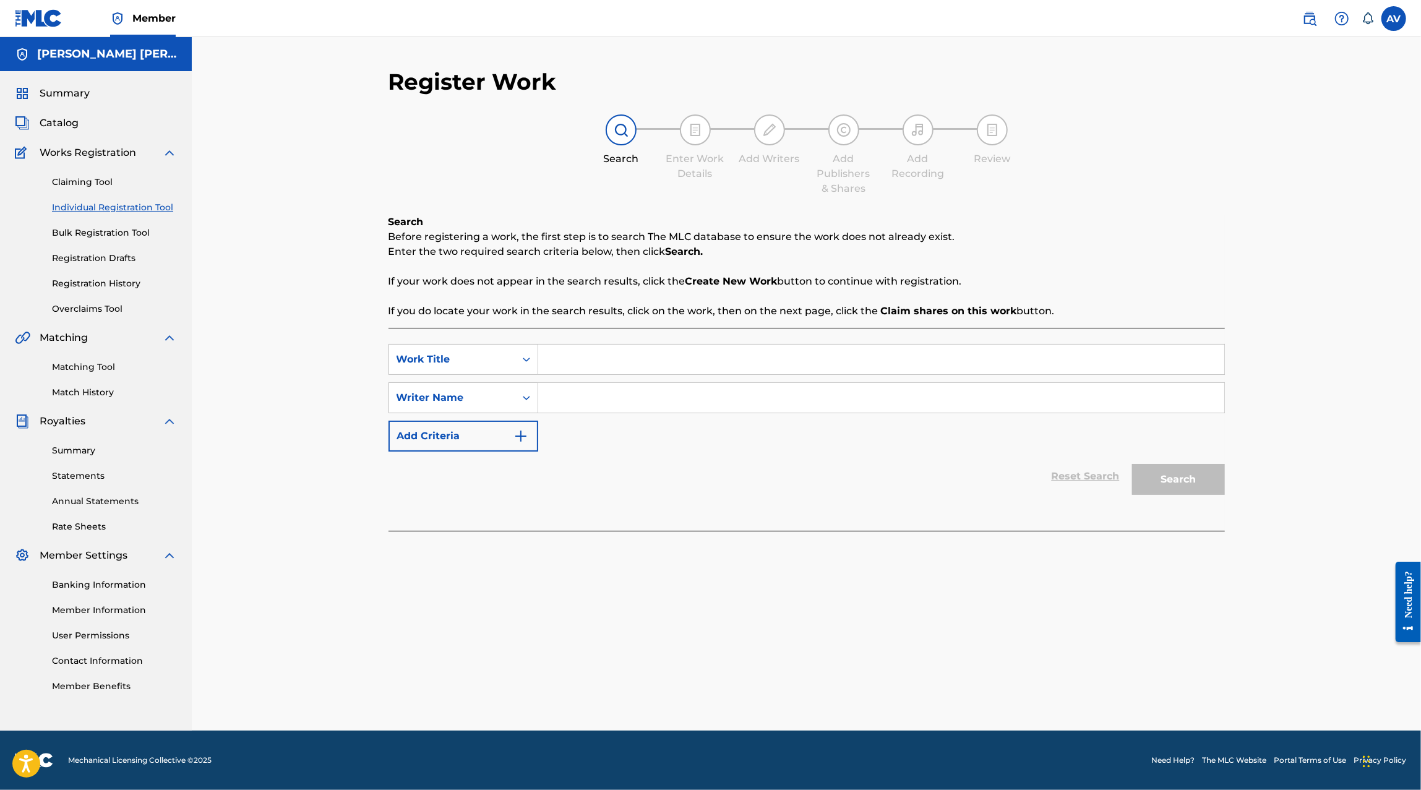
click at [712, 353] on input "Search Form" at bounding box center [881, 359] width 686 height 30
type input "El hombre del equipo"
click at [611, 411] on input "Search Form" at bounding box center [881, 398] width 686 height 30
type input "Jesus Elizabeth"
click at [1161, 474] on button "Search" at bounding box center [1178, 479] width 93 height 31
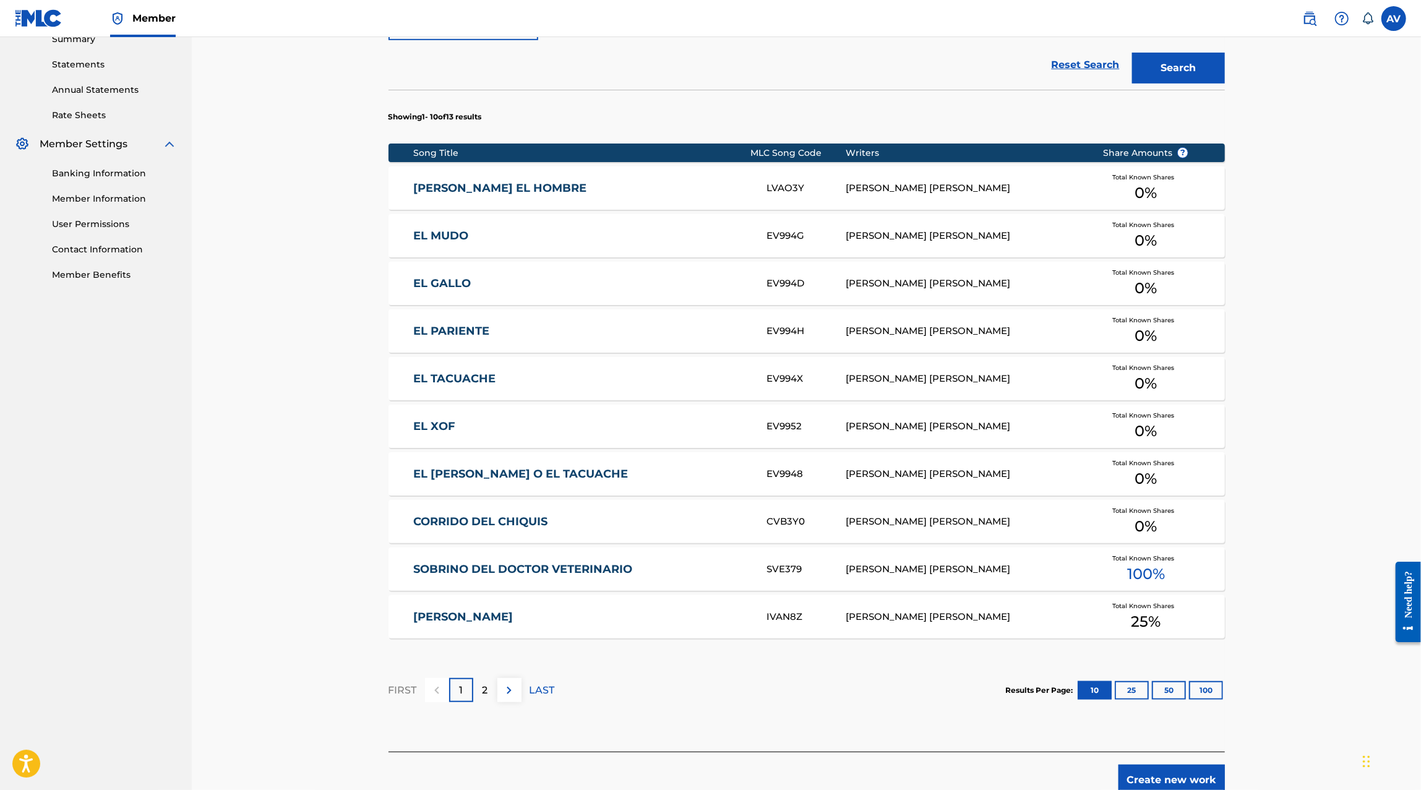
scroll to position [414, 0]
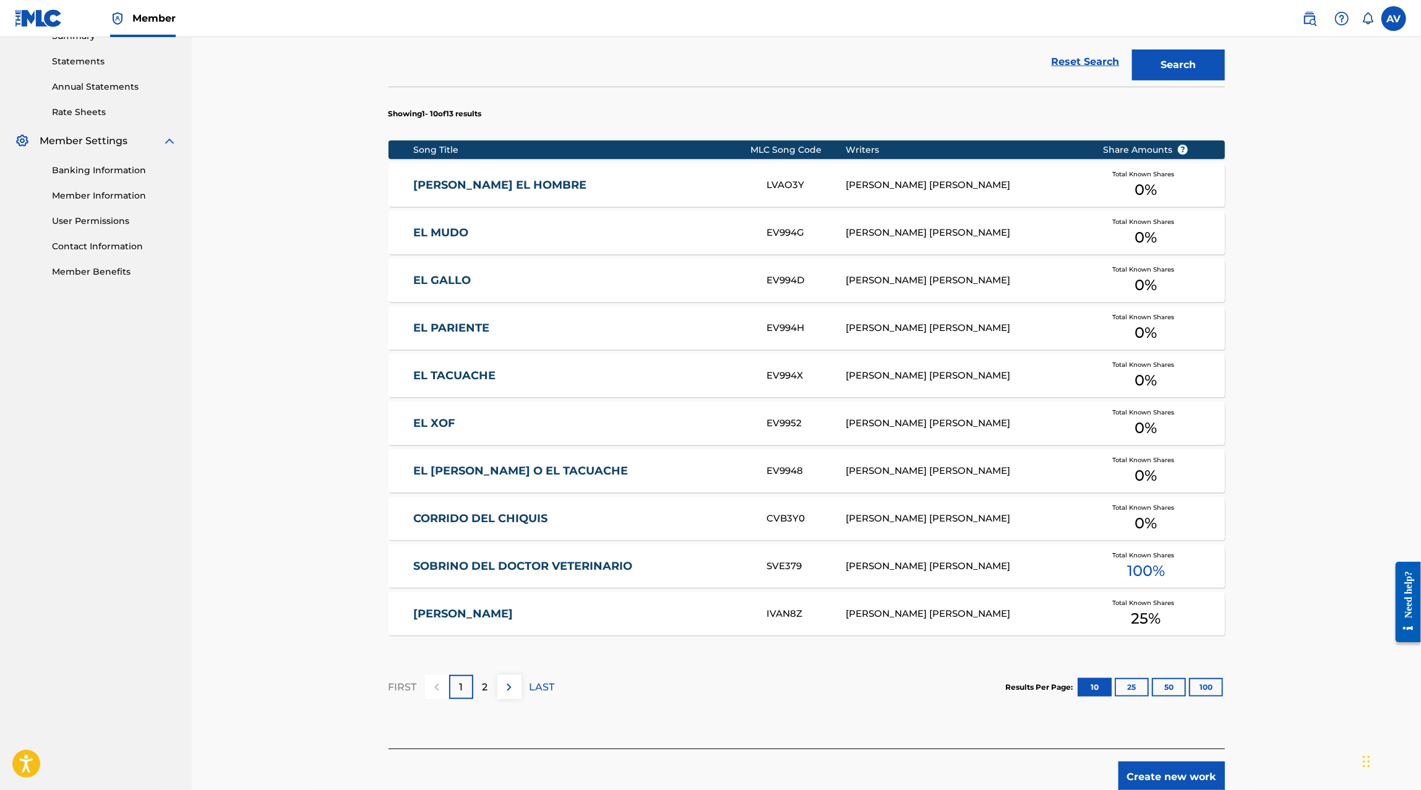
click at [618, 615] on link "IVAN EL CHAPITO" at bounding box center [581, 614] width 336 height 14
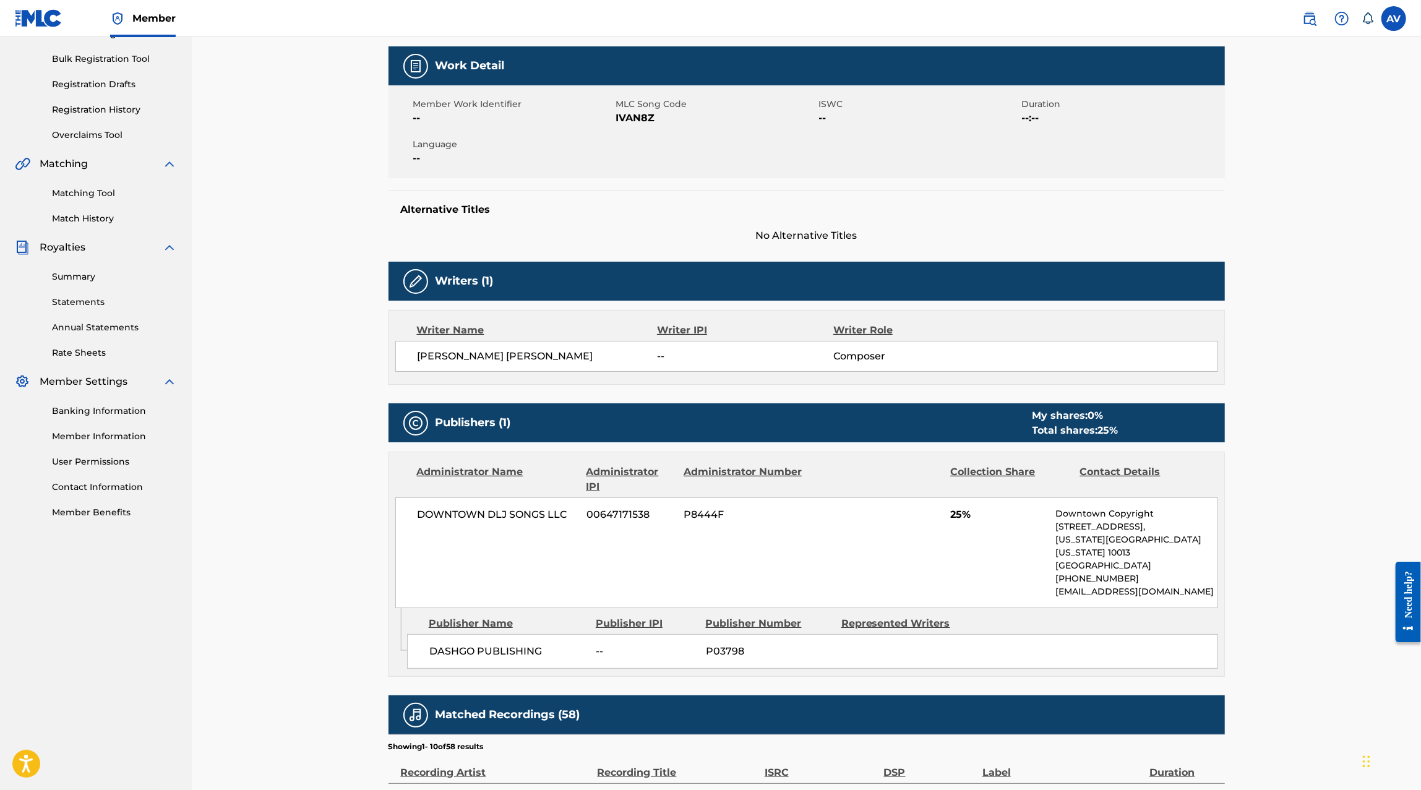
scroll to position [184, 0]
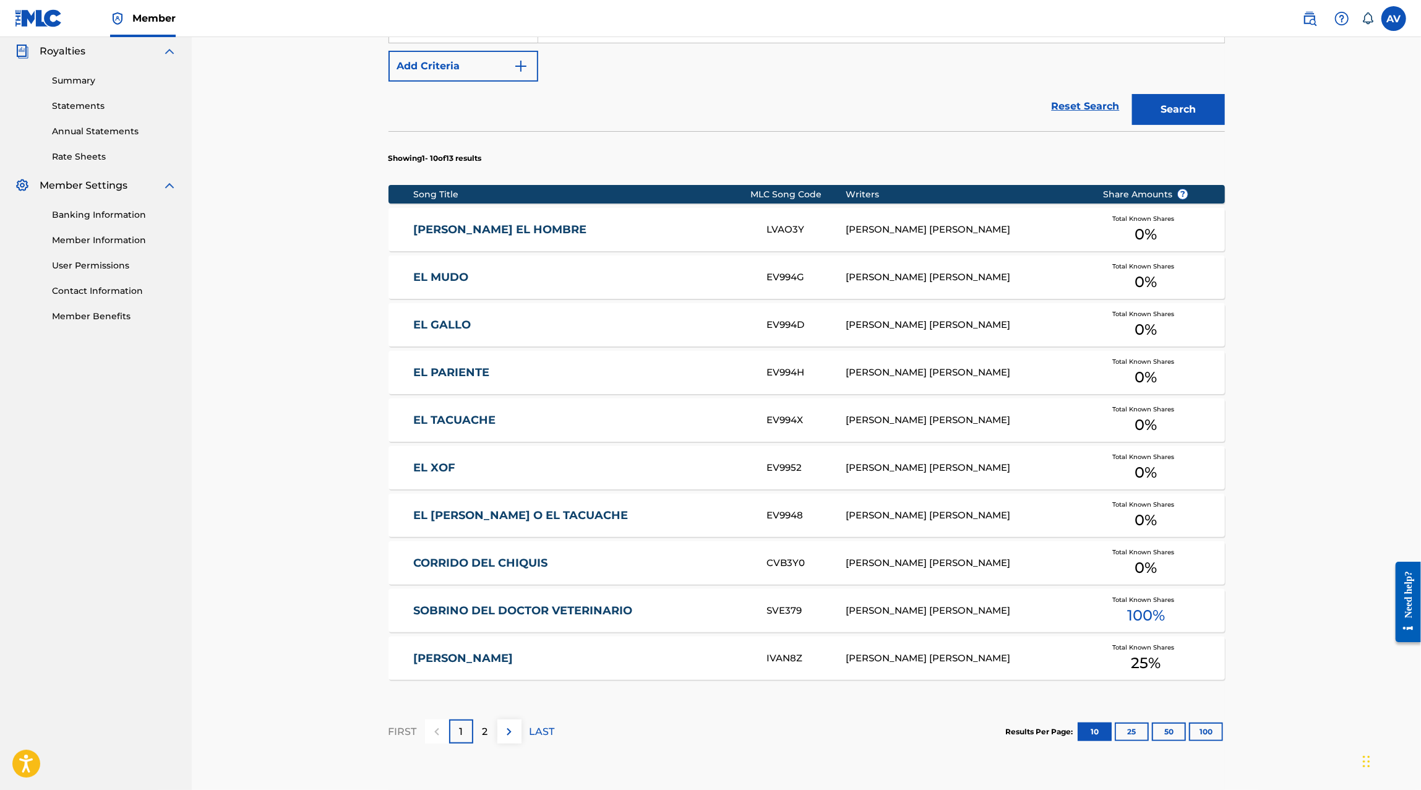
scroll to position [475, 0]
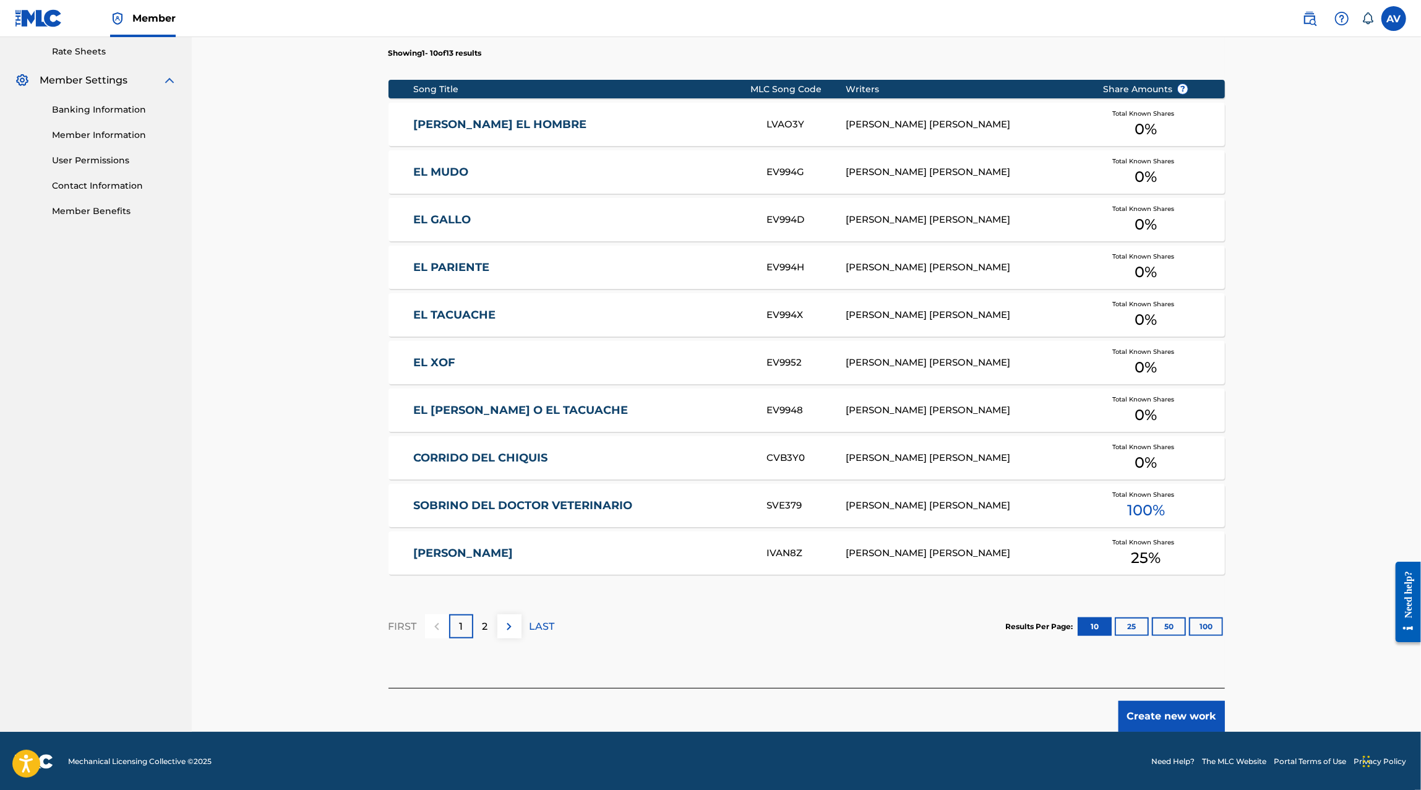
click at [488, 631] on div "2" at bounding box center [485, 626] width 24 height 24
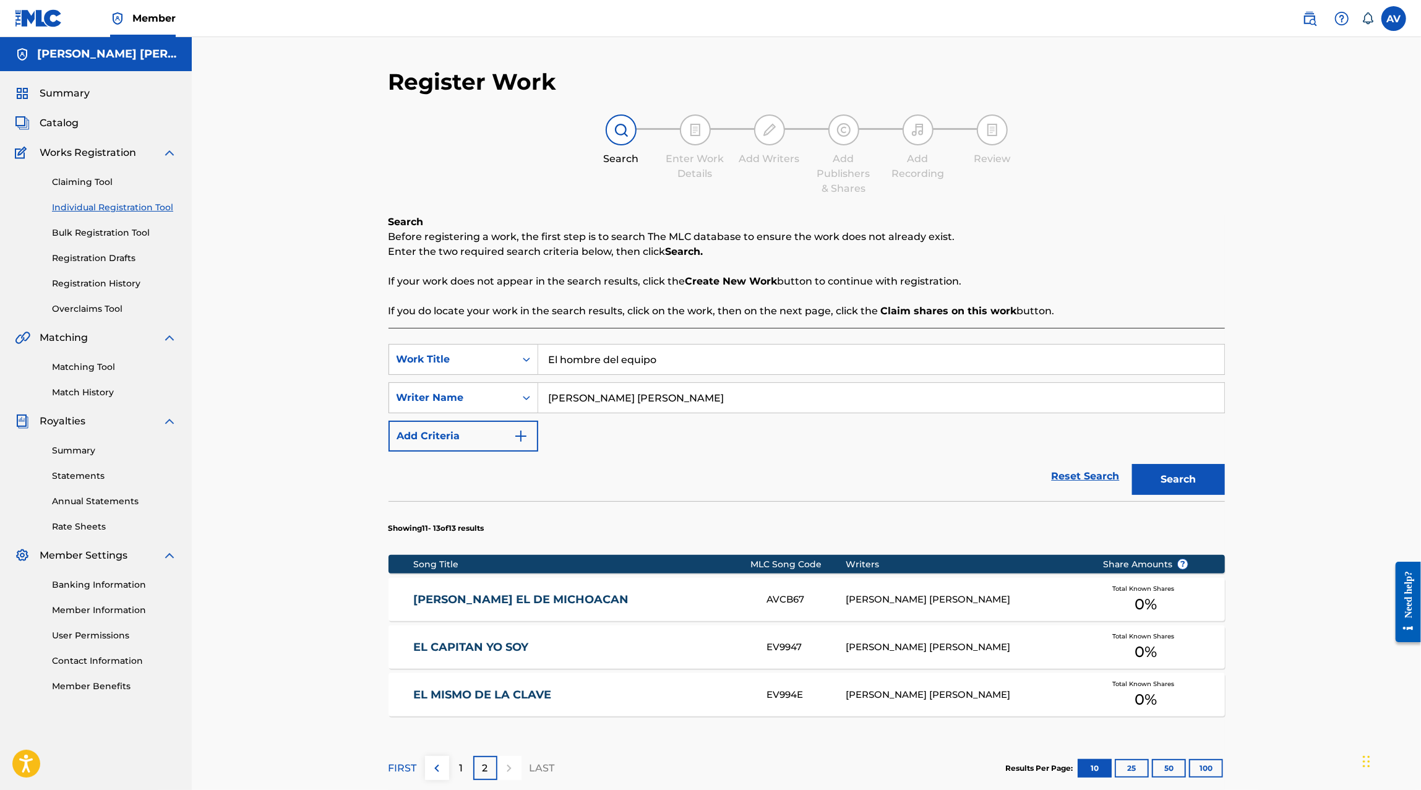
click at [467, 760] on div "1" at bounding box center [461, 768] width 24 height 24
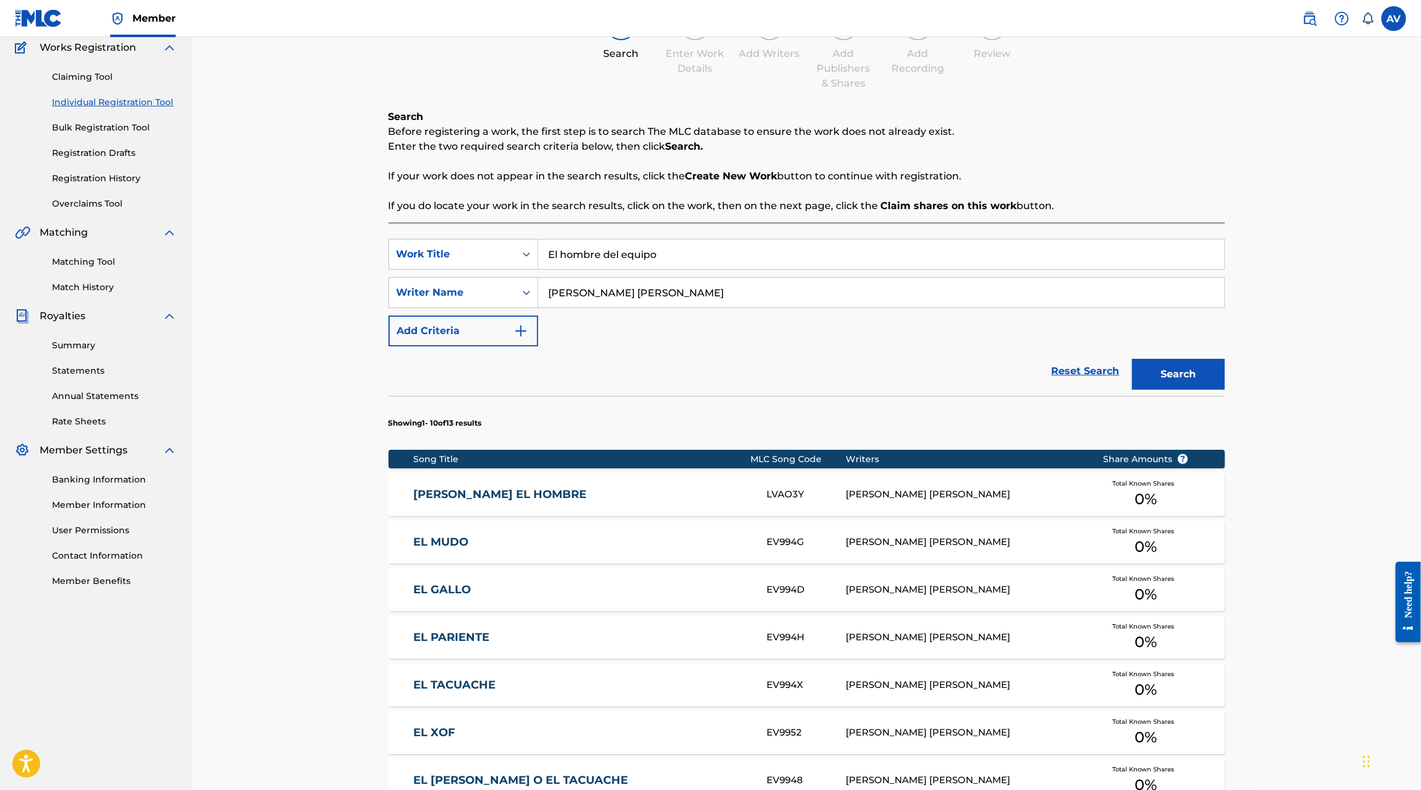
scroll to position [101, 0]
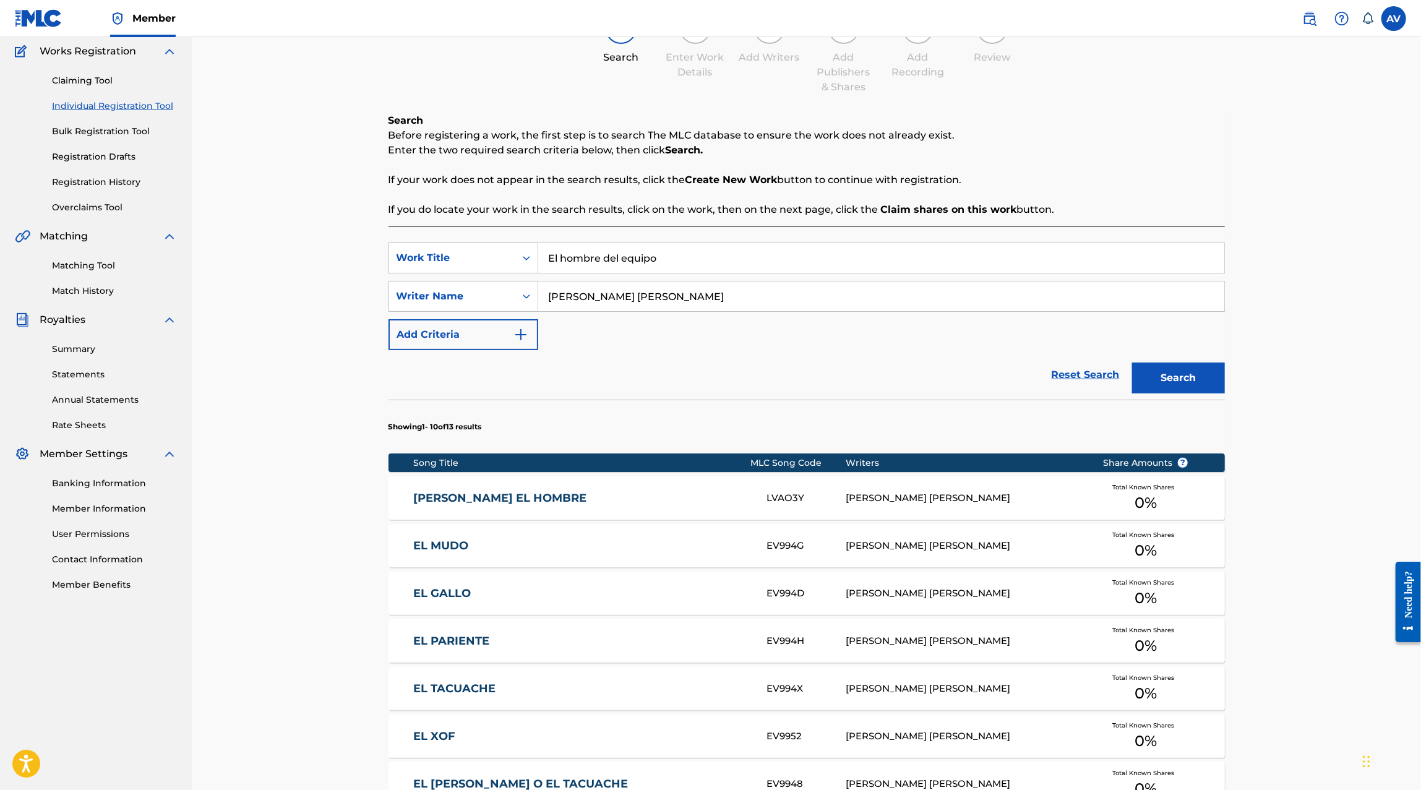
click at [628, 262] on input "El hombre del equipo" at bounding box center [881, 258] width 686 height 30
click at [659, 299] on input "Jesus Elizabeth" at bounding box center [881, 296] width 686 height 30
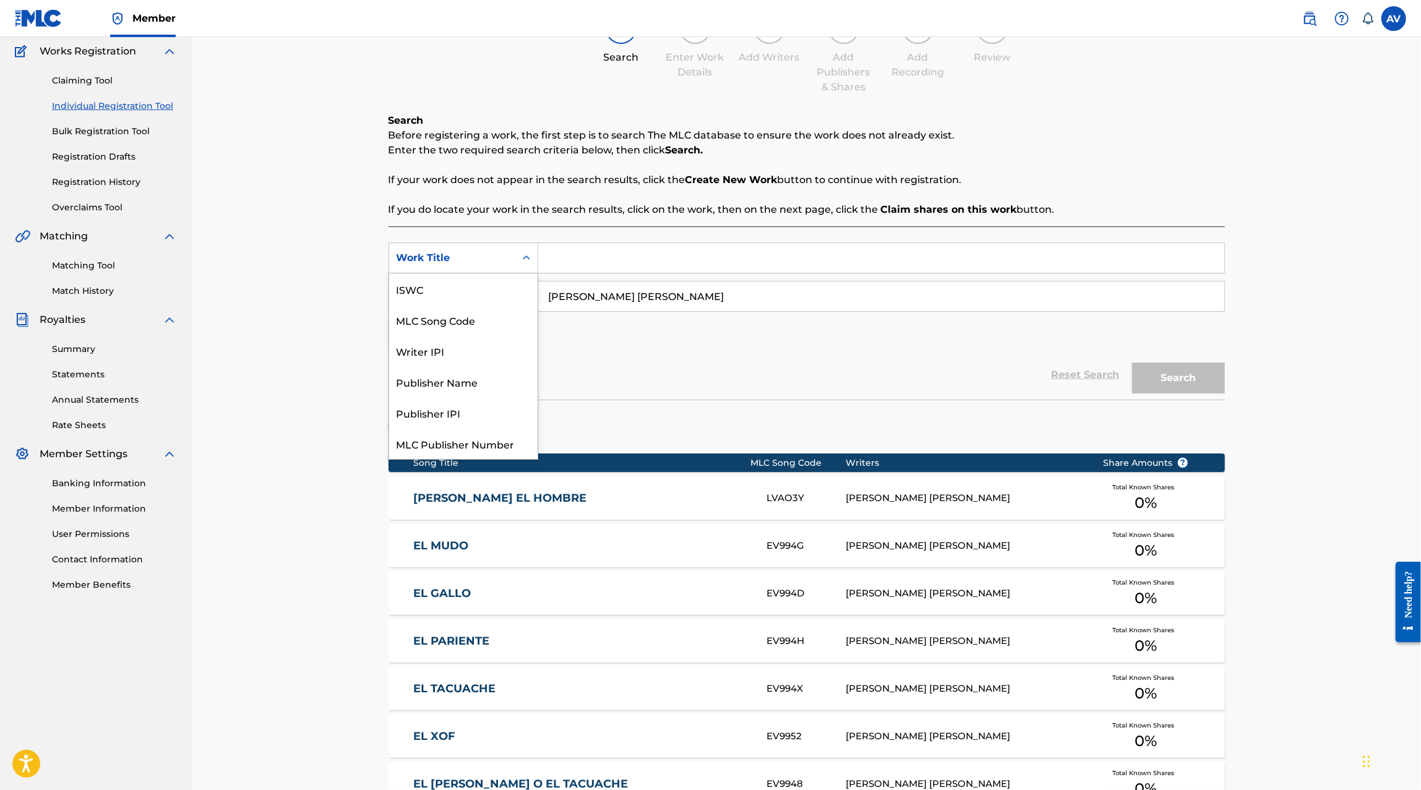
click at [495, 263] on div "Work Title" at bounding box center [451, 257] width 111 height 15
click at [495, 388] on div "Publisher Name" at bounding box center [463, 381] width 148 height 31
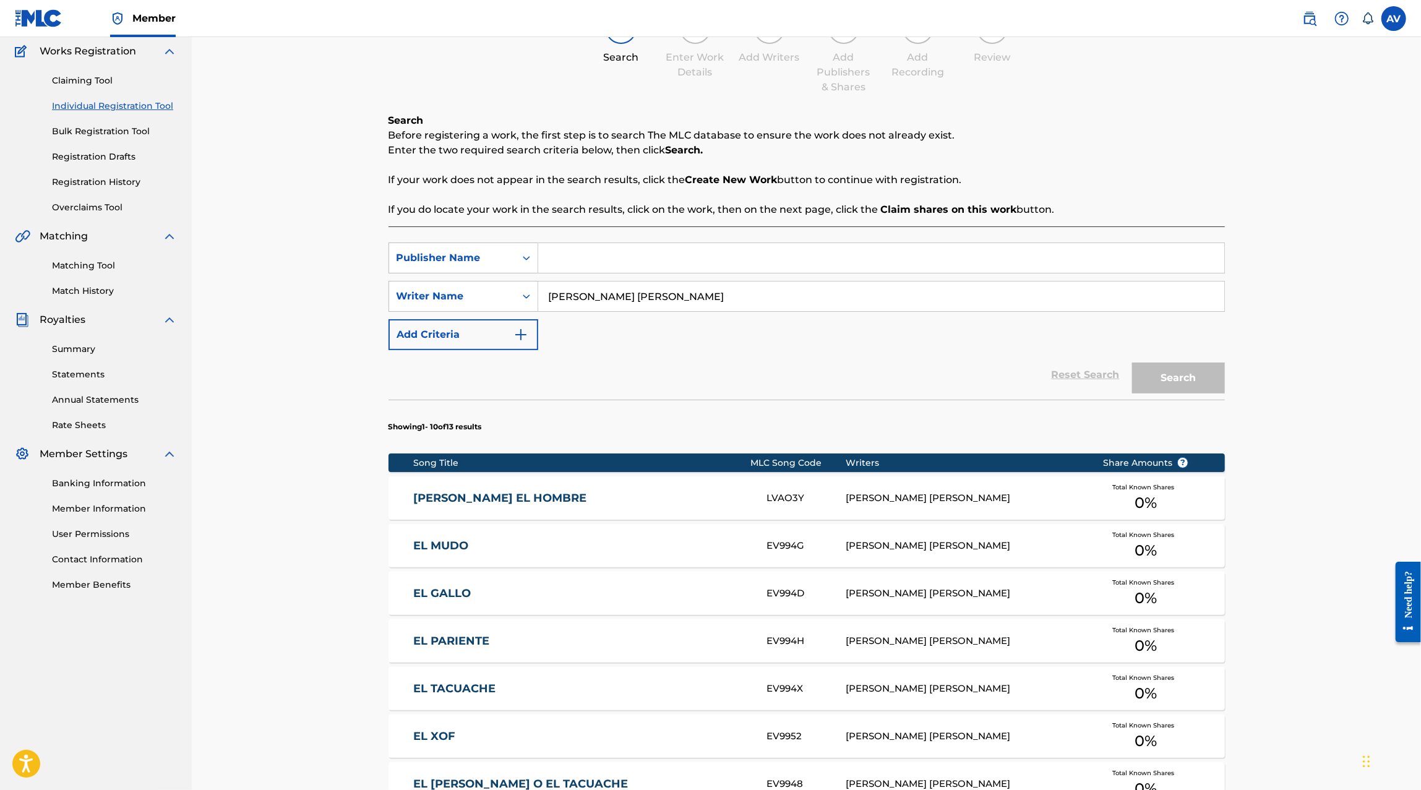
click at [592, 289] on input "Jesus Elizabeth" at bounding box center [881, 296] width 686 height 30
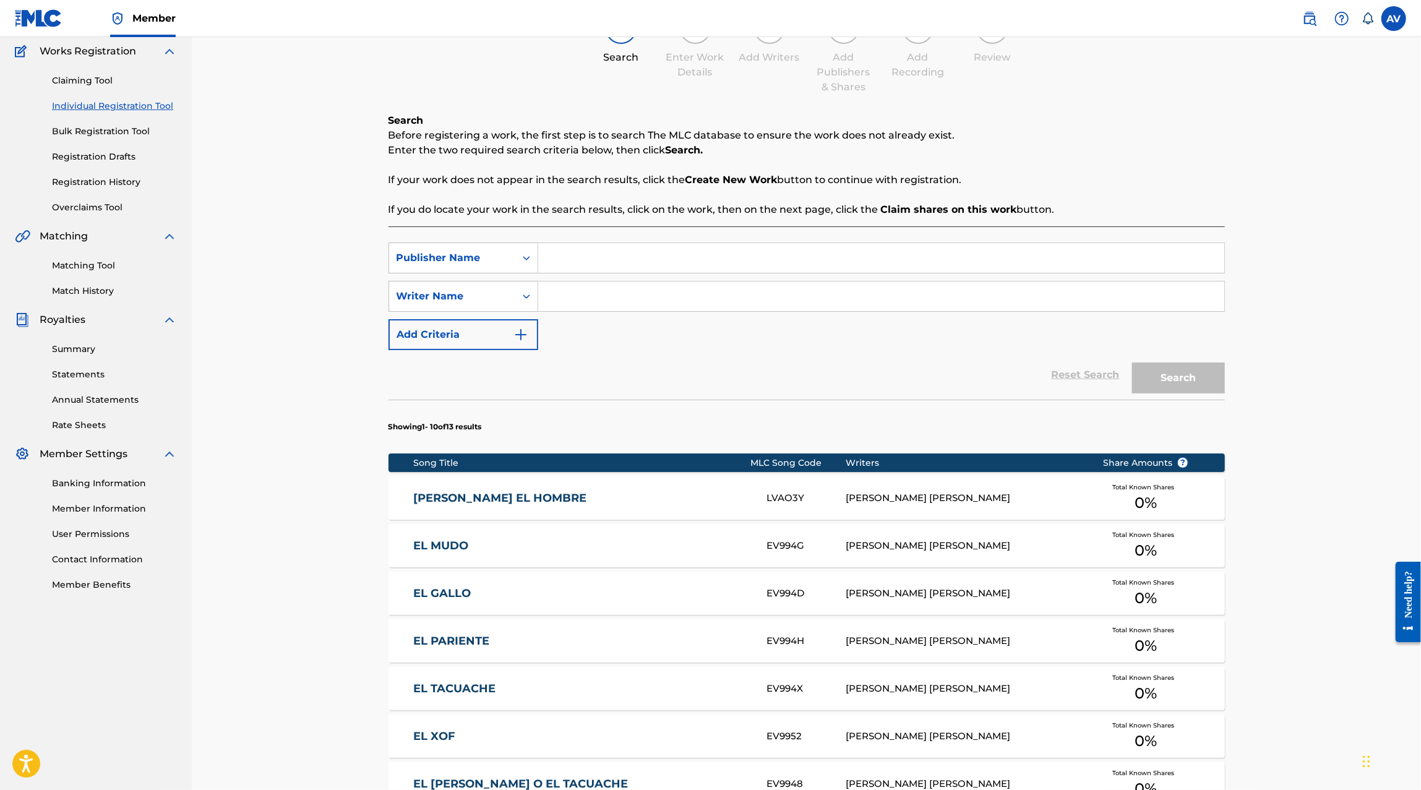
click at [556, 268] on input "Search Form" at bounding box center [881, 258] width 686 height 30
paste input "MAXIMO GRADO CORP PUBLISHING"
type input "MAXIMO GRADO CORP PUBLISHING"
click at [680, 346] on div "SearchWithCriteria89e1d4f9-e981-4d50-9da7-c3ad9b356b72 Publisher Name MAXIMO GR…" at bounding box center [806, 296] width 836 height 108
click at [448, 312] on div "SearchWithCriteria89e1d4f9-e981-4d50-9da7-c3ad9b356b72 Publisher Name MAXIMO GR…" at bounding box center [806, 296] width 836 height 108
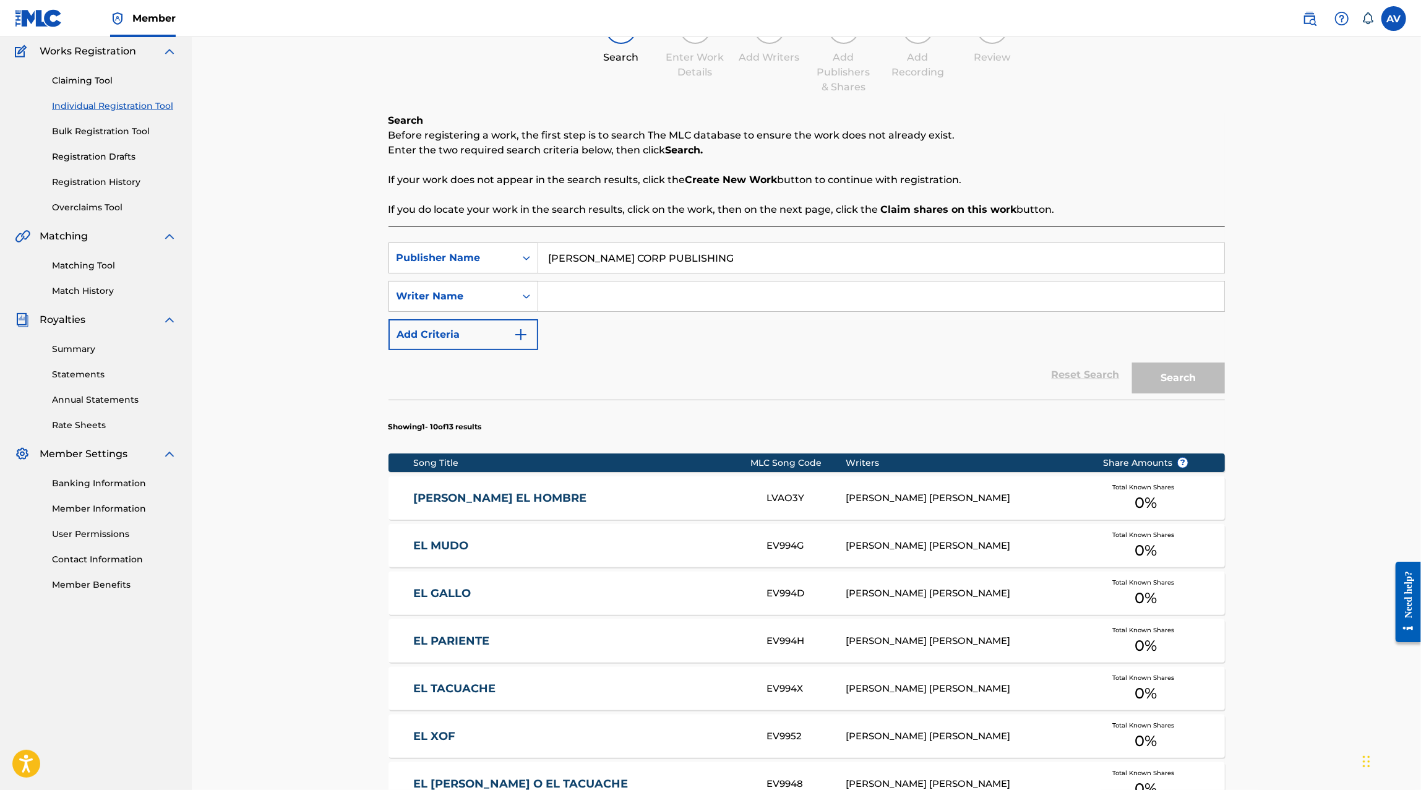
click at [459, 331] on button "Add Criteria" at bounding box center [463, 334] width 150 height 31
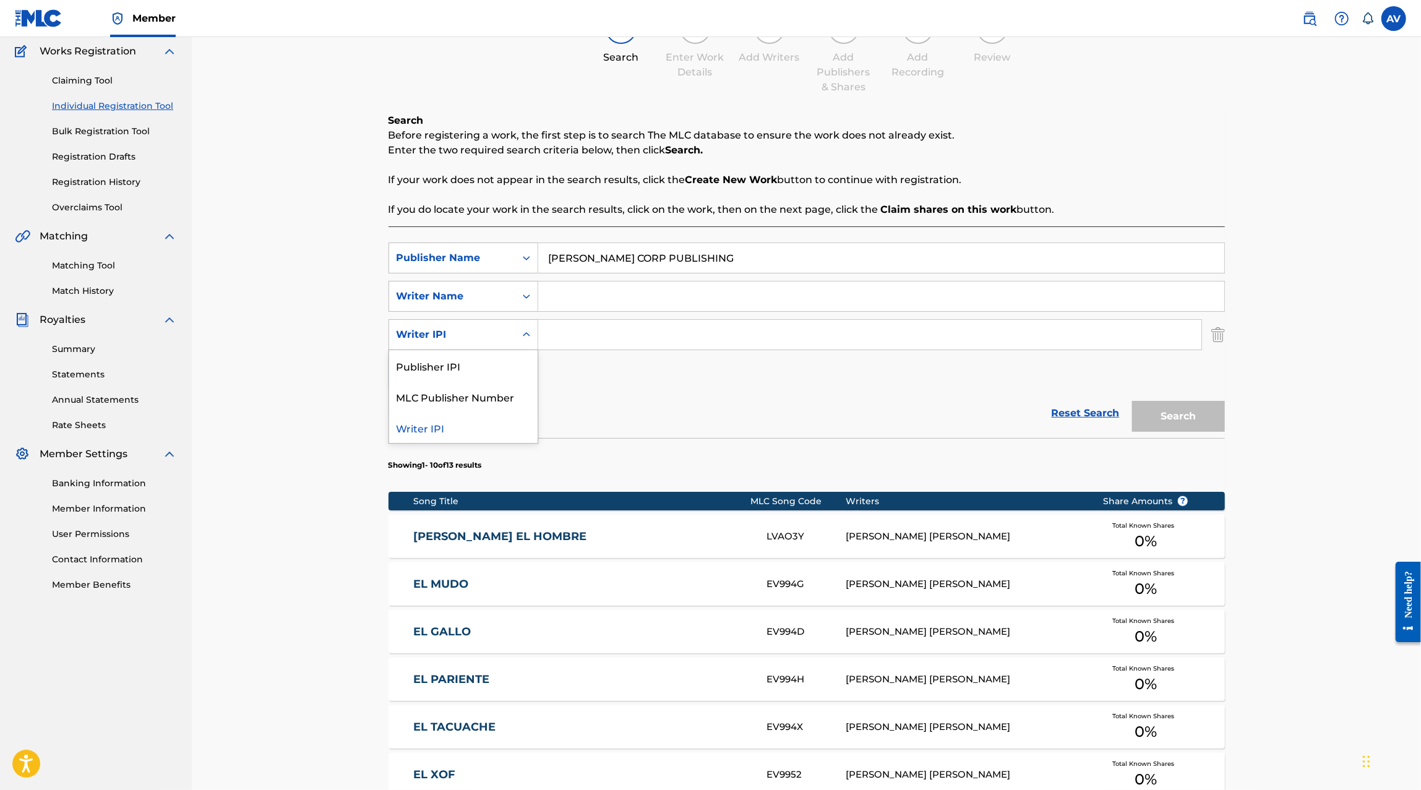
click at [485, 345] on div "Writer IPI" at bounding box center [452, 335] width 126 height 24
click at [507, 360] on div "Publisher IPI" at bounding box center [463, 365] width 148 height 31
click at [592, 331] on input "Search Form" at bounding box center [869, 335] width 663 height 30
type input "dds"
click at [655, 281] on input "Search Form" at bounding box center [881, 296] width 686 height 30
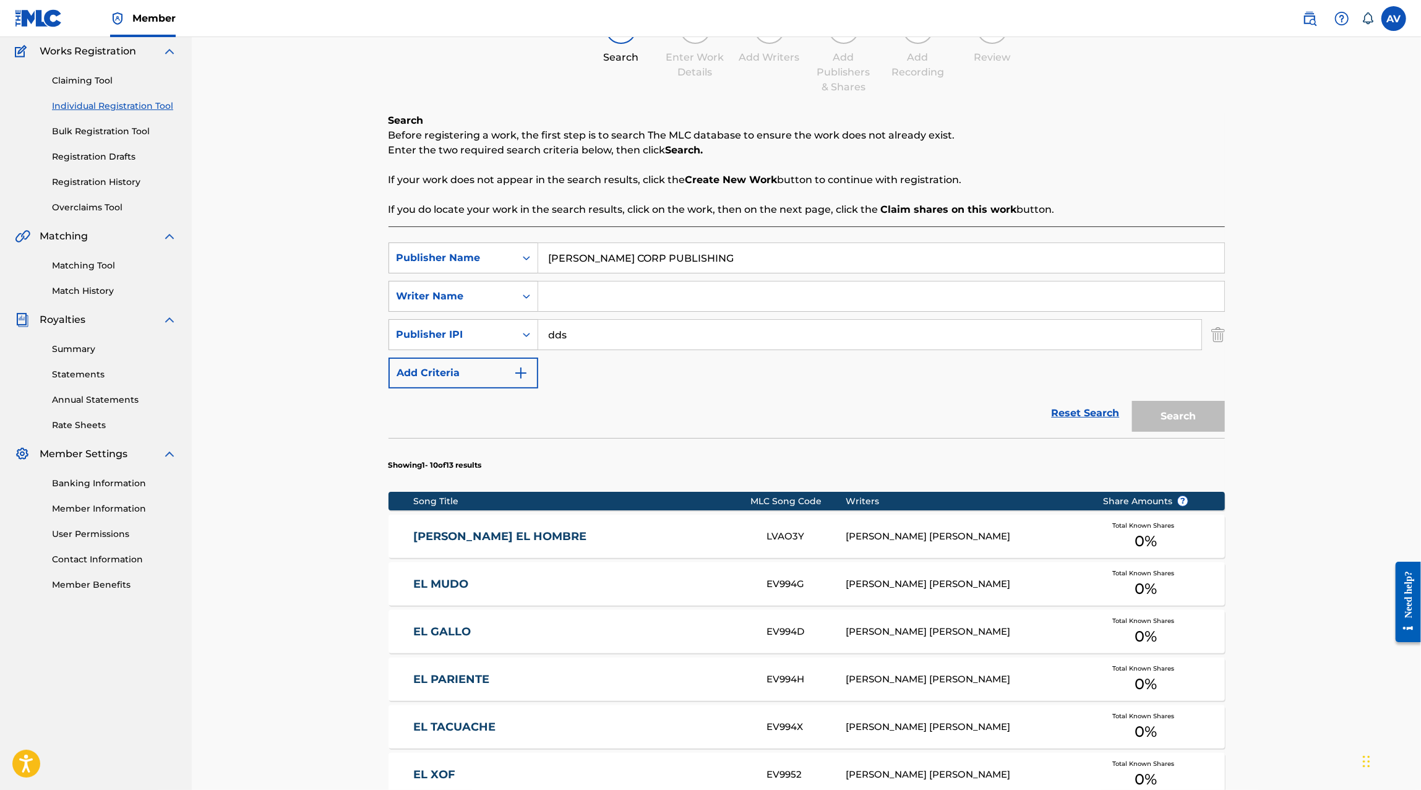
click at [640, 300] on input "Search Form" at bounding box center [881, 296] width 686 height 30
type input "dd"
click at [630, 320] on input "dds" at bounding box center [869, 335] width 663 height 30
click at [629, 303] on input "Search Form" at bounding box center [881, 296] width 686 height 30
click at [690, 306] on input "Jesus" at bounding box center [881, 296] width 686 height 30
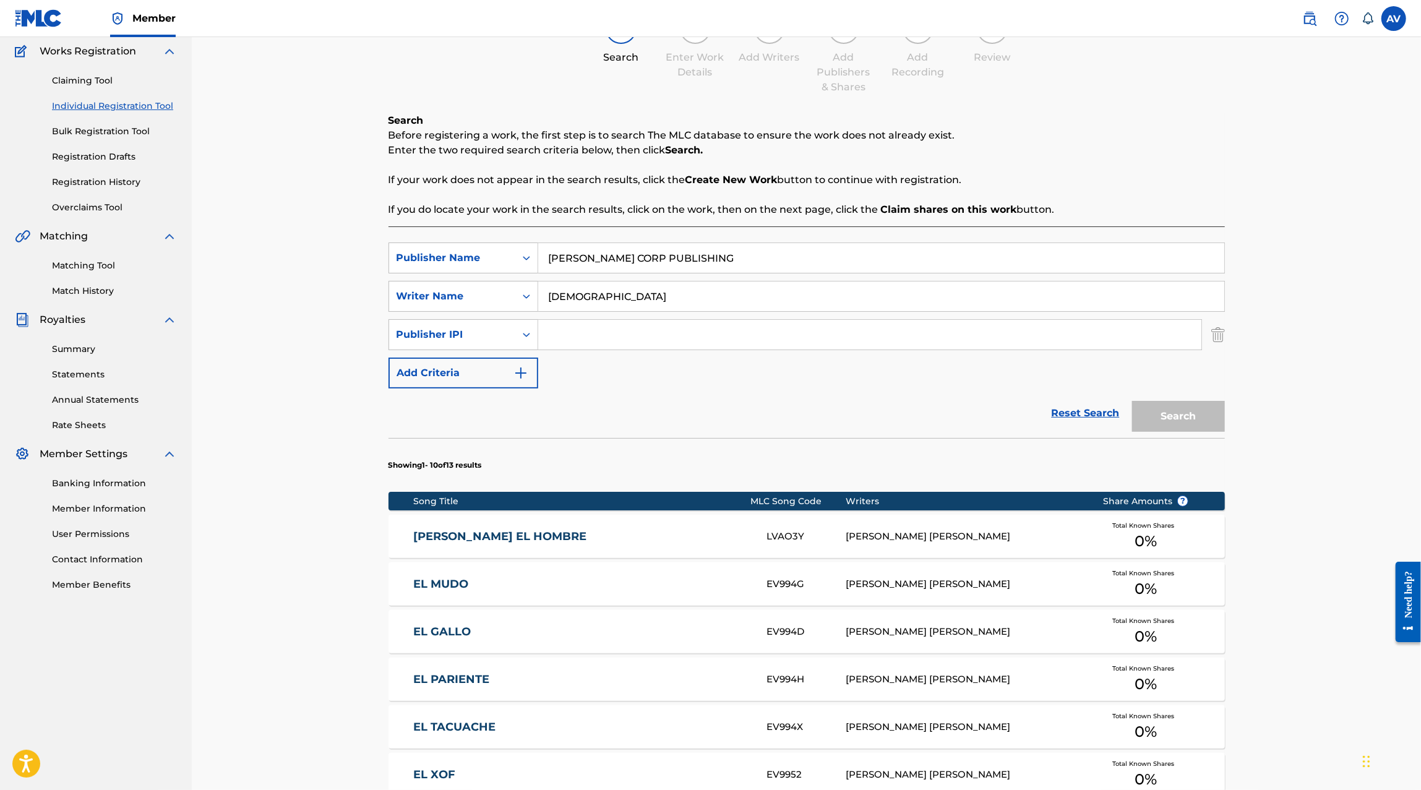
click at [680, 327] on input "Search Form" at bounding box center [869, 335] width 663 height 30
click at [667, 307] on input "Jesus" at bounding box center [881, 296] width 686 height 30
type input "Jesus Elizabeth"
click at [631, 447] on section "Showing 1 - 10 of 13 results" at bounding box center [806, 462] width 836 height 48
click at [1218, 341] on img "Search Form" at bounding box center [1218, 334] width 14 height 31
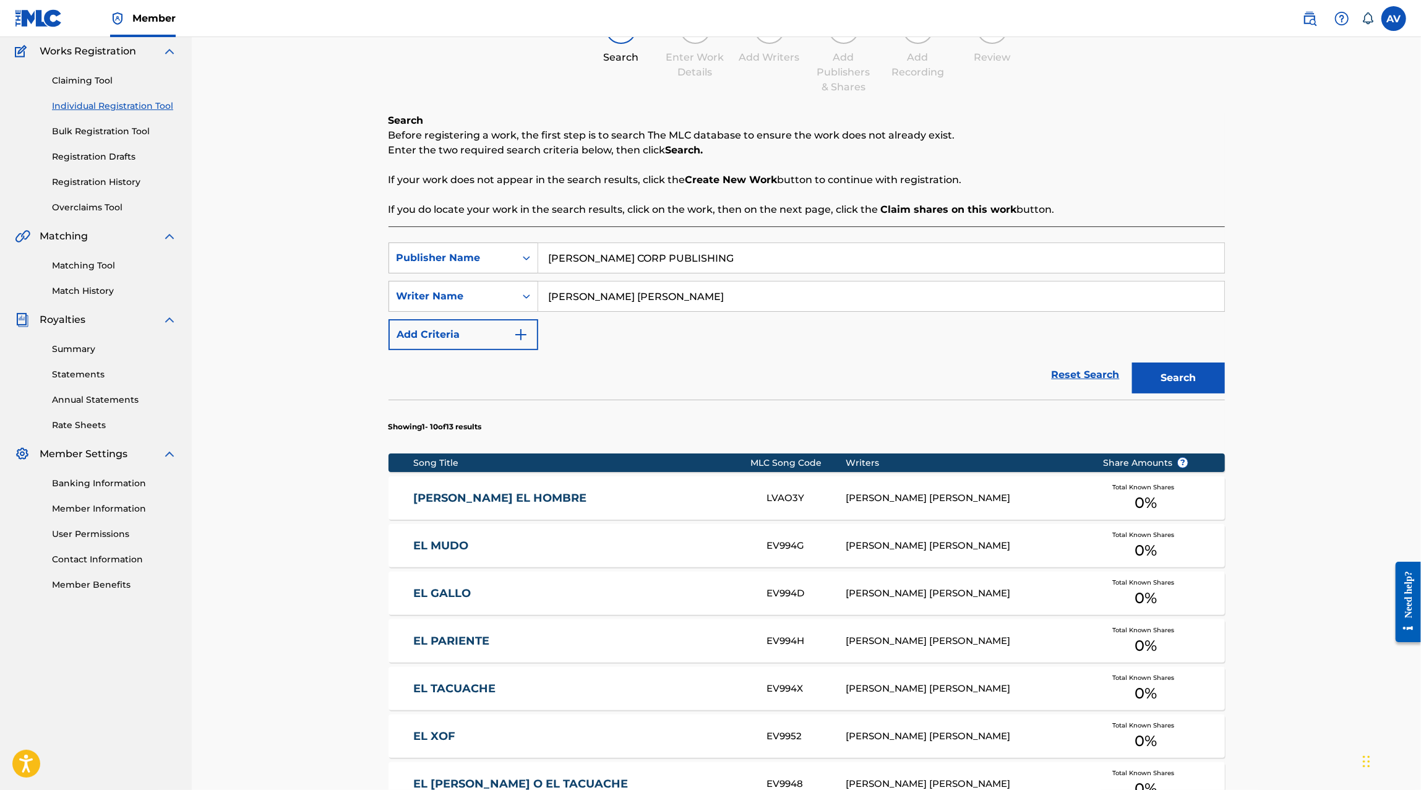
click at [1198, 375] on button "Search" at bounding box center [1178, 377] width 93 height 31
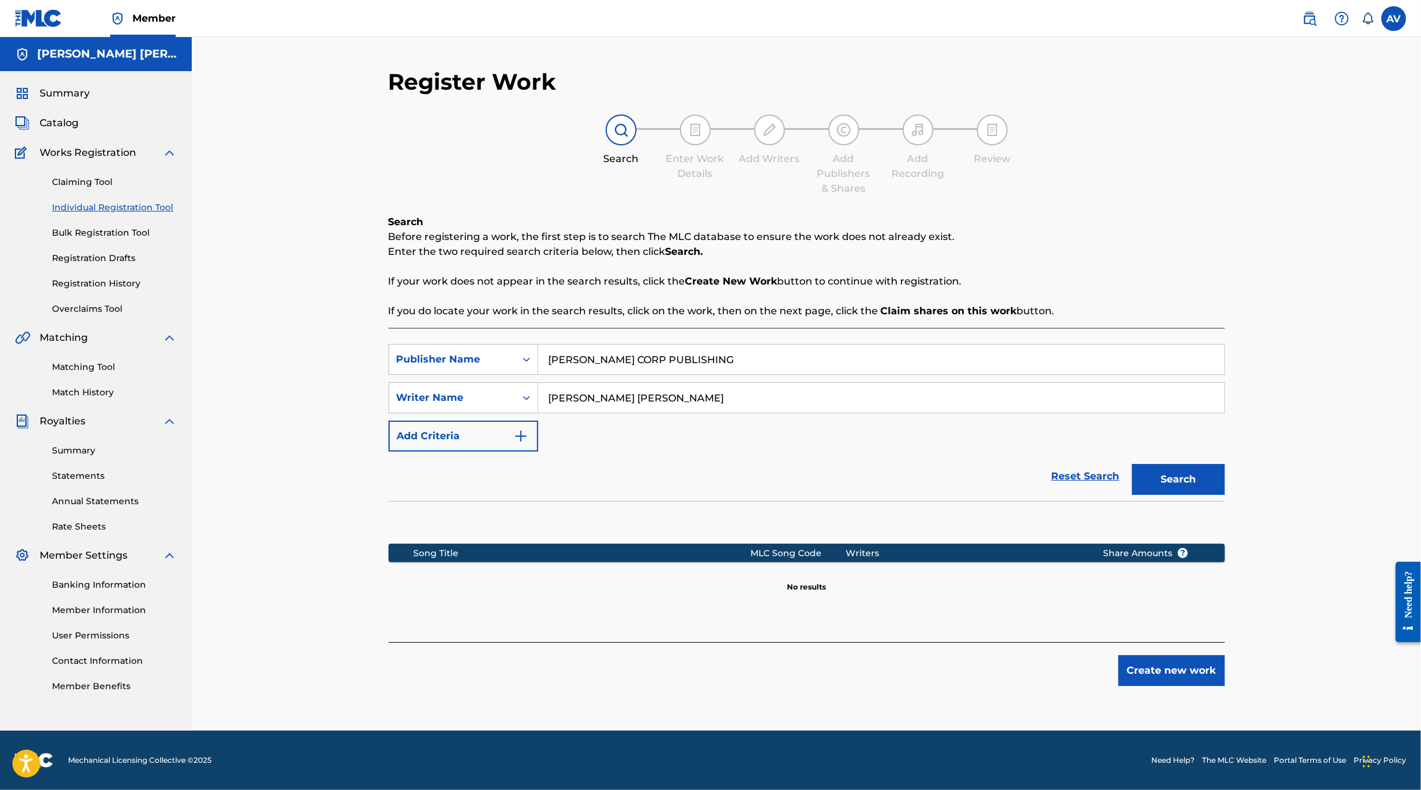
click at [704, 360] on input "MAXIMO GRADO CORP PUBLISHING" at bounding box center [881, 359] width 686 height 30
click at [494, 366] on div "Publisher Name" at bounding box center [451, 359] width 111 height 15
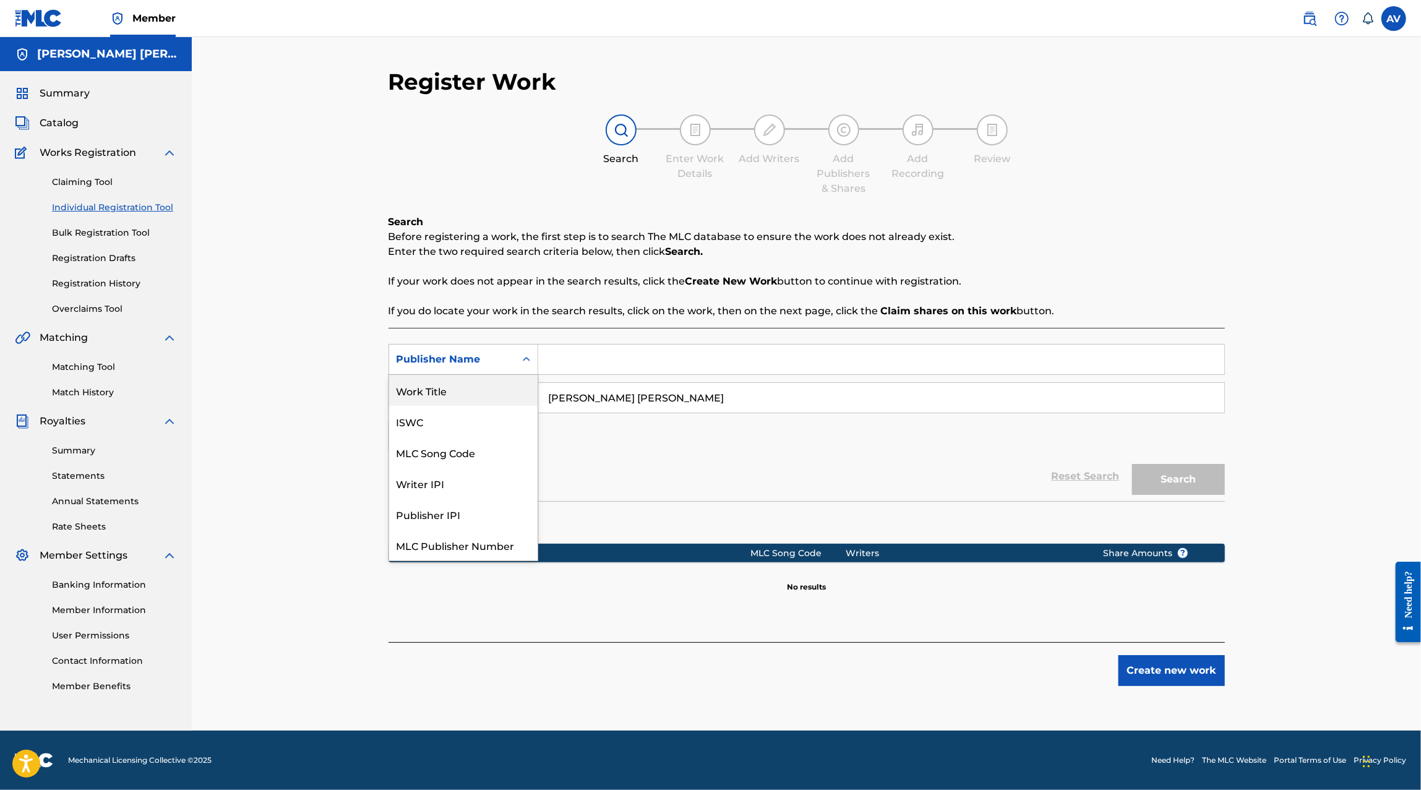
click at [490, 395] on div "Work Title" at bounding box center [463, 390] width 148 height 31
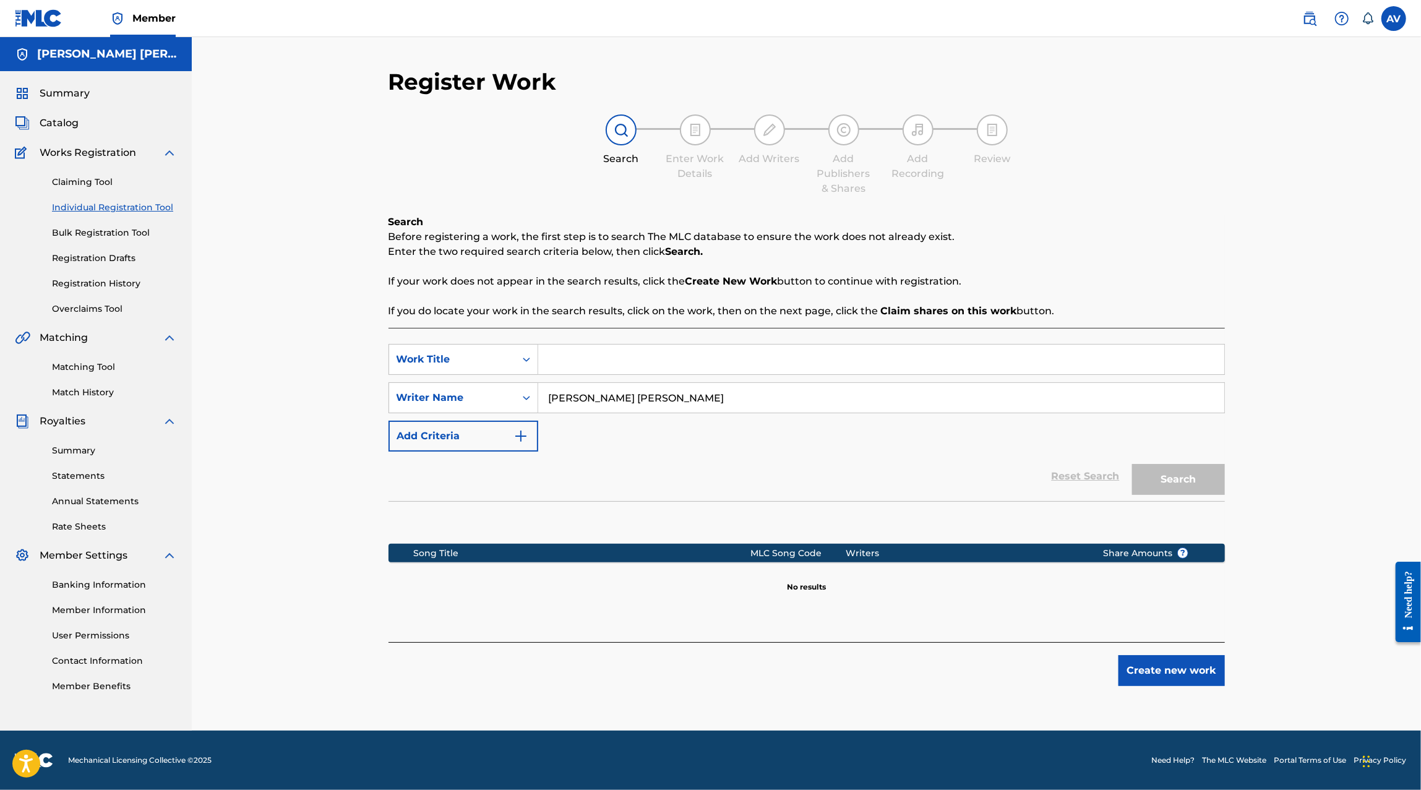
click at [613, 363] on input "Search Form" at bounding box center [881, 359] width 686 height 30
type input "soy michoacano"
click at [1140, 471] on button "Search" at bounding box center [1178, 479] width 93 height 31
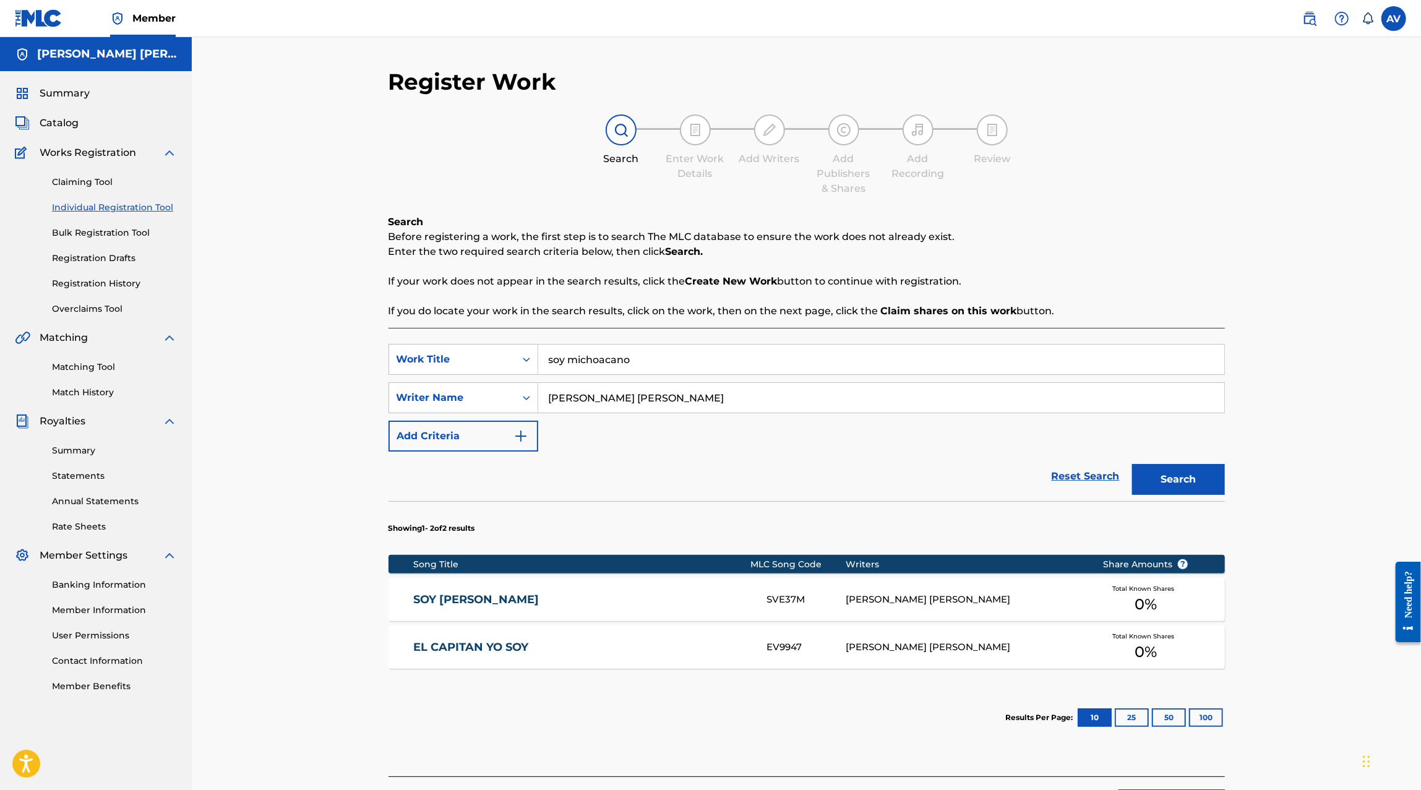
click at [686, 609] on div "SOY LUISON SVE37M JESUS ELIZABETH SANCHEZ Total Known Shares 0 %" at bounding box center [806, 599] width 836 height 43
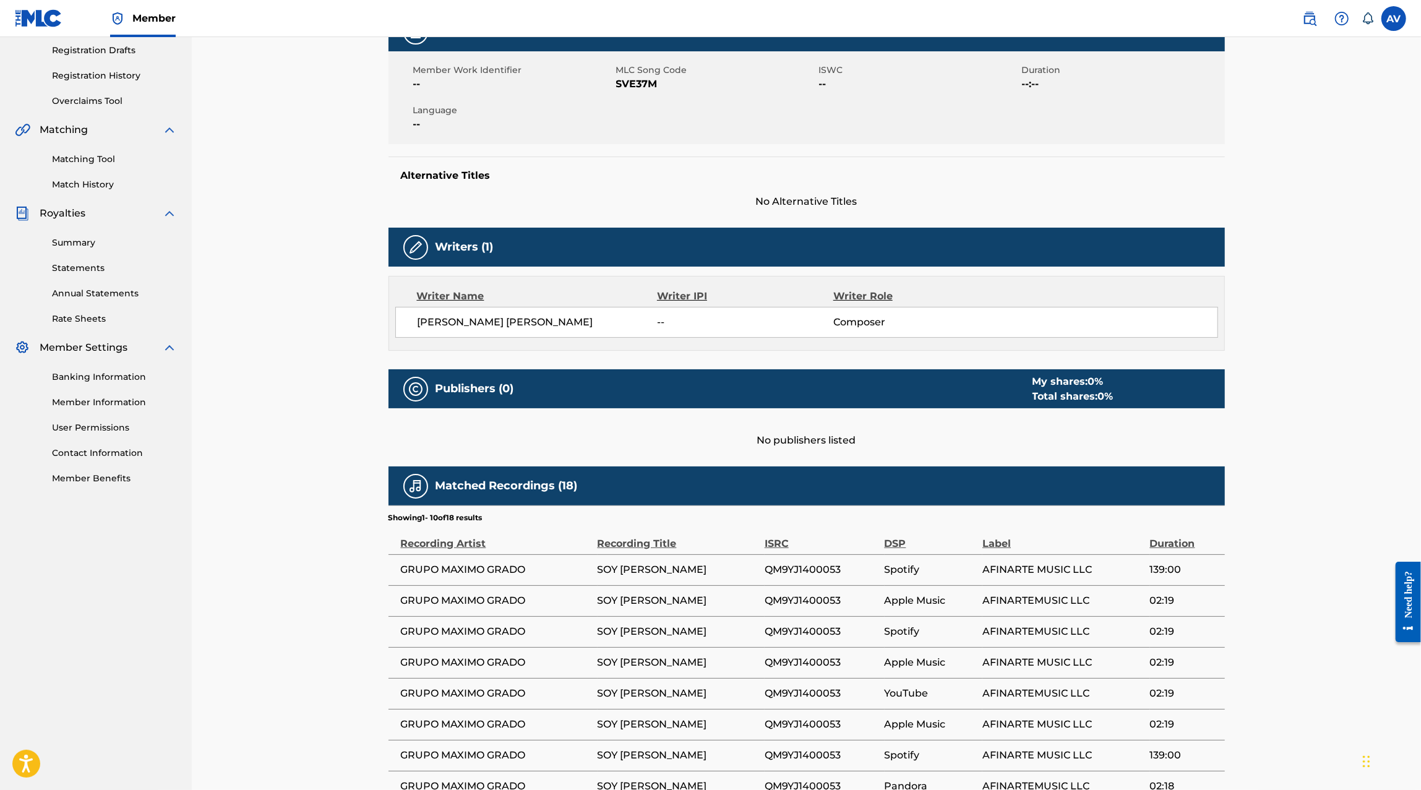
scroll to position [214, 0]
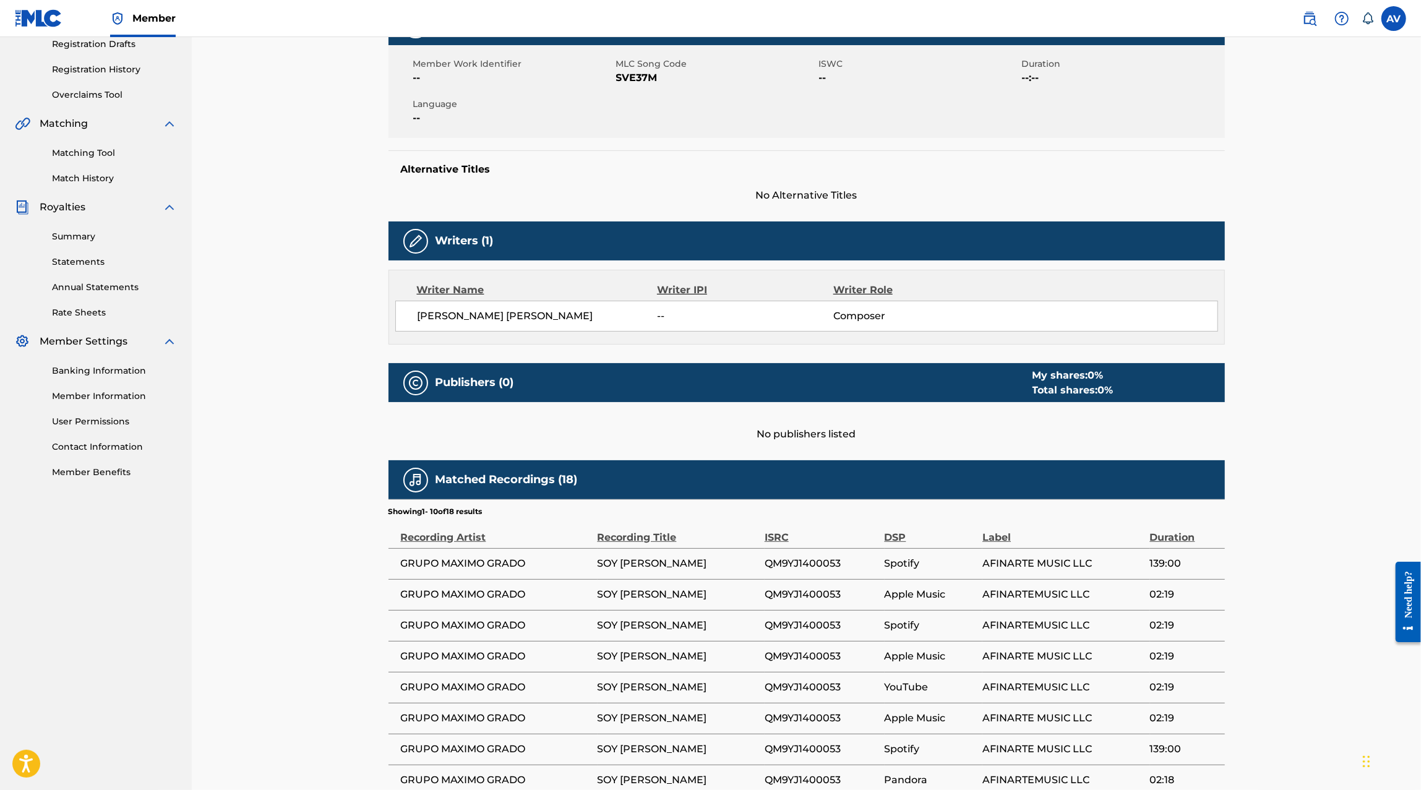
click at [644, 562] on span "SOY LUISÓN" at bounding box center [677, 563] width 161 height 15
copy div "SOY LUISÓN"
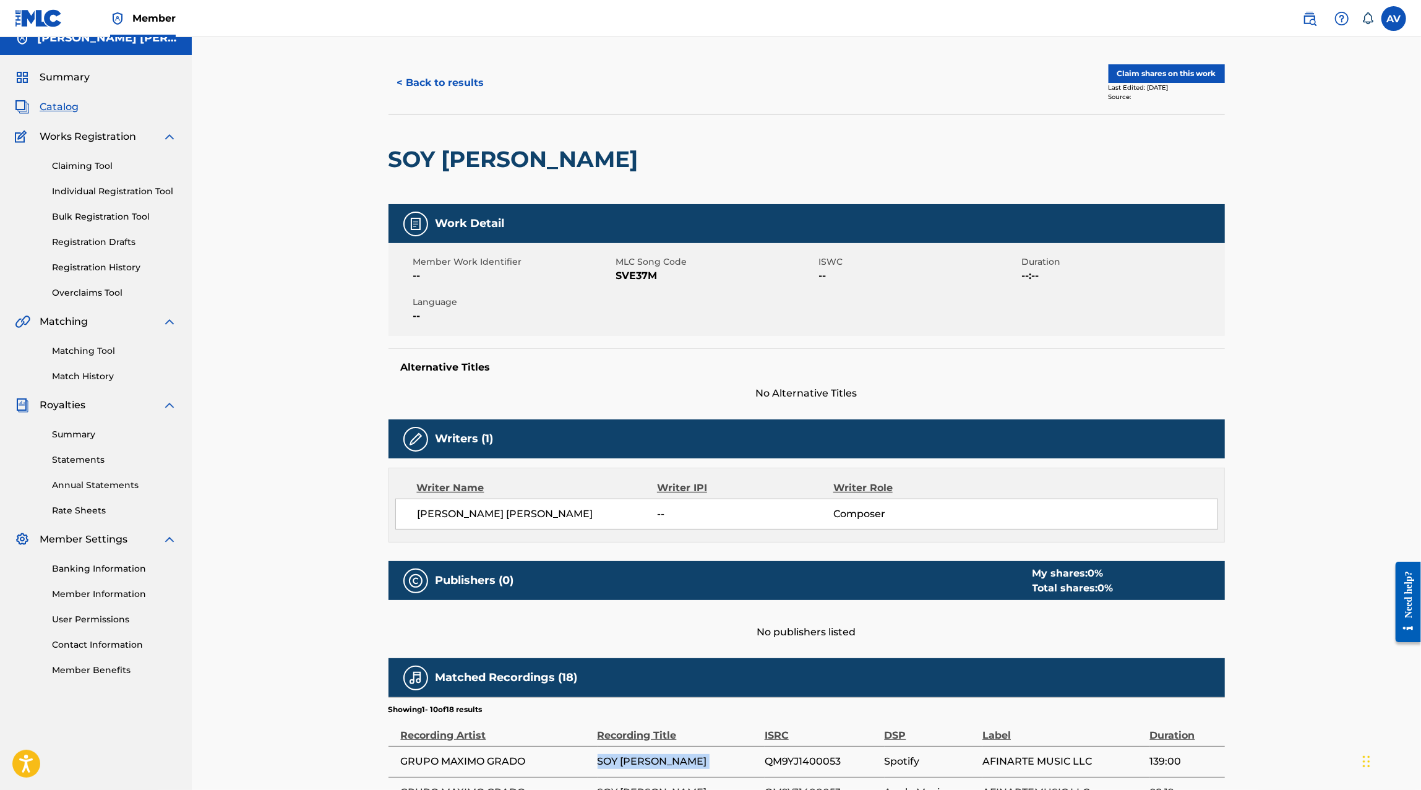
scroll to position [0, 0]
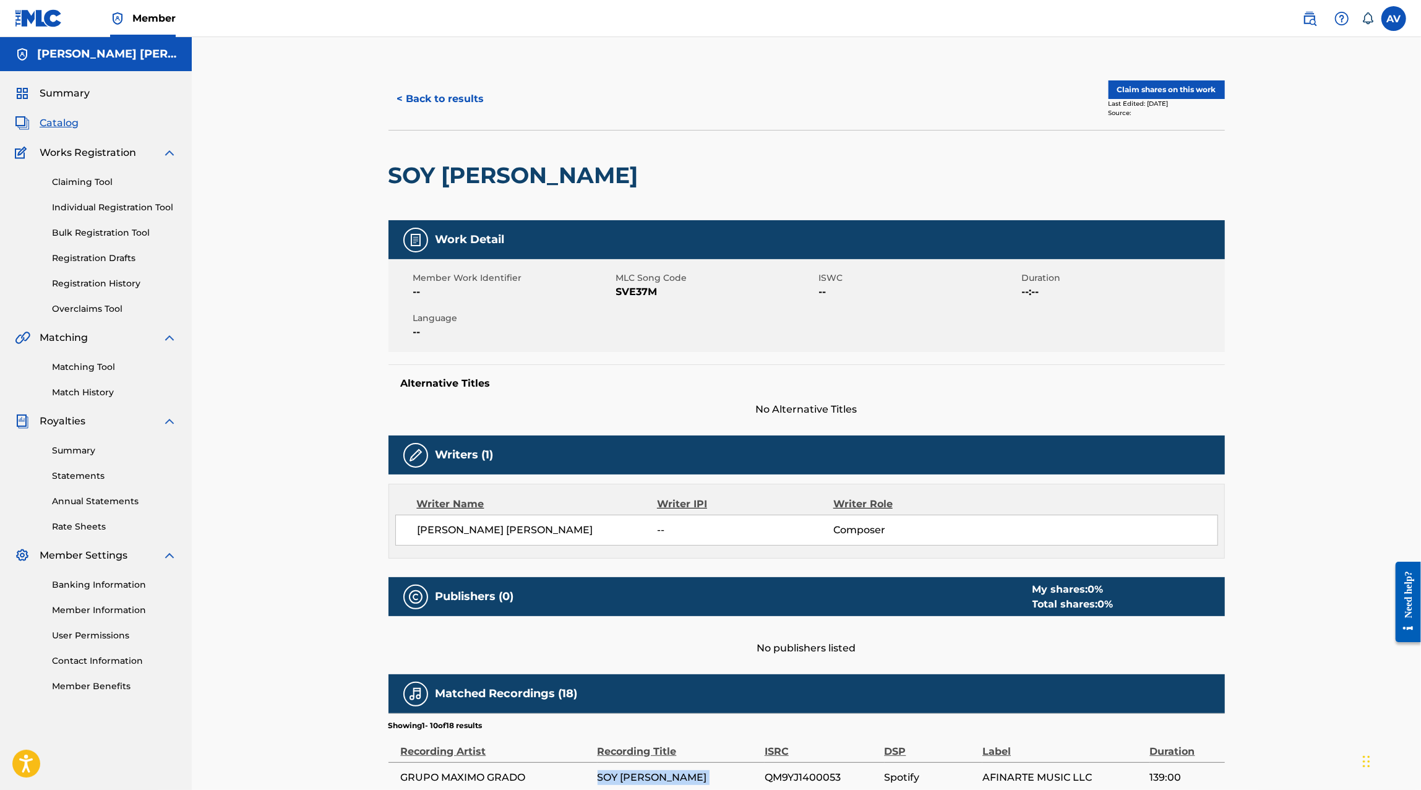
click at [1187, 86] on button "Claim shares on this work" at bounding box center [1166, 89] width 116 height 19
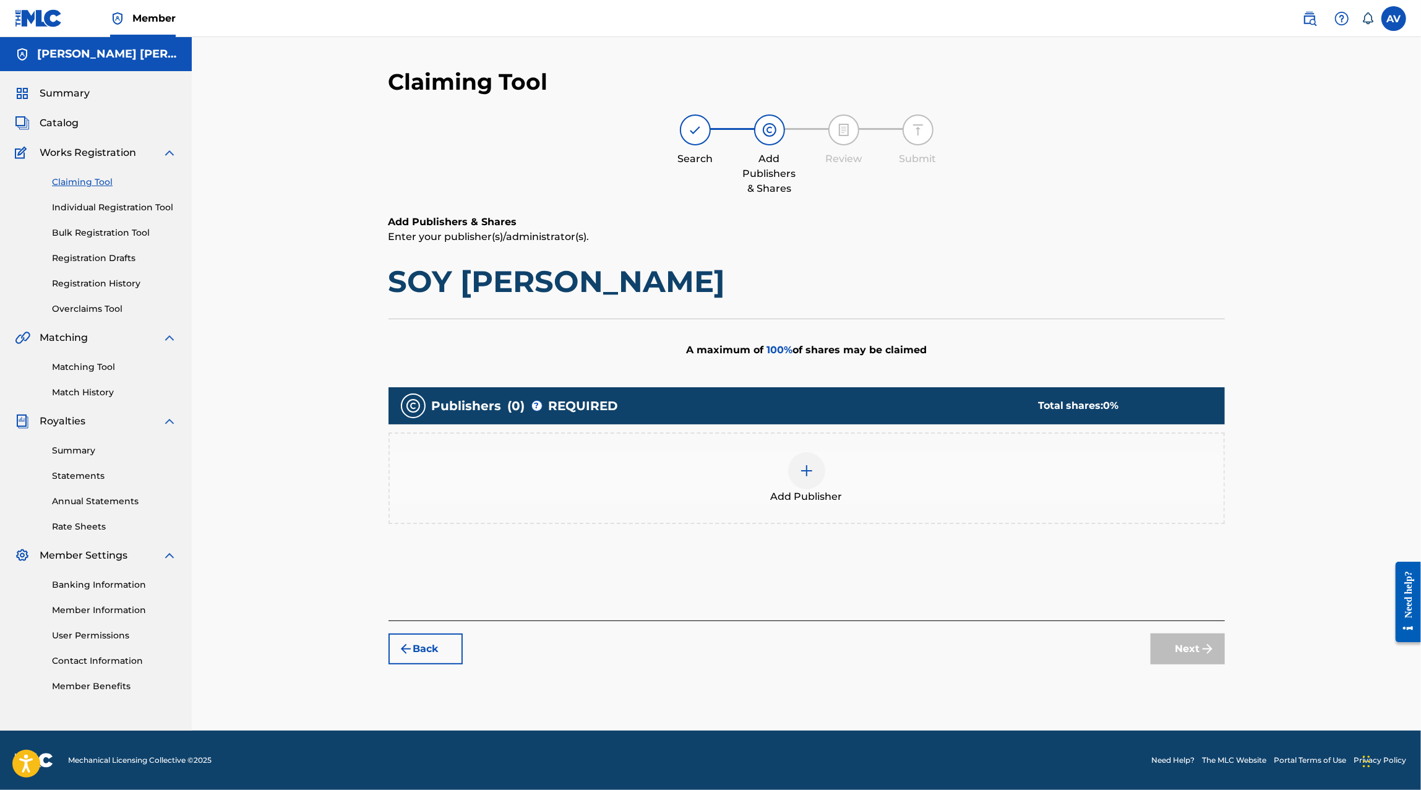
click at [815, 480] on div at bounding box center [806, 470] width 37 height 37
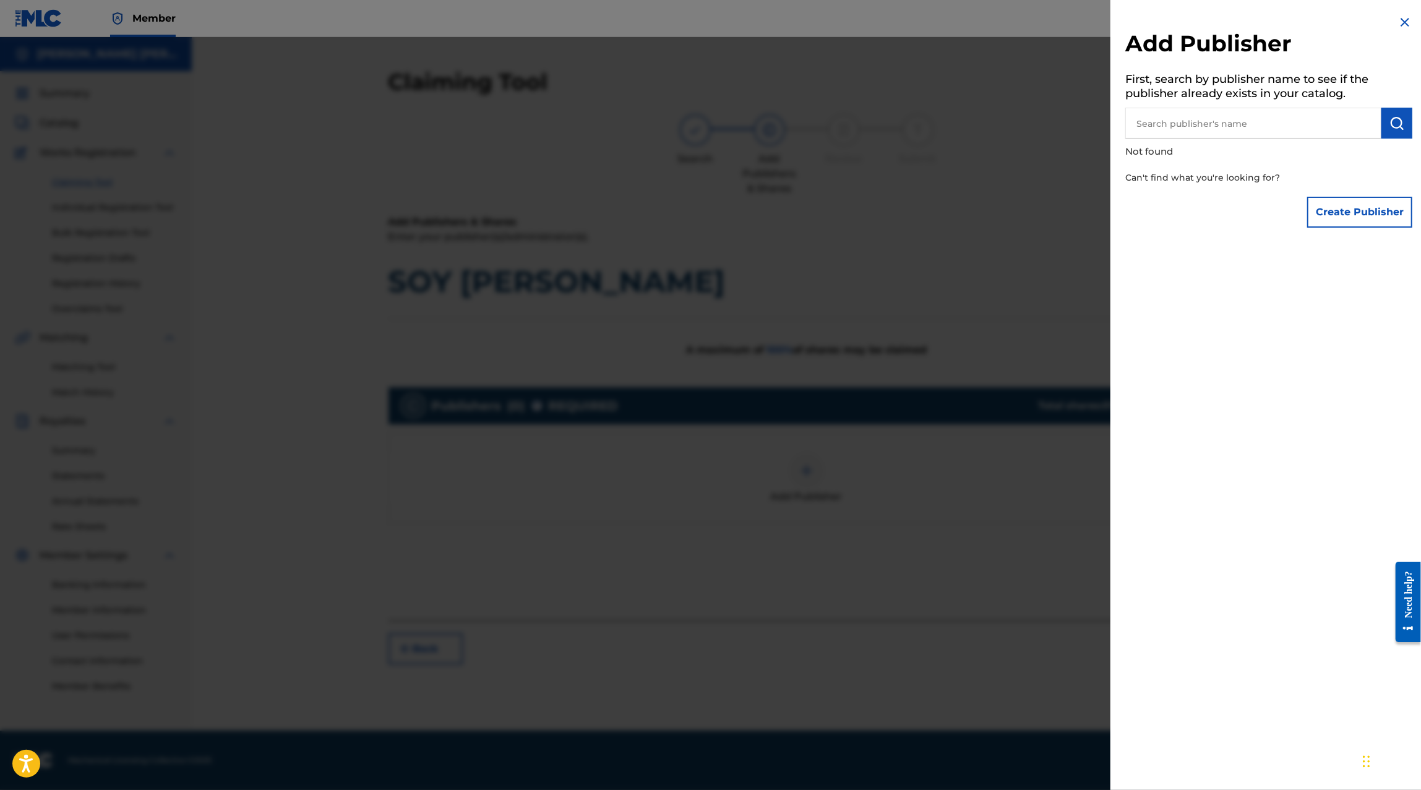
click at [1222, 132] on input "text" at bounding box center [1253, 123] width 256 height 31
type input "MG Publishing"
click at [1365, 129] on img at bounding box center [1366, 122] width 15 height 15
click at [1332, 124] on input "text" at bounding box center [1253, 123] width 256 height 31
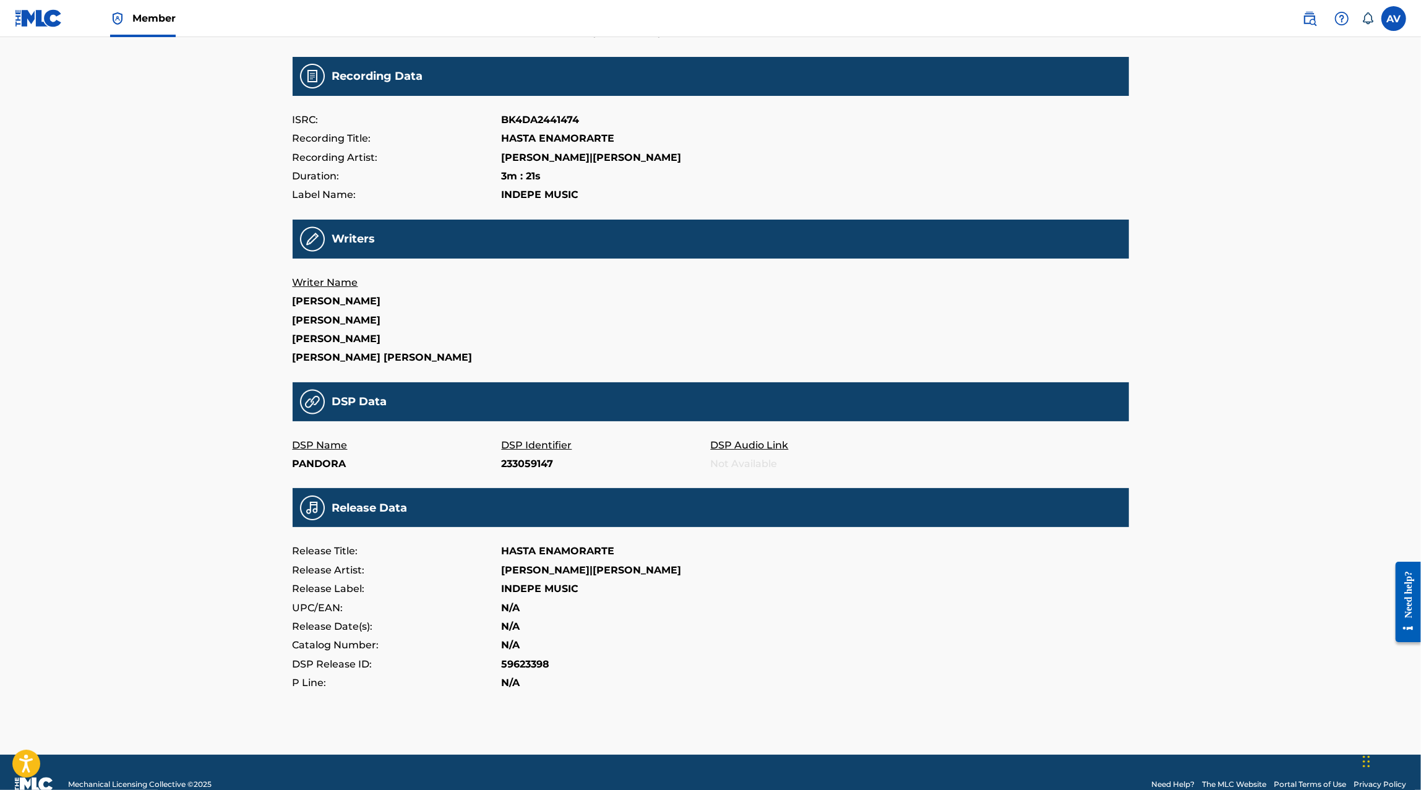
scroll to position [127, 0]
